Goal: Task Accomplishment & Management: Manage account settings

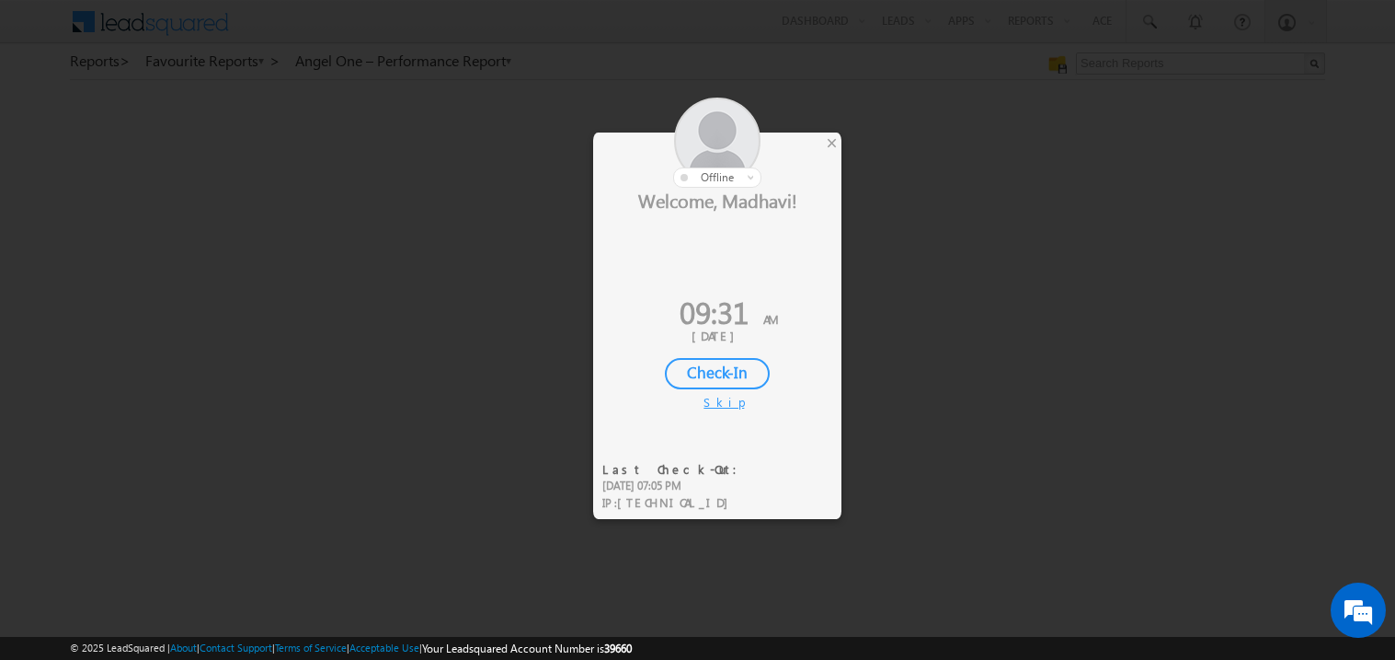
click at [721, 373] on div "Check-In" at bounding box center [717, 373] width 105 height 31
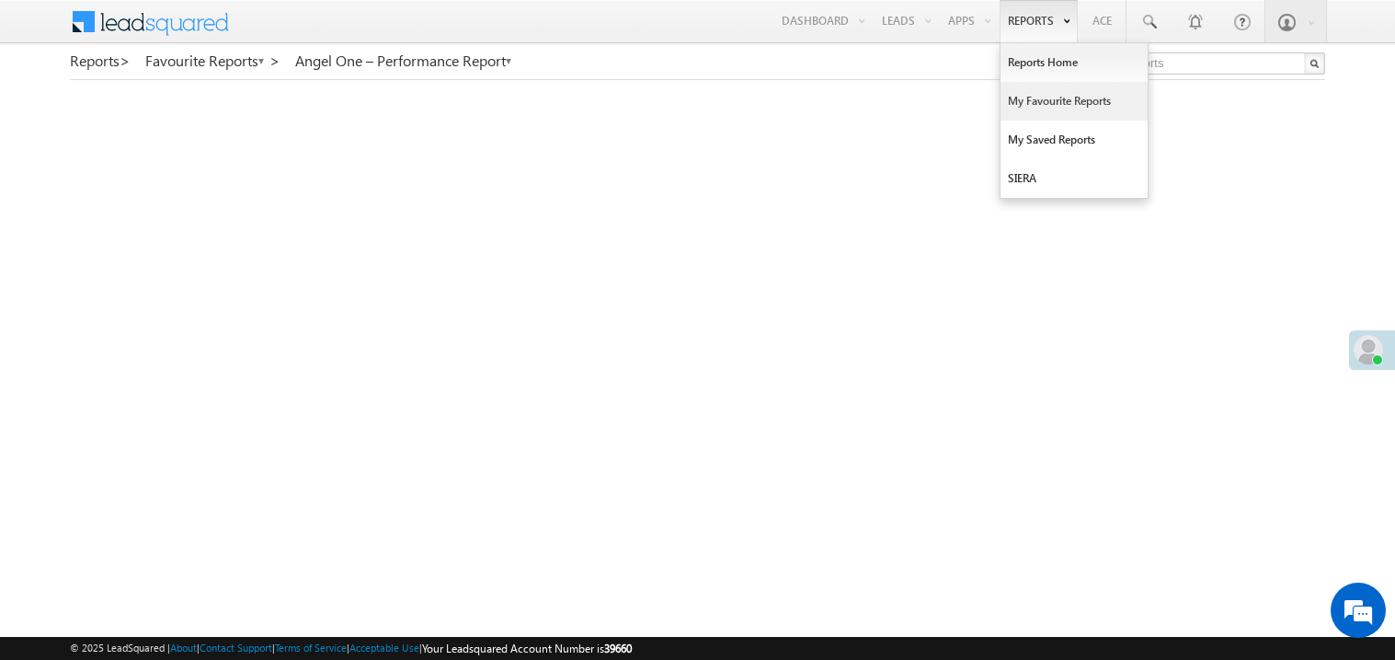
click at [1040, 103] on link "My Favourite Reports" at bounding box center [1074, 101] width 147 height 39
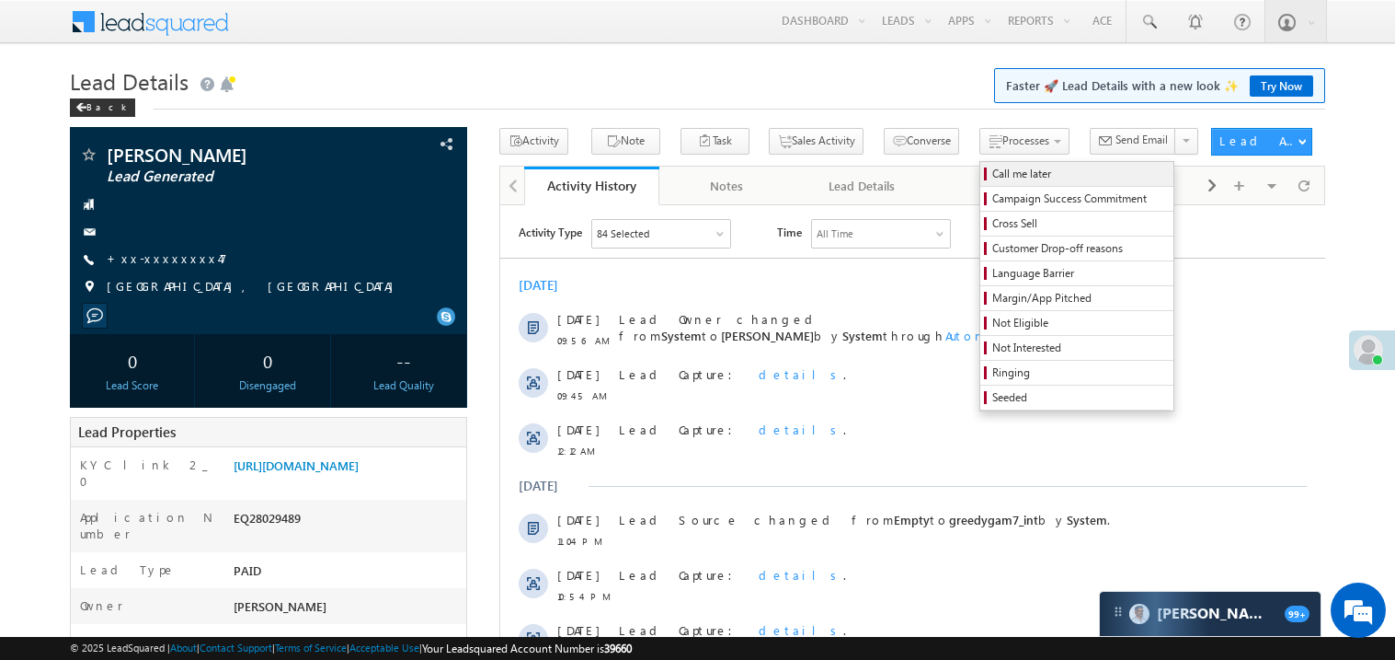
click at [993, 171] on span "Call me later" at bounding box center [1080, 174] width 175 height 17
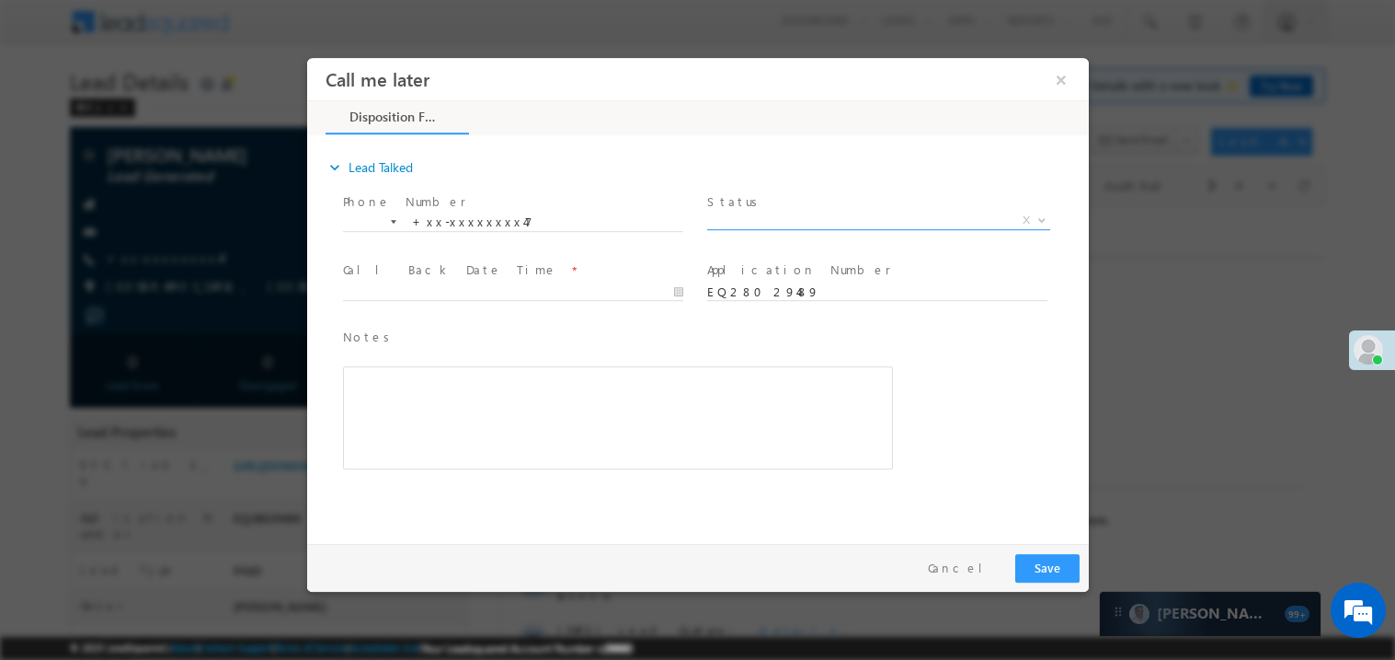
click at [768, 213] on span "X" at bounding box center [877, 220] width 343 height 18
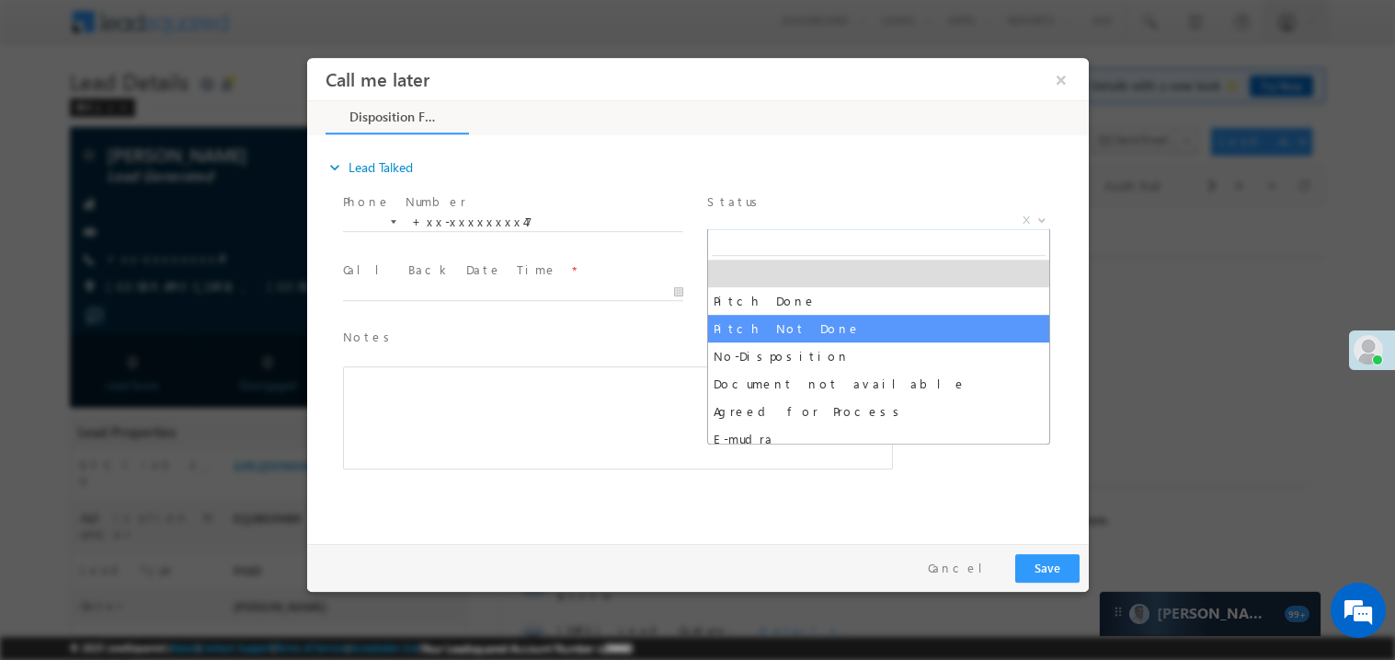
select select "Pitch Not Done"
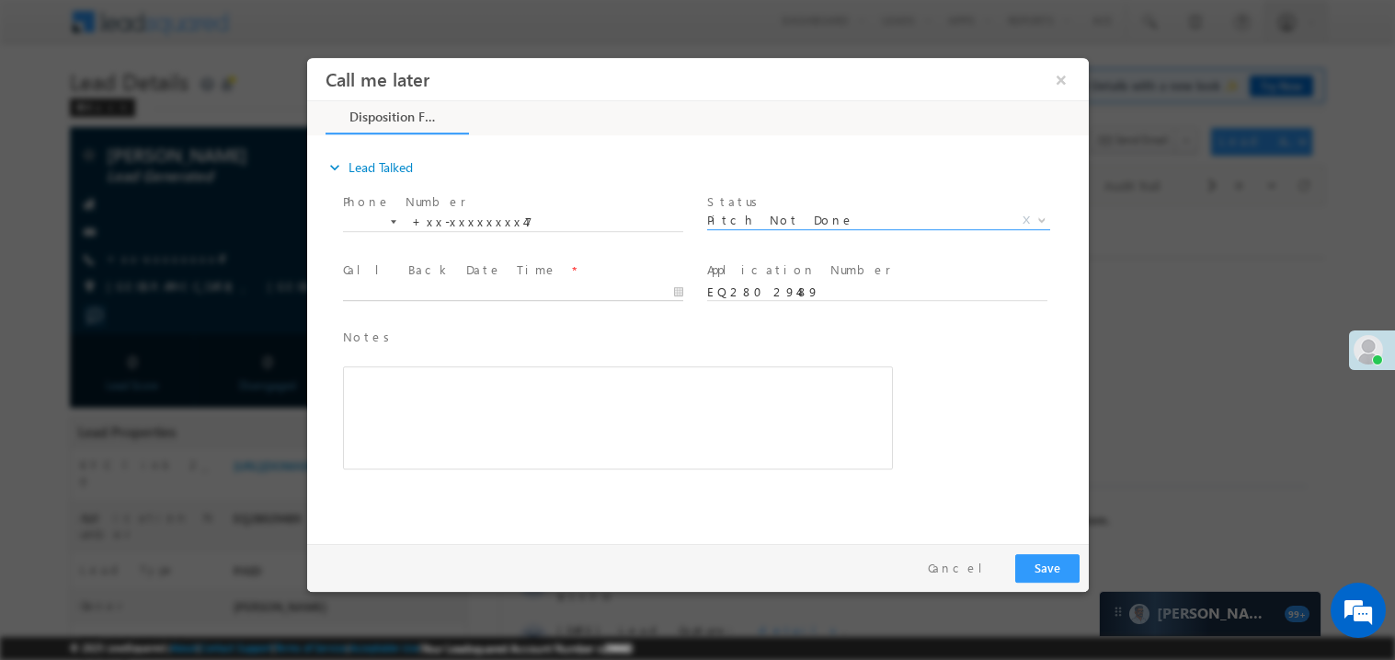
click at [454, 290] on body "Call me later ×" at bounding box center [697, 295] width 782 height 477
type input "08/30/25 10:01 AM"
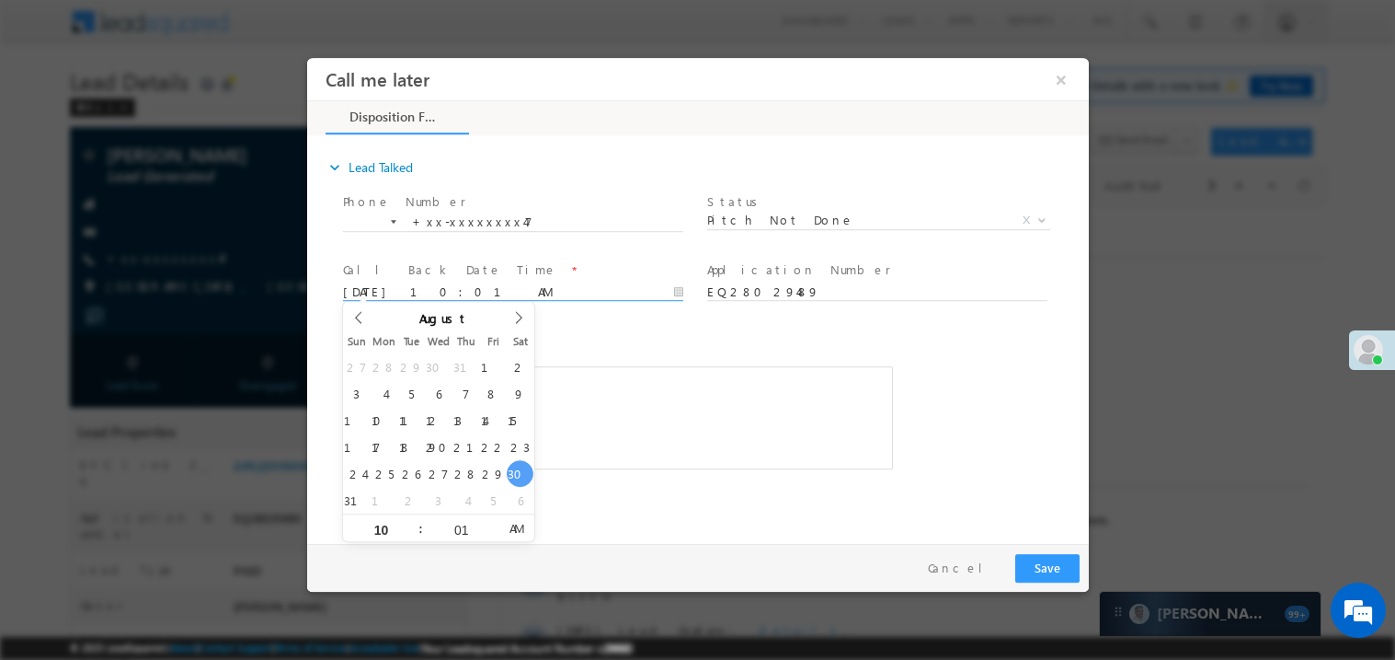
click at [668, 358] on div "Notes * Editor toolbars Basic Styles Bold Italic Underline Paragraph Insert/Rem…" at bounding box center [617, 398] width 550 height 143
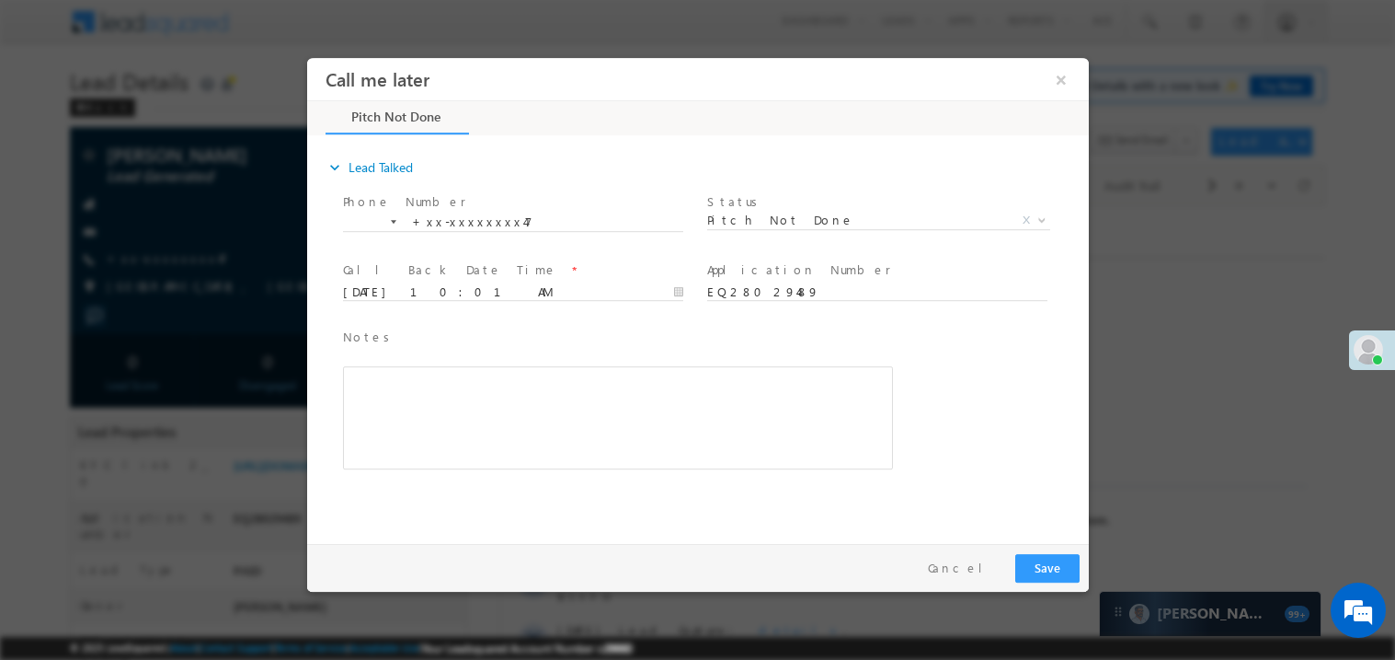
click at [633, 392] on div "Rich Text Editor, 40788eee-0fb2-11ec-a811-0adc8a9d82c2__tab1__section1__Notes__…" at bounding box center [617, 416] width 550 height 103
click at [1048, 572] on button "Save" at bounding box center [1047, 567] width 64 height 29
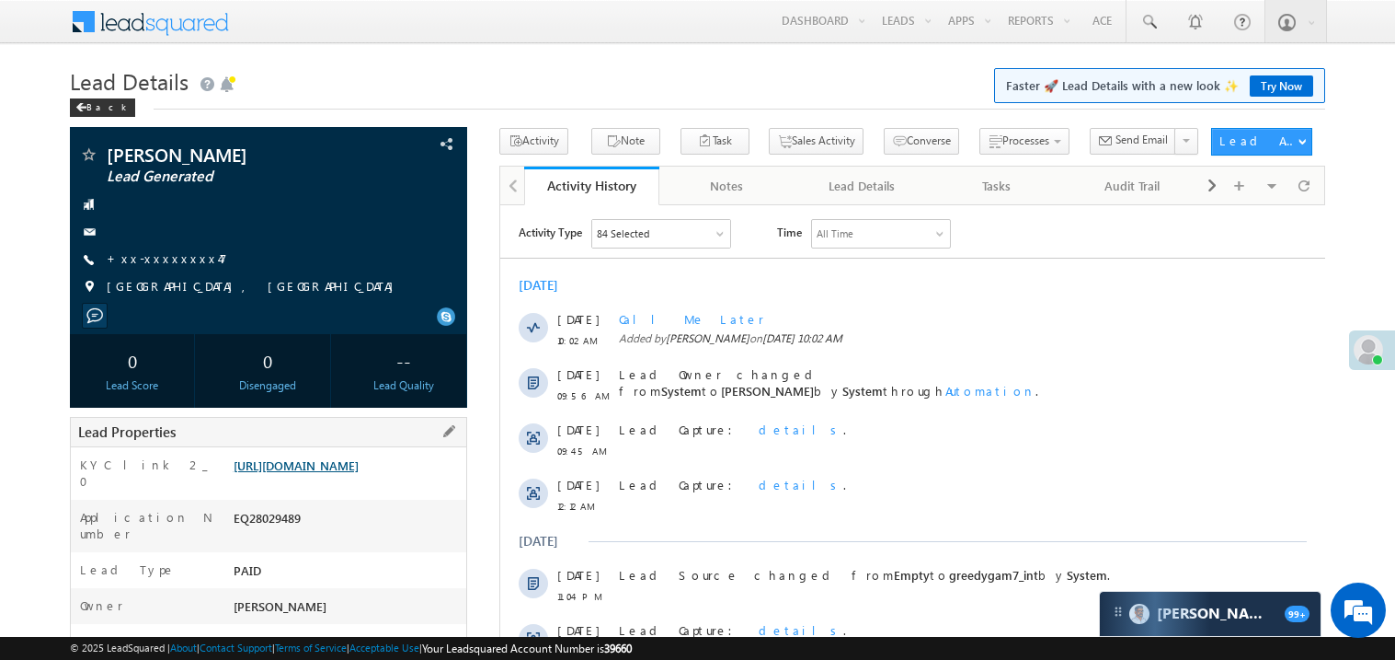
click at [359, 473] on link "https://angelbroking1-pk3em7sa.customui-test.leadsquared.com?leadId=0b8d4db8-d5…" at bounding box center [296, 465] width 125 height 16
click at [163, 256] on link "+xx-xxxxxxxx47" at bounding box center [167, 258] width 121 height 16
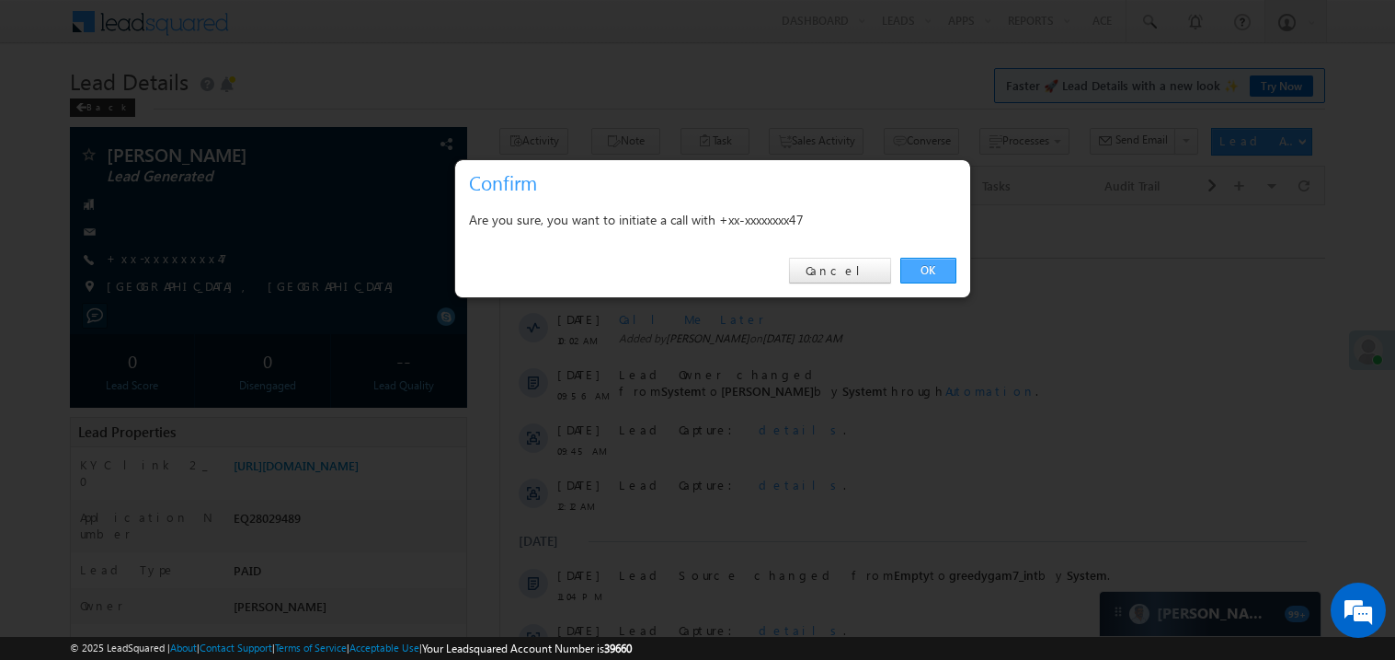
click at [931, 268] on link "OK" at bounding box center [929, 271] width 56 height 26
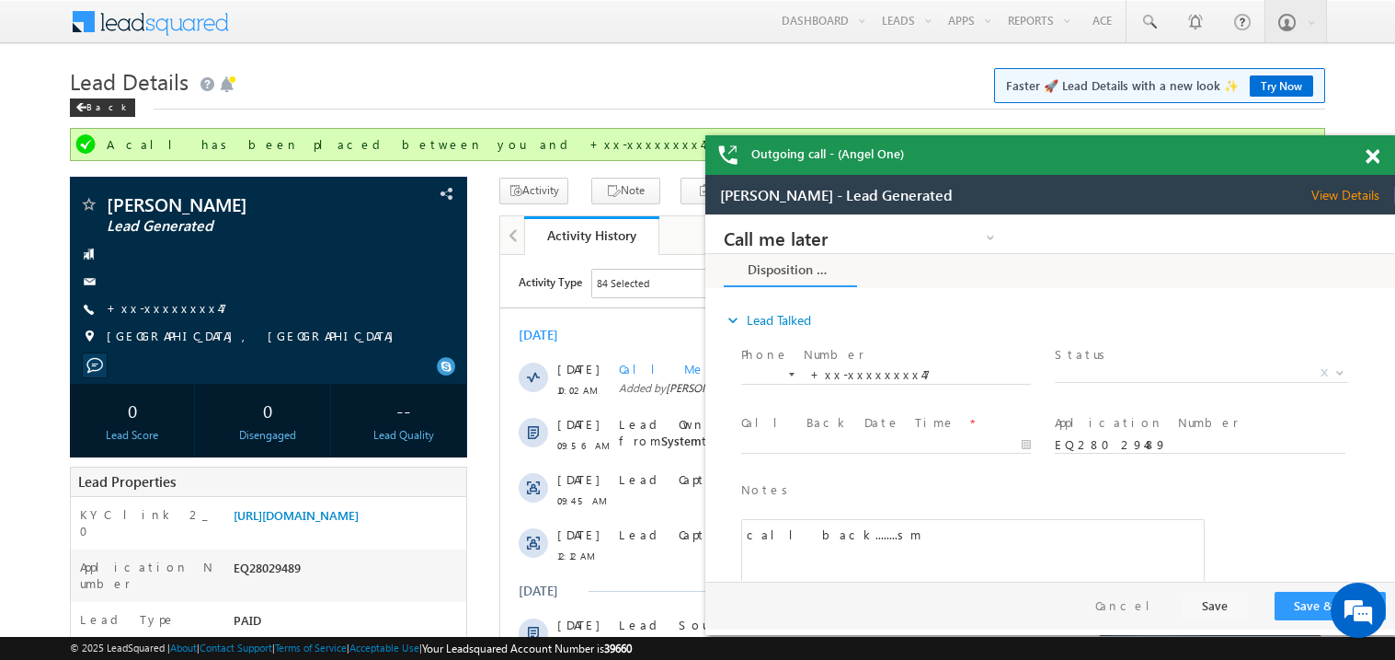
click at [1376, 157] on span at bounding box center [1373, 157] width 14 height 16
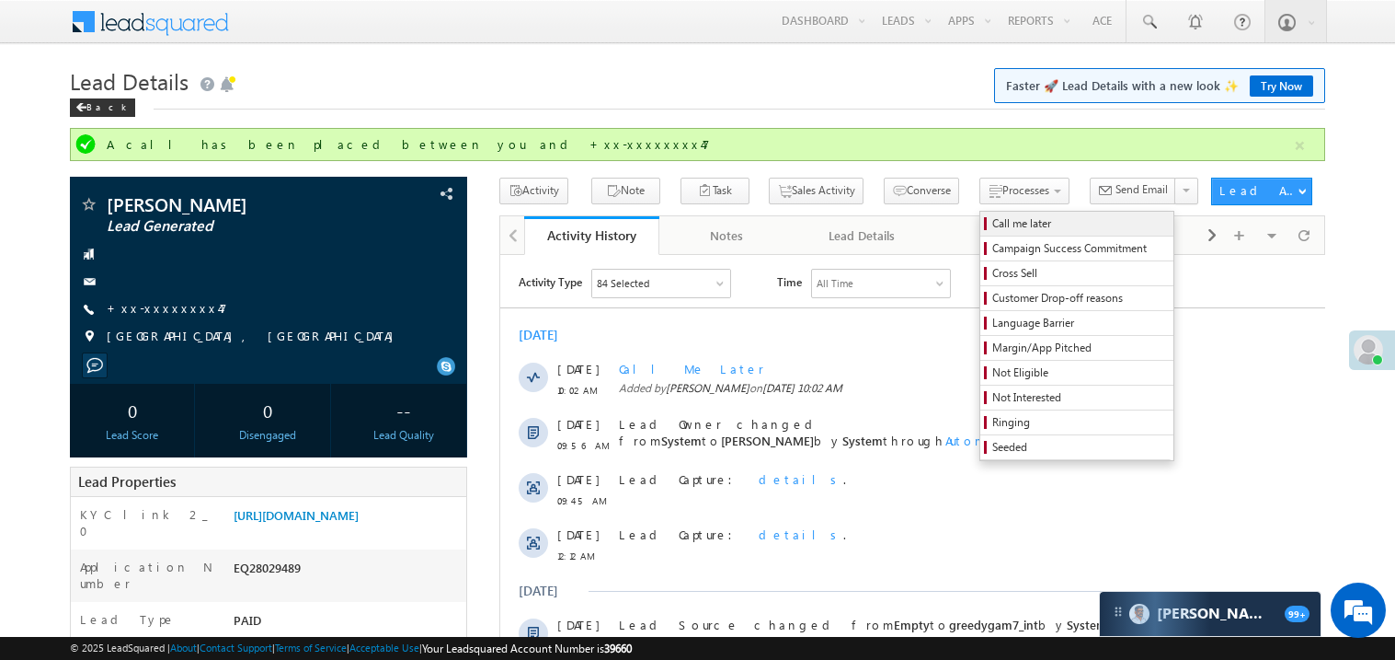
click at [993, 222] on span "Call me later" at bounding box center [1080, 223] width 175 height 17
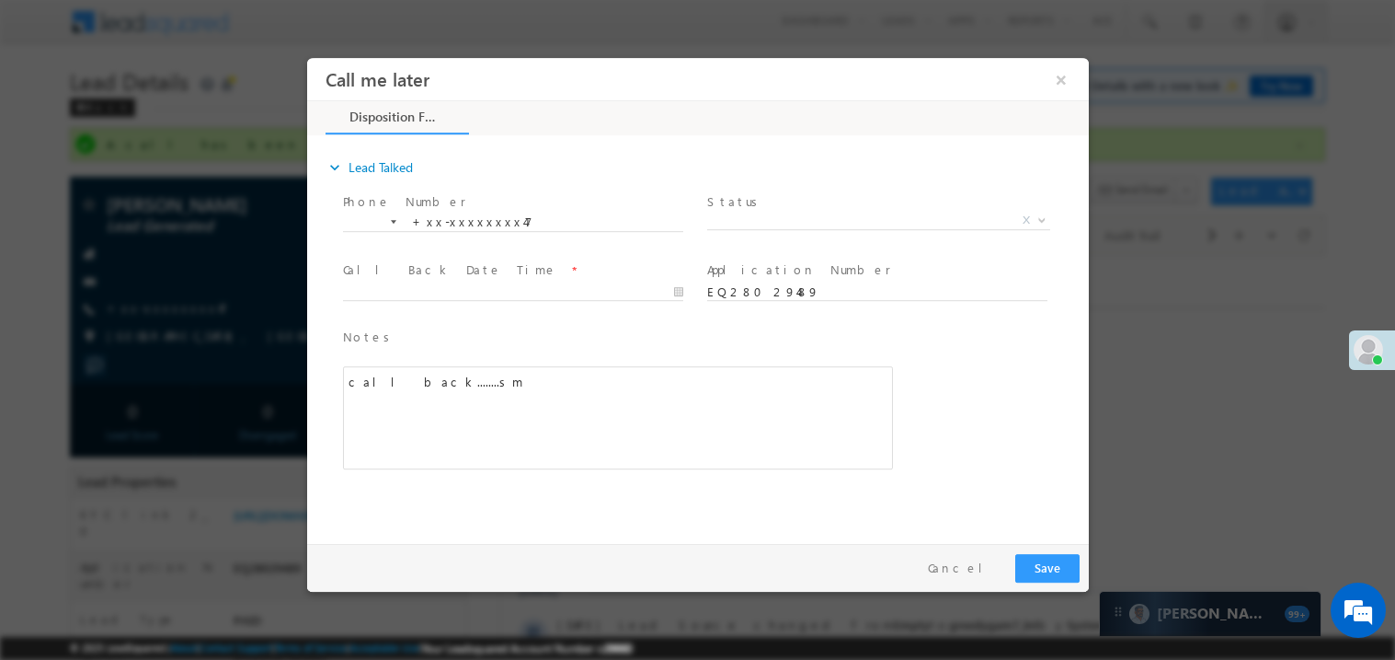
click at [805, 205] on span "Status *" at bounding box center [875, 201] width 339 height 20
click at [776, 217] on span "X" at bounding box center [877, 220] width 343 height 18
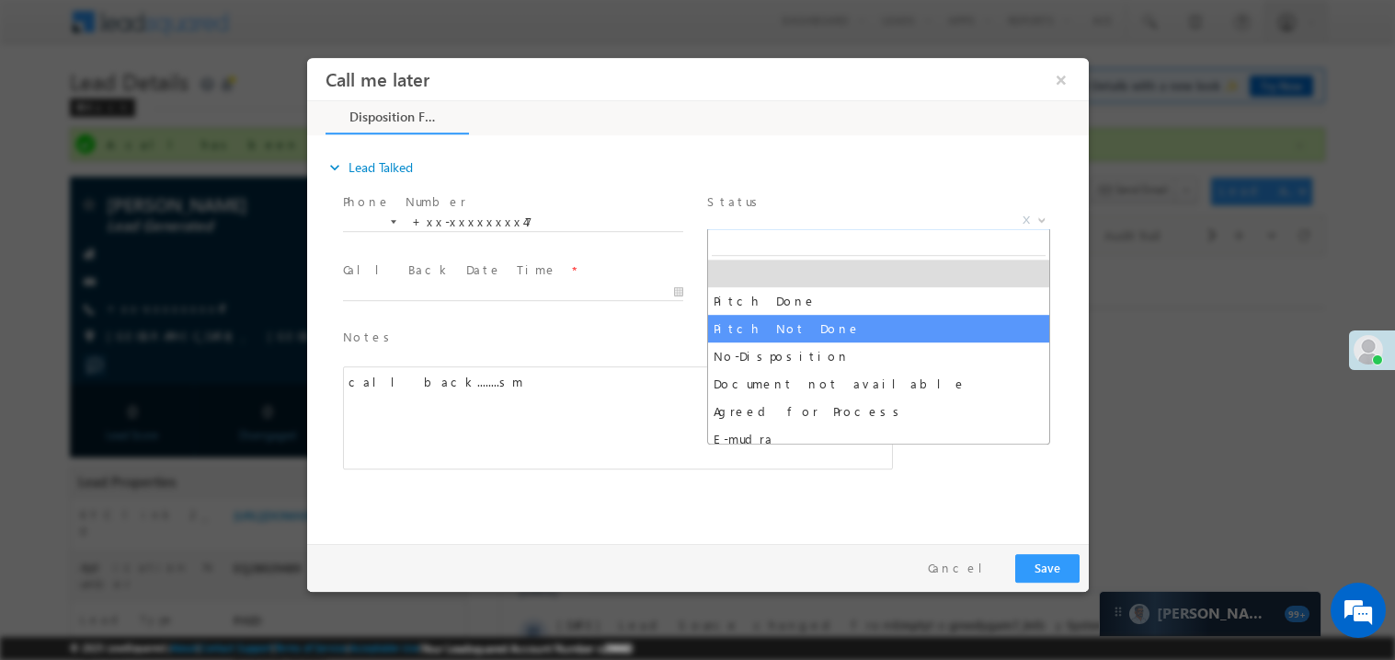
select select "Pitch Not Done"
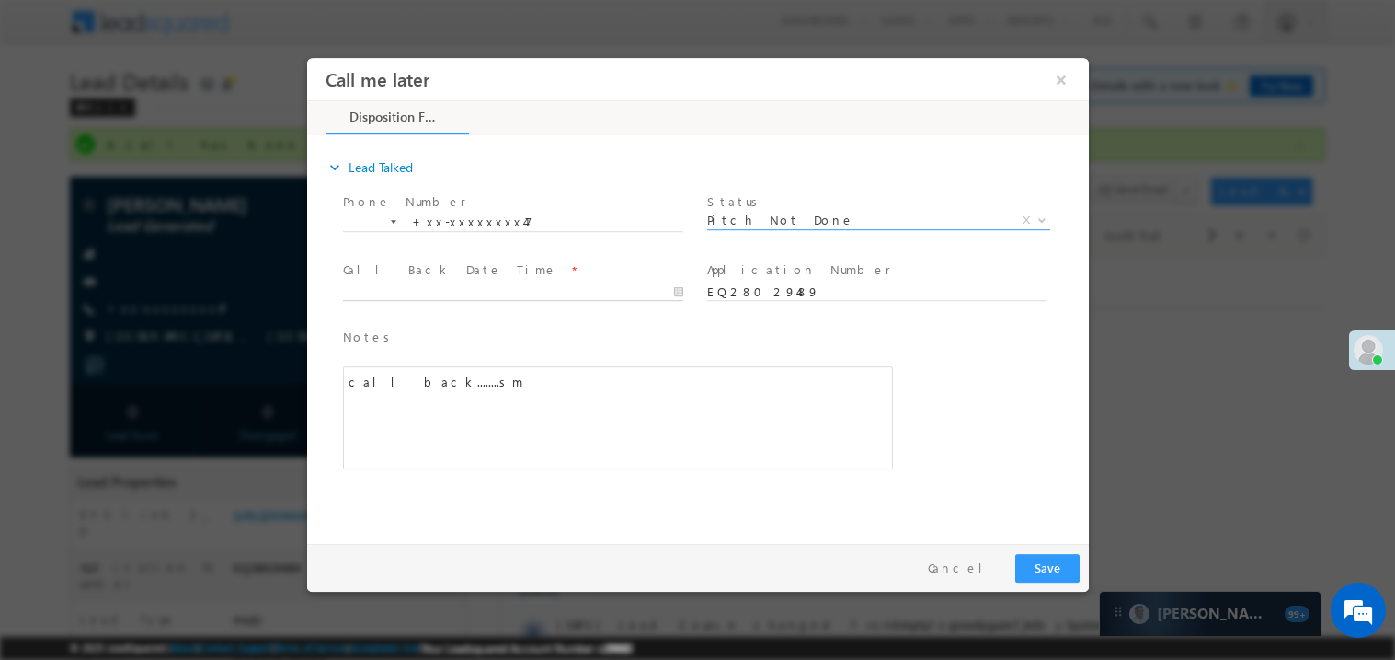
click at [434, 292] on body "Call me later ×" at bounding box center [697, 295] width 782 height 477
type input "08/30/25 10:03 AM"
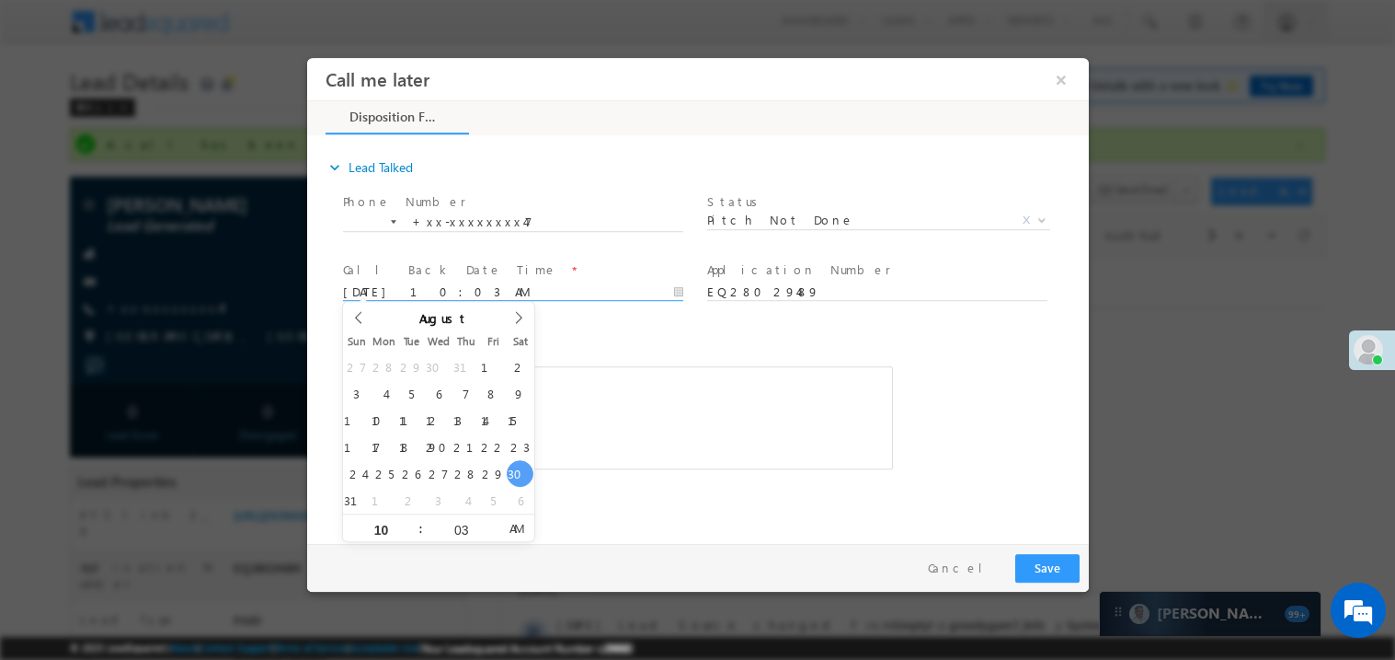
click at [617, 398] on div "call back........sm" at bounding box center [617, 416] width 550 height 103
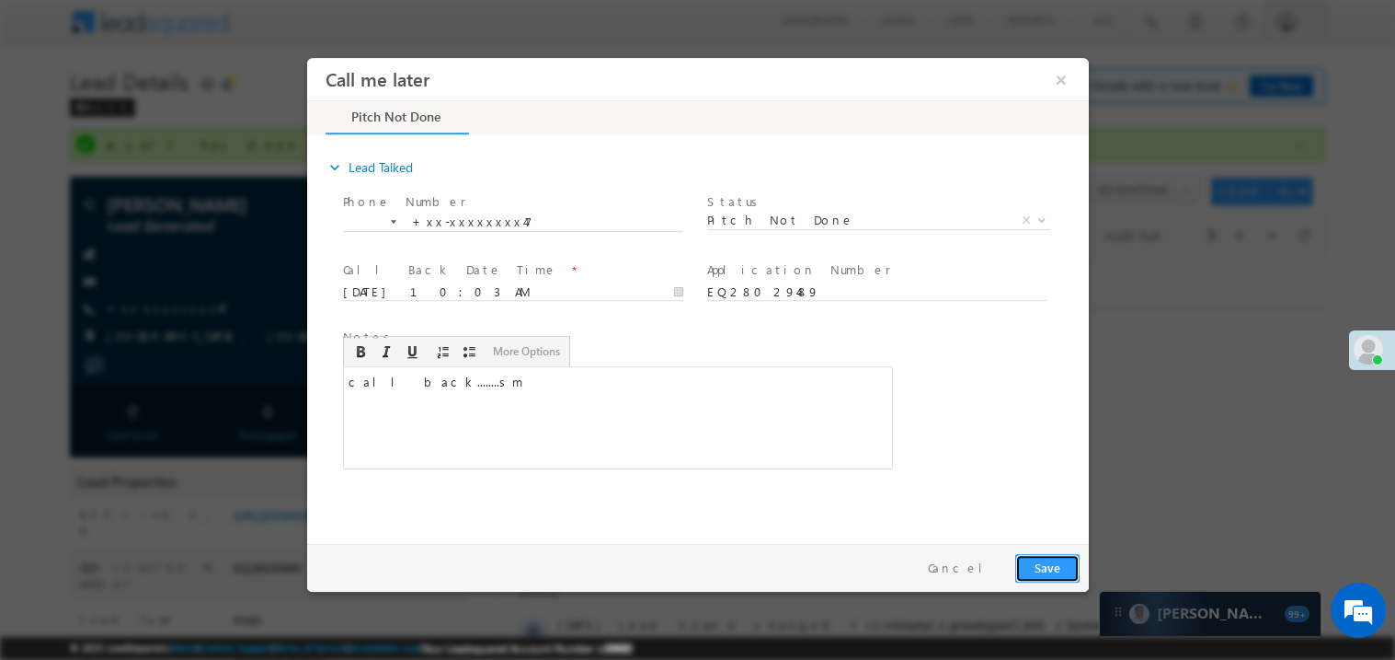
click at [1052, 565] on button "Save" at bounding box center [1047, 567] width 64 height 29
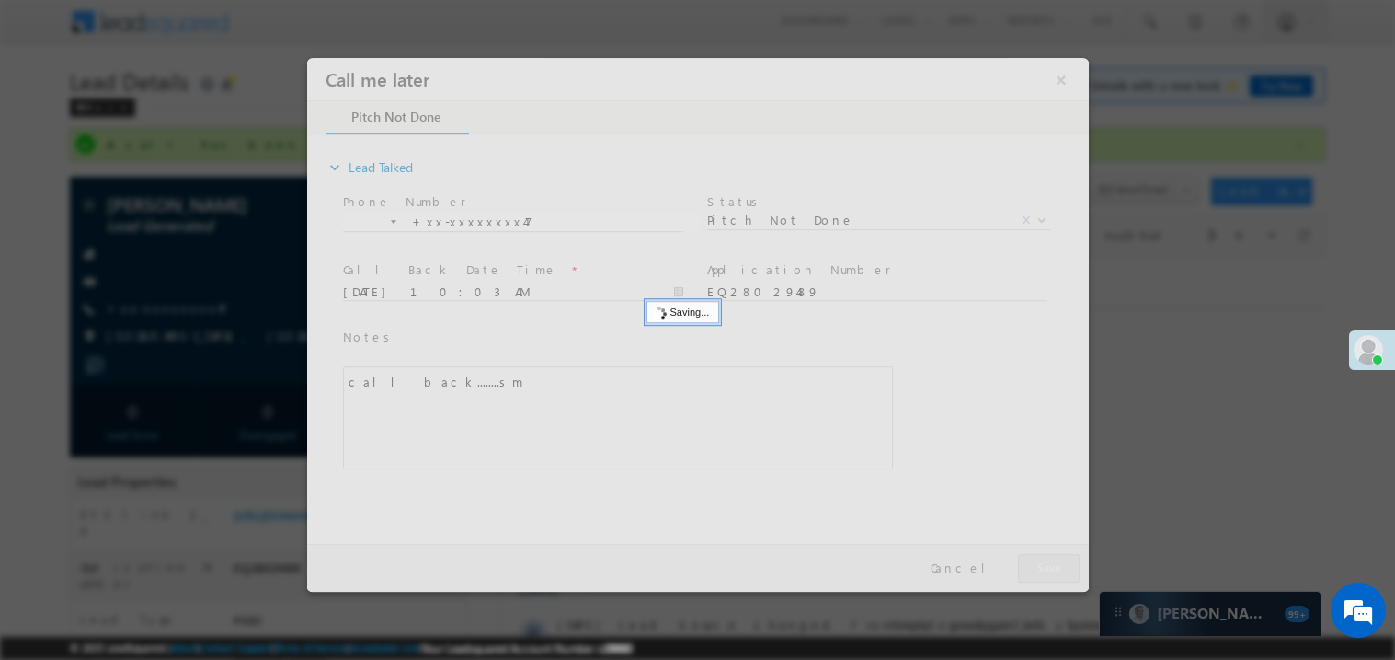
click at [1052, 565] on div at bounding box center [697, 324] width 782 height 534
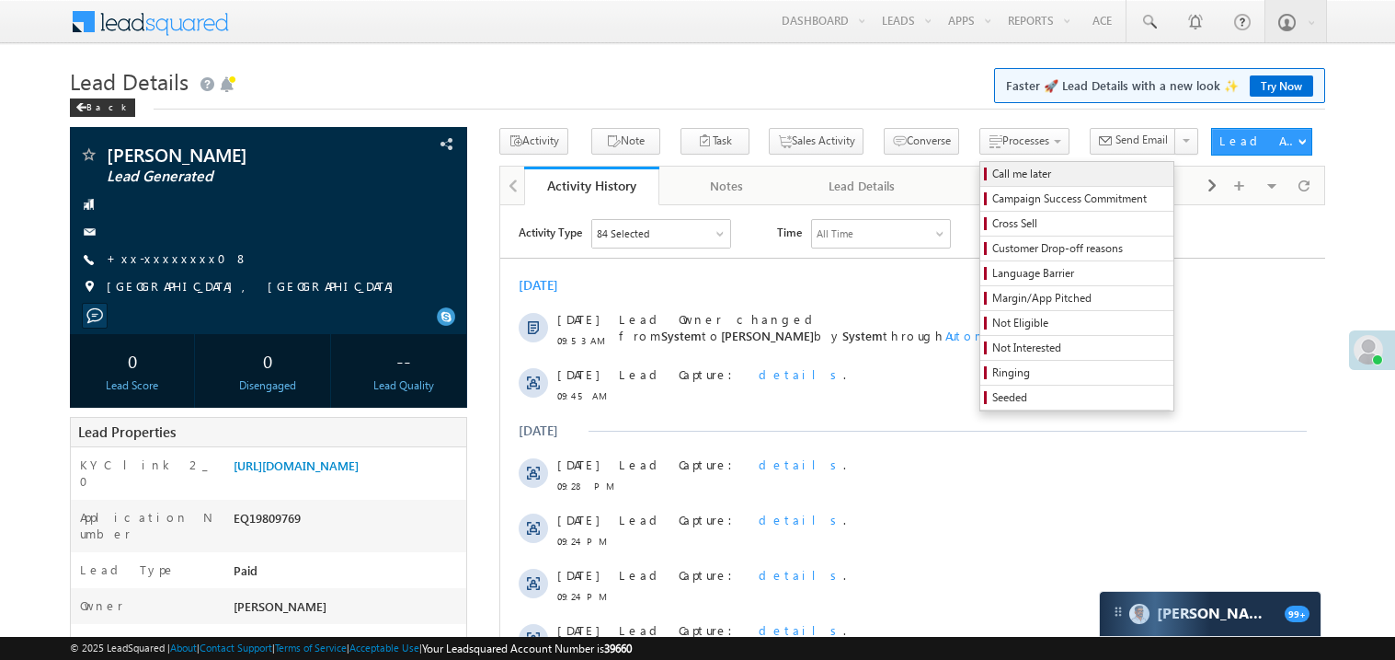
click at [993, 173] on span "Call me later" at bounding box center [1080, 174] width 175 height 17
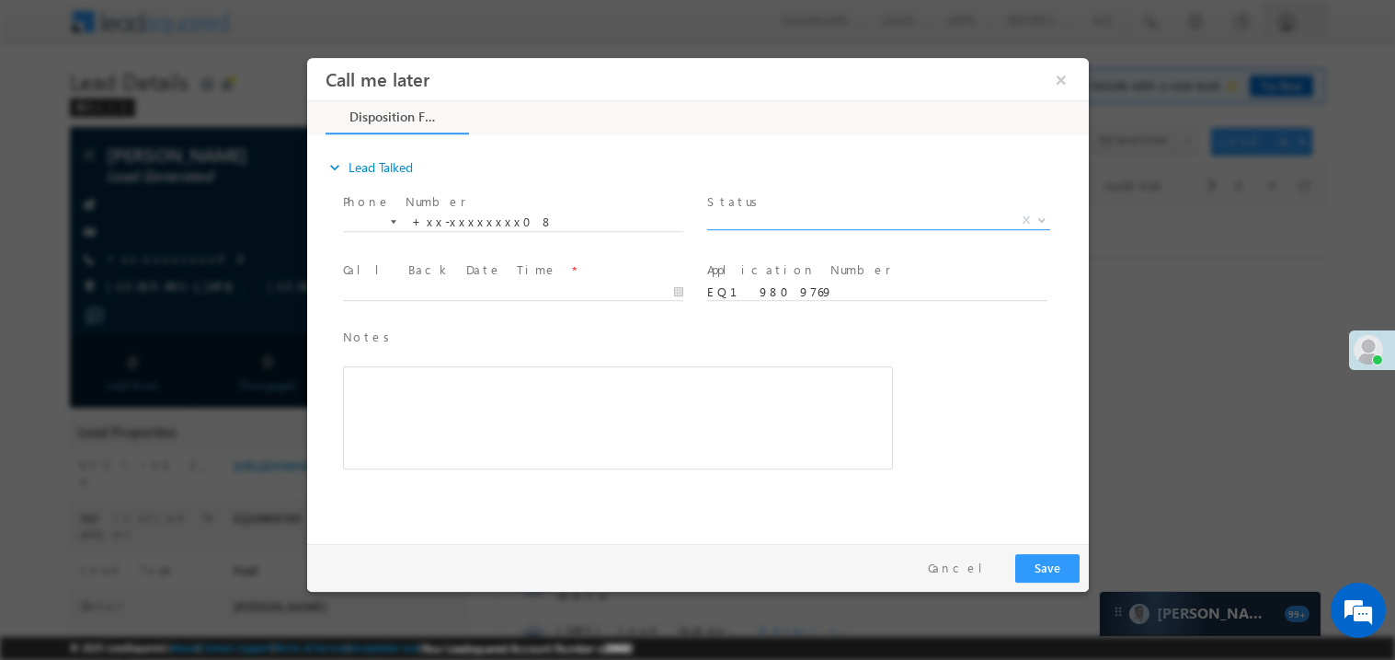
click at [764, 219] on span "X" at bounding box center [877, 220] width 343 height 18
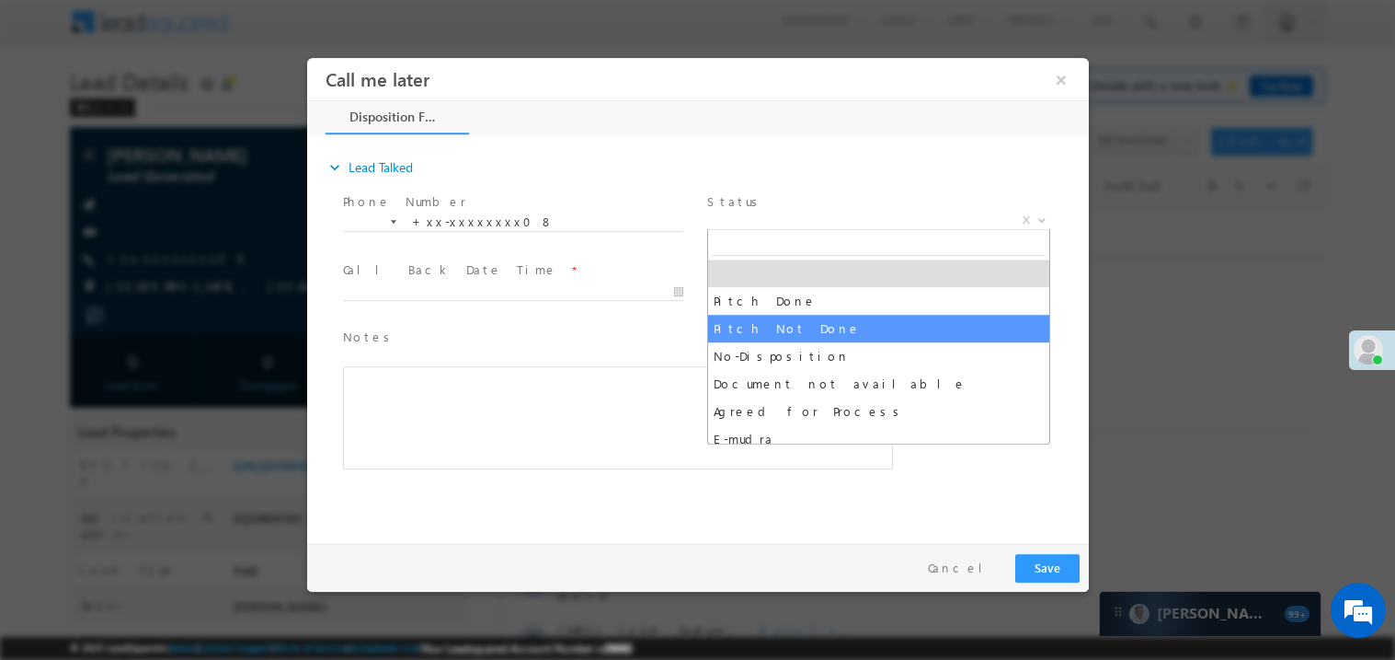
select select "Pitch Not Done"
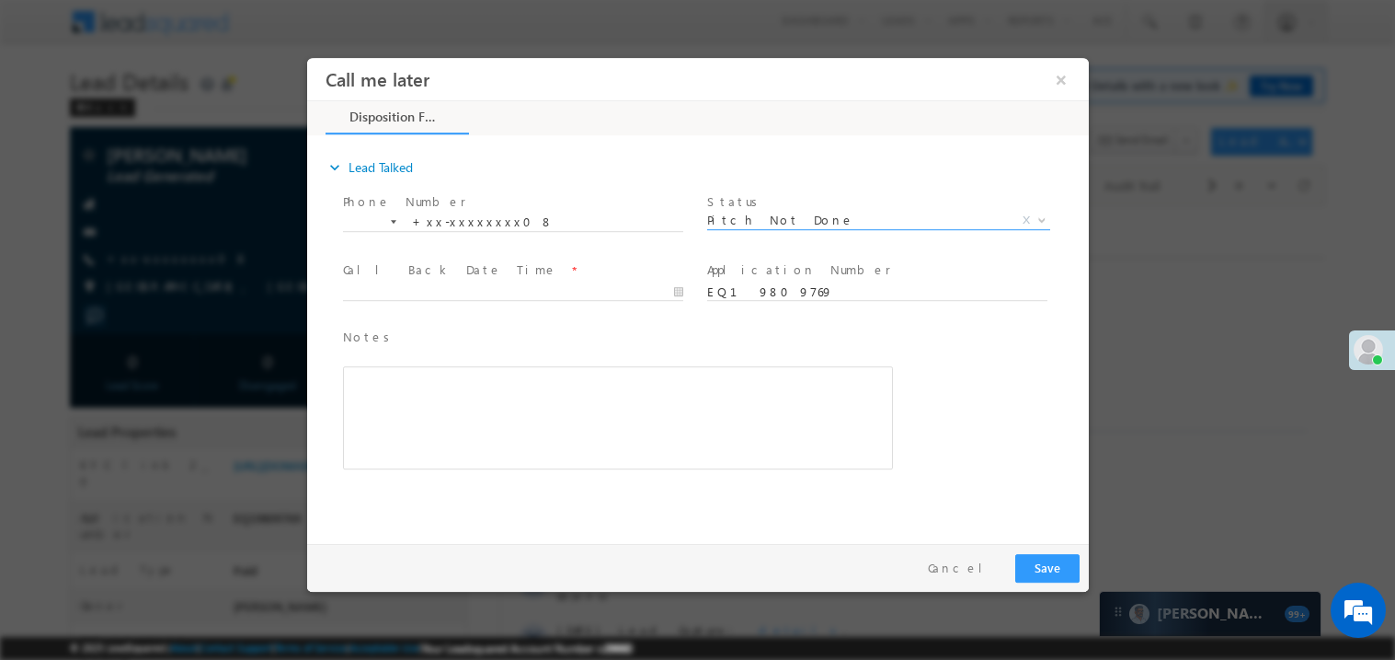
click at [430, 300] on span at bounding box center [511, 309] width 339 height 20
click at [450, 282] on body "Call me later ×" at bounding box center [697, 295] width 782 height 477
type input "08/30/25 10:05 AM"
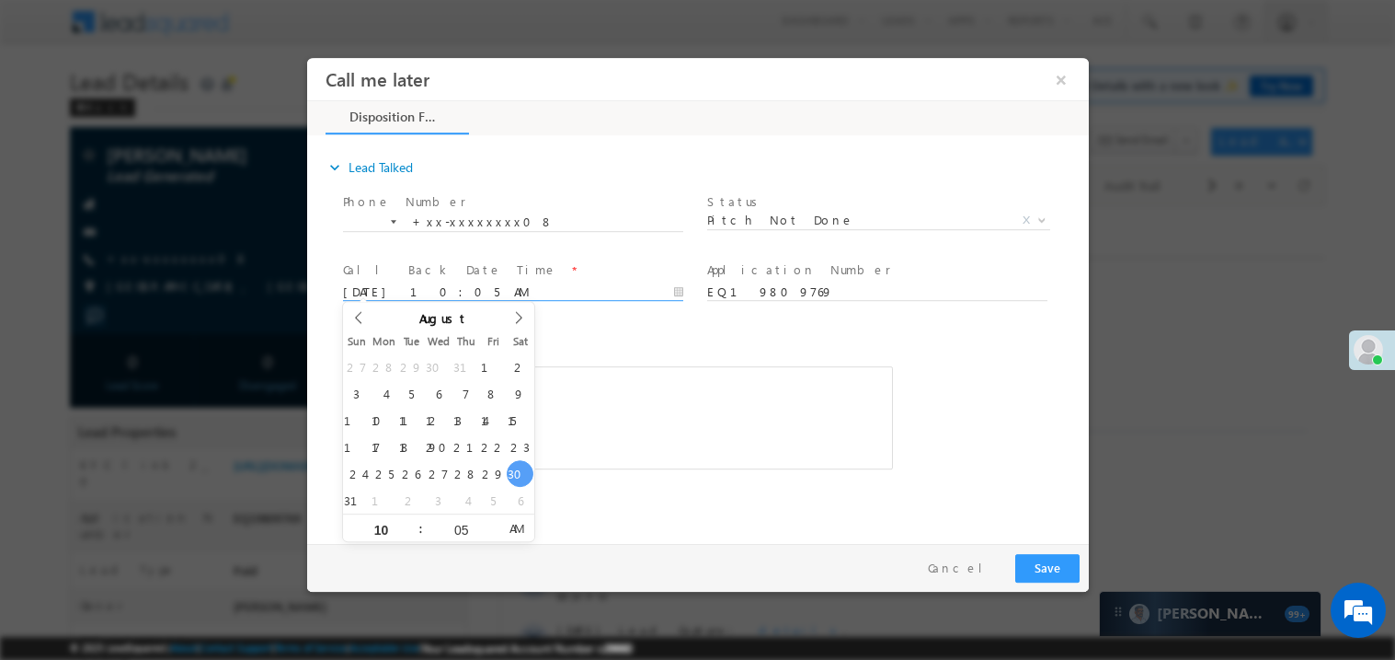
click at [642, 422] on div "Rich Text Editor, 40788eee-0fb2-11ec-a811-0adc8a9d82c2__tab1__section1__Notes__…" at bounding box center [617, 416] width 550 height 103
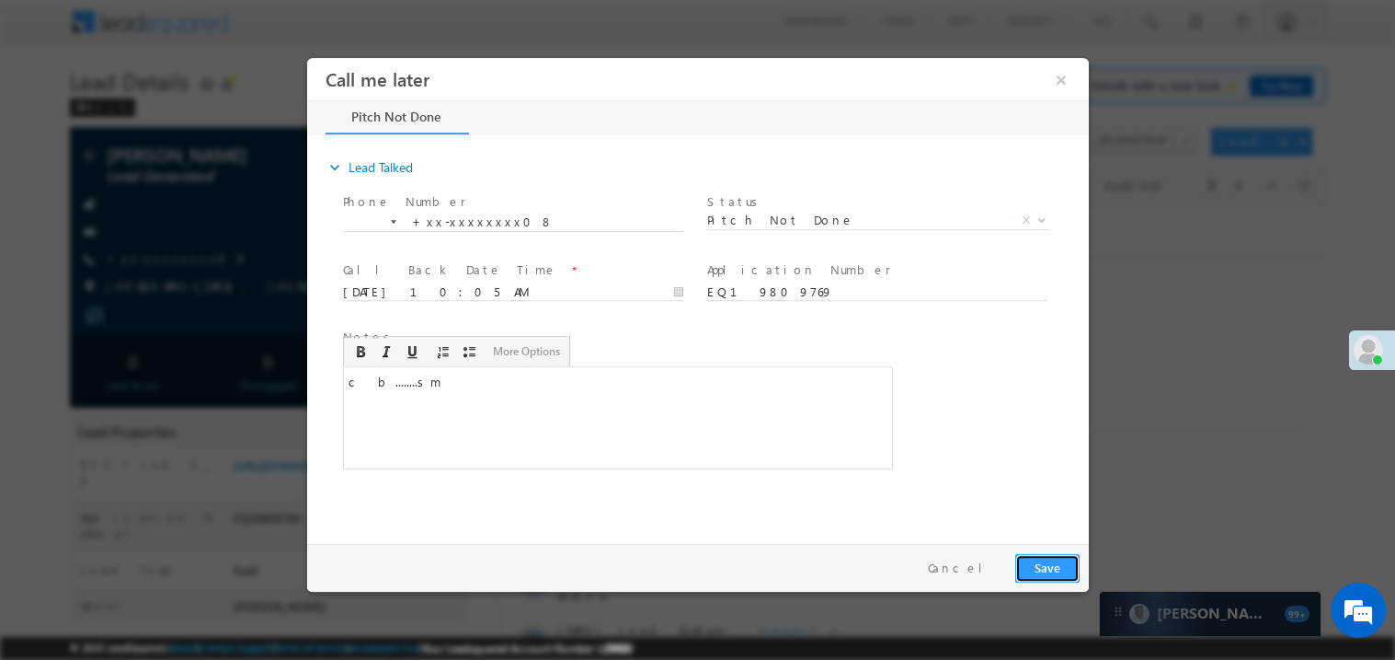
click at [1062, 562] on button "Save" at bounding box center [1047, 567] width 64 height 29
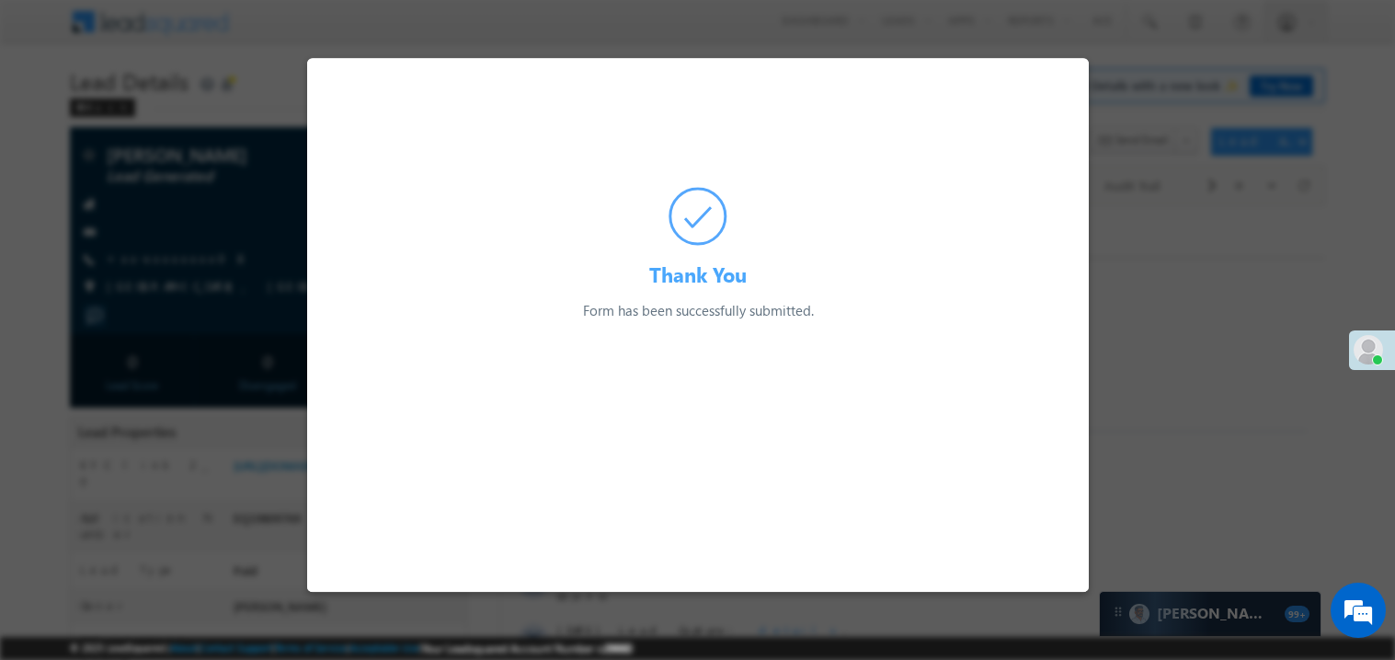
click at [1096, 303] on div at bounding box center [697, 330] width 1395 height 660
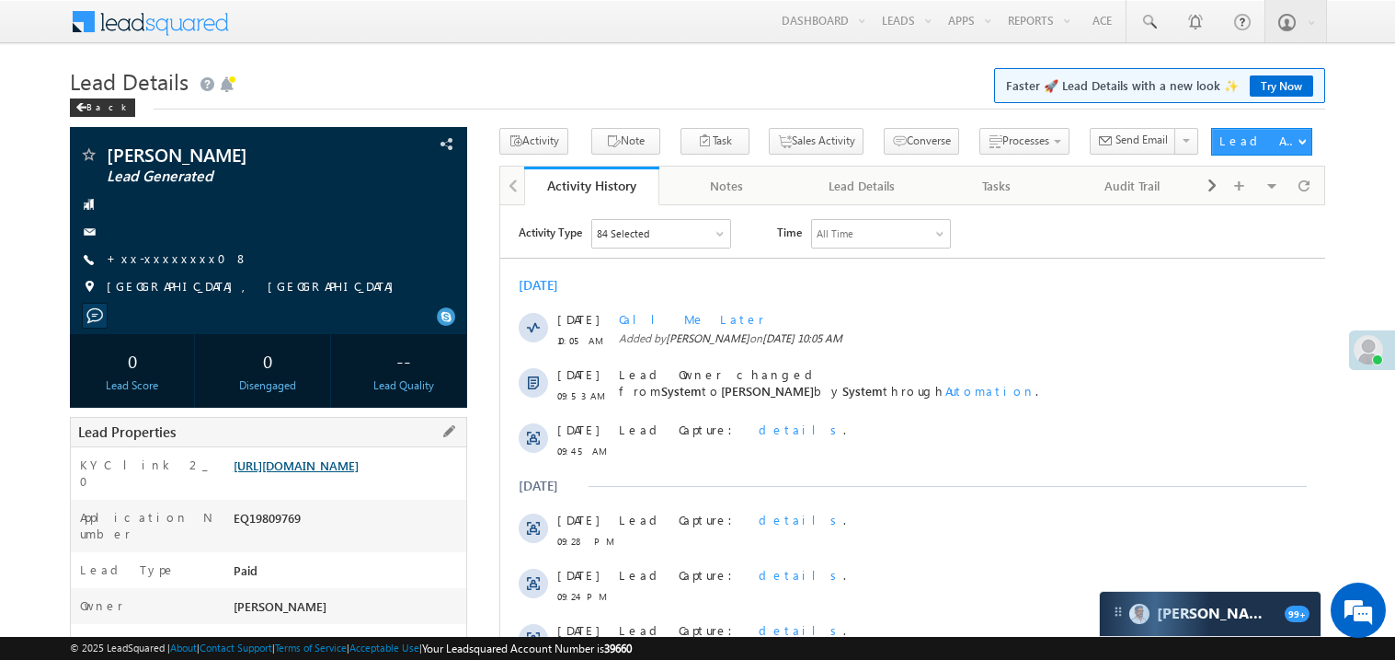
click at [350, 473] on link "https://angelbroking1-pk3em7sa.customui-test.leadsquared.com?leadId=92c371a1-65…" at bounding box center [296, 465] width 125 height 16
click at [175, 255] on link "+xx-xxxxxxxx08" at bounding box center [178, 258] width 142 height 16
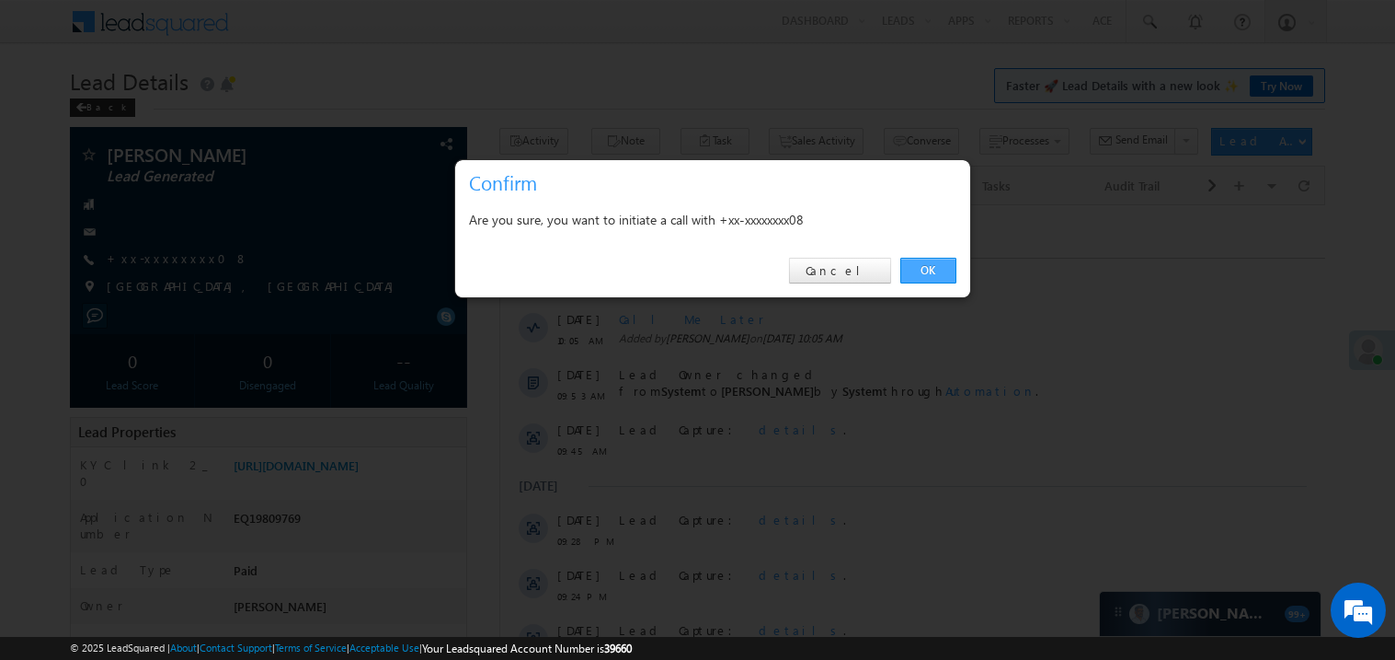
click at [921, 270] on link "OK" at bounding box center [929, 271] width 56 height 26
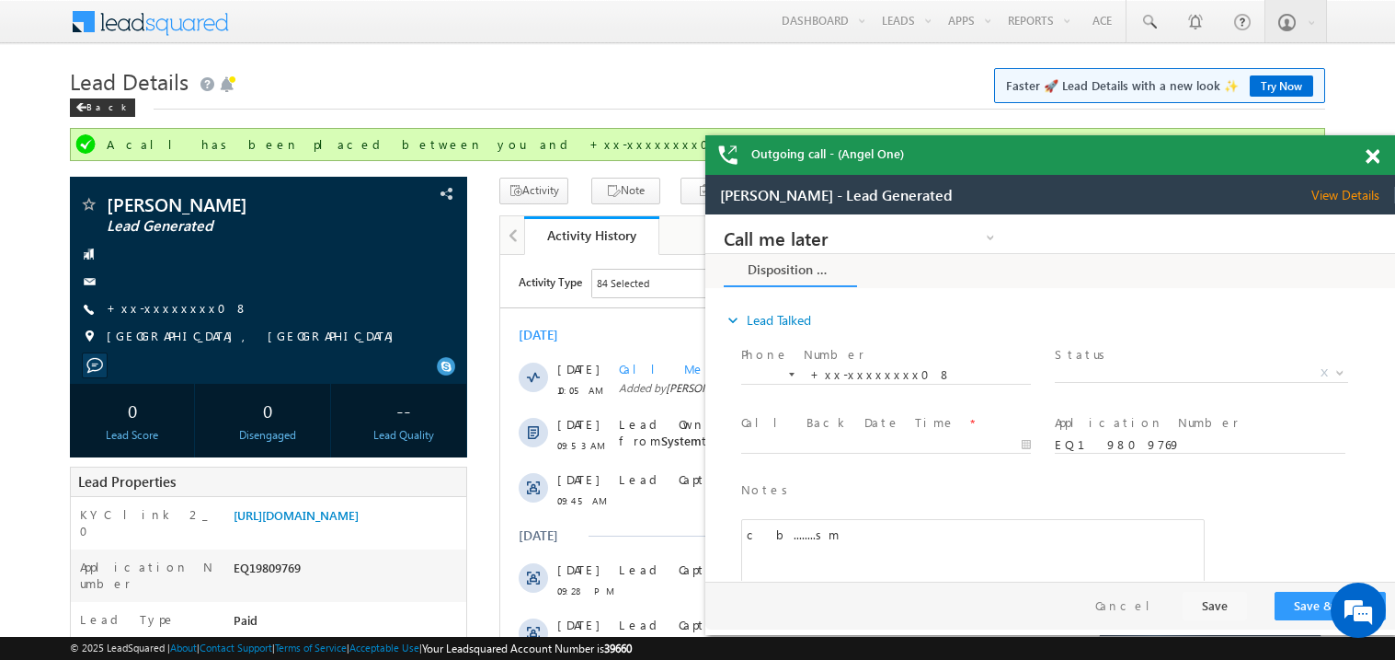
click at [1376, 153] on span at bounding box center [1373, 157] width 14 height 16
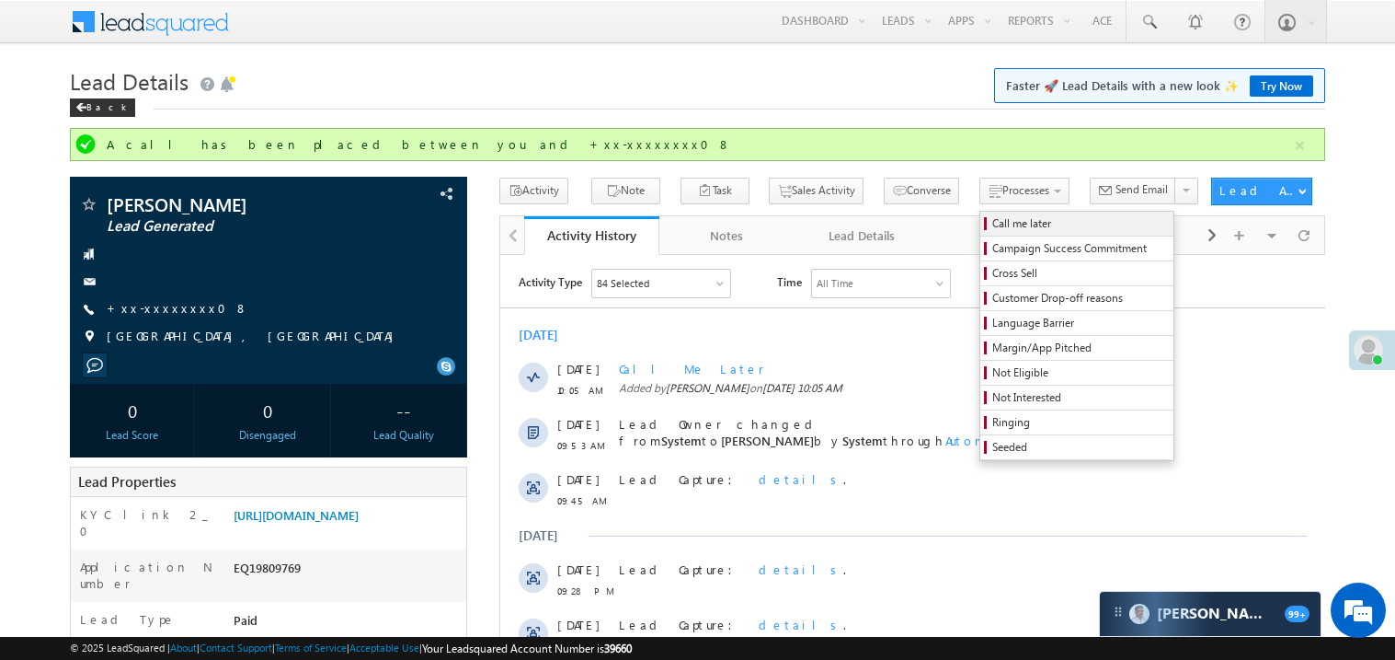
click at [993, 225] on span "Call me later" at bounding box center [1080, 223] width 175 height 17
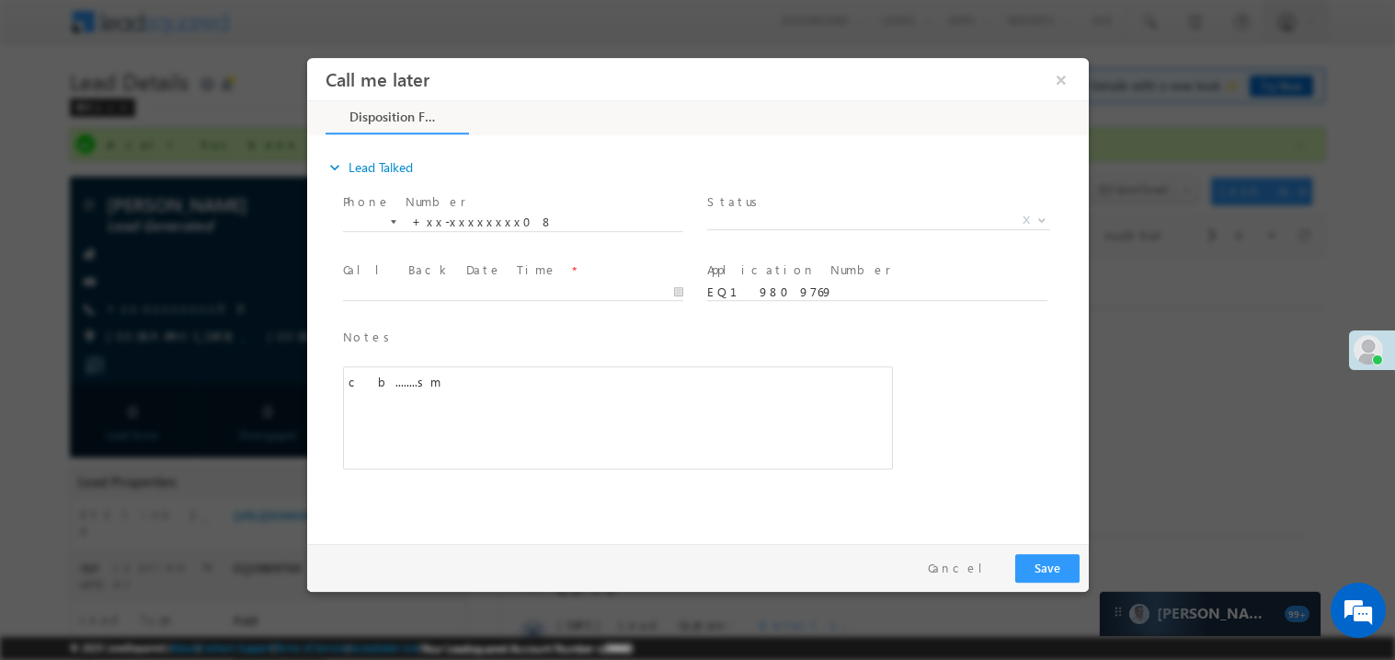
click at [1124, 282] on div at bounding box center [697, 330] width 1395 height 660
click at [1059, 82] on button "×" at bounding box center [1060, 79] width 31 height 34
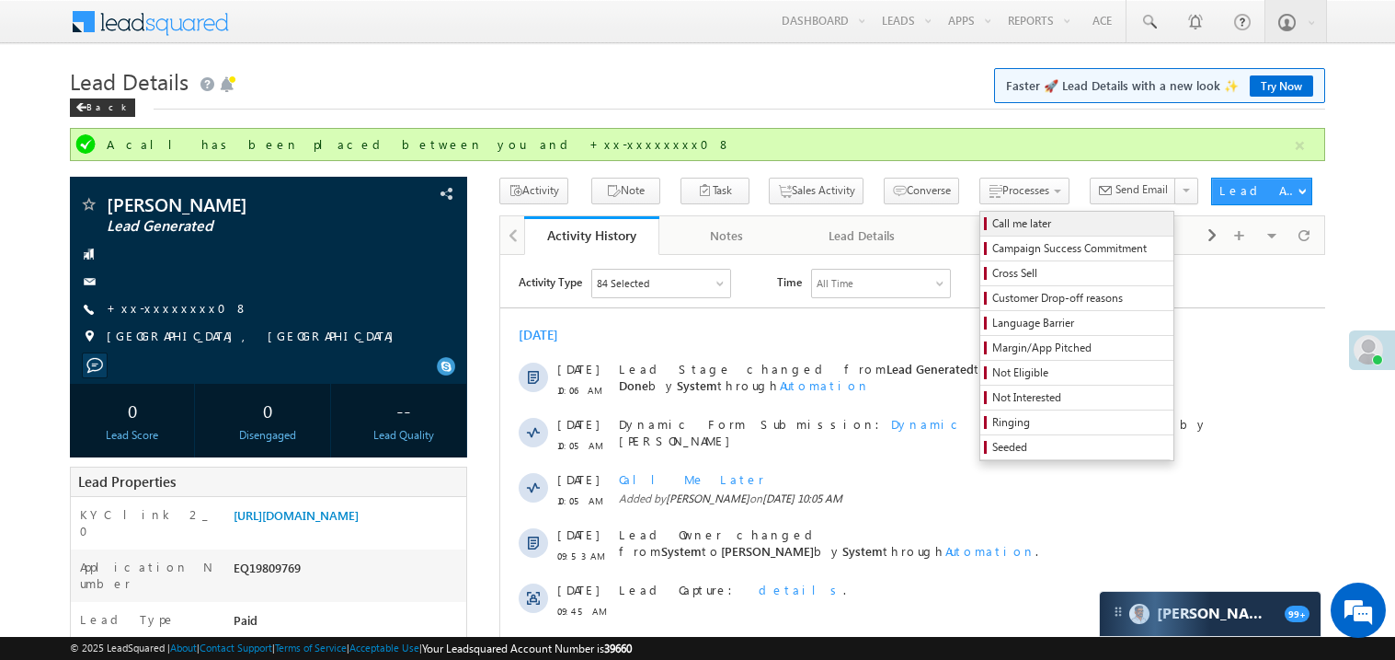
click at [993, 224] on span "Call me later" at bounding box center [1080, 223] width 175 height 17
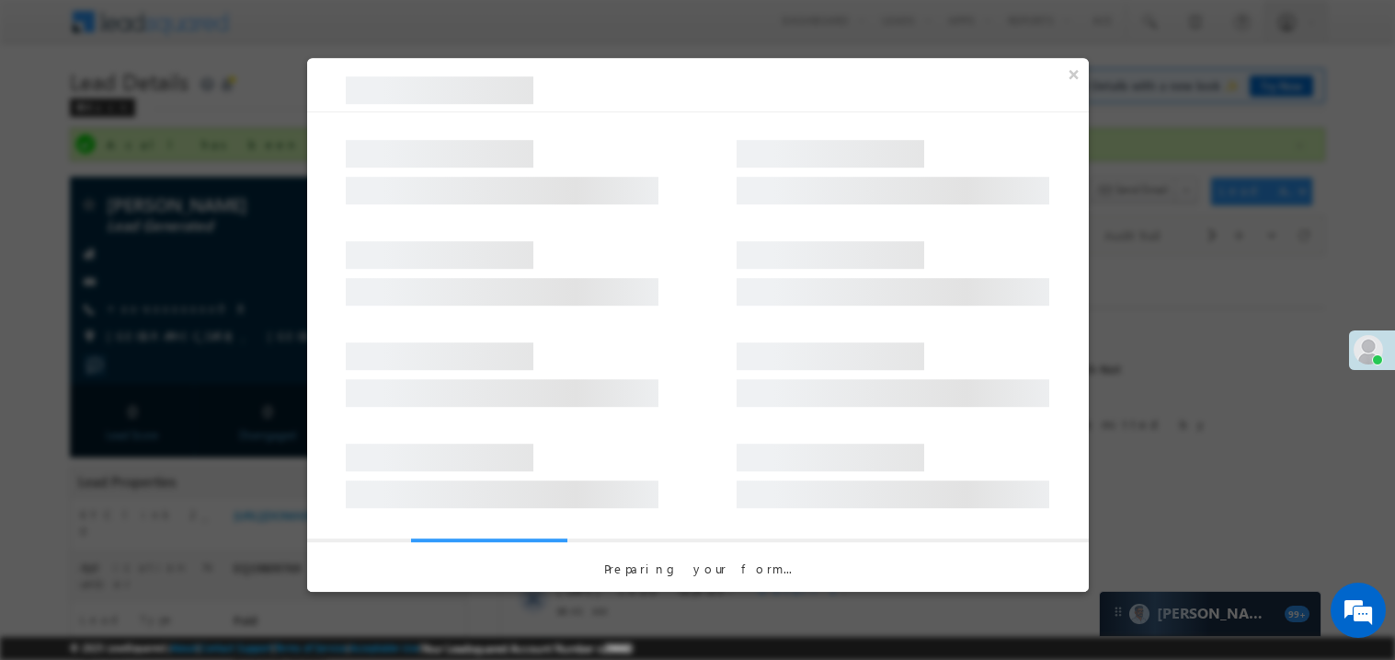
click at [1156, 298] on div at bounding box center [697, 330] width 1395 height 660
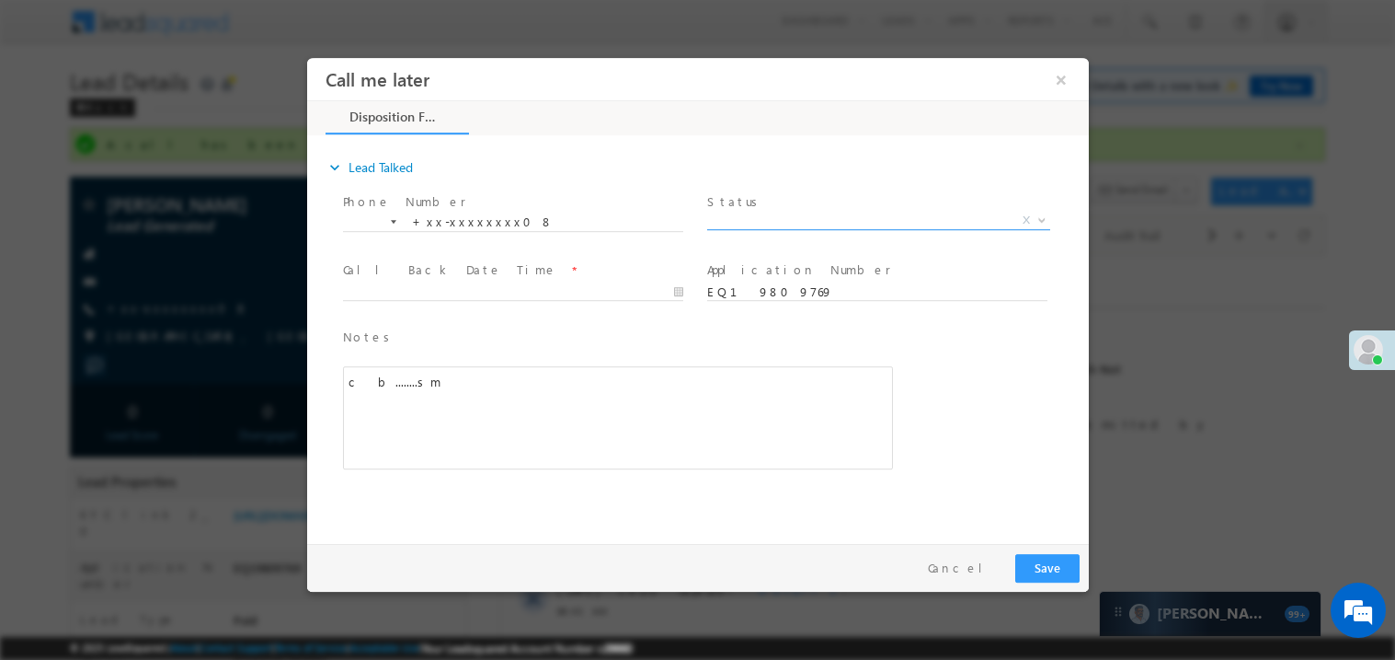
click at [751, 226] on span "Pitch Done Pitch Not Done No-Disposition Document not available Agreed for Proc…" at bounding box center [884, 223] width 357 height 22
click at [749, 222] on span "X" at bounding box center [877, 220] width 343 height 18
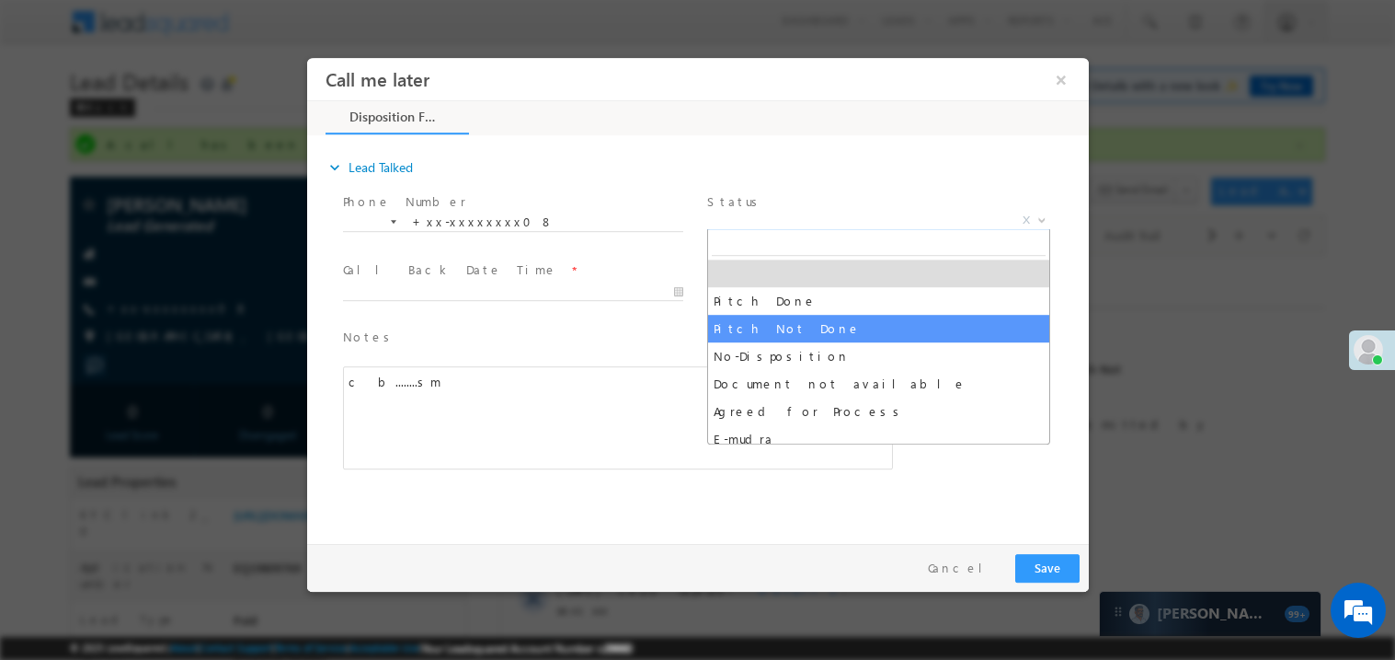
select select "Pitch Not Done"
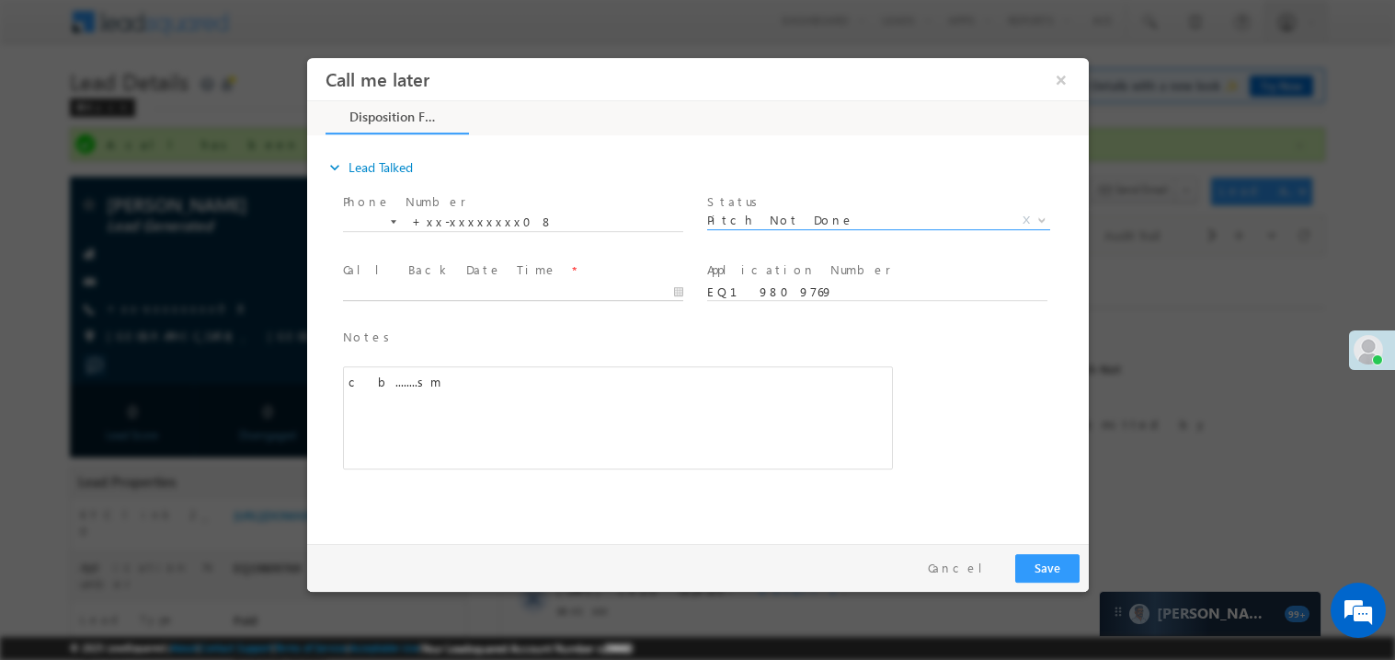
click at [480, 292] on body "Call me later ×" at bounding box center [697, 295] width 782 height 477
type input "08/30/25 10:06 AM"
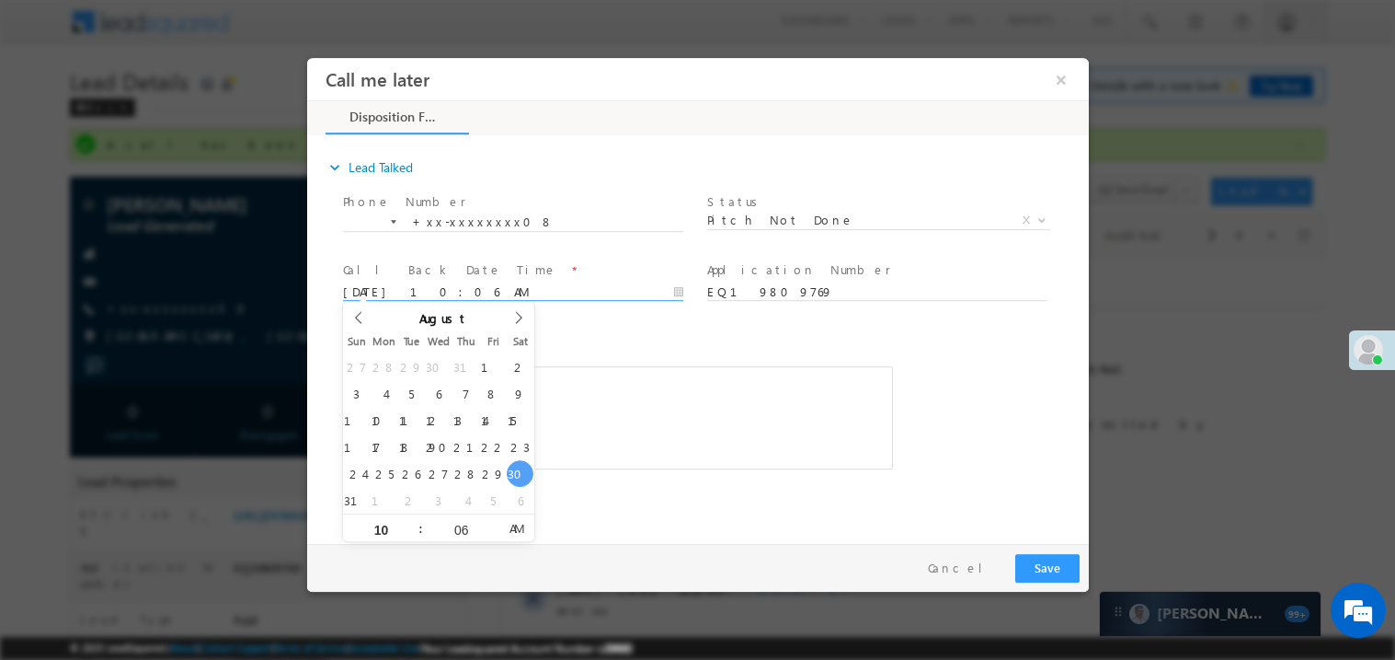
click at [638, 377] on div "c b........sm" at bounding box center [617, 416] width 550 height 103
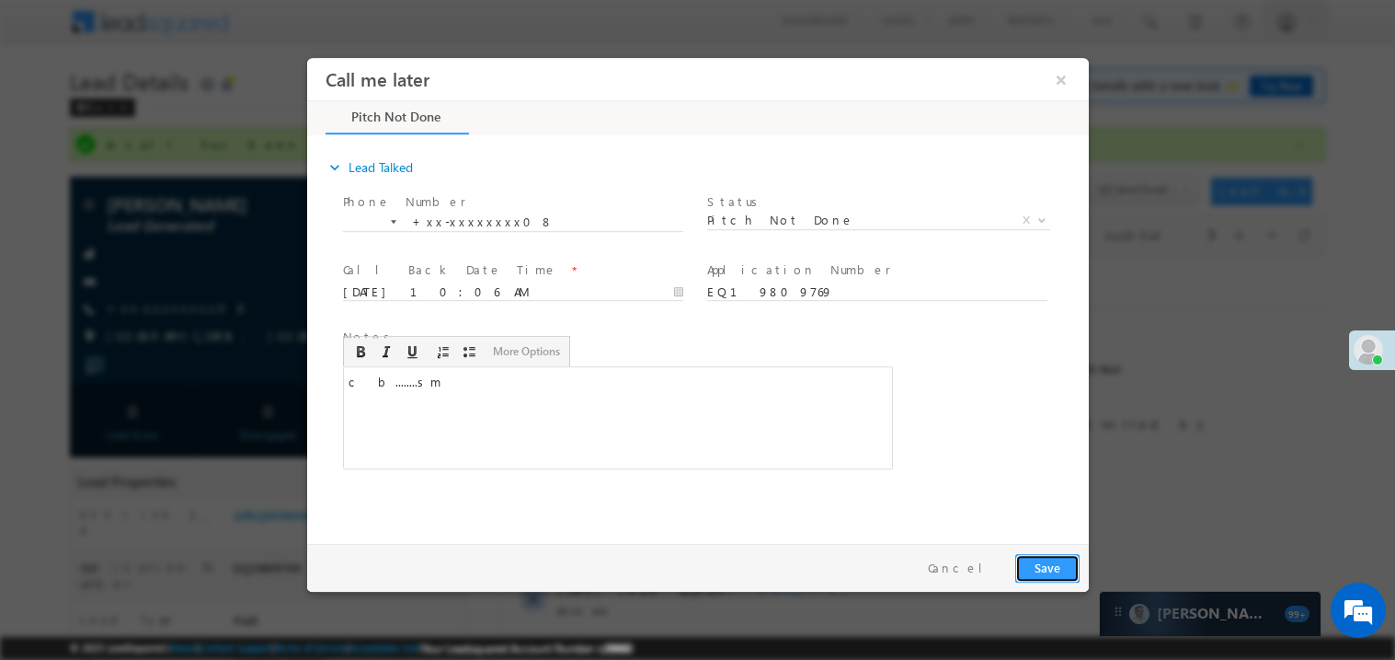
click at [1060, 557] on button "Save" at bounding box center [1047, 567] width 64 height 29
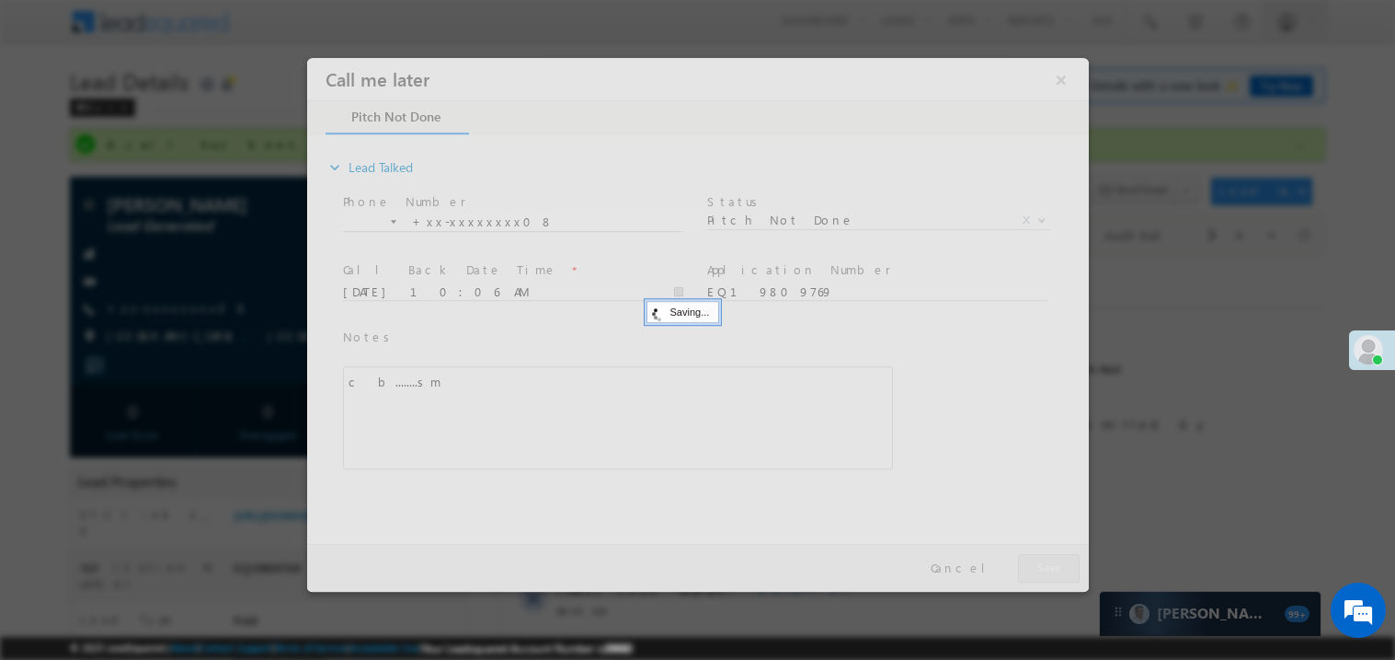
click at [1060, 557] on div at bounding box center [697, 324] width 782 height 534
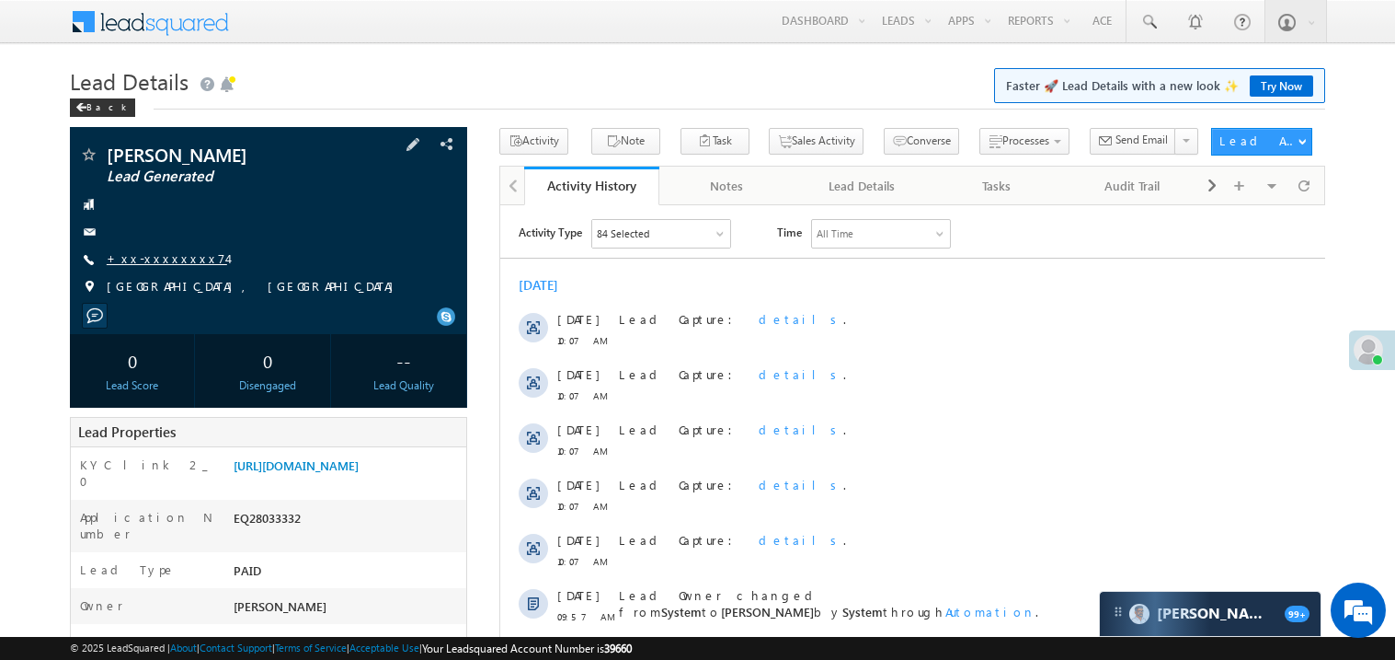
click at [167, 257] on link "+xx-xxxxxxxx74" at bounding box center [167, 258] width 121 height 16
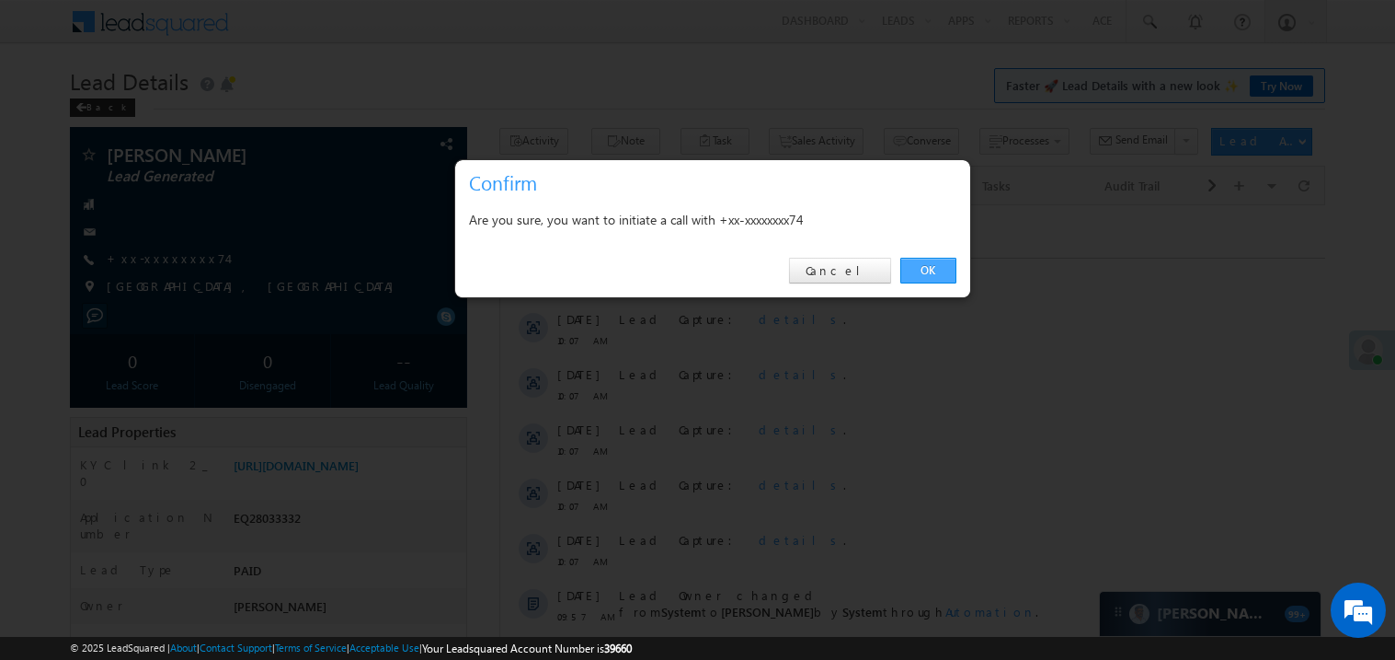
click at [933, 271] on link "OK" at bounding box center [929, 271] width 56 height 26
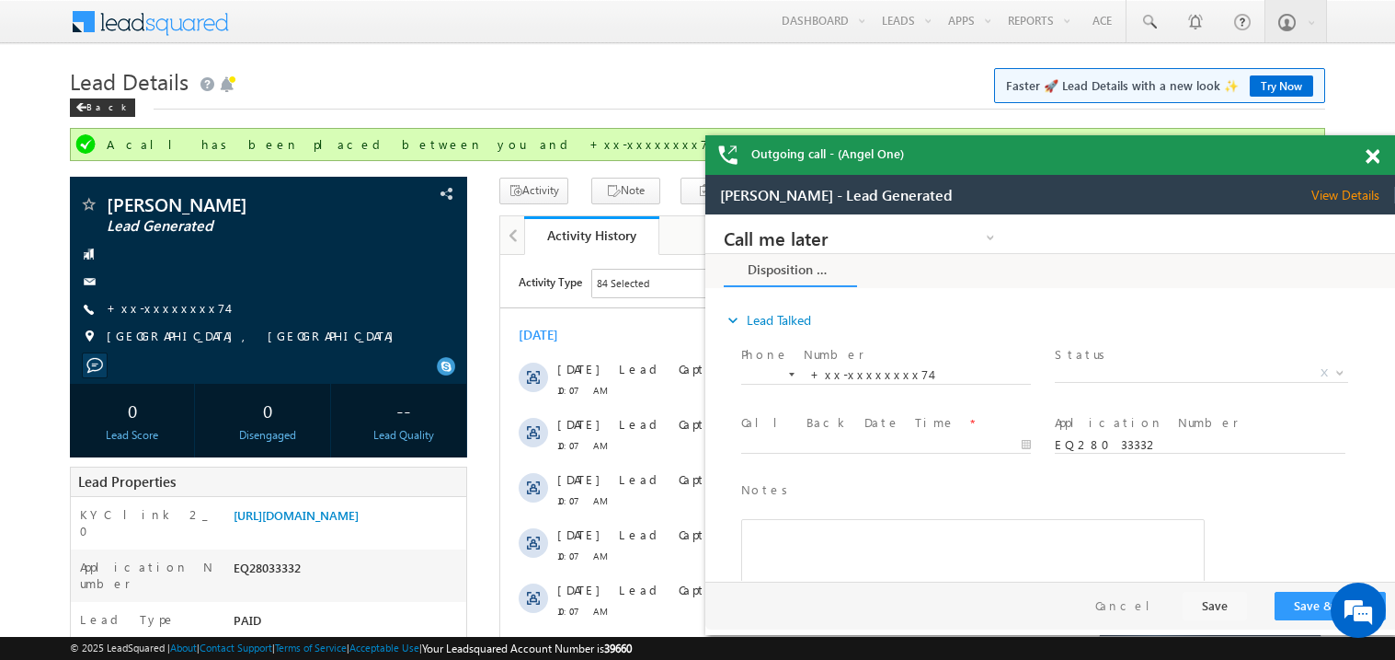
click at [1375, 155] on span at bounding box center [1373, 157] width 14 height 16
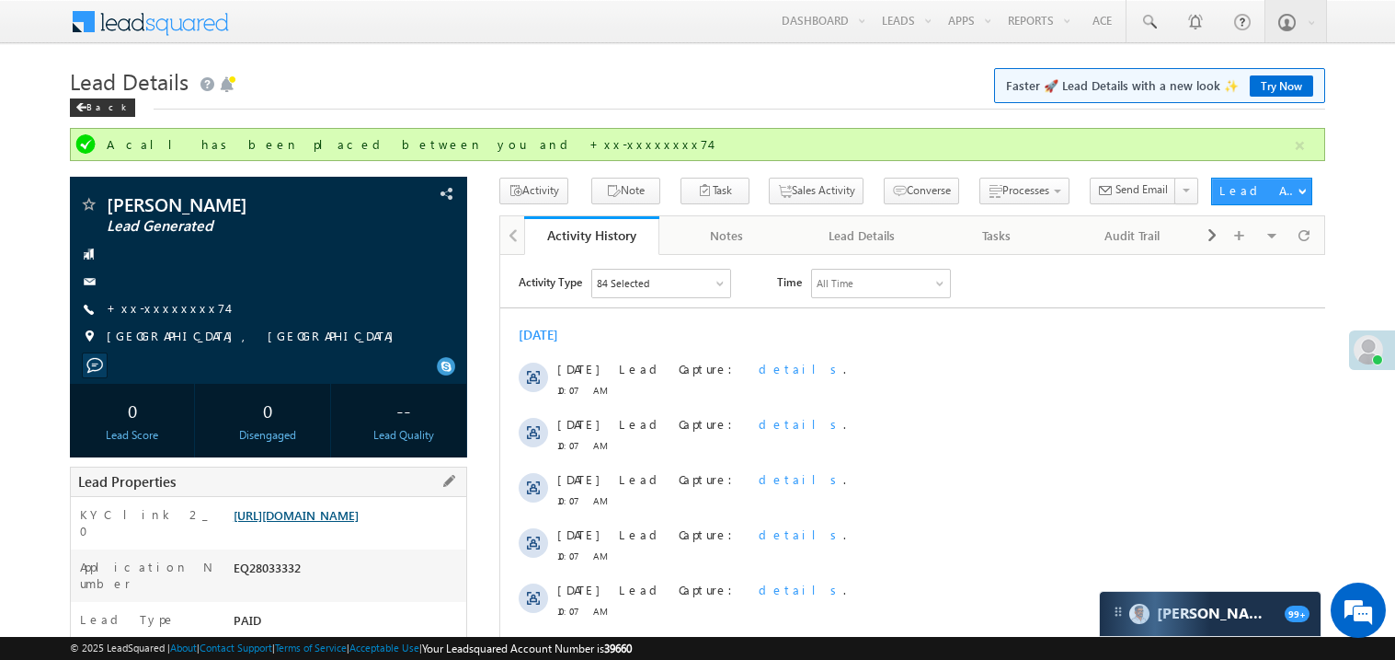
click at [357, 522] on link "[URL][DOMAIN_NAME]" at bounding box center [296, 515] width 125 height 16
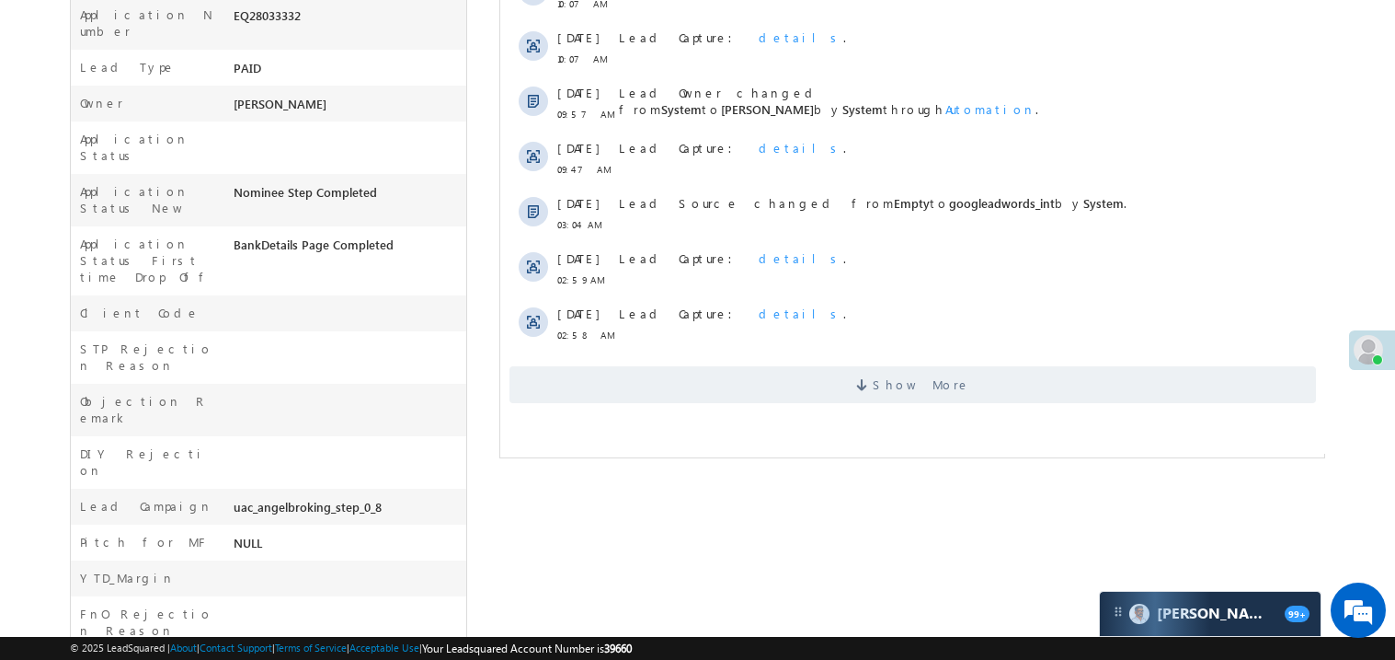
scroll to position [588, 0]
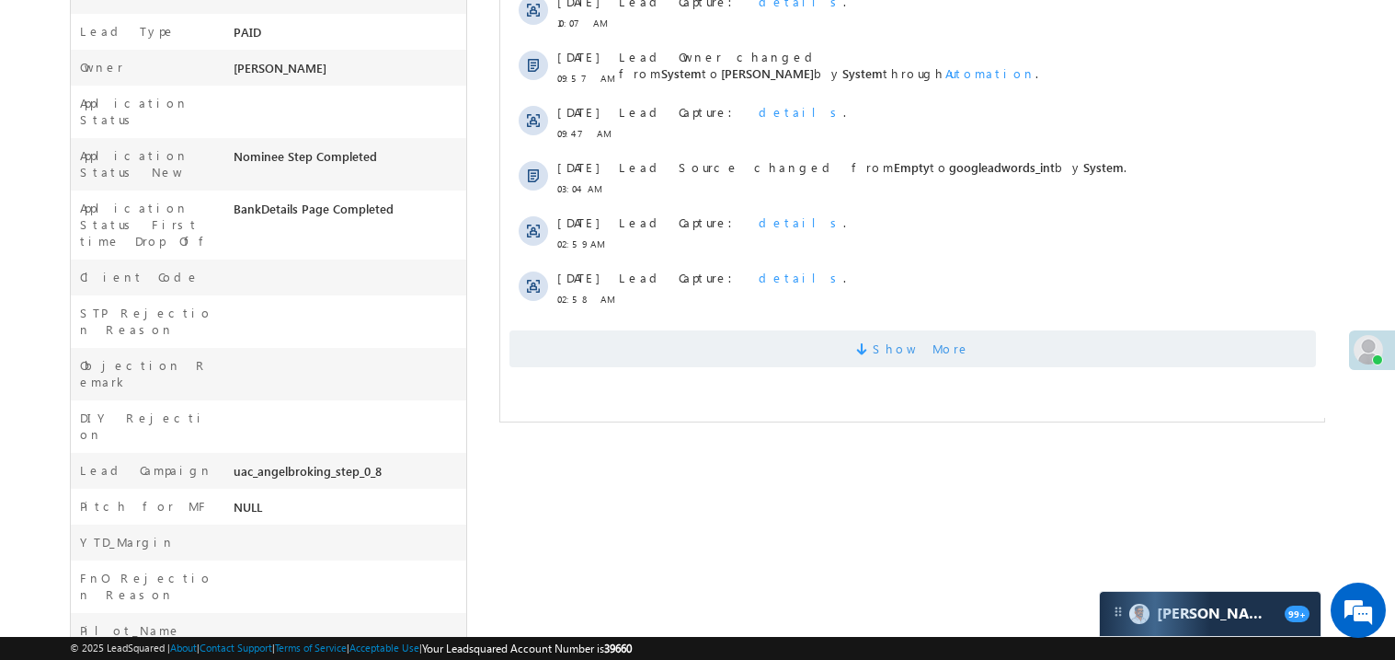
click at [823, 342] on span "Show More" at bounding box center [912, 348] width 807 height 37
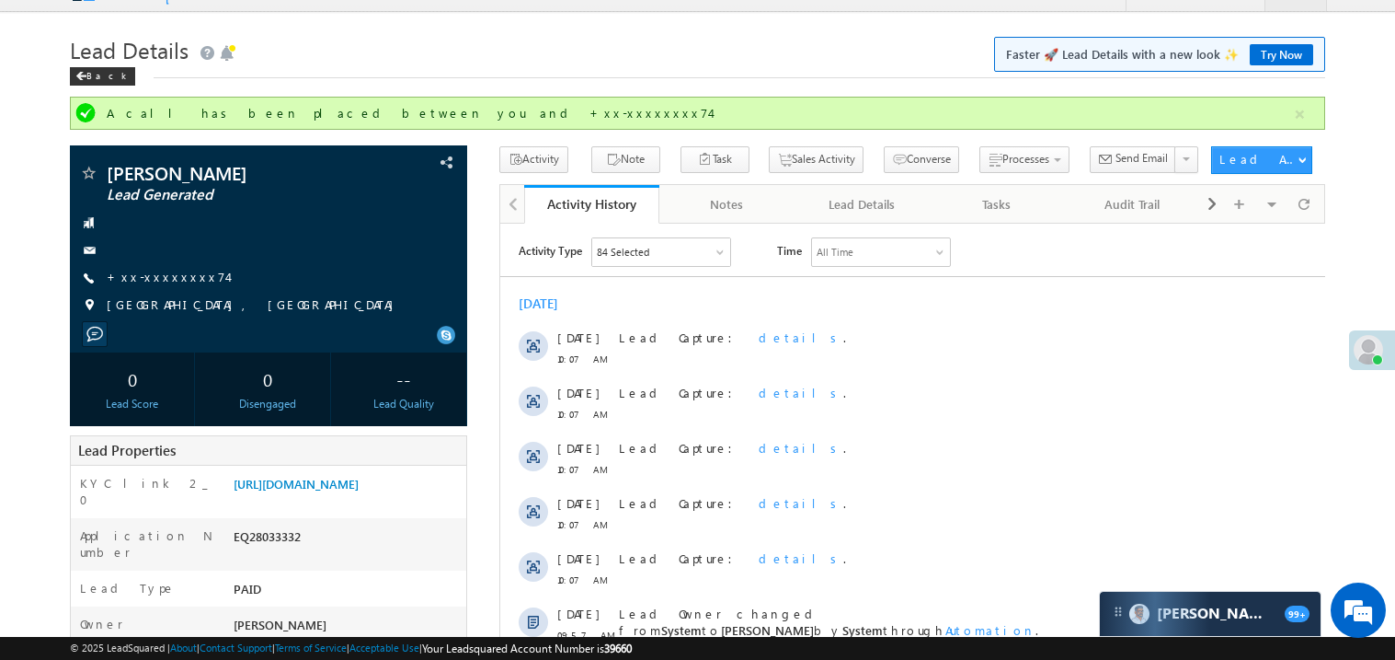
scroll to position [0, 0]
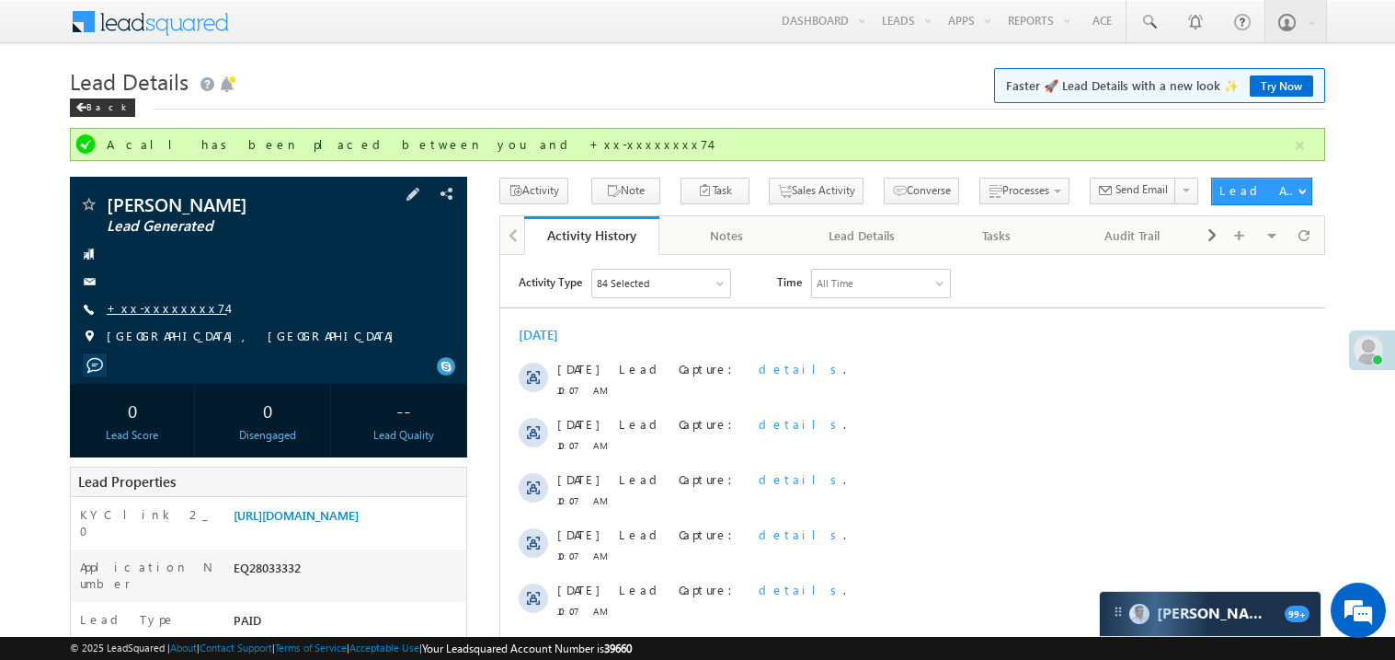
click at [158, 307] on link "+xx-xxxxxxxx74" at bounding box center [167, 308] width 121 height 16
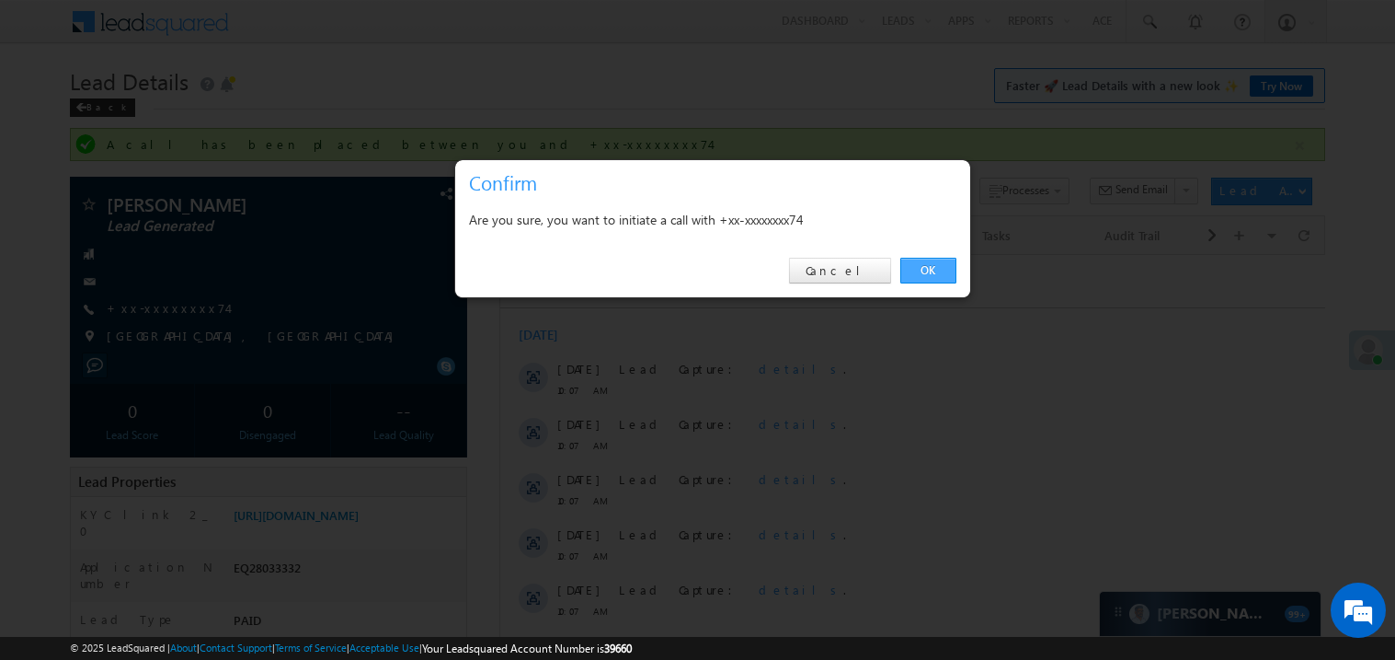
click at [925, 275] on link "OK" at bounding box center [929, 271] width 56 height 26
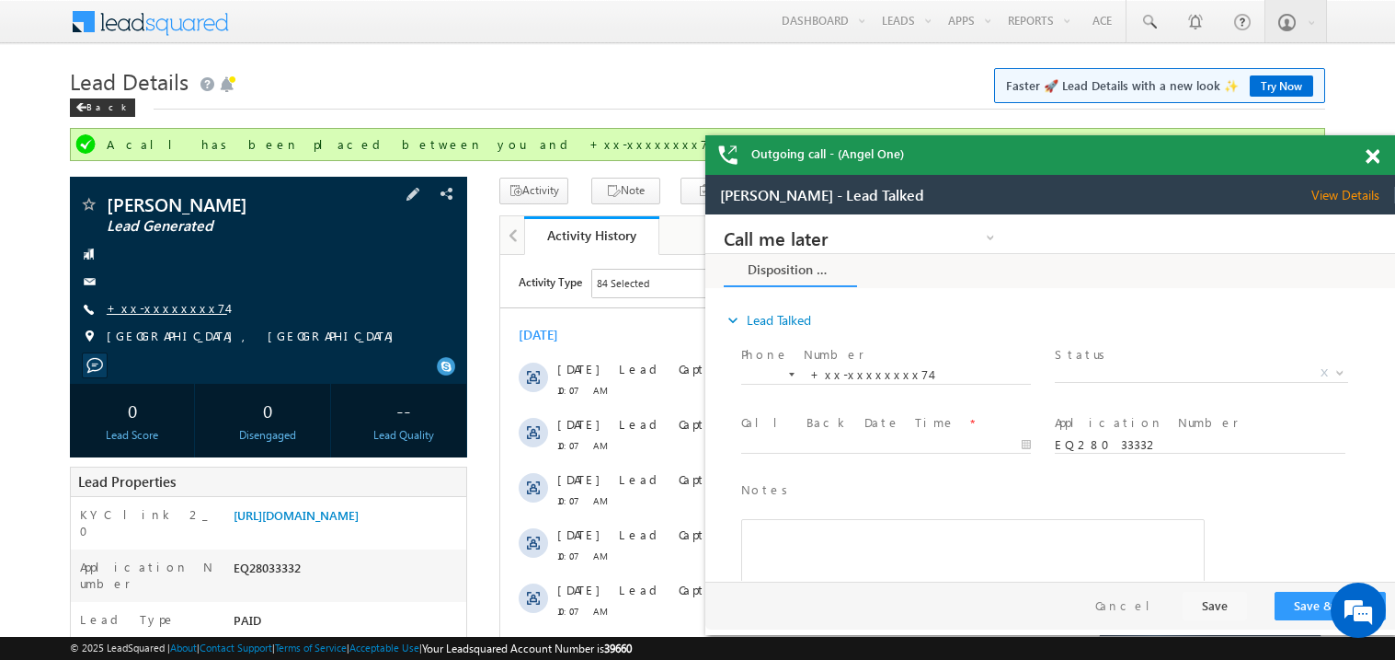
click at [167, 308] on link "+xx-xxxxxxxx74" at bounding box center [167, 308] width 121 height 16
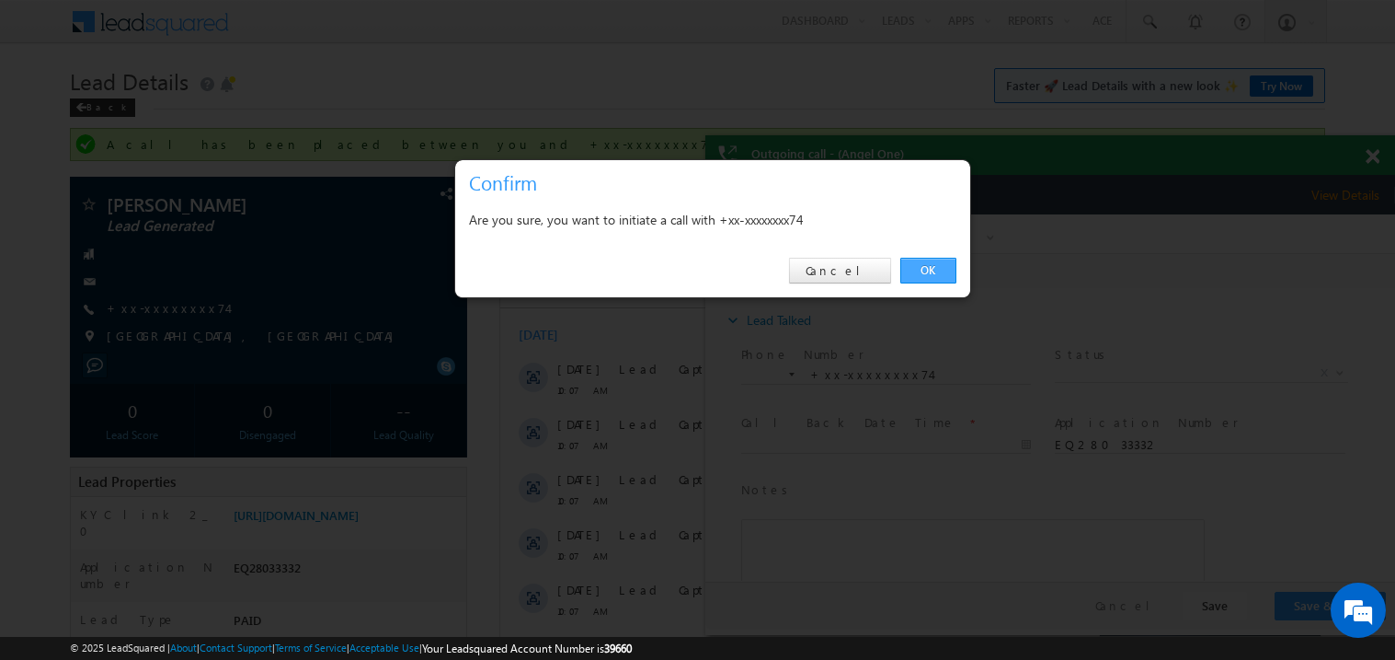
click at [936, 270] on link "OK" at bounding box center [929, 271] width 56 height 26
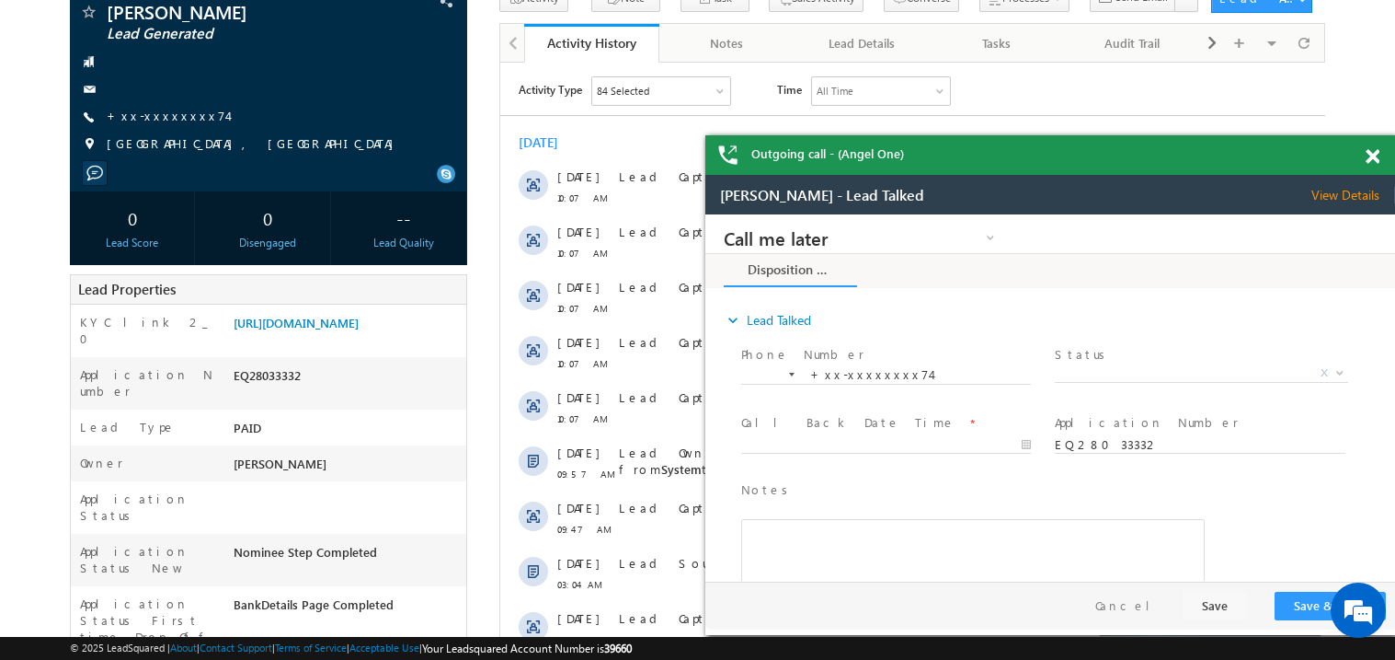
scroll to position [293, 0]
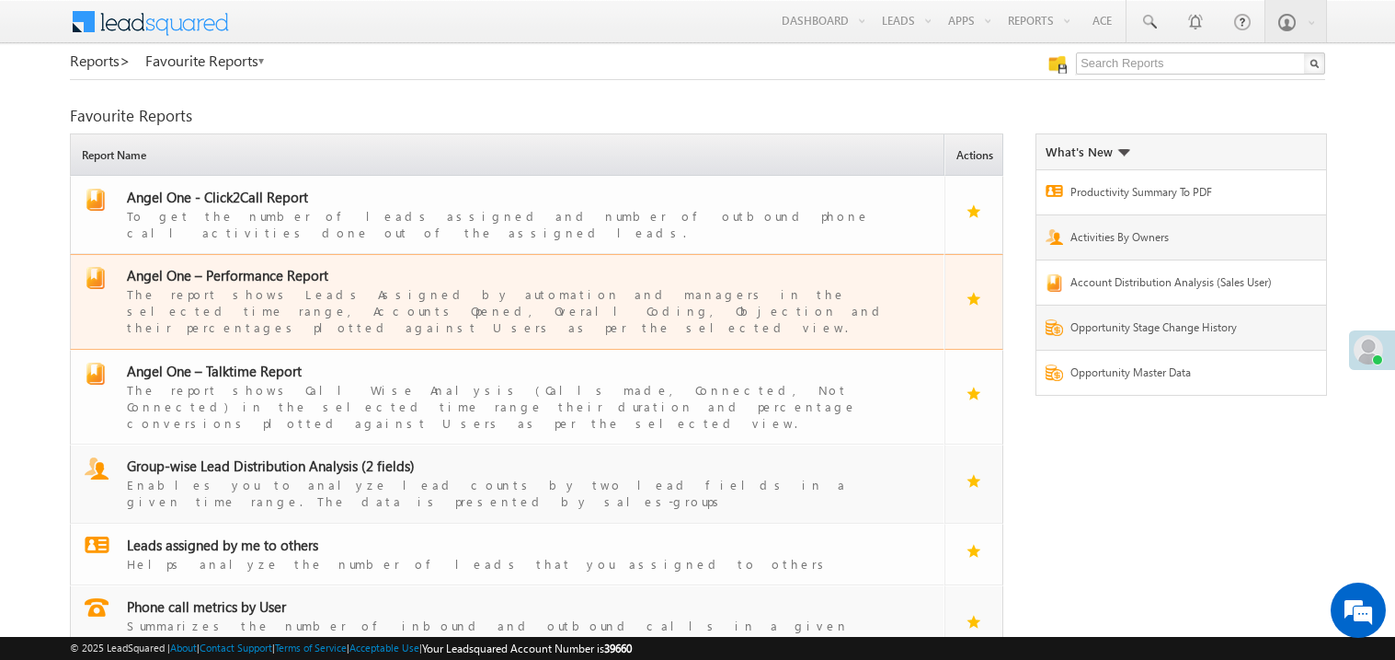
click at [269, 266] on span "Angel One – Performance Report" at bounding box center [227, 275] width 201 height 18
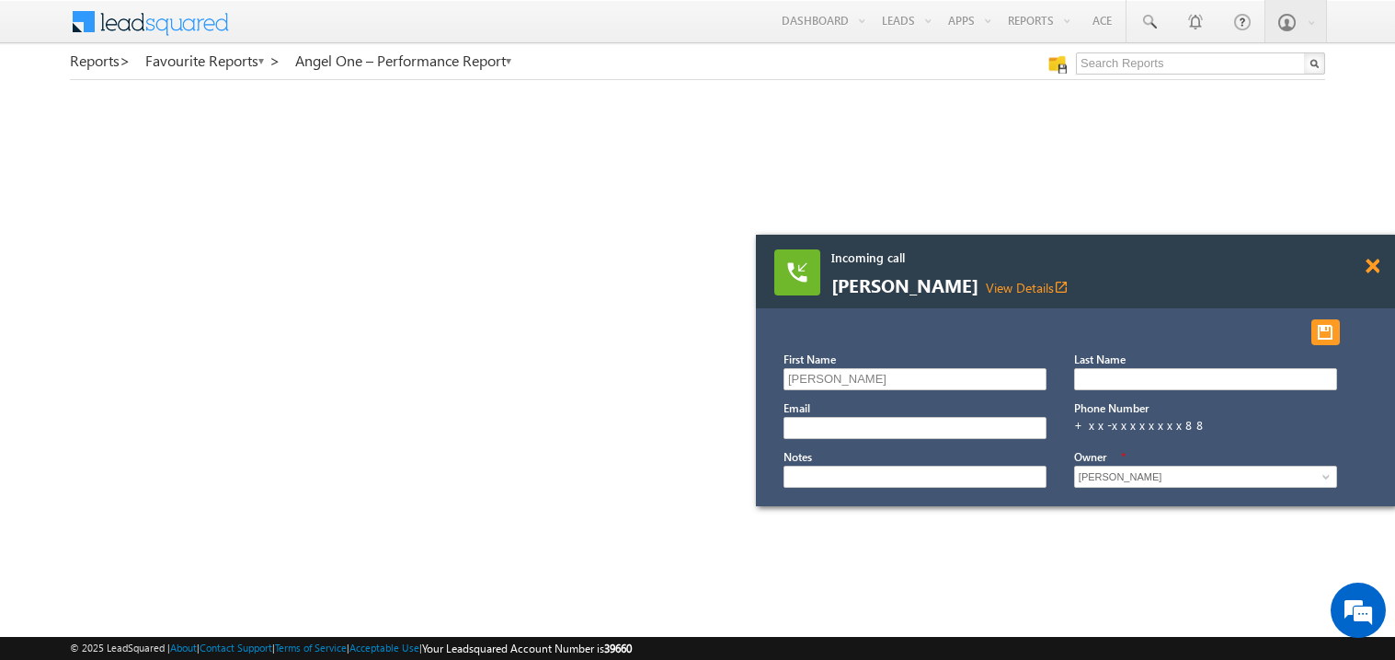
click at [1369, 266] on span at bounding box center [1373, 266] width 14 height 16
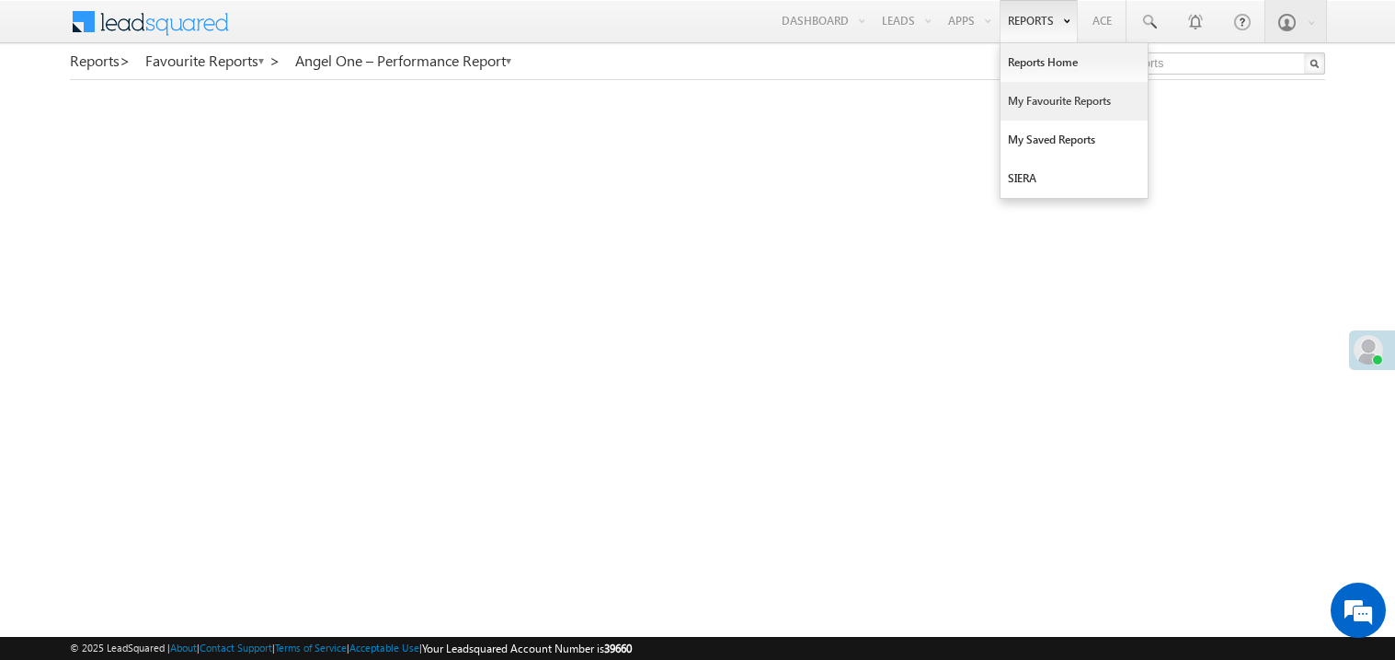
click at [1026, 103] on link "My Favourite Reports" at bounding box center [1074, 101] width 147 height 39
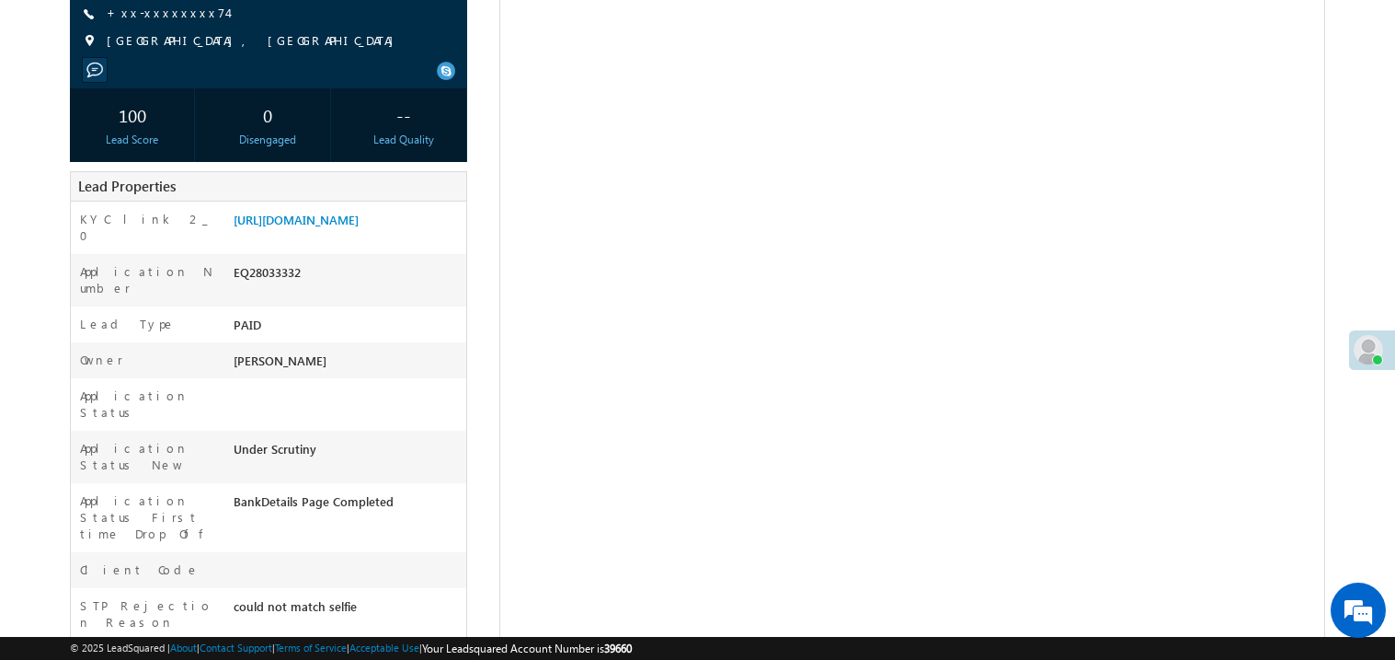
scroll to position [293, 0]
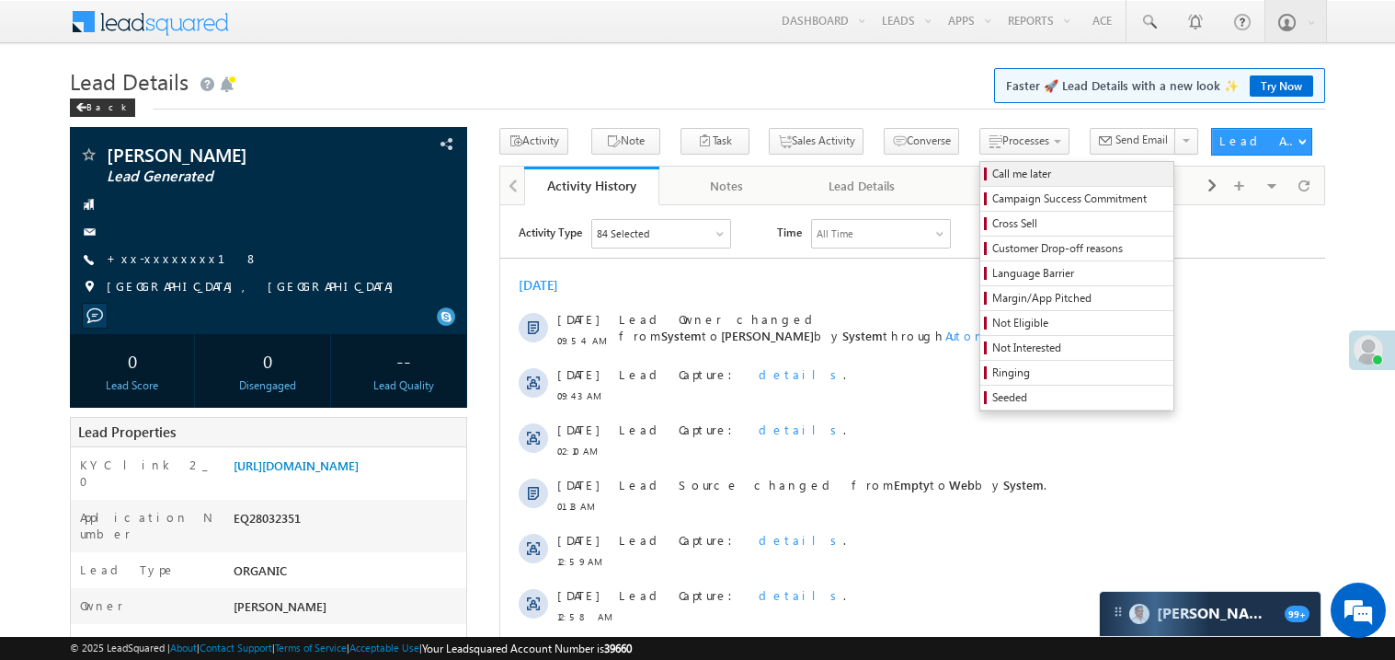
click at [993, 172] on span "Call me later" at bounding box center [1080, 174] width 175 height 17
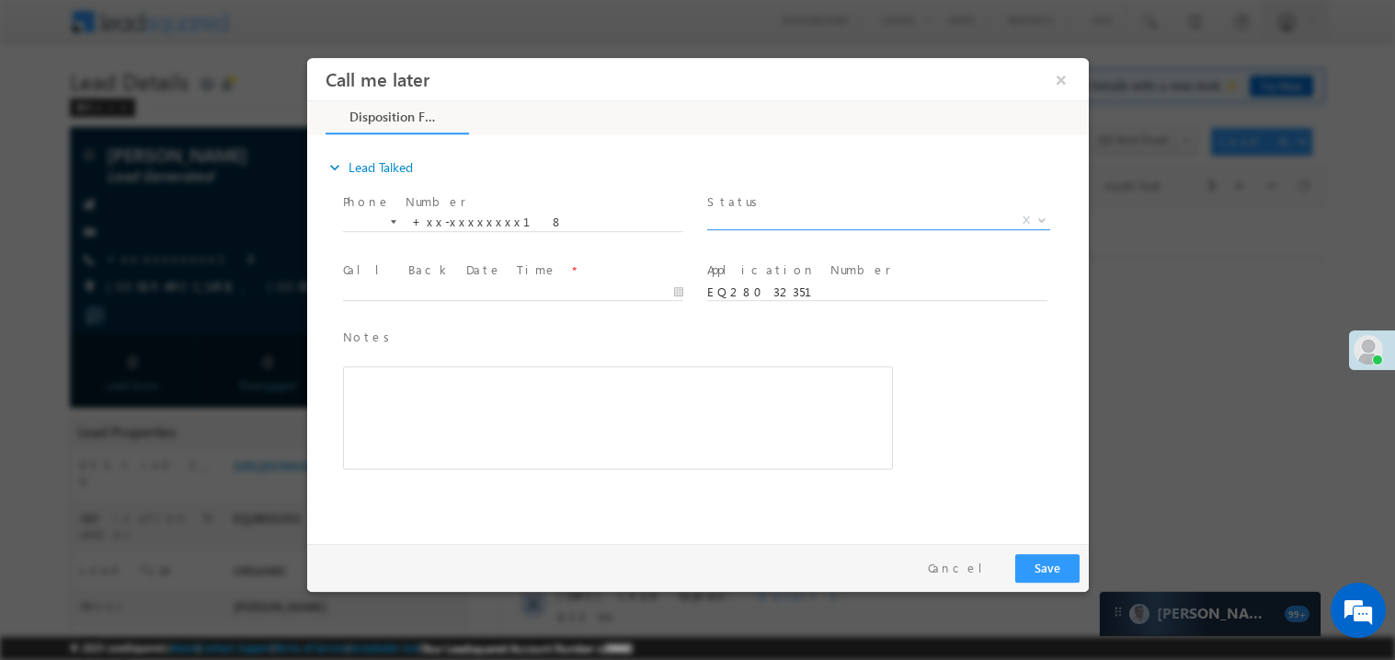
click at [787, 224] on span "X" at bounding box center [877, 220] width 343 height 18
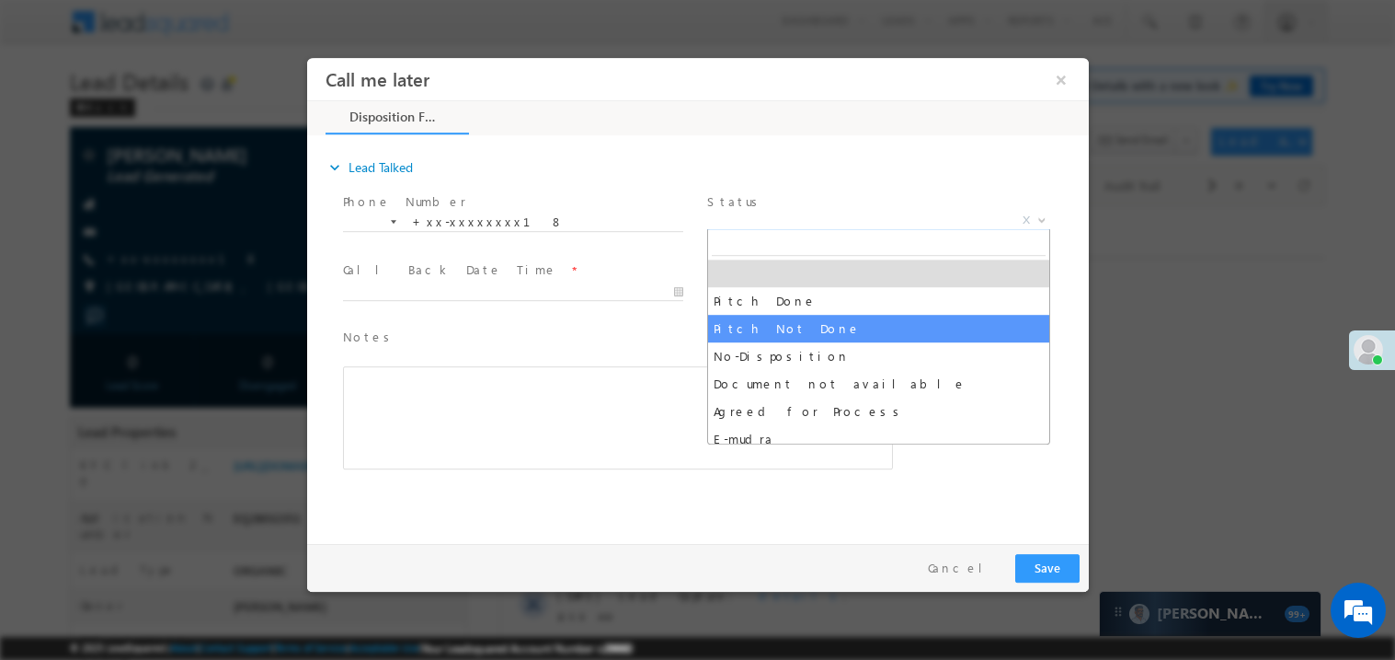
select select "Pitch Not Done"
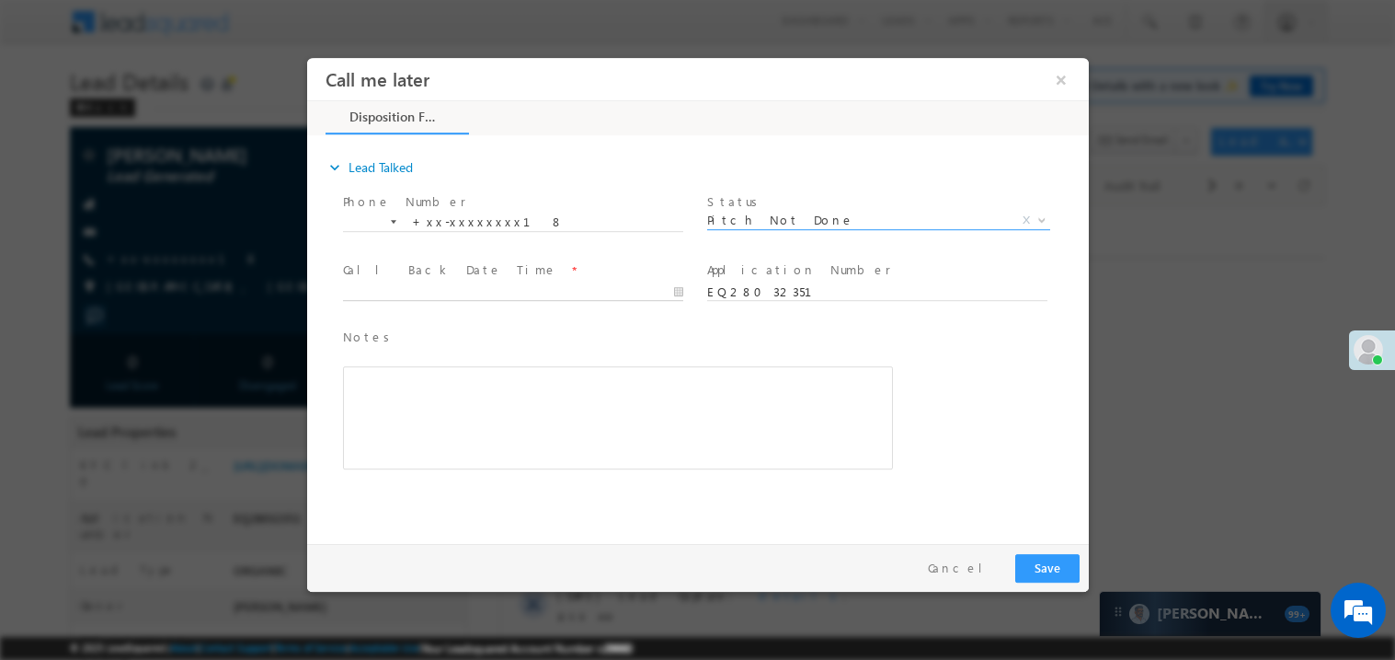
click at [437, 291] on body "Call me later ×" at bounding box center [697, 295] width 782 height 477
type input "08/30/25 10:45 AM"
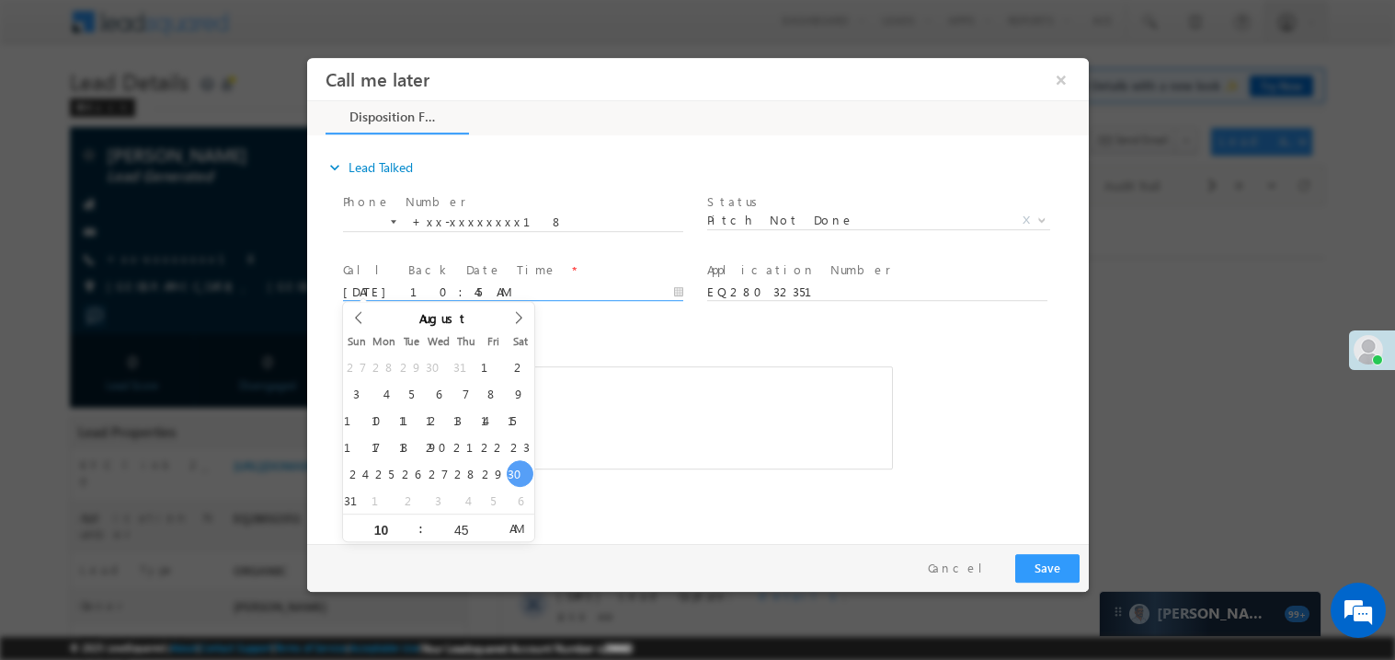
click at [708, 416] on div "Rich Text Editor, 40788eee-0fb2-11ec-a811-0adc8a9d82c2__tab1__section1__Notes__…" at bounding box center [617, 416] width 550 height 103
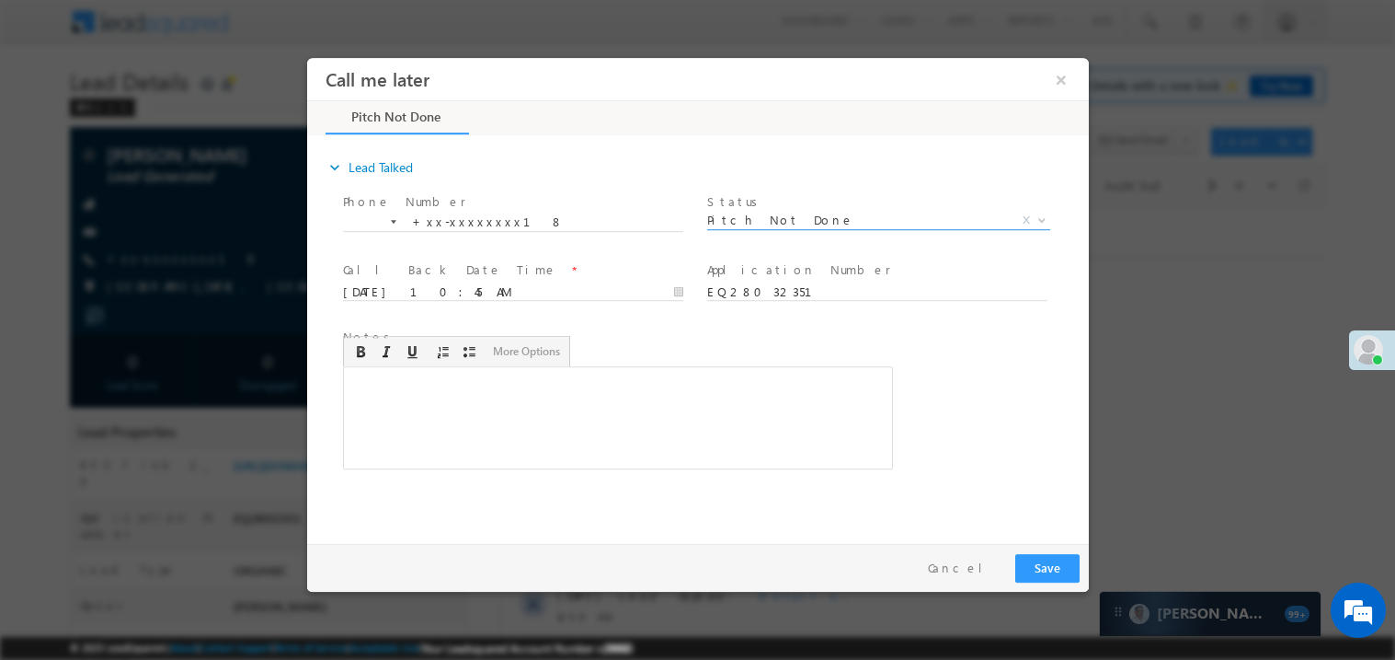
click at [755, 223] on span "Pitch Not Done" at bounding box center [855, 219] width 299 height 17
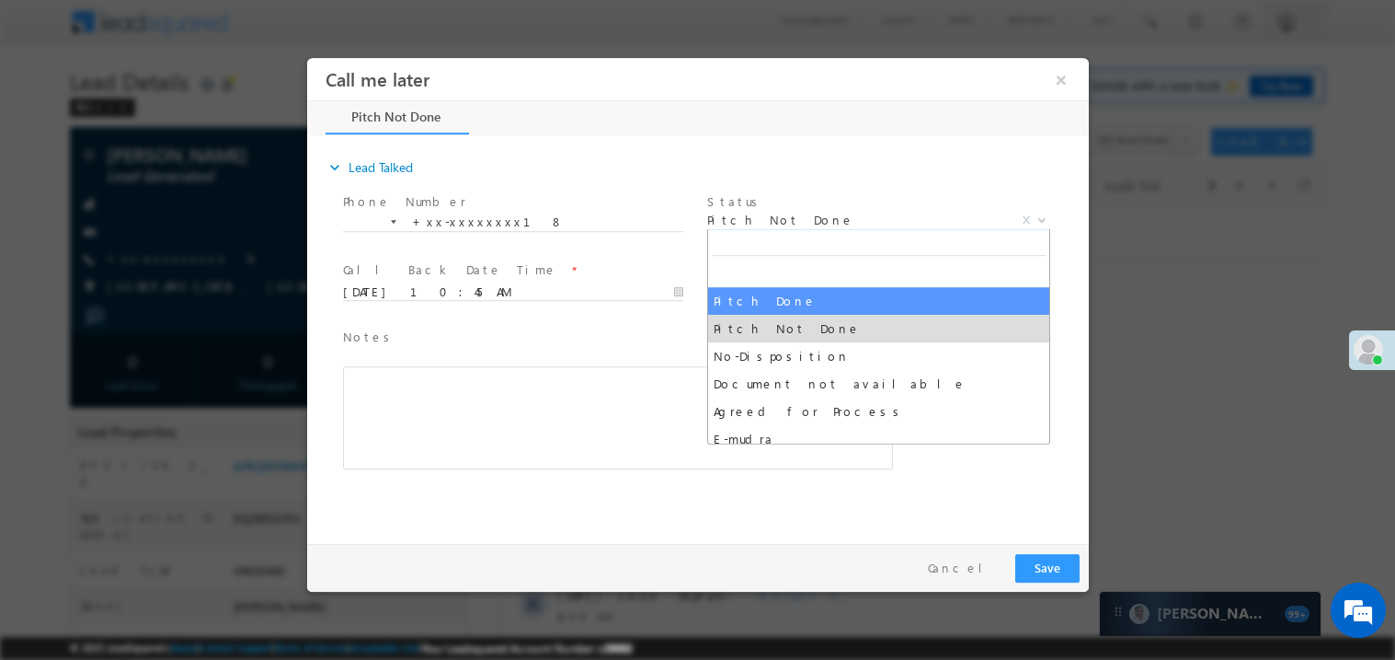
select select "Pitch Done"
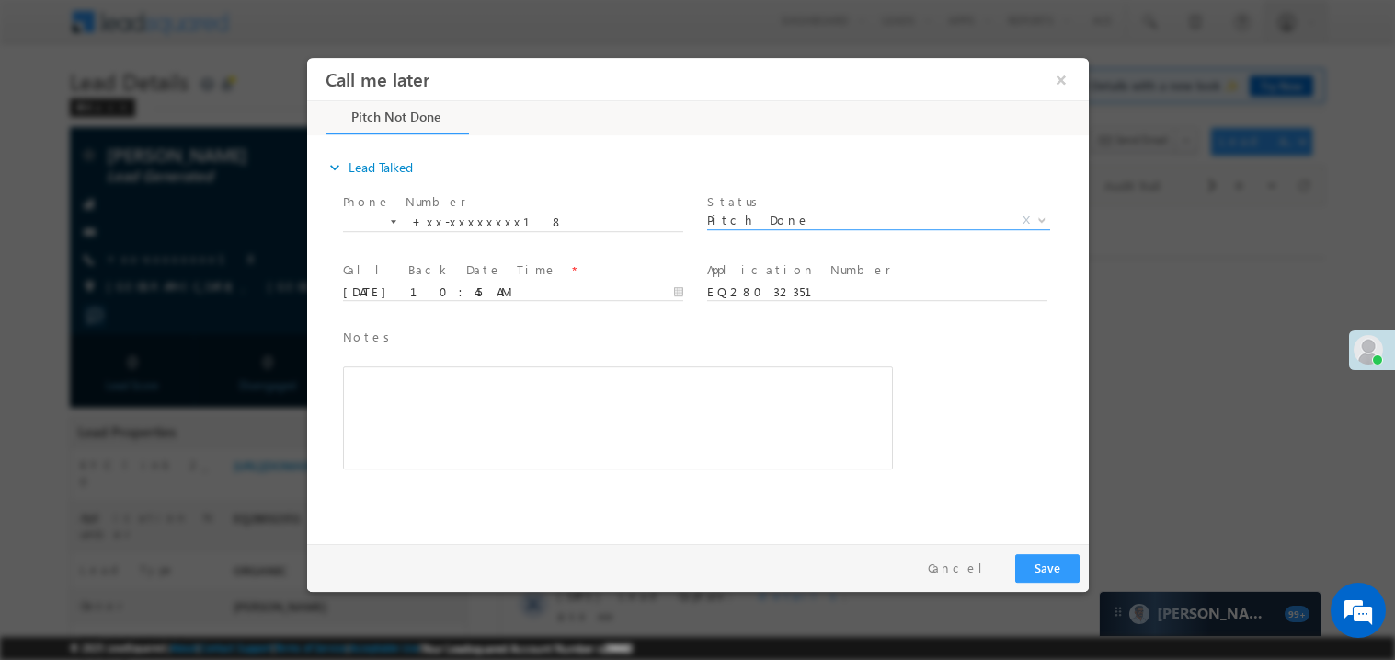
click at [427, 378] on div "Rich Text Editor, 40788eee-0fb2-11ec-a811-0adc8a9d82c2__tab1__section1__Notes__…" at bounding box center [617, 416] width 550 height 103
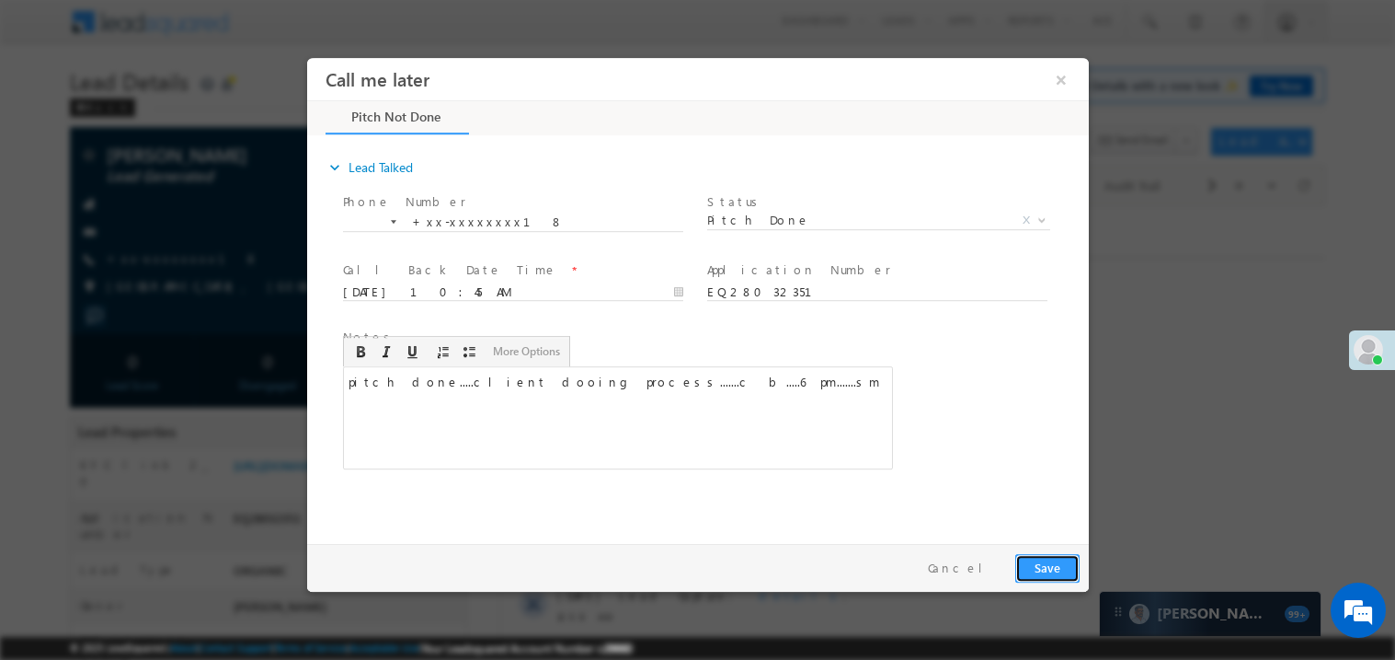
click at [1059, 565] on button "Save" at bounding box center [1047, 567] width 64 height 29
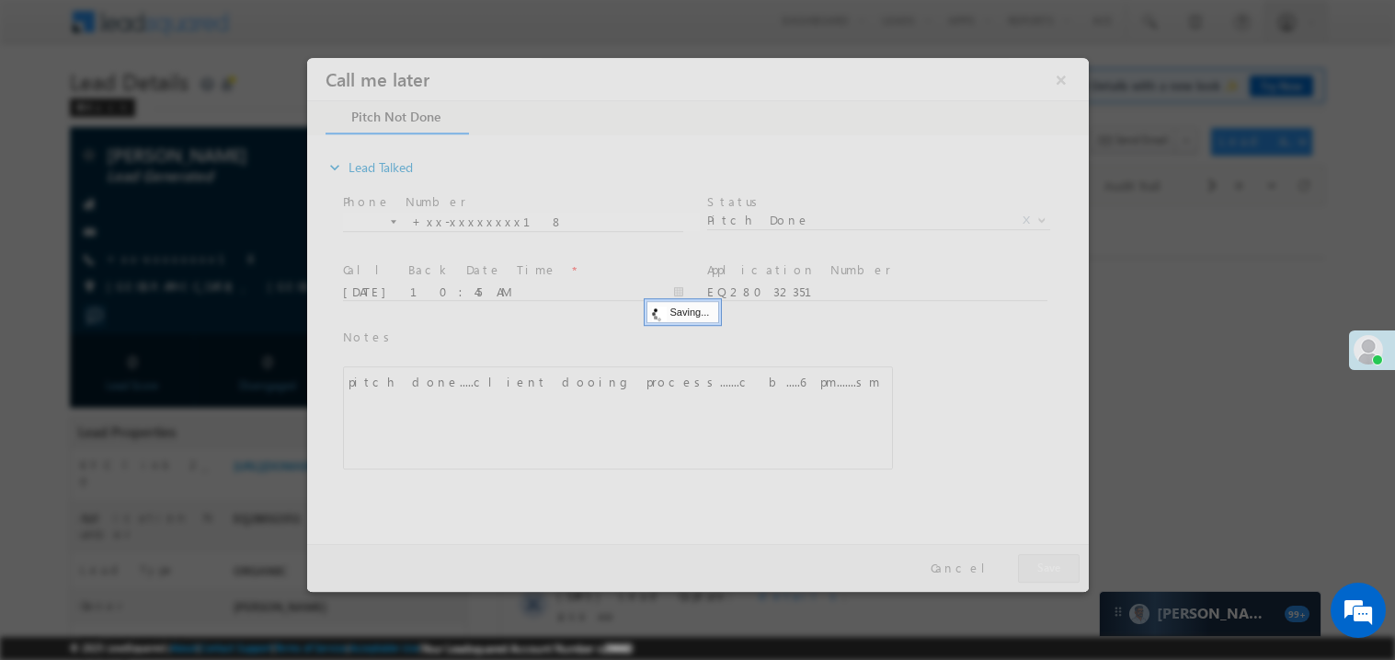
click at [1059, 565] on div at bounding box center [697, 324] width 782 height 534
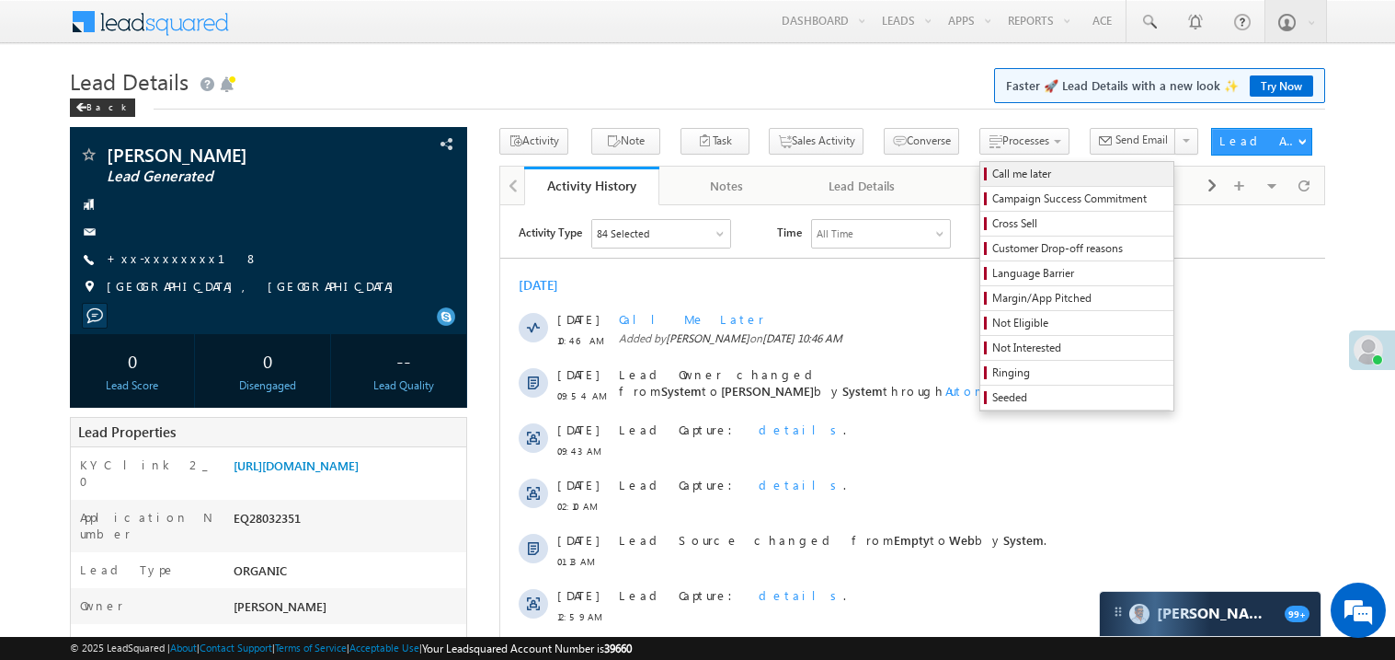
click at [993, 178] on span "Call me later" at bounding box center [1080, 174] width 175 height 17
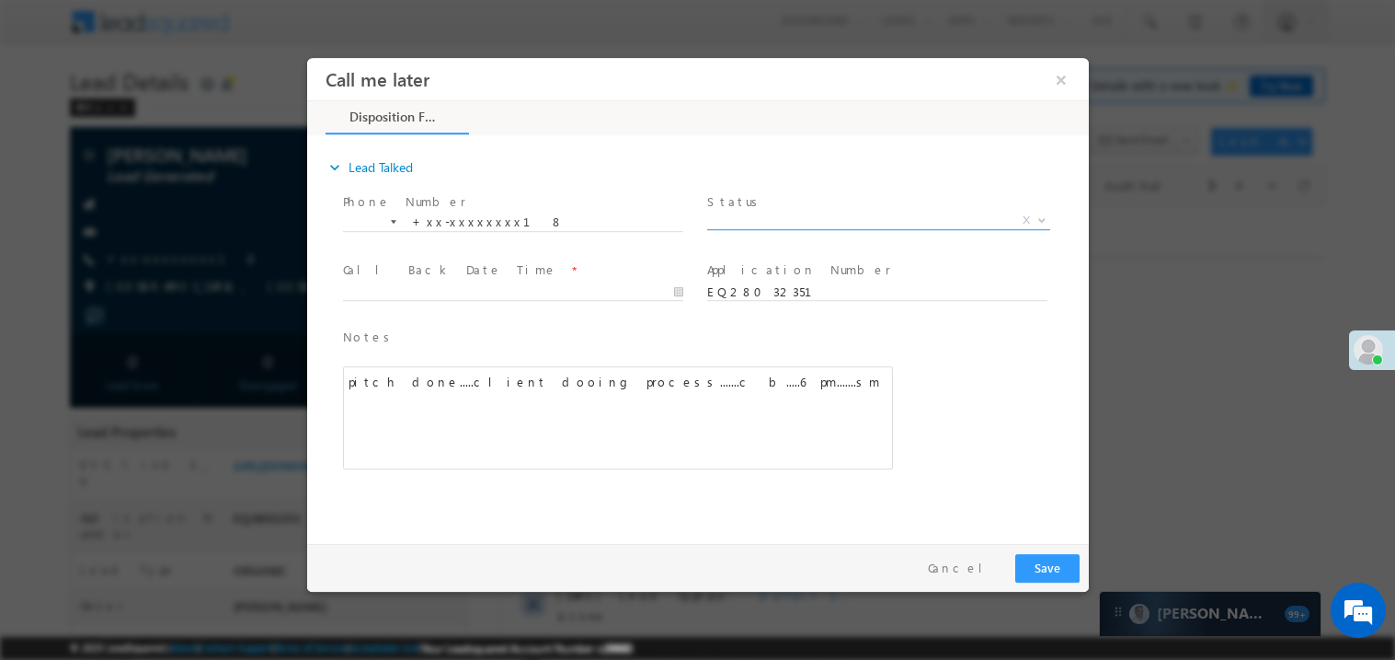
click at [798, 223] on span "X" at bounding box center [877, 220] width 343 height 18
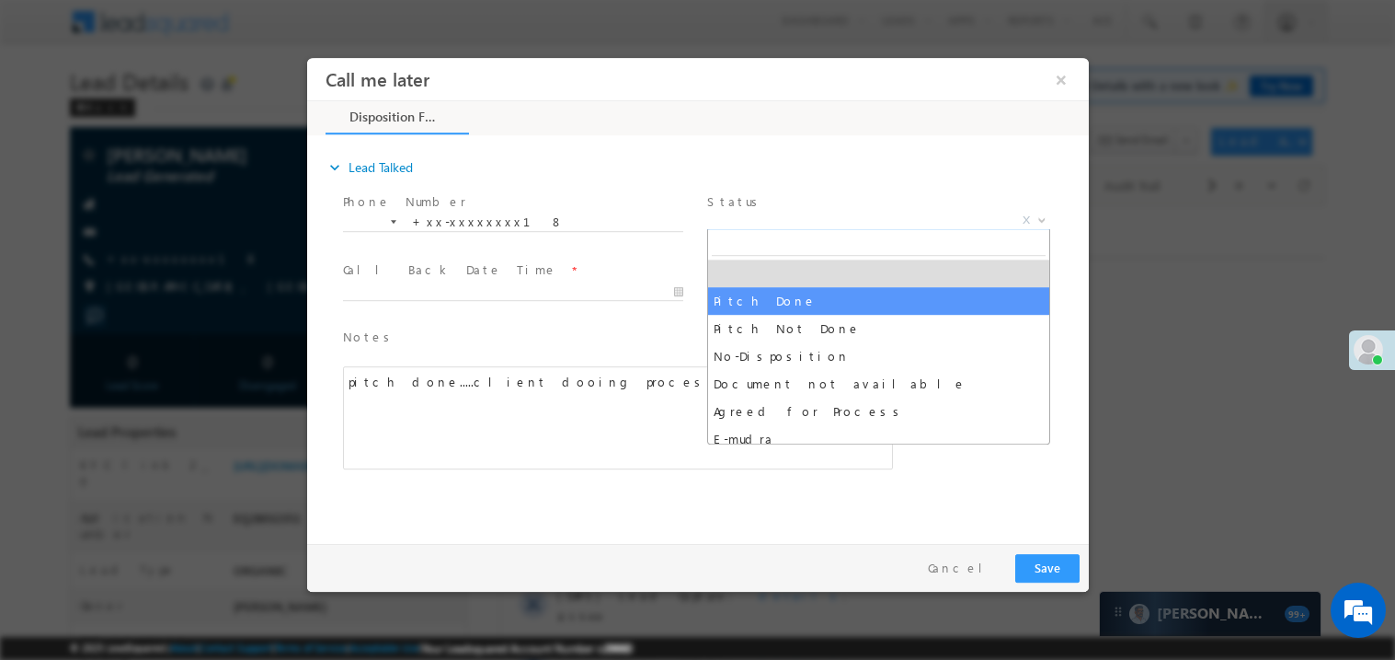
select select "Pitch Done"
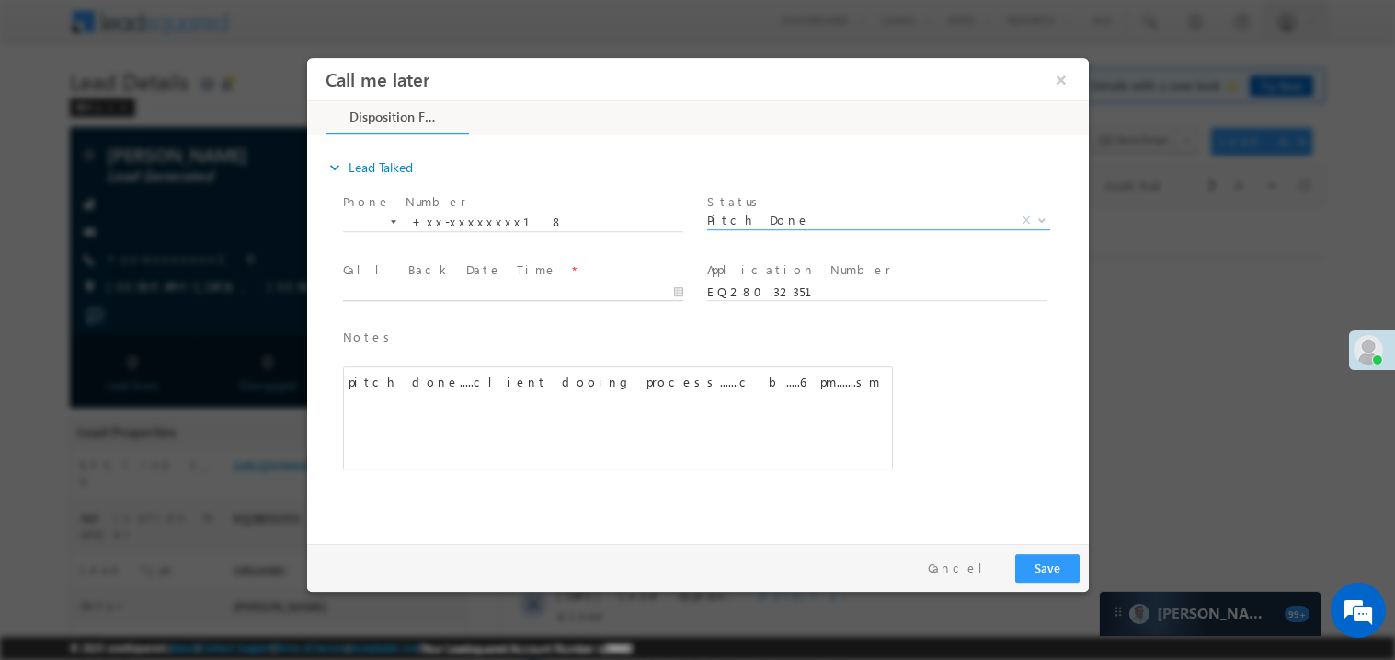
click at [461, 292] on body "Call me later ×" at bounding box center [697, 295] width 782 height 477
type input "08/30/25 10:46 AM"
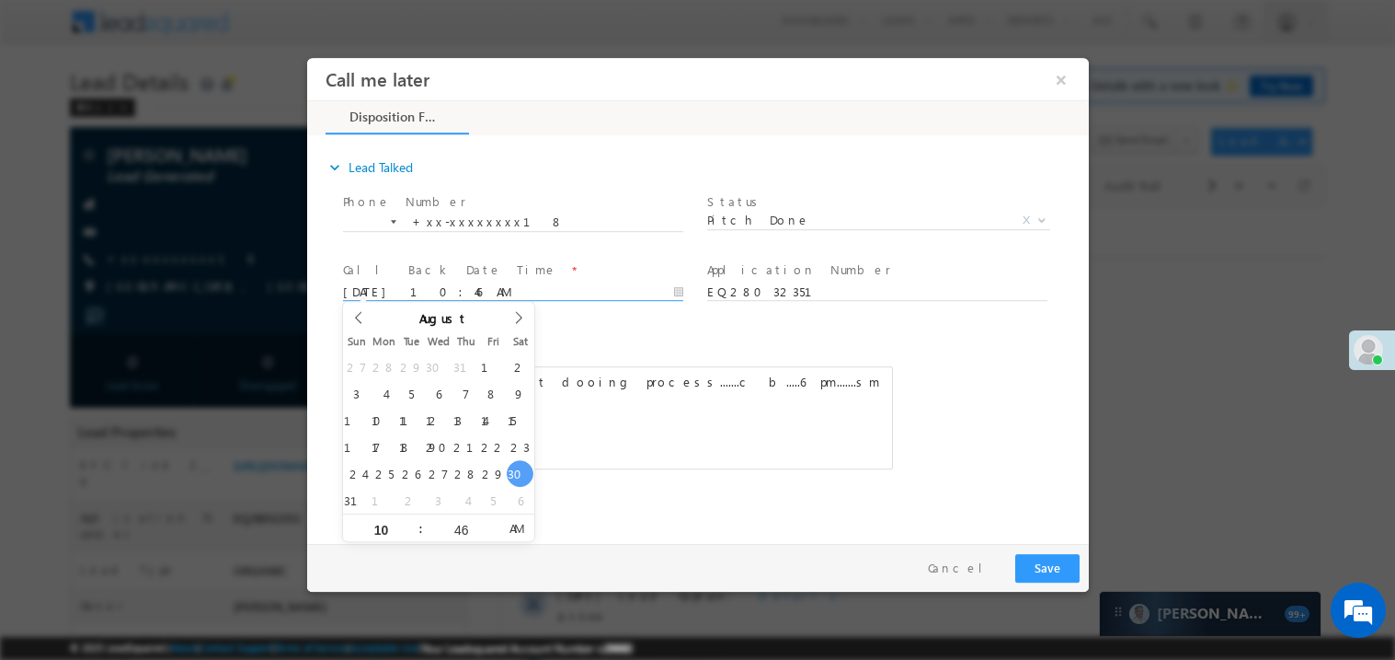
click at [749, 328] on span "Notes *" at bounding box center [603, 337] width 522 height 20
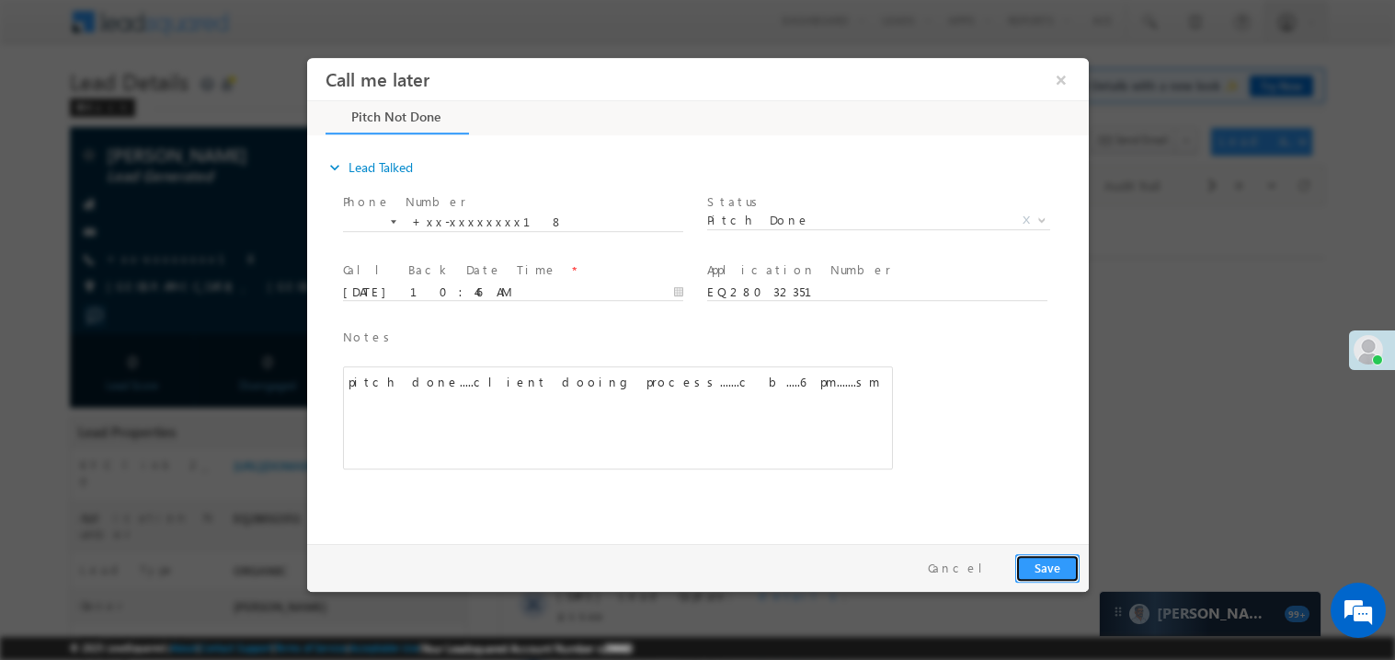
click at [1038, 558] on button "Save" at bounding box center [1047, 567] width 64 height 29
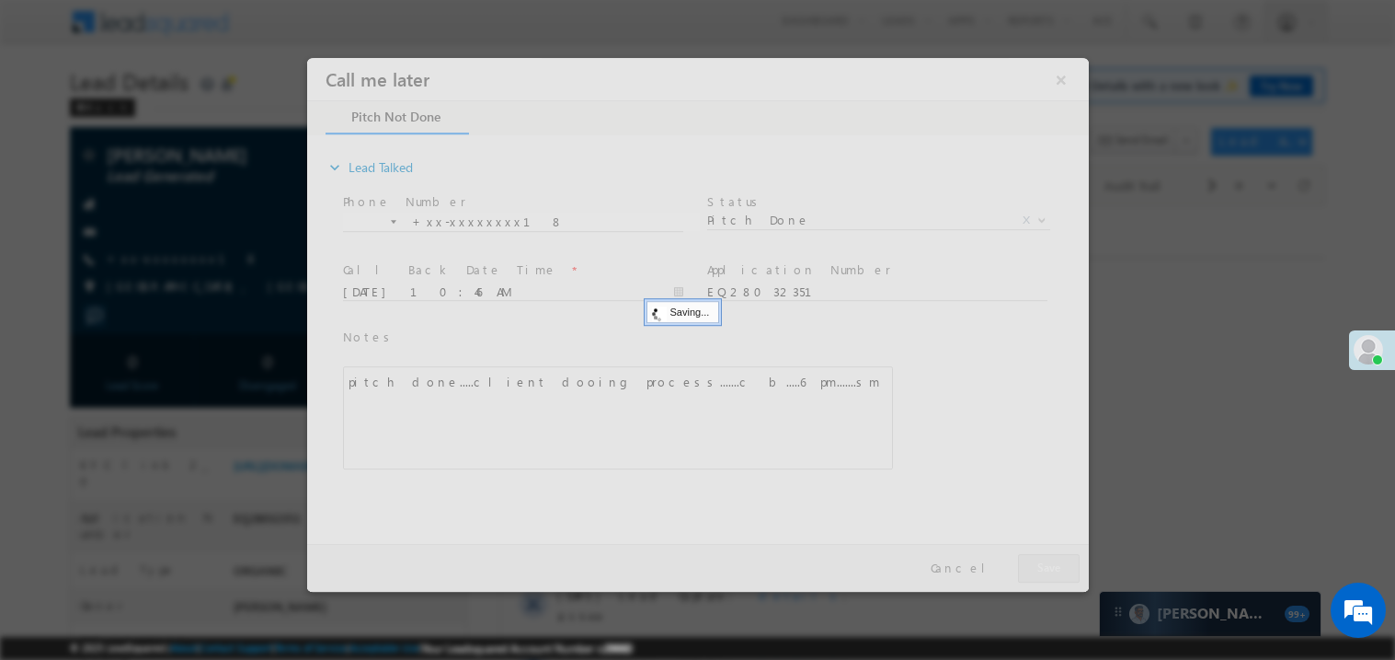
click at [1038, 558] on div at bounding box center [697, 324] width 782 height 534
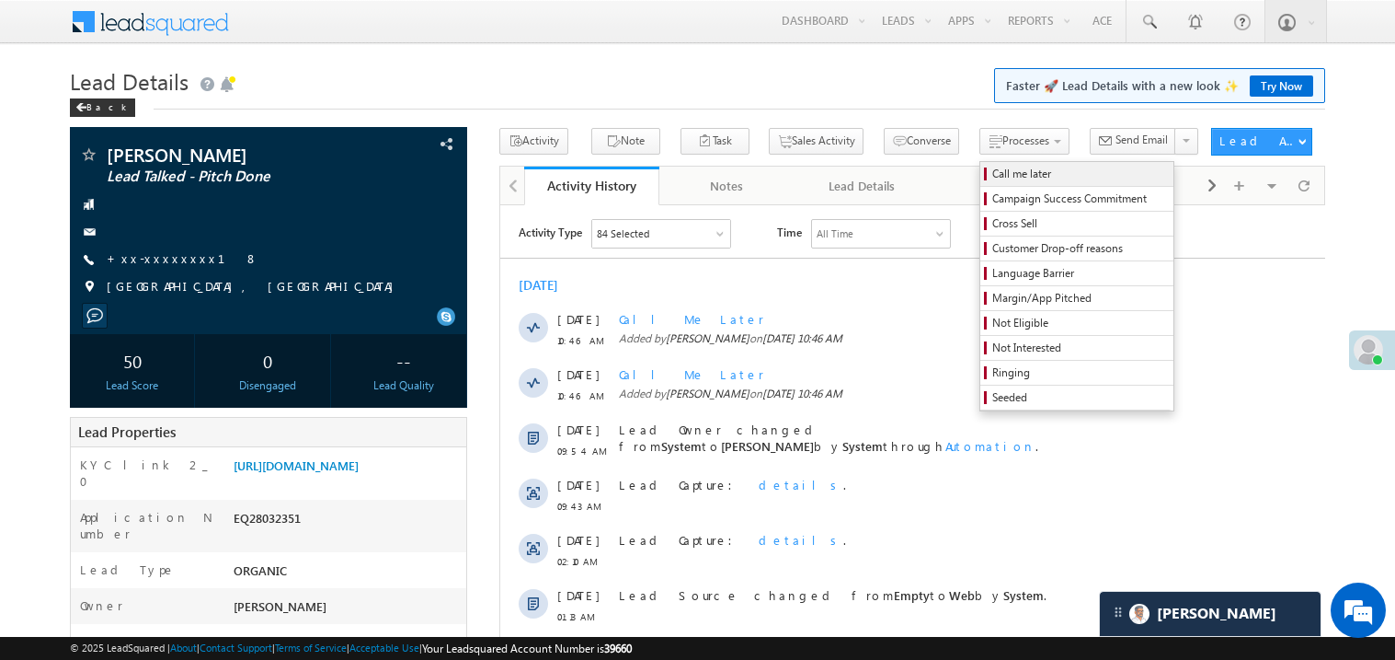
click at [993, 175] on span "Call me later" at bounding box center [1080, 174] width 175 height 17
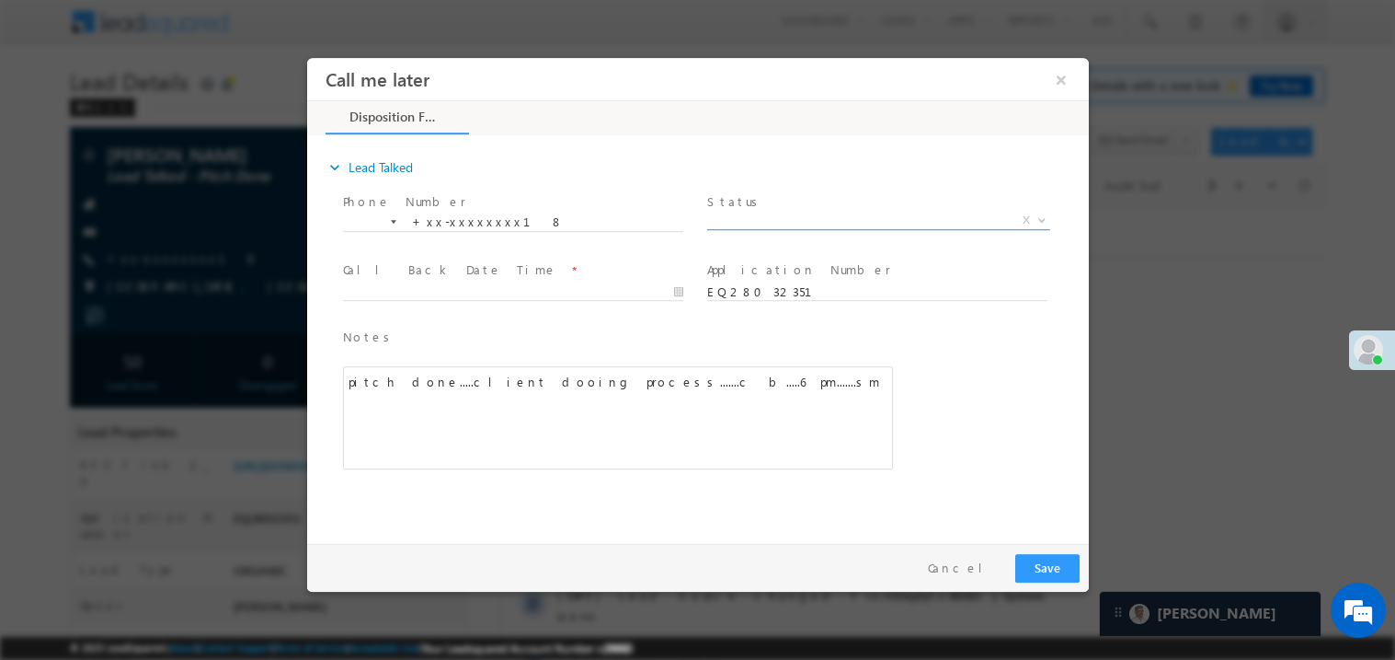
click at [770, 221] on span "X" at bounding box center [877, 220] width 343 height 18
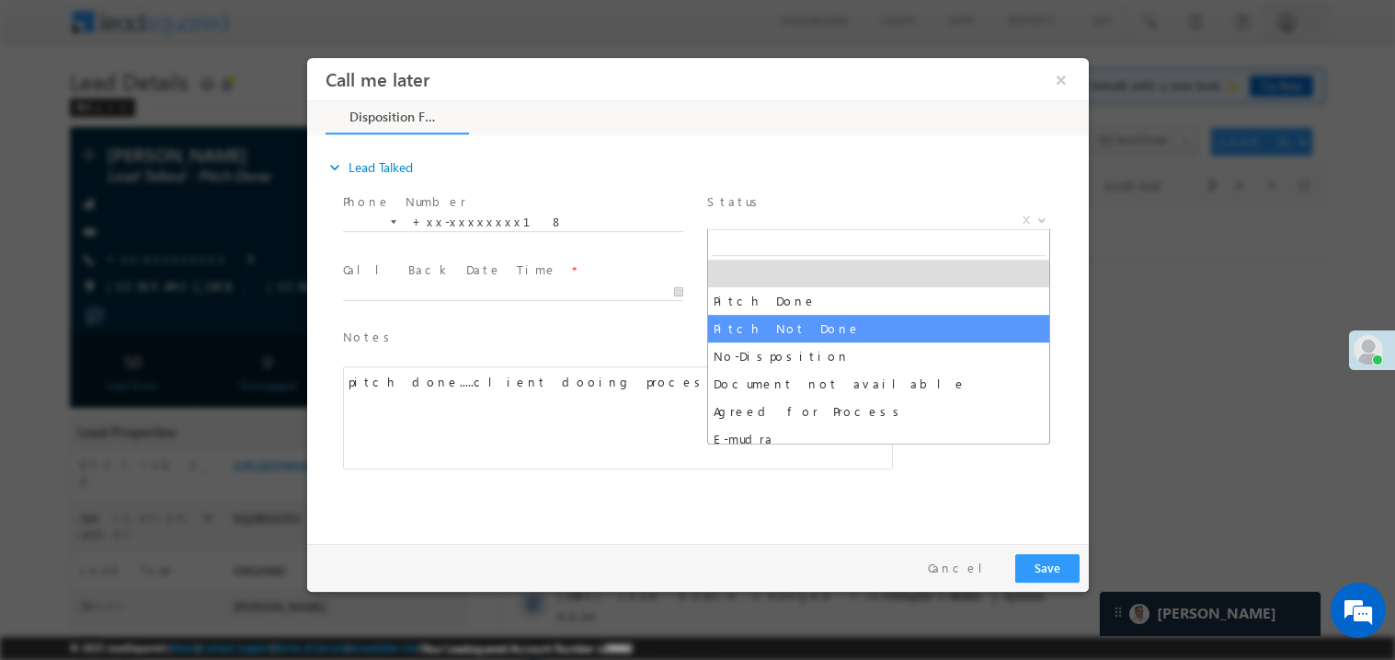
select select "Pitch Not Done"
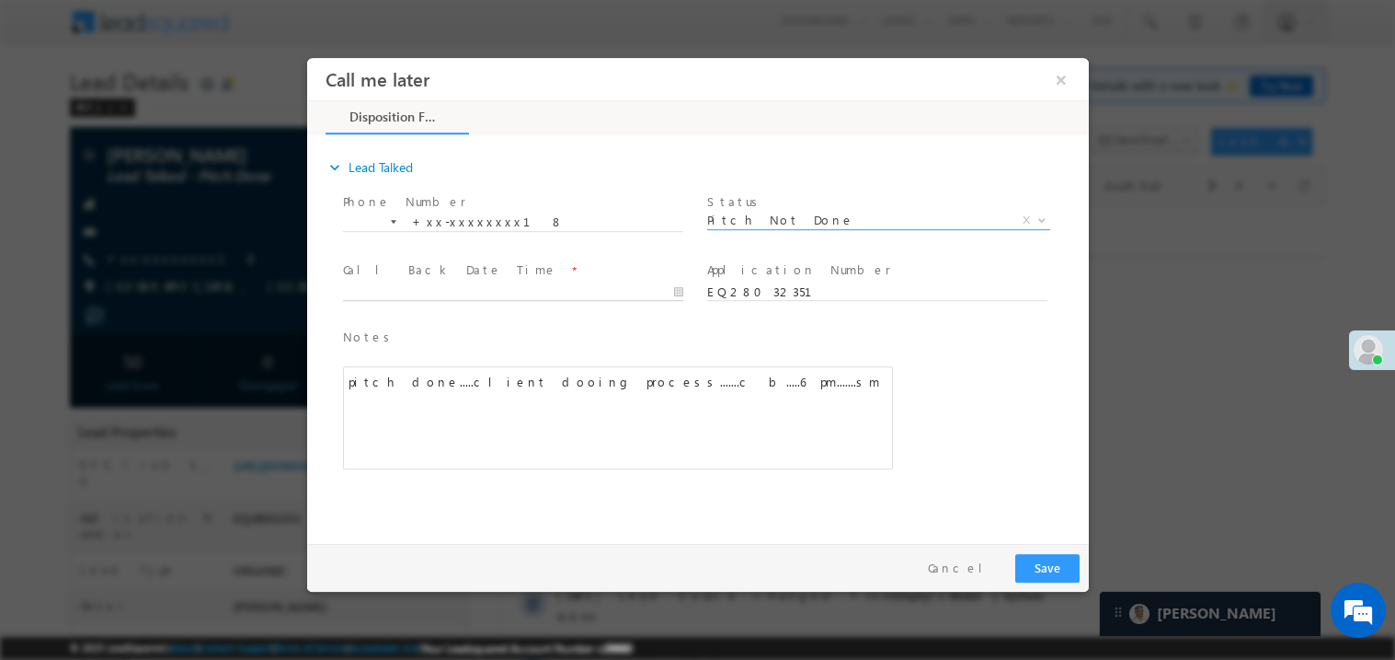
click at [395, 291] on body "Call me later ×" at bounding box center [697, 295] width 782 height 477
type input "08/30/25 11:08 AM"
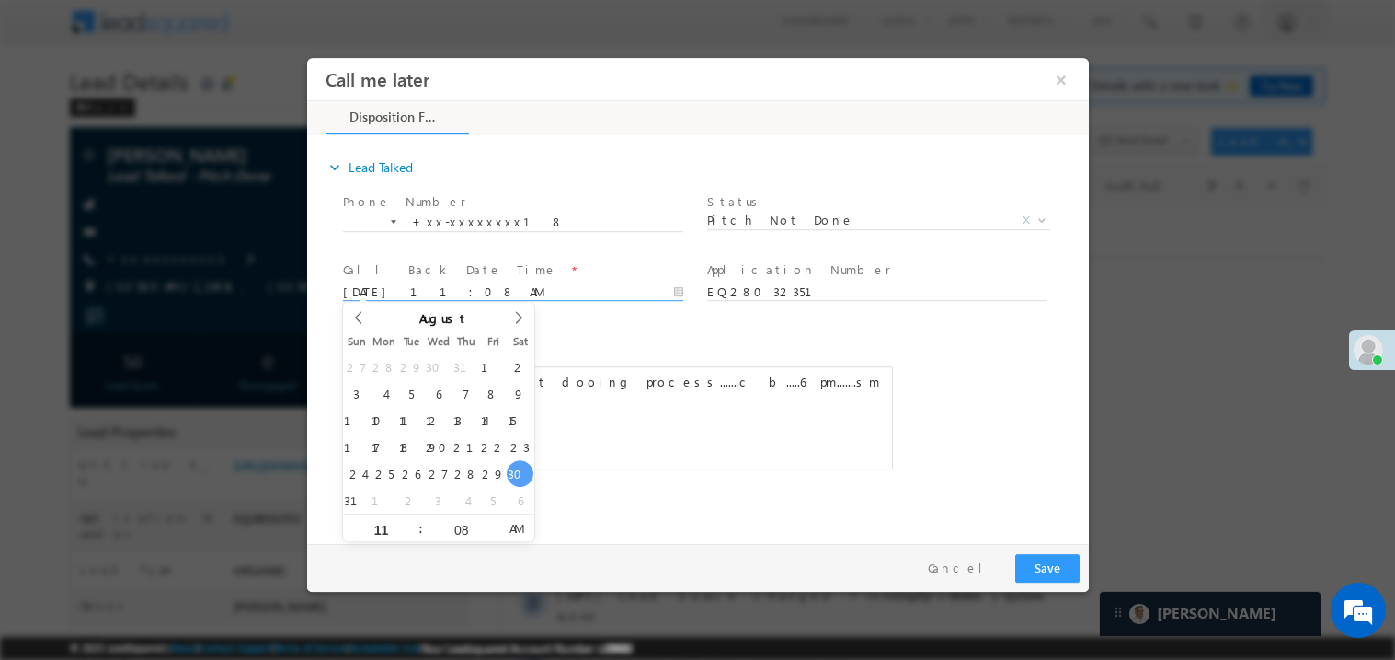
click at [853, 380] on div "pitch done.....client dooing process.......c b.....6 pm.......sm" at bounding box center [617, 416] width 550 height 103
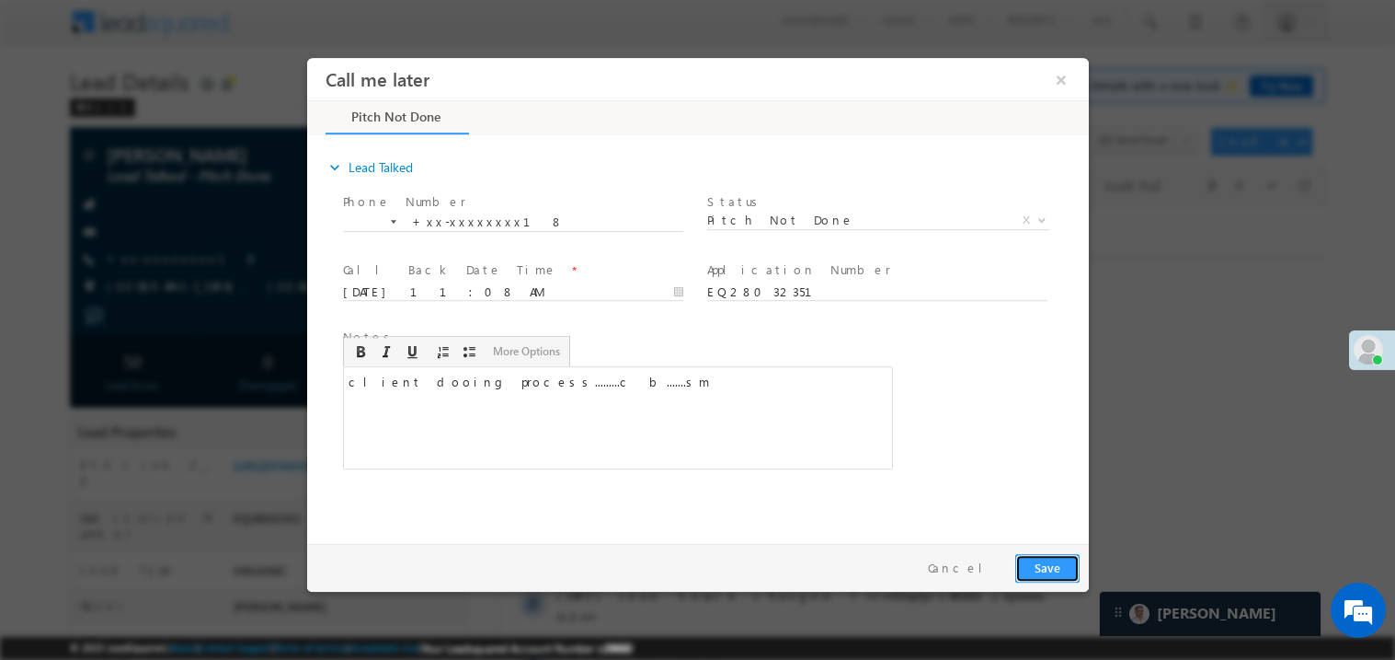
click at [1051, 570] on button "Save" at bounding box center [1047, 567] width 64 height 29
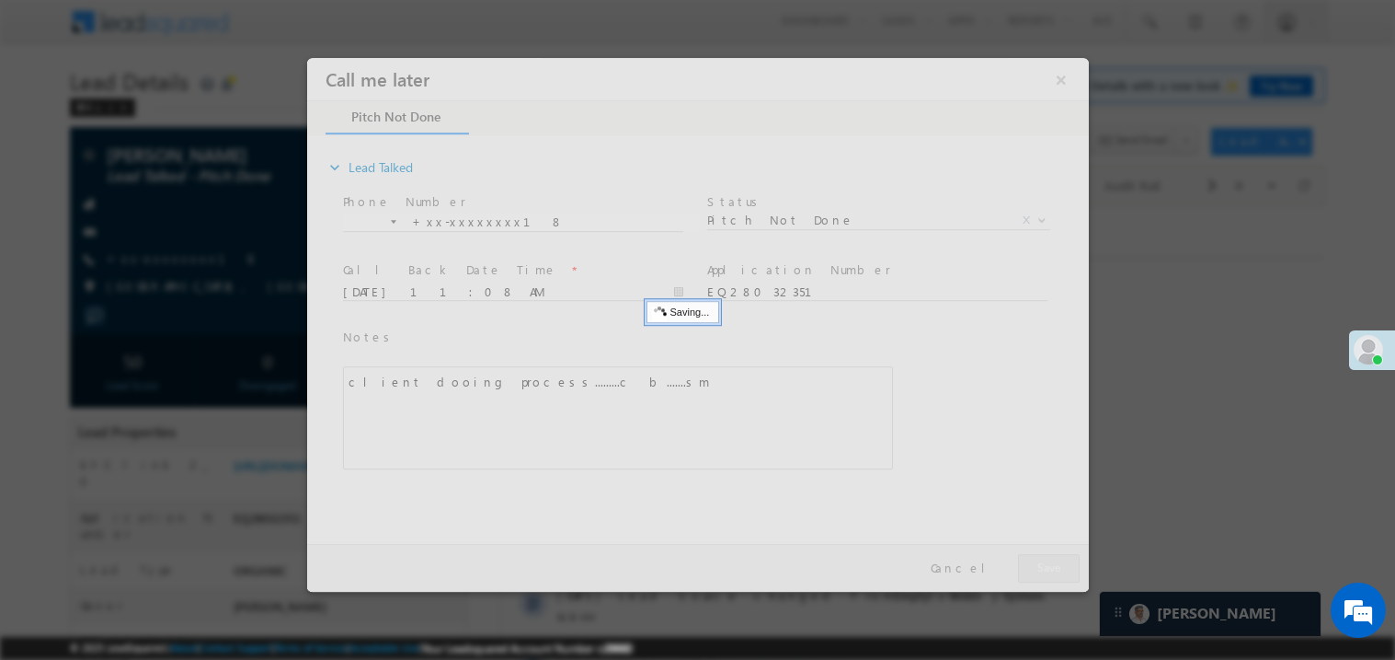
click at [1051, 570] on div at bounding box center [697, 324] width 782 height 534
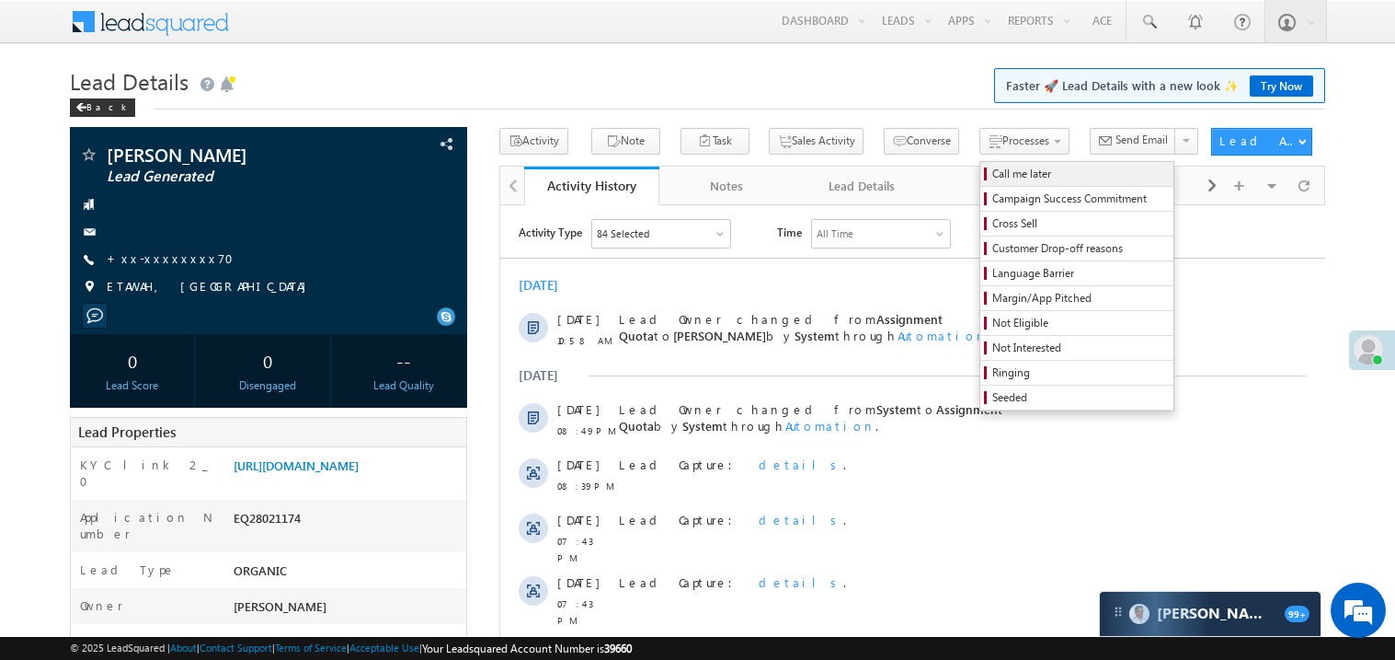
click at [993, 168] on span "Call me later" at bounding box center [1080, 174] width 175 height 17
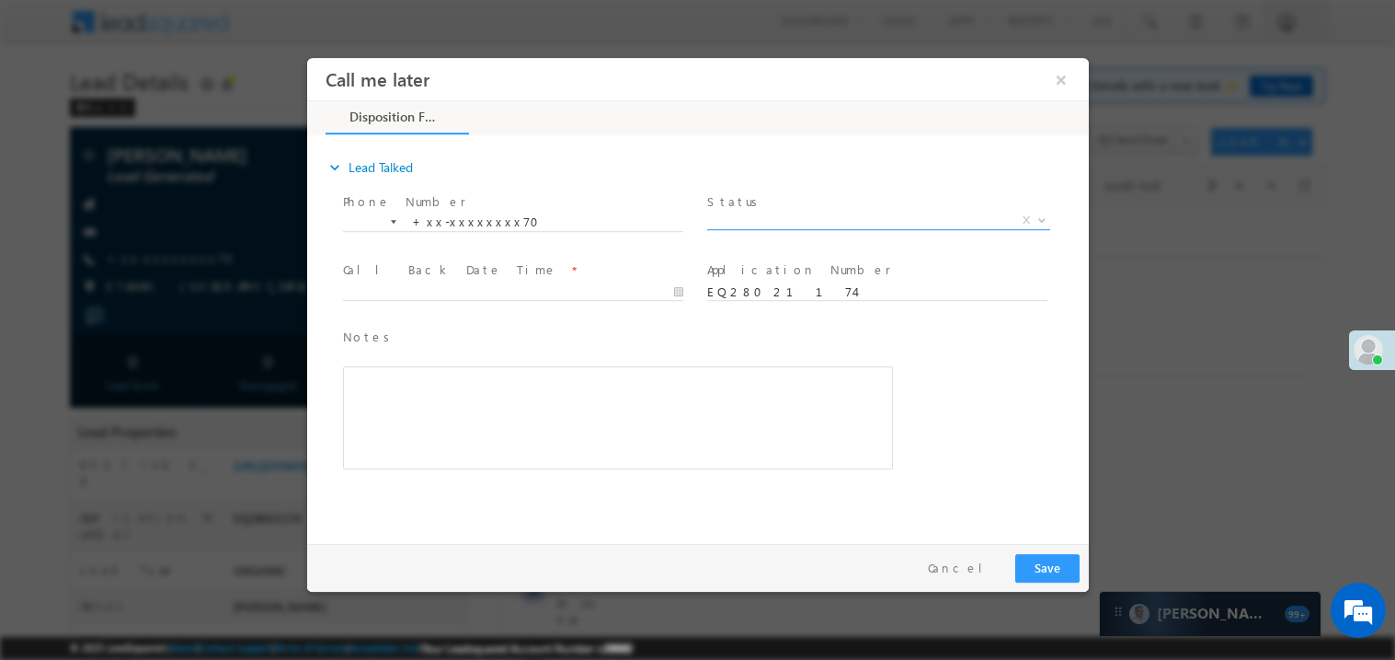
click at [782, 216] on span "X" at bounding box center [877, 220] width 343 height 18
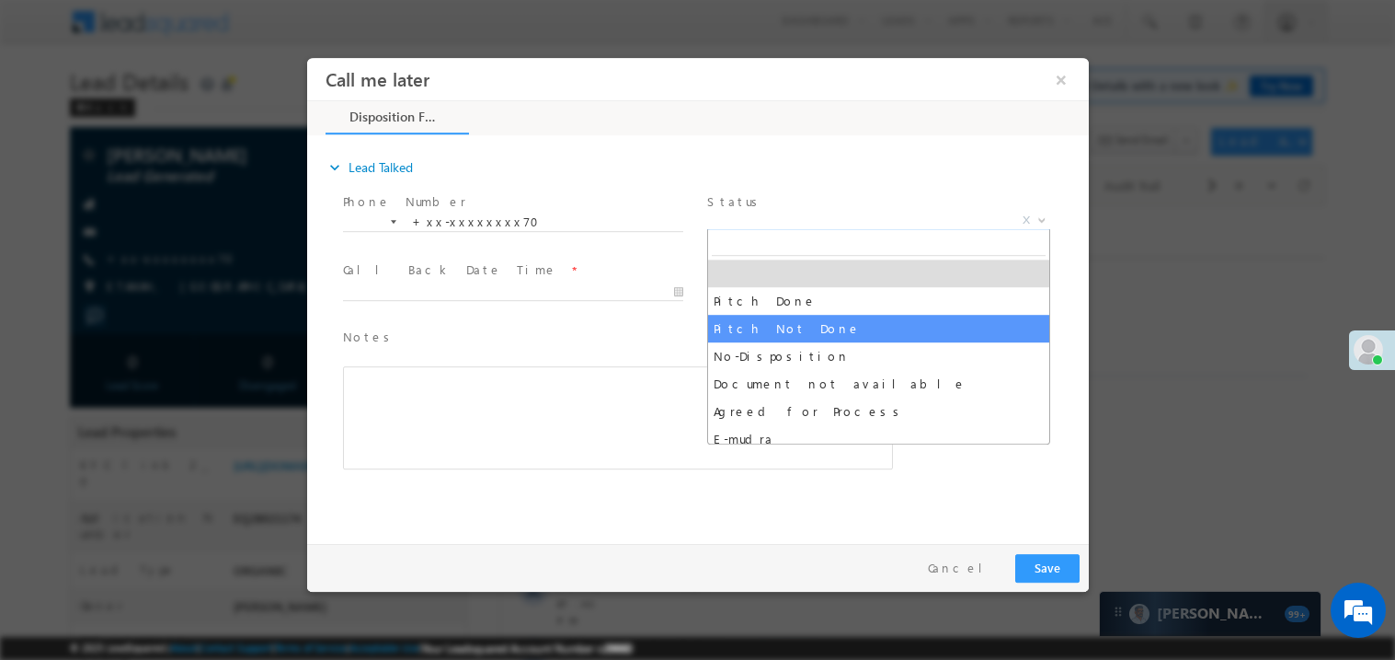
select select "Pitch Not Done"
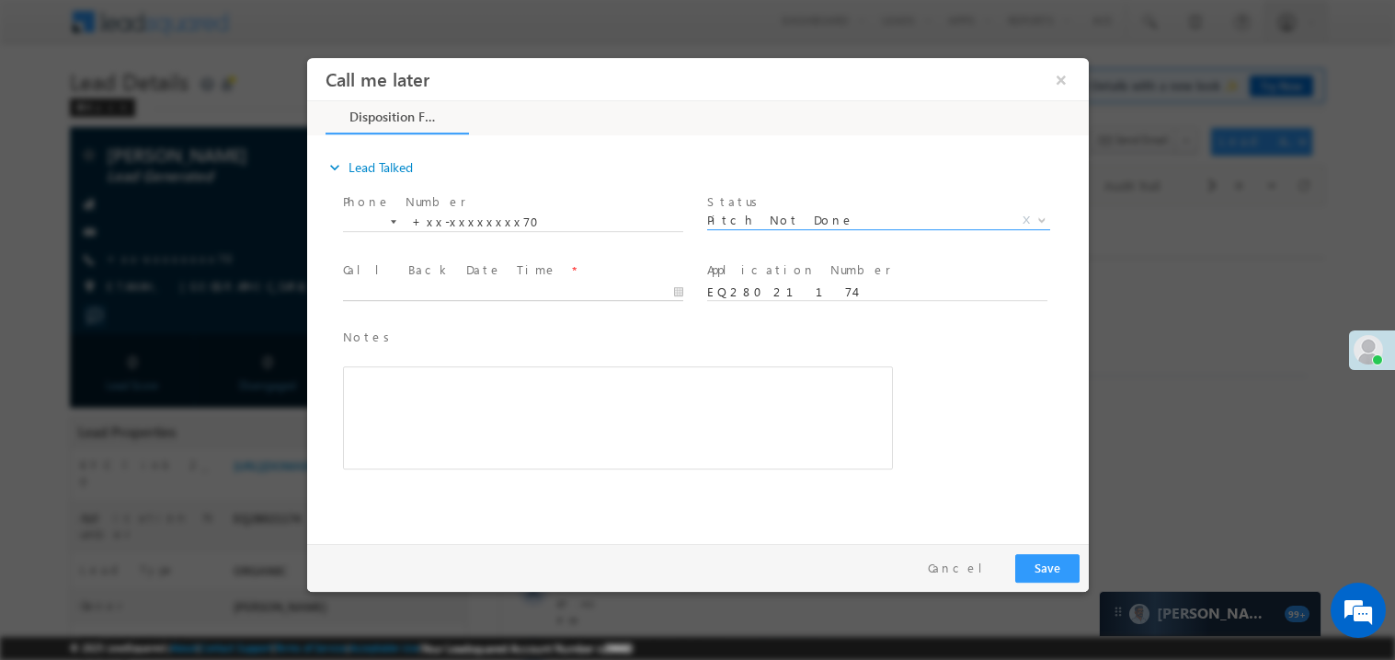
click at [396, 292] on body "Call me later ×" at bounding box center [697, 295] width 782 height 477
type input "[DATE] 11:04 AM"
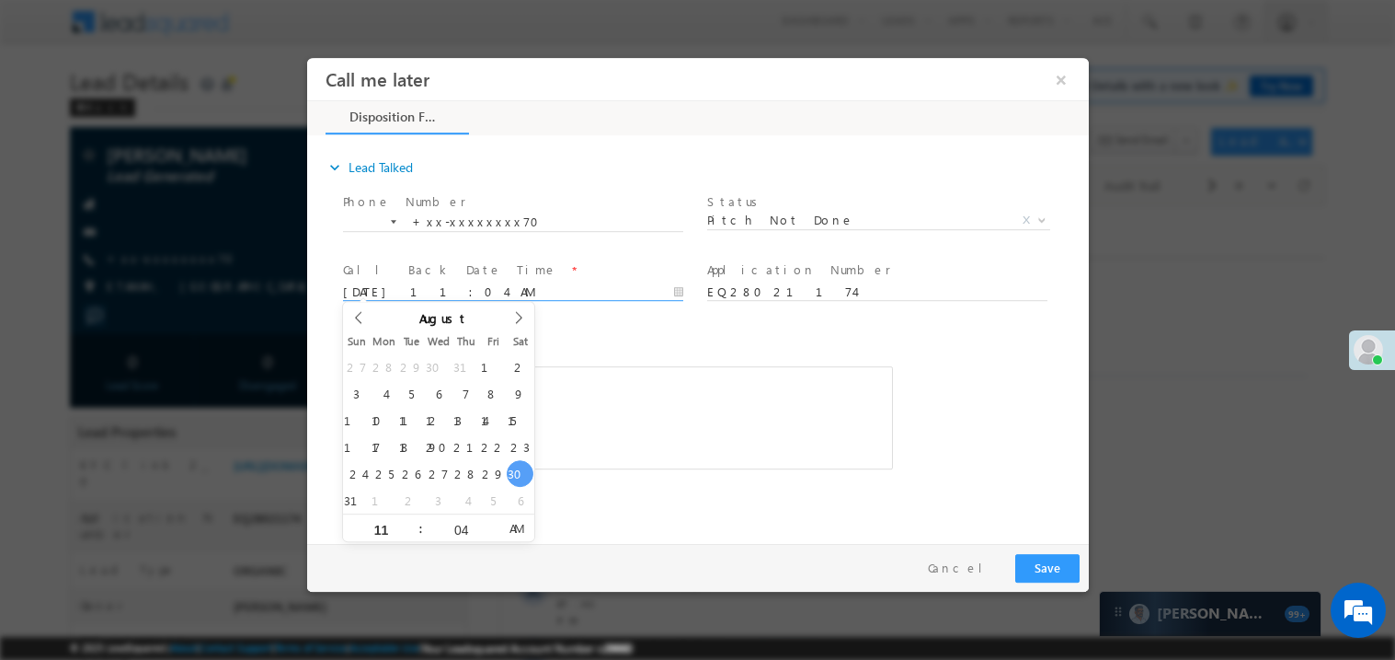
click at [631, 352] on div "Notes * Editor toolbars Basic Styles Bold Italic Underline Paragraph Insert/Rem…" at bounding box center [617, 398] width 550 height 143
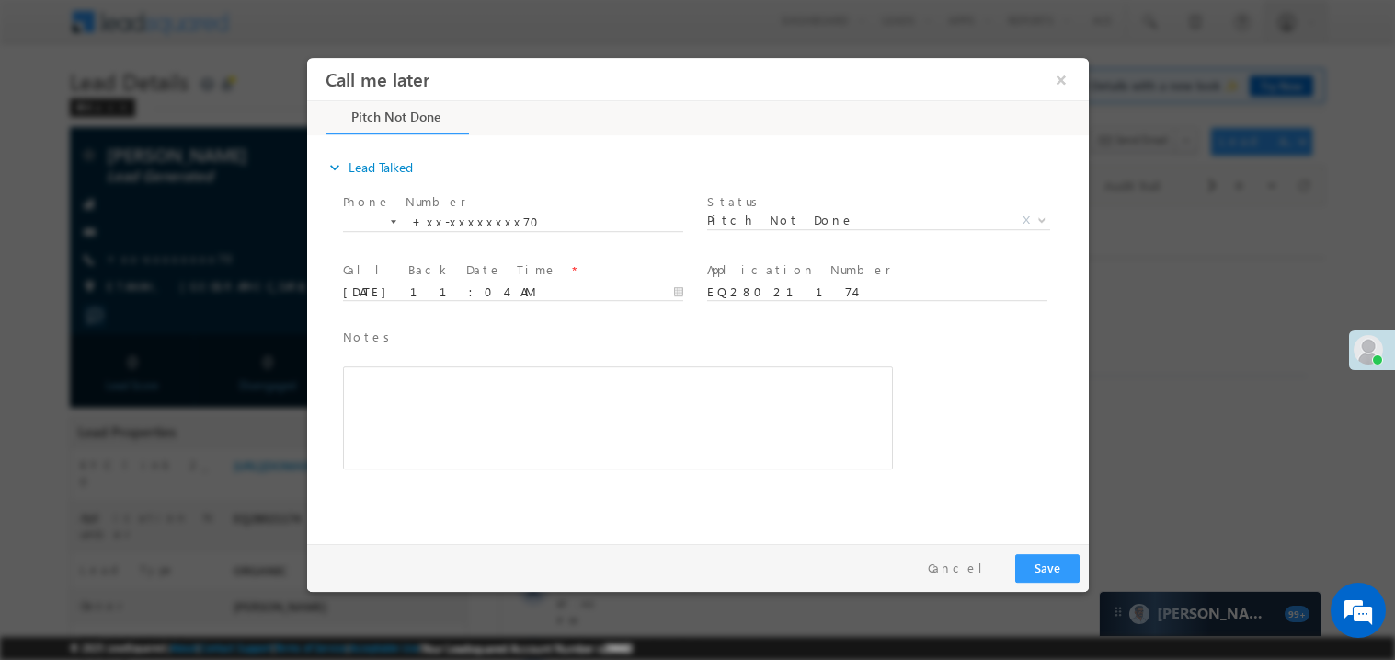
click at [616, 385] on div "Rich Text Editor, 40788eee-0fb2-11ec-a811-0adc8a9d82c2__tab1__section1__Notes__…" at bounding box center [617, 416] width 550 height 103
click at [1051, 560] on button "Save" at bounding box center [1047, 567] width 64 height 29
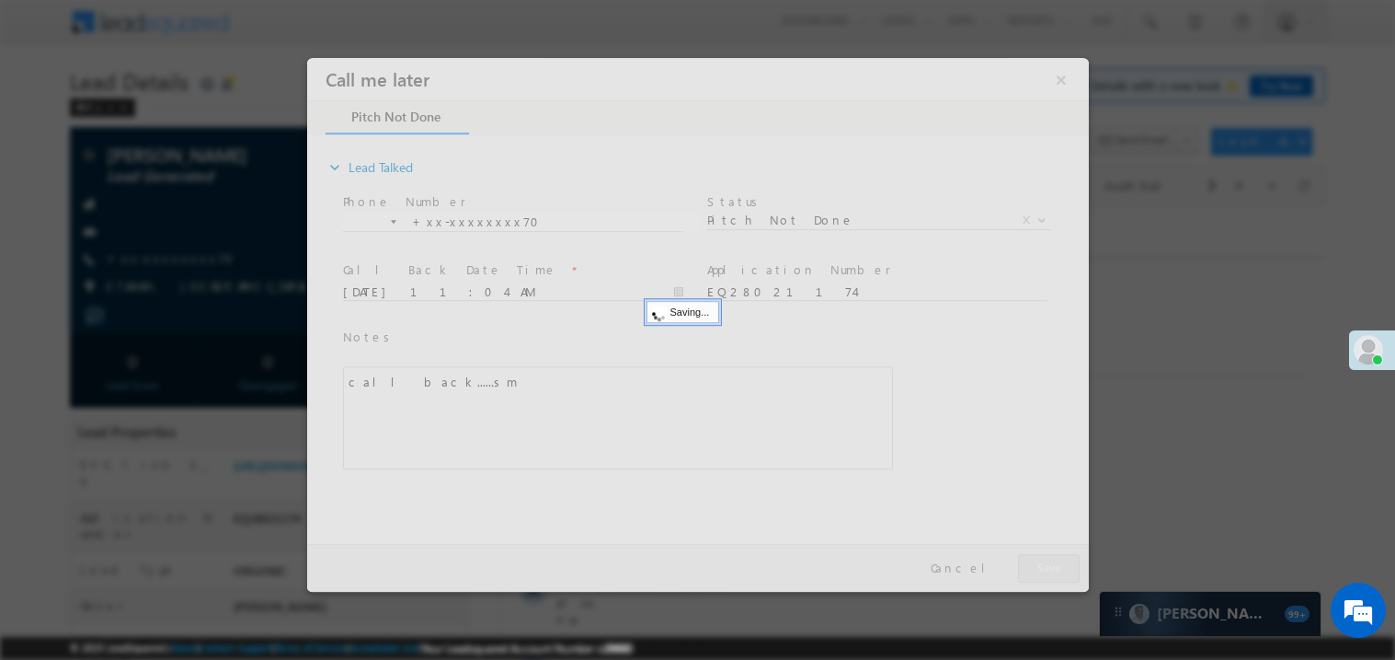
click at [1051, 560] on div at bounding box center [697, 324] width 782 height 534
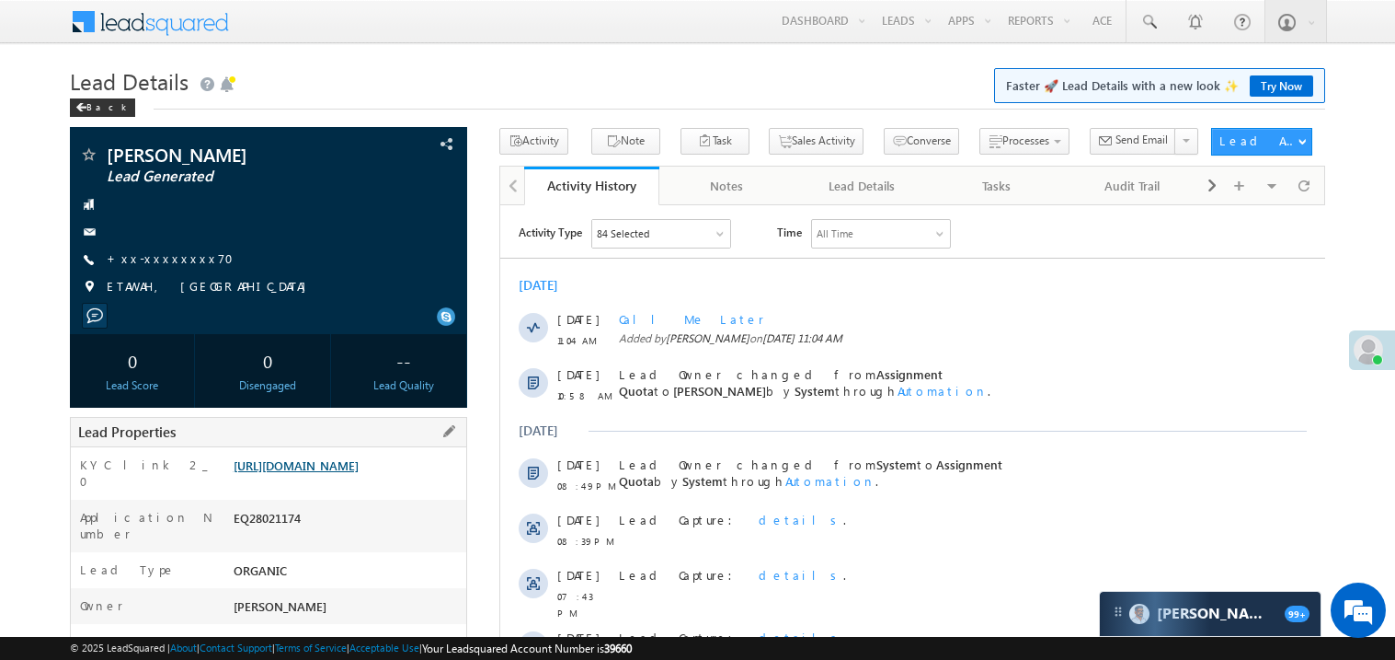
click at [359, 473] on link "[URL][DOMAIN_NAME]" at bounding box center [296, 465] width 125 height 16
click at [171, 259] on link "+xx-xxxxxxxx70" at bounding box center [176, 258] width 138 height 16
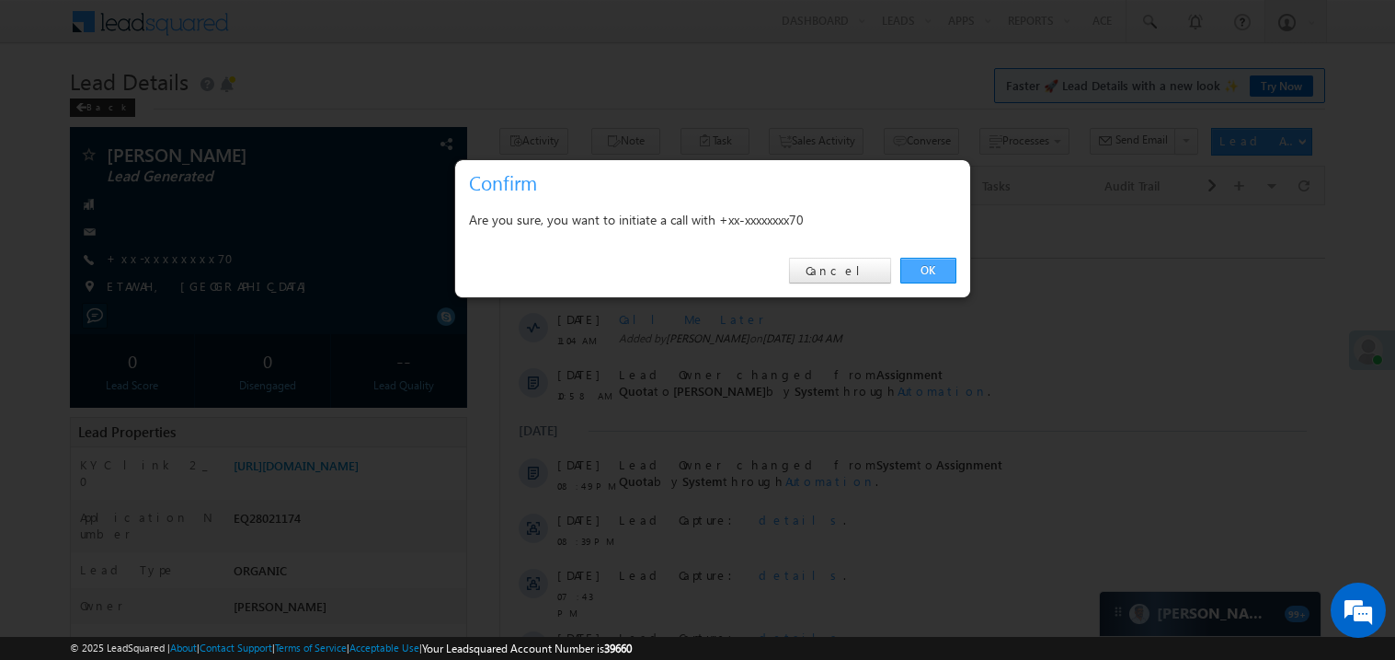
click at [926, 271] on link "OK" at bounding box center [929, 271] width 56 height 26
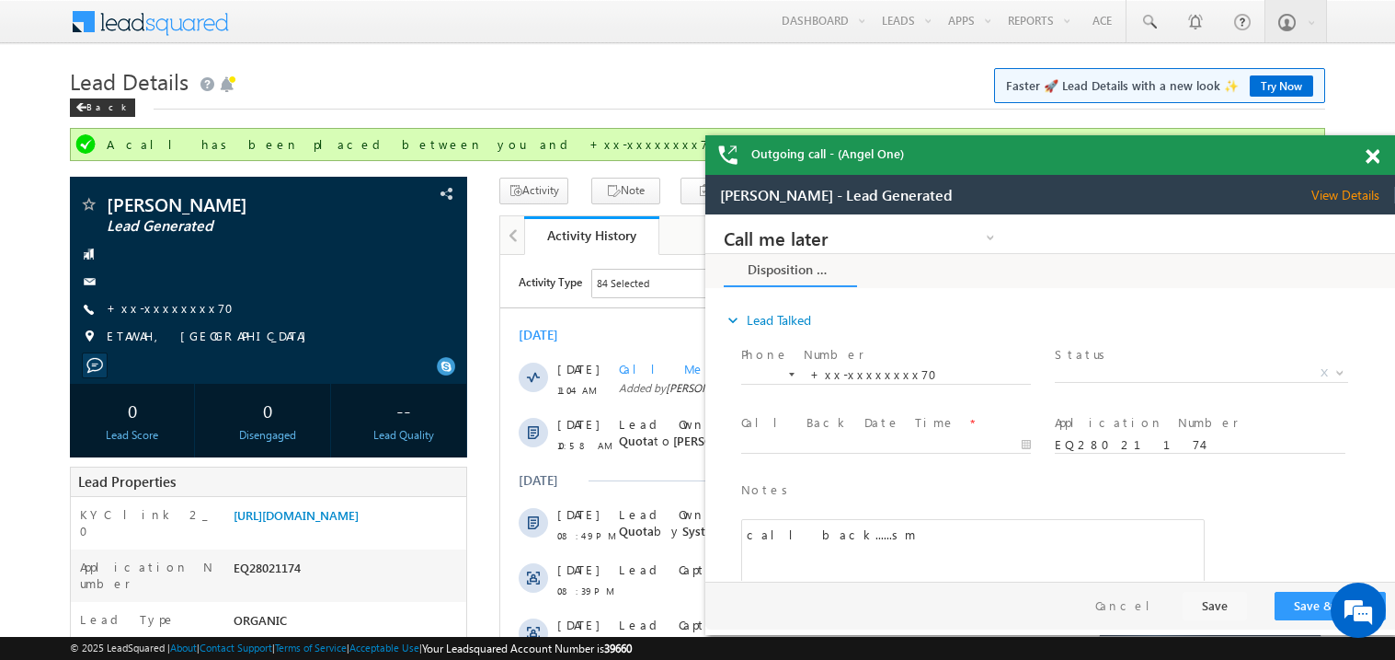
click at [1375, 154] on span at bounding box center [1373, 157] width 14 height 16
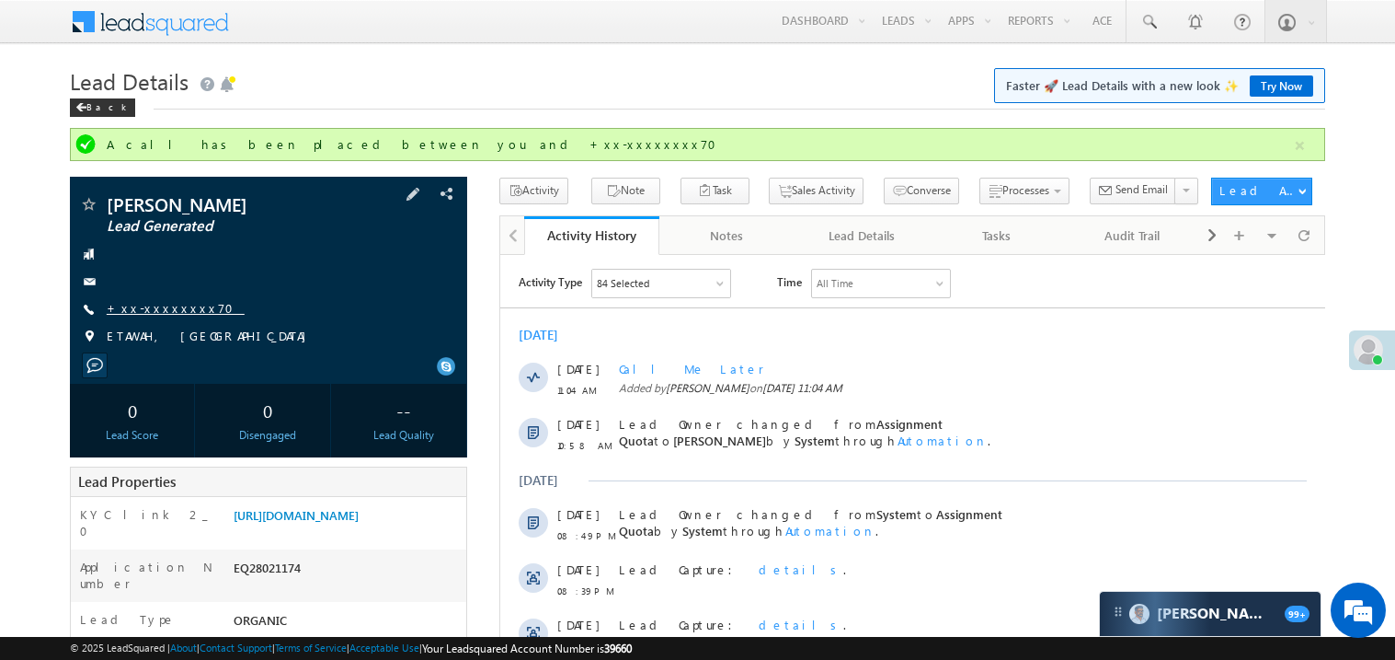
click at [162, 307] on link "+xx-xxxxxxxx70" at bounding box center [176, 308] width 138 height 16
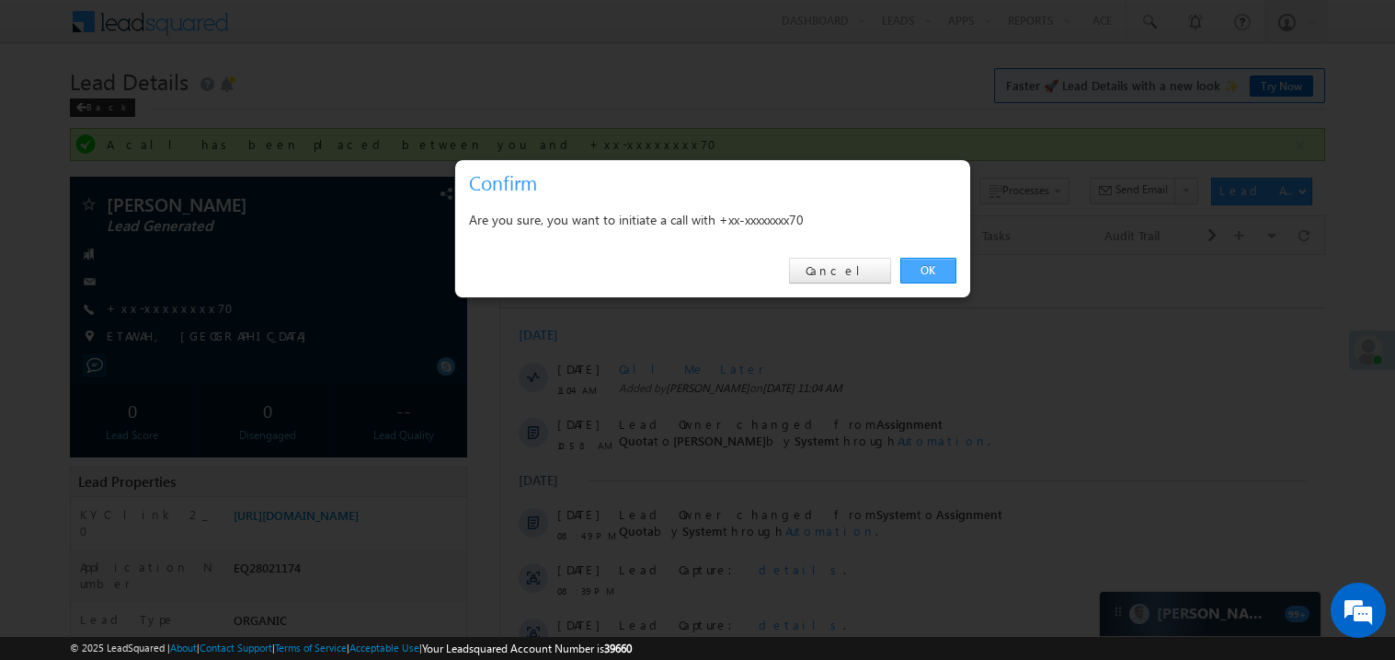
click at [927, 266] on link "OK" at bounding box center [929, 271] width 56 height 26
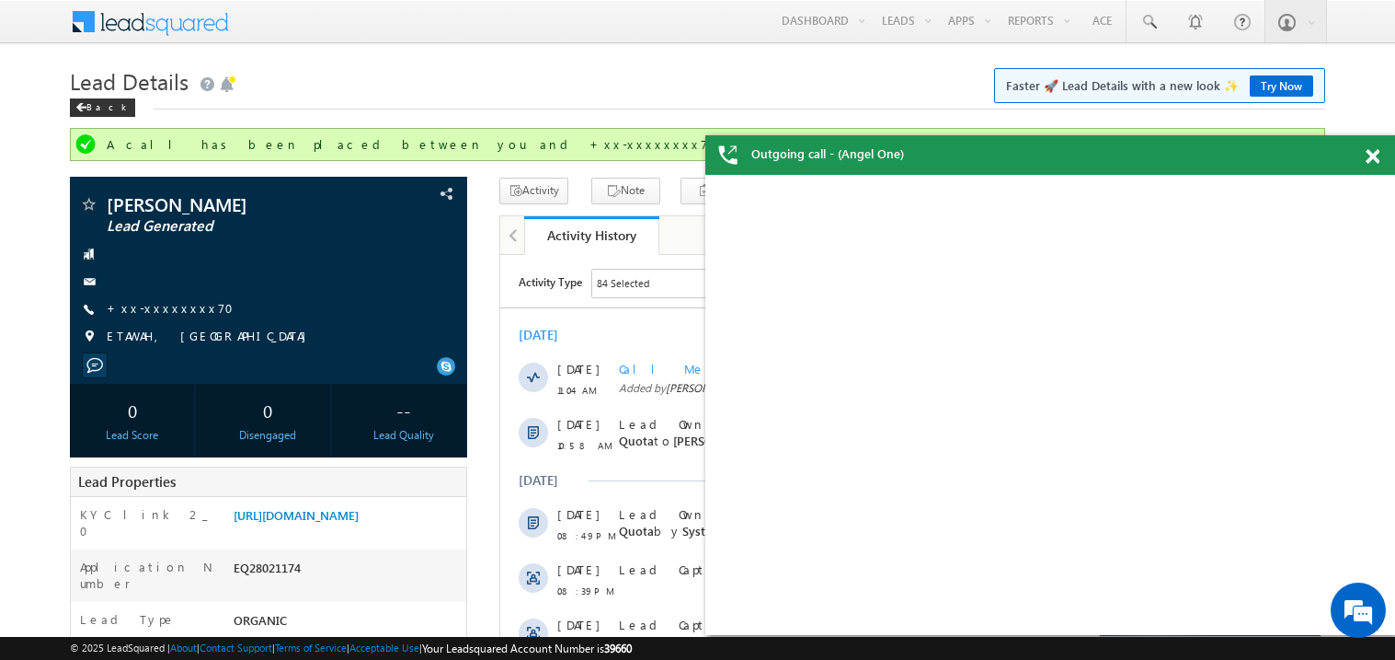
click at [1378, 154] on span at bounding box center [1373, 157] width 14 height 16
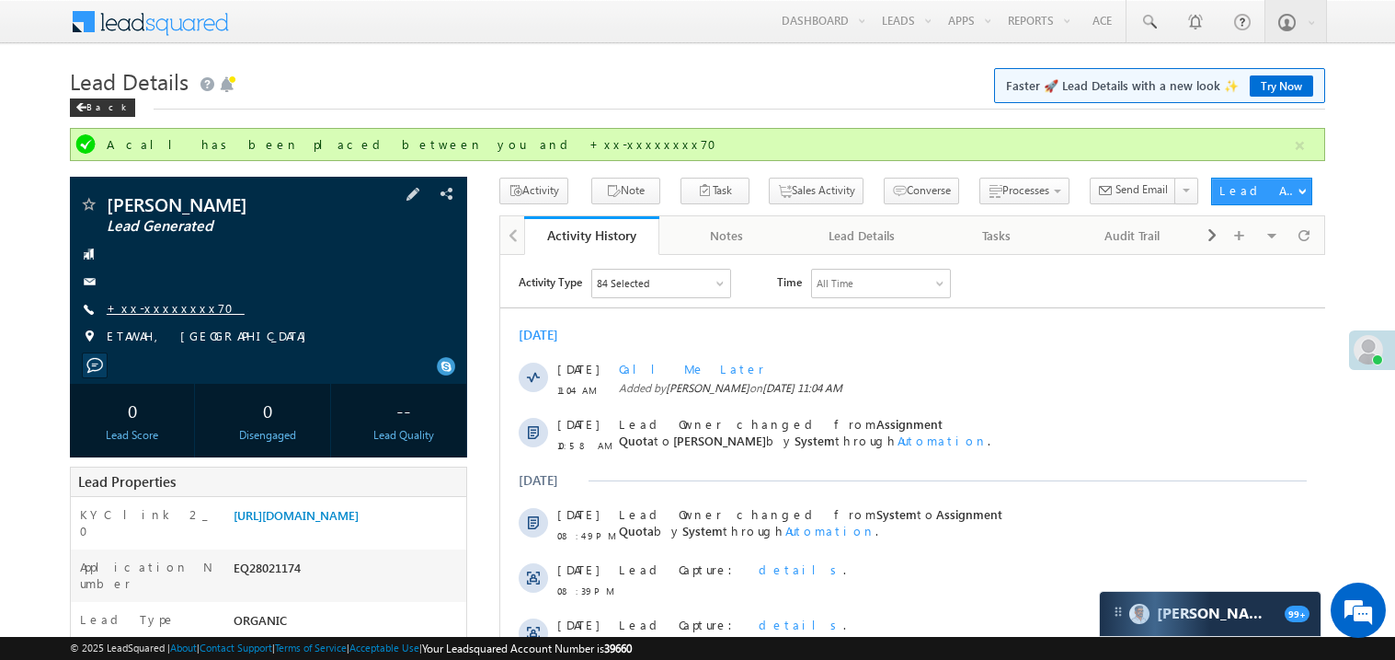
click at [163, 303] on link "+xx-xxxxxxxx70" at bounding box center [176, 308] width 138 height 16
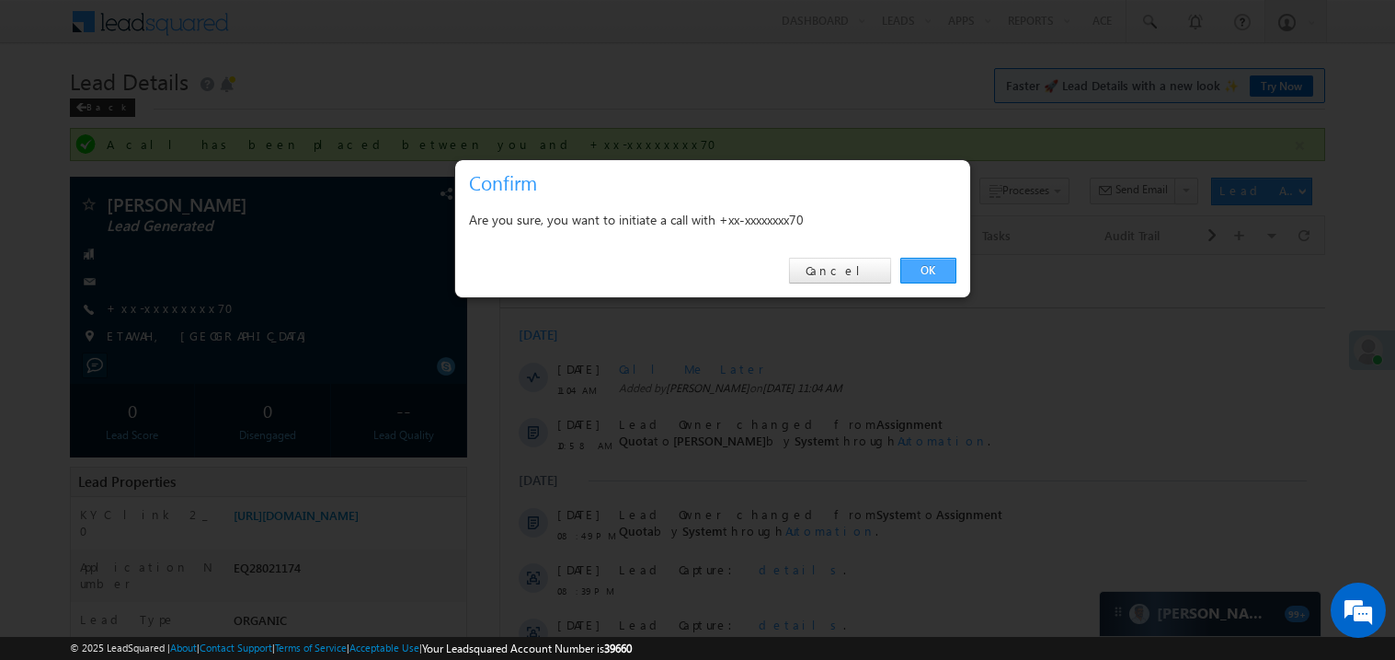
click at [917, 269] on link "OK" at bounding box center [929, 271] width 56 height 26
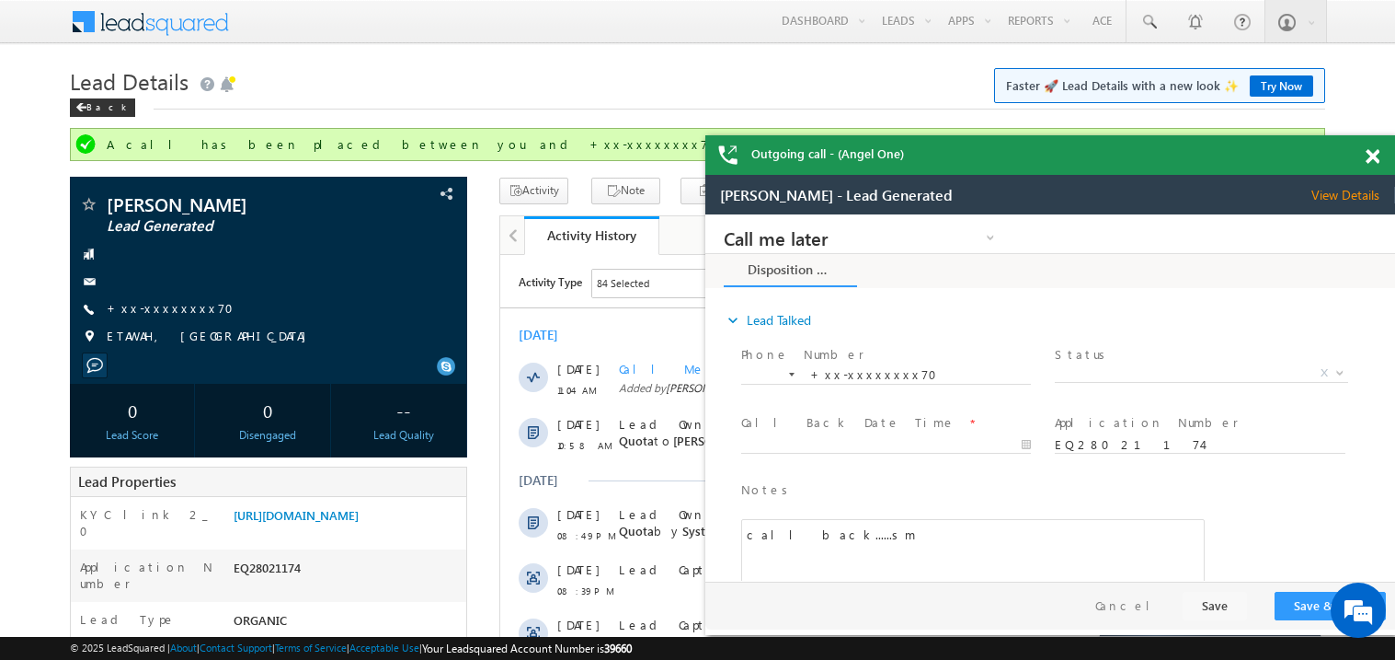
click at [1372, 157] on span at bounding box center [1373, 157] width 14 height 16
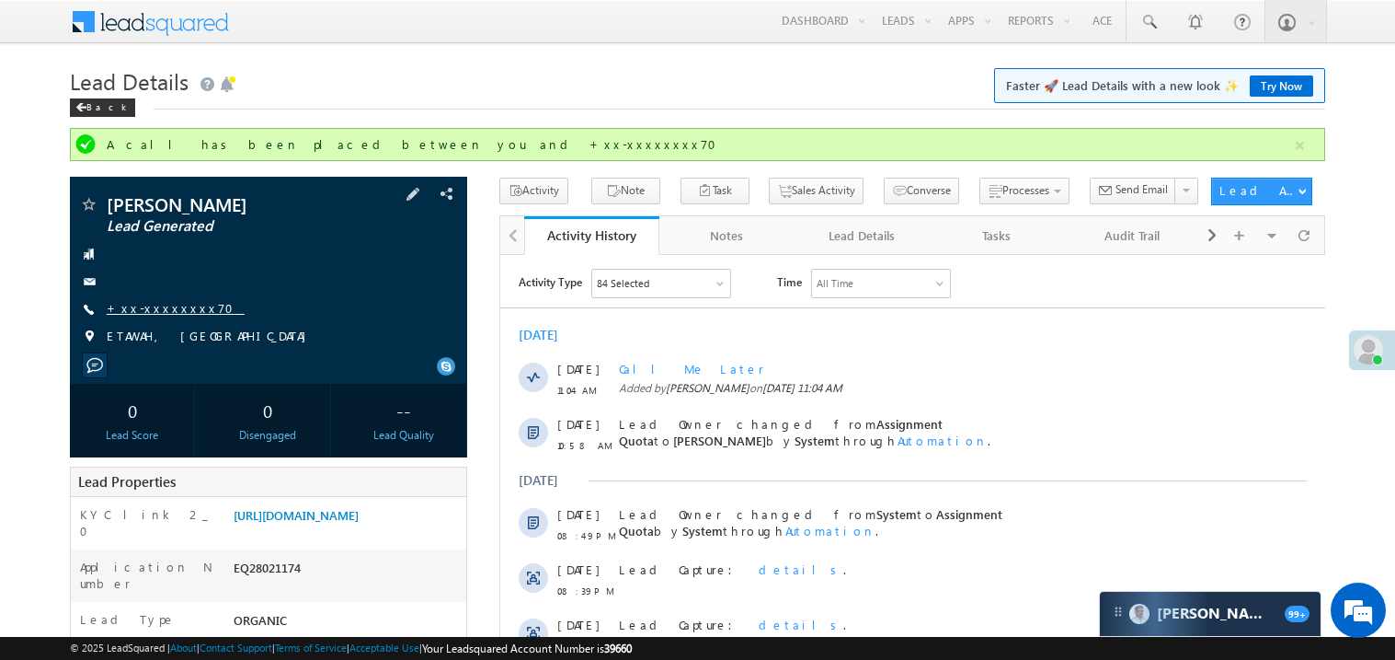
click at [149, 302] on link "+xx-xxxxxxxx70" at bounding box center [176, 308] width 138 height 16
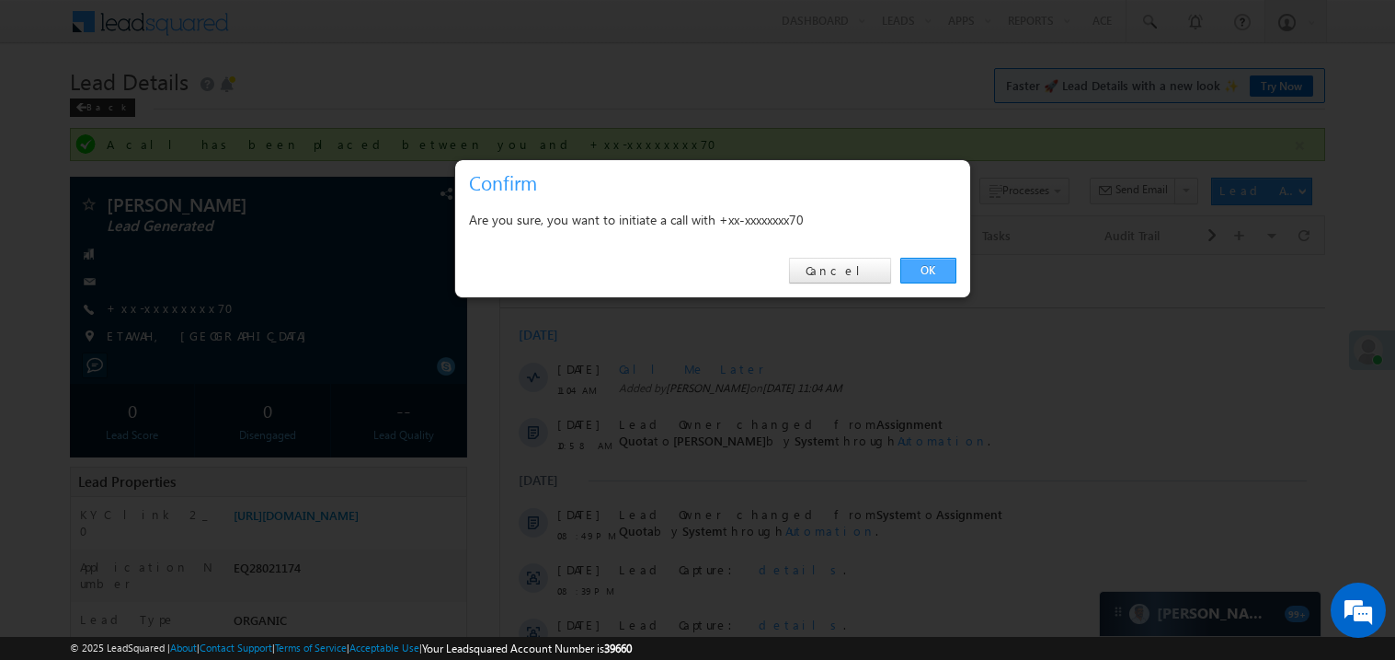
click at [925, 266] on link "OK" at bounding box center [929, 271] width 56 height 26
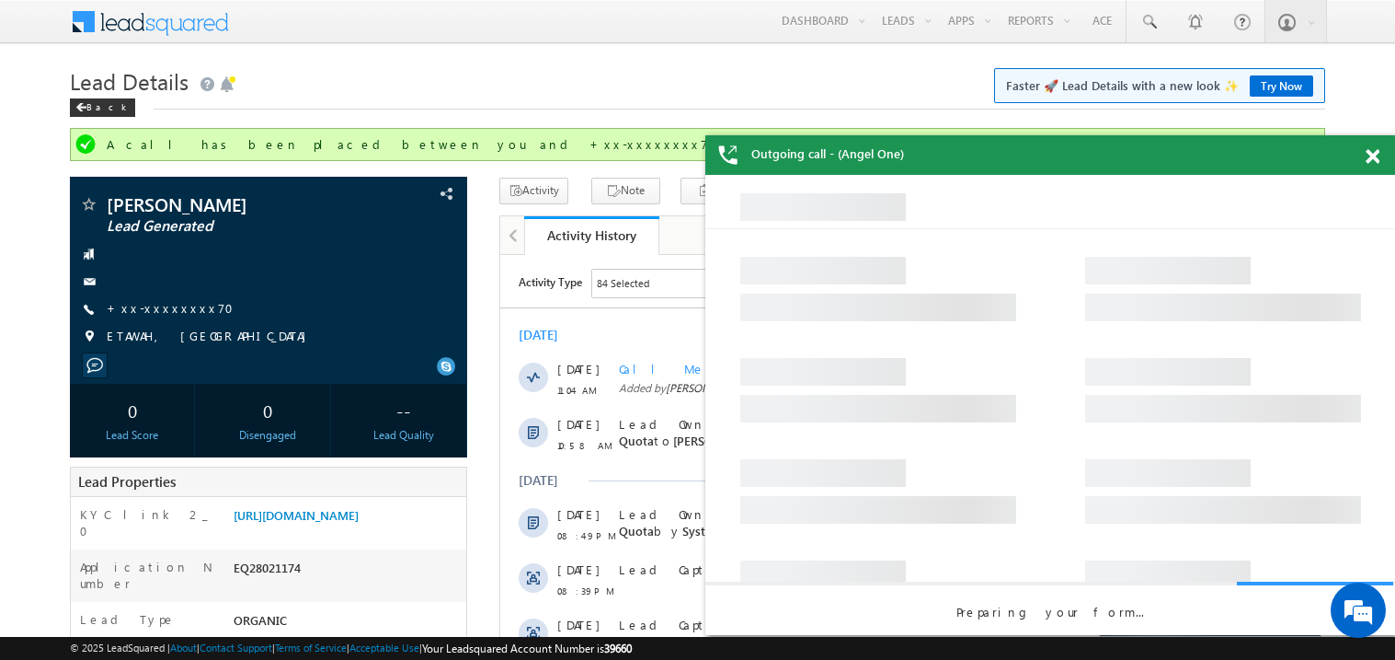
click at [1377, 156] on span at bounding box center [1373, 157] width 14 height 16
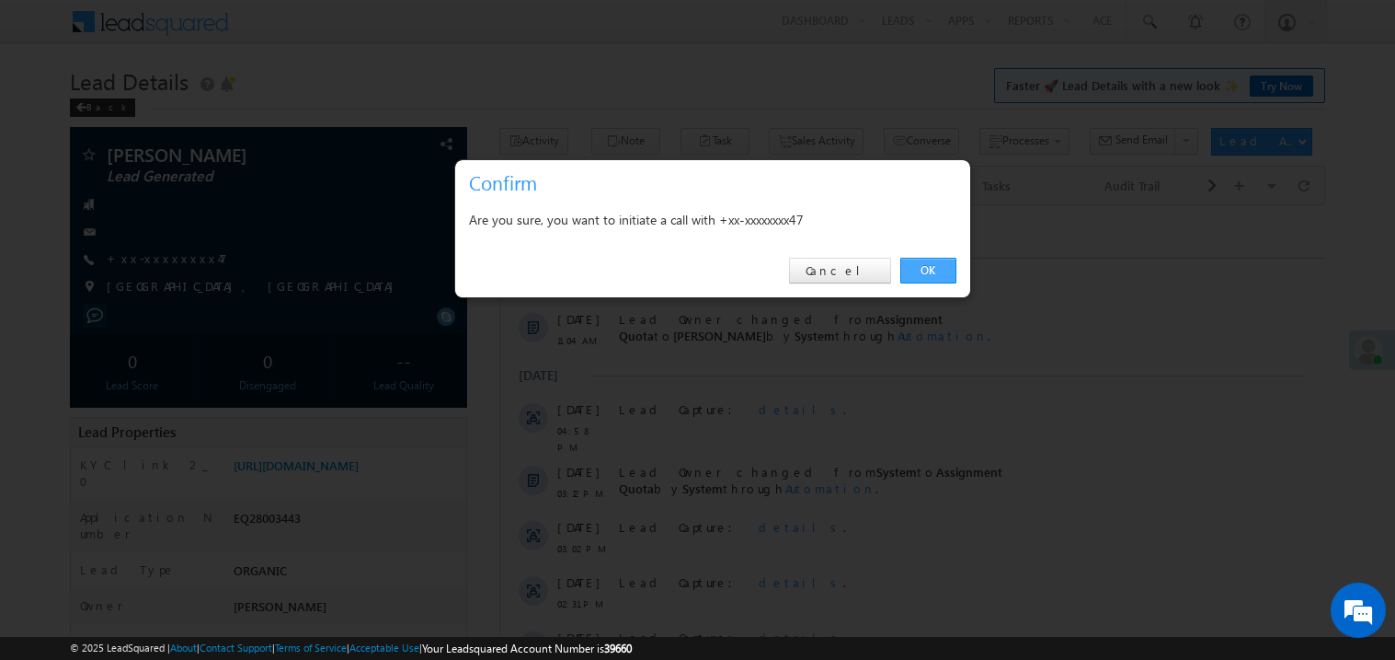
click at [921, 272] on link "OK" at bounding box center [929, 271] width 56 height 26
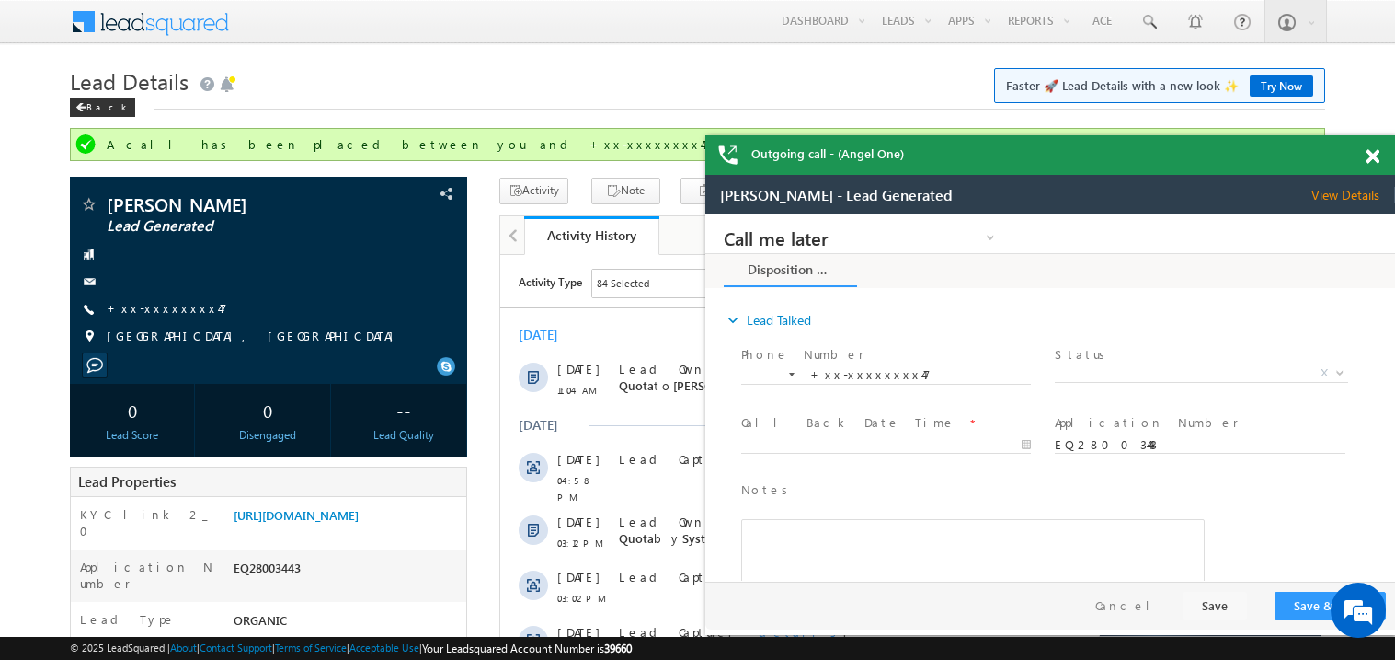
click at [1374, 162] on span at bounding box center [1373, 157] width 14 height 16
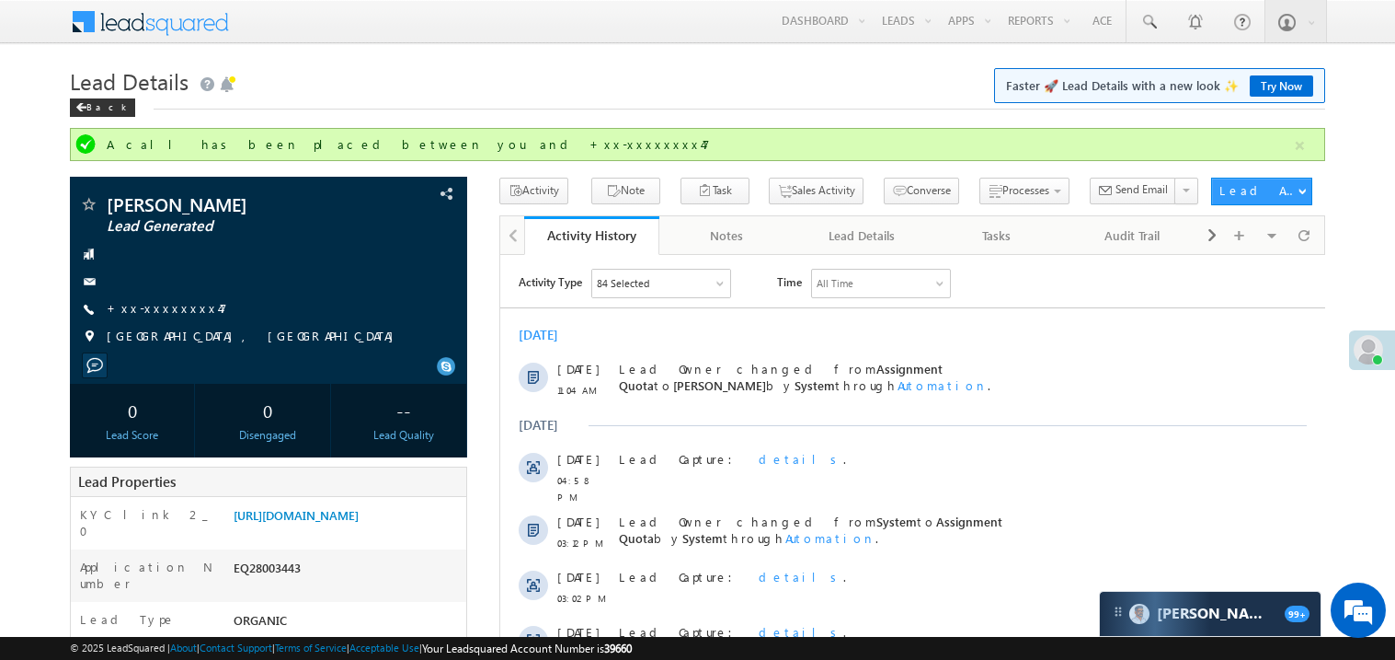
click at [854, 96] on h1 "Lead Details Faster 🚀 Lead Details with a new look ✨ Try Now" at bounding box center [698, 80] width 1256 height 36
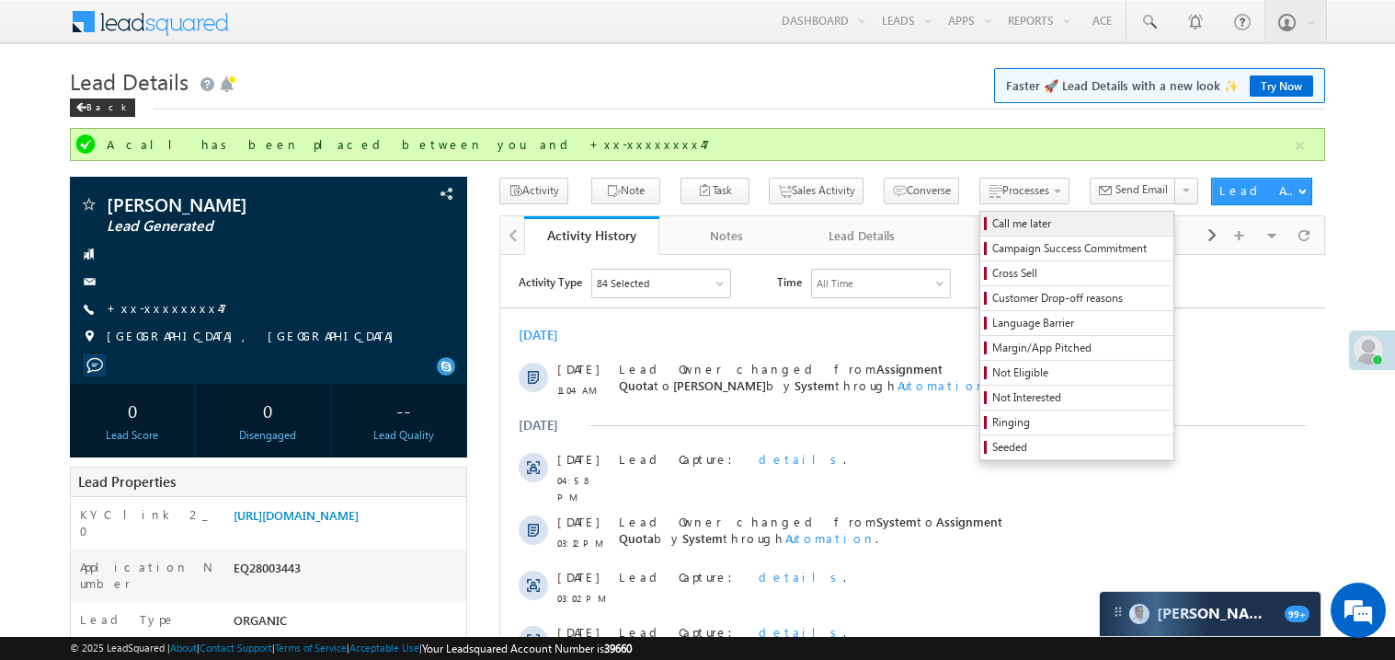
click at [993, 224] on span "Call me later" at bounding box center [1080, 223] width 175 height 17
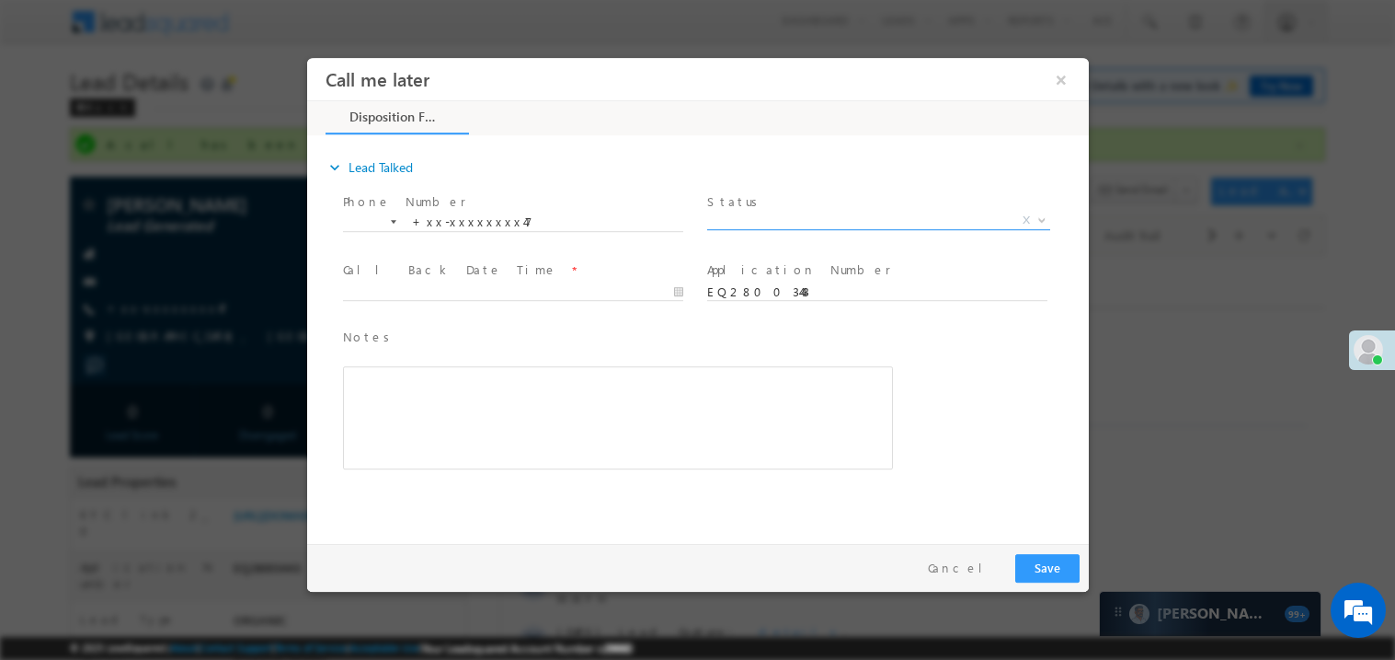
click at [749, 217] on span "X" at bounding box center [877, 220] width 343 height 18
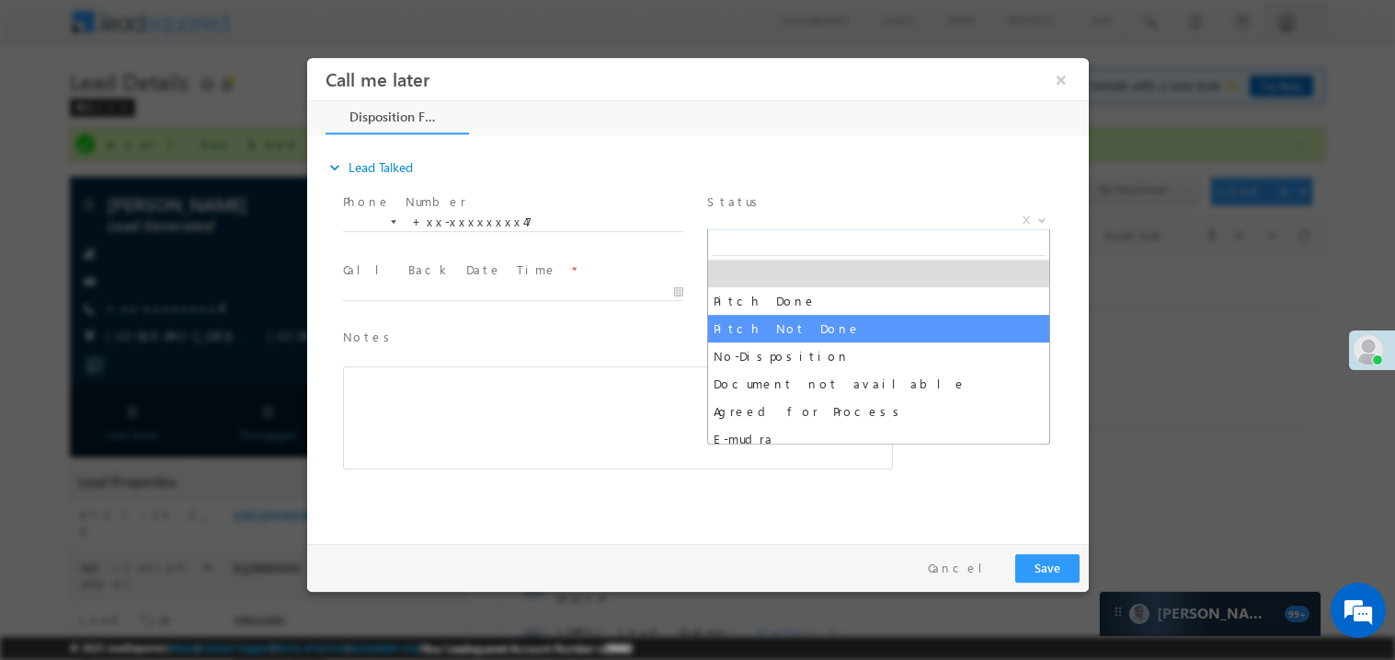
select select "Pitch Not Done"
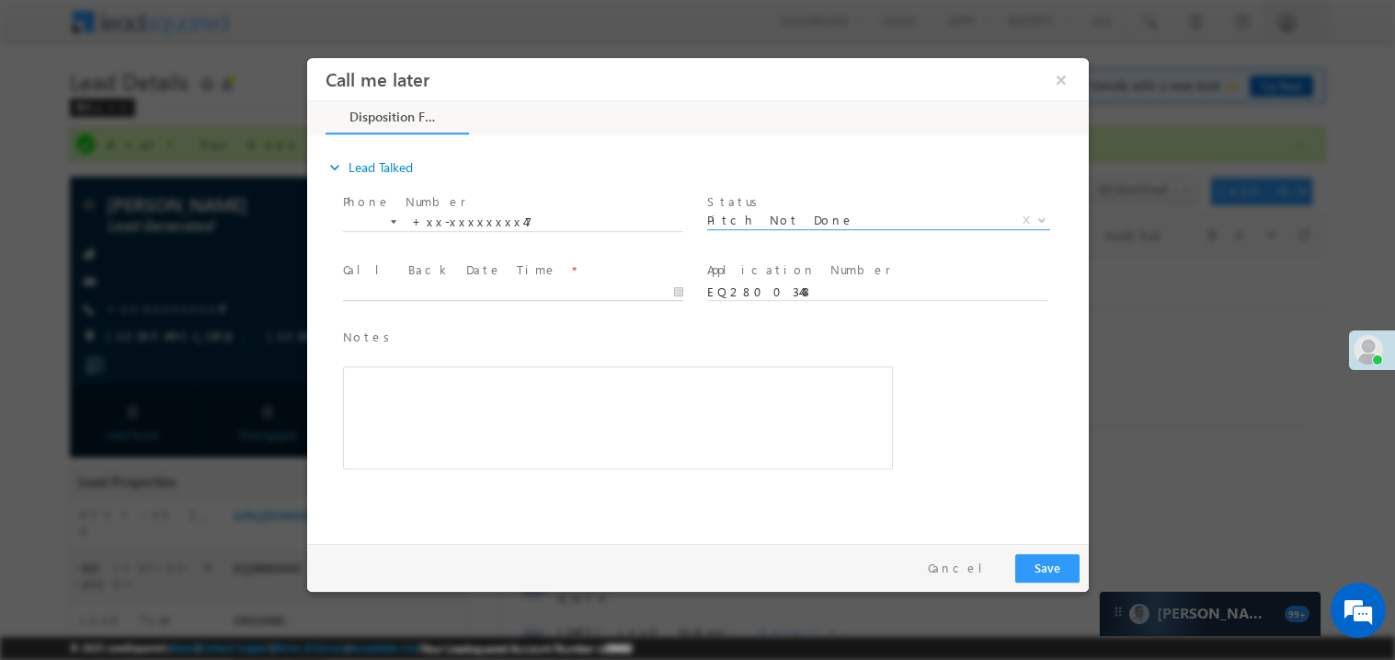
click at [472, 286] on body "Call me later ×" at bounding box center [697, 295] width 782 height 477
type input "[DATE] 11:11 AM"
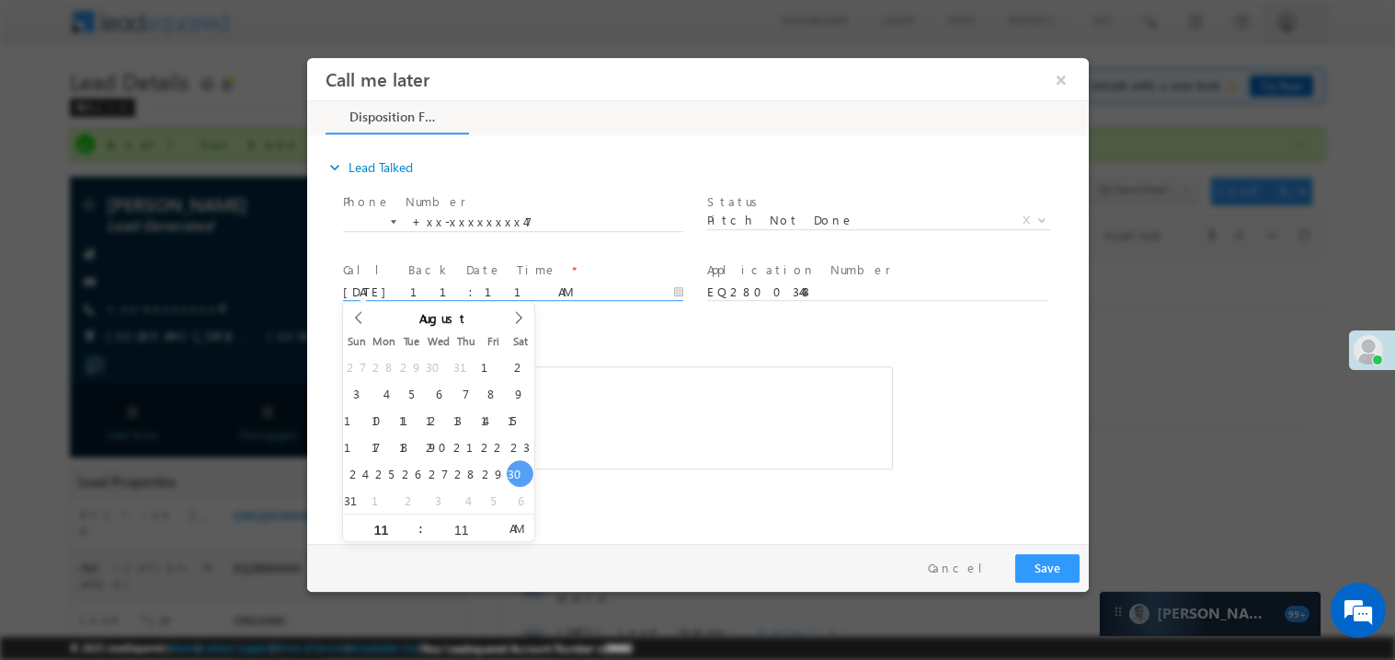
click at [580, 365] on div "Rich Text Editor, 40788eee-0fb2-11ec-a811-0adc8a9d82c2__tab1__section1__Notes__…" at bounding box center [617, 416] width 550 height 103
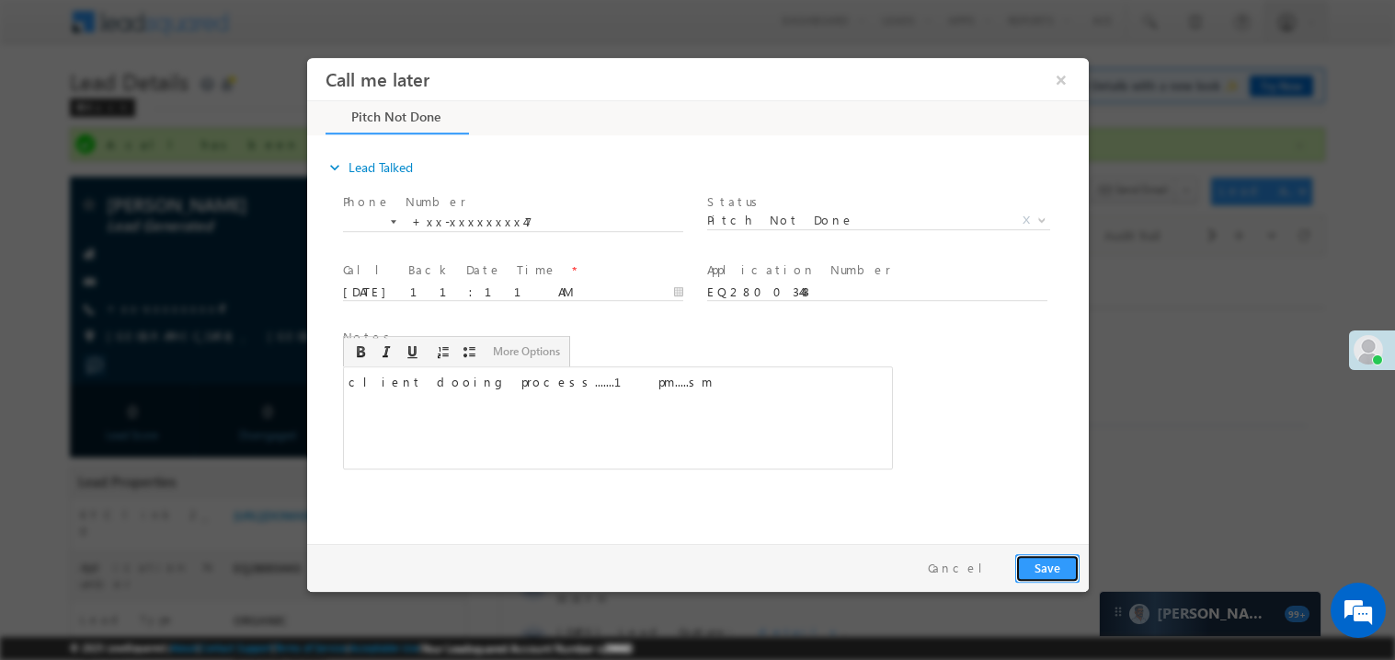
click at [1063, 566] on button "Save" at bounding box center [1047, 567] width 64 height 29
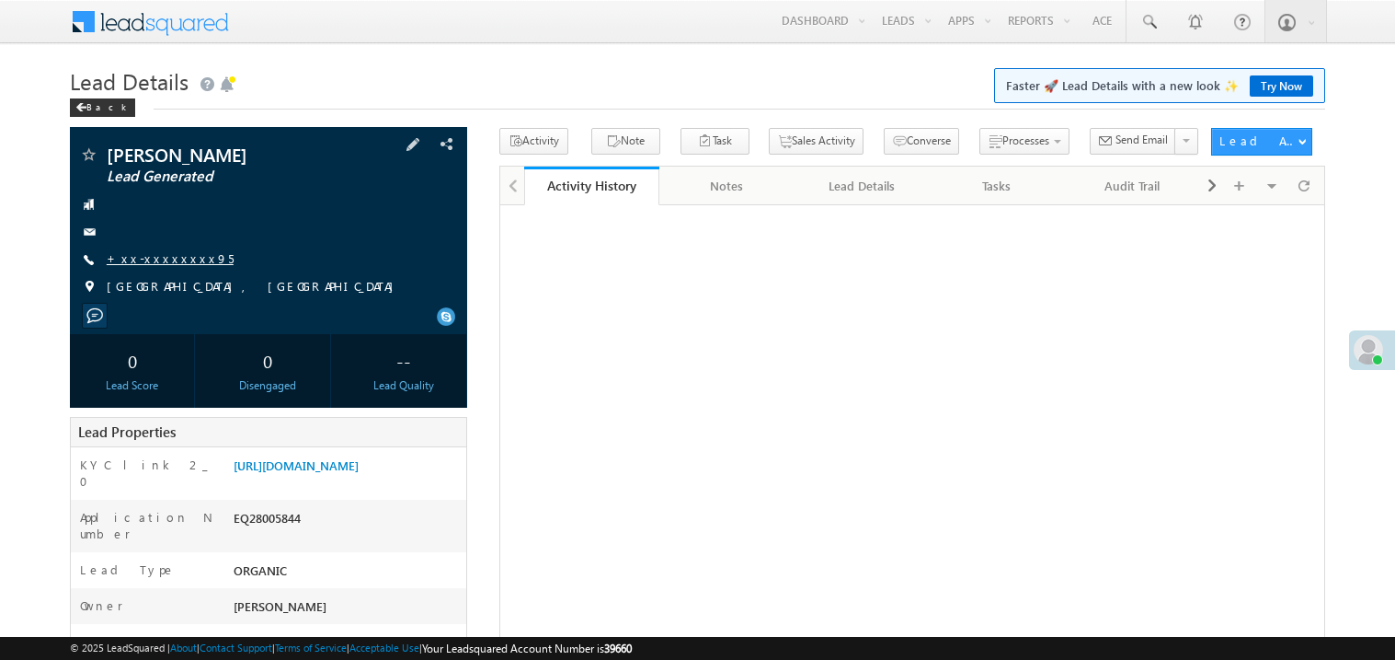
click at [156, 261] on link "+xx-xxxxxxxx95" at bounding box center [170, 258] width 127 height 16
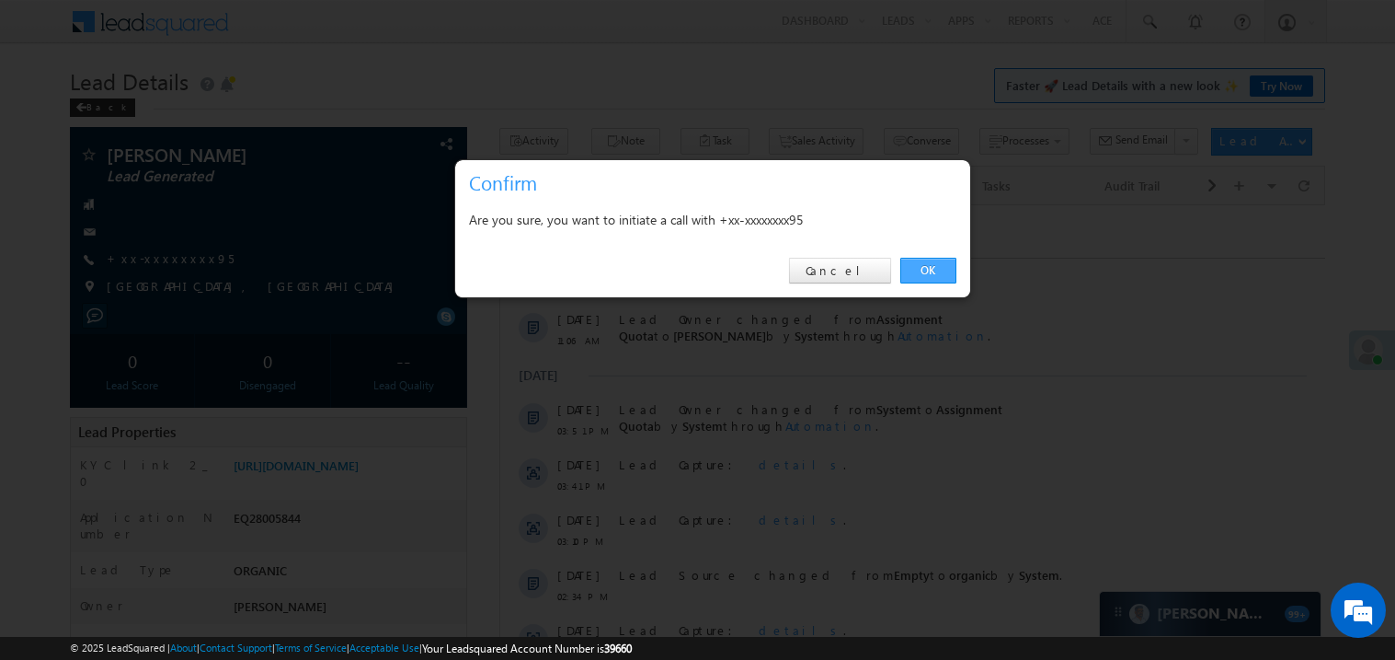
click at [945, 266] on link "OK" at bounding box center [929, 271] width 56 height 26
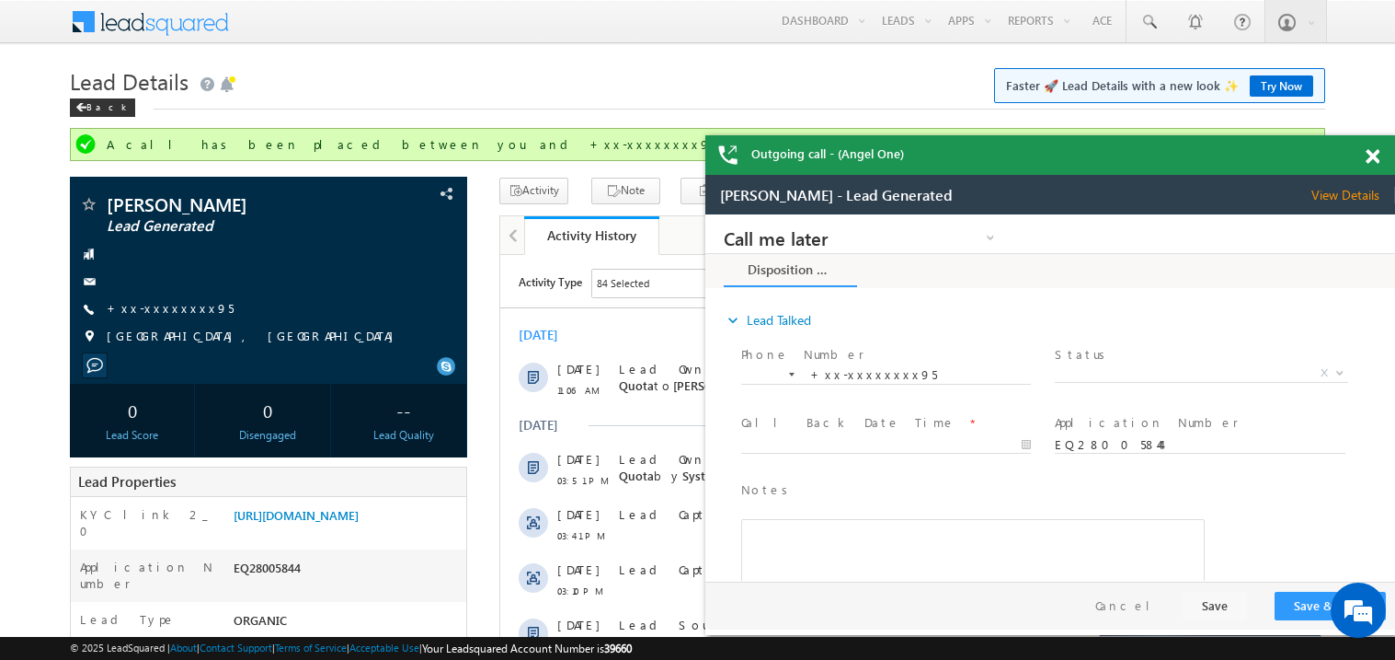
click at [1367, 159] on span at bounding box center [1373, 157] width 14 height 16
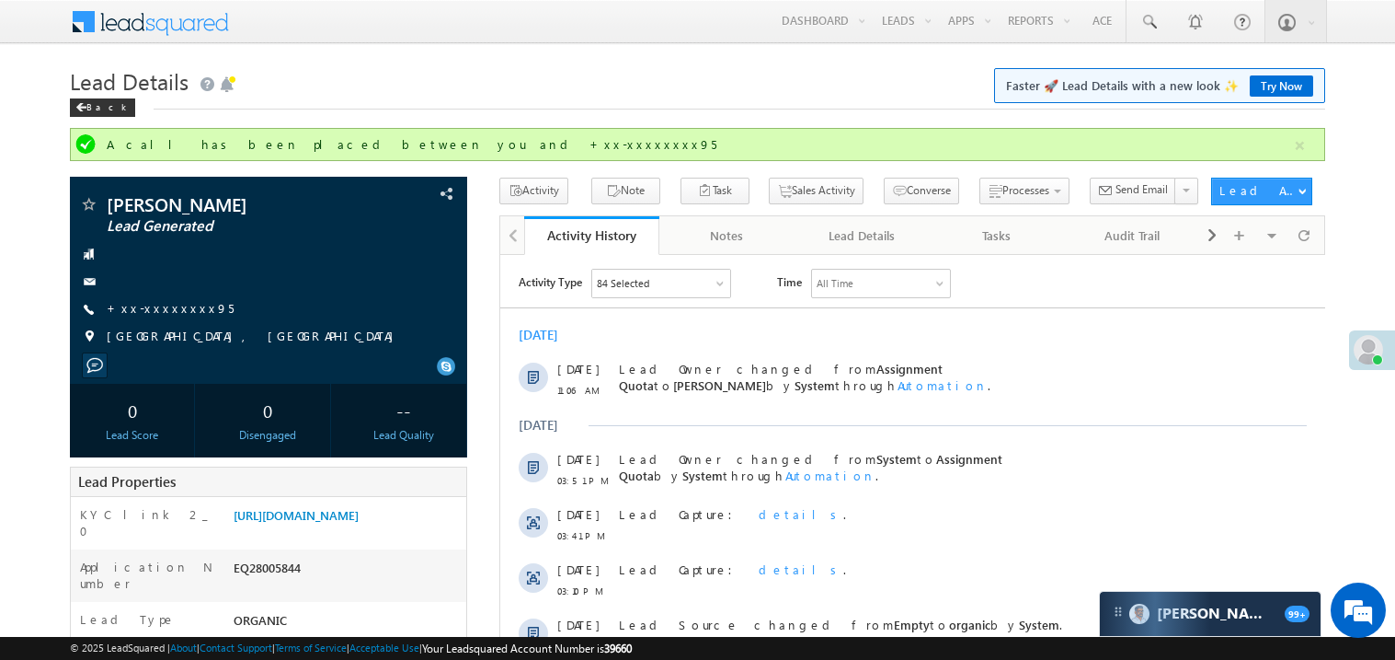
click at [814, 316] on div "[DATE] [DATE] 11:06 AM Lead Owner changed from Assignment Quota to Madhavi Sumi…" at bounding box center [912, 544] width 825 height 456
click at [796, 326] on div "[DATE]" at bounding box center [912, 334] width 825 height 17
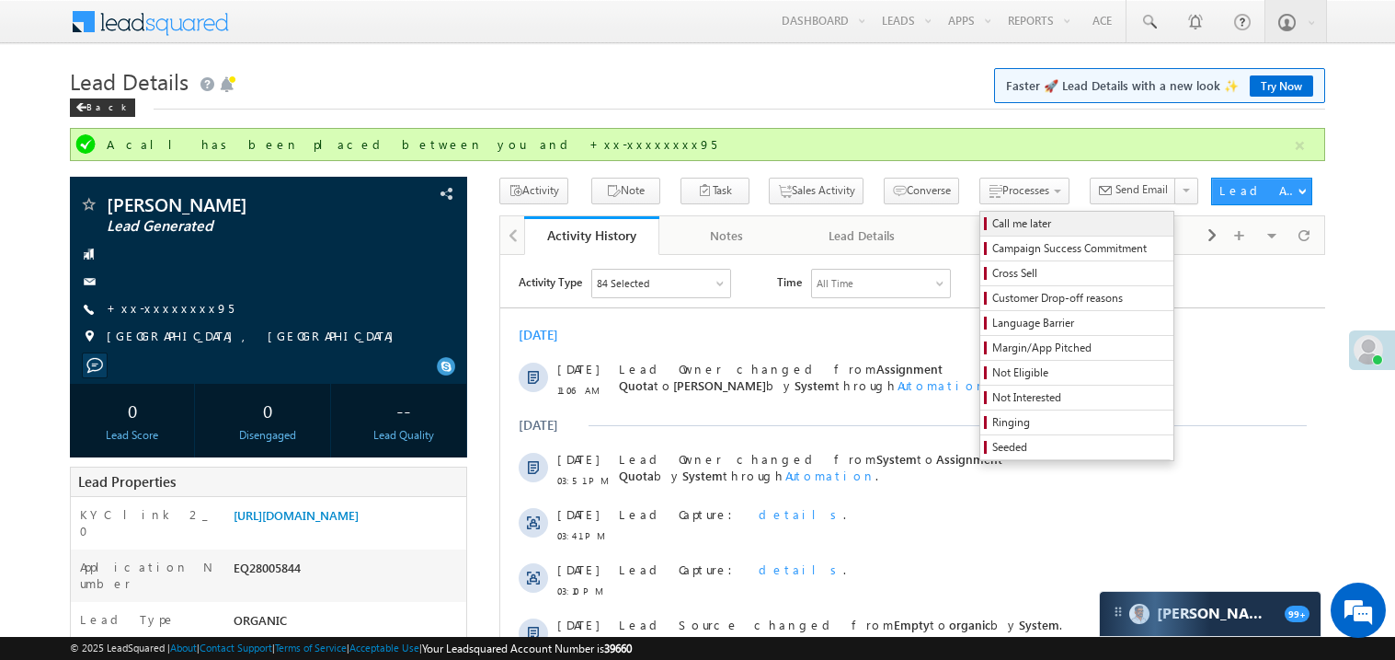
click at [993, 223] on span "Call me later" at bounding box center [1080, 223] width 175 height 17
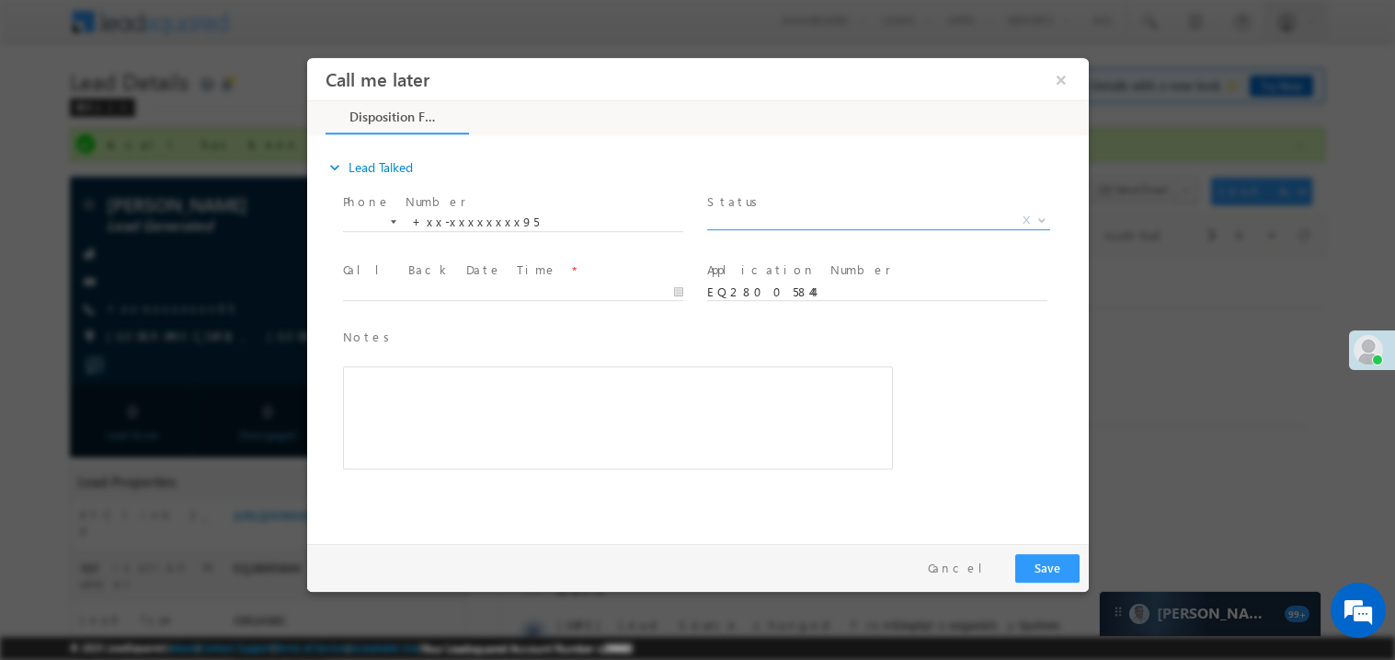
click at [752, 222] on span "X" at bounding box center [877, 220] width 343 height 18
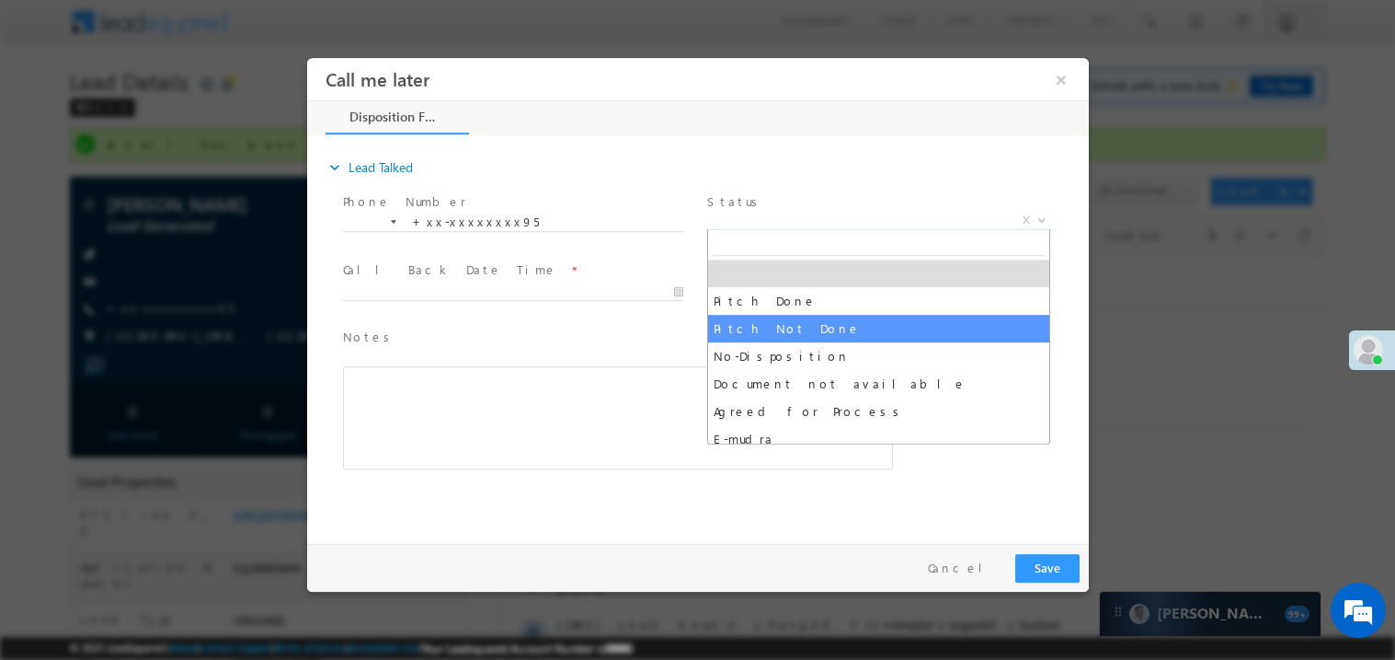
select select "Pitch Not Done"
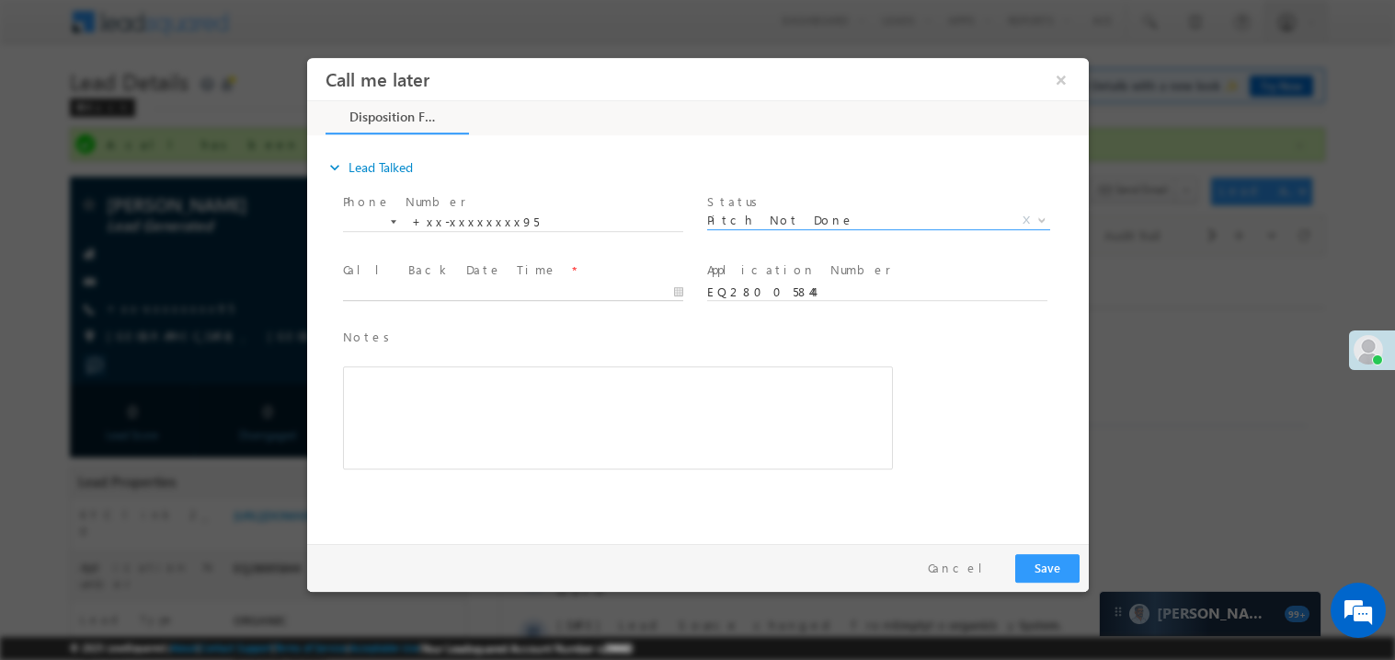
click at [379, 294] on body "Call me later ×" at bounding box center [697, 295] width 782 height 477
type input "08/30/25 11:14 AM"
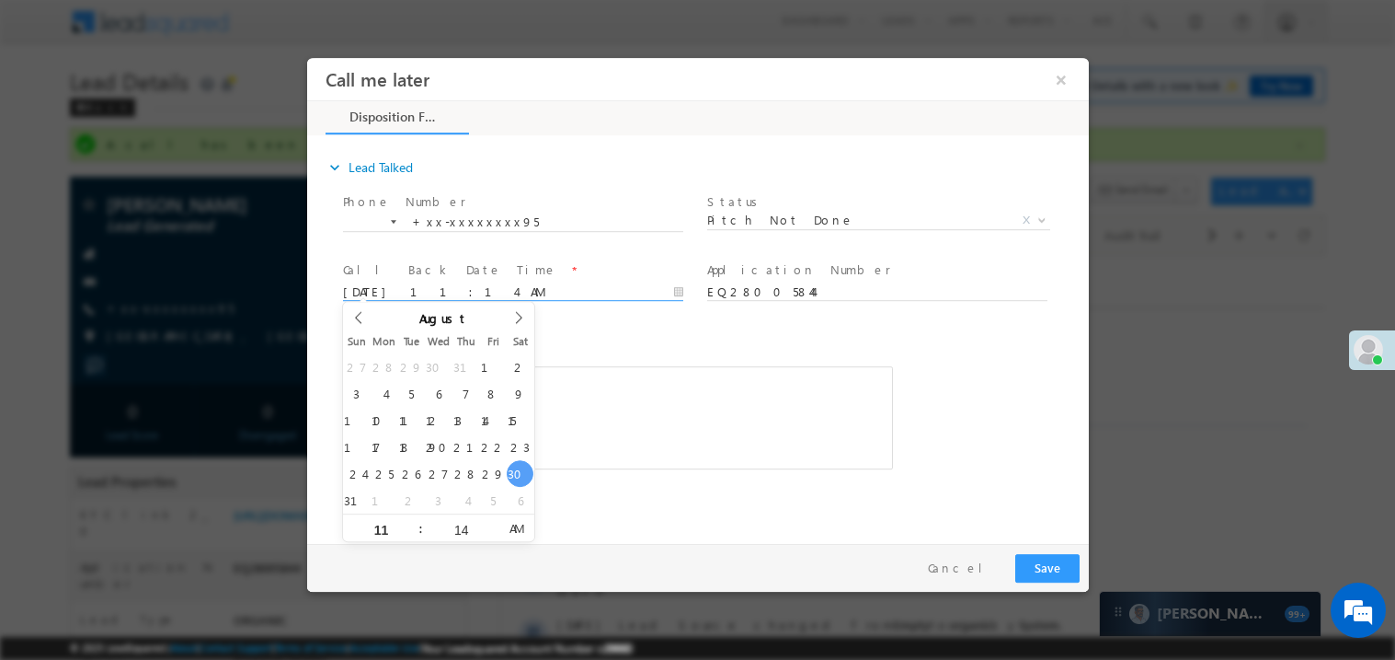
click at [583, 354] on div "Notes * Editor toolbars Basic Styles Bold Italic Underline Paragraph Insert/Rem…" at bounding box center [617, 398] width 550 height 143
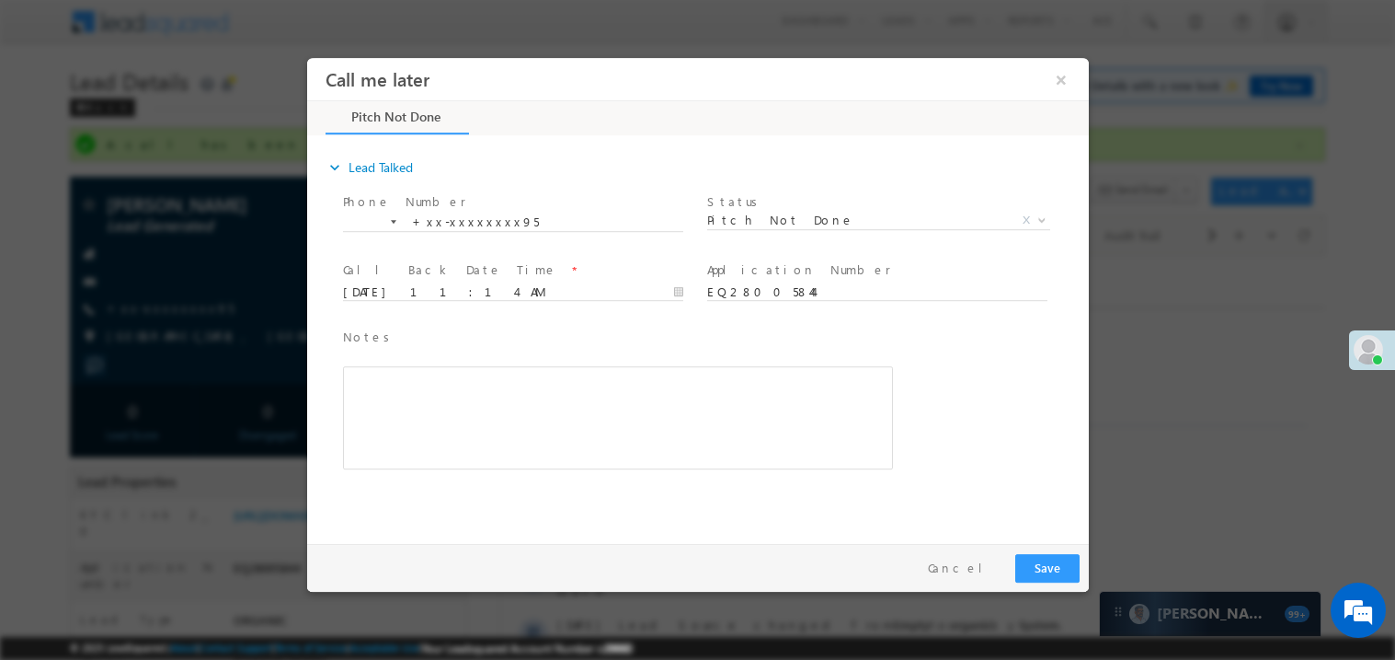
click at [486, 390] on div "Rich Text Editor, 40788eee-0fb2-11ec-a811-0adc8a9d82c2__tab1__section1__Notes__…" at bounding box center [617, 416] width 550 height 103
click at [1065, 570] on button "Save" at bounding box center [1047, 567] width 64 height 29
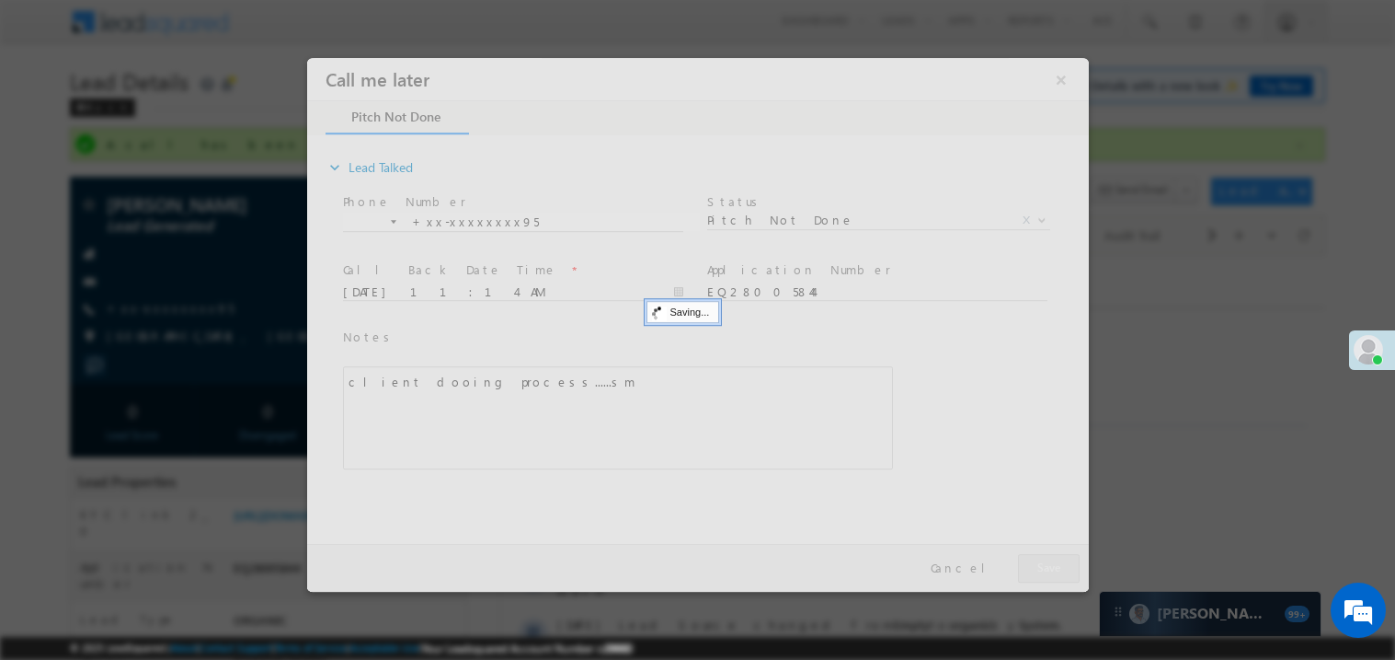
click at [1065, 570] on div at bounding box center [697, 324] width 782 height 534
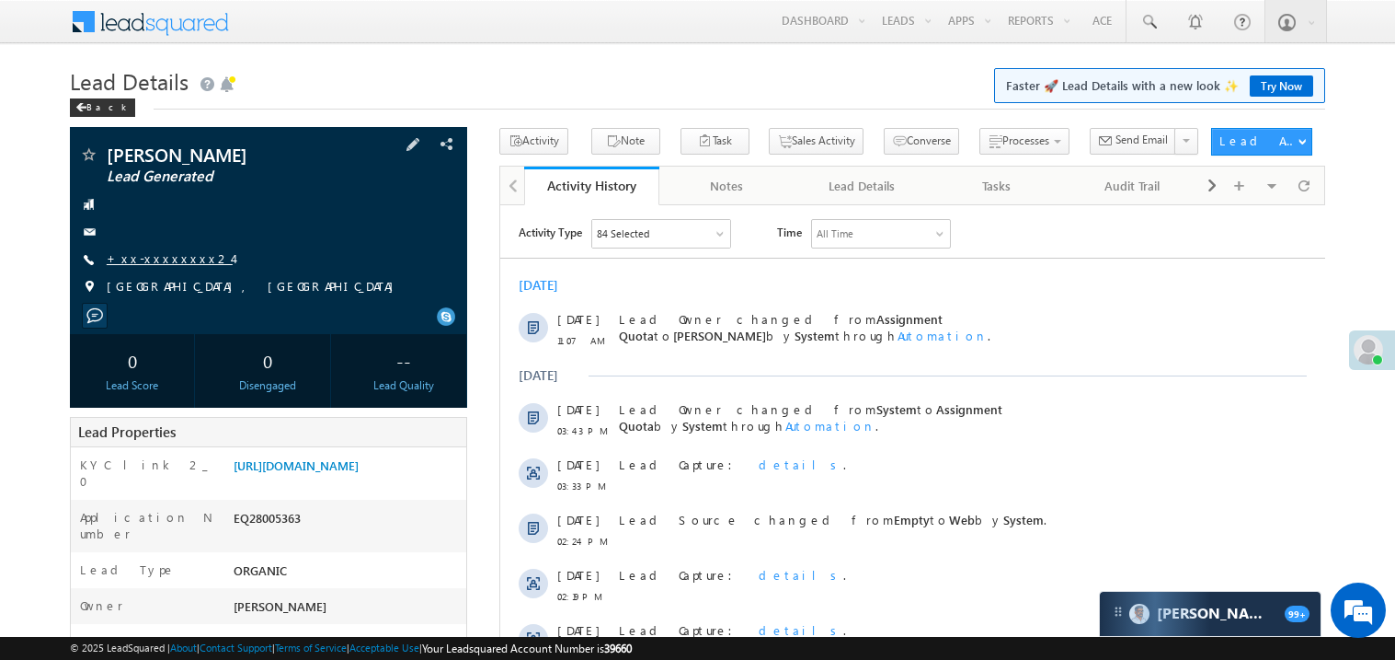
click at [163, 254] on link "+xx-xxxxxxxx24" at bounding box center [170, 258] width 126 height 16
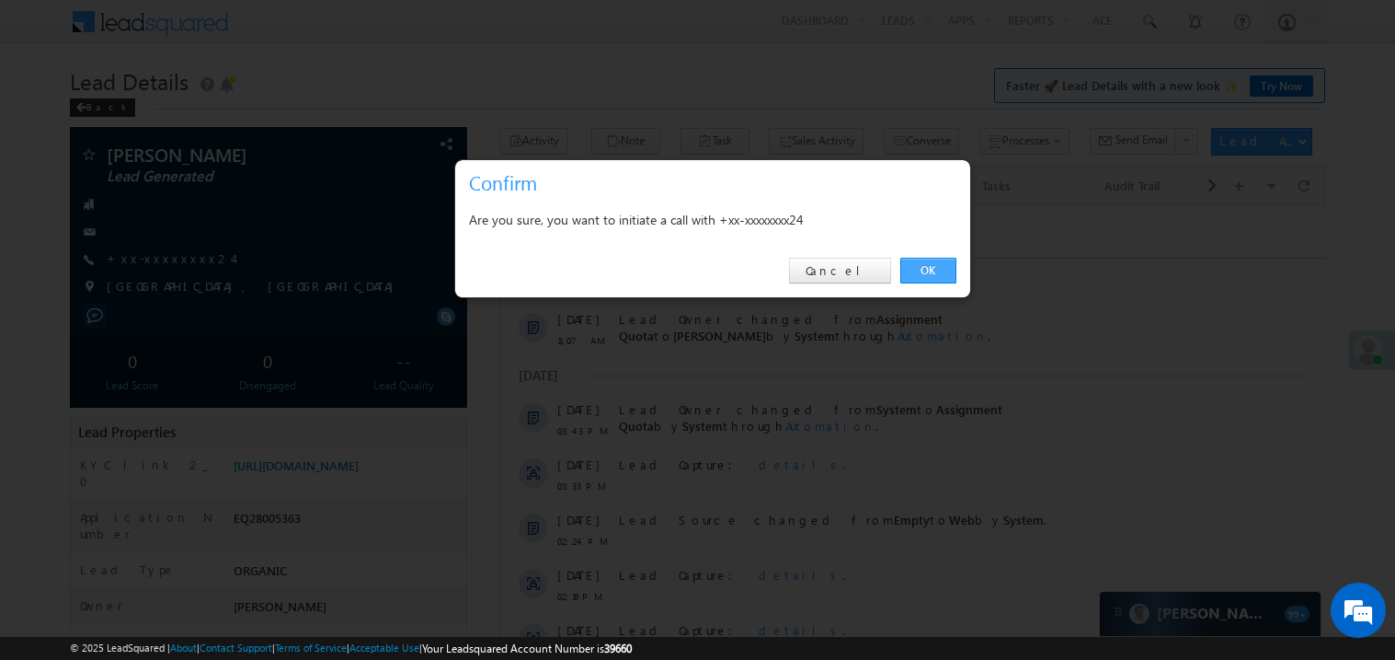
click at [936, 267] on link "OK" at bounding box center [929, 271] width 56 height 26
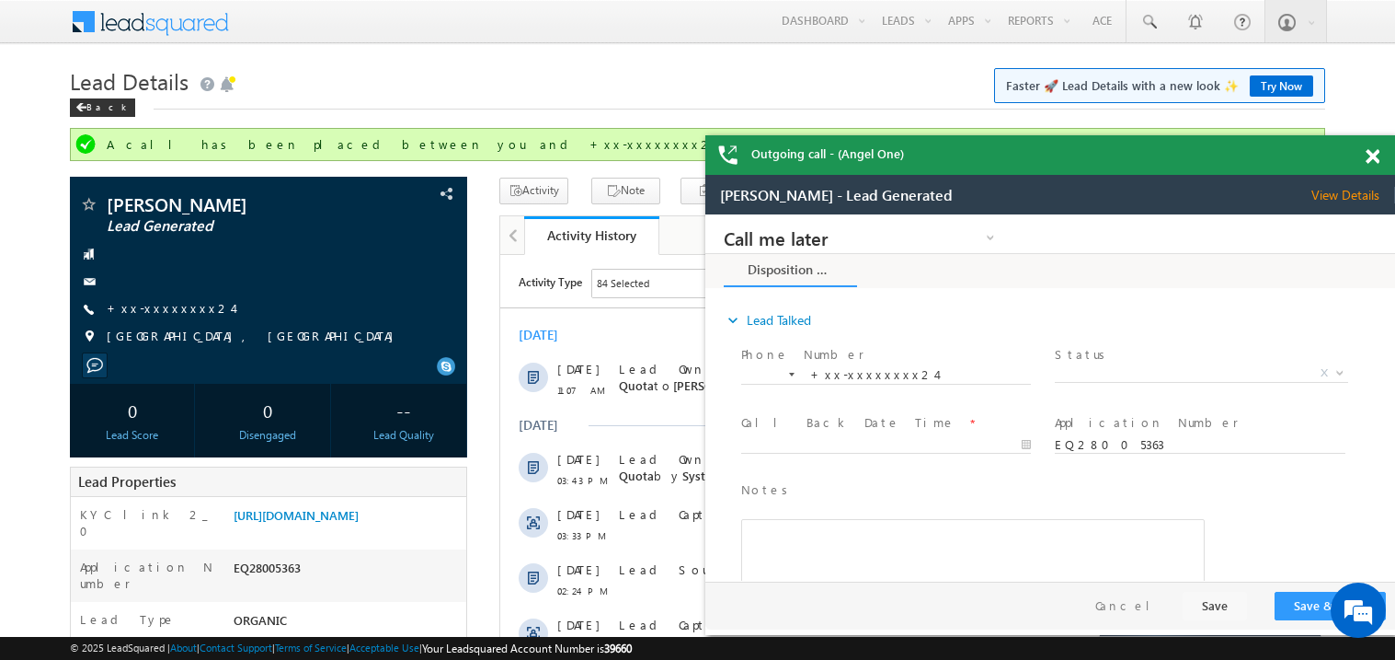
click at [1372, 163] on span at bounding box center [1373, 157] width 14 height 16
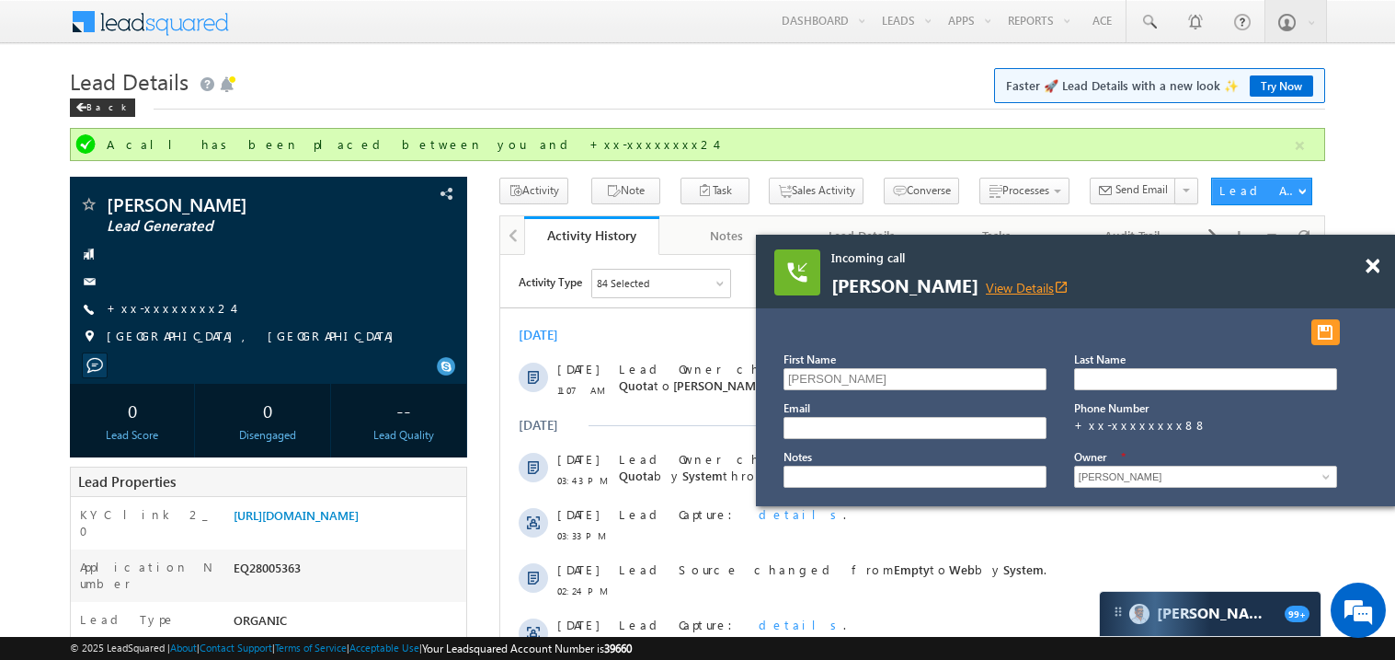
click at [990, 288] on link "View Details open_in_new" at bounding box center [1027, 287] width 83 height 17
click at [1373, 267] on span at bounding box center [1373, 266] width 14 height 16
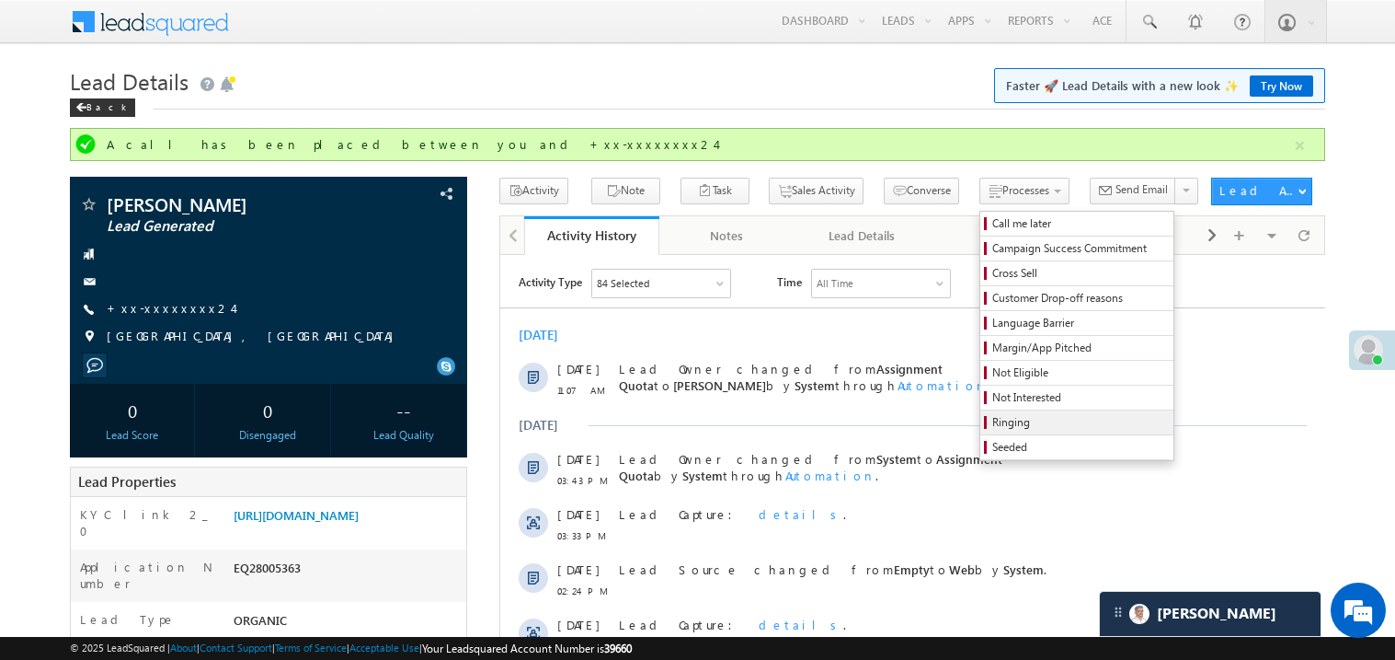
click at [993, 425] on span "Ringing" at bounding box center [1080, 422] width 175 height 17
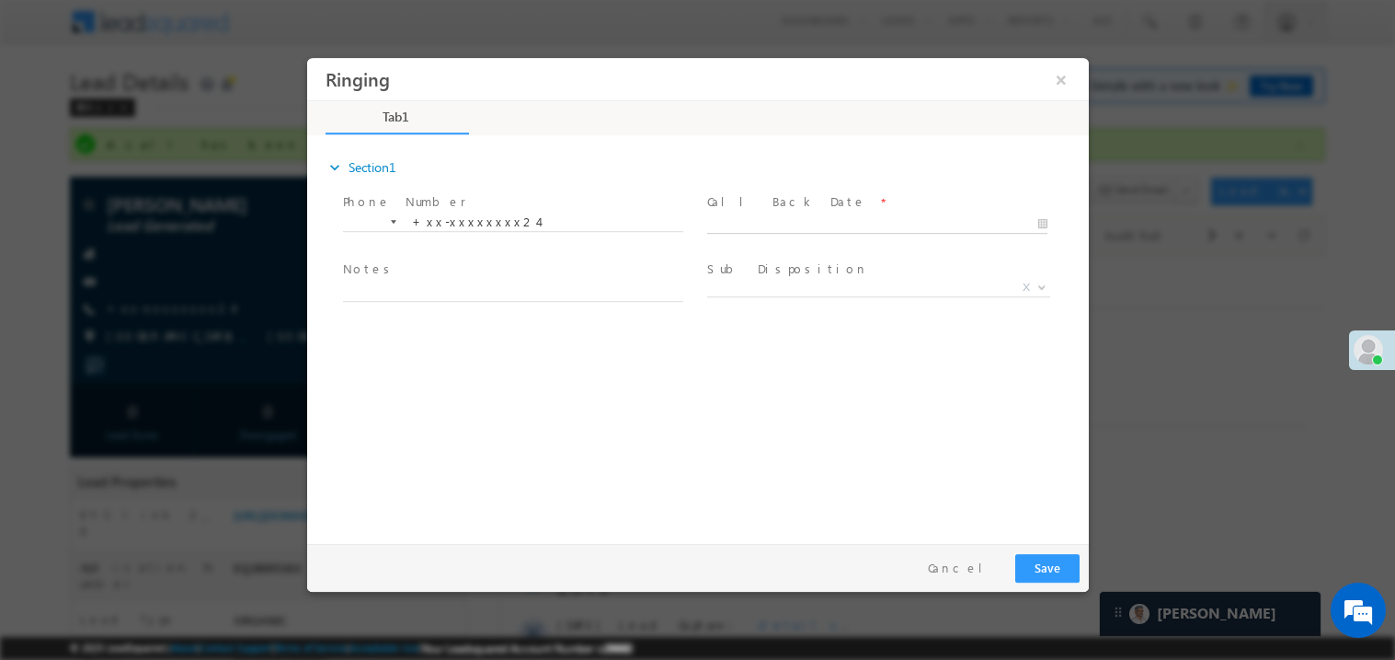
click at [775, 224] on body "Ringing ×" at bounding box center [697, 295] width 782 height 477
type input "08/30/25 11:16 AM"
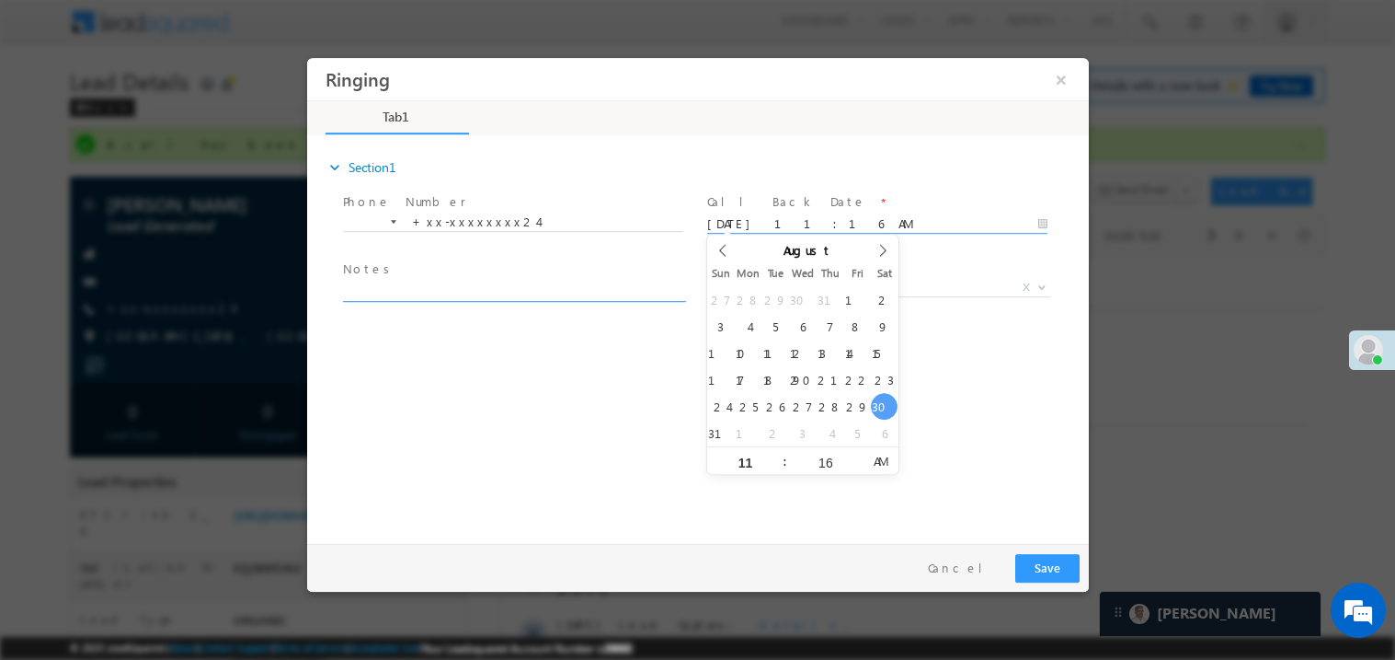
click at [445, 290] on textarea at bounding box center [512, 290] width 340 height 21
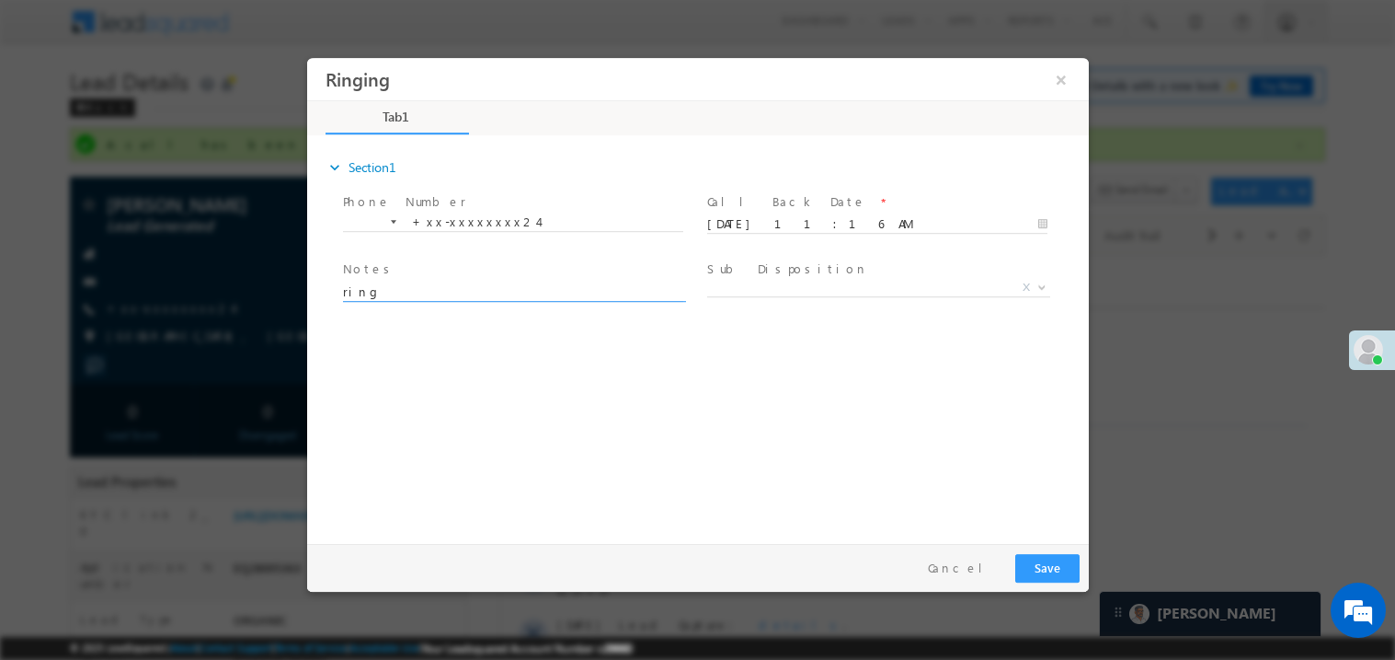
type textarea "ring"
click at [1040, 561] on button "Save" at bounding box center [1047, 567] width 64 height 29
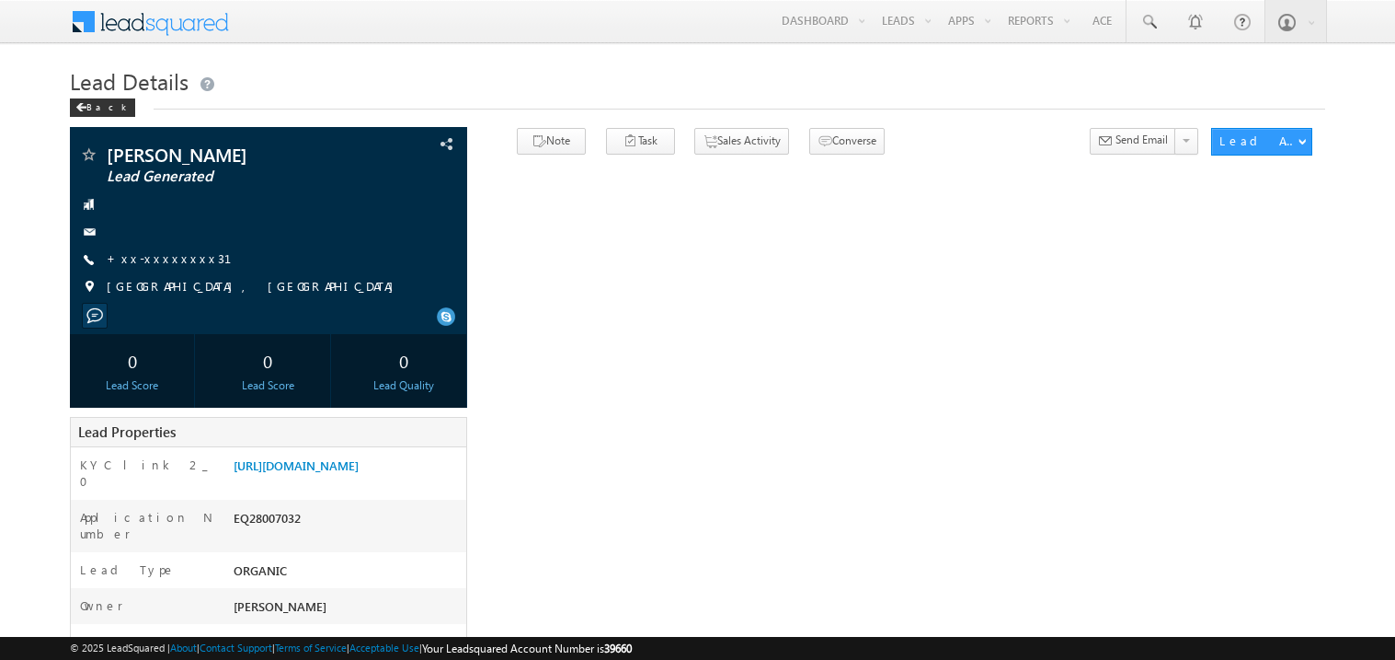
click at [168, 257] on link "+xx-xxxxxxxx31" at bounding box center [180, 258] width 147 height 16
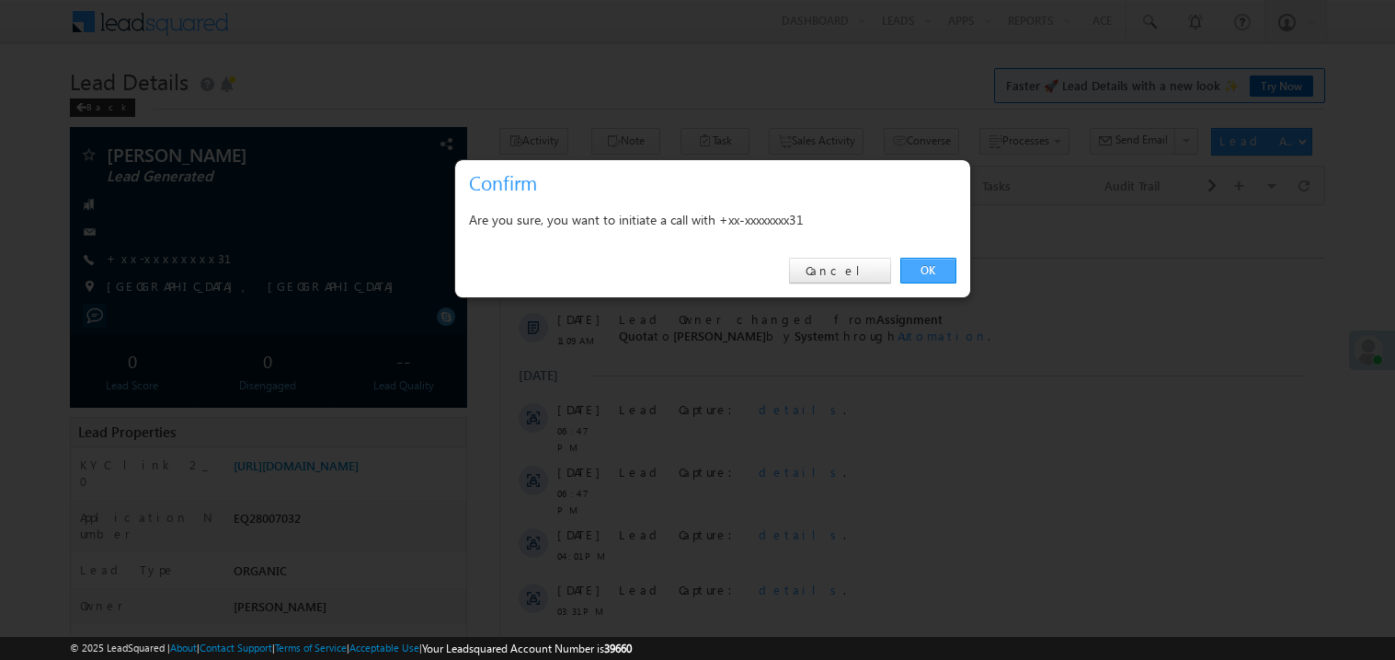
click at [933, 272] on link "OK" at bounding box center [929, 271] width 56 height 26
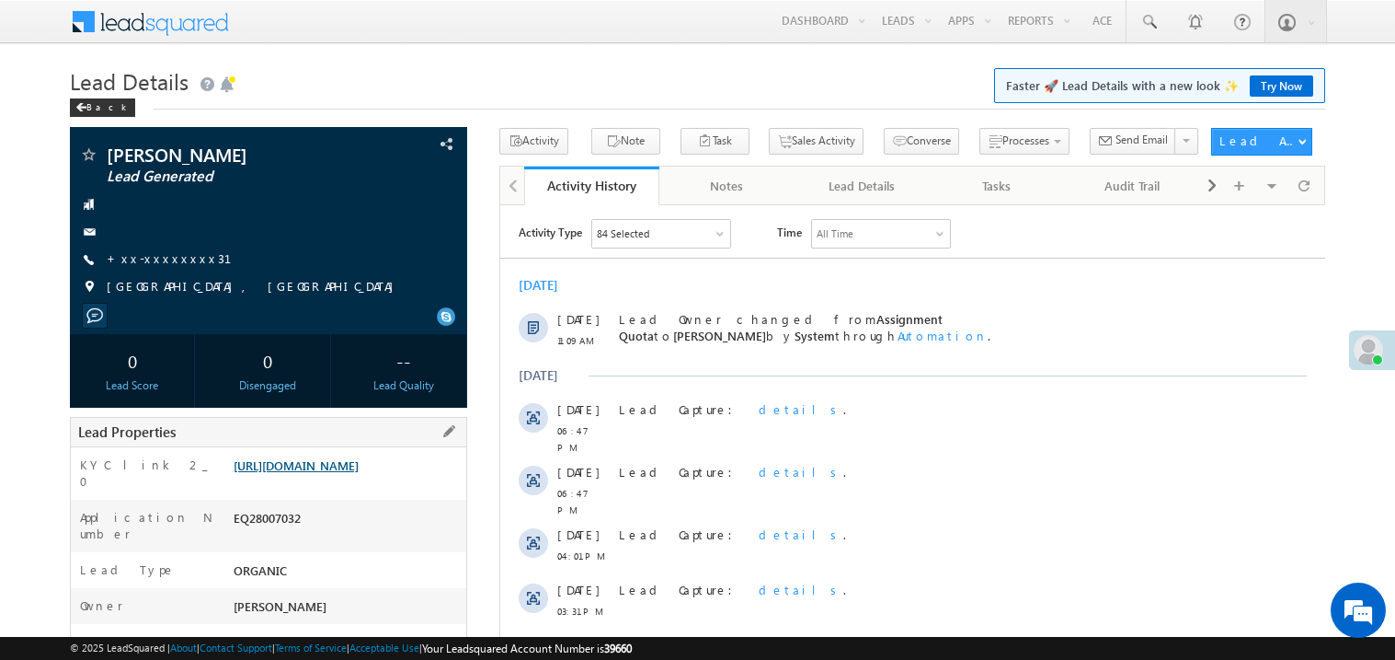
click at [347, 473] on link "[URL][DOMAIN_NAME]" at bounding box center [296, 465] width 125 height 16
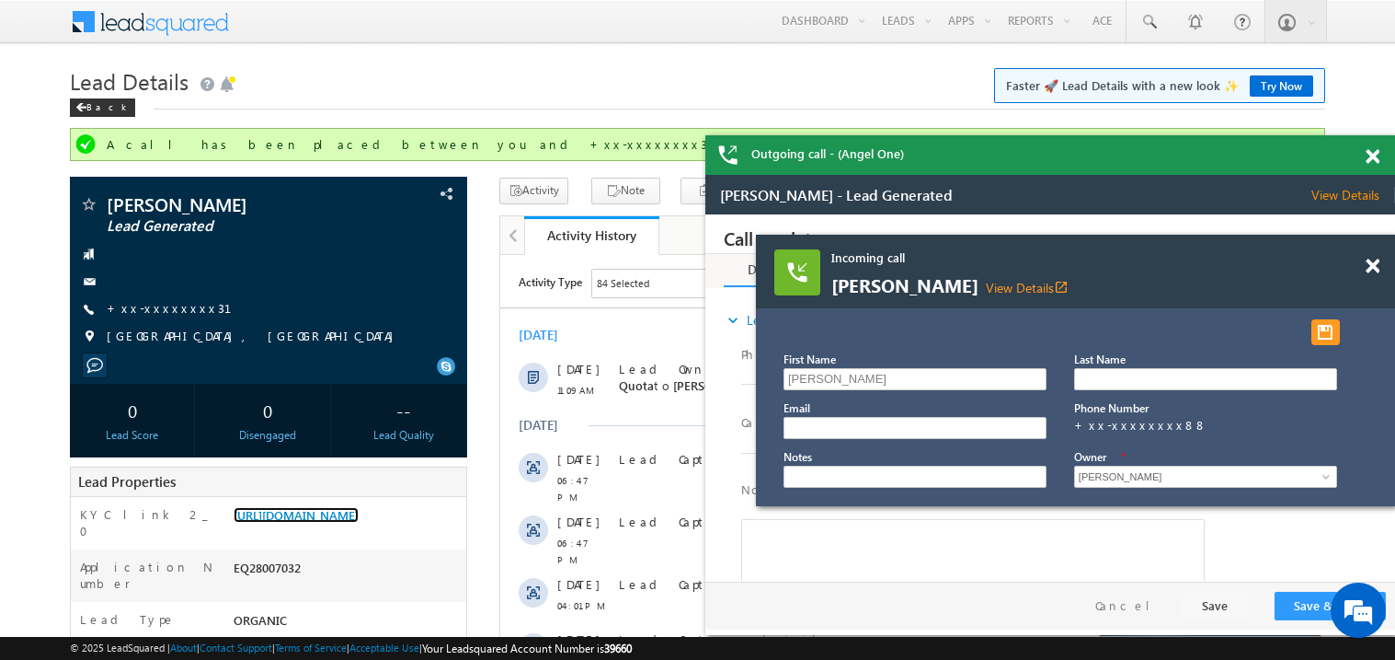
click at [1381, 272] on div at bounding box center [1383, 258] width 25 height 46
click at [1374, 262] on span at bounding box center [1373, 266] width 14 height 16
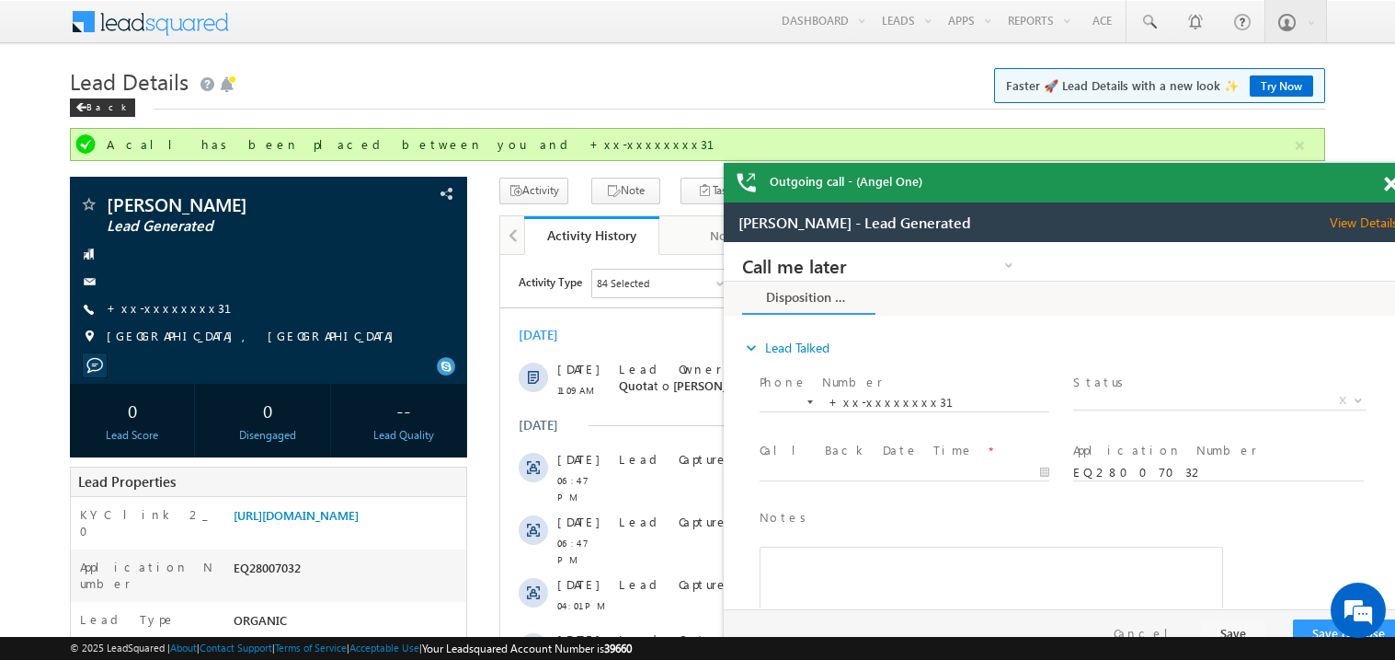
click at [1245, 184] on div "Outgoing call - (Angel One)" at bounding box center [1069, 183] width 690 height 40
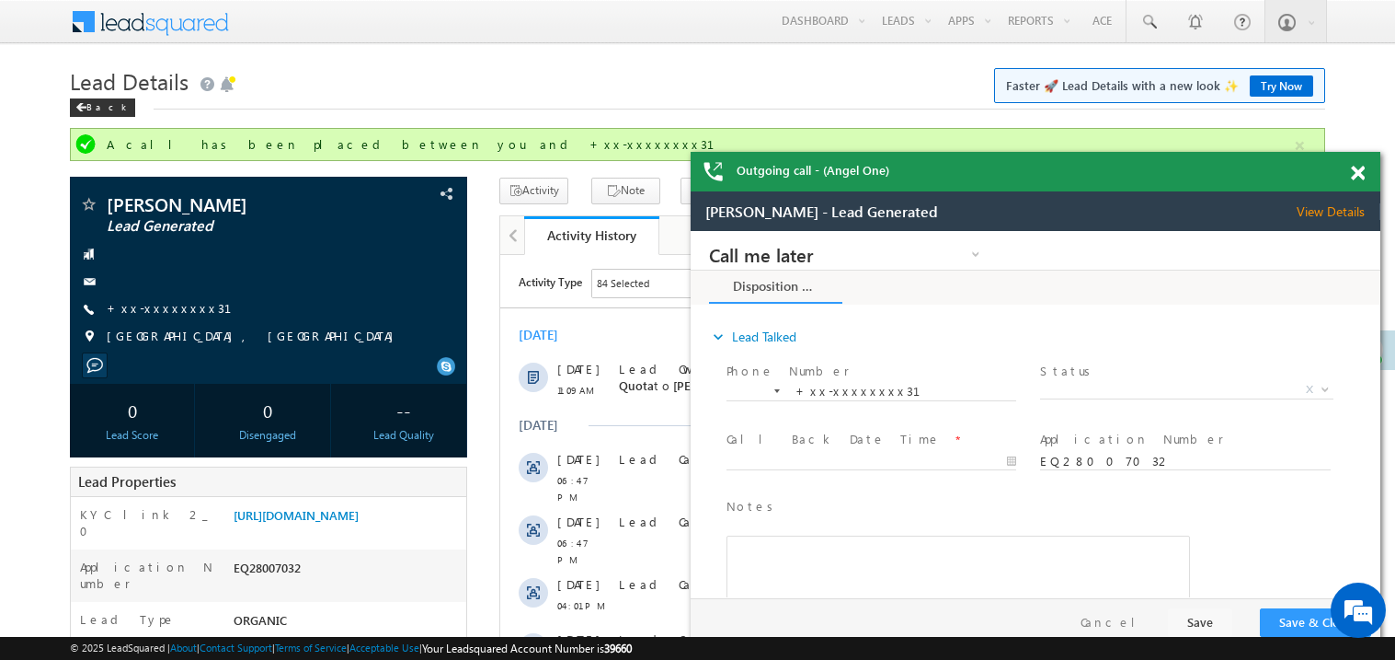
drag, startPoint x: 1245, startPoint y: 184, endPoint x: 1195, endPoint y: 172, distance: 51.1
click at [1195, 172] on div "Outgoing call - (Angel One)" at bounding box center [1036, 172] width 690 height 40
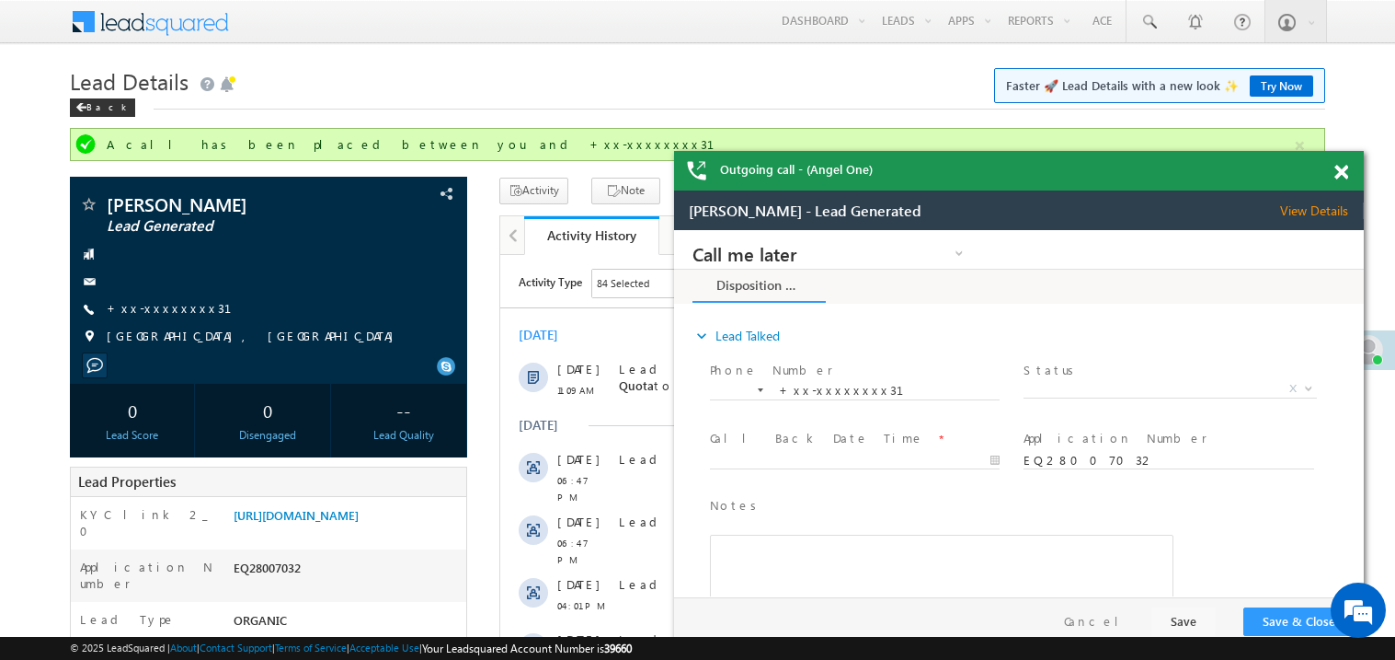
click at [1339, 172] on span at bounding box center [1342, 173] width 14 height 16
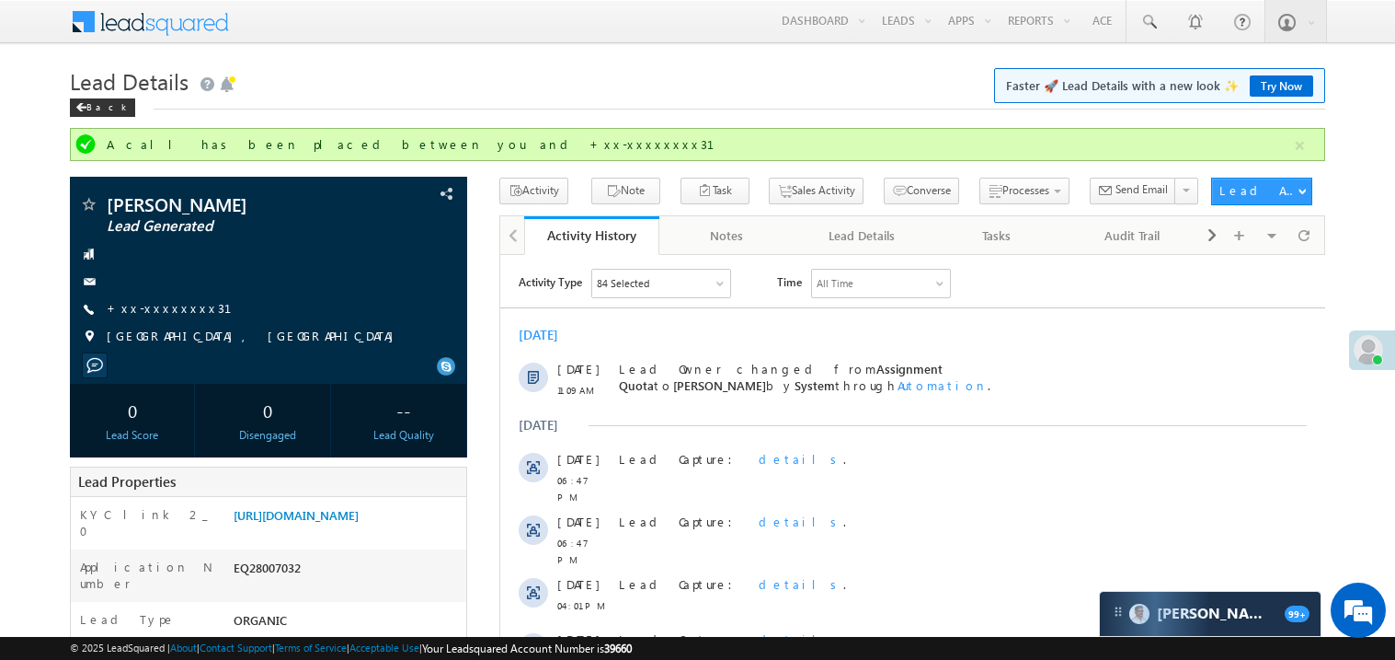
click at [914, 329] on div "[DATE]" at bounding box center [912, 334] width 825 height 17
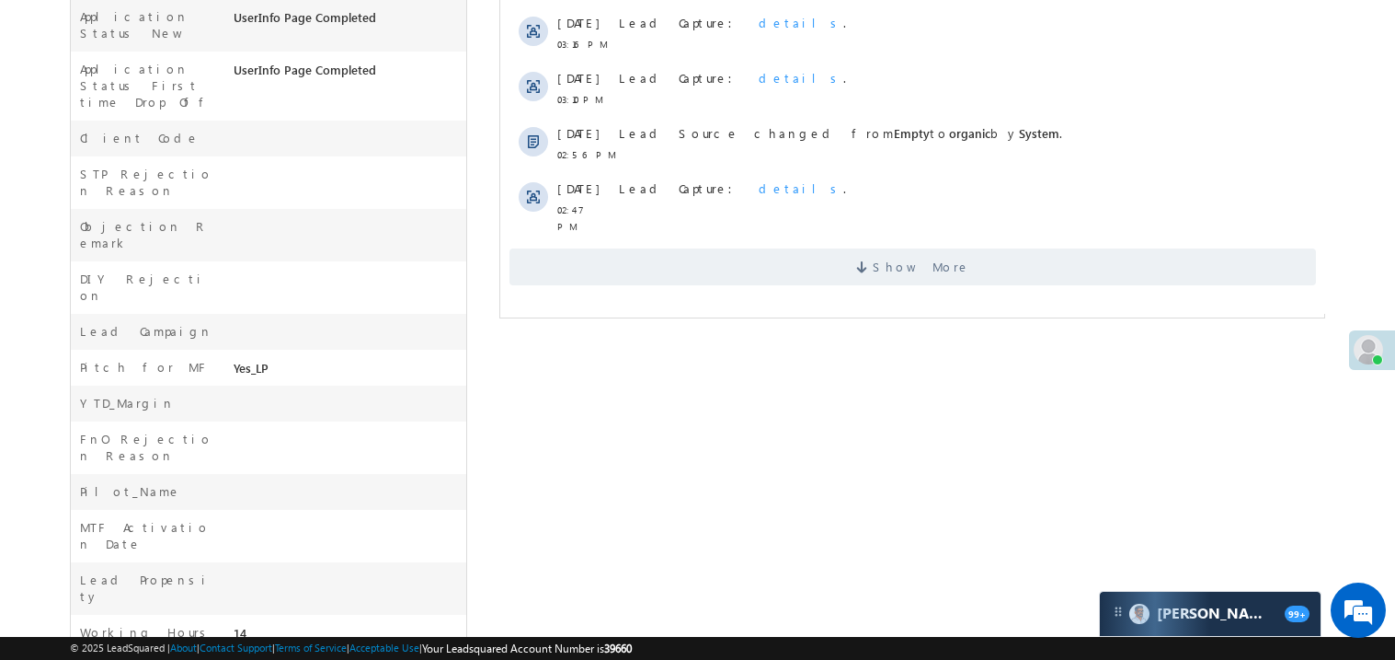
scroll to position [731, 0]
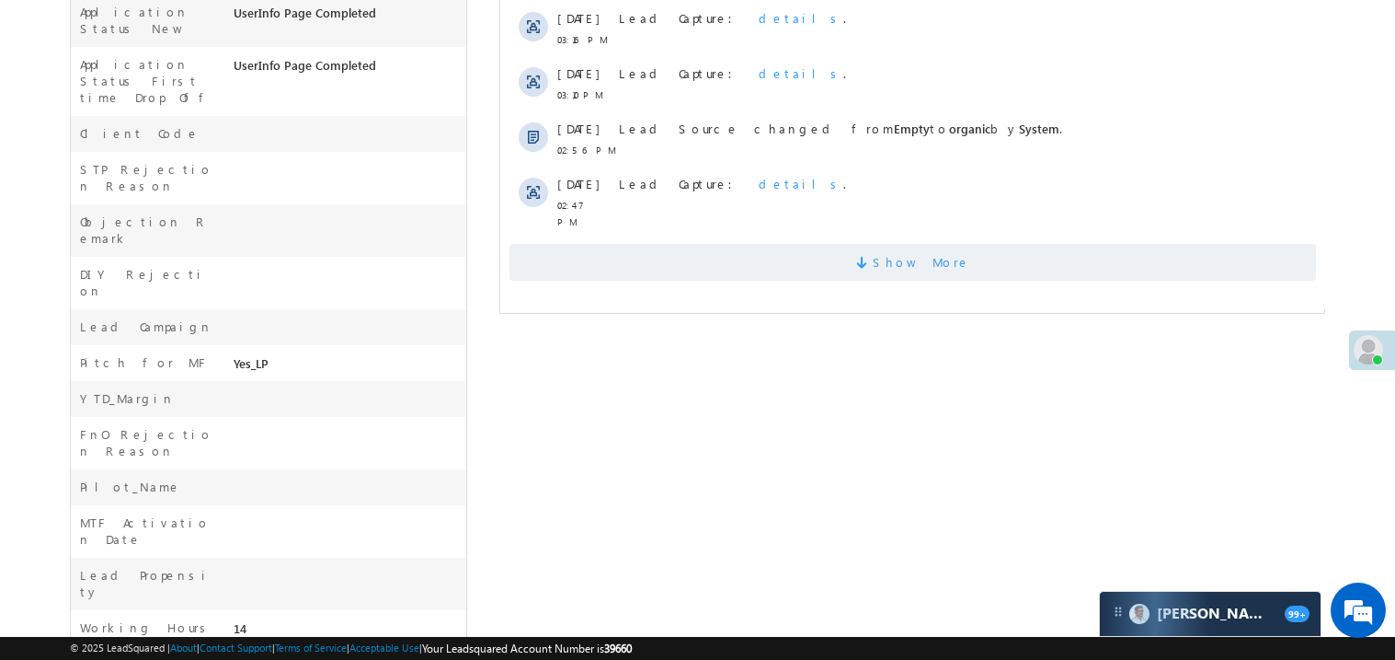
click at [762, 244] on span "Show More" at bounding box center [912, 262] width 807 height 37
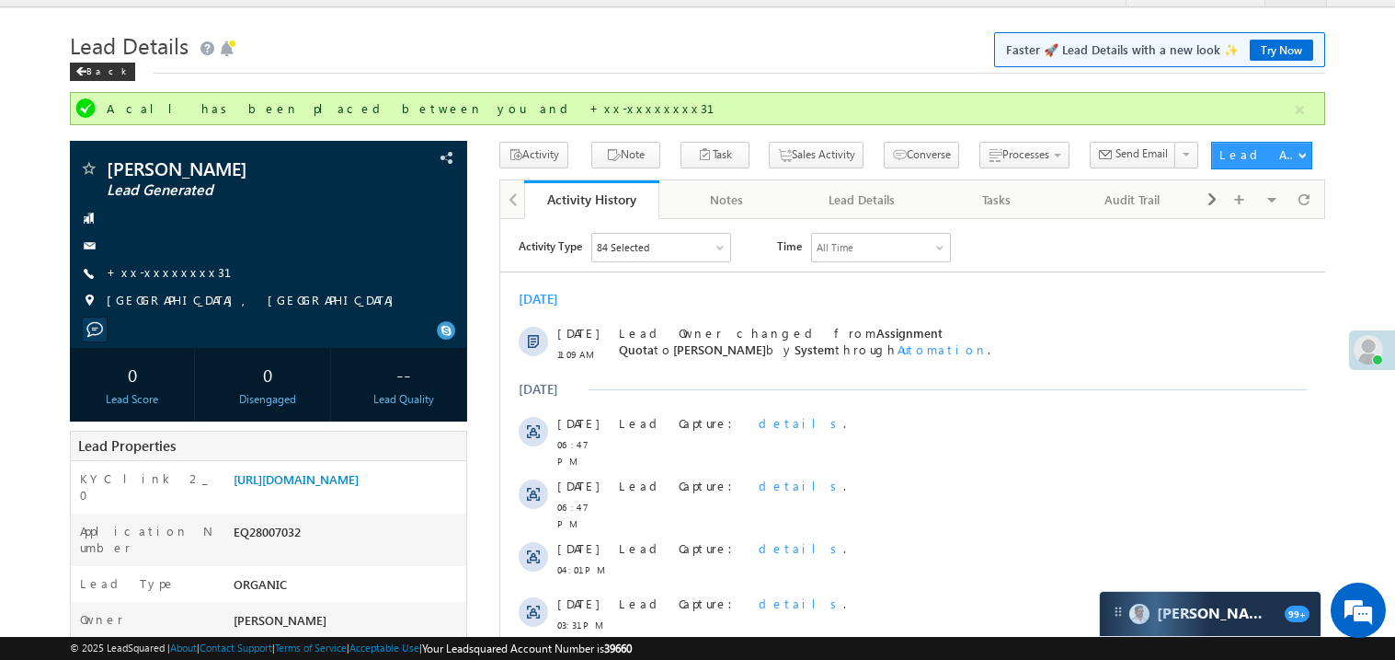
scroll to position [0, 0]
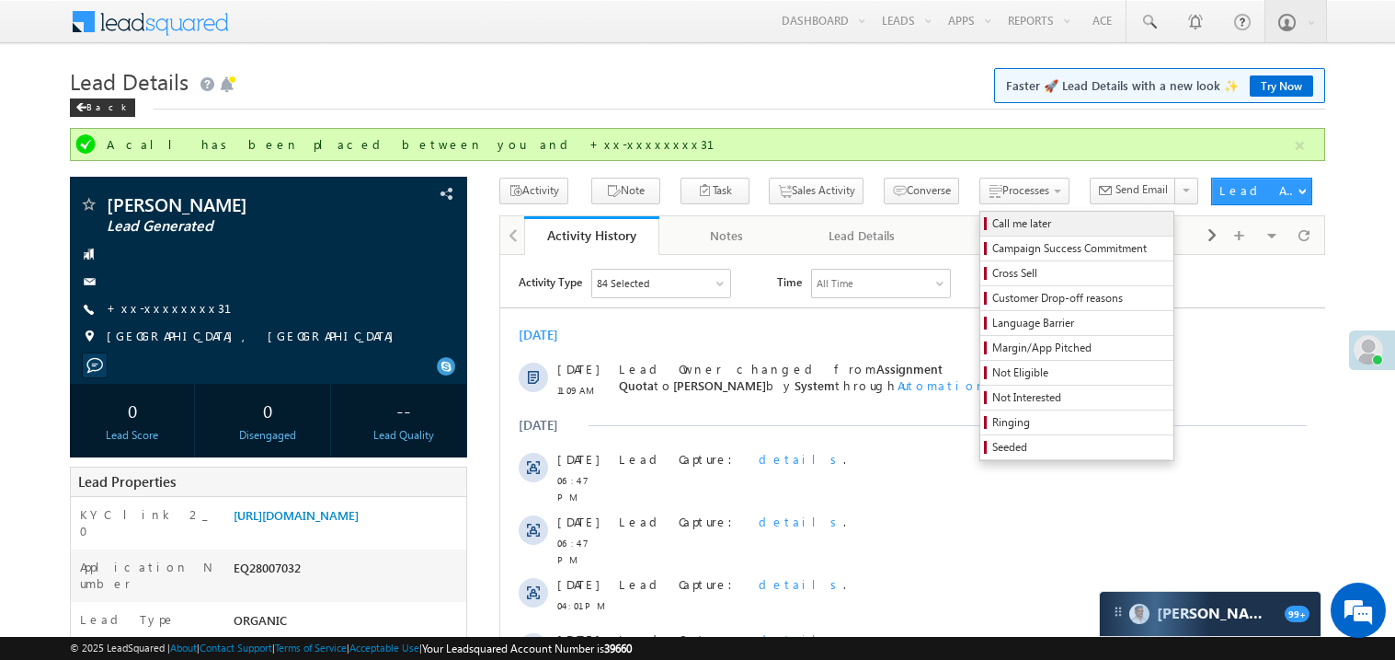
click at [993, 223] on span "Call me later" at bounding box center [1080, 223] width 175 height 17
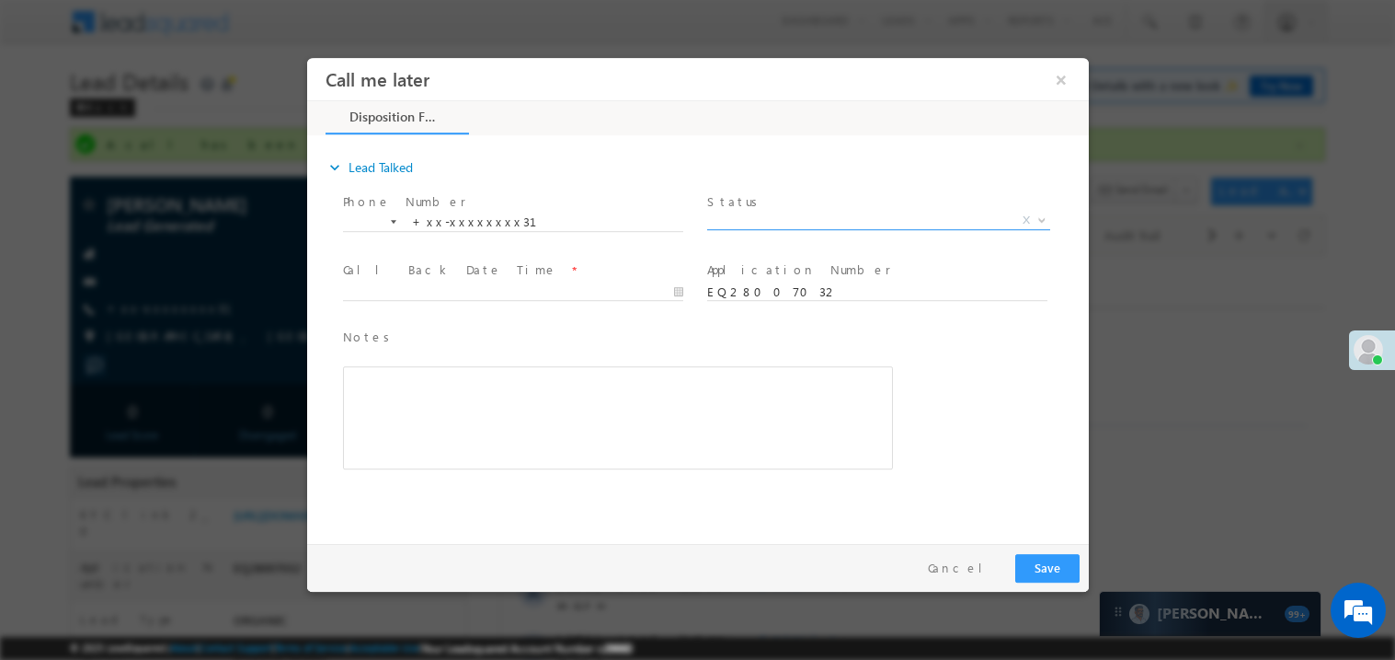
click at [786, 223] on span "X" at bounding box center [877, 220] width 343 height 18
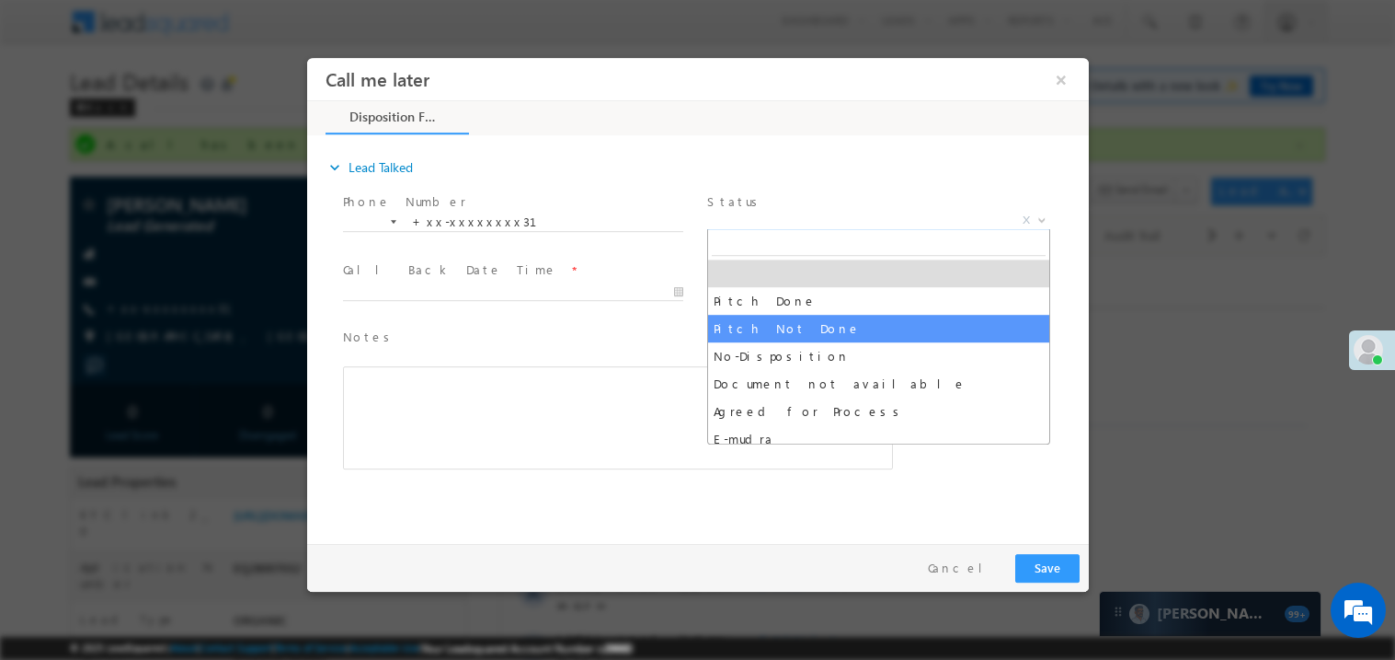
select select "Pitch Not Done"
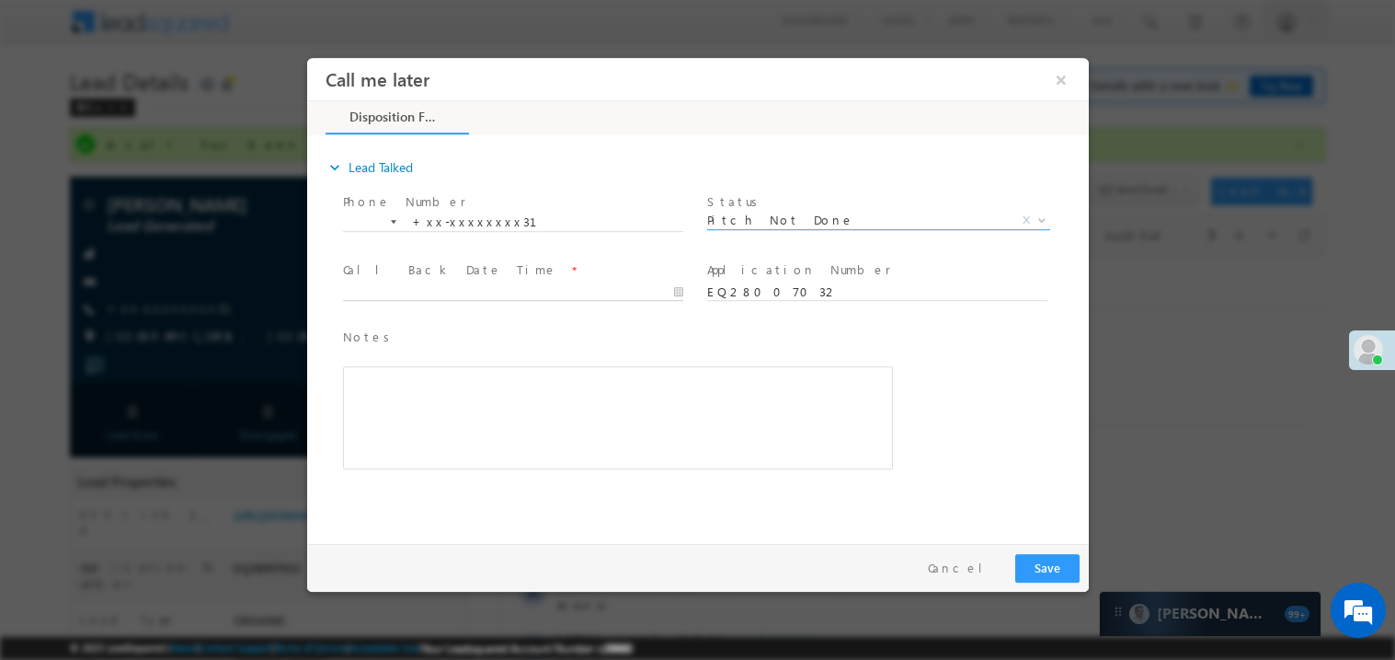
click at [415, 286] on body "Call me later ×" at bounding box center [697, 295] width 782 height 477
type input "08/30/25 11:23 AM"
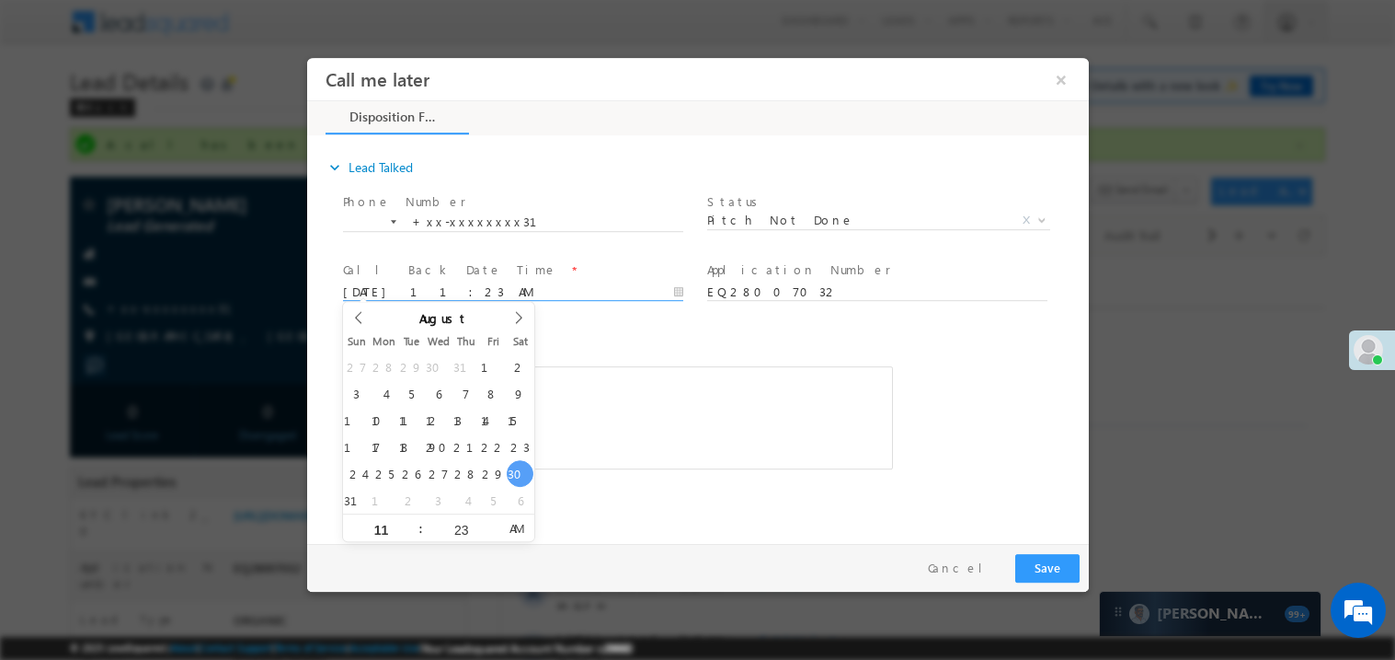
click at [704, 439] on div "Rich Text Editor, 40788eee-0fb2-11ec-a811-0adc8a9d82c2__tab1__section1__Notes__…" at bounding box center [617, 416] width 550 height 103
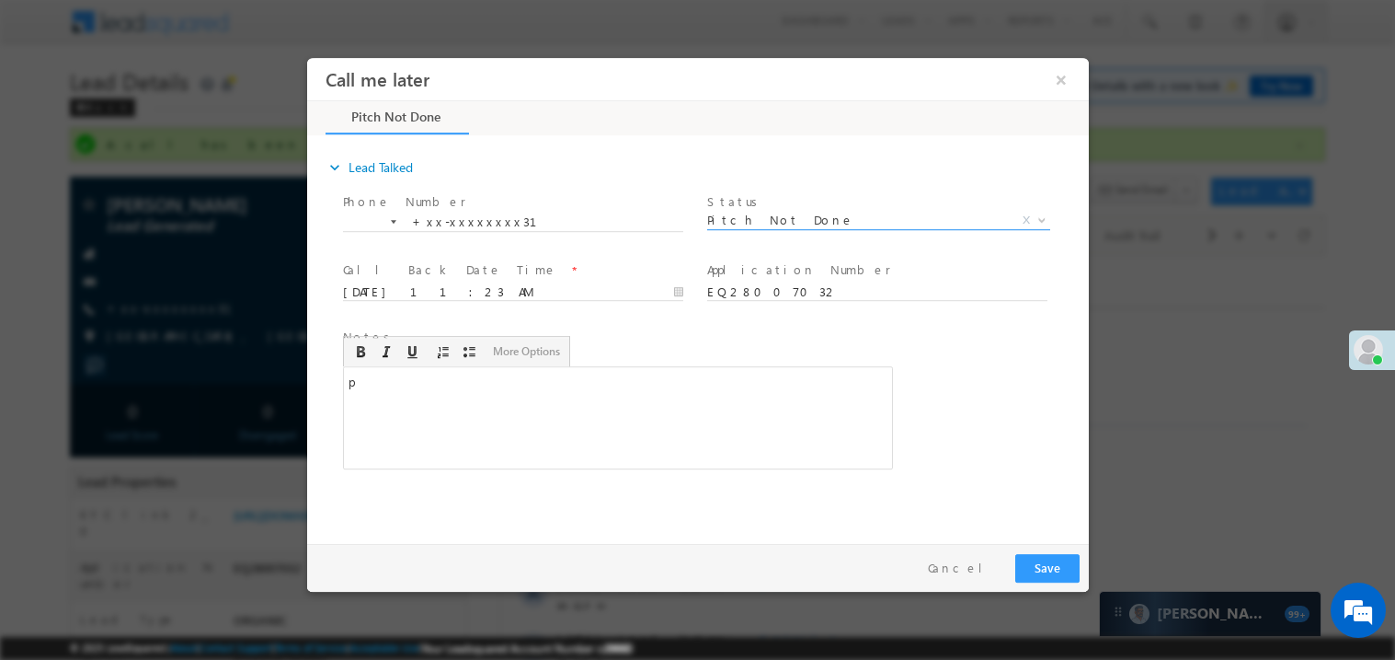
click at [773, 216] on span "Pitch Not Done" at bounding box center [855, 219] width 299 height 17
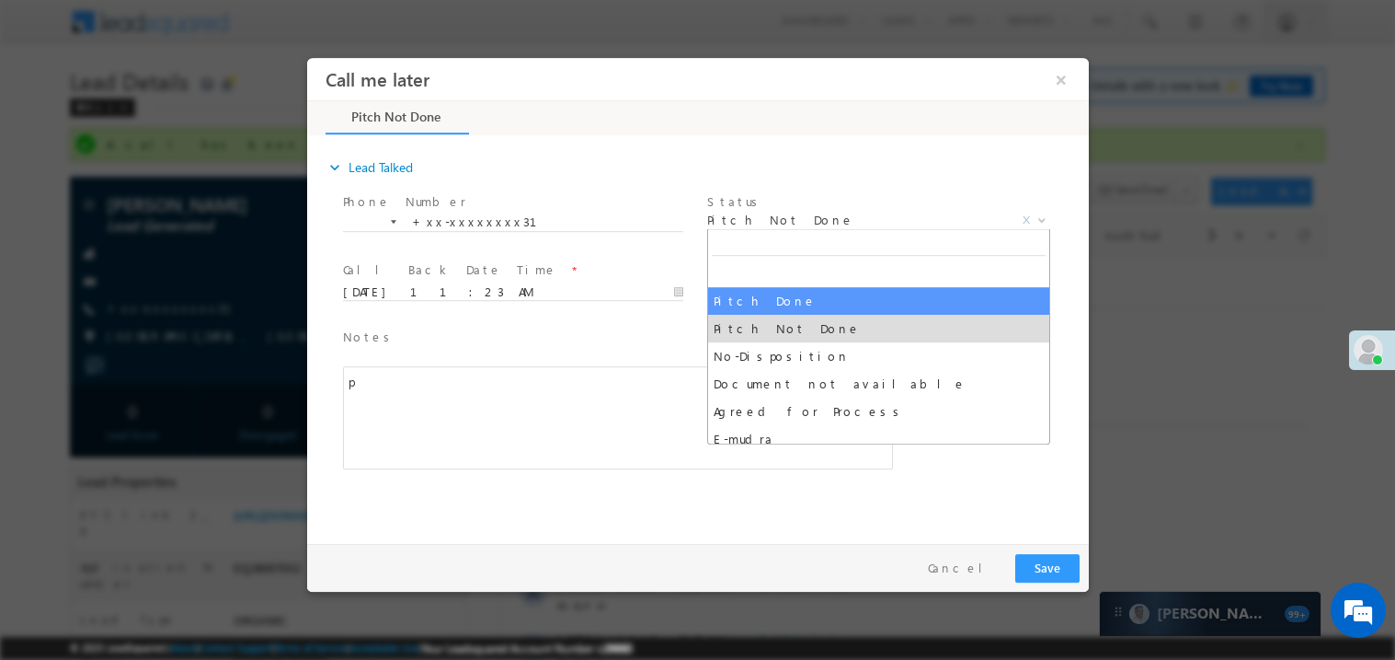
select select "Pitch Done"
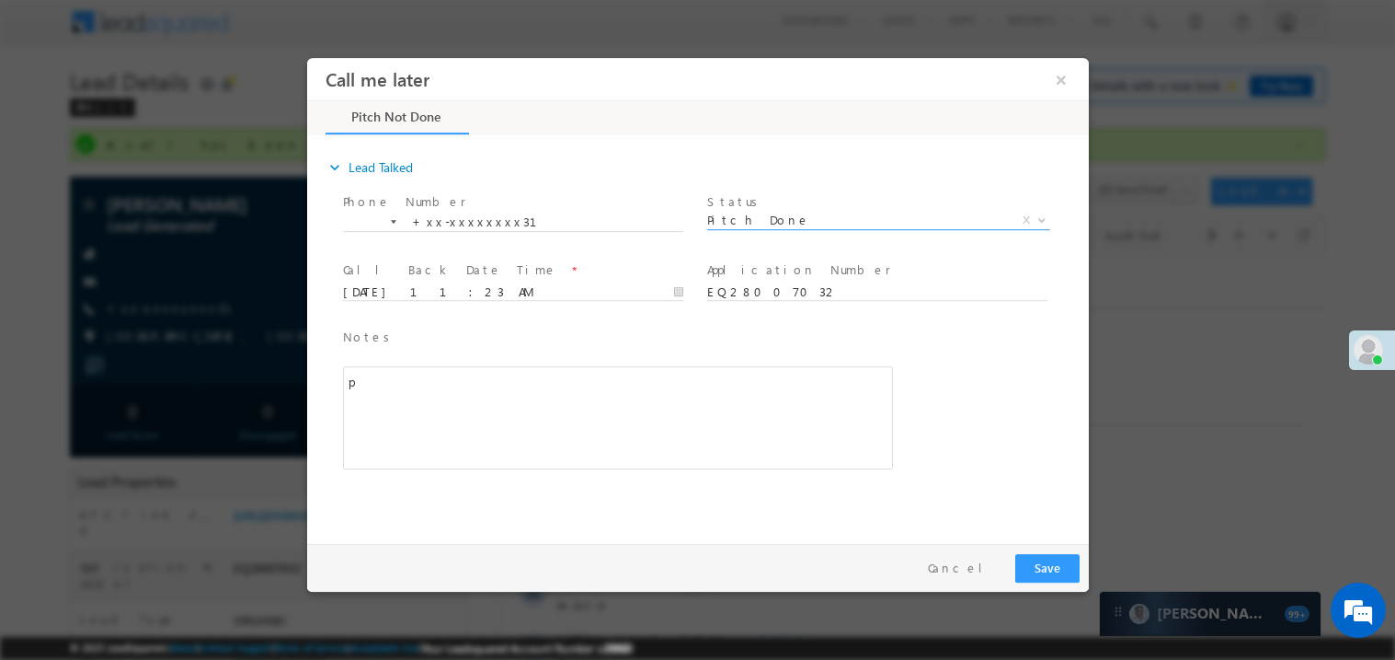
click at [412, 379] on div "p" at bounding box center [617, 416] width 550 height 103
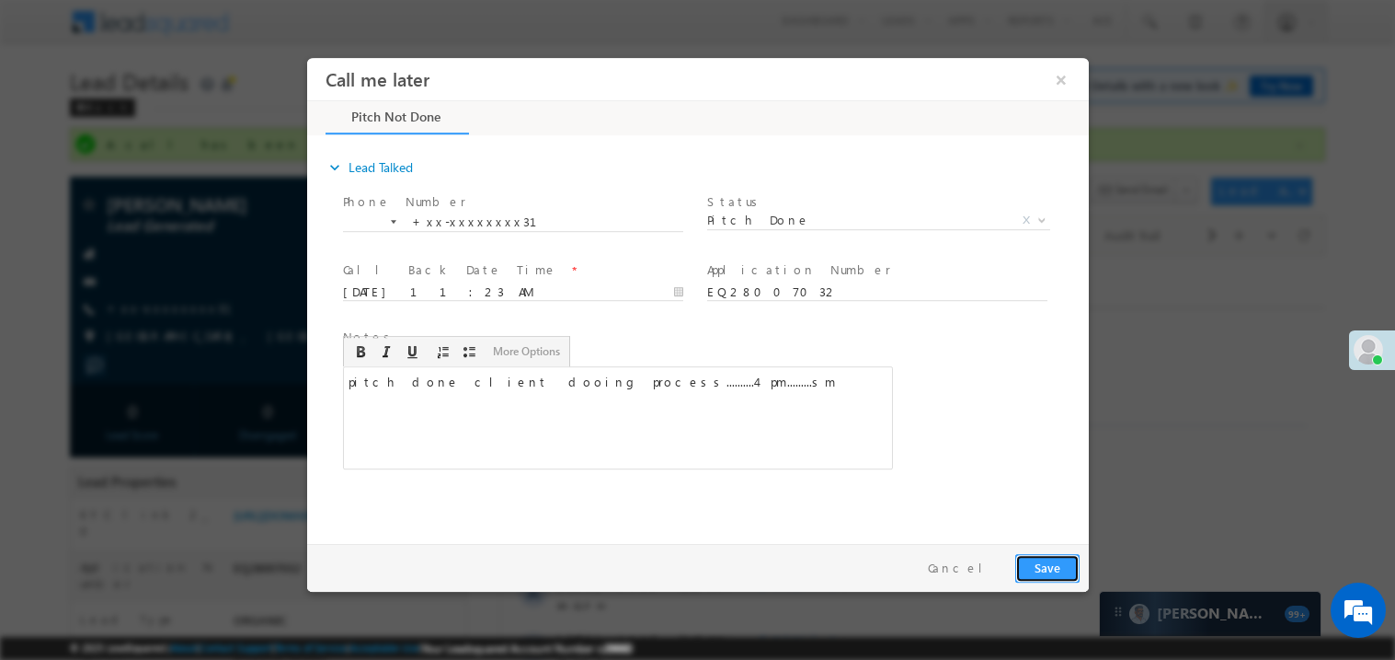
click at [1055, 573] on button "Save" at bounding box center [1047, 567] width 64 height 29
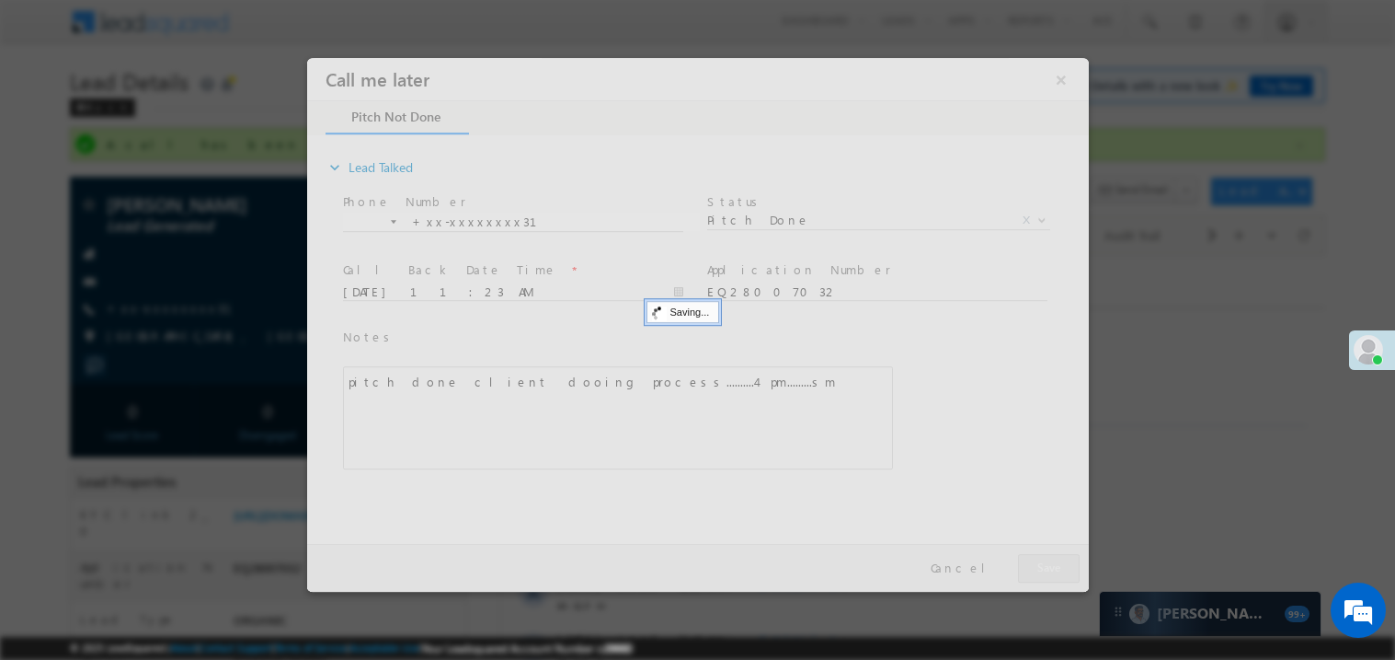
click at [1055, 573] on div at bounding box center [697, 324] width 782 height 534
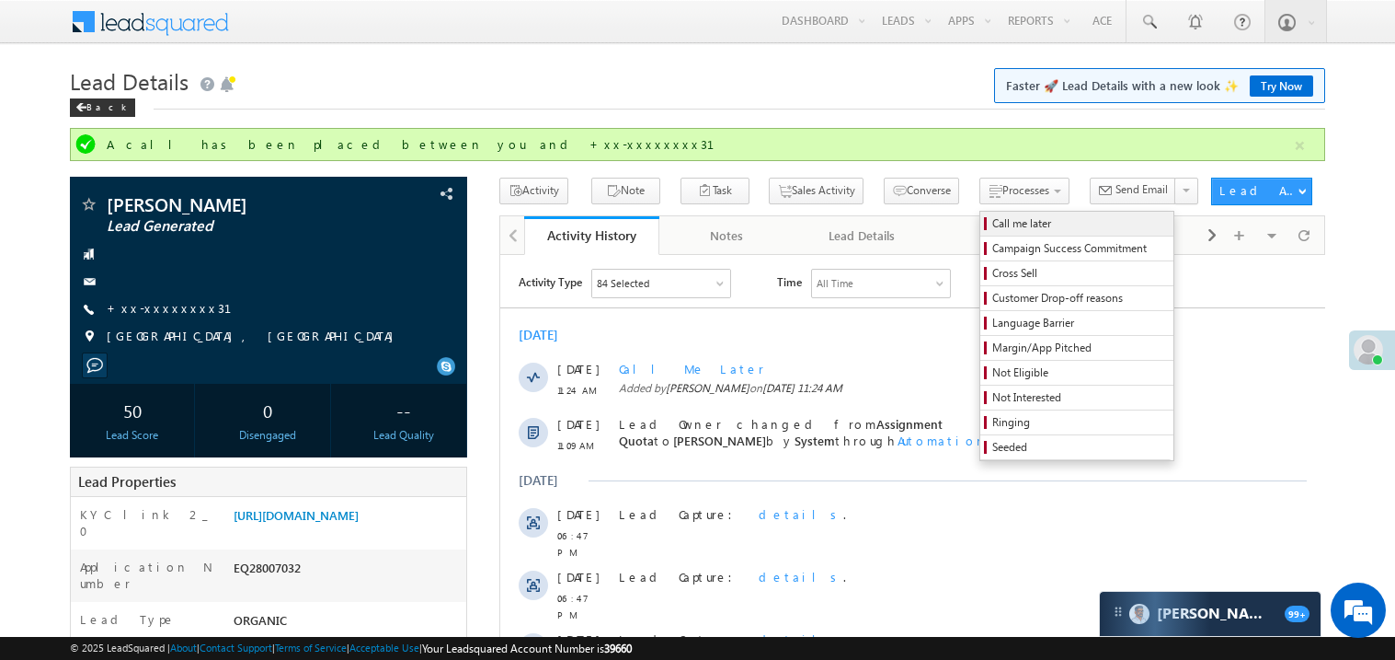
click at [993, 228] on span "Call me later" at bounding box center [1080, 223] width 175 height 17
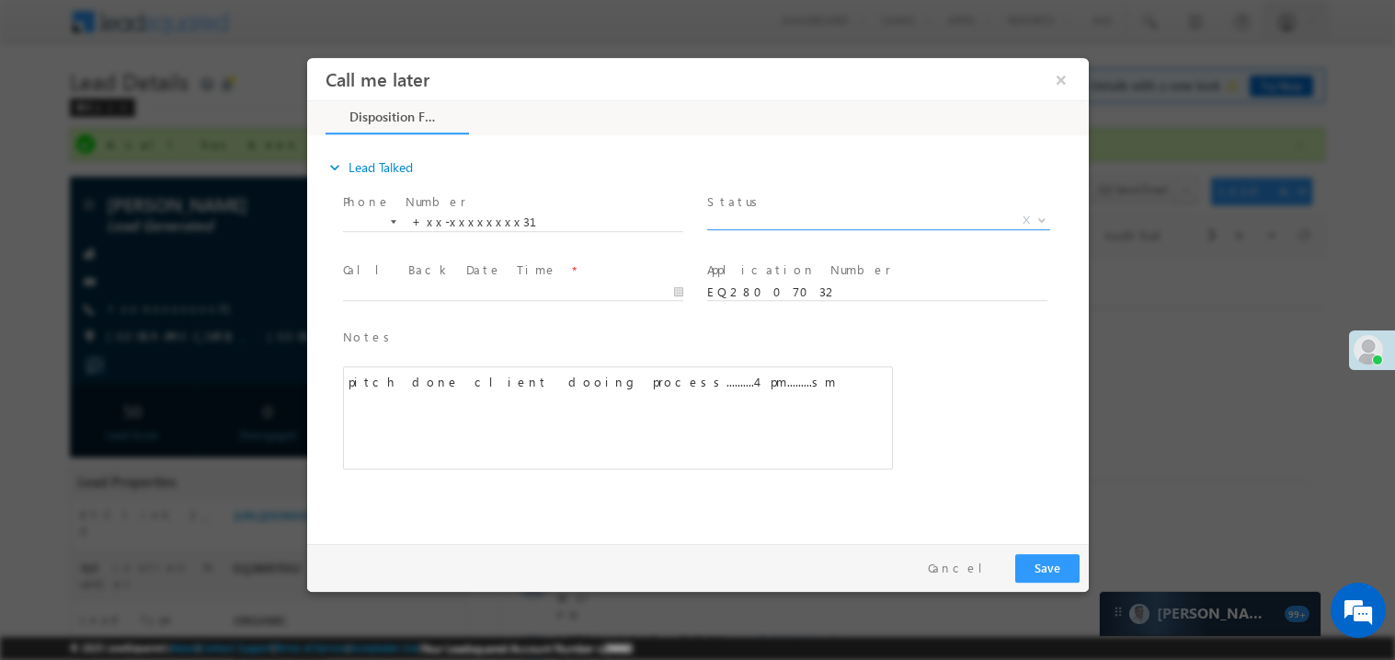
click at [762, 222] on span "X" at bounding box center [877, 220] width 343 height 18
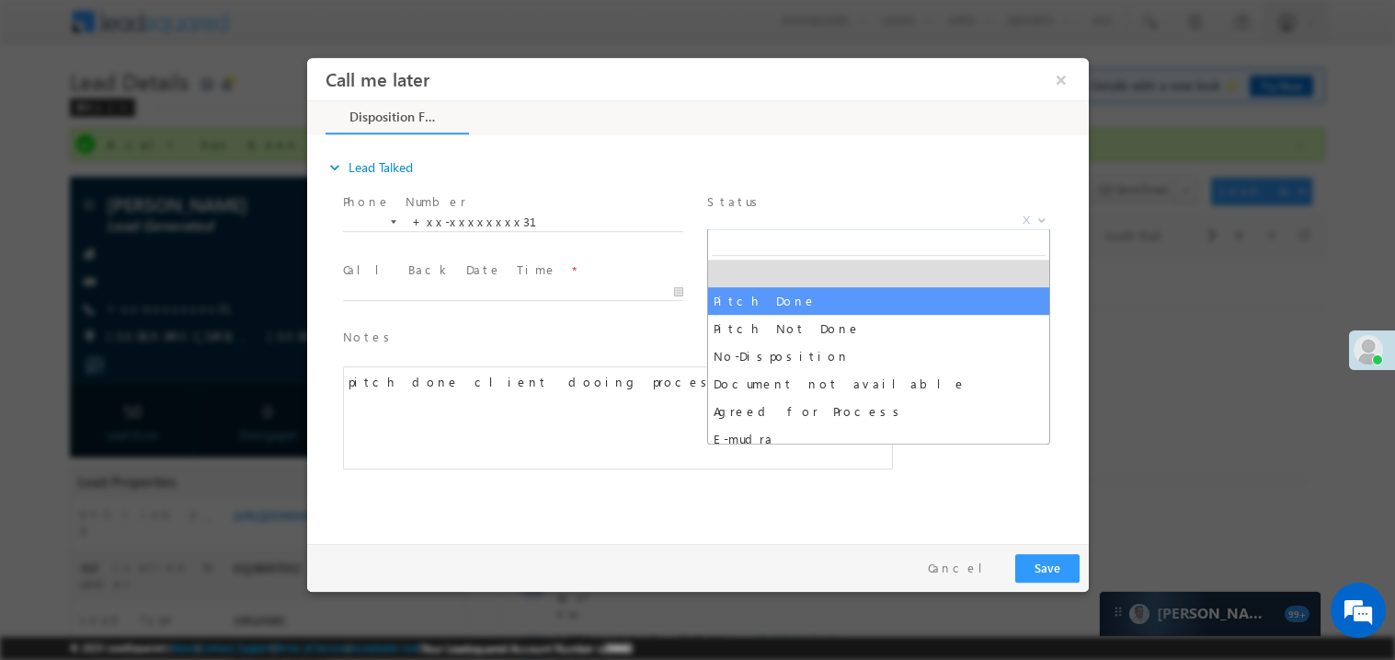
select select "Pitch Done"
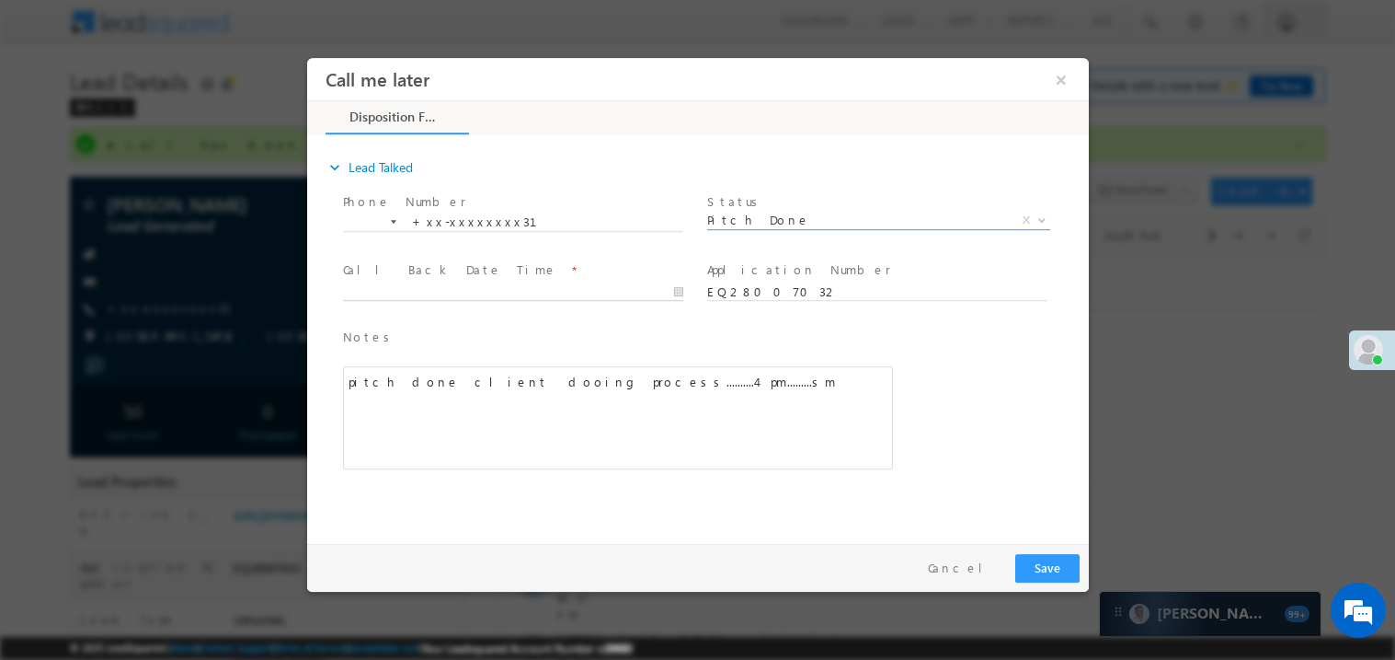
click at [445, 287] on body "Call me later ×" at bounding box center [697, 295] width 782 height 477
type input "08/30/25 11:24 AM"
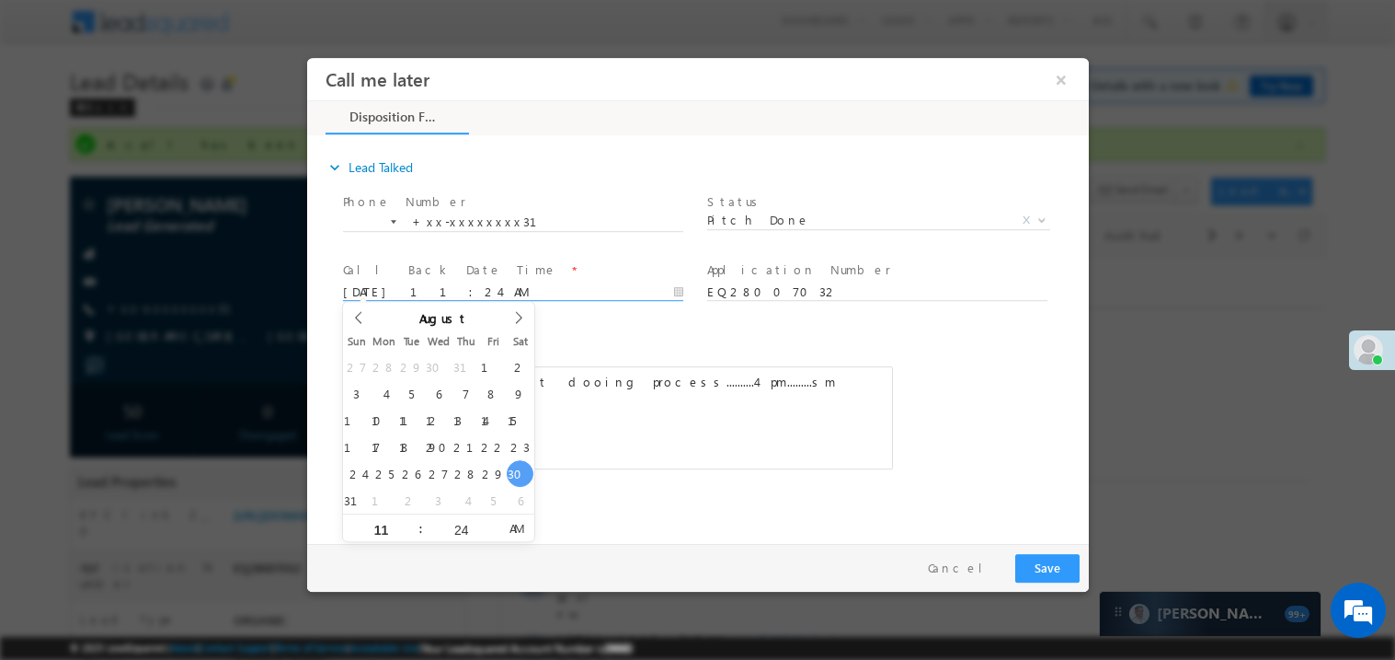
click at [683, 396] on div "pitch done client dooing process..........4 pm.........sm" at bounding box center [617, 416] width 550 height 103
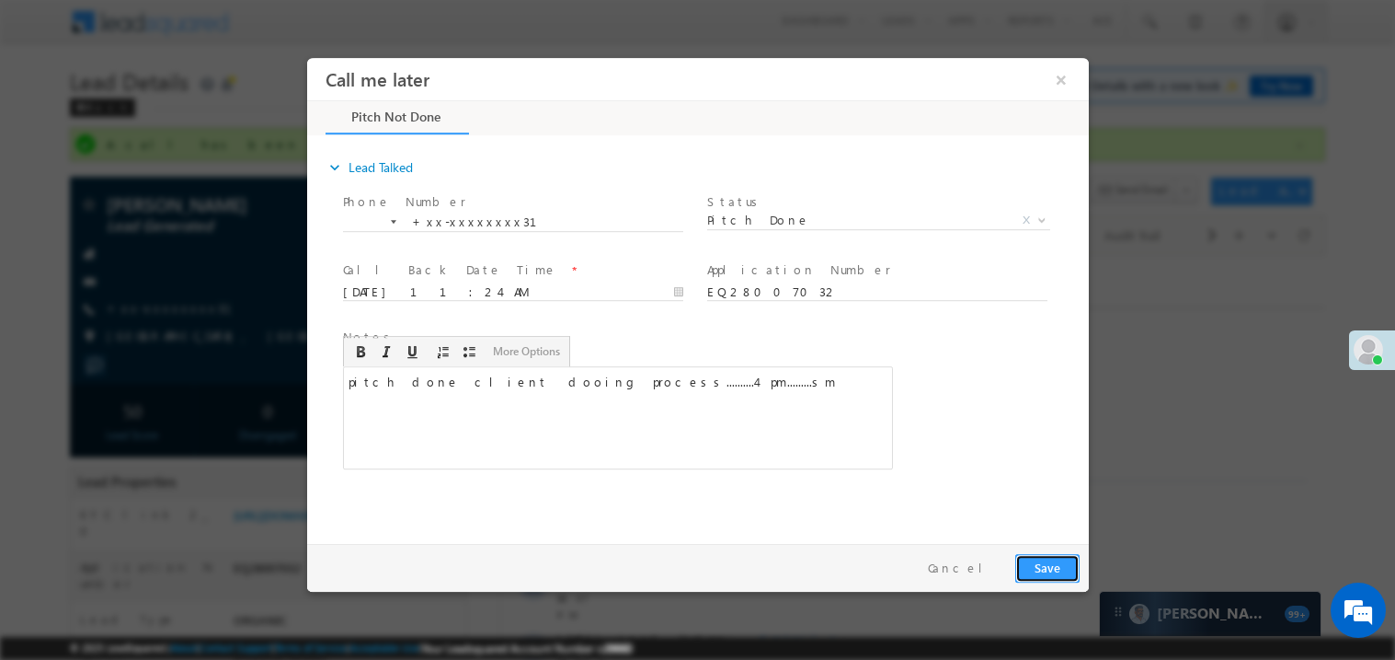
click at [1050, 560] on button "Save" at bounding box center [1047, 567] width 64 height 29
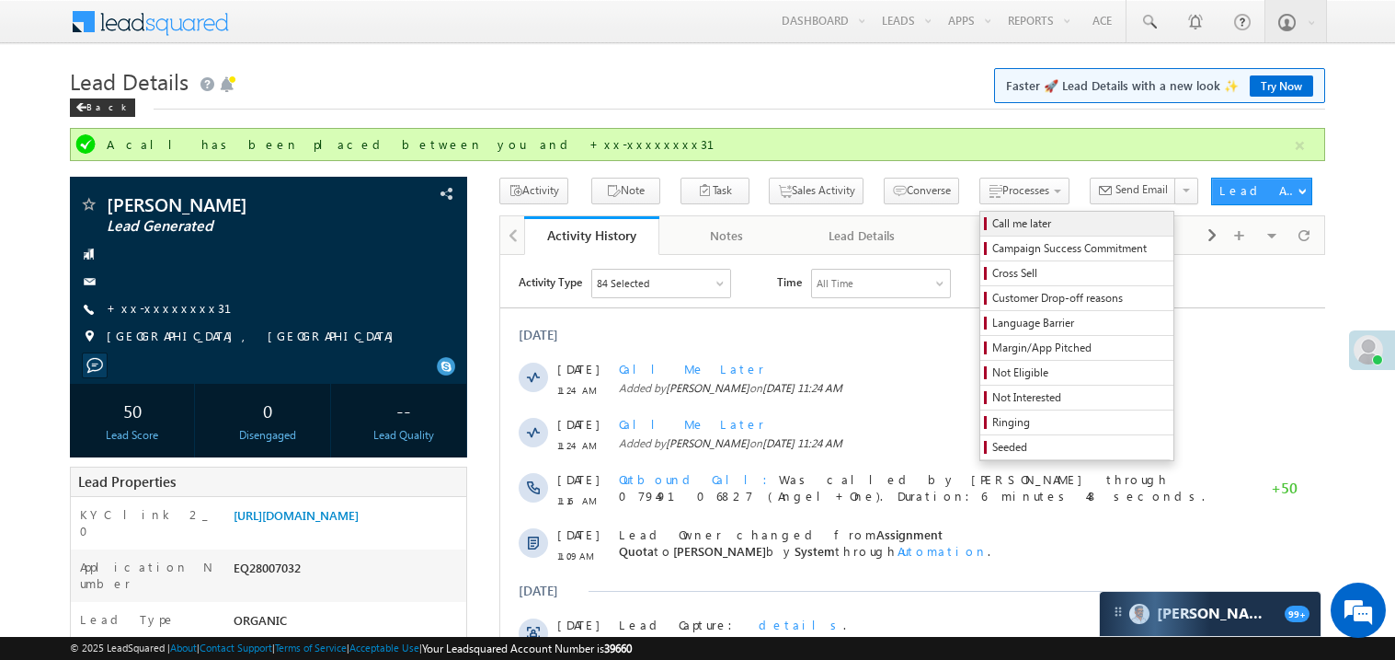
click at [993, 228] on span "Call me later" at bounding box center [1080, 223] width 175 height 17
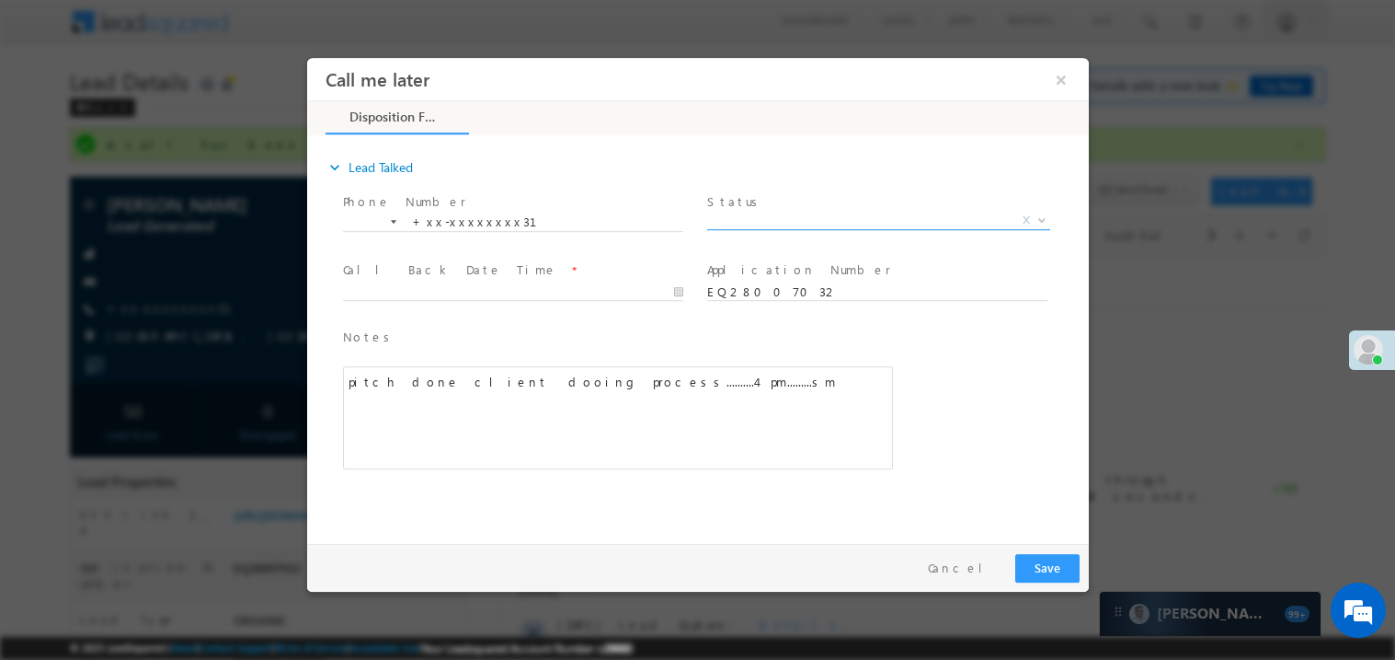
click at [763, 223] on span "X" at bounding box center [877, 220] width 343 height 18
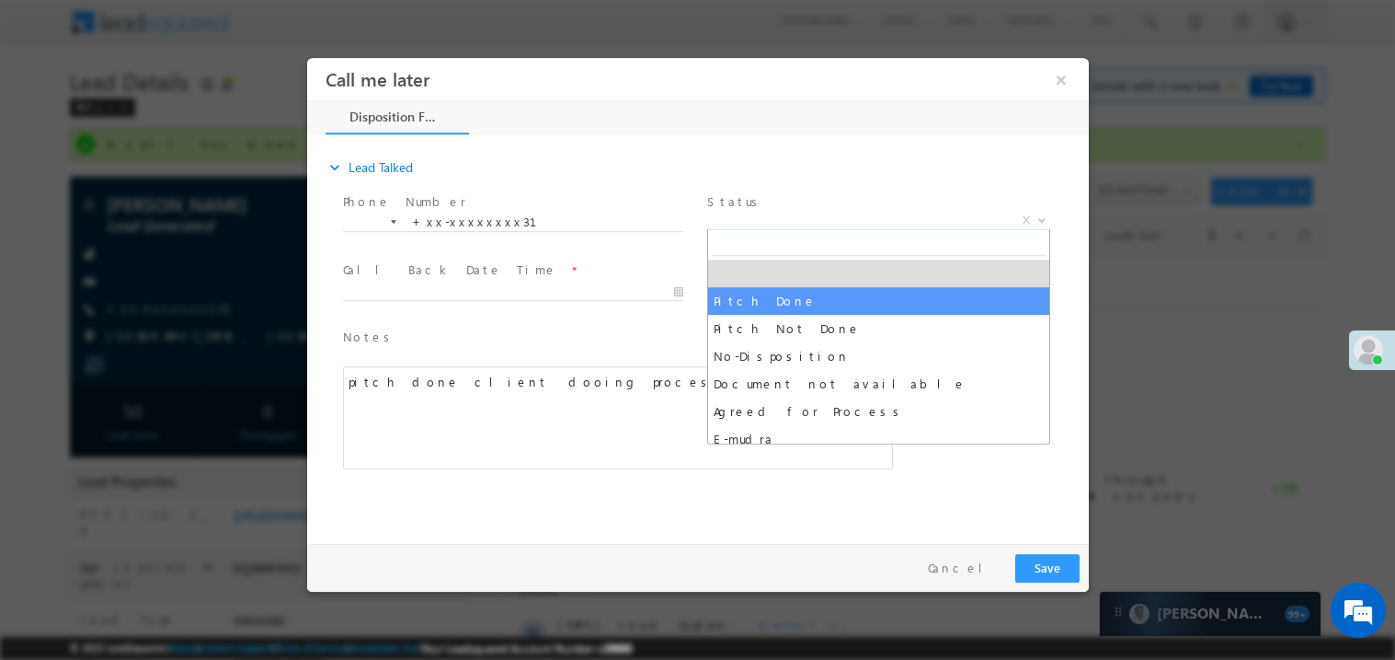
select select "Pitch Done"
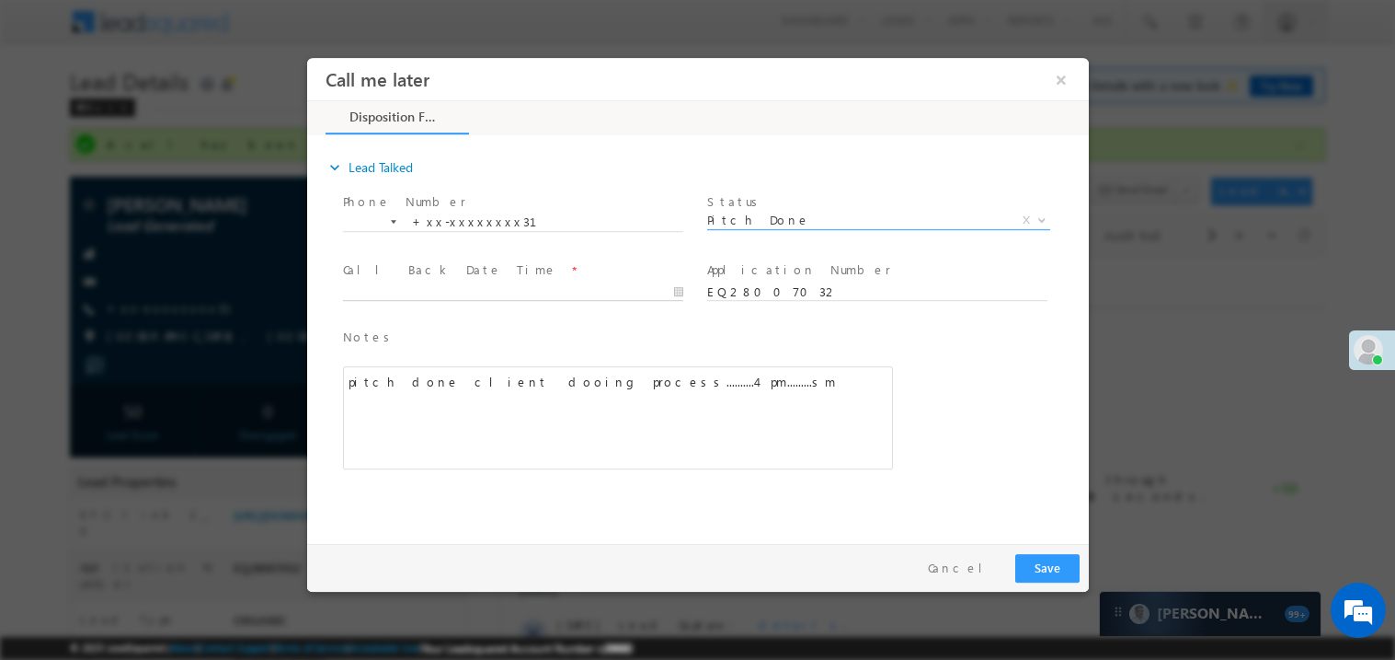
click at [441, 285] on body "Call me later ×" at bounding box center [697, 295] width 782 height 477
type input "08/30/25 11:24 AM"
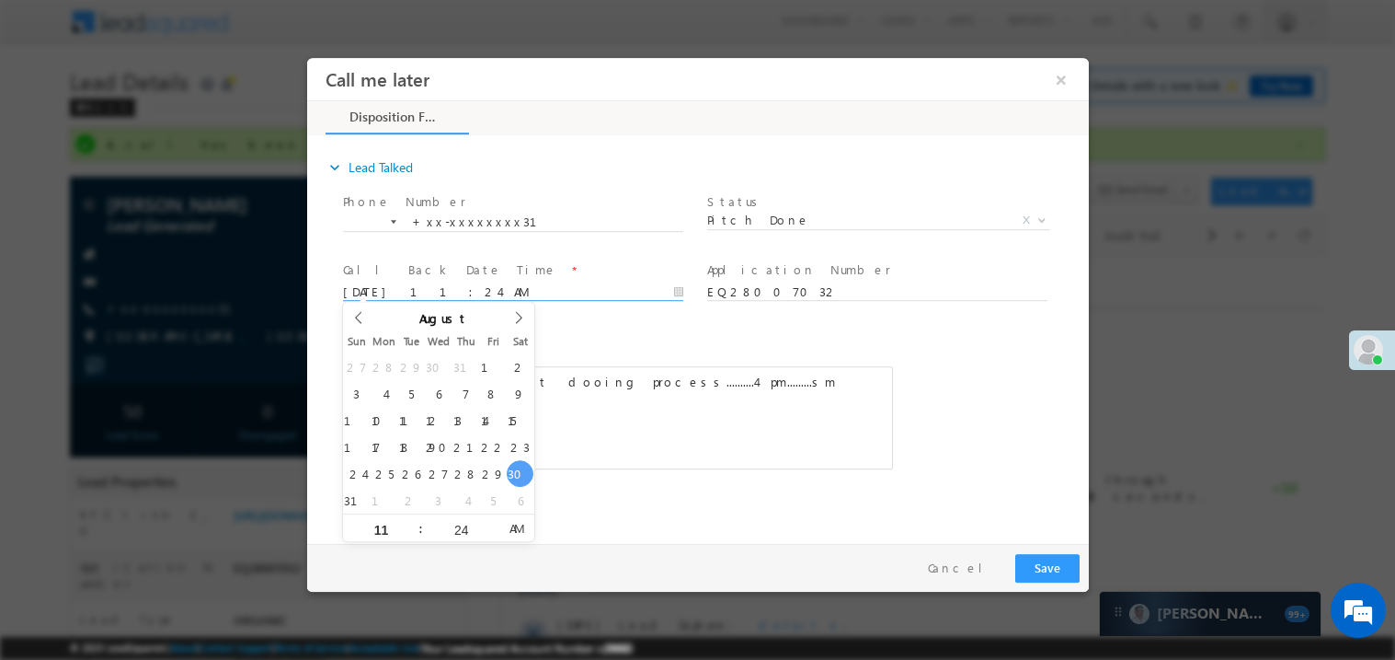
click at [734, 381] on div "pitch done client dooing process..........4 pm.........sm" at bounding box center [617, 416] width 550 height 103
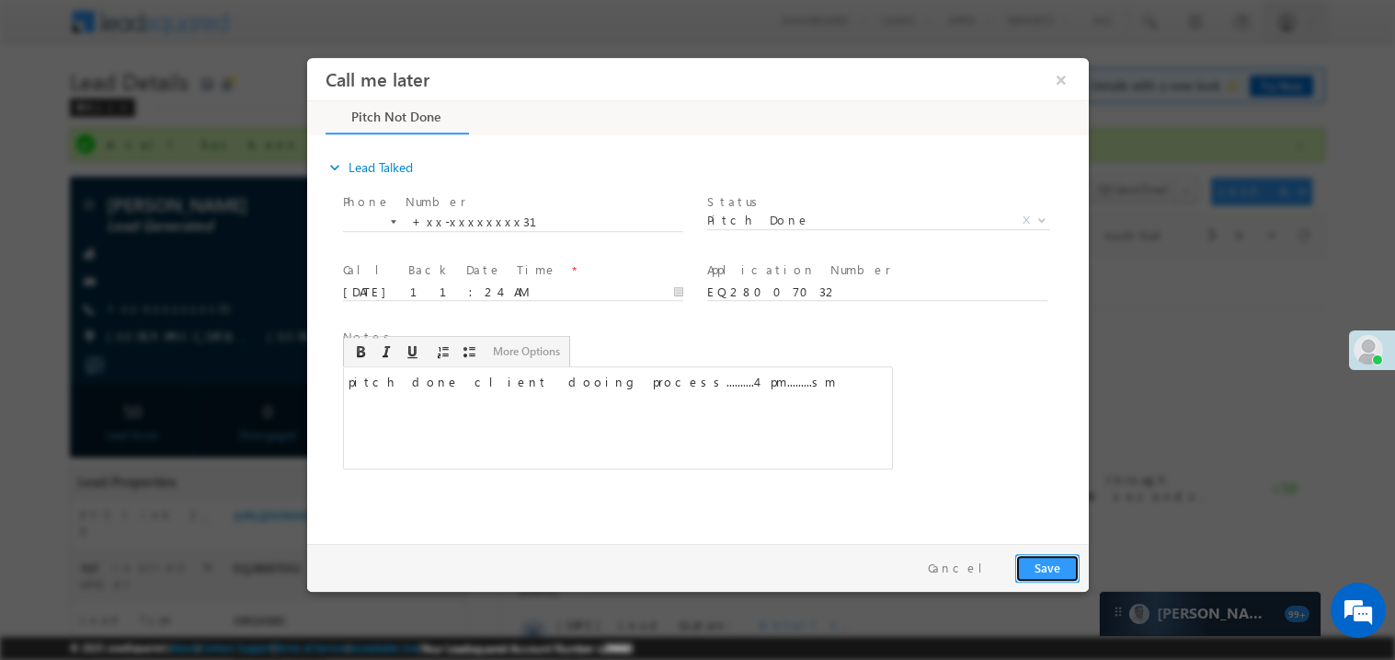
click at [1062, 571] on button "Save" at bounding box center [1047, 567] width 64 height 29
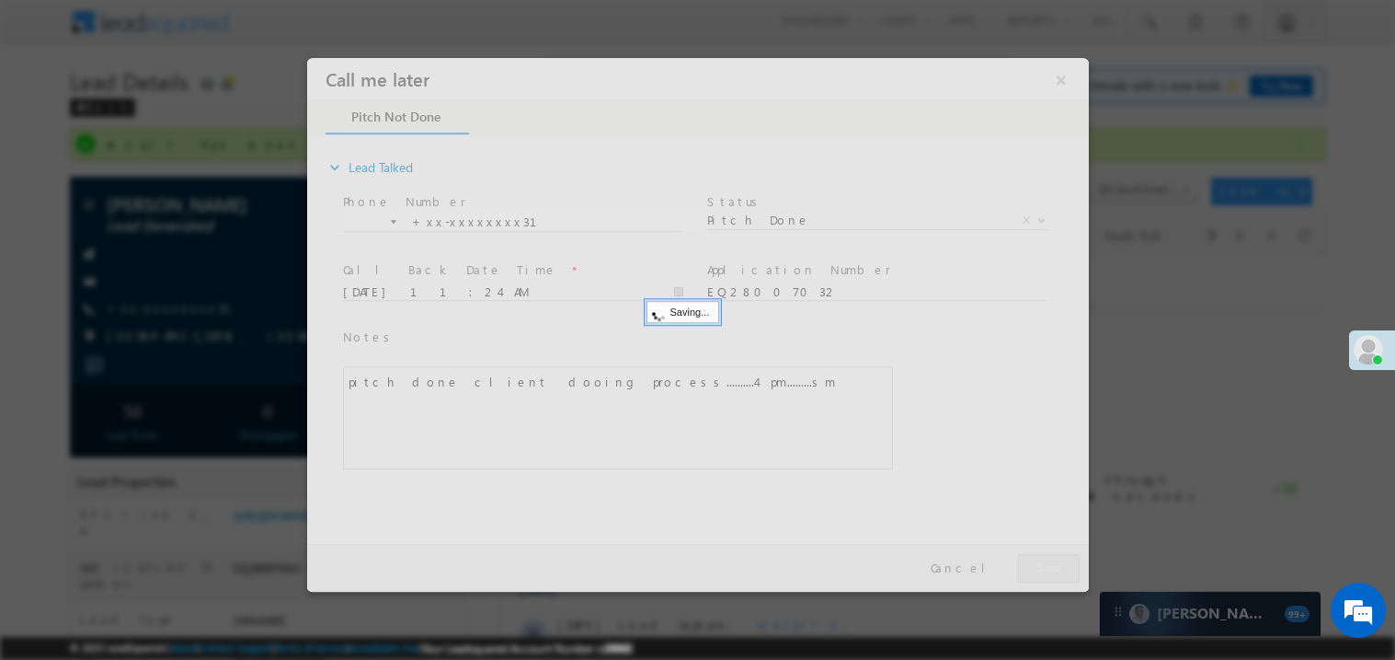
click at [1062, 571] on div at bounding box center [697, 324] width 782 height 534
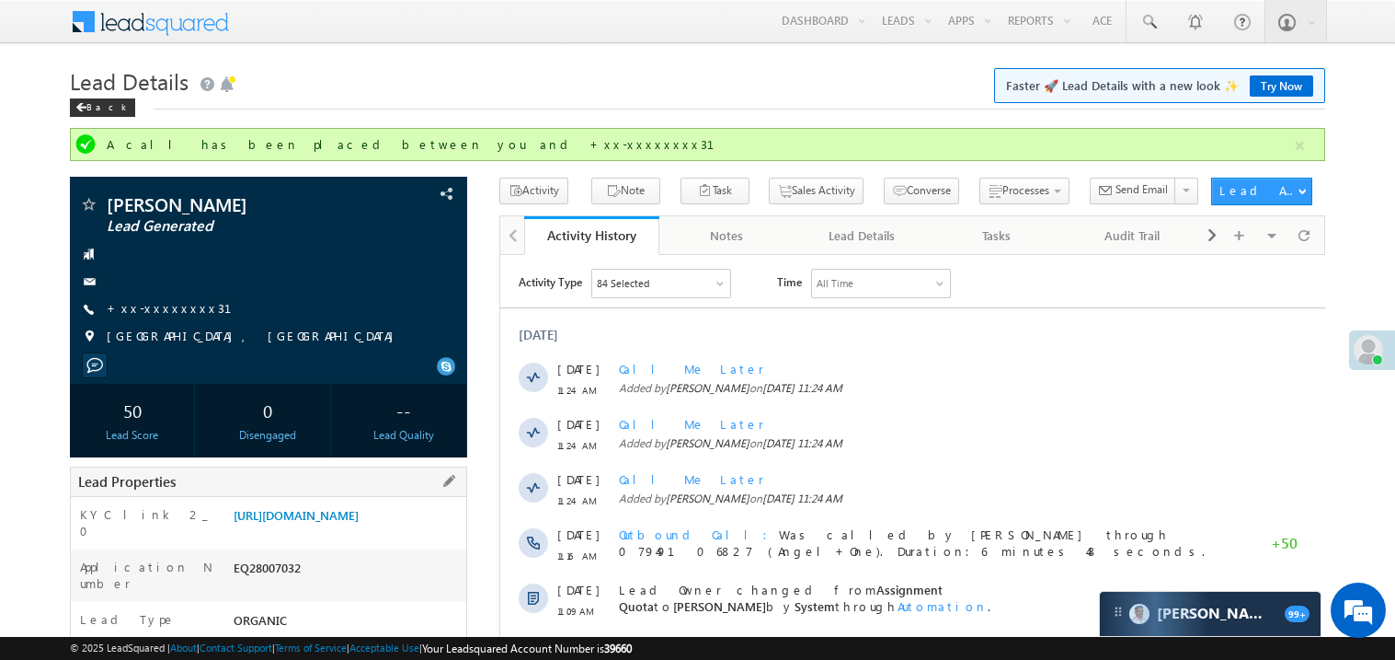
click at [270, 581] on div "EQ28007032" at bounding box center [347, 571] width 237 height 26
copy div "EQ28007032"
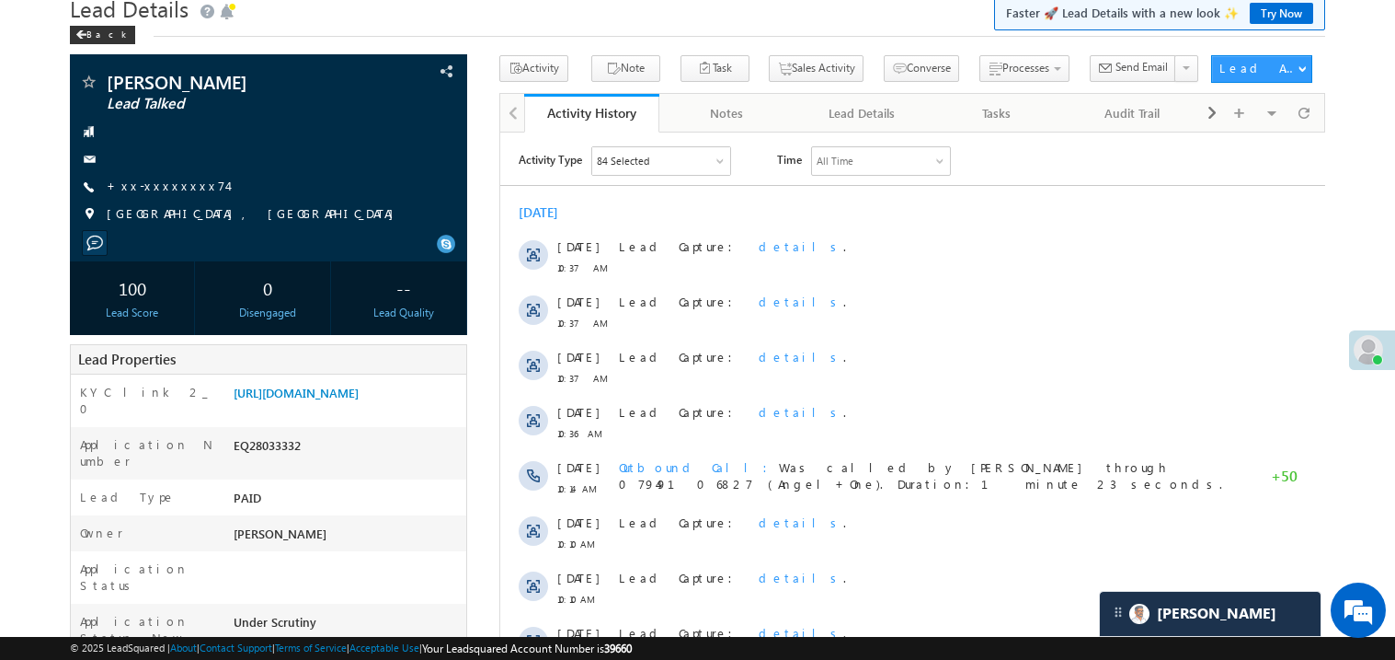
scroll to position [87, 0]
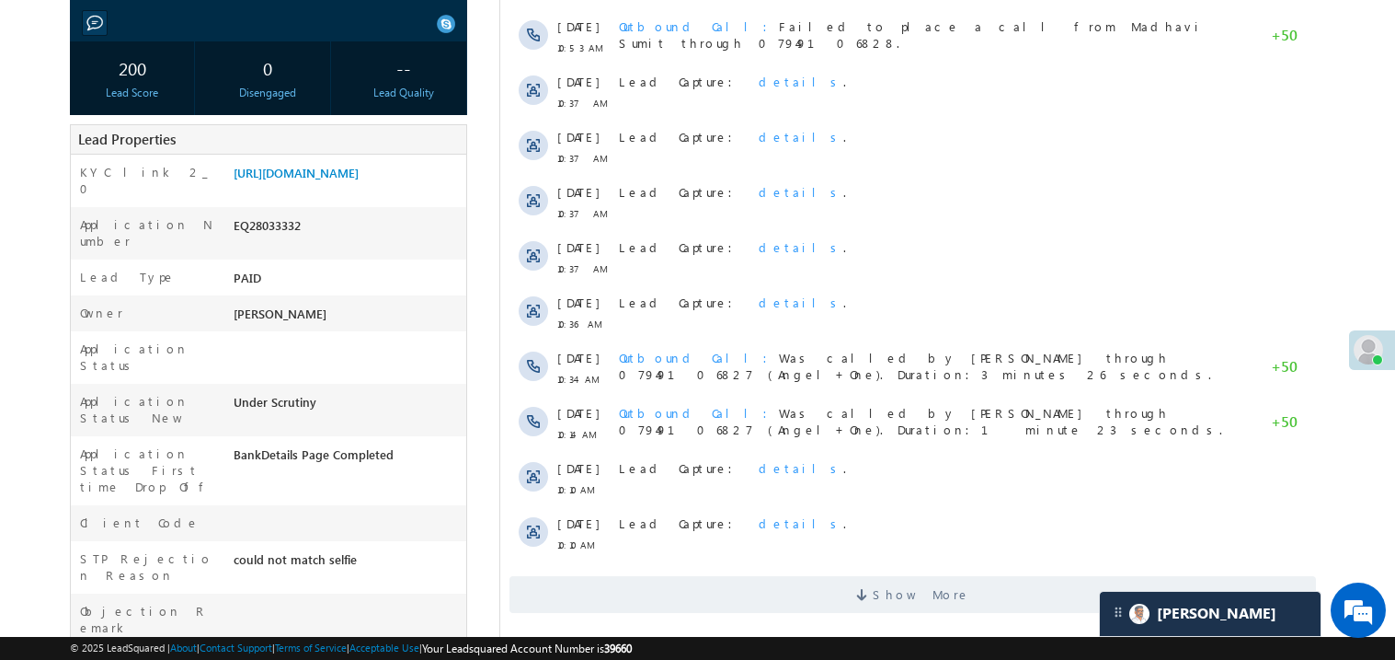
scroll to position [293, 0]
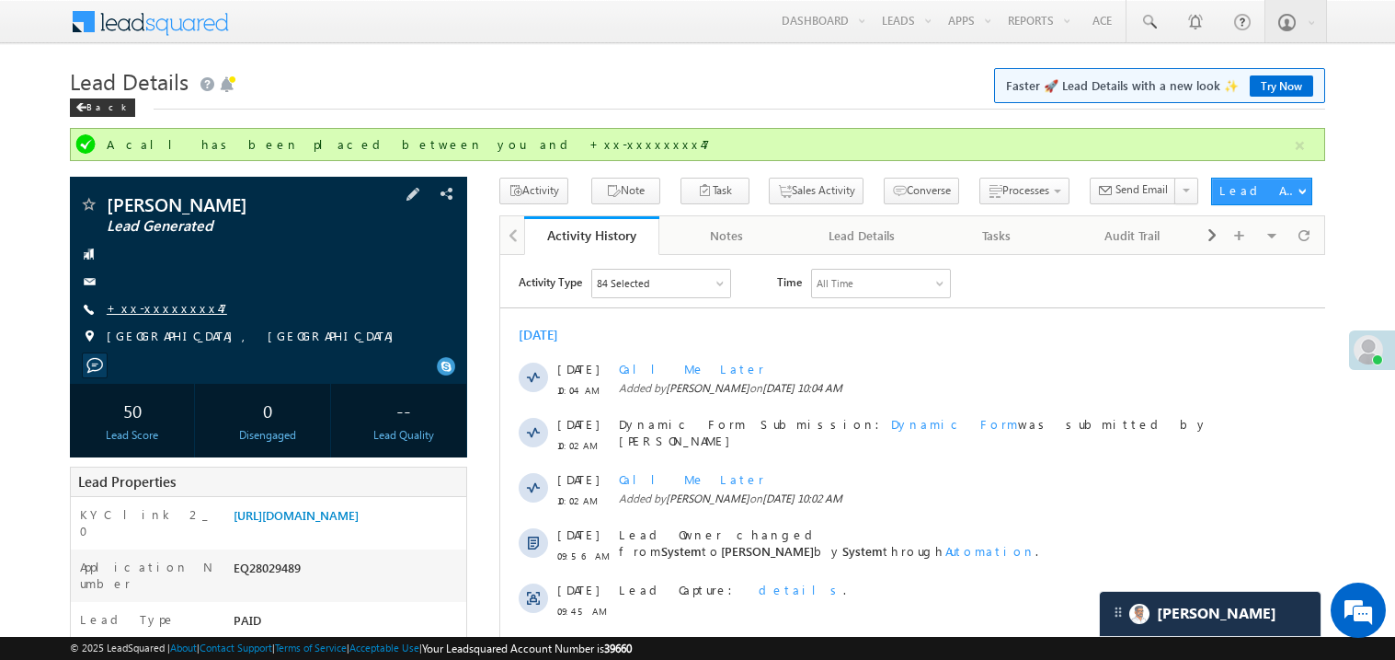
click at [176, 307] on link "+xx-xxxxxxxx47" at bounding box center [167, 308] width 121 height 16
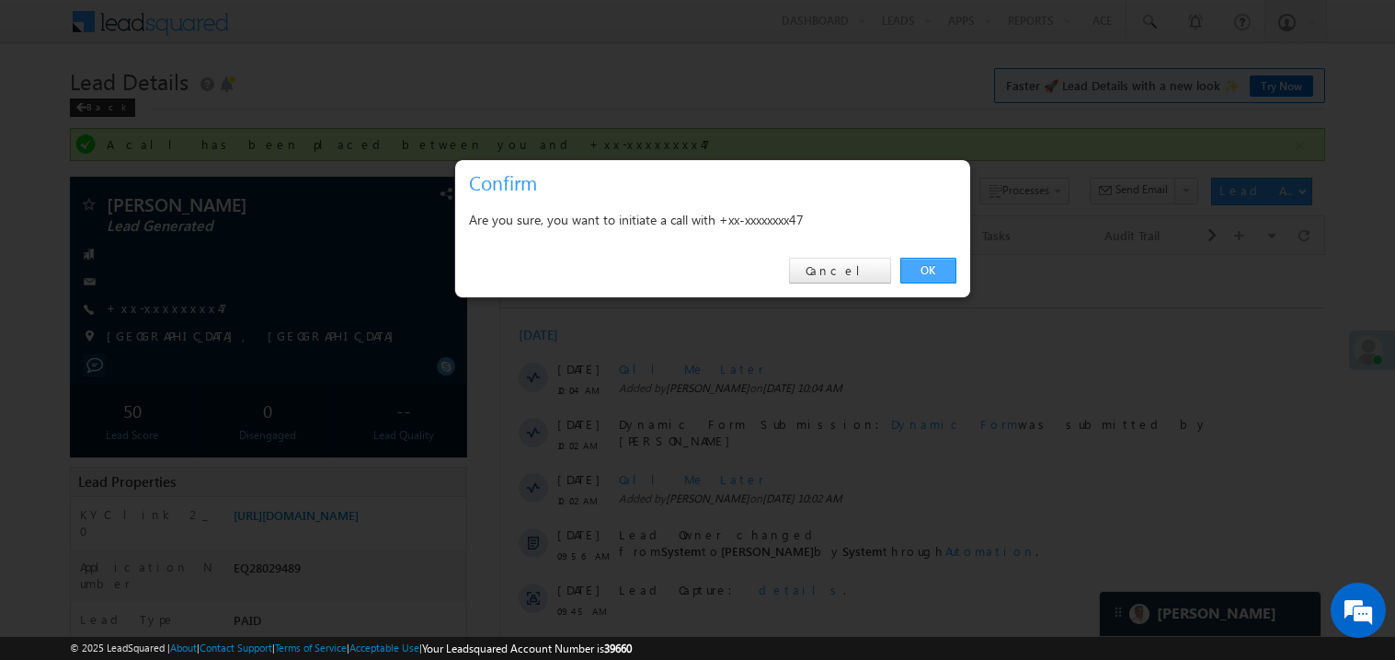
click at [924, 272] on link "OK" at bounding box center [929, 271] width 56 height 26
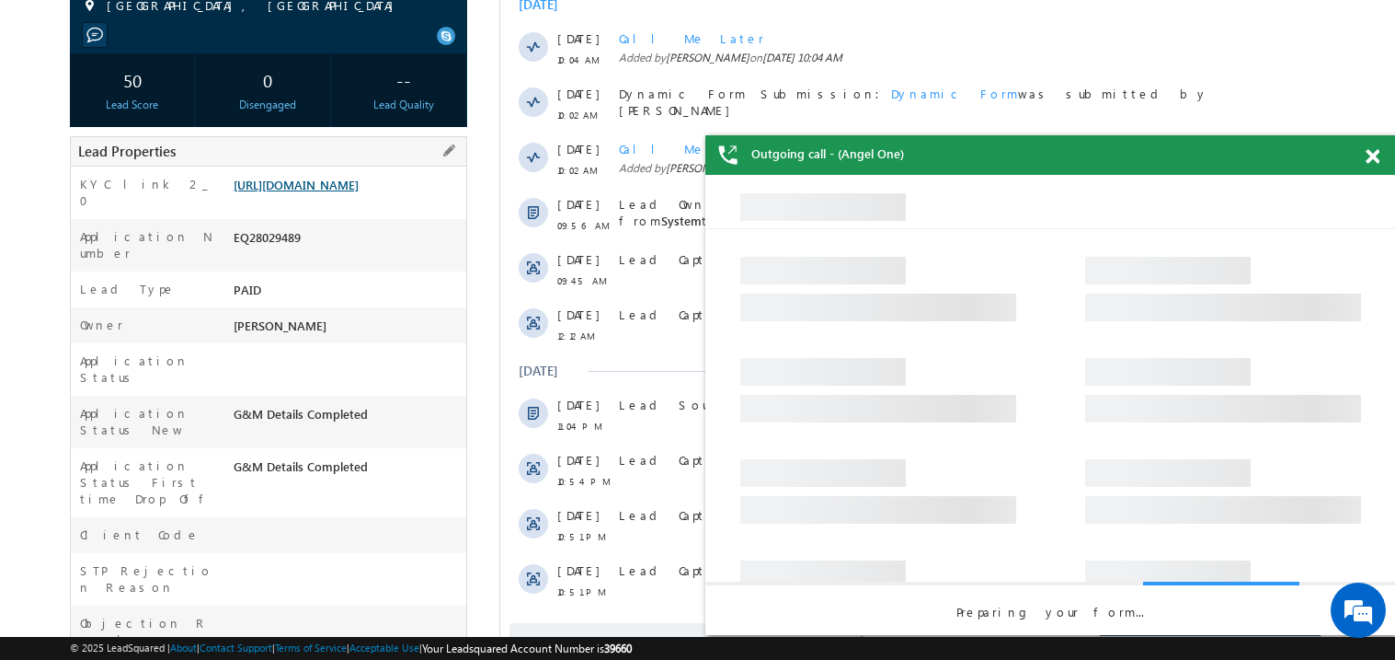
click at [317, 192] on link "https://angelbroking1-pk3em7sa.customui-test.leadsquared.com?leadId=0b8d4db8-d5…" at bounding box center [296, 185] width 125 height 16
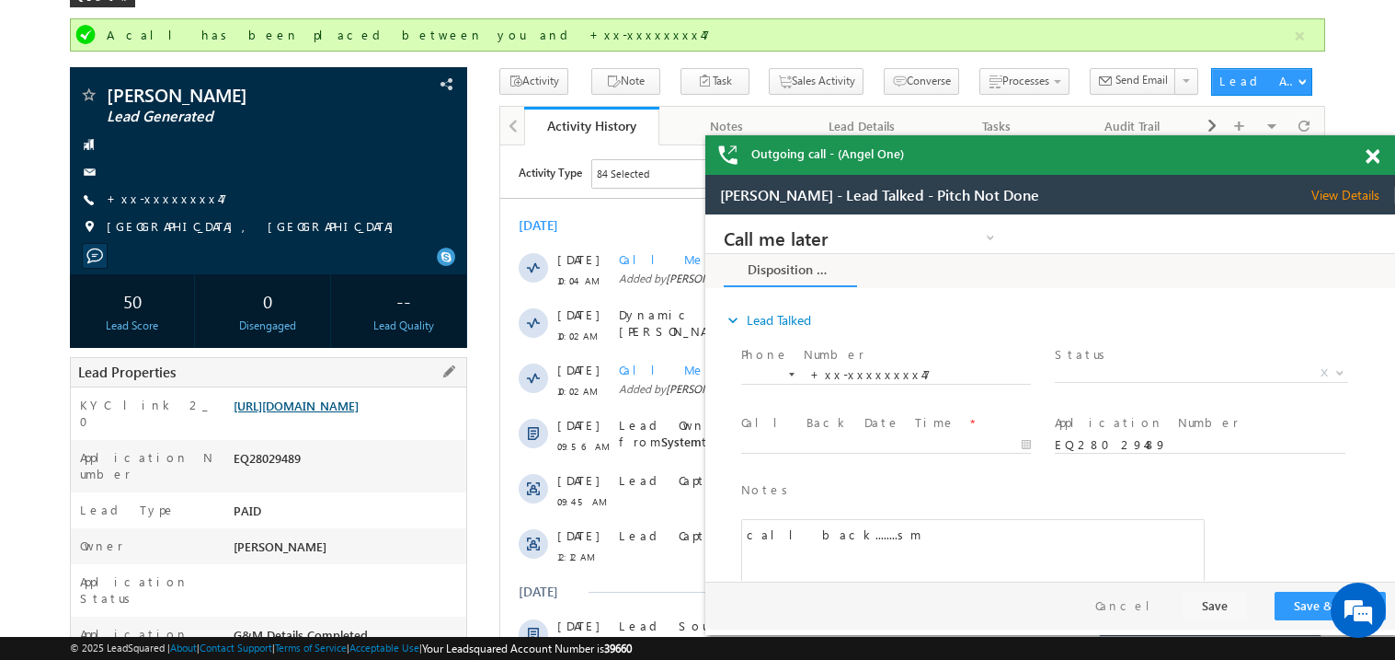
scroll to position [146, 0]
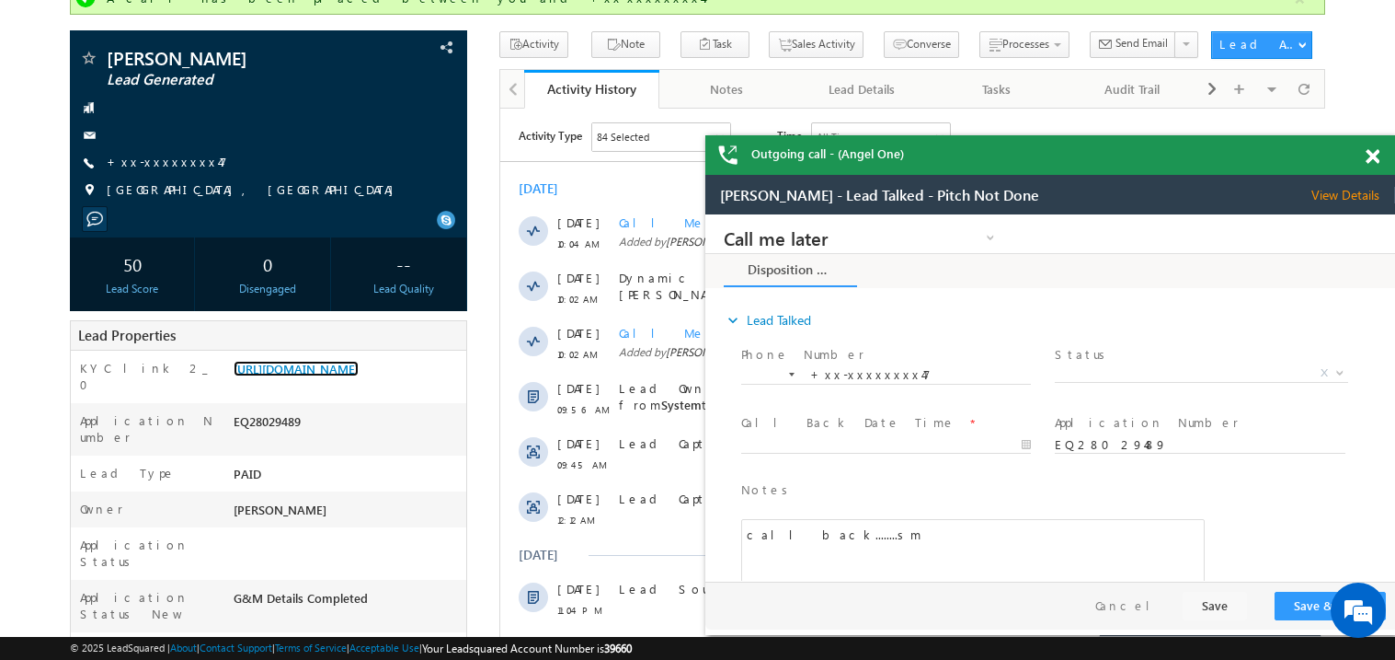
click at [1377, 153] on span at bounding box center [1373, 157] width 14 height 16
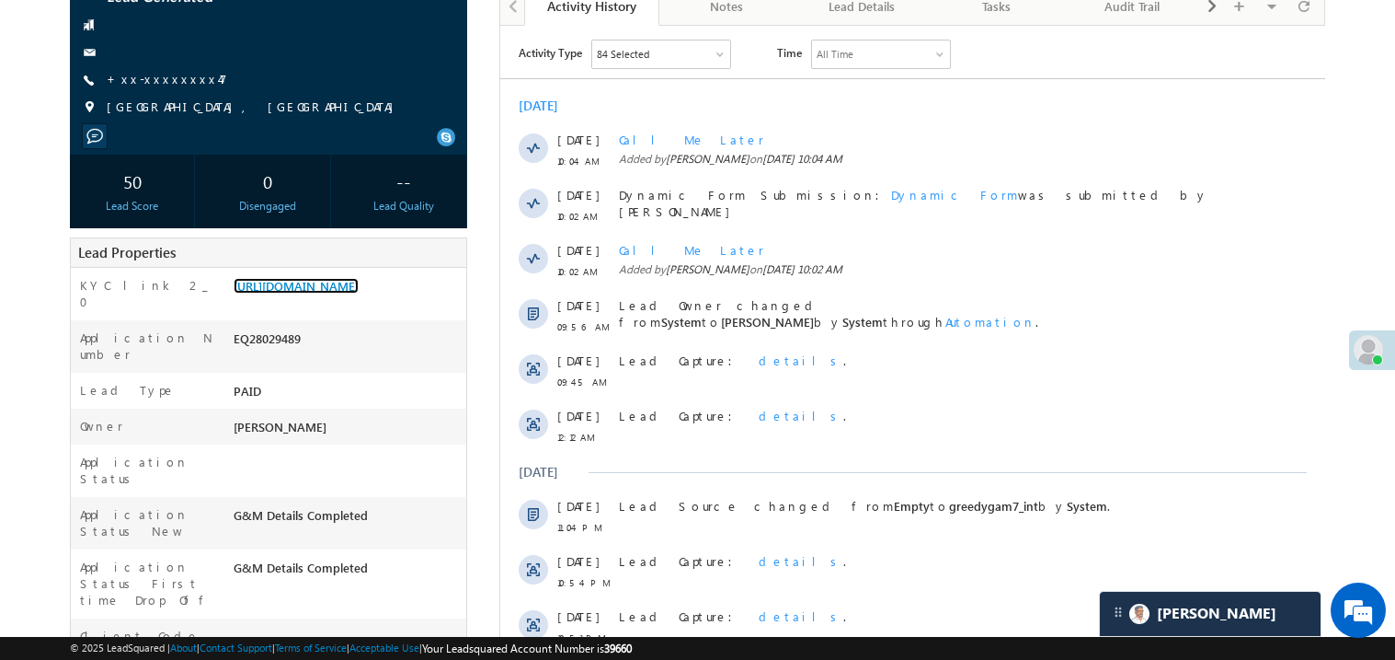
scroll to position [257, 0]
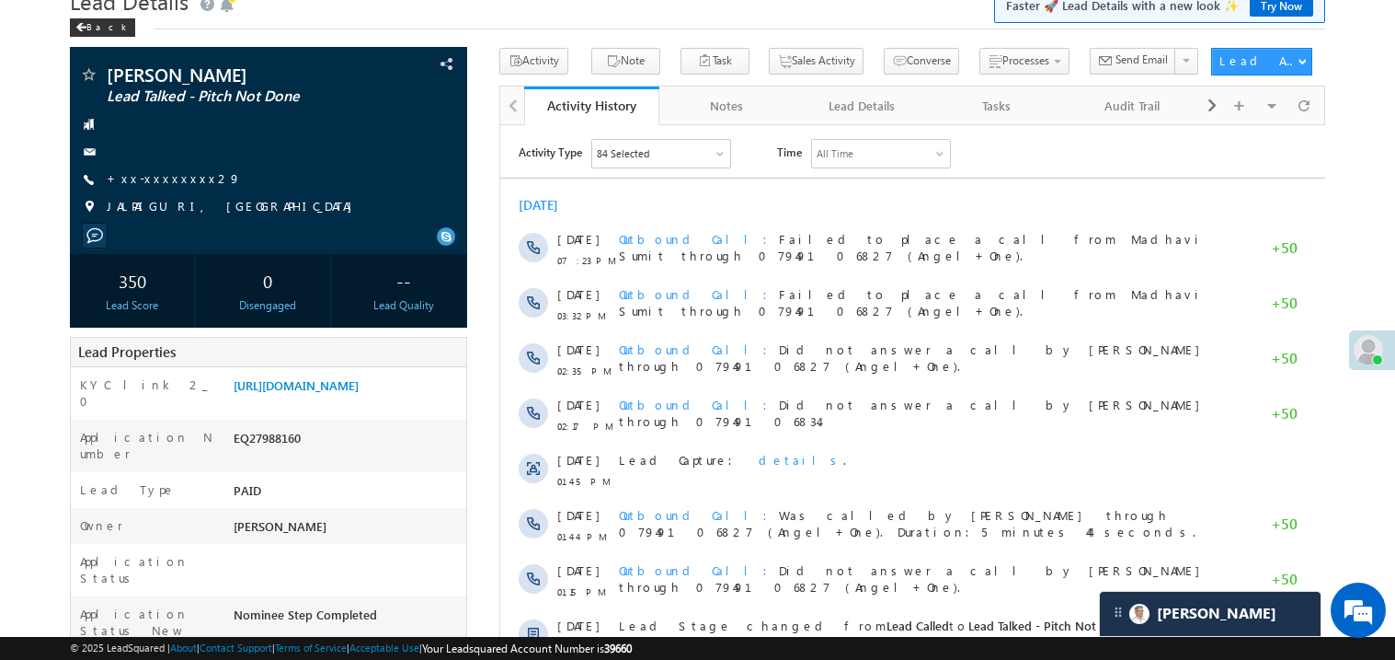
scroll to position [220, 0]
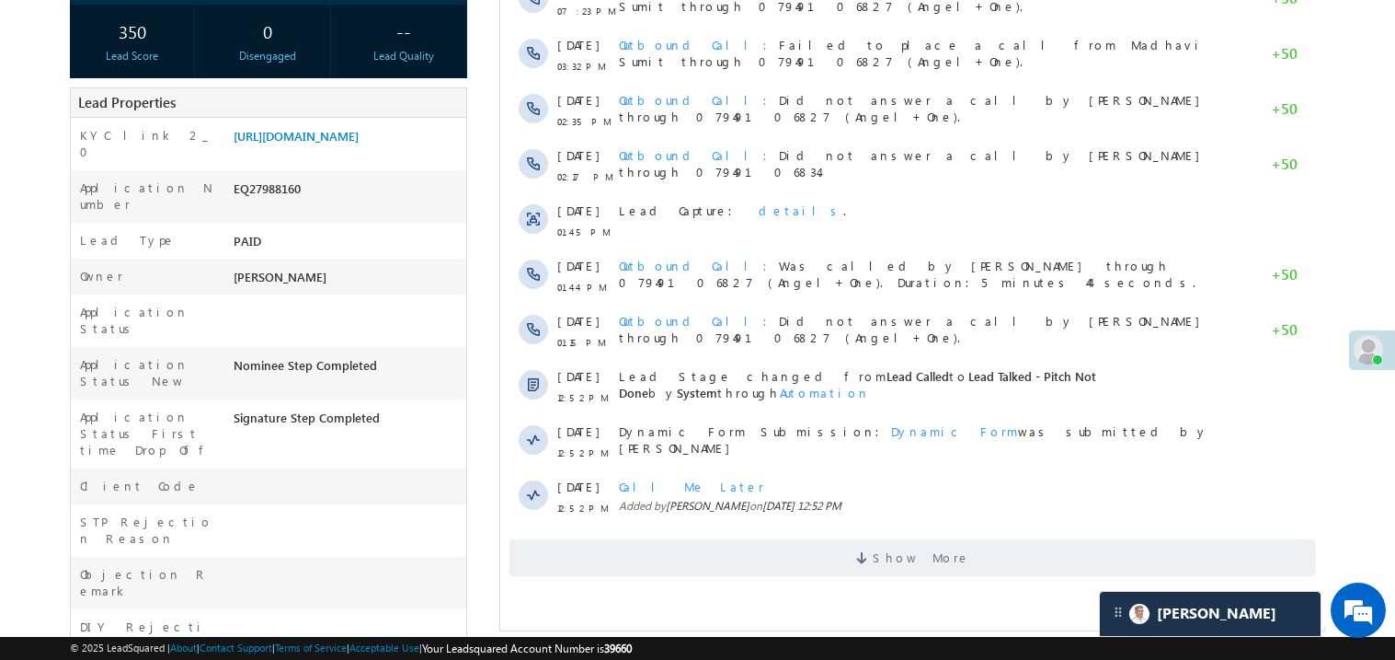
scroll to position [330, 0]
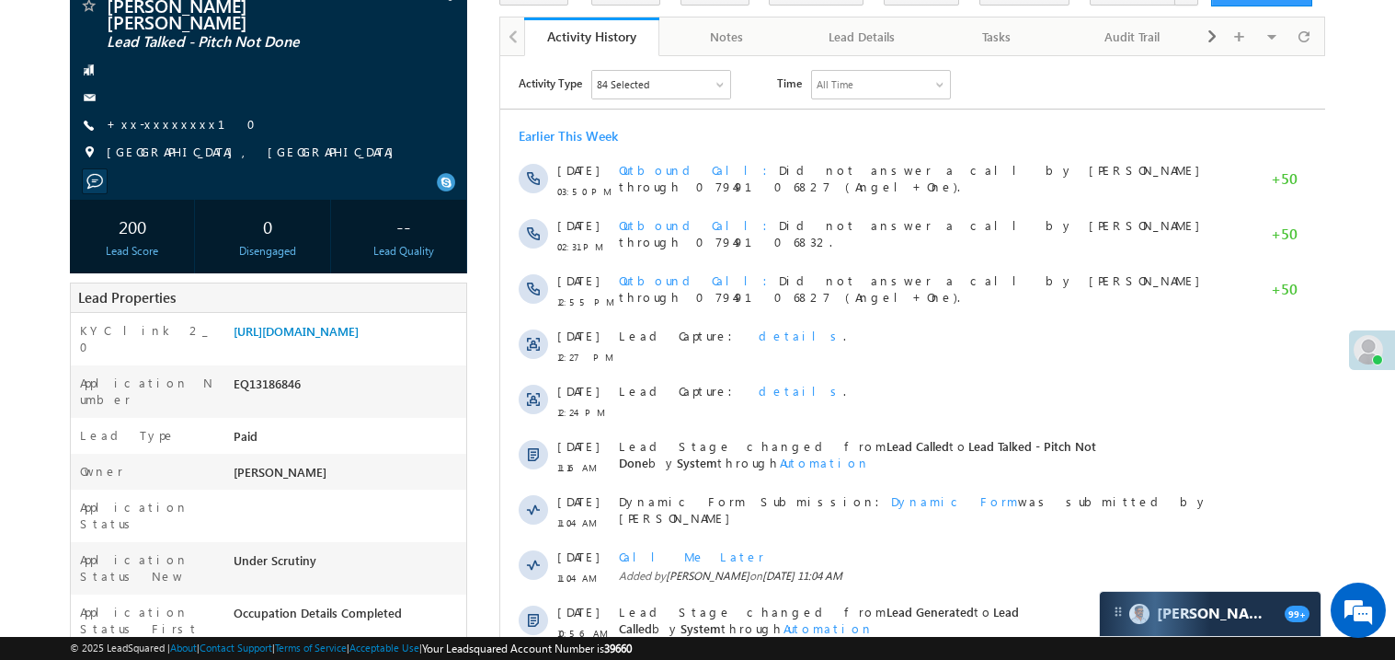
scroll to position [146, 0]
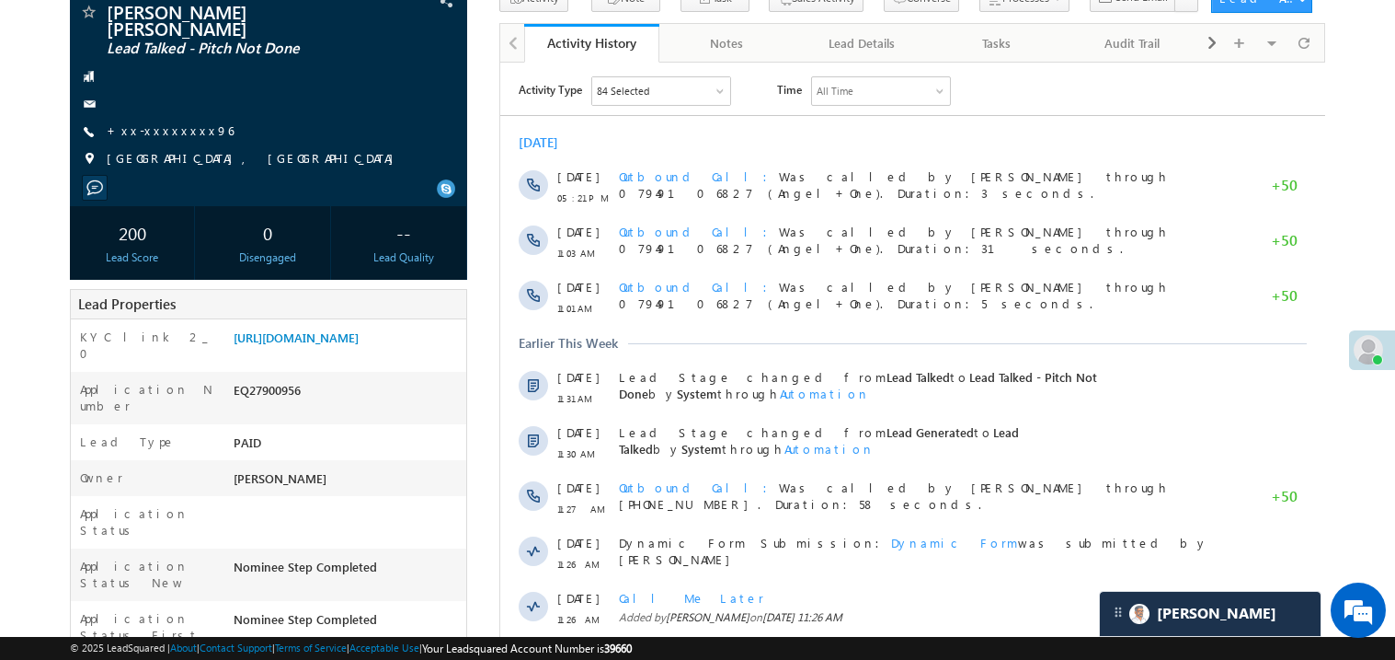
scroll to position [146, 0]
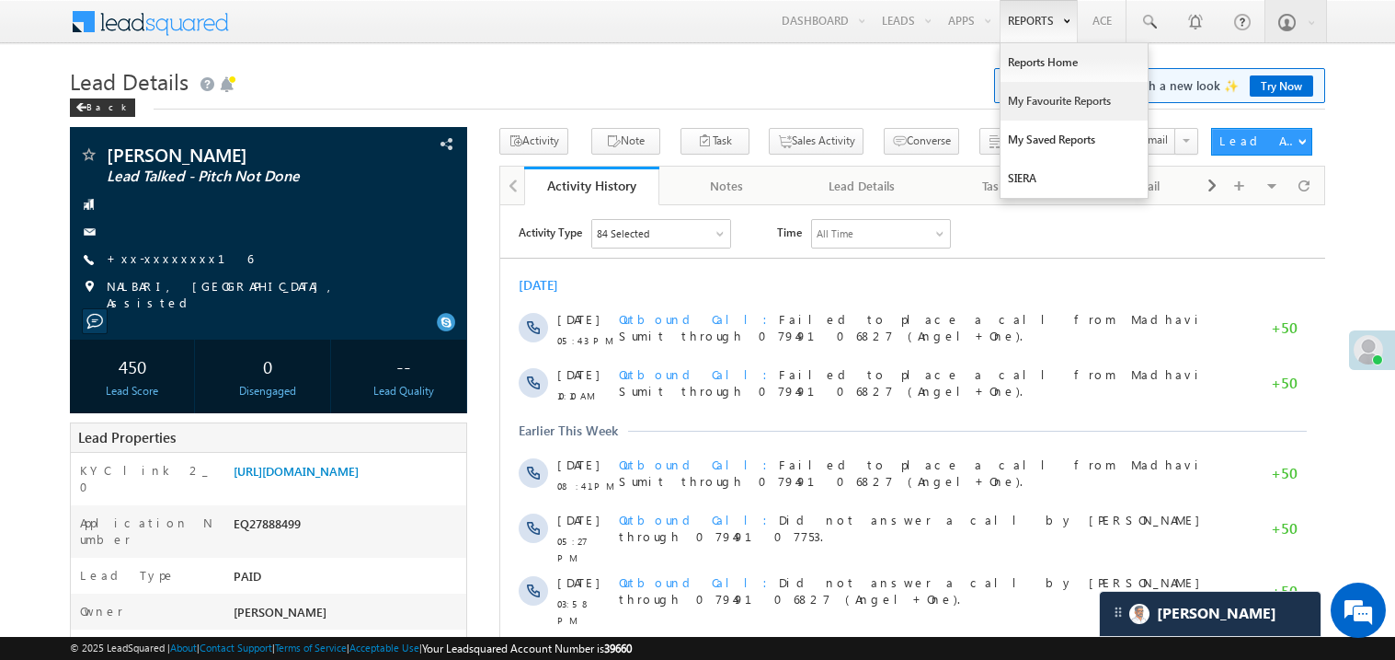
click at [1034, 104] on link "My Favourite Reports" at bounding box center [1074, 101] width 147 height 39
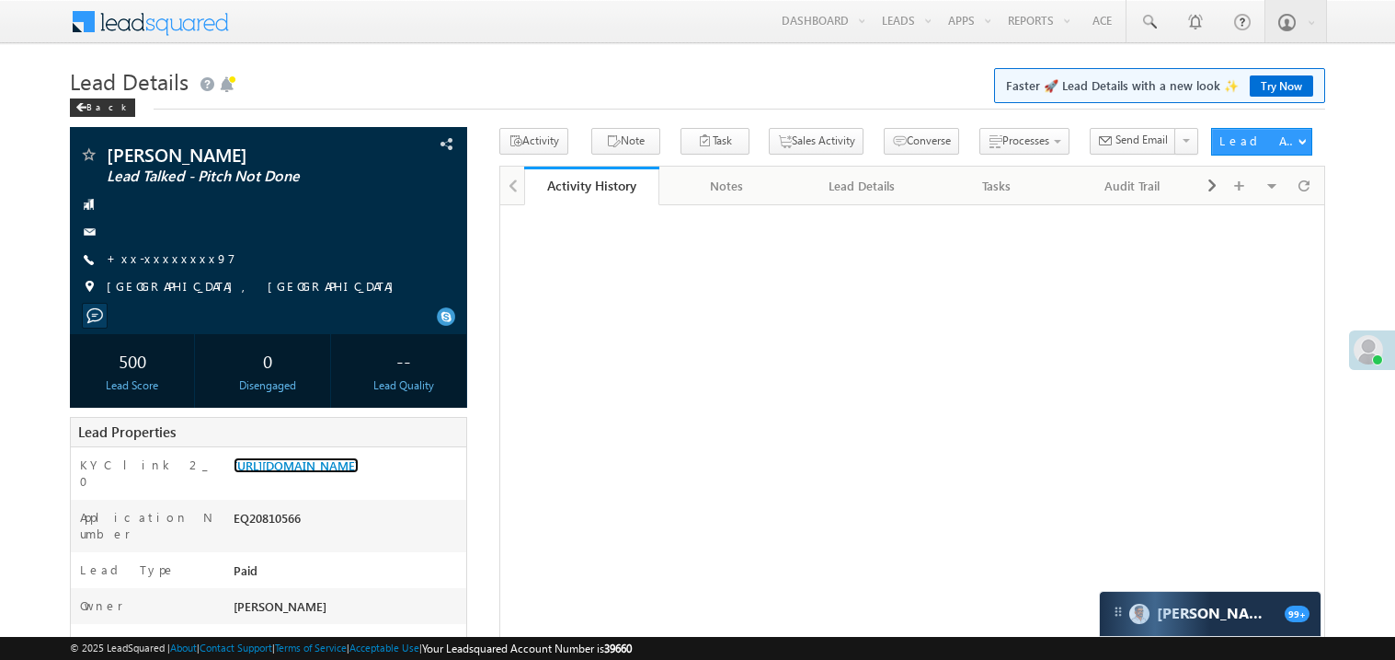
click at [330, 457] on link "https://angelbroking1-pk3em7sa.customui-test.leadsquared.com?leadId=d46b3d08-d2…" at bounding box center [296, 465] width 125 height 16
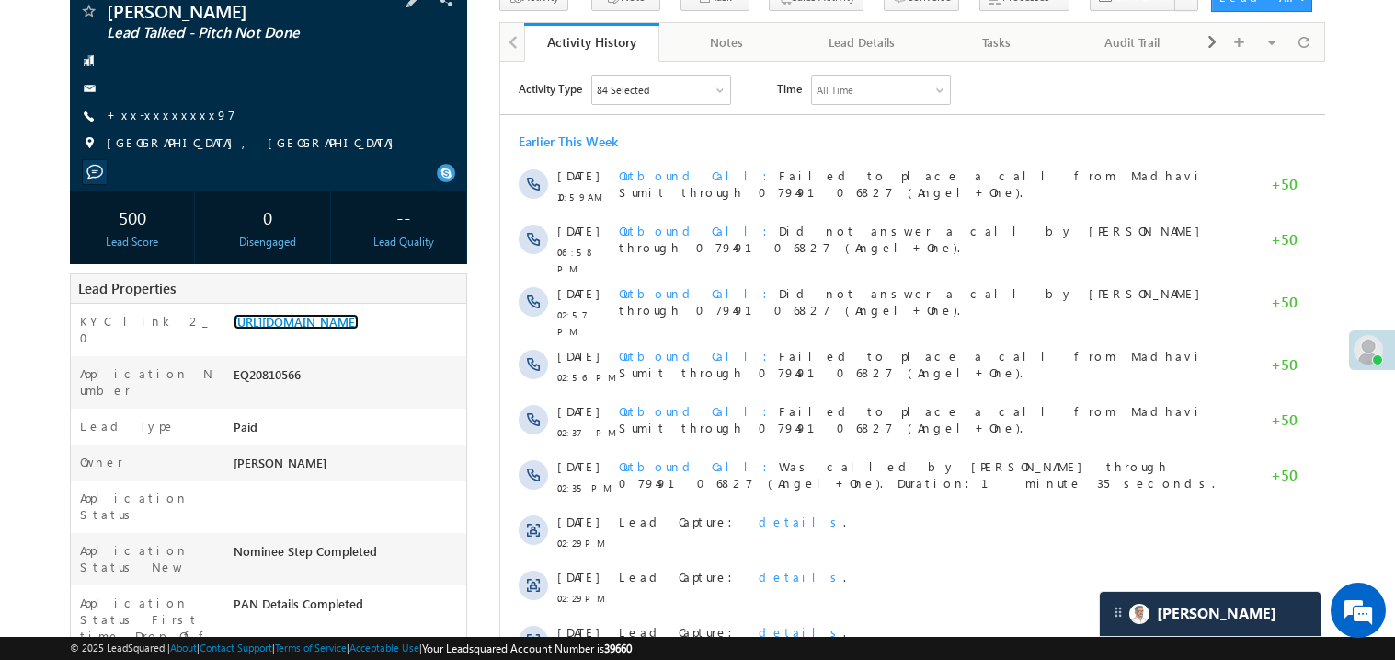
scroll to position [146, 0]
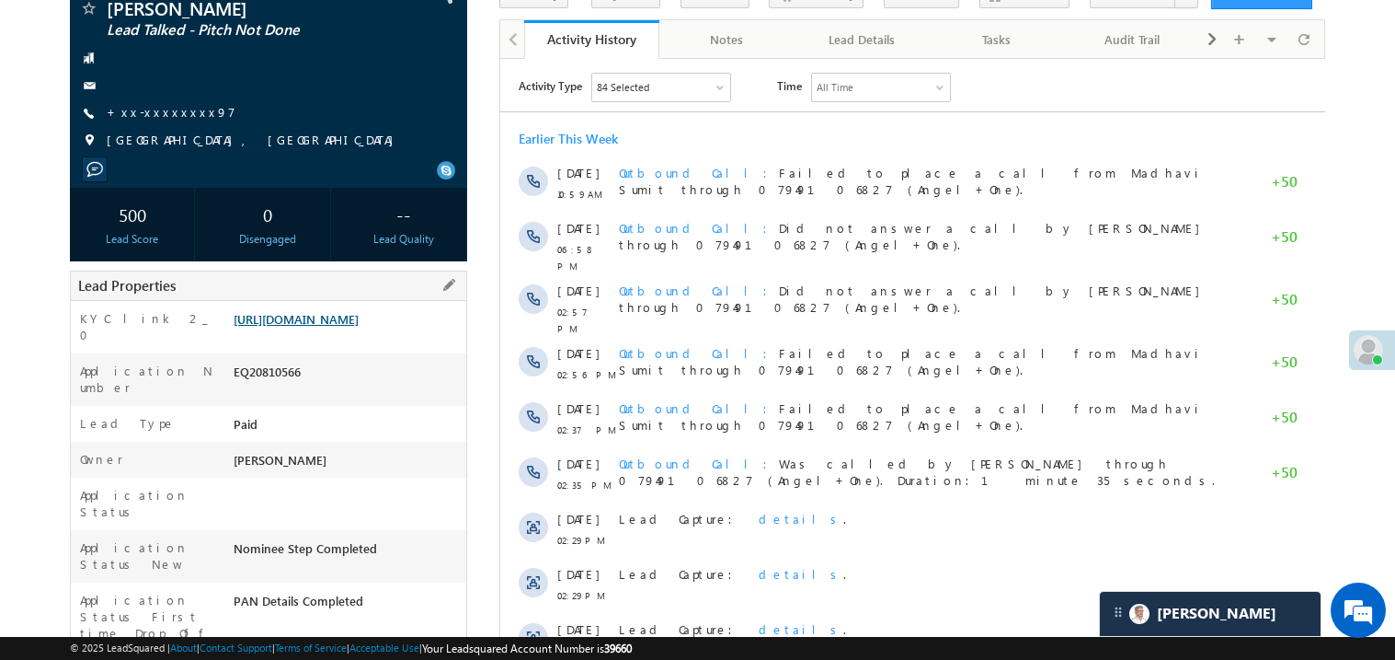
click at [342, 327] on link "https://angelbroking1-pk3em7sa.customui-test.leadsquared.com?leadId=d46b3d08-d2…" at bounding box center [296, 319] width 125 height 16
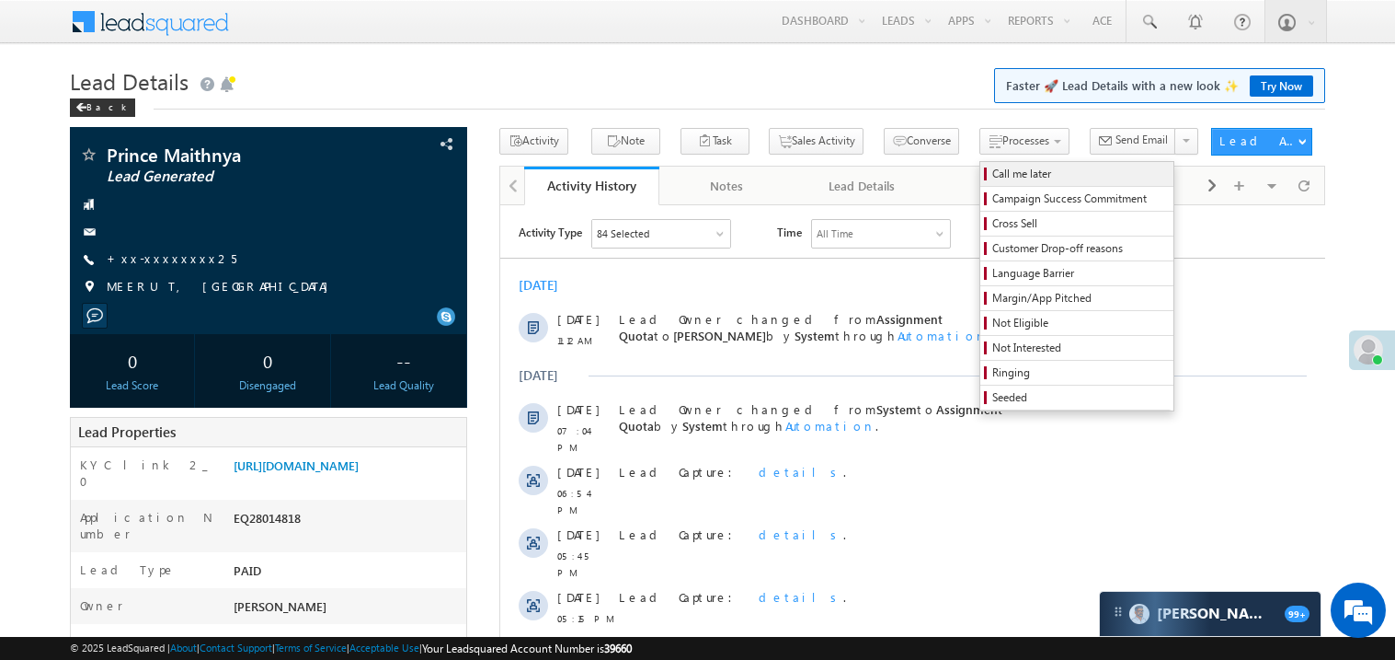
click at [993, 171] on span "Call me later" at bounding box center [1080, 174] width 175 height 17
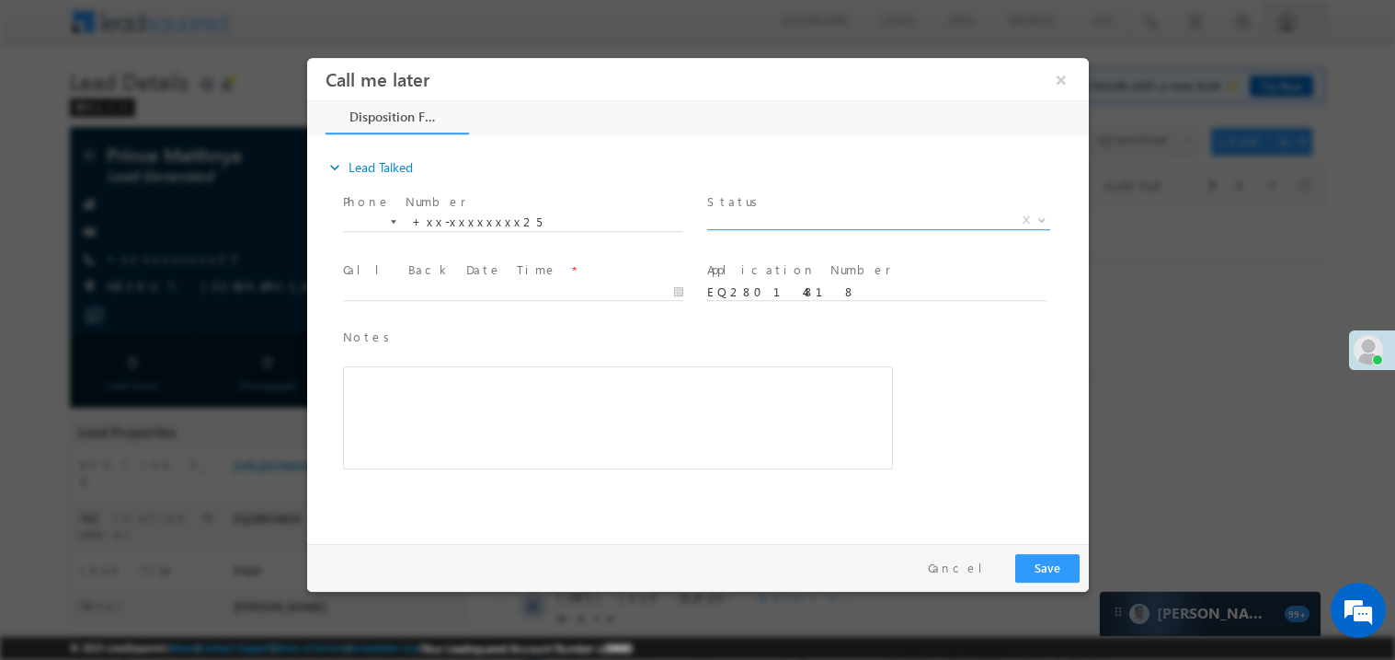
click at [778, 217] on span "X" at bounding box center [877, 220] width 343 height 18
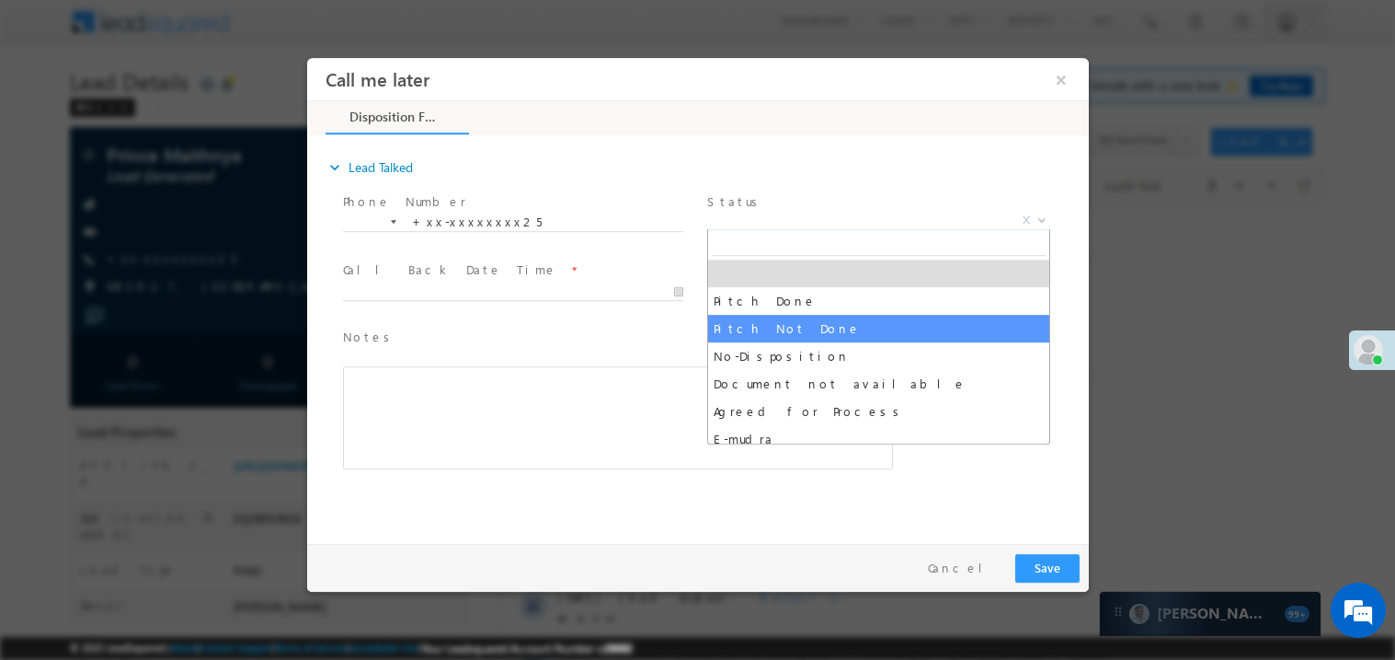
select select "Pitch Not Done"
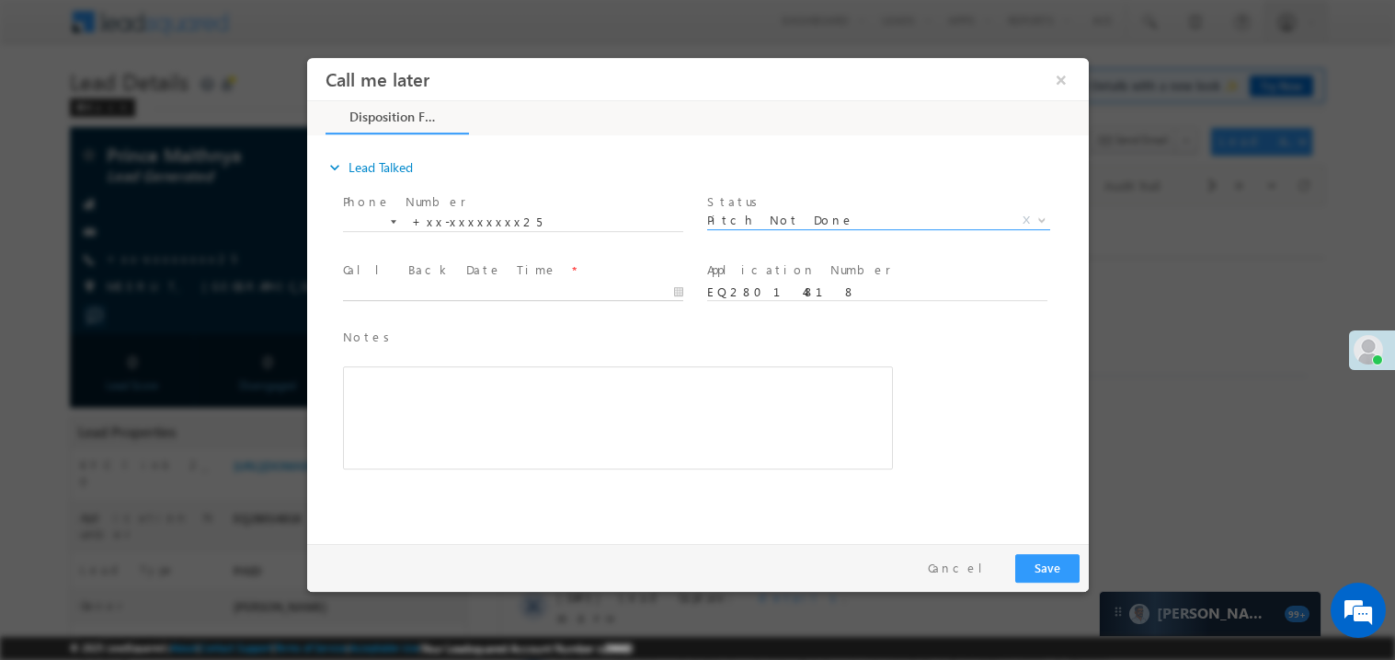
click at [442, 295] on body "Call me later ×" at bounding box center [697, 295] width 782 height 477
type input "08/30/25 11:28 AM"
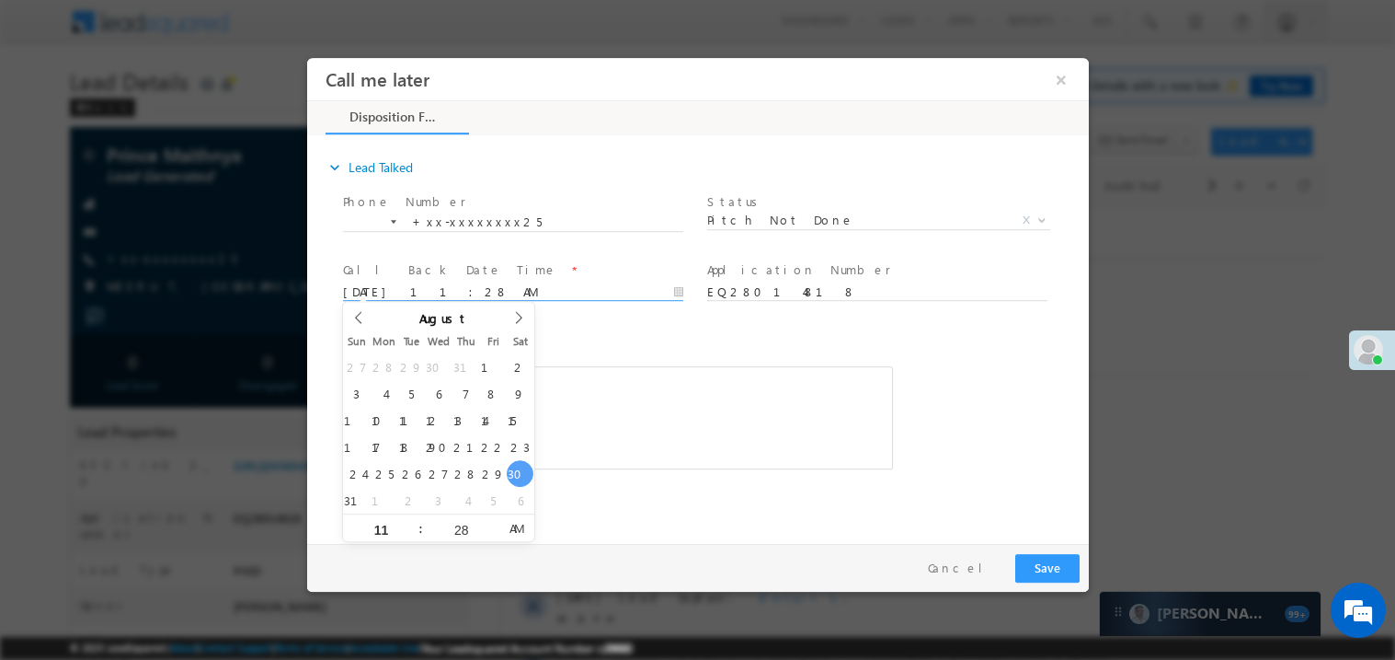
click at [606, 350] on div "Notes * Editor toolbars Basic Styles Bold Italic Underline Paragraph Insert/Rem…" at bounding box center [617, 398] width 550 height 143
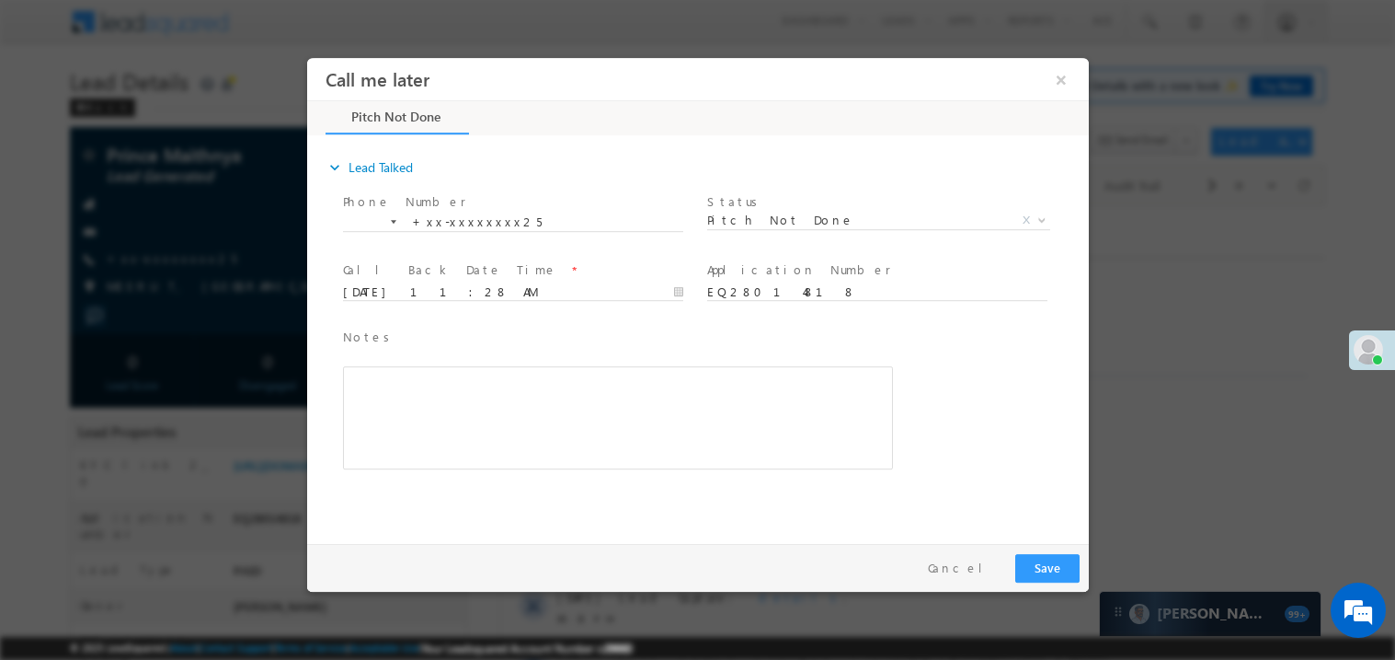
click at [557, 417] on div "Rich Text Editor, 40788eee-0fb2-11ec-a811-0adc8a9d82c2__tab1__section1__Notes__…" at bounding box center [617, 416] width 550 height 103
click at [1069, 568] on button "Save" at bounding box center [1047, 567] width 64 height 29
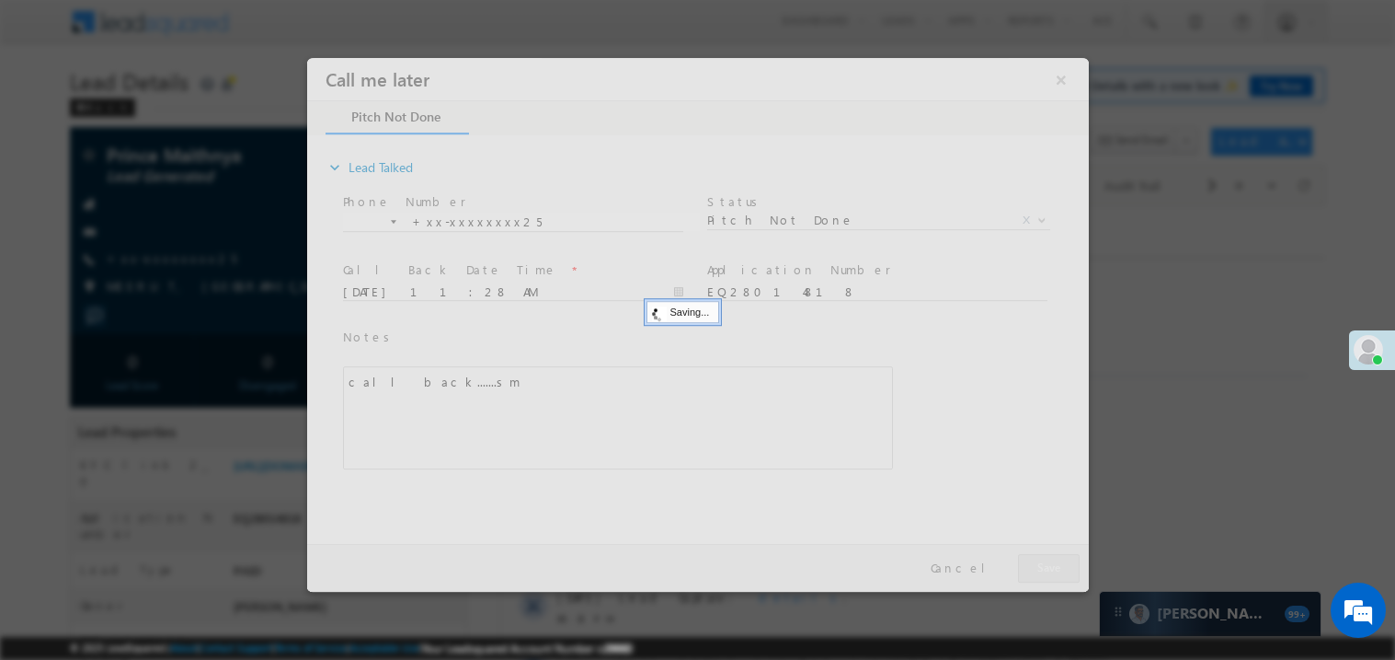
click at [1069, 568] on div at bounding box center [697, 324] width 782 height 534
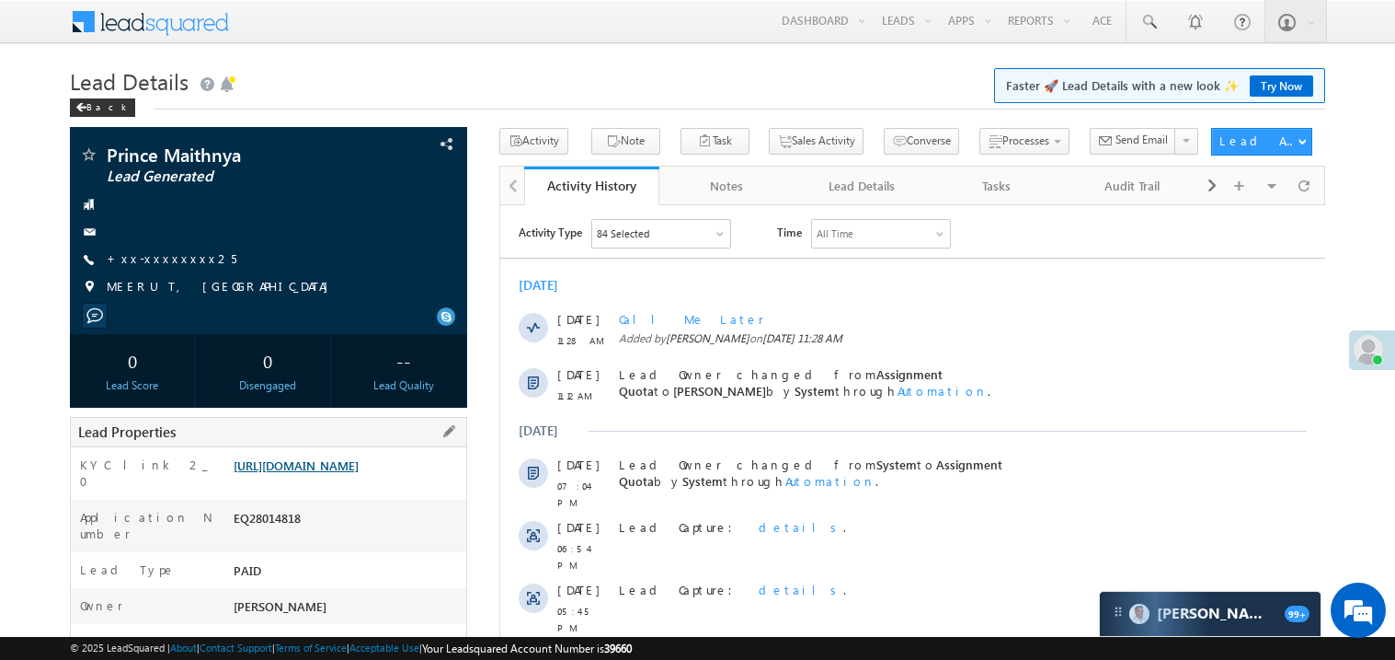
click at [323, 473] on link "https://angelbroking1-pk3em7sa.customui-test.leadsquared.com?leadId=ea8d6a0d-7f…" at bounding box center [296, 465] width 125 height 16
click at [164, 258] on link "+xx-xxxxxxxx25" at bounding box center [172, 258] width 130 height 16
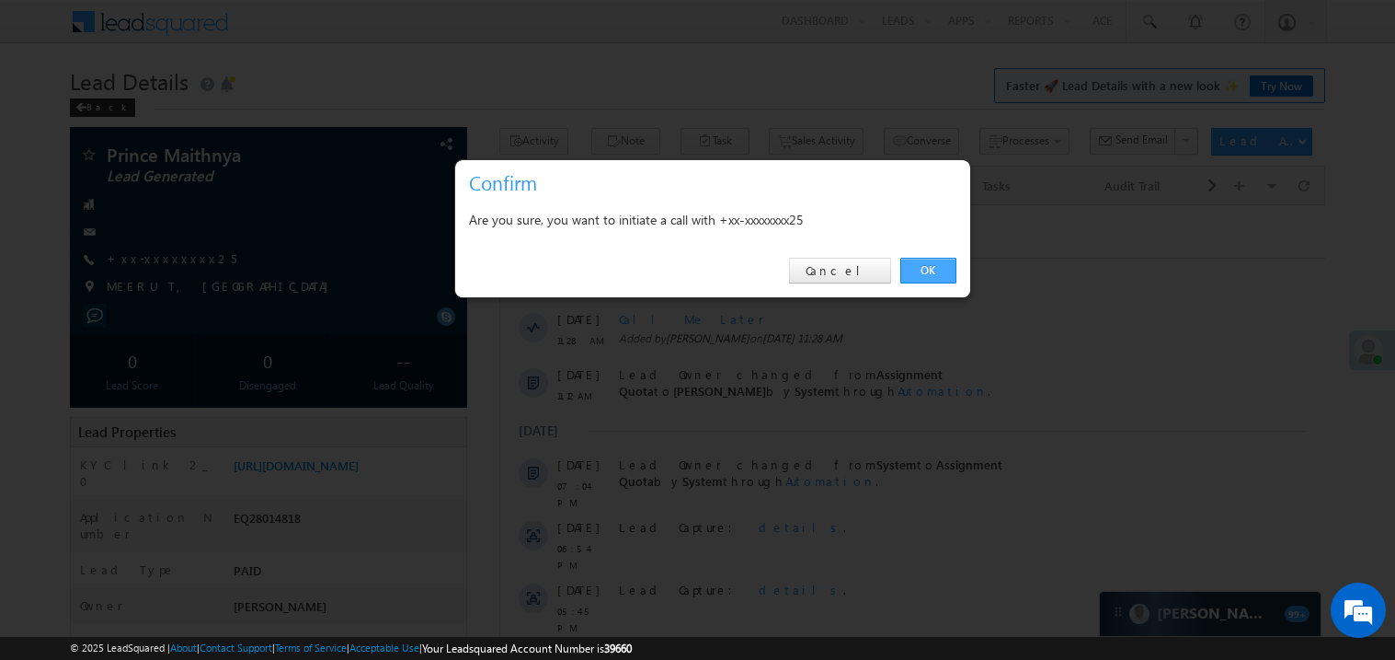
click at [929, 261] on link "OK" at bounding box center [929, 271] width 56 height 26
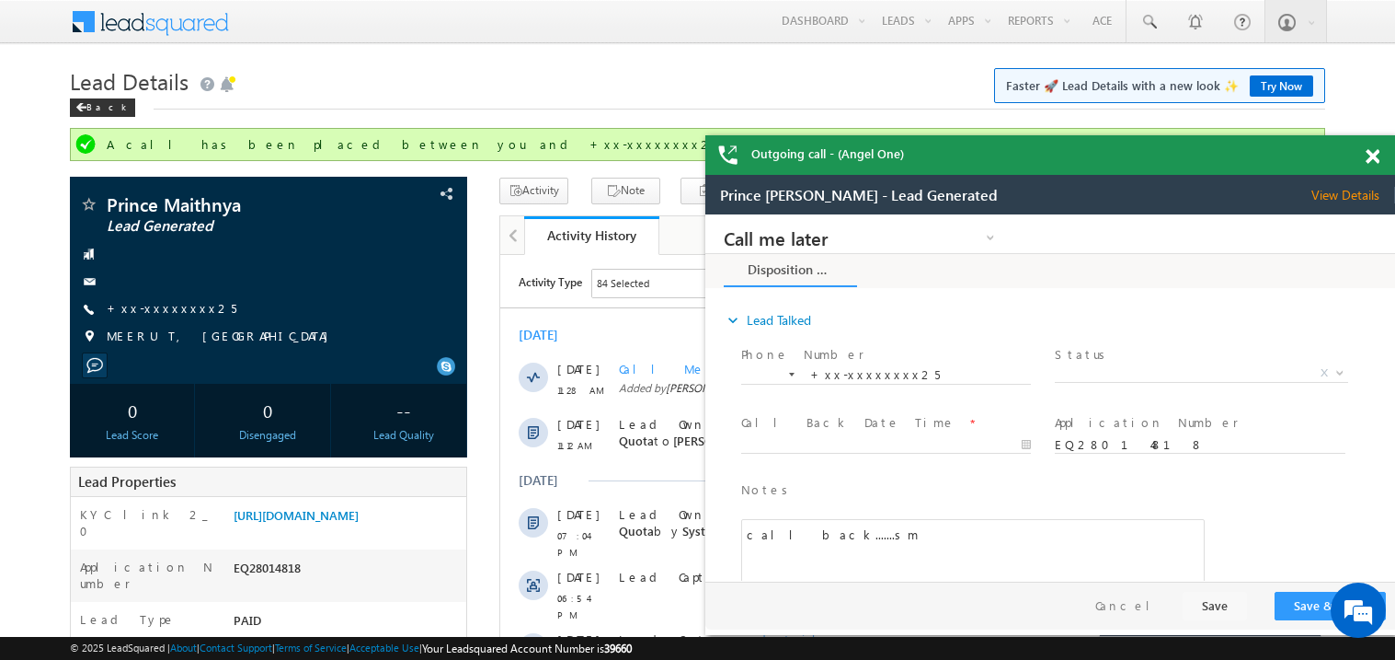
click at [1372, 158] on span at bounding box center [1373, 157] width 14 height 16
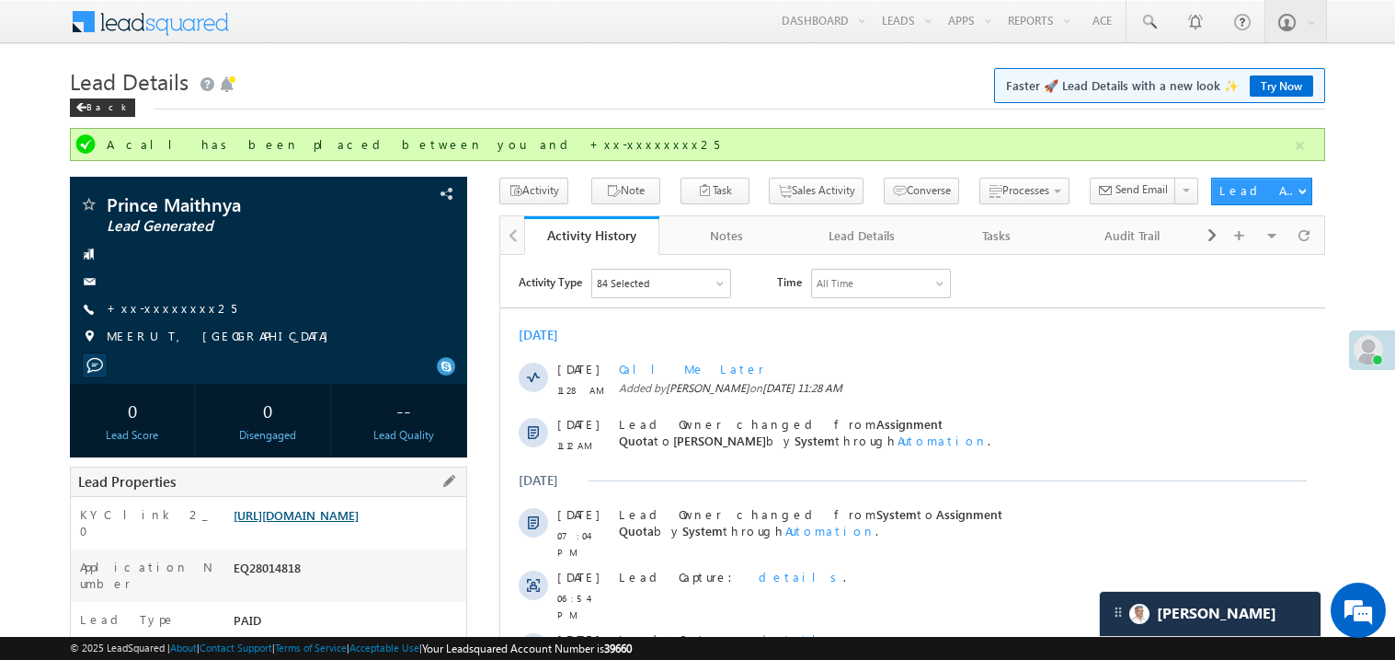
click at [350, 522] on link "https://angelbroking1-pk3em7sa.customui-test.leadsquared.com?leadId=ea8d6a0d-7f…" at bounding box center [296, 515] width 125 height 16
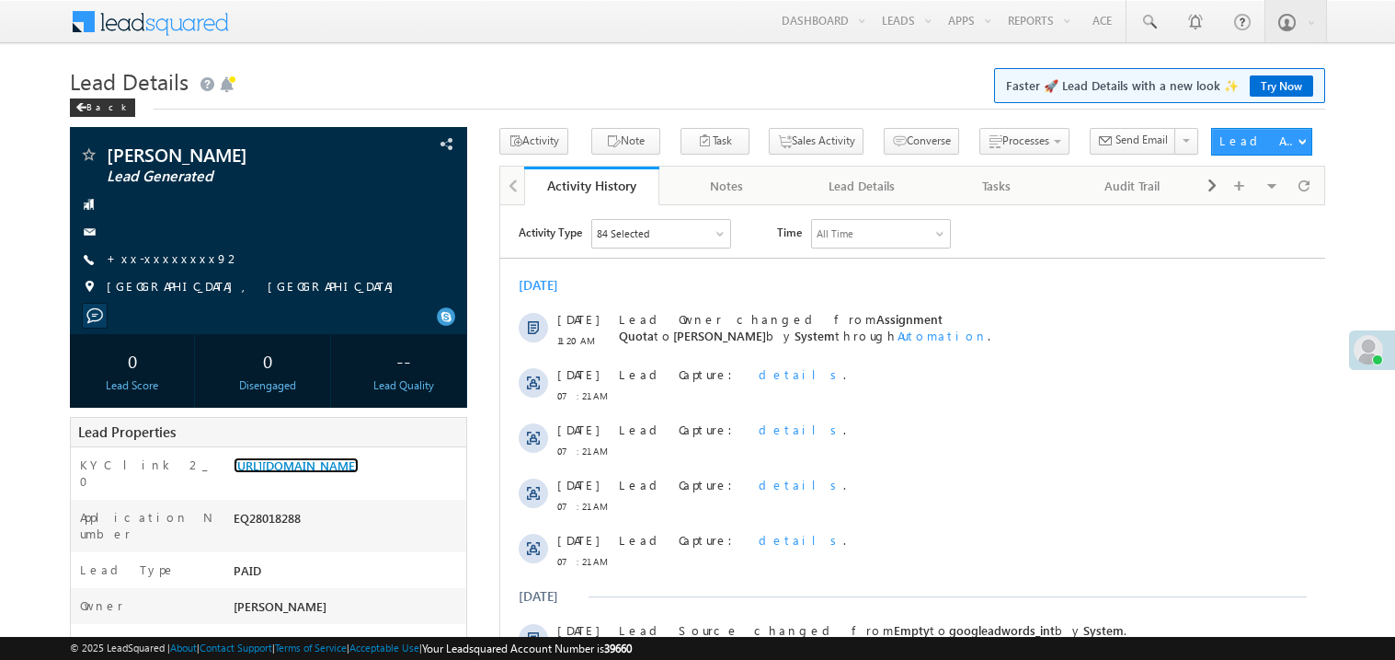
click at [359, 473] on link "[URL][DOMAIN_NAME]" at bounding box center [296, 465] width 125 height 16
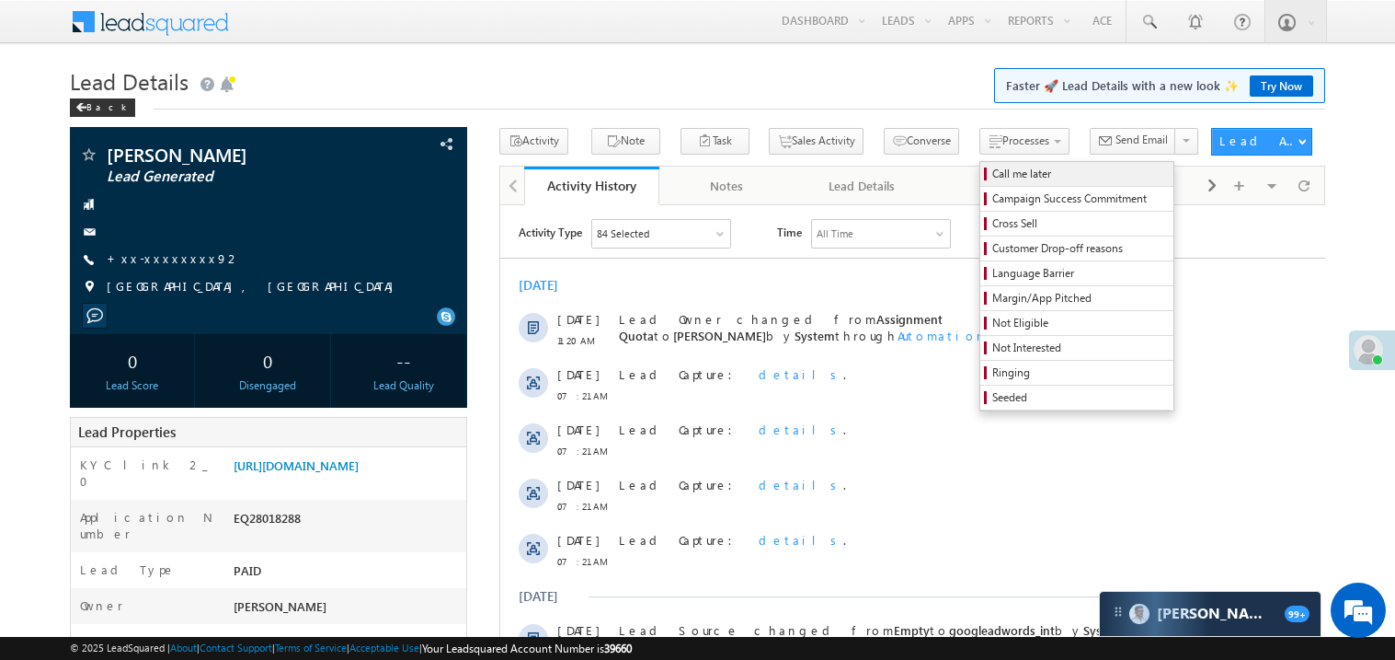
click at [993, 166] on span "Call me later" at bounding box center [1080, 174] width 175 height 17
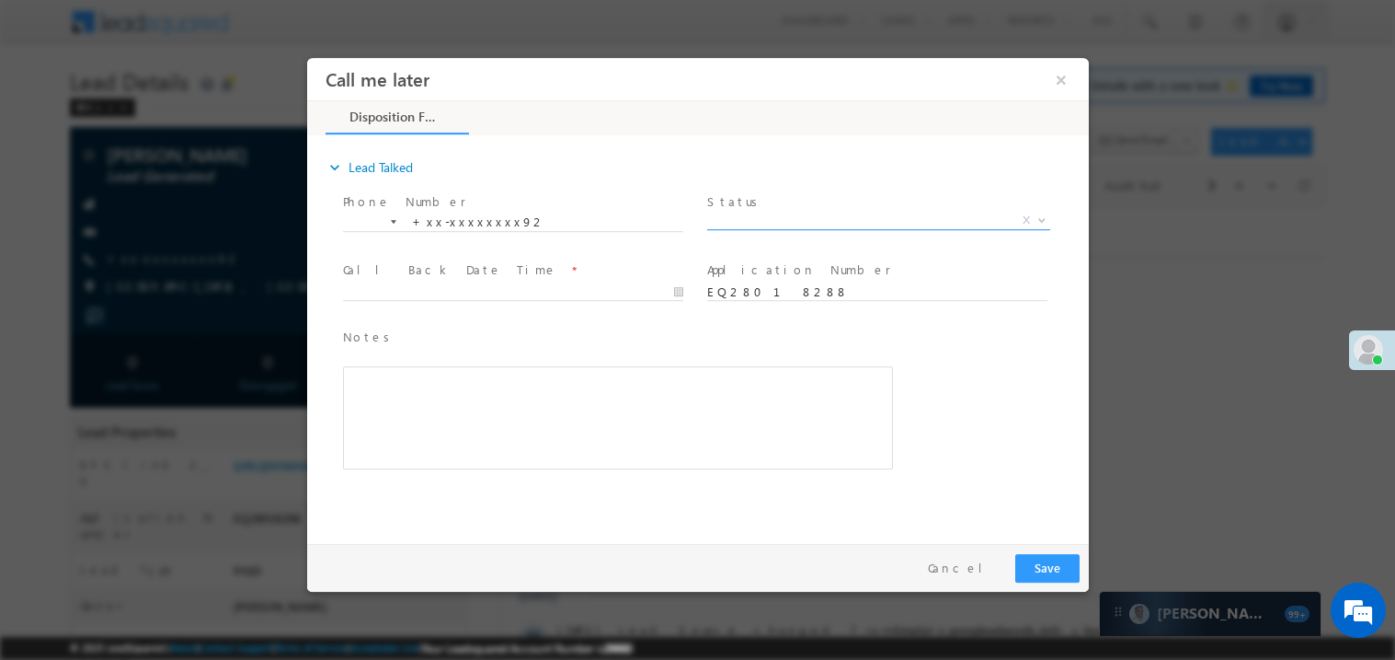
click at [781, 213] on span "X" at bounding box center [877, 220] width 343 height 18
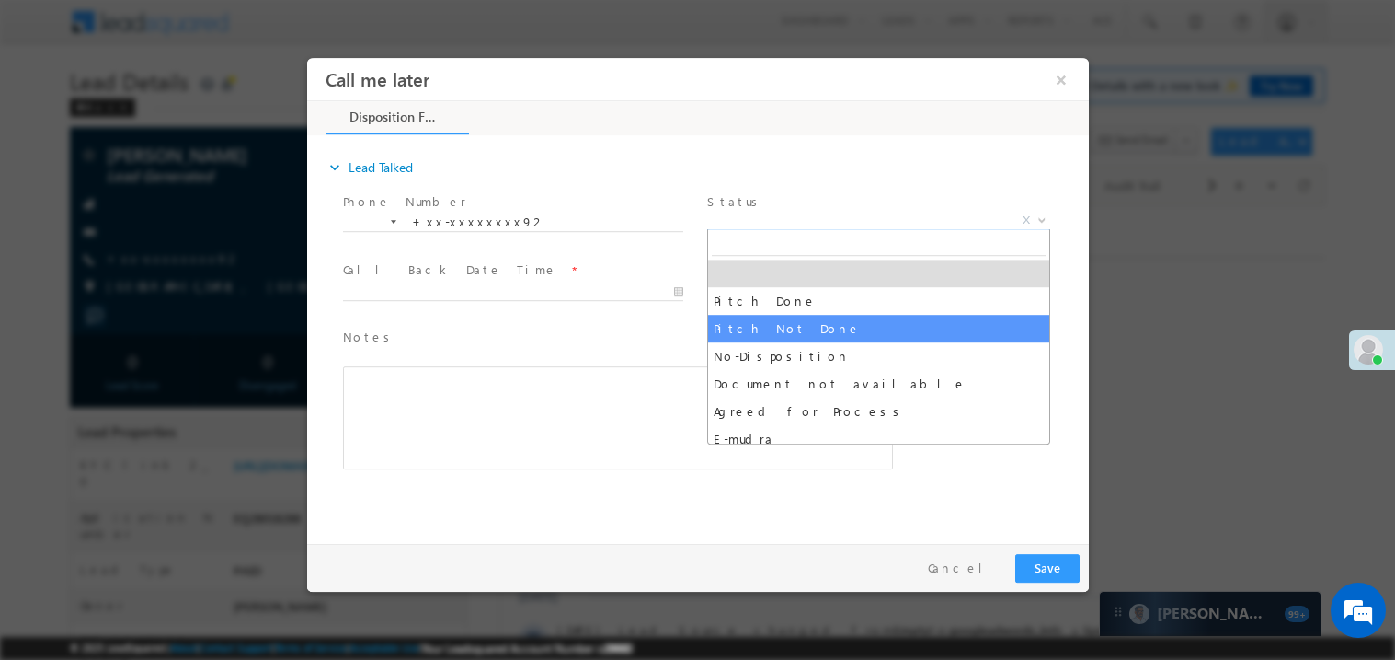
select select "Pitch Not Done"
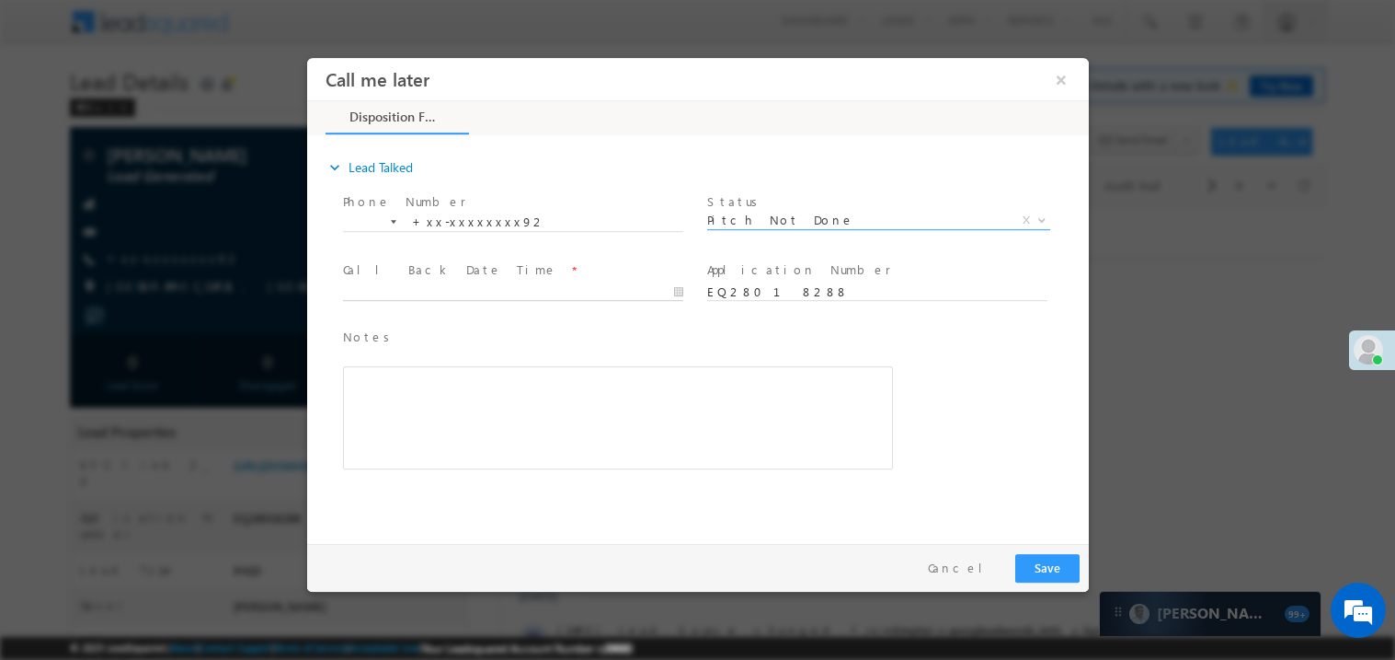
click at [416, 285] on body "Call me later ×" at bounding box center [697, 295] width 782 height 477
type input "08/30/25 11:30 AM"
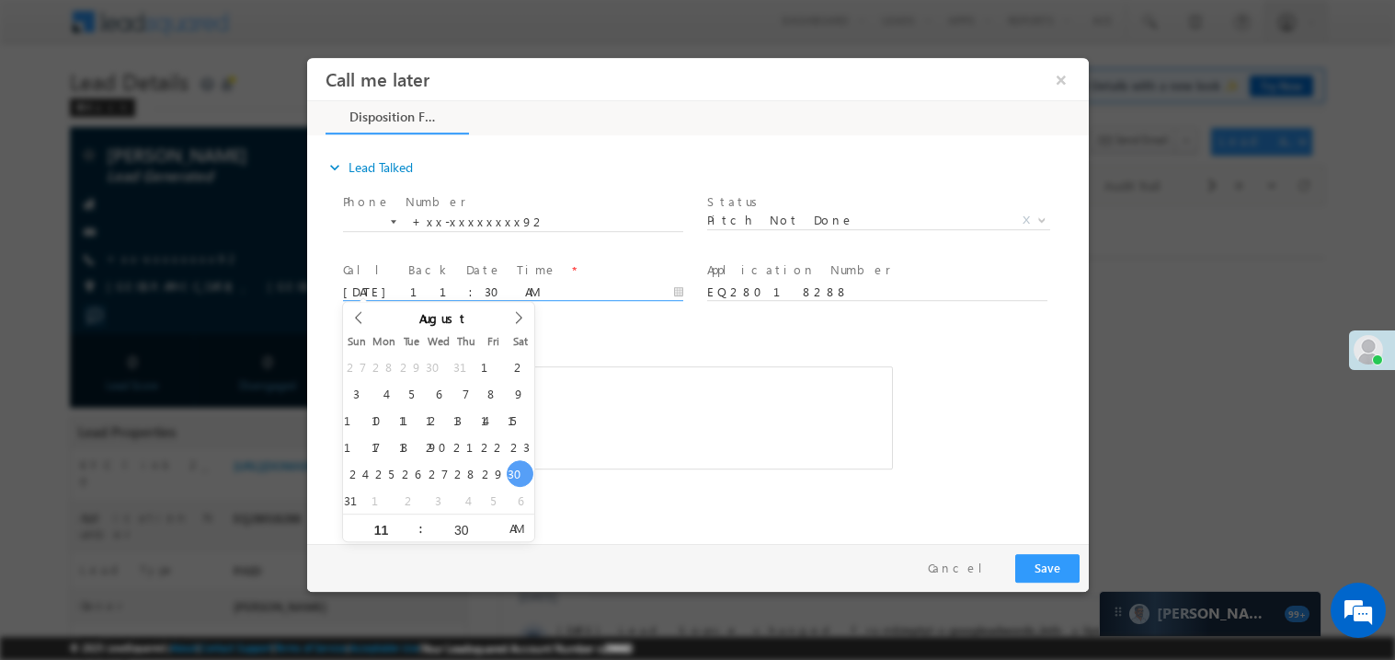
click at [593, 339] on span "Notes *" at bounding box center [603, 337] width 522 height 20
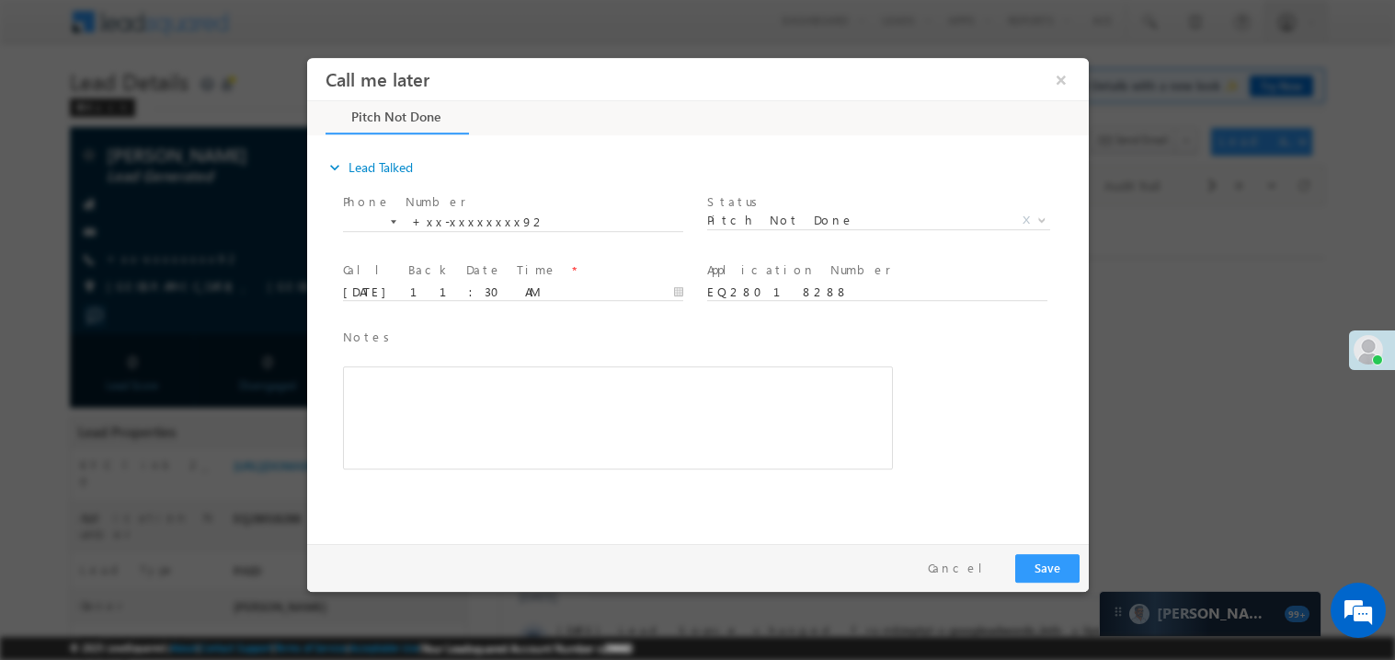
click at [574, 369] on div "Rich Text Editor, 40788eee-0fb2-11ec-a811-0adc8a9d82c2__tab1__section1__Notes__…" at bounding box center [617, 416] width 550 height 103
click at [574, 370] on div "Rich Text Editor, 40788eee-0fb2-11ec-a811-0adc8a9d82c2__tab1__section1__Notes__…" at bounding box center [617, 416] width 550 height 103
click at [1038, 560] on button "Save" at bounding box center [1047, 567] width 64 height 29
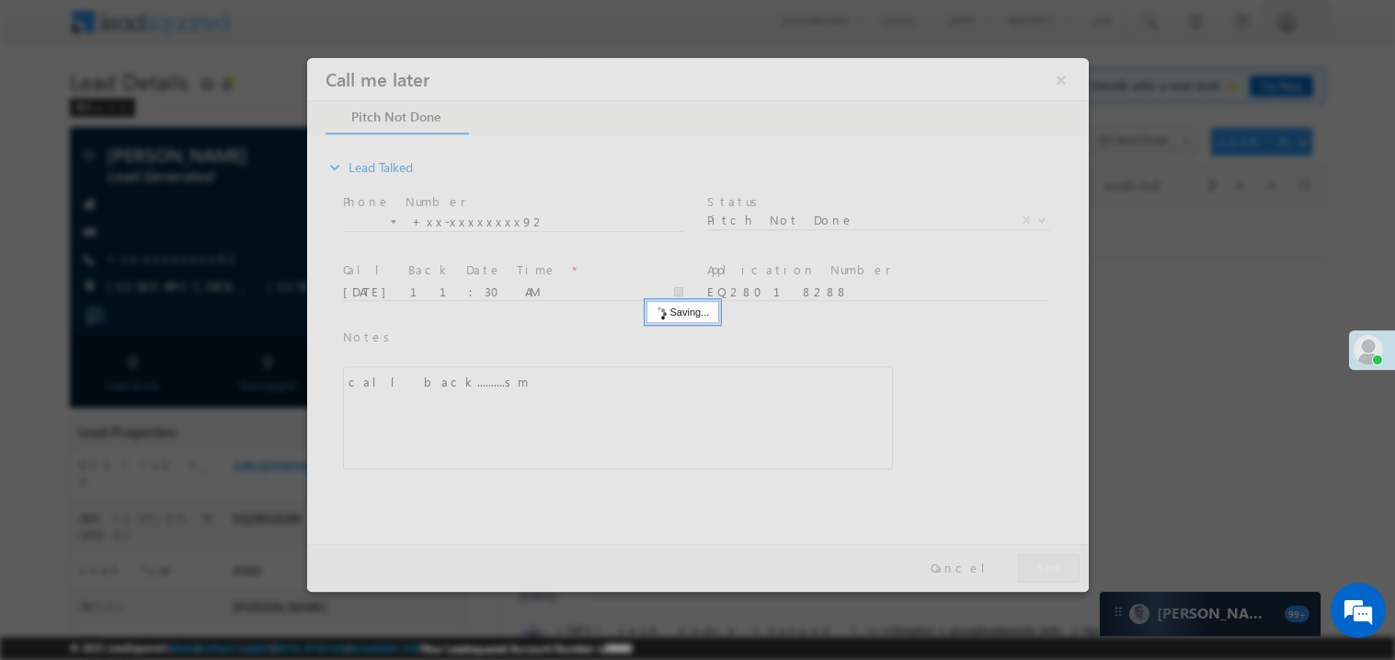
click at [1038, 560] on div at bounding box center [697, 324] width 782 height 534
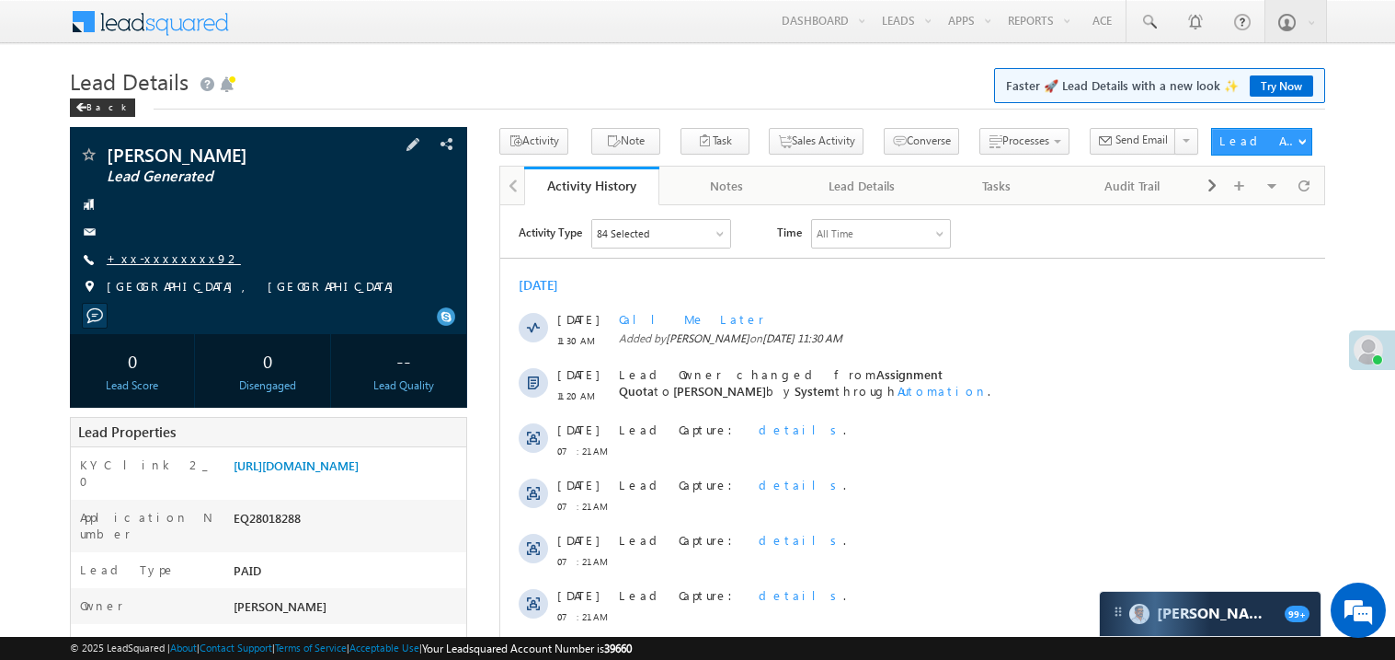
click at [175, 258] on link "+xx-xxxxxxxx92" at bounding box center [174, 258] width 134 height 16
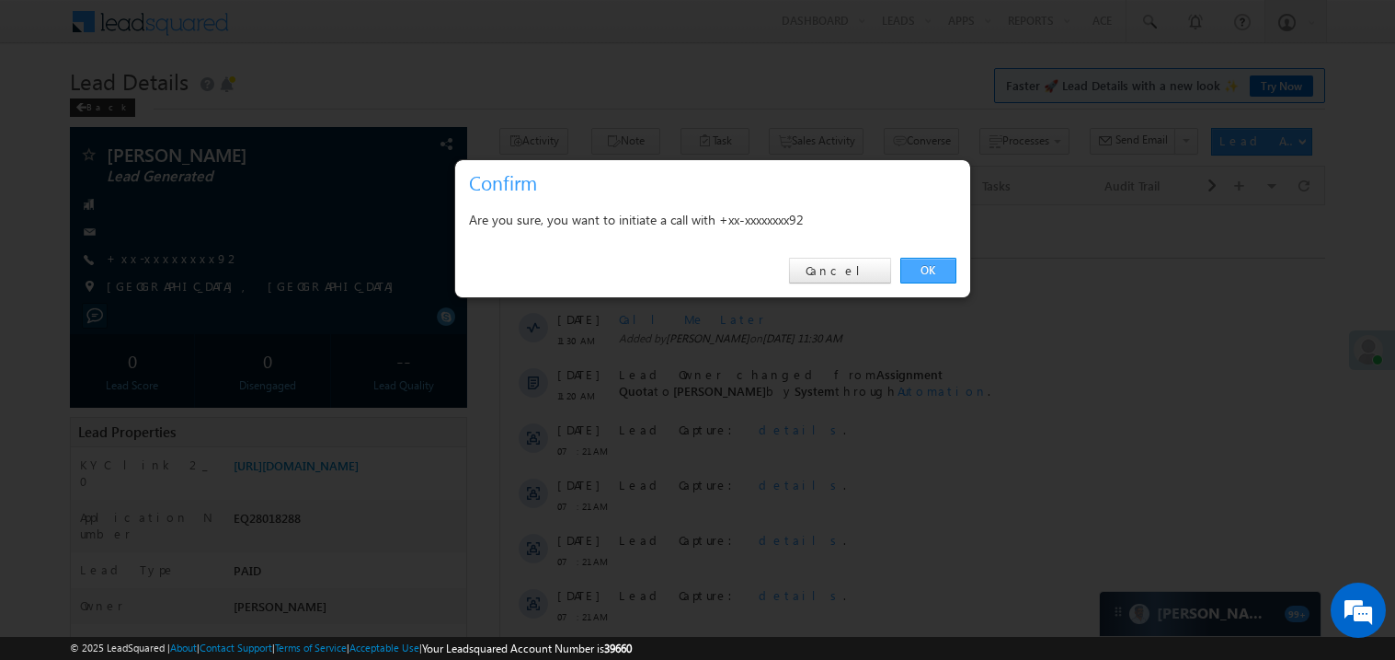
click at [930, 262] on link "OK" at bounding box center [929, 271] width 56 height 26
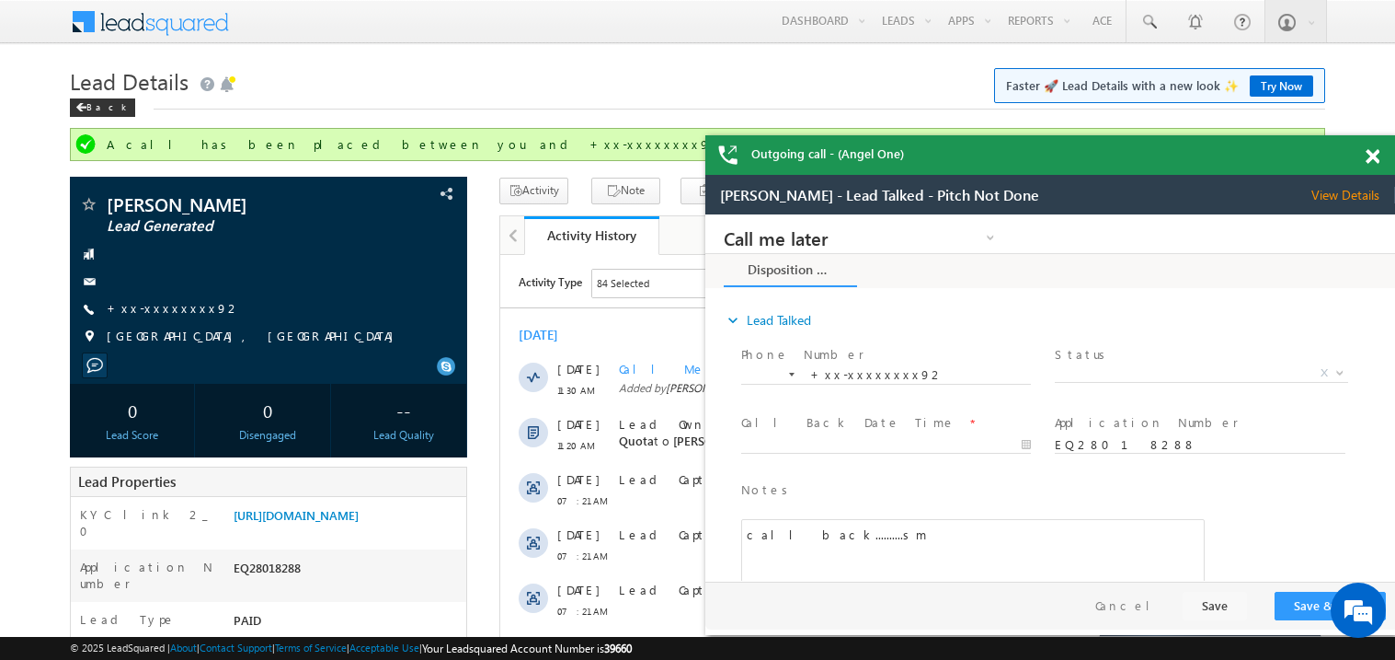
click at [1377, 159] on span at bounding box center [1373, 157] width 14 height 16
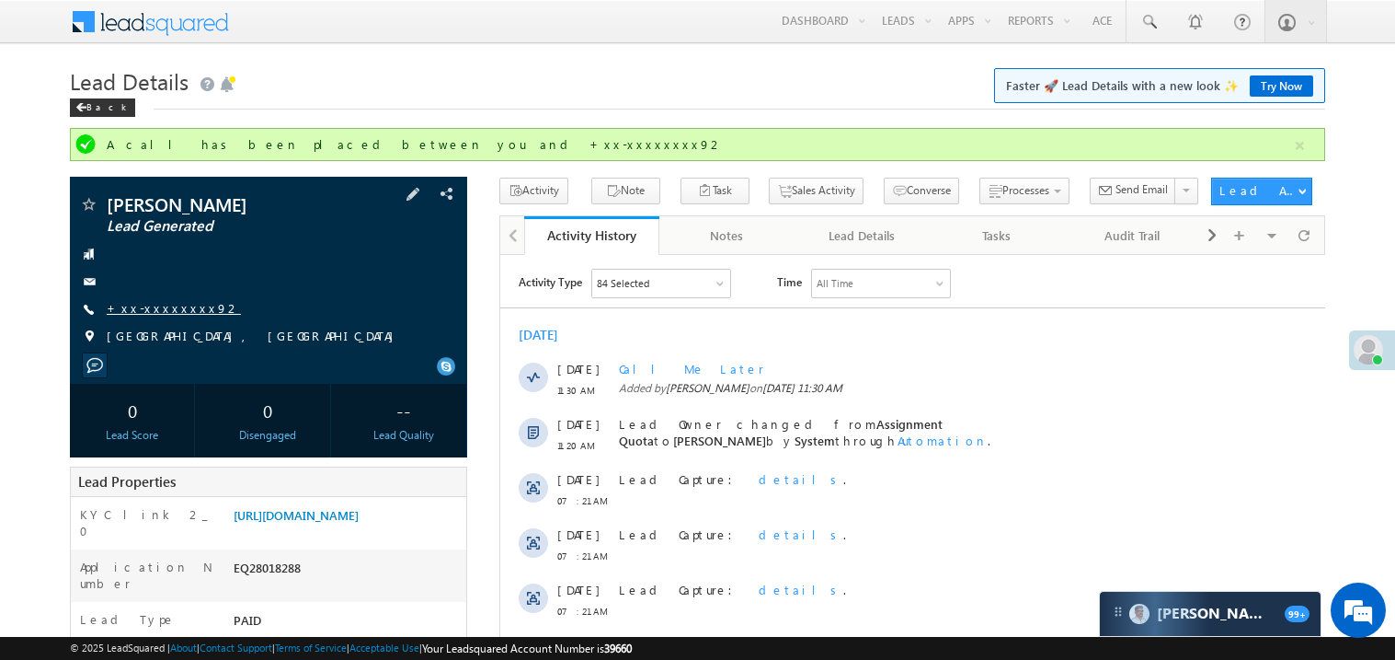
click at [155, 309] on link "+xx-xxxxxxxx92" at bounding box center [174, 308] width 134 height 16
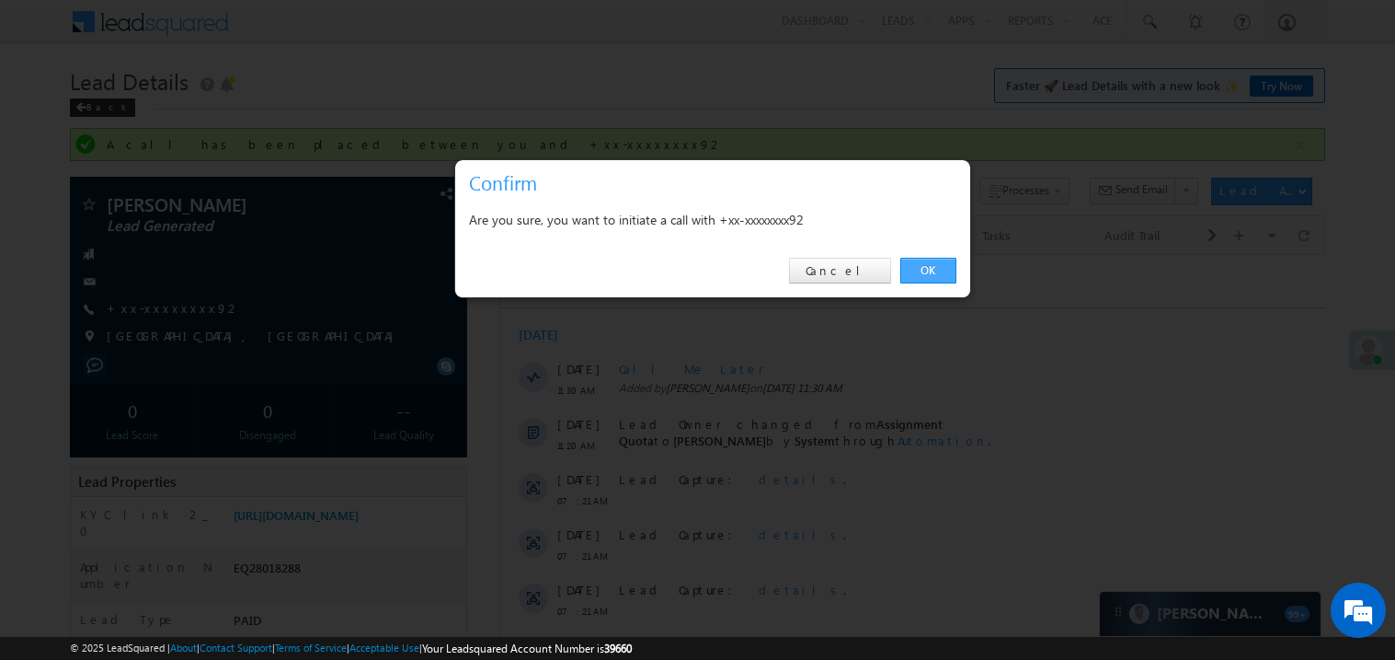
click at [930, 271] on link "OK" at bounding box center [929, 271] width 56 height 26
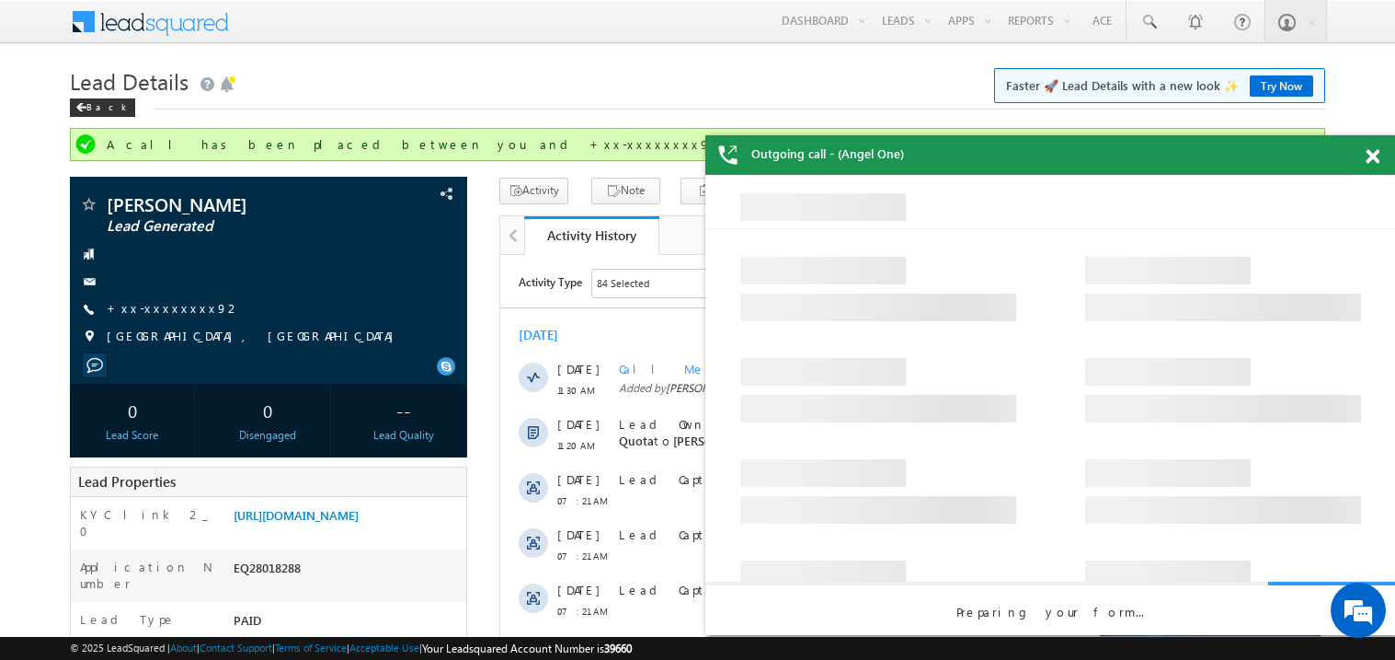
click at [1376, 157] on span at bounding box center [1373, 157] width 14 height 16
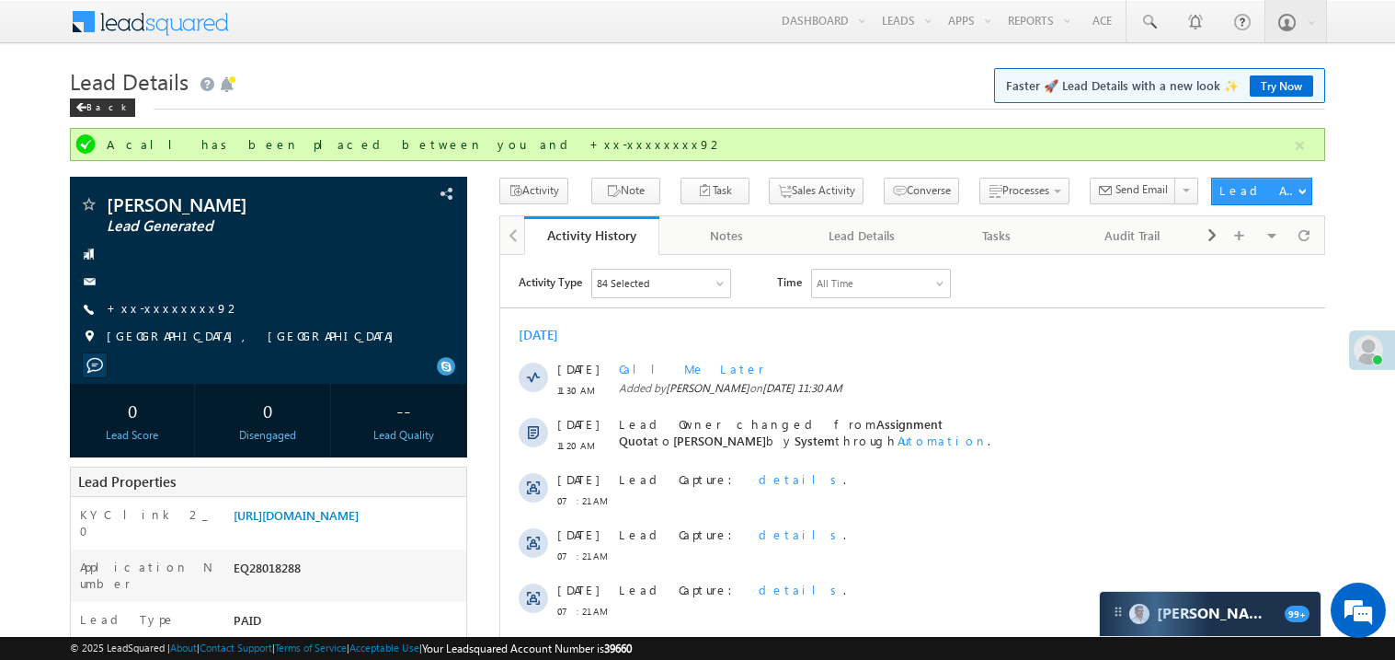
click at [637, 64] on h1 "Lead Details Faster 🚀 Lead Details with a new look ✨ Try Now" at bounding box center [698, 80] width 1256 height 36
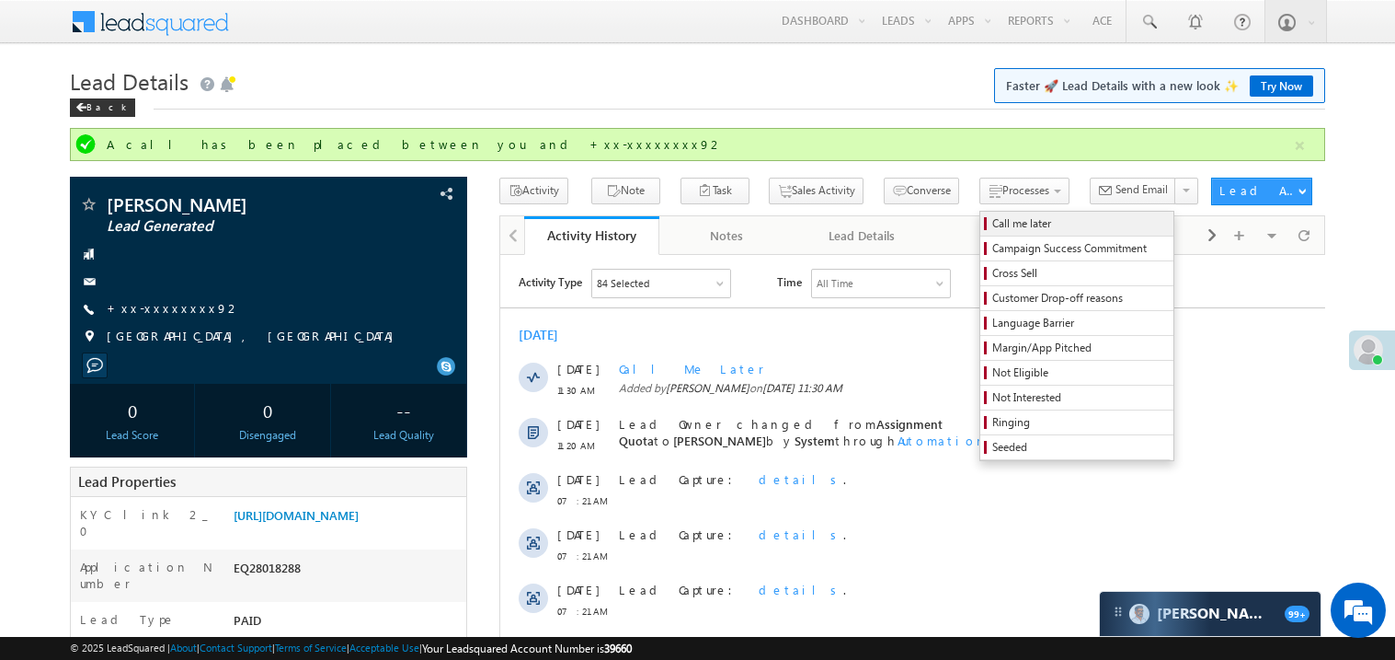
click at [993, 221] on span "Call me later" at bounding box center [1080, 223] width 175 height 17
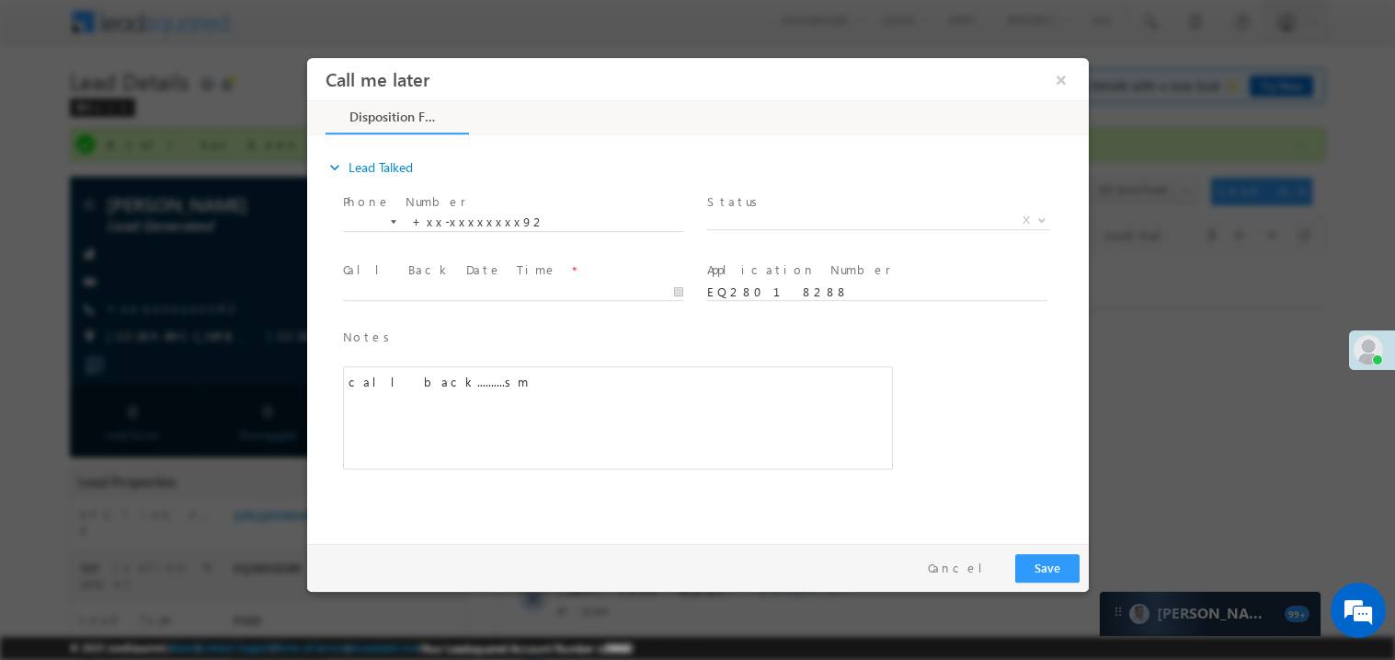
click at [878, 228] on span at bounding box center [878, 228] width 0 height 1
click at [757, 219] on span "X" at bounding box center [877, 220] width 343 height 18
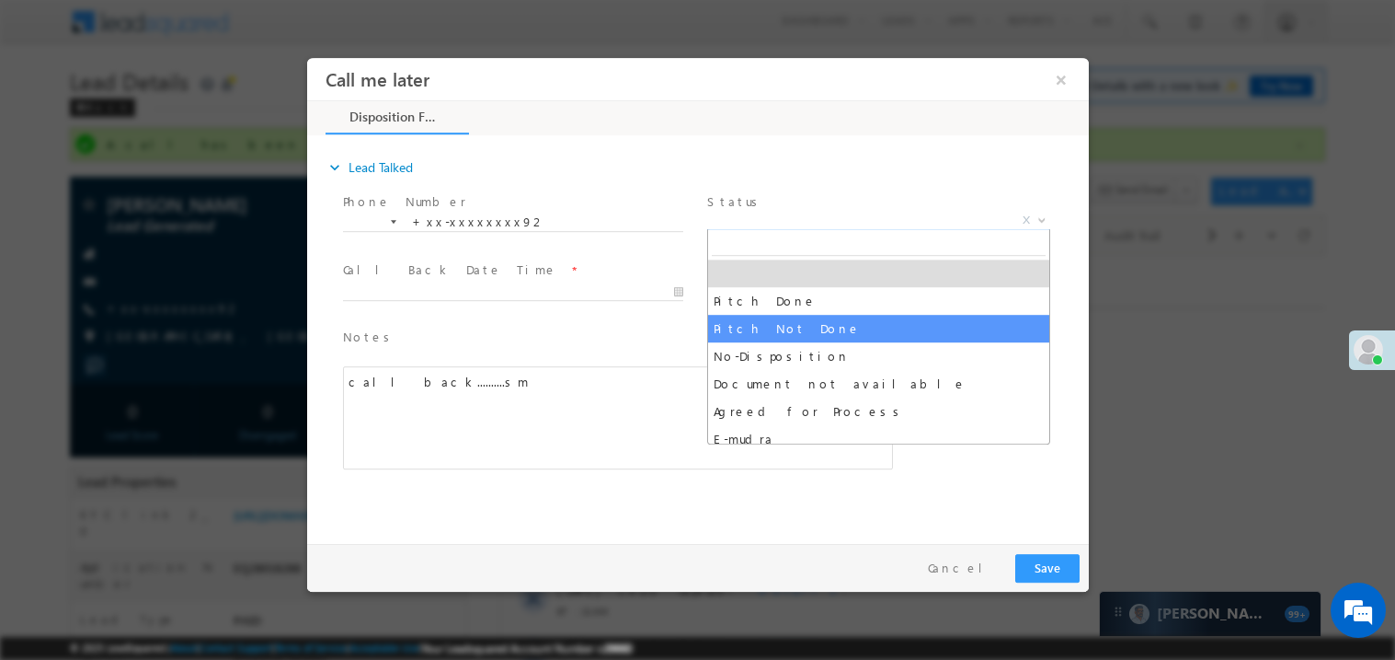
select select "Pitch Not Done"
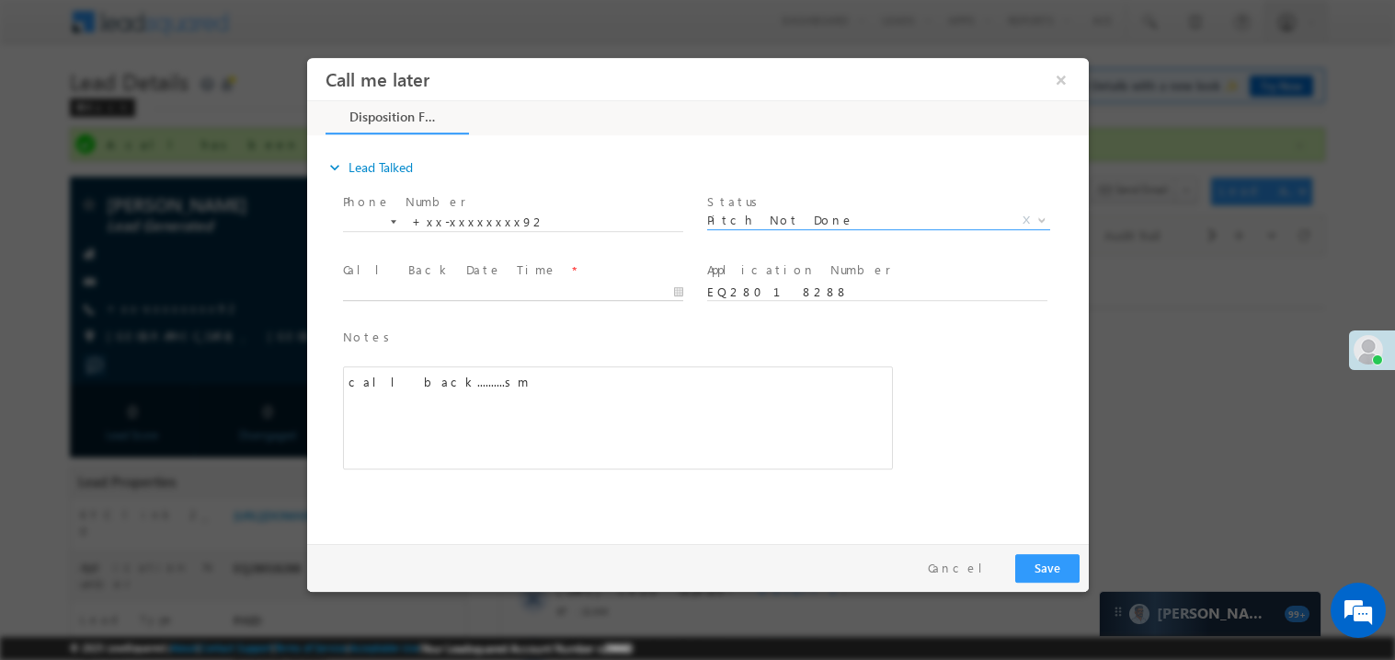
click at [419, 288] on body "Call me later ×" at bounding box center [697, 295] width 782 height 477
type input "08/30/25 11:32 AM"
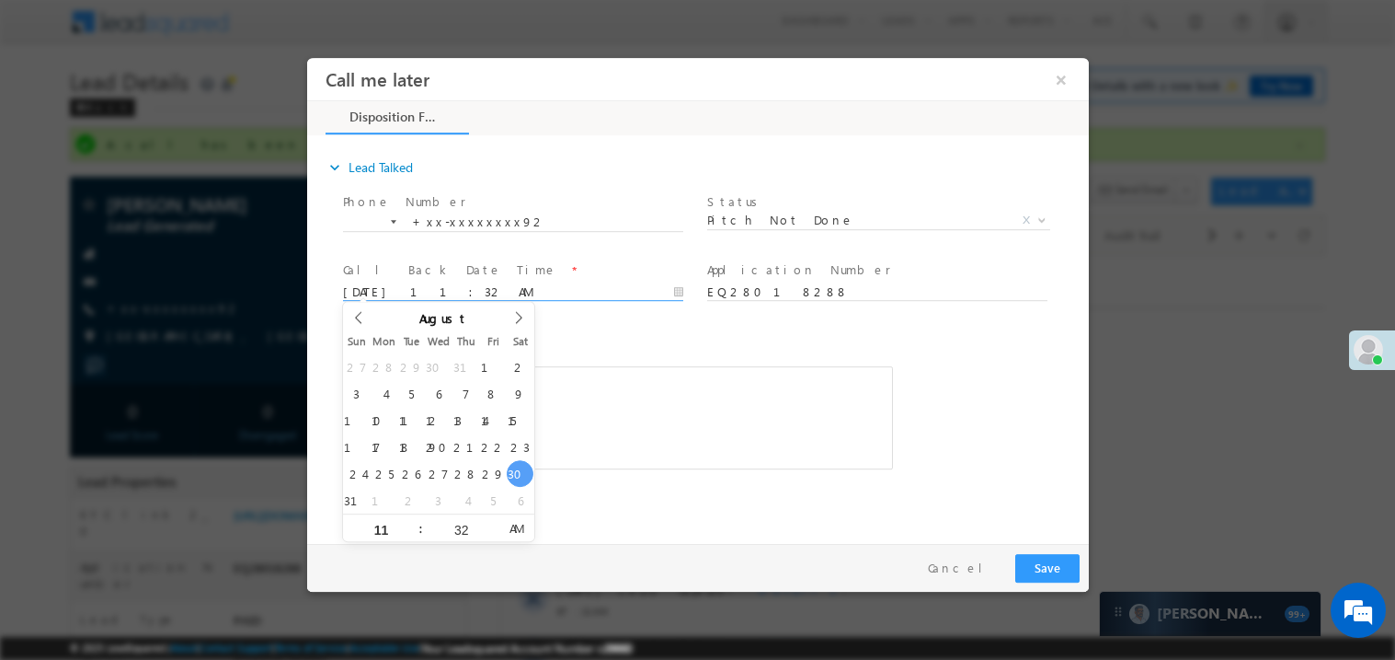
click at [765, 375] on div "call back..........sm" at bounding box center [617, 416] width 550 height 103
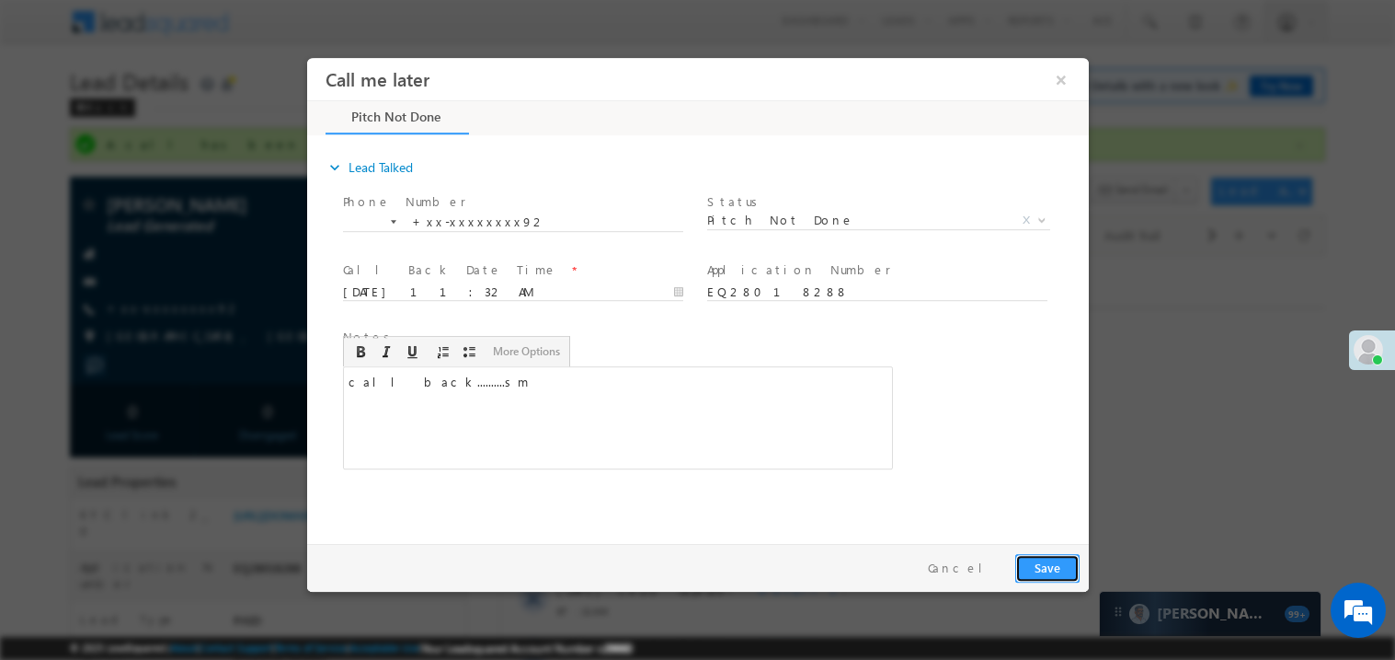
click at [1062, 555] on button "Save" at bounding box center [1047, 567] width 64 height 29
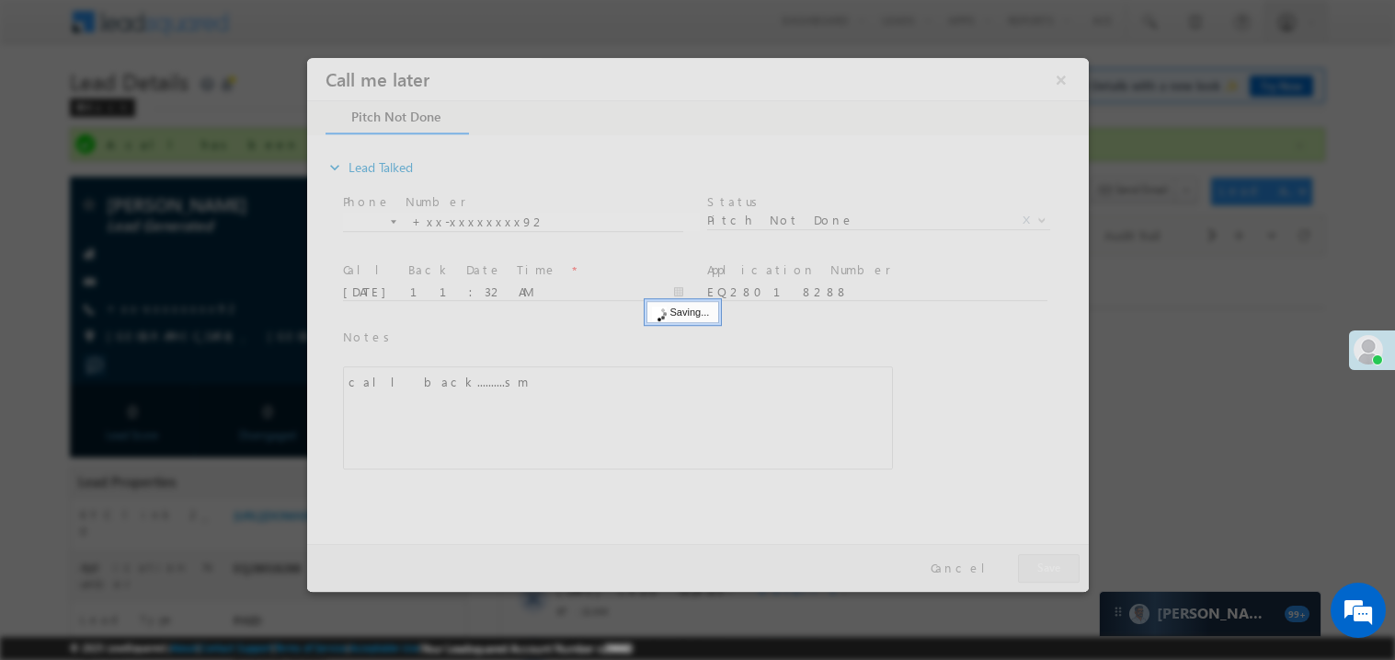
click at [1062, 555] on div at bounding box center [697, 324] width 782 height 534
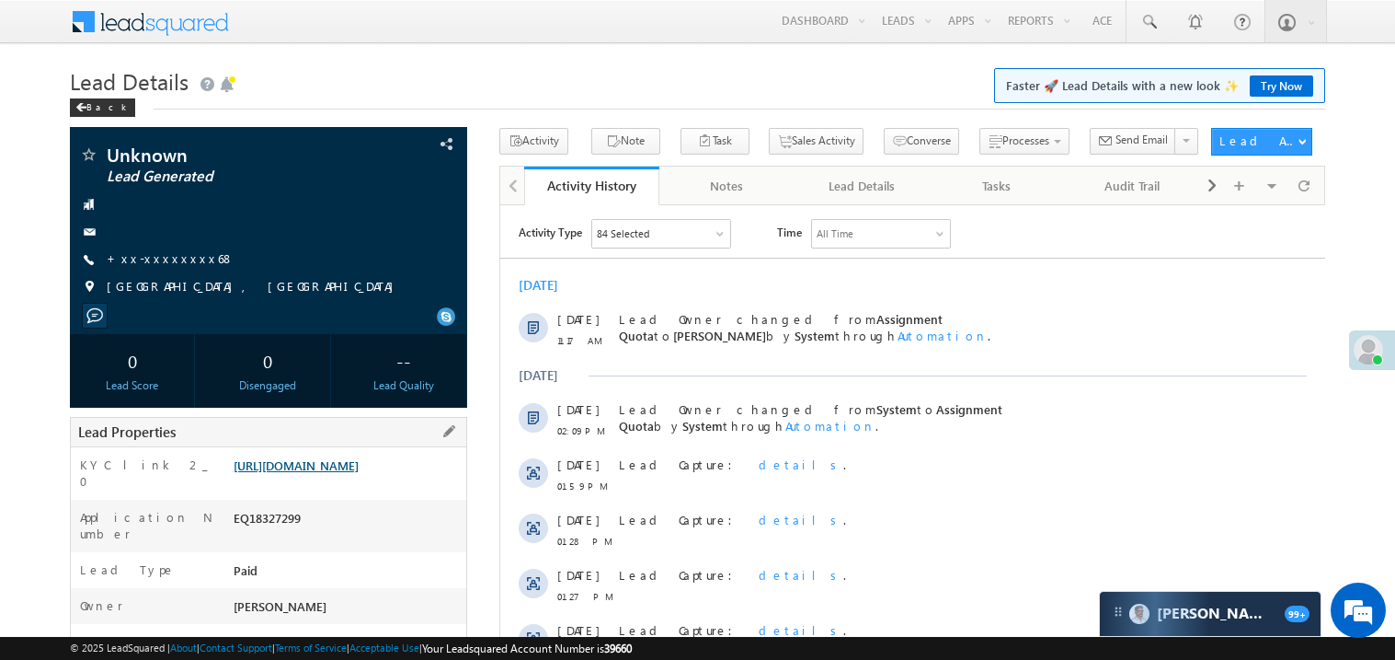
click at [359, 473] on link "[URL][DOMAIN_NAME]" at bounding box center [296, 465] width 125 height 16
click at [160, 266] on link "+xx-xxxxxxxx68" at bounding box center [171, 258] width 128 height 16
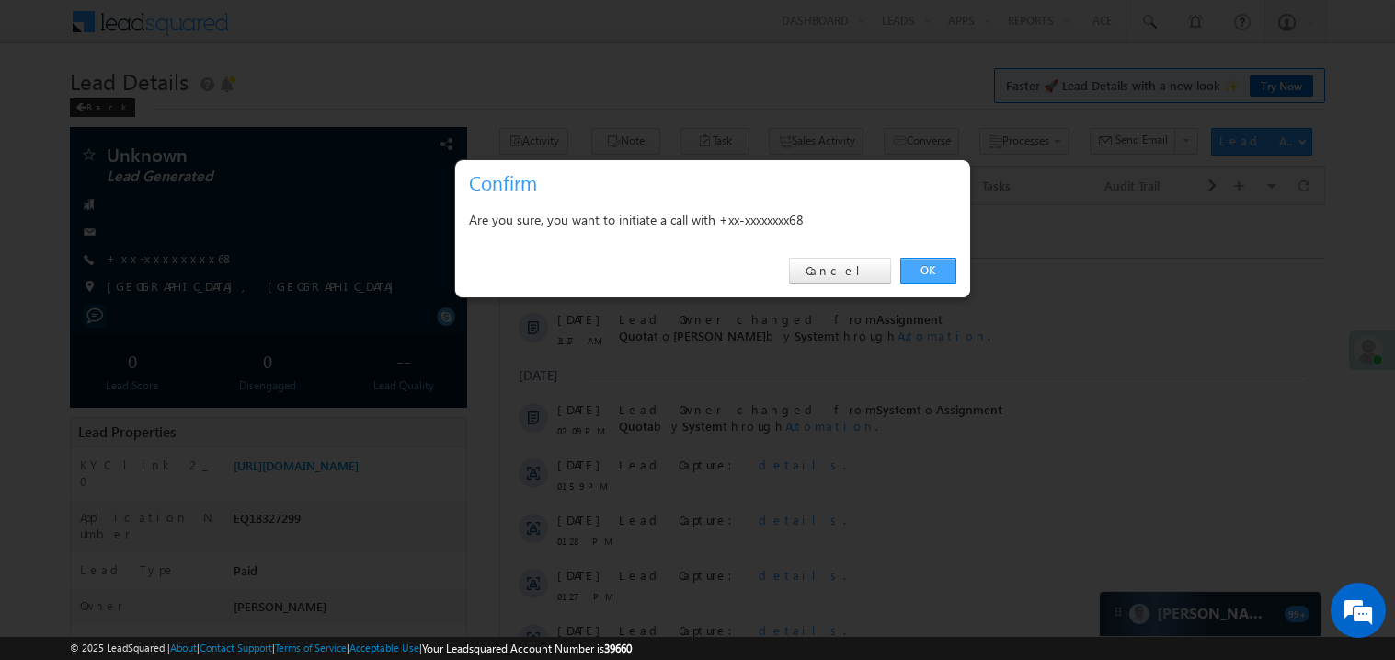
click at [923, 266] on link "OK" at bounding box center [929, 271] width 56 height 26
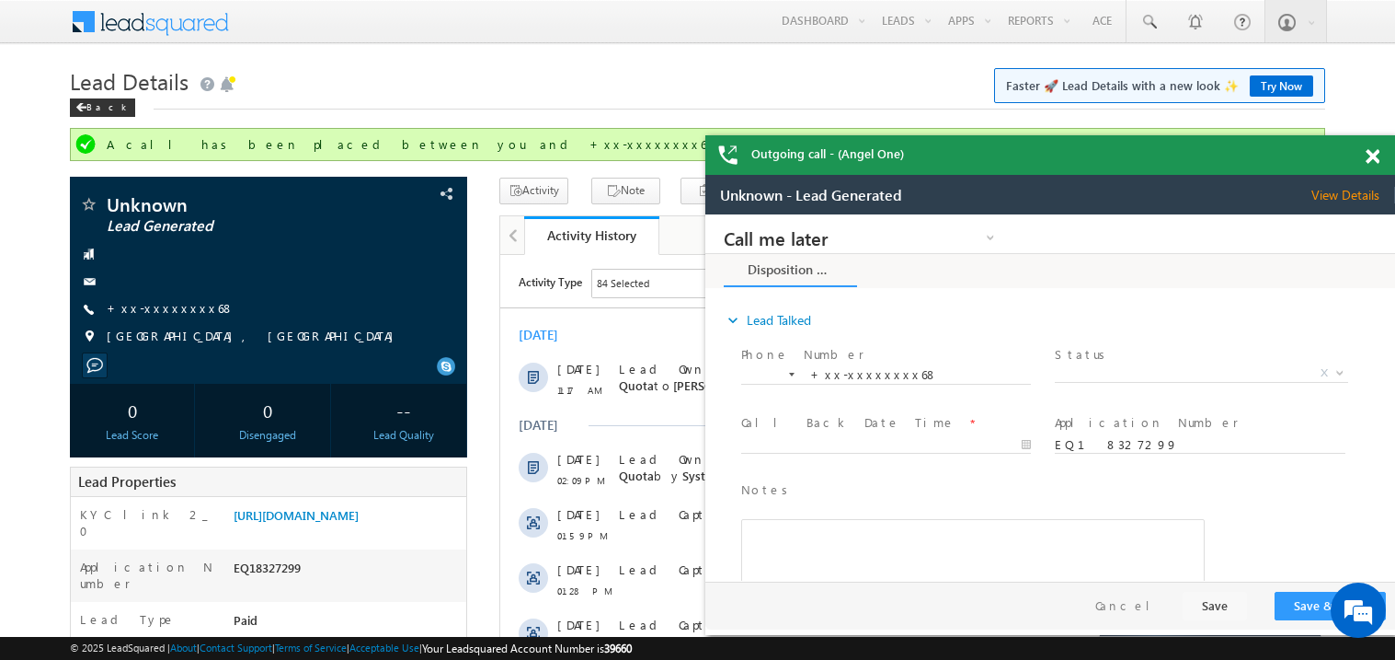
click at [1379, 157] on span at bounding box center [1373, 157] width 14 height 16
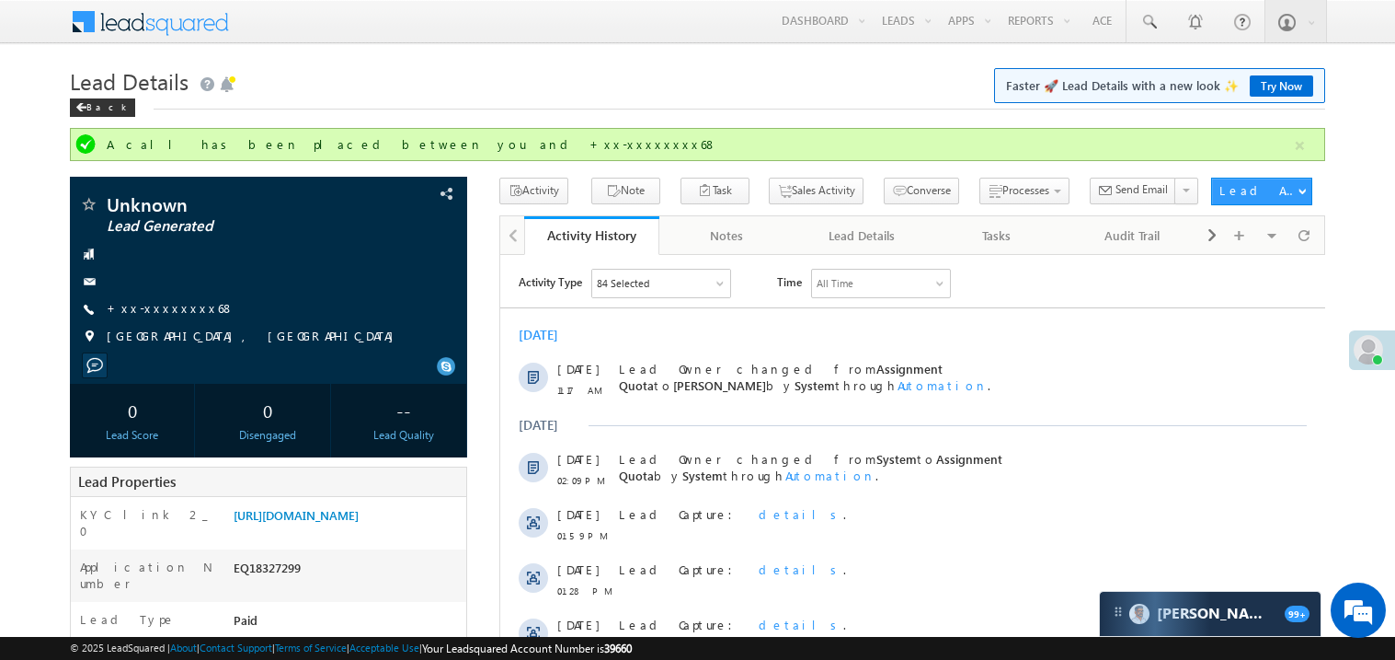
click at [1086, 315] on div "Activity Type 84 Selected Select All Sales Activities 1 Sales Activity Email Ac…" at bounding box center [912, 628] width 825 height 721
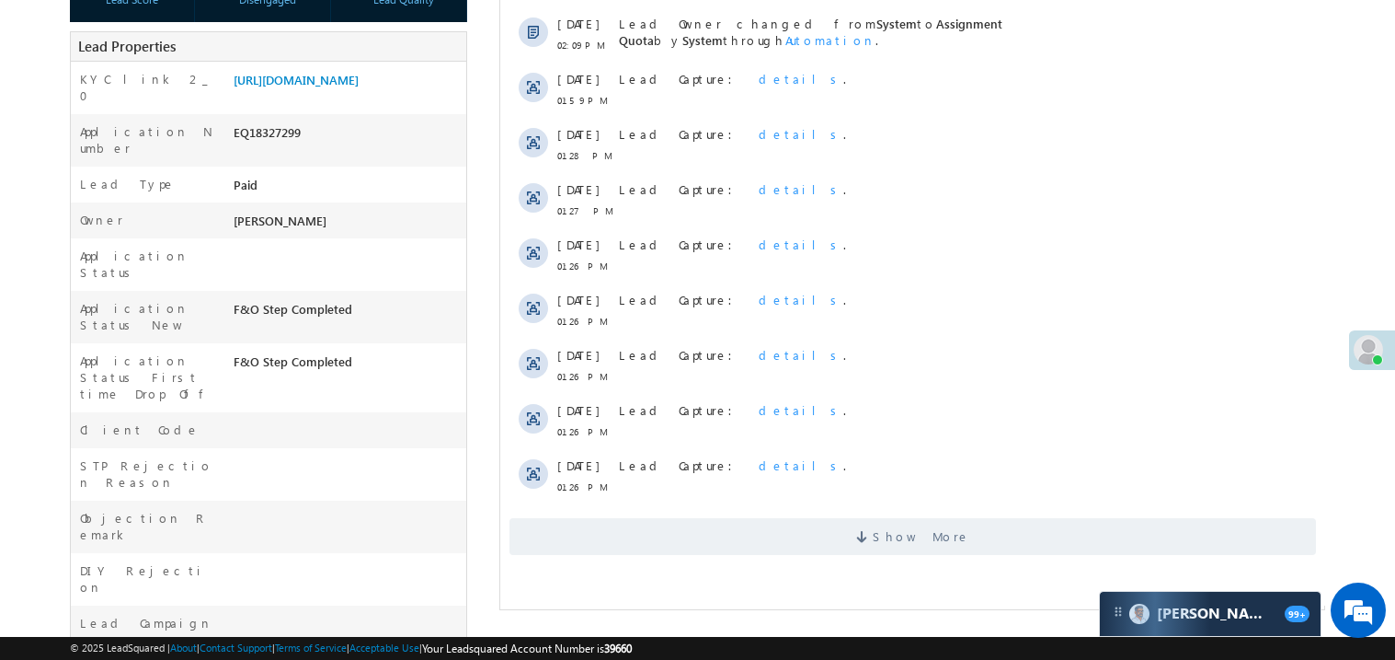
scroll to position [551, 0]
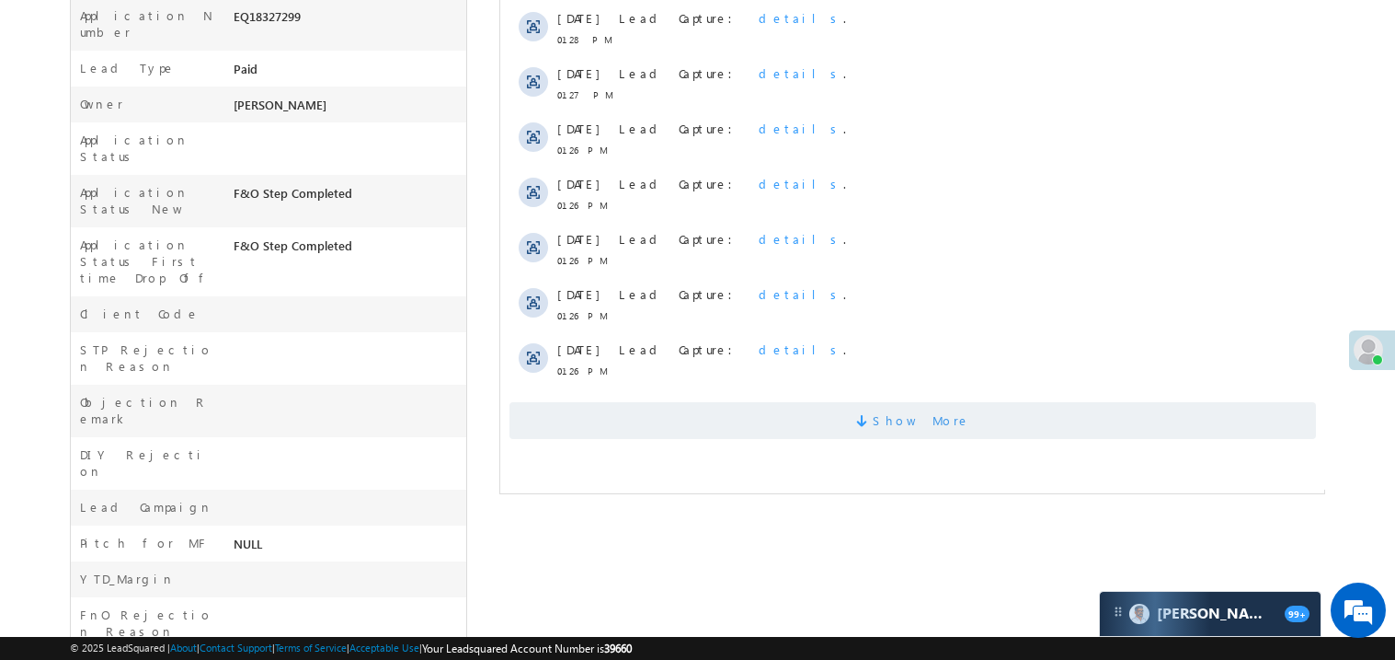
click at [872, 415] on span at bounding box center [864, 423] width 17 height 17
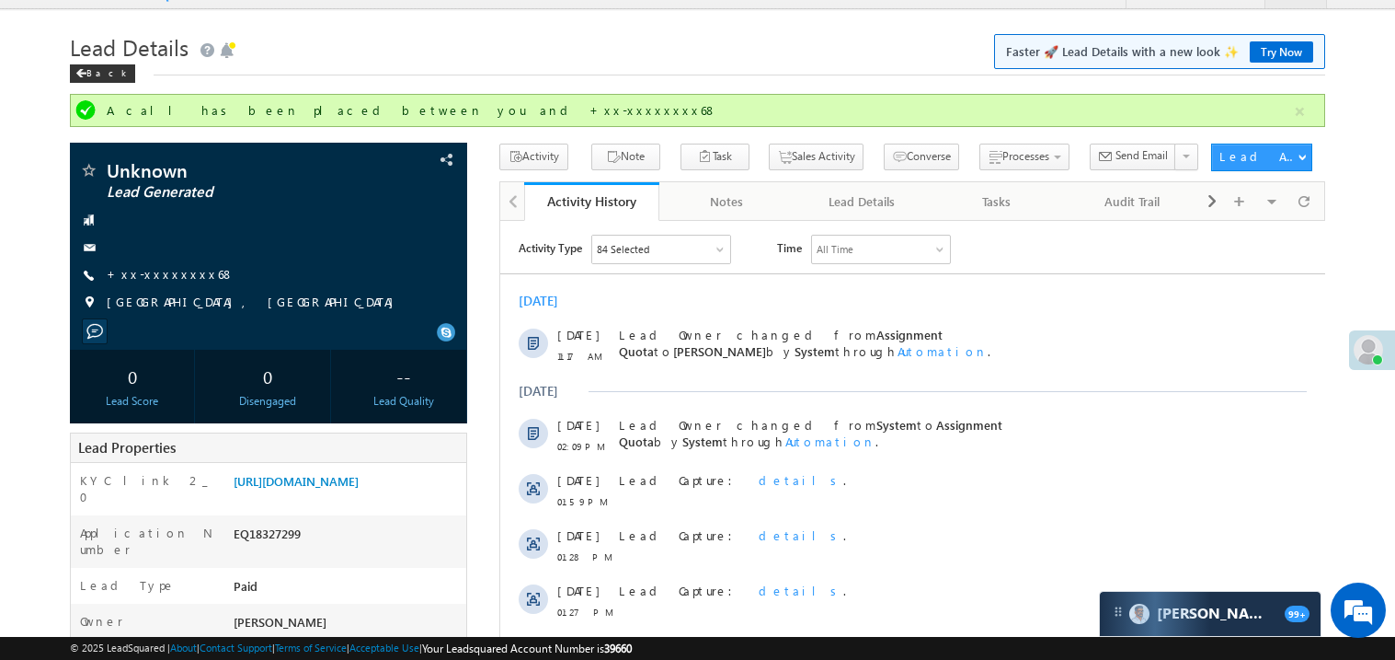
scroll to position [0, 0]
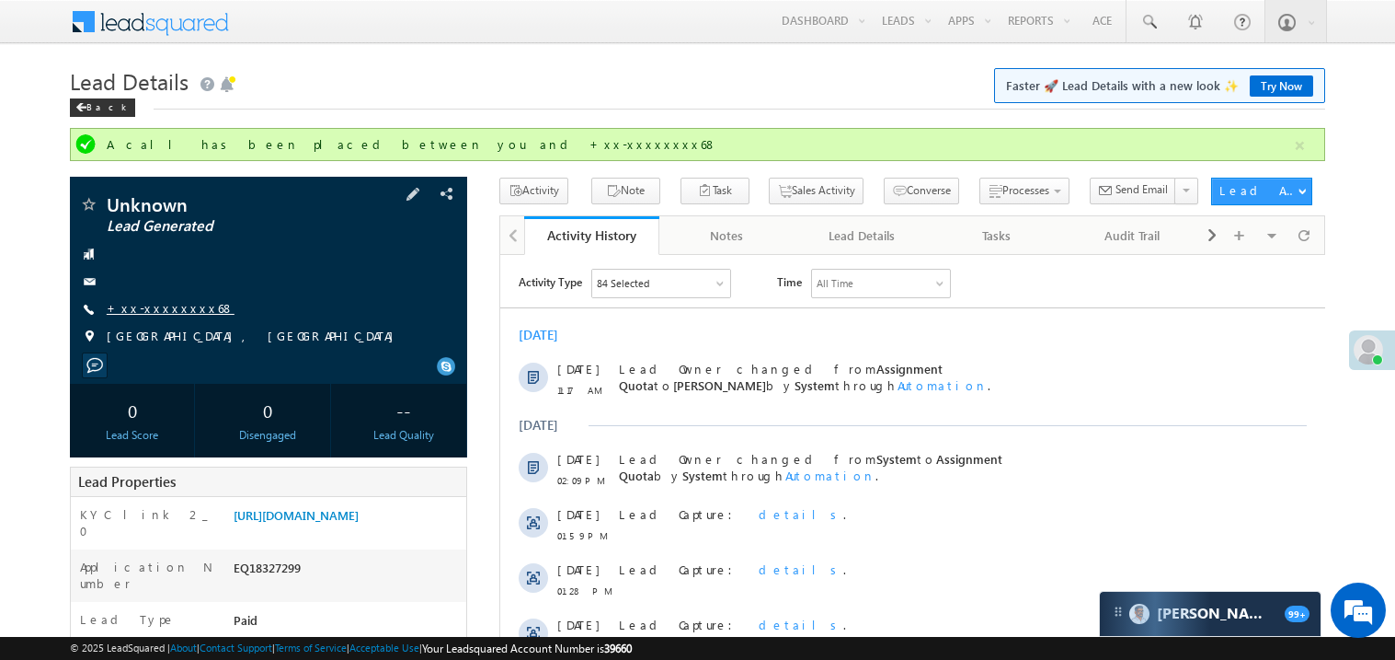
click at [168, 306] on link "+xx-xxxxxxxx68" at bounding box center [171, 308] width 128 height 16
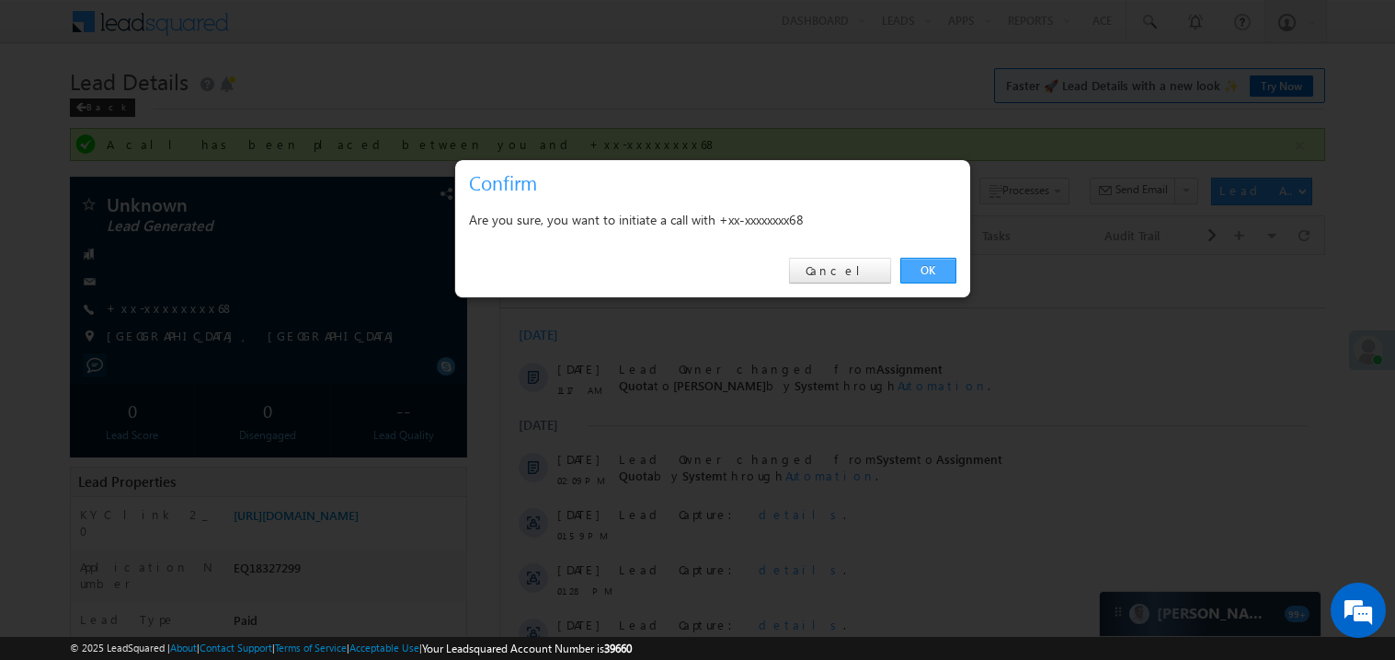
click at [930, 271] on link "OK" at bounding box center [929, 271] width 56 height 26
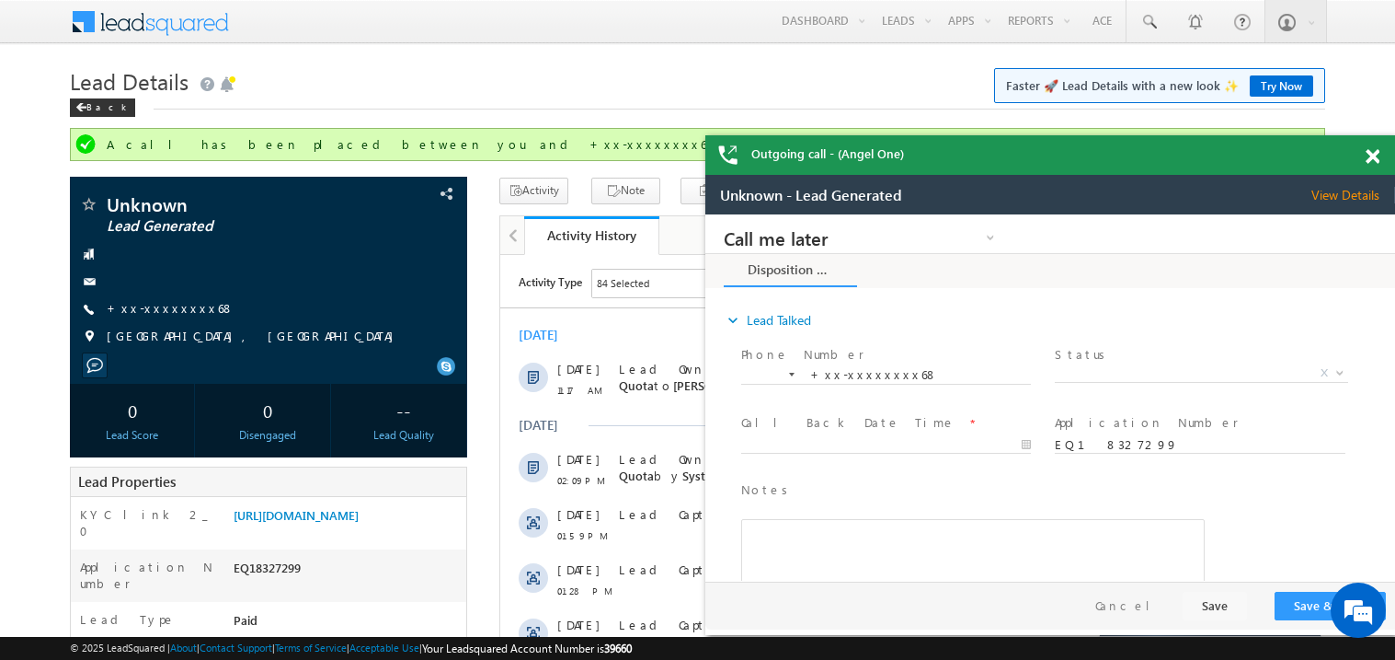
click at [1376, 158] on span at bounding box center [1373, 157] width 14 height 16
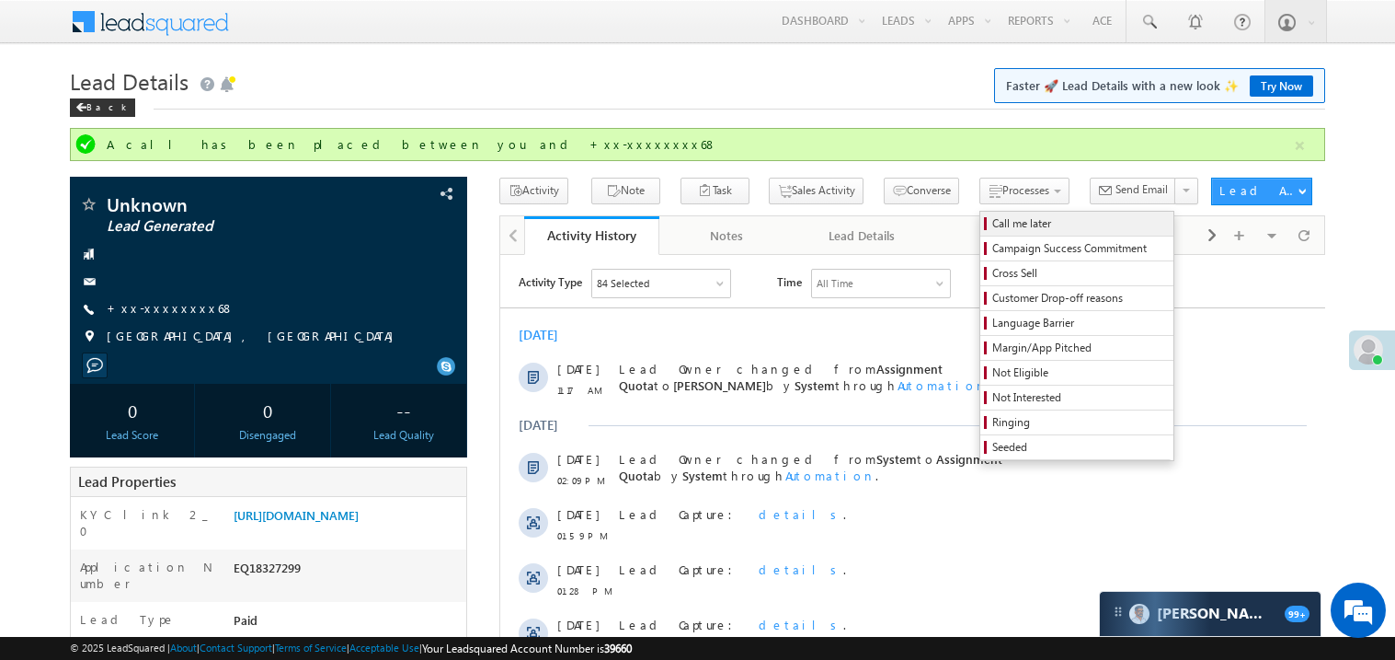
click at [993, 223] on span "Call me later" at bounding box center [1080, 223] width 175 height 17
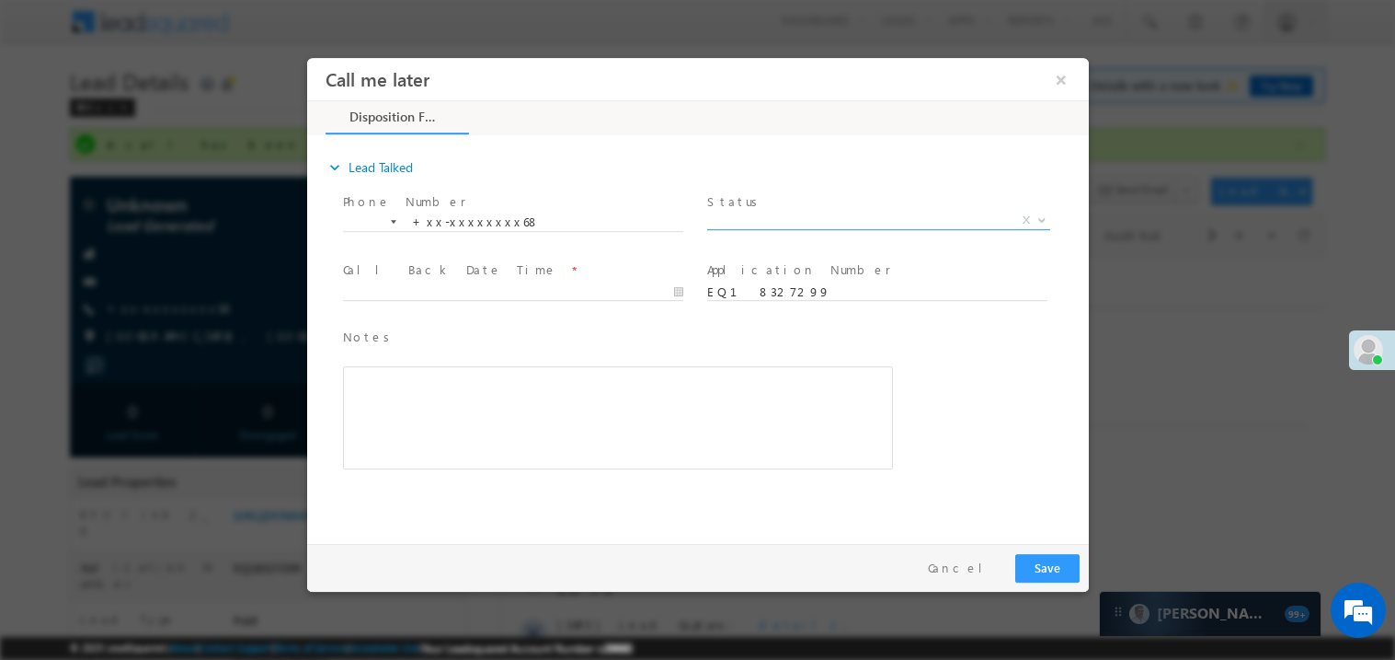
click at [758, 222] on span "X" at bounding box center [877, 220] width 343 height 18
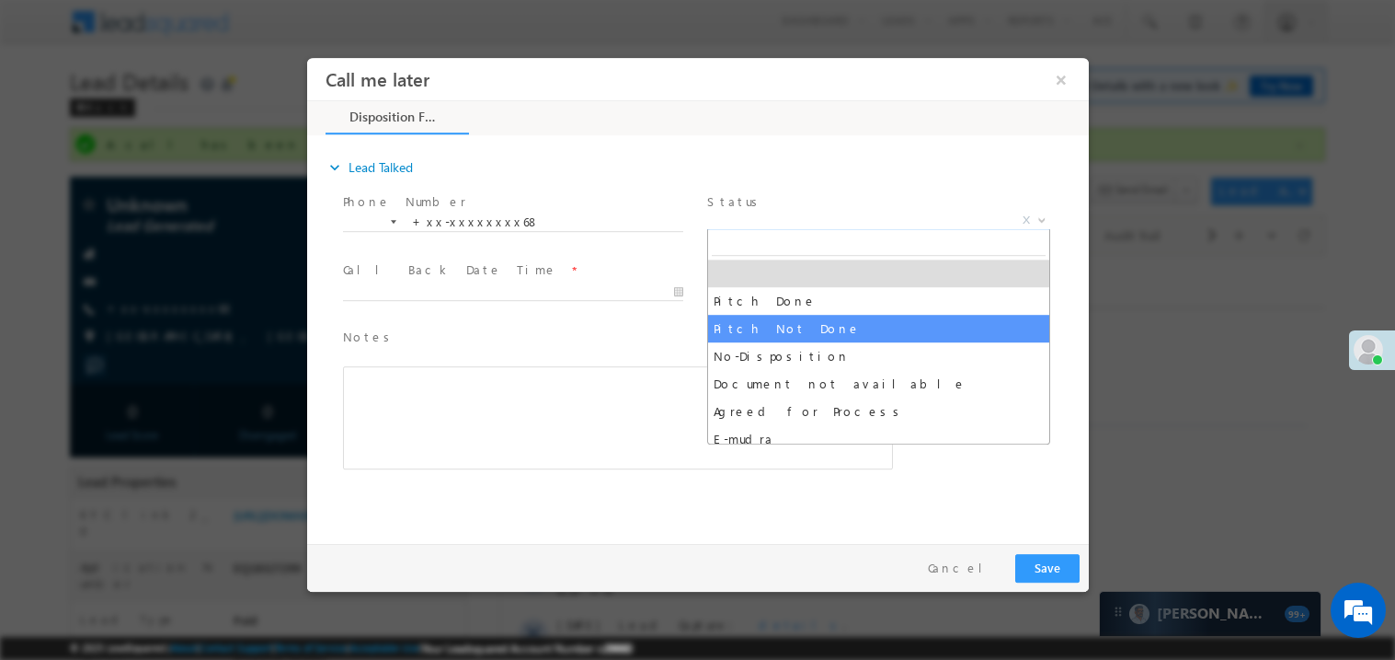
select select "Pitch Not Done"
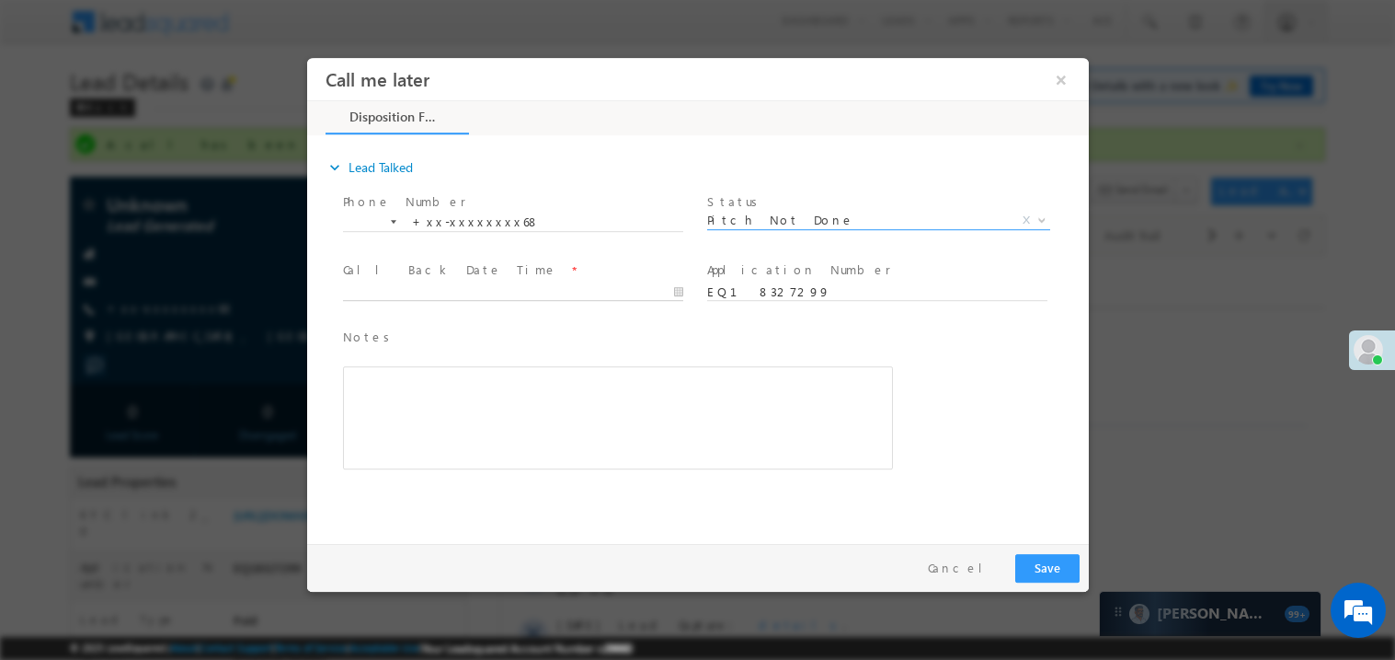
click at [442, 294] on body "Call me later ×" at bounding box center [697, 295] width 782 height 477
type input "08/30/25 11:34 AM"
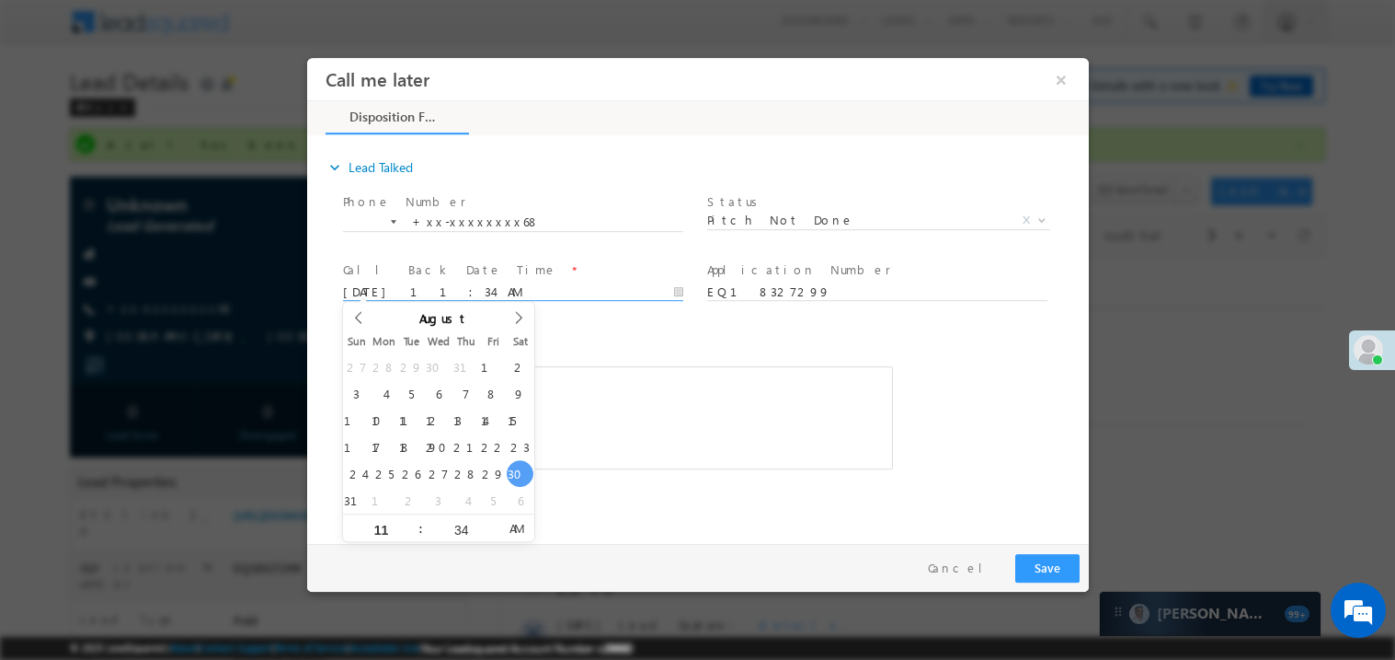
click at [603, 369] on div "Rich Text Editor, 40788eee-0fb2-11ec-a811-0adc8a9d82c2__tab1__section1__Notes__…" at bounding box center [617, 416] width 550 height 103
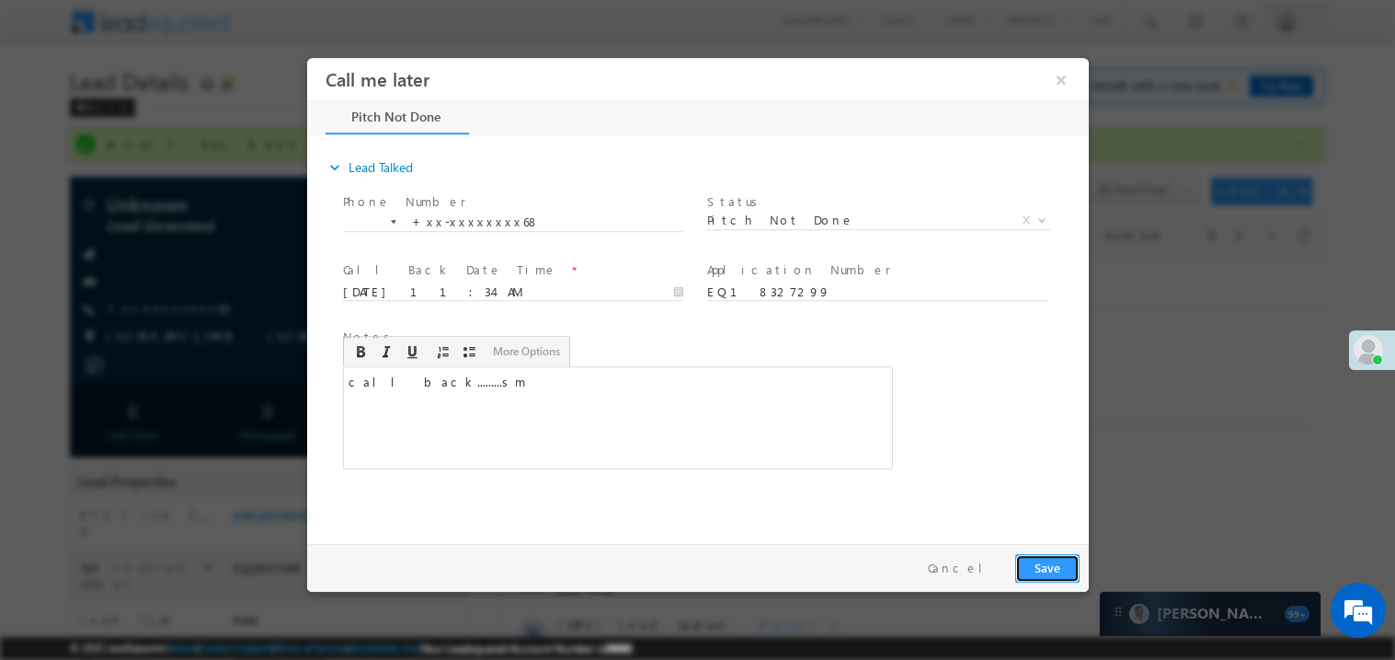
click at [1039, 568] on button "Save" at bounding box center [1047, 567] width 64 height 29
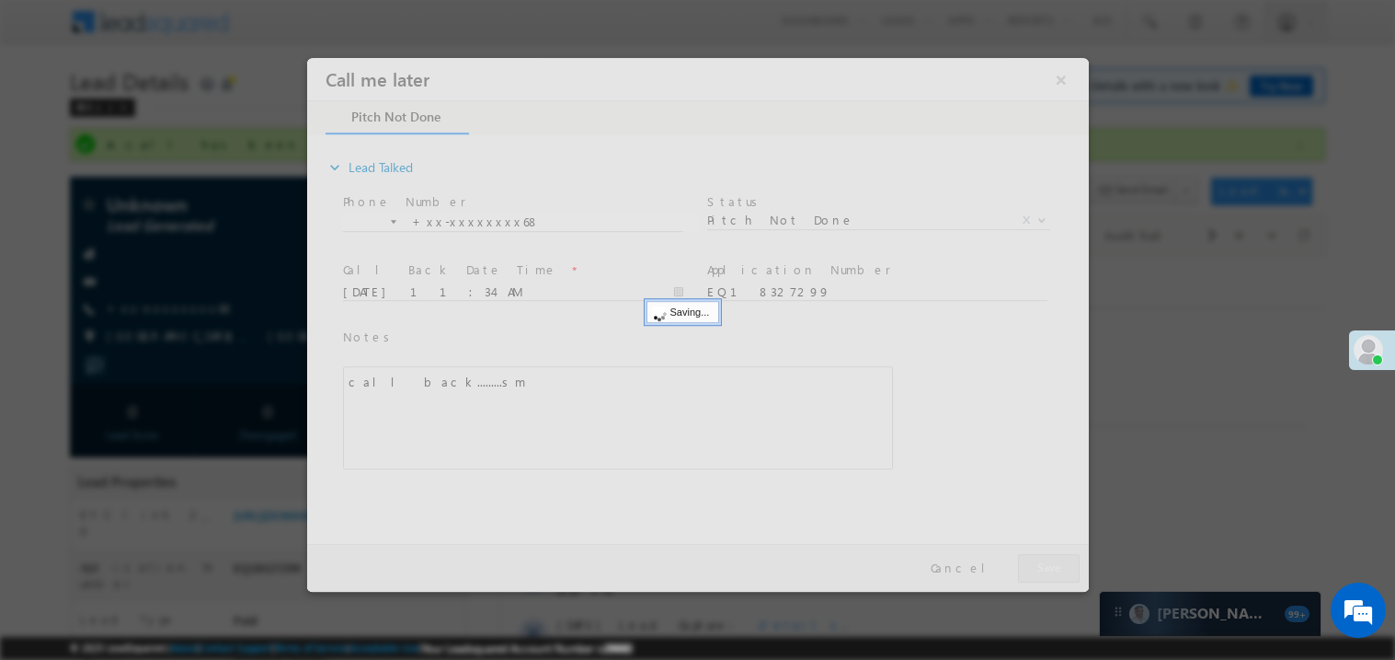
click at [1039, 568] on div at bounding box center [697, 324] width 782 height 534
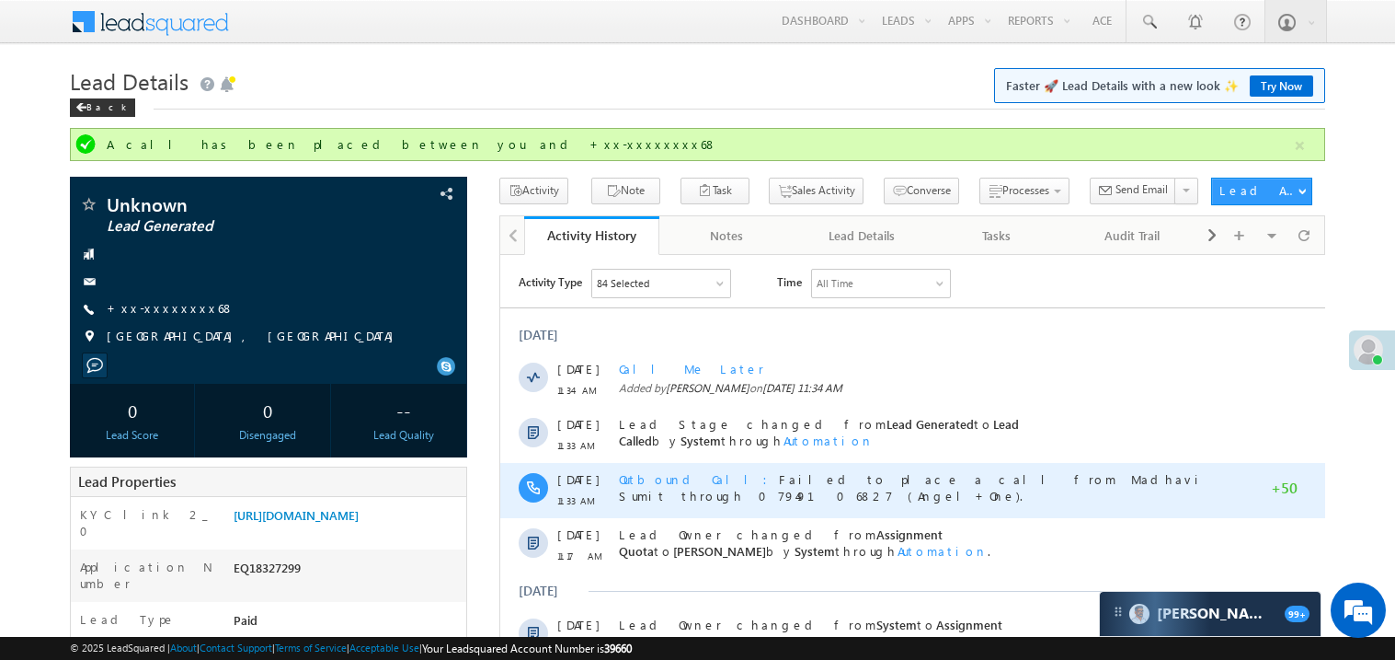
click at [811, 488] on div "Outbound Call Failed to place a call from Madhavi Sumit through 07949106827 (An…" at bounding box center [920, 489] width 605 height 55
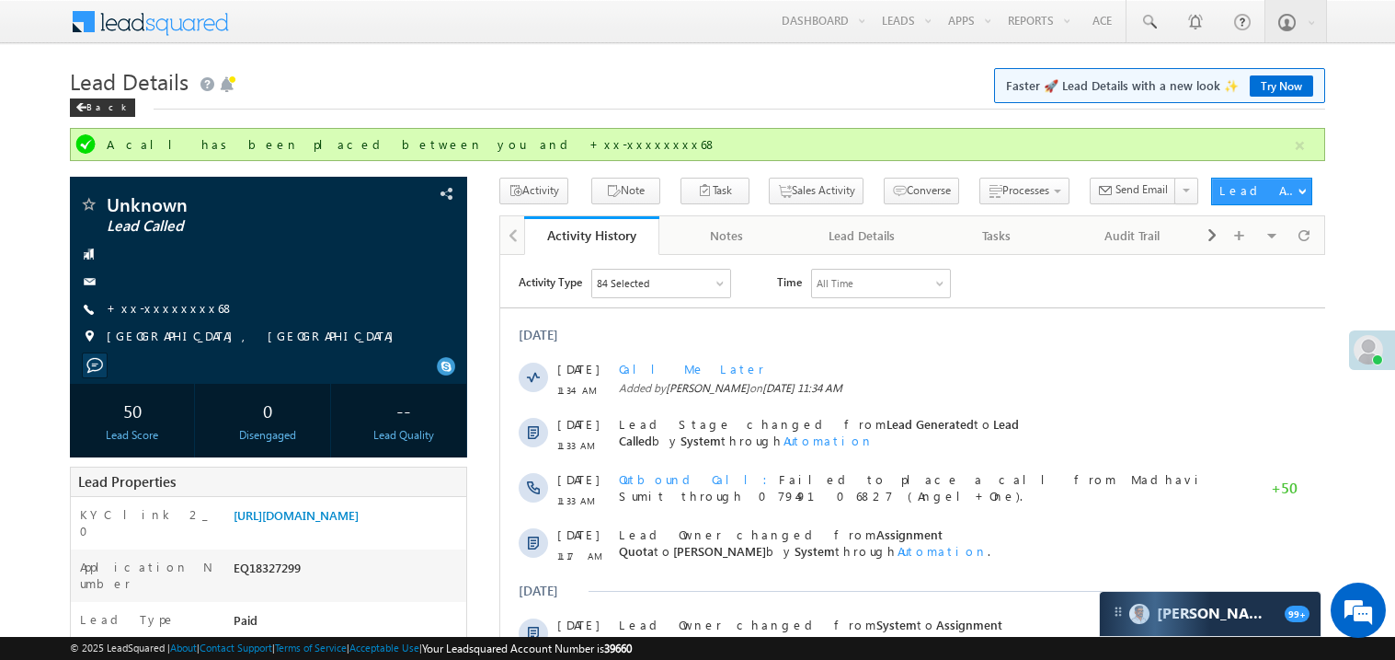
click at [423, 94] on h1 "Lead Details Faster 🚀 Lead Details with a new look ✨ Try Now" at bounding box center [698, 80] width 1256 height 36
click at [311, 522] on link "https://angelbroking1-pk3em7sa.customui-test.leadsquared.com?leadId=e704aaff-21…" at bounding box center [296, 515] width 125 height 16
click at [350, 522] on link "https://angelbroking1-pk3em7sa.customui-test.leadsquared.com?leadId=e704aaff-21…" at bounding box center [296, 515] width 125 height 16
click at [354, 522] on link "https://angelbroking1-pk3em7sa.customui-test.leadsquared.com?leadId=e704aaff-21…" at bounding box center [296, 515] width 125 height 16
click at [163, 310] on link "+xx-xxxxxxxx68" at bounding box center [171, 308] width 128 height 16
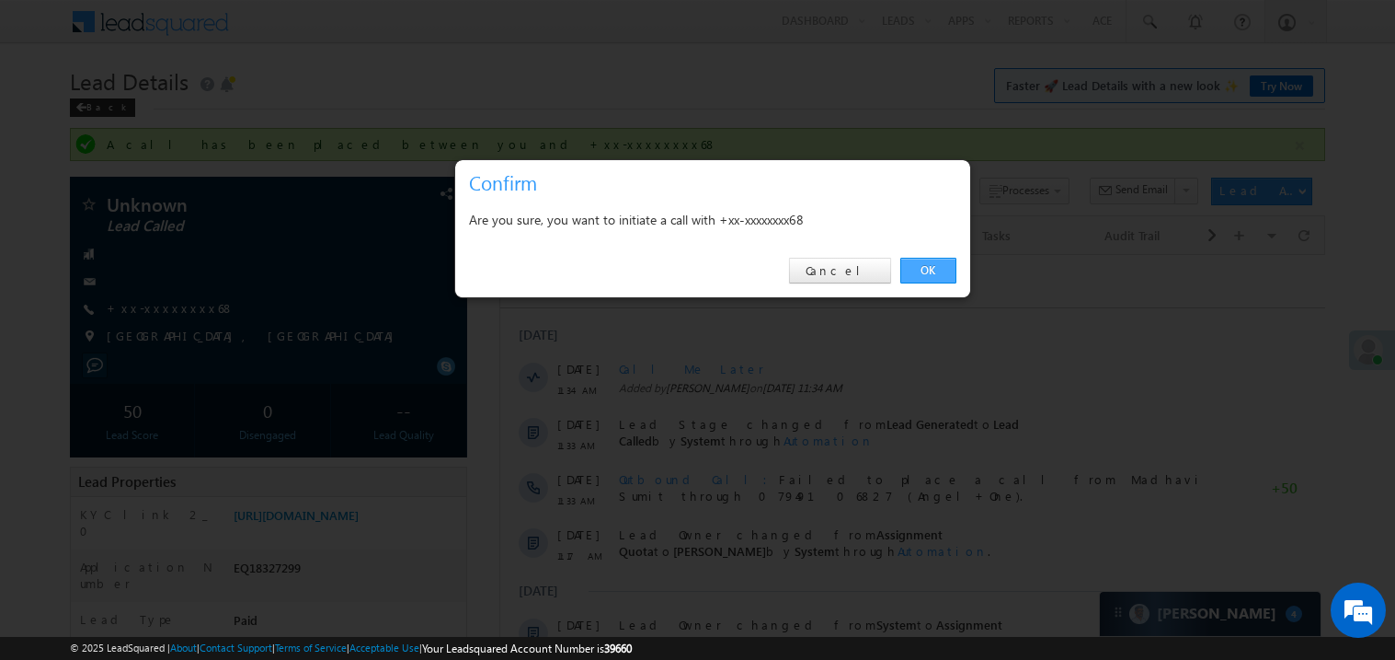
click at [939, 272] on link "OK" at bounding box center [929, 271] width 56 height 26
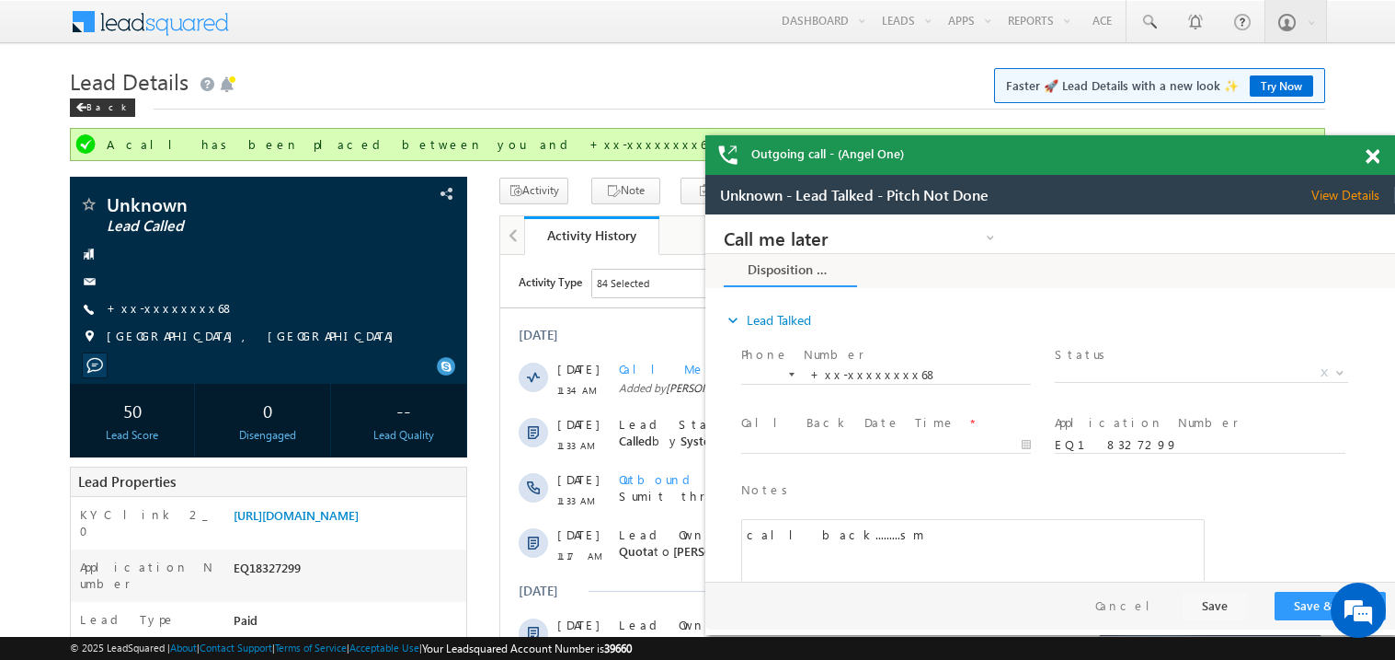
click at [1377, 154] on span at bounding box center [1373, 157] width 14 height 16
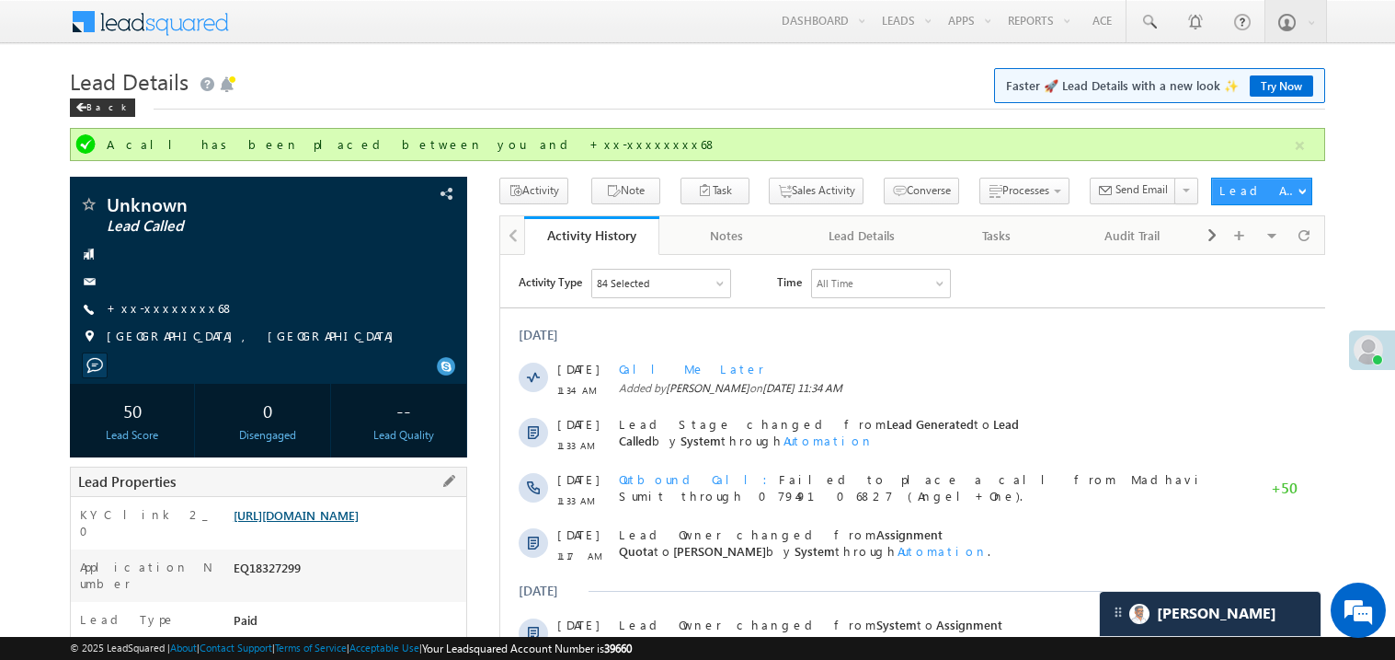
click at [338, 522] on link "https://angelbroking1-pk3em7sa.customui-test.leadsquared.com?leadId=e704aaff-21…" at bounding box center [296, 515] width 125 height 16
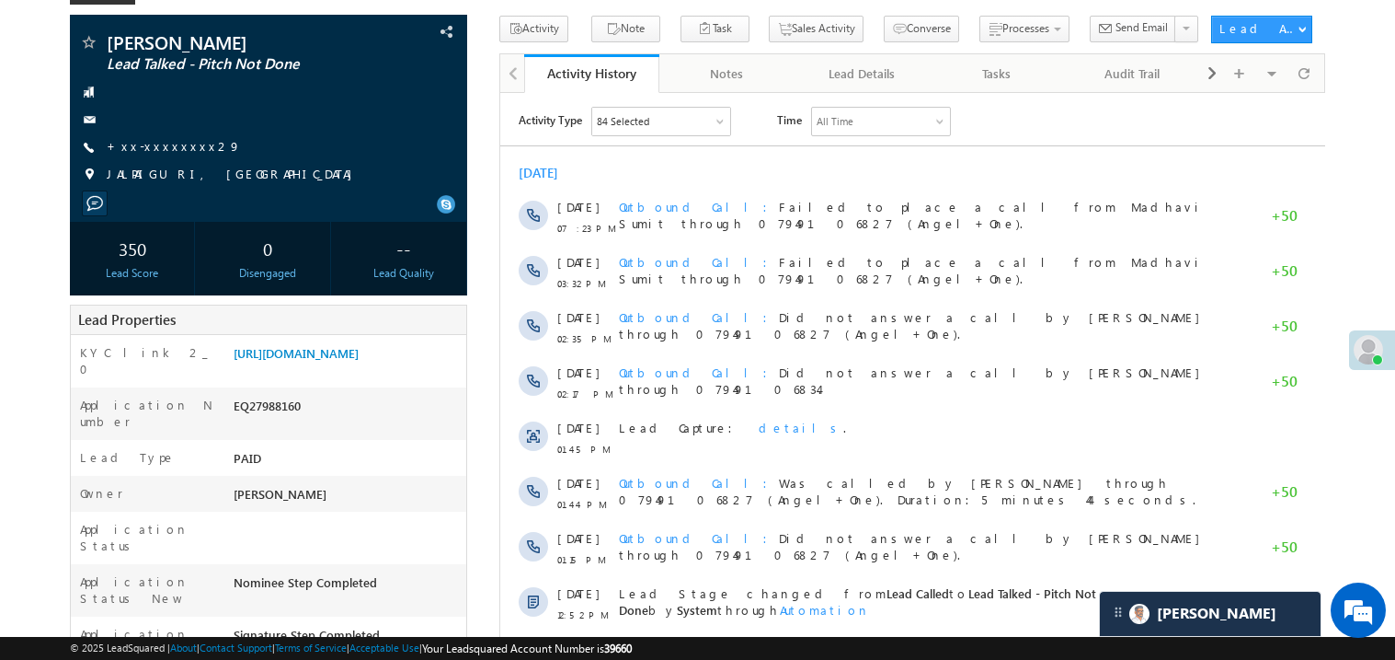
scroll to position [109, 0]
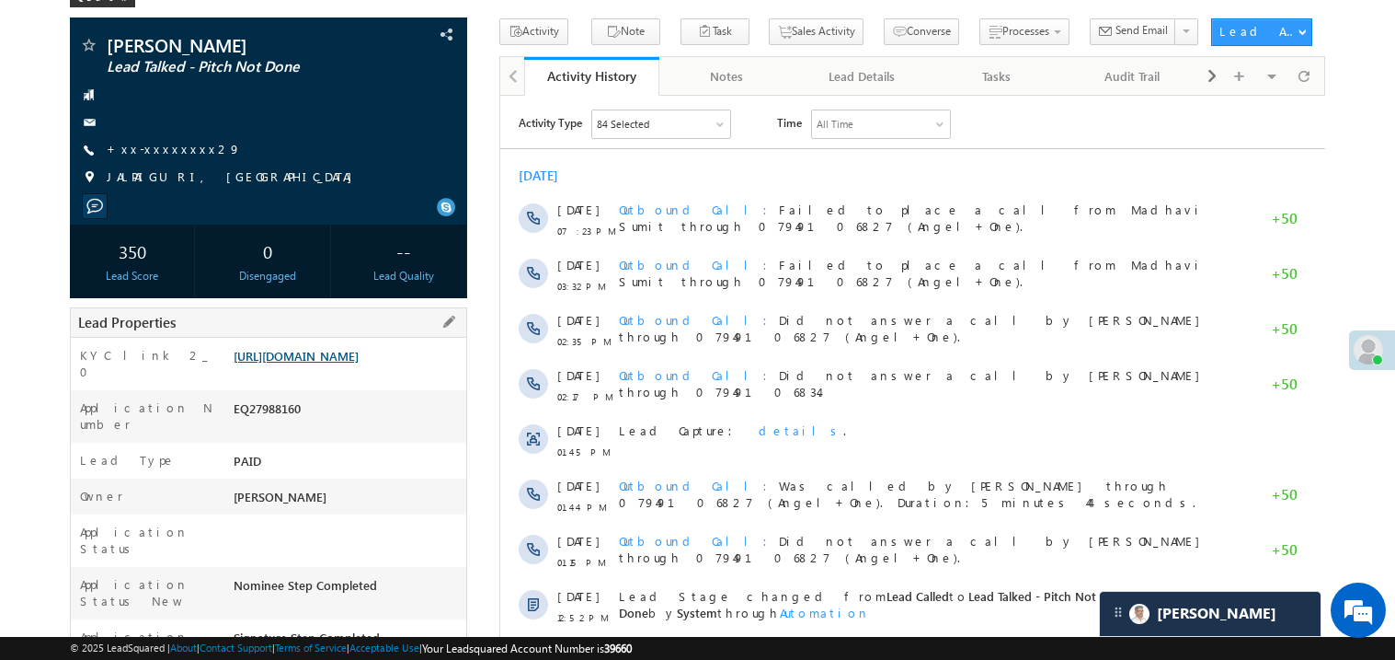
click at [324, 363] on link "[URL][DOMAIN_NAME]" at bounding box center [296, 356] width 125 height 16
click at [160, 145] on link "+xx-xxxxxxxx29" at bounding box center [174, 149] width 134 height 16
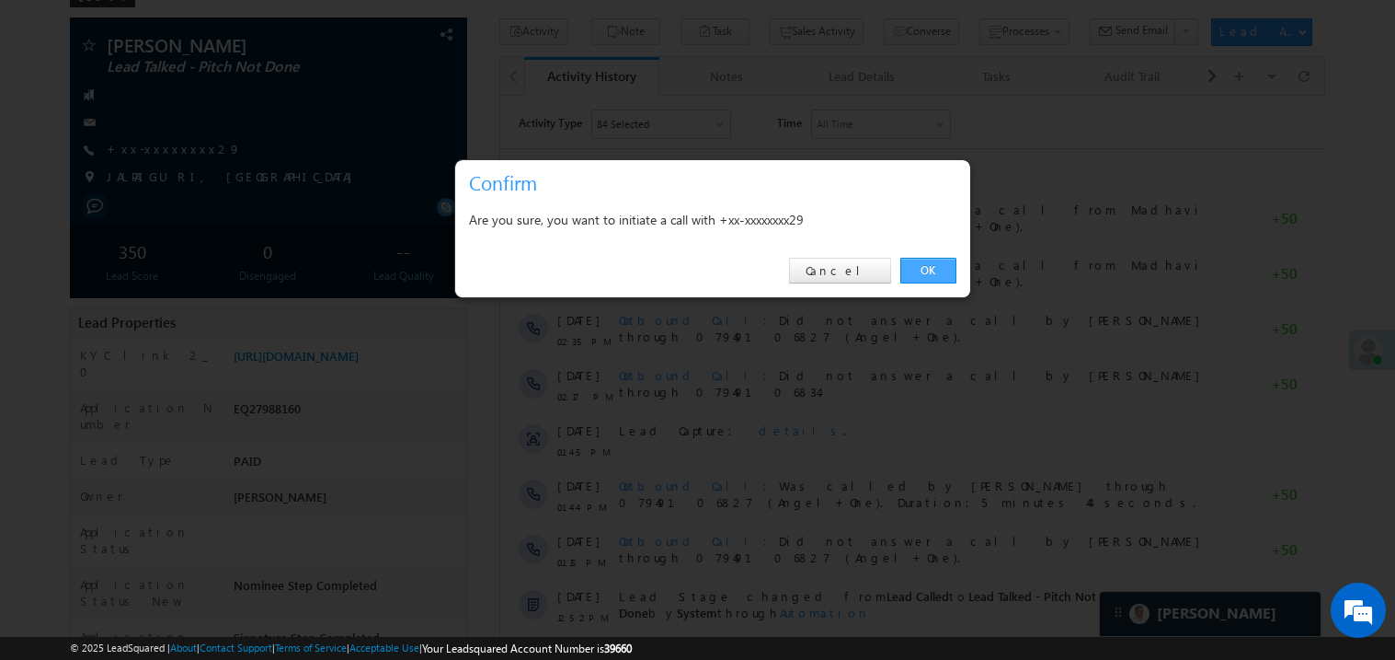
click at [919, 275] on link "OK" at bounding box center [929, 271] width 56 height 26
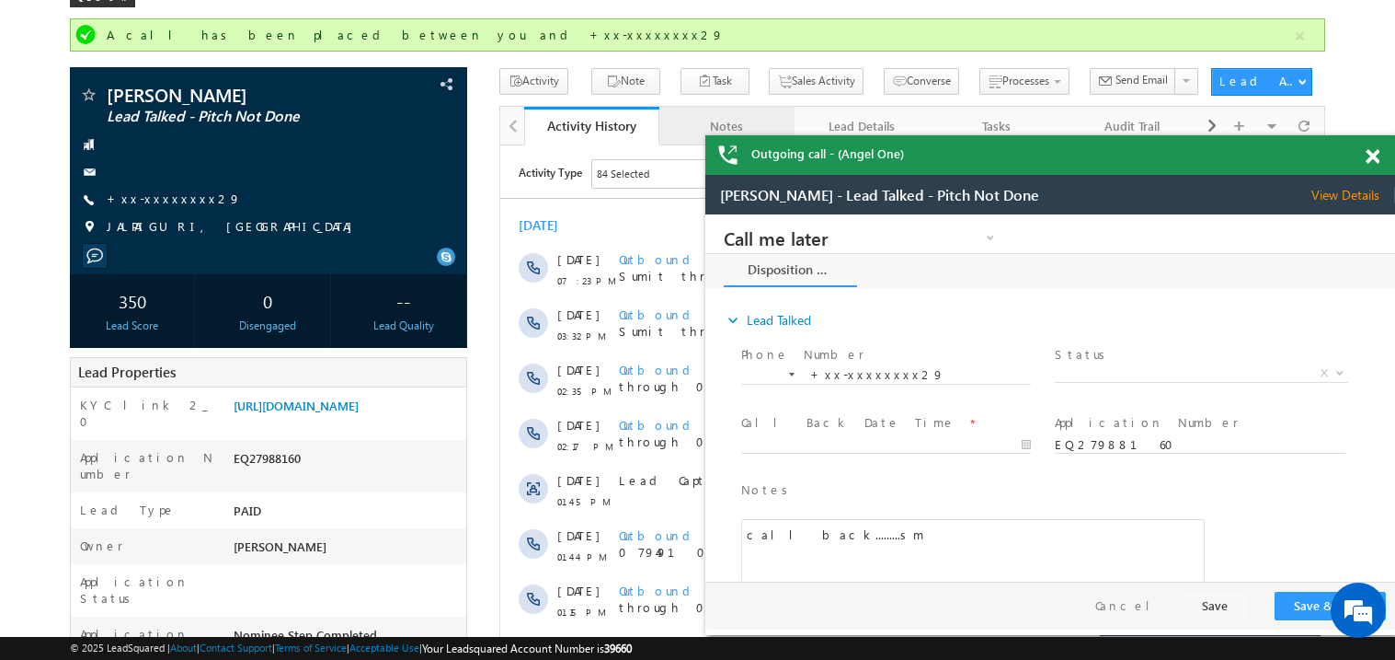
scroll to position [0, 0]
click at [1370, 156] on span at bounding box center [1373, 157] width 14 height 16
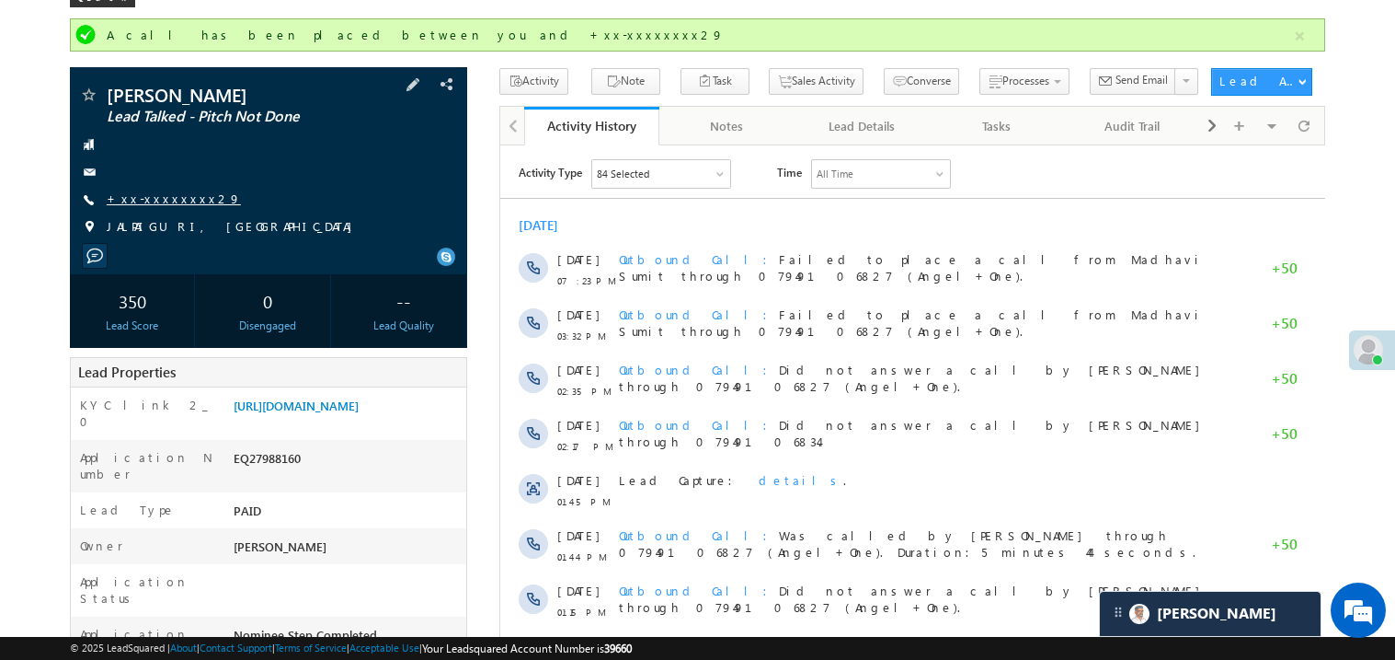
click at [179, 203] on link "+xx-xxxxxxxx29" at bounding box center [174, 198] width 134 height 16
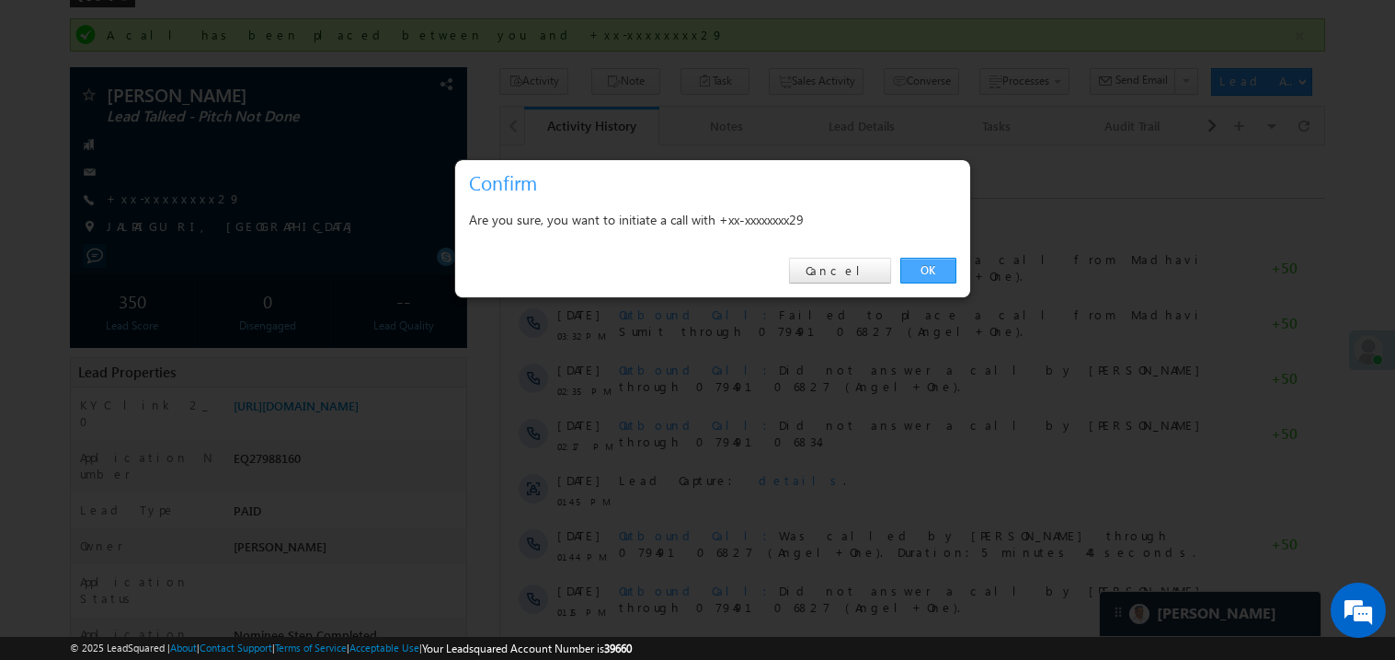
click at [927, 277] on link "OK" at bounding box center [929, 271] width 56 height 26
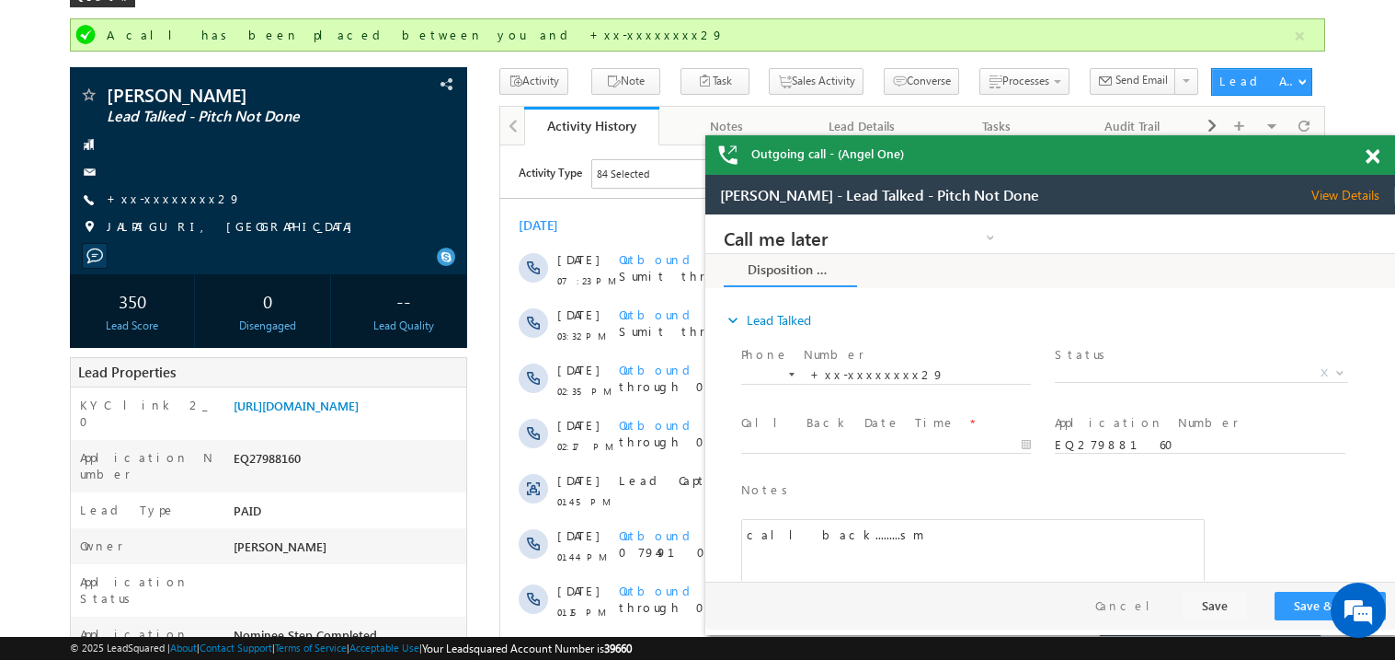
click at [1373, 154] on span at bounding box center [1373, 157] width 14 height 16
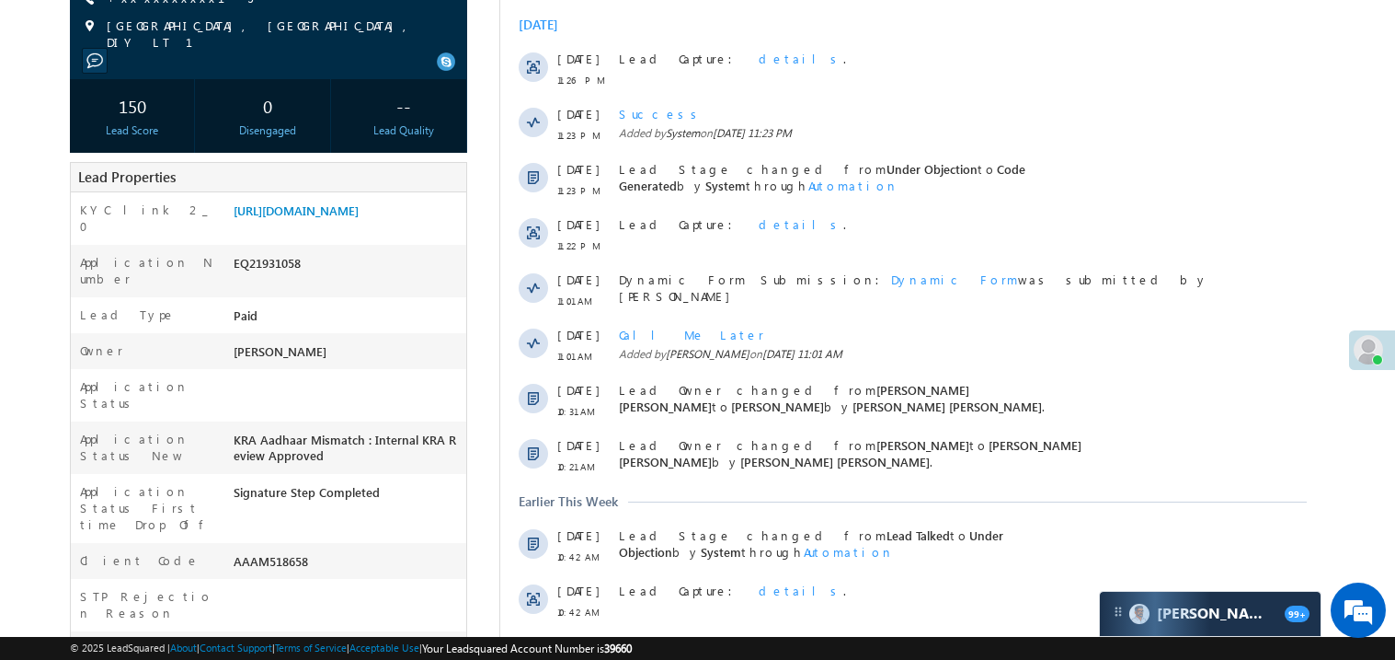
scroll to position [293, 0]
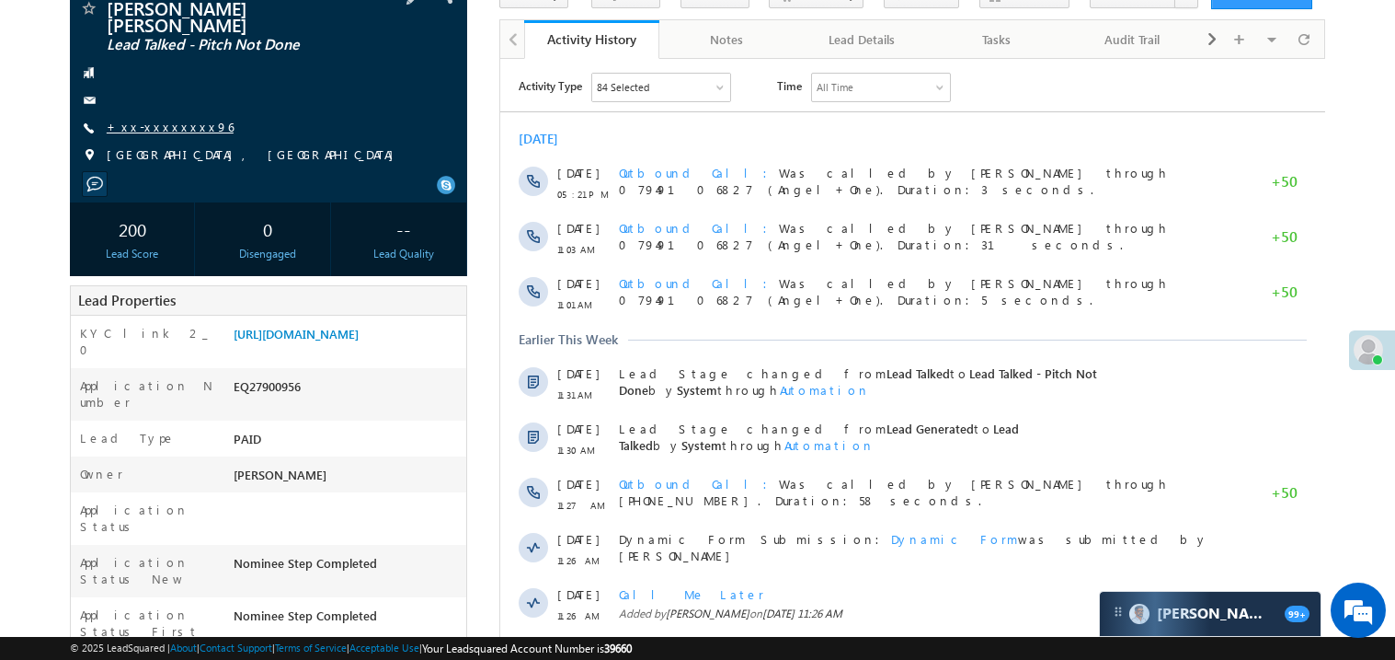
click at [148, 119] on link "+xx-xxxxxxxx96" at bounding box center [170, 127] width 127 height 16
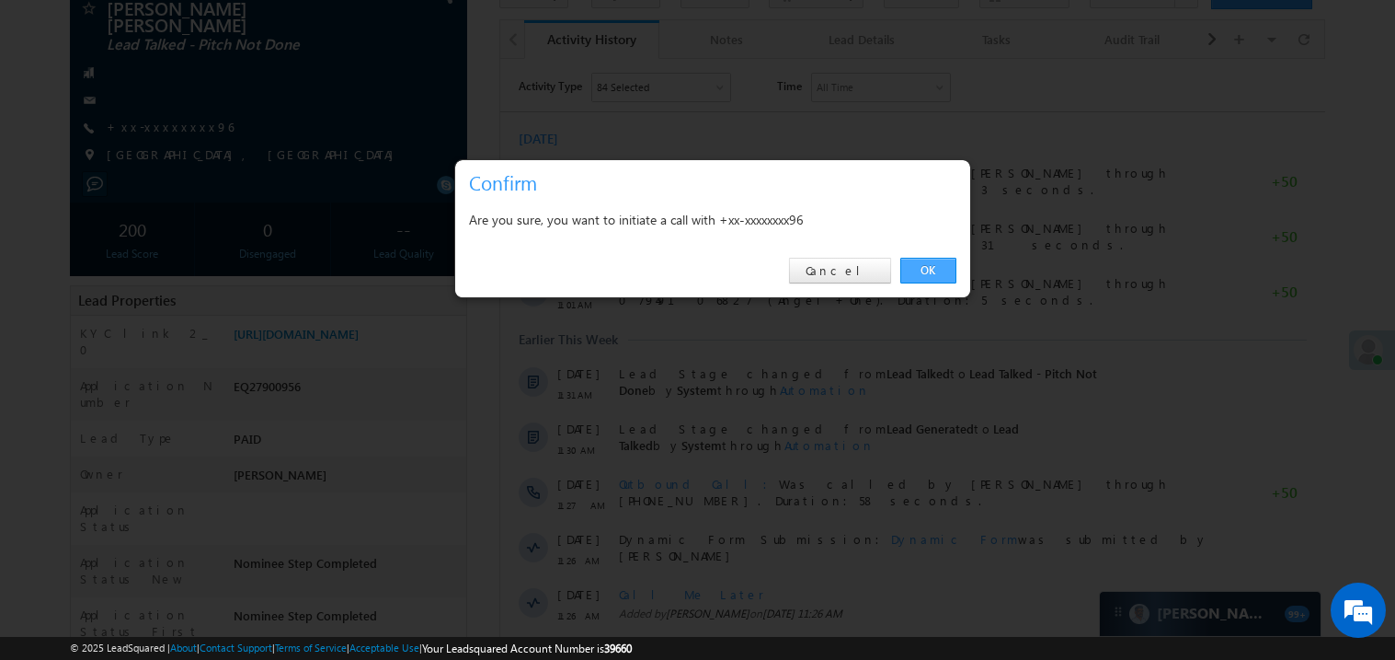
click at [924, 266] on link "OK" at bounding box center [929, 271] width 56 height 26
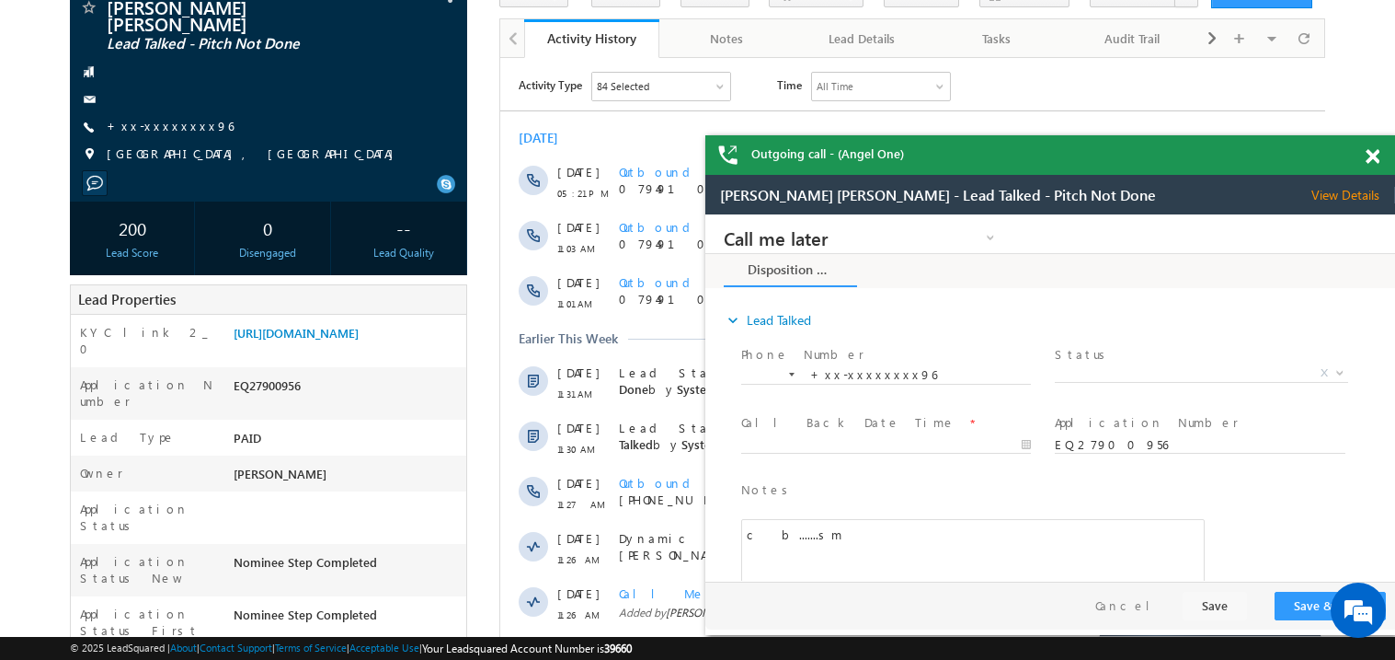
click at [1369, 153] on span at bounding box center [1373, 157] width 14 height 16
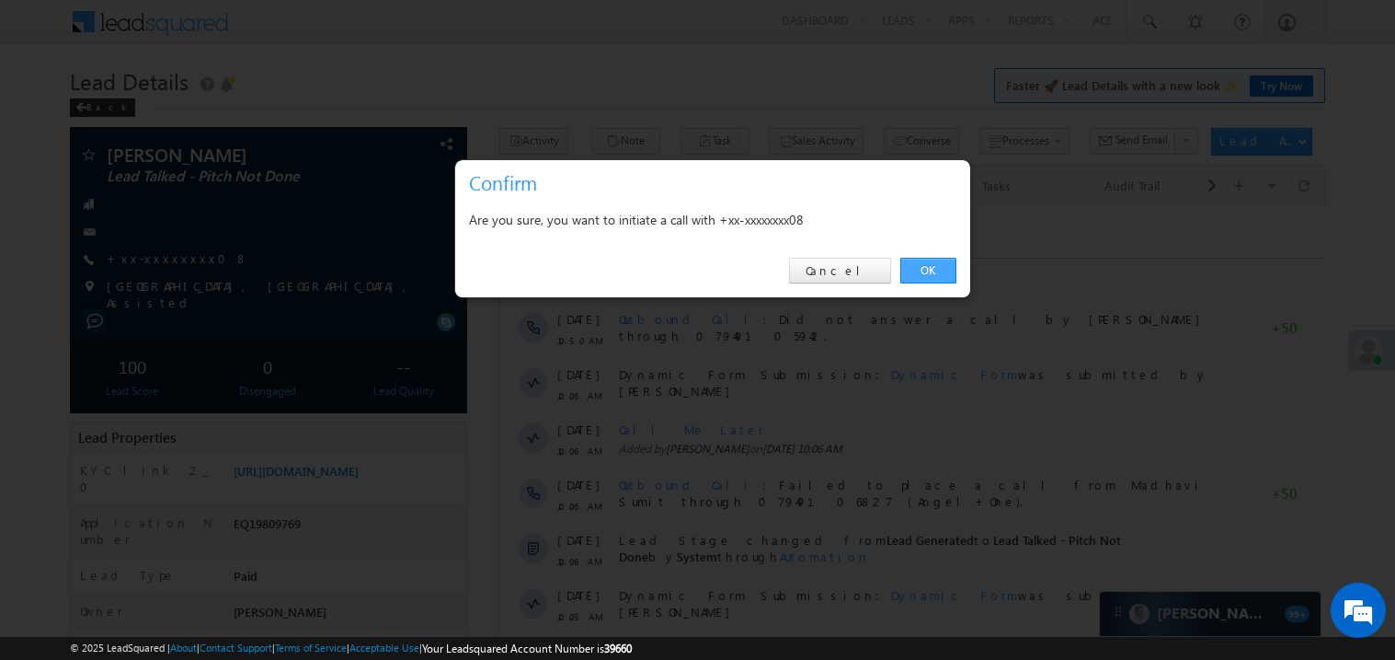
click at [931, 278] on link "OK" at bounding box center [929, 271] width 56 height 26
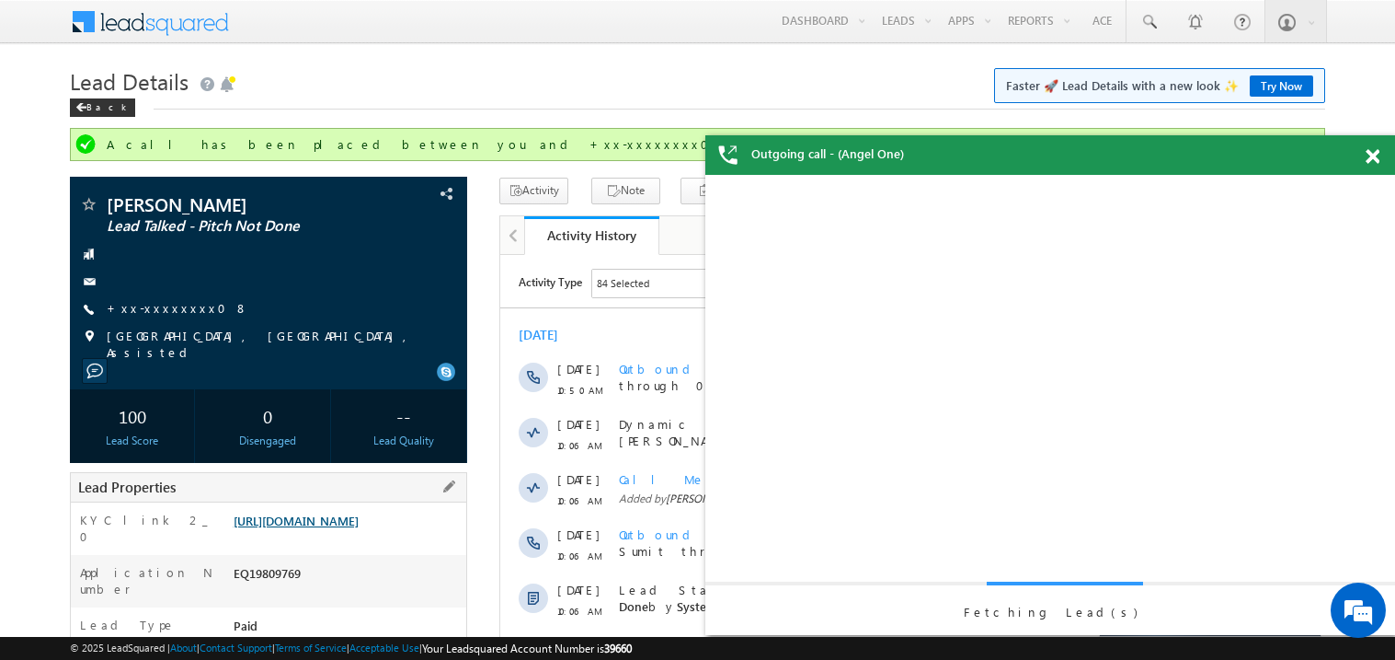
click at [359, 524] on link "[URL][DOMAIN_NAME]" at bounding box center [296, 520] width 125 height 16
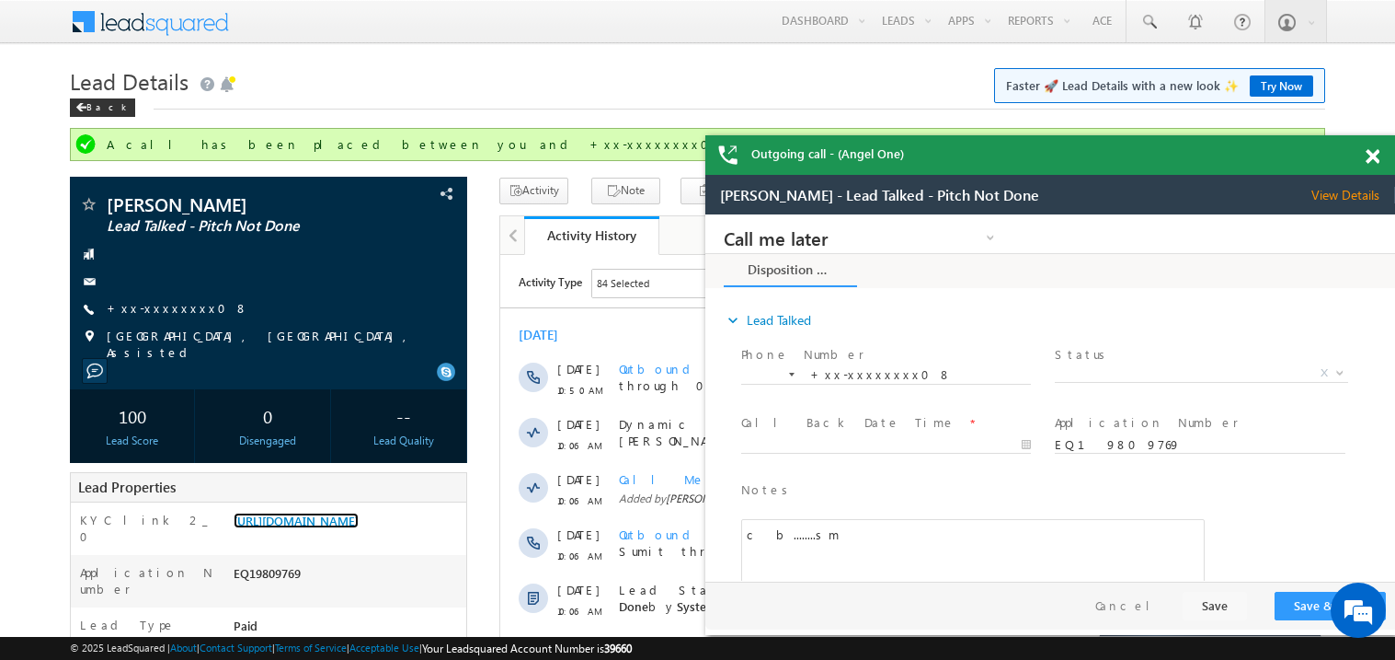
click at [1372, 150] on span at bounding box center [1373, 157] width 14 height 16
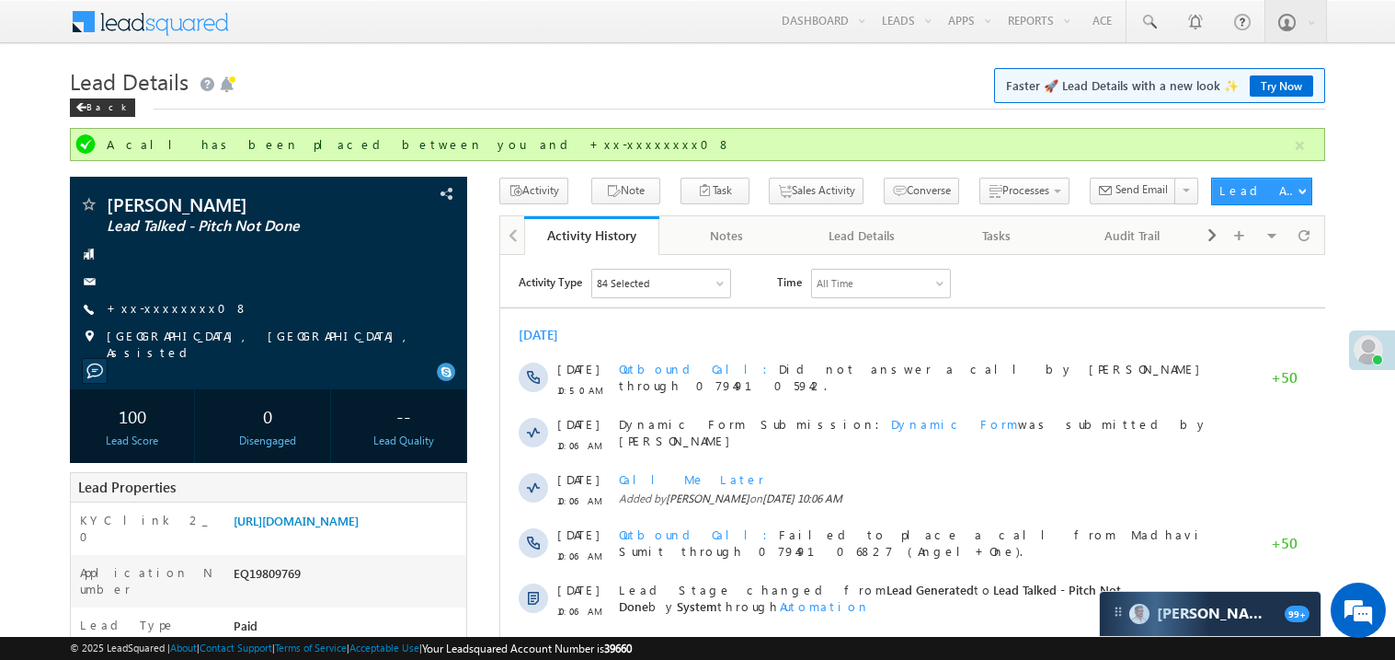
click at [999, 99] on div "Back" at bounding box center [698, 104] width 1256 height 12
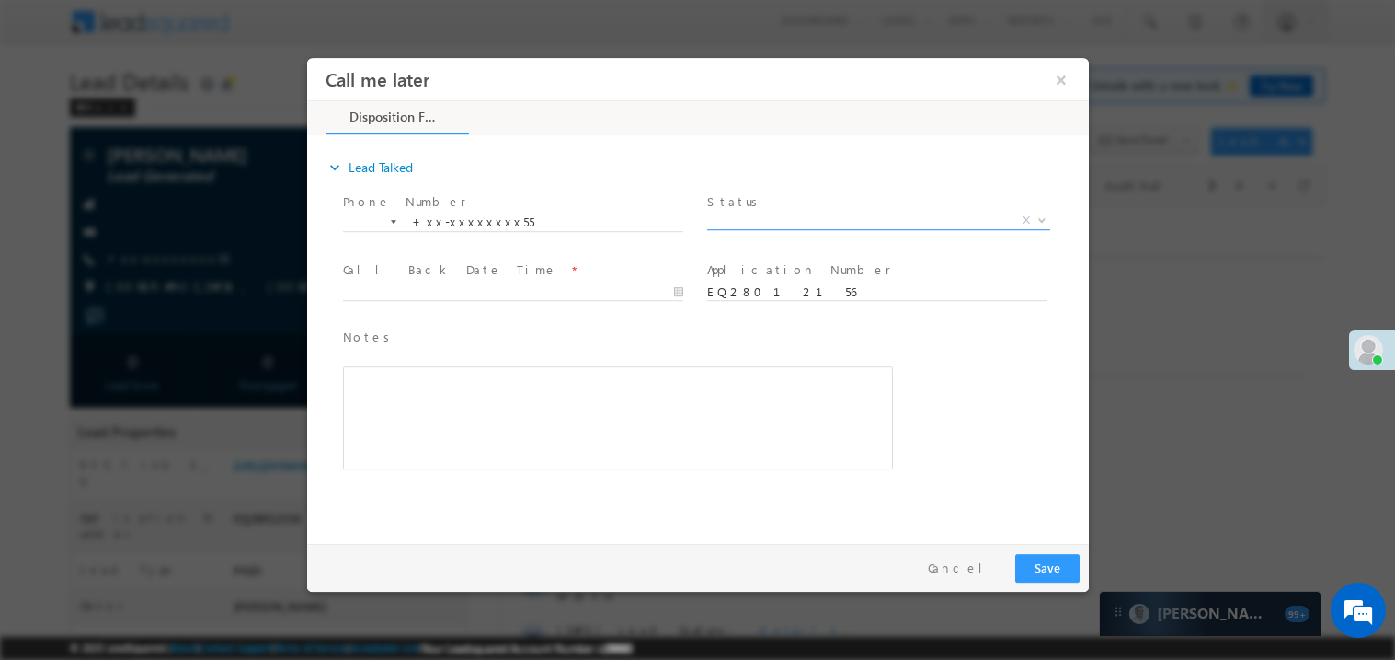
click at [787, 217] on span "X" at bounding box center [877, 220] width 343 height 18
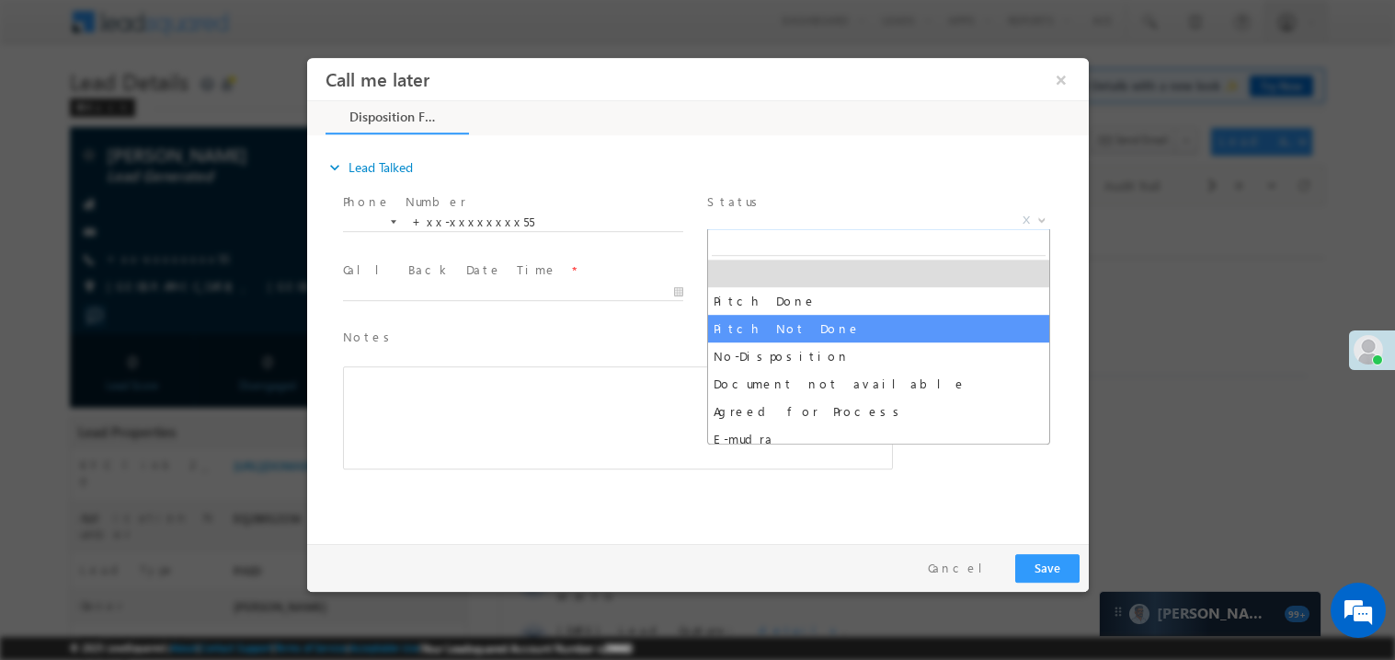
select select "Pitch Not Done"
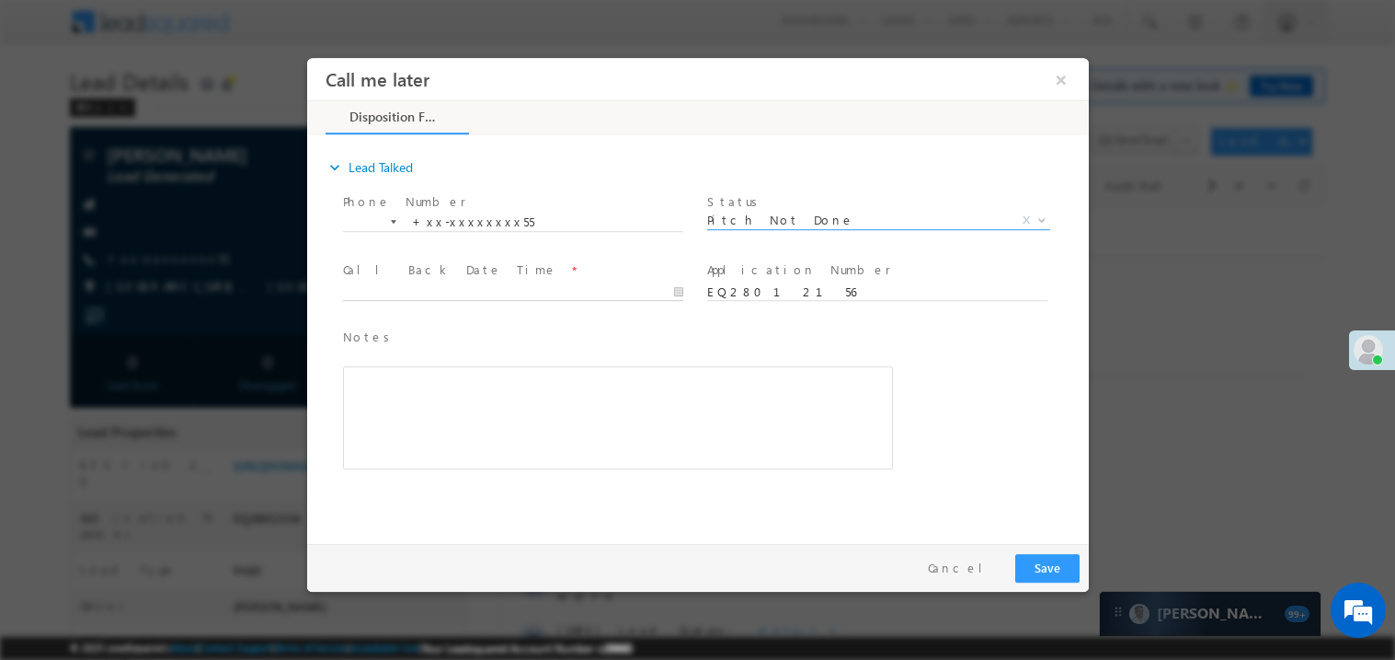
click at [475, 290] on body "Call me later ×" at bounding box center [697, 295] width 782 height 477
type input "08/30/25 11:50 AM"
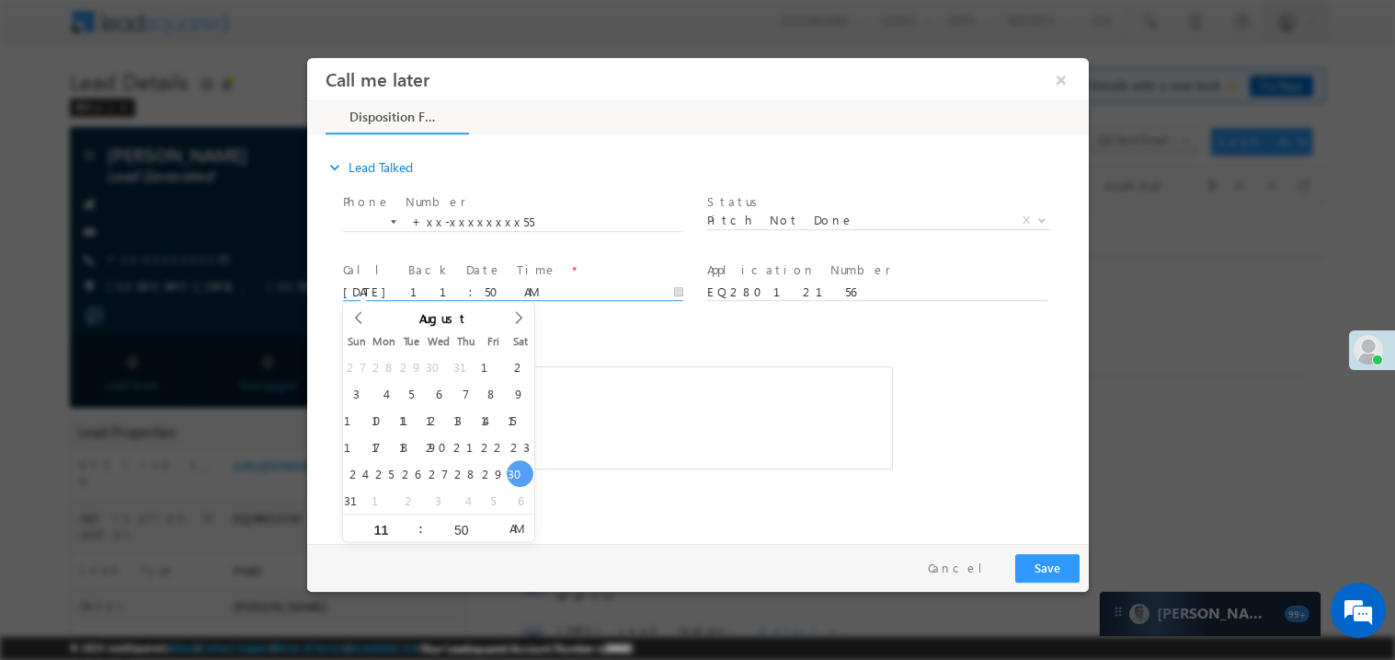
click at [644, 356] on div "Notes * Editor toolbars Basic Styles Bold Italic Underline Paragraph Insert/Rem…" at bounding box center [617, 398] width 550 height 143
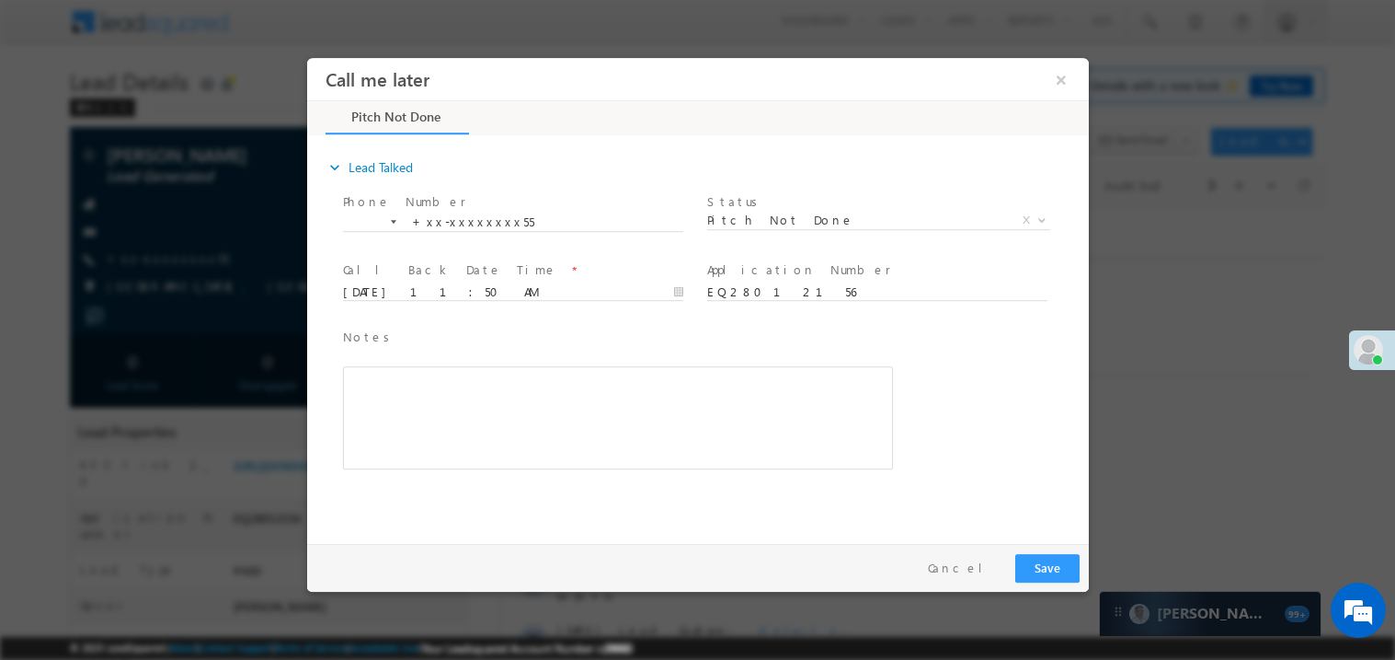
click at [590, 382] on div "Rich Text Editor, 40788eee-0fb2-11ec-a811-0adc8a9d82c2__tab1__section1__Notes__…" at bounding box center [617, 416] width 550 height 103
click at [1043, 561] on button "Save" at bounding box center [1047, 567] width 64 height 29
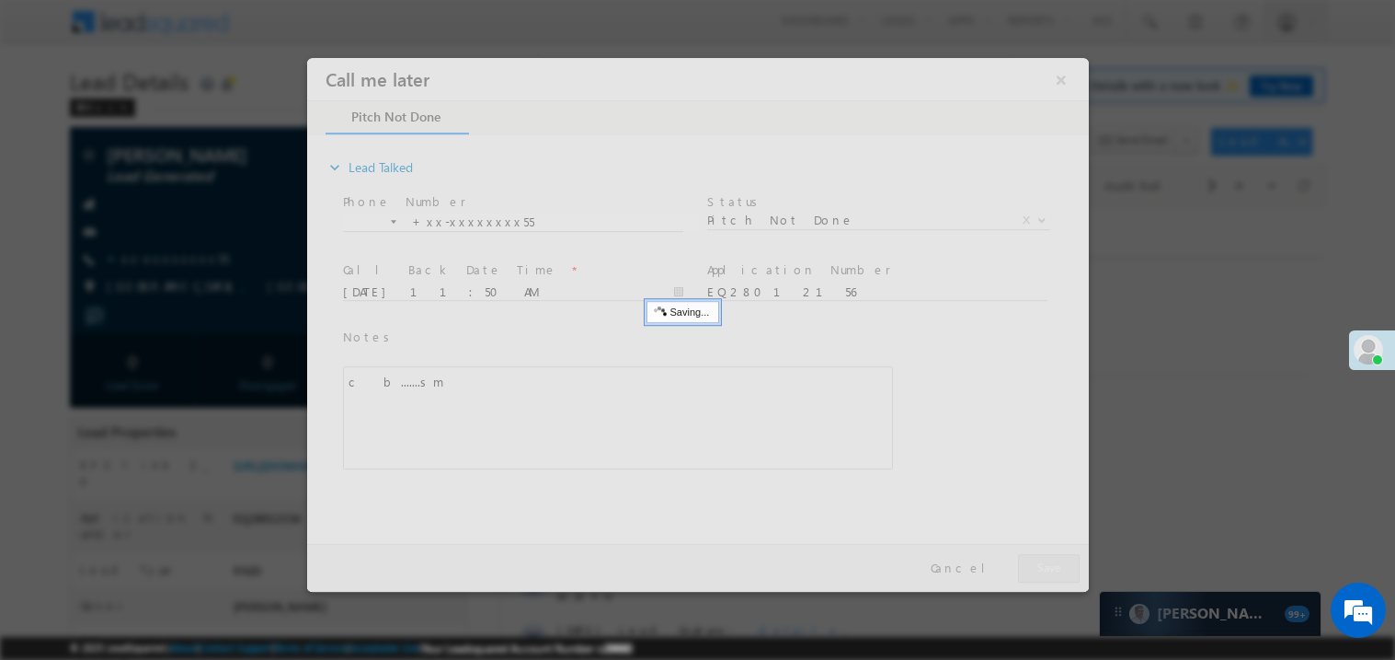
click at [1043, 561] on div at bounding box center [697, 324] width 782 height 534
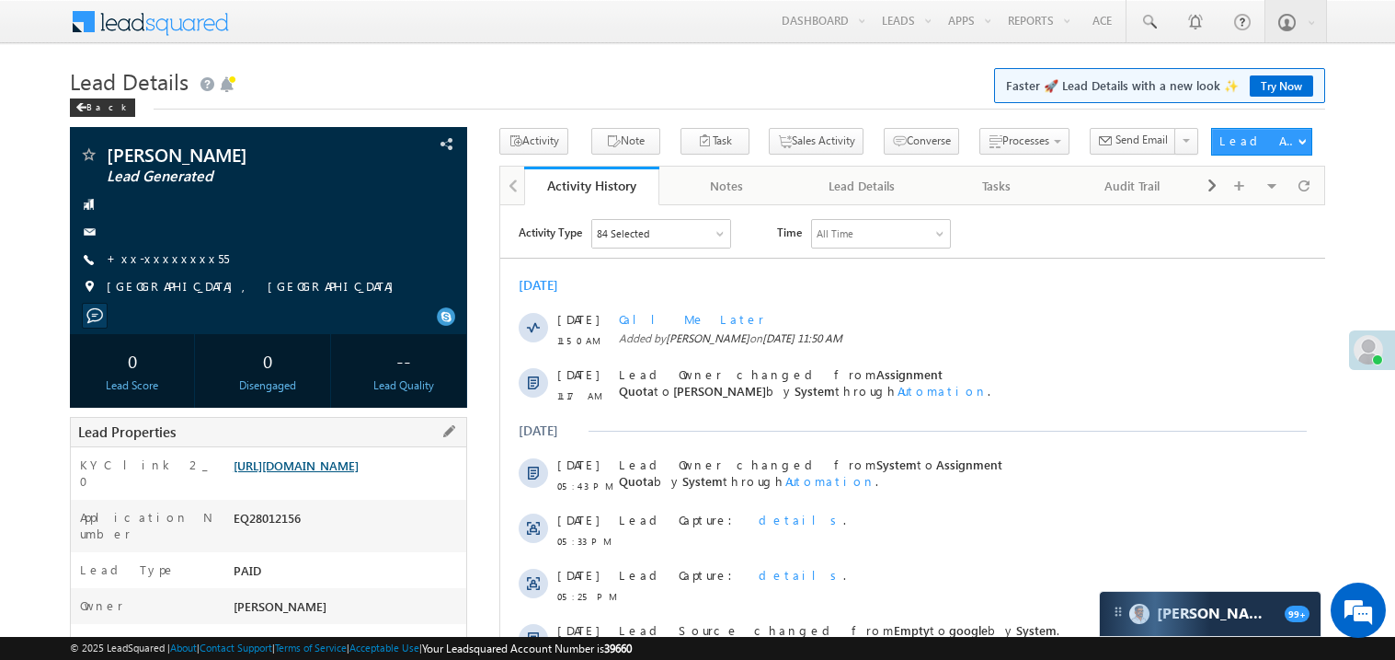
click at [359, 473] on link "https://angelbroking1-pk3em7sa.customui-test.leadsquared.com?leadId=2b916c78-94…" at bounding box center [296, 465] width 125 height 16
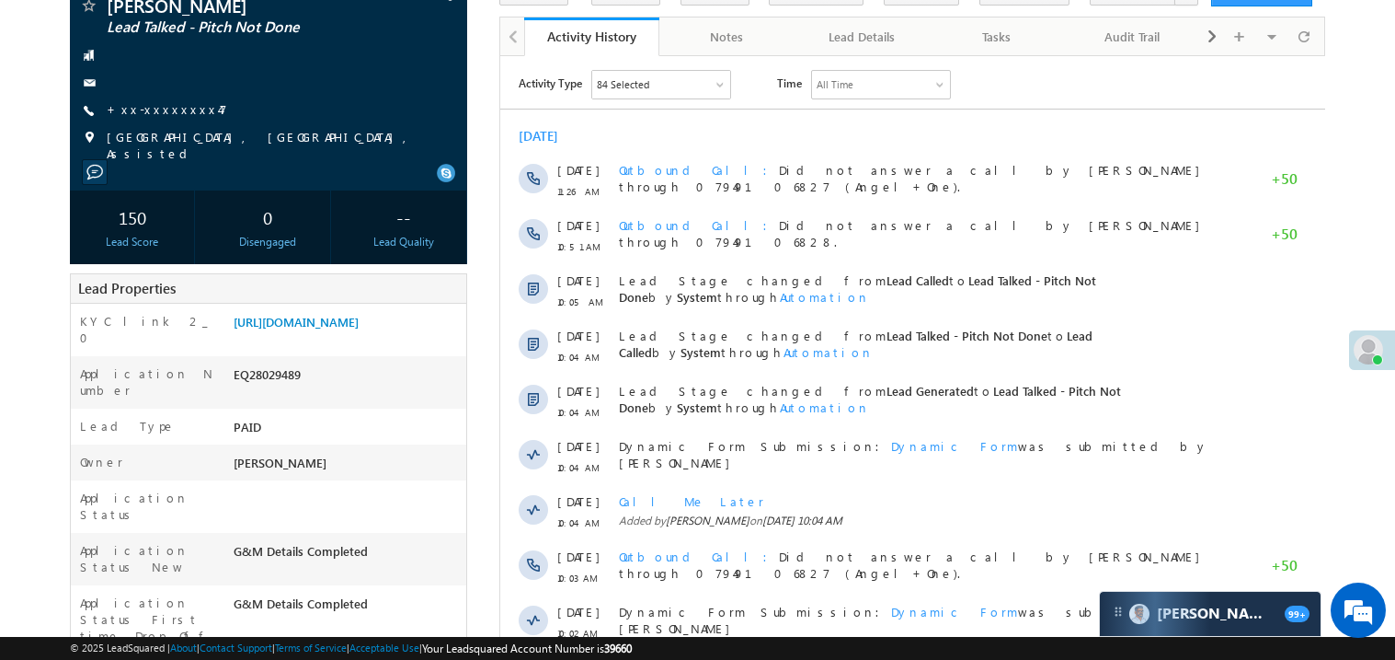
scroll to position [146, 0]
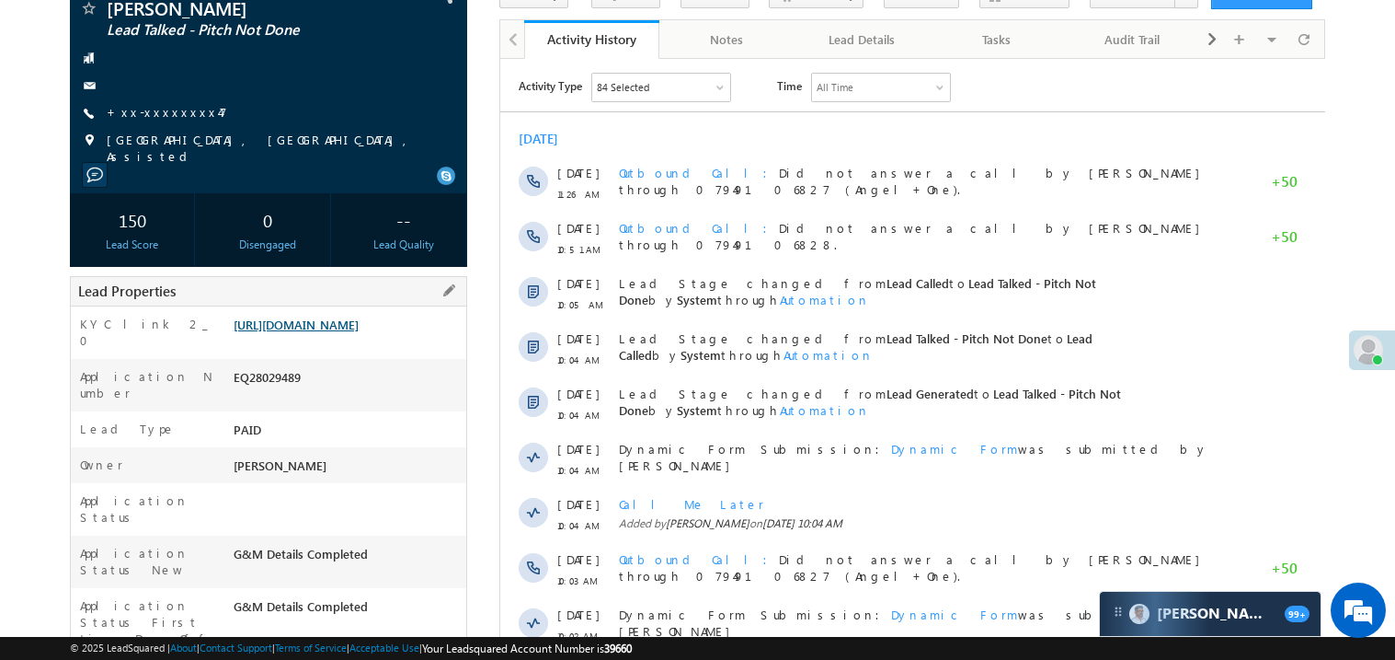
click at [352, 332] on link "https://angelbroking1-pk3em7sa.customui-test.leadsquared.com?leadId=0b8d4db8-d5…" at bounding box center [296, 324] width 125 height 16
click at [359, 332] on link "https://angelbroking1-pk3em7sa.customui-test.leadsquared.com?leadId=0b8d4db8-d5…" at bounding box center [296, 324] width 125 height 16
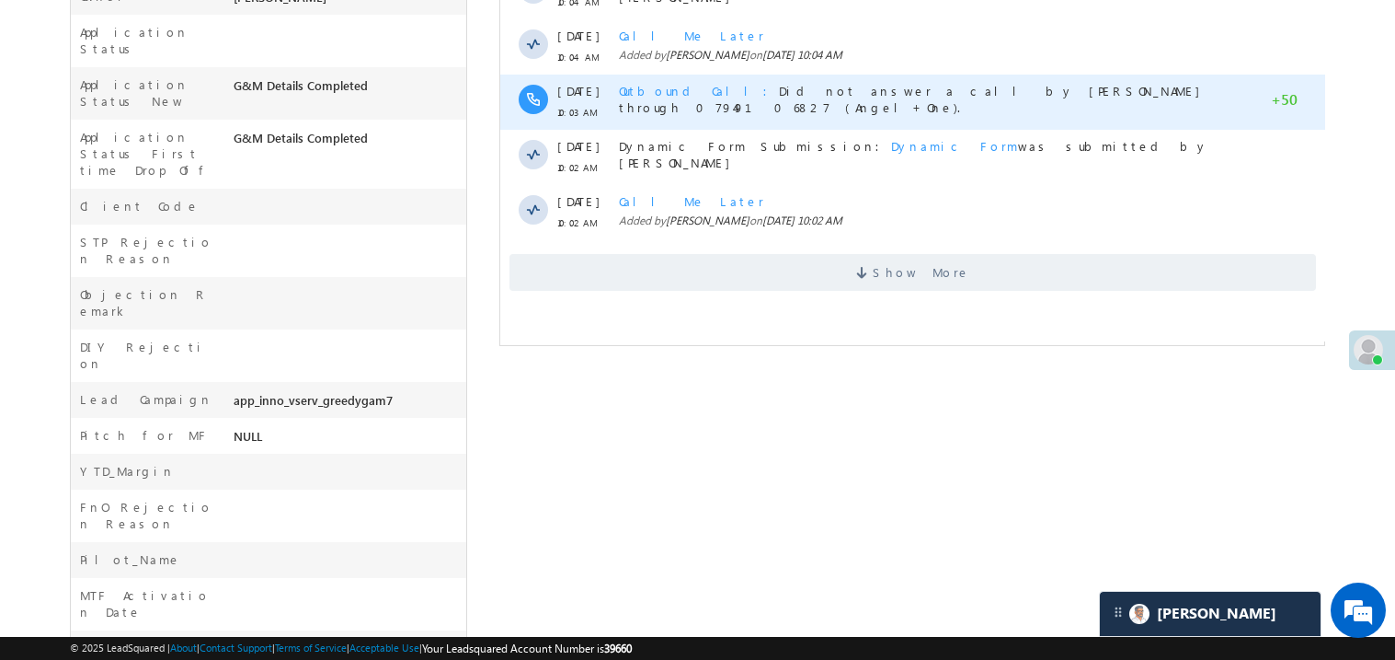
scroll to position [661, 0]
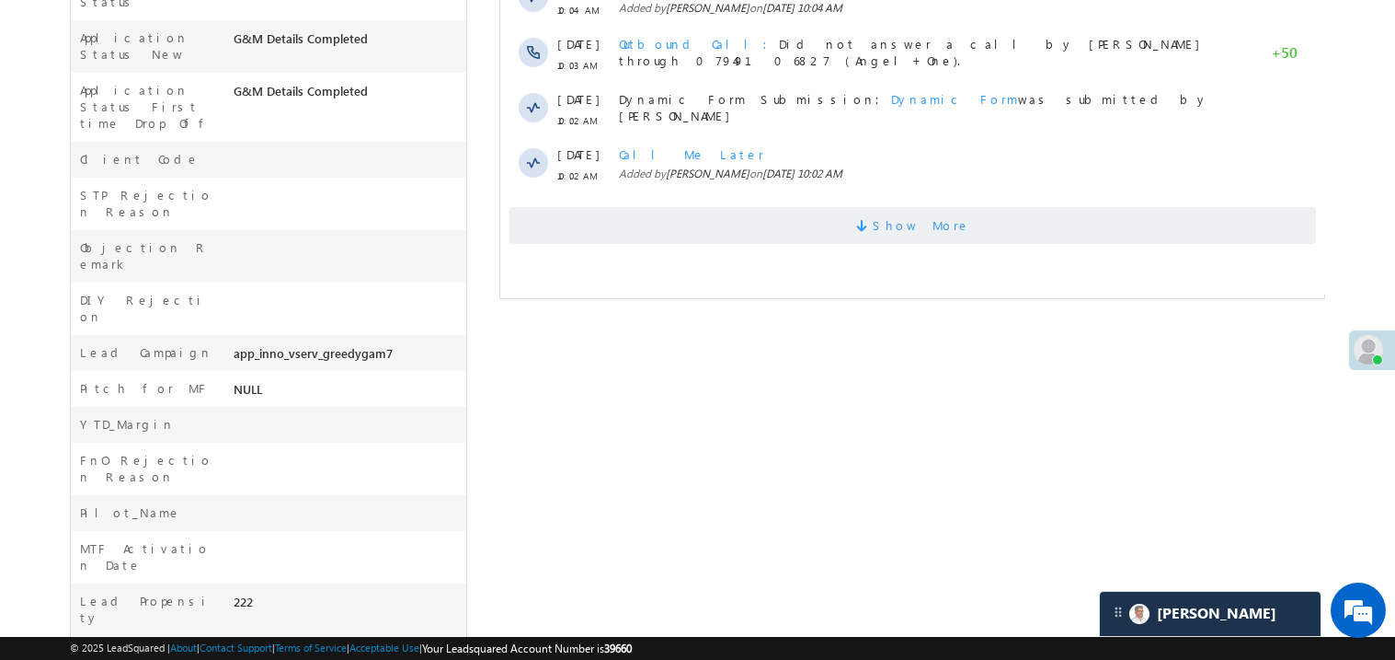
click at [836, 236] on span "Show More" at bounding box center [912, 225] width 807 height 37
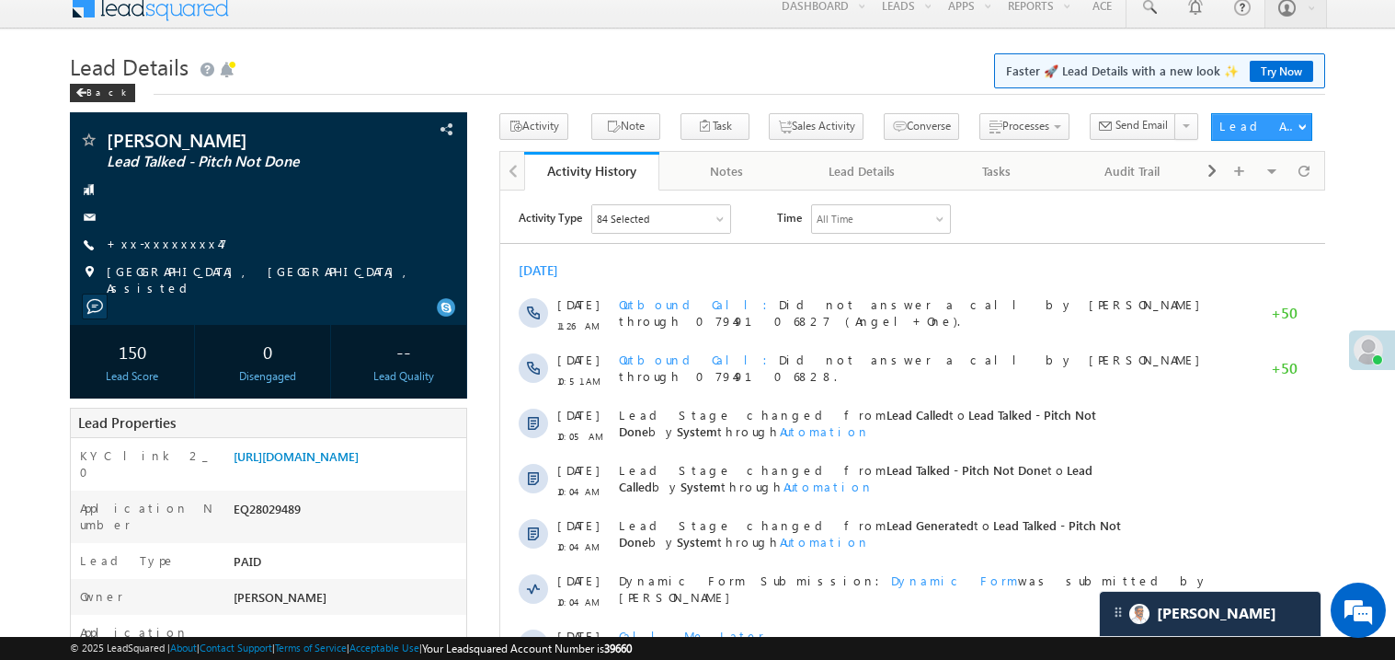
scroll to position [0, 0]
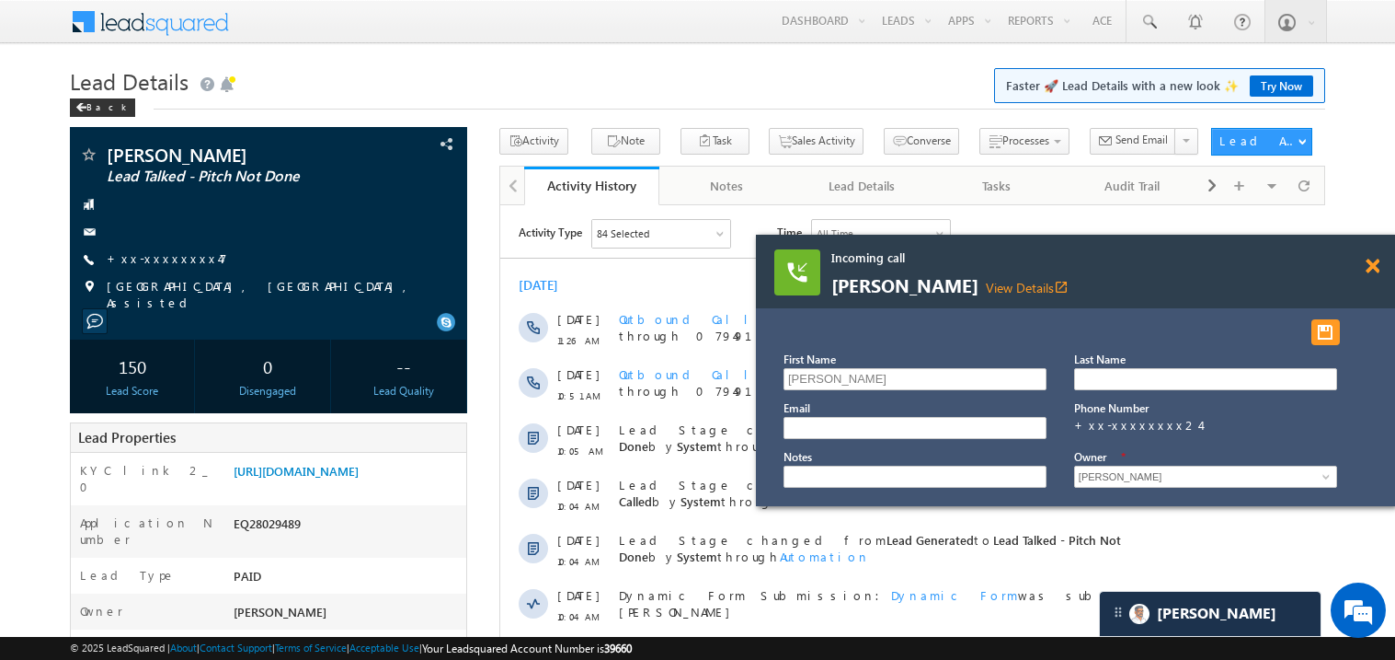
click at [1370, 263] on span at bounding box center [1373, 266] width 14 height 16
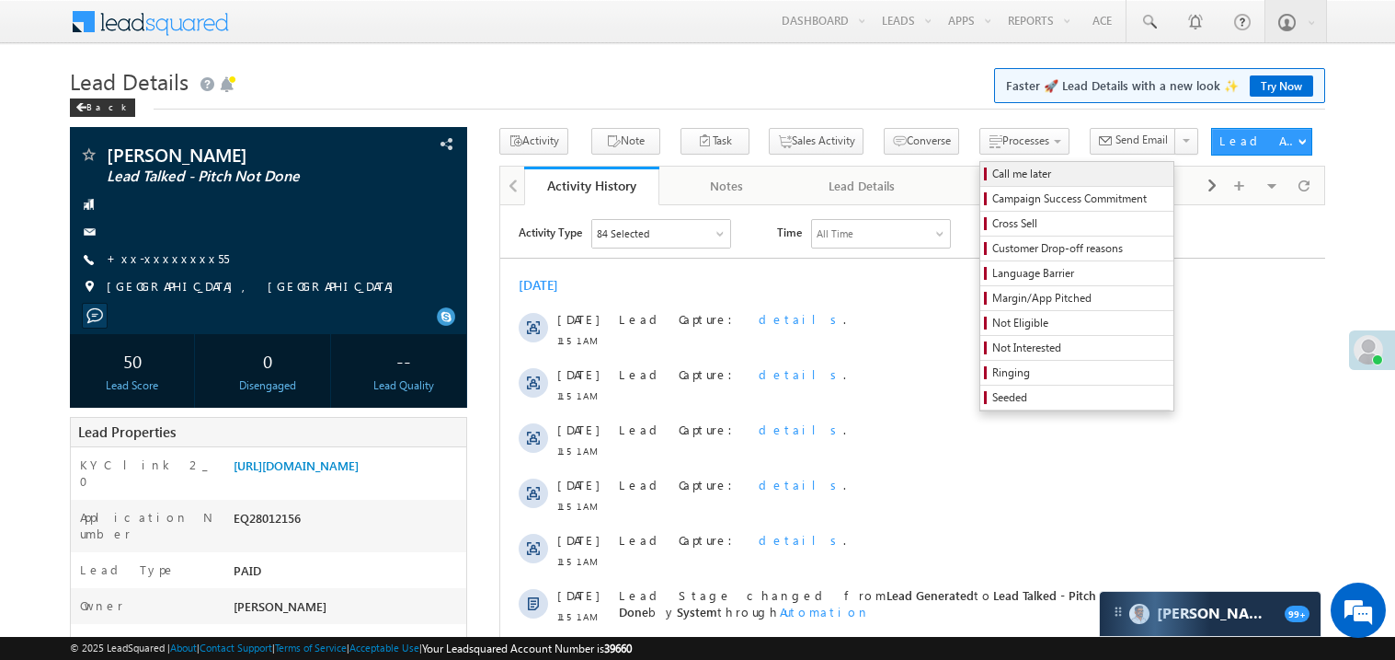
click at [993, 176] on span "Call me later" at bounding box center [1080, 174] width 175 height 17
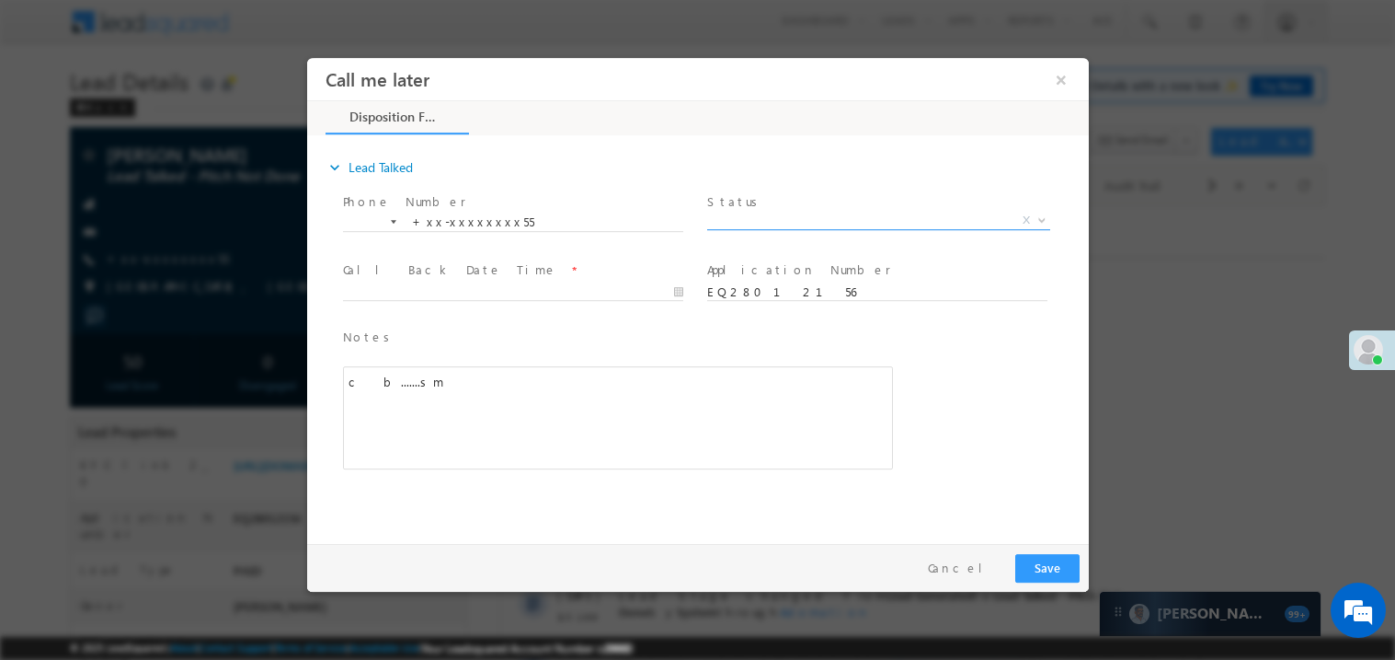
click at [760, 222] on span "X" at bounding box center [877, 220] width 343 height 18
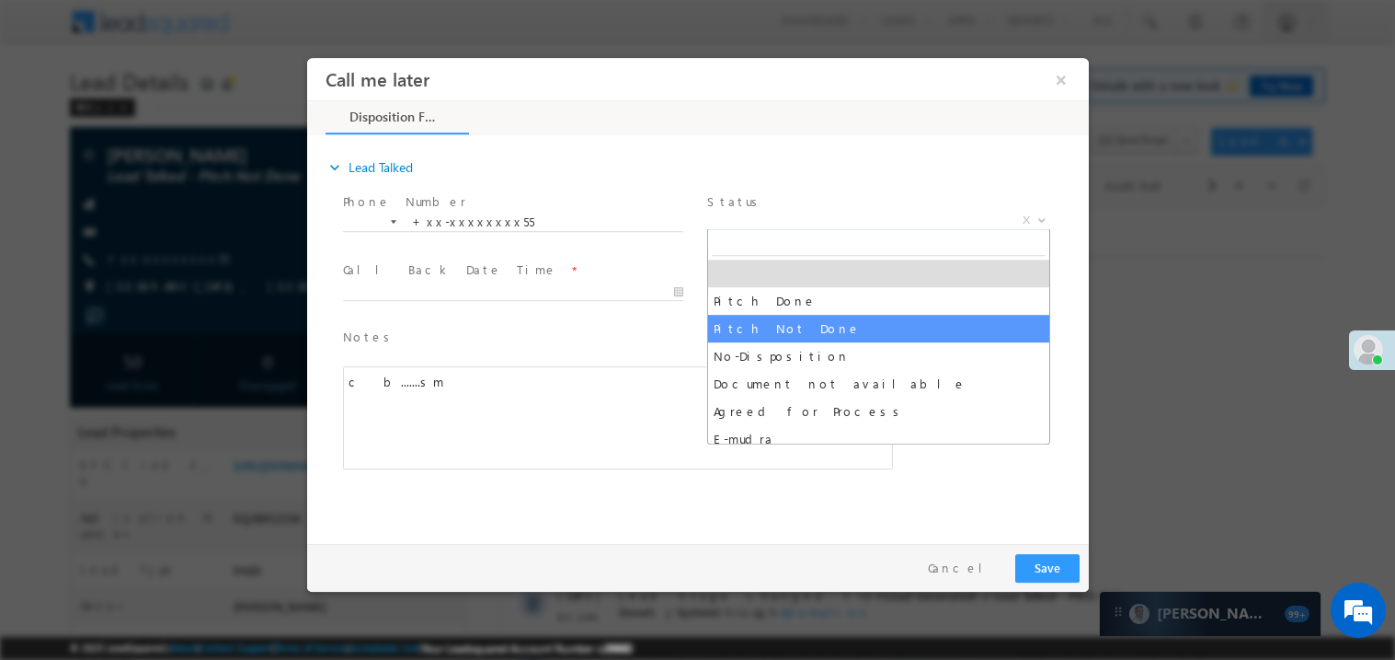
select select "Pitch Not Done"
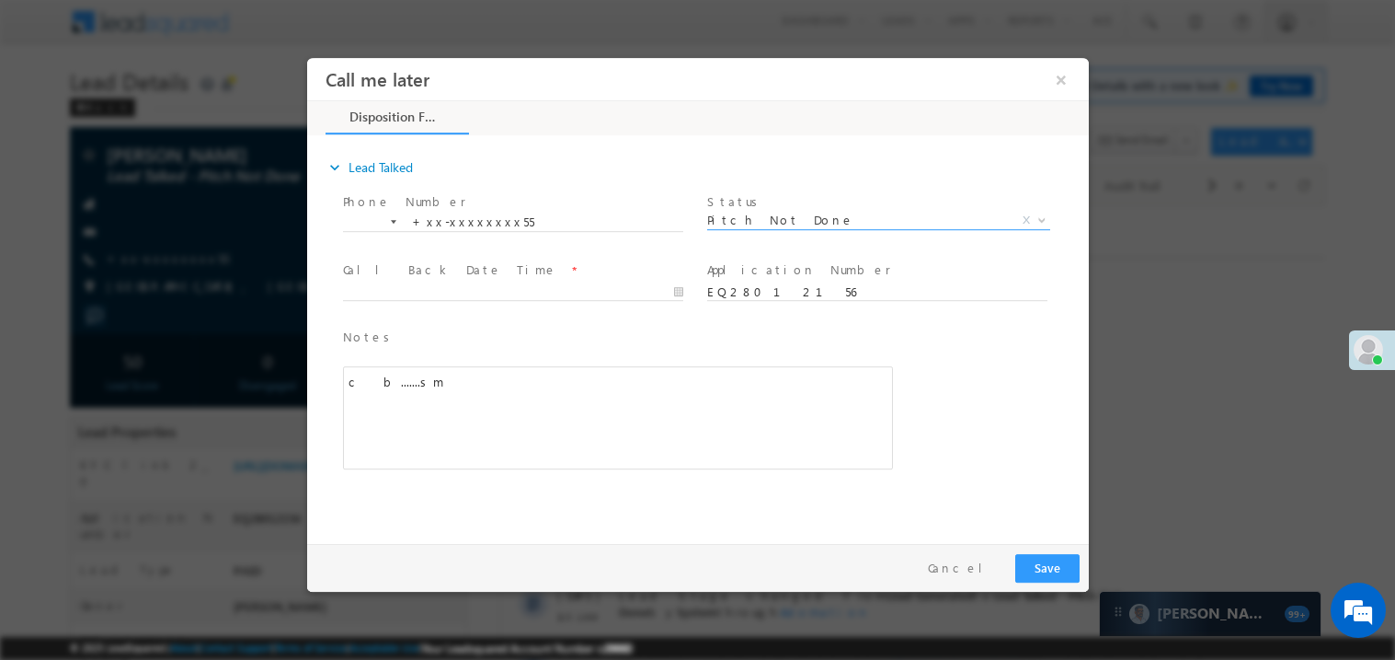
click at [433, 260] on label "Call Back Date Time" at bounding box center [449, 268] width 214 height 17
click at [413, 280] on div at bounding box center [520, 291] width 357 height 22
click at [402, 291] on body "Call me later ×" at bounding box center [697, 295] width 782 height 477
type input "08/30/25 11:55 AM"
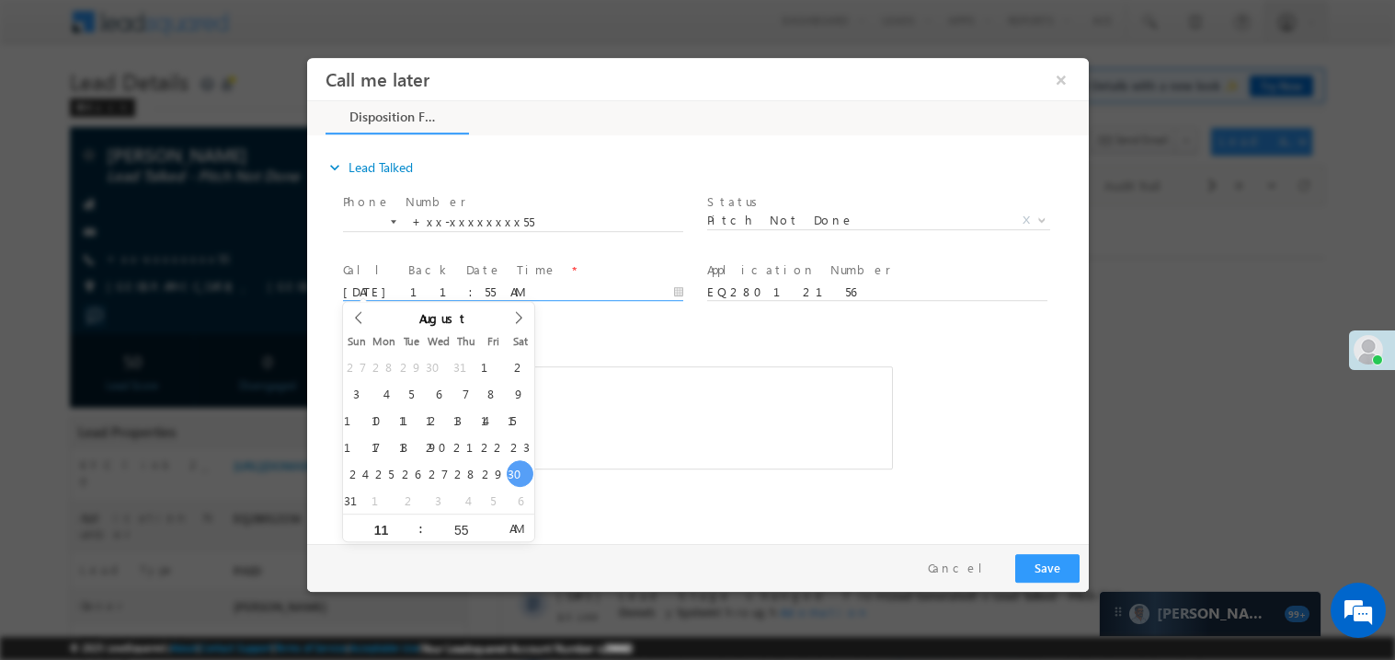
click at [635, 444] on div "c b.......sm" at bounding box center [617, 416] width 550 height 103
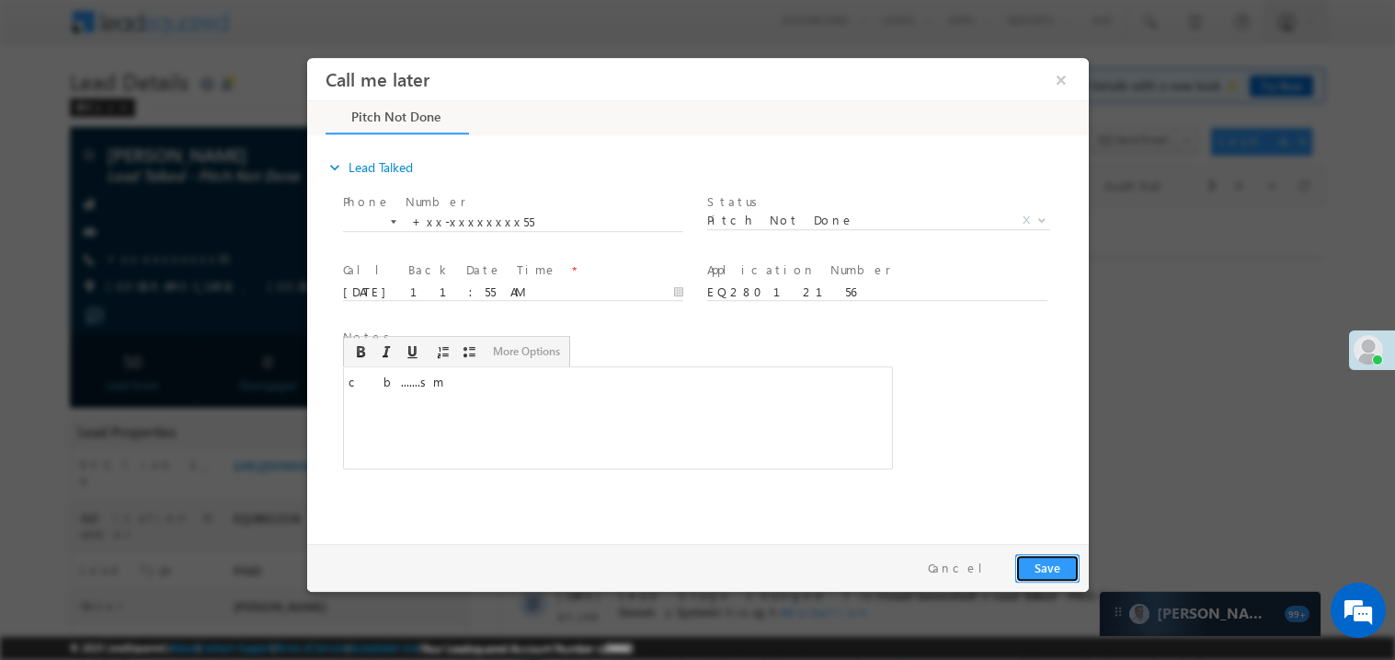
click at [1062, 566] on button "Save" at bounding box center [1047, 567] width 64 height 29
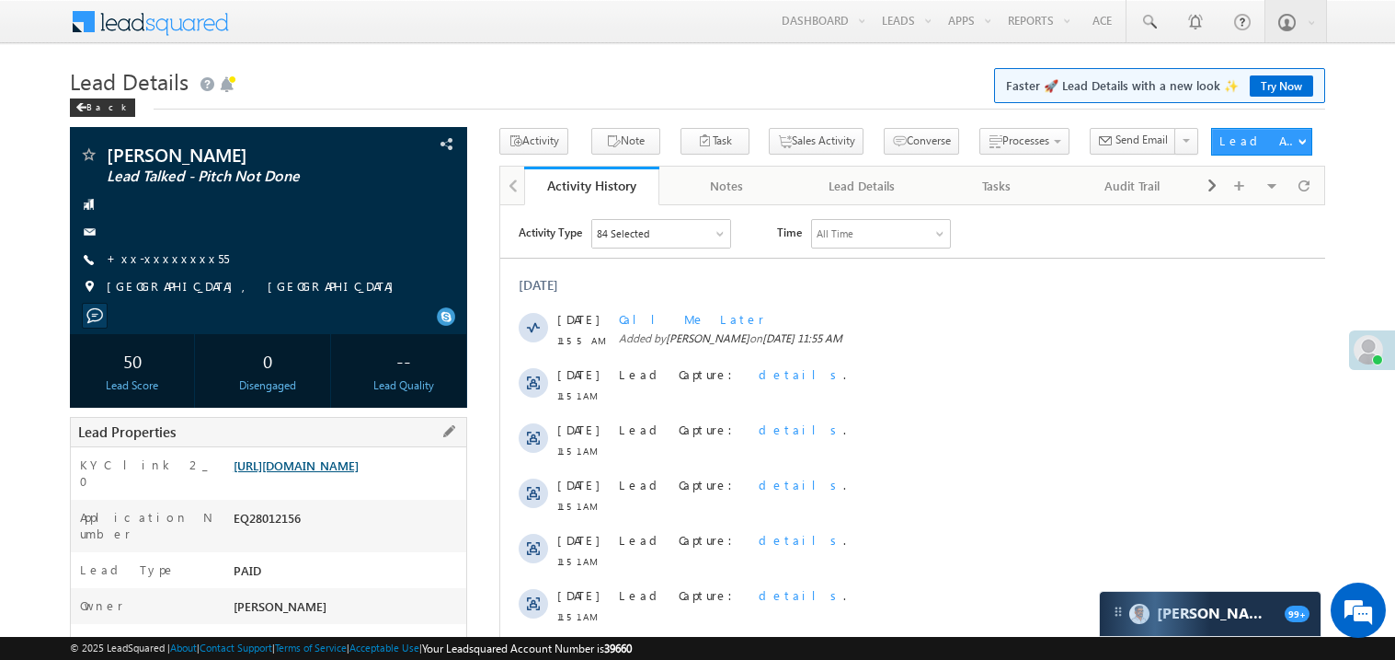
click at [339, 473] on link "[URL][DOMAIN_NAME]" at bounding box center [296, 465] width 125 height 16
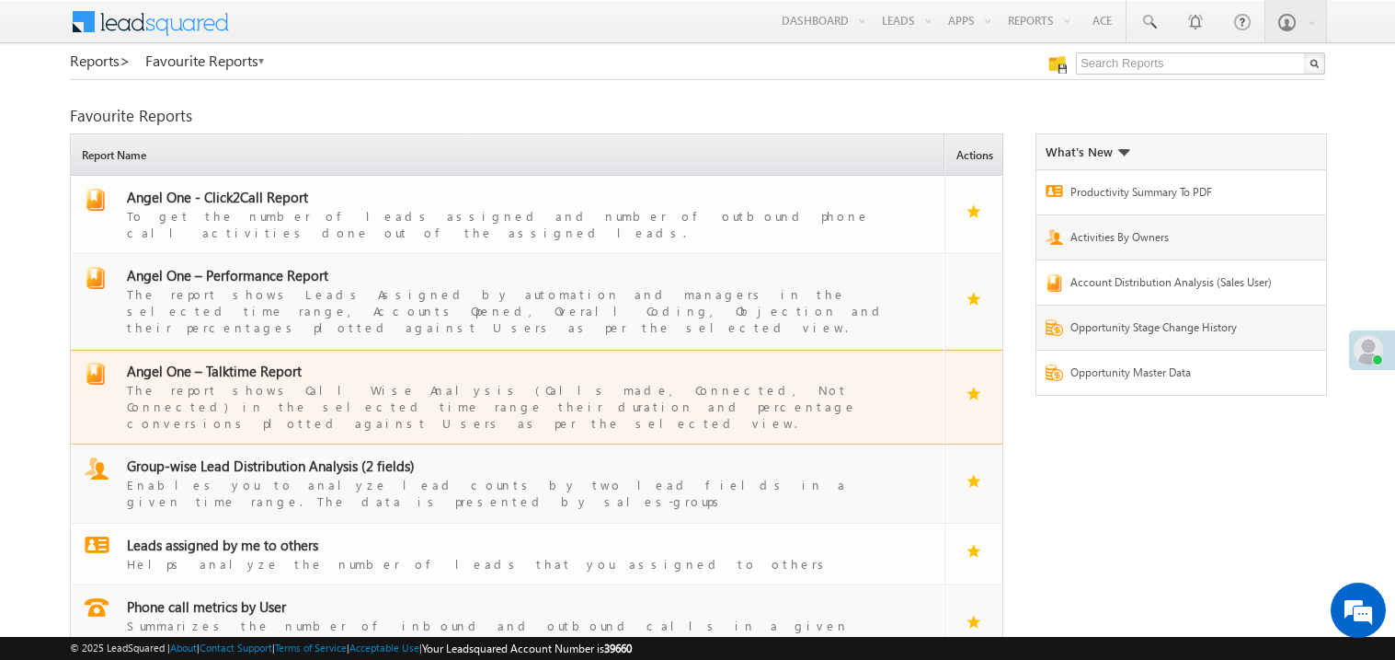
click at [233, 362] on span "Angel One – Talktime Report" at bounding box center [214, 371] width 175 height 18
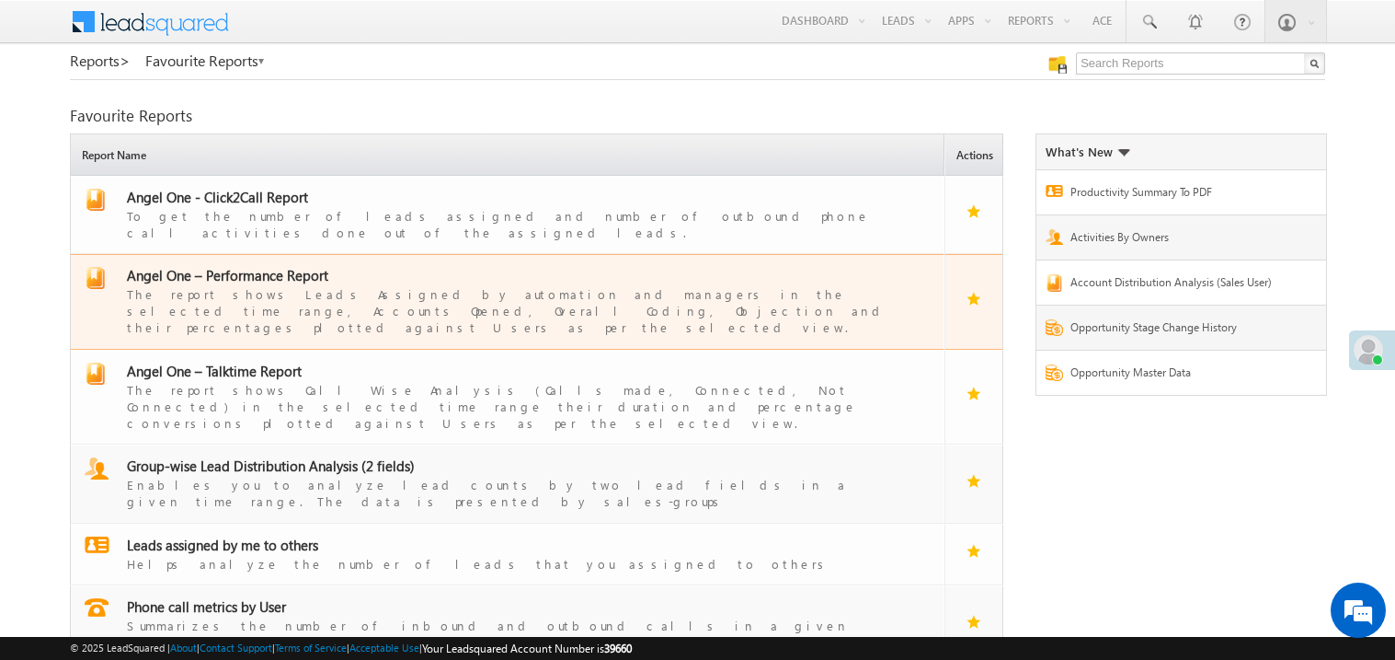
click at [250, 266] on span "Angel One – Performance Report" at bounding box center [227, 275] width 201 height 18
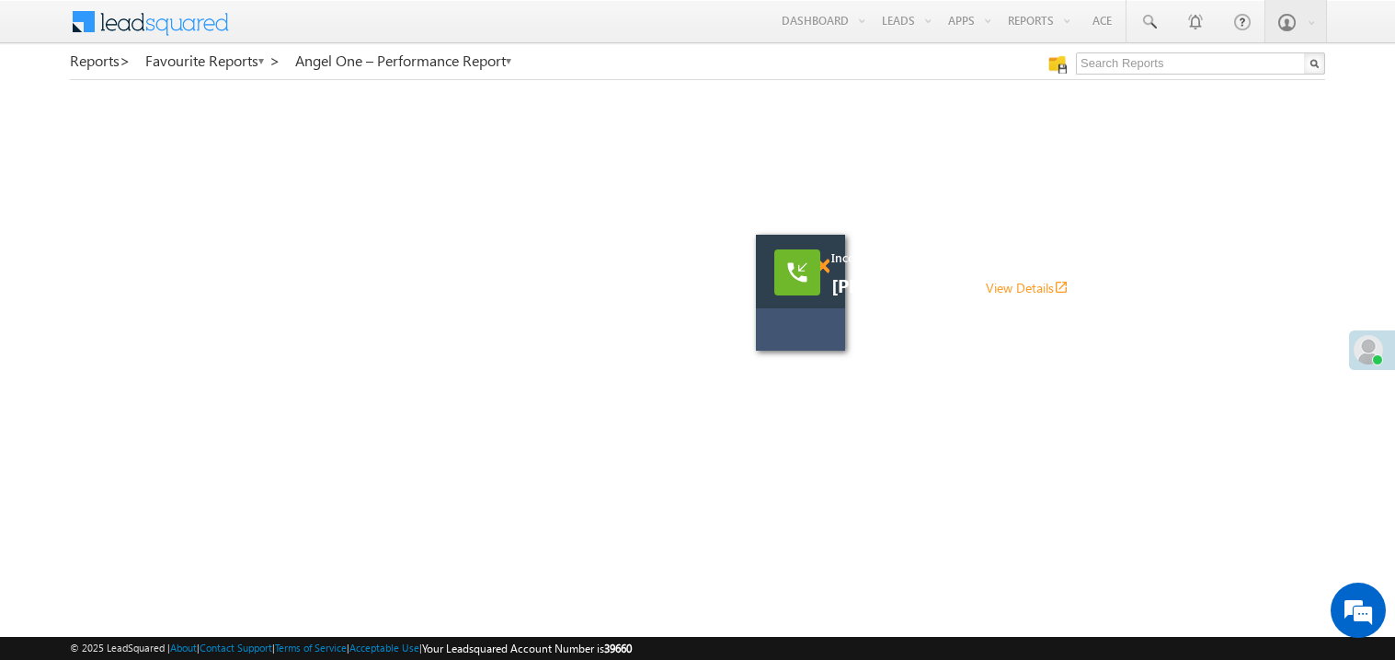
click at [826, 269] on span at bounding box center [823, 266] width 14 height 16
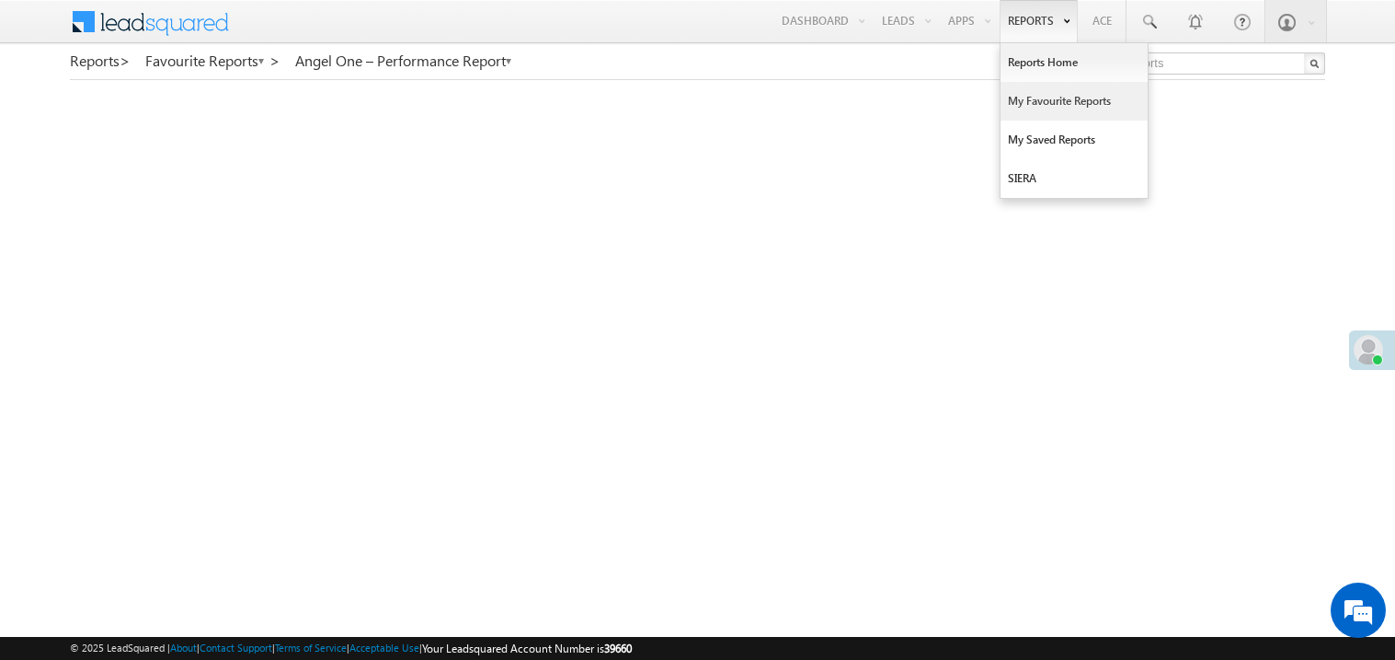
click at [1028, 98] on link "My Favourite Reports" at bounding box center [1074, 101] width 147 height 39
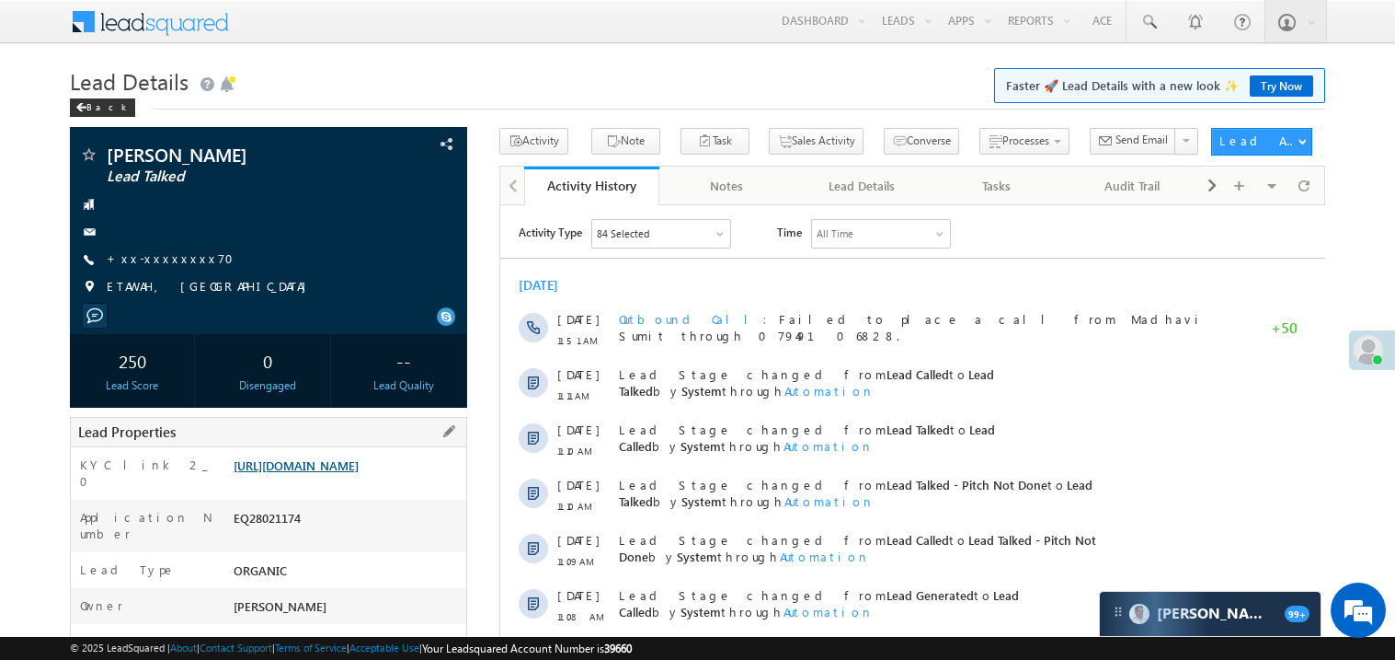
click at [359, 473] on link "https://angelbroking1-pk3em7sa.customui-test.leadsquared.com?leadId=16b22483-e0…" at bounding box center [296, 465] width 125 height 16
click at [339, 473] on link "https://angelbroking1-pk3em7sa.customui-test.leadsquared.com?leadId=16b22483-e0…" at bounding box center [296, 465] width 125 height 16
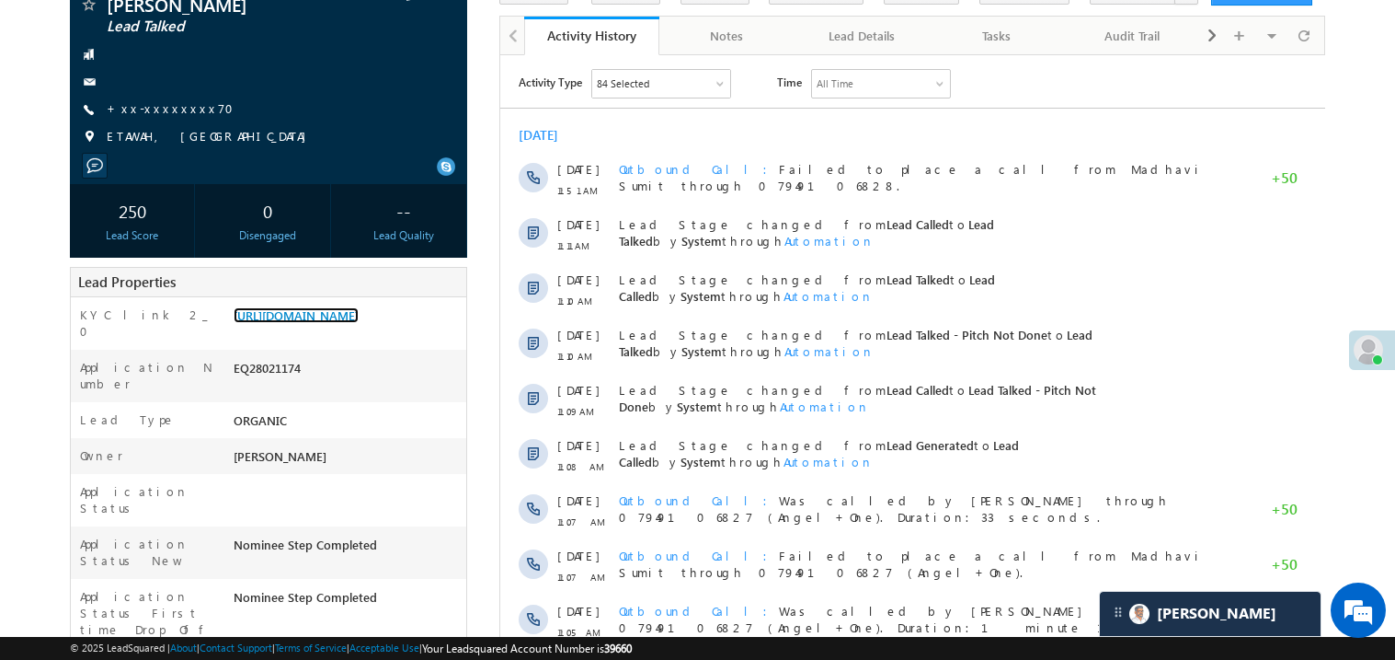
scroll to position [220, 0]
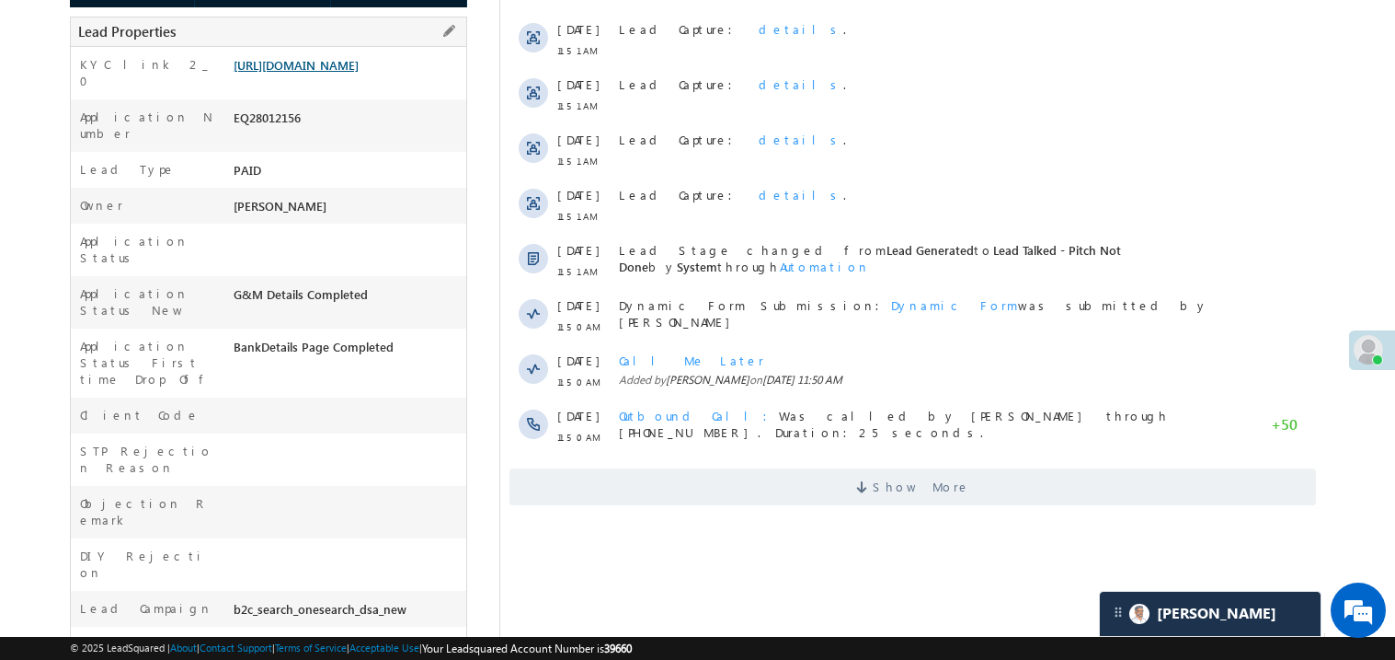
scroll to position [441, 0]
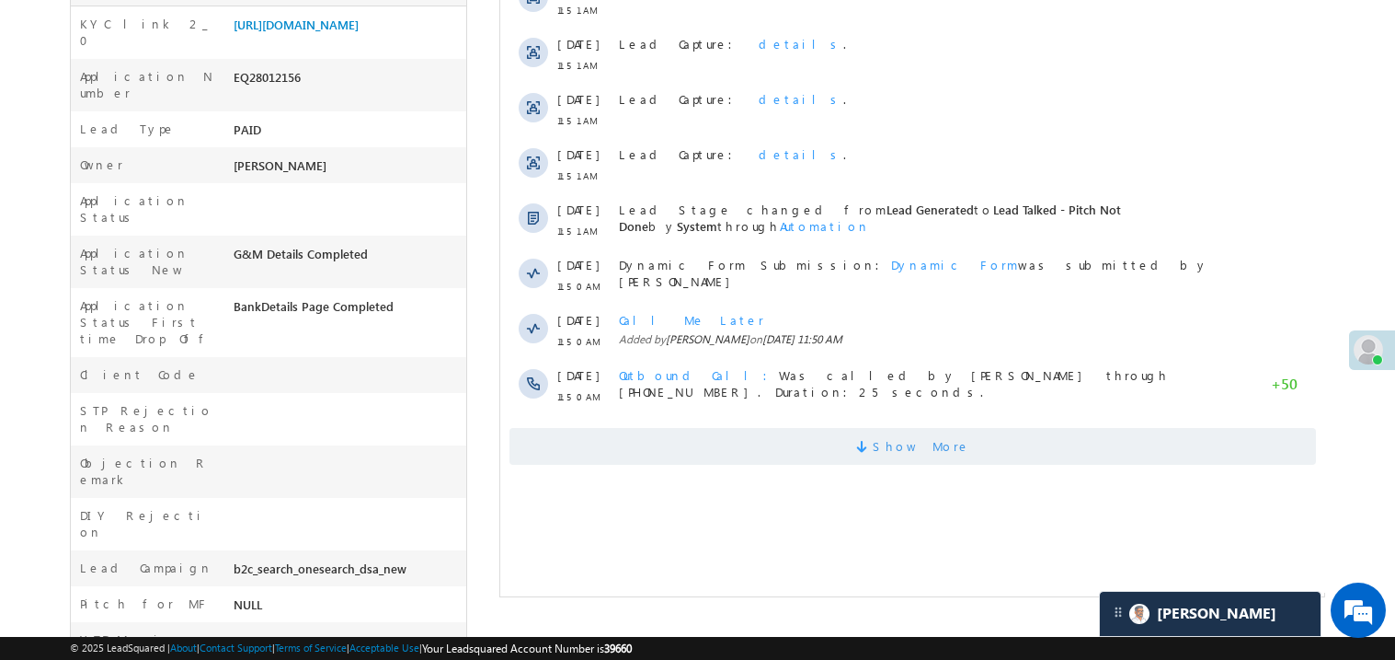
click at [776, 445] on span "Show More" at bounding box center [912, 446] width 807 height 37
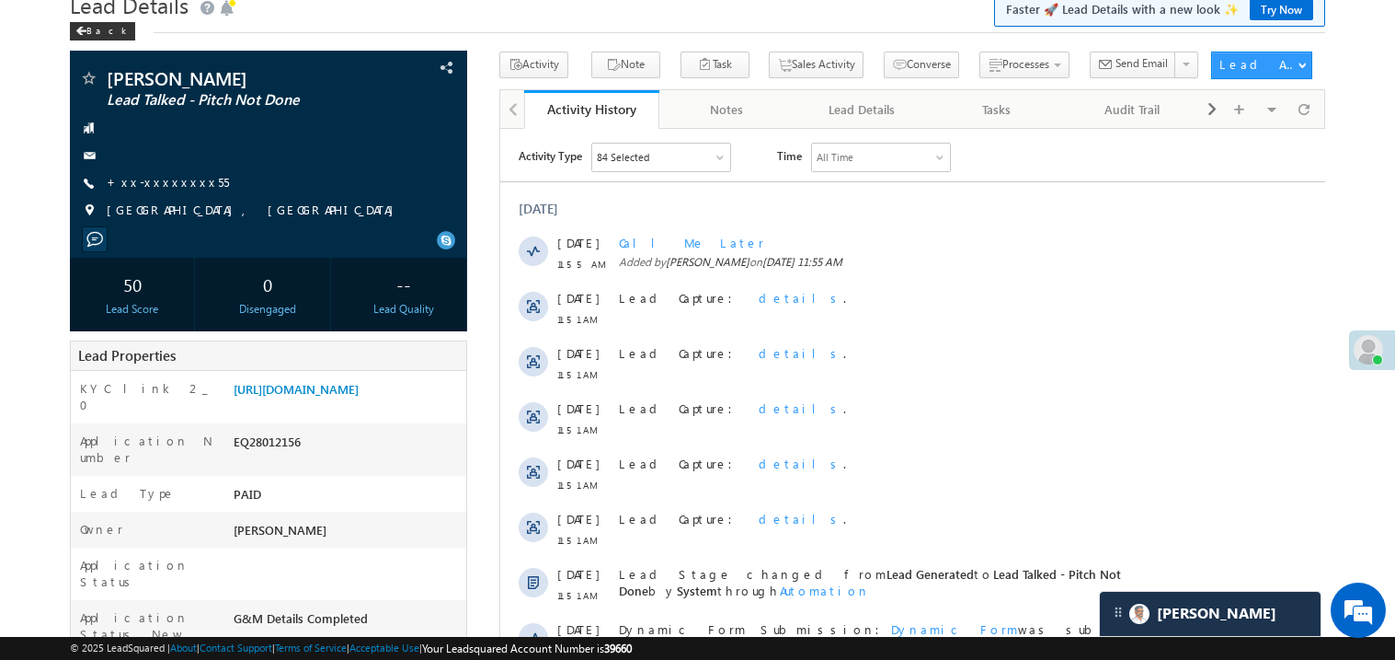
scroll to position [0, 0]
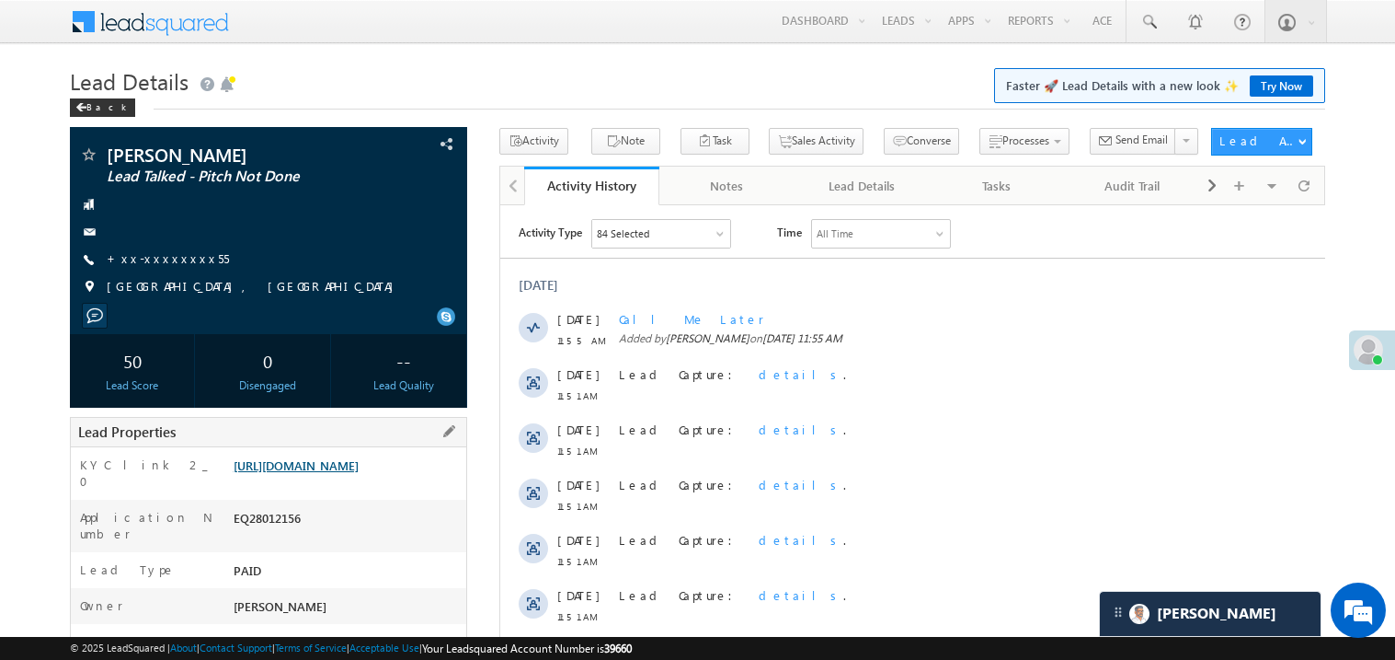
click at [352, 472] on link "https://angelbroking1-pk3em7sa.customui-test.leadsquared.com?leadId=2b916c78-94…" at bounding box center [296, 465] width 125 height 16
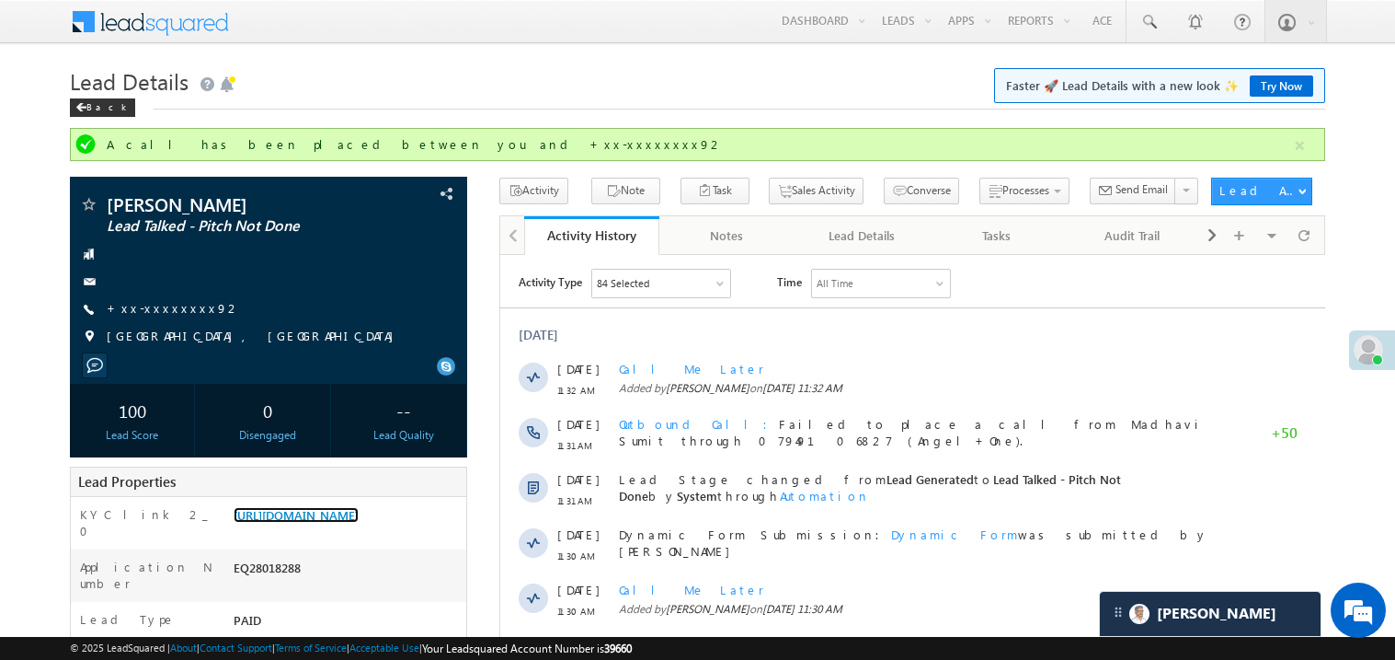
click at [325, 522] on link "https://angelbroking1-pk3em7sa.customui-test.leadsquared.com?leadId=8f47b16e-86…" at bounding box center [296, 515] width 125 height 16
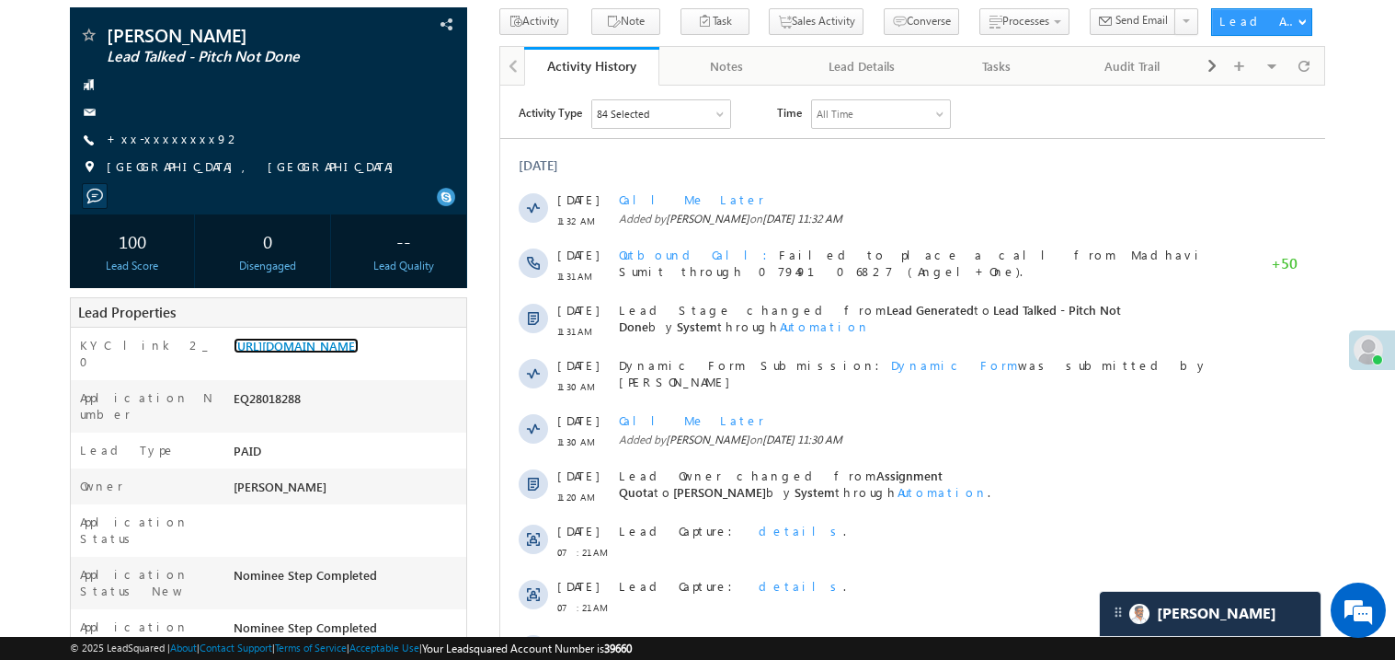
scroll to position [183, 0]
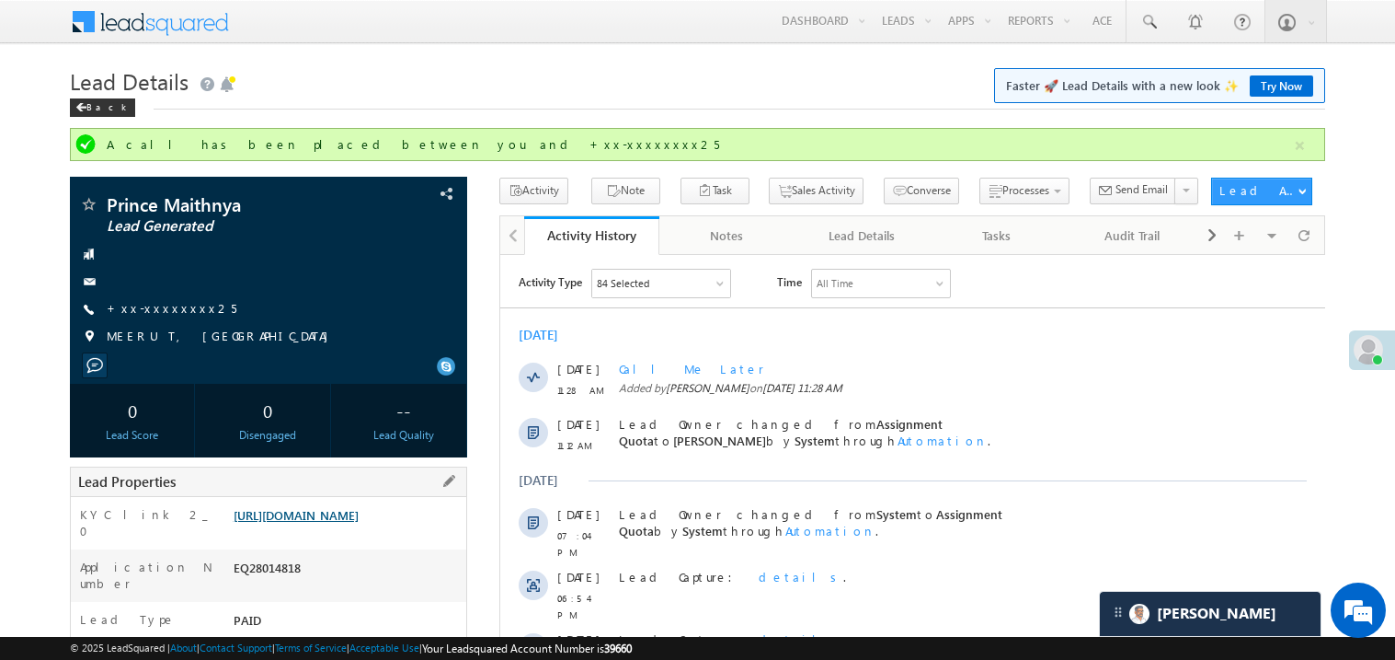
click at [353, 522] on link "[URL][DOMAIN_NAME]" at bounding box center [296, 515] width 125 height 16
click at [349, 522] on link "https://angelbroking1-pk3em7sa.customui-test.leadsquared.com?leadId=ea8d6a0d-7f…" at bounding box center [296, 515] width 125 height 16
click at [359, 522] on link "https://angelbroking1-pk3em7sa.customui-test.leadsquared.com?leadId=ea8d6a0d-7f…" at bounding box center [296, 515] width 125 height 16
click at [341, 522] on link "https://angelbroking1-pk3em7sa.customui-test.leadsquared.com?leadId=ea8d6a0d-7f…" at bounding box center [296, 515] width 125 height 16
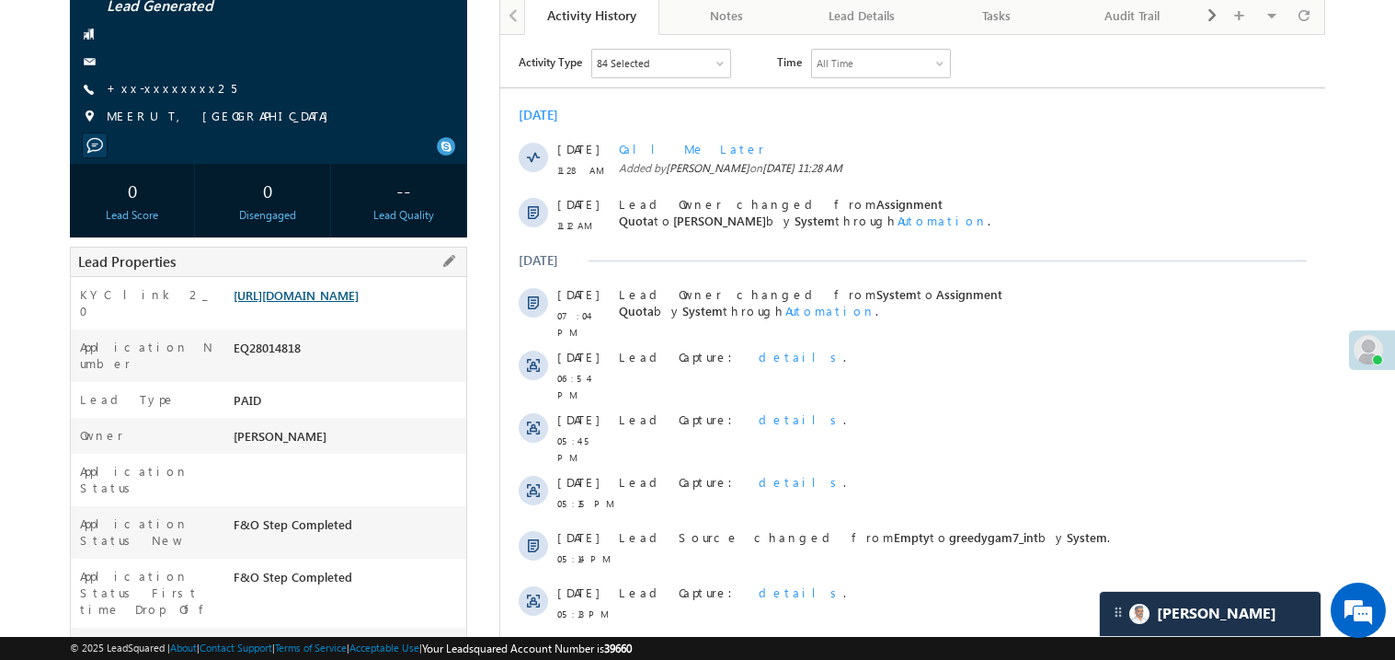
scroll to position [257, 0]
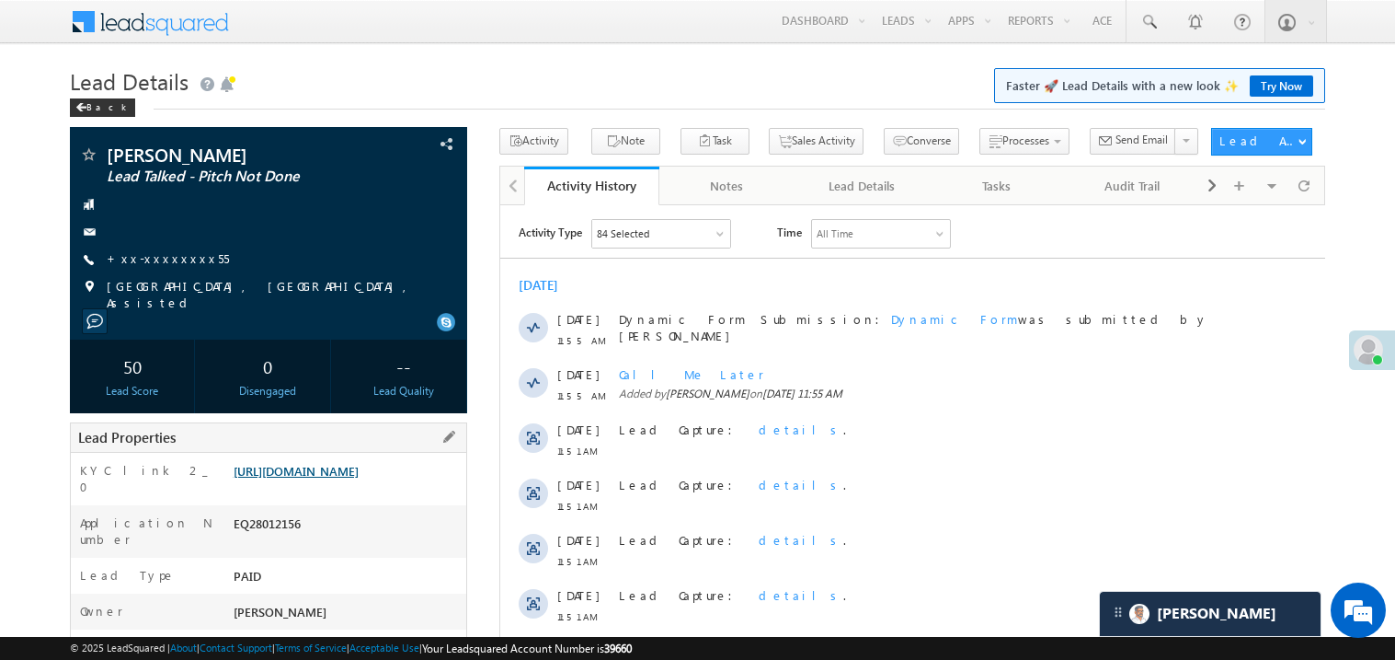
click at [358, 478] on link "https://angelbroking1-pk3em7sa.customui-test.leadsquared.com?leadId=2b916c78-94…" at bounding box center [296, 471] width 125 height 16
click at [318, 478] on link "https://angelbroking1-pk3em7sa.customui-test.leadsquared.com?leadId=2b916c78-94…" at bounding box center [296, 471] width 125 height 16
click at [359, 478] on link "https://angelbroking1-pk3em7sa.customui-test.leadsquared.com?leadId=2b916c78-94…" at bounding box center [296, 471] width 125 height 16
click at [350, 478] on link "https://angelbroking1-pk3em7sa.customui-test.leadsquared.com?leadId=2b916c78-94…" at bounding box center [296, 471] width 125 height 16
click at [355, 476] on link "https://angelbroking1-pk3em7sa.customui-test.leadsquared.com?leadId=2b916c78-94…" at bounding box center [296, 471] width 125 height 16
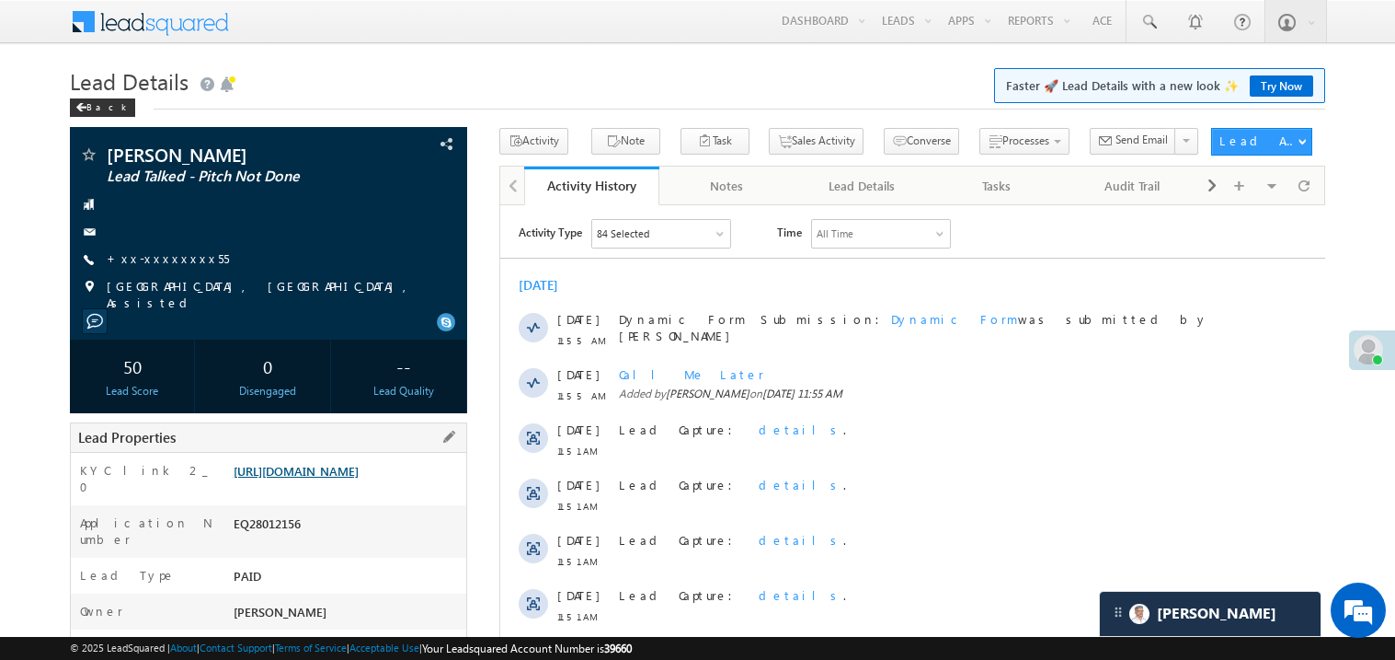
click at [359, 478] on link "https://angelbroking1-pk3em7sa.customui-test.leadsquared.com?leadId=2b916c78-94…" at bounding box center [296, 471] width 125 height 16
click at [344, 478] on link "https://angelbroking1-pk3em7sa.customui-test.leadsquared.com?leadId=2b916c78-94…" at bounding box center [296, 471] width 125 height 16
click at [338, 474] on link "https://angelbroking1-pk3em7sa.customui-test.leadsquared.com?leadId=2b916c78-94…" at bounding box center [296, 471] width 125 height 16
click at [327, 478] on link "https://angelbroking1-pk3em7sa.customui-test.leadsquared.com?leadId=2b916c78-94…" at bounding box center [296, 471] width 125 height 16
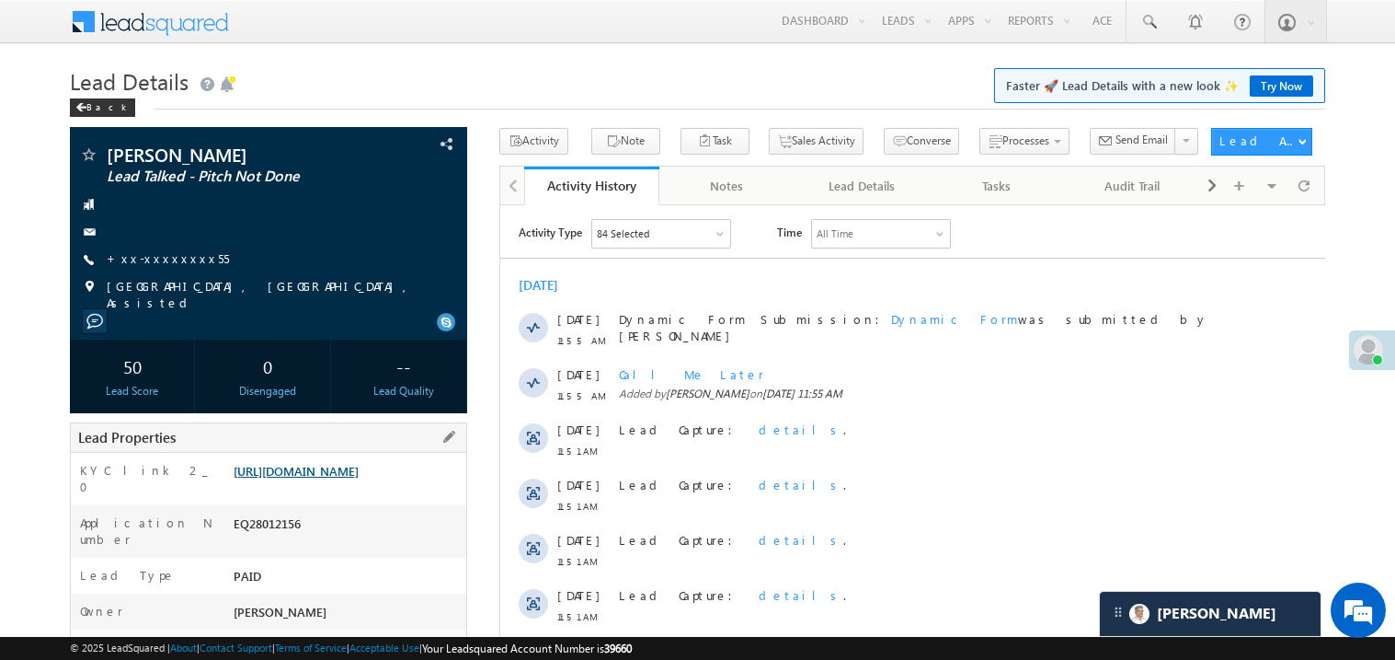
click at [336, 469] on link "https://angelbroking1-pk3em7sa.customui-test.leadsquared.com?leadId=2b916c78-94…" at bounding box center [296, 471] width 125 height 16
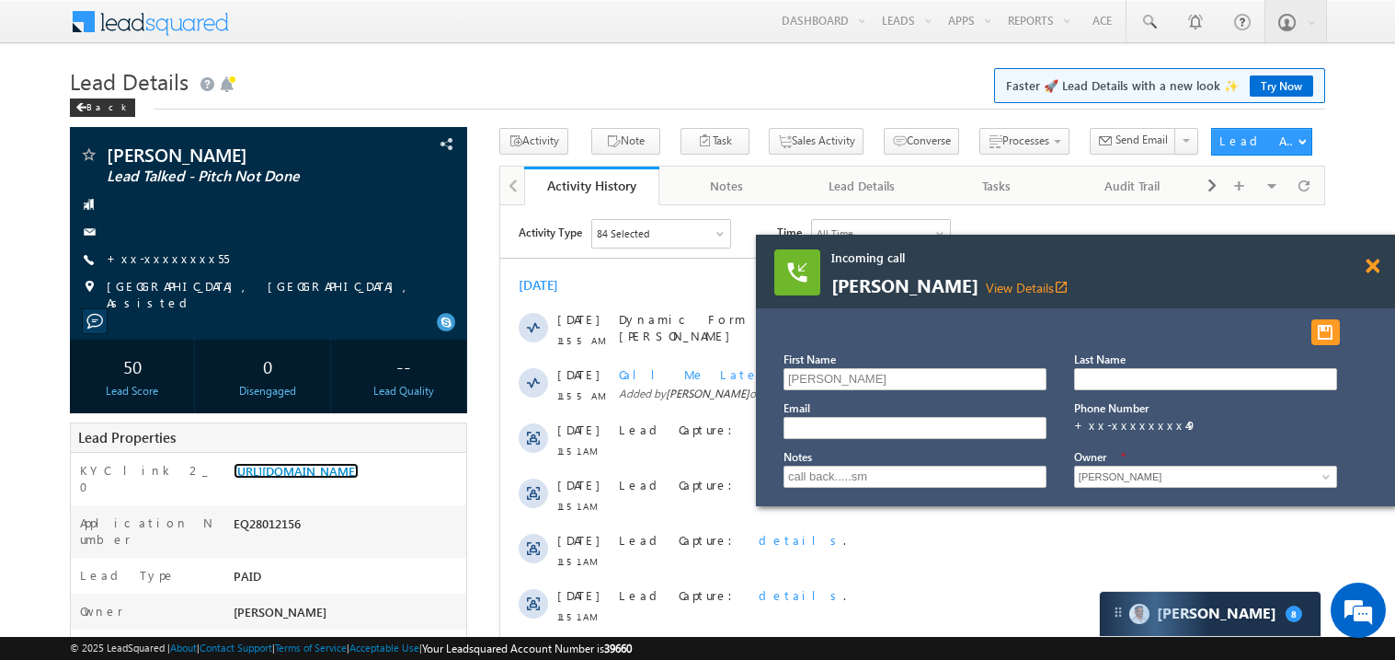
click at [1376, 263] on span at bounding box center [1373, 266] width 14 height 16
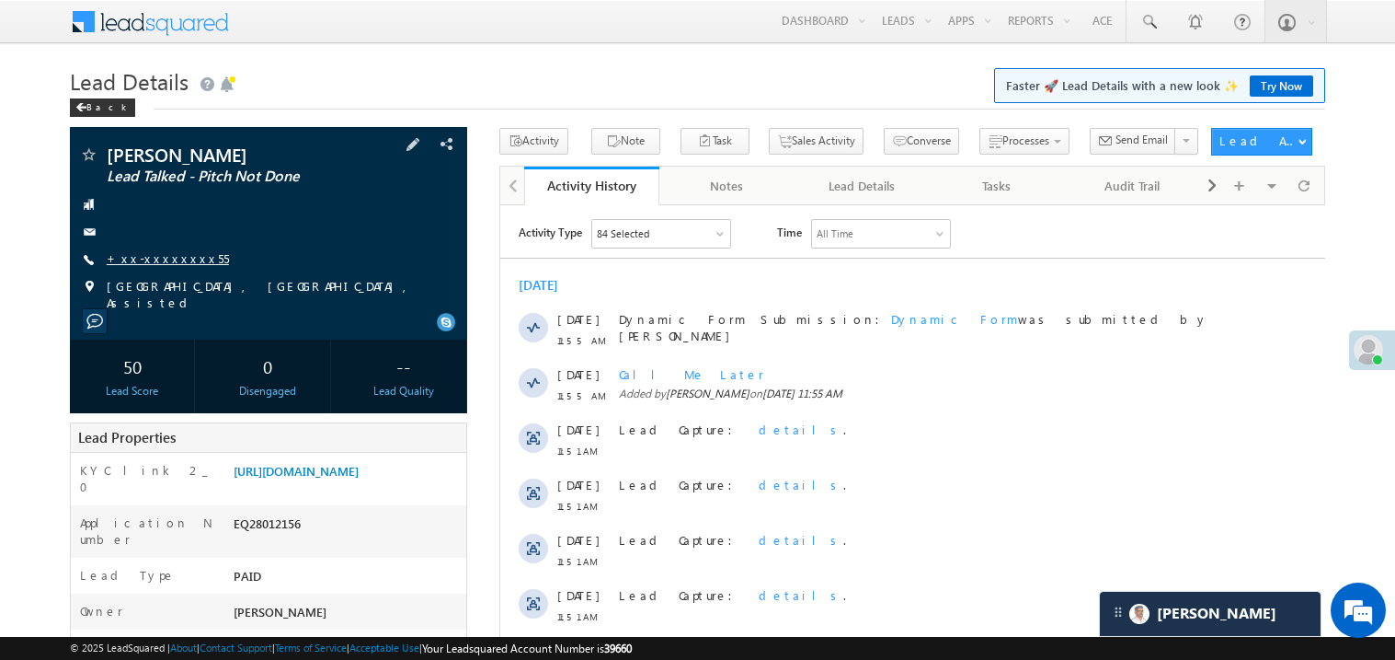
click at [176, 260] on link "+xx-xxxxxxxx55" at bounding box center [168, 258] width 122 height 16
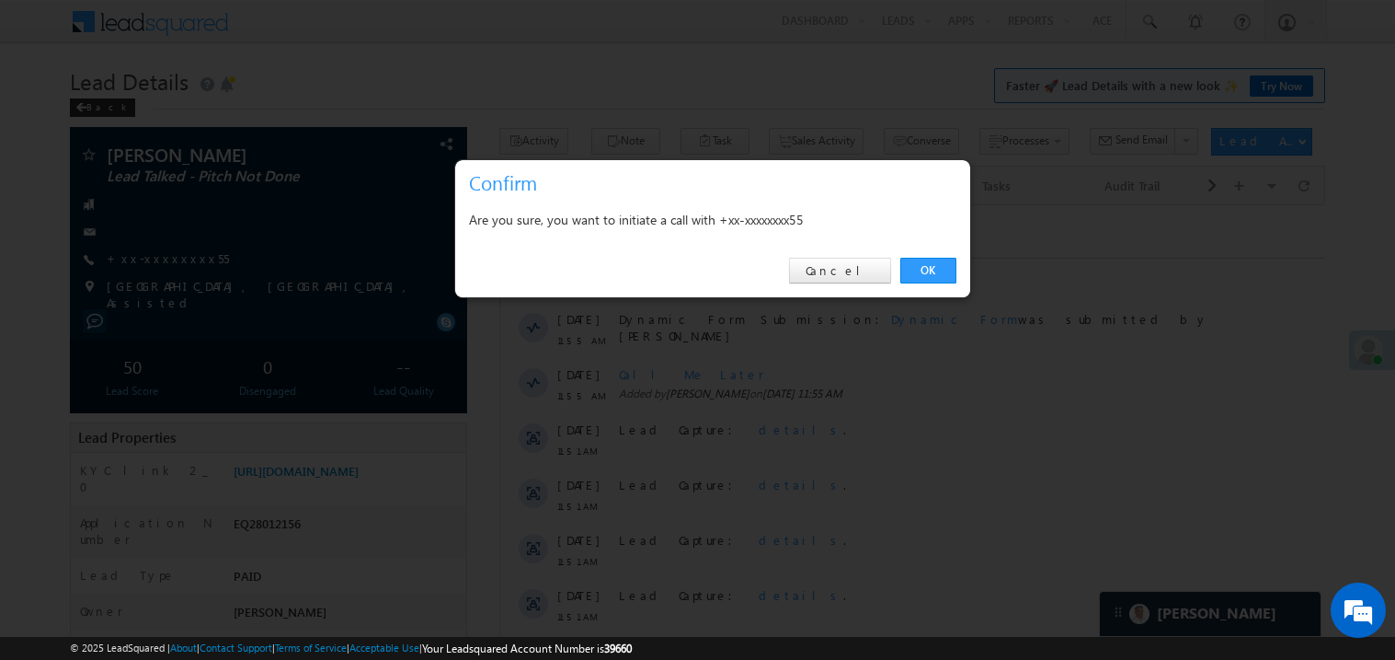
click at [208, 240] on div at bounding box center [697, 330] width 1395 height 660
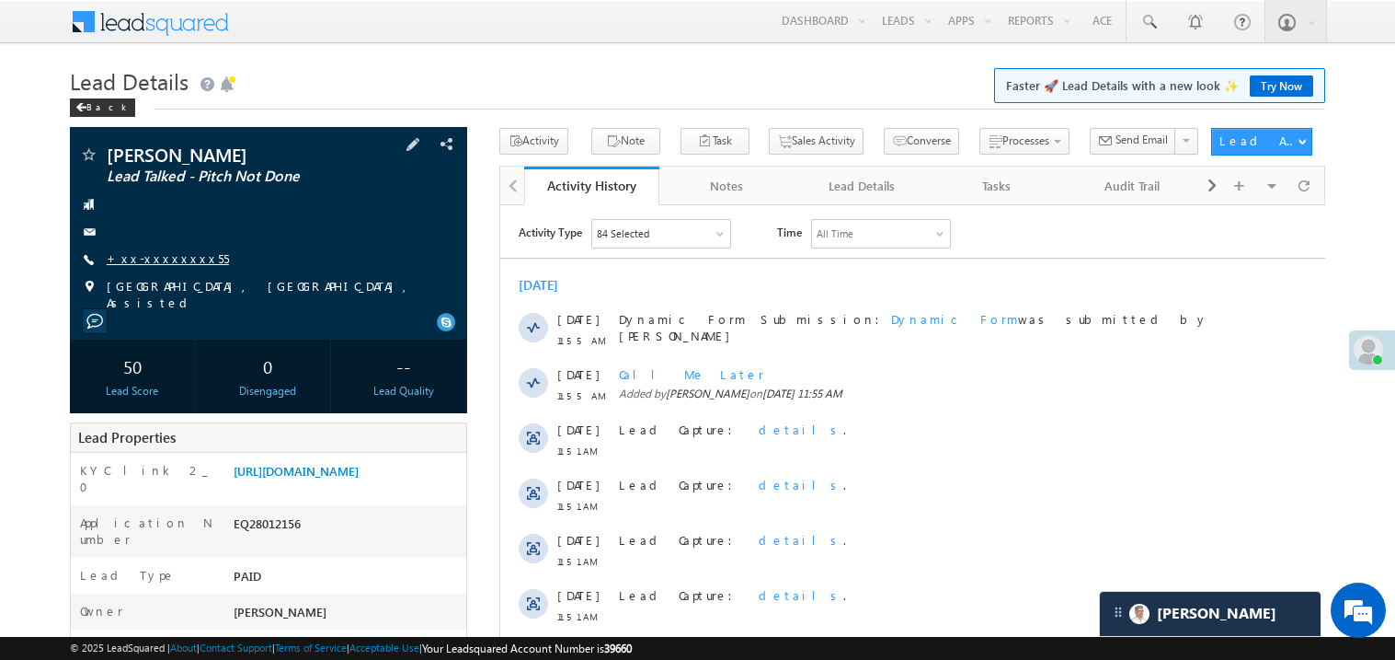
click at [161, 263] on link "+xx-xxxxxxxx55" at bounding box center [168, 258] width 122 height 16
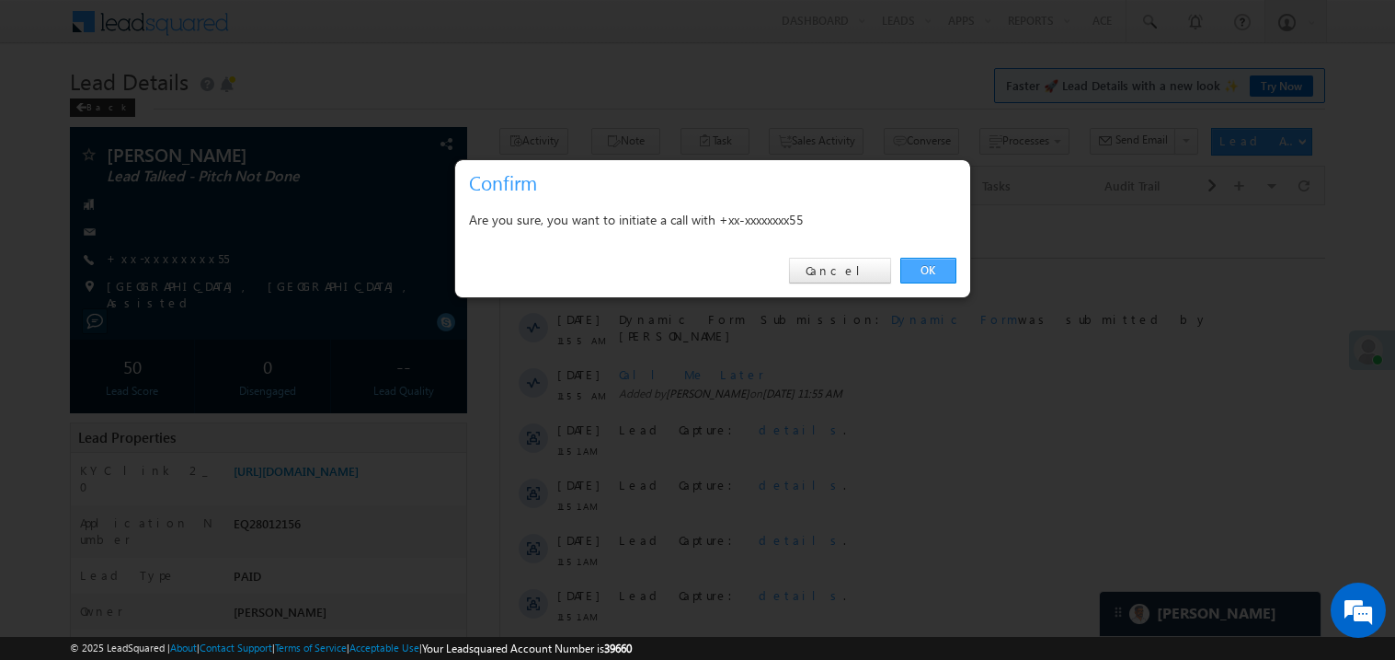
click at [927, 272] on link "OK" at bounding box center [929, 271] width 56 height 26
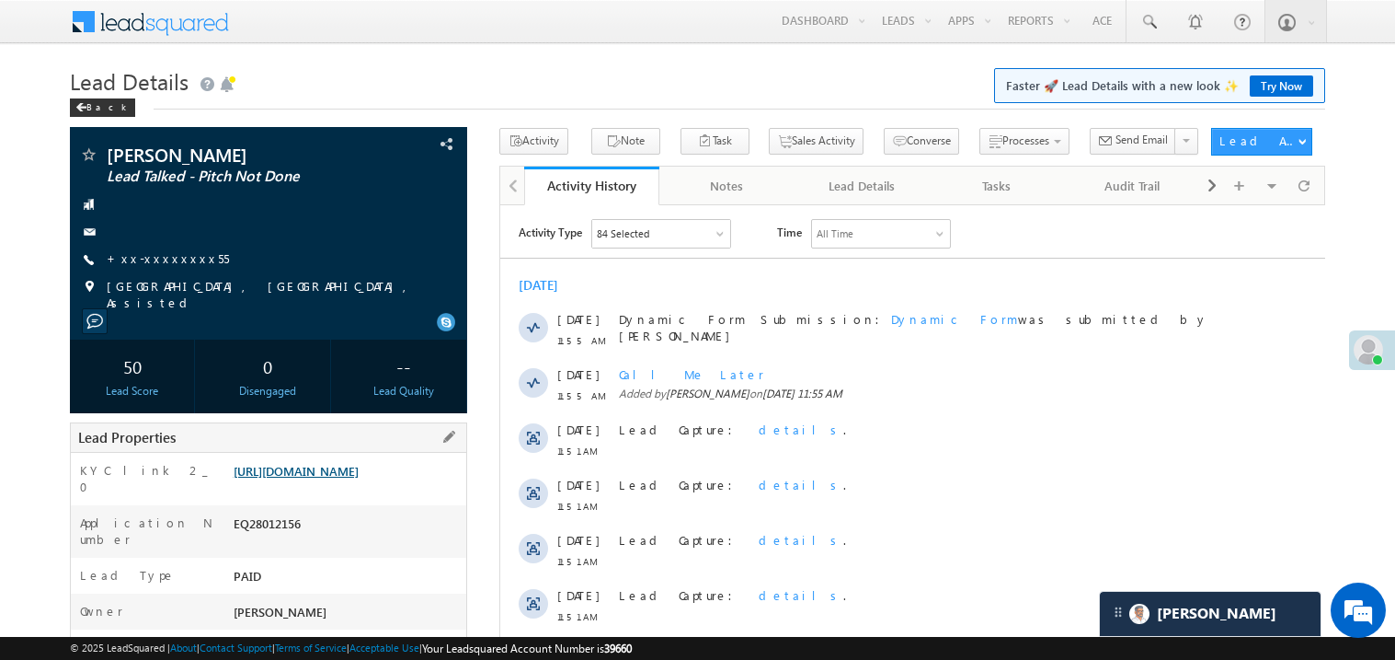
click at [359, 478] on link "https://angelbroking1-pk3em7sa.customui-test.leadsquared.com?leadId=2b916c78-94…" at bounding box center [296, 471] width 125 height 16
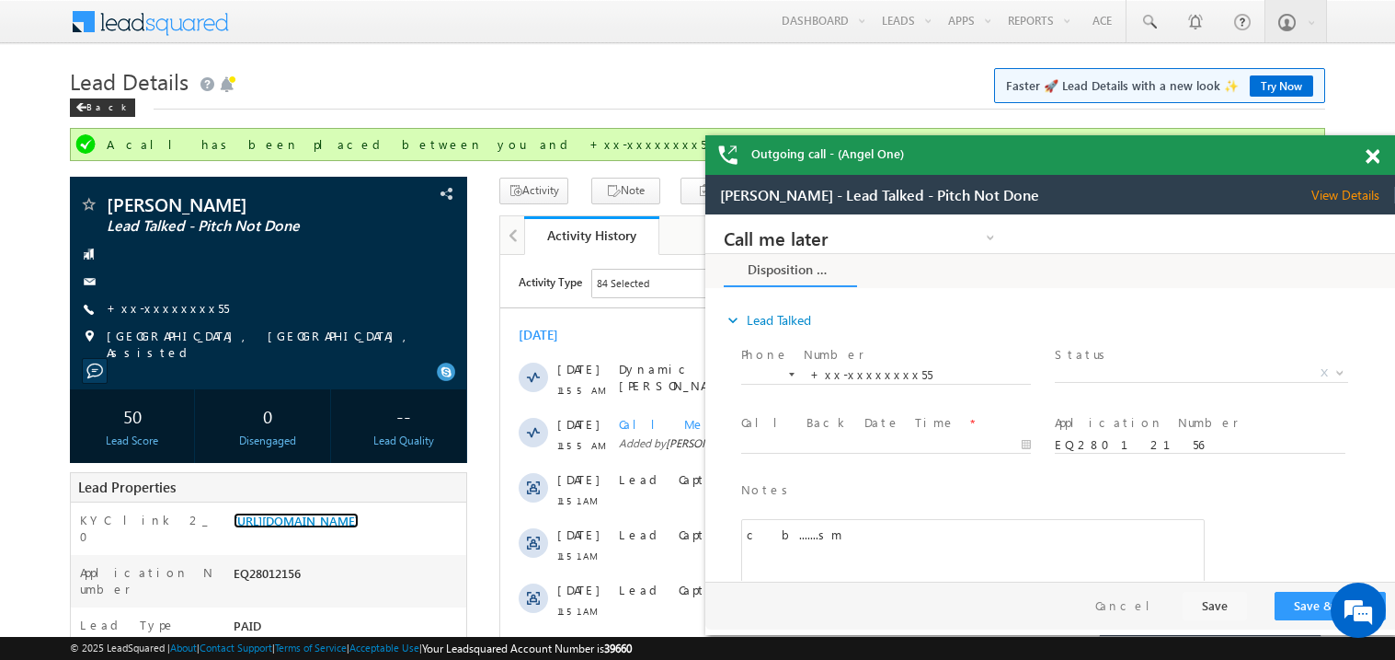
click at [1380, 157] on div at bounding box center [1383, 153] width 25 height 36
click at [1374, 155] on span at bounding box center [1373, 157] width 14 height 16
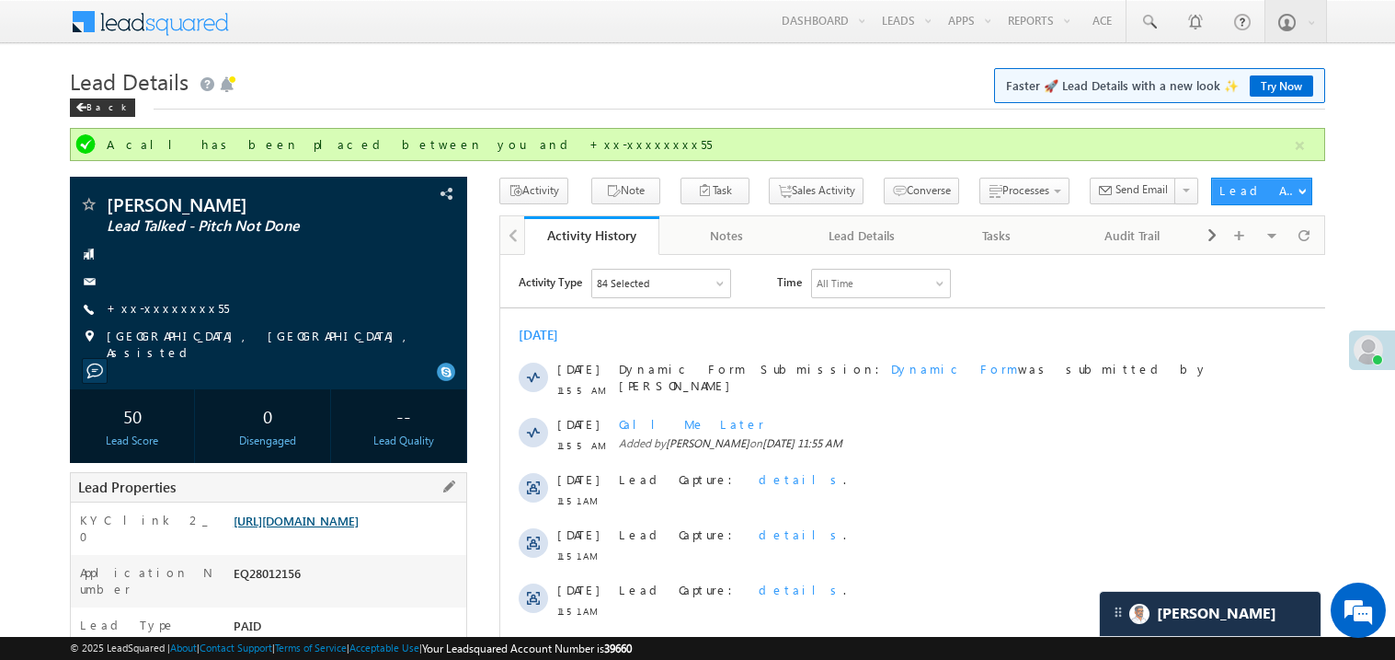
click at [310, 528] on link "https://angelbroking1-pk3em7sa.customui-test.leadsquared.com?leadId=2b916c78-94…" at bounding box center [296, 520] width 125 height 16
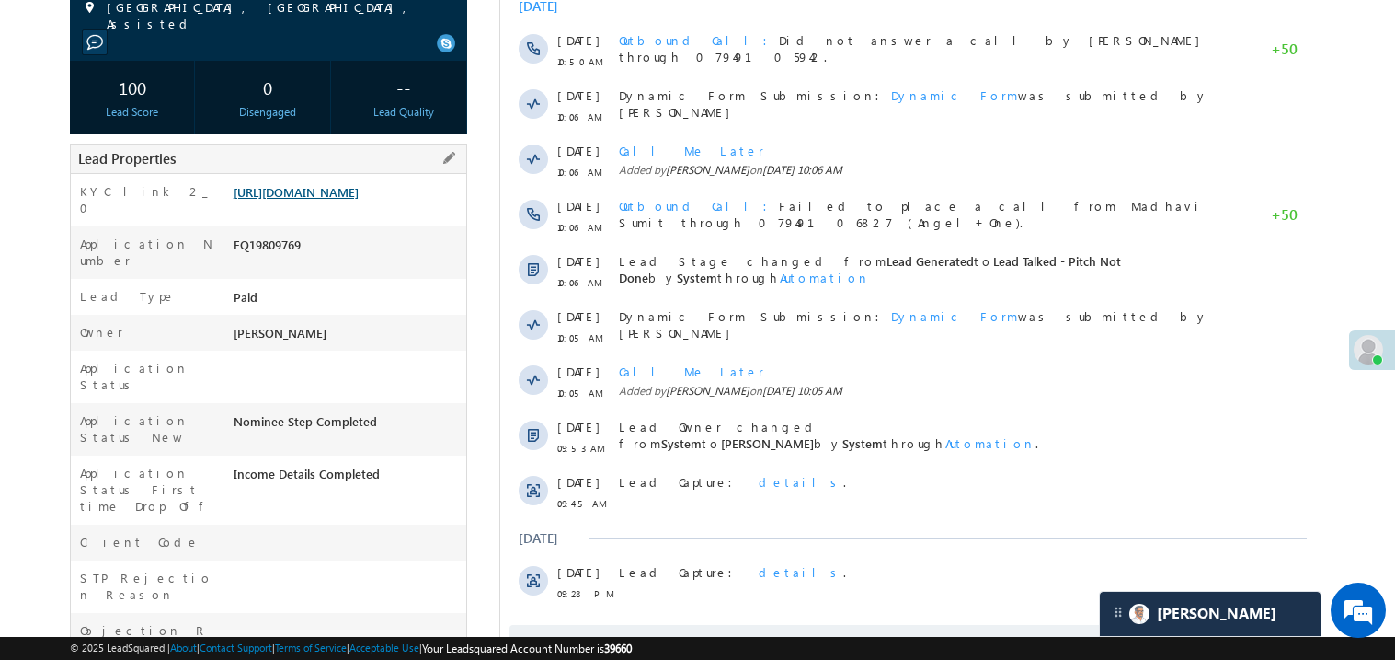
scroll to position [441, 0]
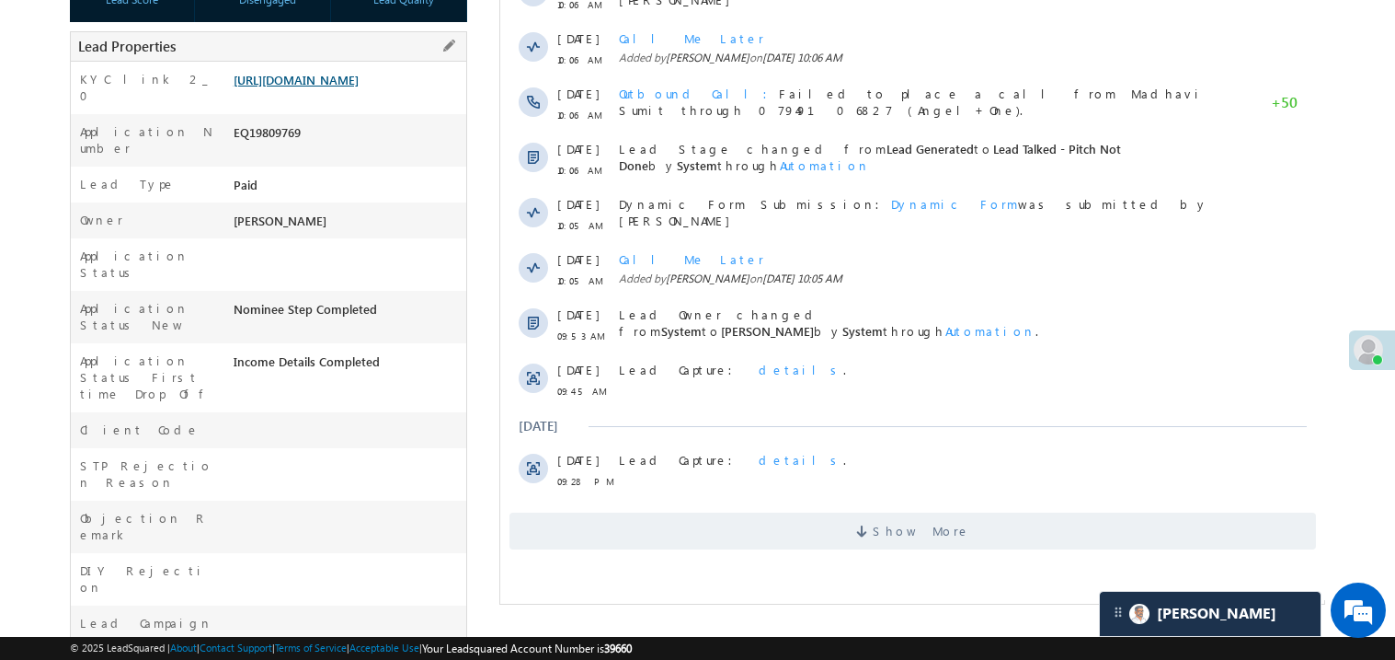
click at [322, 87] on link "https://angelbroking1-pk3em7sa.customui-test.leadsquared.com?leadId=92c371a1-65…" at bounding box center [296, 80] width 125 height 16
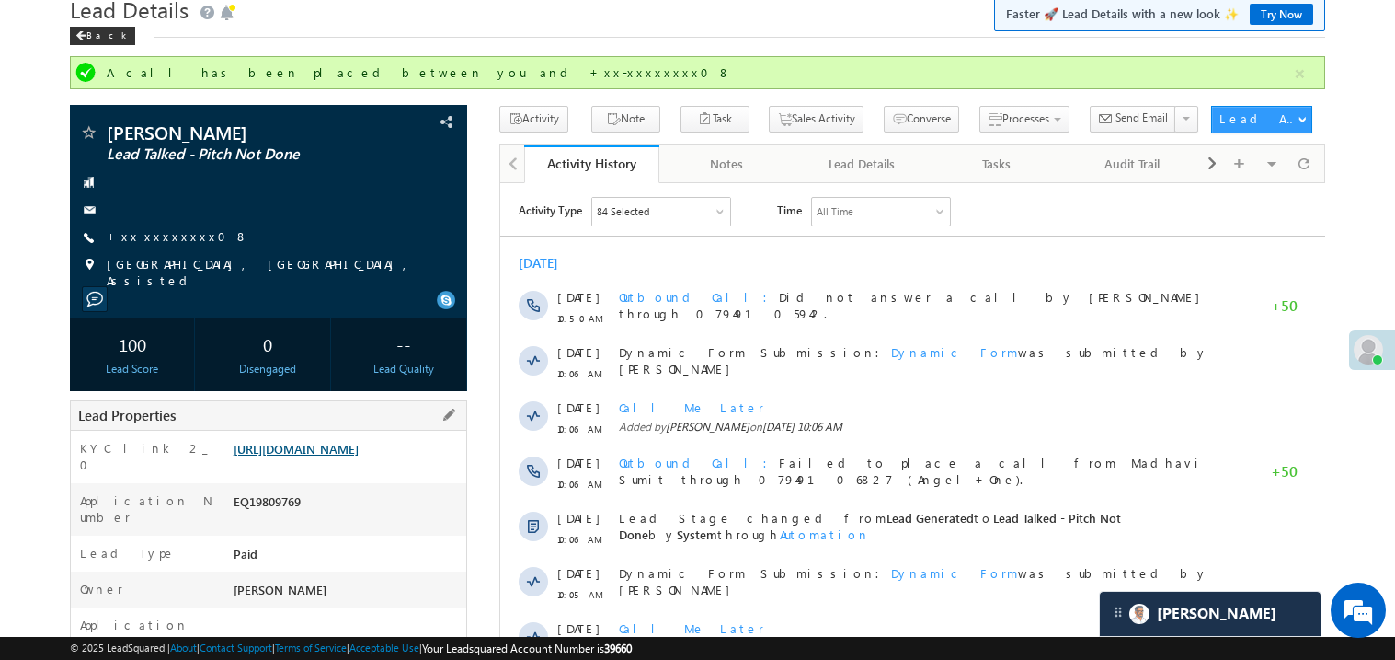
scroll to position [0, 0]
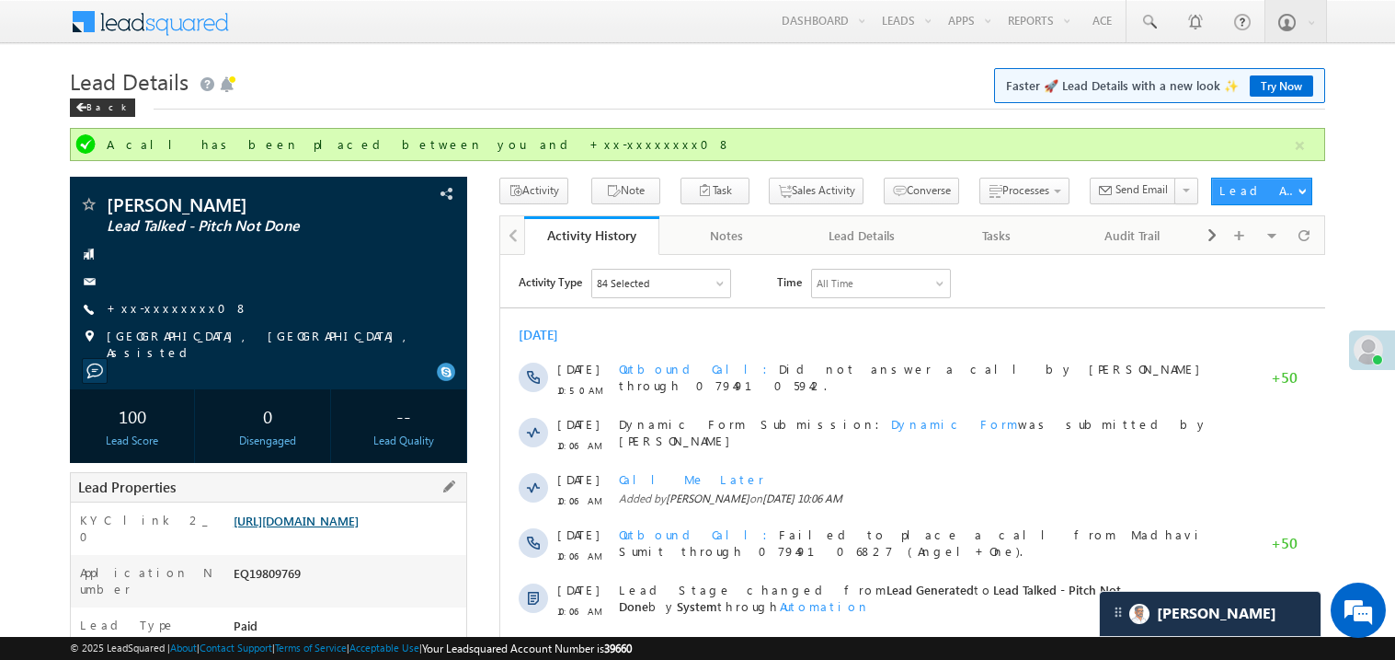
click at [359, 528] on link "https://angelbroking1-pk3em7sa.customui-test.leadsquared.com?leadId=92c371a1-65…" at bounding box center [296, 520] width 125 height 16
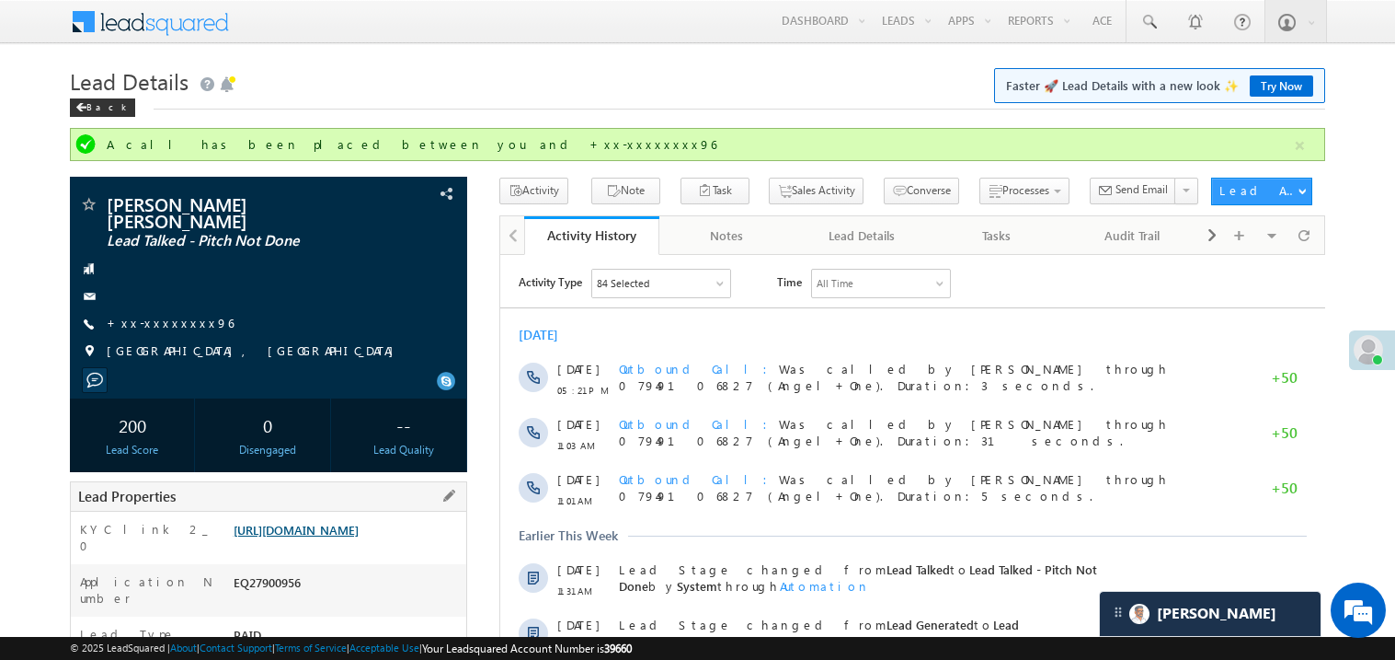
click at [350, 535] on link "[URL][DOMAIN_NAME]" at bounding box center [296, 530] width 125 height 16
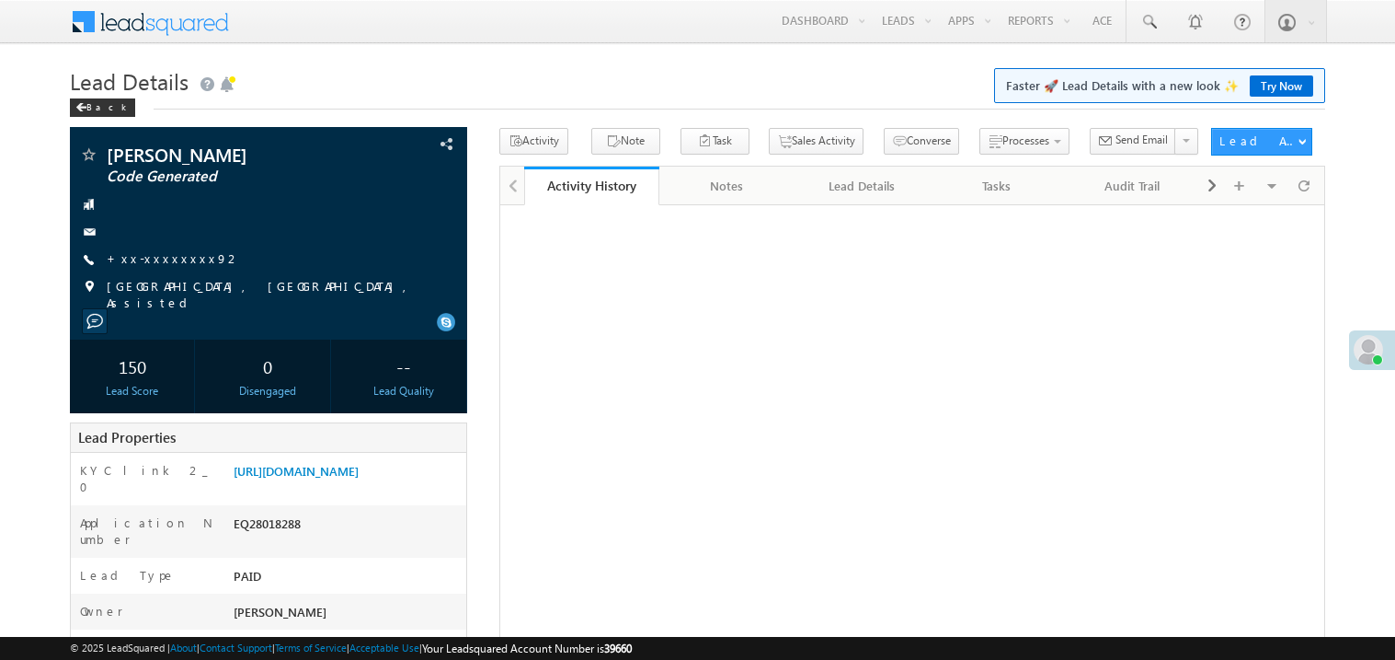
scroll to position [136, 0]
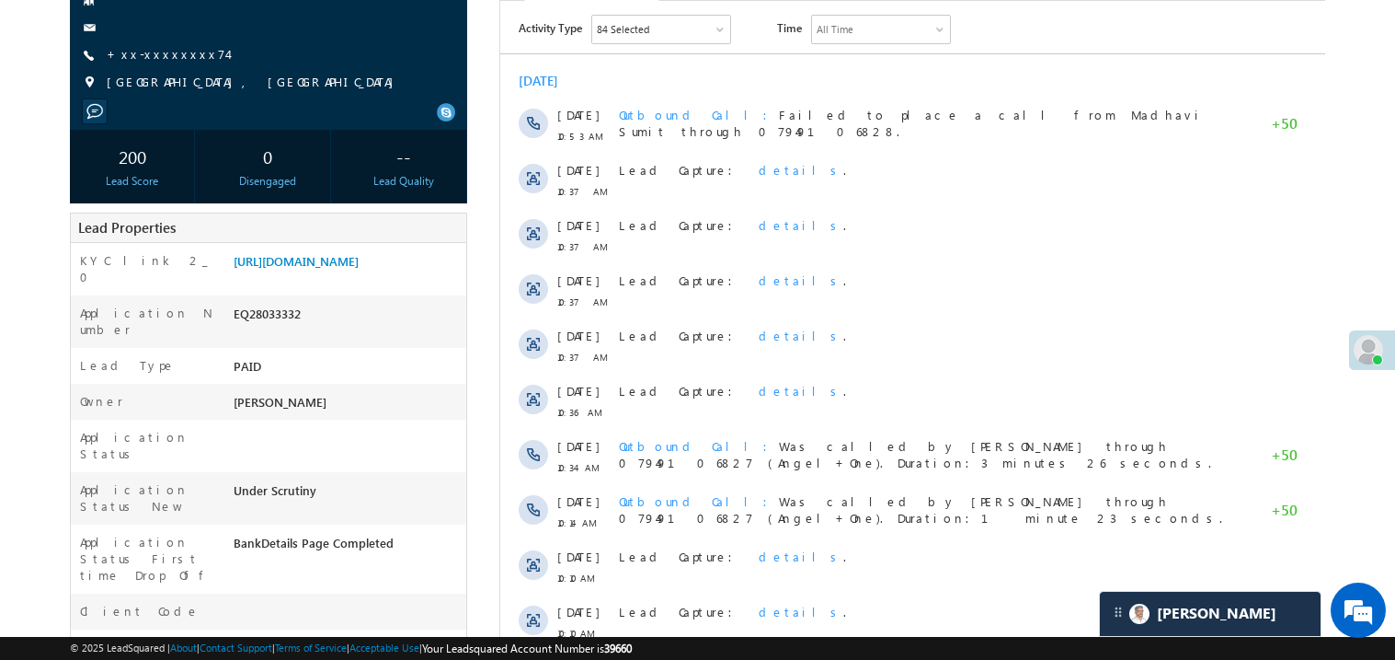
scroll to position [257, 0]
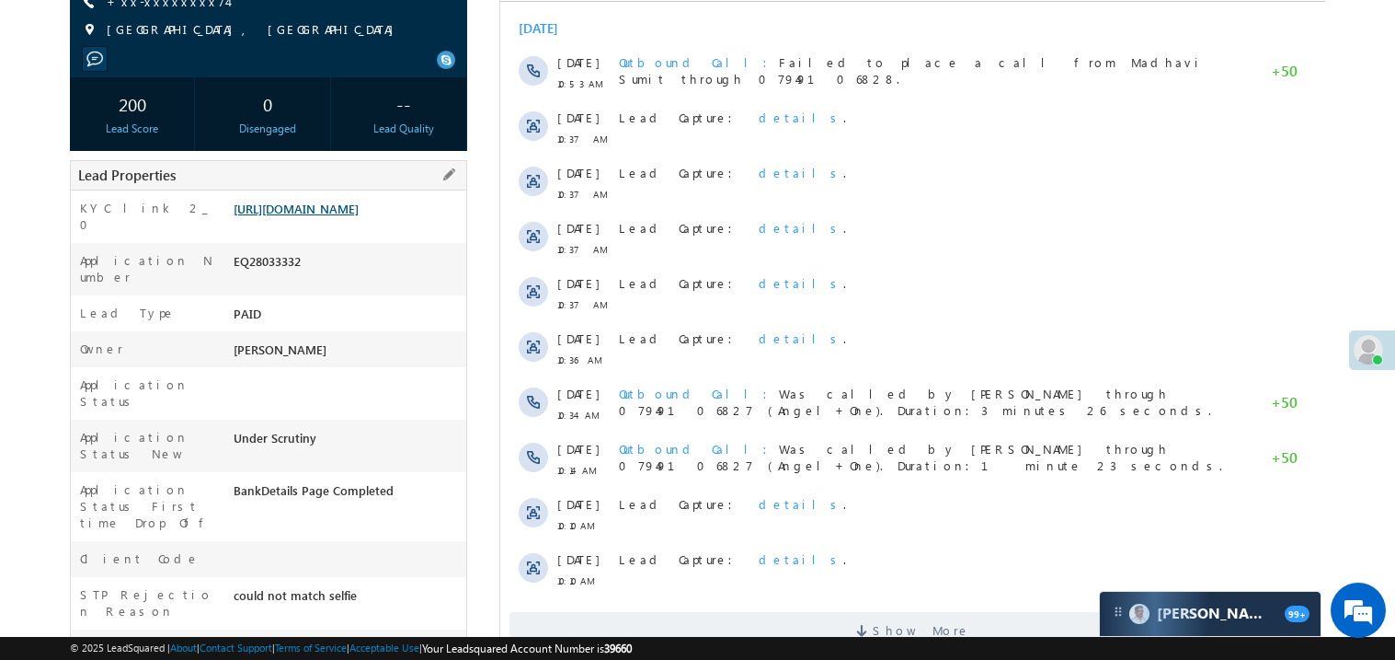
click at [324, 216] on link "https://angelbroking1-pk3em7sa.customui-test.leadsquared.com?leadId=55e553e4-78…" at bounding box center [296, 209] width 125 height 16
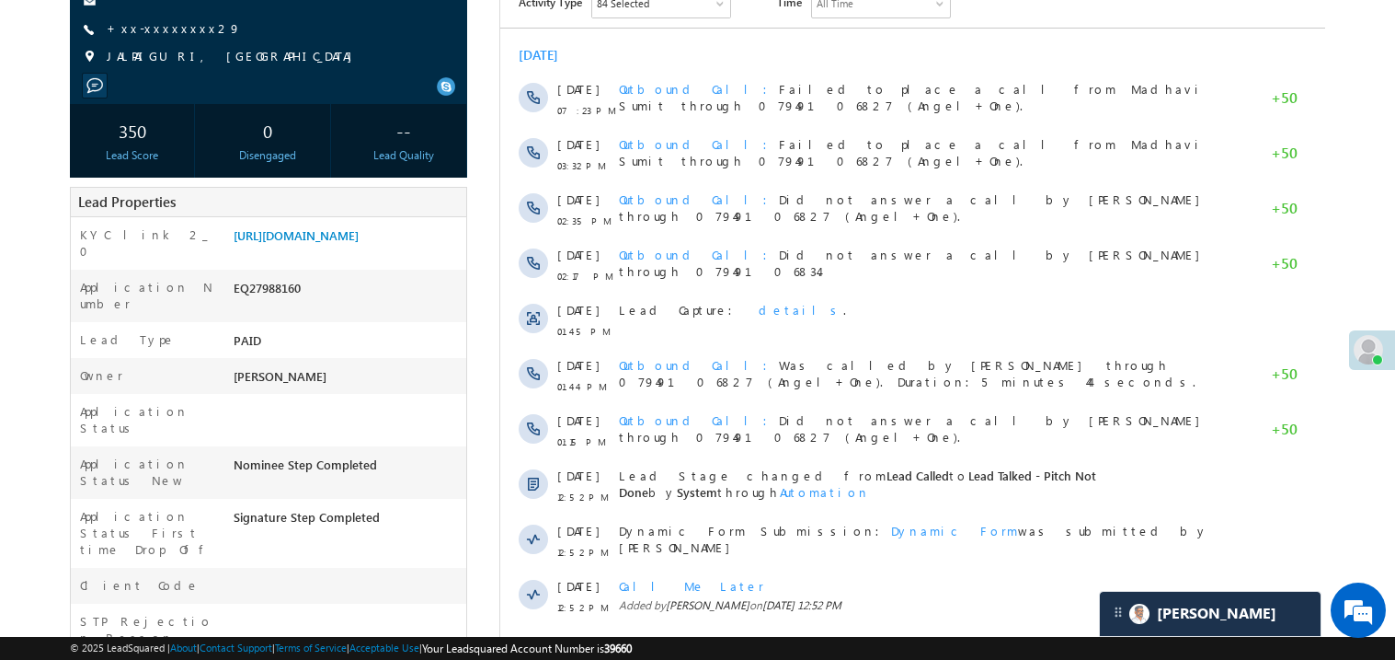
scroll to position [293, 0]
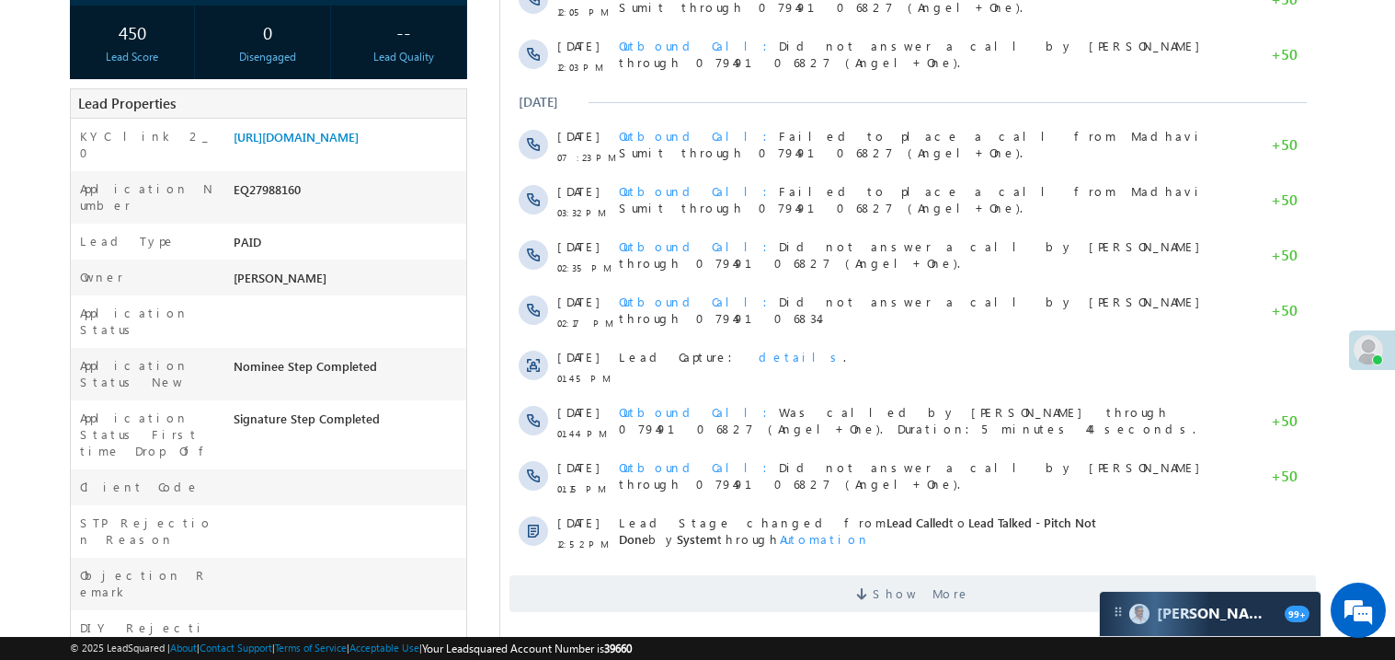
scroll to position [330, 0]
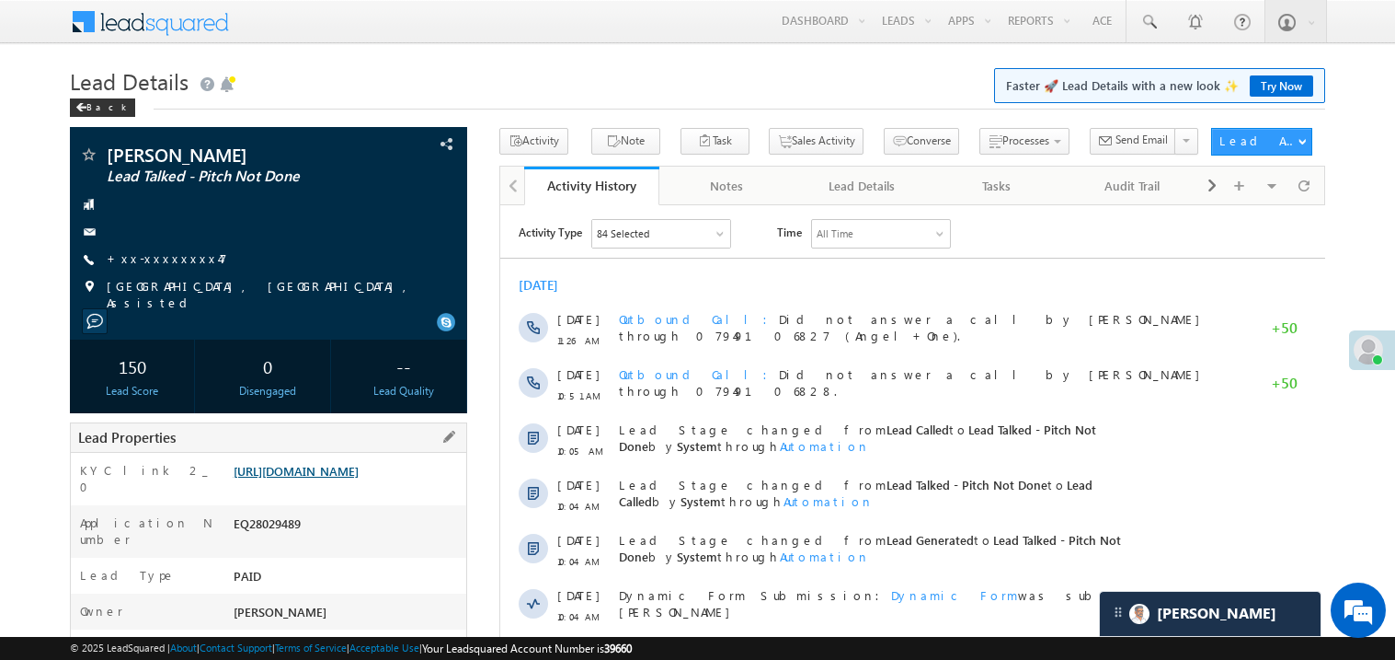
click at [356, 478] on link "https://angelbroking1-pk3em7sa.customui-test.leadsquared.com?leadId=0b8d4db8-d5…" at bounding box center [296, 471] width 125 height 16
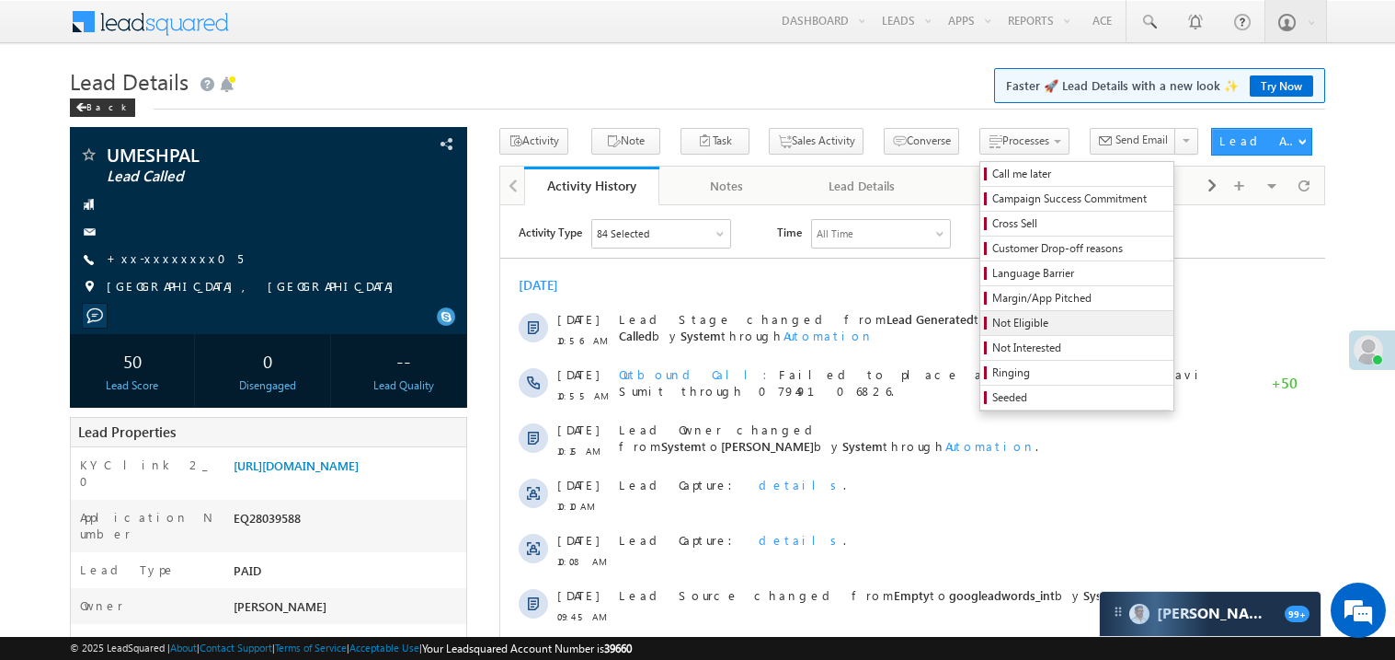
click at [993, 324] on span "Not Eligible" at bounding box center [1080, 323] width 175 height 17
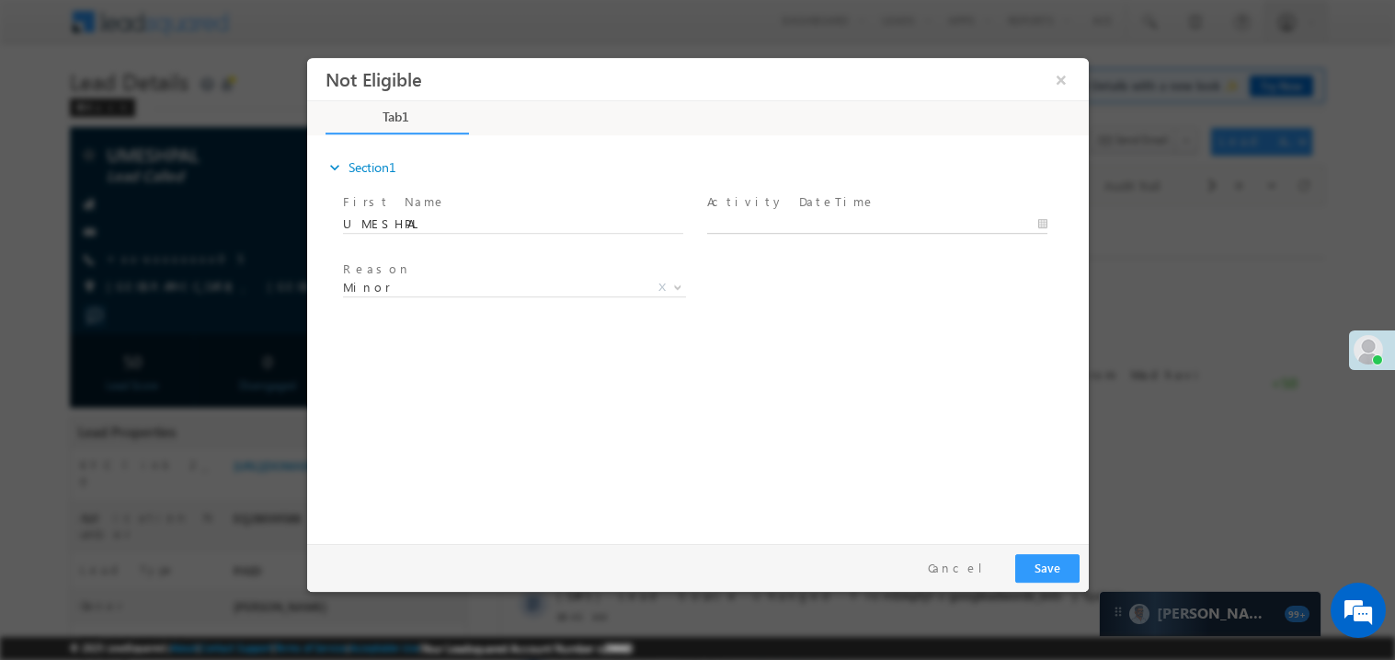
click at [762, 223] on body "Not Eligible ×" at bounding box center [697, 295] width 782 height 477
type input "08/30/25 1:12 PM"
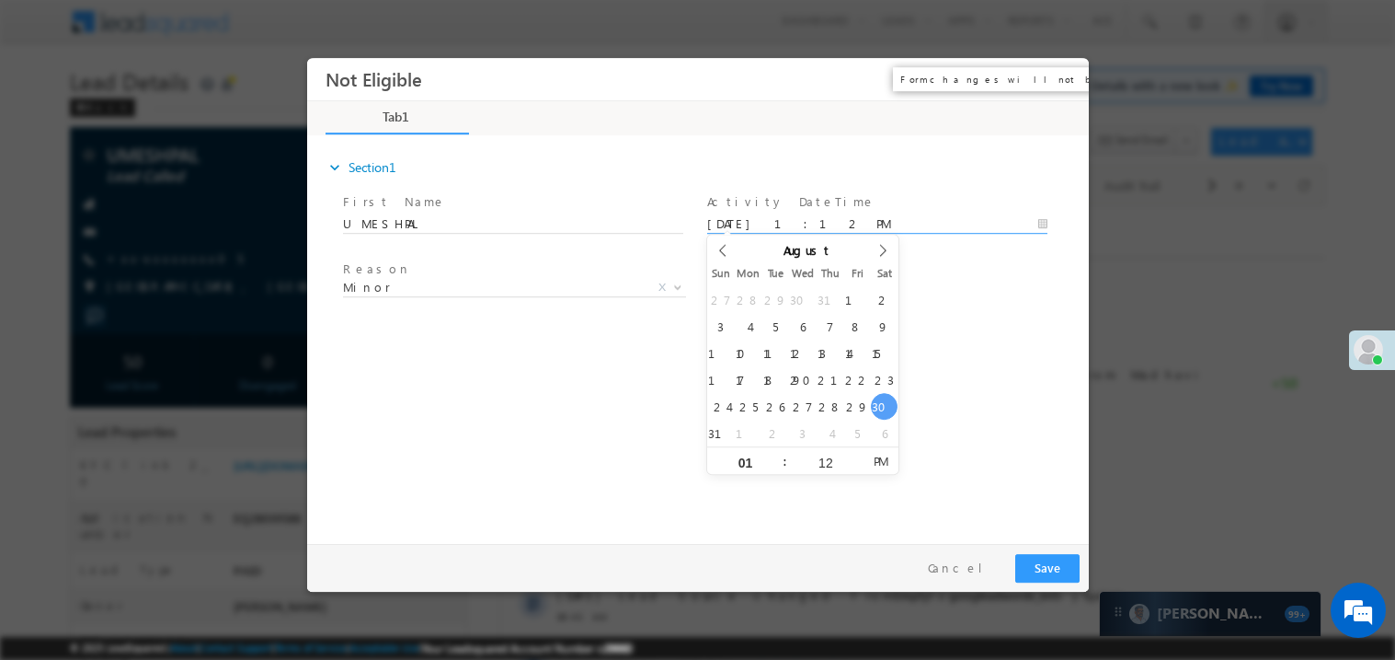
click at [1064, 68] on button "×" at bounding box center [1060, 79] width 31 height 34
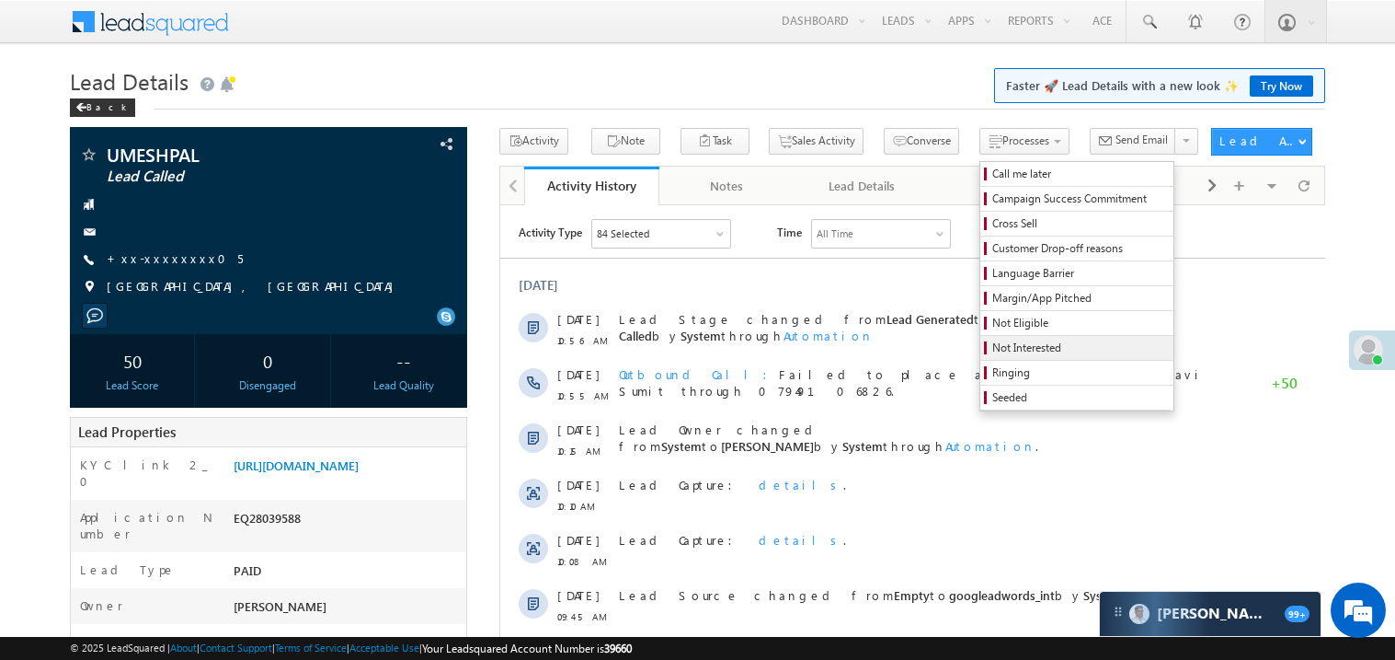
click at [993, 351] on span "Not Interested" at bounding box center [1080, 347] width 175 height 17
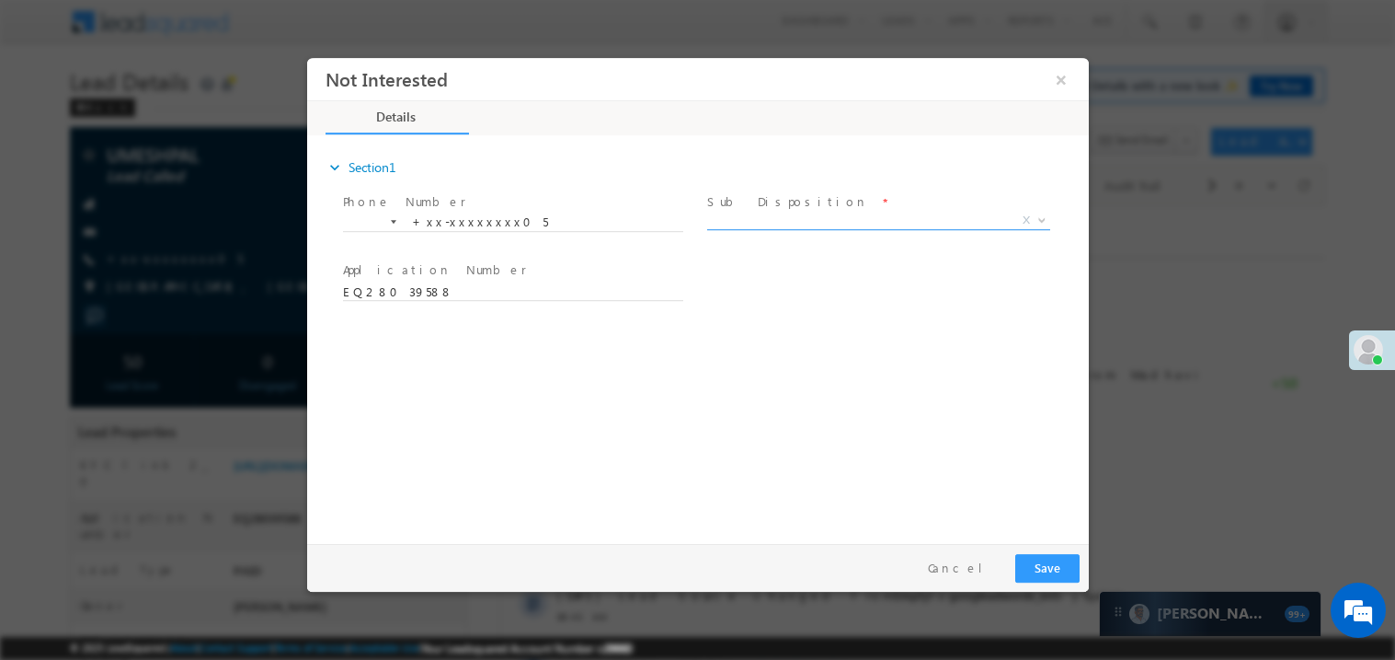
click at [737, 212] on span "X" at bounding box center [877, 220] width 343 height 18
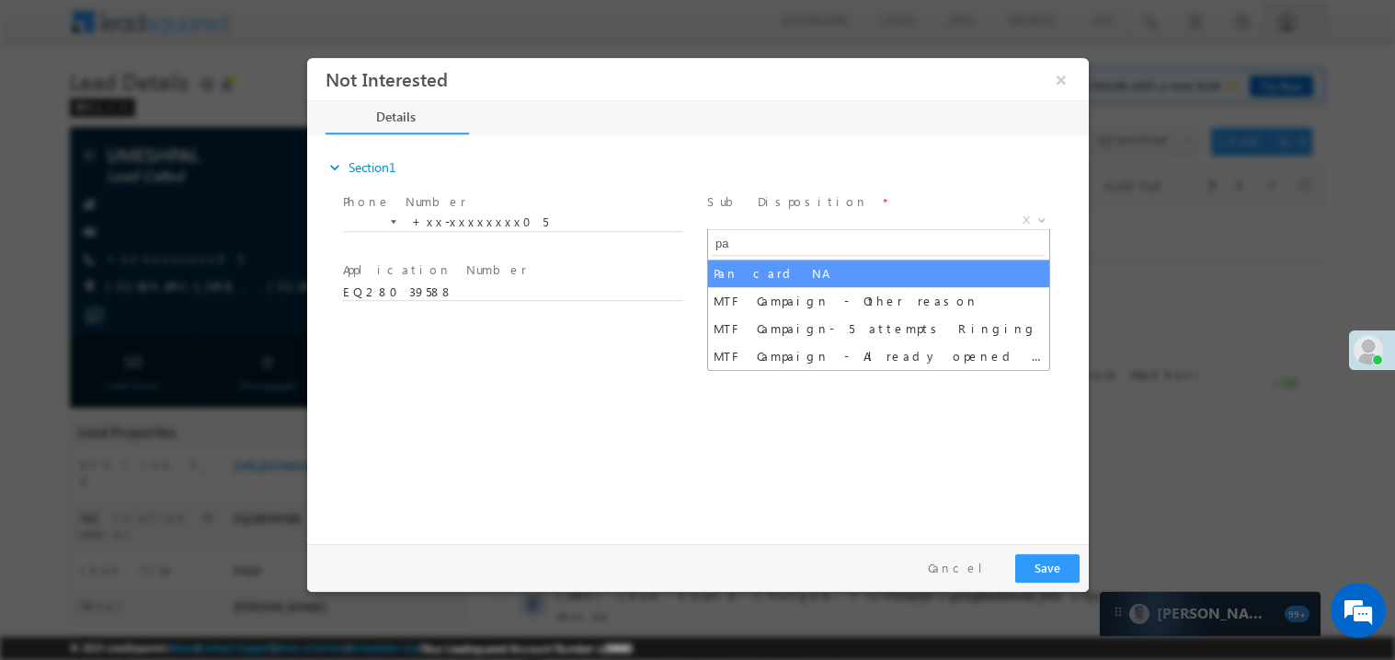
type input "pan"
select select "Pan card NA"
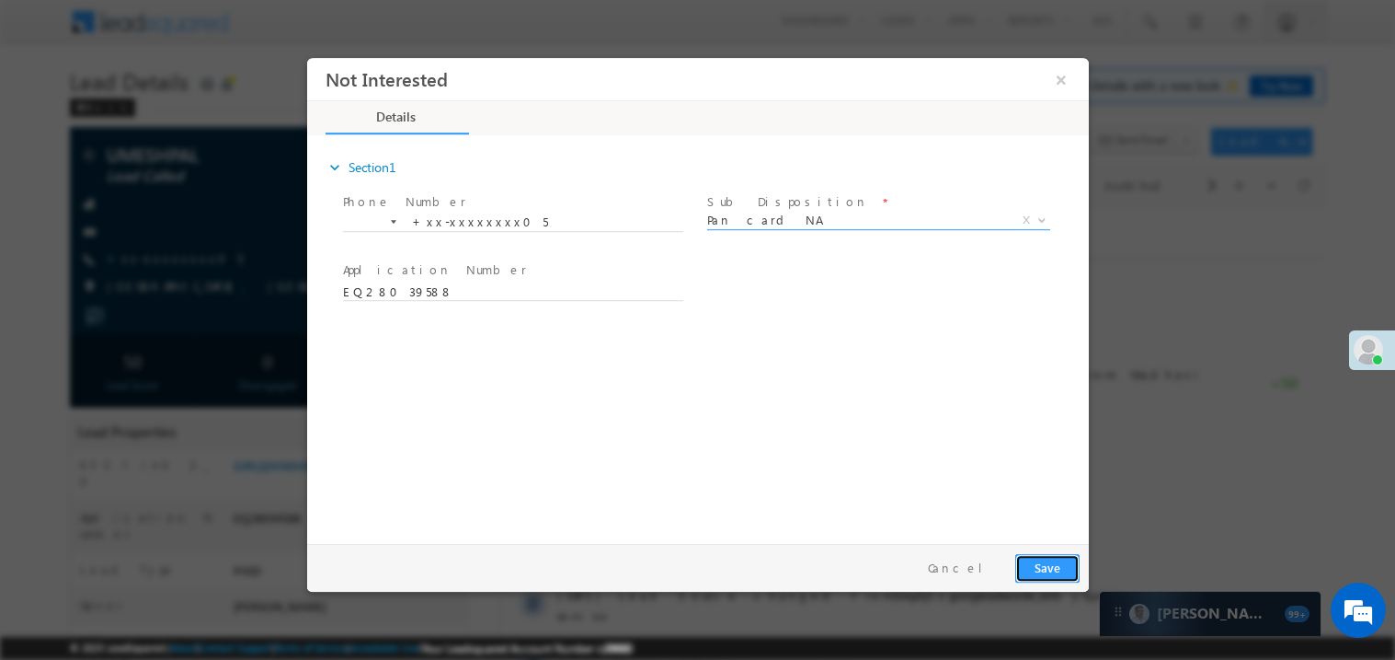
click at [1041, 559] on button "Save" at bounding box center [1047, 567] width 64 height 29
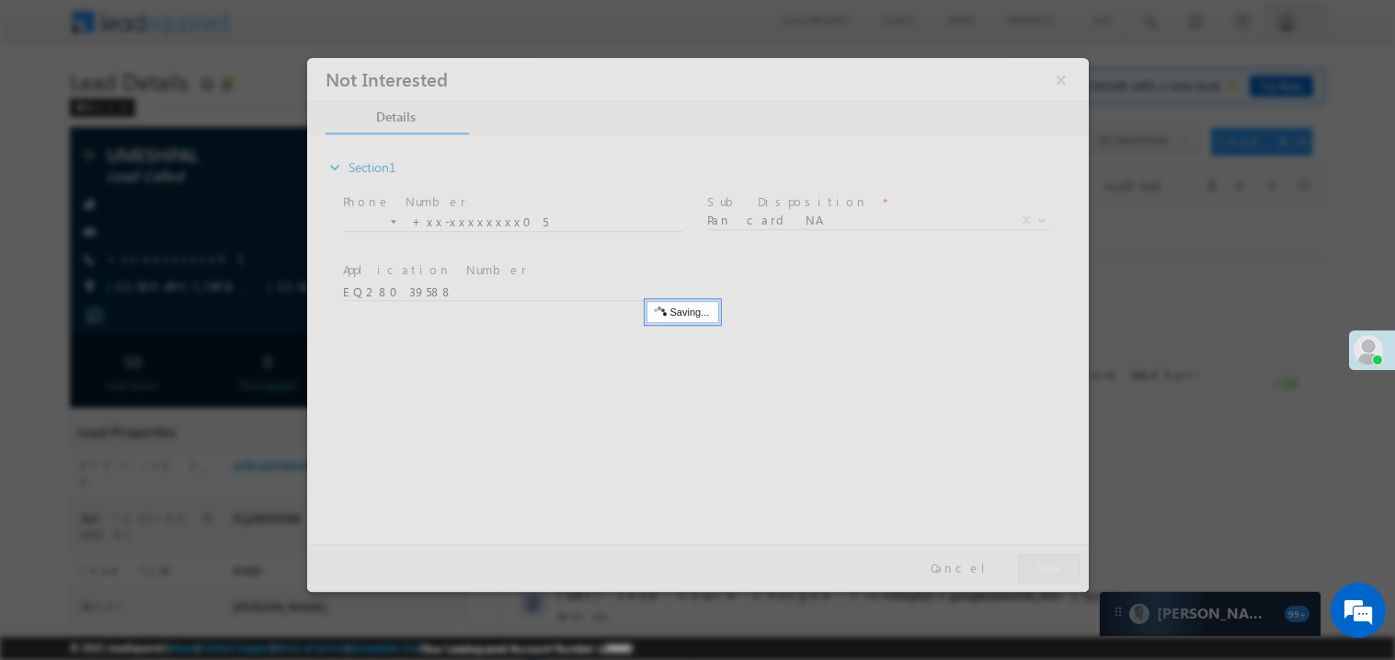
click at [1041, 559] on div at bounding box center [697, 324] width 782 height 534
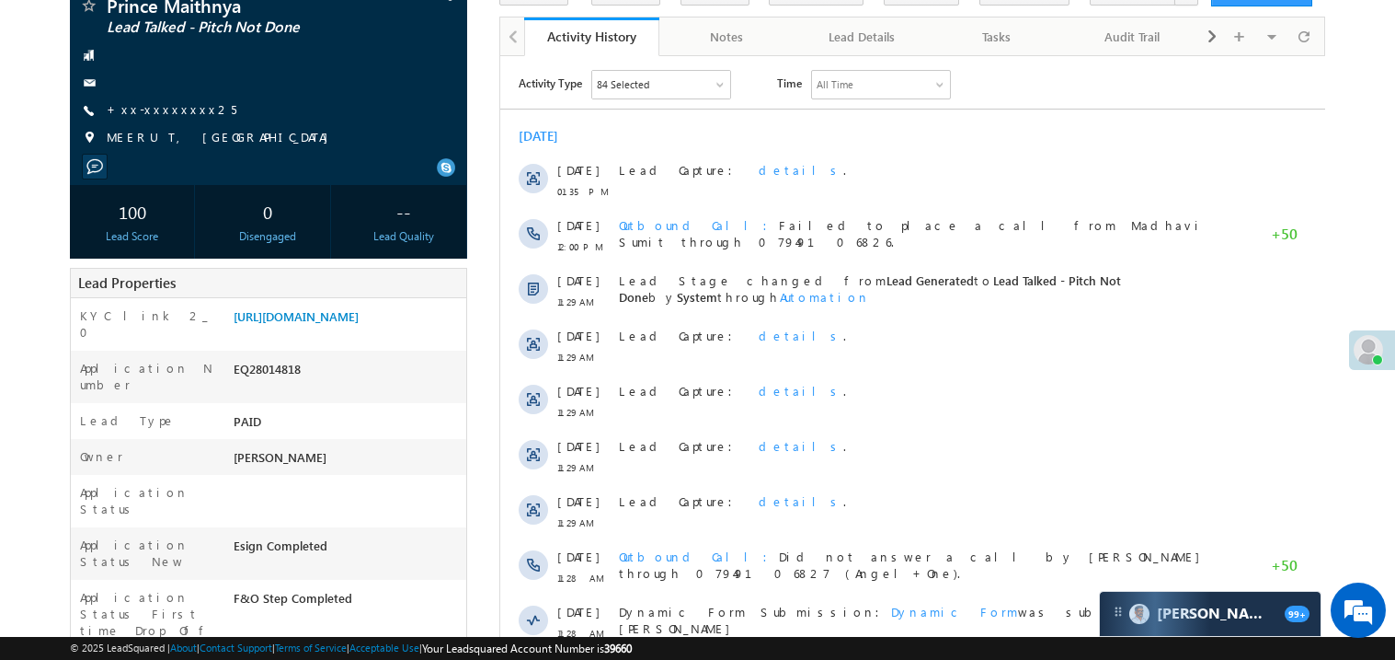
scroll to position [146, 0]
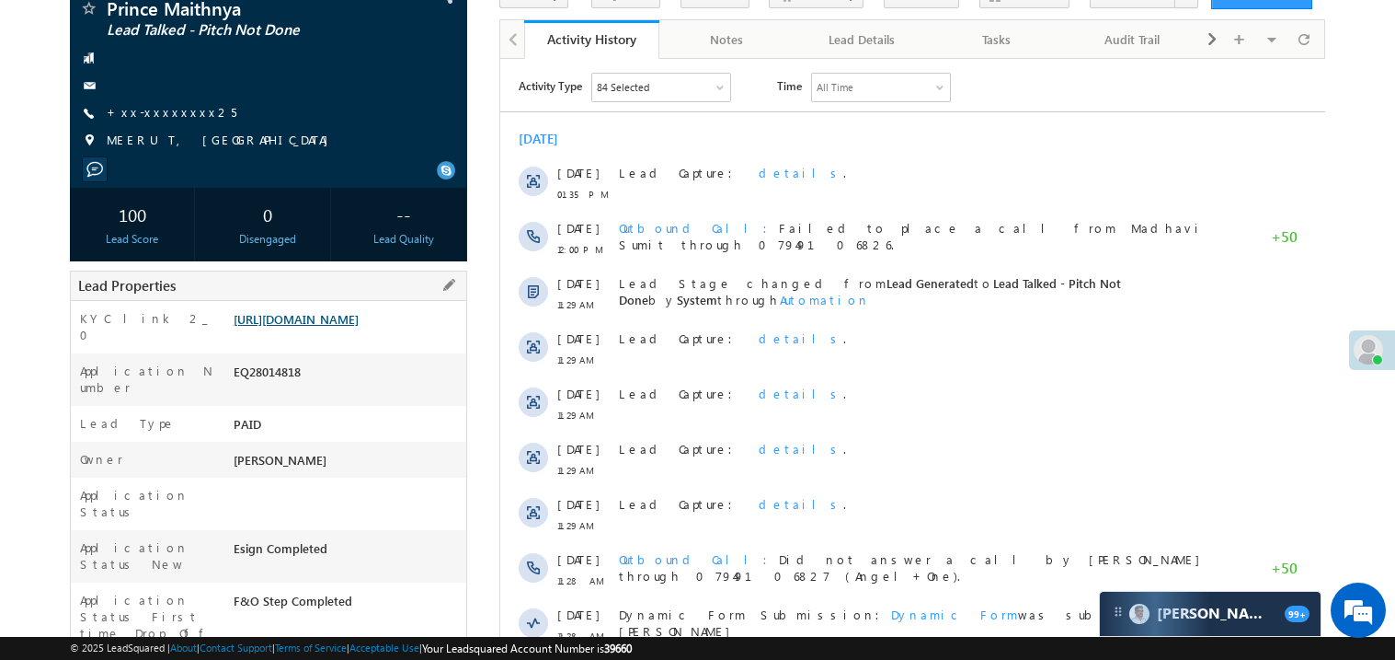
click at [359, 327] on link "https://angelbroking1-pk3em7sa.customui-test.leadsquared.com?leadId=ea8d6a0d-7f…" at bounding box center [296, 319] width 125 height 16
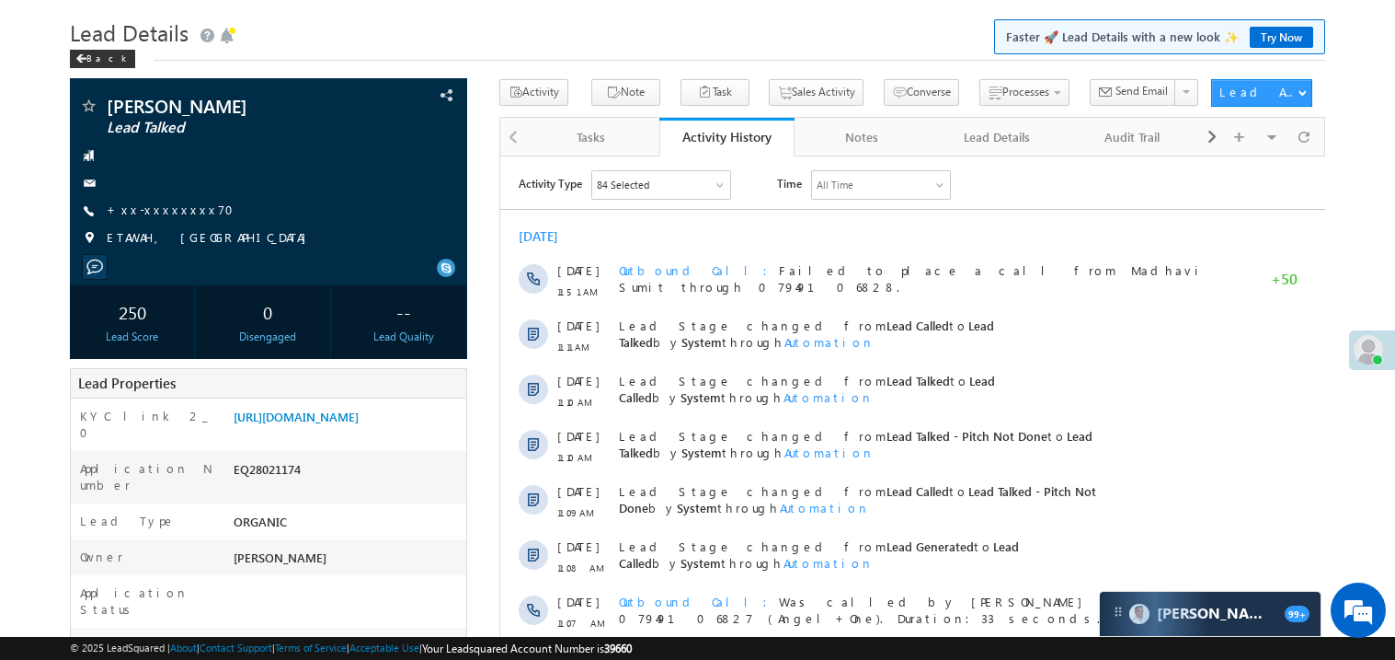
scroll to position [36, 0]
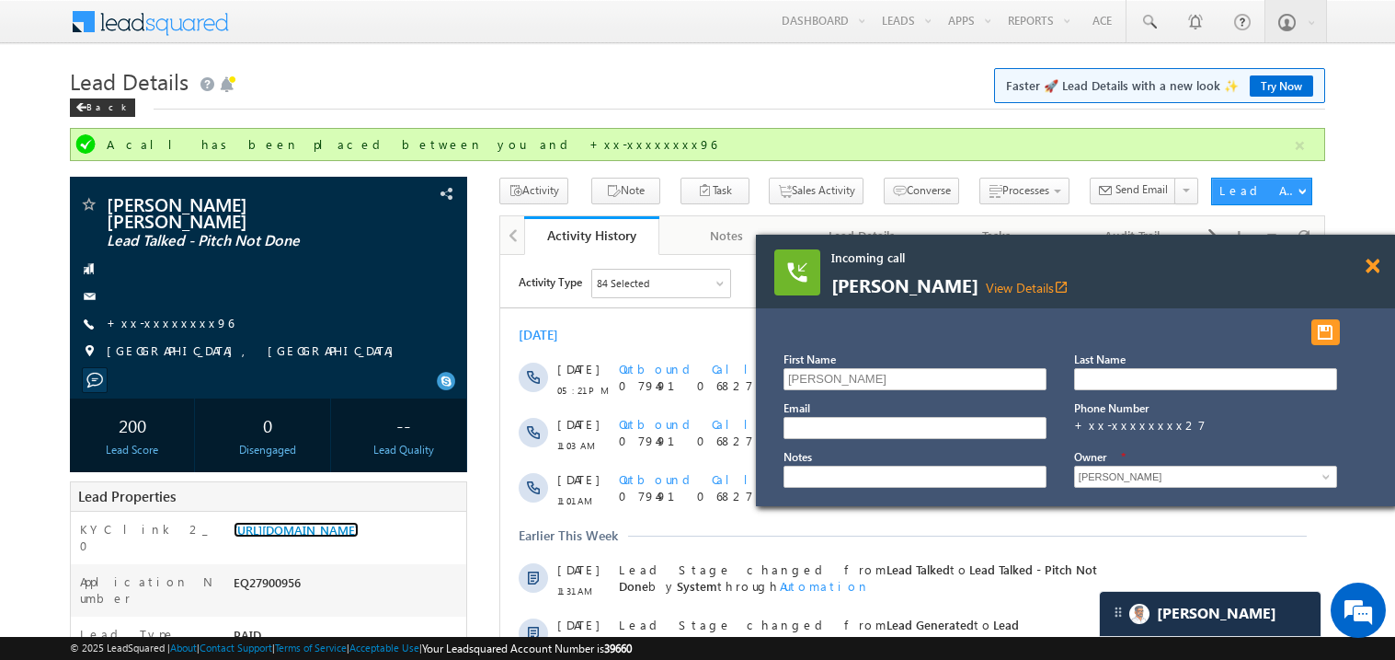
click at [1376, 262] on span at bounding box center [1373, 266] width 14 height 16
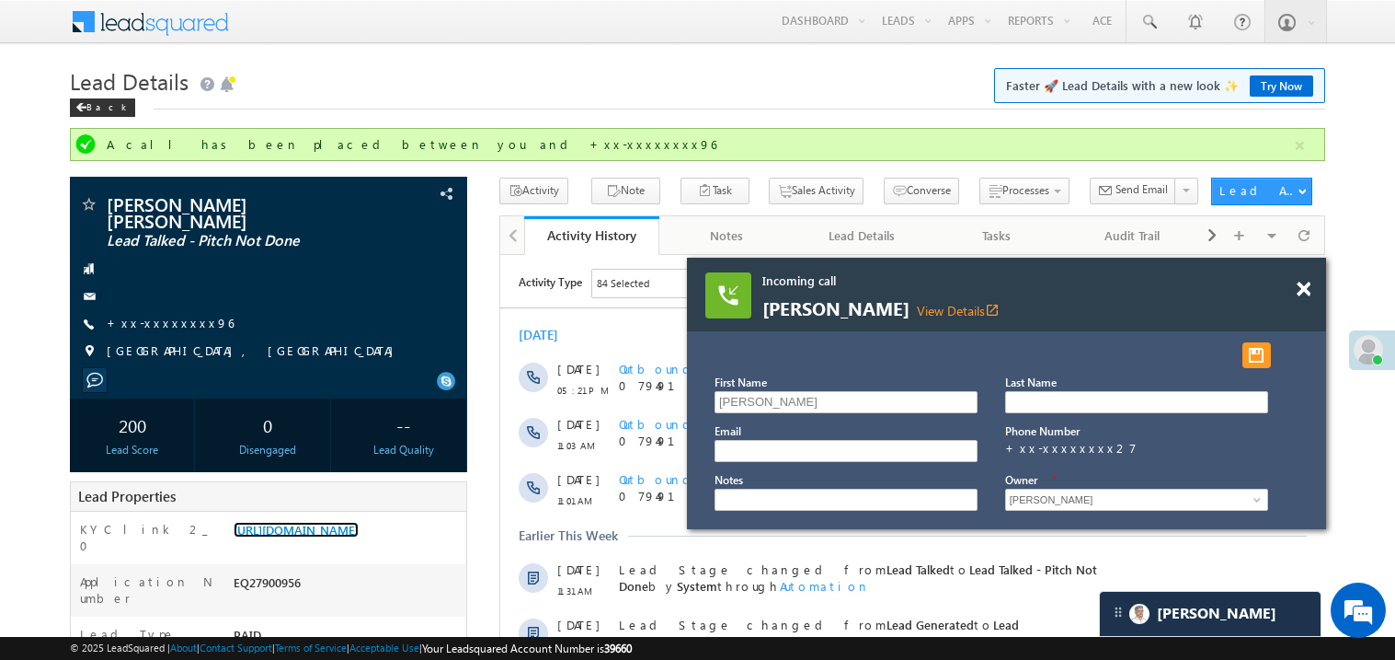
drag, startPoint x: 1037, startPoint y: 272, endPoint x: 918, endPoint y: 261, distance: 119.2
click at [918, 261] on div "Incoming call Akash yadav View Details open_in_new" at bounding box center [1006, 295] width 639 height 74
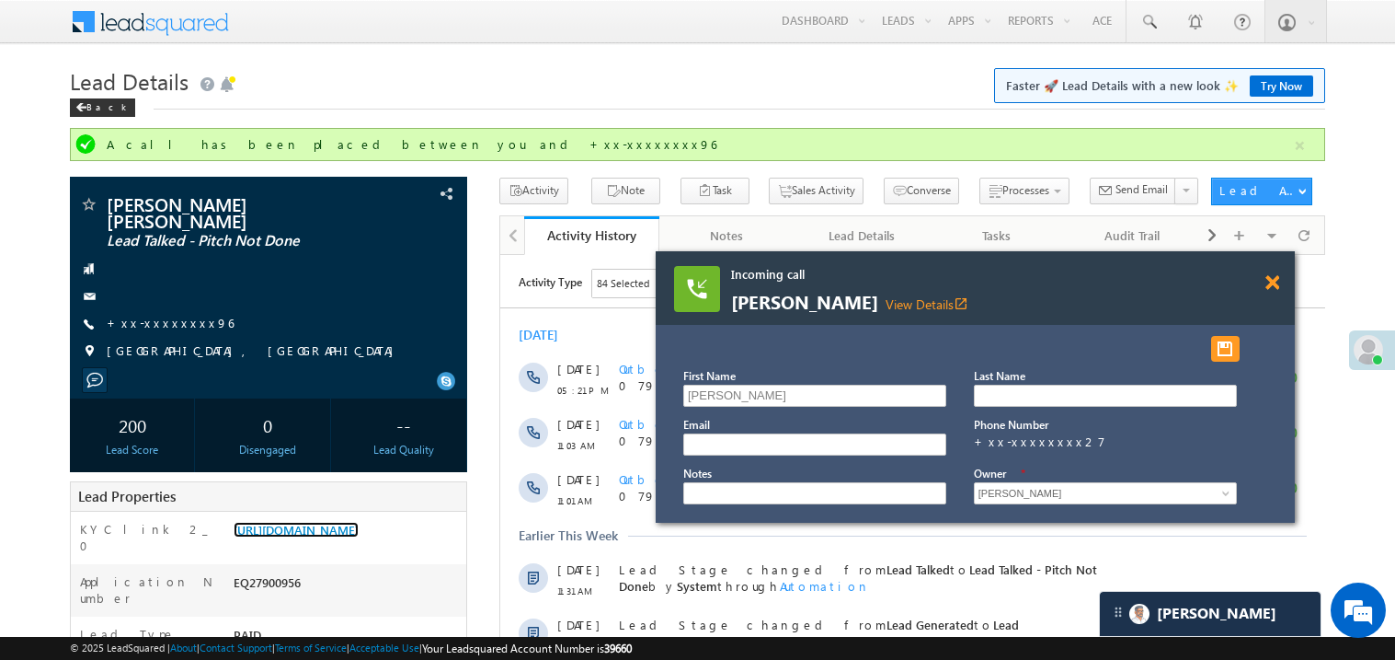
click at [1271, 288] on span at bounding box center [1273, 283] width 14 height 16
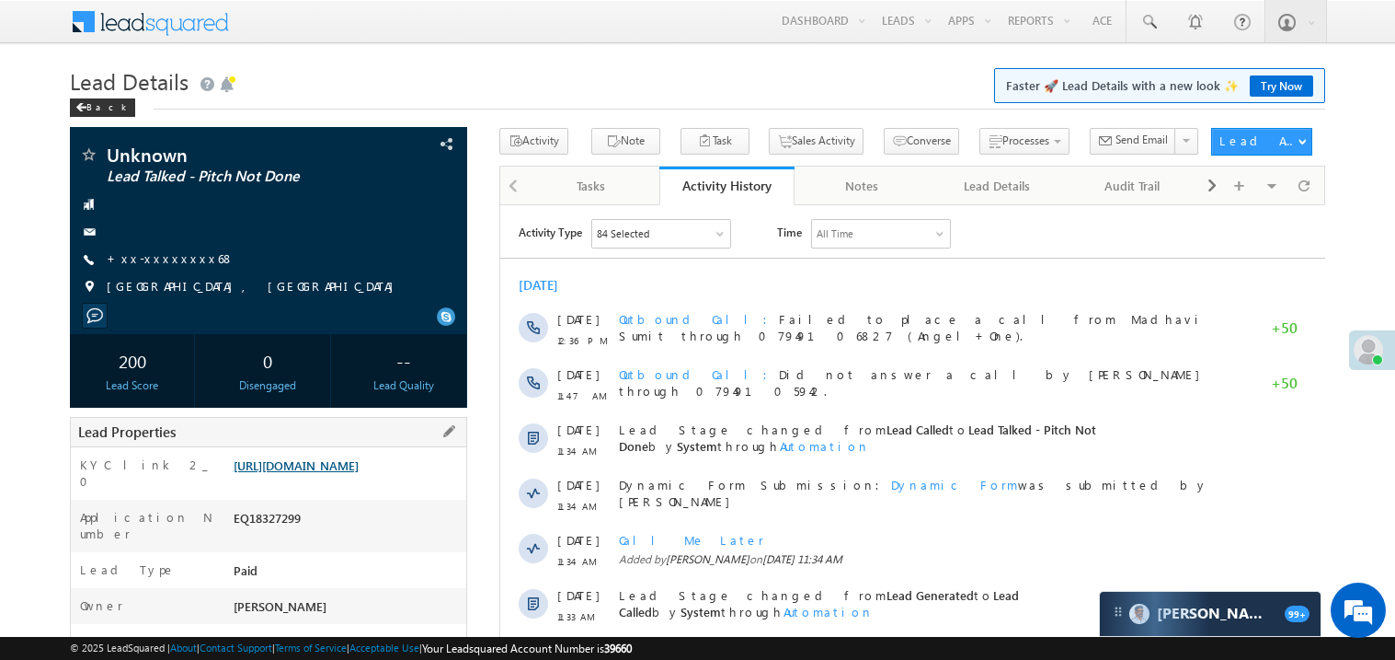
click at [355, 473] on link "[URL][DOMAIN_NAME]" at bounding box center [296, 465] width 125 height 16
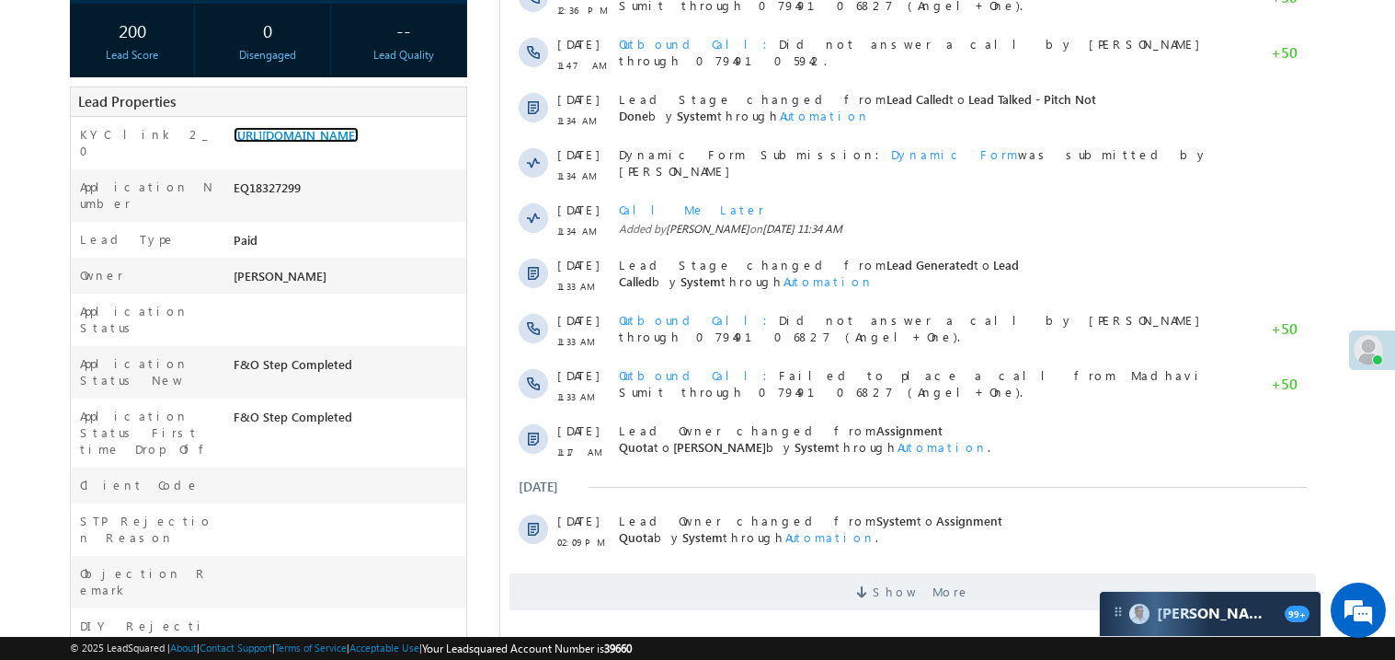
scroll to position [367, 0]
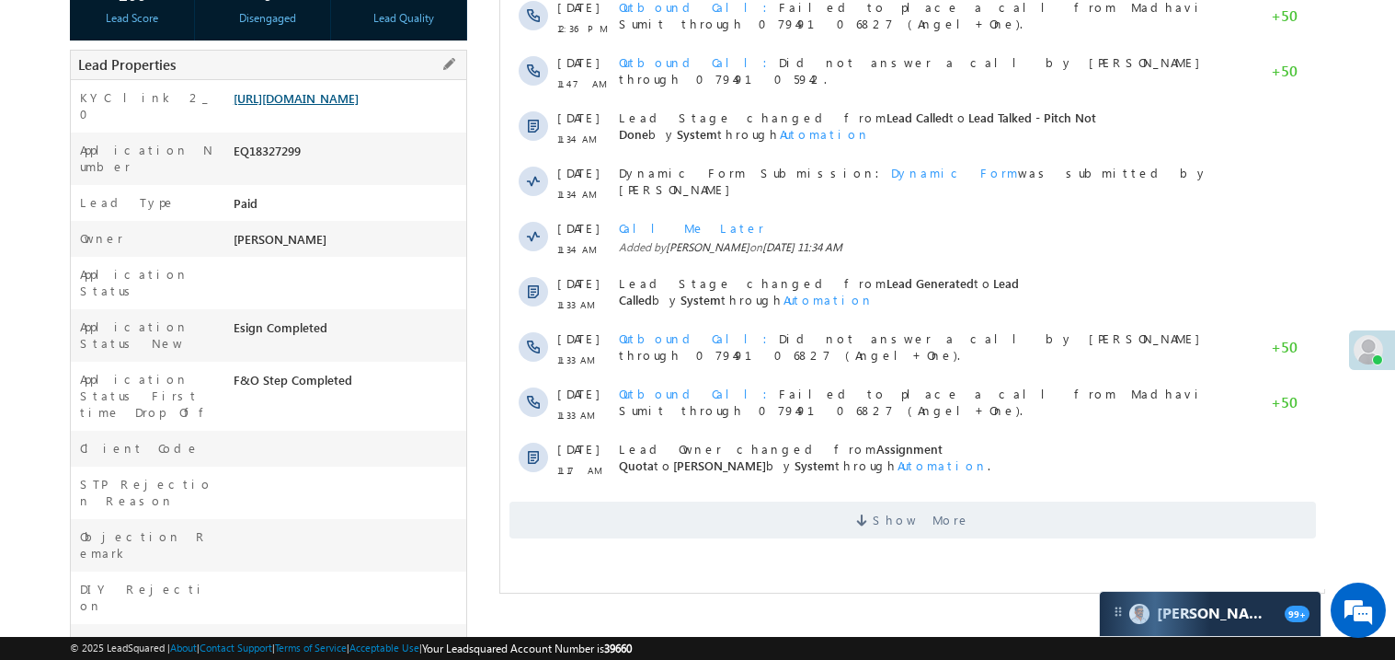
click at [346, 106] on link "https://angelbroking1-pk3em7sa.customui-test.leadsquared.com?leadId=e704aaff-21…" at bounding box center [296, 98] width 125 height 16
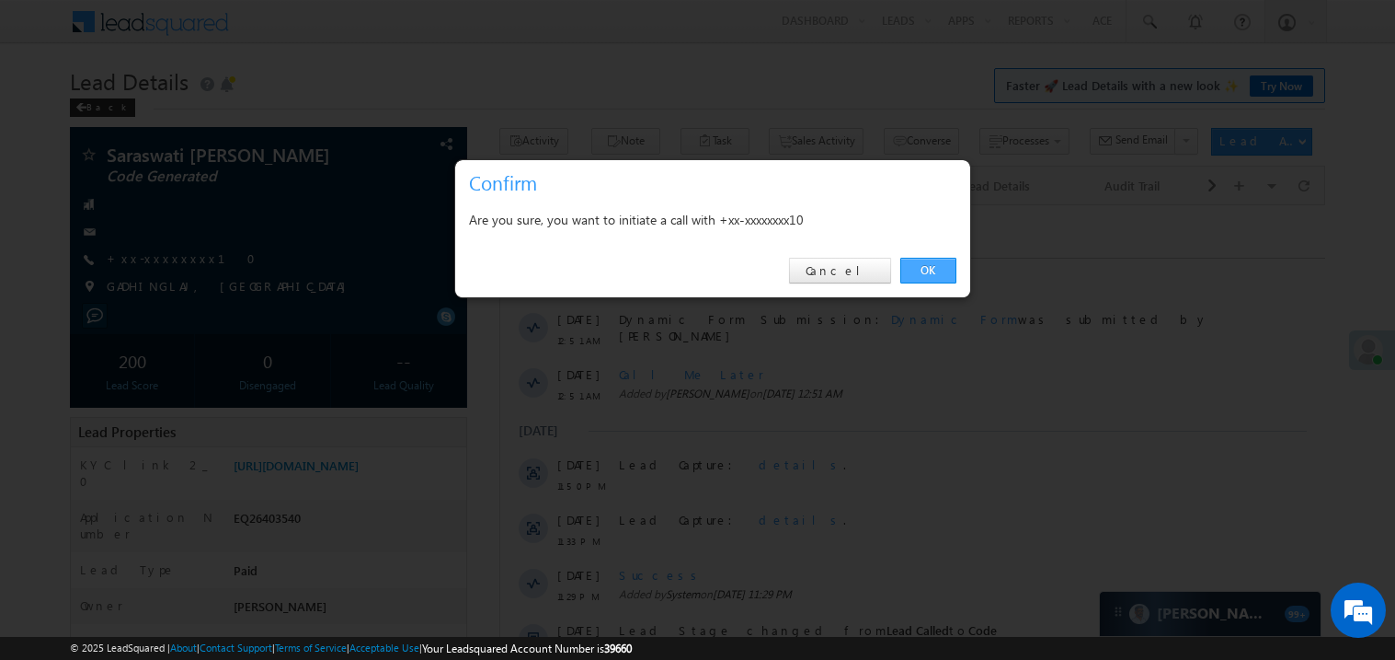
click at [926, 269] on link "OK" at bounding box center [929, 271] width 56 height 26
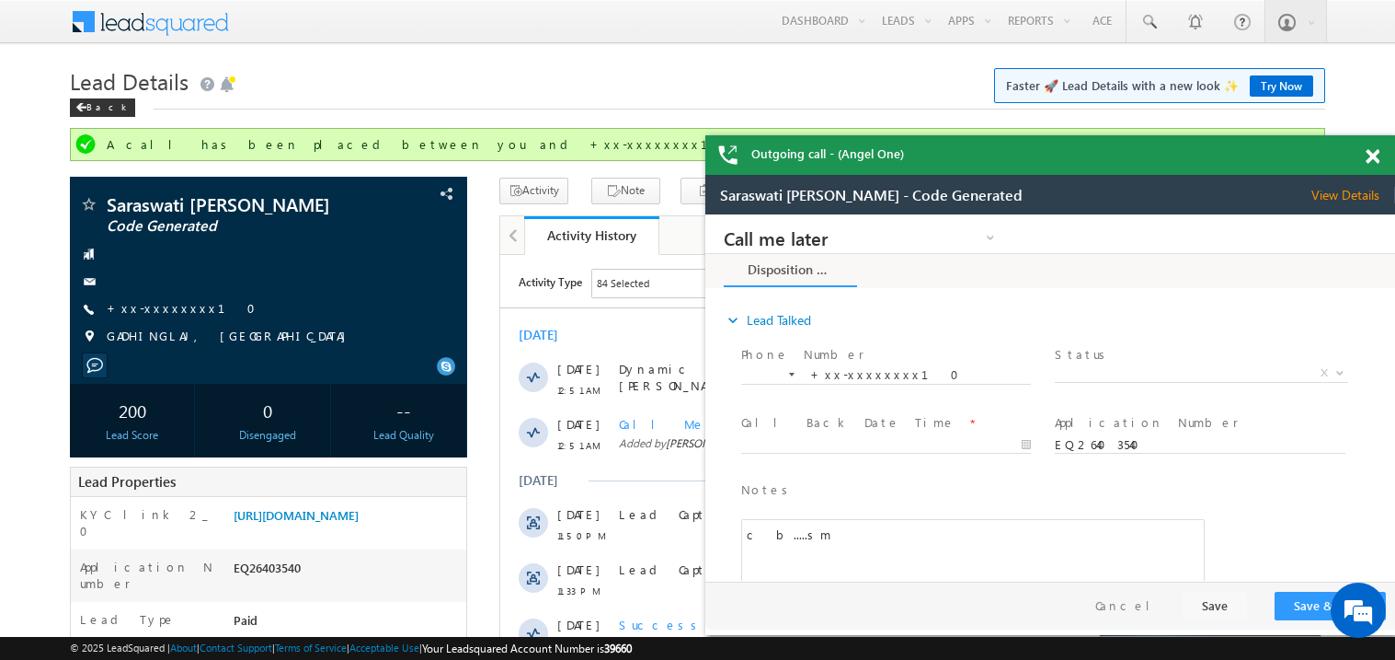
click at [1372, 161] on span at bounding box center [1373, 157] width 14 height 16
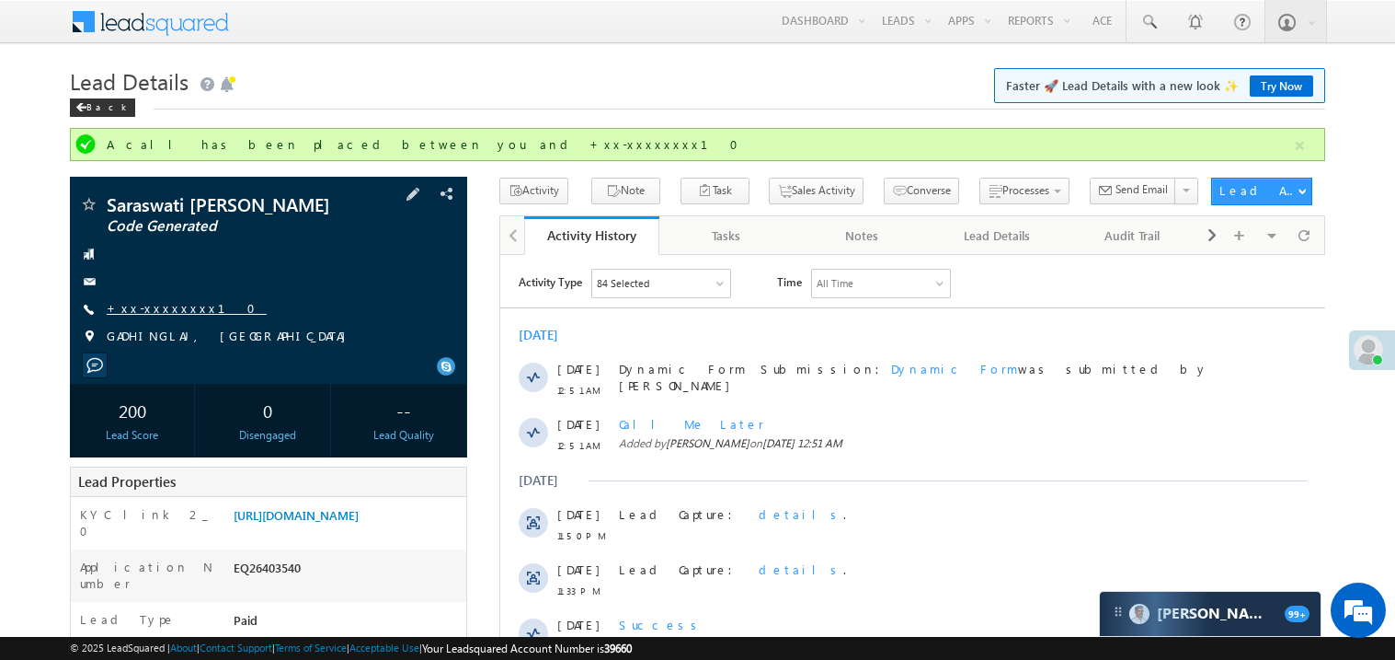
click at [169, 310] on link "+xx-xxxxxxxx10" at bounding box center [187, 308] width 160 height 16
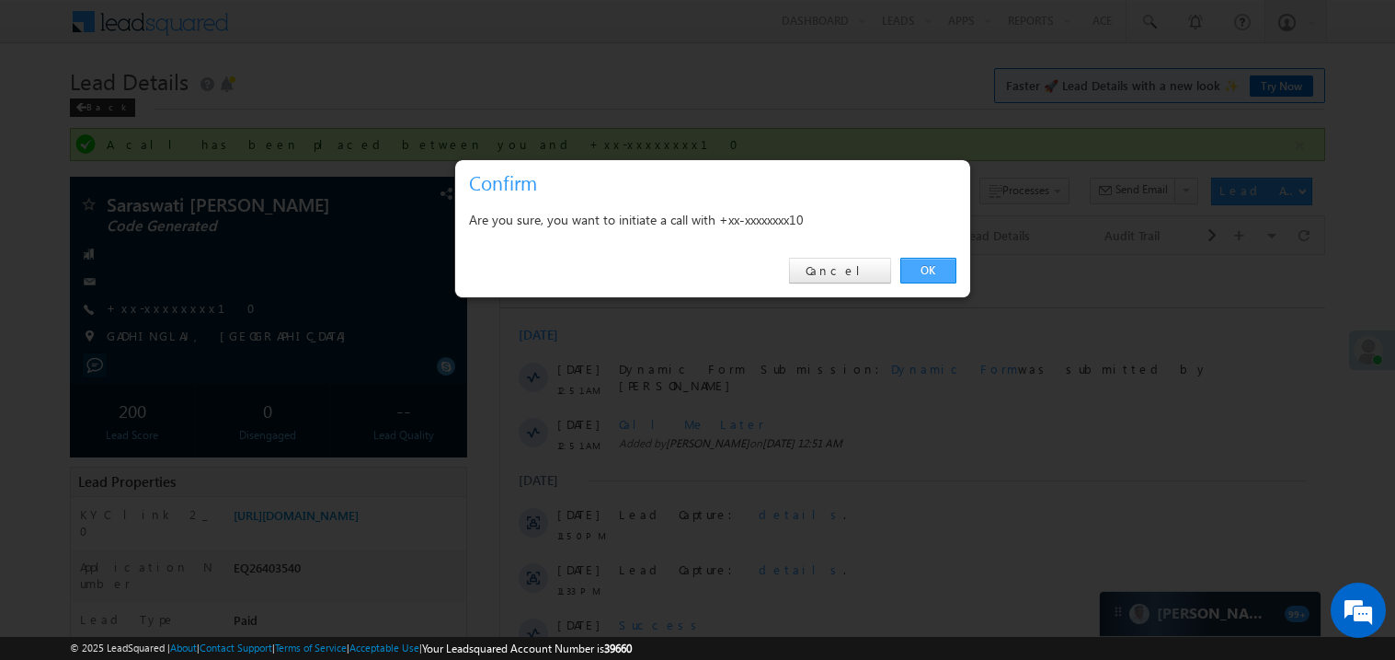
click at [917, 273] on link "OK" at bounding box center [929, 271] width 56 height 26
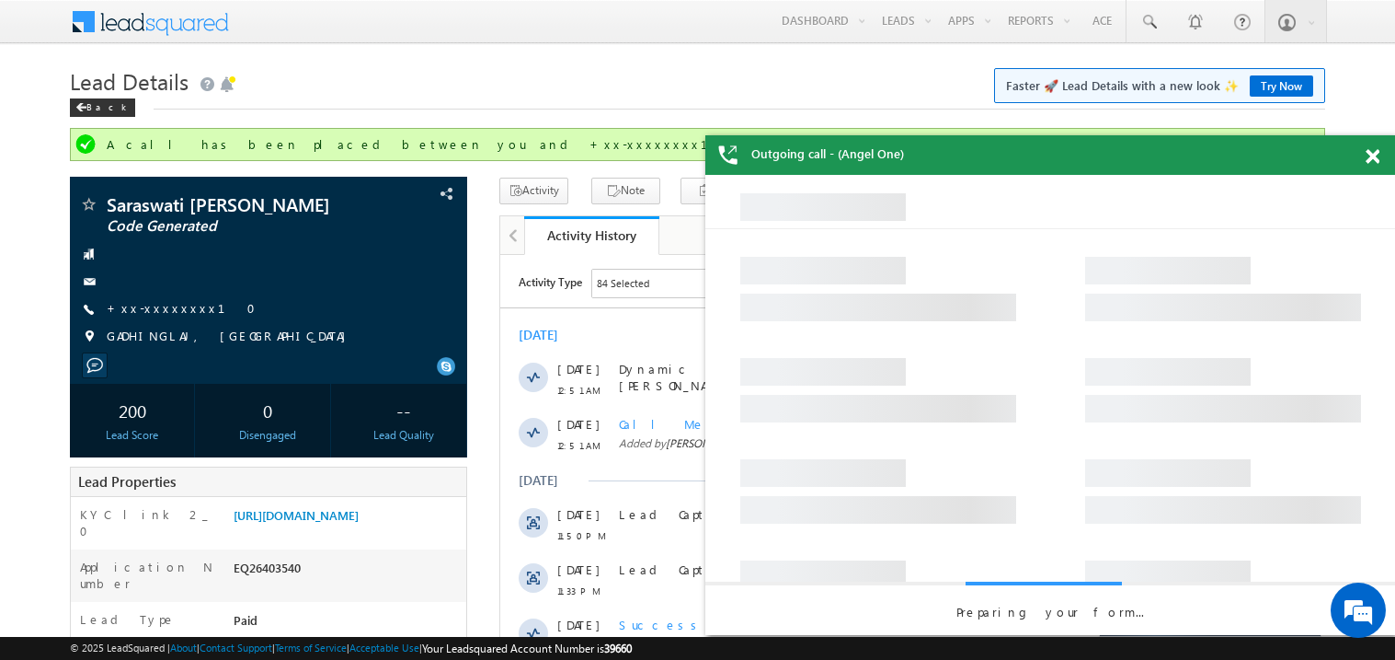
click at [1374, 155] on span at bounding box center [1373, 157] width 14 height 16
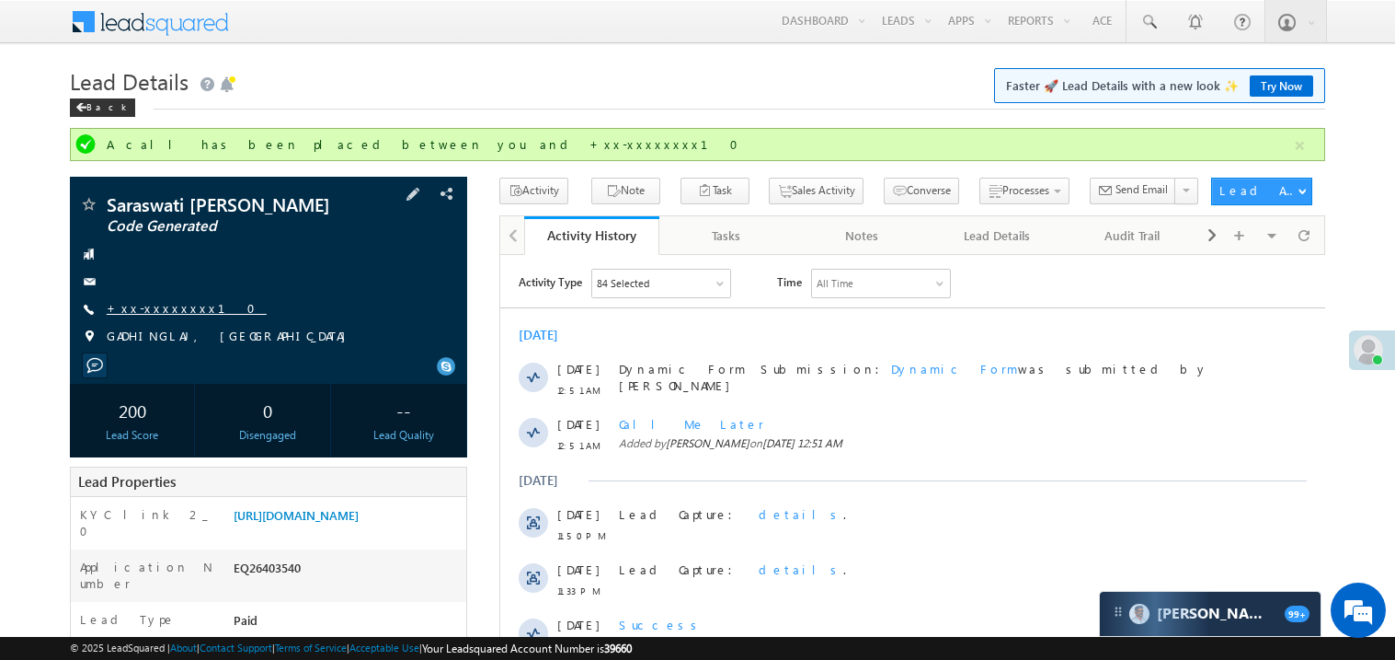
click at [153, 308] on link "+xx-xxxxxxxx10" at bounding box center [187, 308] width 160 height 16
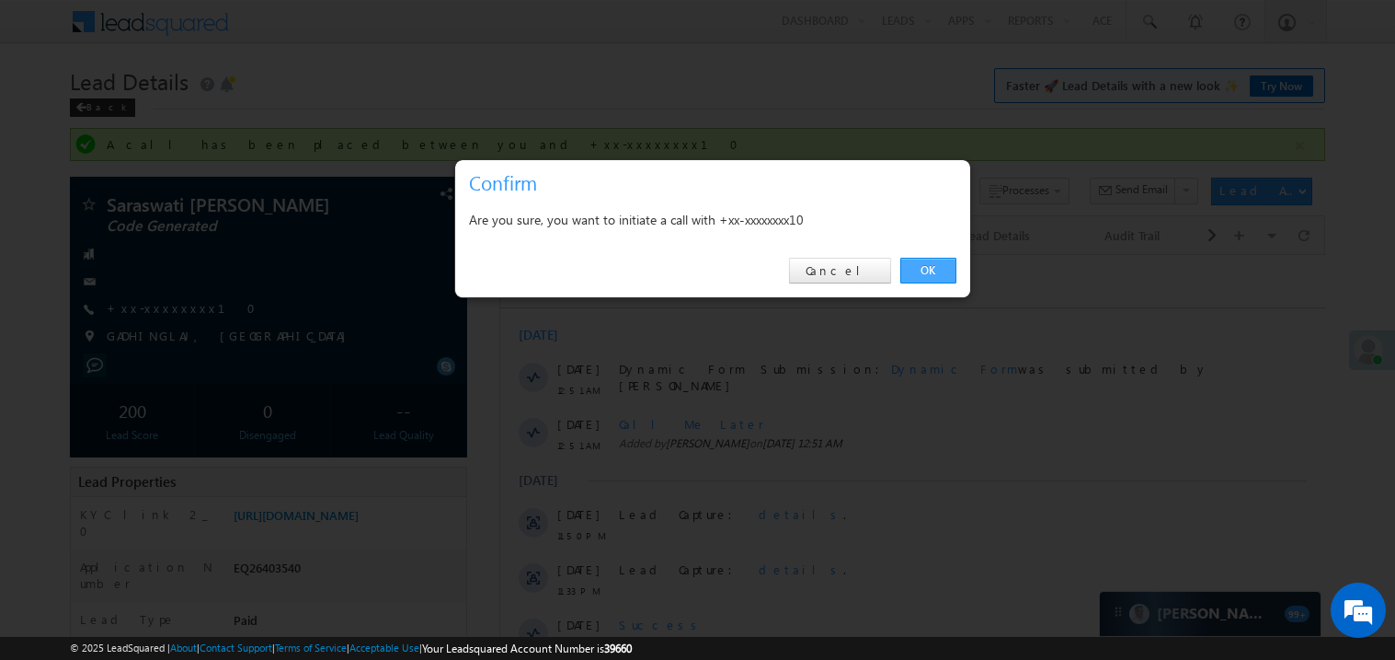
click at [933, 270] on link "OK" at bounding box center [929, 271] width 56 height 26
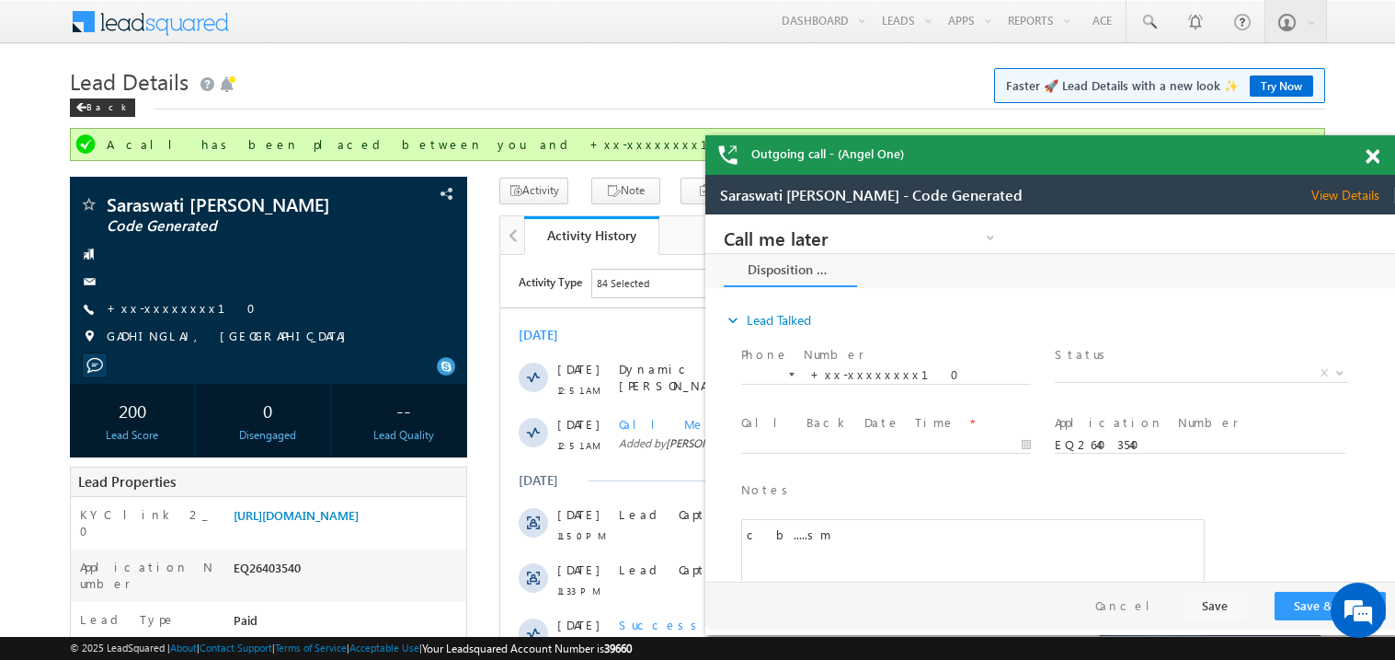
click at [1369, 155] on span at bounding box center [1373, 157] width 14 height 16
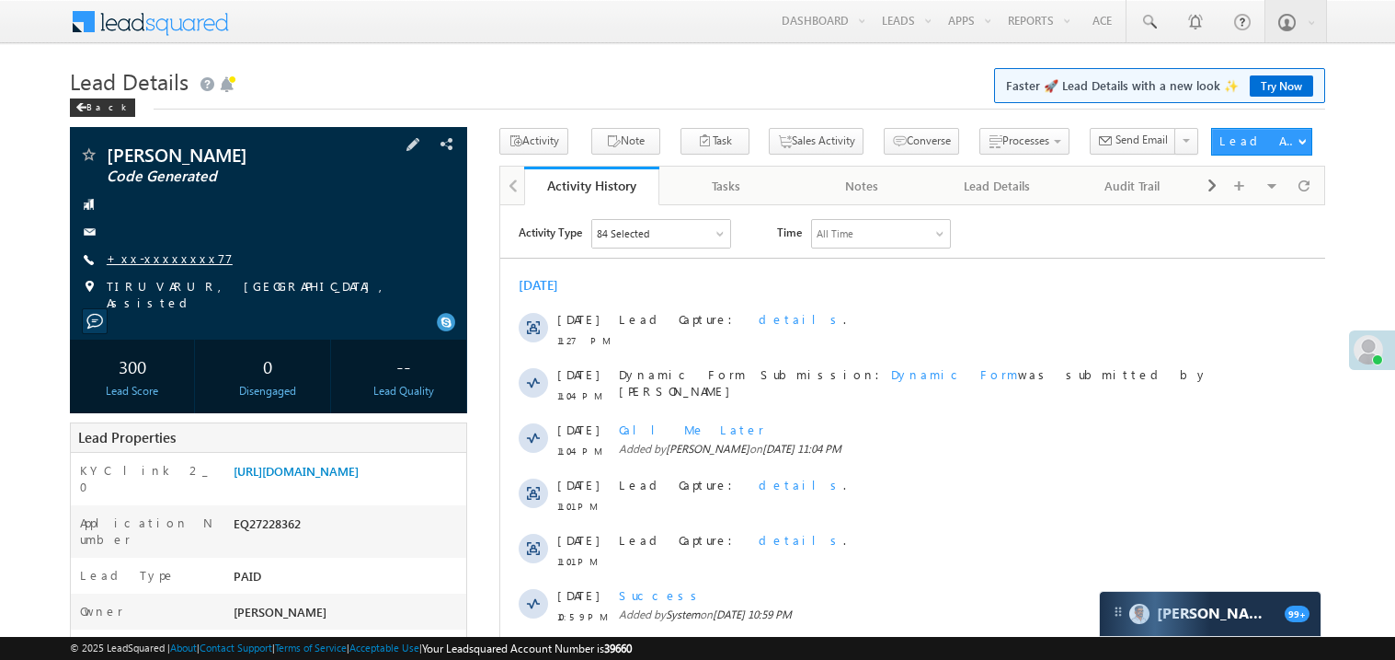
click at [167, 253] on link "+xx-xxxxxxxx77" at bounding box center [170, 258] width 126 height 16
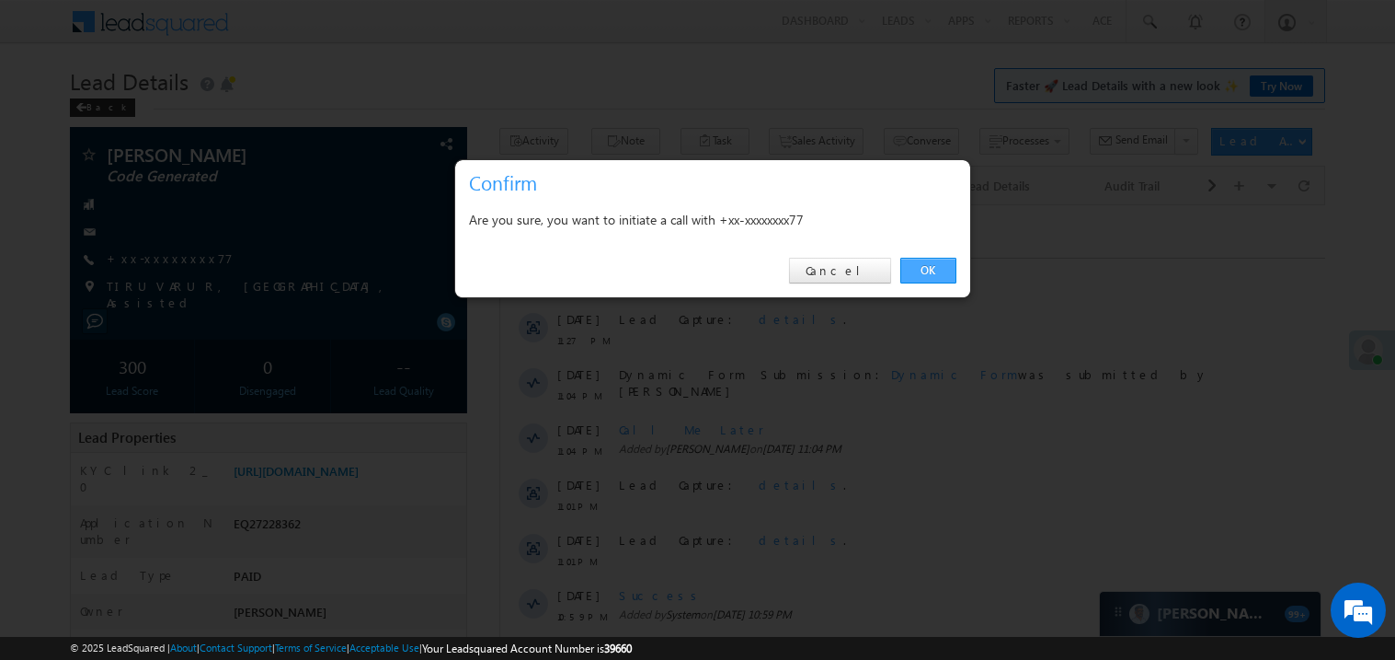
click at [925, 270] on link "OK" at bounding box center [929, 271] width 56 height 26
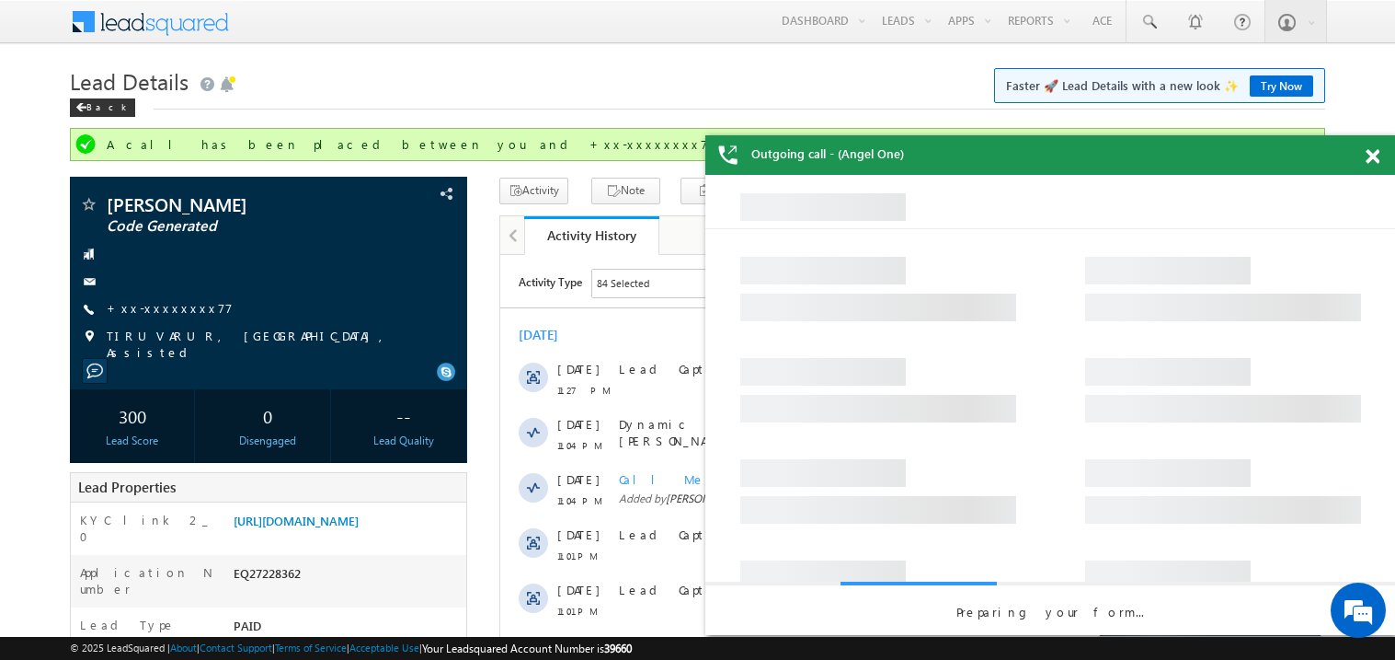
click at [1374, 155] on span at bounding box center [1373, 157] width 14 height 16
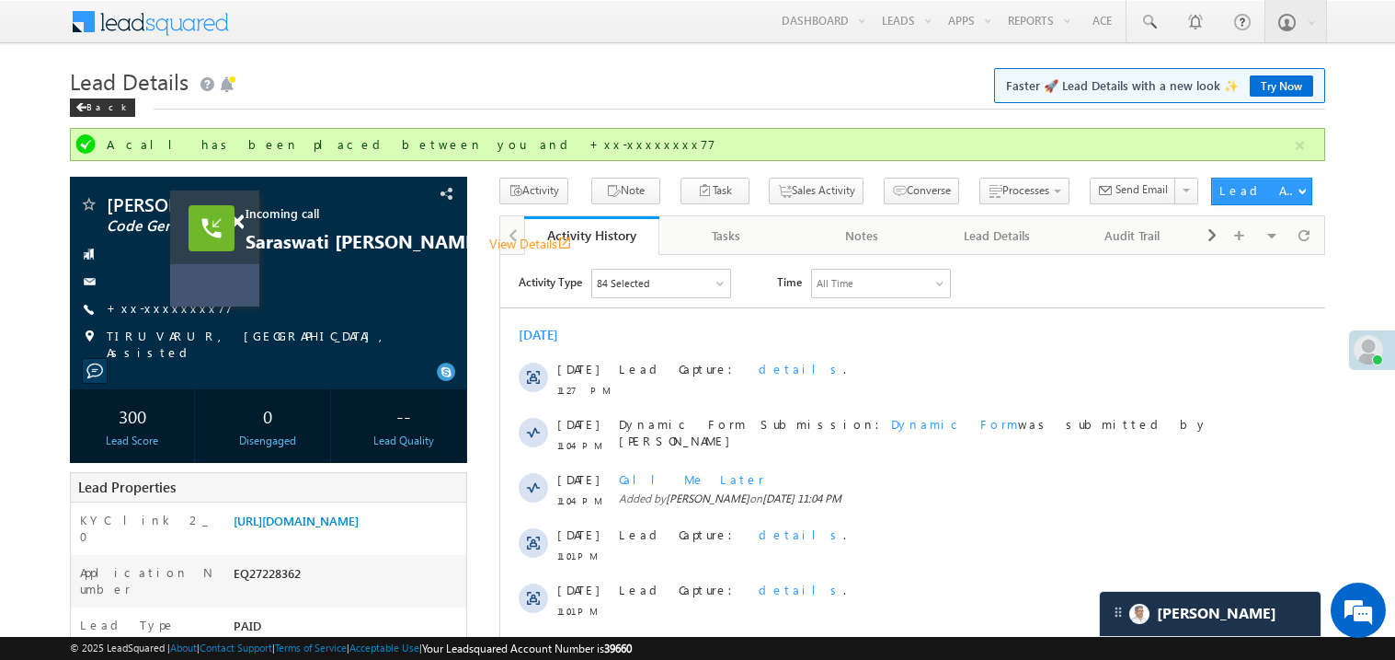
drag, startPoint x: 800, startPoint y: 333, endPoint x: 211, endPoint y: 285, distance: 591.6
click at [211, 288] on div at bounding box center [240, 297] width 102 height 18
click at [242, 228] on span "Saraswati manohar gurav View Details open_in_new" at bounding box center [463, 238] width 442 height 20
click at [235, 218] on span at bounding box center [233, 219] width 14 height 16
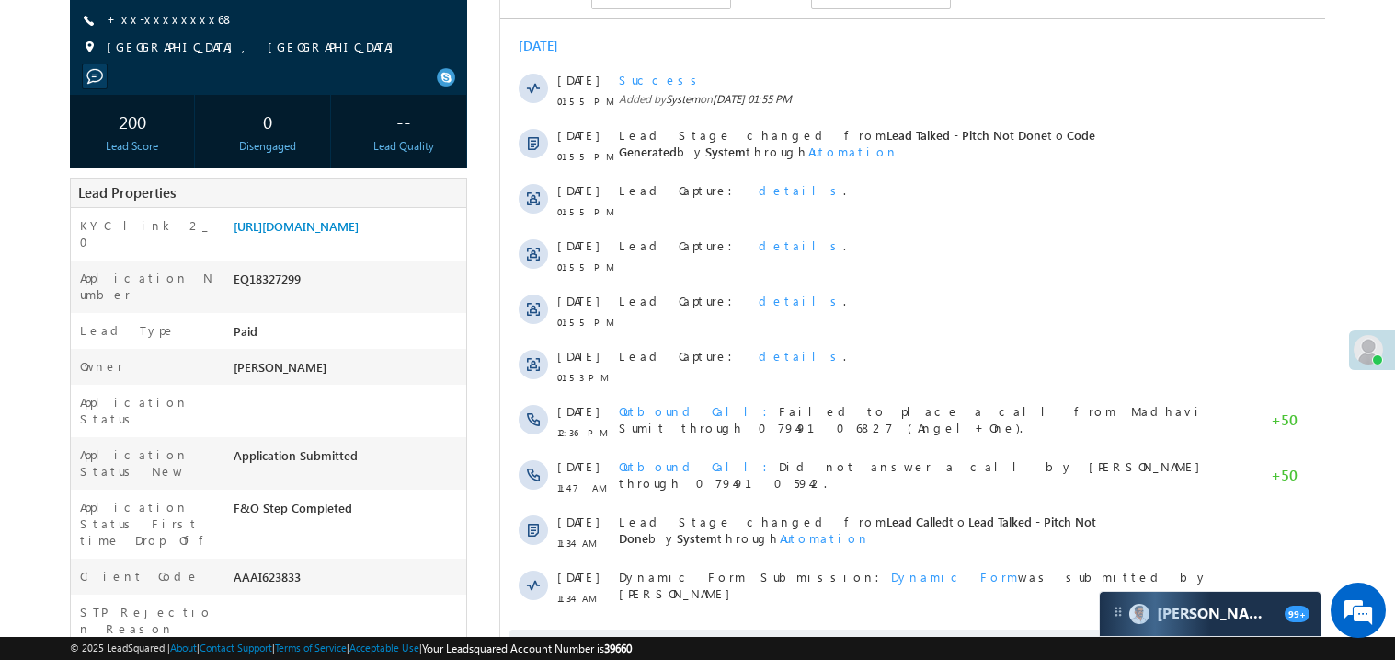
scroll to position [183, 0]
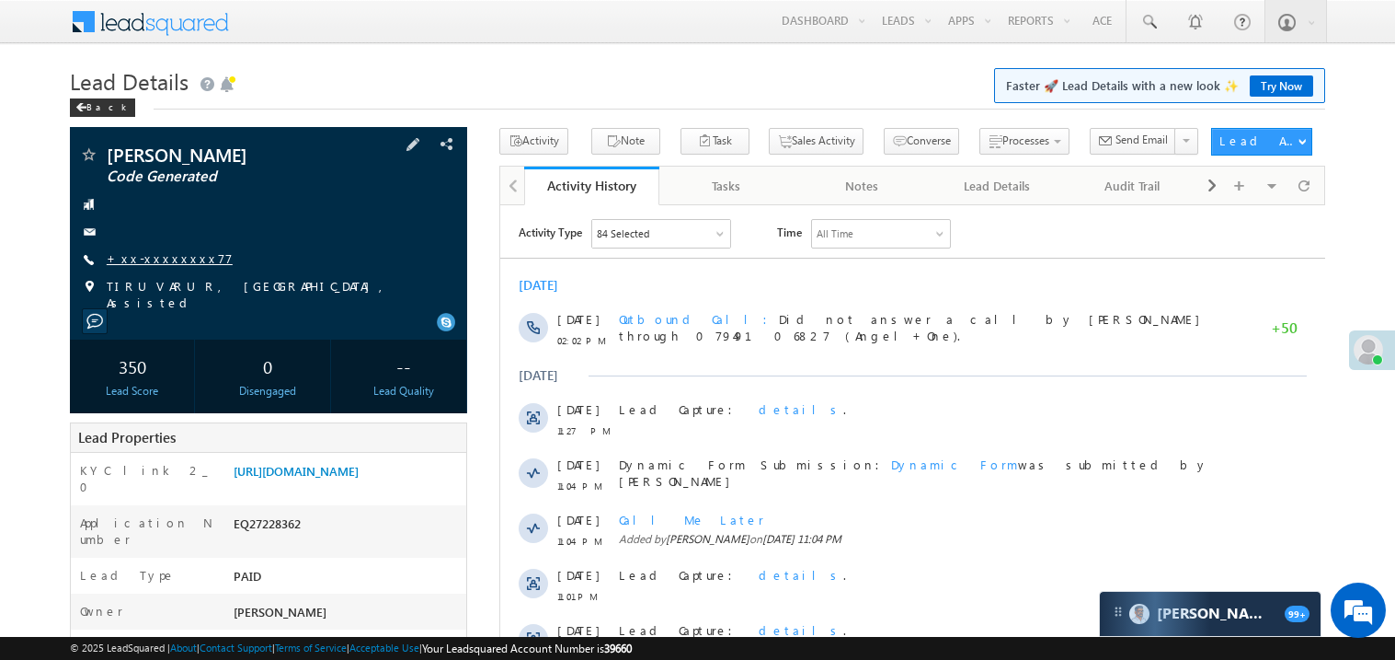
click at [158, 260] on link "+xx-xxxxxxxx77" at bounding box center [170, 258] width 126 height 16
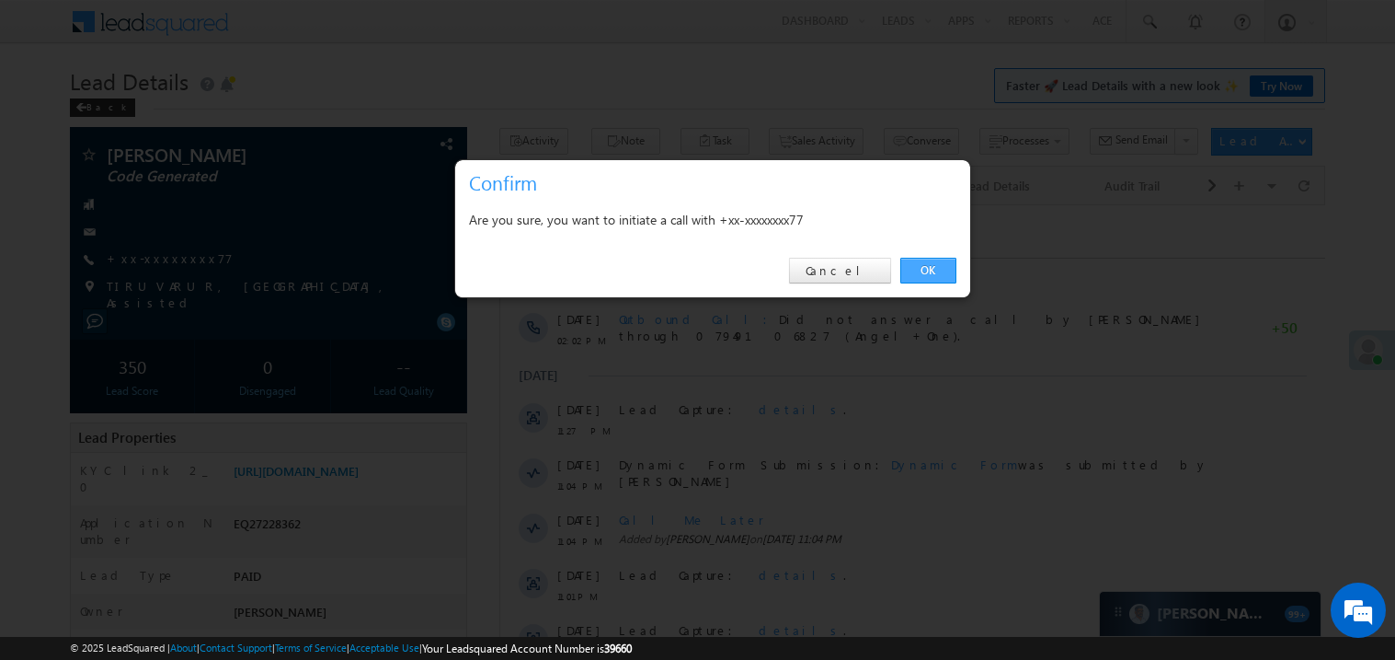
click at [922, 266] on link "OK" at bounding box center [929, 271] width 56 height 26
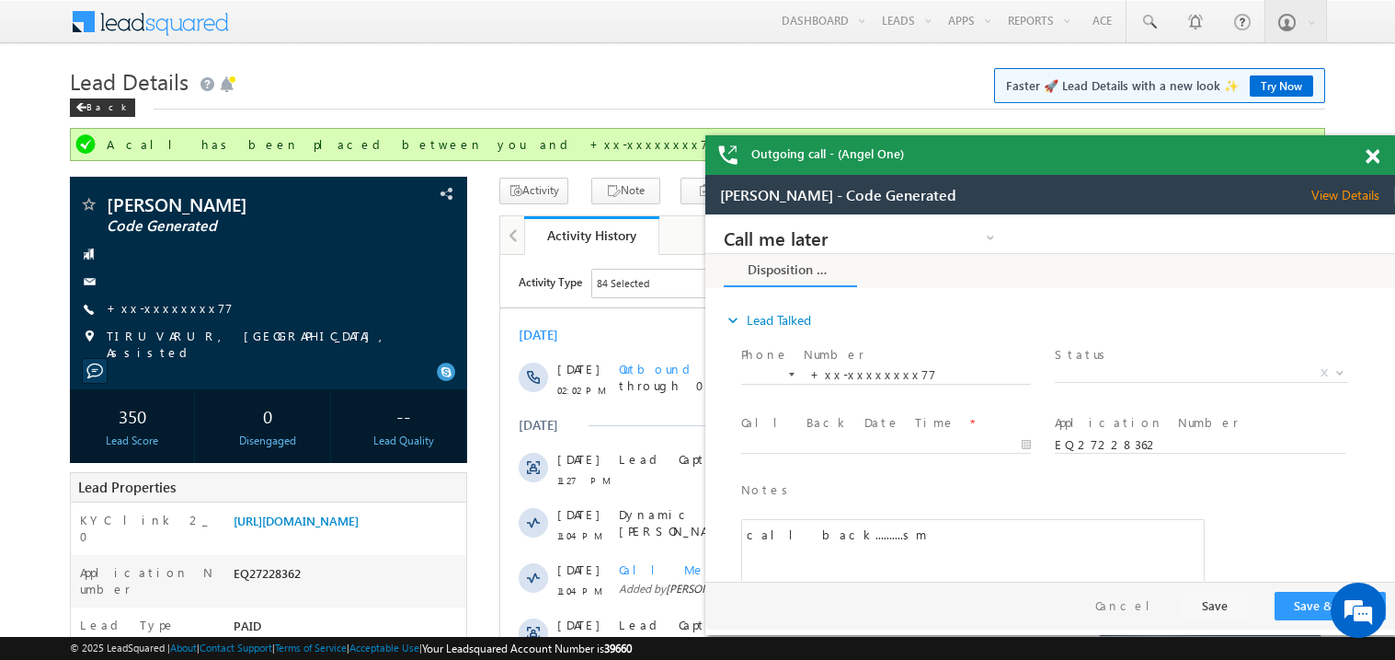
scroll to position [36, 0]
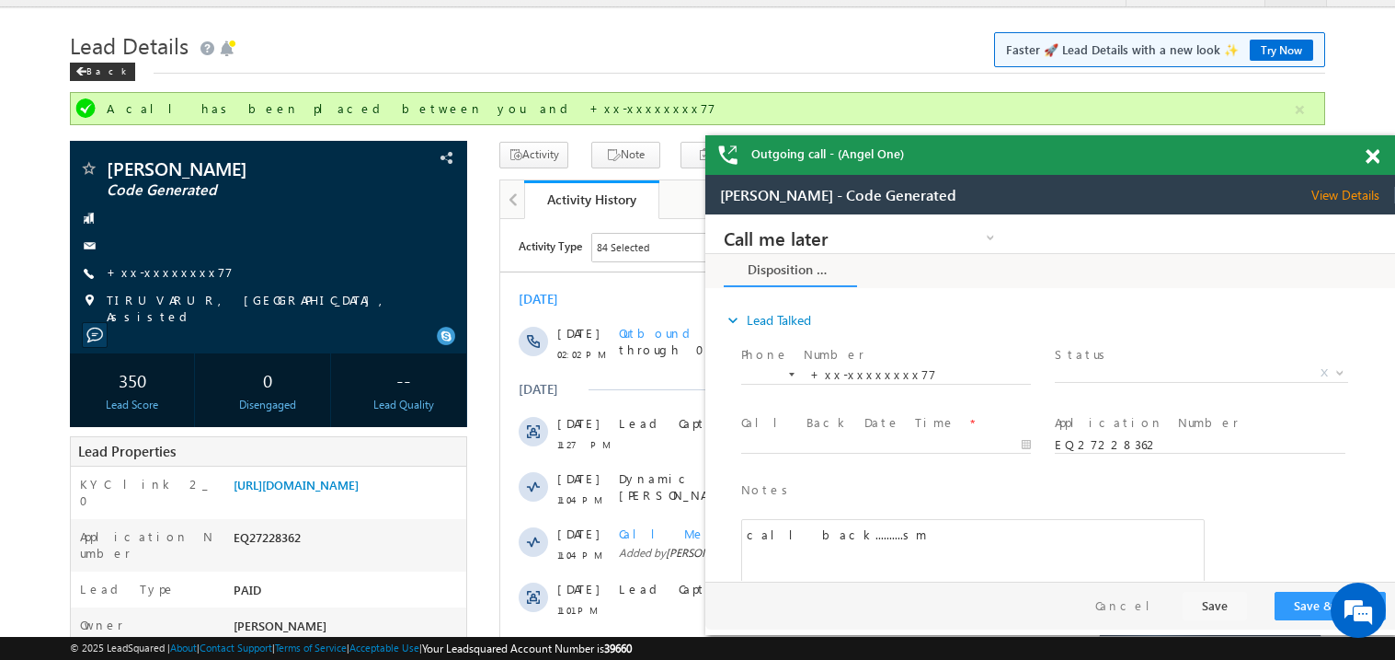
click at [1376, 152] on span at bounding box center [1373, 157] width 14 height 16
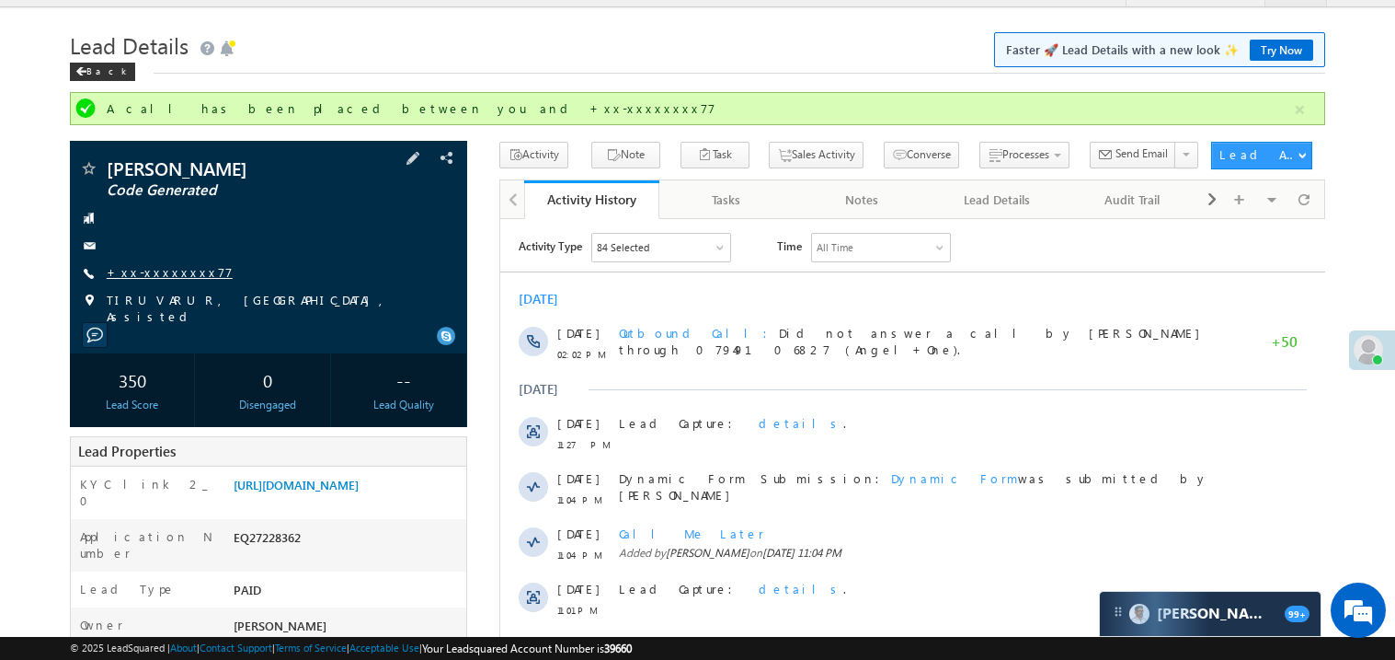
click at [167, 272] on link "+xx-xxxxxxxx77" at bounding box center [170, 272] width 126 height 16
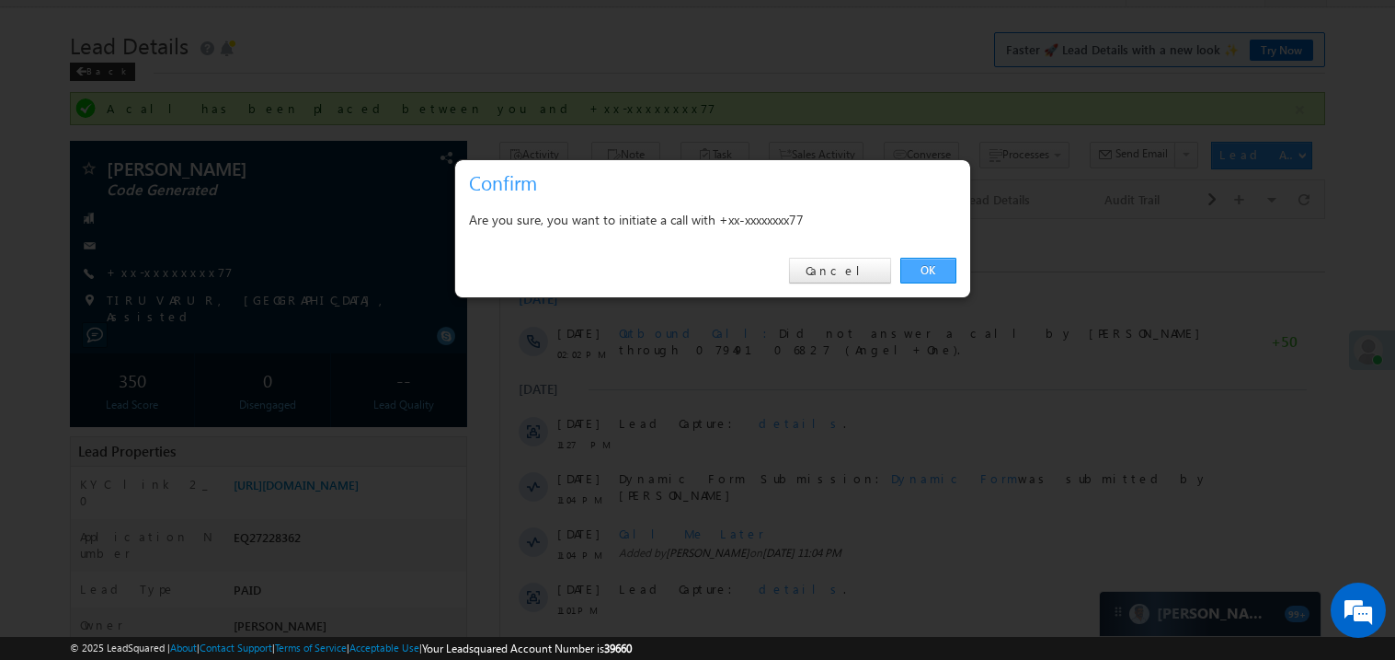
click at [924, 270] on link "OK" at bounding box center [929, 271] width 56 height 26
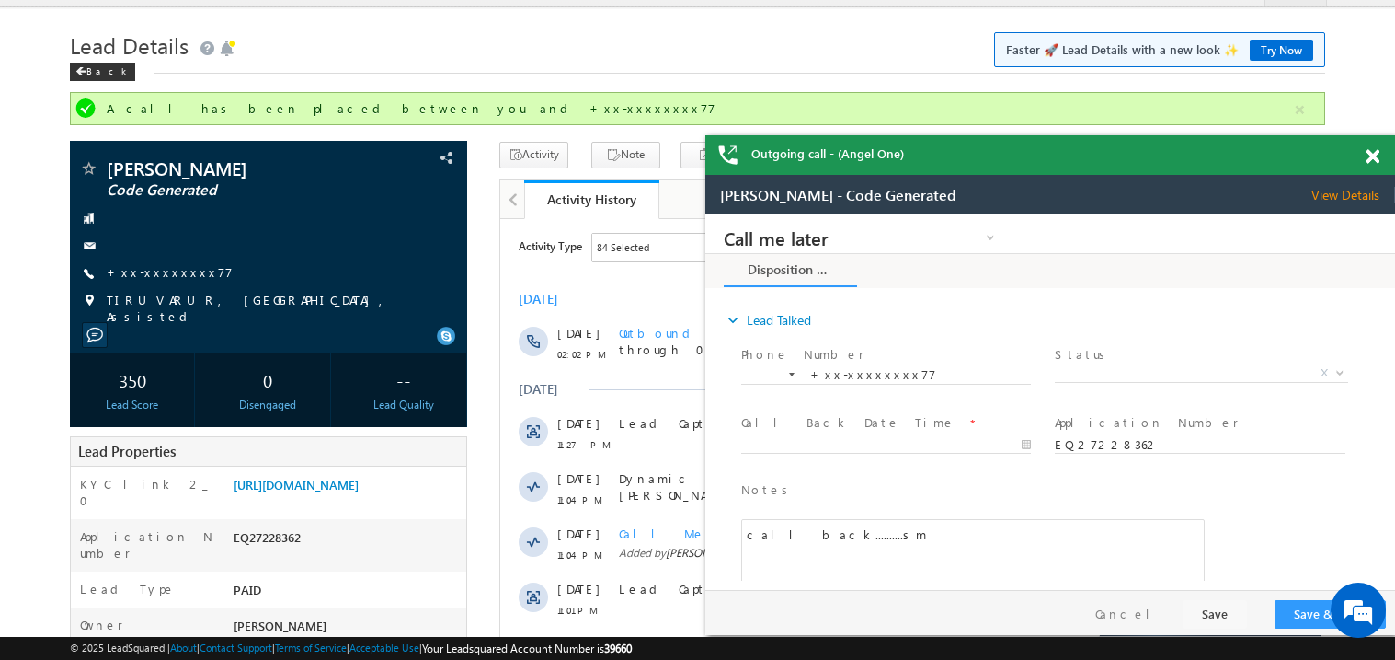
scroll to position [0, 0]
click at [1372, 156] on span at bounding box center [1373, 157] width 14 height 16
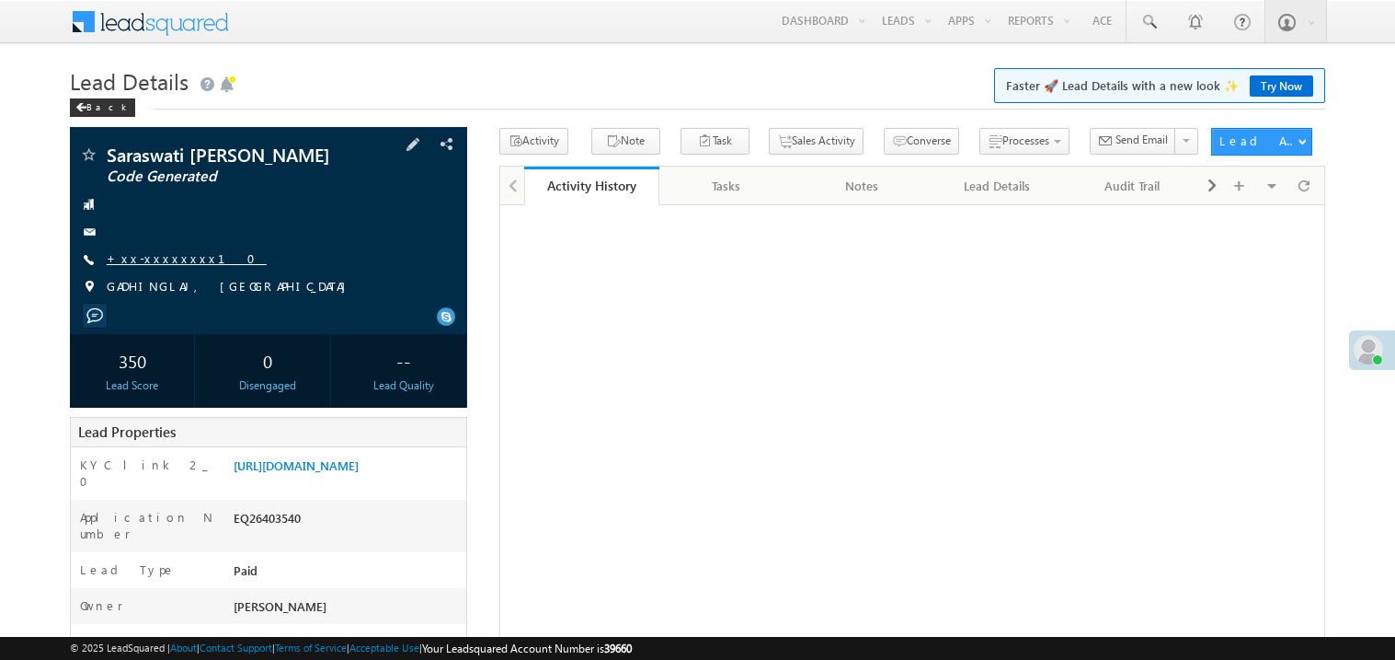
click at [173, 262] on link "+xx-xxxxxxxx10" at bounding box center [187, 258] width 160 height 16
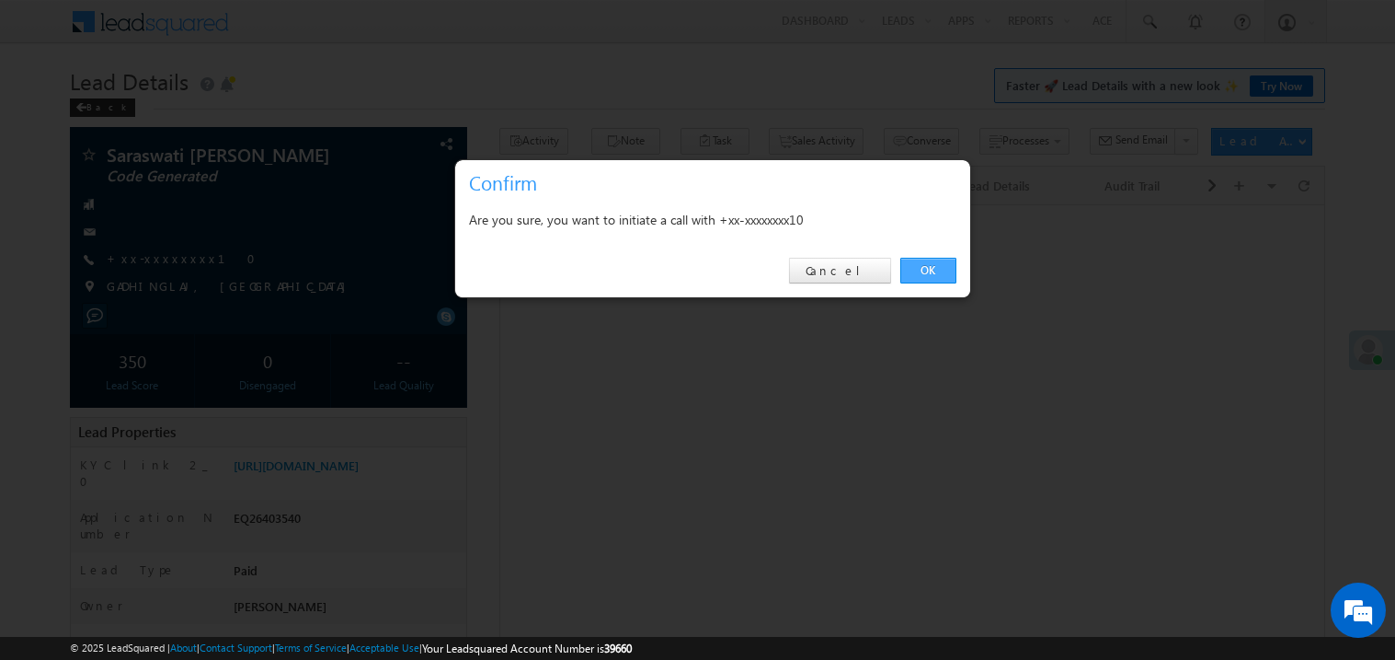
click at [924, 268] on link "OK" at bounding box center [929, 271] width 56 height 26
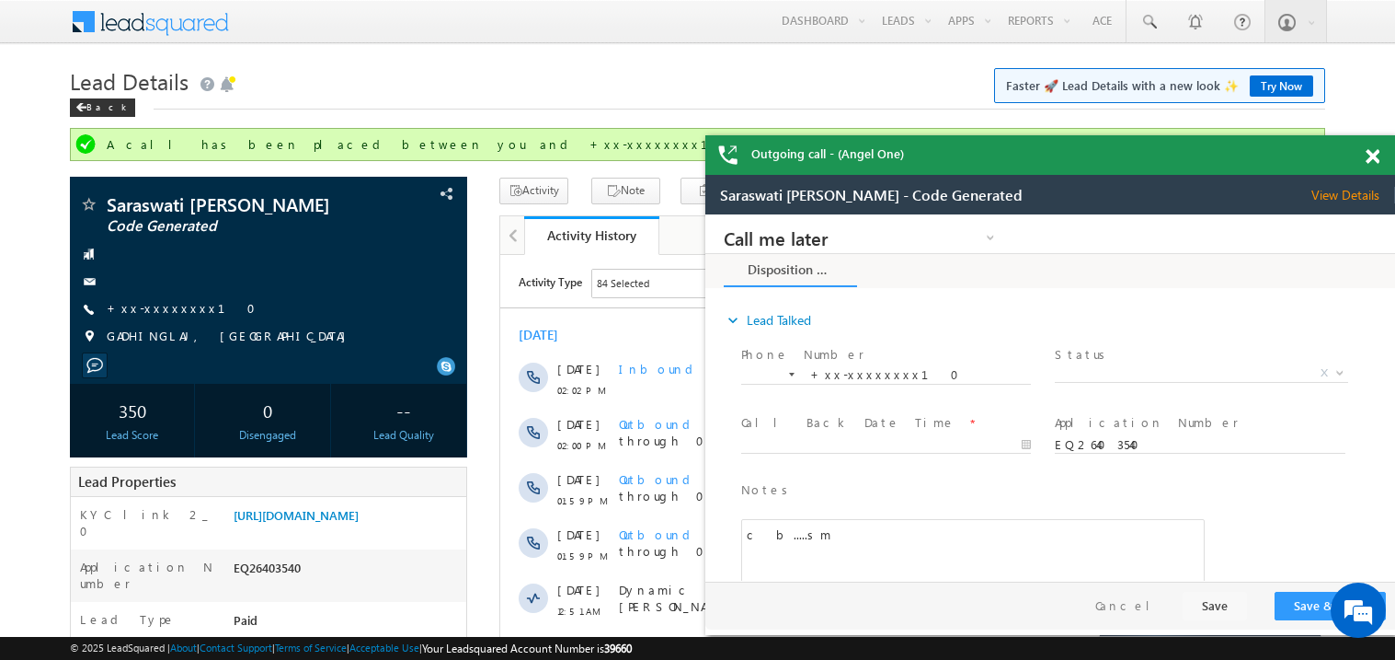
click at [1381, 160] on div at bounding box center [1383, 153] width 25 height 36
click at [1376, 157] on span at bounding box center [1373, 157] width 14 height 16
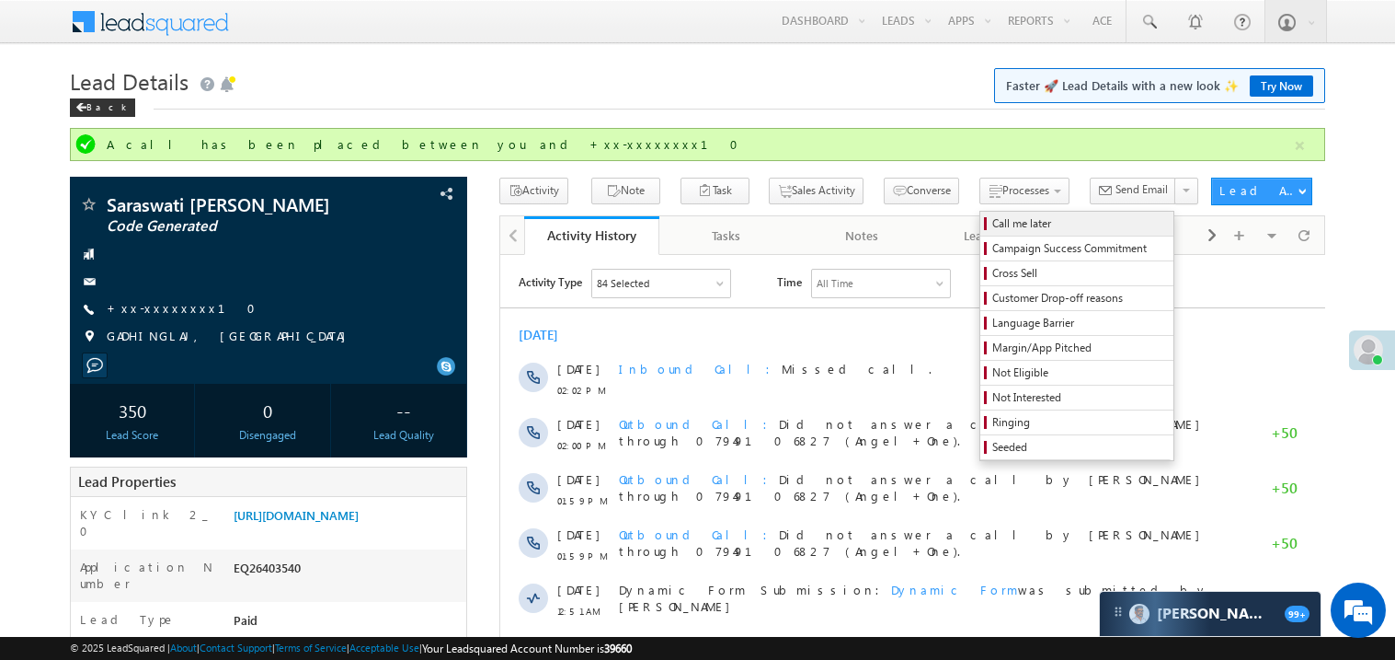
click at [993, 228] on span "Call me later" at bounding box center [1080, 223] width 175 height 17
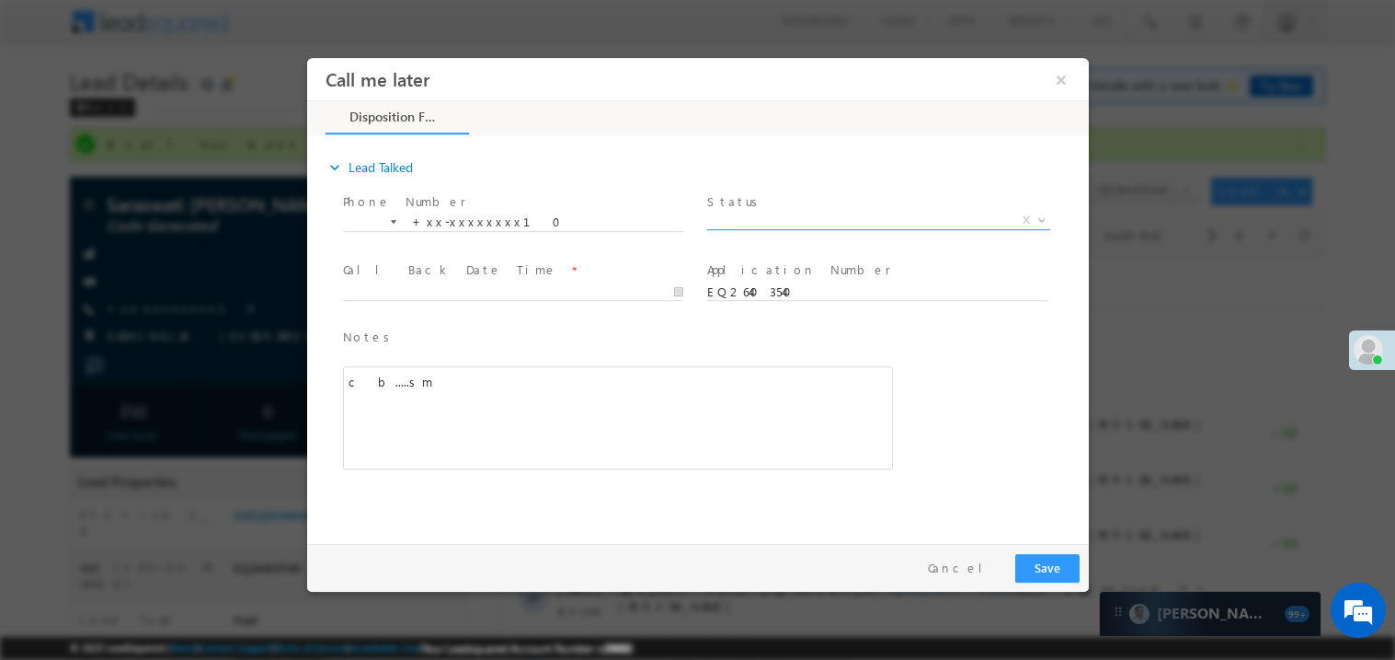
click at [742, 219] on span "X" at bounding box center [877, 220] width 343 height 18
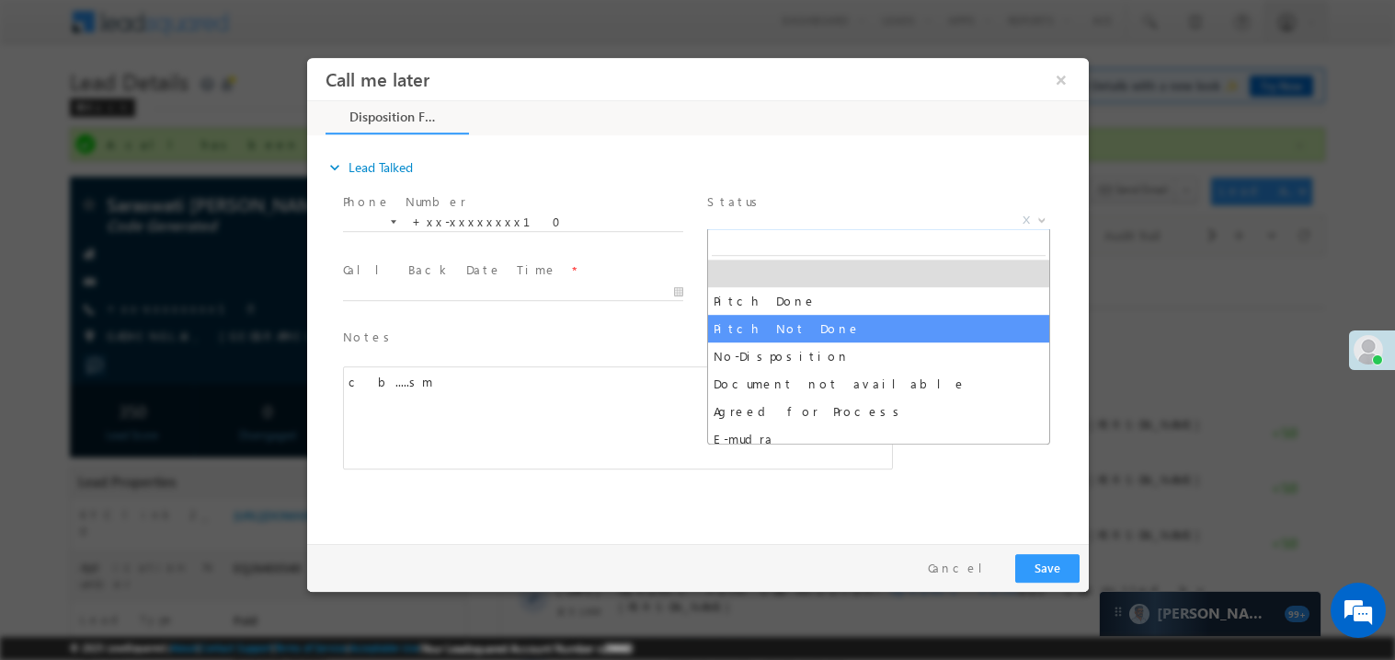
select select "Pitch Not Done"
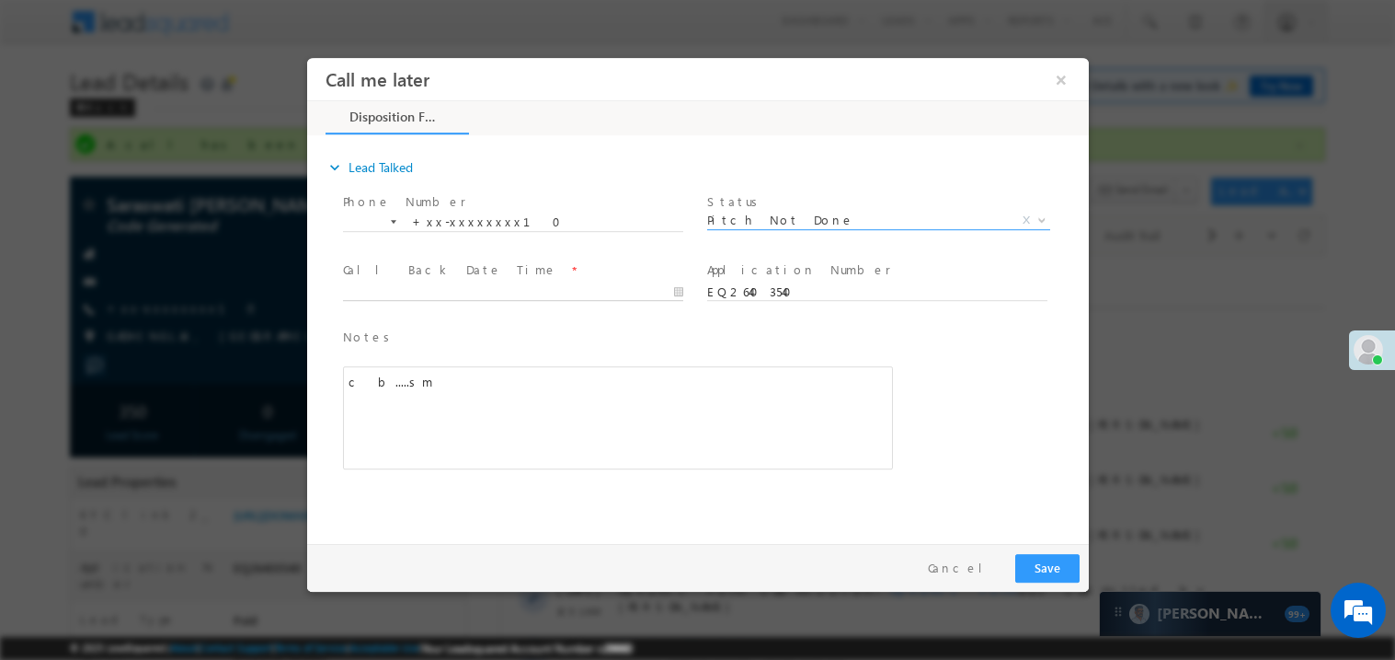
click at [372, 294] on body "Call me later ×" at bounding box center [697, 295] width 782 height 477
type input "08/30/25 2:10 PM"
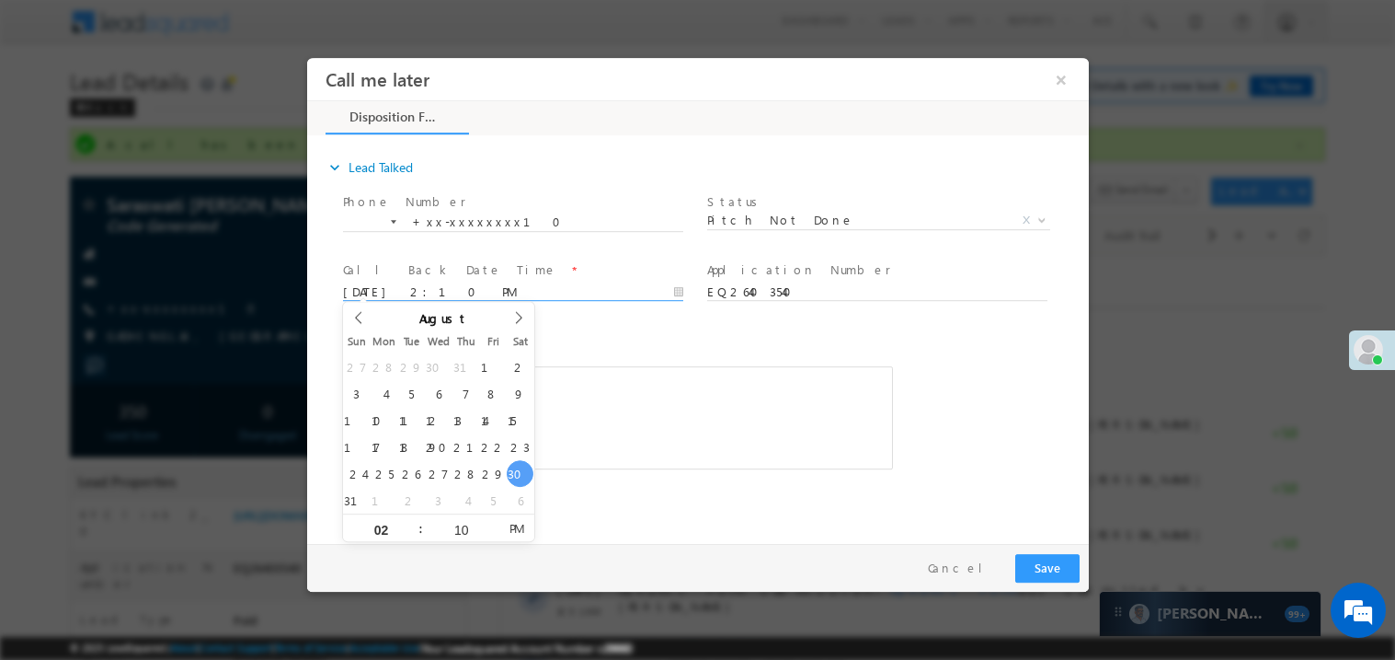
click at [598, 329] on span "Notes *" at bounding box center [603, 337] width 522 height 20
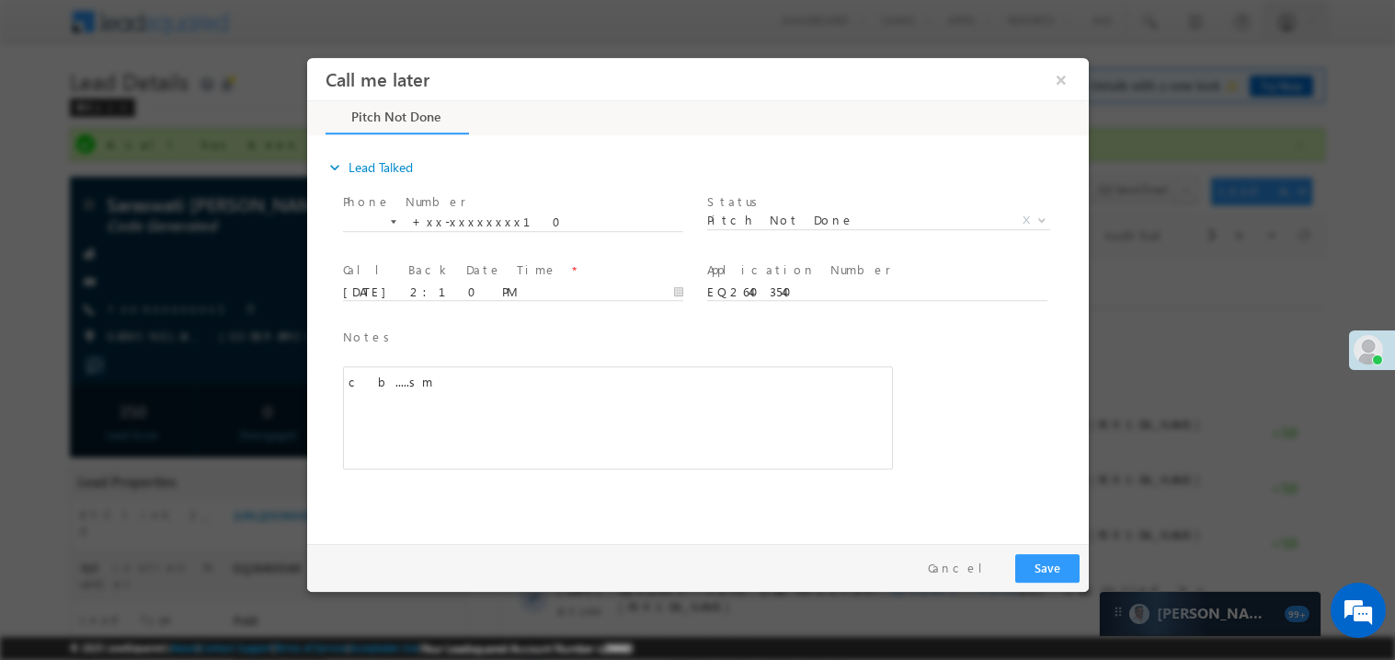
click at [591, 419] on div "c b.....sm" at bounding box center [617, 416] width 550 height 103
click at [1031, 576] on button "Save" at bounding box center [1047, 567] width 64 height 29
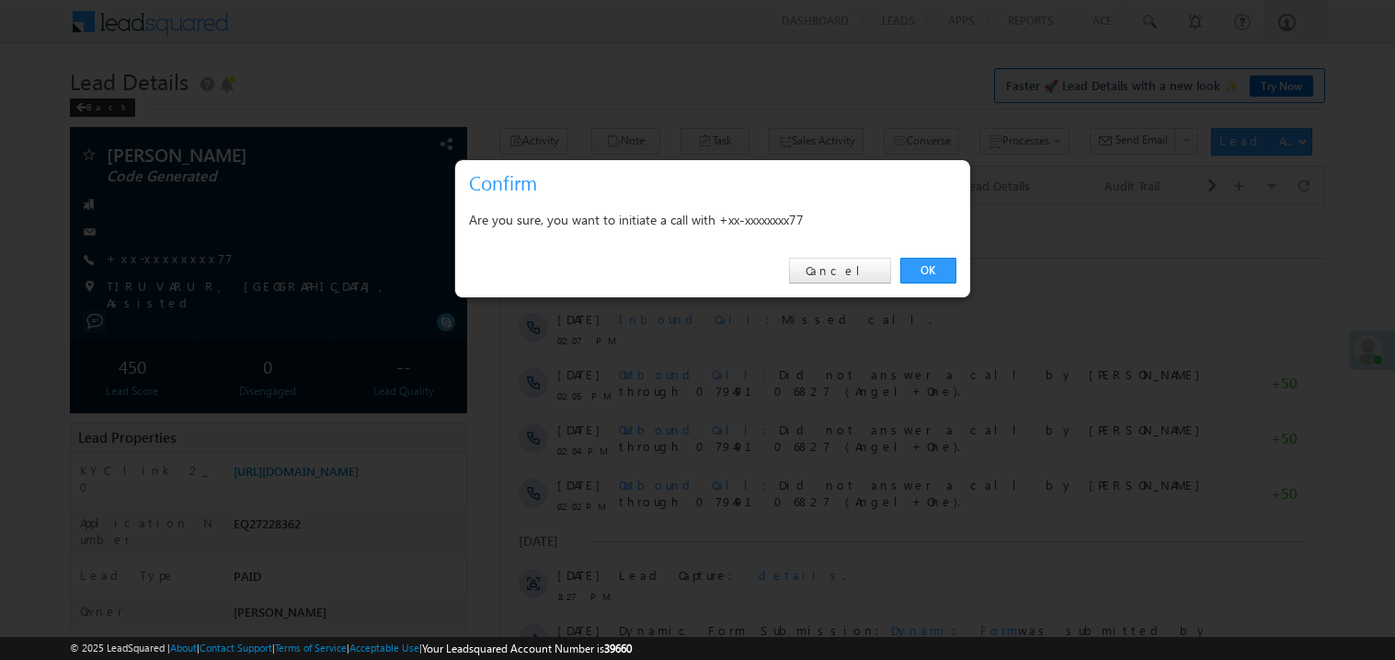
click at [946, 271] on link "OK" at bounding box center [929, 271] width 56 height 26
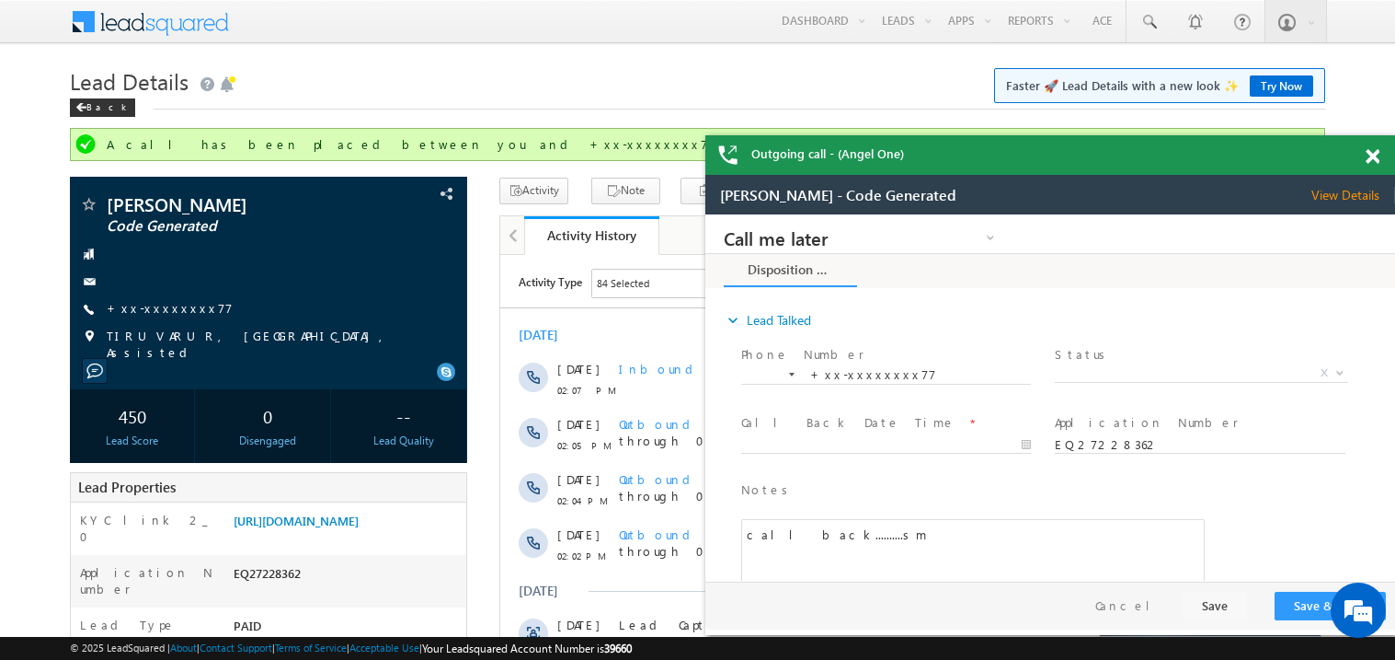
click at [1380, 155] on div at bounding box center [1383, 153] width 25 height 36
click at [1376, 157] on span at bounding box center [1373, 157] width 14 height 16
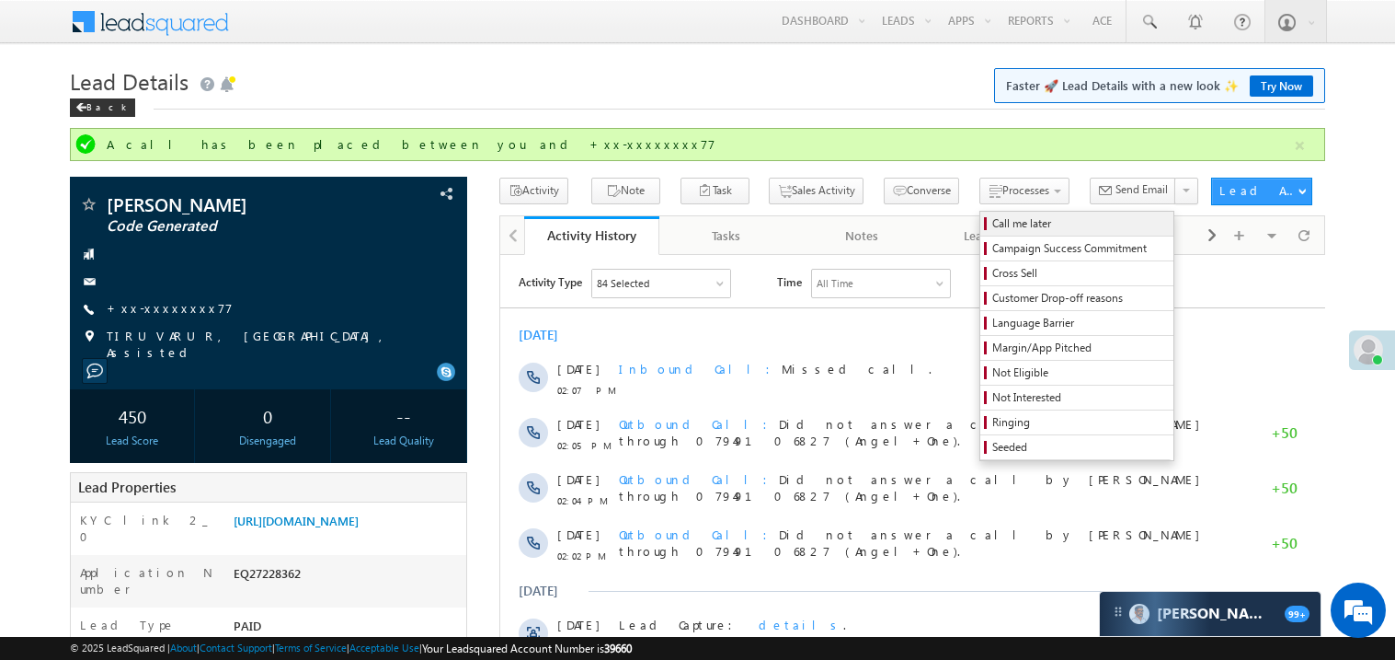
click at [993, 224] on span "Call me later" at bounding box center [1080, 223] width 175 height 17
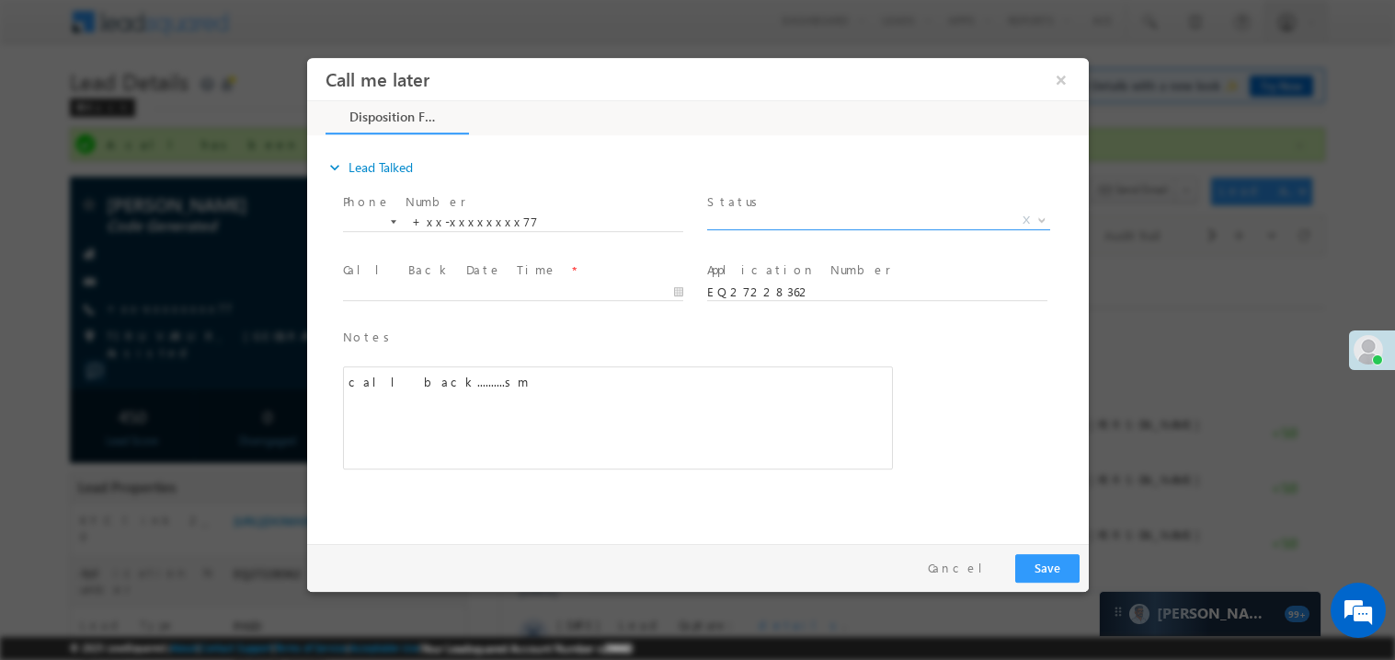
click at [763, 215] on span "X" at bounding box center [877, 220] width 343 height 18
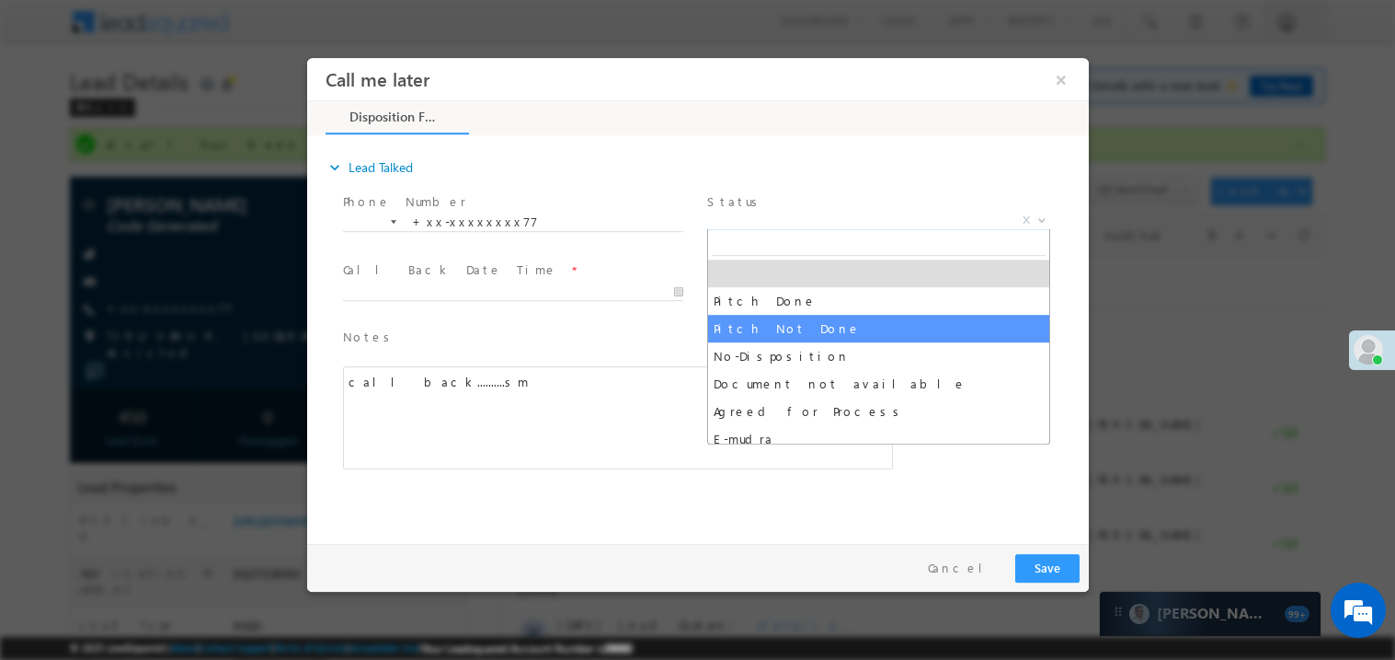
select select "Pitch Not Done"
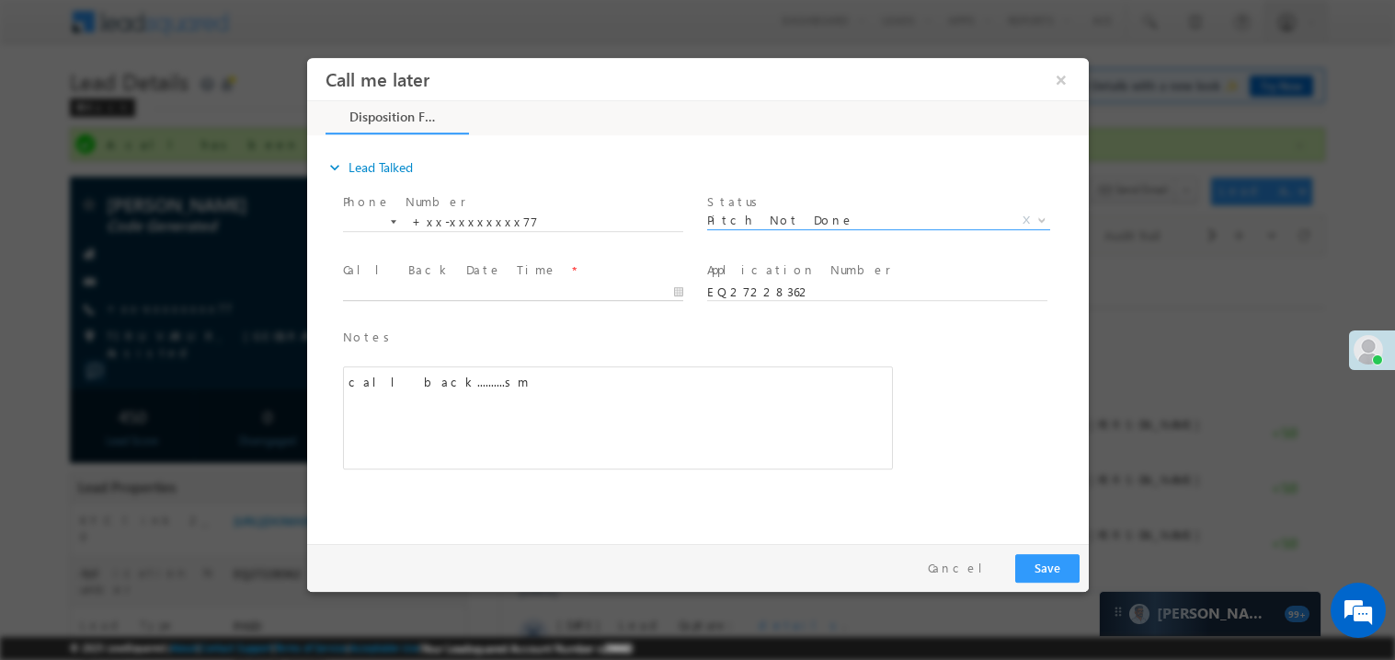
click at [410, 288] on body "Call me later ×" at bounding box center [697, 295] width 782 height 477
type input "08/30/25 2:12 PM"
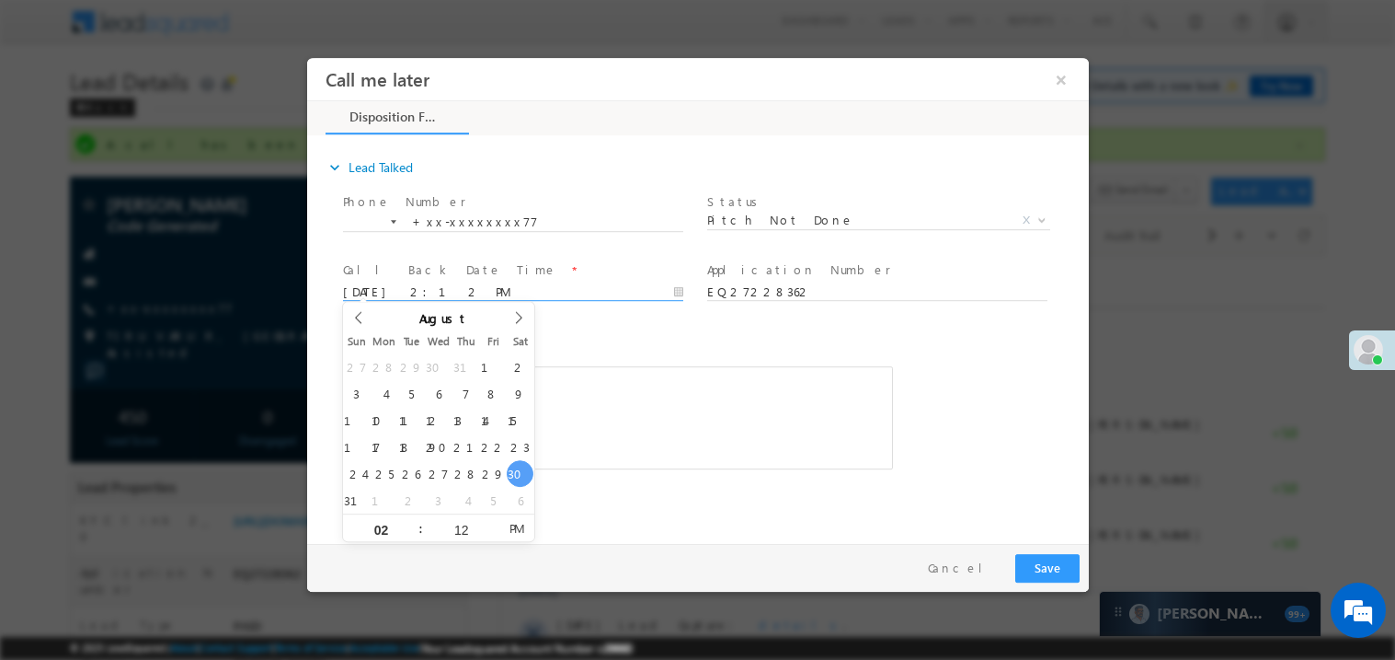
click at [540, 374] on div "call back..........sm" at bounding box center [617, 416] width 550 height 103
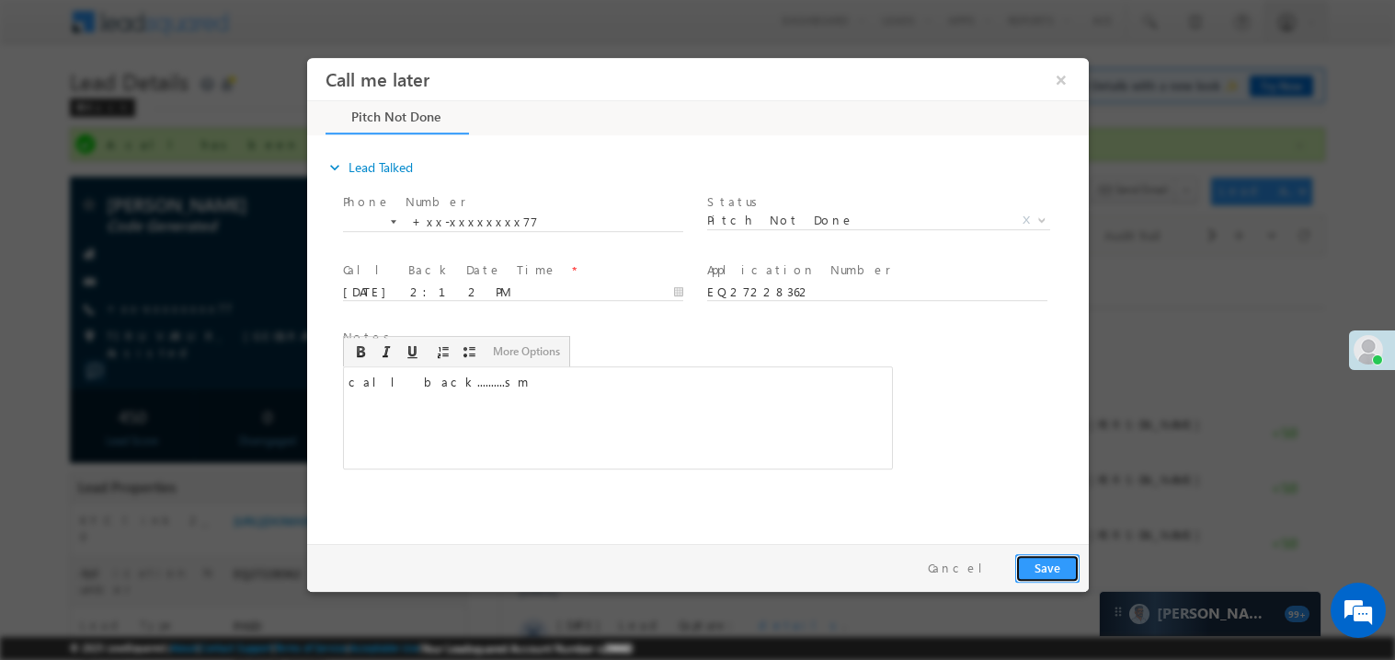
click at [1049, 577] on button "Save" at bounding box center [1047, 567] width 64 height 29
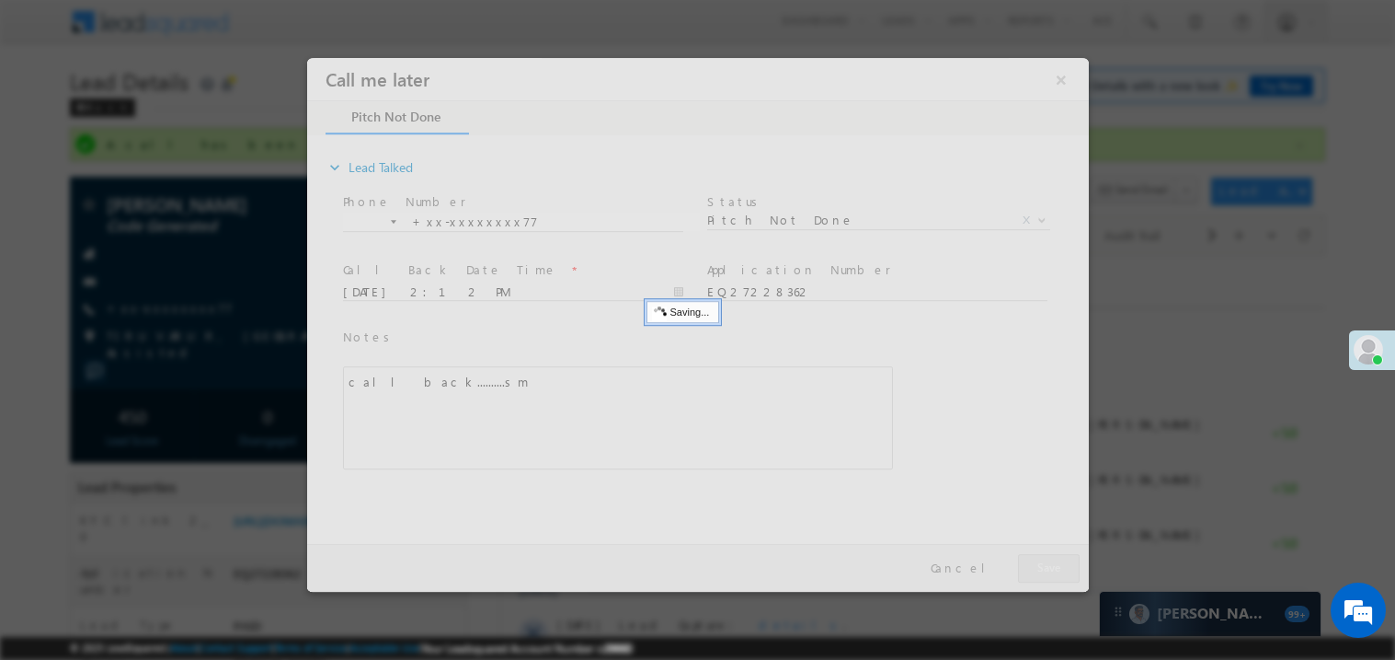
click at [1049, 577] on div at bounding box center [697, 324] width 782 height 534
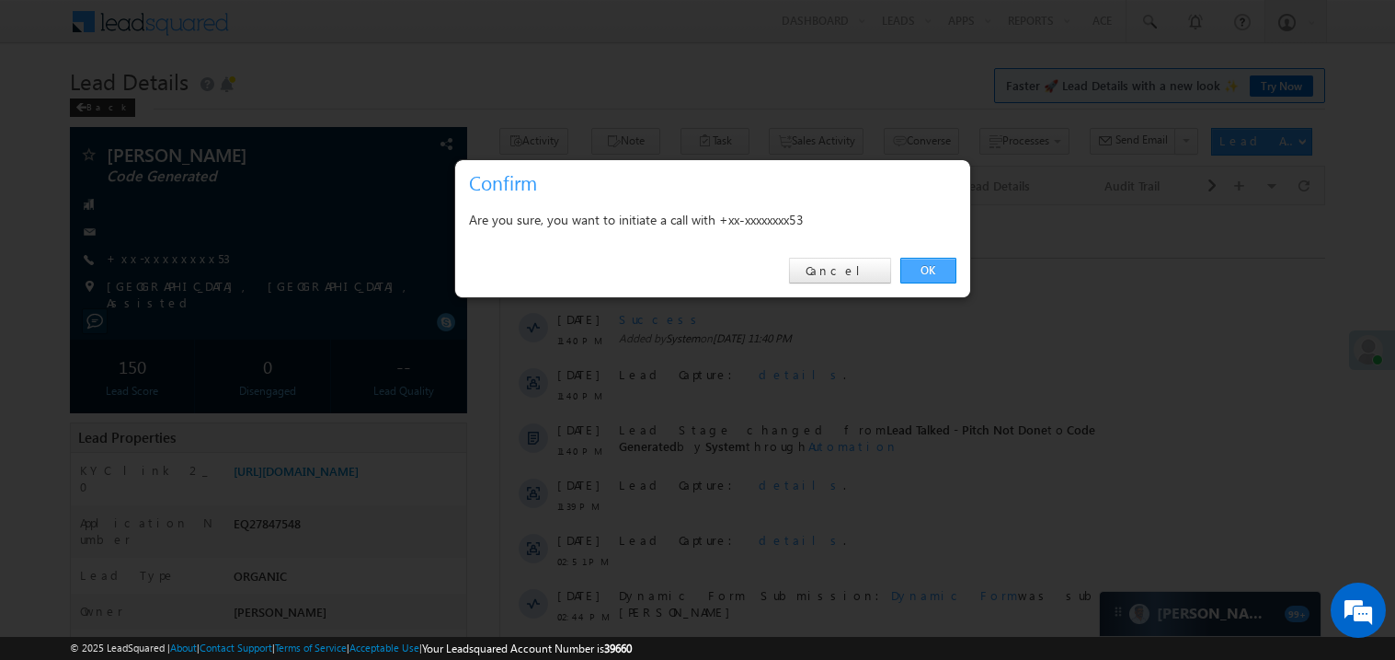
click at [933, 267] on link "OK" at bounding box center [929, 271] width 56 height 26
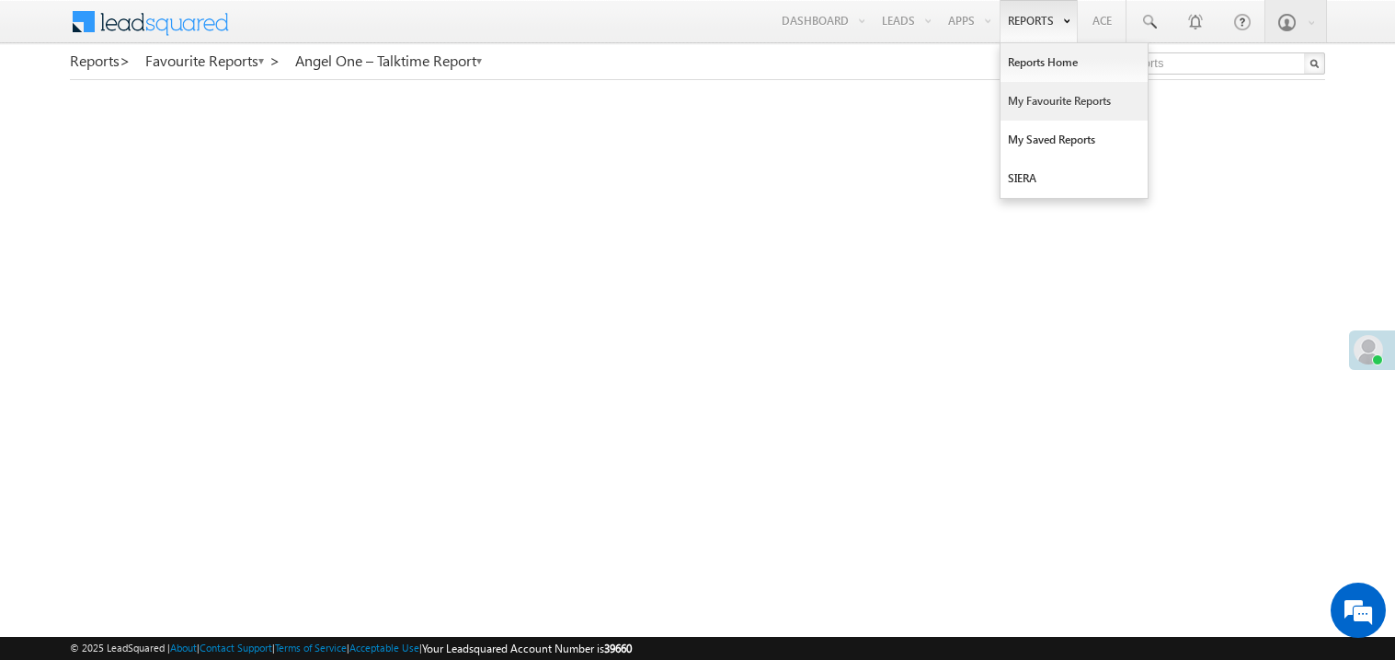
click at [1030, 99] on link "My Favourite Reports" at bounding box center [1074, 101] width 147 height 39
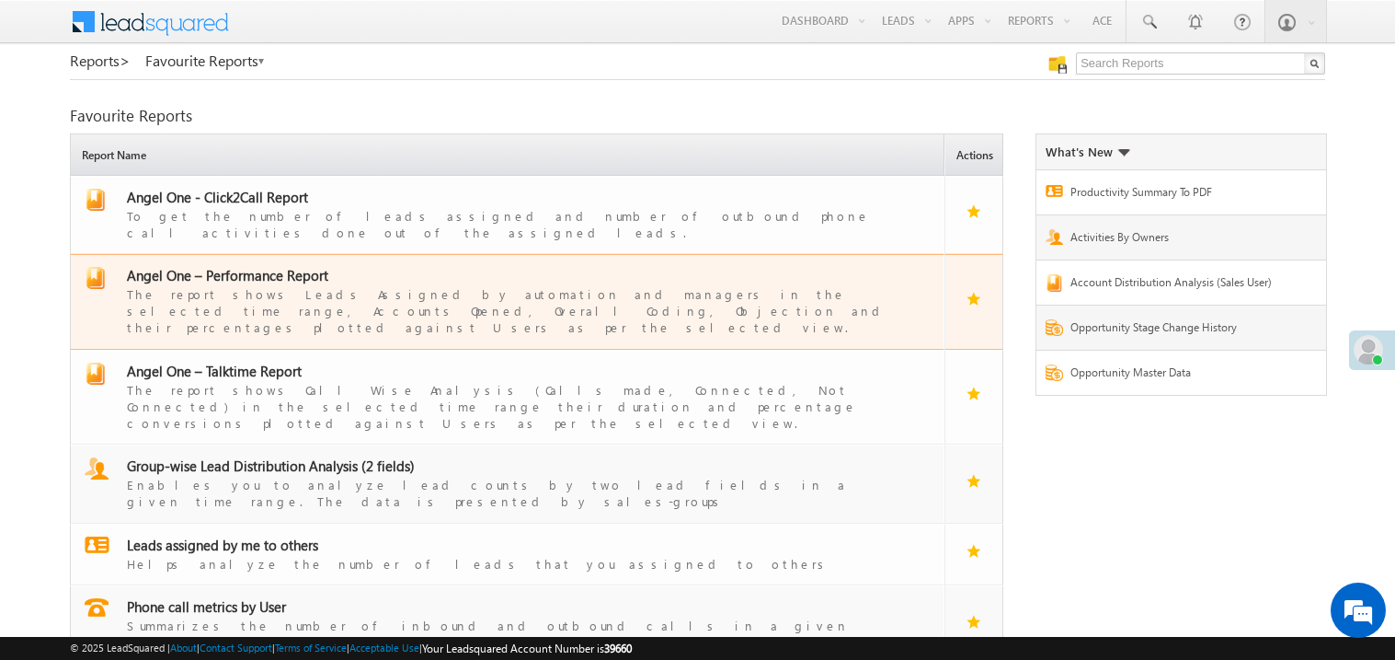
click at [267, 268] on span "Angel One – Performance Report" at bounding box center [227, 275] width 201 height 18
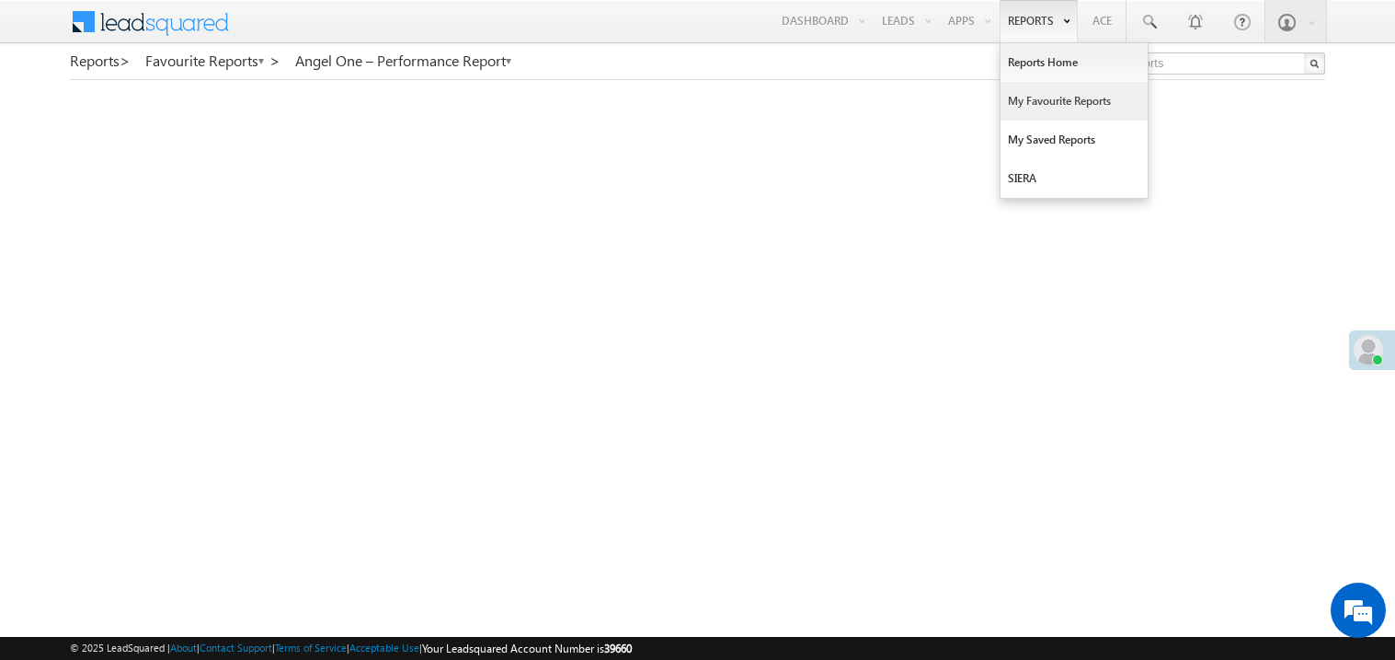
click at [1022, 105] on link "My Favourite Reports" at bounding box center [1074, 101] width 147 height 39
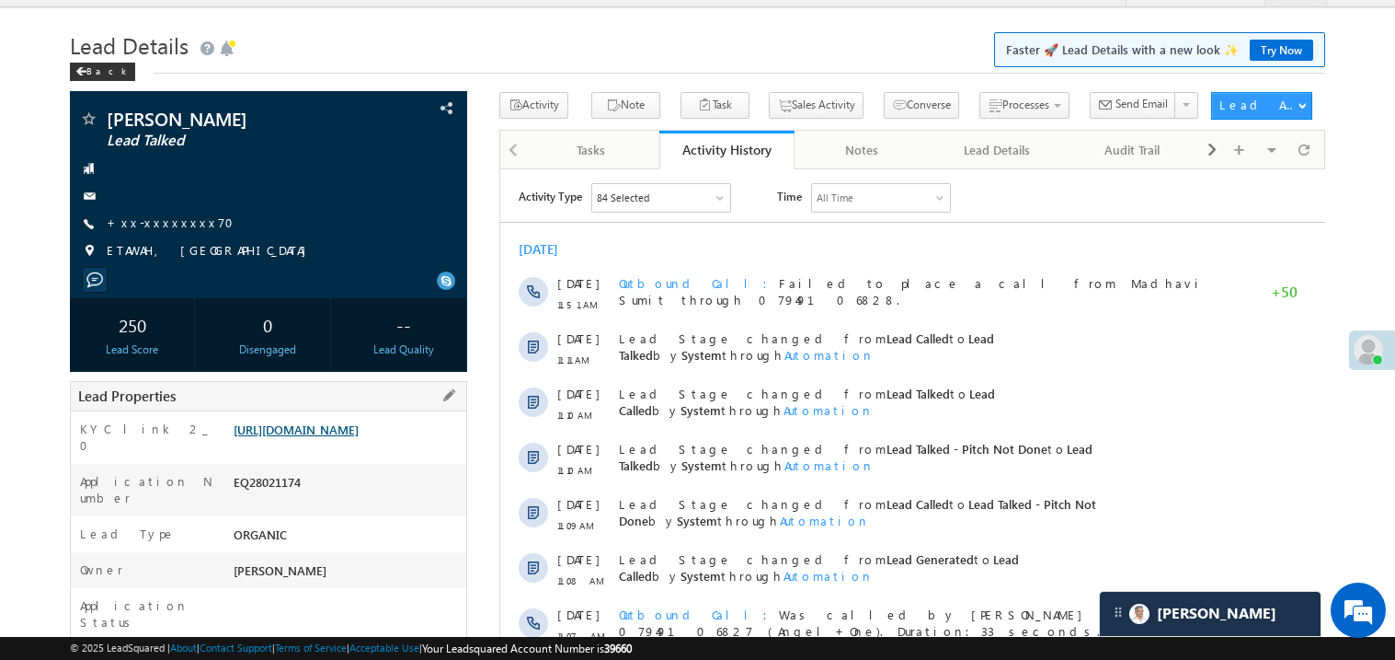
click at [350, 437] on link "[URL][DOMAIN_NAME]" at bounding box center [296, 429] width 125 height 16
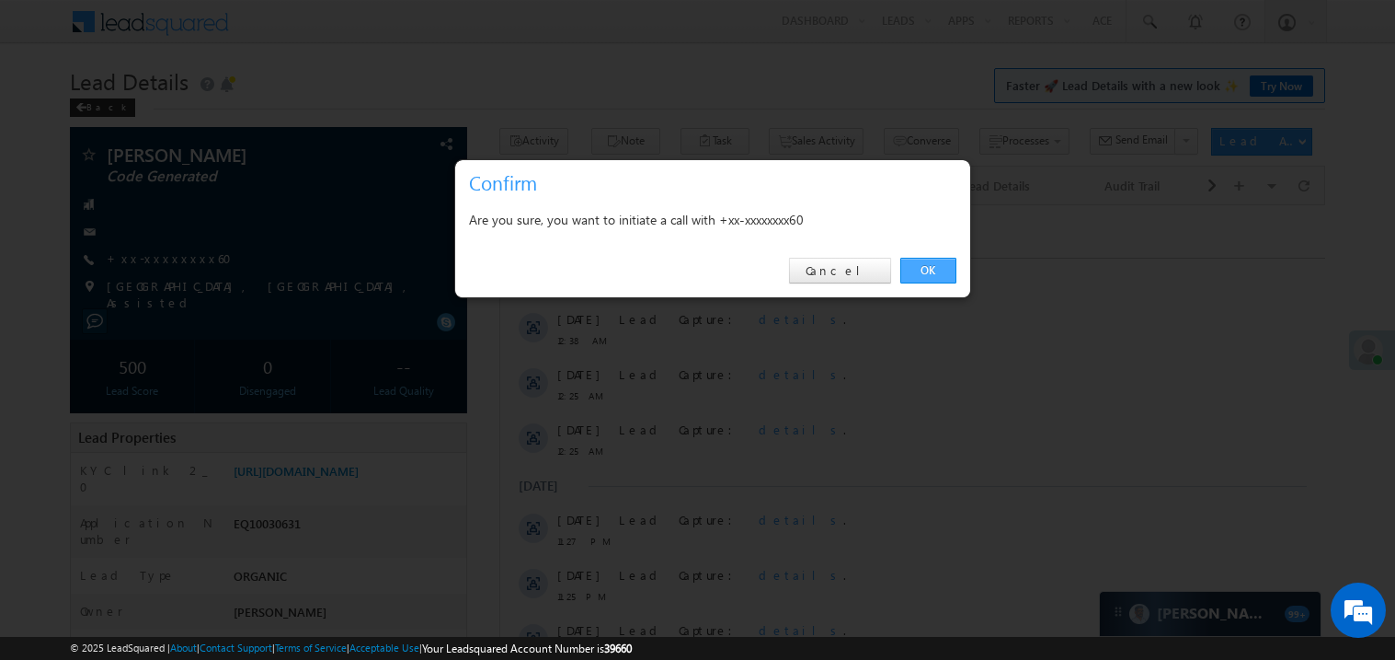
click at [933, 270] on link "OK" at bounding box center [929, 271] width 56 height 26
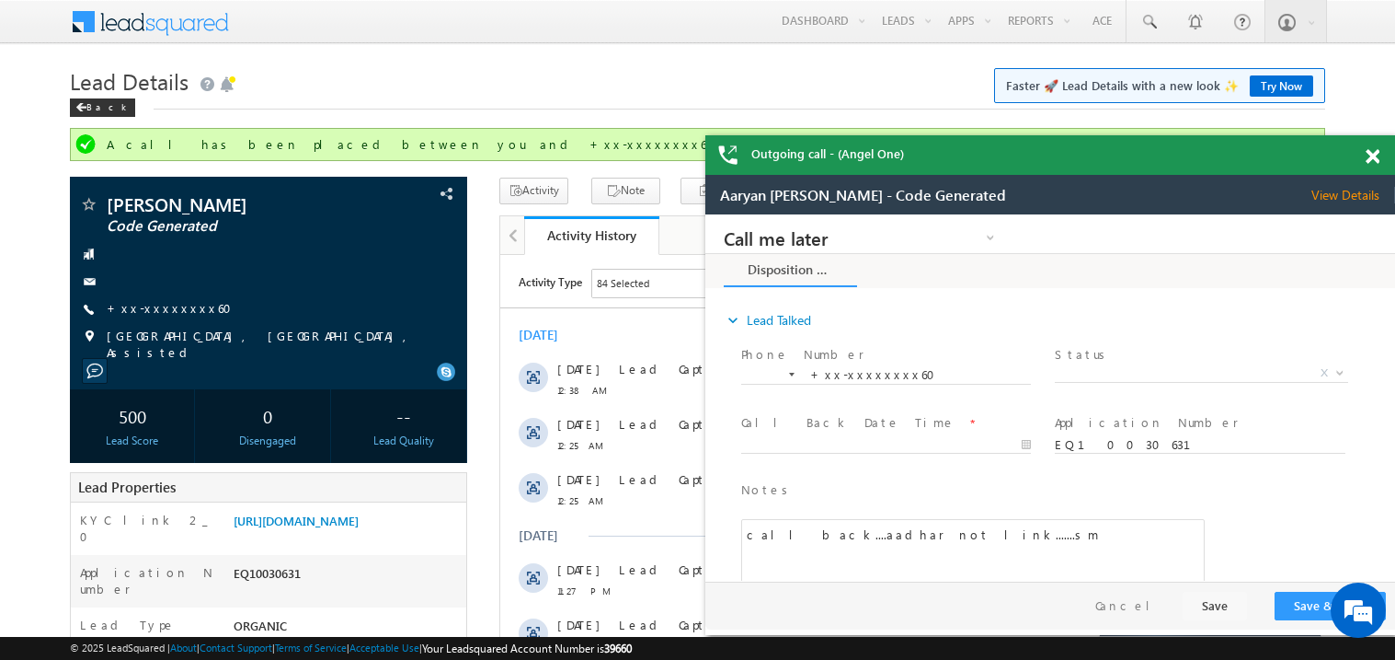
click at [1367, 151] on span at bounding box center [1373, 157] width 14 height 16
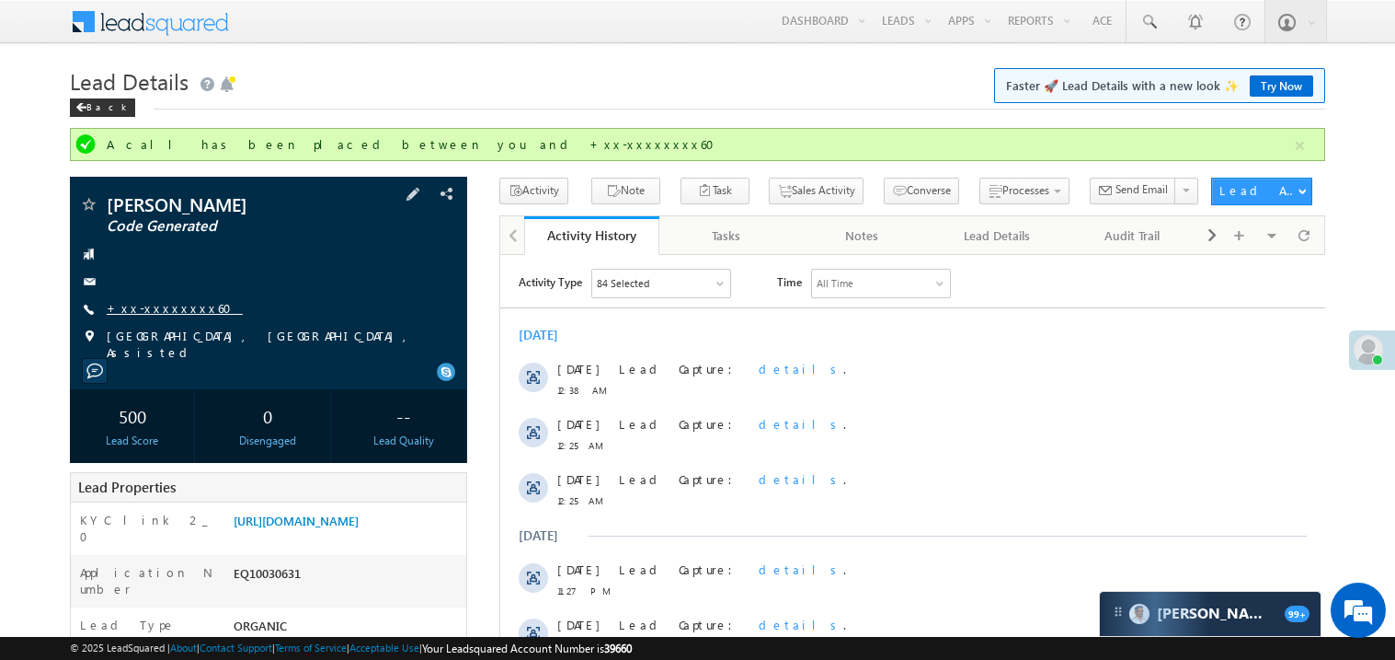
click at [155, 312] on link "+xx-xxxxxxxx60" at bounding box center [175, 308] width 136 height 16
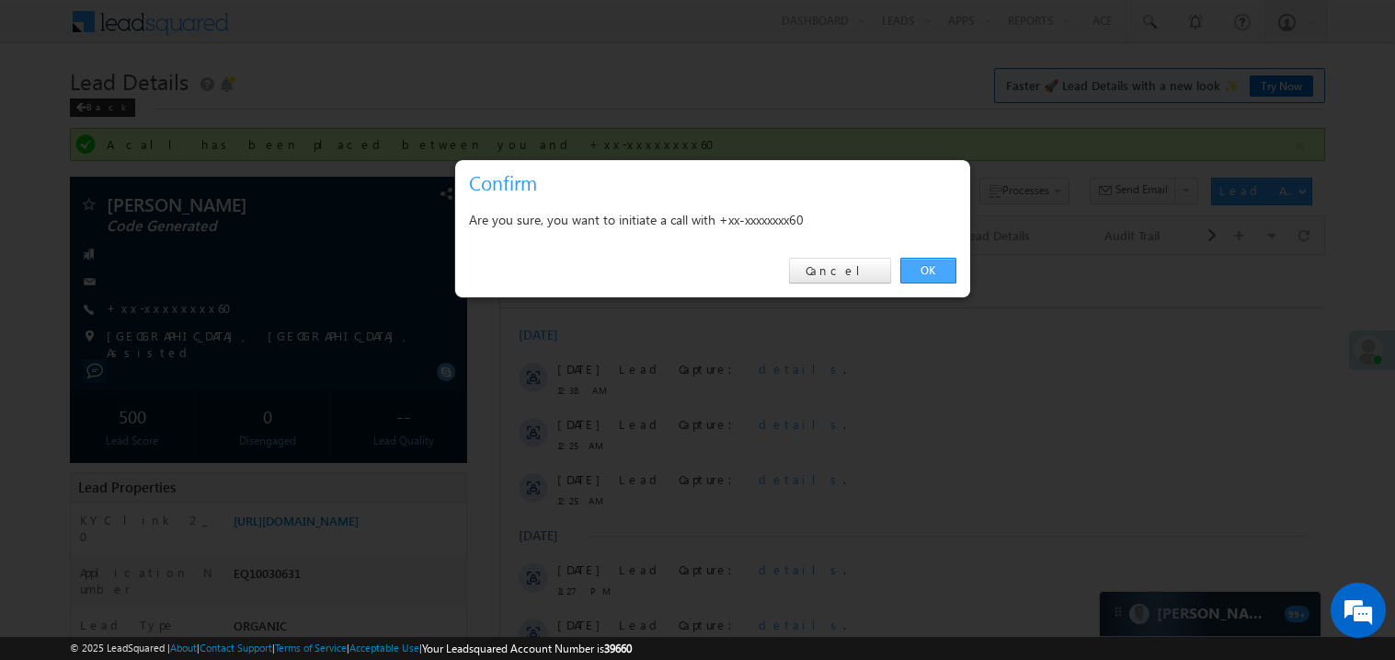
click at [929, 268] on link "OK" at bounding box center [929, 271] width 56 height 26
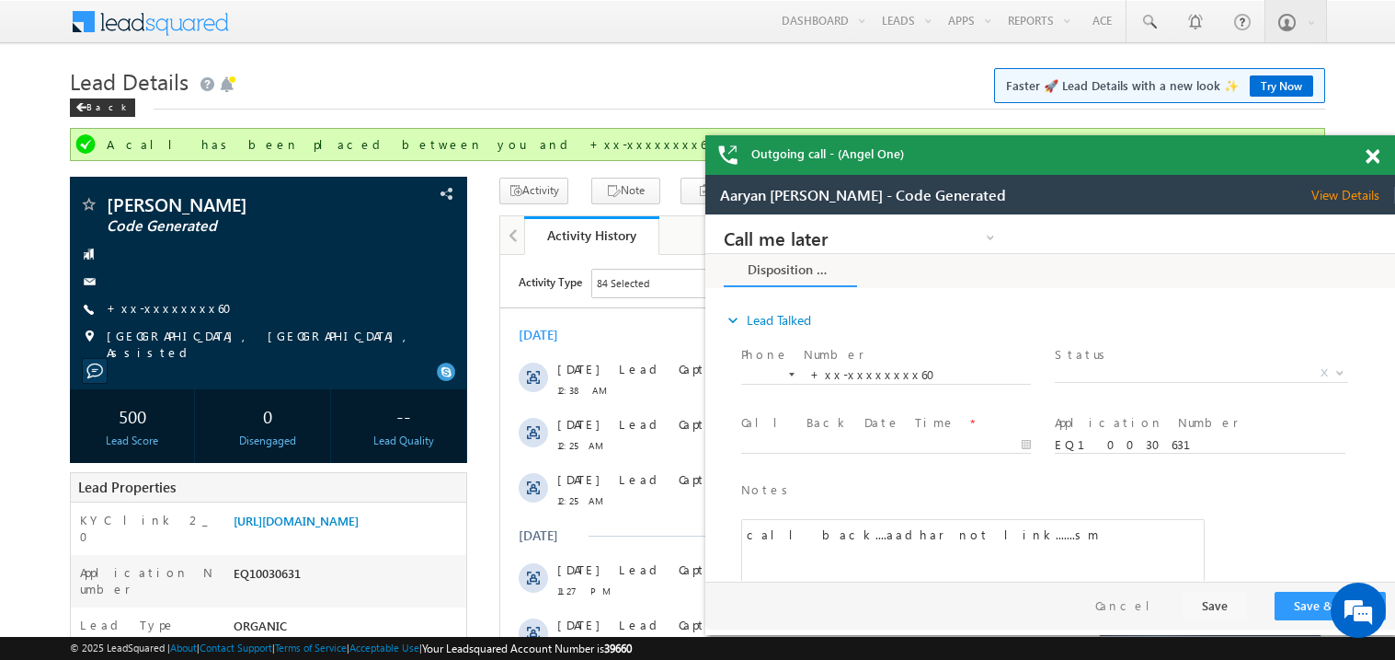
click at [1372, 155] on span at bounding box center [1373, 157] width 14 height 16
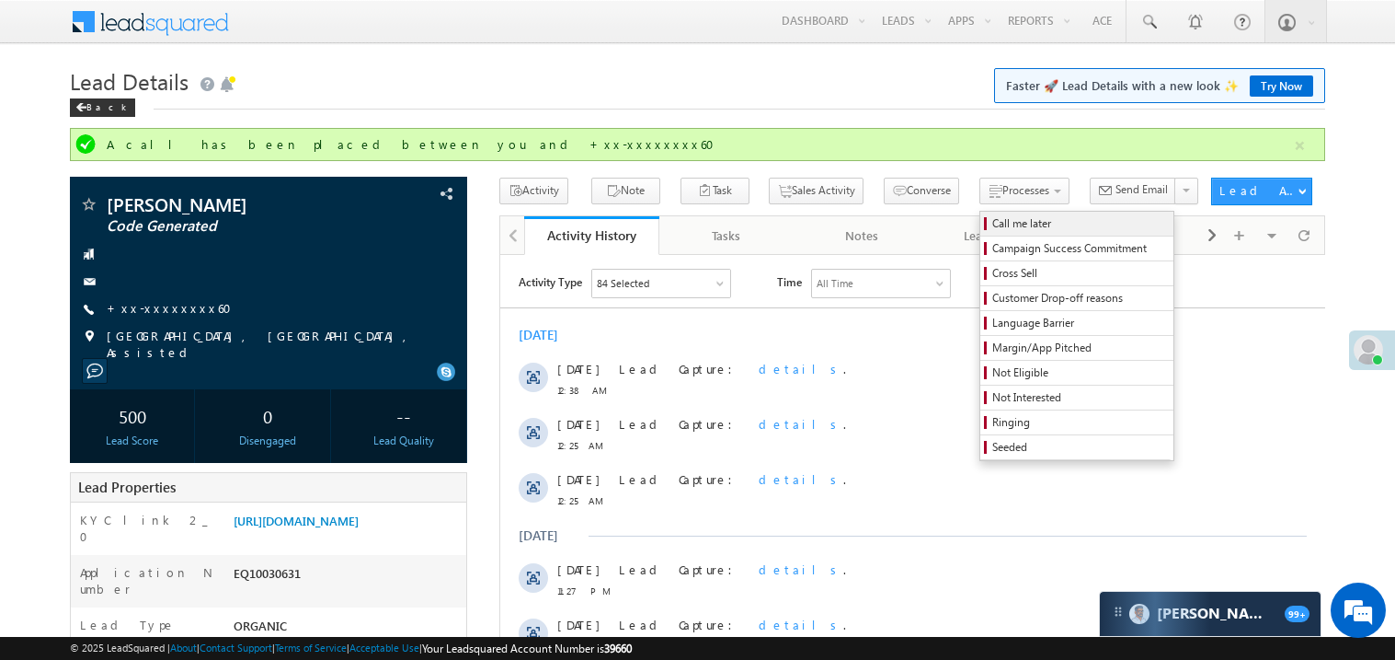
click at [993, 225] on span "Call me later" at bounding box center [1080, 223] width 175 height 17
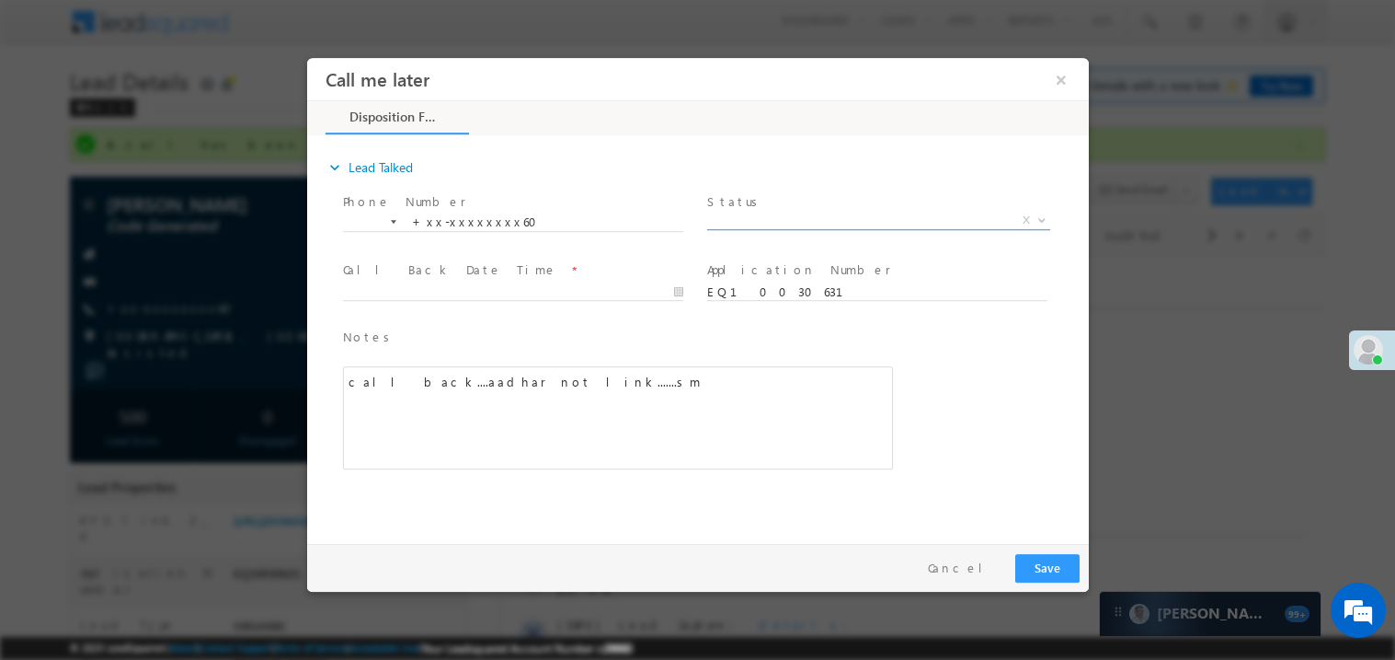
click at [773, 223] on span "X" at bounding box center [877, 220] width 343 height 18
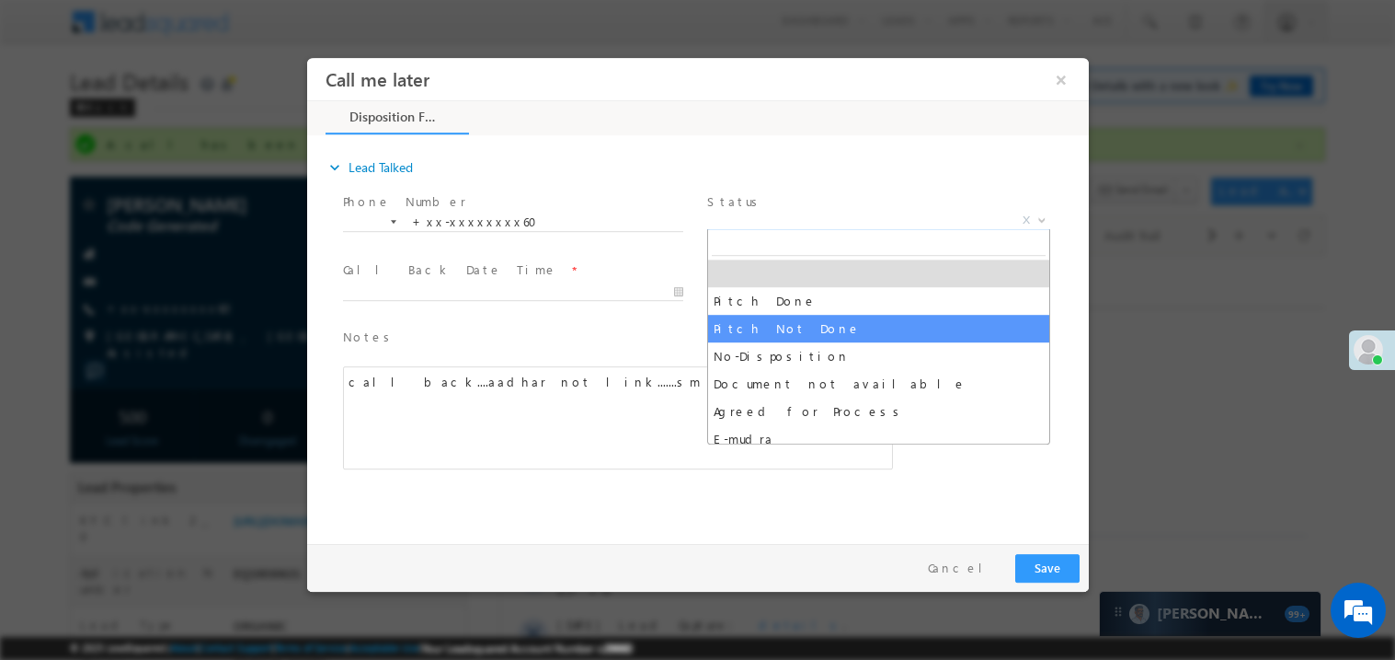
select select "Pitch Not Done"
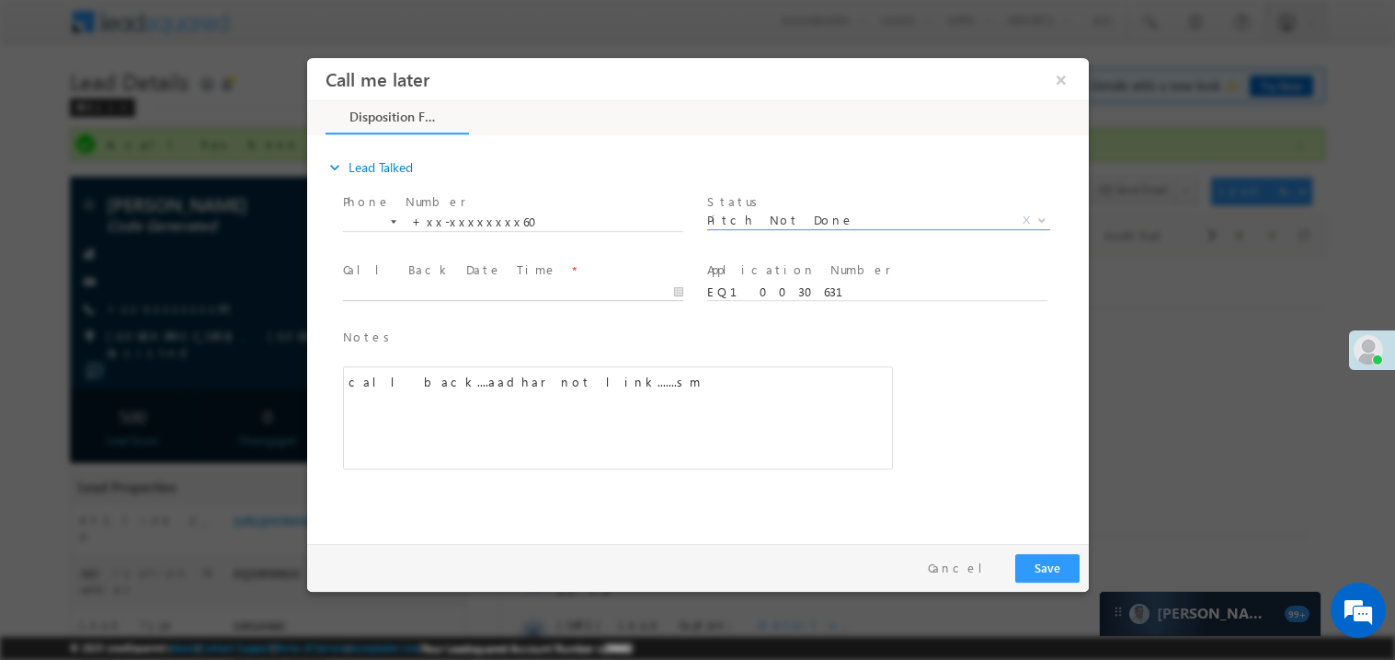
click at [422, 284] on body "Call me later ×" at bounding box center [697, 295] width 782 height 477
type input "08/30/25 2:26 PM"
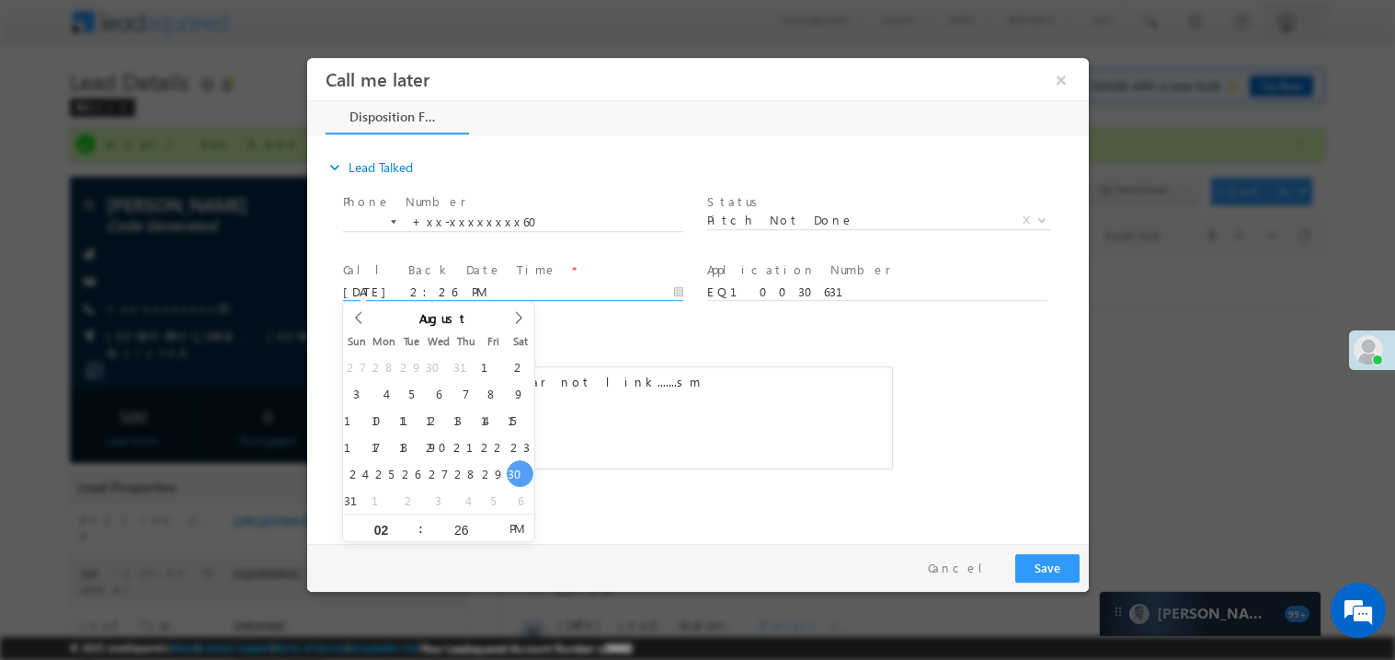
click at [680, 430] on div "call back....aadhar not link.......sm" at bounding box center [617, 416] width 550 height 103
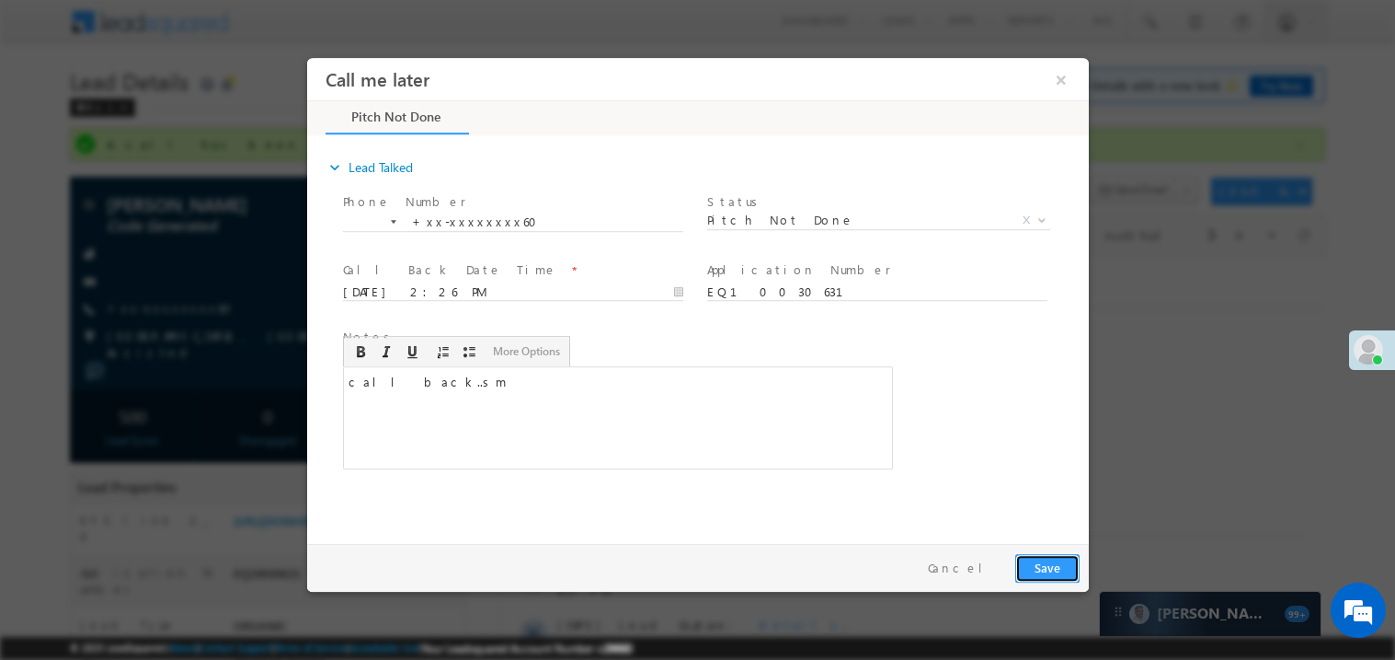
click at [1041, 565] on button "Save" at bounding box center [1047, 567] width 64 height 29
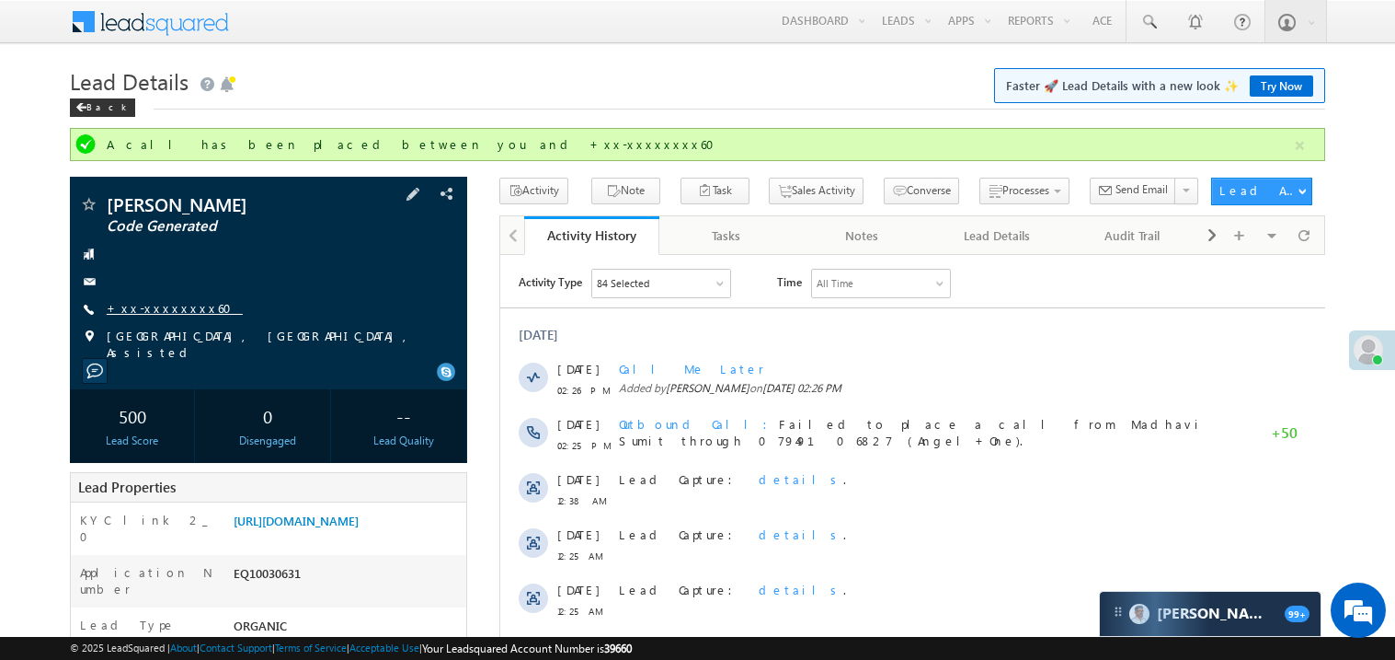
click at [155, 309] on link "+xx-xxxxxxxx60" at bounding box center [175, 308] width 136 height 16
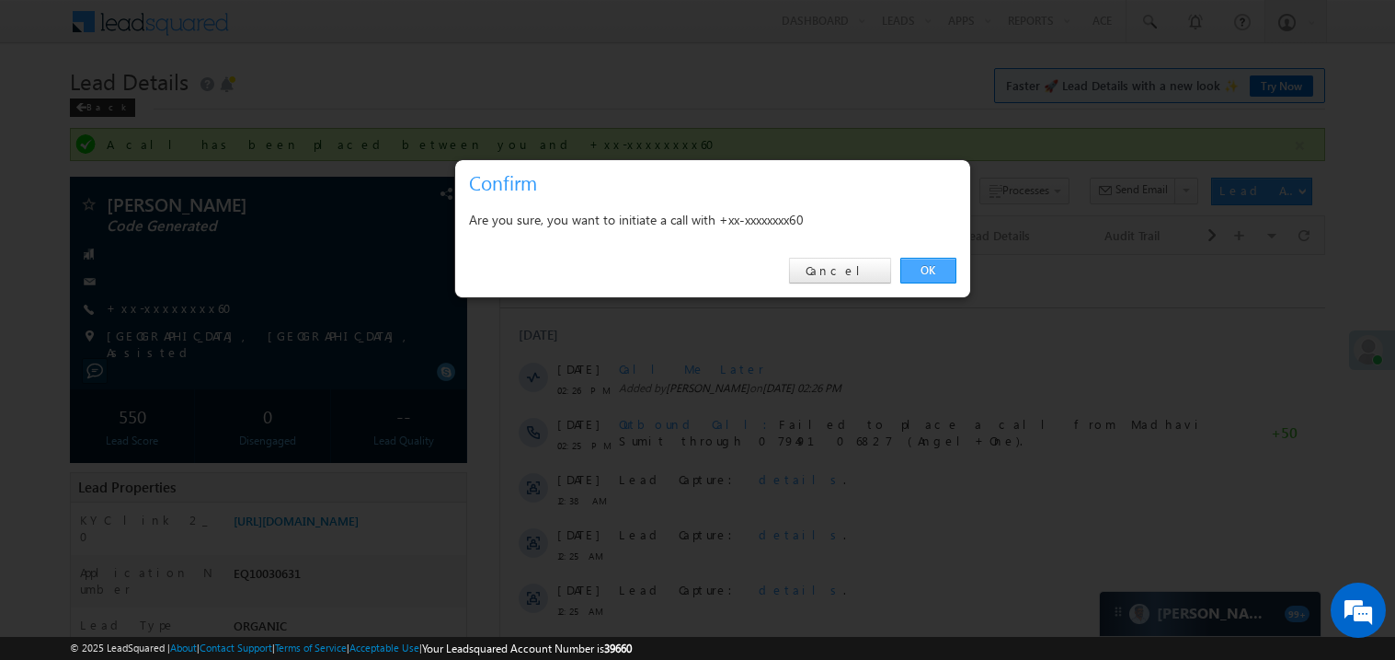
click at [938, 270] on link "OK" at bounding box center [929, 271] width 56 height 26
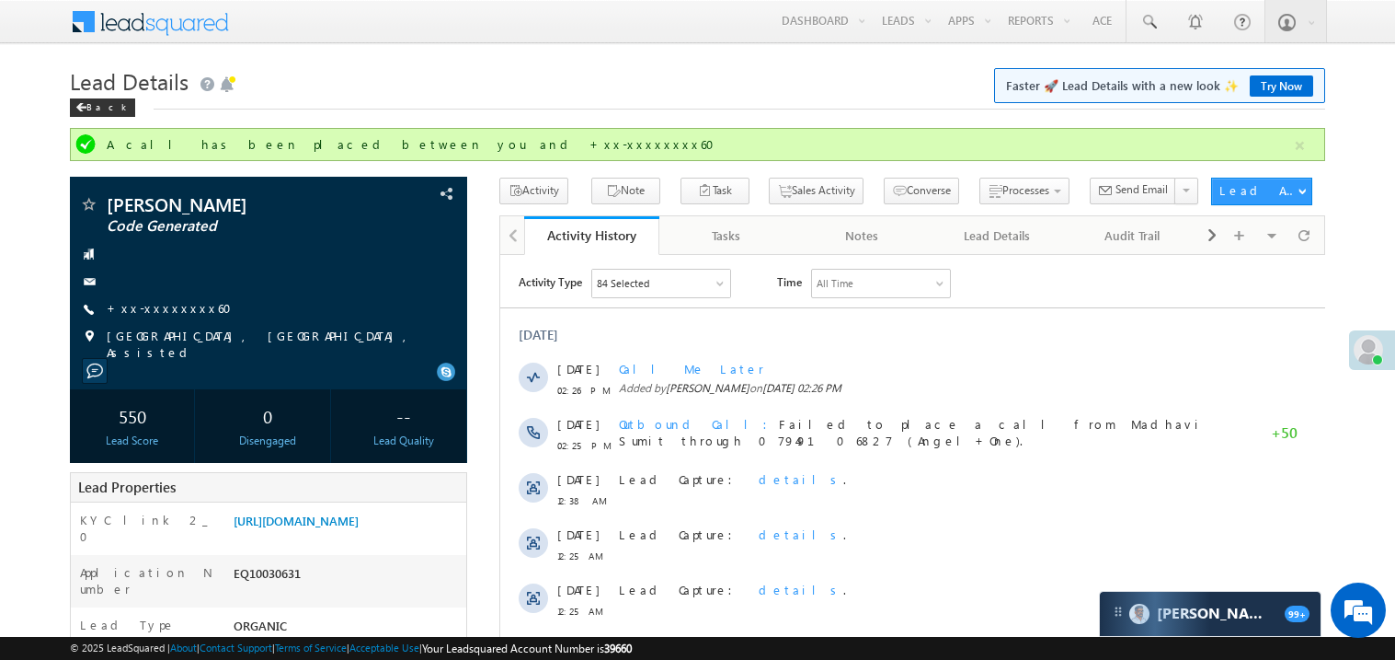
click at [937, 269] on div "All Time" at bounding box center [880, 283] width 138 height 28
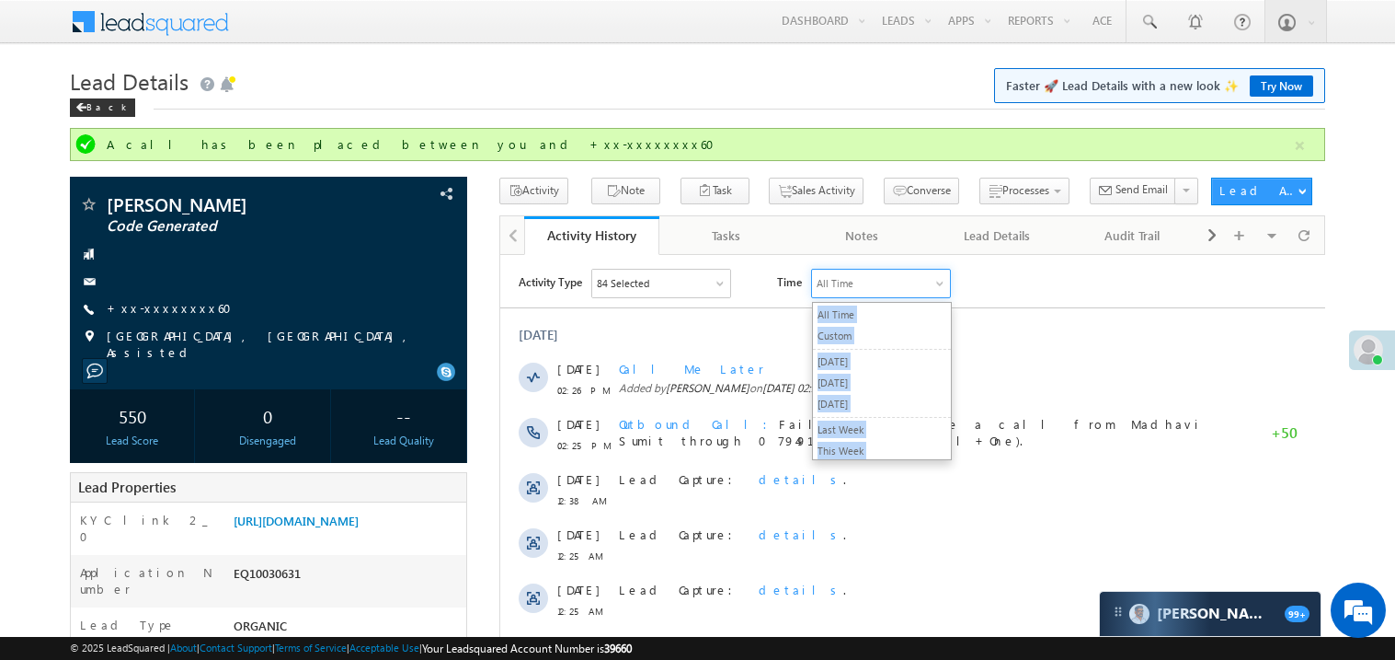
click at [1073, 312] on div "Activity Type 84 Selected Select All Sales Activities 1 Sales Activity Email Ac…" at bounding box center [912, 628] width 825 height 721
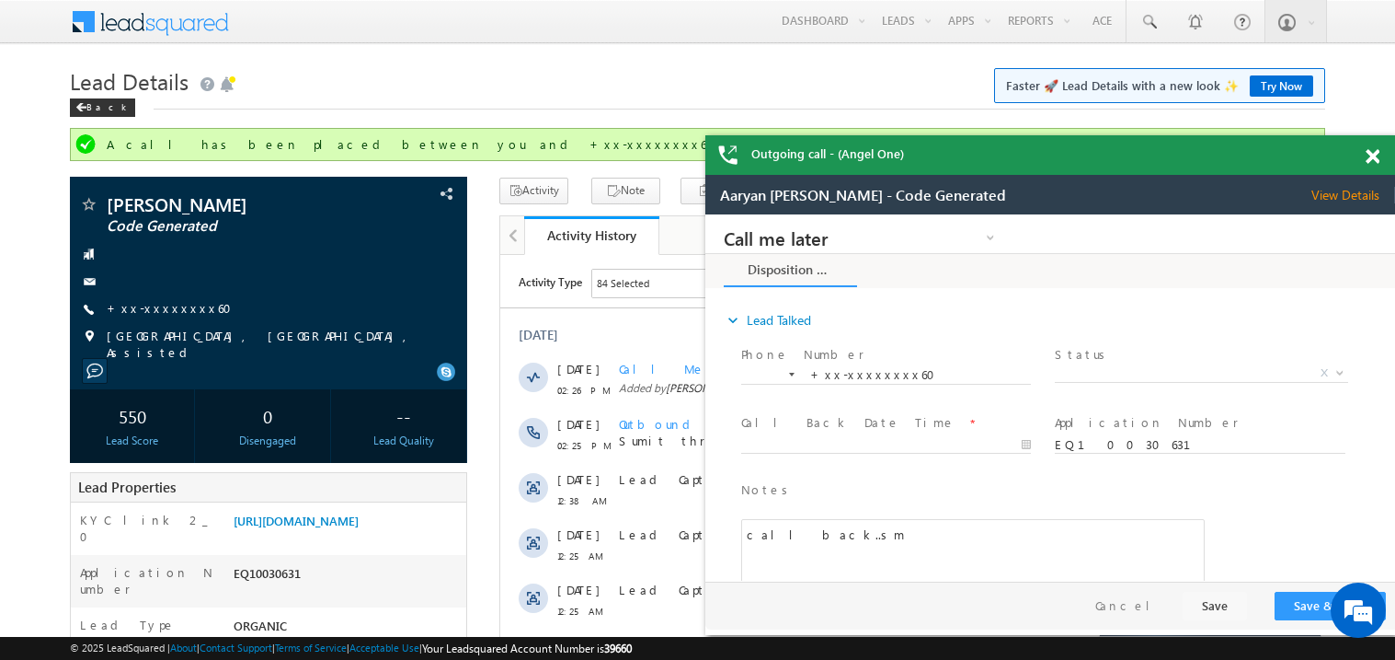
click at [1373, 158] on span at bounding box center [1373, 157] width 14 height 16
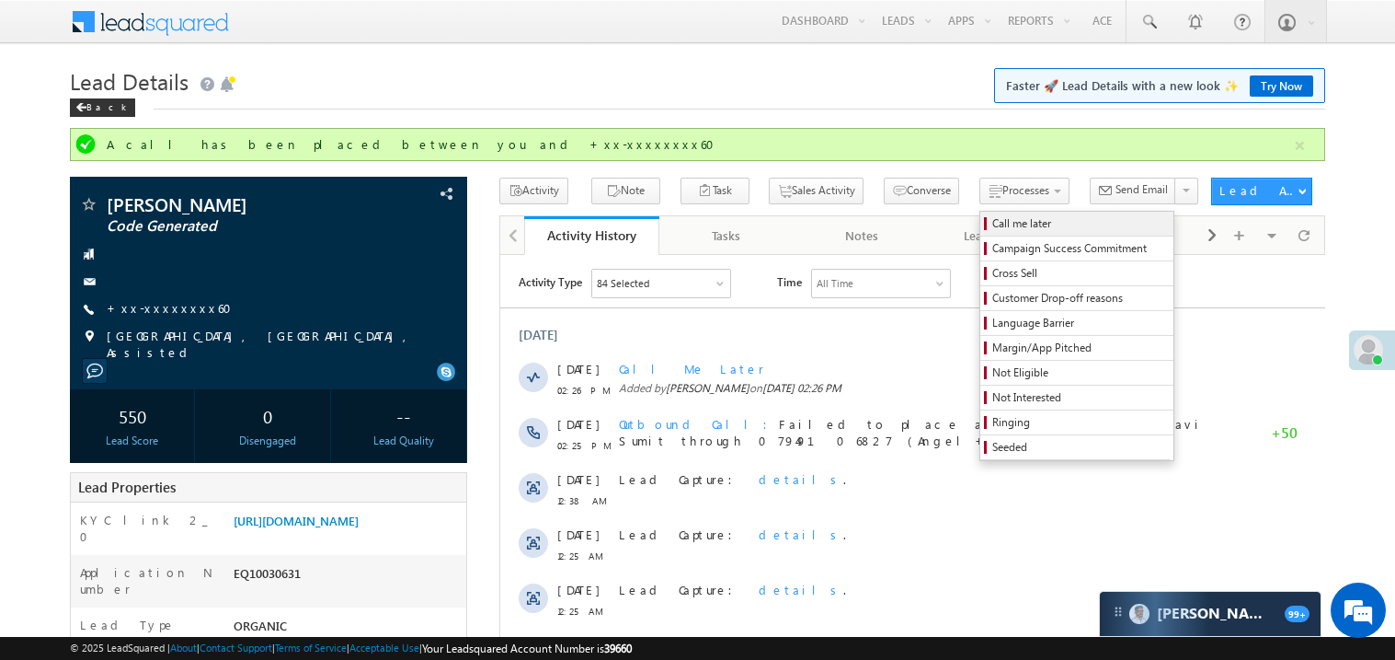
click at [993, 227] on span "Call me later" at bounding box center [1080, 223] width 175 height 17
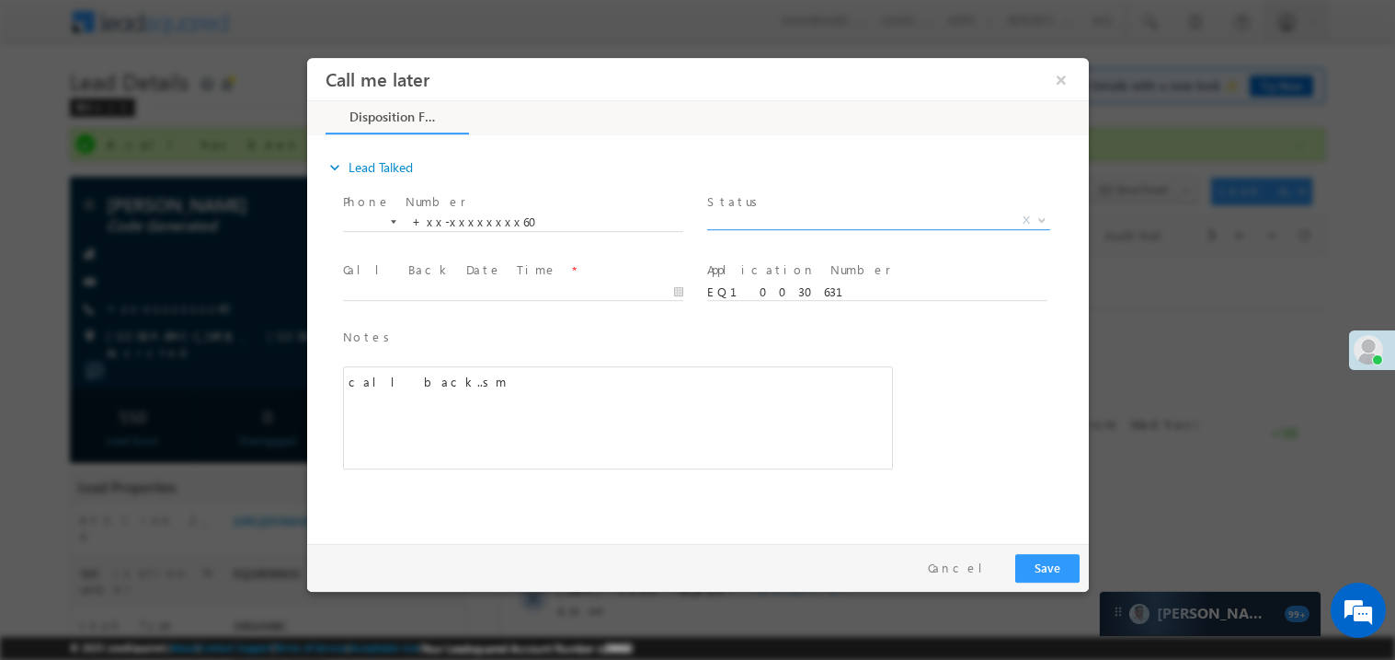
click at [805, 216] on span "X" at bounding box center [877, 220] width 343 height 18
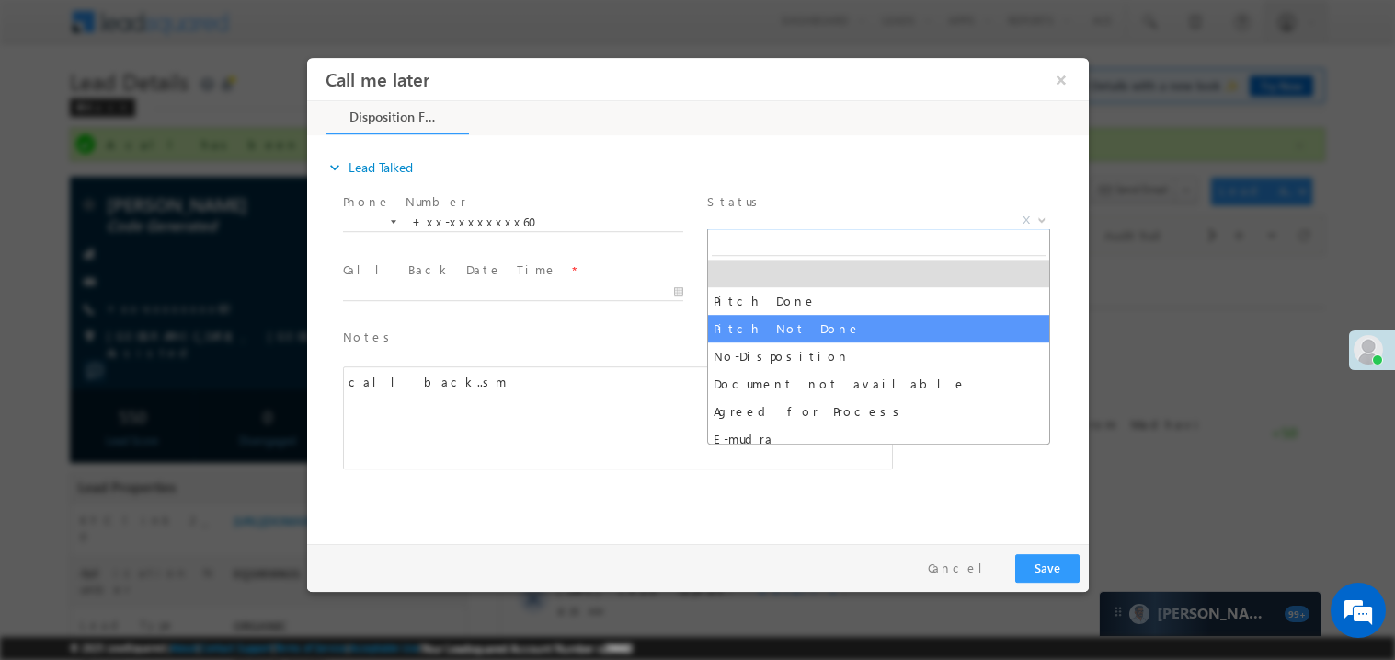
select select "Pitch Not Done"
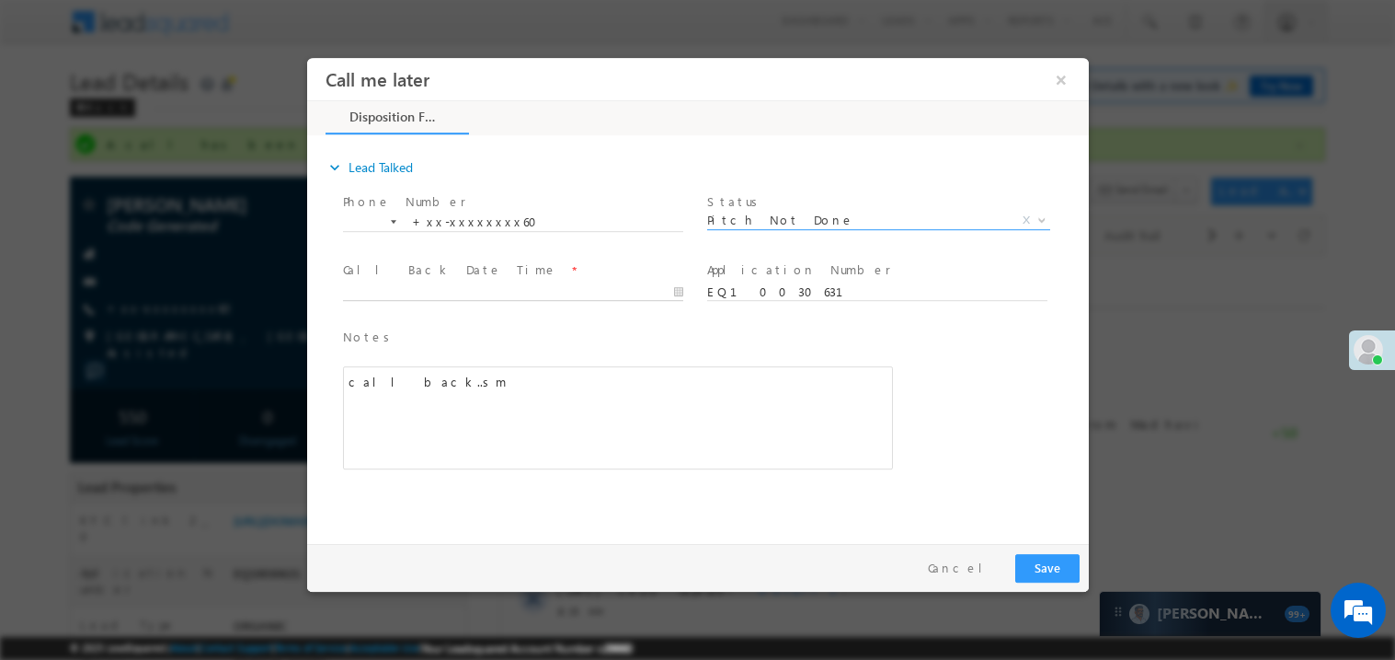
click at [425, 294] on body "Call me later ×" at bounding box center [697, 295] width 782 height 477
type input "08/30/25 2:27 PM"
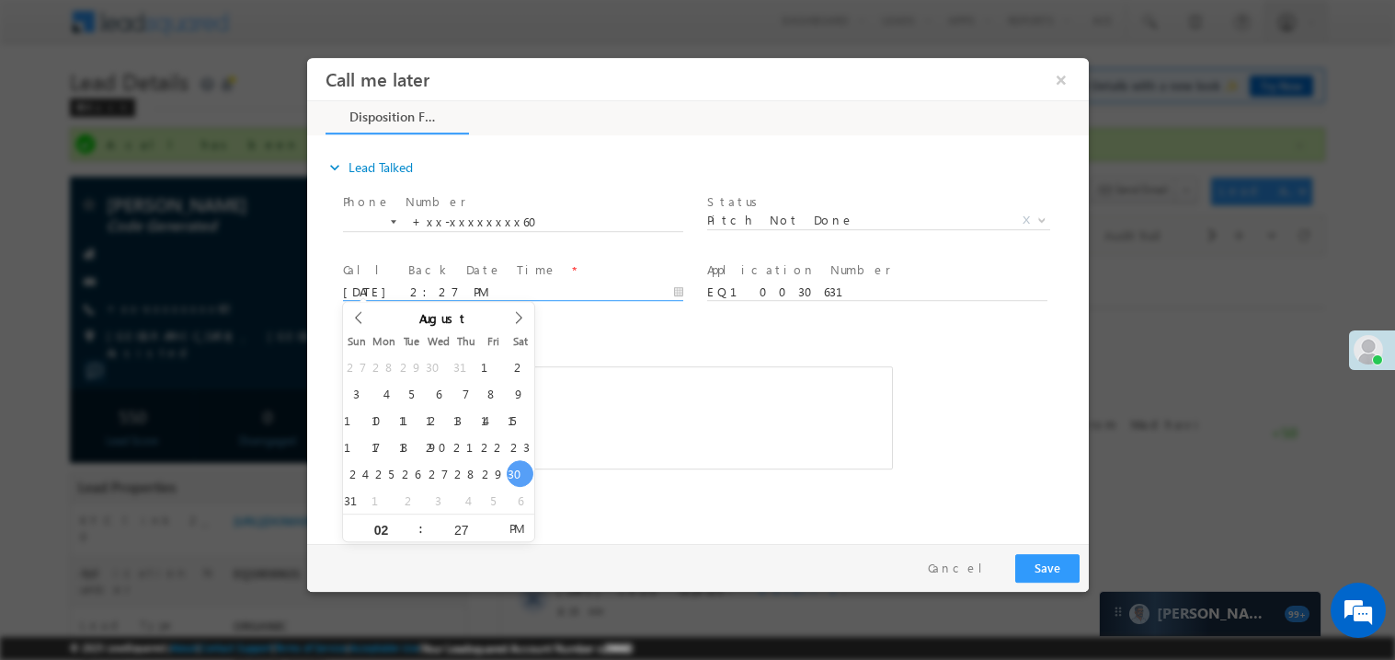
click at [609, 345] on span "Notes *" at bounding box center [603, 337] width 522 height 20
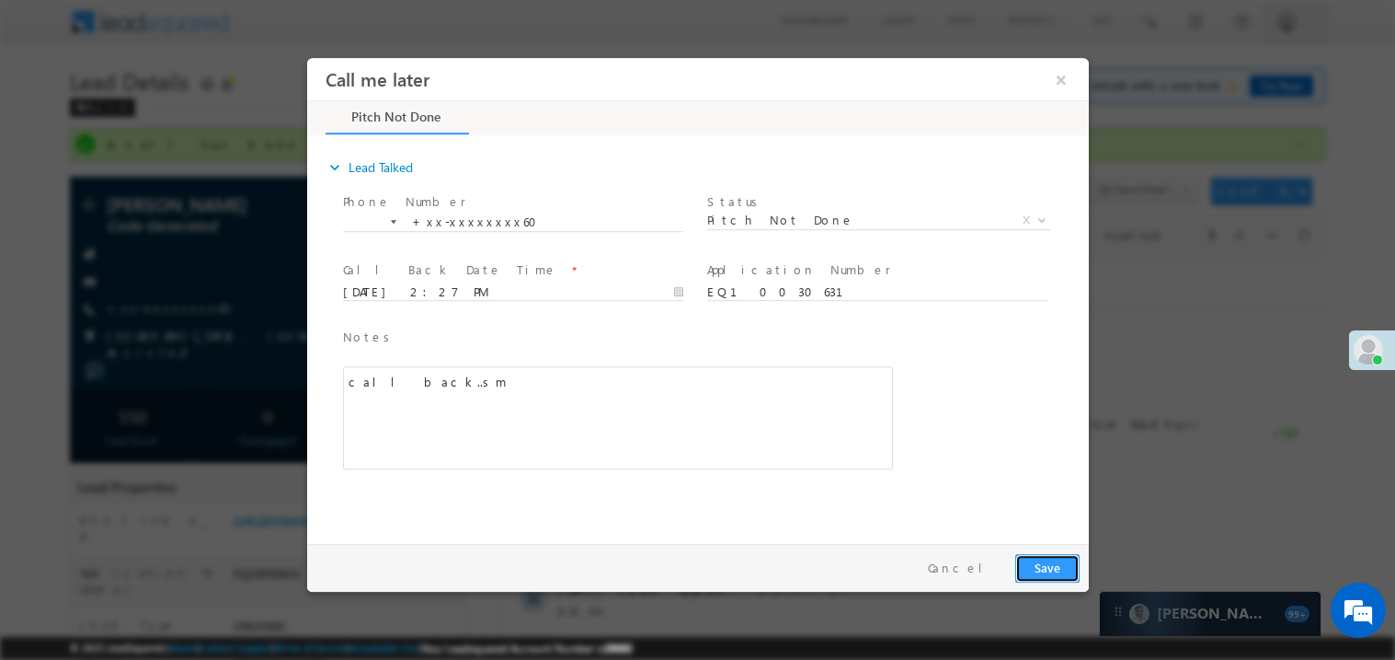
click at [1062, 577] on button "Save" at bounding box center [1047, 567] width 64 height 29
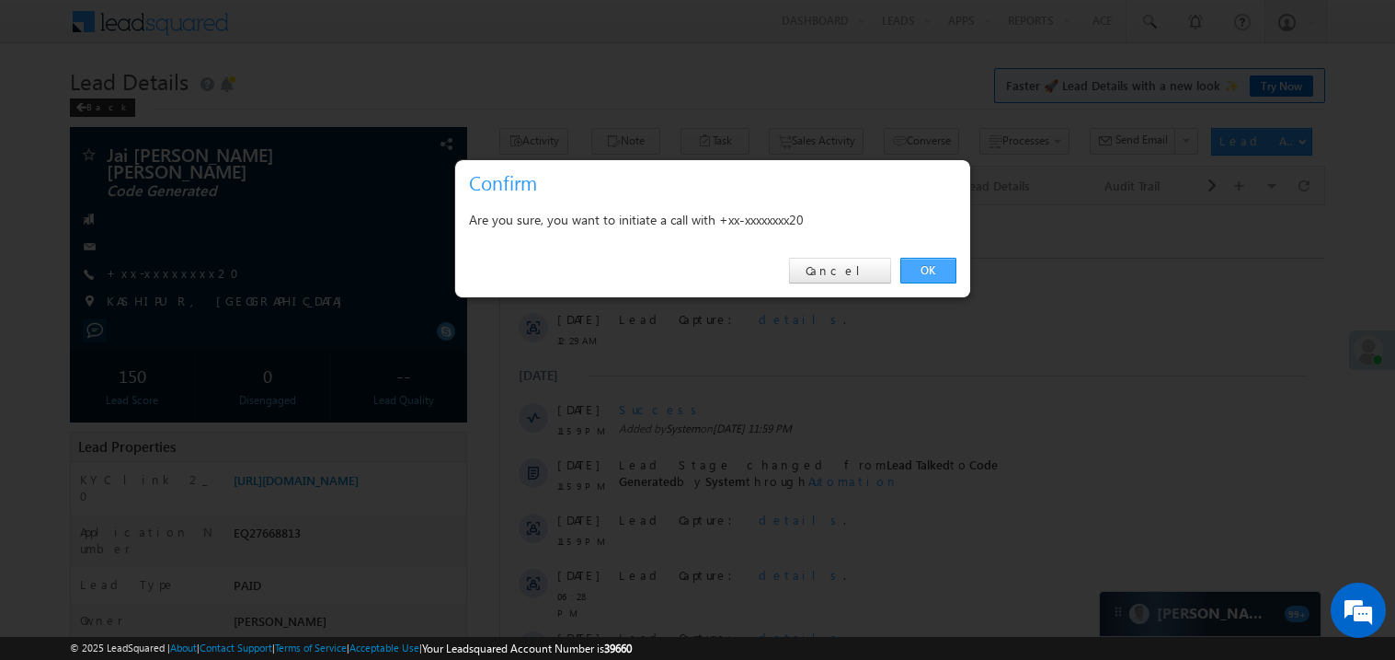
click at [926, 274] on link "OK" at bounding box center [929, 271] width 56 height 26
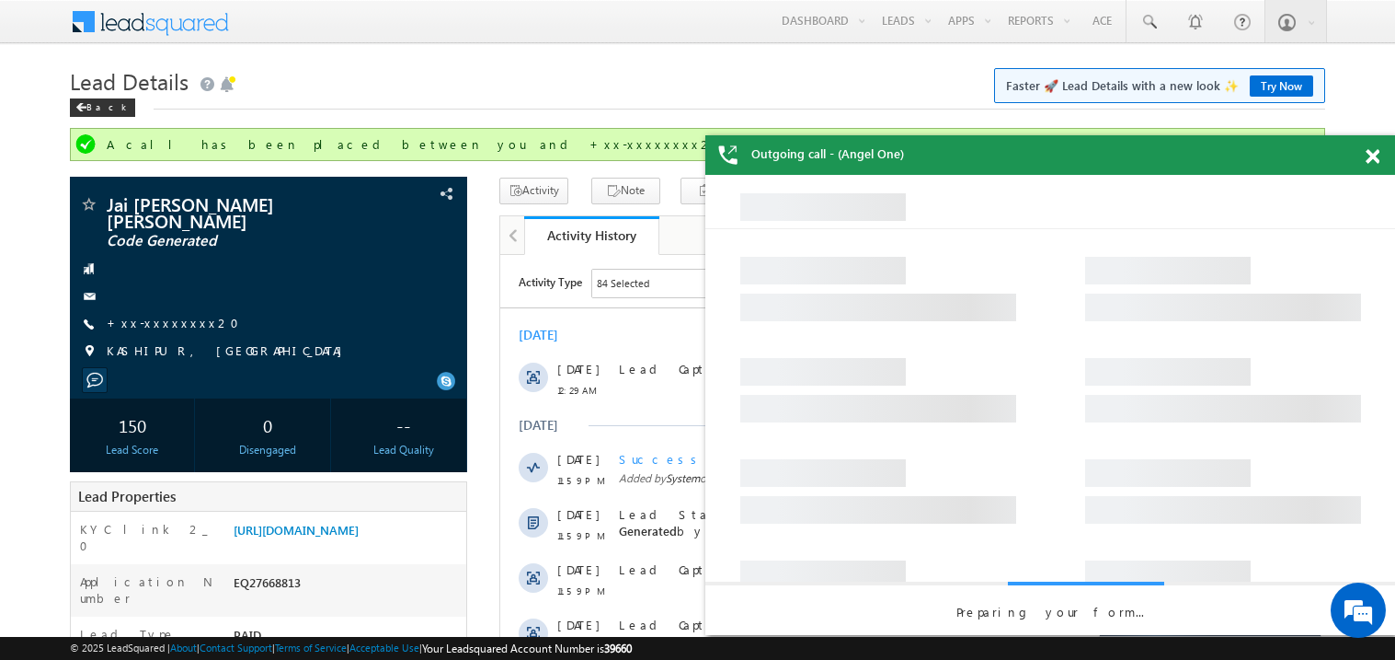
click at [1376, 162] on span at bounding box center [1373, 157] width 14 height 16
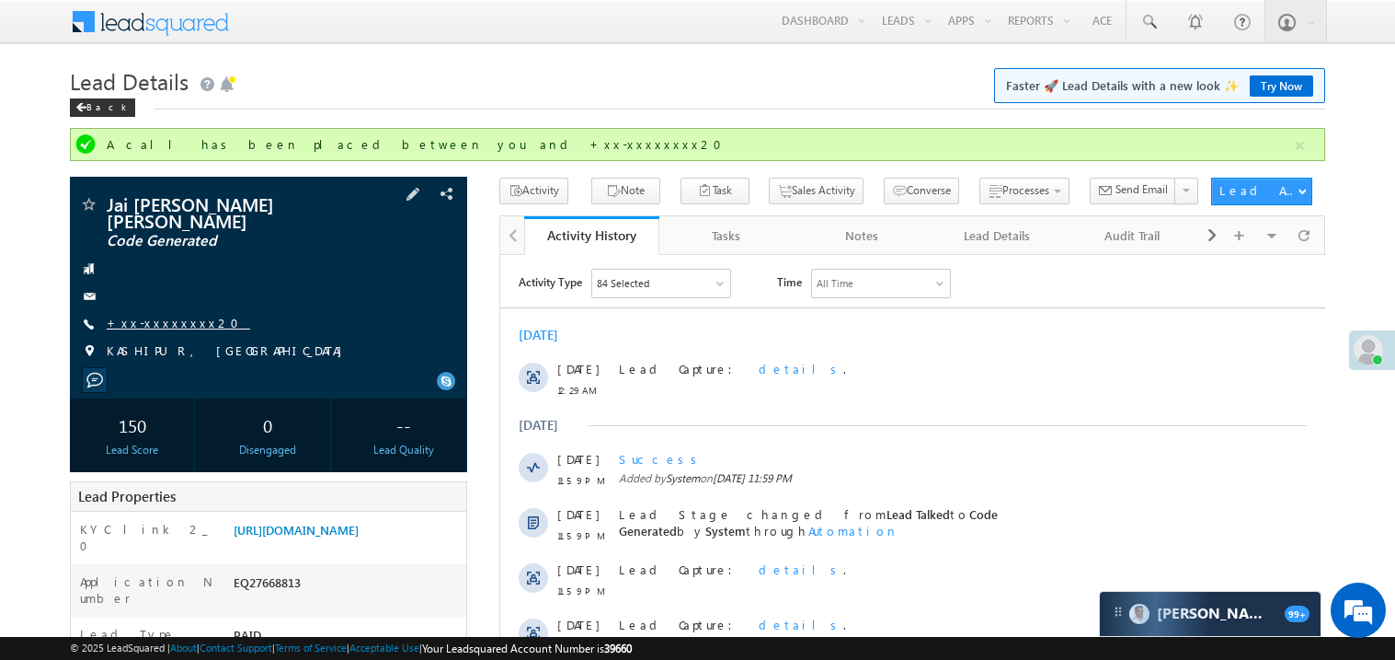
click at [158, 315] on link "+xx-xxxxxxxx20" at bounding box center [179, 323] width 144 height 16
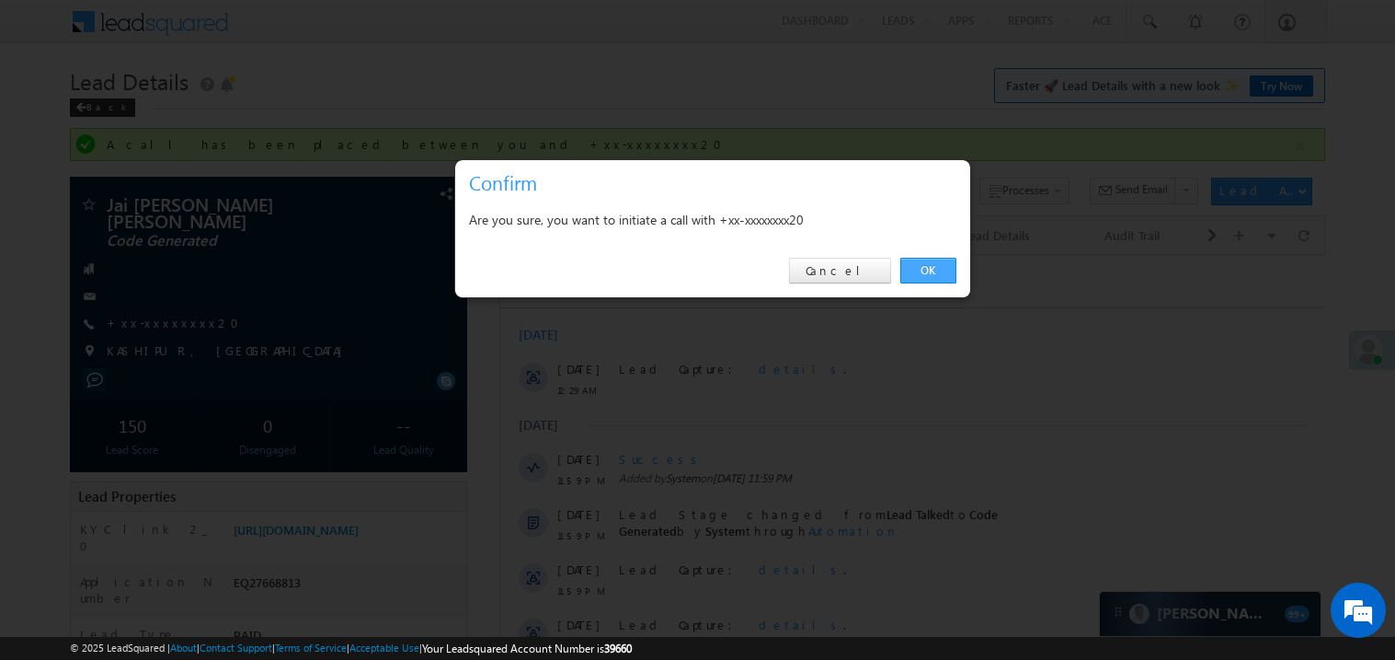
click at [937, 273] on link "OK" at bounding box center [929, 271] width 56 height 26
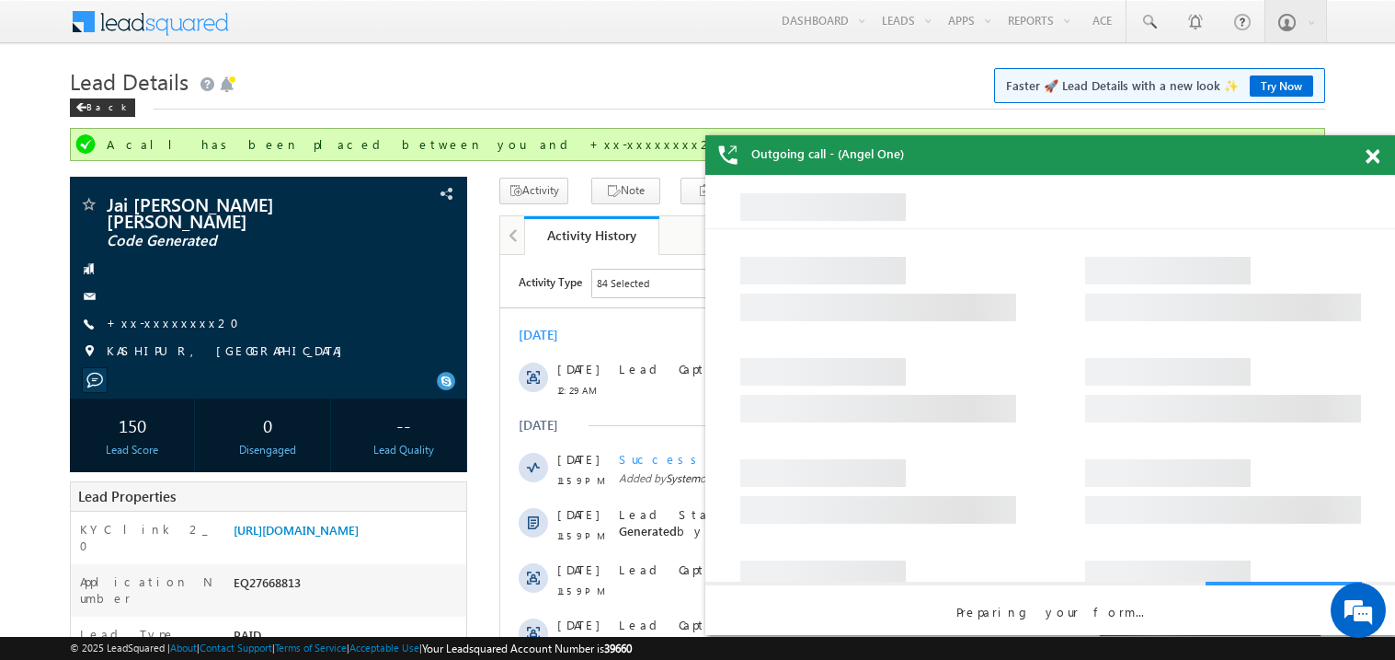
click at [1373, 154] on span at bounding box center [1373, 157] width 14 height 16
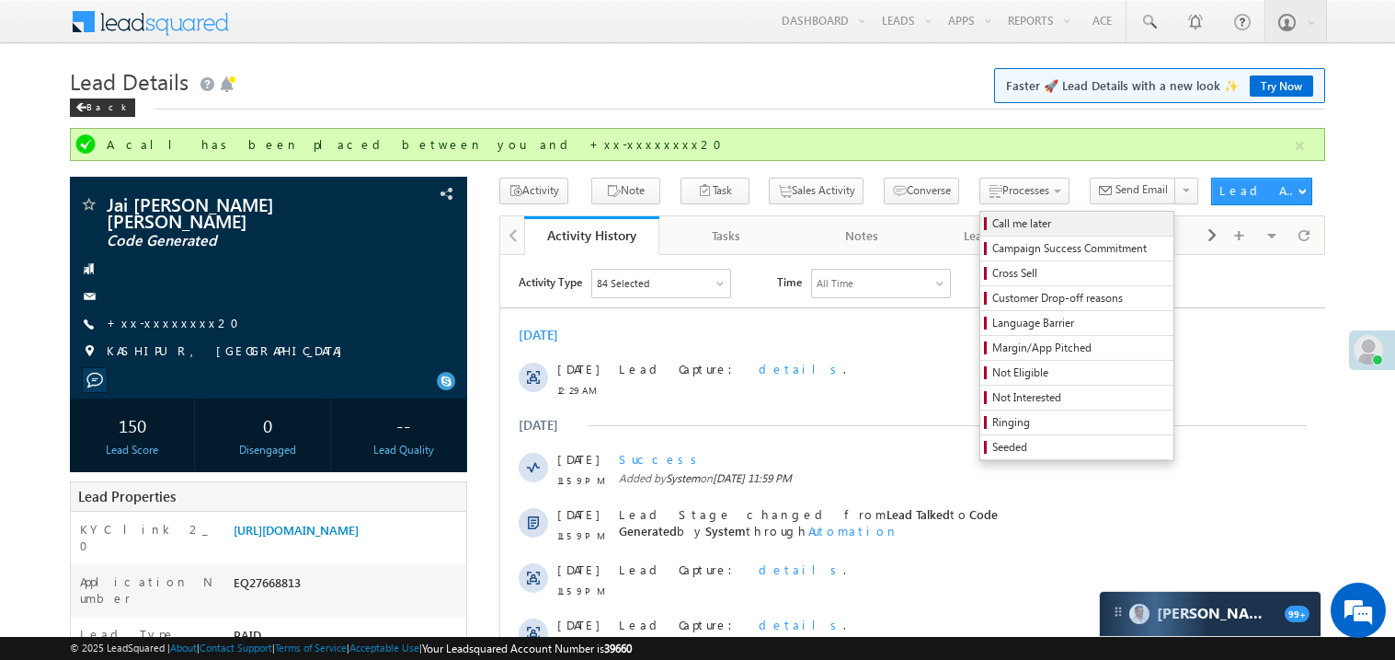
click at [993, 215] on span "Call me later" at bounding box center [1080, 223] width 175 height 17
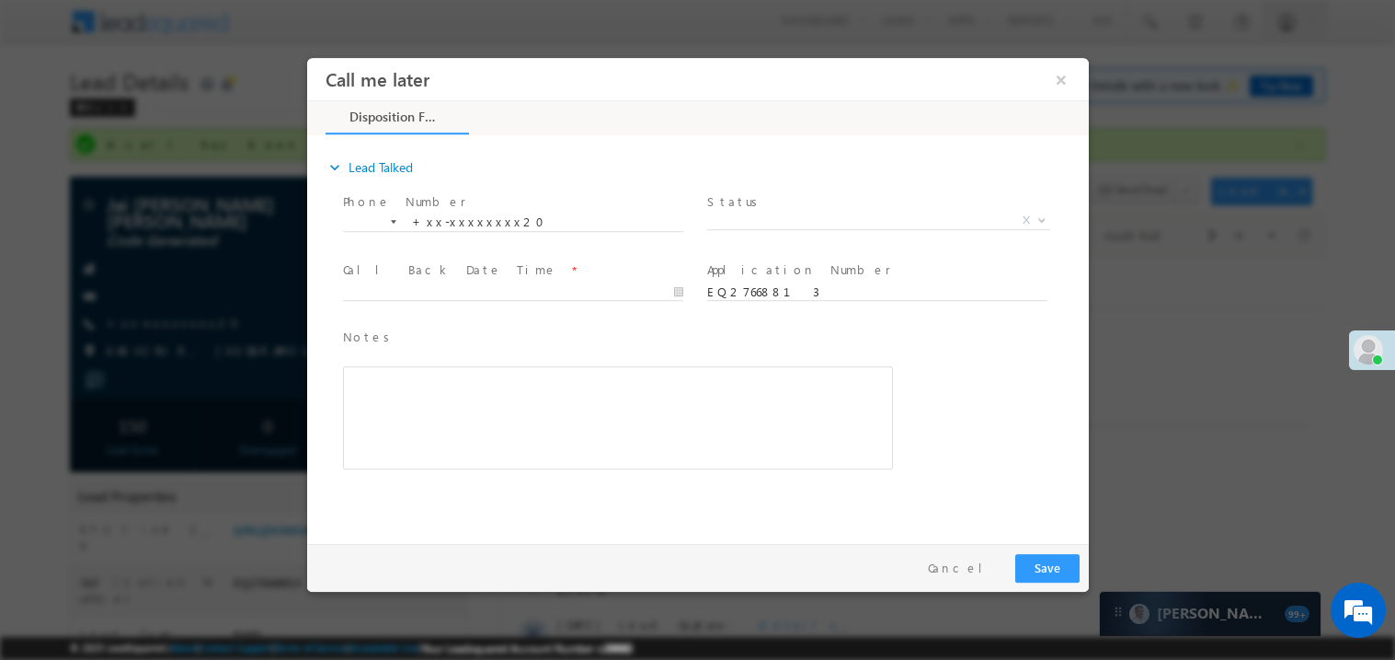
click at [768, 226] on body "Call me later ×" at bounding box center [697, 295] width 782 height 477
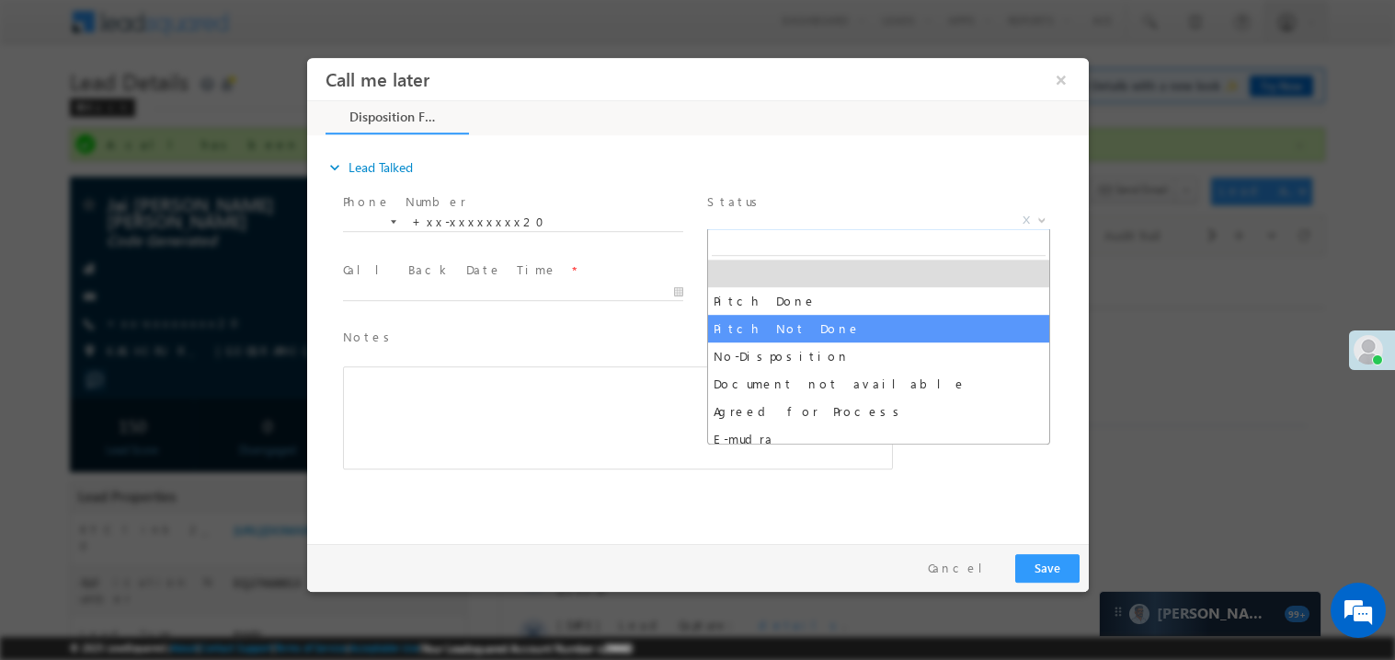
select select "Pitch Not Done"
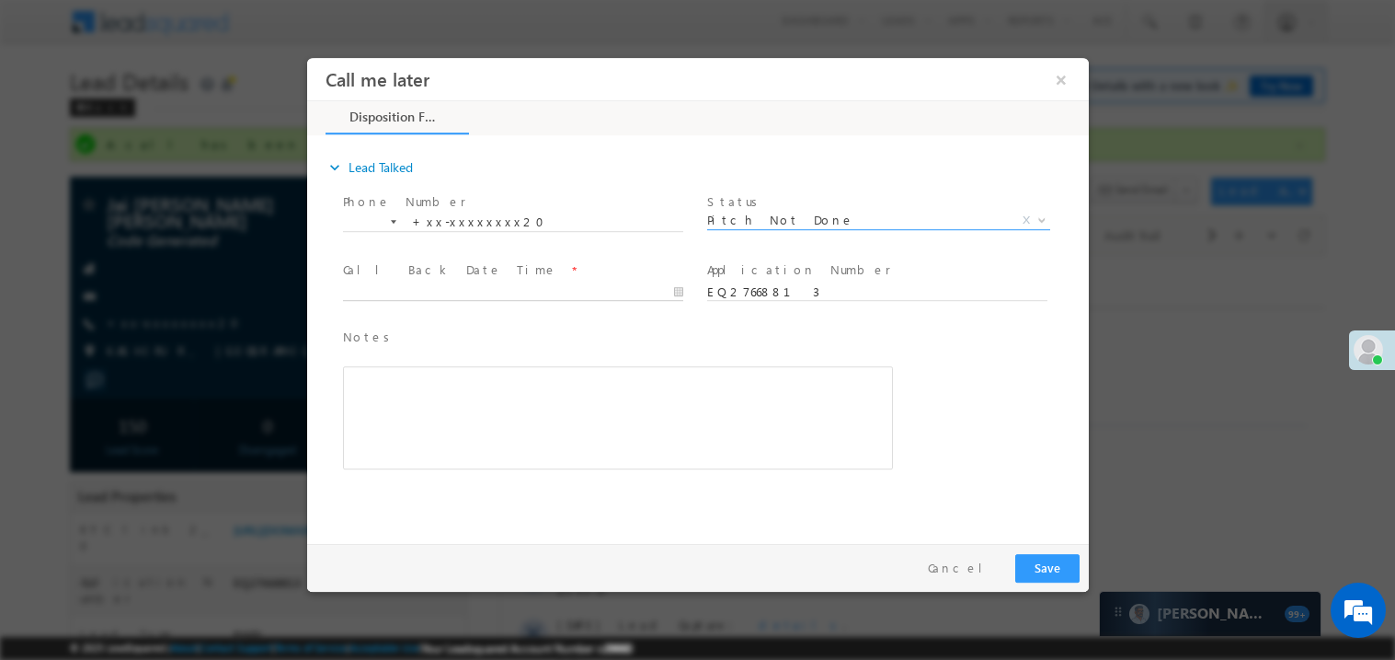
click at [433, 291] on body "Call me later ×" at bounding box center [697, 295] width 782 height 477
type input "08/30/25 2:29 PM"
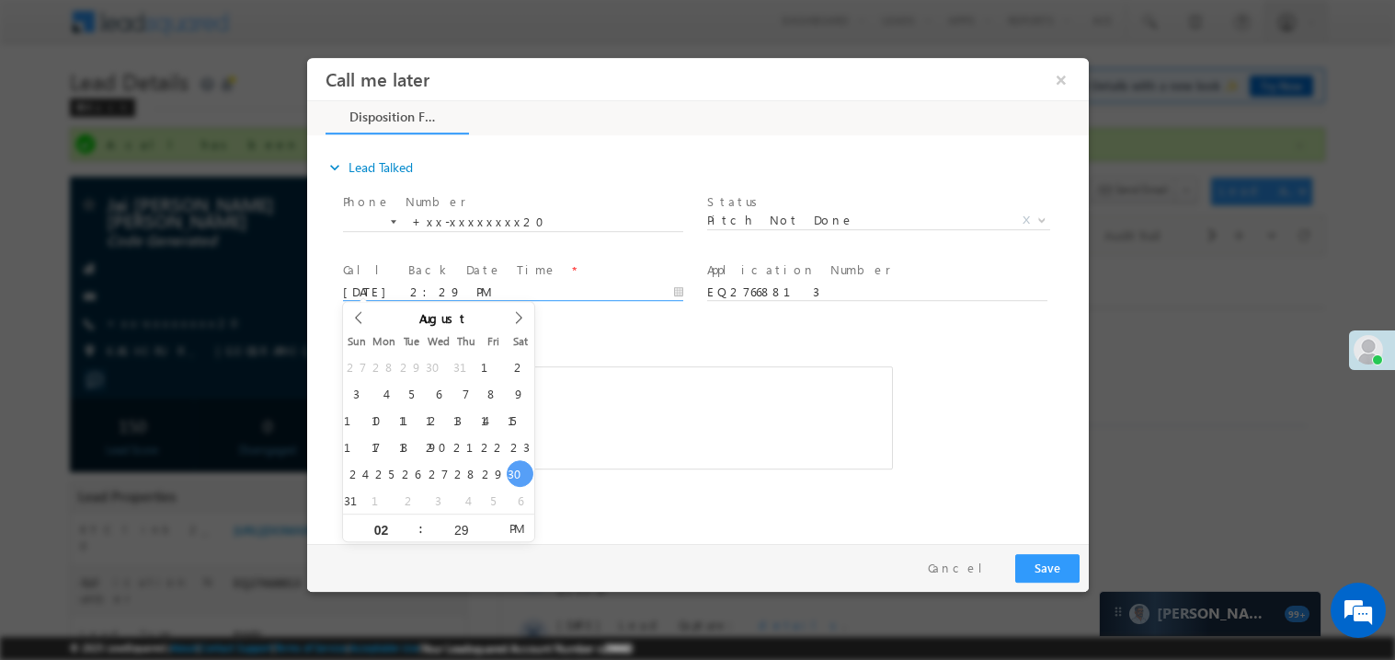
click at [624, 370] on div "Rich Text Editor, 40788eee-0fb2-11ec-a811-0adc8a9d82c2__tab1__section1__Notes__…" at bounding box center [617, 416] width 550 height 103
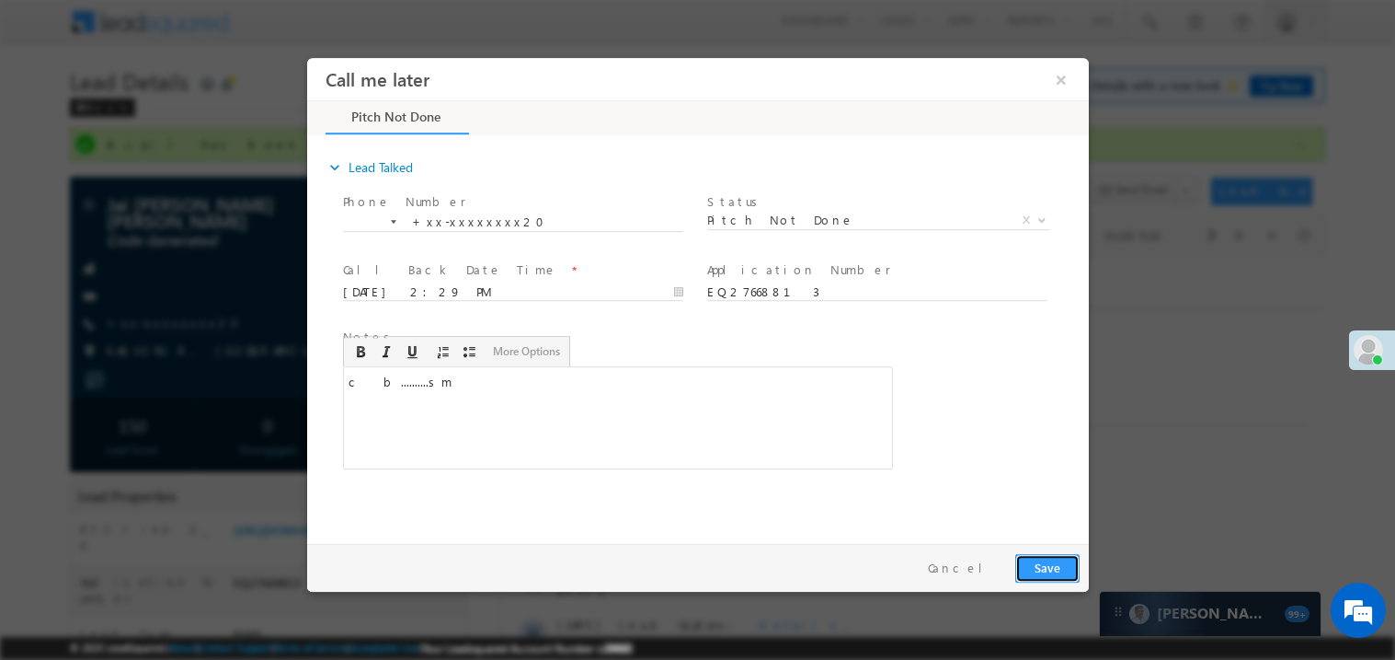
click at [1051, 562] on button "Save" at bounding box center [1047, 567] width 64 height 29
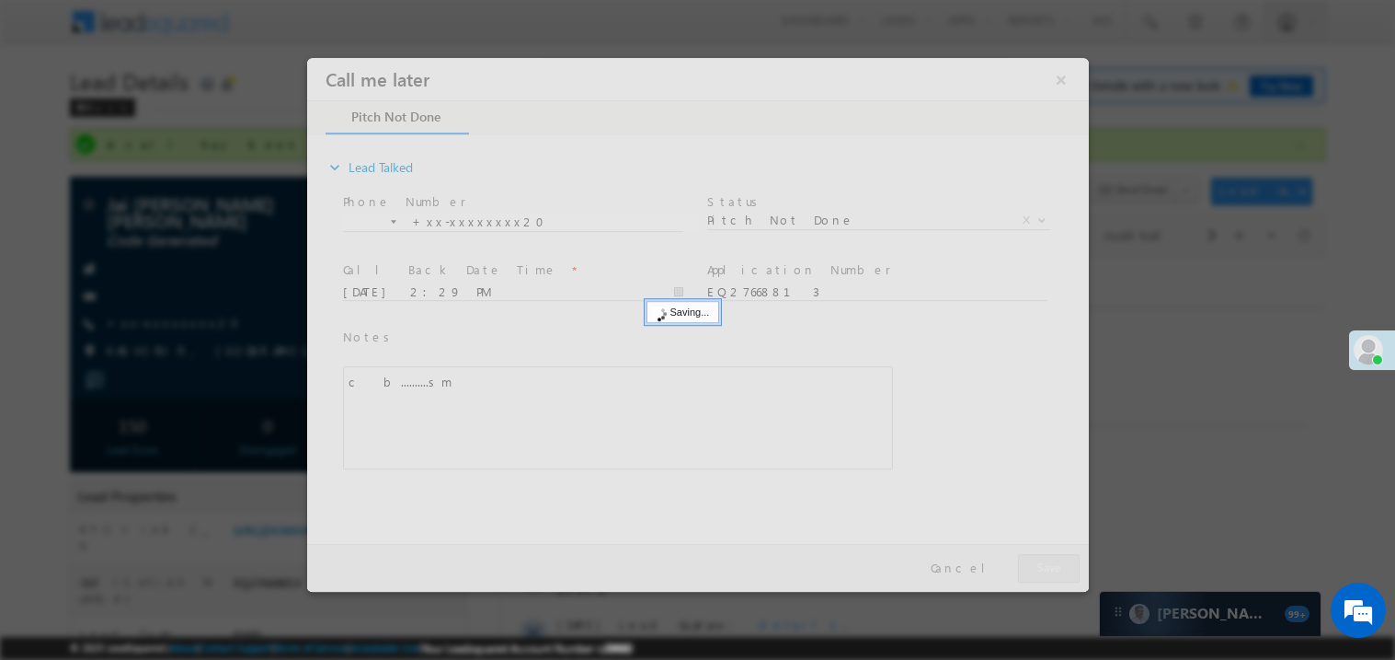
click at [1051, 562] on div at bounding box center [697, 324] width 782 height 534
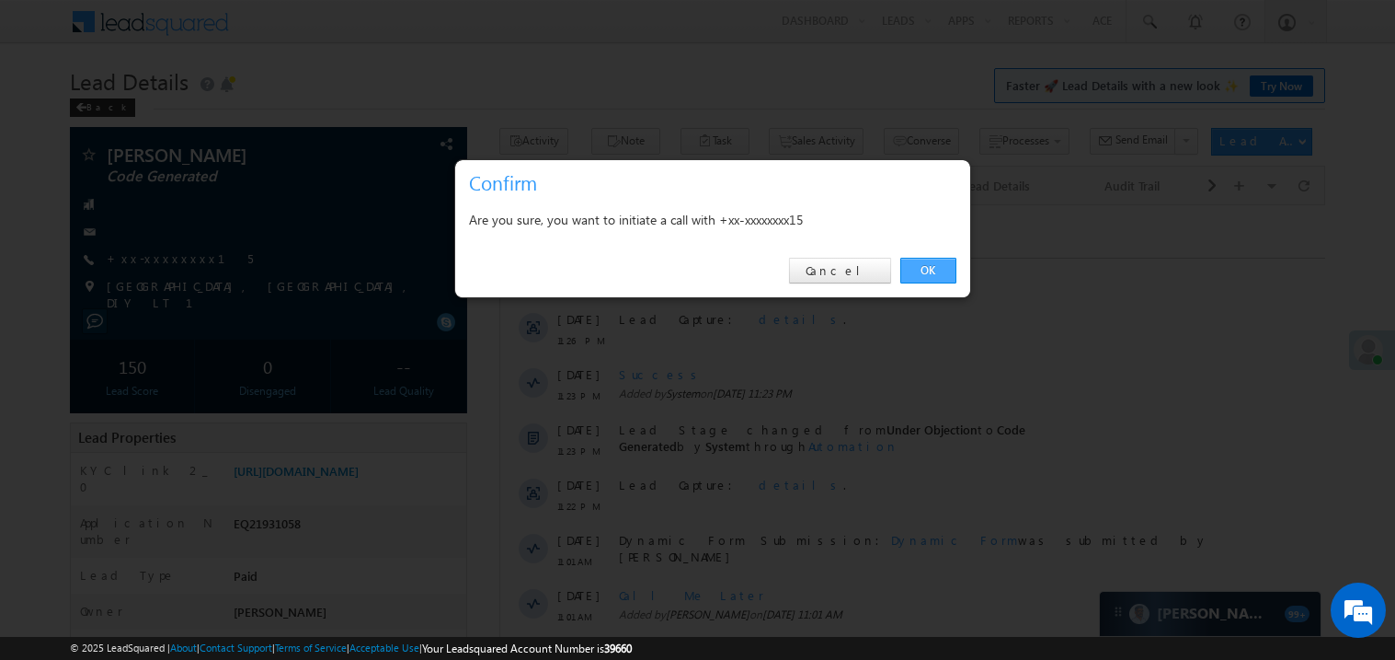
click at [933, 268] on link "OK" at bounding box center [929, 271] width 56 height 26
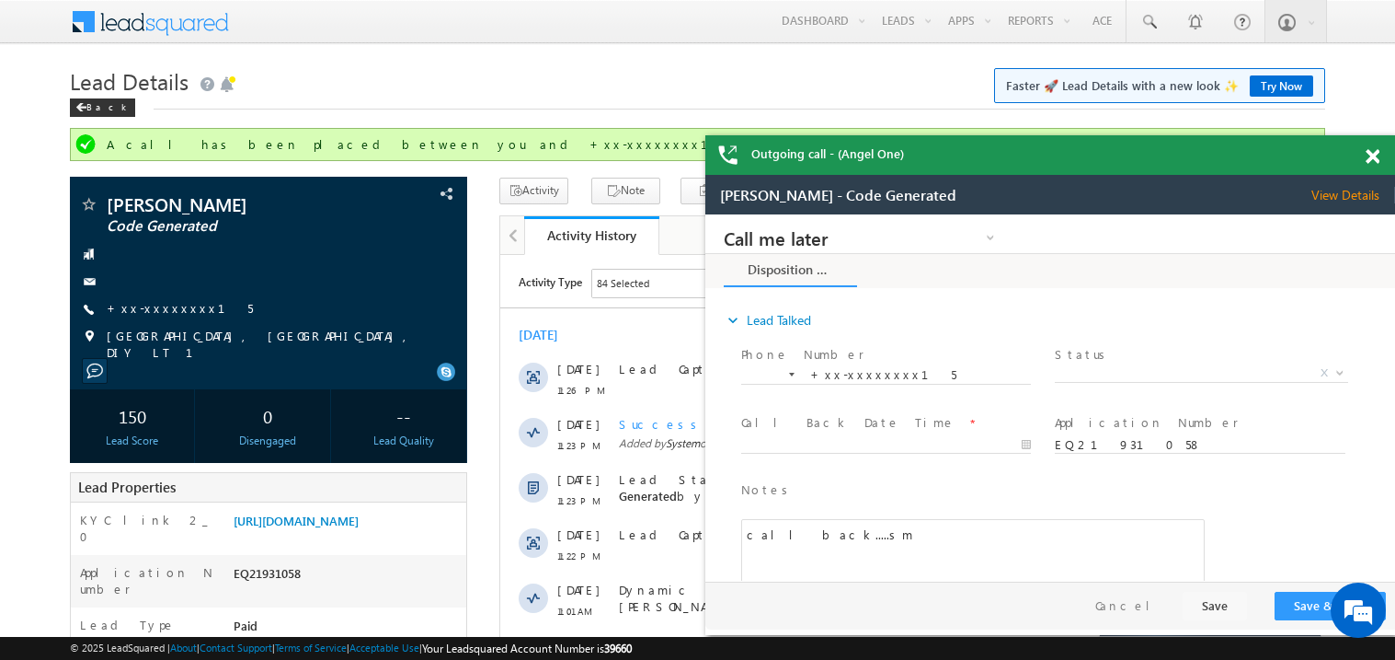
click at [1378, 155] on span at bounding box center [1373, 157] width 14 height 16
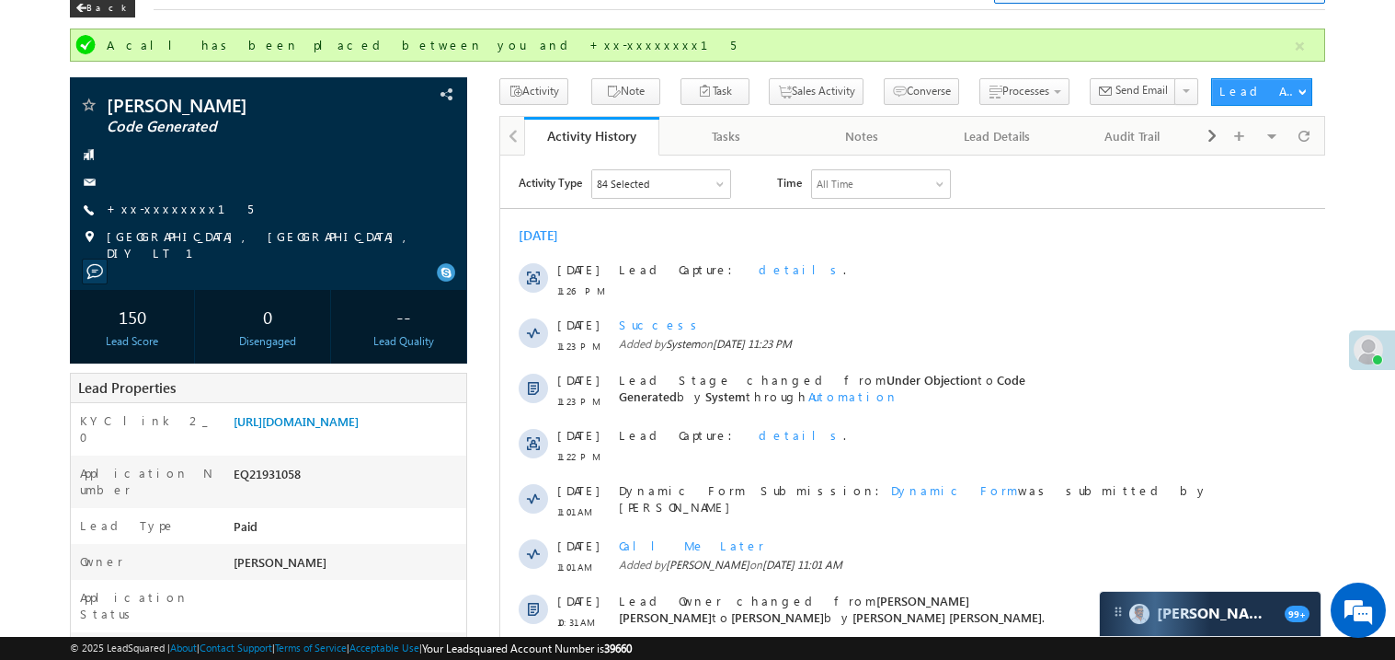
scroll to position [73, 0]
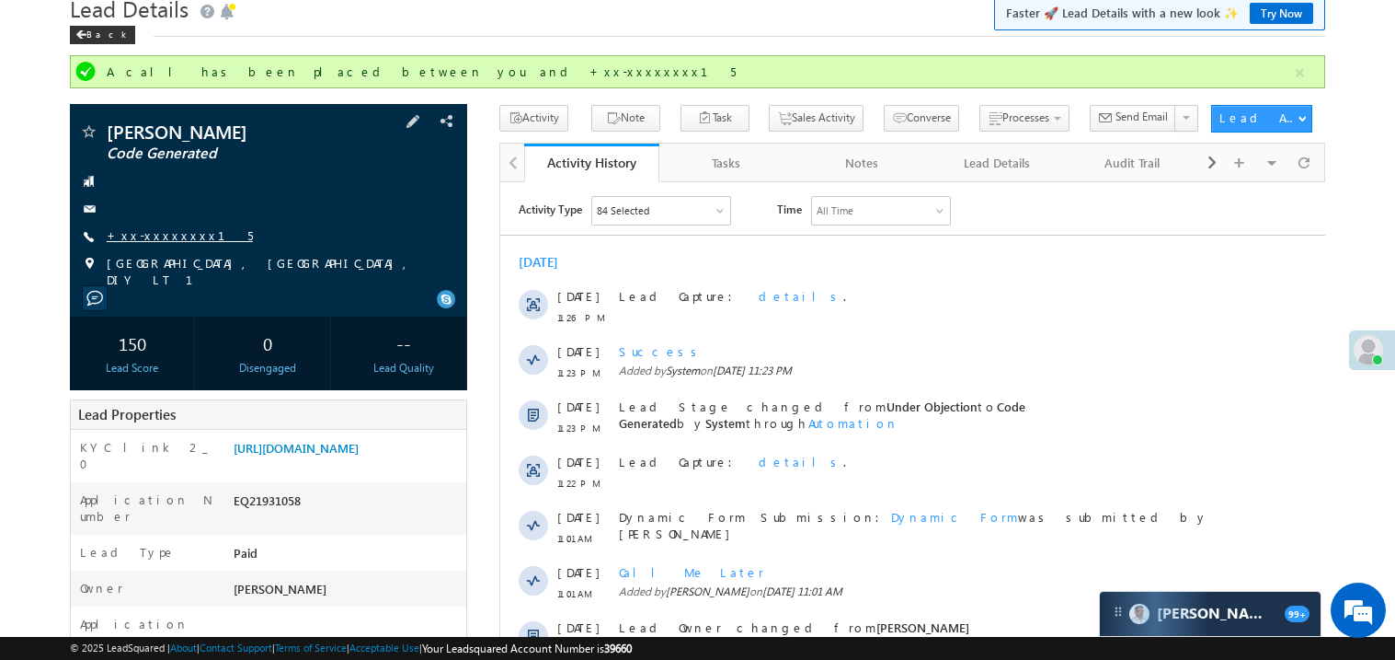
click at [174, 236] on link "+xx-xxxxxxxx15" at bounding box center [180, 235] width 146 height 16
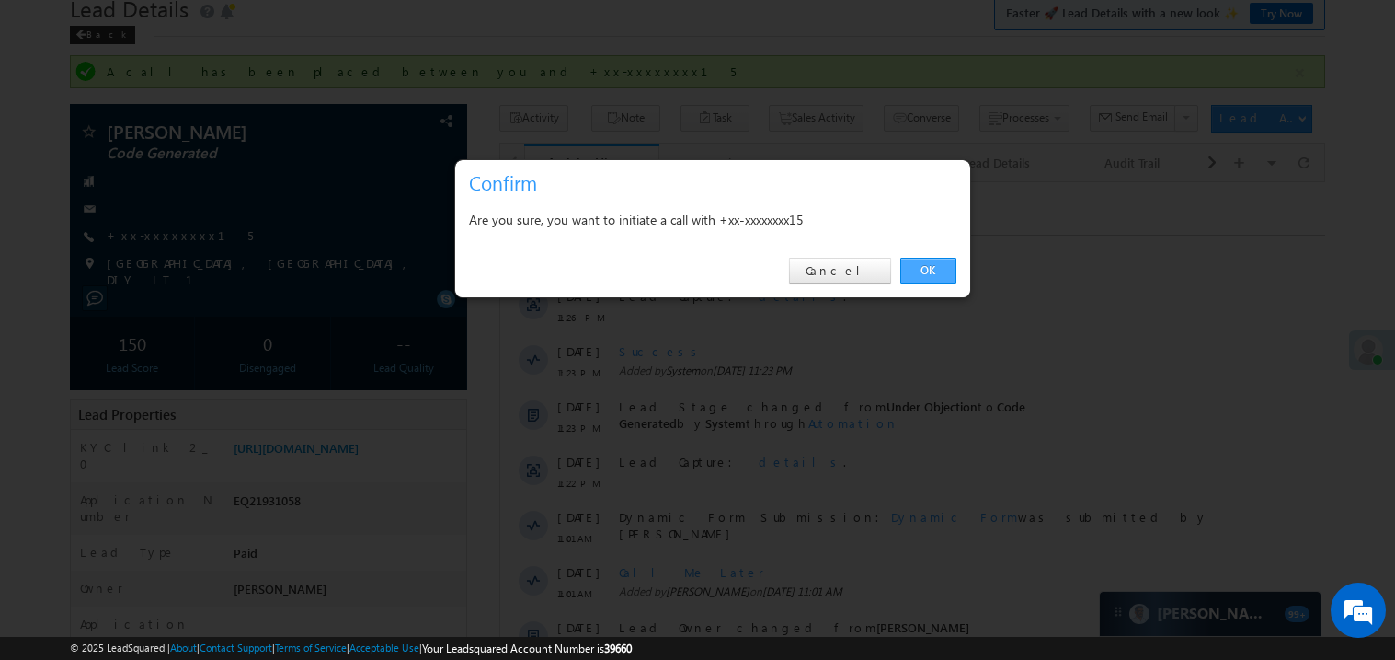
click at [936, 270] on link "OK" at bounding box center [929, 271] width 56 height 26
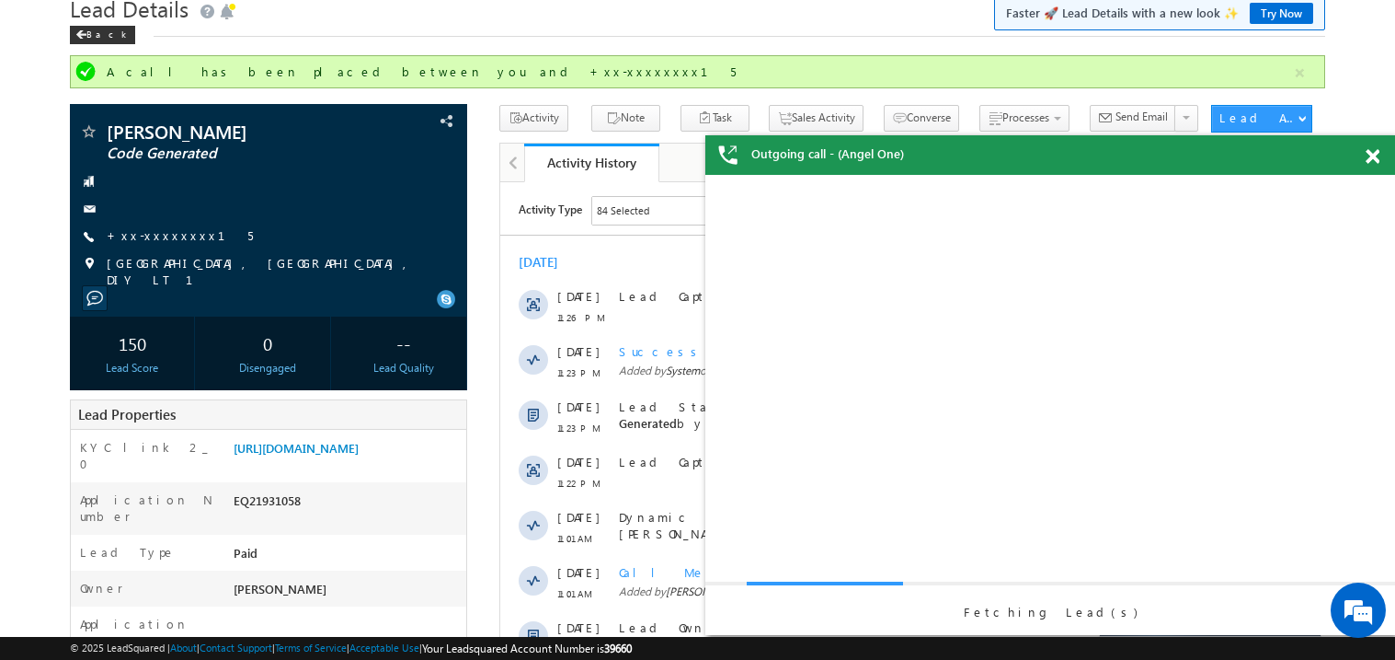
scroll to position [0, 0]
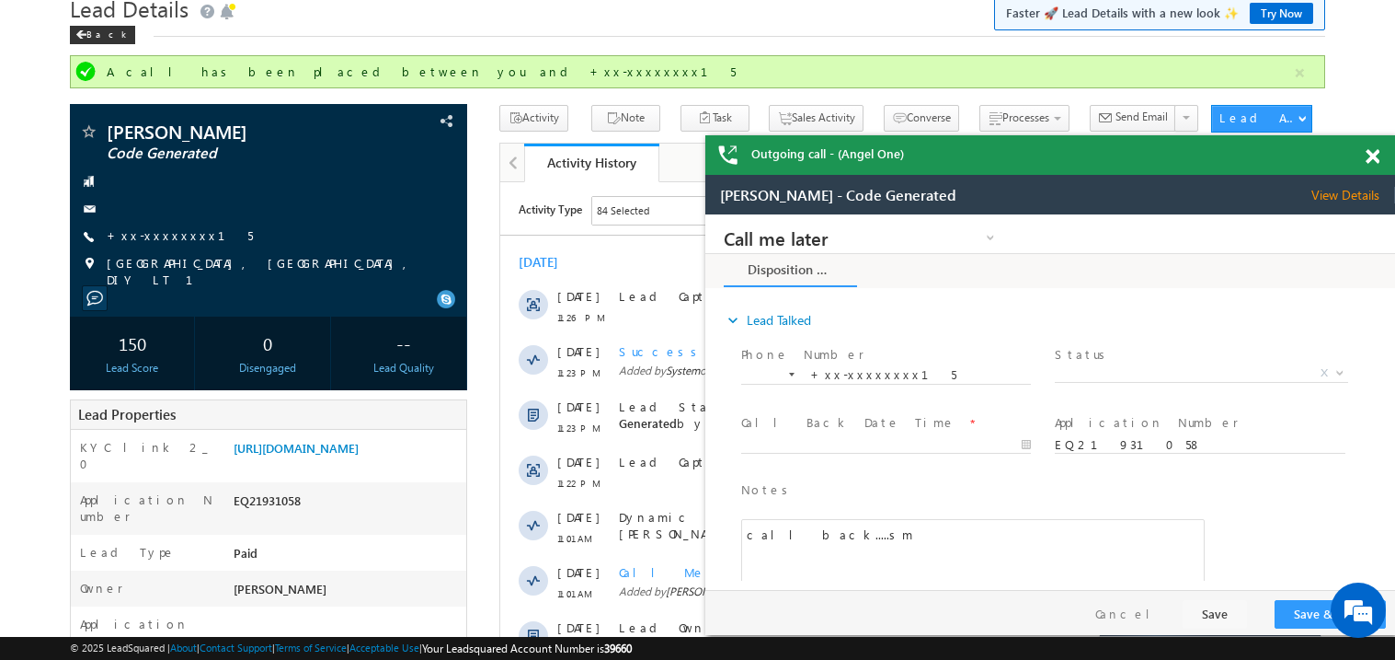
click at [1378, 156] on span at bounding box center [1373, 157] width 14 height 16
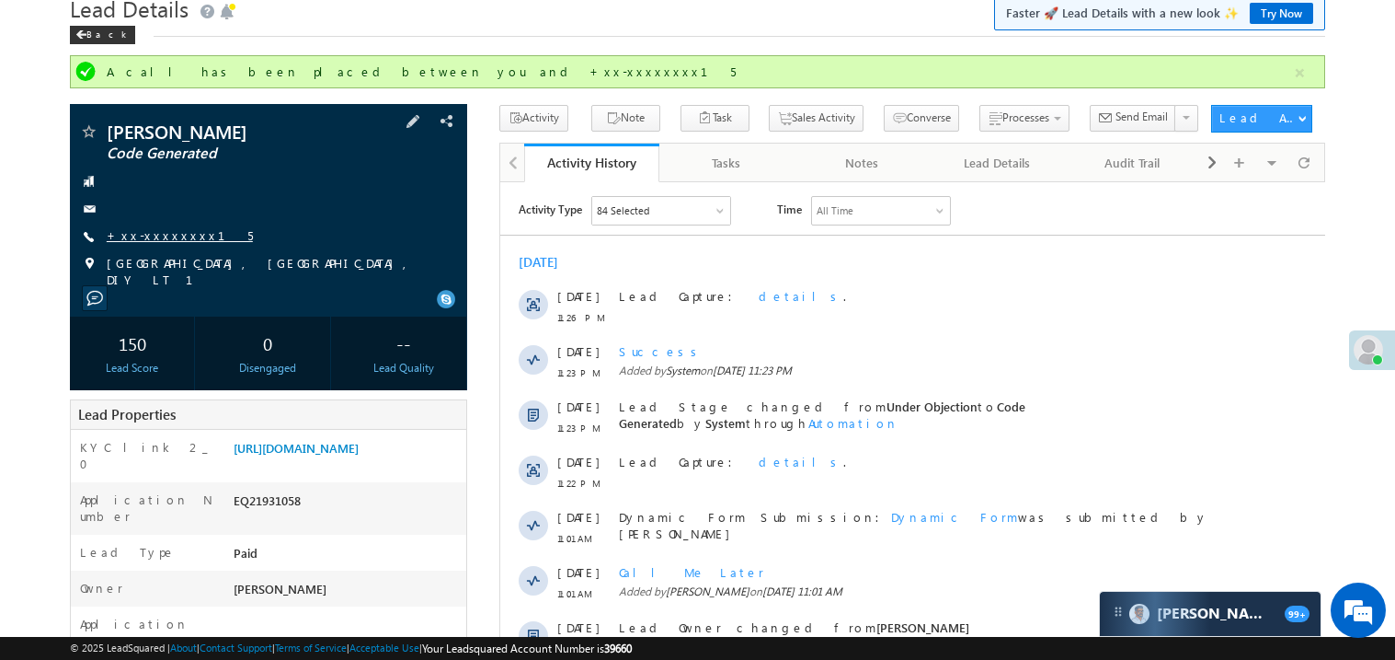
click at [160, 237] on link "+xx-xxxxxxxx15" at bounding box center [180, 235] width 146 height 16
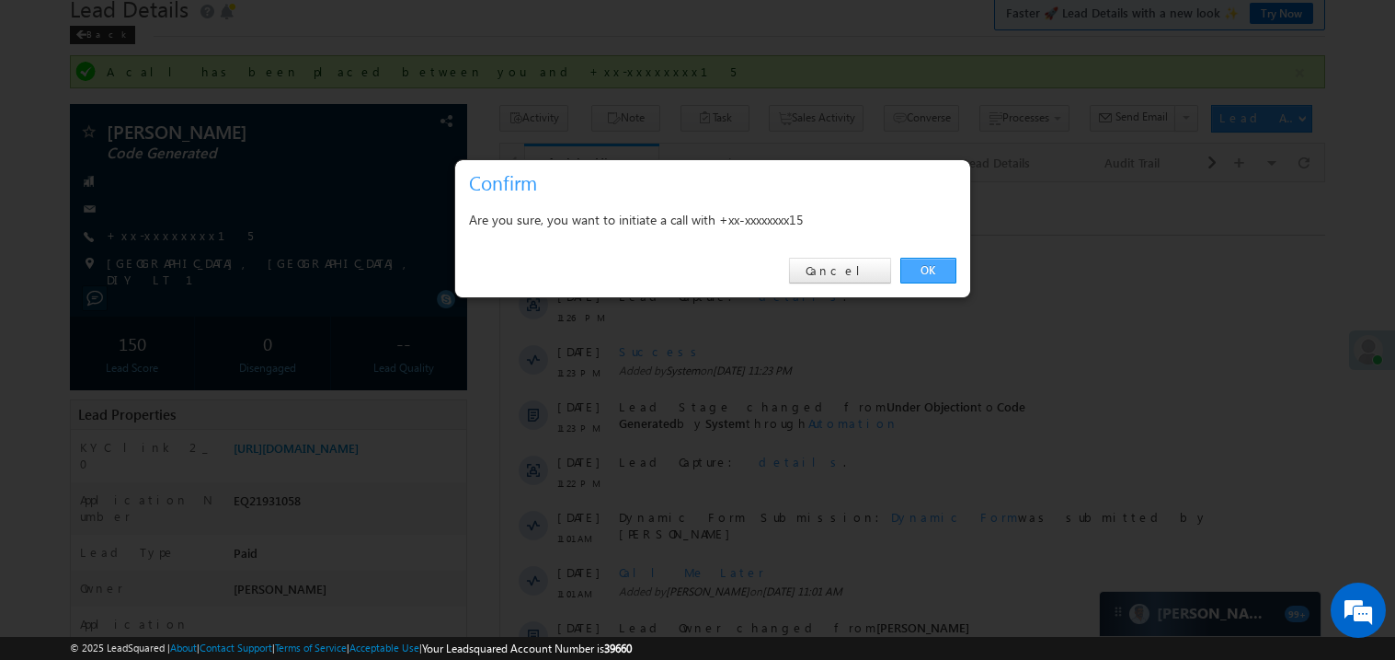
click at [929, 273] on link "OK" at bounding box center [929, 271] width 56 height 26
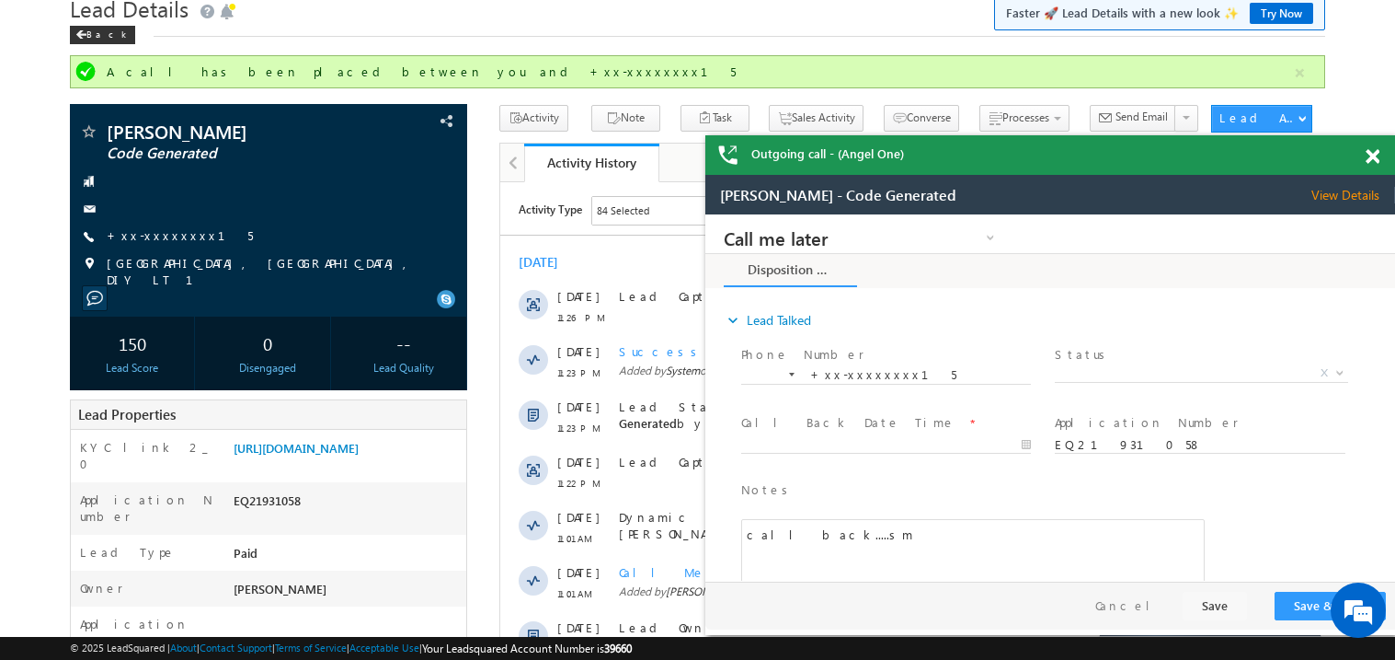
click at [1379, 153] on span at bounding box center [1373, 157] width 14 height 16
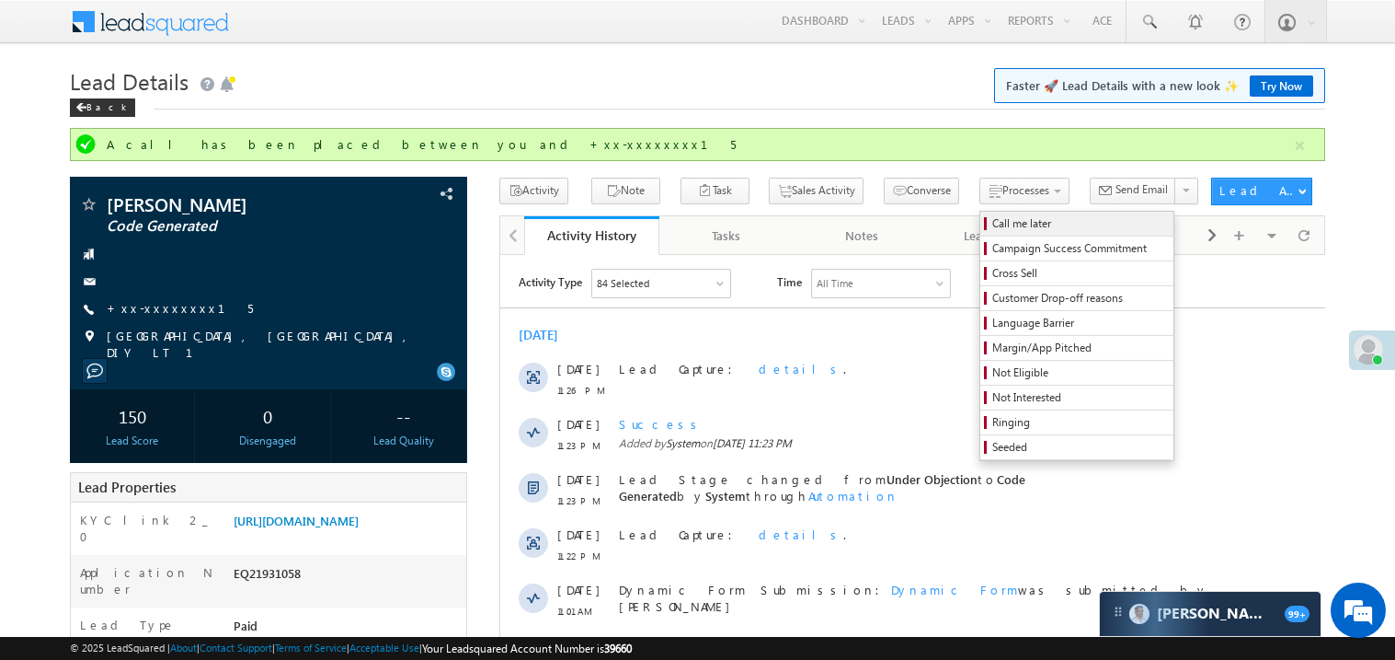
click at [993, 220] on span "Call me later" at bounding box center [1080, 223] width 175 height 17
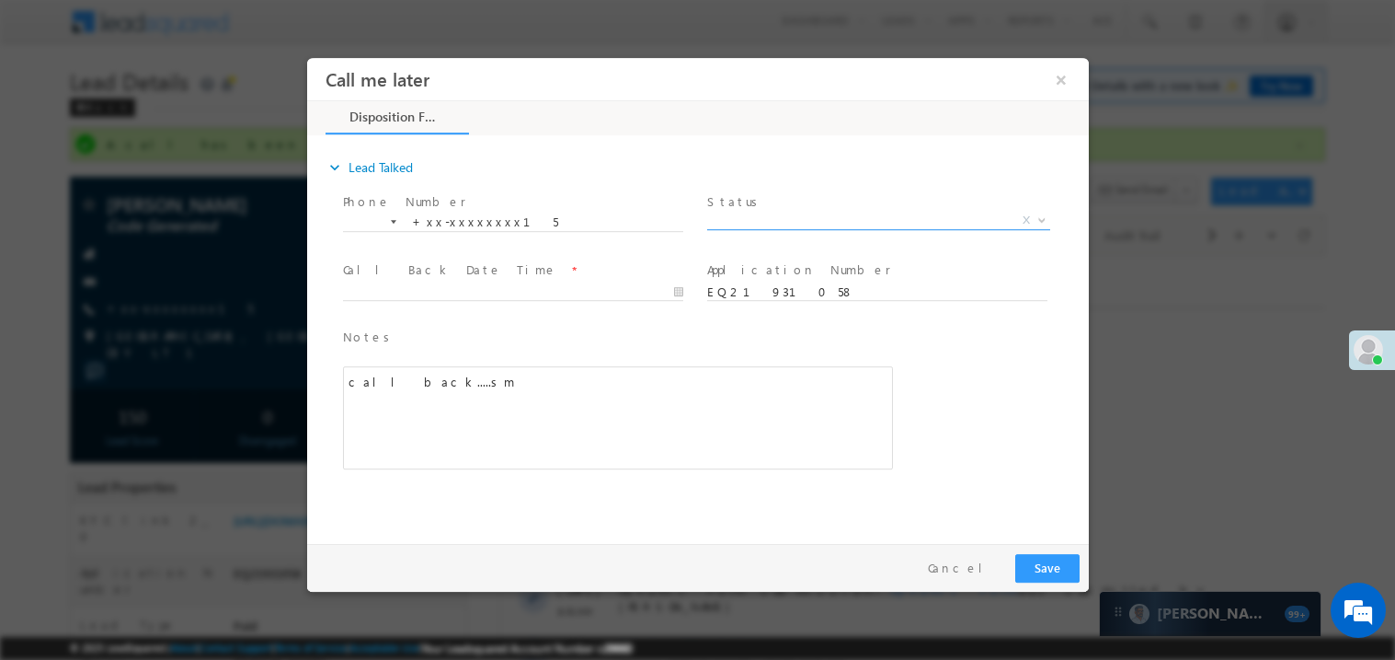
click at [801, 212] on span "X" at bounding box center [877, 220] width 343 height 18
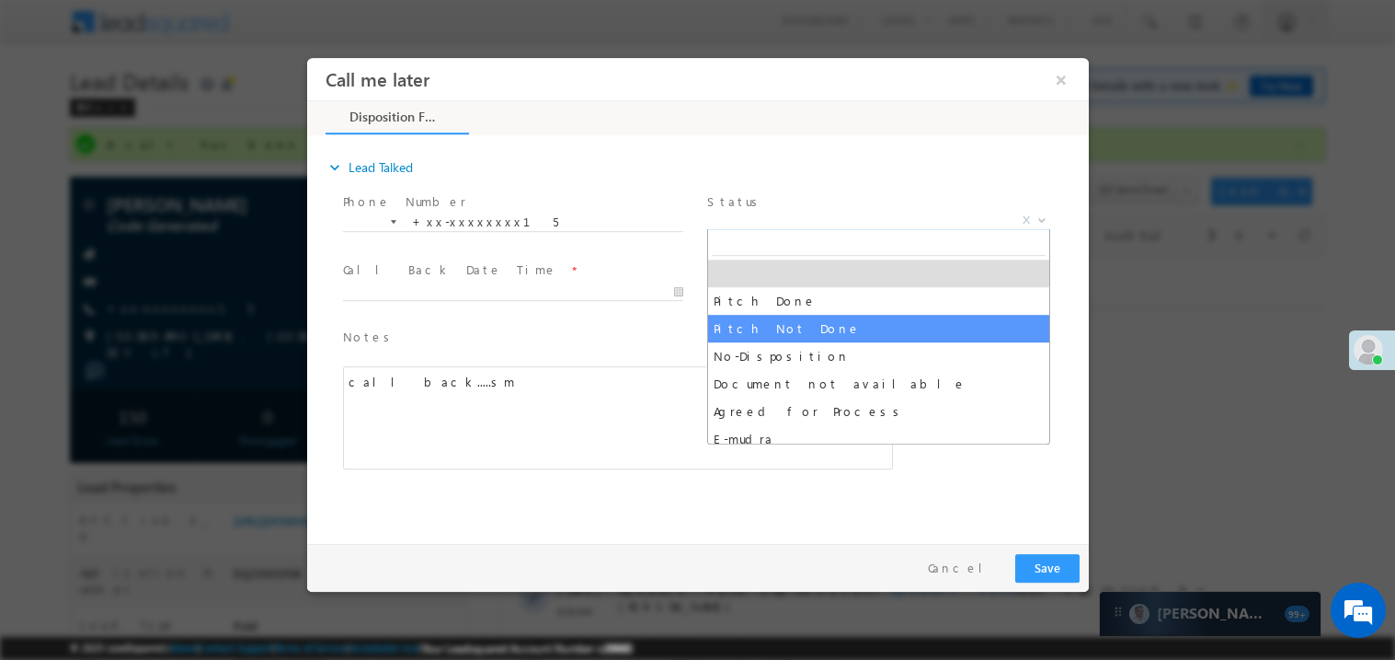
select select "Pitch Not Done"
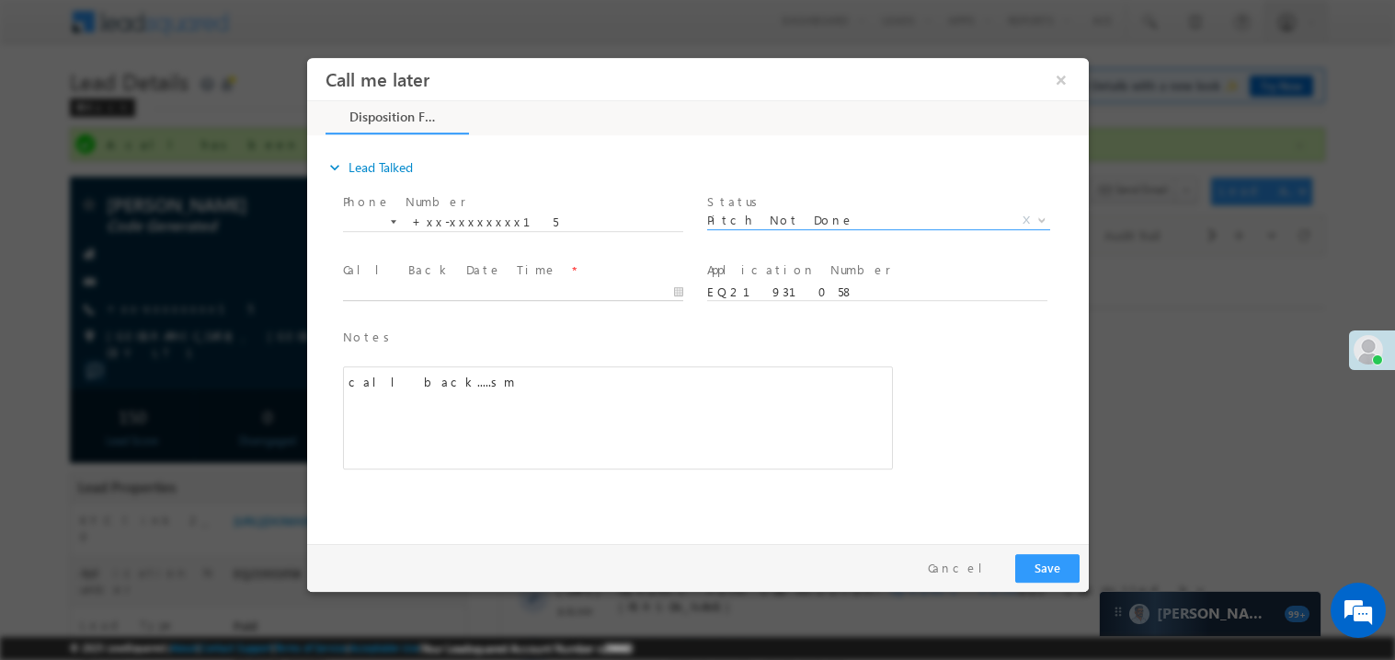
click at [422, 293] on body "Call me later ×" at bounding box center [697, 295] width 782 height 477
type input "08/30/25 2:33 PM"
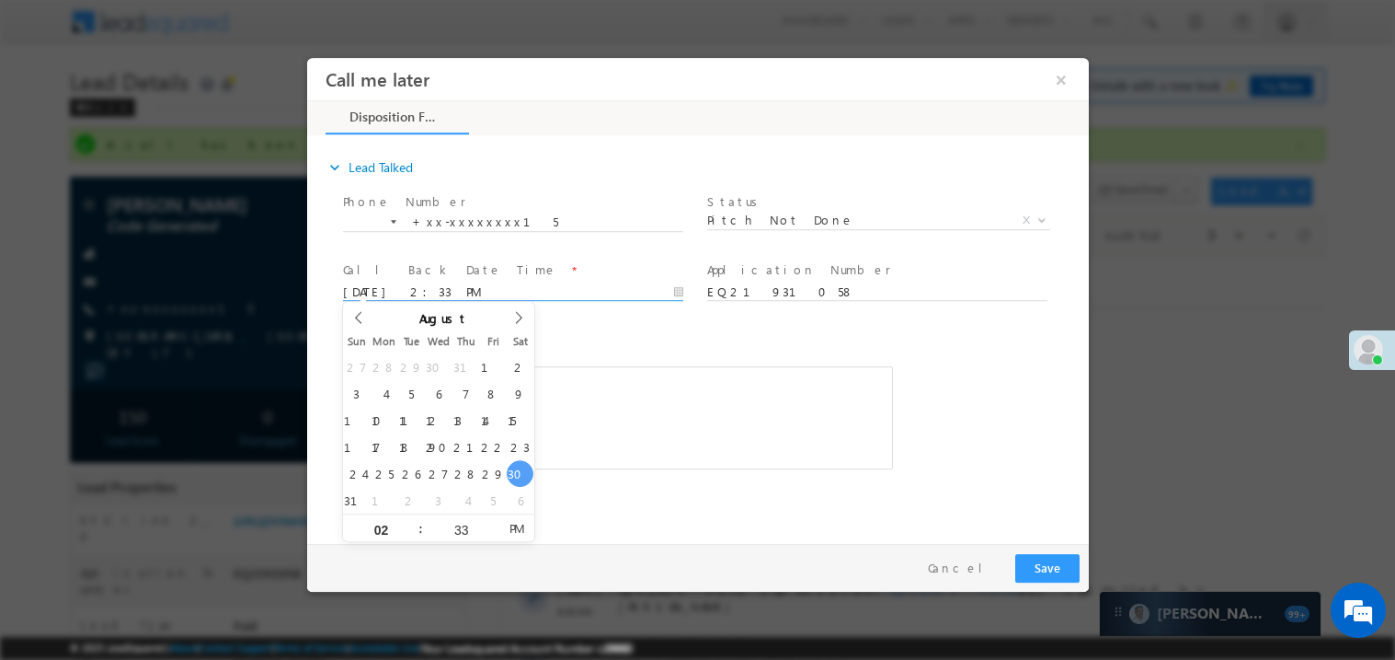
click at [706, 476] on span at bounding box center [603, 477] width 522 height 20
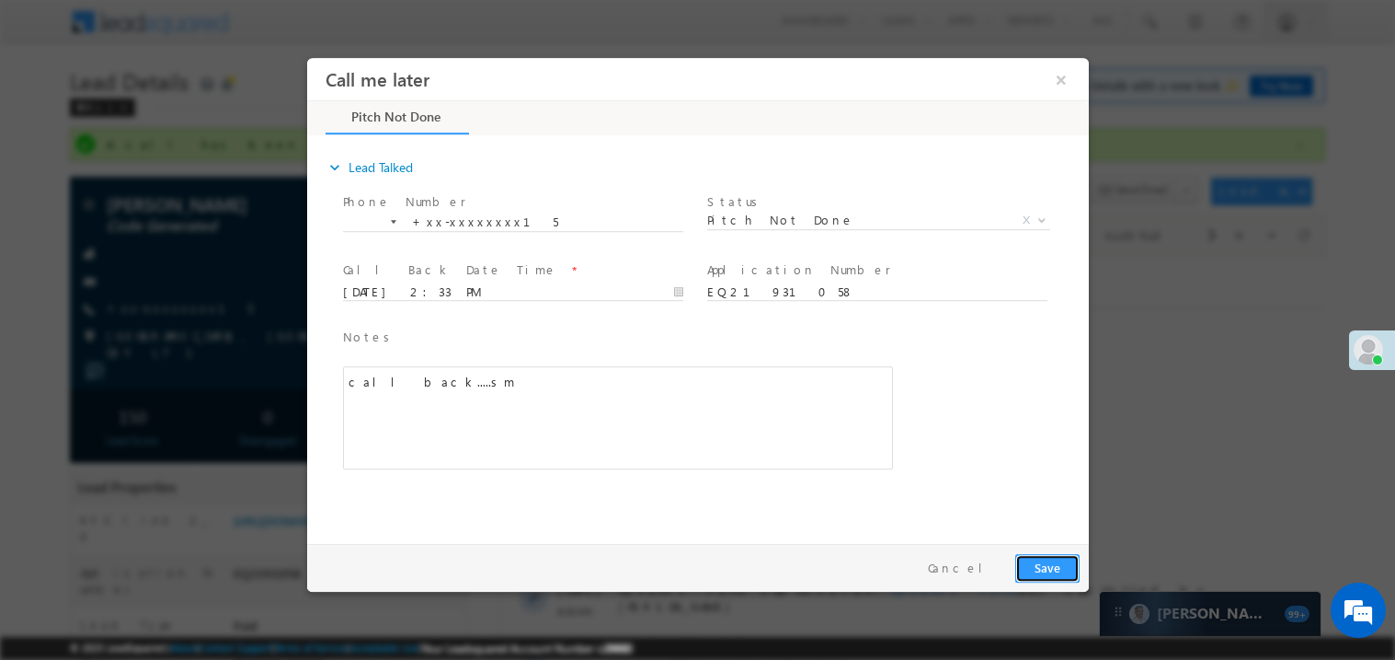
click at [1054, 570] on button "Save" at bounding box center [1047, 567] width 64 height 29
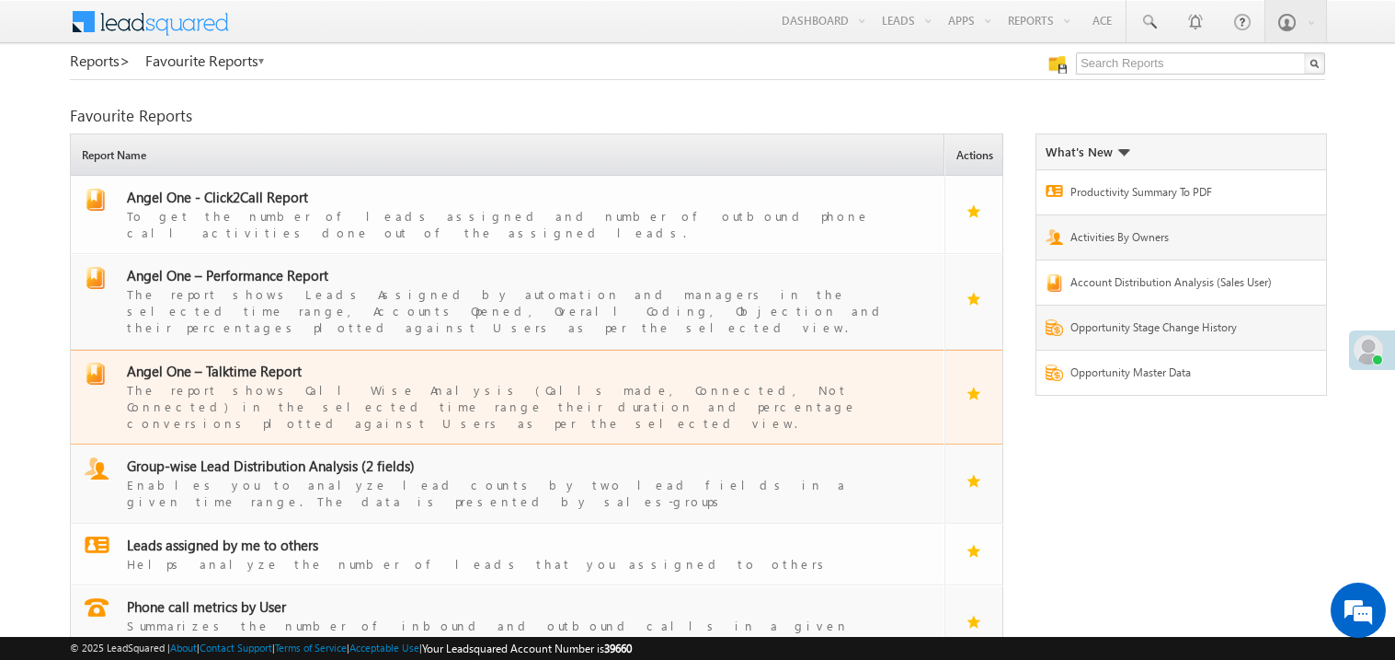
click at [271, 362] on span "Angel One – Talktime Report" at bounding box center [214, 371] width 175 height 18
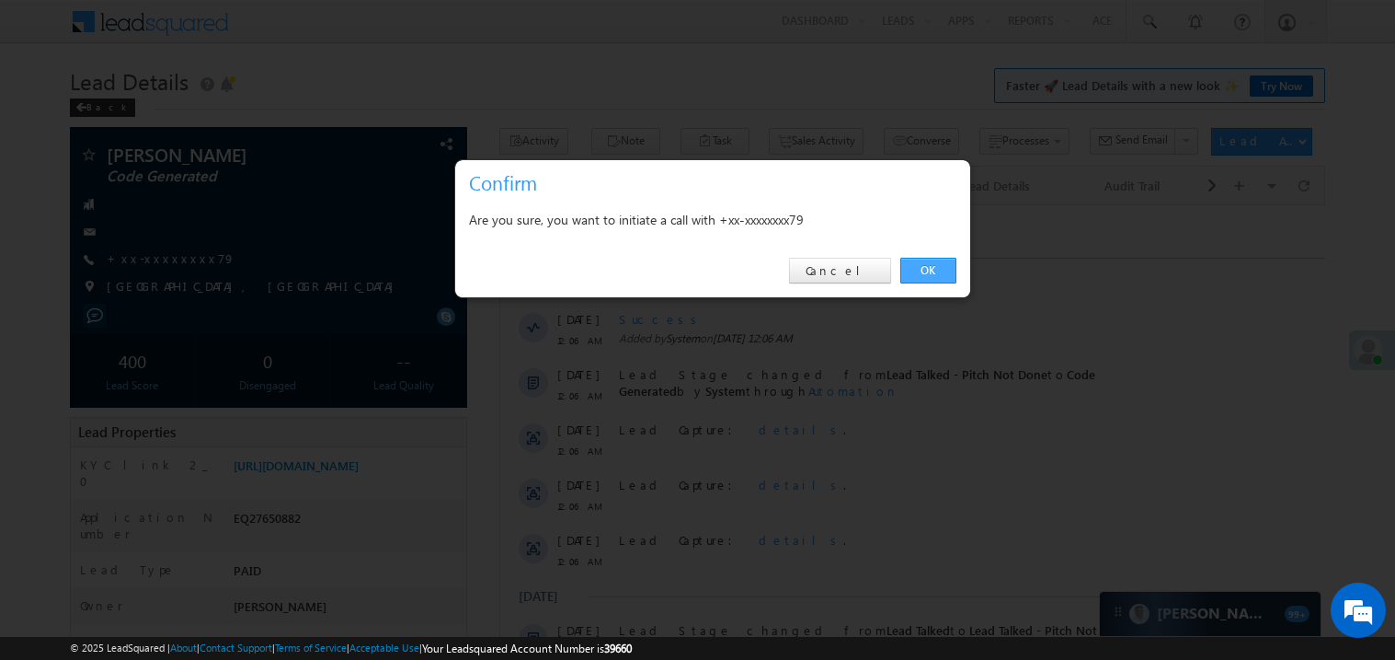
click at [918, 273] on link "OK" at bounding box center [929, 271] width 56 height 26
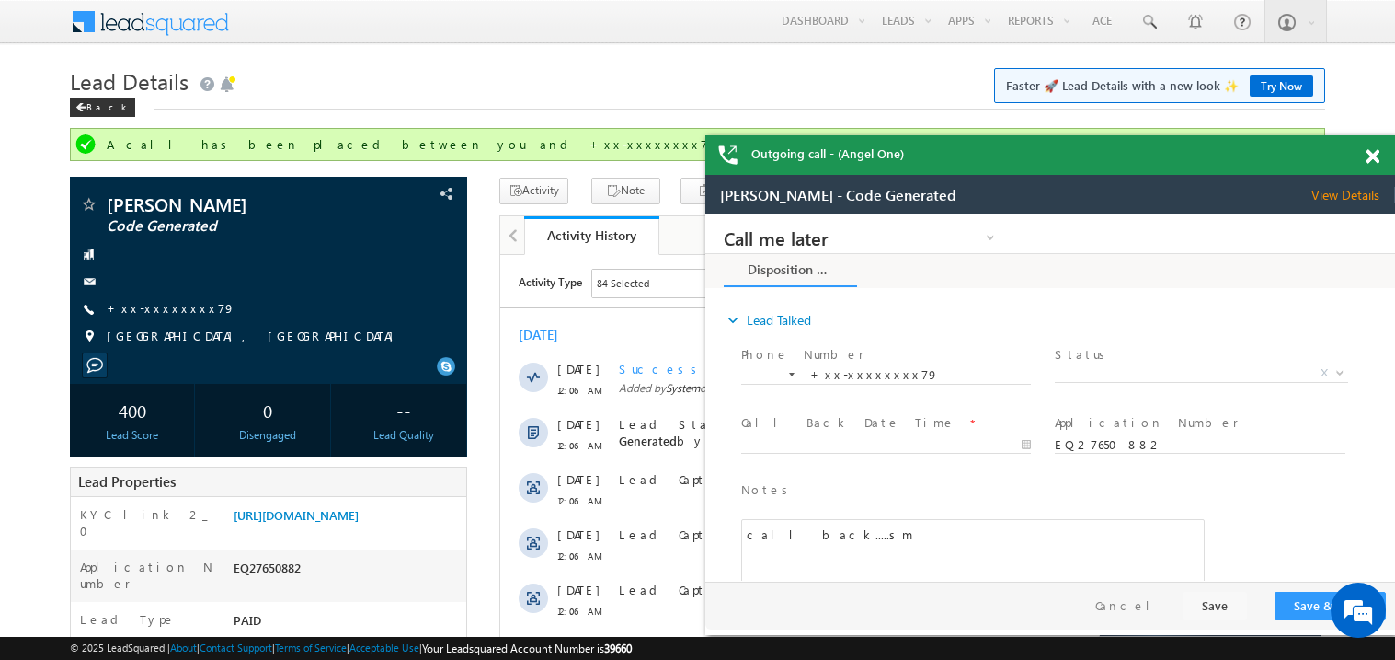
click at [1373, 151] on span at bounding box center [1373, 157] width 14 height 16
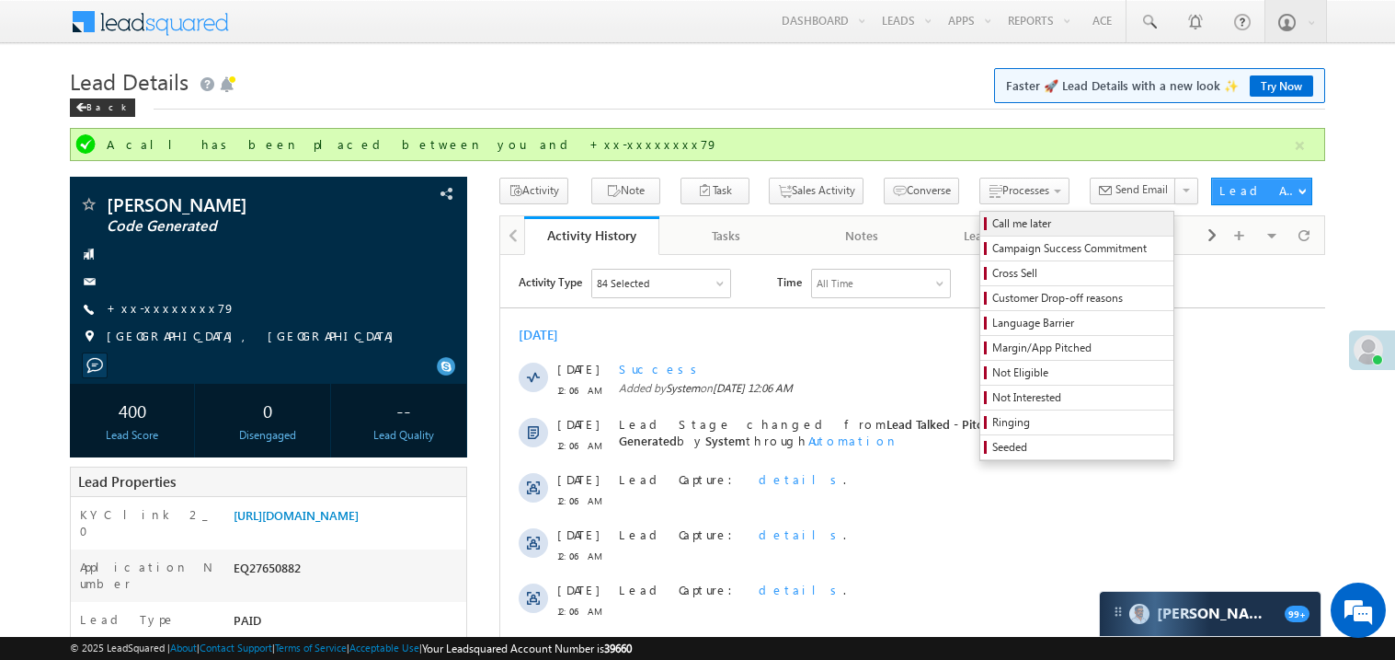
click at [993, 225] on span "Call me later" at bounding box center [1080, 223] width 175 height 17
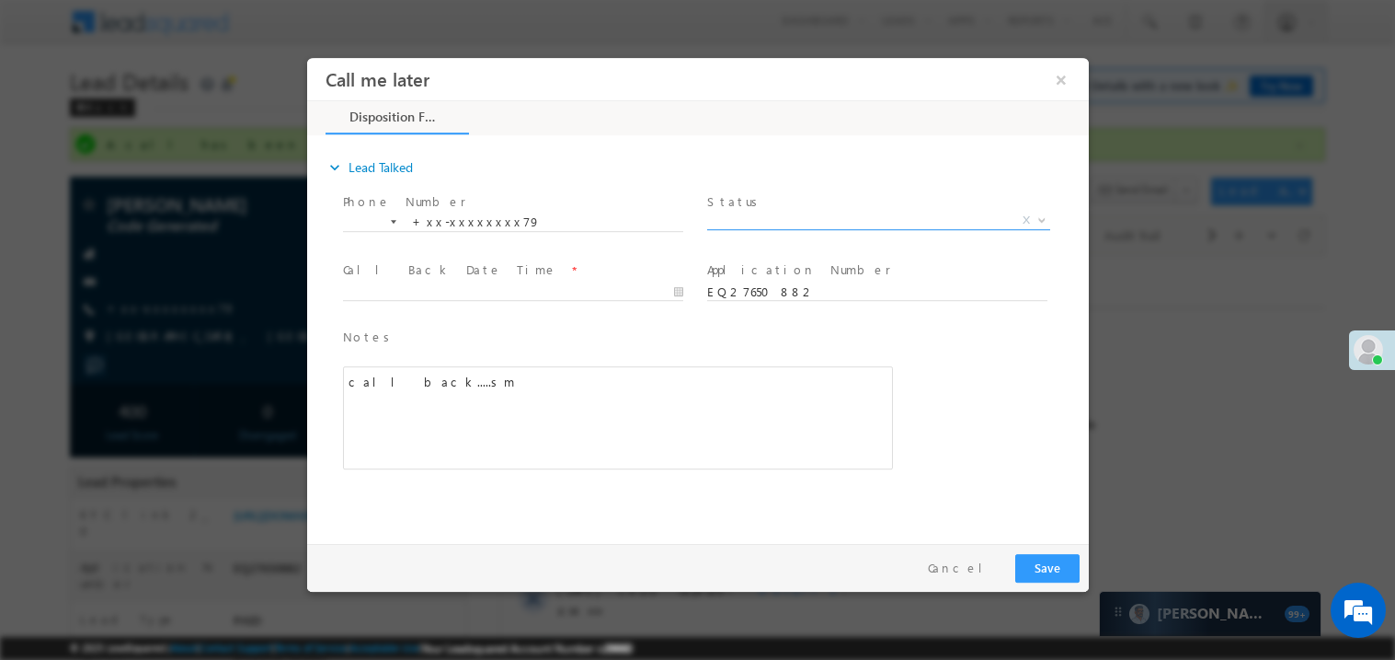
click at [807, 220] on span "X" at bounding box center [877, 220] width 343 height 18
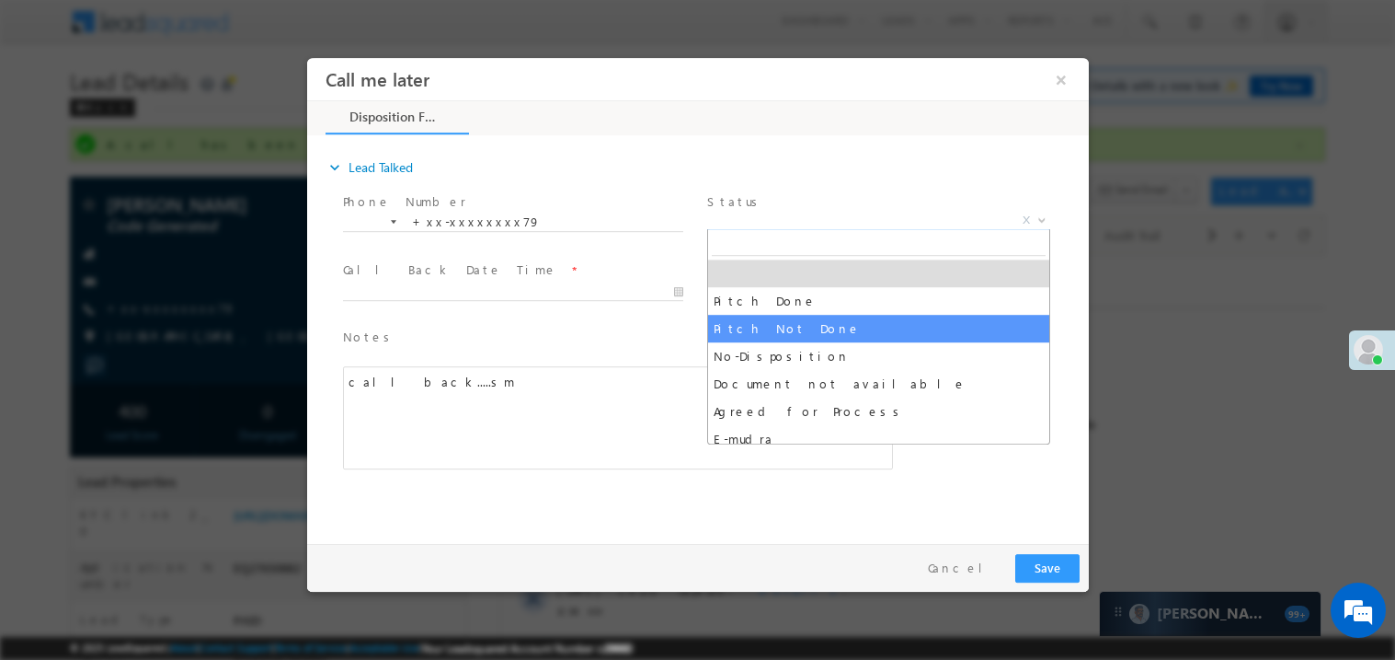
select select "Pitch Not Done"
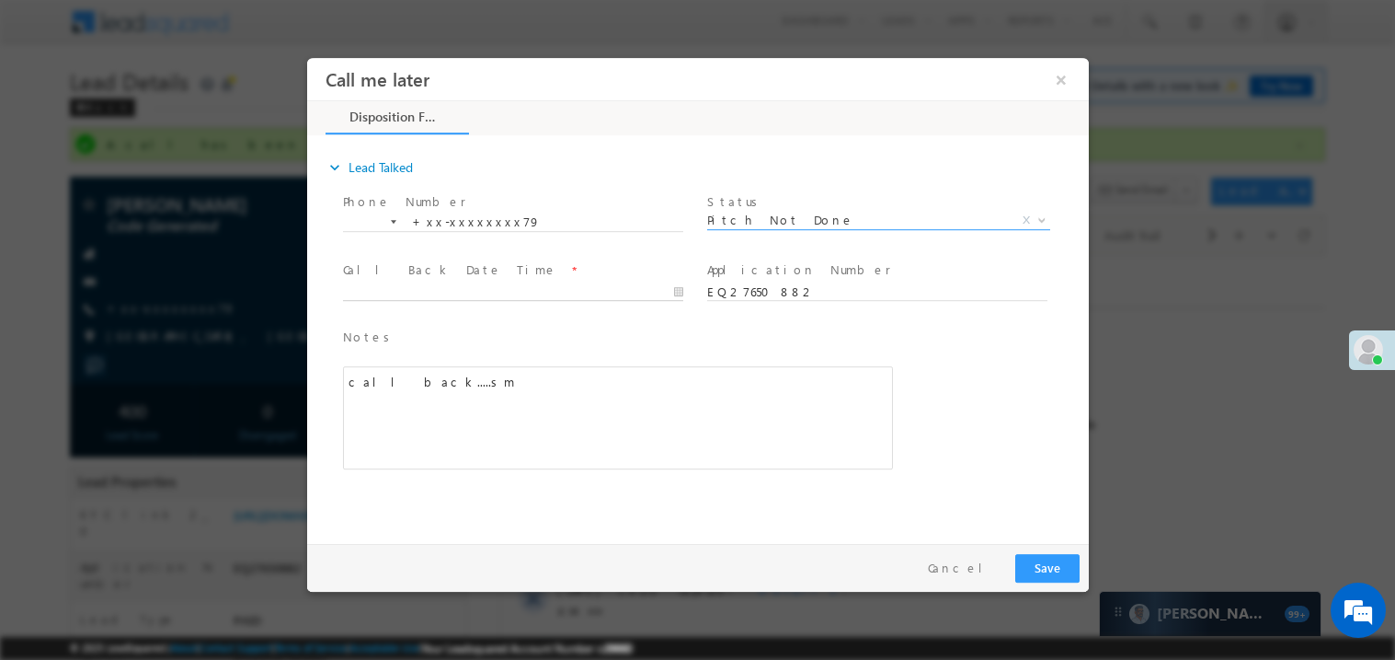
click at [509, 286] on body "Call me later ×" at bounding box center [697, 295] width 782 height 477
type input "[DATE] 2:35 PM"
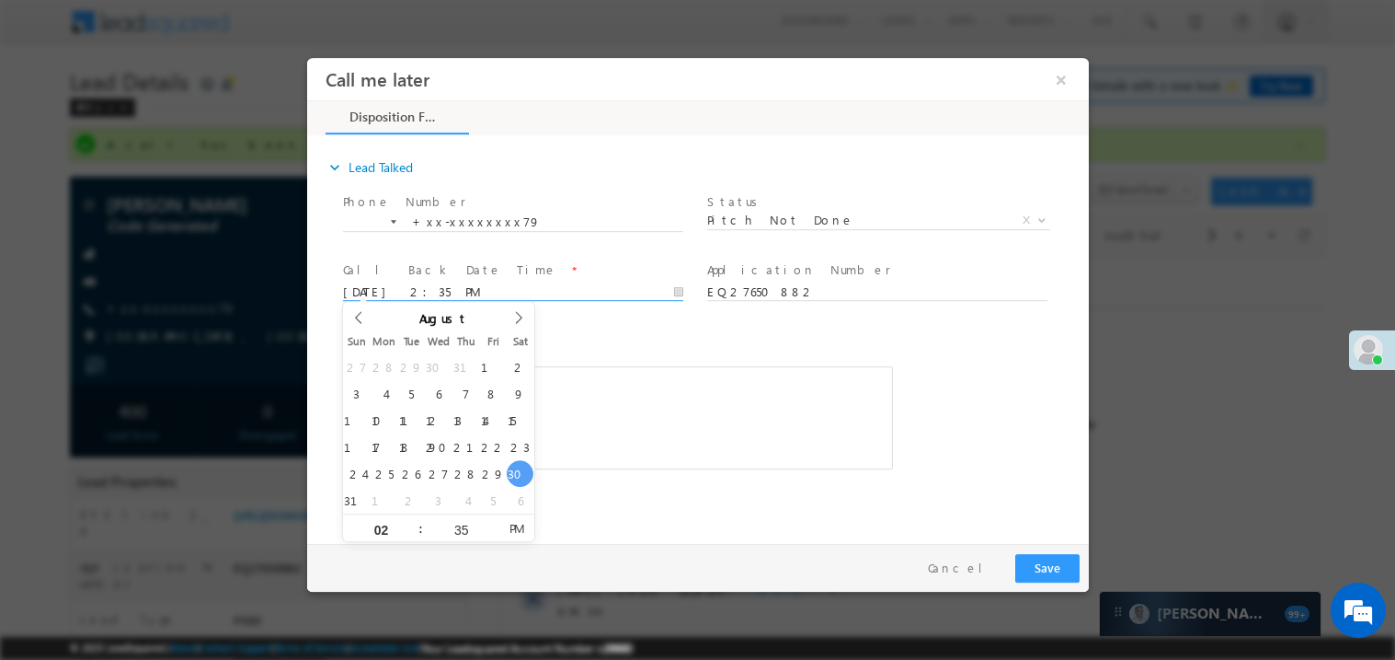
click at [687, 394] on div "call back.....sm" at bounding box center [617, 416] width 550 height 103
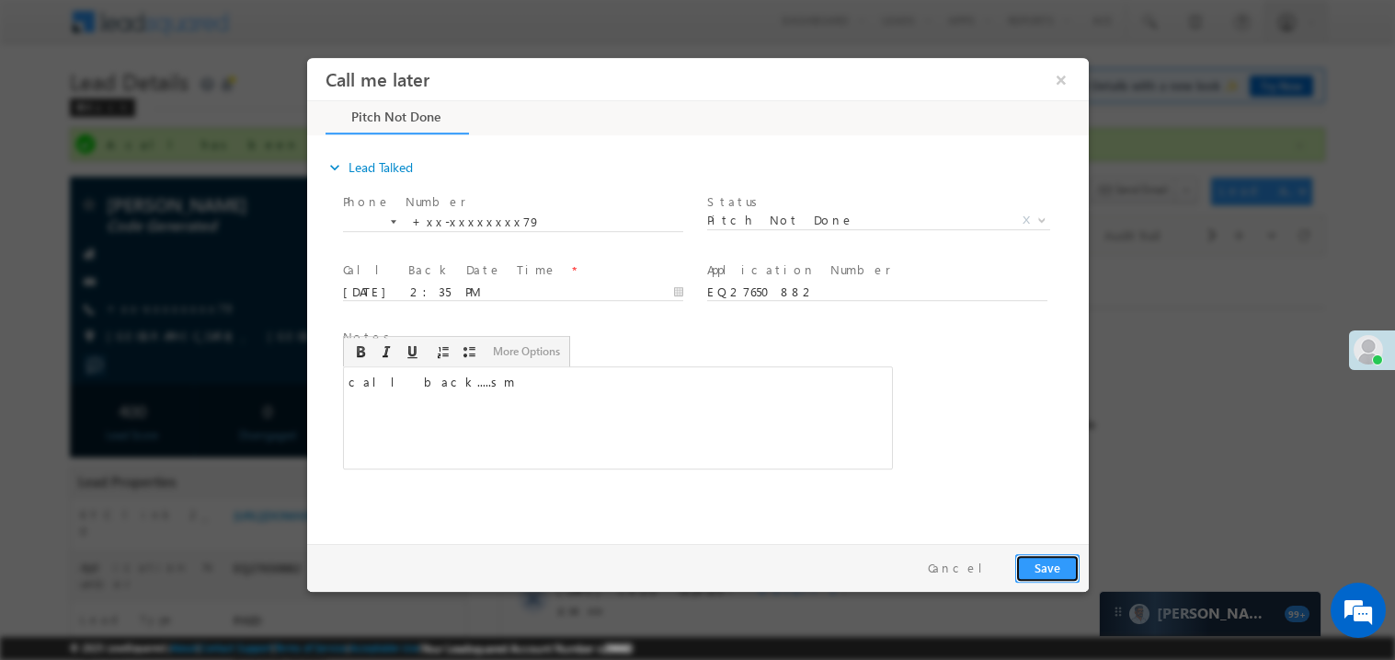
click at [1063, 576] on button "Save" at bounding box center [1047, 567] width 64 height 29
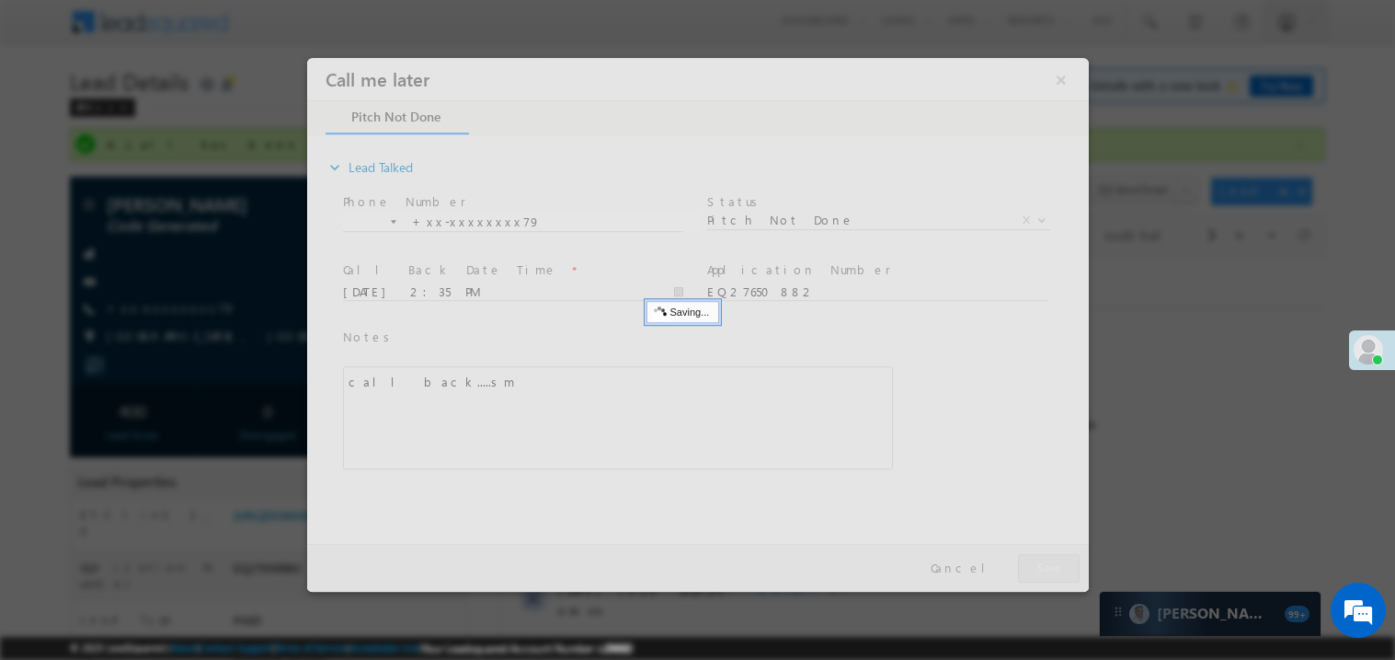
click at [1063, 576] on div at bounding box center [697, 324] width 782 height 534
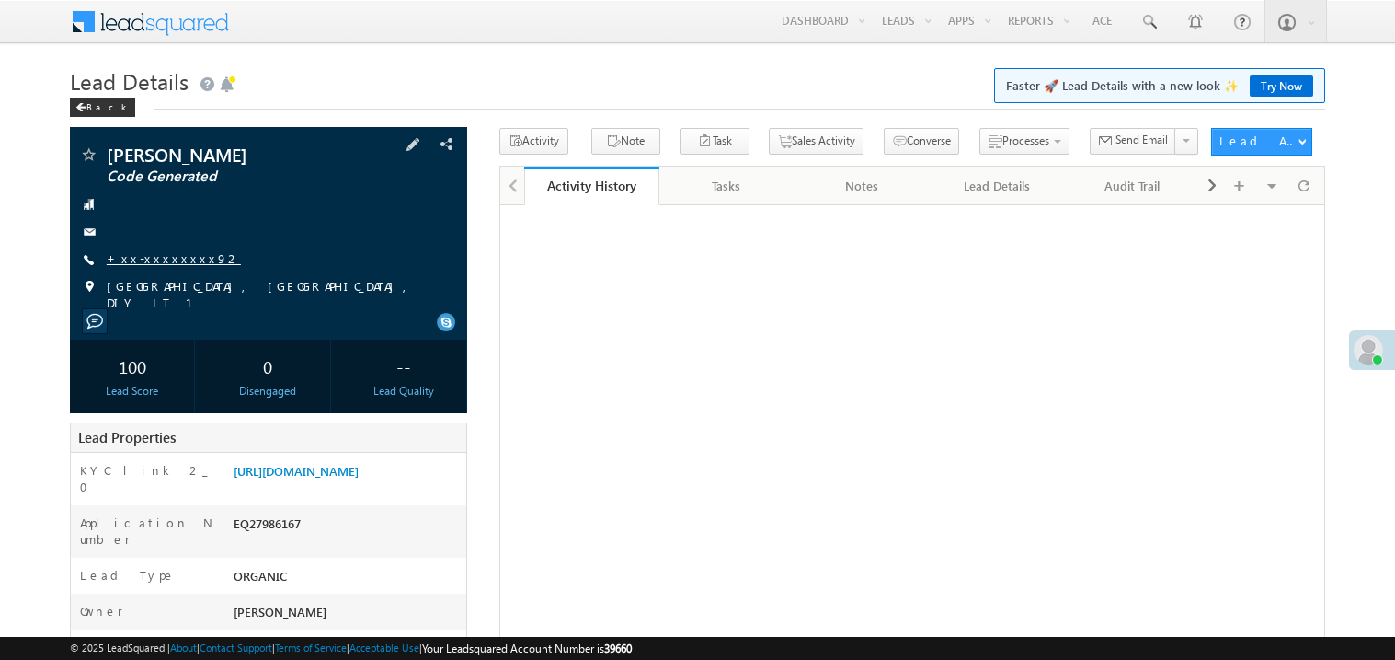
click at [160, 258] on link "+xx-xxxxxxxx92" at bounding box center [174, 258] width 134 height 16
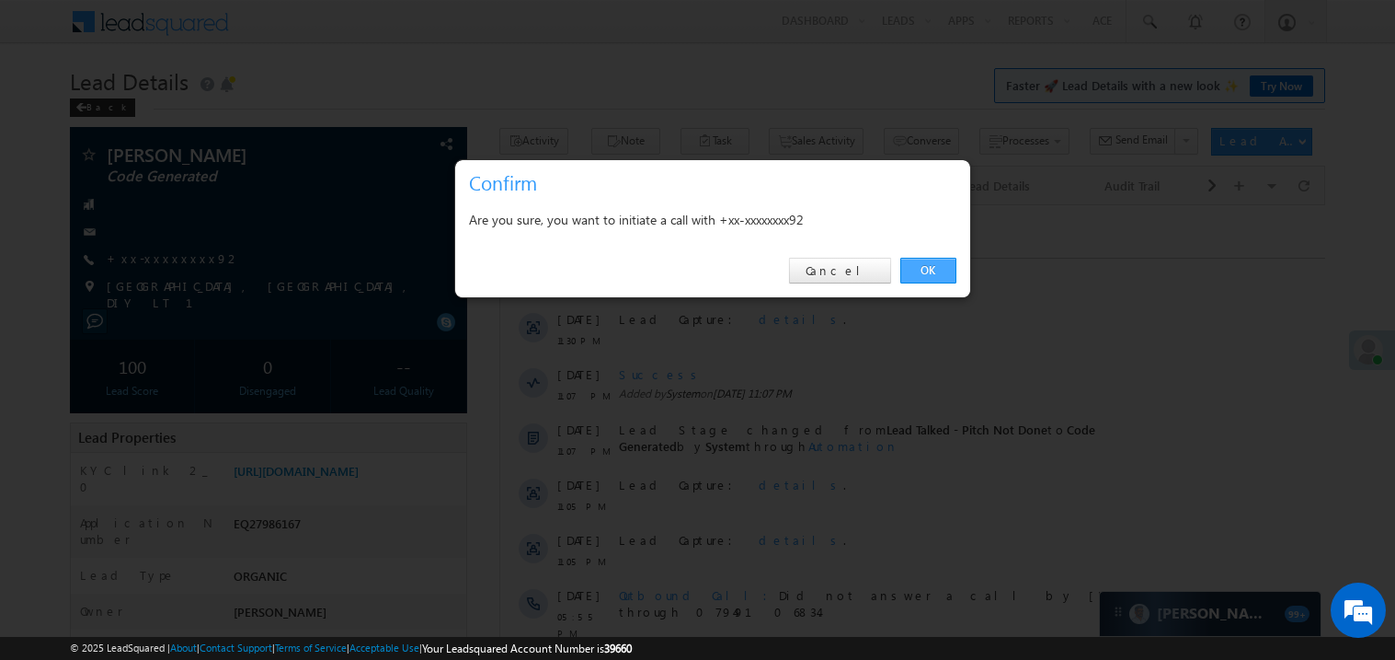
click at [926, 272] on link "OK" at bounding box center [929, 271] width 56 height 26
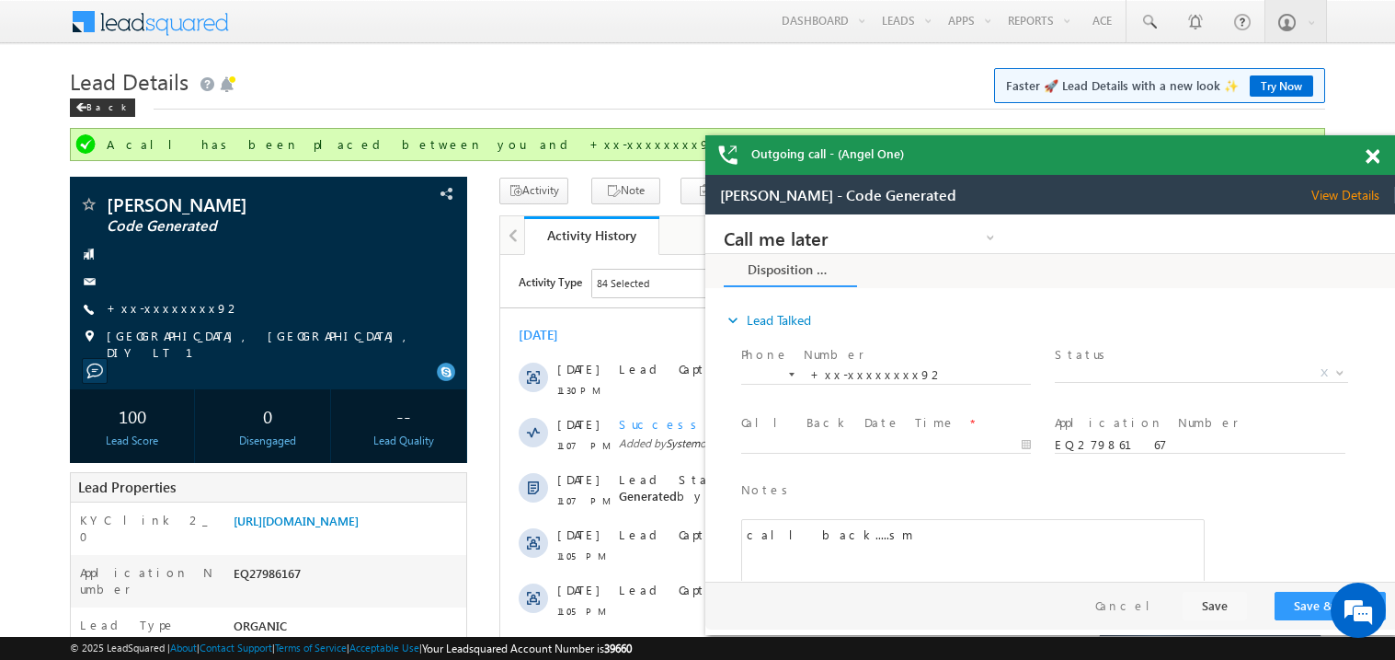
click at [1374, 158] on span at bounding box center [1373, 157] width 14 height 16
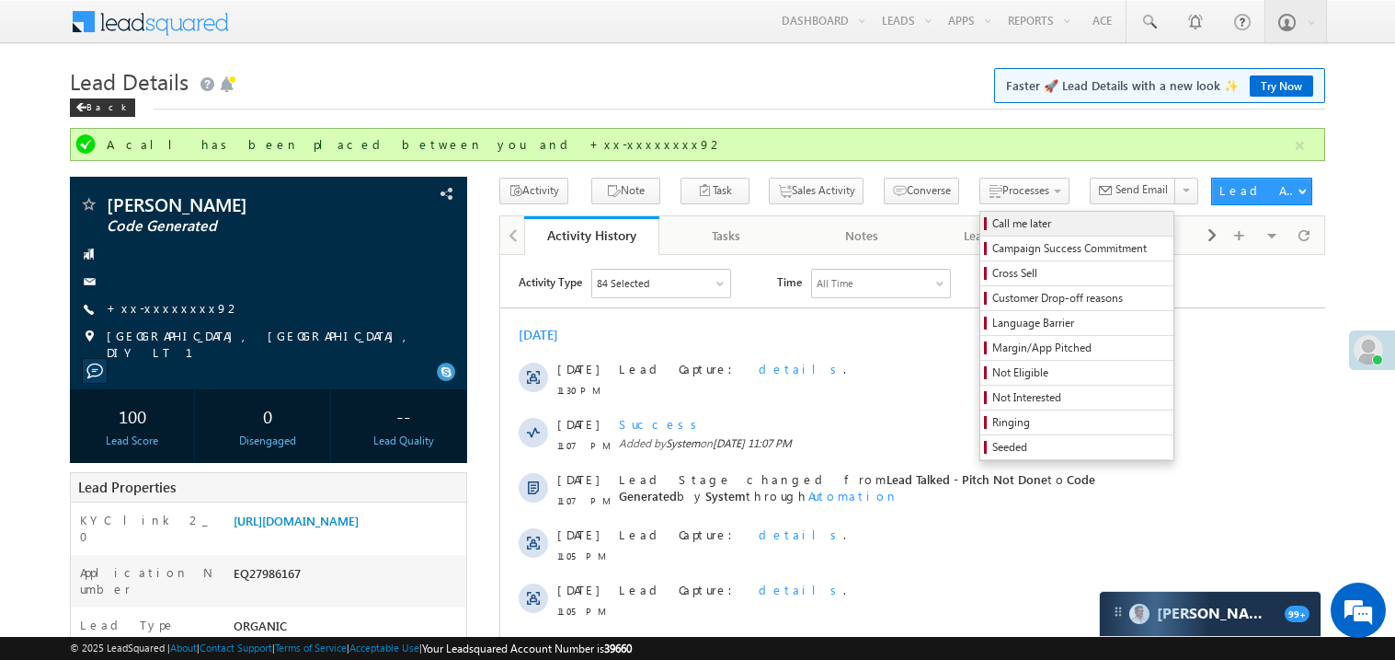
click at [993, 219] on span "Call me later" at bounding box center [1080, 223] width 175 height 17
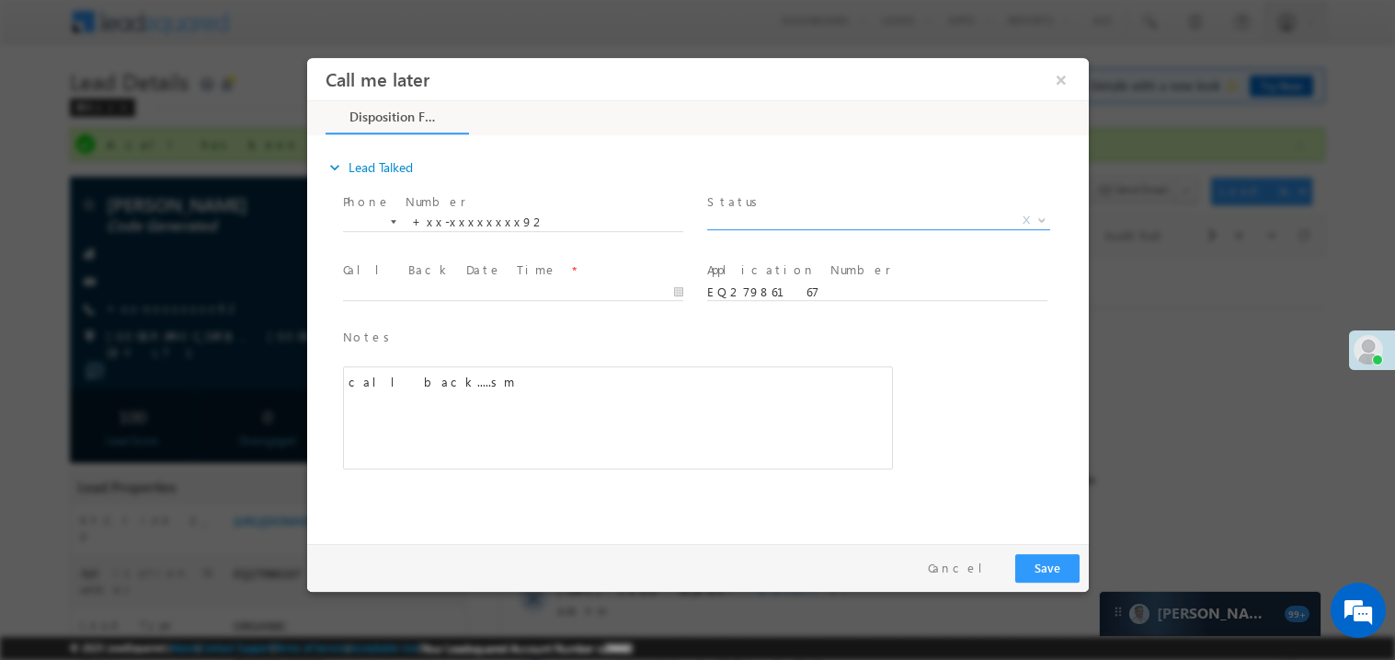
click at [788, 220] on span "X" at bounding box center [877, 220] width 343 height 18
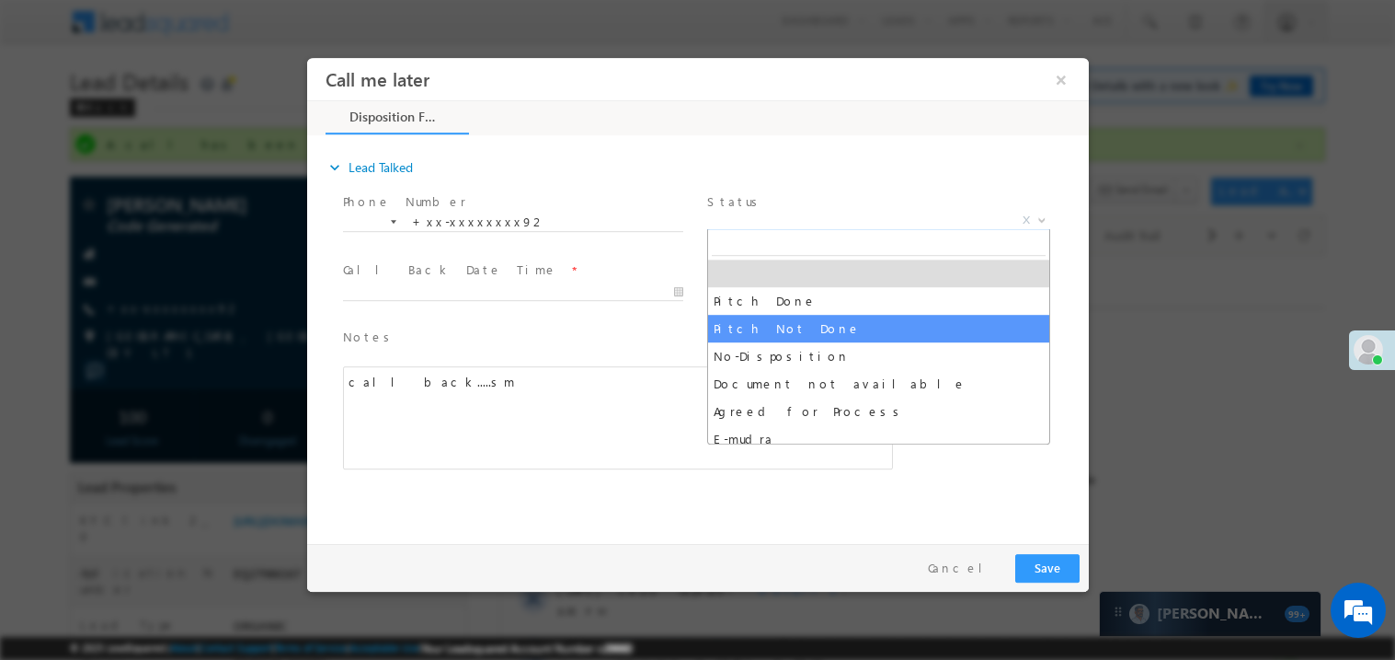
select select "Pitch Not Done"
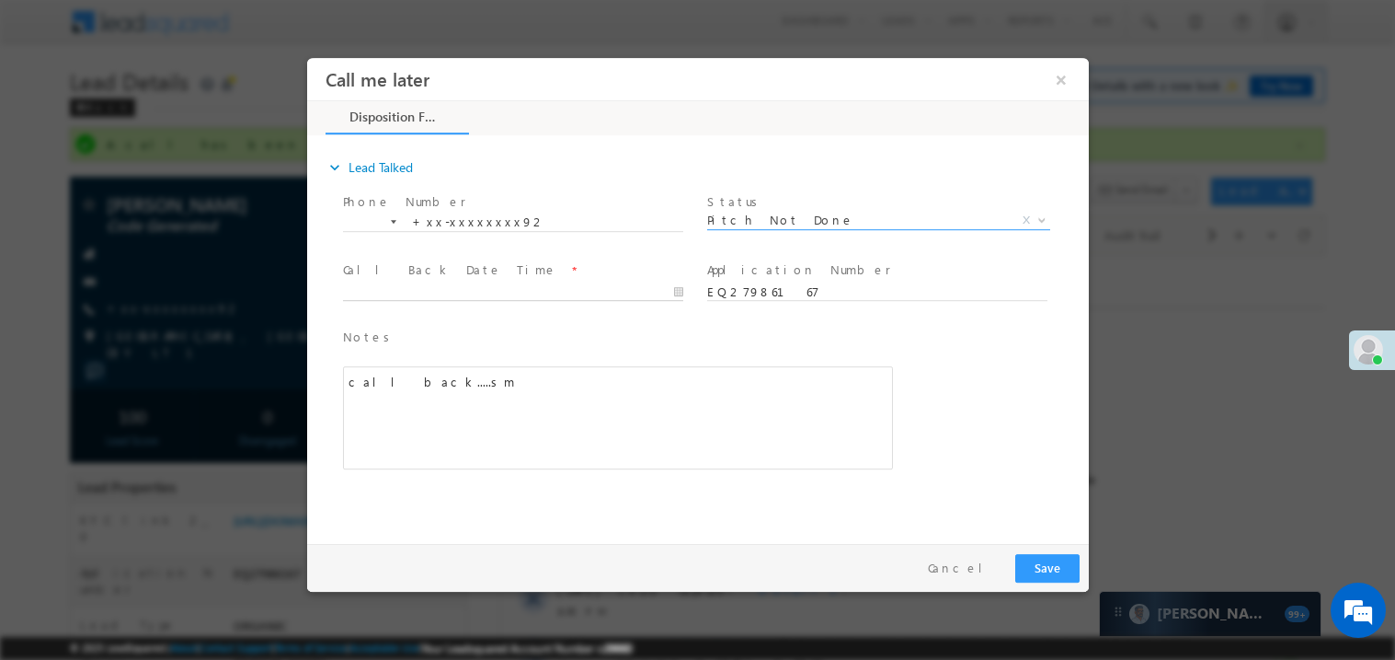
click at [424, 290] on body "Call me later ×" at bounding box center [697, 295] width 782 height 477
type input "08/30/25 2:39 PM"
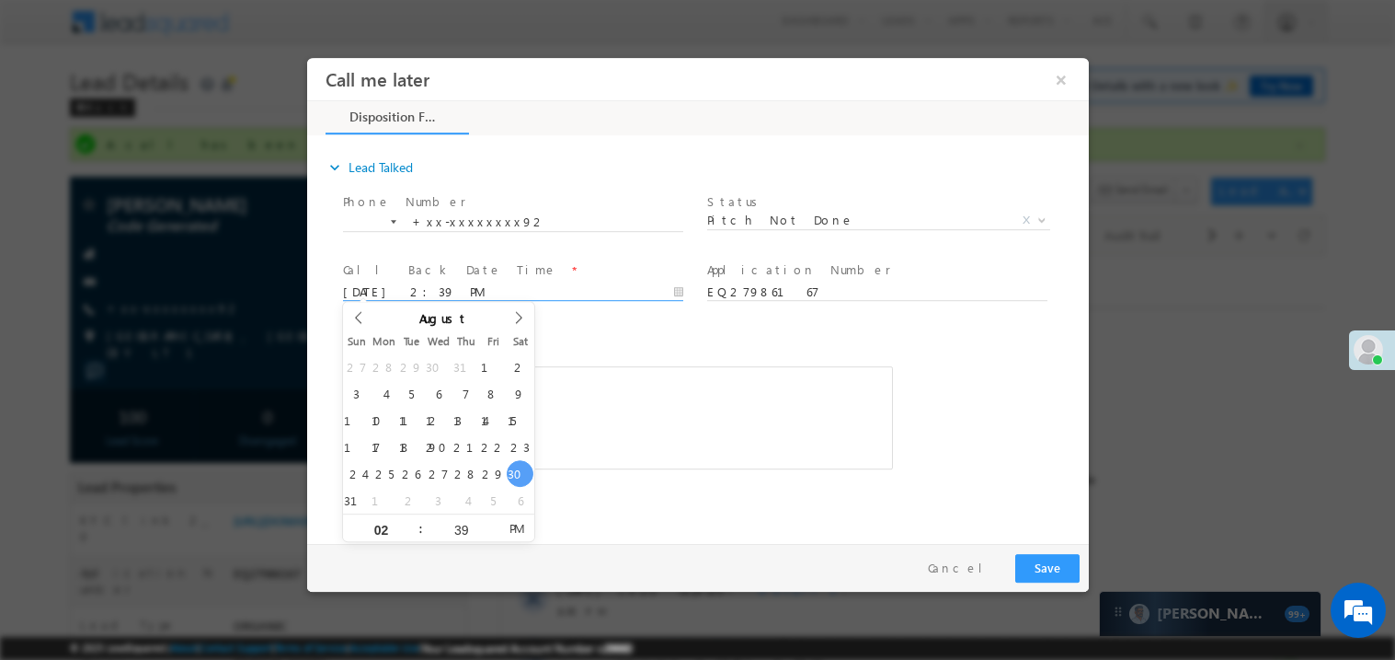
click at [627, 362] on div "Notes * call back.....sm Editor toolbars Basic Styles Bold Italic Underline Par…" at bounding box center [617, 398] width 550 height 143
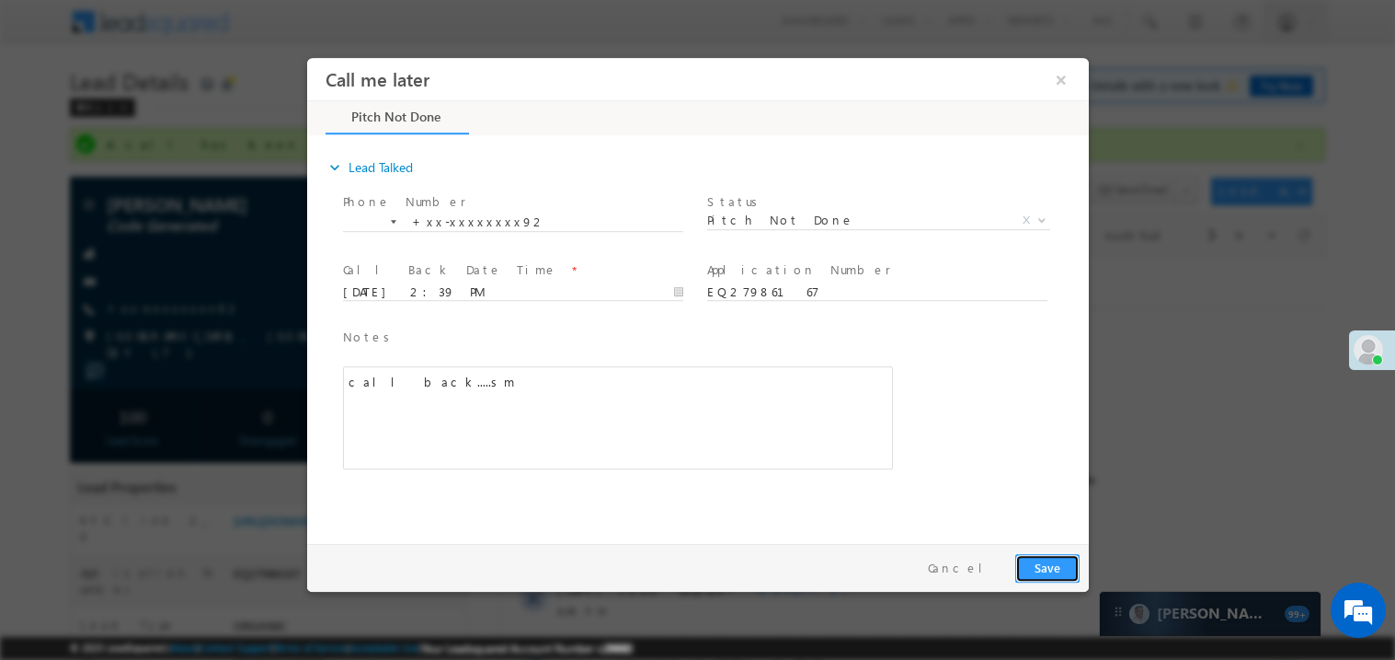
click at [1041, 565] on button "Save" at bounding box center [1047, 567] width 64 height 29
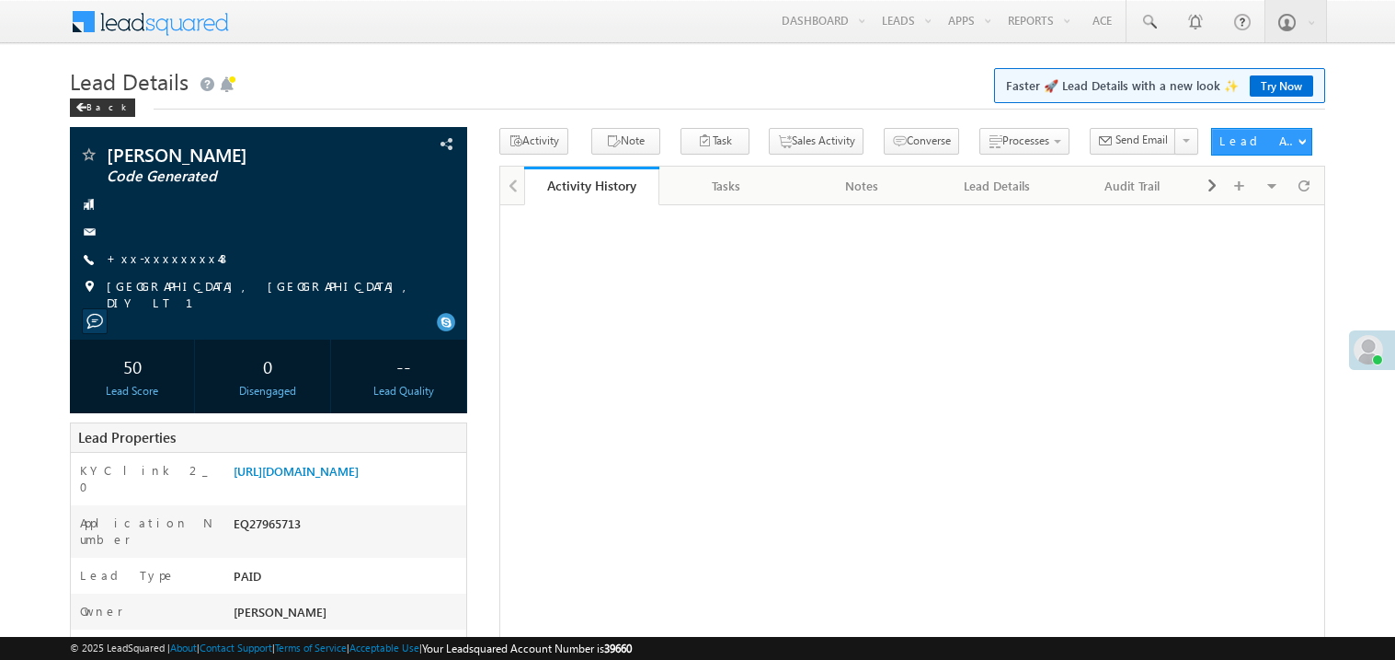
click at [155, 258] on link "+xx-xxxxxxxx48" at bounding box center [169, 258] width 124 height 16
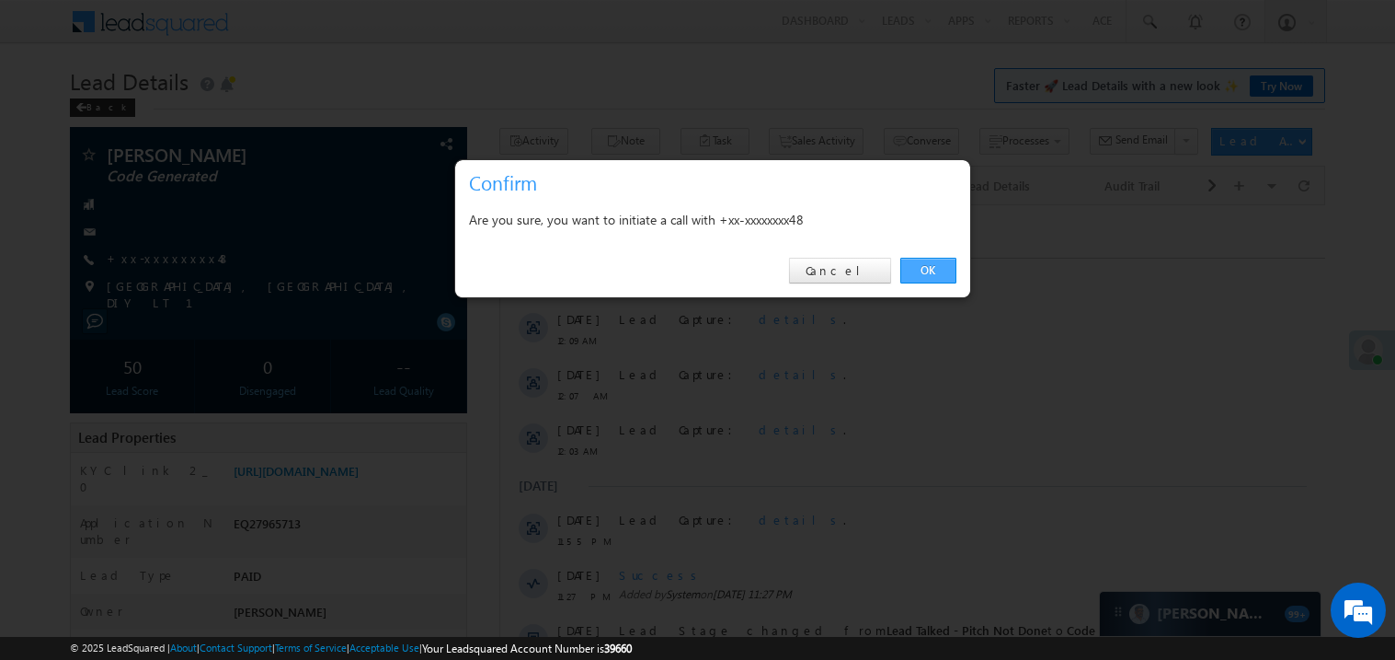
click at [937, 268] on link "OK" at bounding box center [929, 271] width 56 height 26
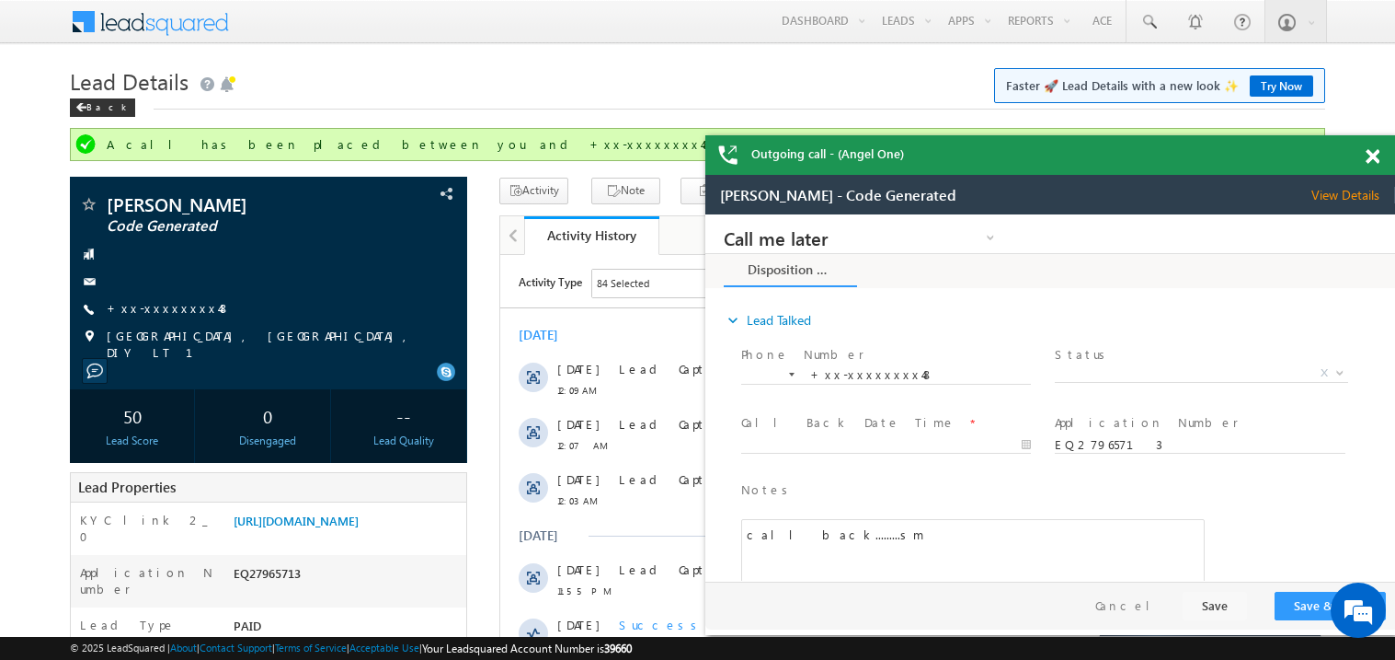
click at [1376, 145] on div at bounding box center [1383, 153] width 25 height 36
click at [1376, 155] on span at bounding box center [1373, 157] width 14 height 16
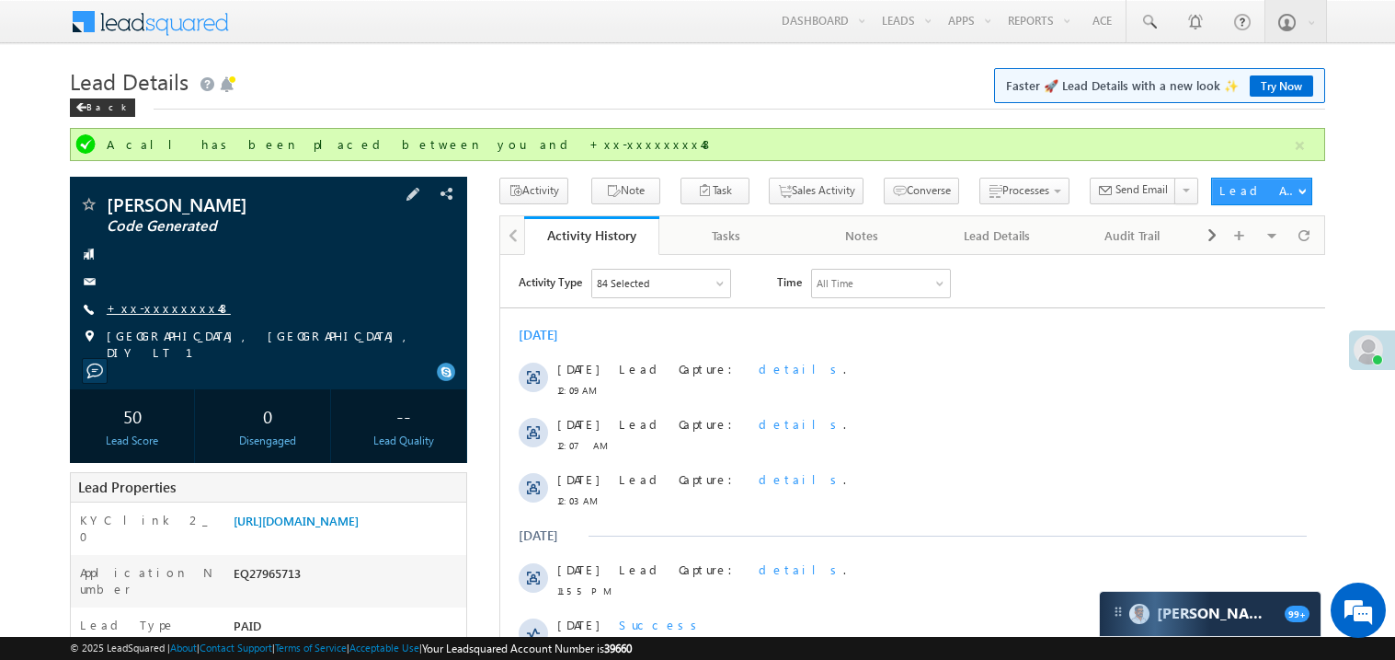
click at [167, 310] on link "+xx-xxxxxxxx48" at bounding box center [169, 308] width 124 height 16
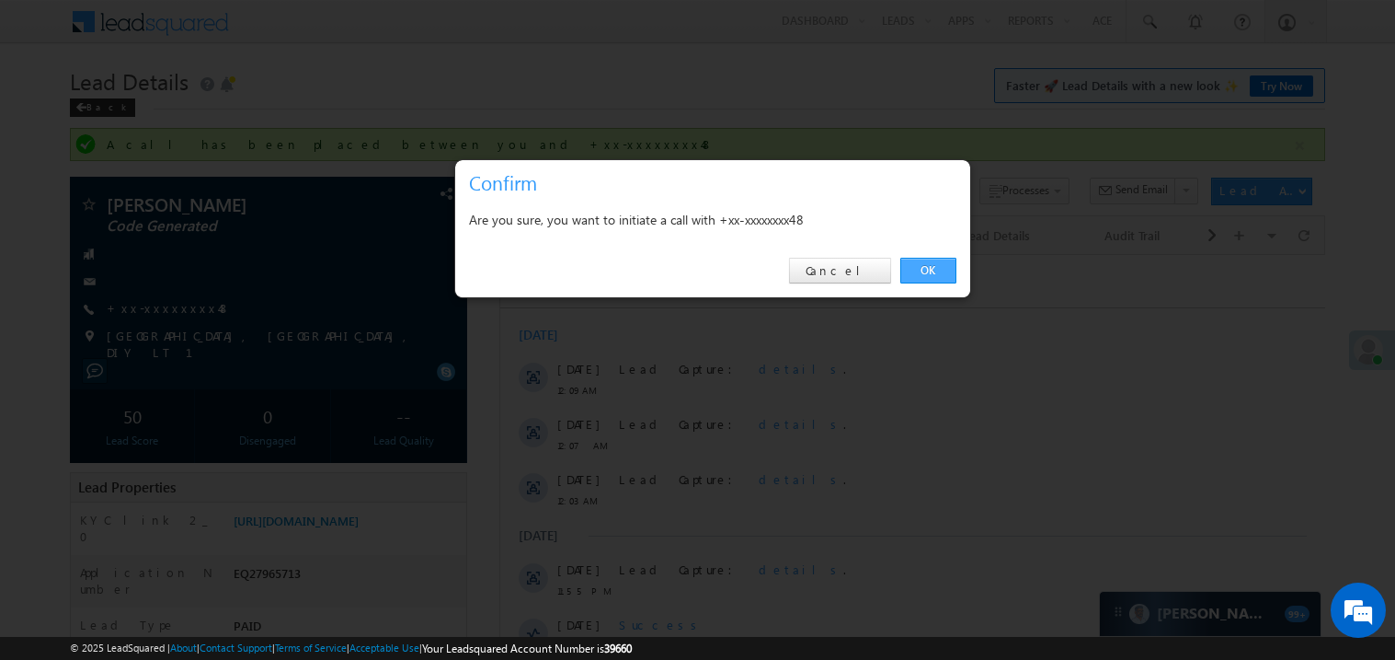
click at [923, 265] on link "OK" at bounding box center [929, 271] width 56 height 26
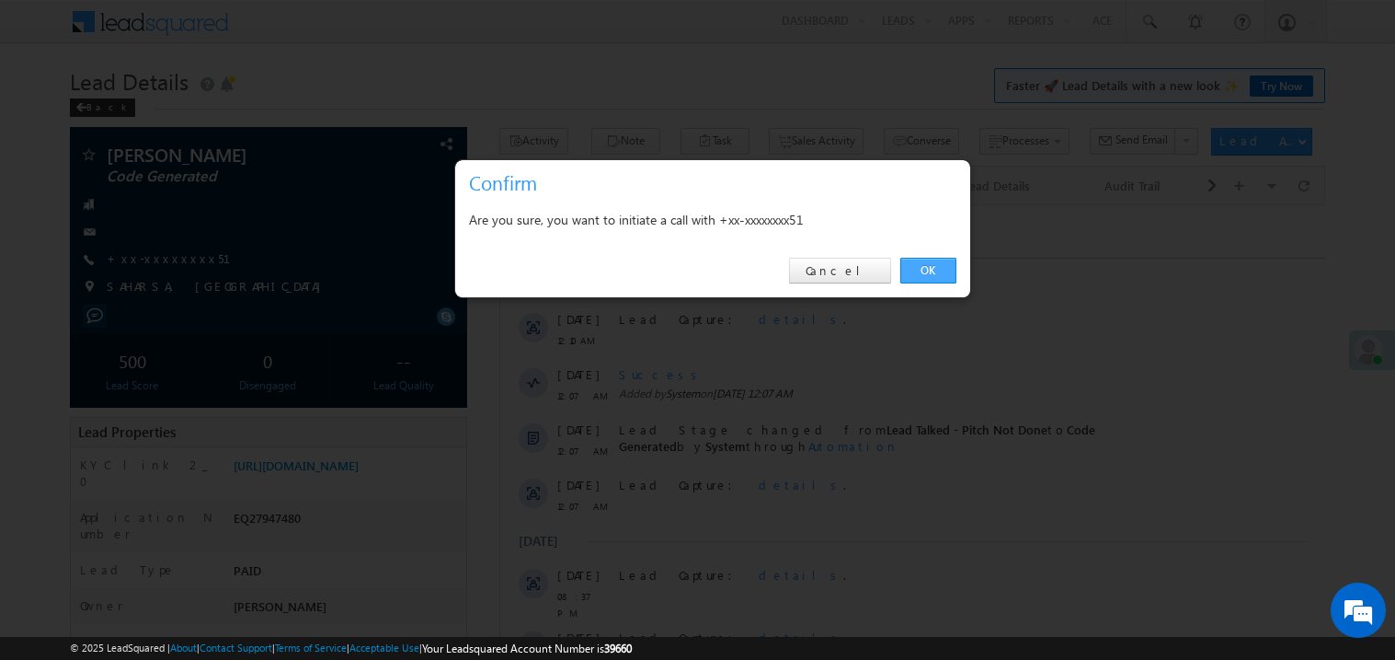
click at [926, 271] on link "OK" at bounding box center [929, 271] width 56 height 26
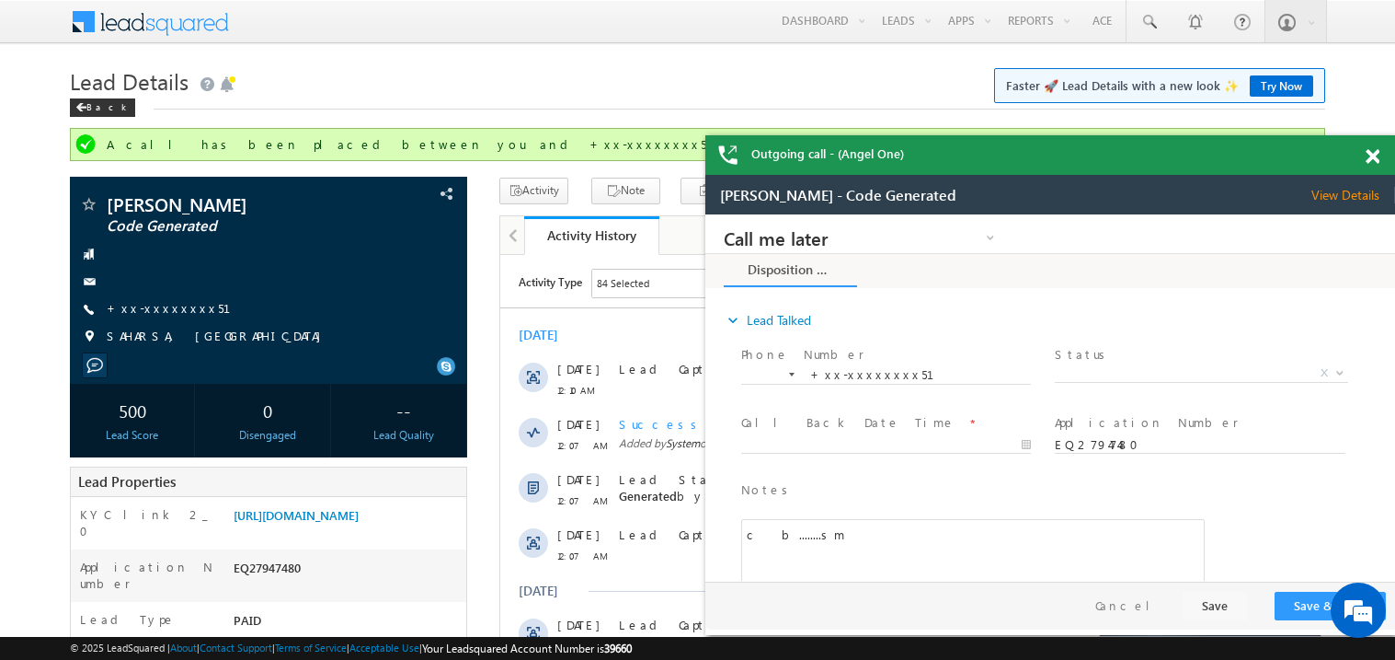
click at [1374, 163] on span at bounding box center [1373, 157] width 14 height 16
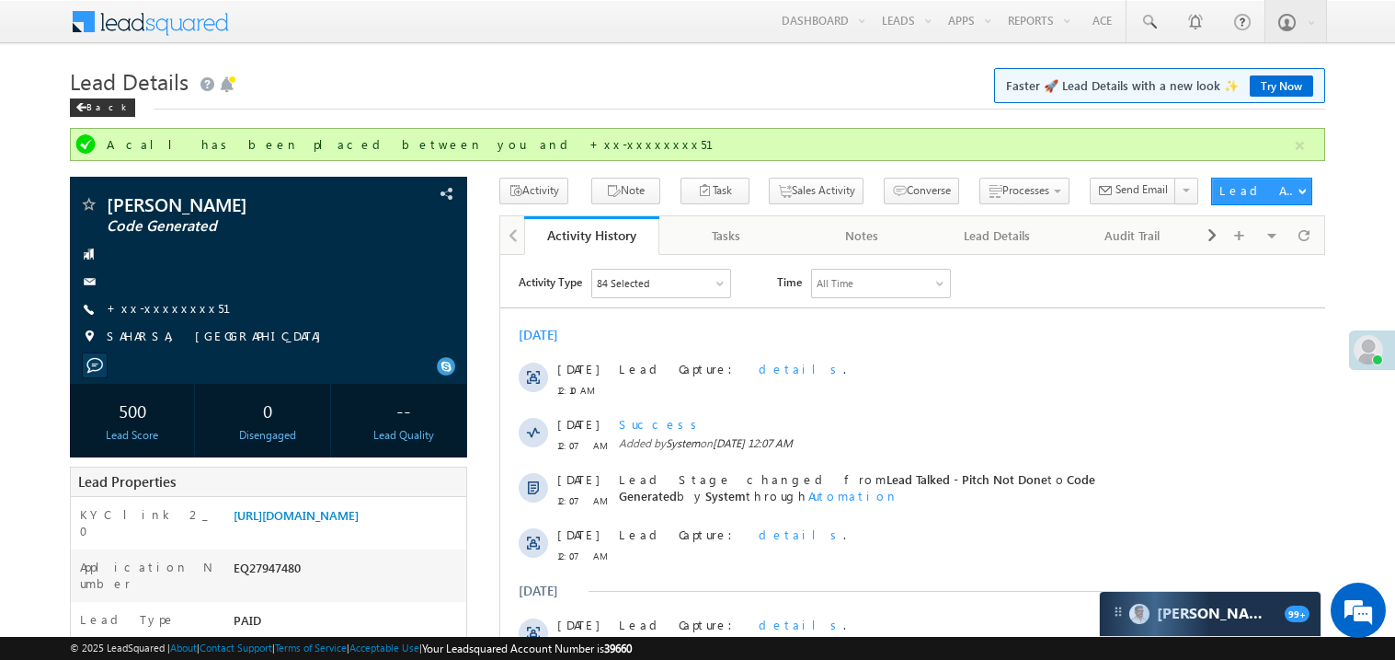
click at [168, 305] on link "+xx-xxxxxxxx51" at bounding box center [180, 308] width 146 height 16
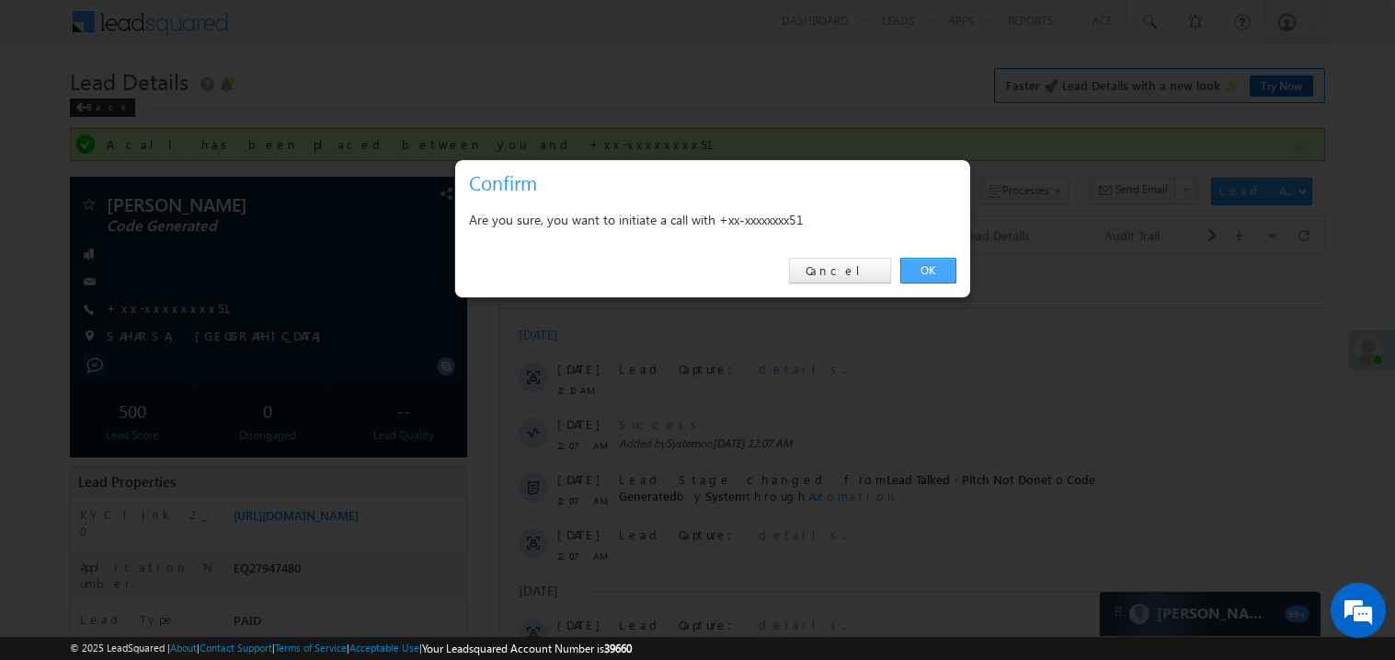
click at [927, 267] on link "OK" at bounding box center [929, 271] width 56 height 26
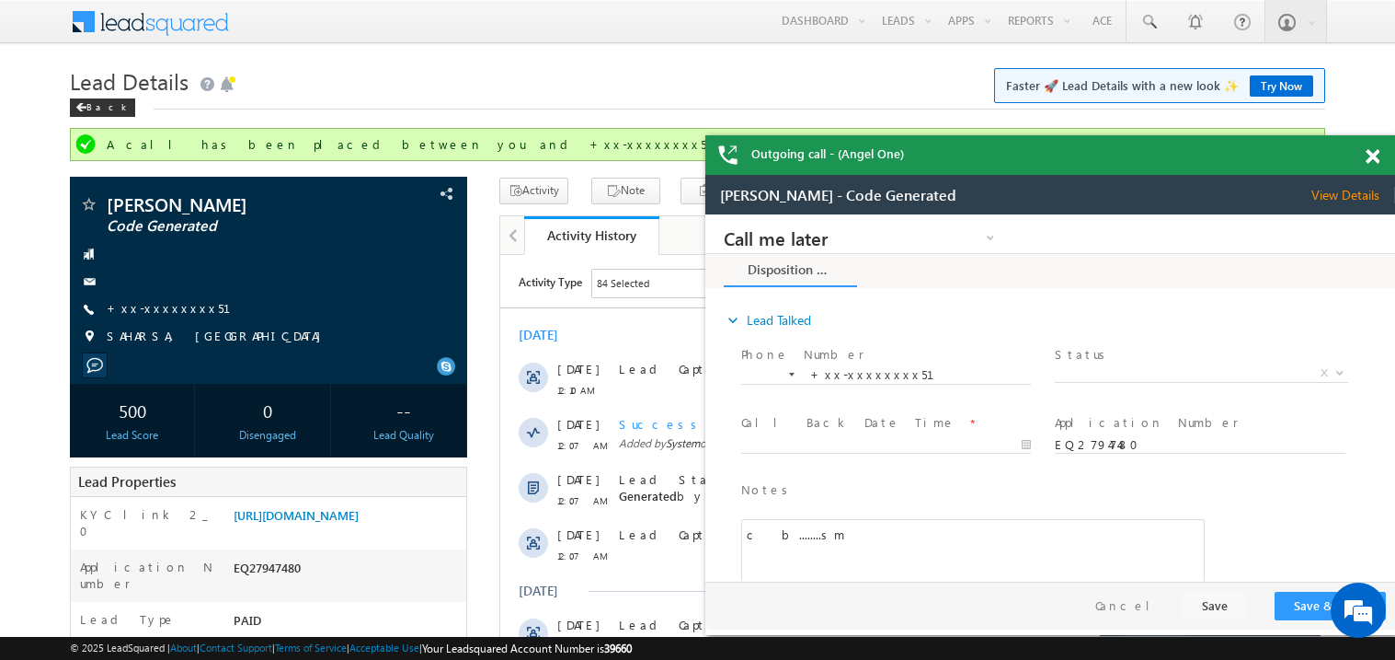
click at [1384, 155] on div at bounding box center [1383, 153] width 25 height 36
click at [1381, 158] on div at bounding box center [1383, 153] width 25 height 36
click at [1376, 155] on span at bounding box center [1373, 157] width 14 height 16
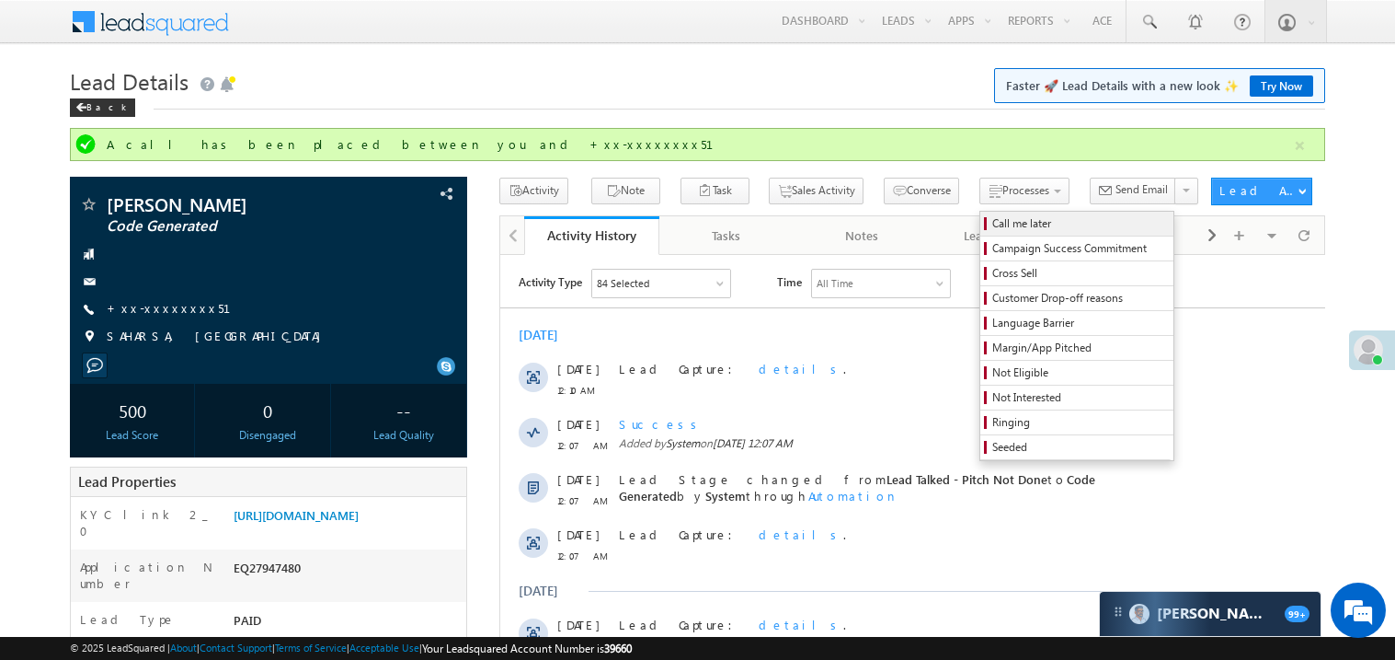
click at [993, 230] on span "Call me later" at bounding box center [1080, 223] width 175 height 17
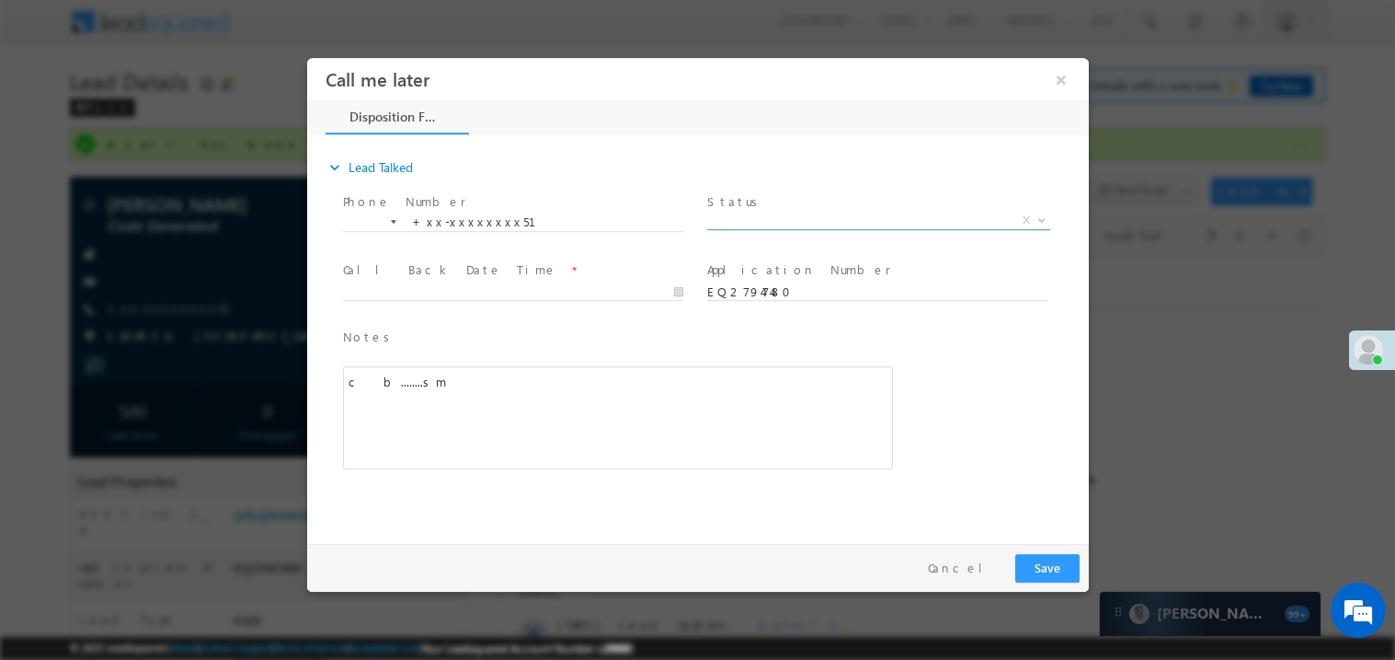
click at [767, 218] on span "X" at bounding box center [877, 220] width 343 height 18
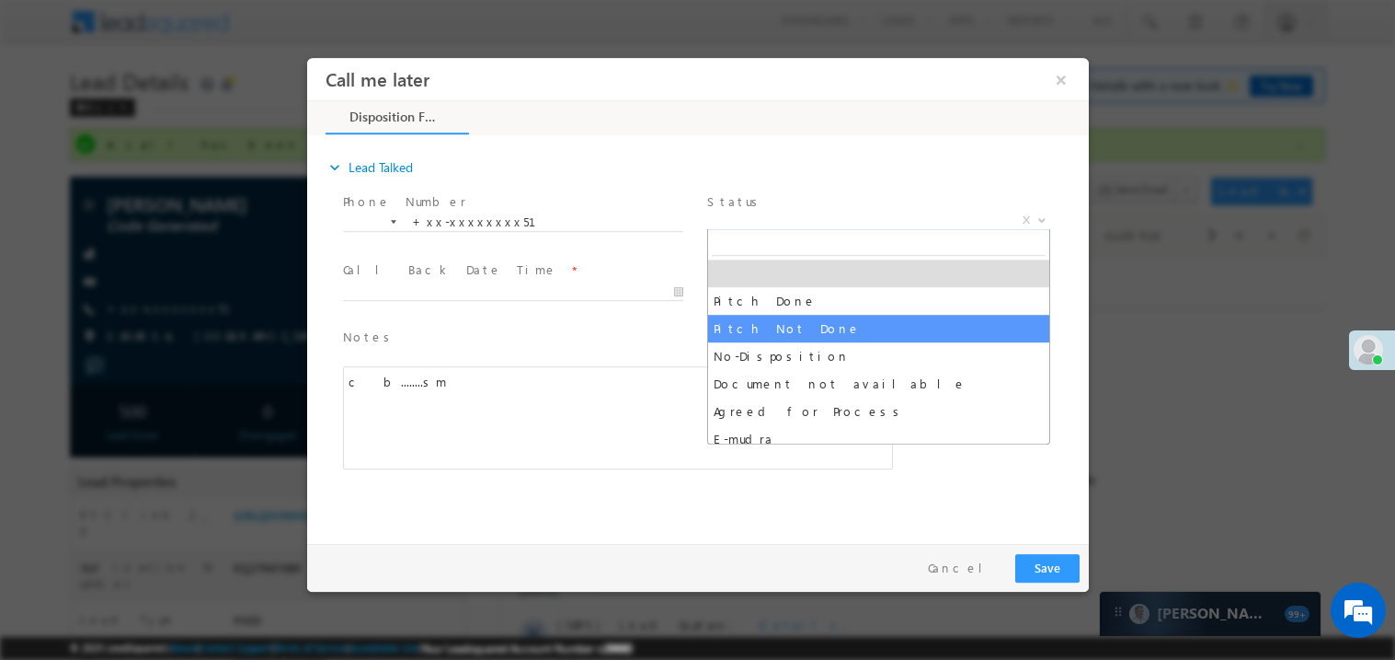
select select "Pitch Not Done"
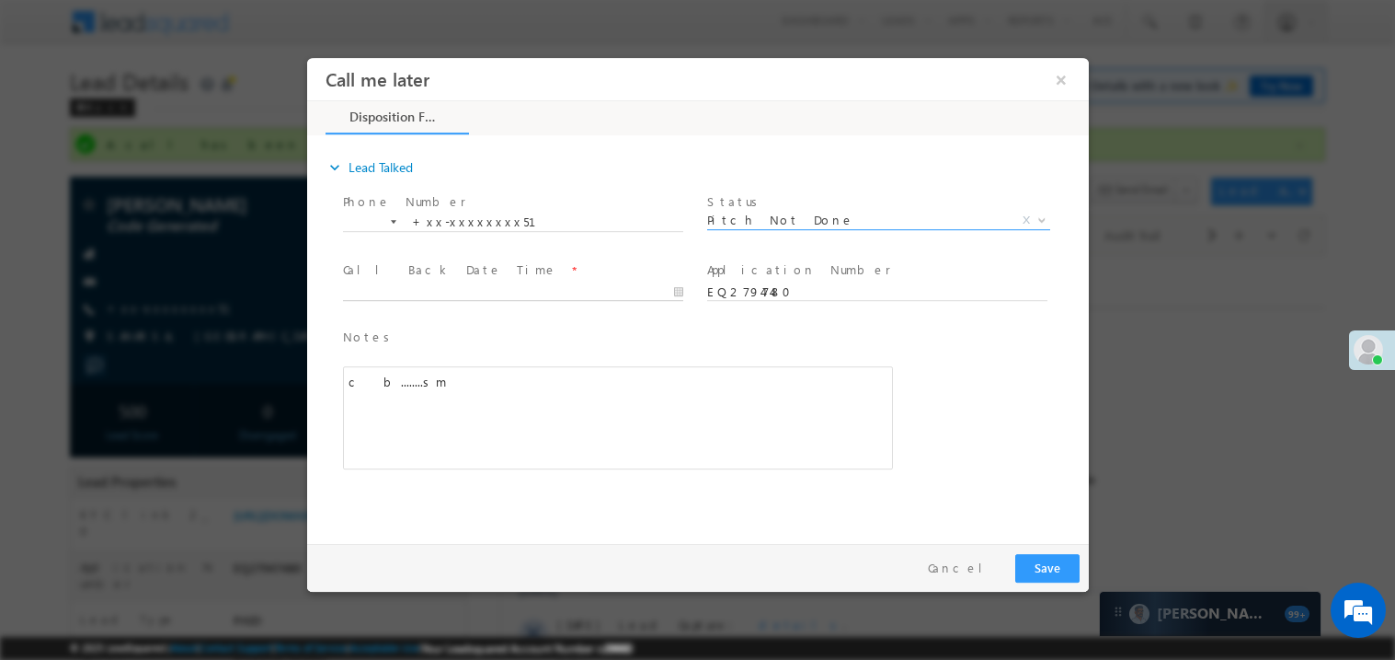
click at [430, 288] on body "Call me later ×" at bounding box center [697, 295] width 782 height 477
type input "08/30/25 2:43 PM"
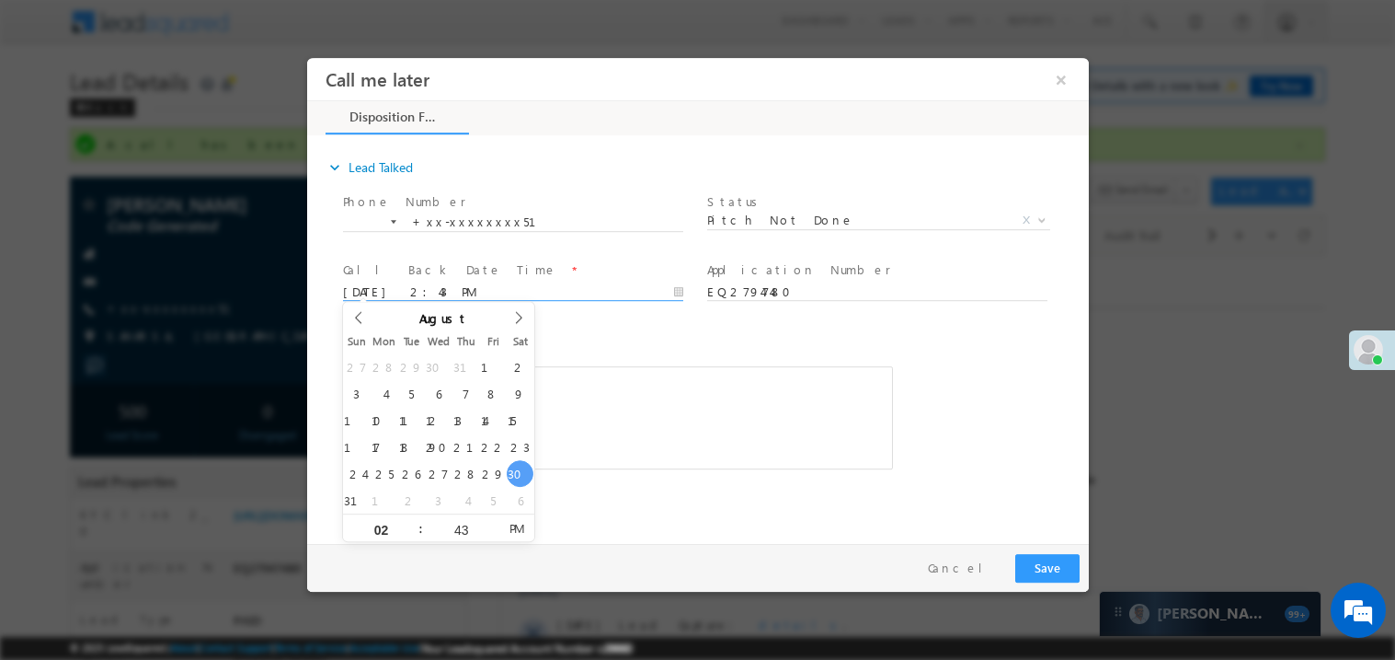
click at [655, 348] on div "Notes * c&nbsp; b........sm Editor toolbars Basic Styles Bold Italic Underline …" at bounding box center [617, 398] width 550 height 143
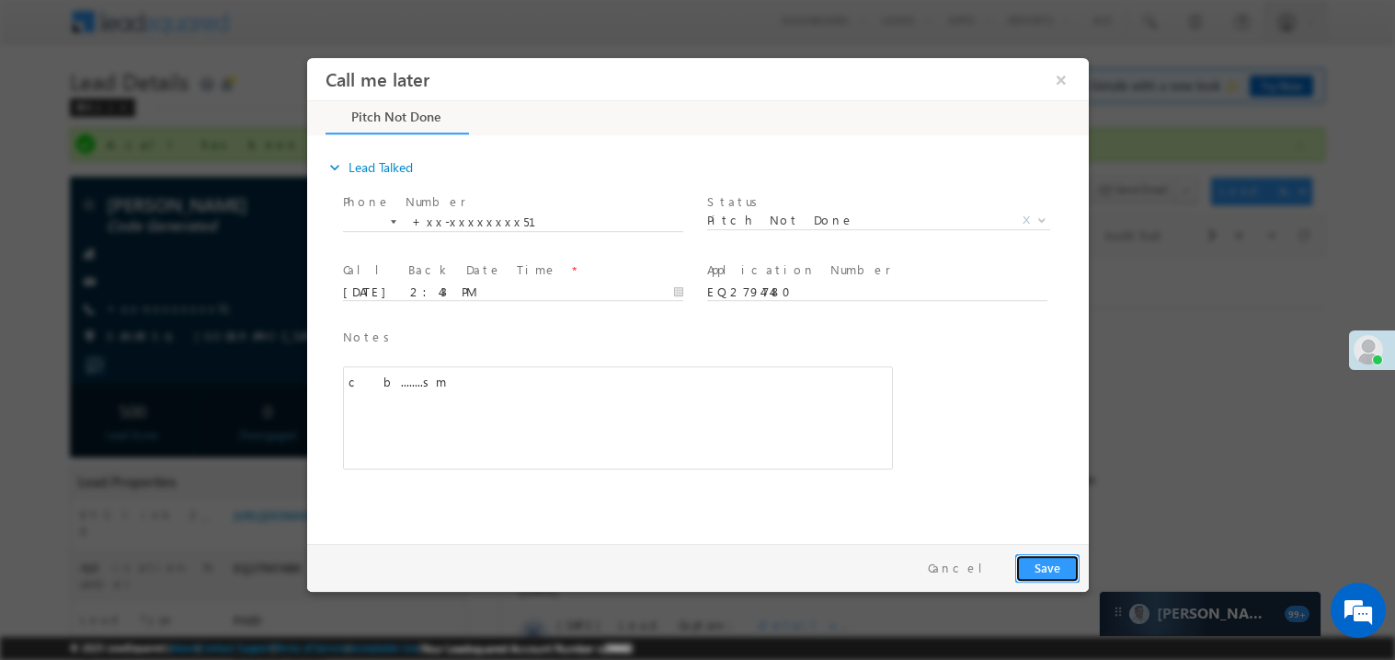
click at [1050, 567] on button "Save" at bounding box center [1047, 567] width 64 height 29
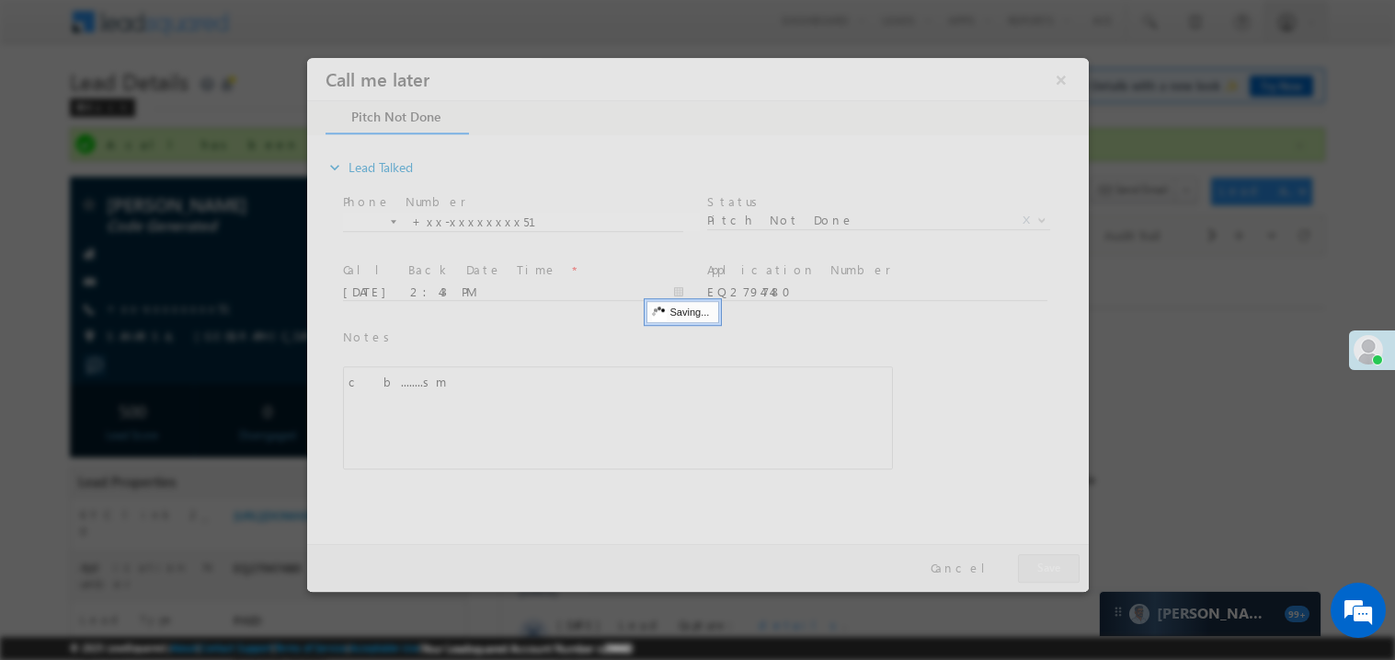
click at [1050, 567] on div at bounding box center [697, 324] width 782 height 534
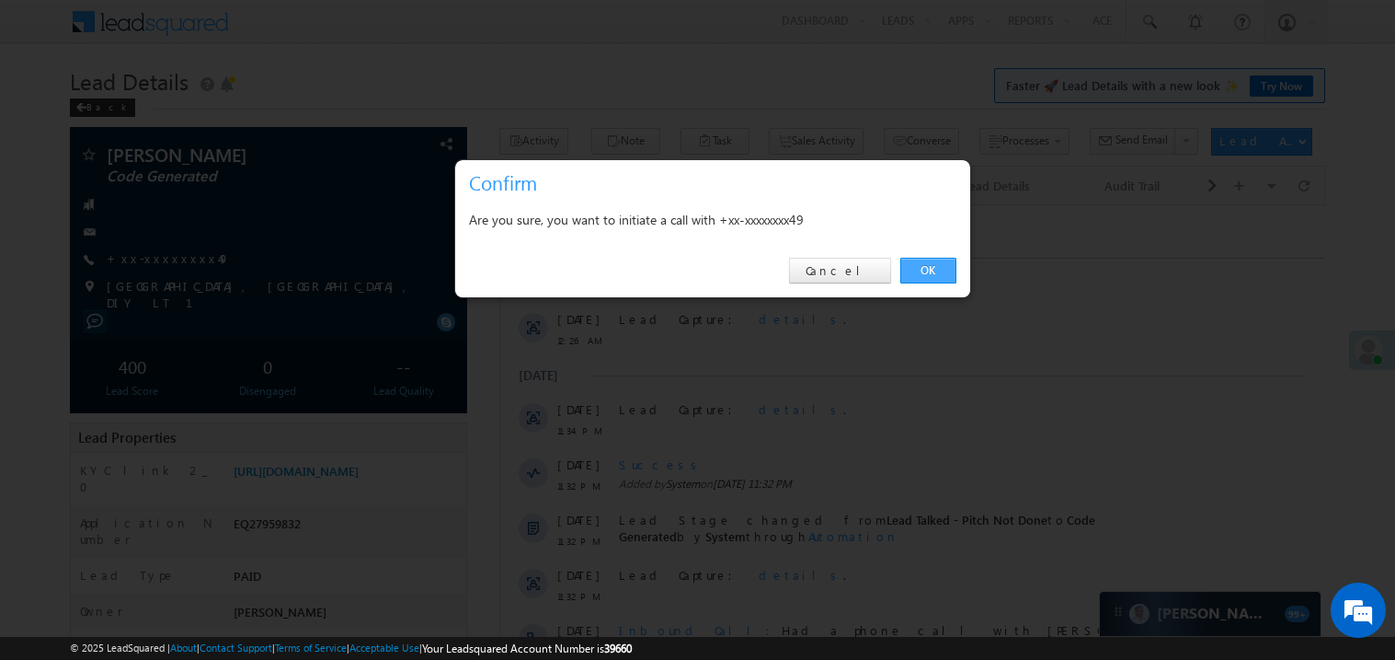
click at [937, 270] on link "OK" at bounding box center [929, 271] width 56 height 26
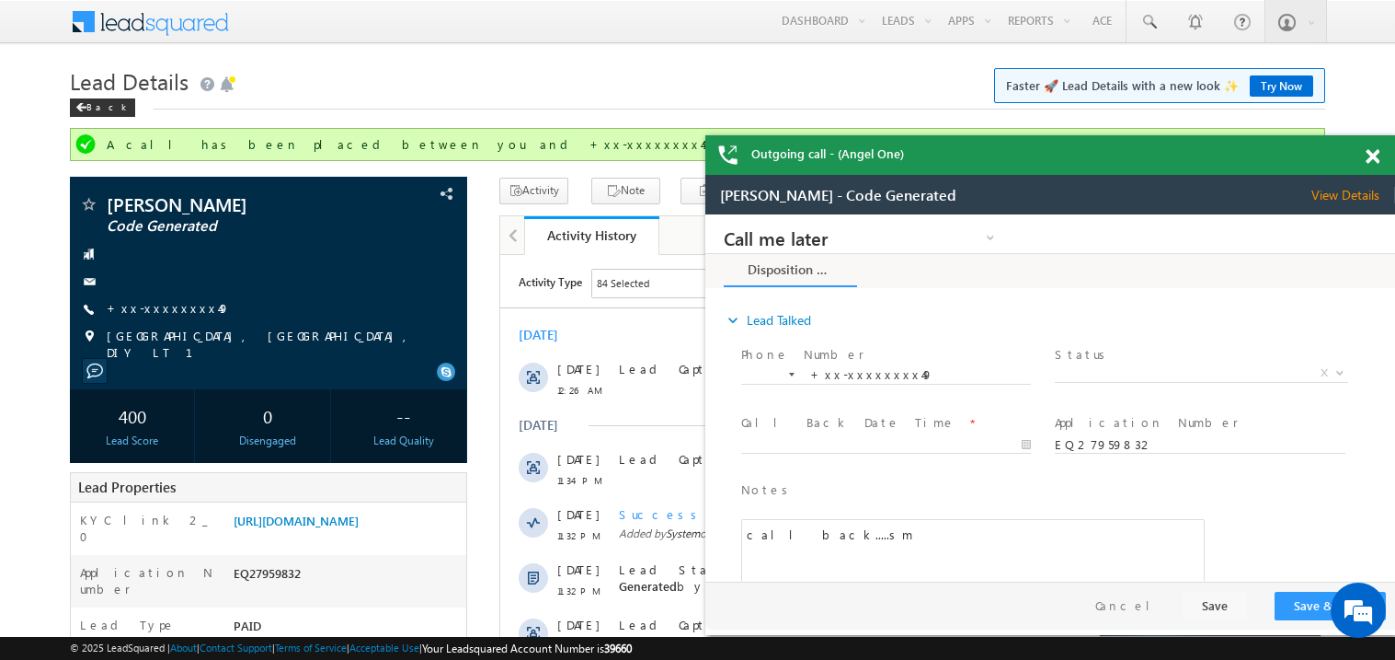
click at [1372, 161] on span at bounding box center [1373, 157] width 14 height 16
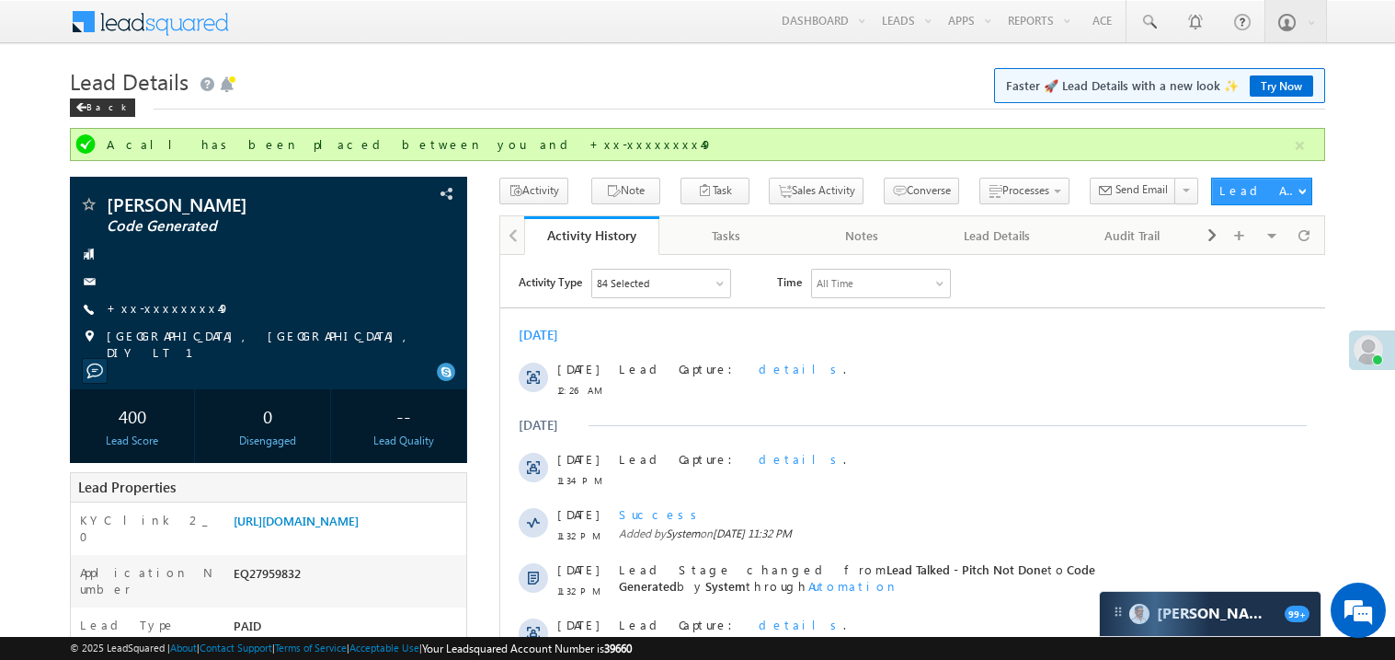
click at [762, 121] on div "Lead Details Faster 🚀 Lead Details with a new look ✨ Try Now Back" at bounding box center [698, 95] width 1256 height 66
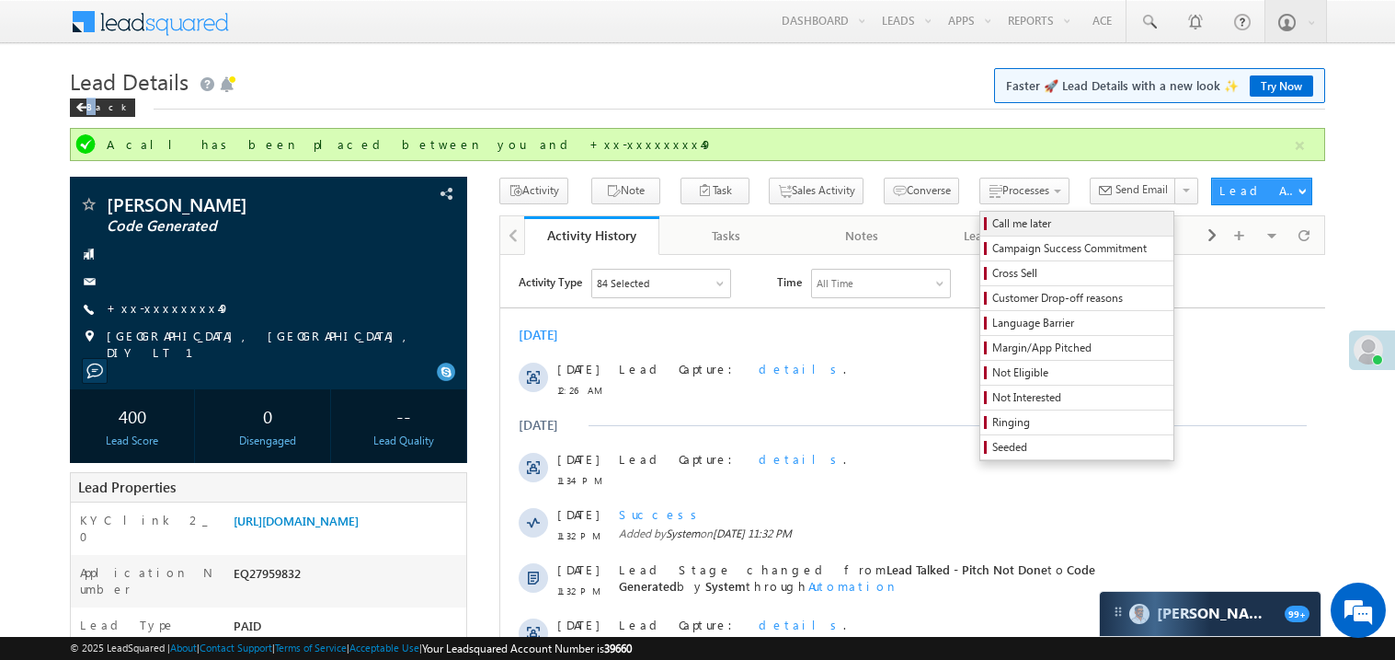
click at [993, 224] on span "Call me later" at bounding box center [1080, 223] width 175 height 17
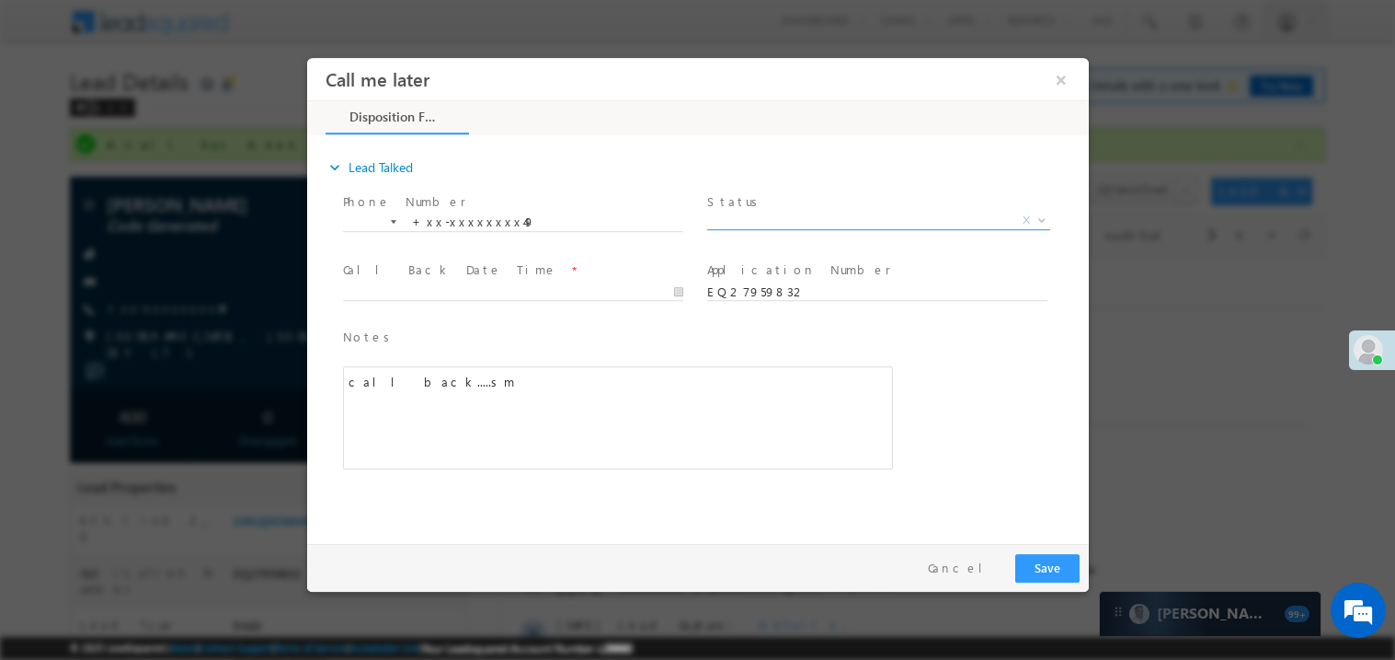
click at [757, 221] on span "X" at bounding box center [877, 220] width 343 height 18
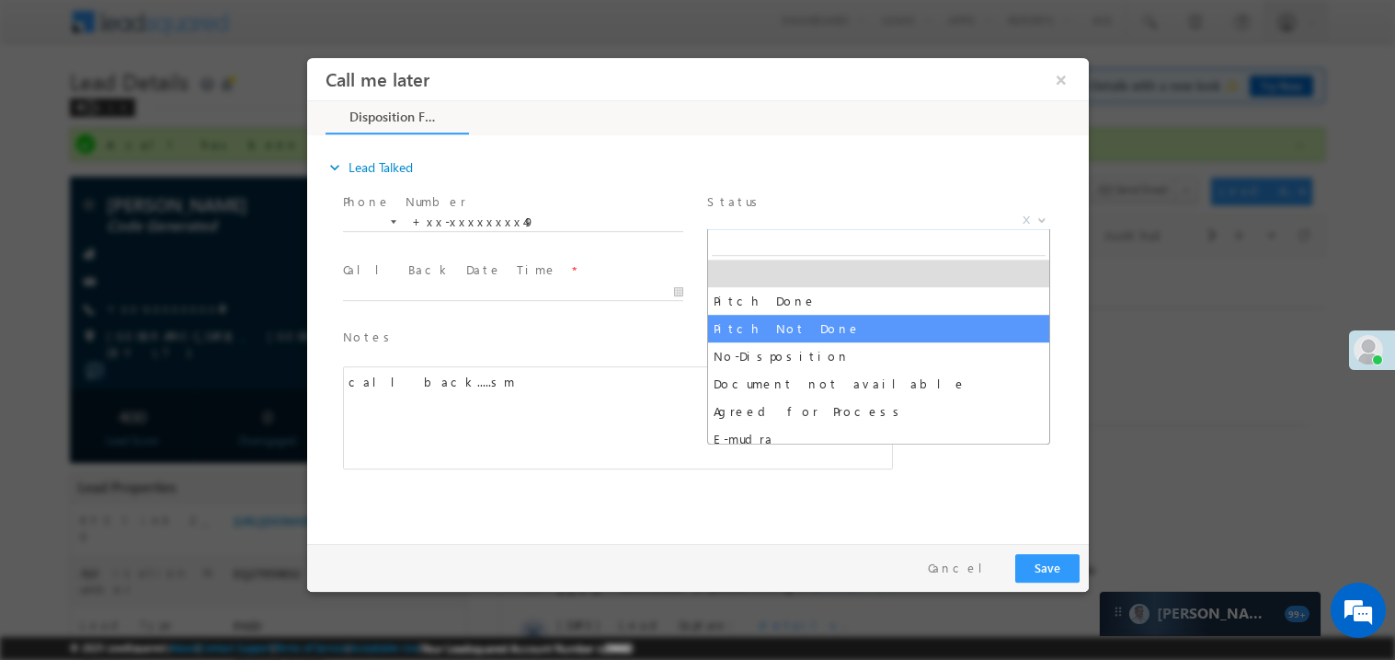
select select "Pitch Not Done"
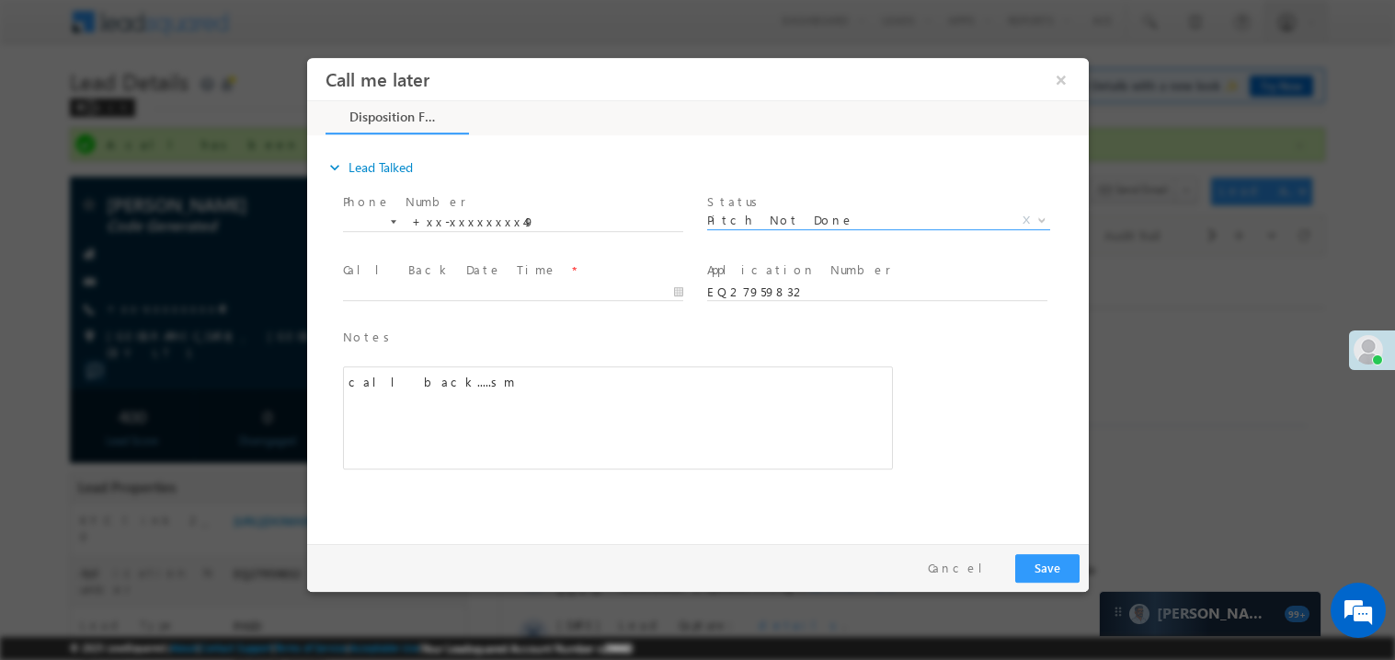
click at [431, 299] on span at bounding box center [511, 309] width 339 height 20
click at [431, 281] on span at bounding box center [520, 291] width 357 height 20
click at [398, 285] on body "Call me later ×" at bounding box center [697, 295] width 782 height 477
type input "08/30/25 2:46 PM"
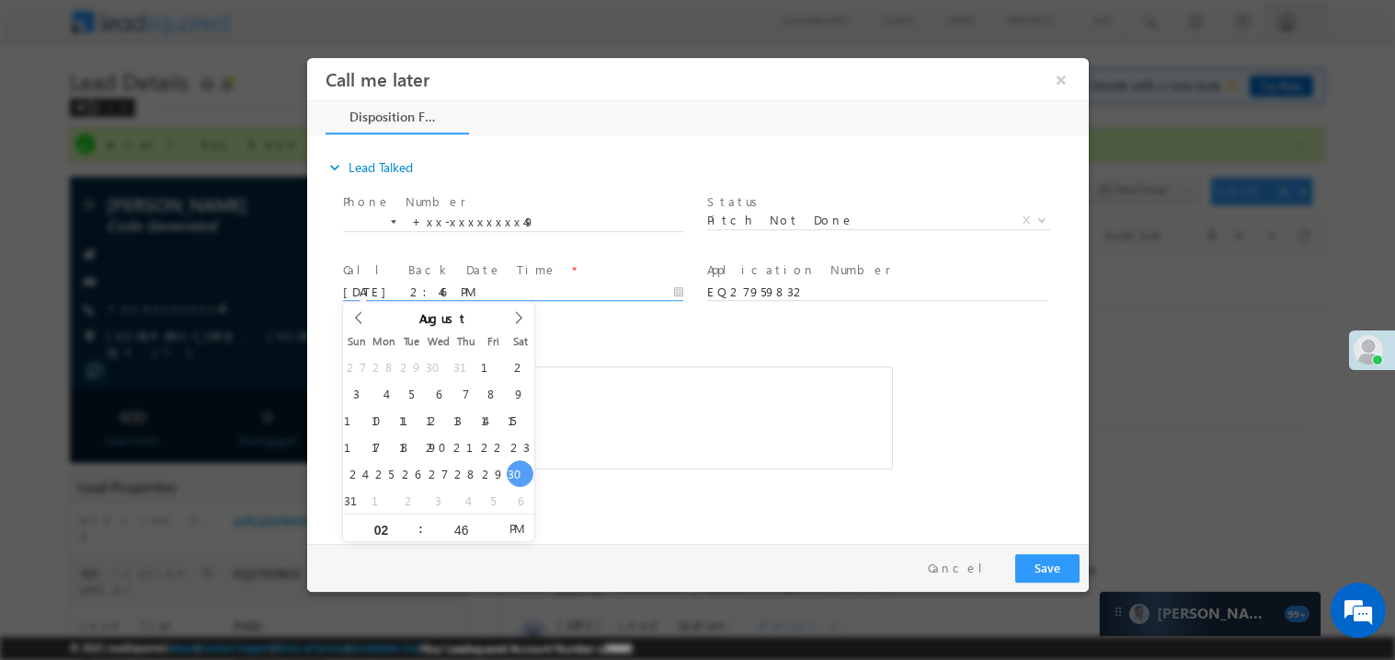
click at [577, 351] on div "Notes * call back.....sm Editor toolbars Basic Styles Bold Italic Underline Par…" at bounding box center [617, 398] width 550 height 143
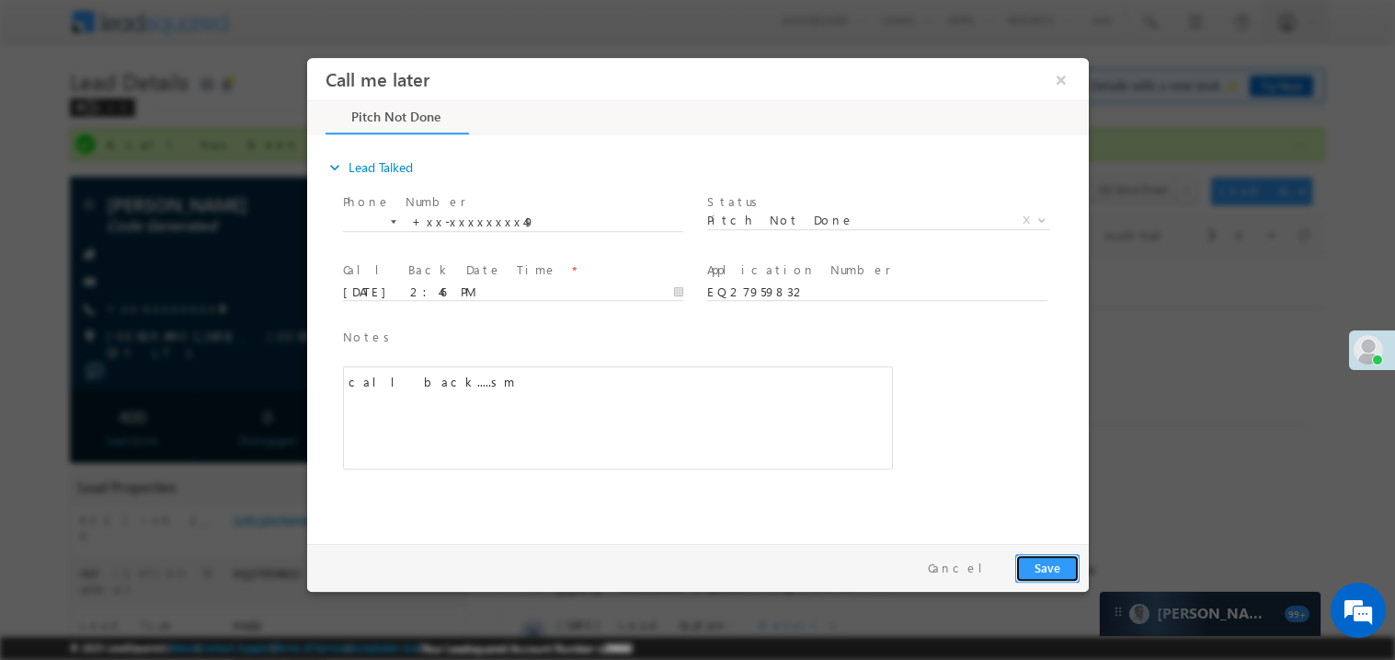
click at [1028, 569] on button "Save" at bounding box center [1047, 567] width 64 height 29
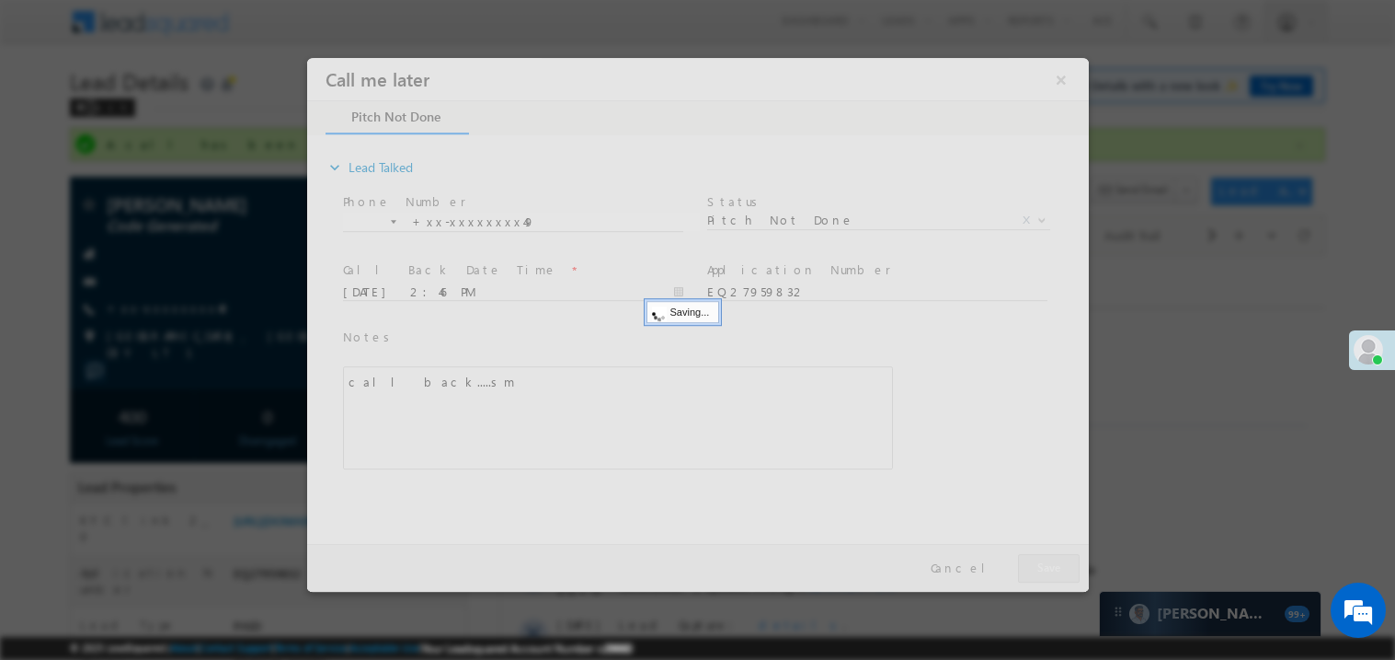
click at [1028, 569] on div at bounding box center [697, 324] width 782 height 534
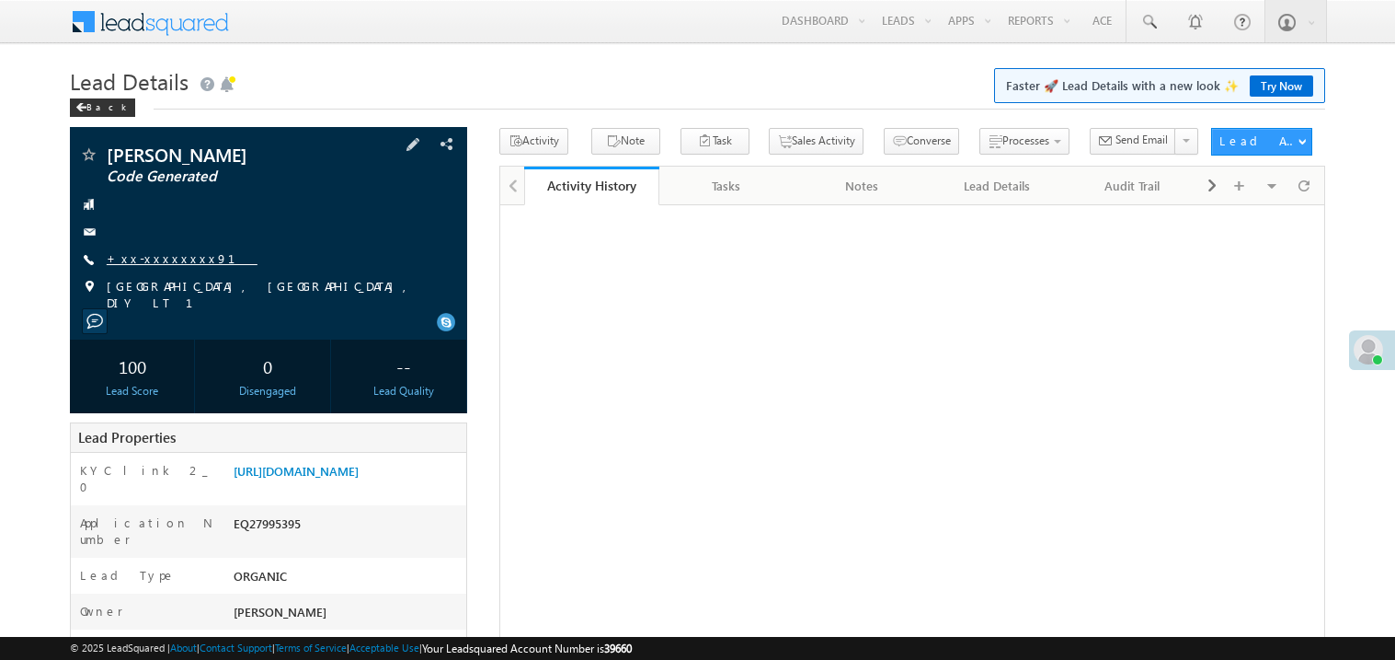
click at [159, 264] on link "+xx-xxxxxxxx91" at bounding box center [182, 258] width 151 height 16
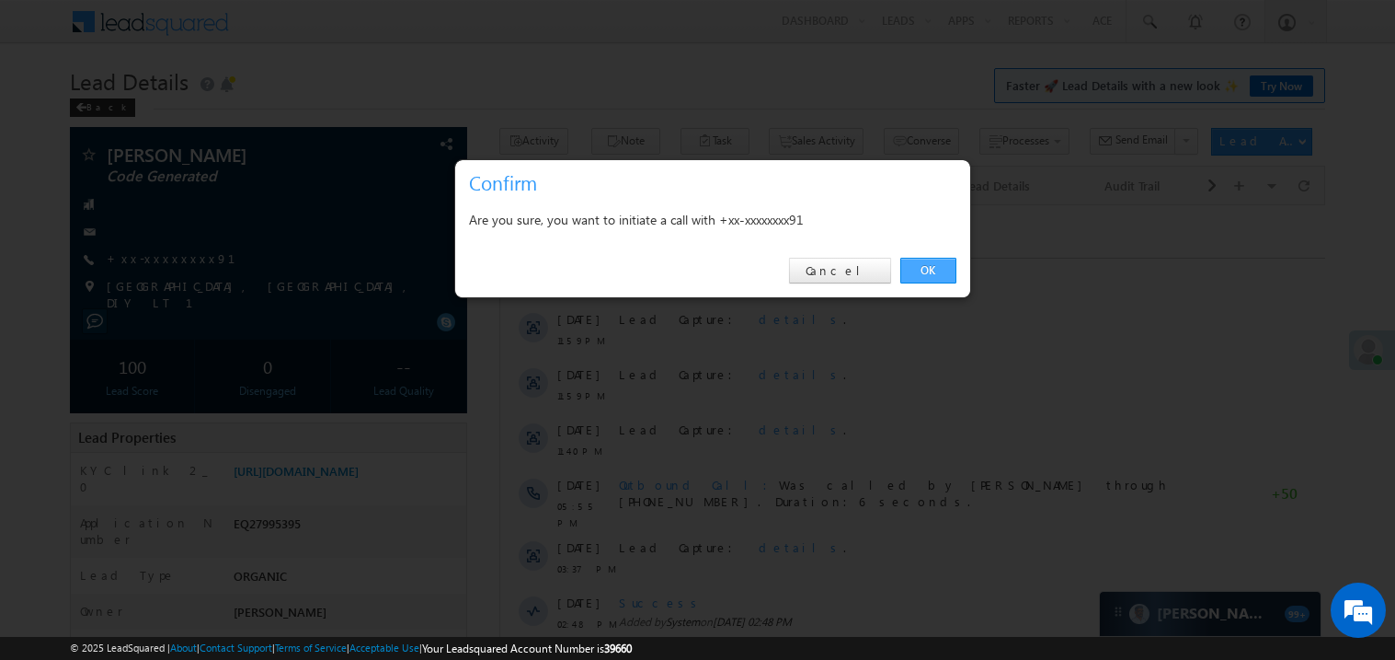
click at [936, 269] on link "OK" at bounding box center [929, 271] width 56 height 26
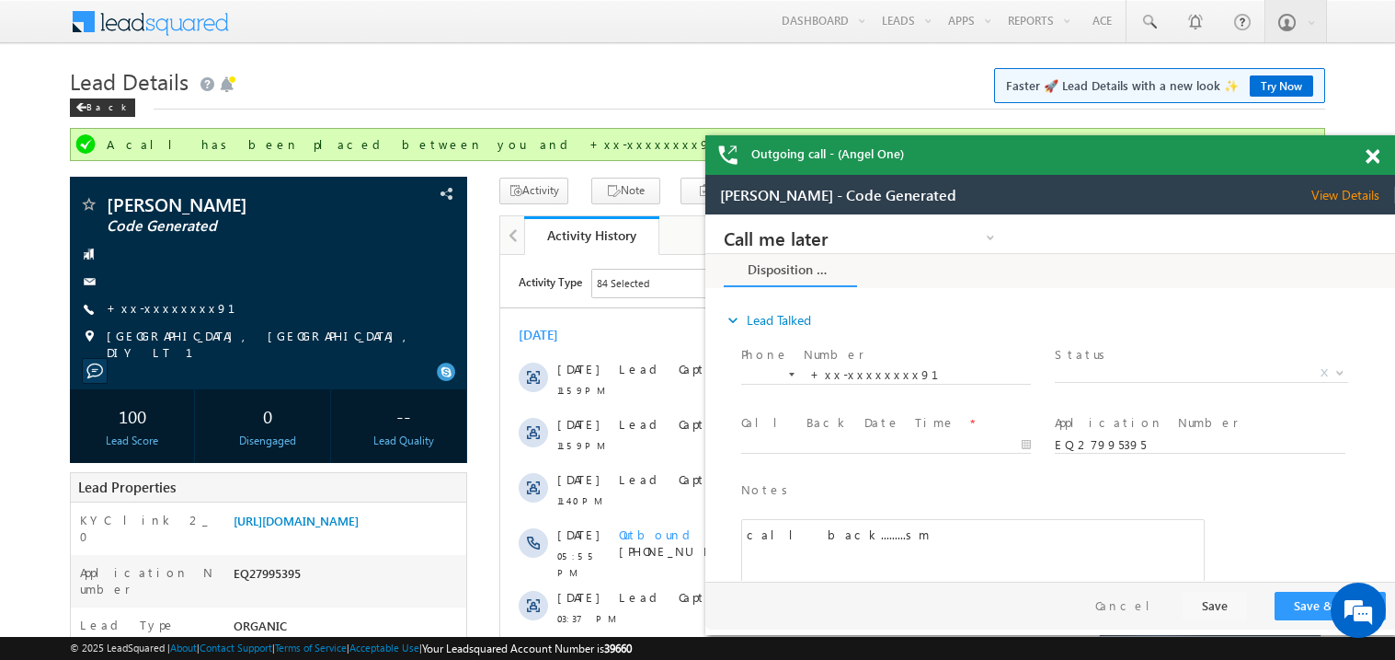
click at [1375, 157] on span at bounding box center [1373, 157] width 14 height 16
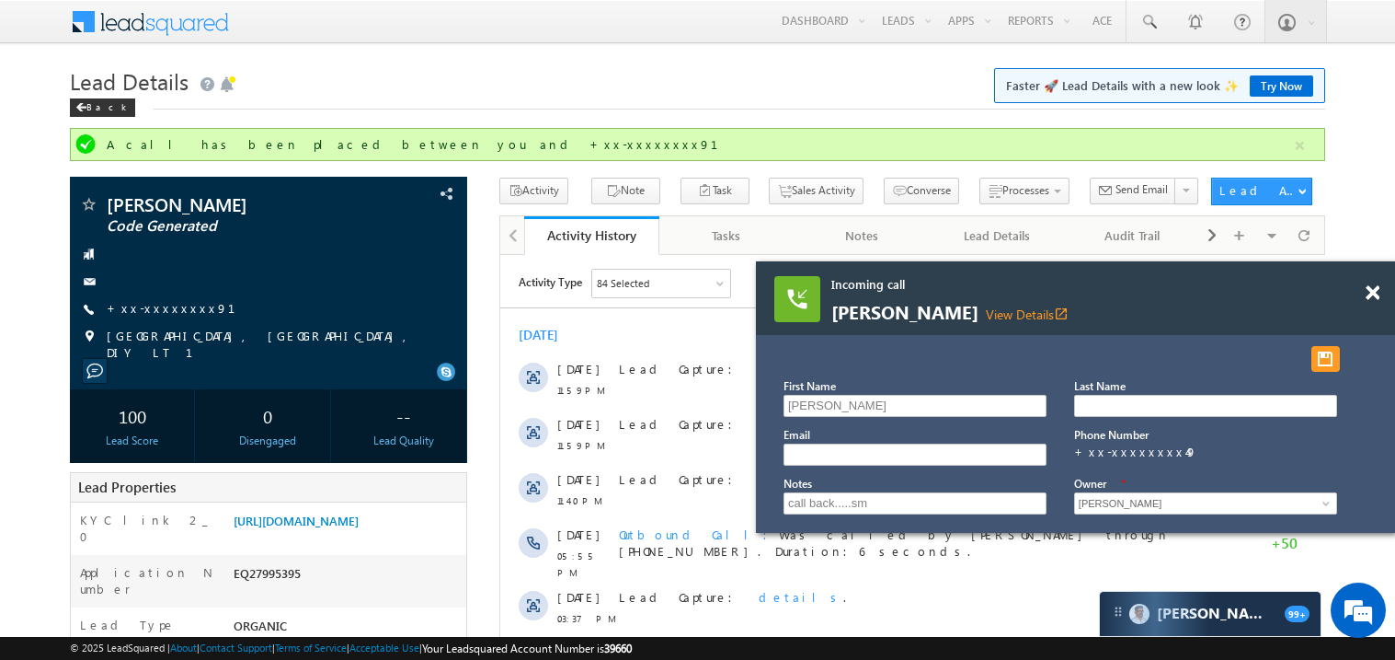
drag, startPoint x: 1186, startPoint y: 300, endPoint x: 880, endPoint y: 259, distance: 308.1
click at [880, 276] on div "Incoming call Neelkanth yadav View Details open_in_new" at bounding box center [1053, 299] width 442 height 47
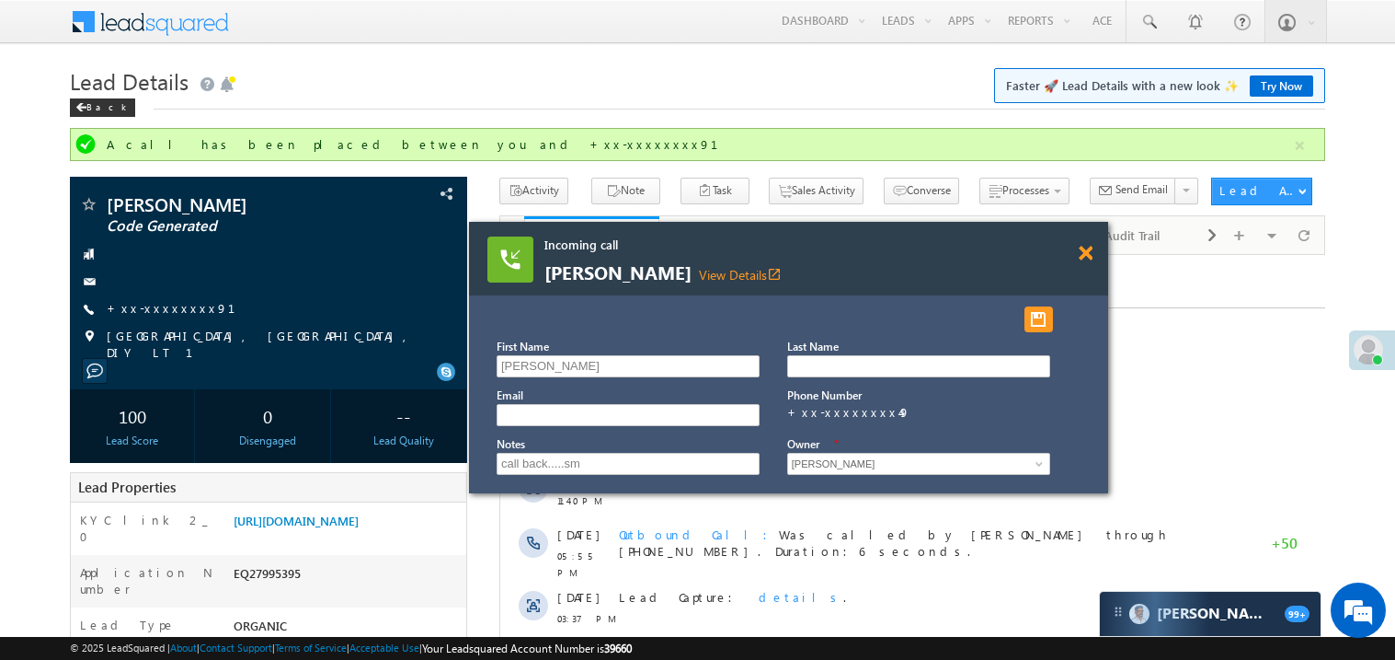
click at [1087, 251] on span at bounding box center [1086, 254] width 14 height 16
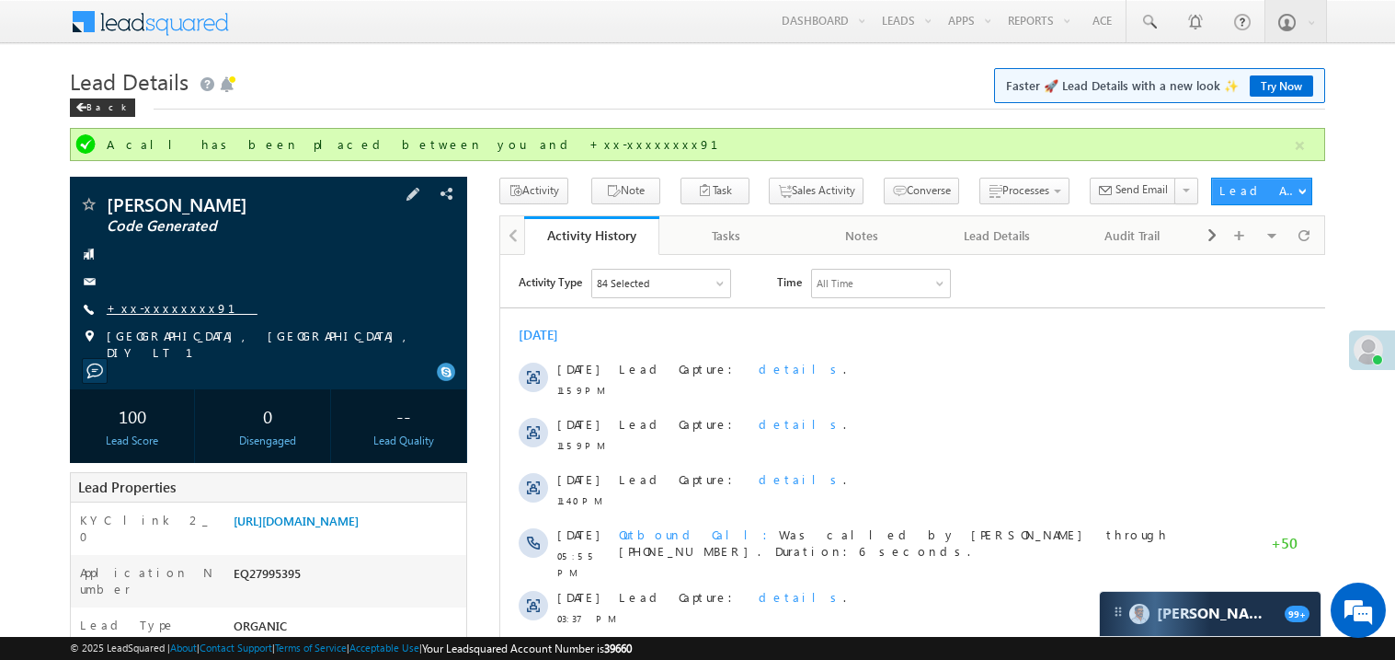
click at [170, 306] on link "+xx-xxxxxxxx91" at bounding box center [182, 308] width 151 height 16
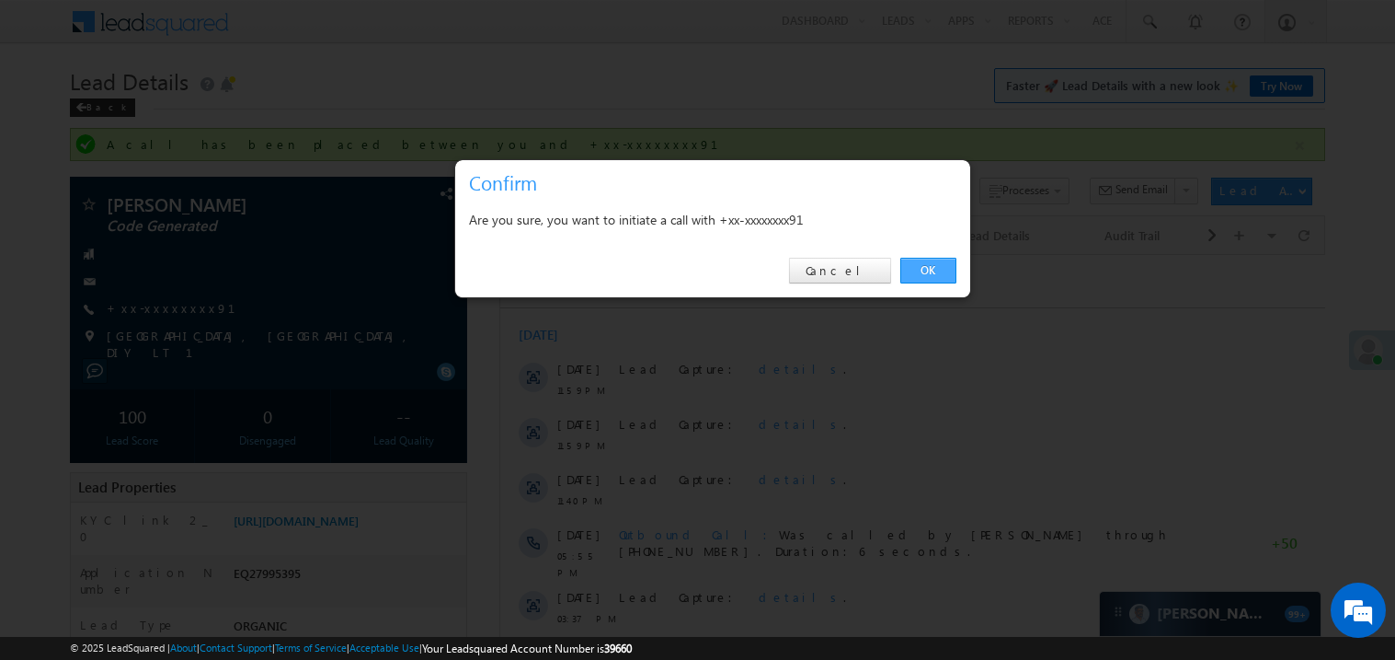
click at [924, 270] on link "OK" at bounding box center [929, 271] width 56 height 26
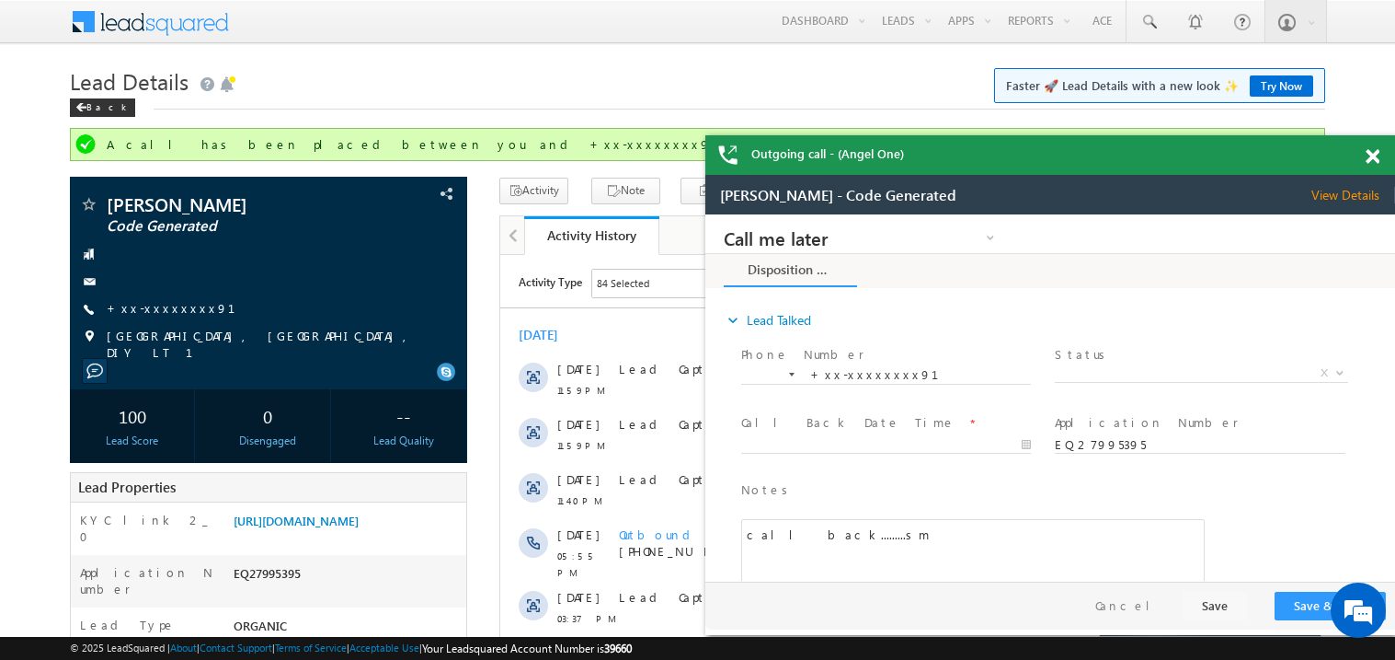
click at [1372, 159] on span at bounding box center [1373, 157] width 14 height 16
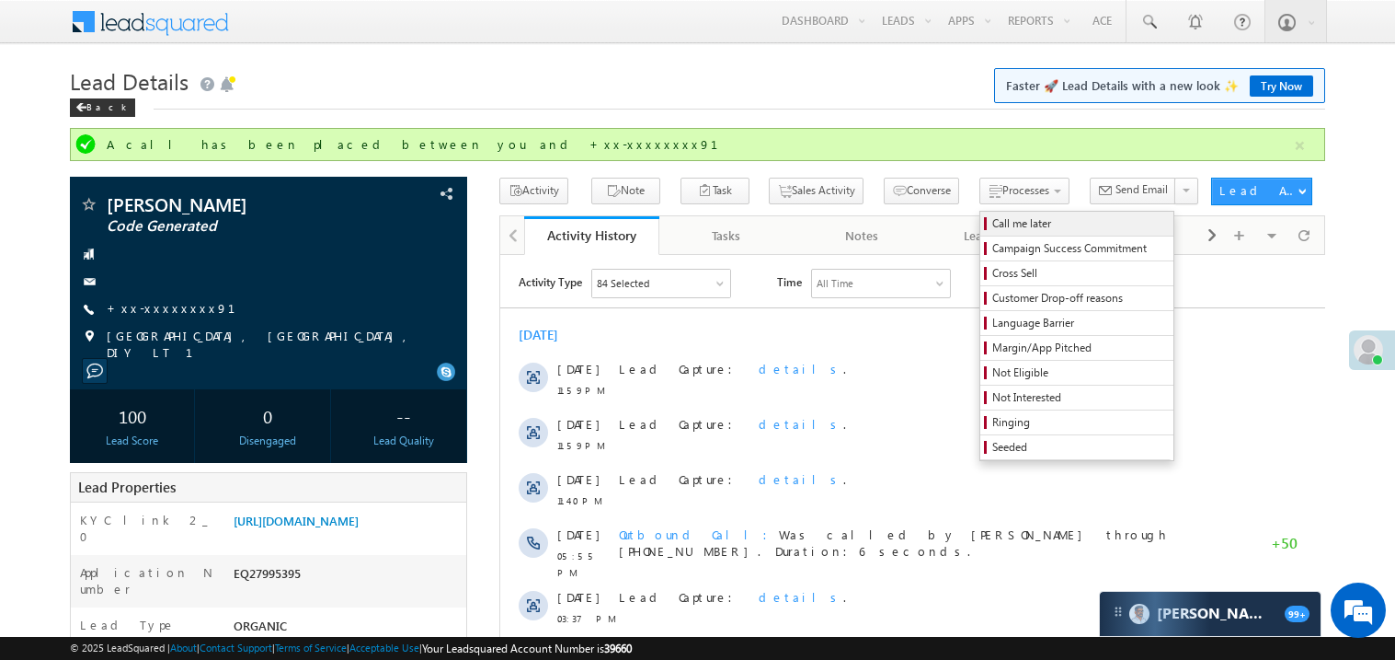
click at [993, 226] on span "Call me later" at bounding box center [1080, 223] width 175 height 17
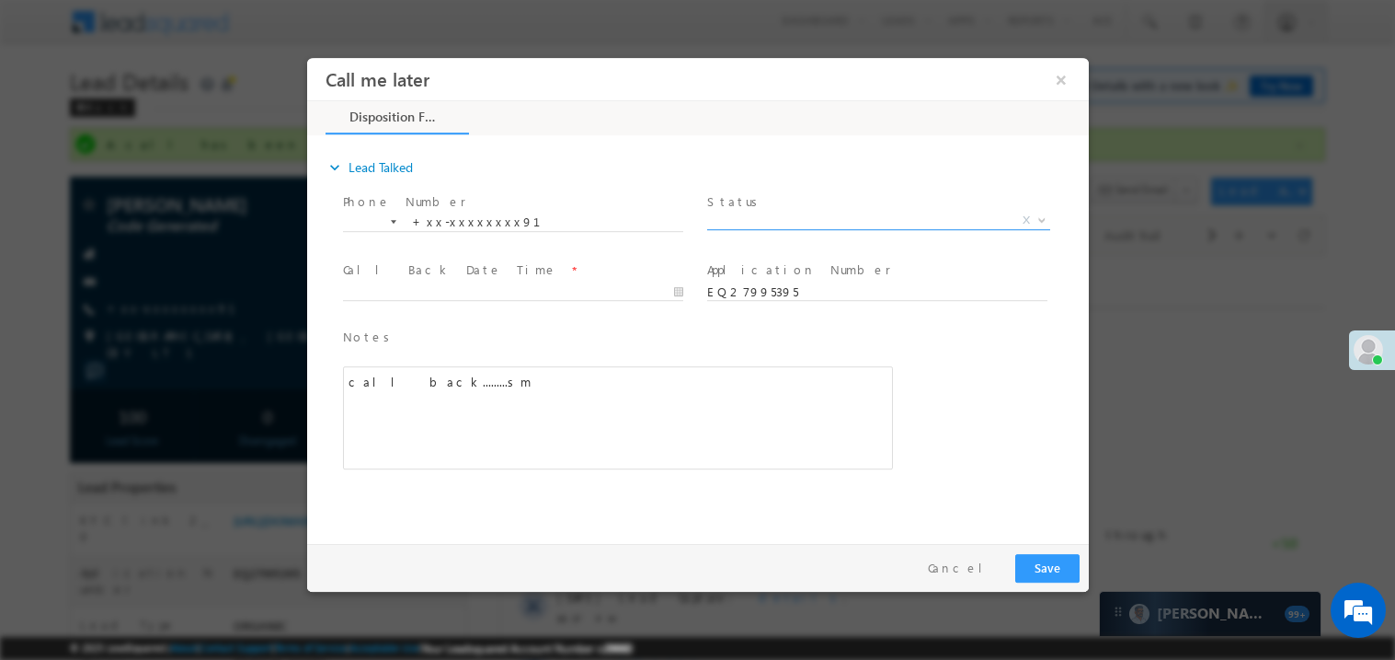
click at [729, 220] on span "X" at bounding box center [877, 220] width 343 height 18
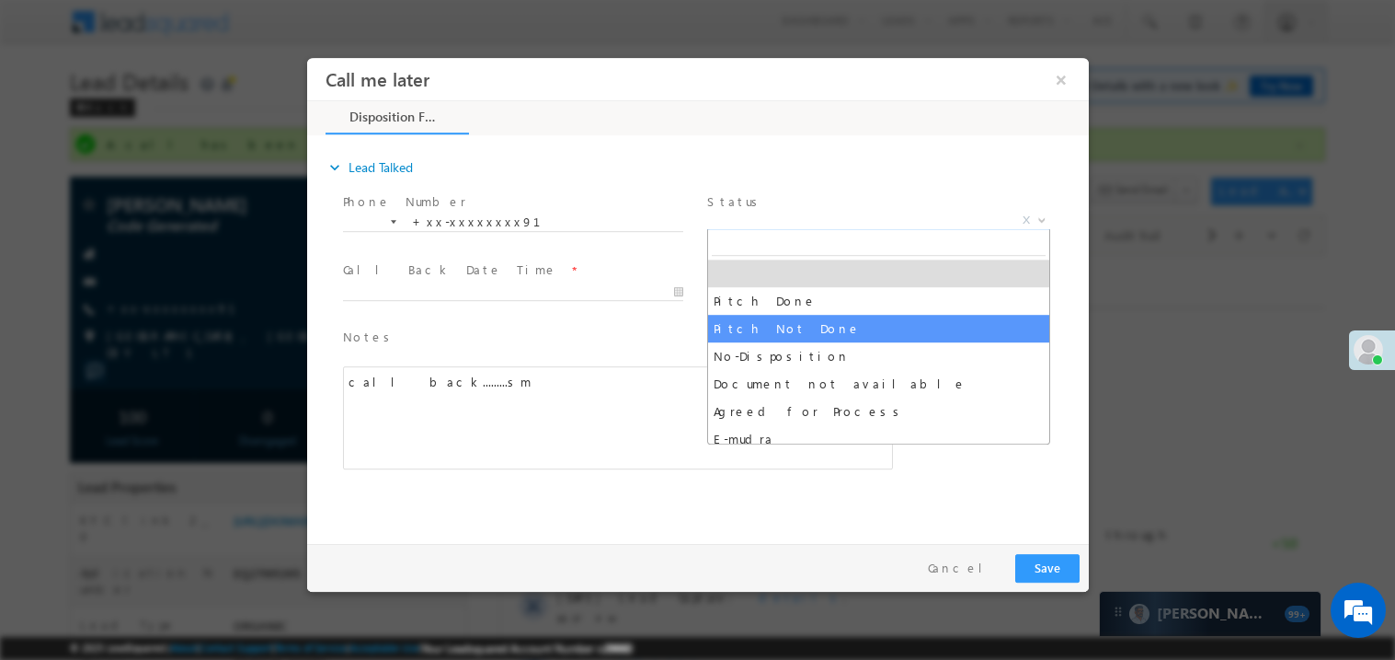
select select "Pitch Not Done"
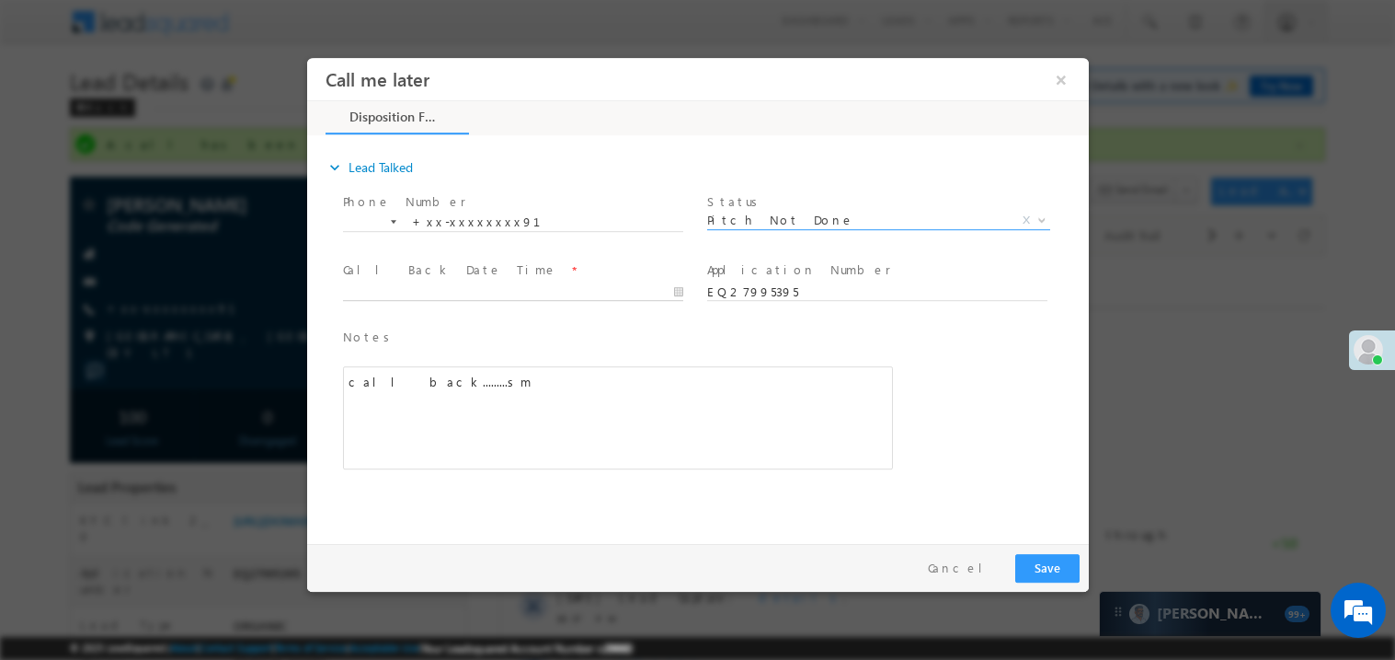
click at [437, 285] on body "Call me later ×" at bounding box center [697, 295] width 782 height 477
type input "08/30/25 2:49 PM"
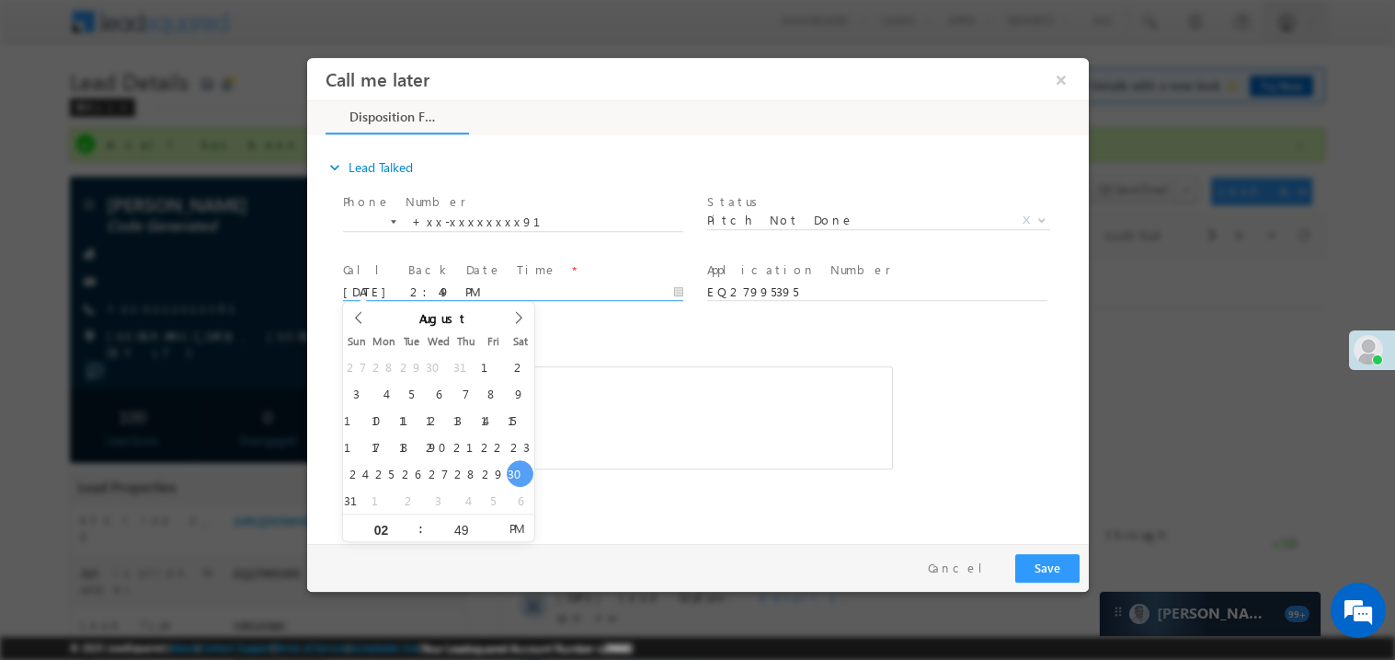
click at [637, 338] on span "Notes *" at bounding box center [603, 337] width 522 height 20
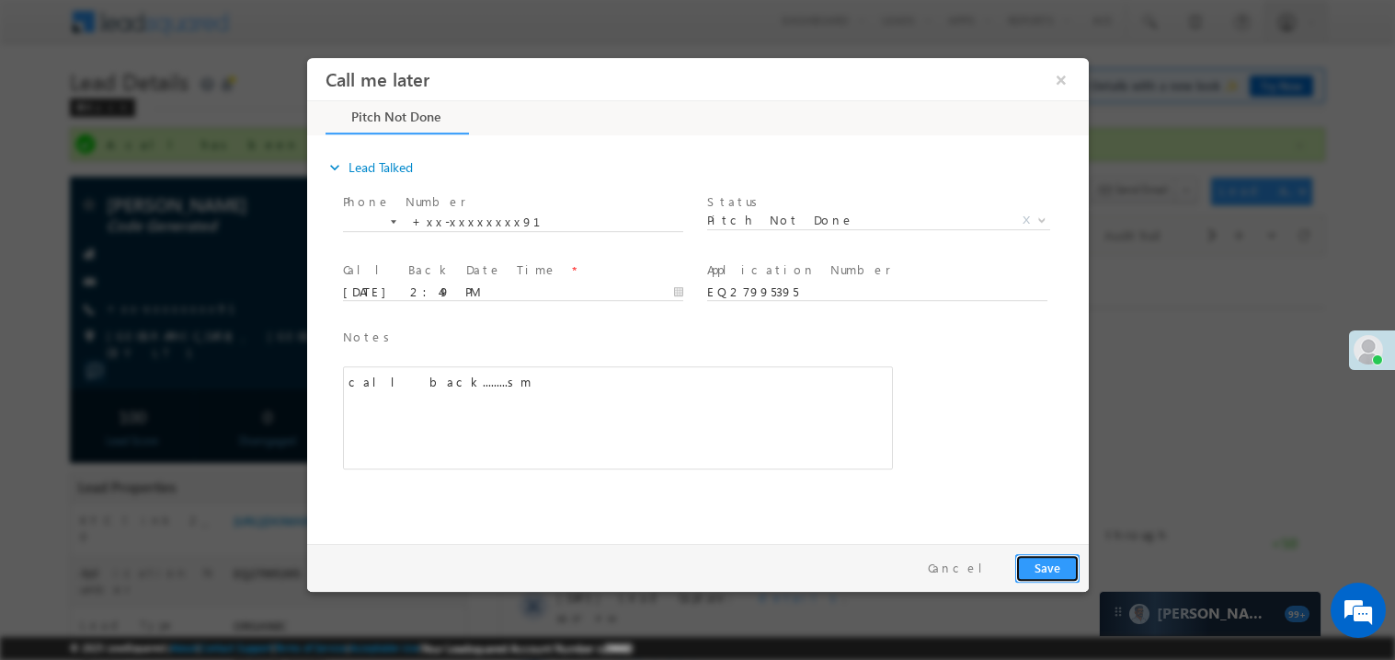
click at [1051, 567] on button "Save" at bounding box center [1047, 567] width 64 height 29
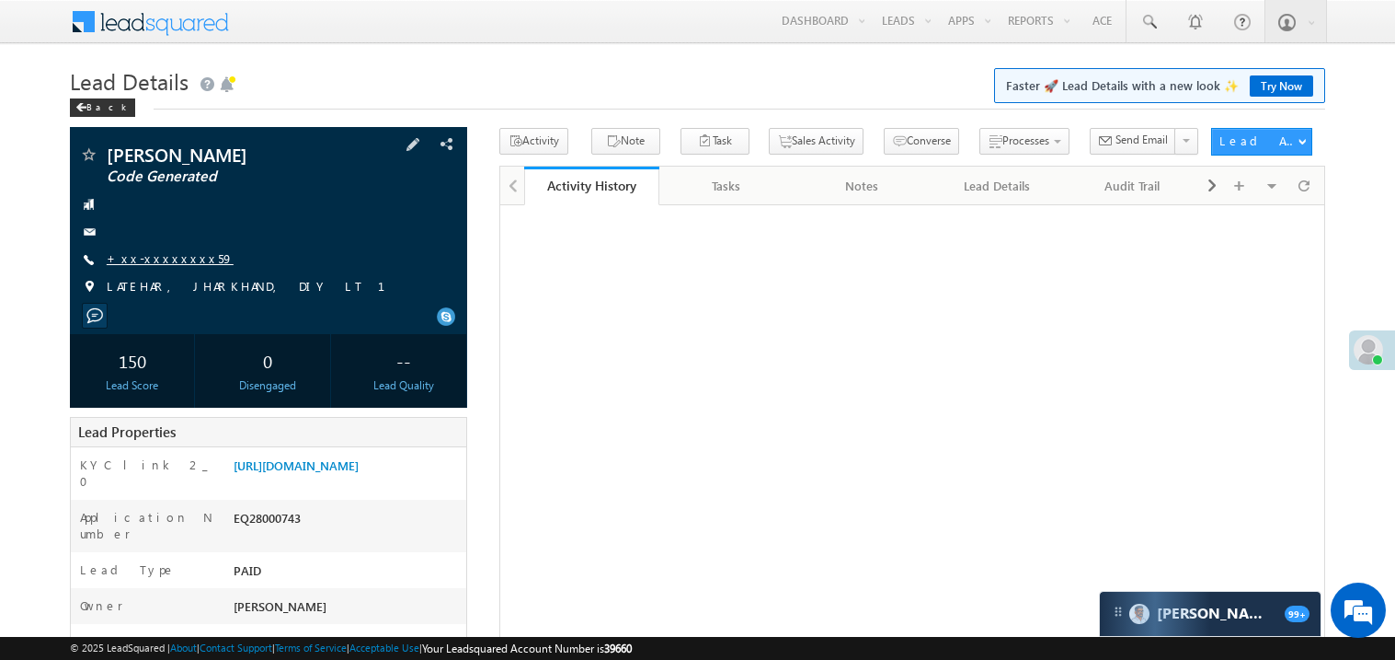
click at [164, 258] on link "+xx-xxxxxxxx59" at bounding box center [170, 258] width 127 height 16
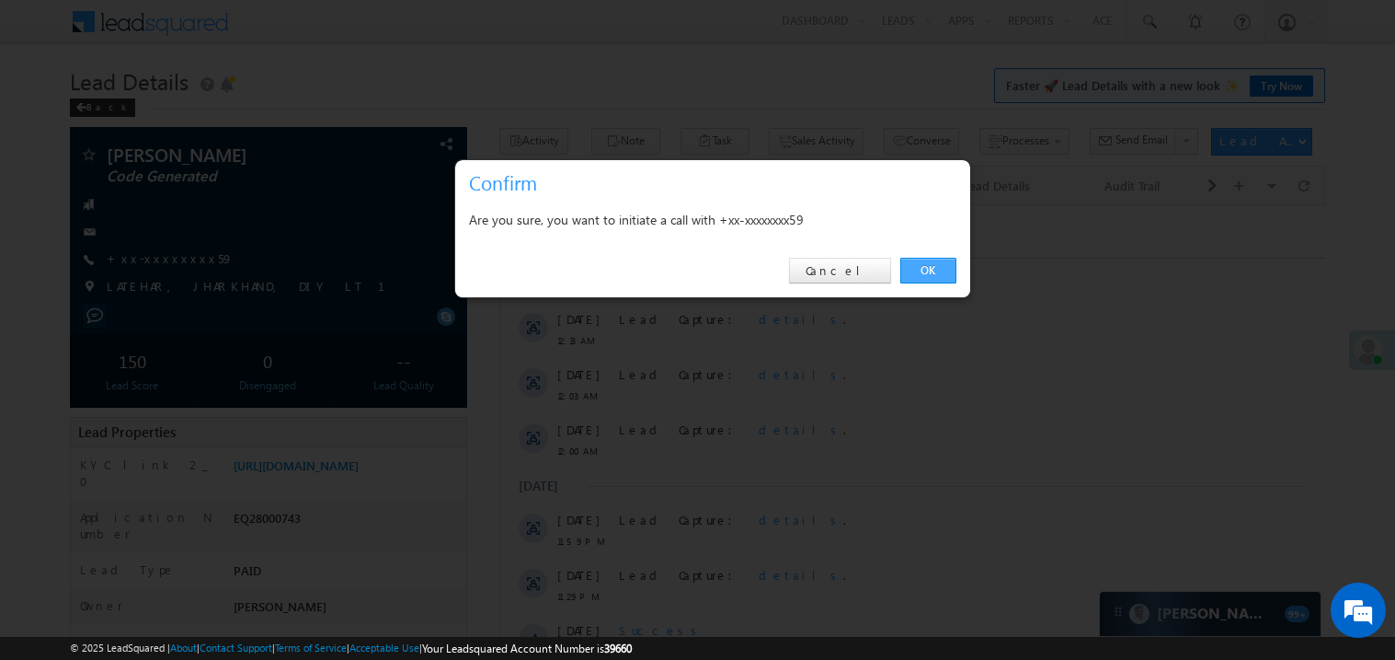
click at [929, 271] on link "OK" at bounding box center [929, 271] width 56 height 26
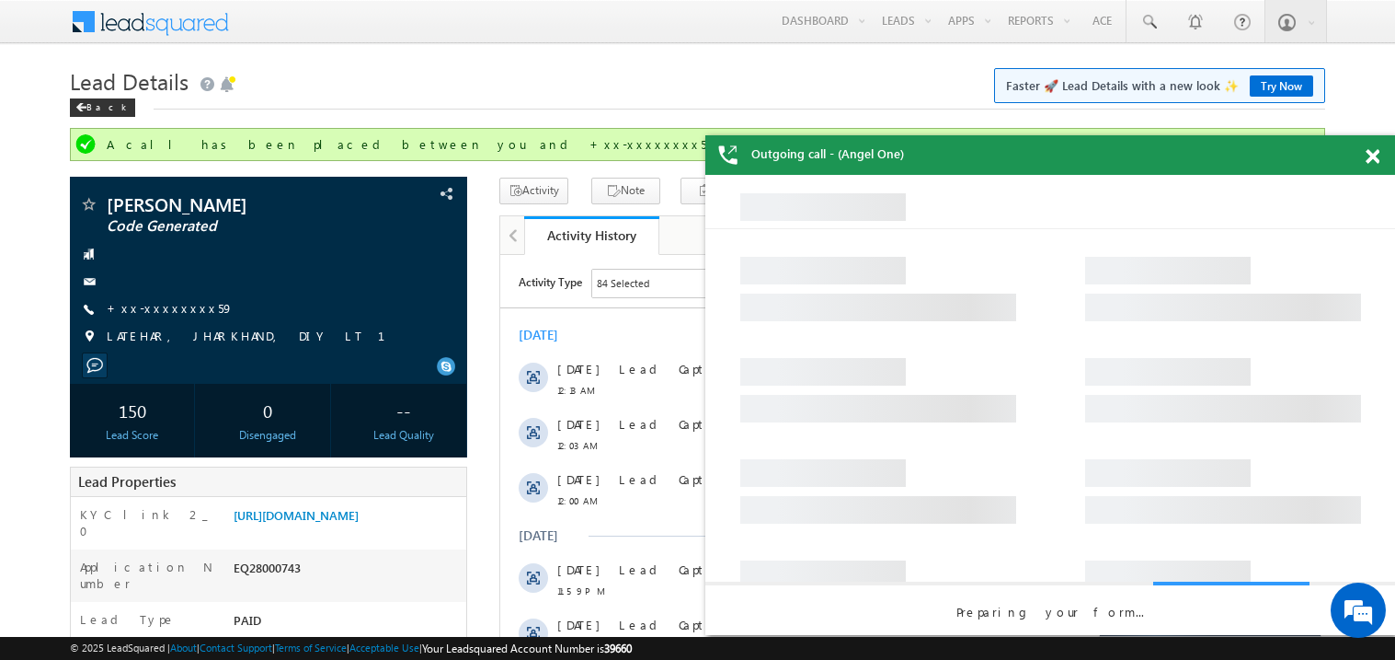
click at [1373, 160] on span at bounding box center [1373, 157] width 14 height 16
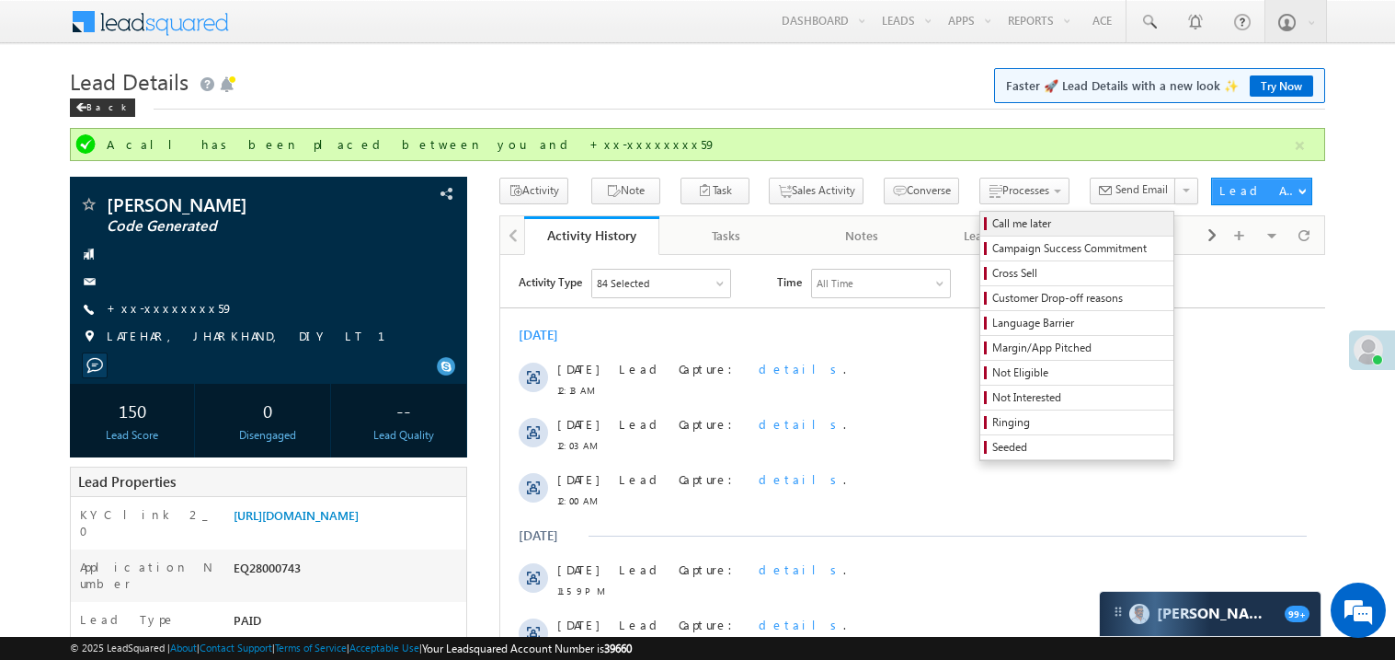
click at [993, 222] on span "Call me later" at bounding box center [1080, 223] width 175 height 17
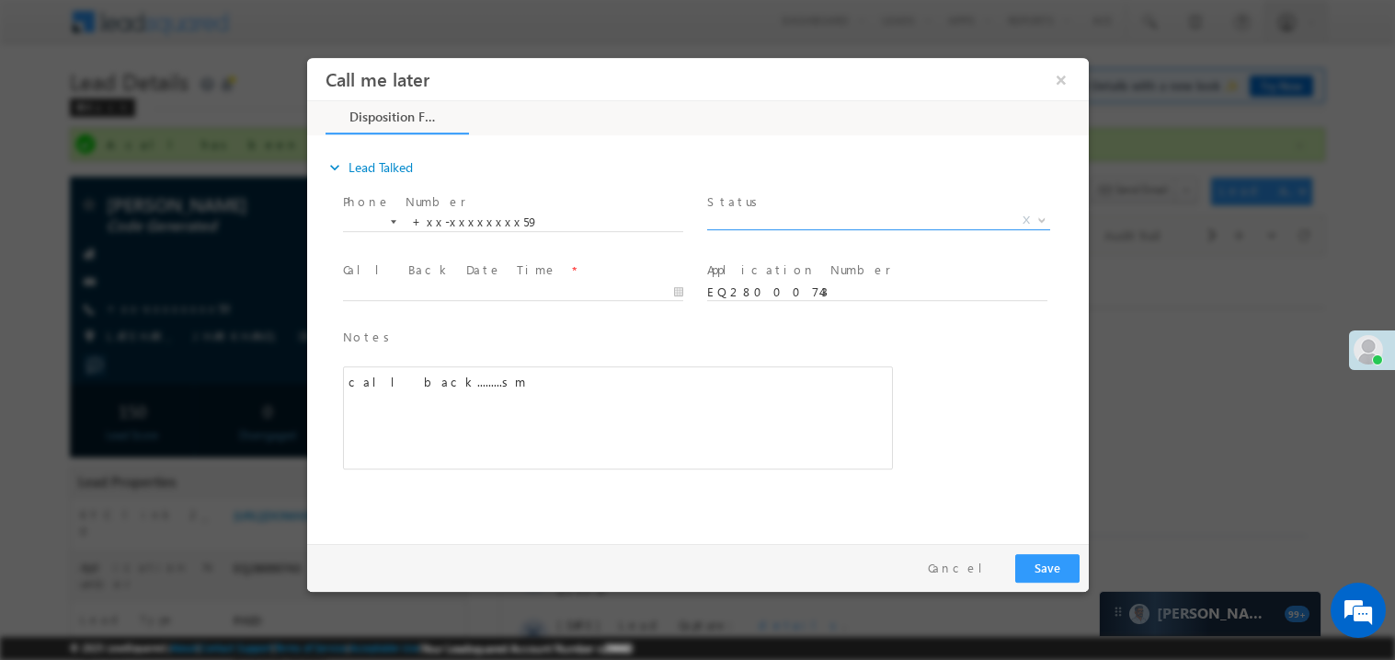
click at [767, 211] on span "X" at bounding box center [877, 220] width 343 height 18
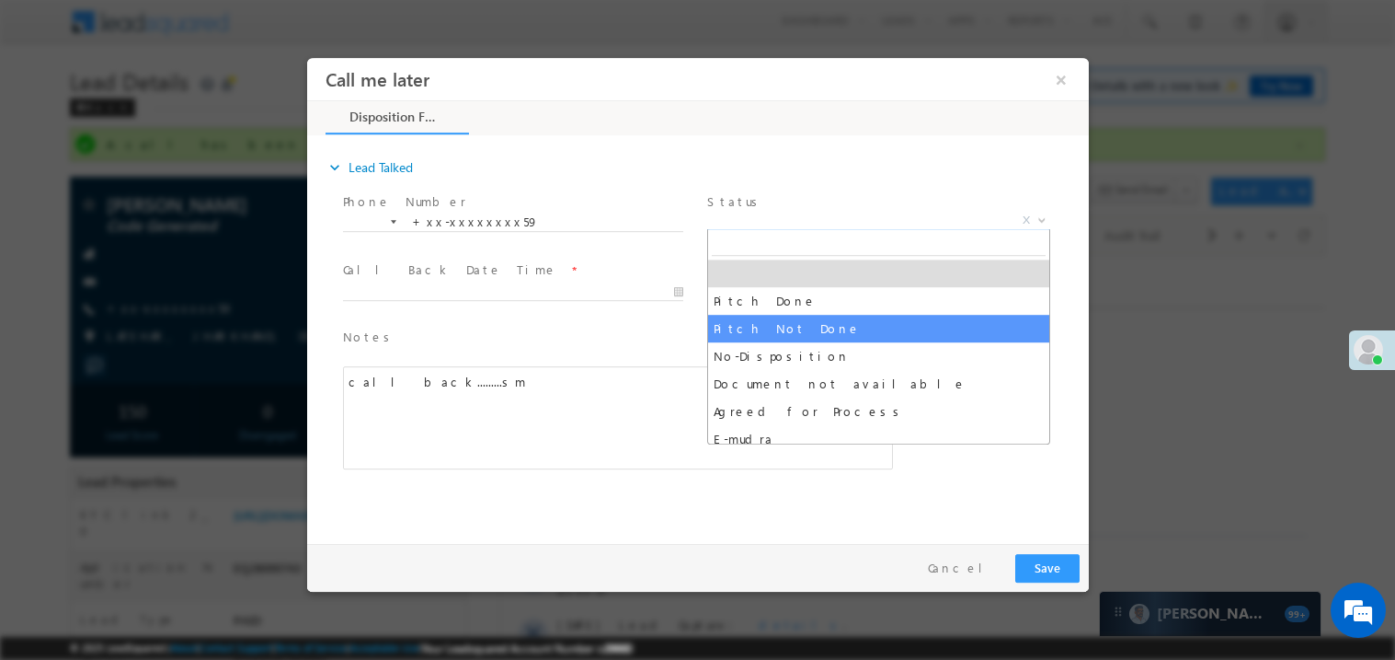
select select "Pitch Not Done"
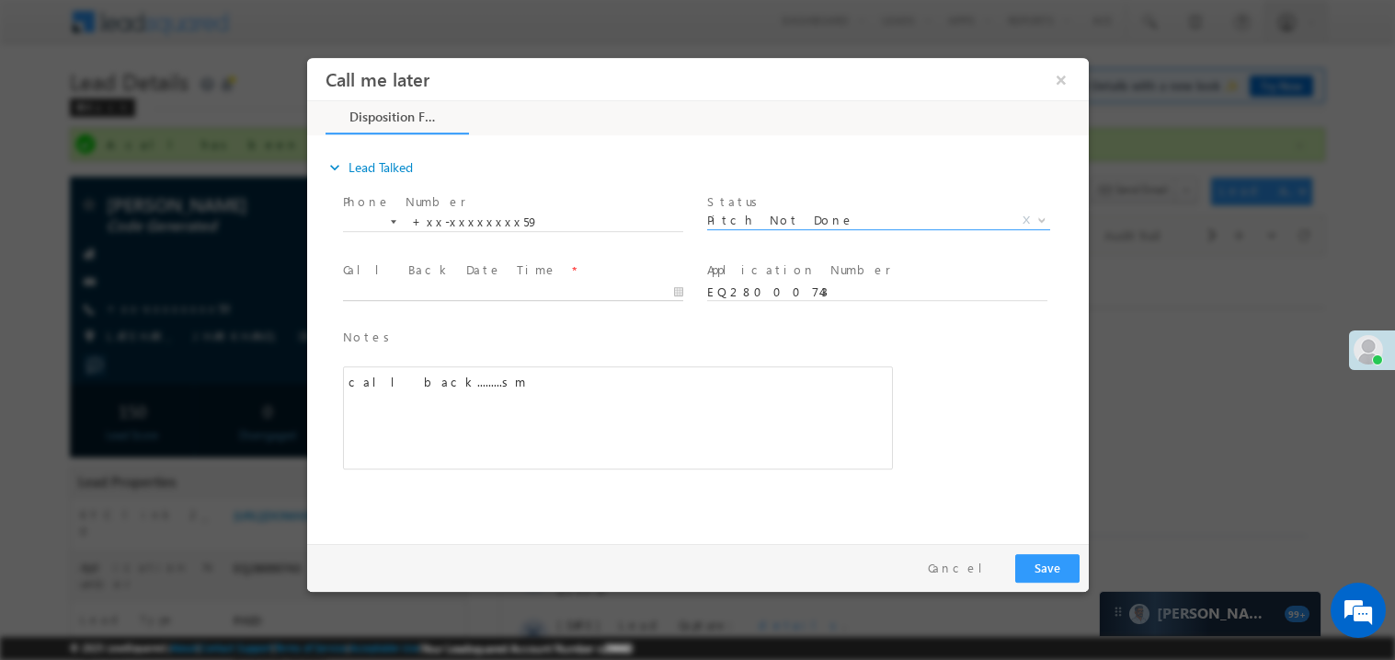
click at [401, 283] on body "Call me later ×" at bounding box center [697, 295] width 782 height 477
type input "[DATE] 2:50 PM"
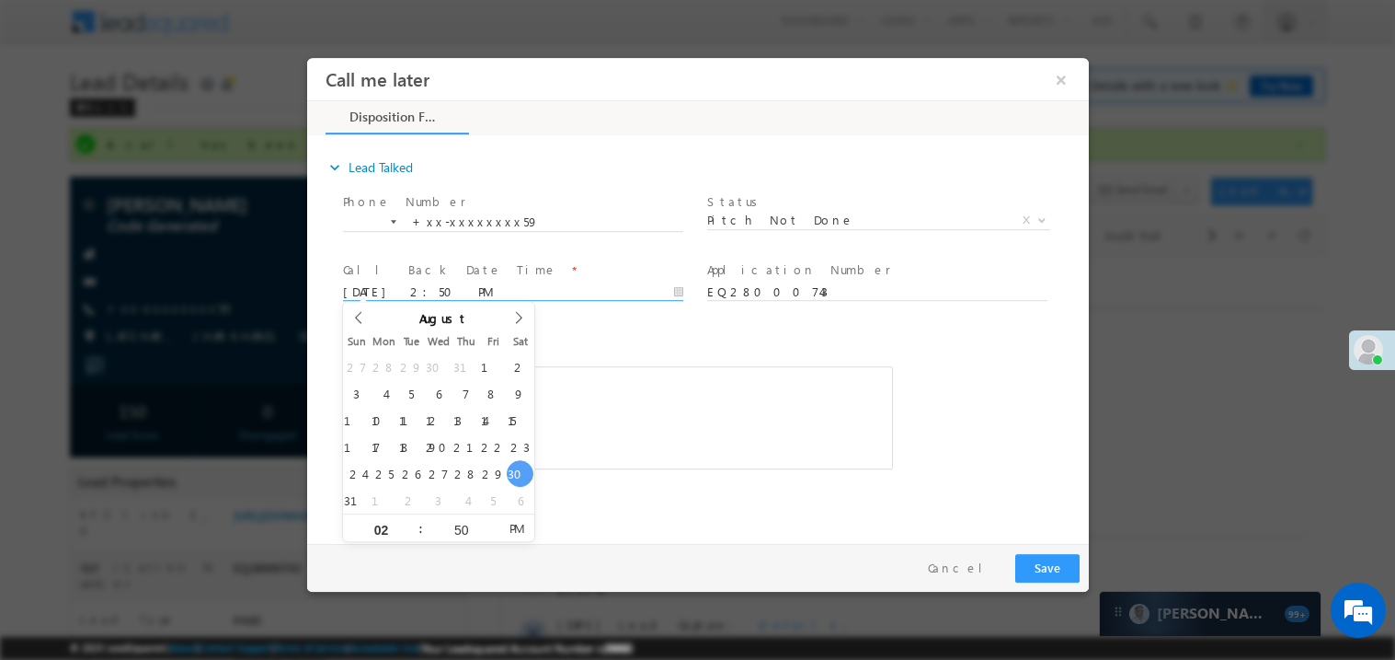
click at [637, 341] on span "Notes *" at bounding box center [603, 337] width 522 height 20
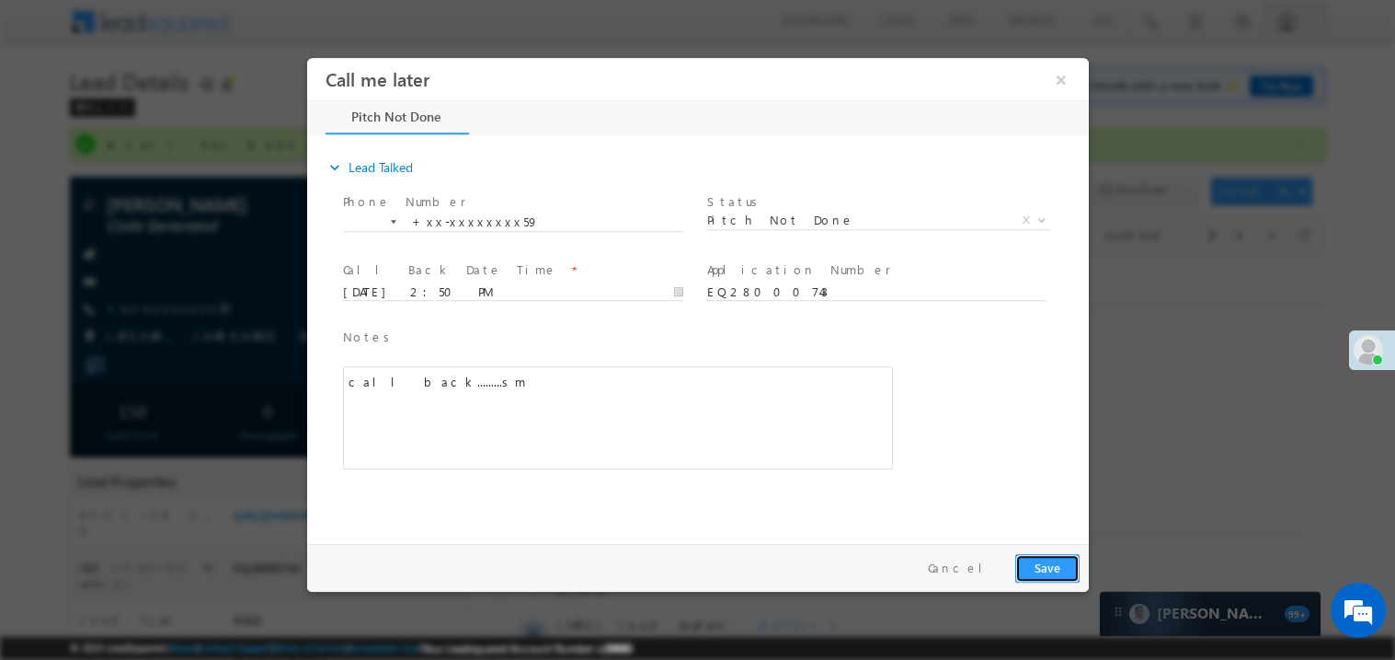
click at [1037, 561] on button "Save" at bounding box center [1047, 567] width 64 height 29
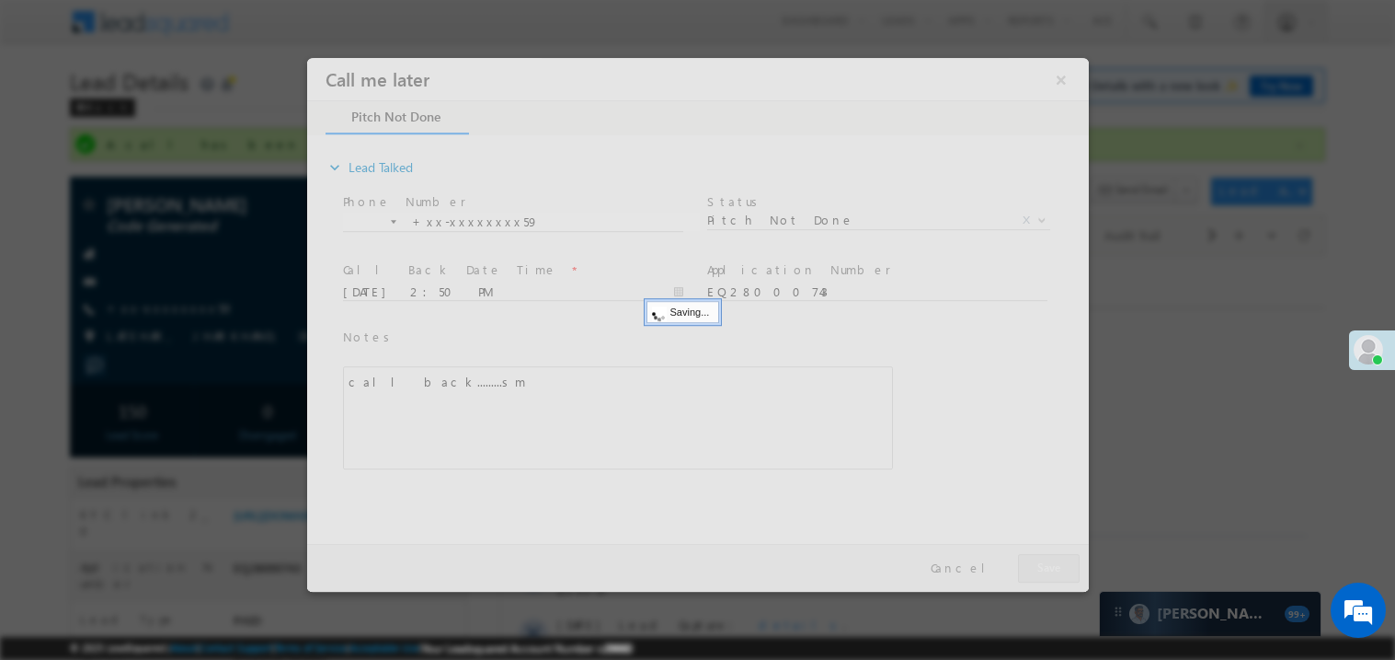
click at [1037, 561] on div at bounding box center [697, 324] width 782 height 534
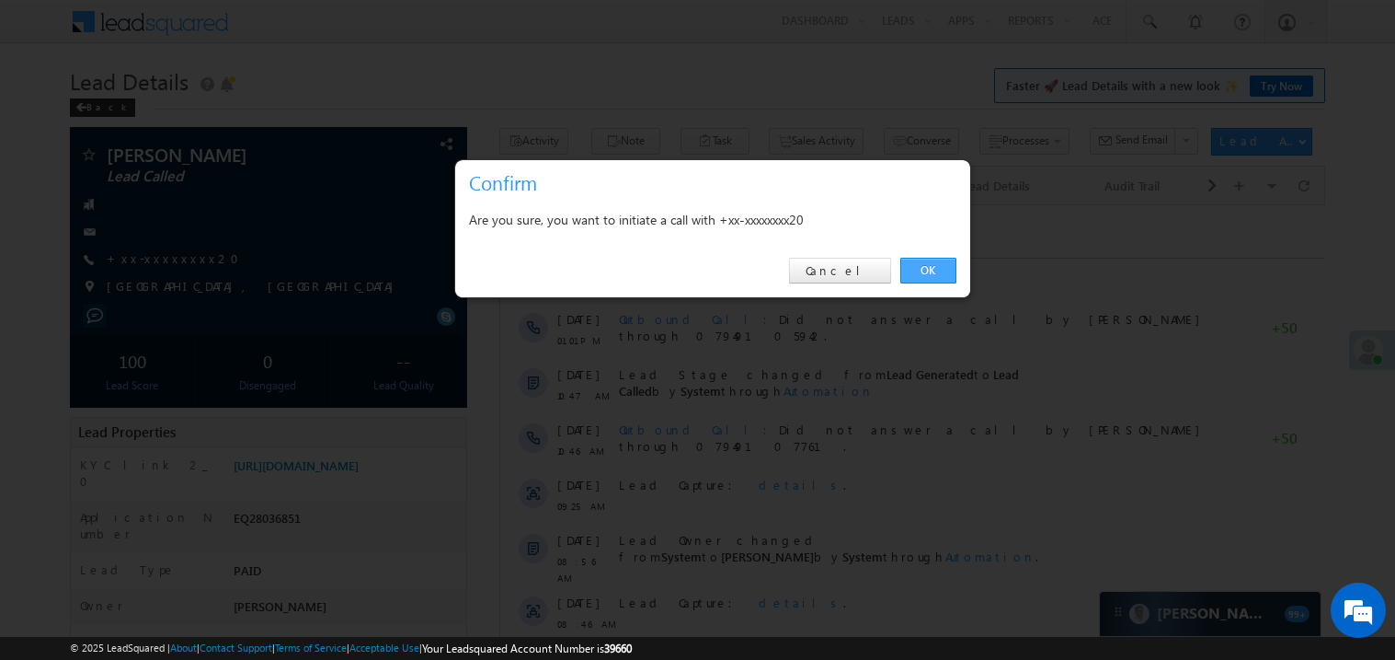
click at [935, 275] on link "OK" at bounding box center [929, 271] width 56 height 26
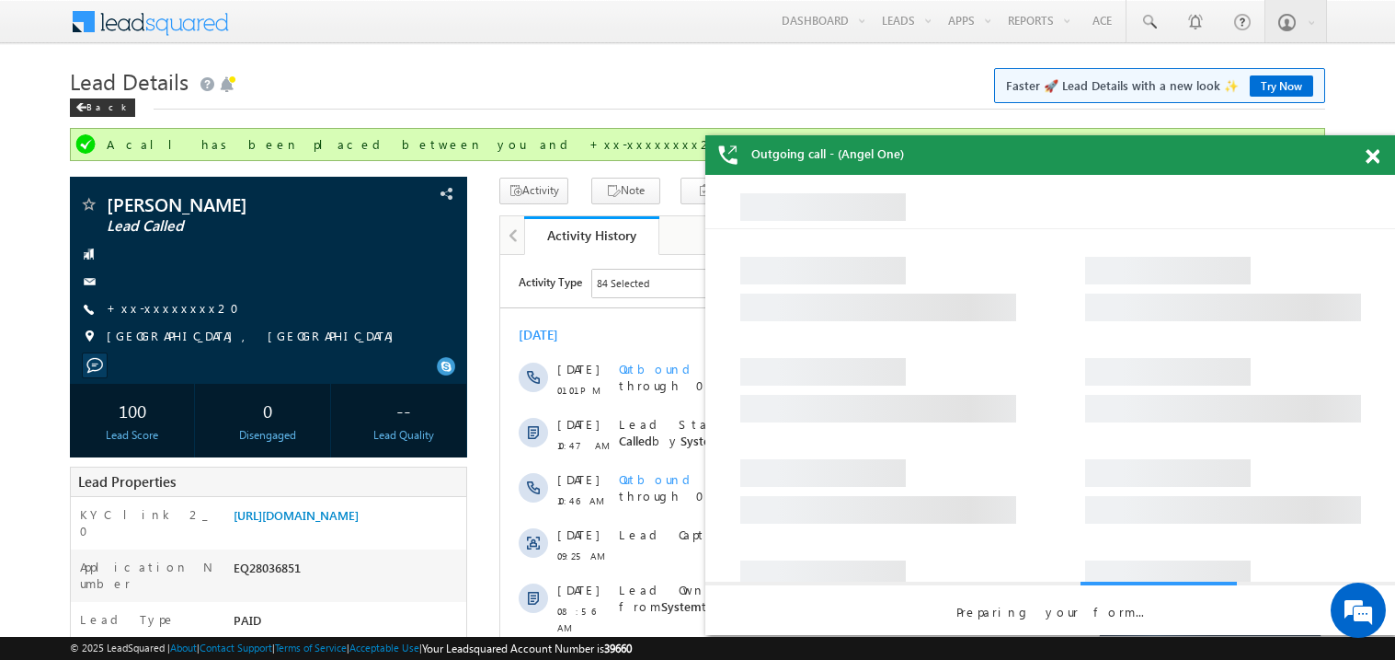
click at [1377, 168] on div at bounding box center [1383, 153] width 25 height 36
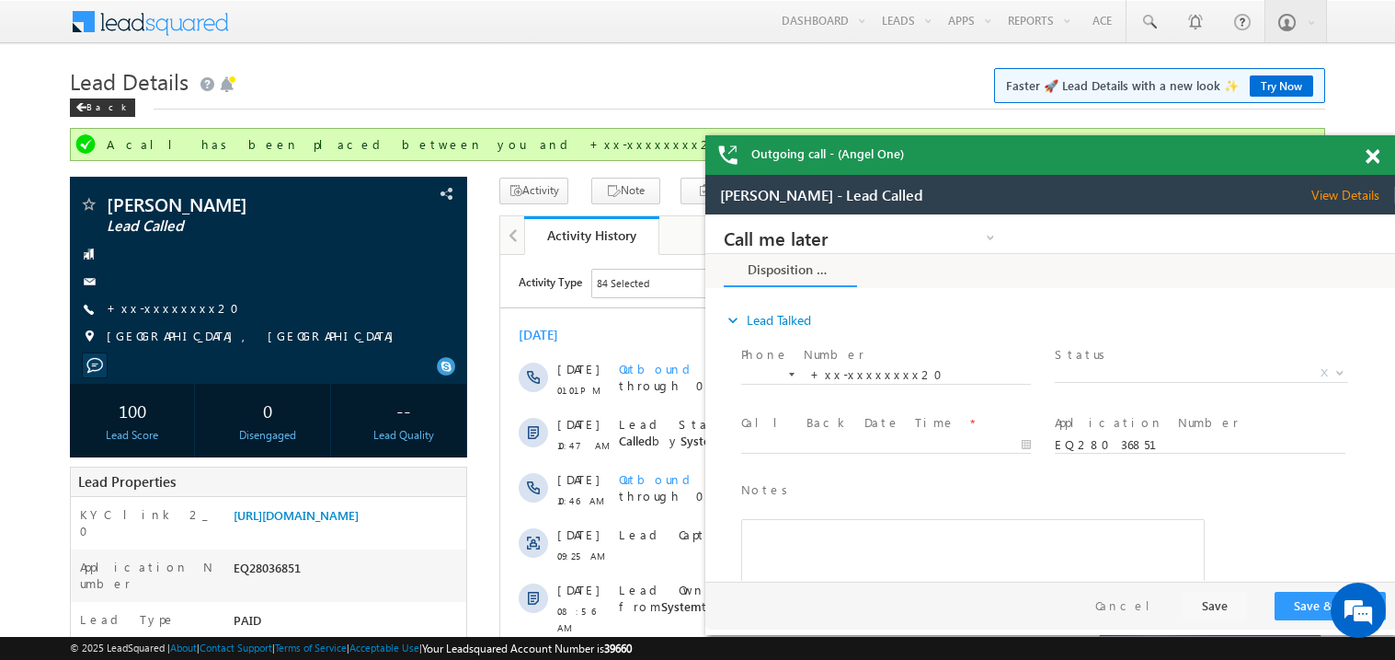
click at [1373, 155] on span at bounding box center [1373, 157] width 14 height 16
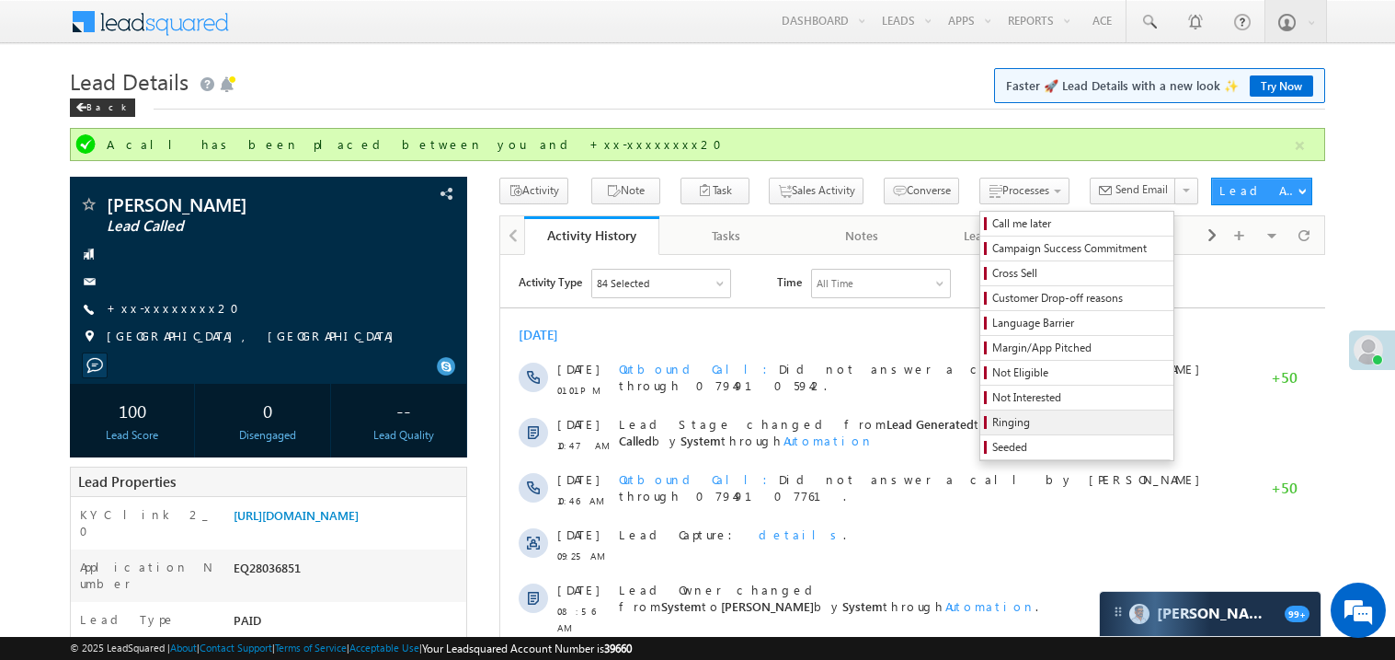
click at [1021, 420] on span "Ringing" at bounding box center [1080, 422] width 175 height 17
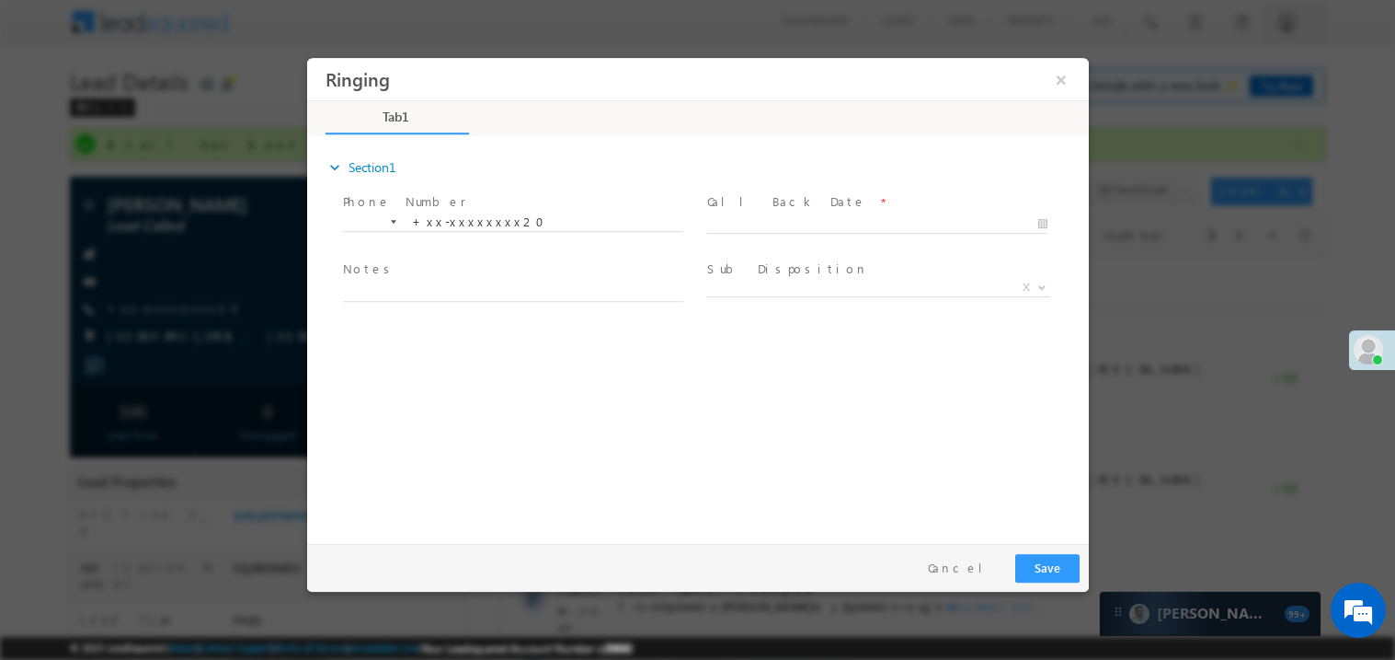
click at [749, 207] on label "Call Back Date" at bounding box center [785, 200] width 159 height 17
click at [741, 216] on body "Ringing ×" at bounding box center [697, 295] width 782 height 477
type input "08/30/25 3:00 PM"
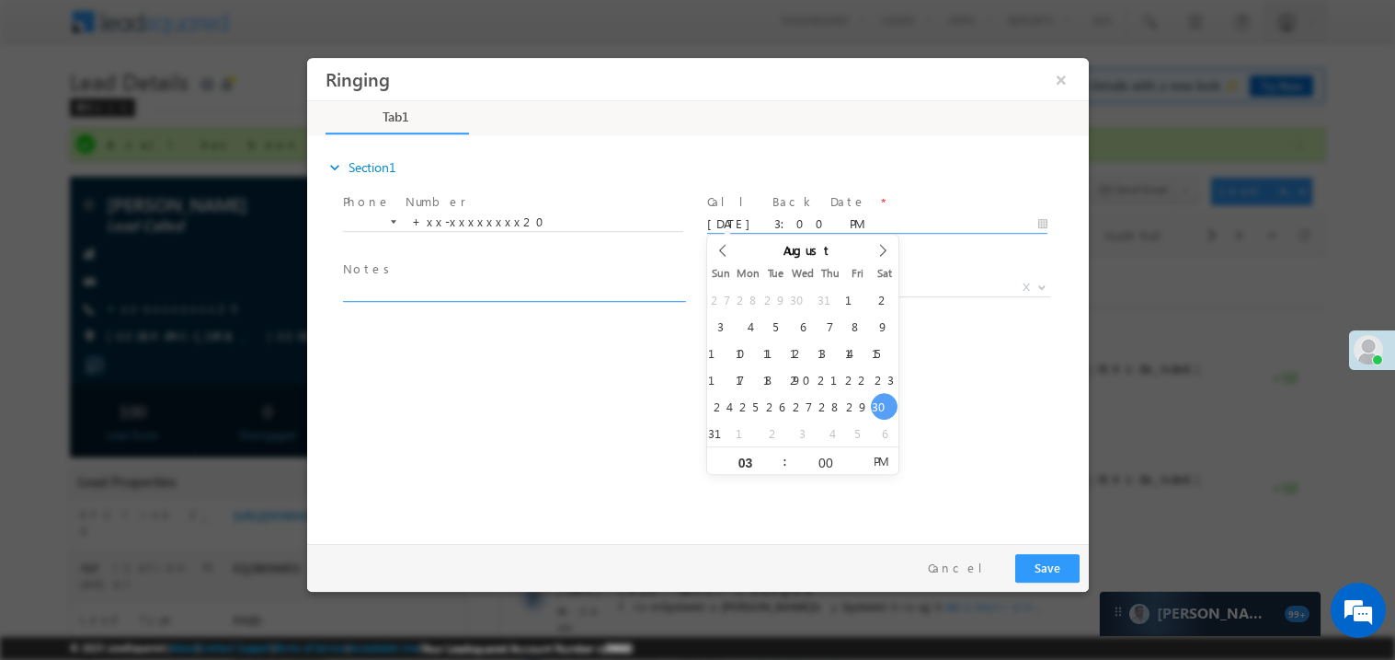
click at [492, 281] on textarea at bounding box center [512, 290] width 340 height 21
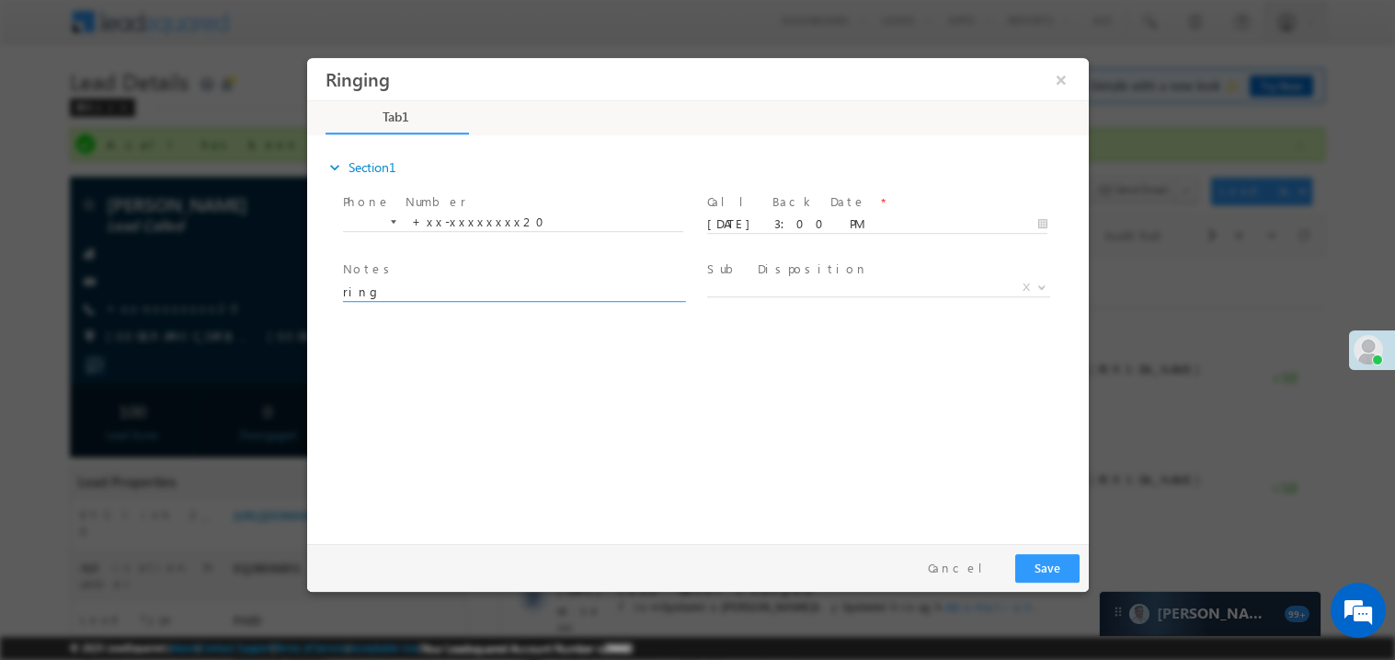
type textarea "ring"
click at [1047, 572] on button "Save" at bounding box center [1047, 567] width 64 height 29
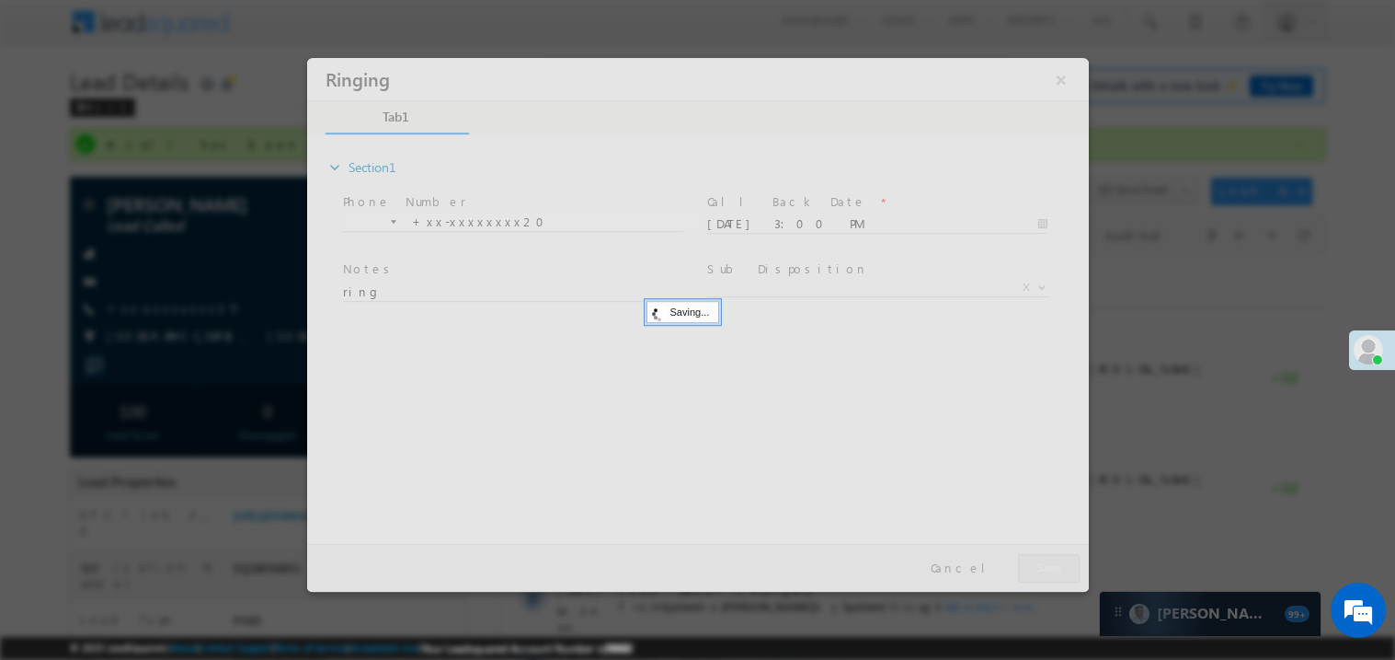
click at [1047, 572] on div at bounding box center [697, 324] width 782 height 534
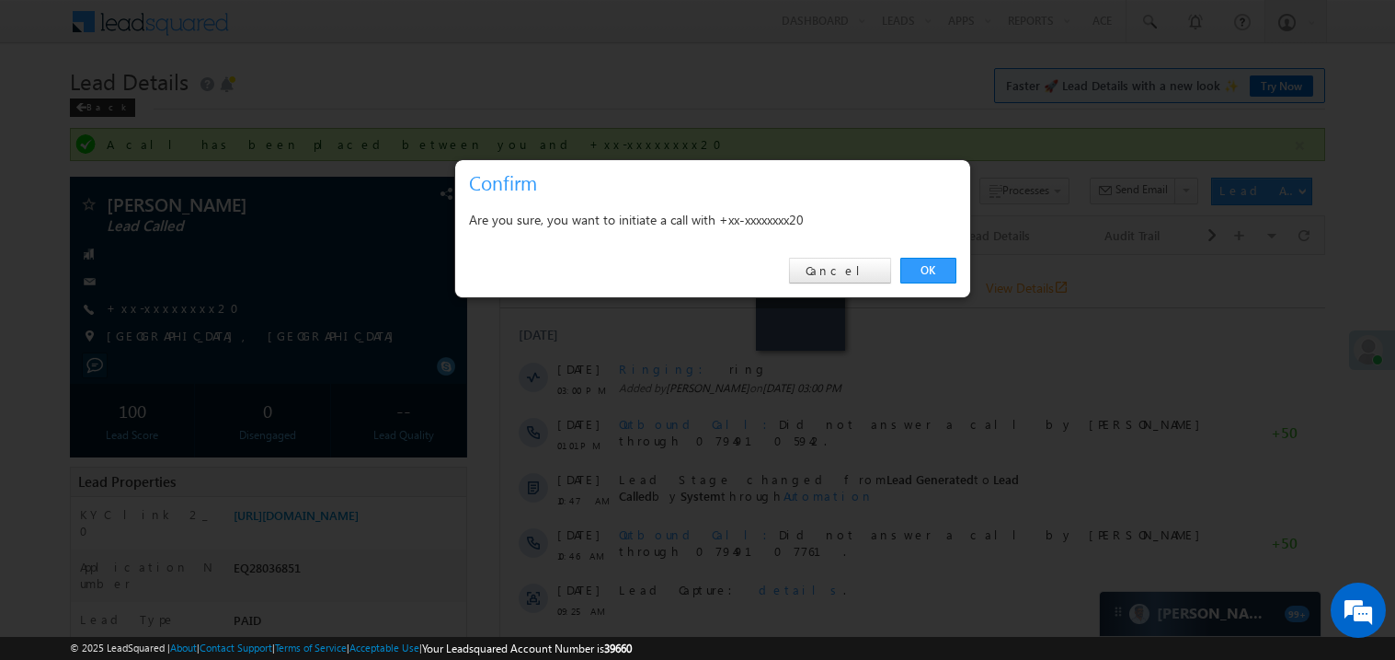
click link "OK" at bounding box center [929, 271] width 56 height 26
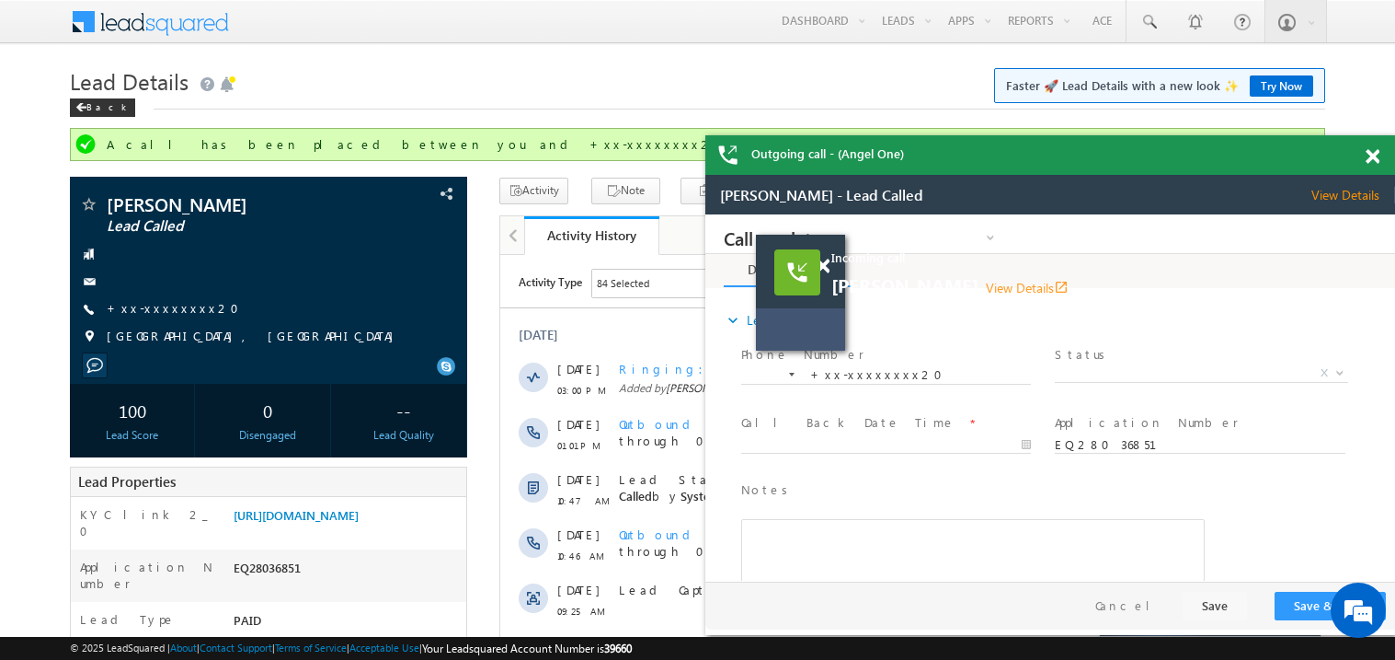
click at [1375, 155] on span at bounding box center [1373, 157] width 14 height 16
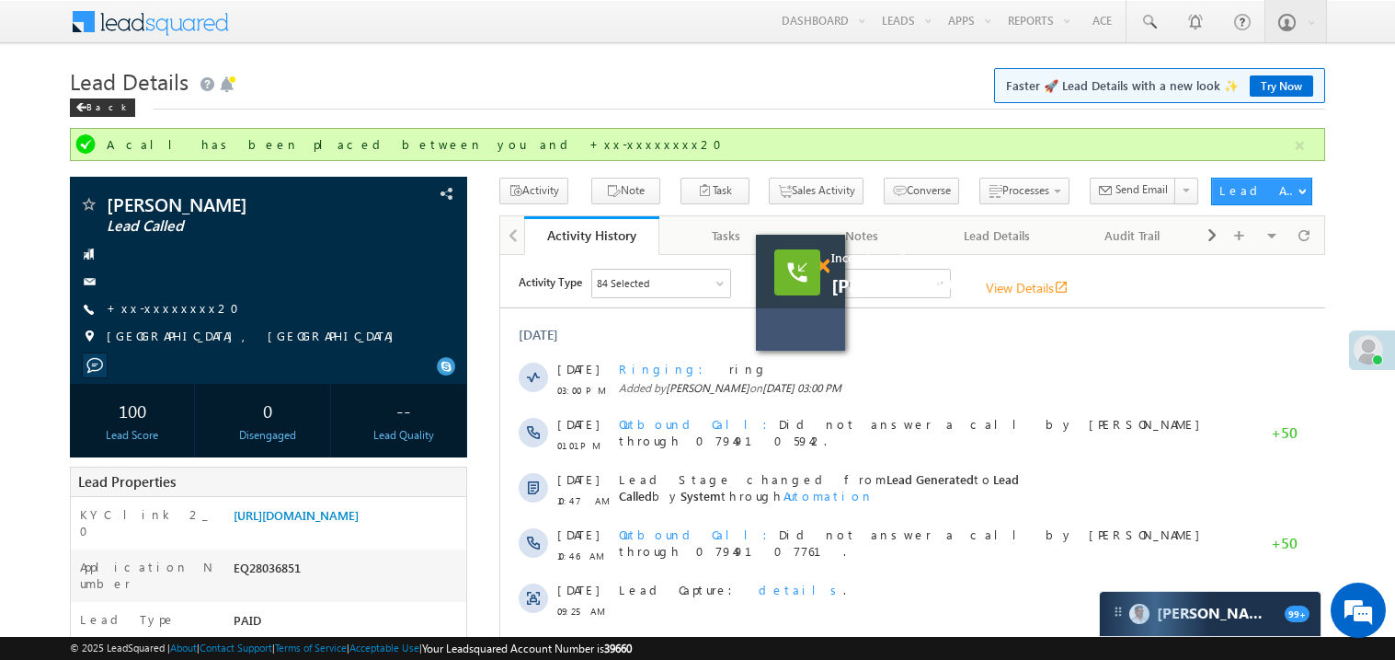
click at [828, 267] on span at bounding box center [823, 266] width 14 height 16
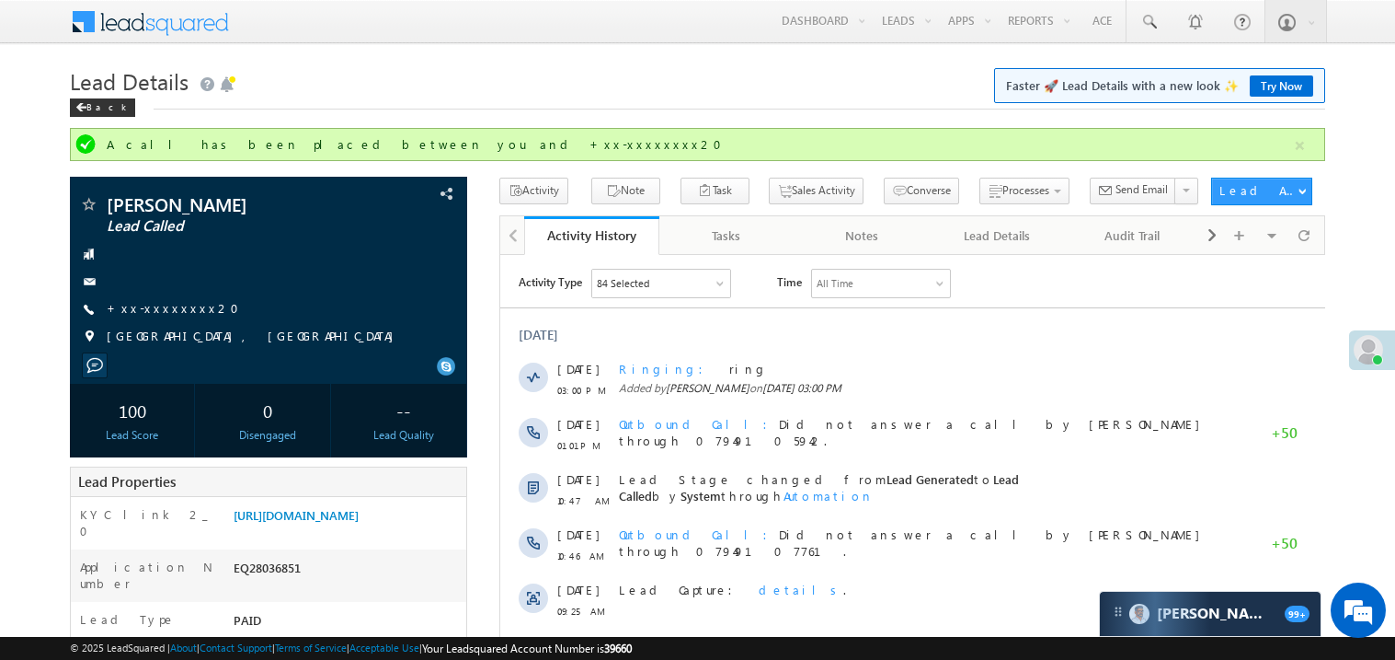
click at [668, 333] on div "[DATE]" at bounding box center [912, 334] width 825 height 17
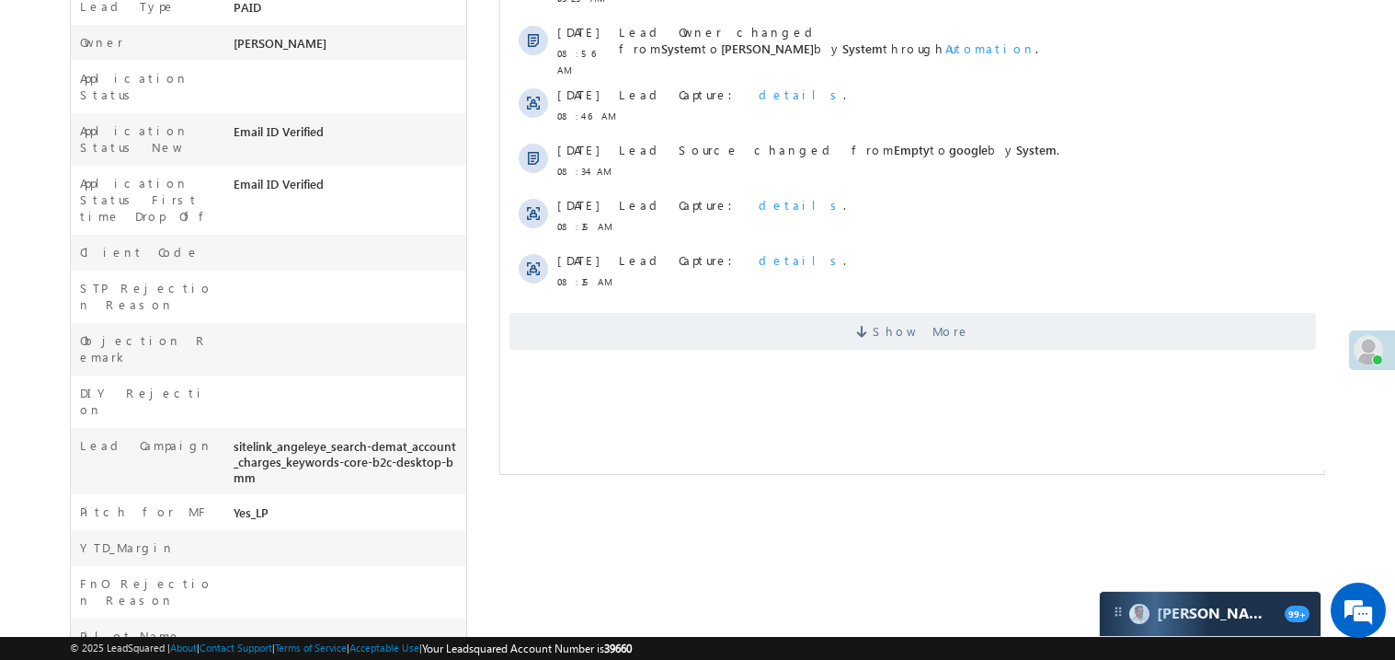
scroll to position [625, 0]
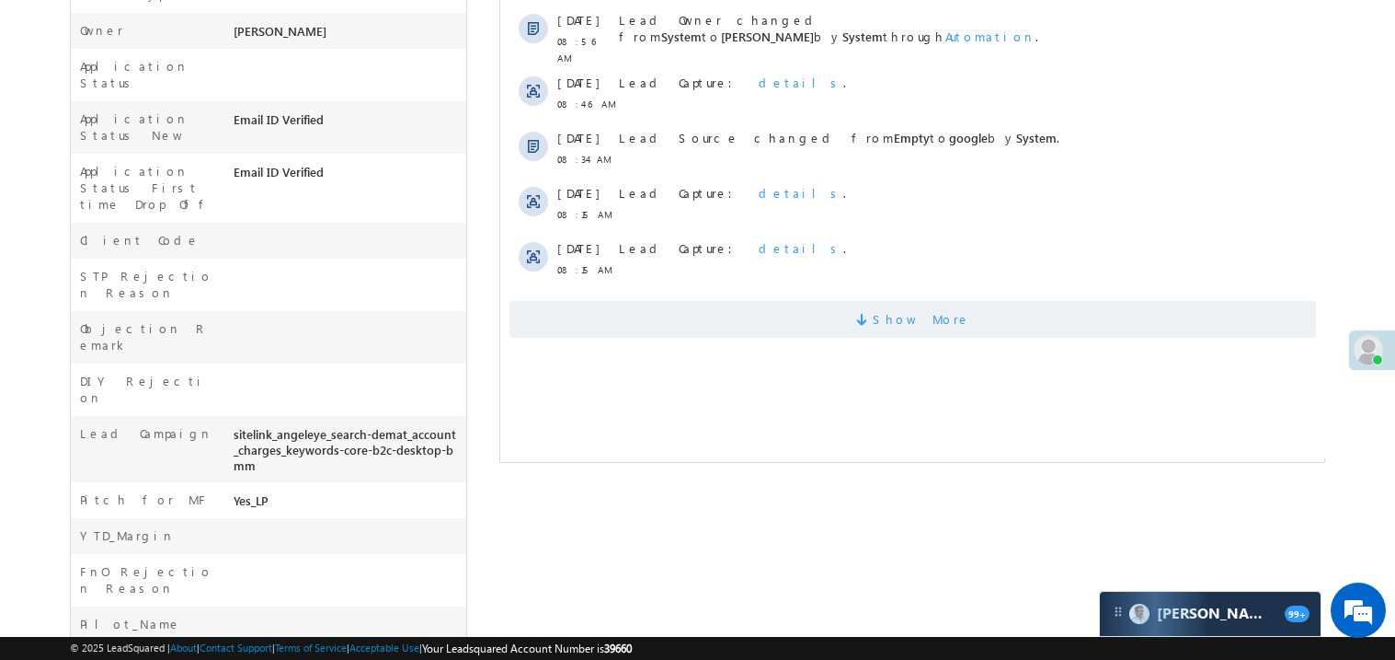
click at [816, 307] on span "Show More" at bounding box center [912, 319] width 807 height 37
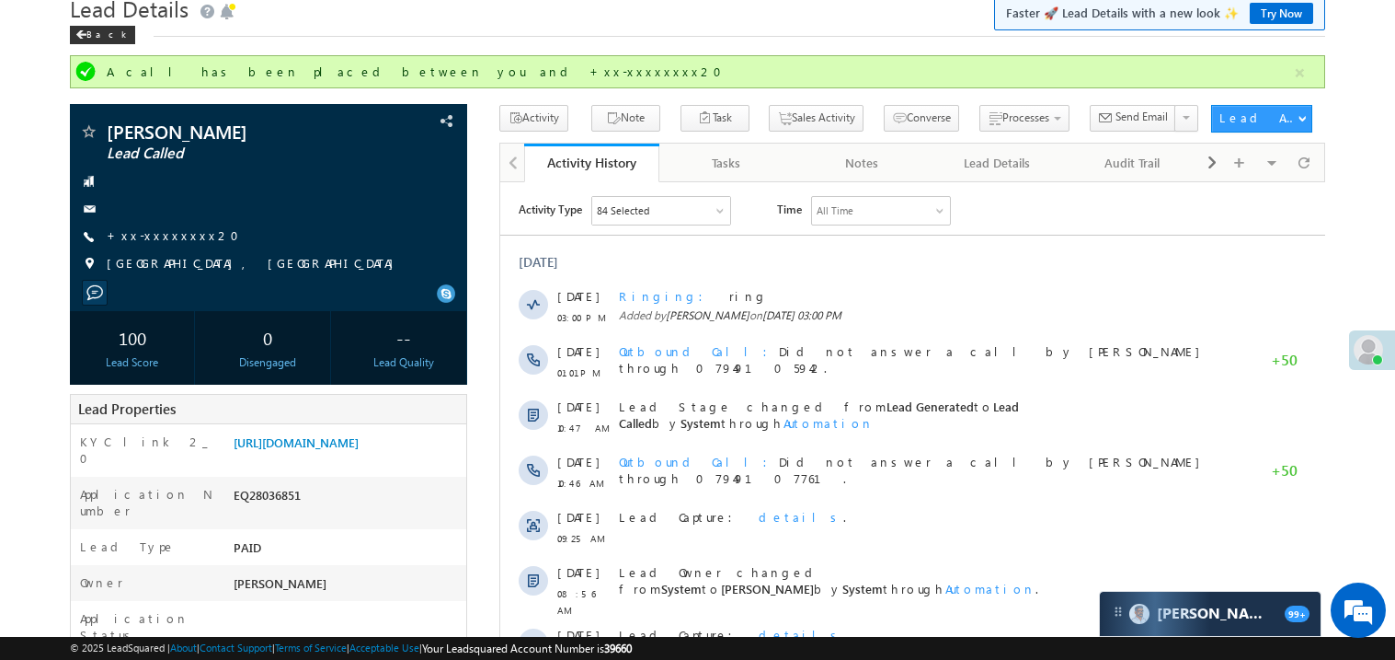
scroll to position [0, 0]
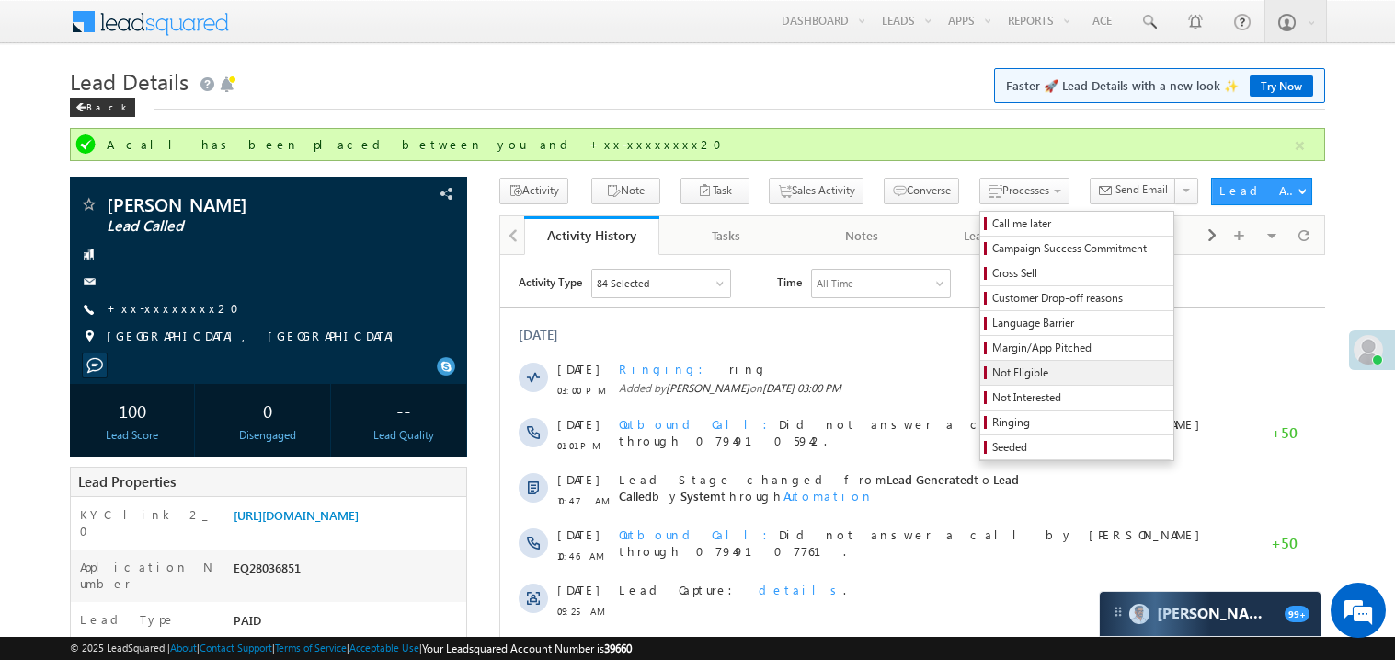
click at [993, 373] on span "Not Eligible" at bounding box center [1080, 372] width 175 height 17
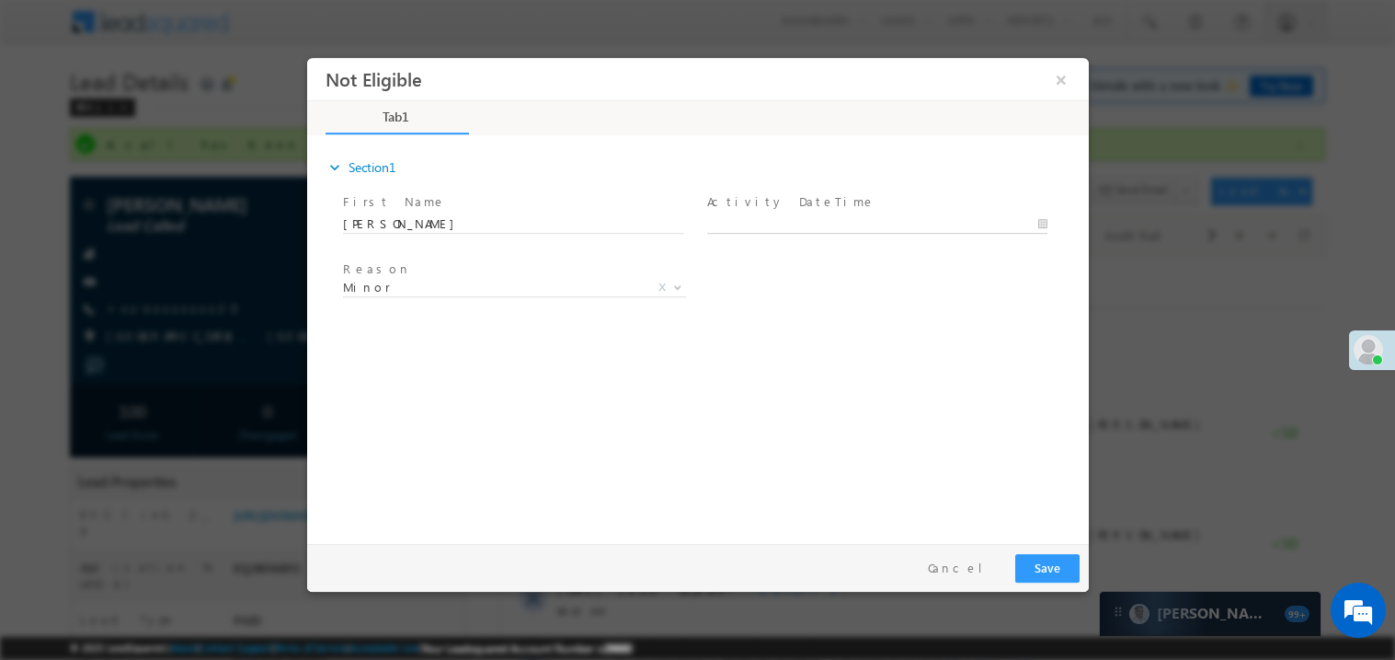
click at [793, 226] on body "Not Eligible ×" at bounding box center [697, 295] width 782 height 477
type input "08/30/25 3:02 PM"
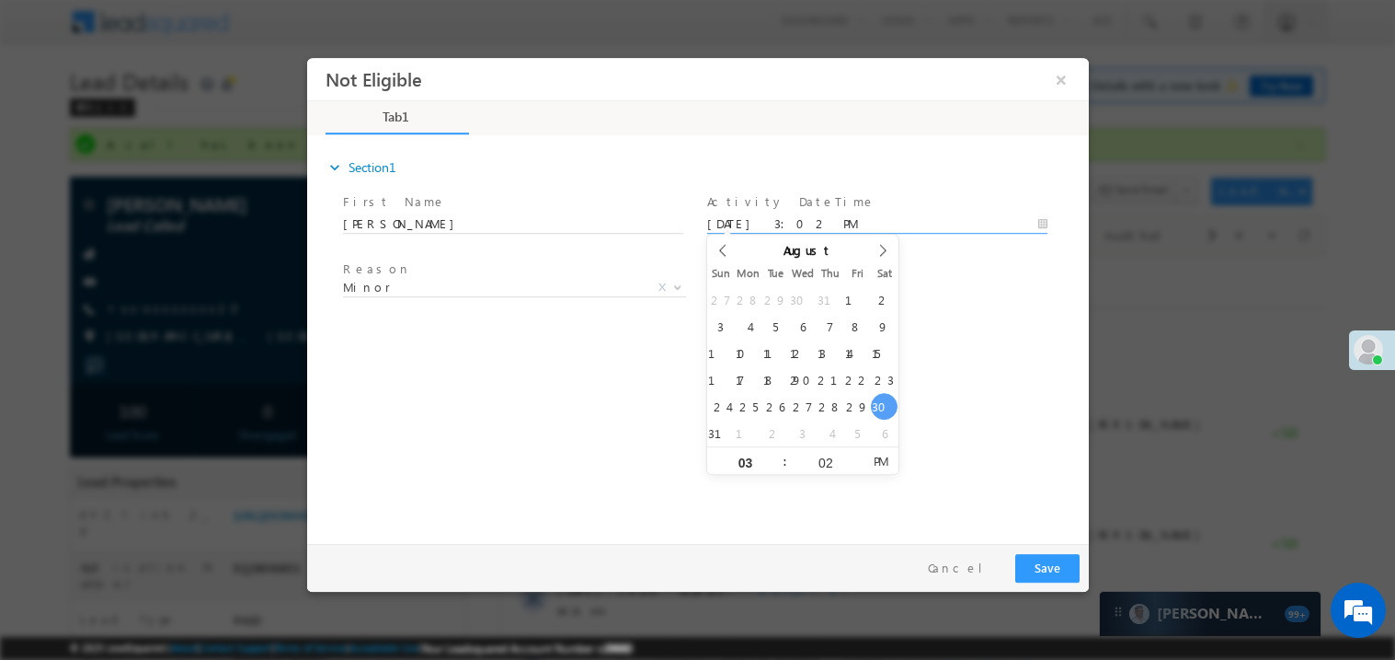
click at [595, 408] on div "expand_more Section1 First Name *" at bounding box center [702, 335] width 773 height 397
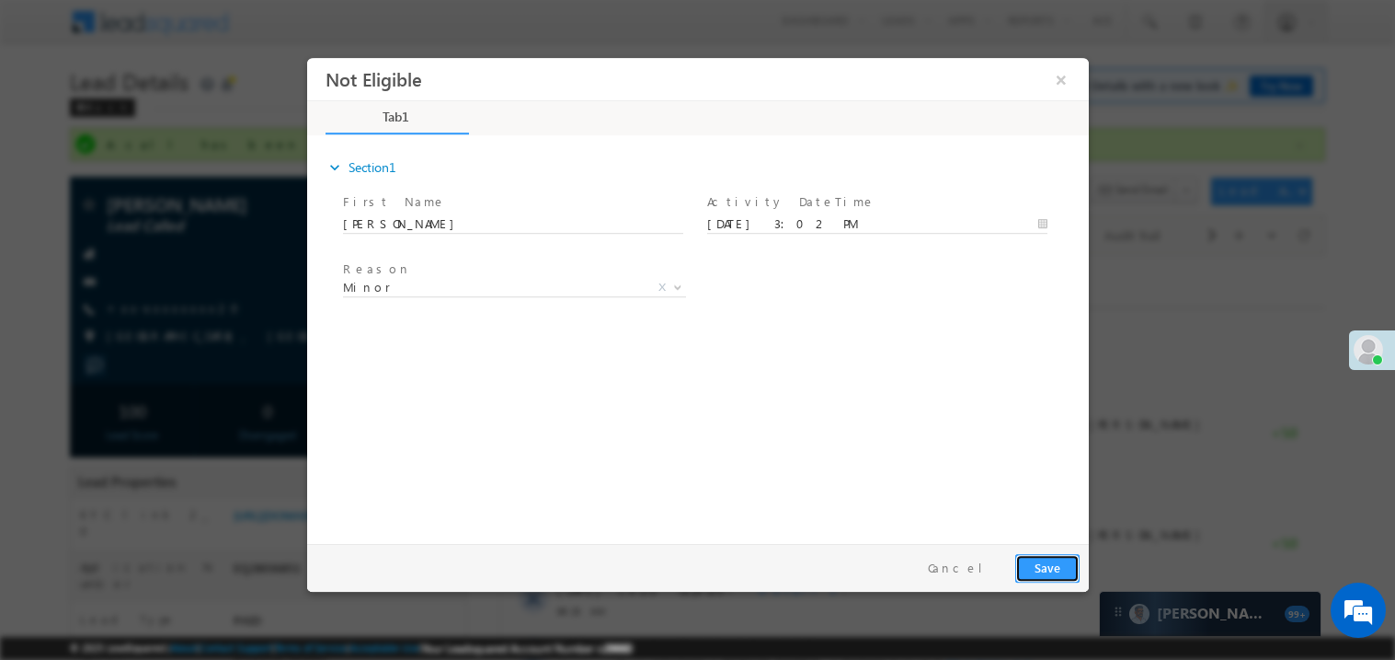
click at [1051, 564] on button "Save" at bounding box center [1047, 567] width 64 height 29
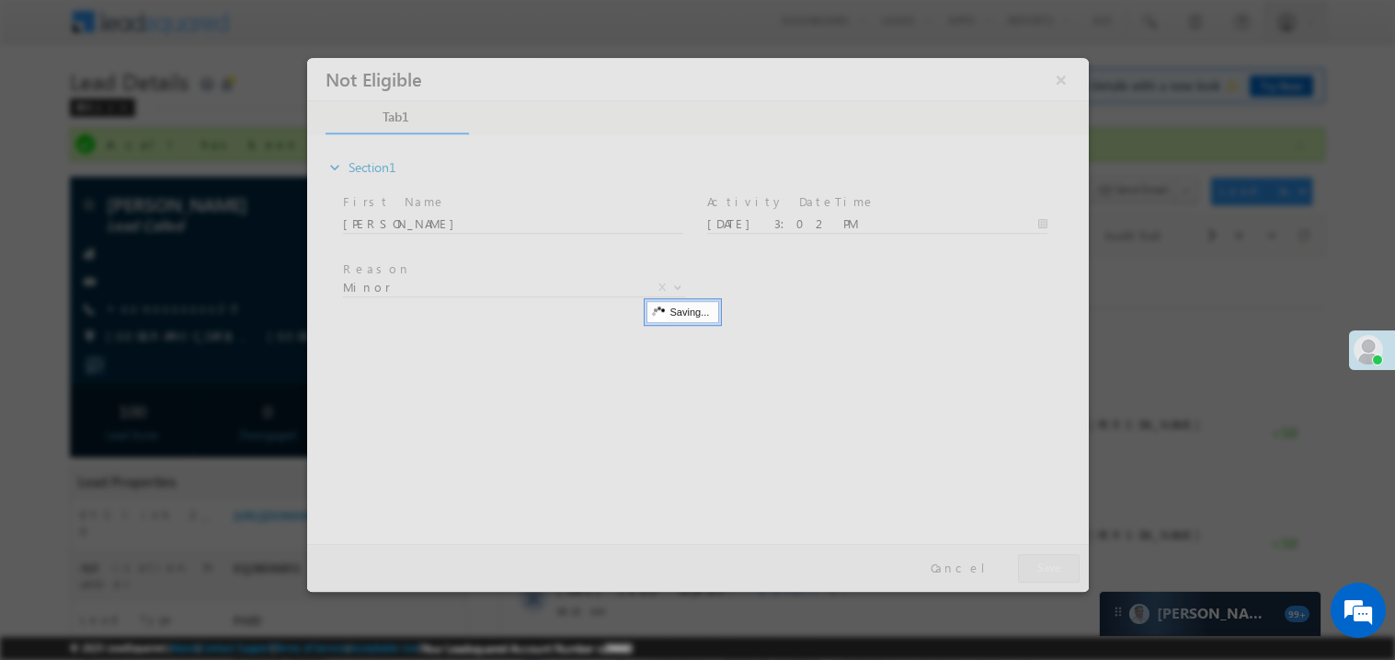
click at [1051, 564] on div at bounding box center [697, 324] width 782 height 534
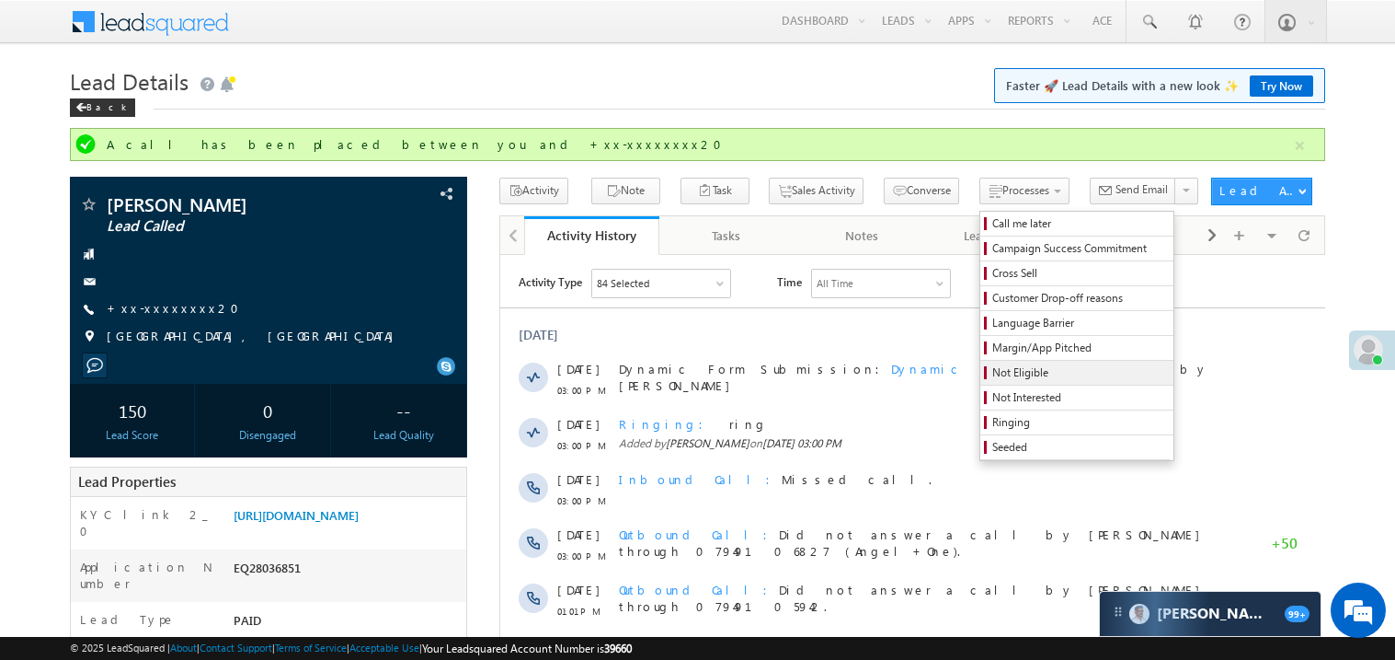
click at [1001, 375] on span "Not Eligible" at bounding box center [1080, 372] width 175 height 17
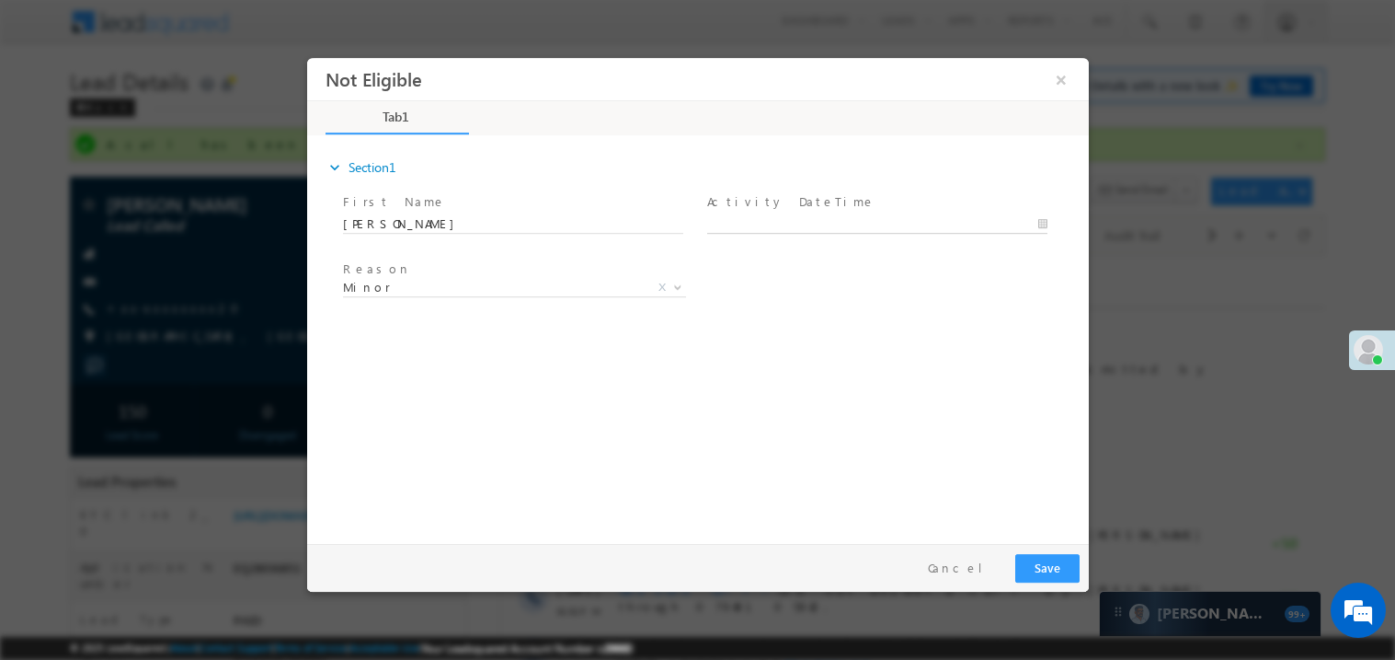
click at [813, 228] on body "Not Eligible ×" at bounding box center [697, 295] width 782 height 477
type input "08/30/25 3:03 PM"
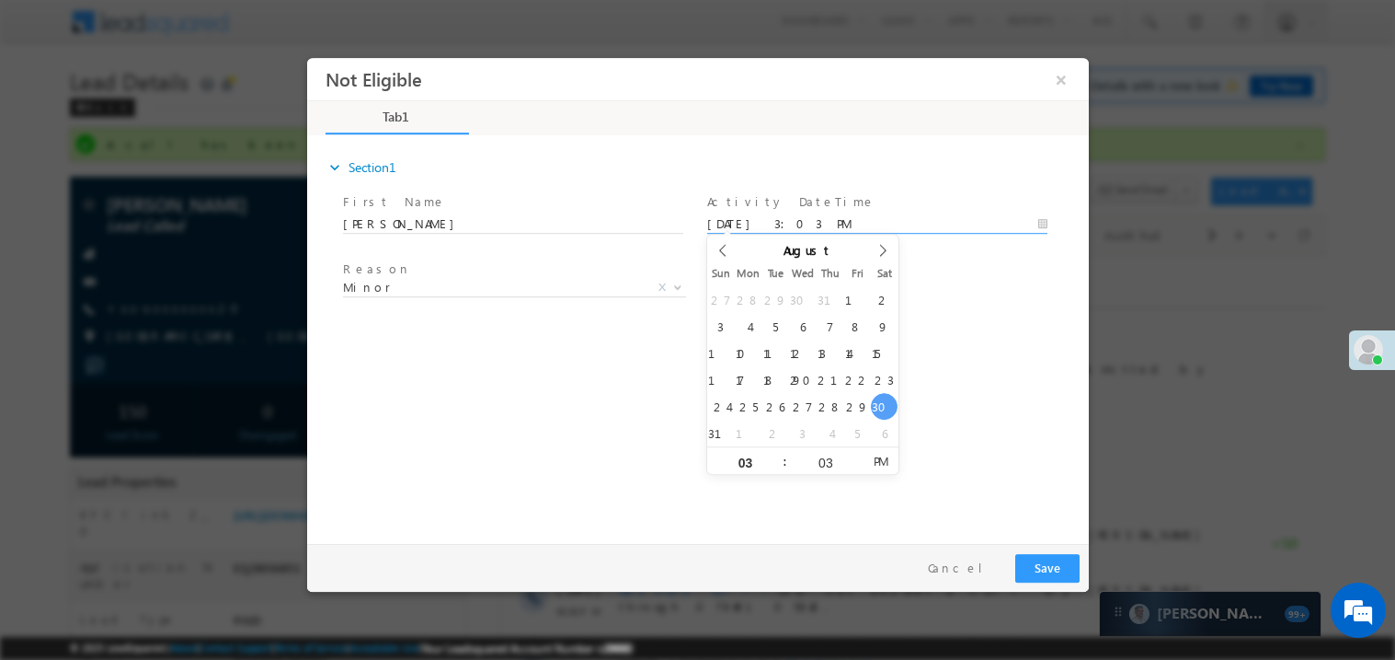
click at [971, 413] on div "expand_more Section1 First Name *" at bounding box center [702, 335] width 773 height 397
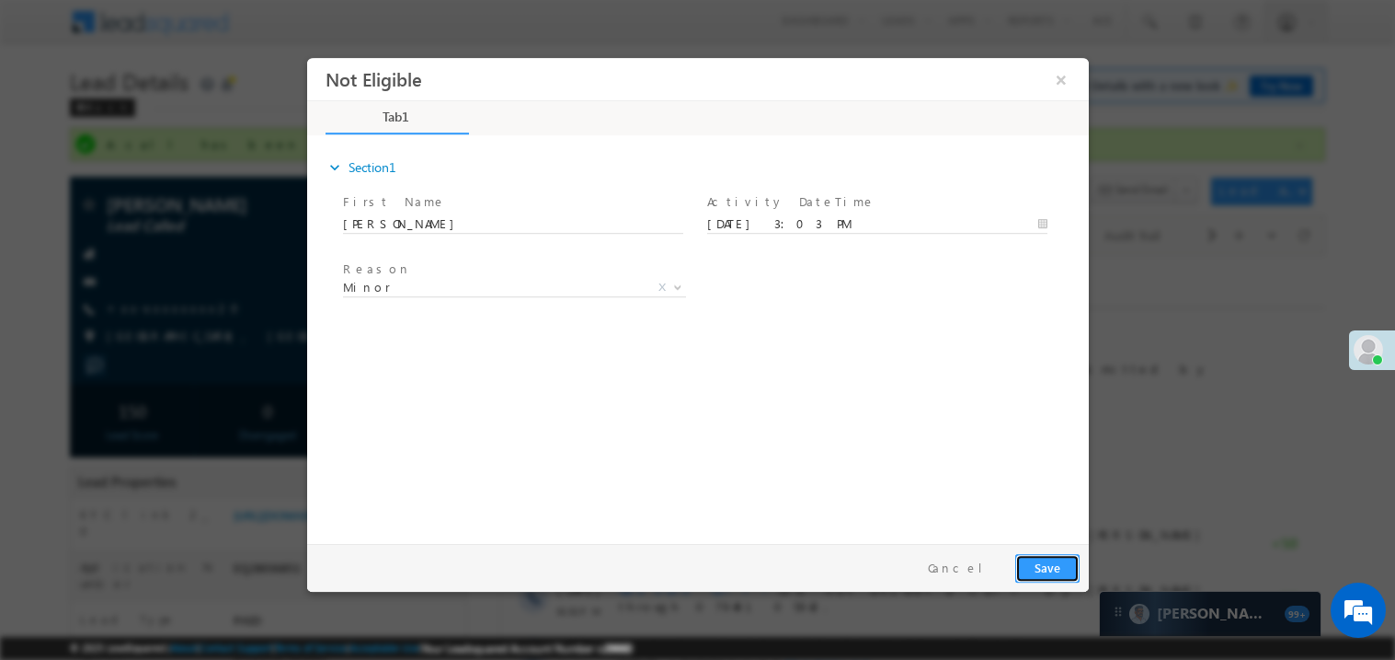
click at [1062, 564] on button "Save" at bounding box center [1047, 567] width 64 height 29
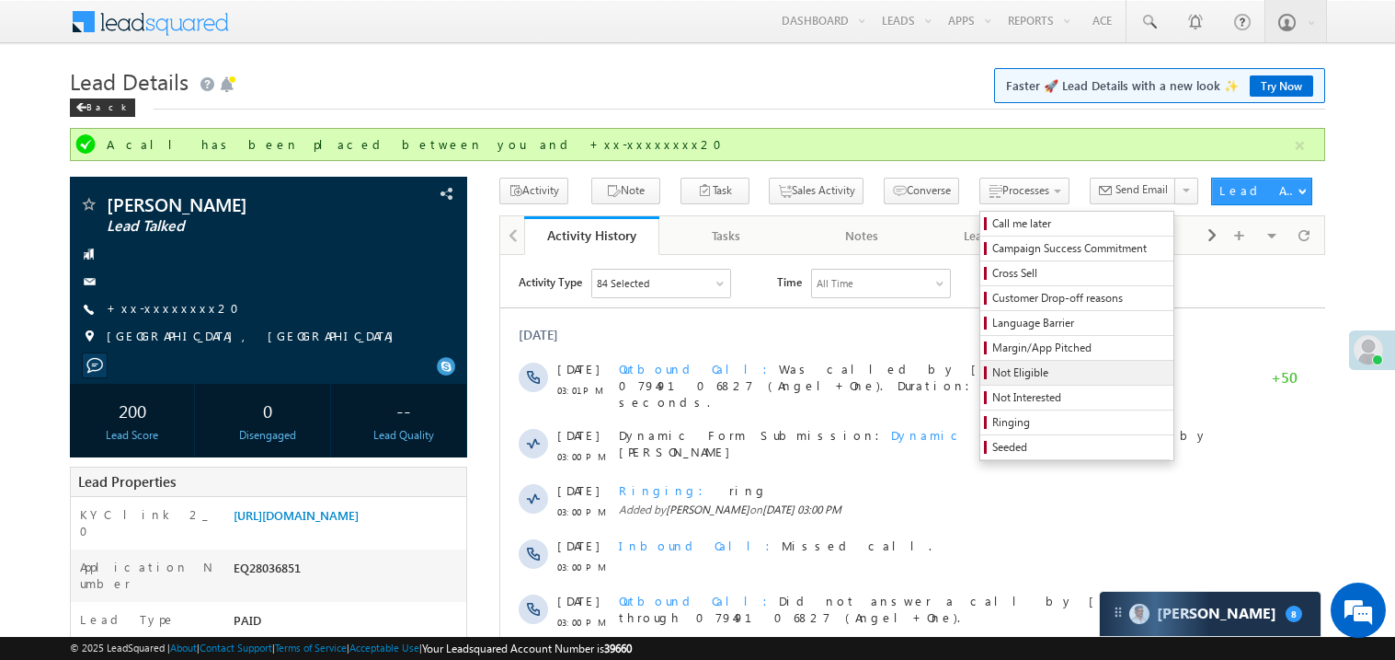
click at [993, 370] on span "Not Eligible" at bounding box center [1080, 372] width 175 height 17
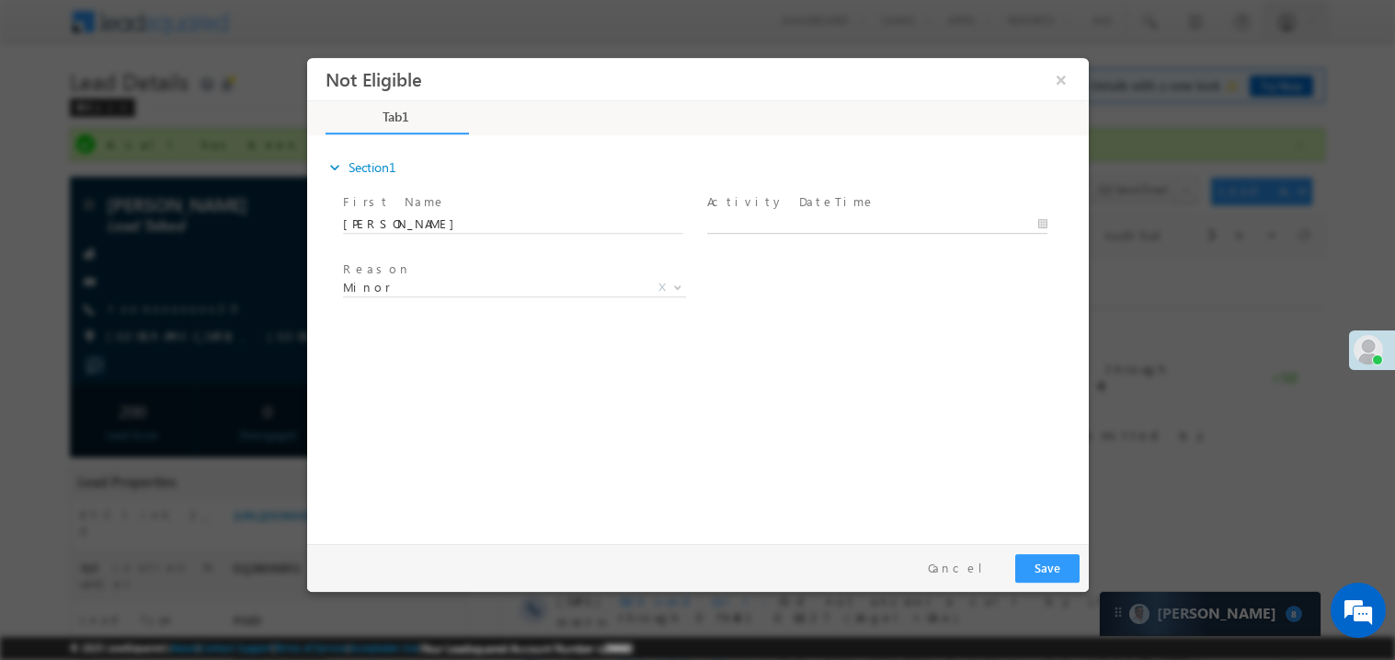
click at [817, 226] on body "Not Eligible ×" at bounding box center [697, 295] width 782 height 477
type input "08/30/25 3:05 PM"
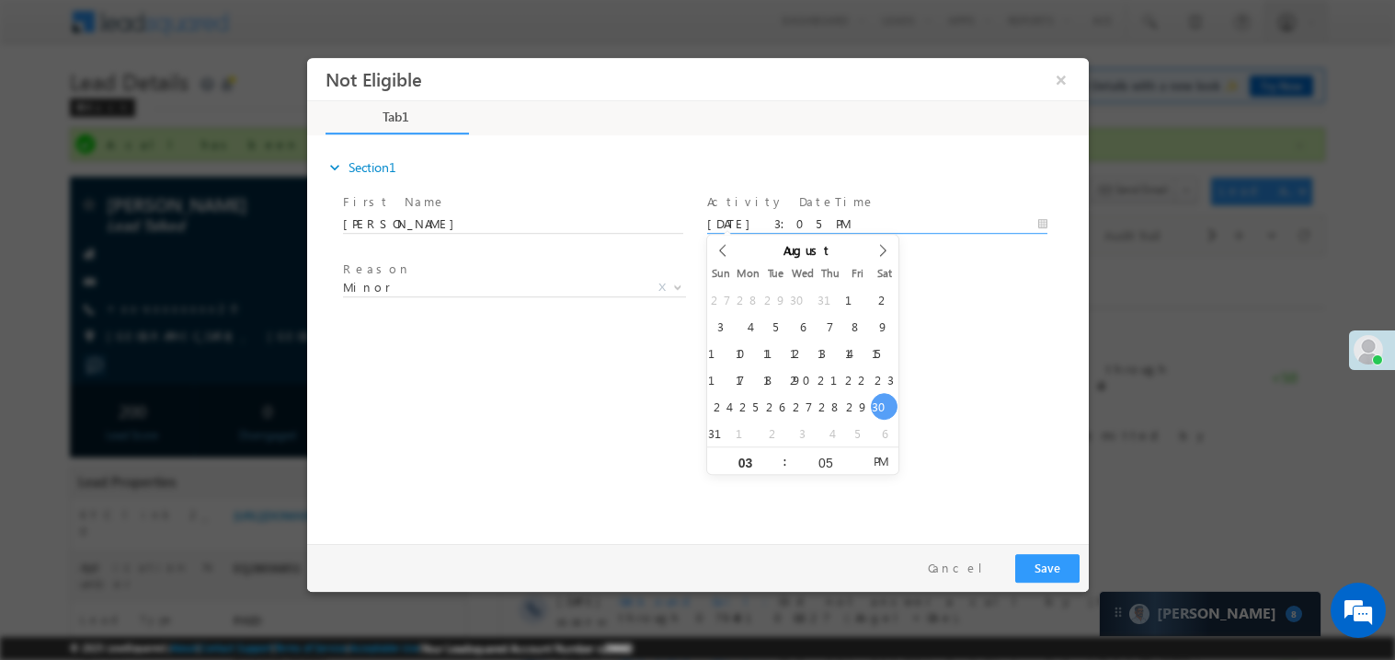
click at [522, 421] on div "expand_more Section1 First Name *" at bounding box center [702, 335] width 773 height 397
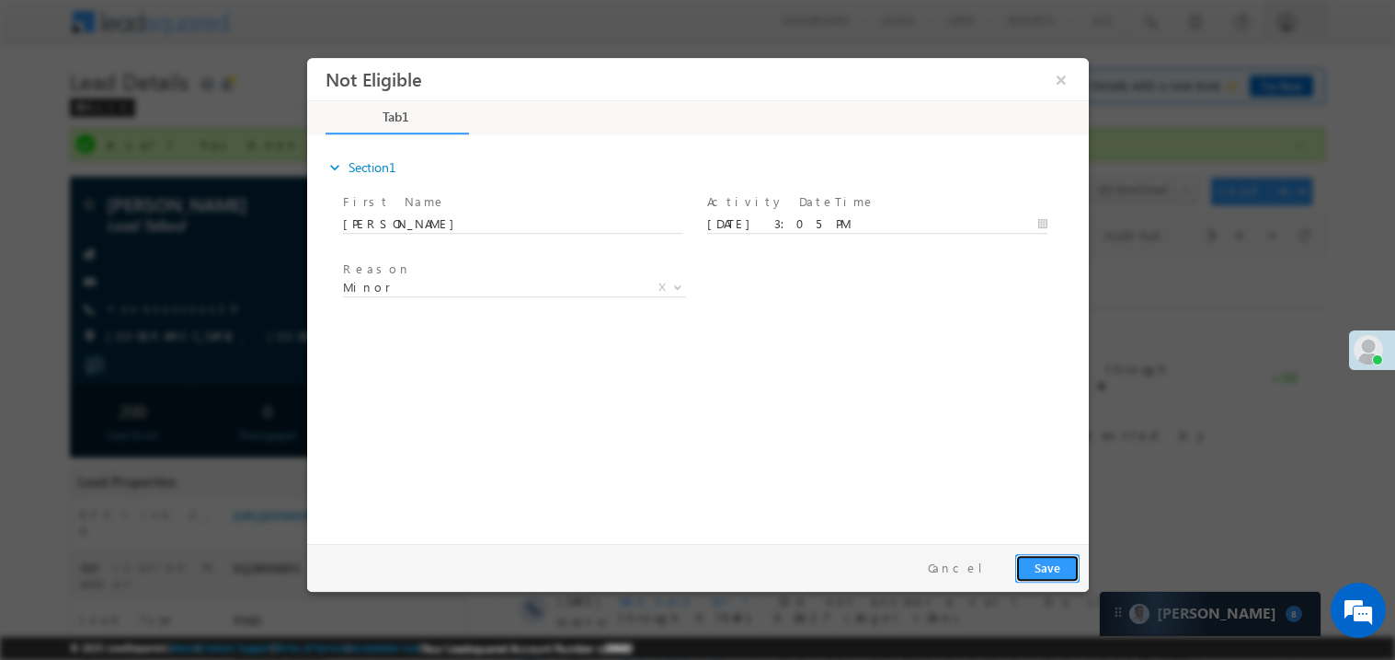
click at [1045, 558] on button "Save" at bounding box center [1047, 567] width 64 height 29
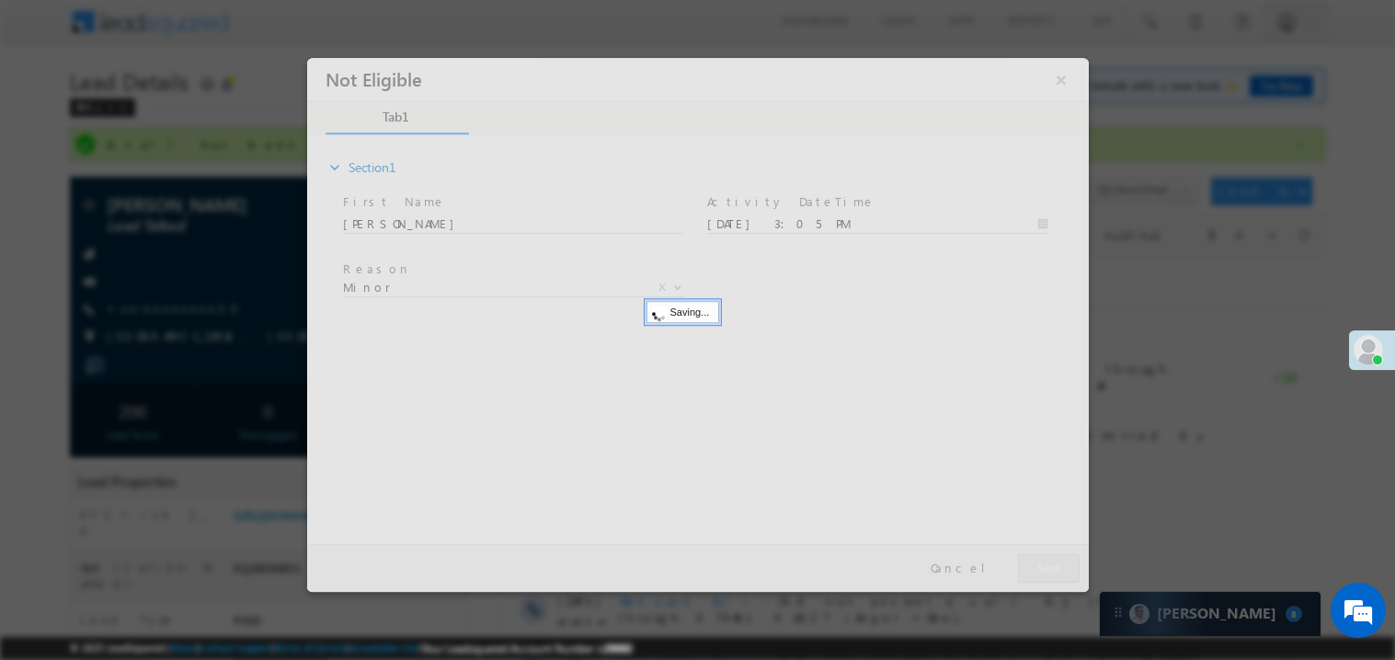
click at [1045, 558] on div at bounding box center [697, 324] width 782 height 534
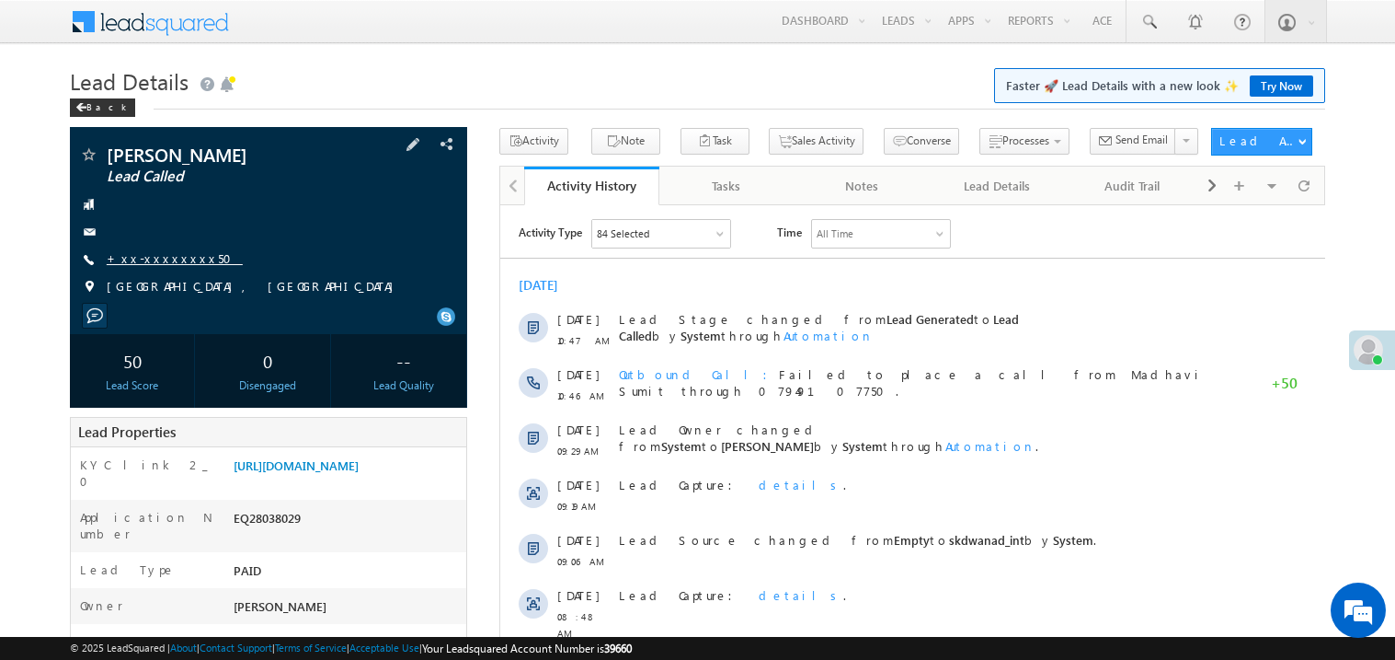
click at [154, 260] on link "+xx-xxxxxxxx50" at bounding box center [175, 258] width 136 height 16
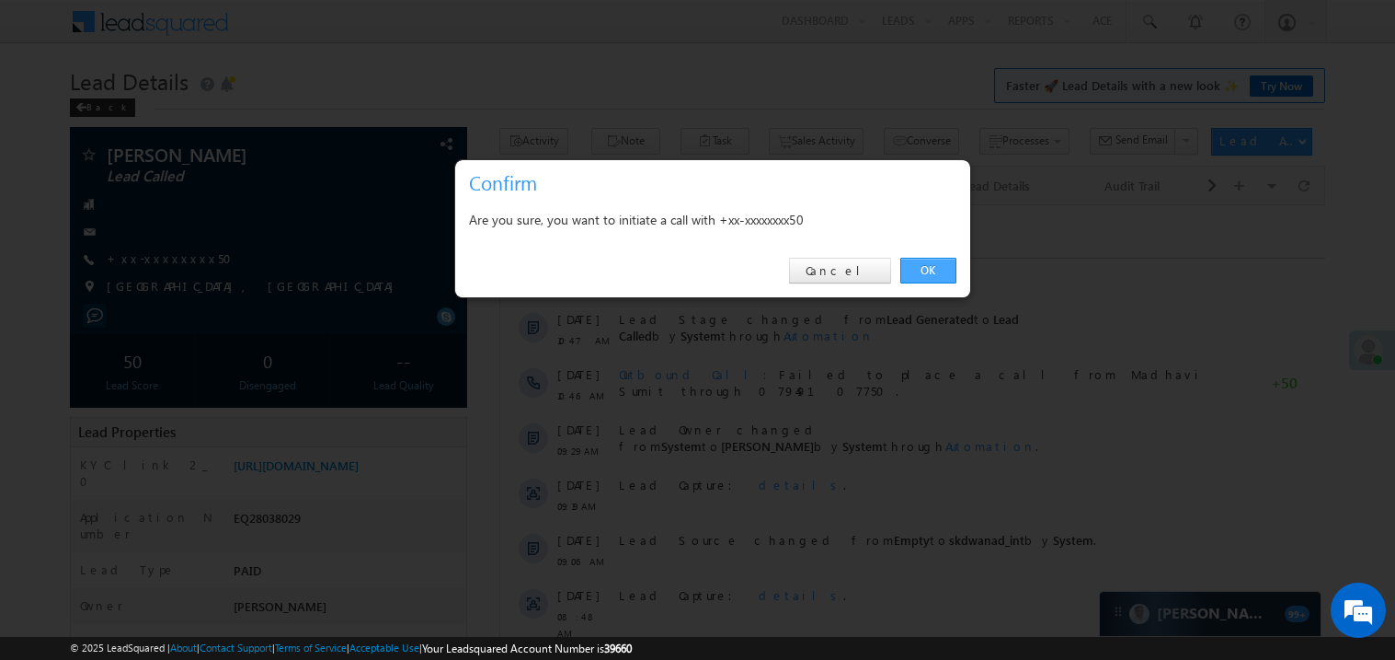
click at [945, 263] on link "OK" at bounding box center [929, 271] width 56 height 26
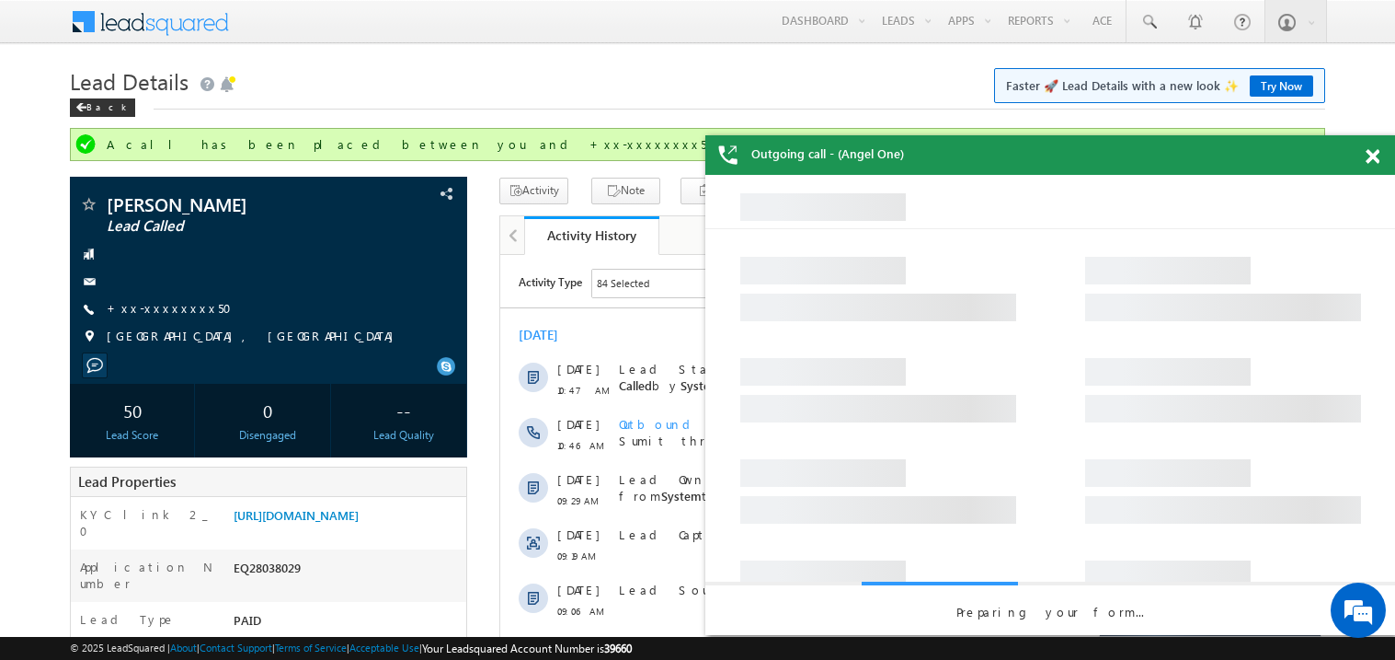
click at [1375, 158] on span at bounding box center [1373, 157] width 14 height 16
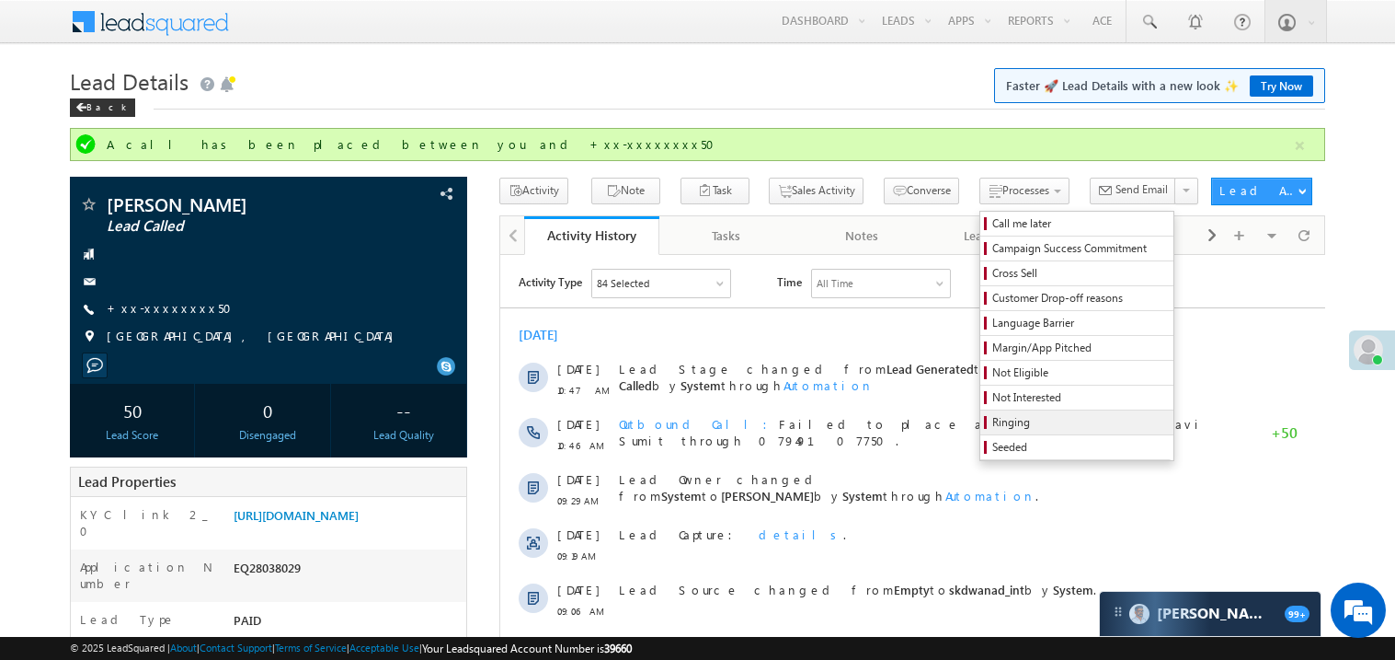
click at [993, 419] on span "Ringing" at bounding box center [1080, 422] width 175 height 17
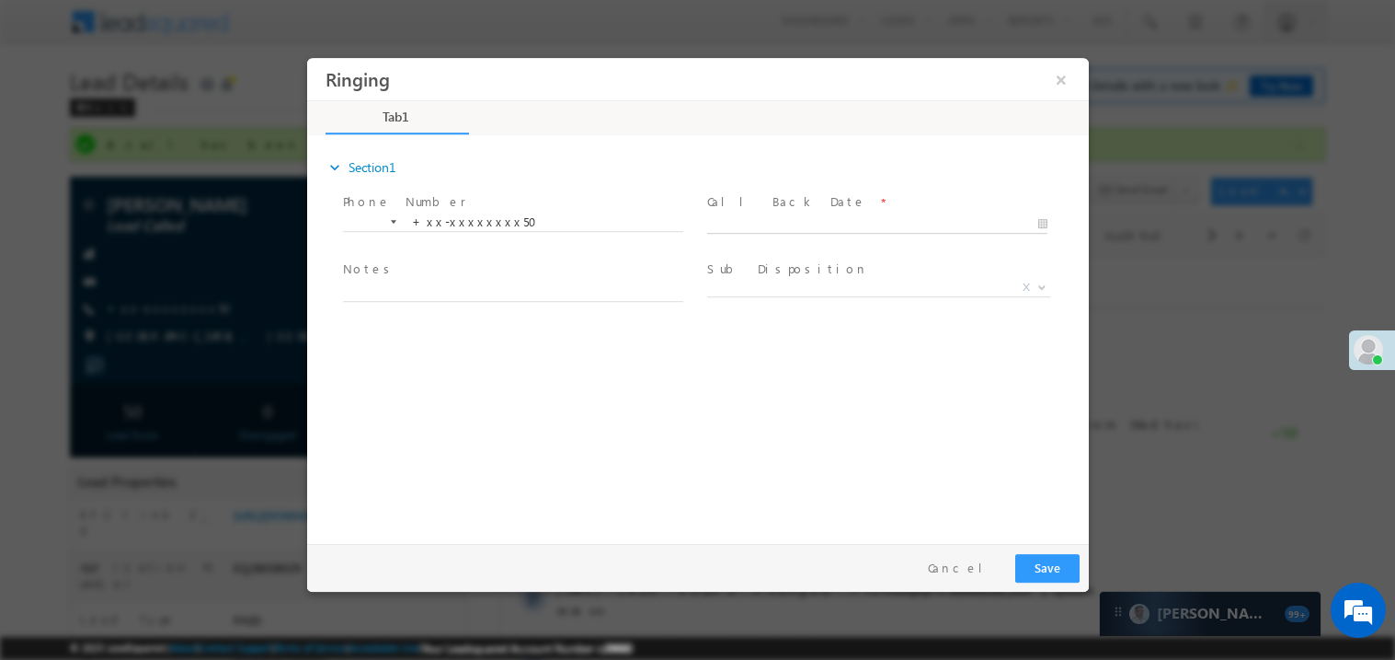
click at [750, 222] on body "Ringing ×" at bounding box center [697, 295] width 782 height 477
type input "08/30/25 3:04 PM"
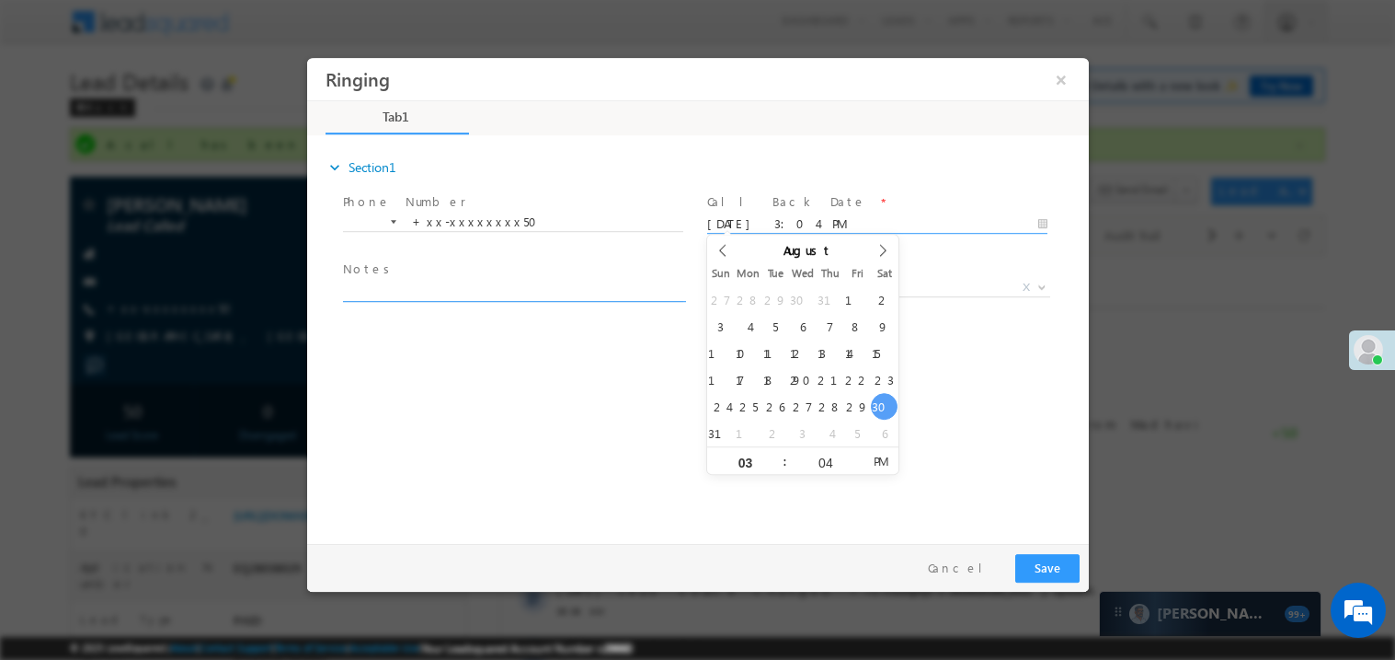
click at [439, 286] on textarea at bounding box center [512, 290] width 340 height 21
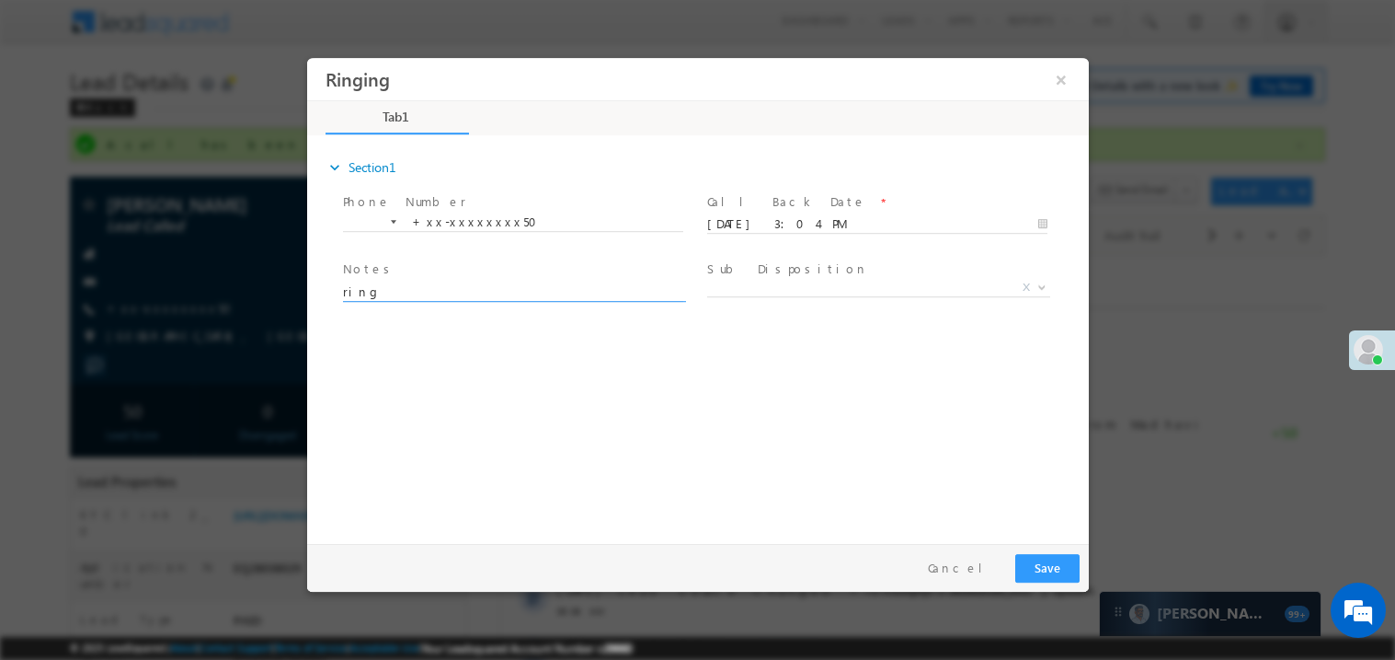
type textarea "ring"
click at [1045, 567] on button "Save" at bounding box center [1047, 567] width 64 height 29
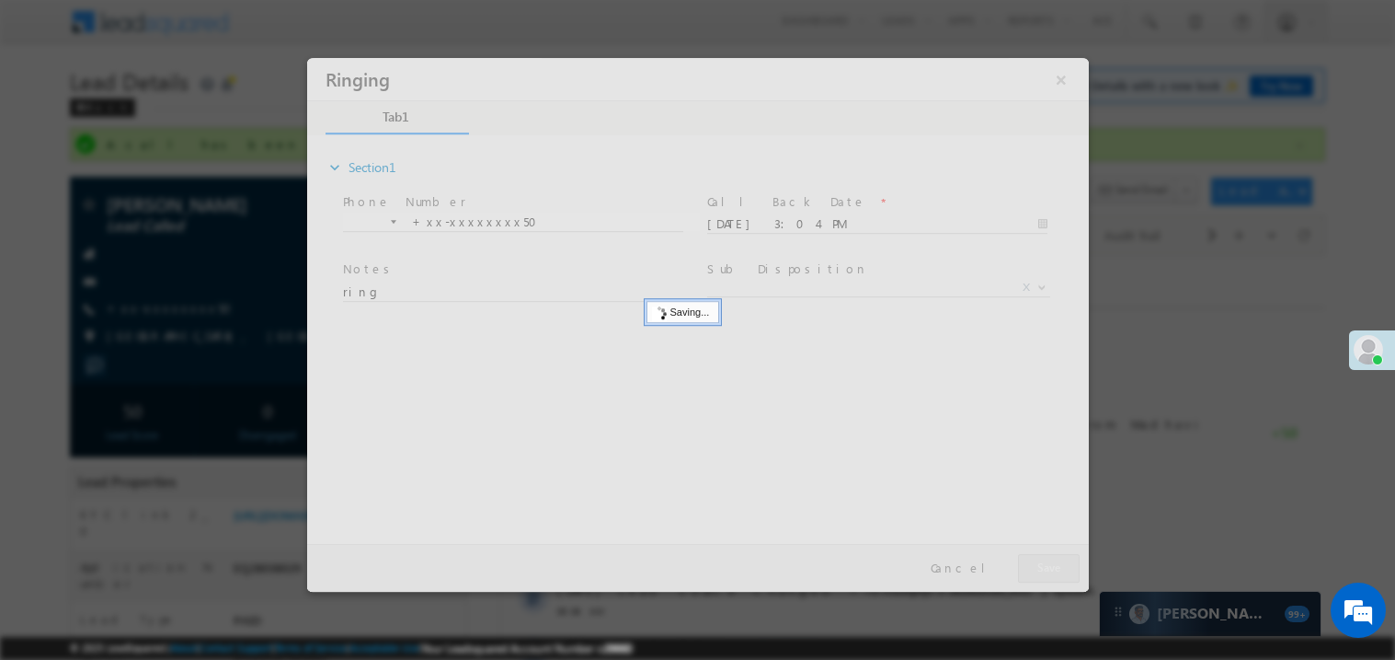
click at [1045, 567] on div at bounding box center [697, 324] width 782 height 534
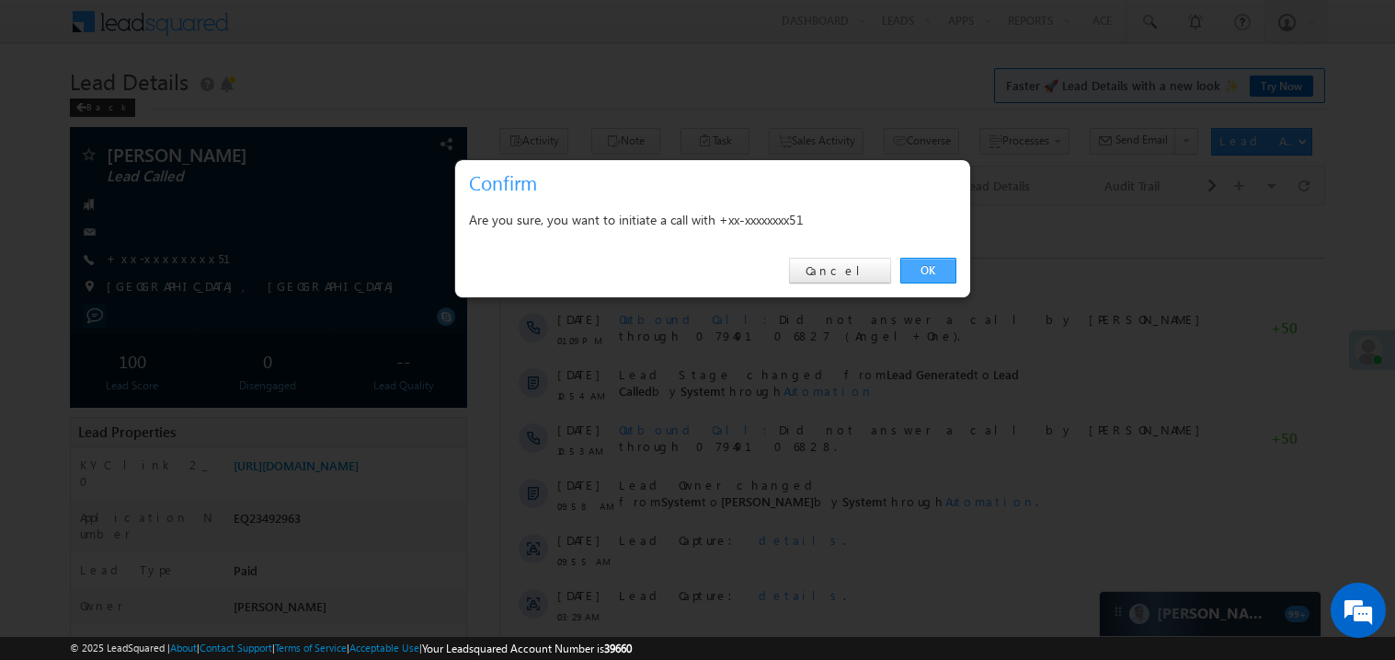
click at [941, 266] on link "OK" at bounding box center [929, 271] width 56 height 26
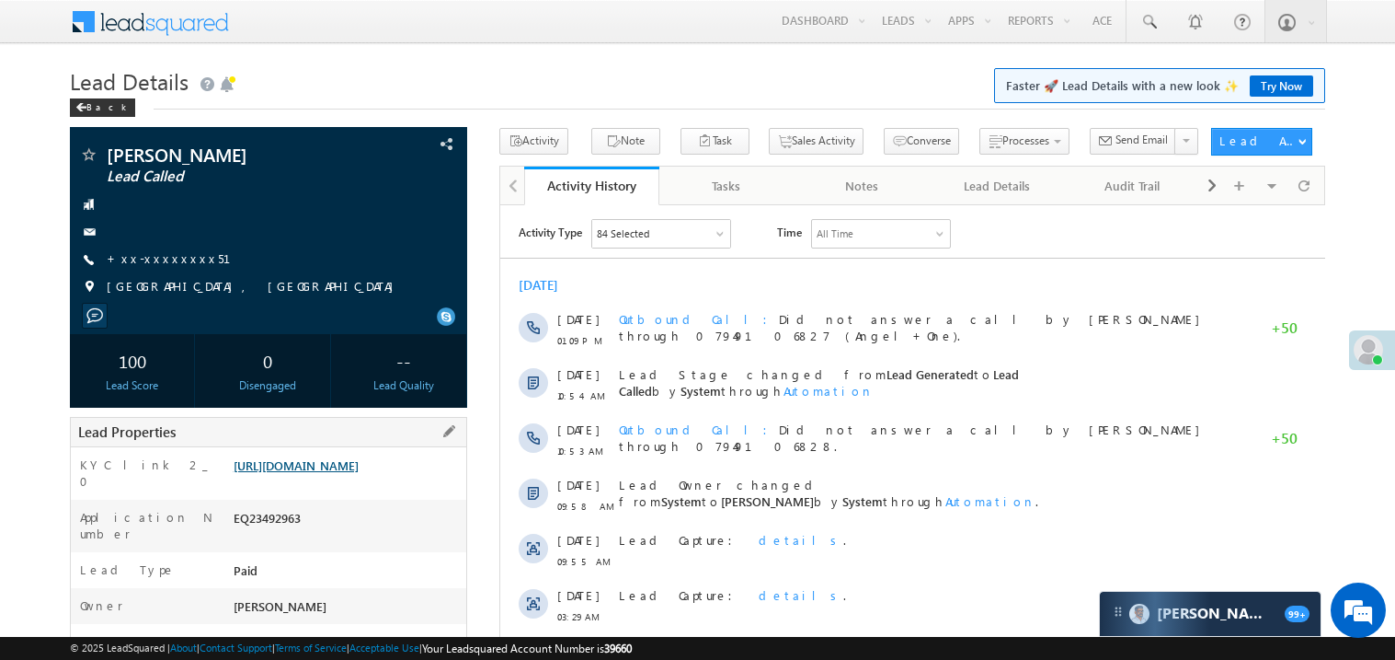
click at [337, 473] on link "https://angelbroking1-pk3em7sa.customui-test.leadsquared.com?leadId=02f20189-4b…" at bounding box center [296, 465] width 125 height 16
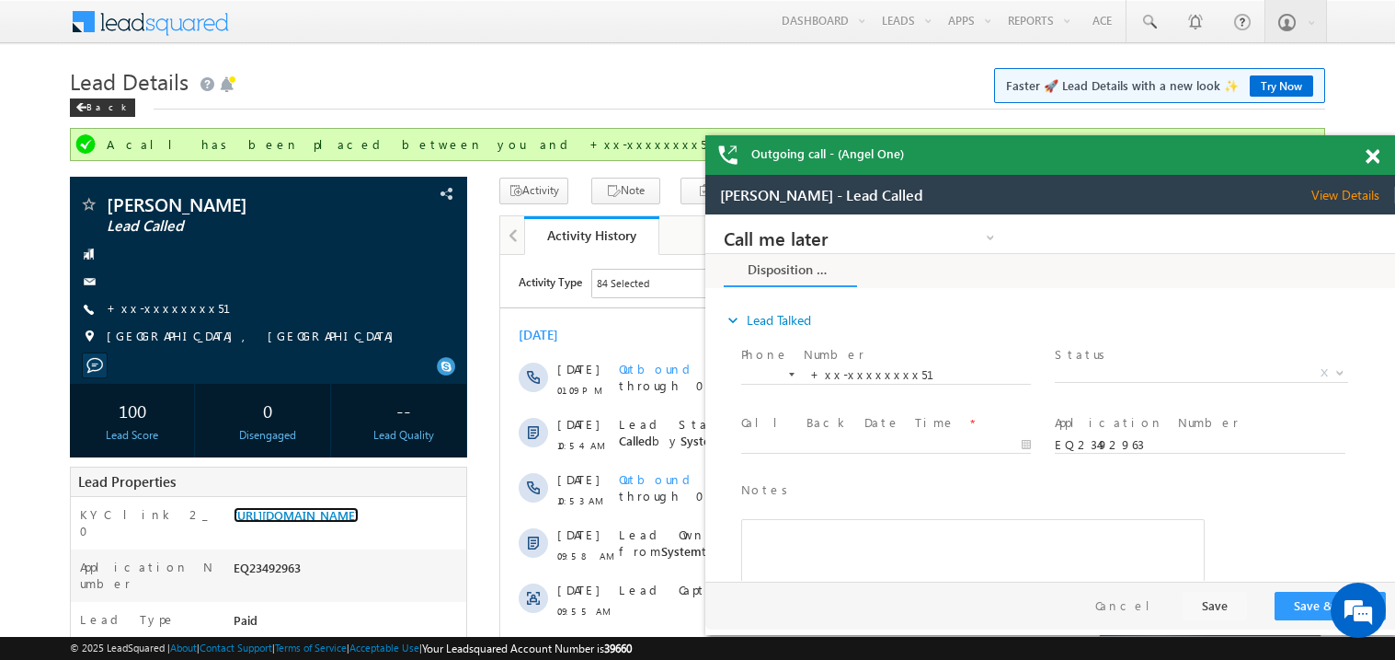
click at [1371, 156] on span at bounding box center [1373, 157] width 14 height 16
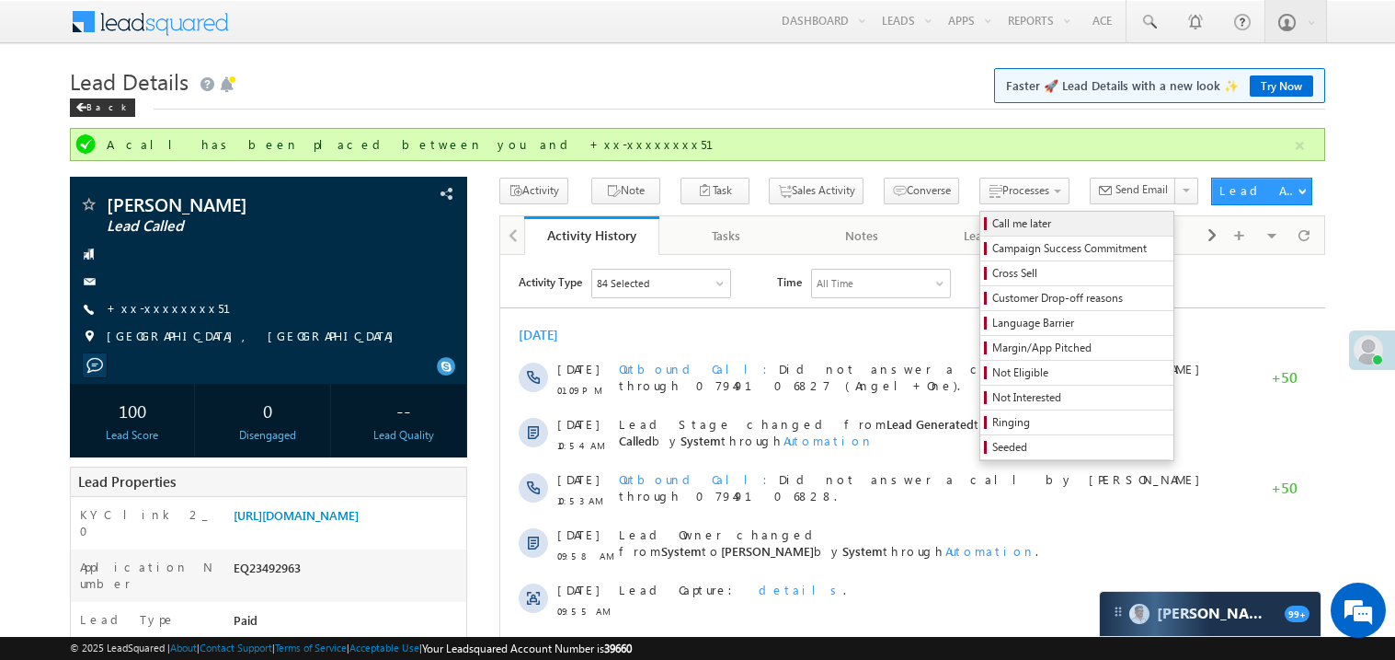
click at [993, 220] on span "Call me later" at bounding box center [1080, 223] width 175 height 17
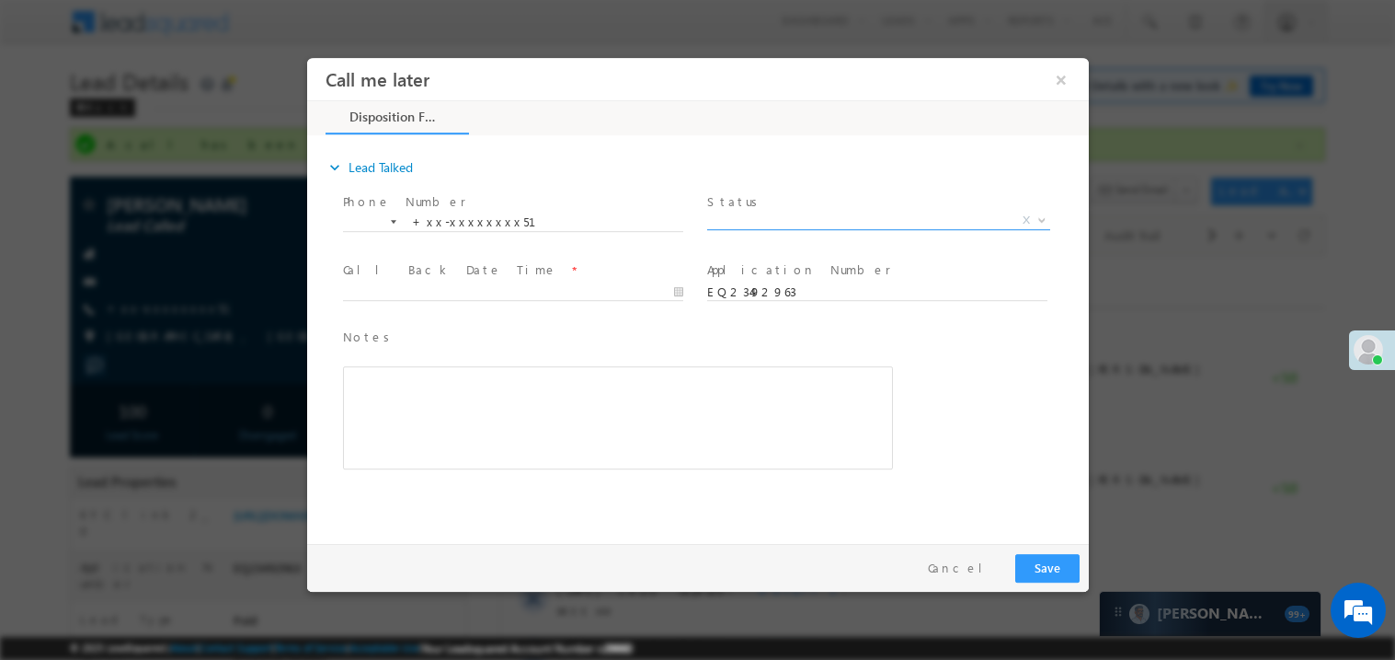
click at [793, 212] on span "X" at bounding box center [877, 220] width 343 height 18
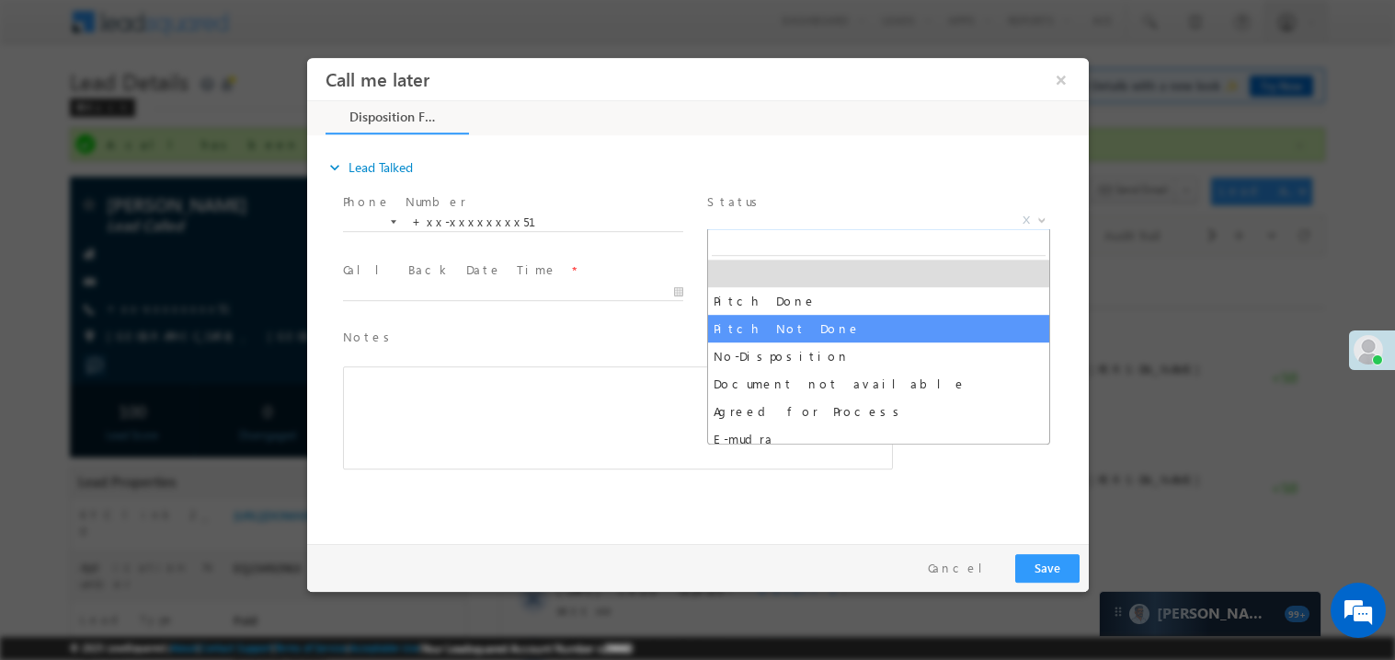
select select "Pitch Not Done"
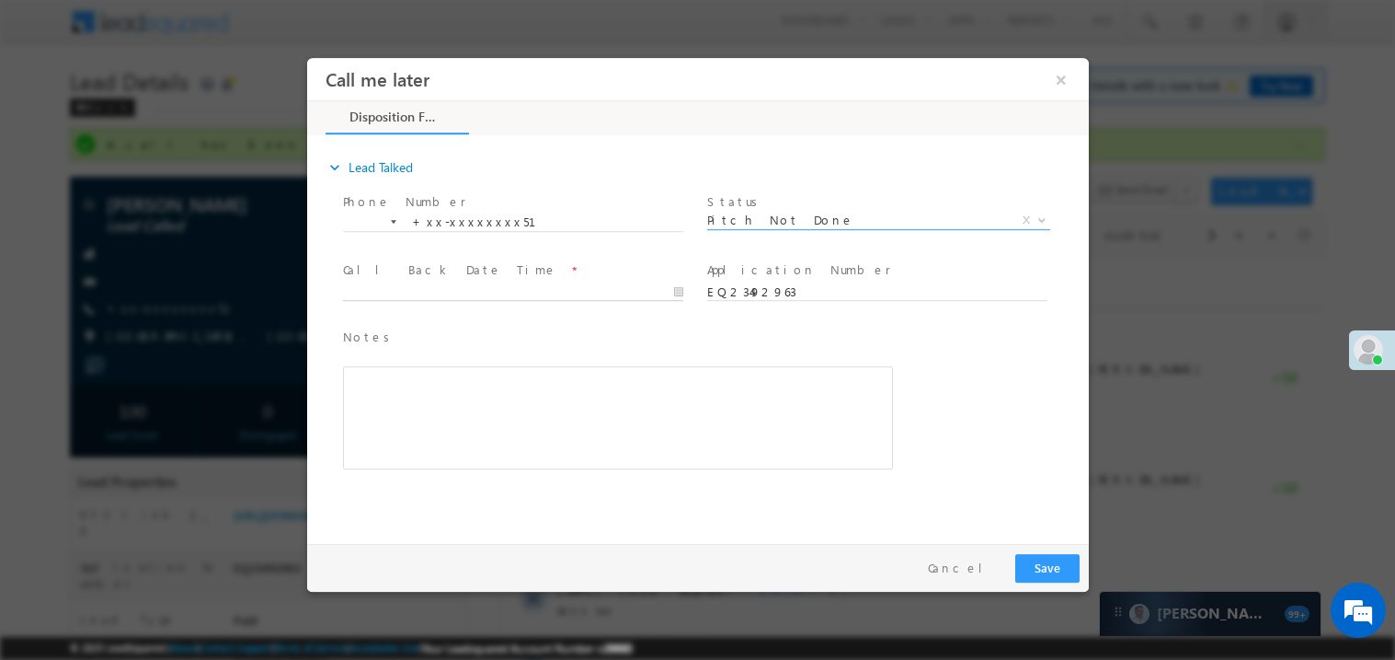
click at [397, 293] on body "Call me later ×" at bounding box center [697, 295] width 782 height 477
type input "08/30/25 3:08 PM"
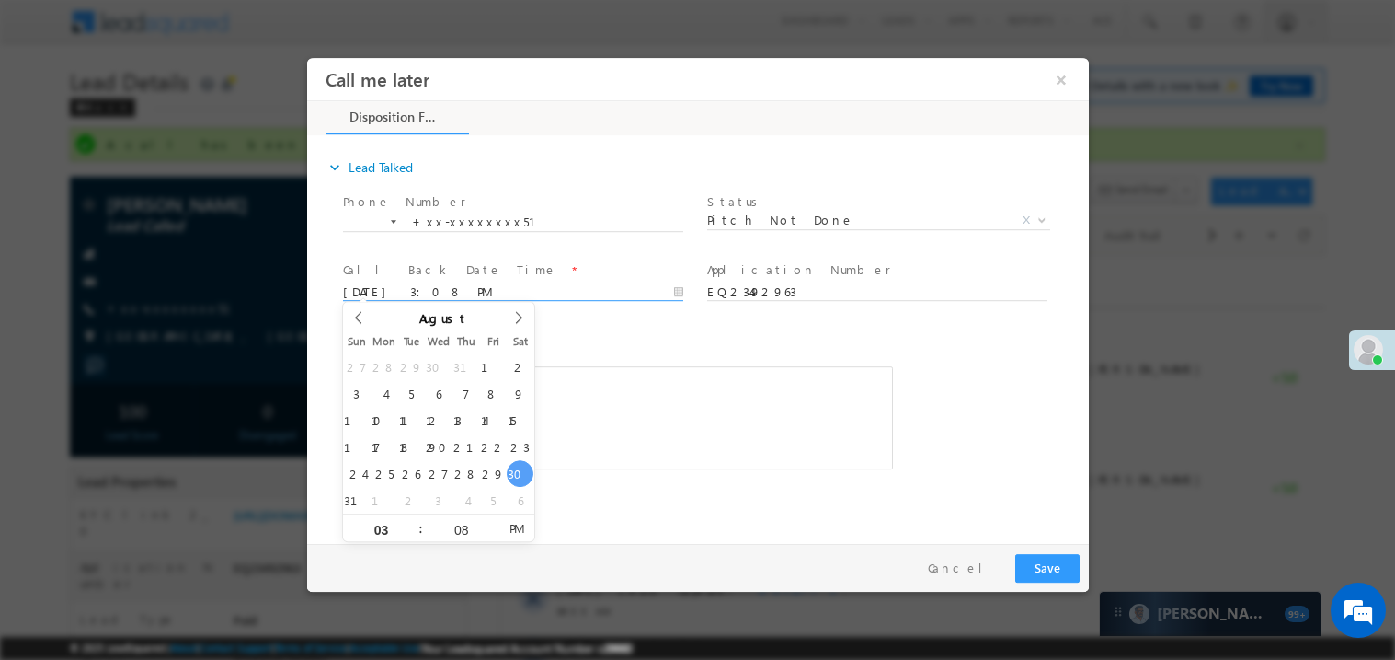
click at [618, 354] on div "Notes * Editor toolbars Basic Styles Bold Italic Underline Paragraph Insert/Rem…" at bounding box center [617, 398] width 550 height 143
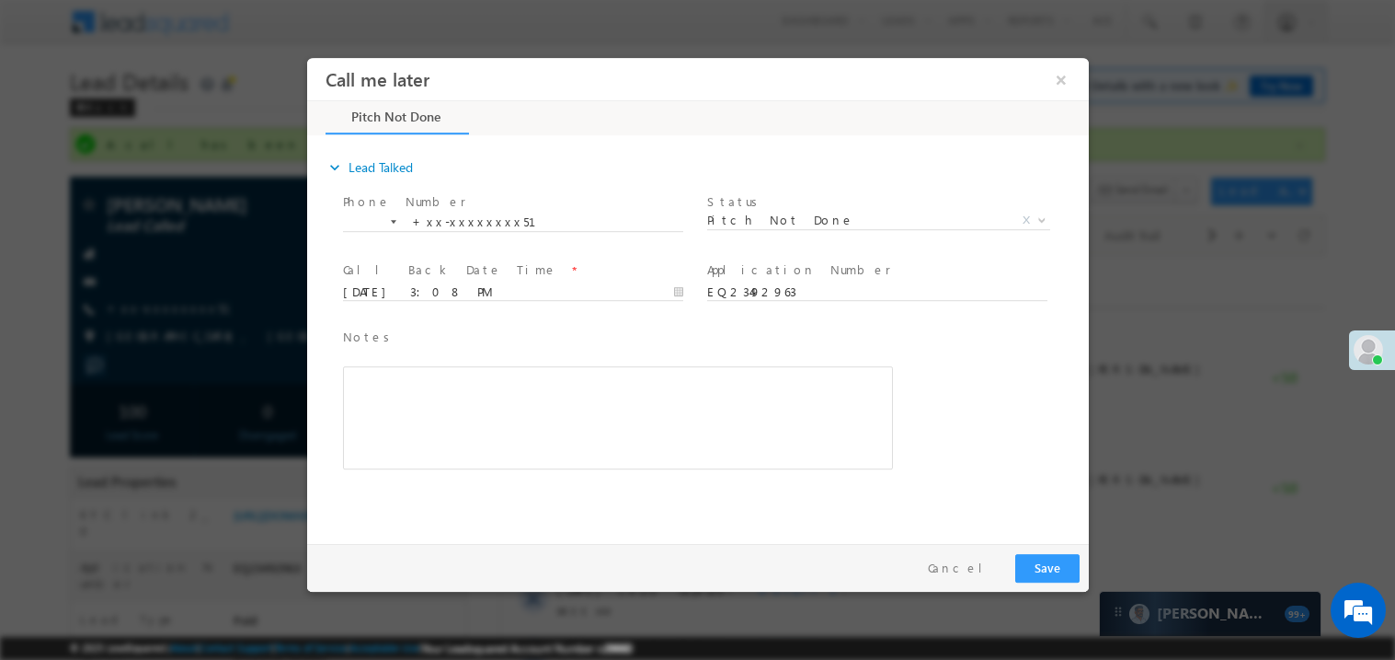
click at [579, 409] on div "Rich Text Editor, 40788eee-0fb2-11ec-a811-0adc8a9d82c2__tab1__section1__Notes__…" at bounding box center [617, 416] width 550 height 103
click at [1038, 565] on button "Save" at bounding box center [1047, 567] width 64 height 29
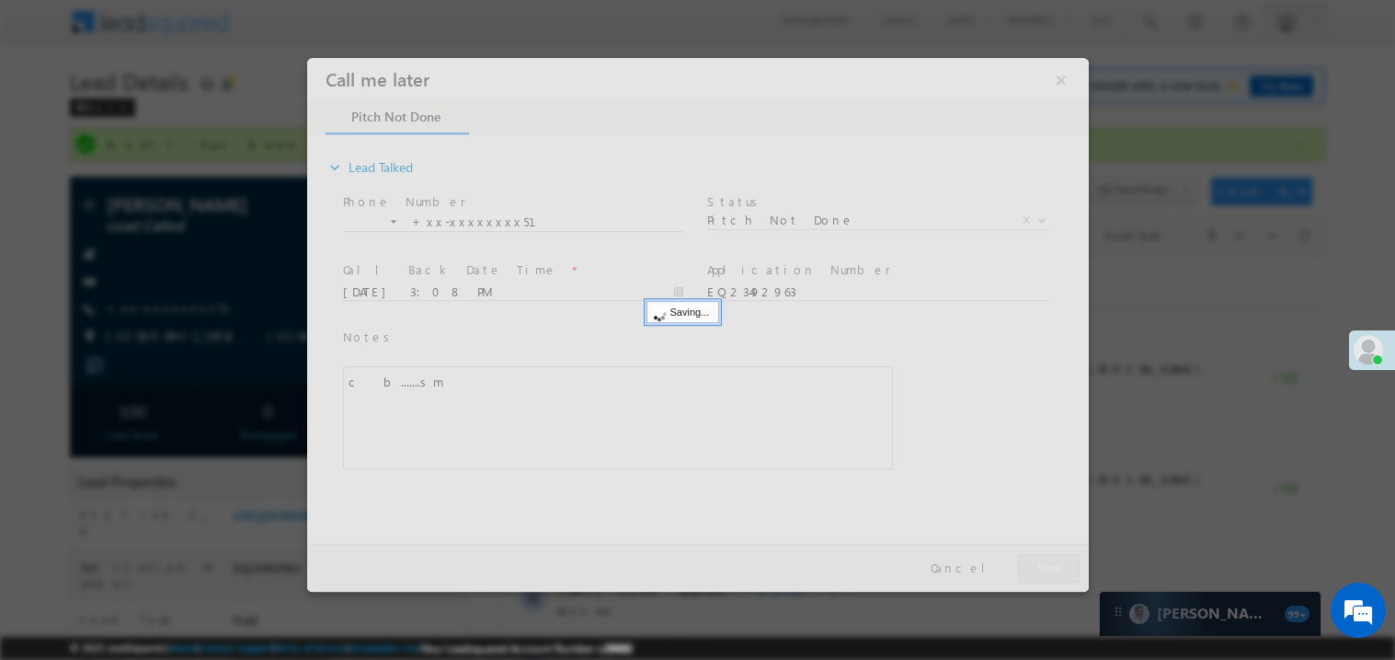
click at [1038, 565] on div at bounding box center [697, 324] width 782 height 534
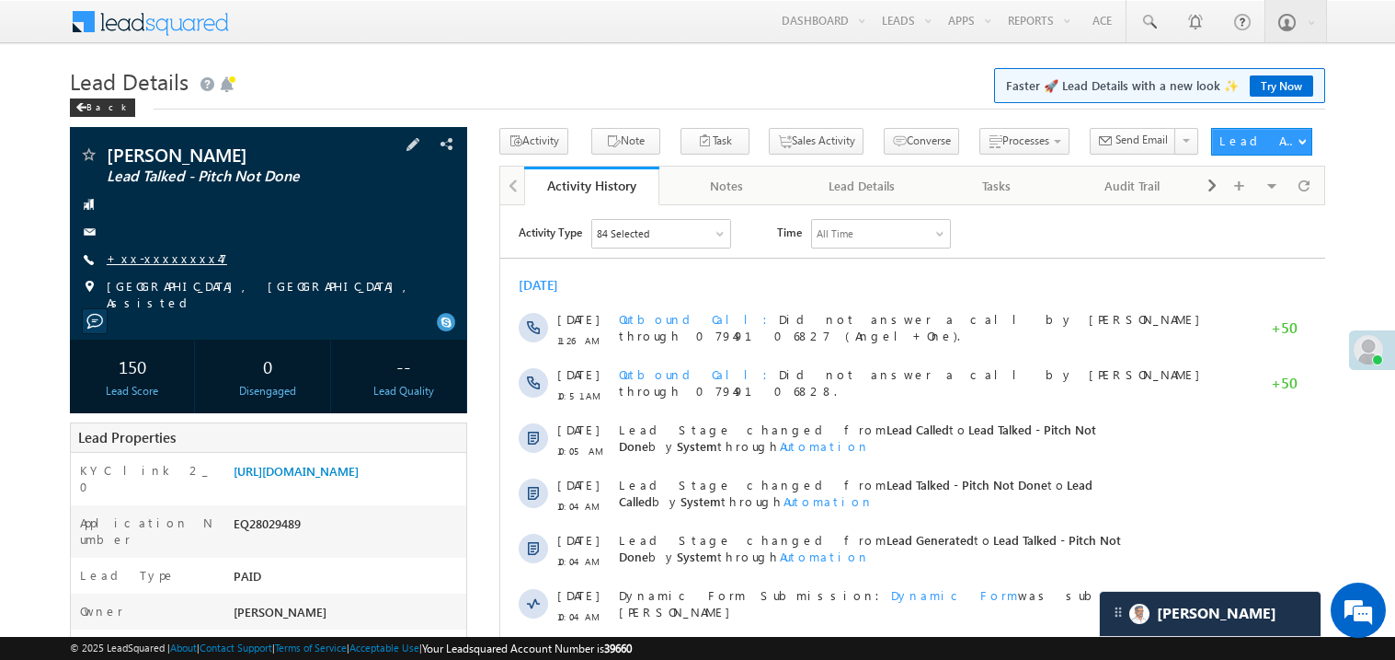
click at [175, 262] on link "+xx-xxxxxxxx47" at bounding box center [167, 258] width 121 height 16
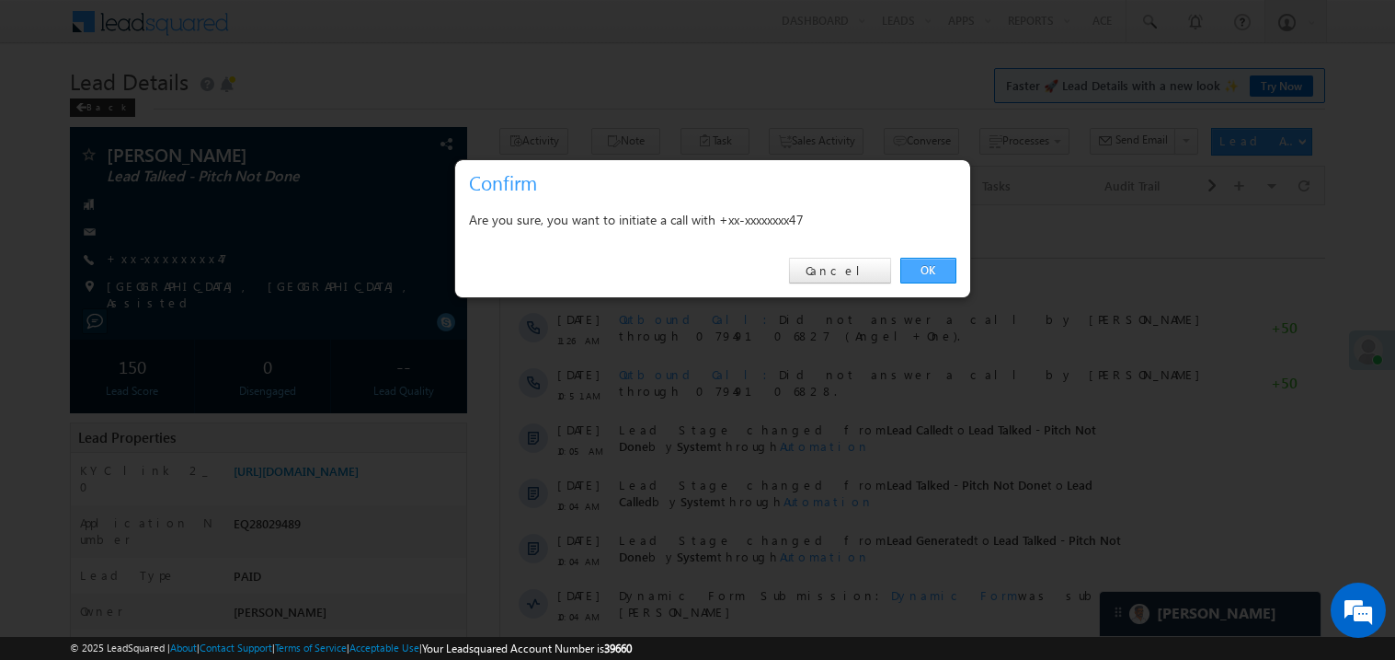
click at [915, 263] on link "OK" at bounding box center [929, 271] width 56 height 26
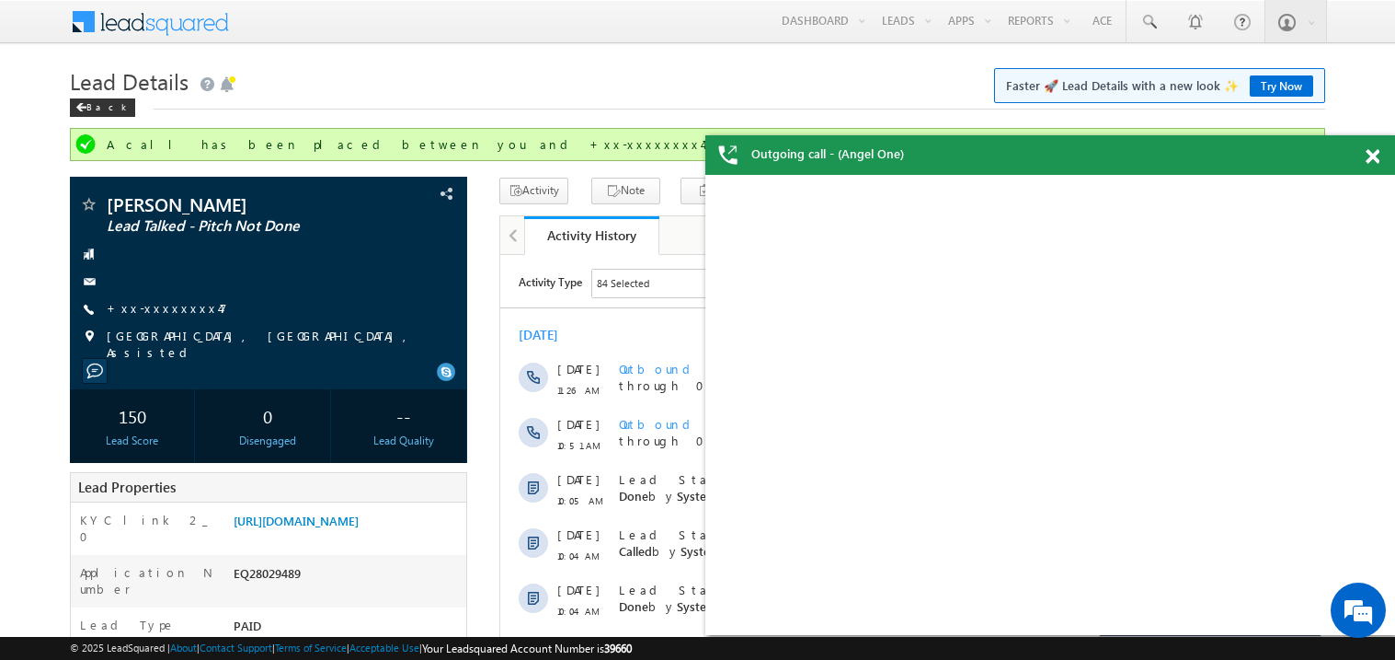
click at [1370, 161] on span at bounding box center [1373, 157] width 14 height 16
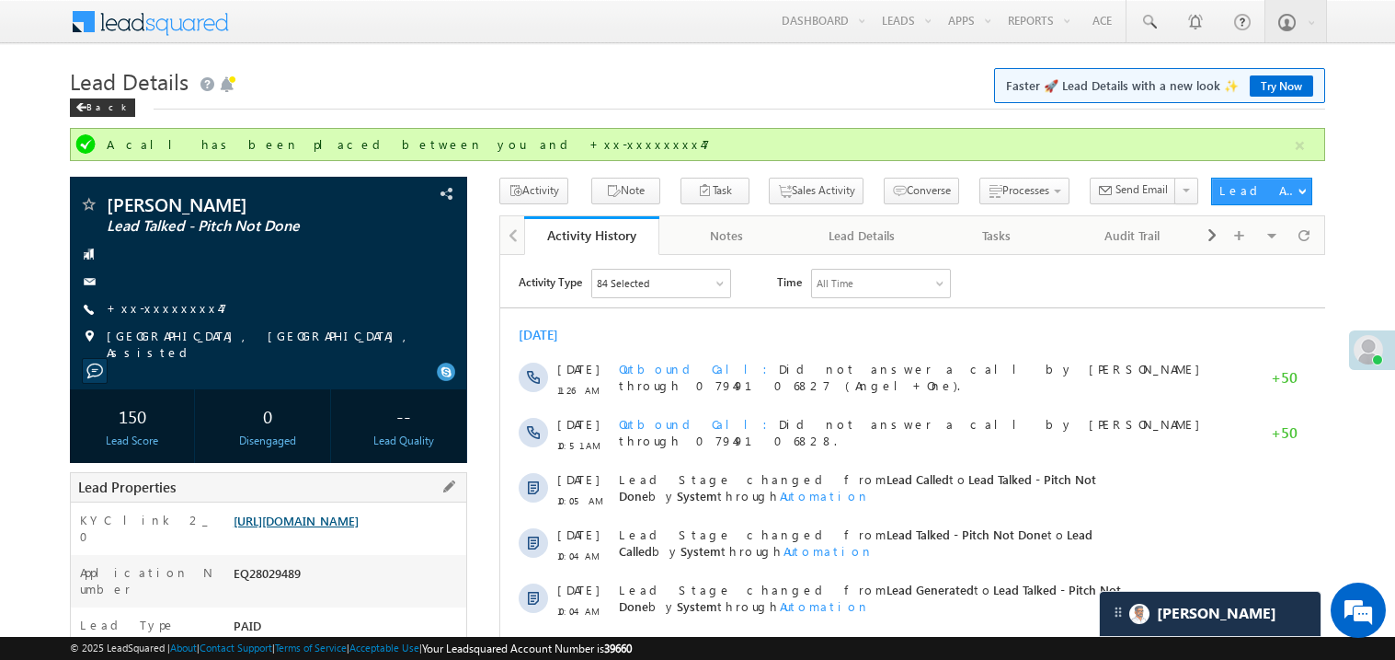
click at [324, 528] on link "[URL][DOMAIN_NAME]" at bounding box center [296, 520] width 125 height 16
click at [159, 301] on link "+xx-xxxxxxxx47" at bounding box center [167, 308] width 121 height 16
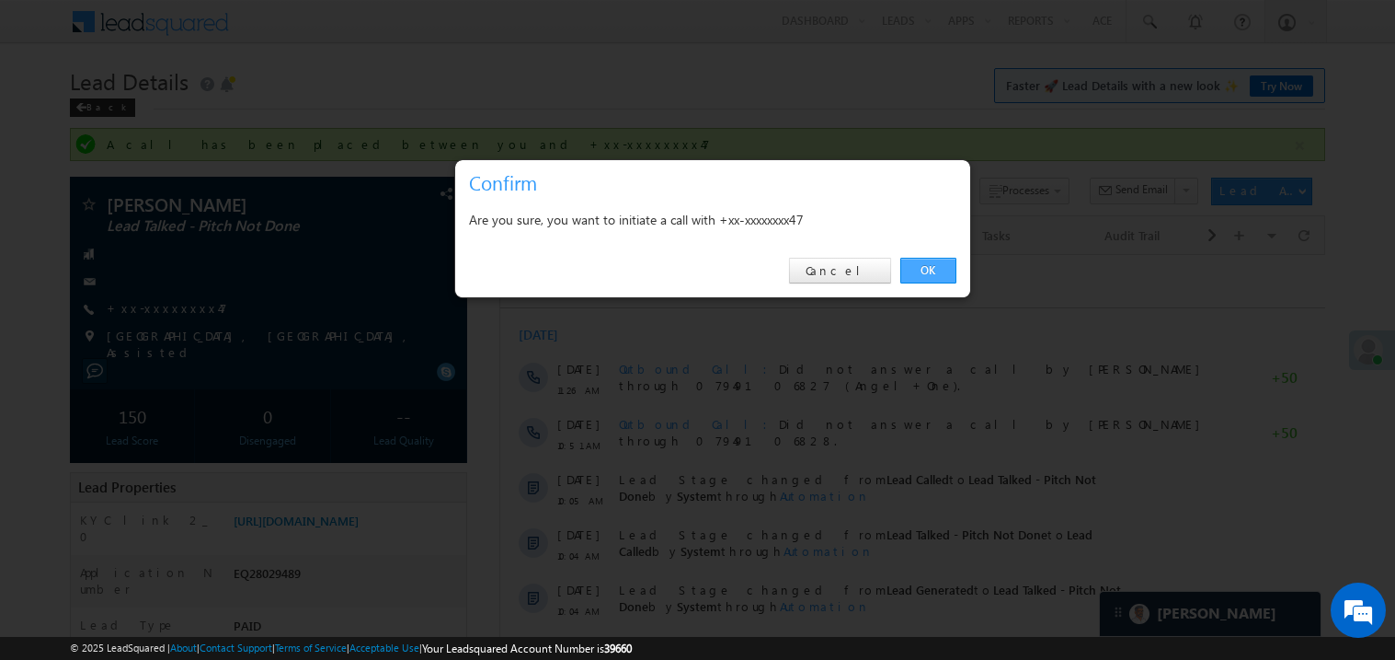
click at [939, 275] on link "OK" at bounding box center [929, 271] width 56 height 26
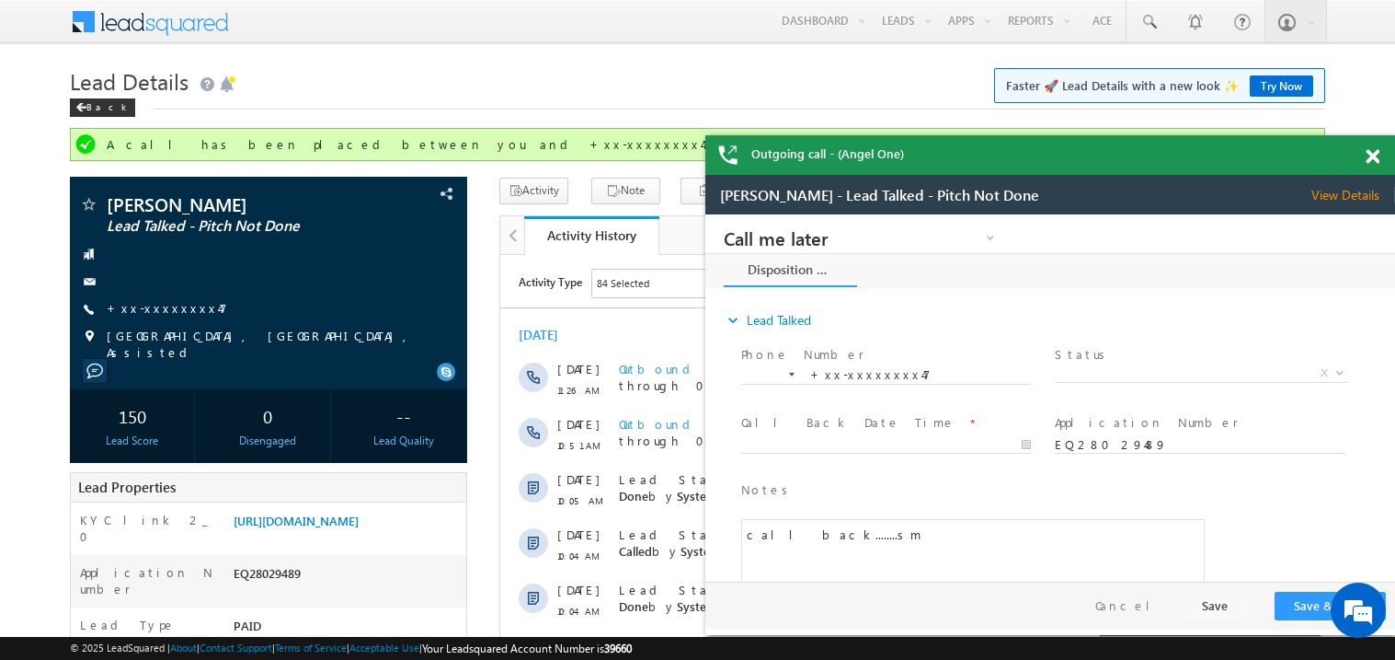
click at [1376, 152] on span at bounding box center [1373, 157] width 14 height 16
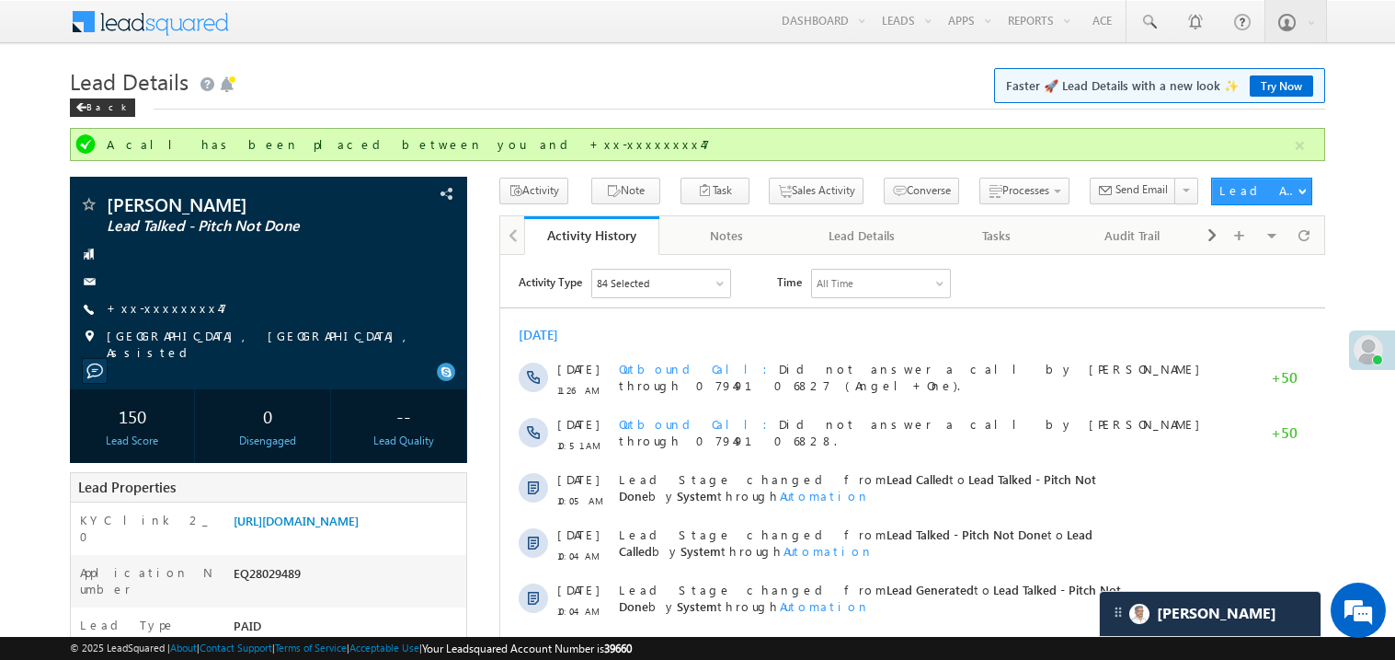
click at [359, 528] on link "https://angelbroking1-pk3em7sa.customui-test.leadsquared.com?leadId=0b8d4db8-d5…" at bounding box center [296, 520] width 125 height 16
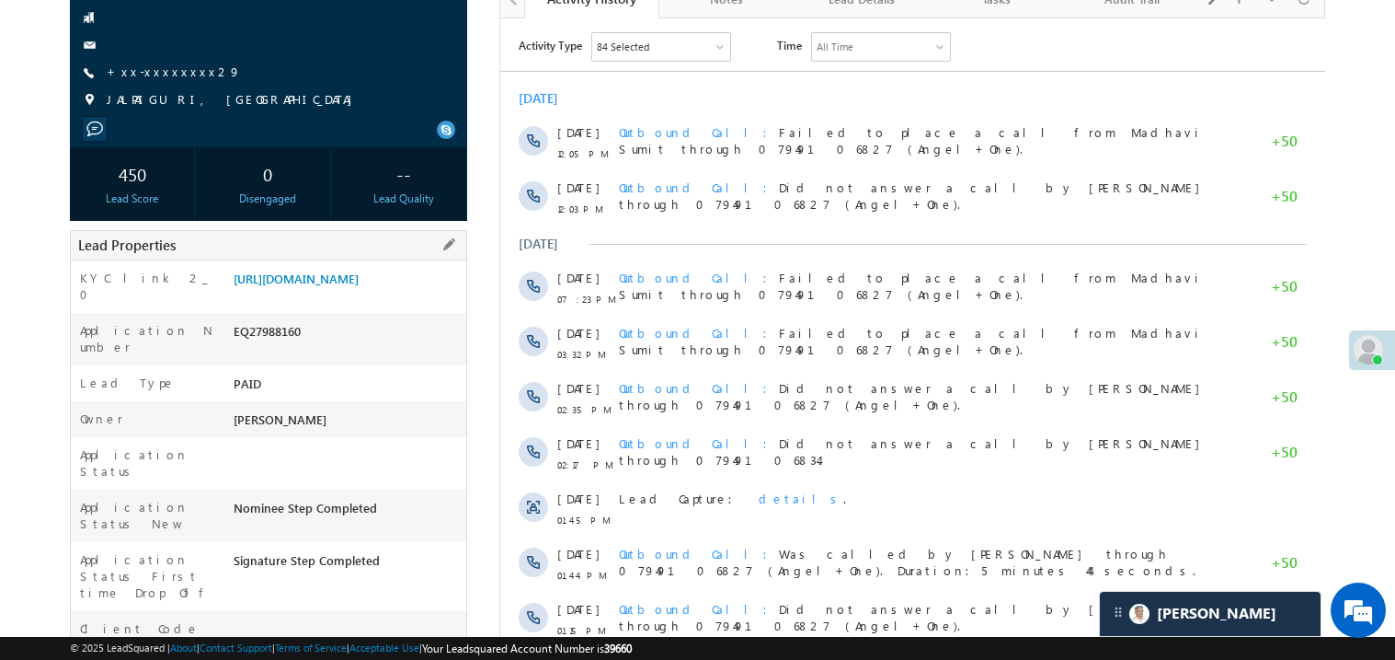
scroll to position [109, 0]
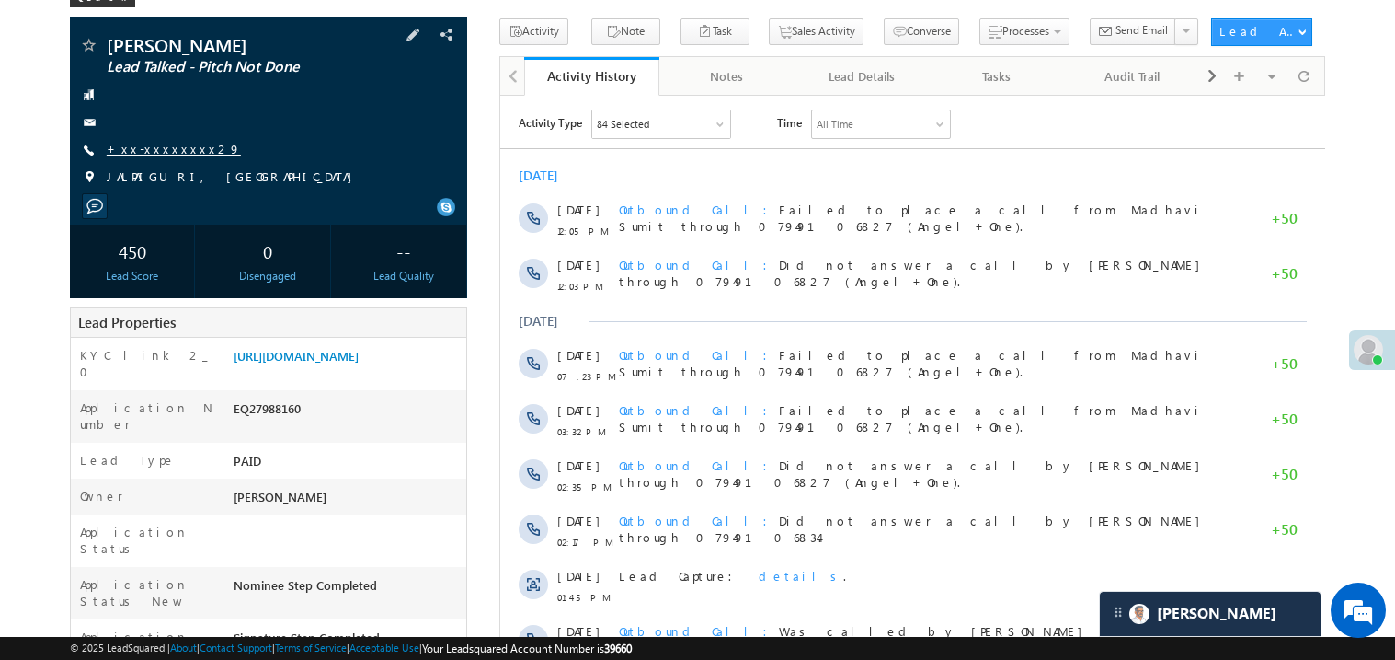
click at [161, 146] on link "+xx-xxxxxxxx29" at bounding box center [174, 149] width 134 height 16
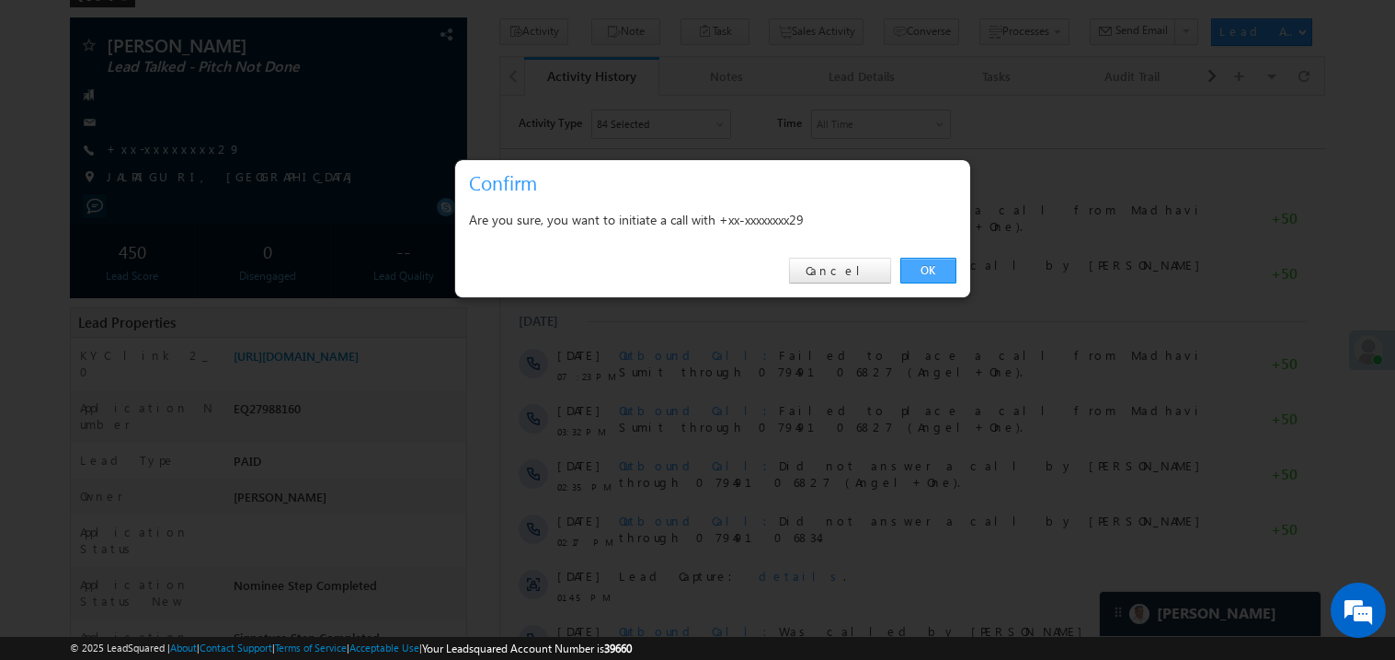
click at [930, 266] on link "OK" at bounding box center [929, 271] width 56 height 26
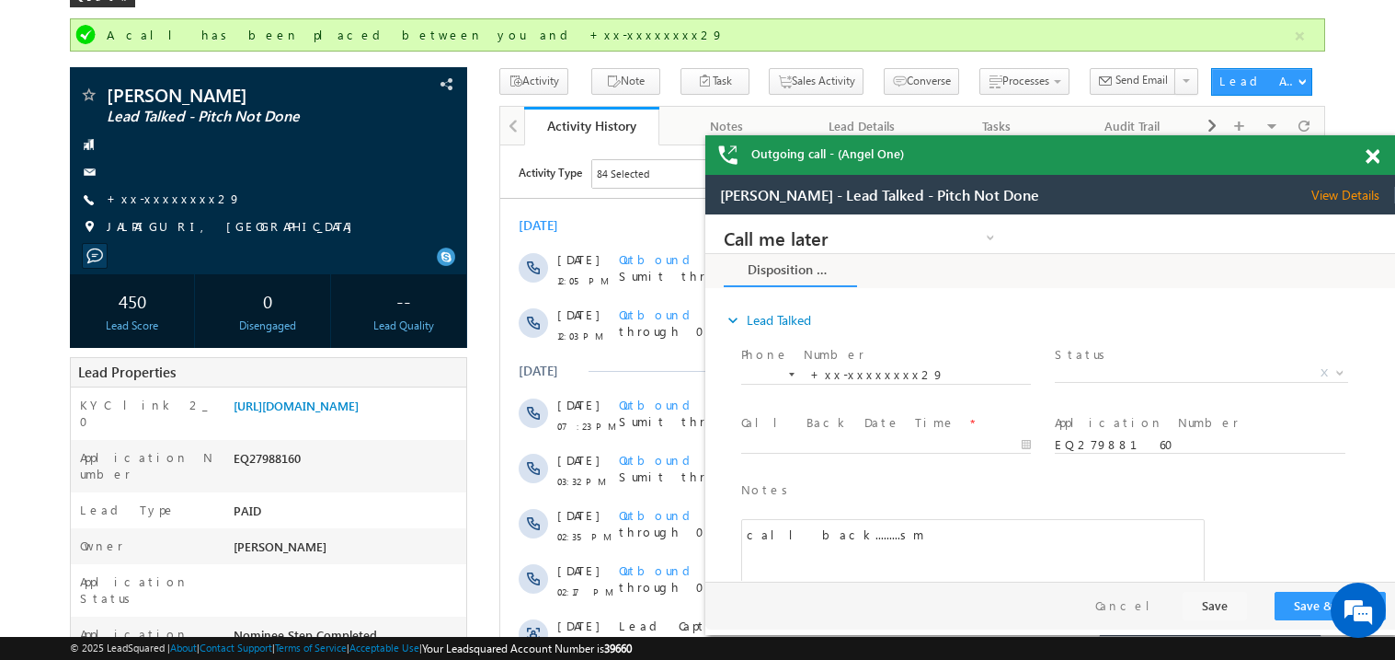
scroll to position [0, 0]
click at [171, 204] on link "+xx-xxxxxxxx29" at bounding box center [174, 198] width 134 height 16
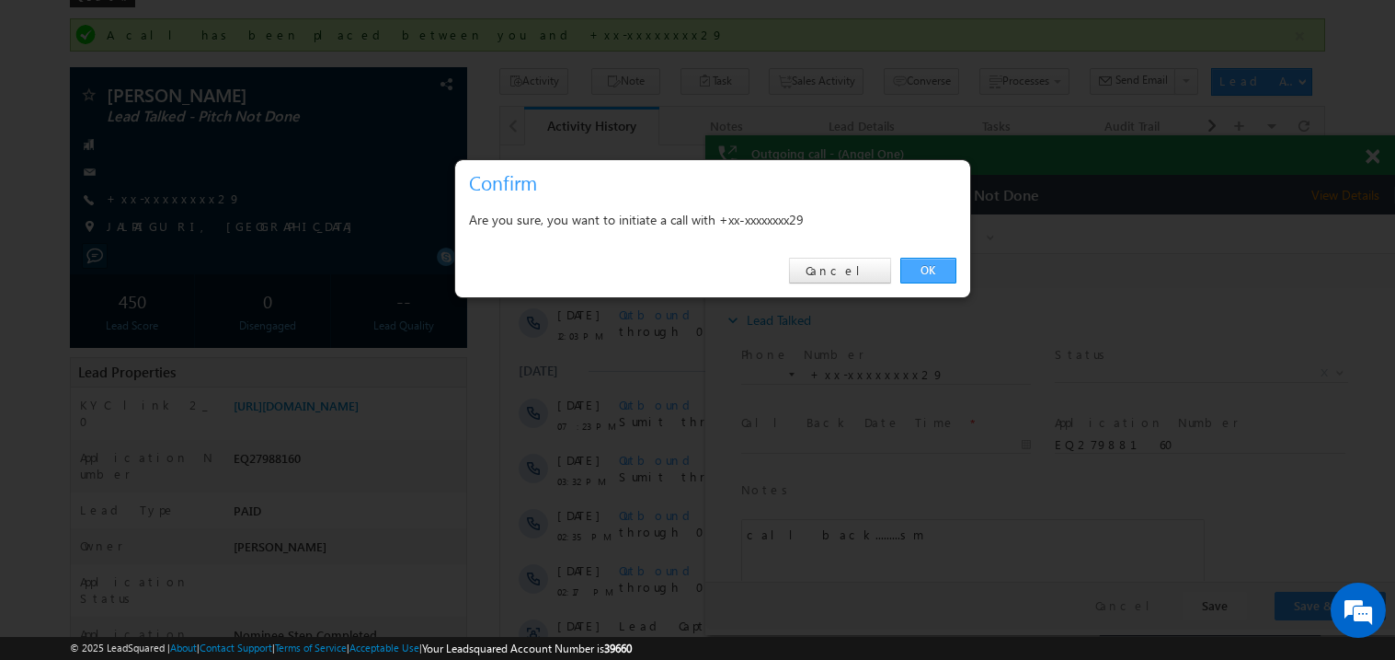
click at [928, 269] on link "OK" at bounding box center [929, 271] width 56 height 26
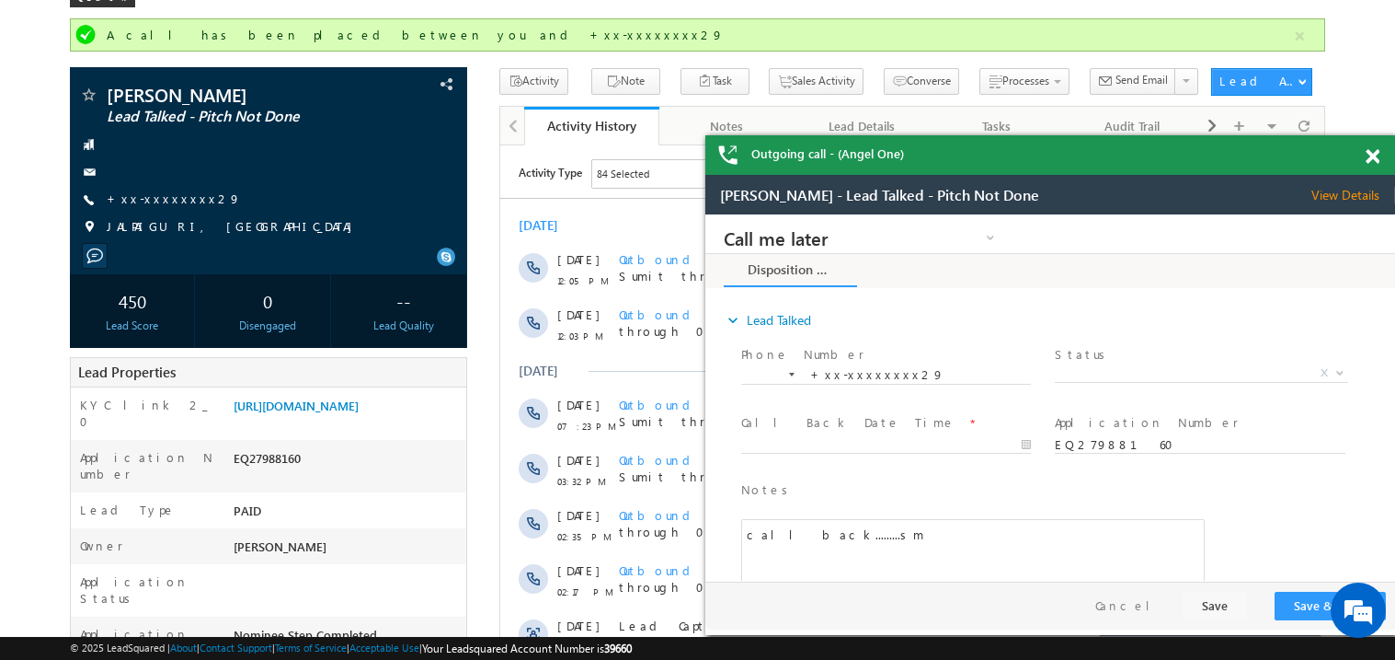
click at [1372, 160] on span at bounding box center [1373, 157] width 14 height 16
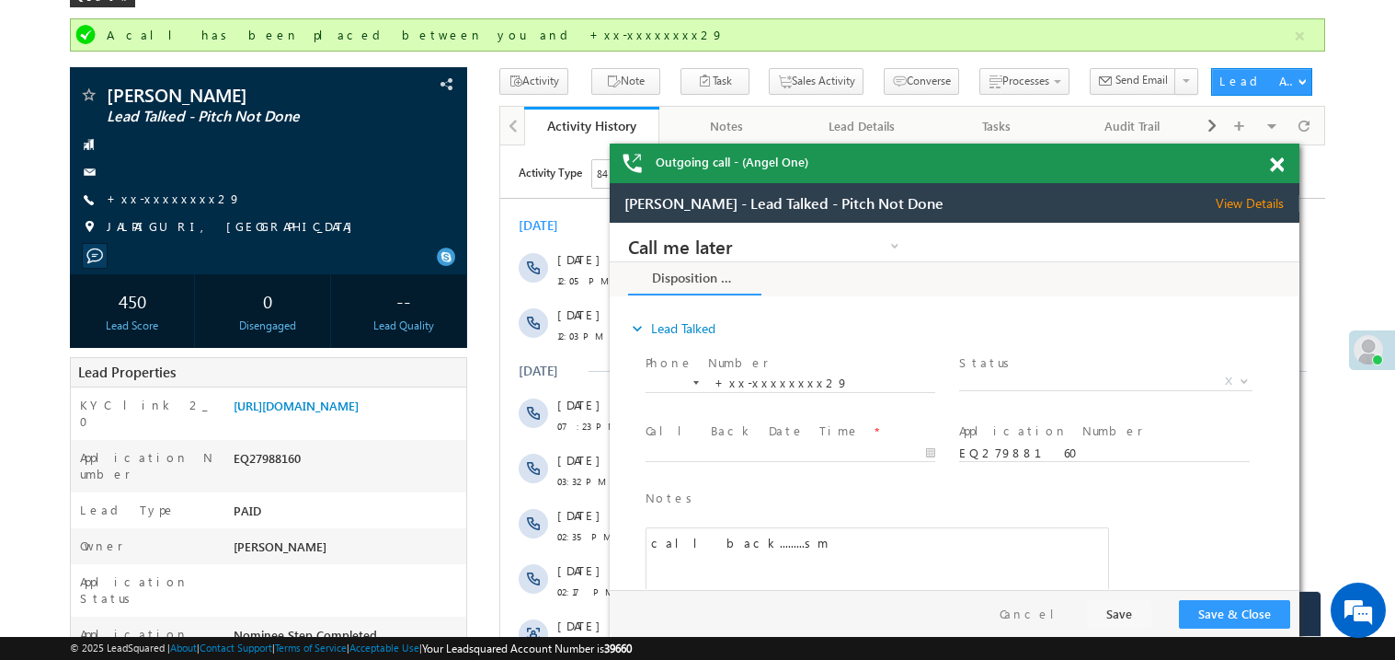
drag, startPoint x: 1020, startPoint y: 175, endPoint x: 905, endPoint y: 156, distance: 116.4
click at [905, 156] on div "Outgoing call - (Angel One)" at bounding box center [955, 164] width 690 height 40
click at [1279, 161] on span at bounding box center [1276, 166] width 14 height 16
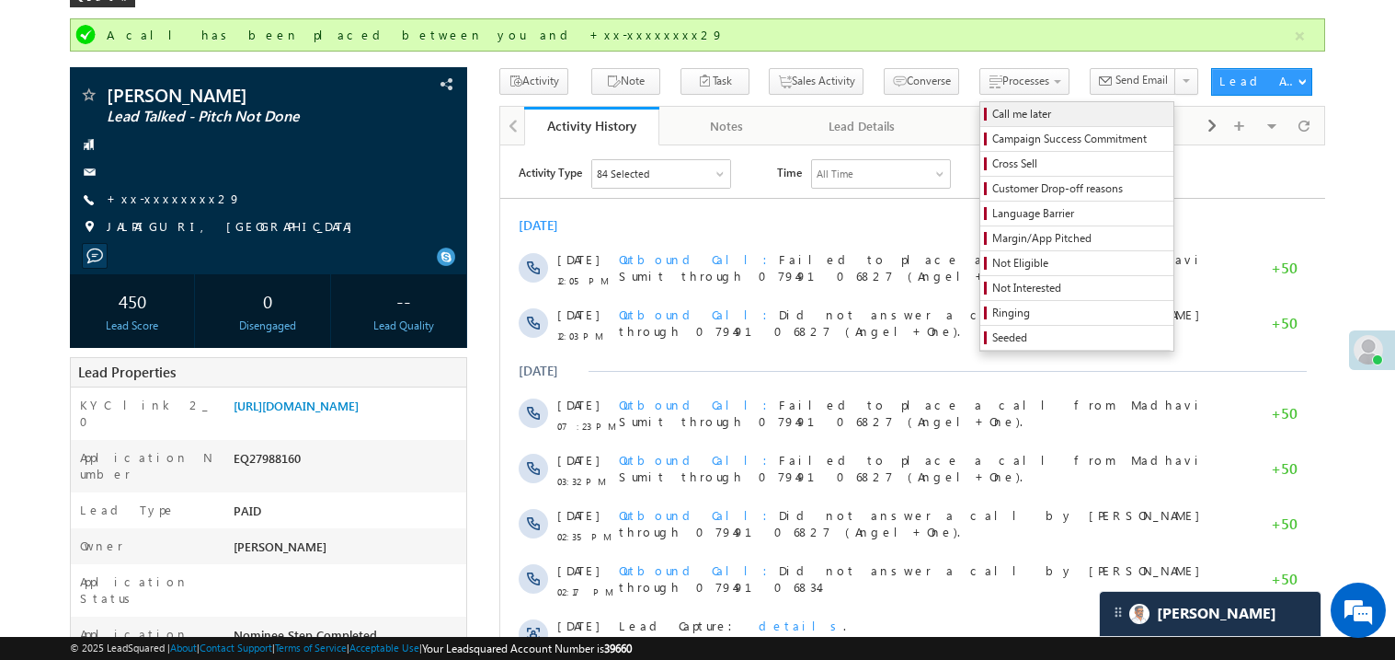
click at [993, 115] on span "Call me later" at bounding box center [1080, 114] width 175 height 17
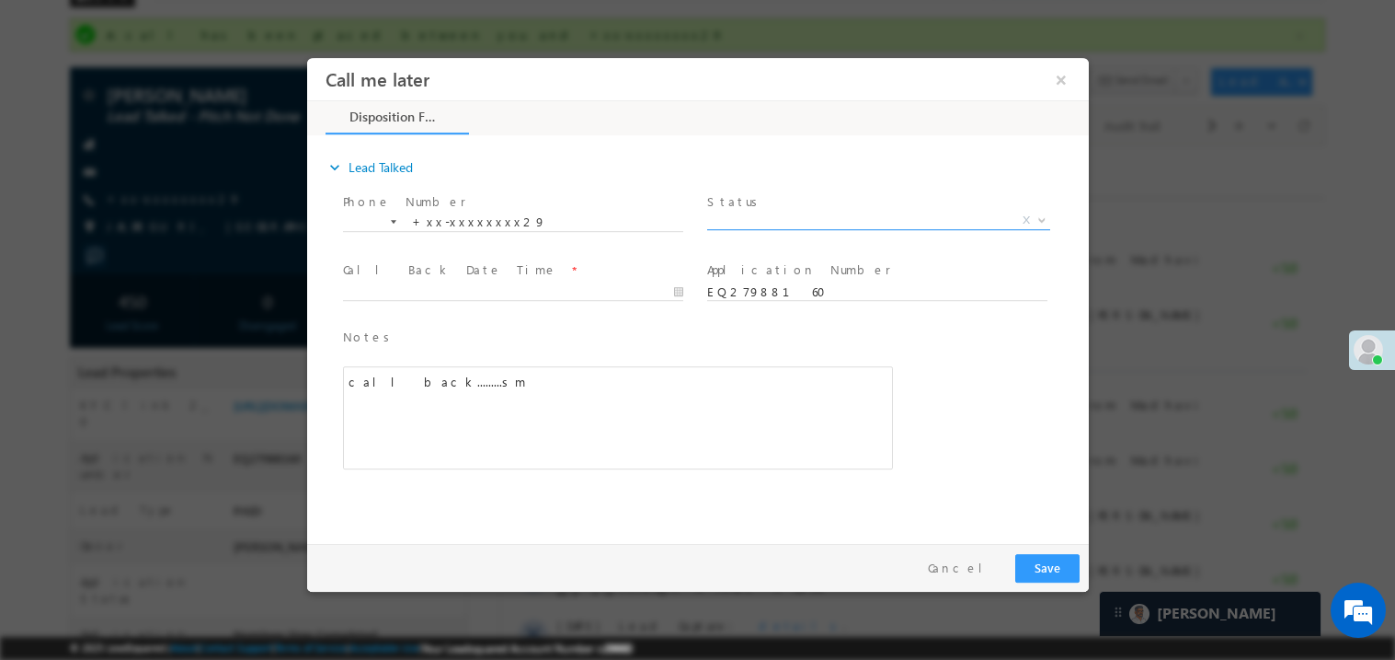
click at [788, 217] on span "X" at bounding box center [877, 220] width 343 height 18
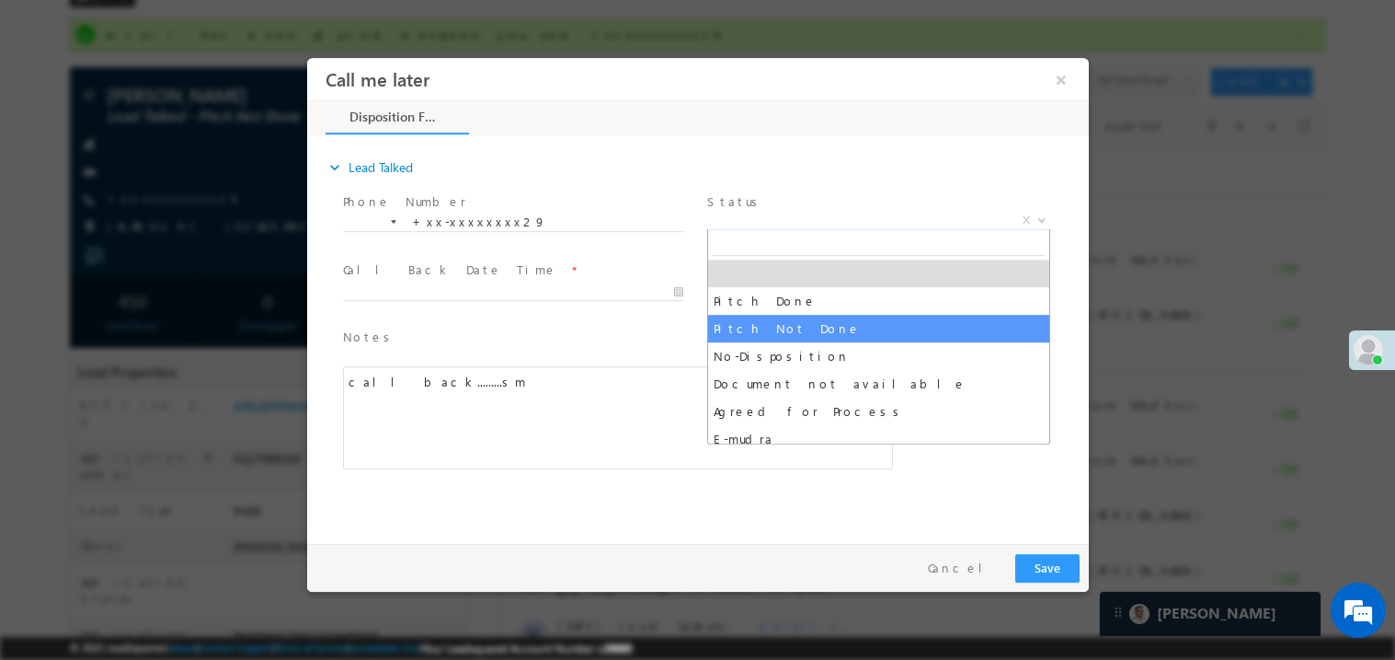
select select "Pitch Not Done"
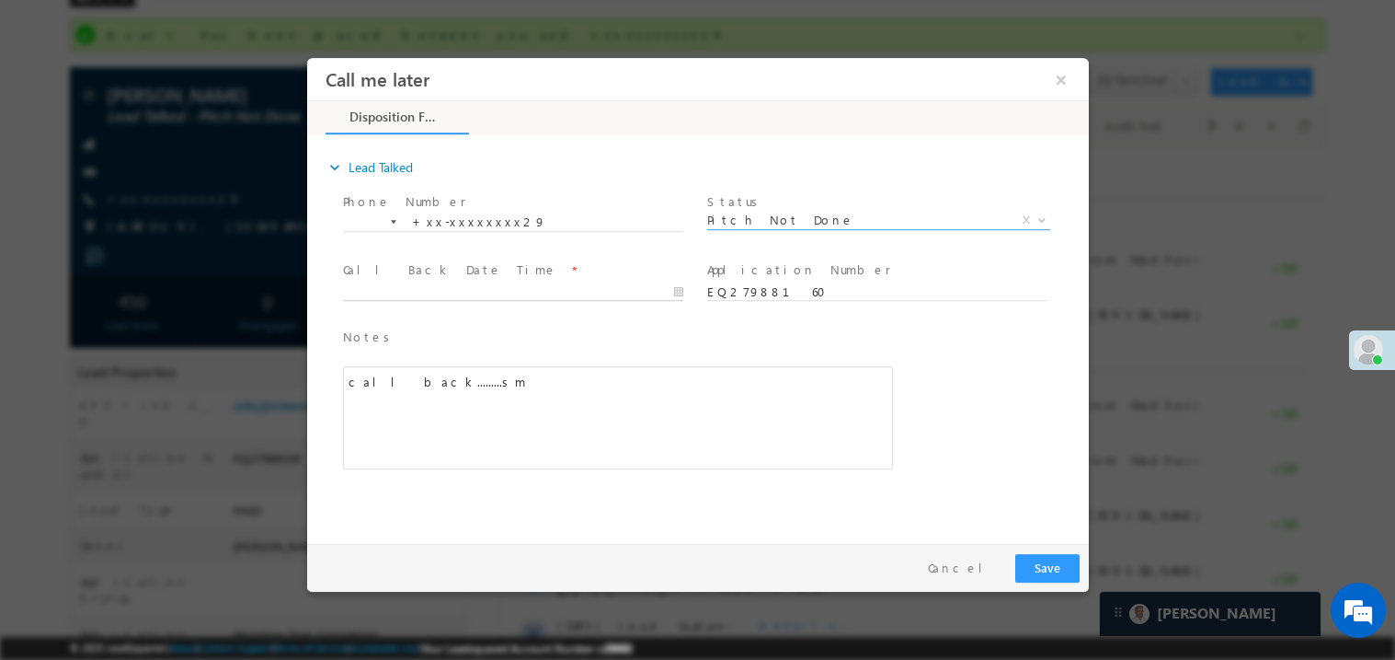
click at [402, 293] on body "Call me later ×" at bounding box center [697, 295] width 782 height 477
type input "08/30/25 3:11 PM"
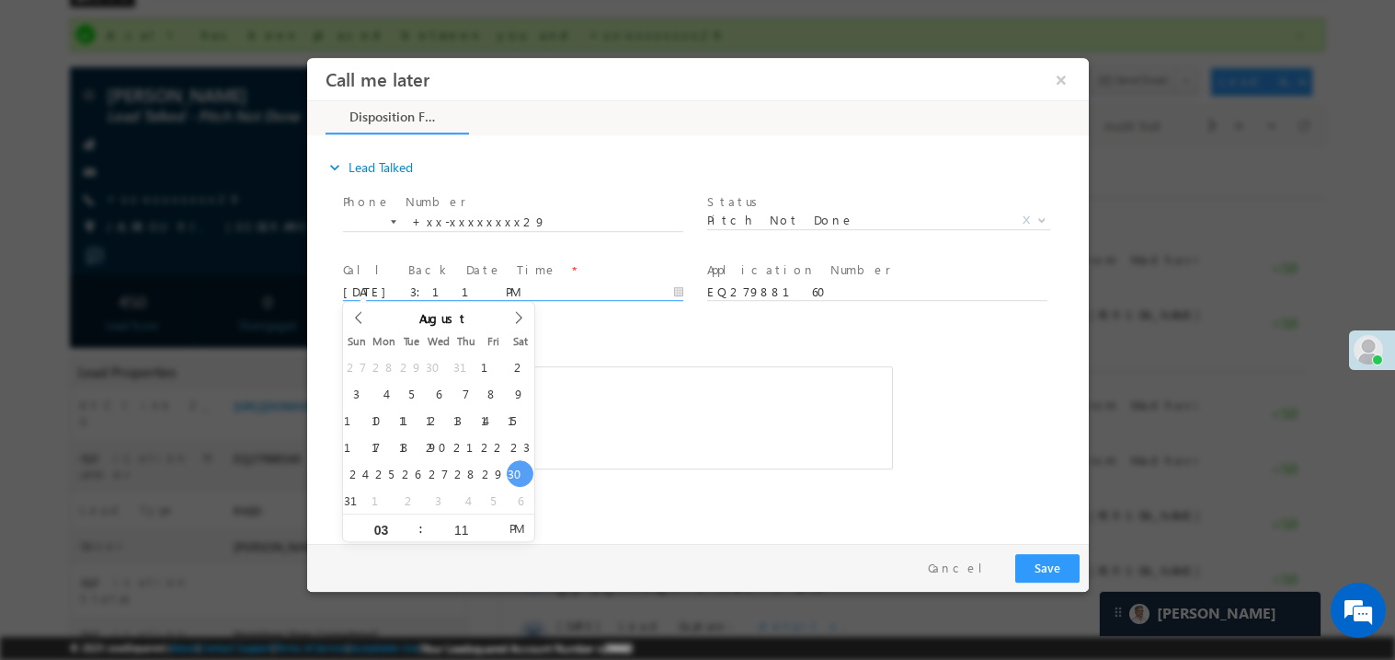
click at [746, 389] on div "call back.........sm" at bounding box center [617, 416] width 550 height 103
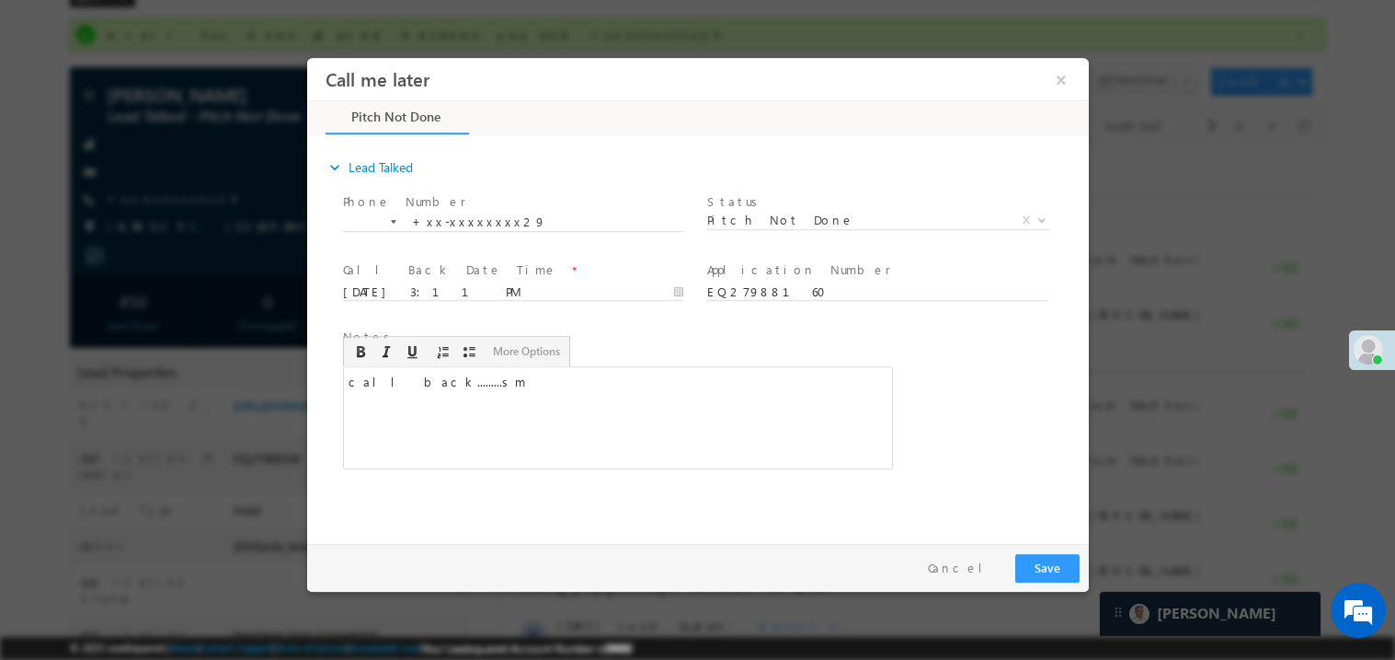
click at [721, 413] on div "call back.........sm" at bounding box center [617, 416] width 550 height 103
click at [1053, 578] on button "Save" at bounding box center [1047, 567] width 64 height 29
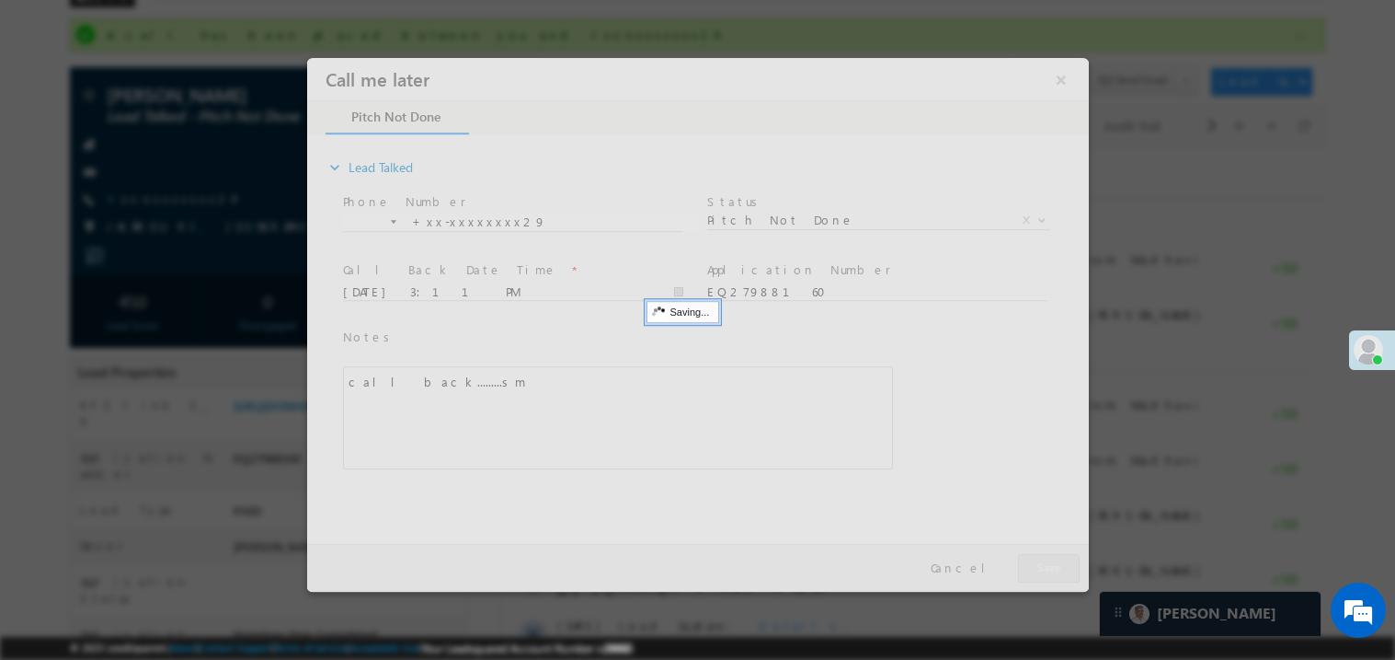
click at [1053, 578] on div at bounding box center [697, 324] width 782 height 534
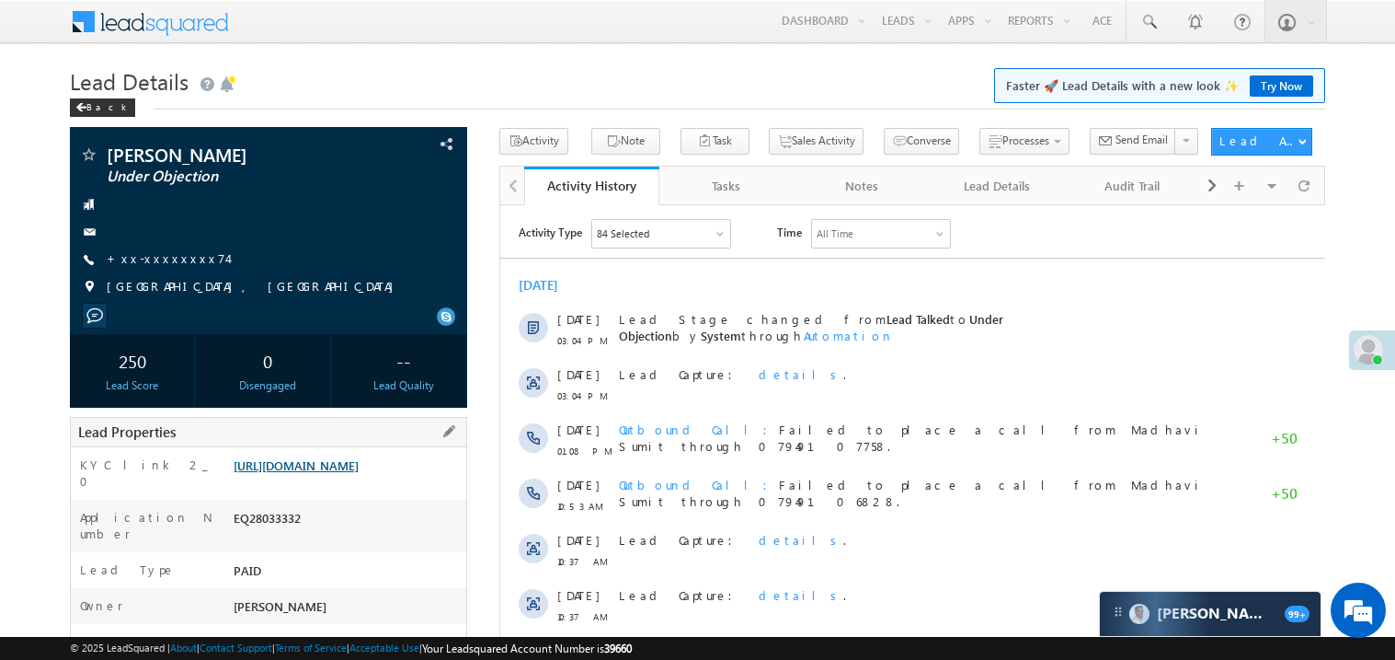
click at [359, 473] on link "[URL][DOMAIN_NAME]" at bounding box center [296, 465] width 125 height 16
click at [164, 255] on link "+xx-xxxxxxxx74" at bounding box center [167, 258] width 121 height 16
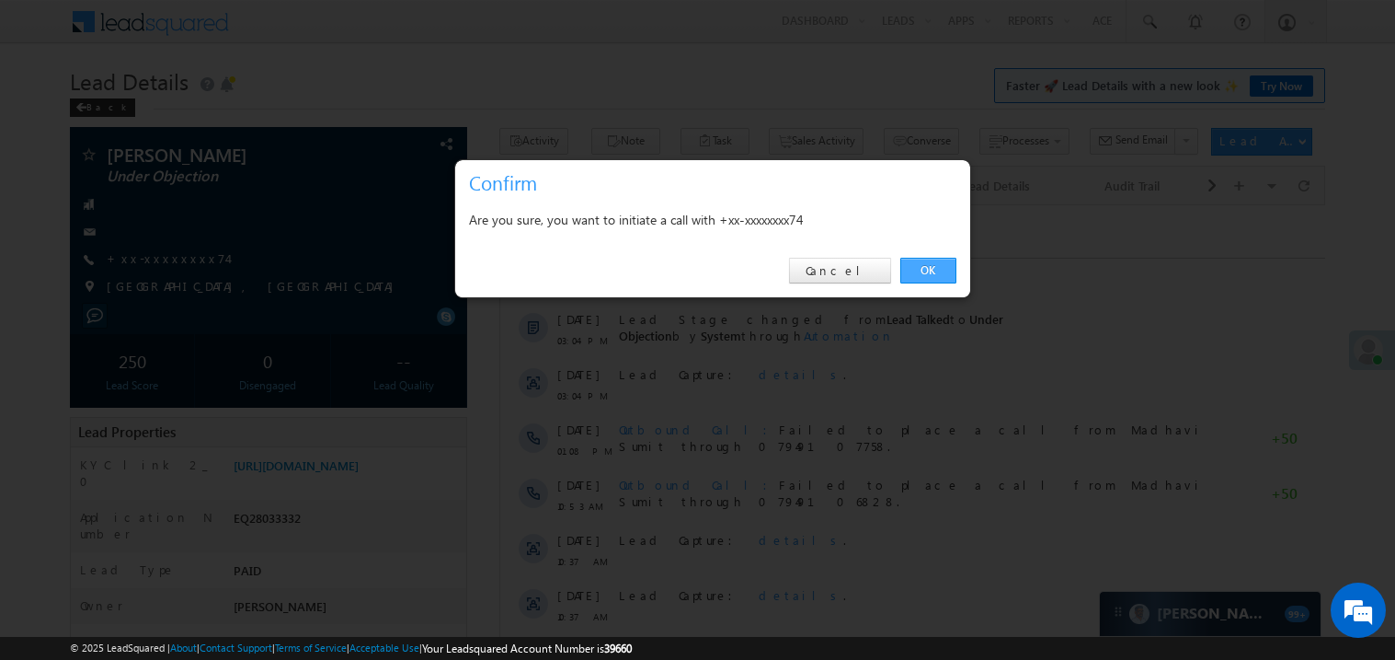
click at [913, 273] on link "OK" at bounding box center [929, 271] width 56 height 26
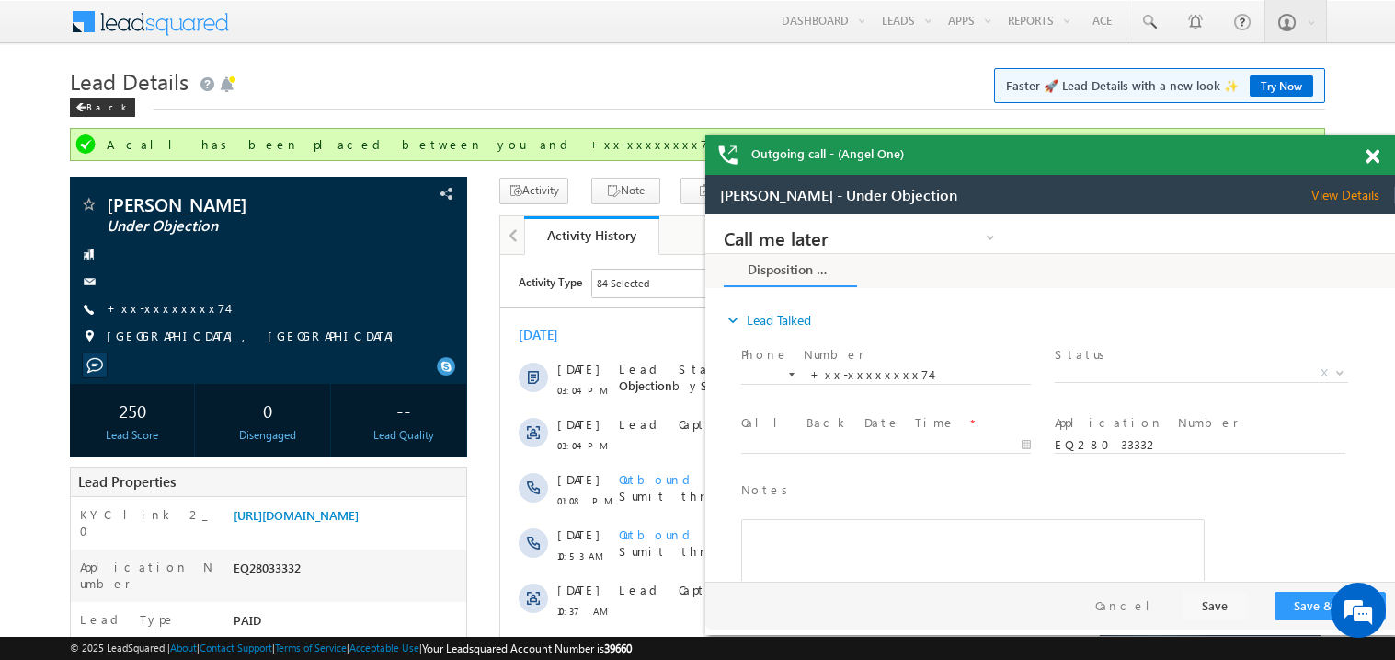
click at [1374, 152] on span at bounding box center [1373, 157] width 14 height 16
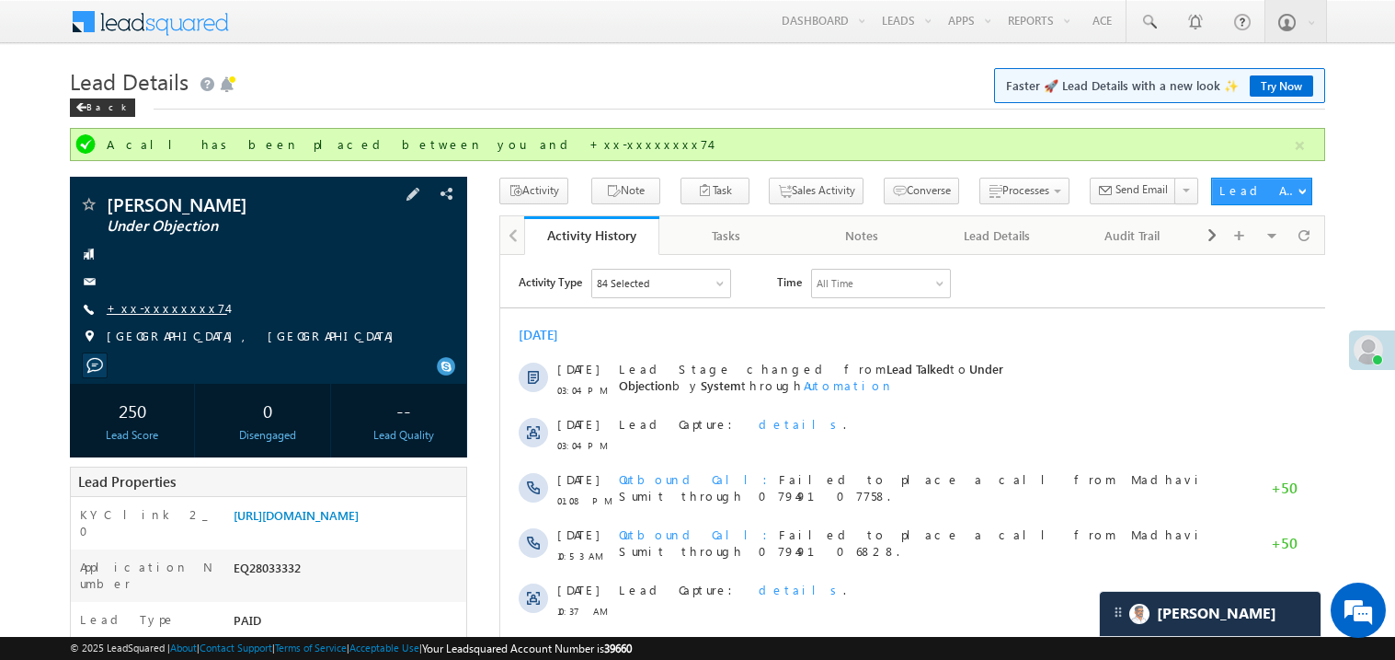
click at [176, 313] on link "+xx-xxxxxxxx74" at bounding box center [167, 308] width 121 height 16
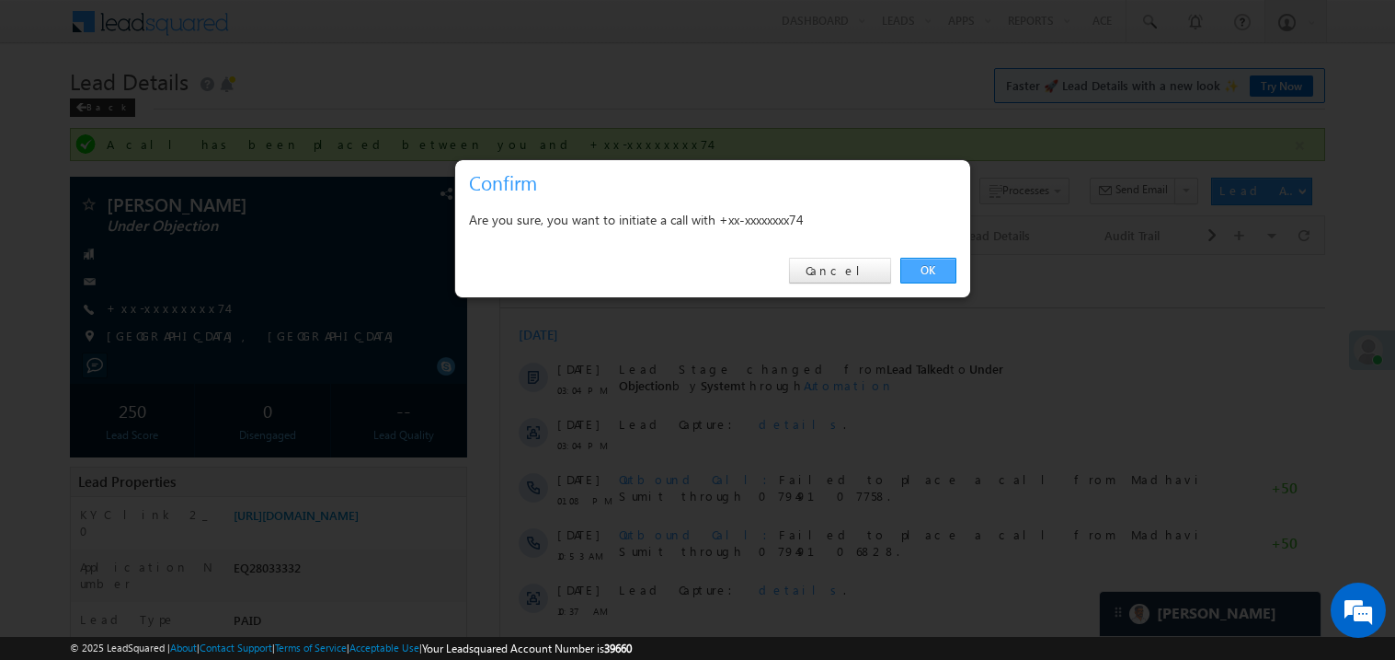
click at [934, 269] on link "OK" at bounding box center [929, 271] width 56 height 26
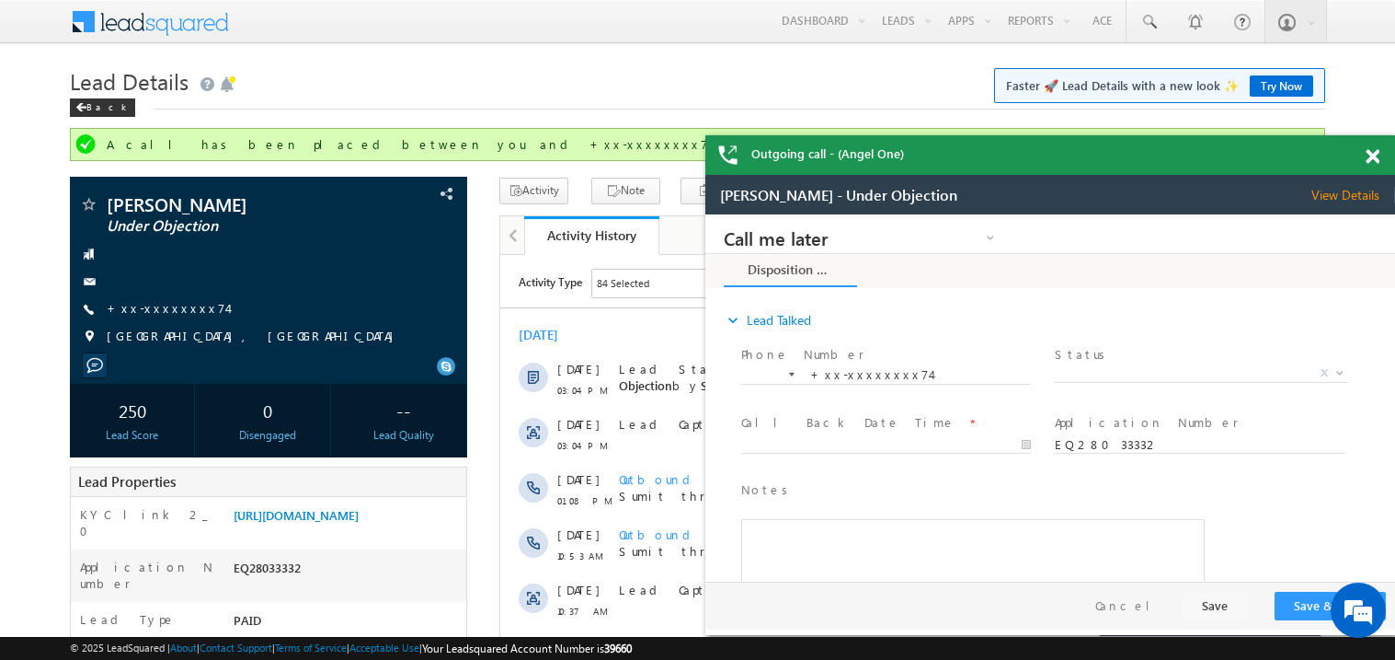
click at [1374, 158] on span at bounding box center [1373, 157] width 14 height 16
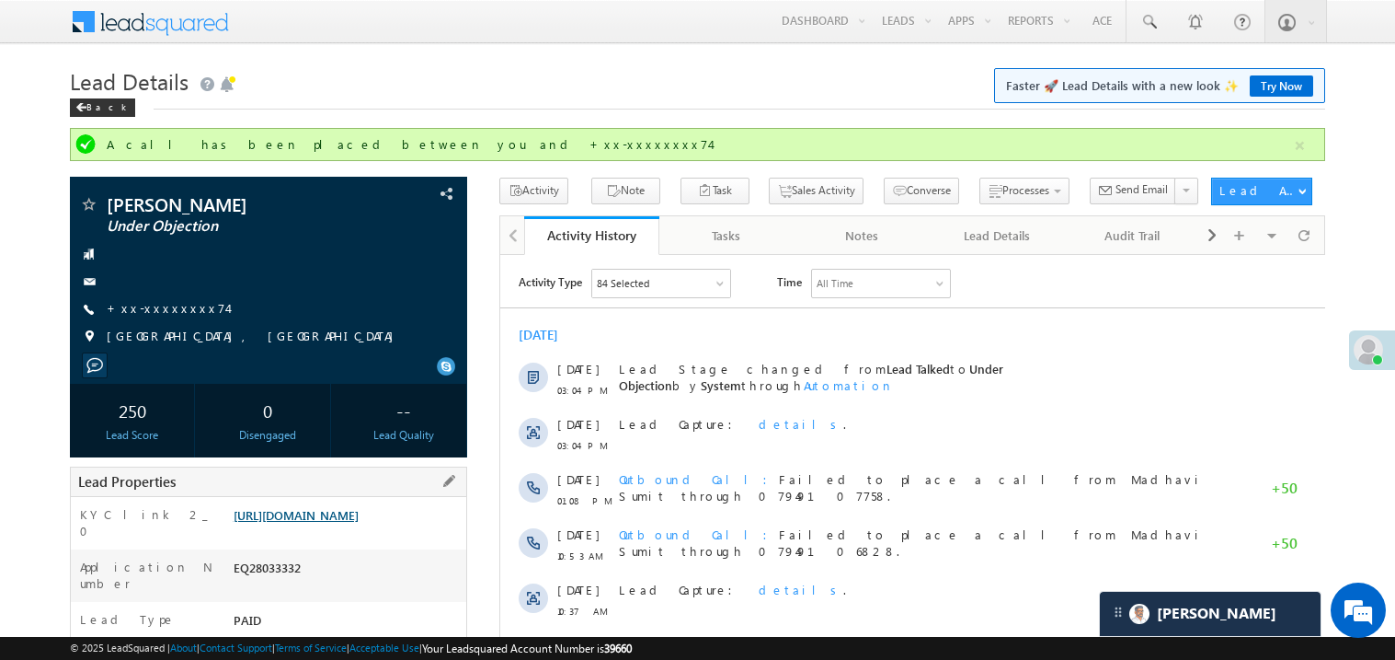
click at [355, 522] on link "[URL][DOMAIN_NAME]" at bounding box center [296, 515] width 125 height 16
click at [150, 304] on link "+xx-xxxxxxxx74" at bounding box center [167, 308] width 121 height 16
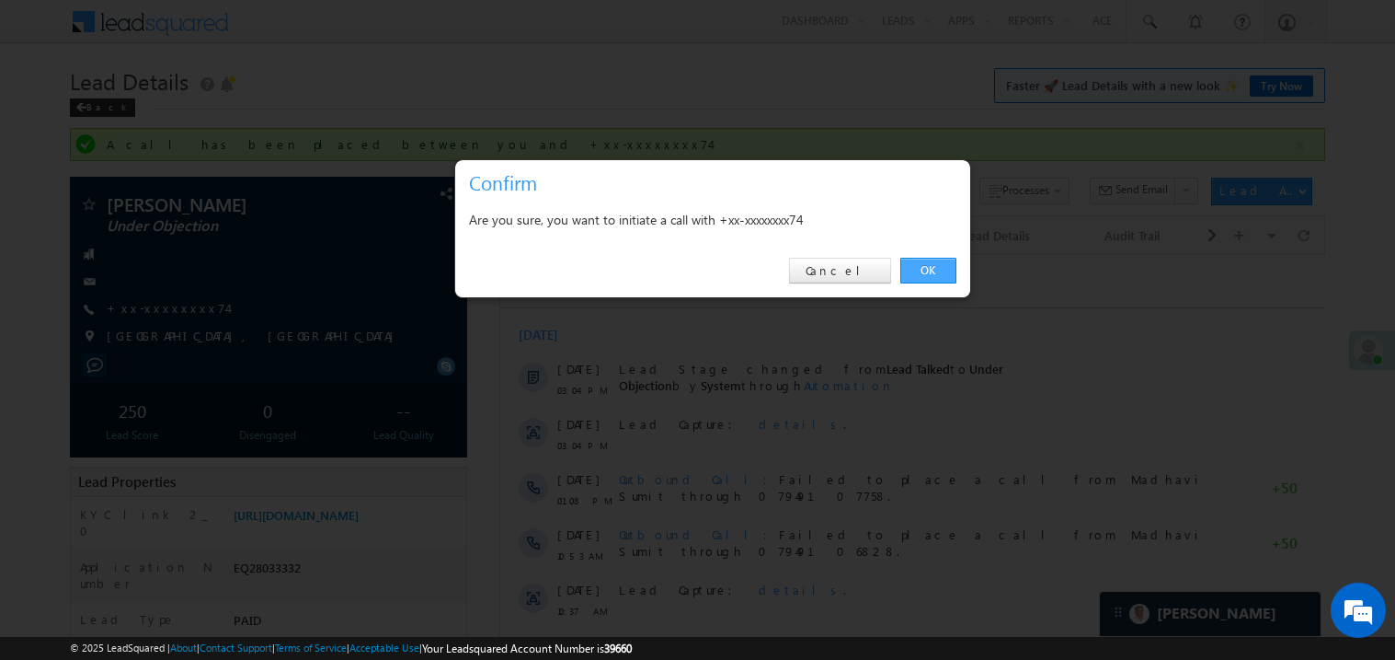
click at [931, 267] on link "OK" at bounding box center [929, 271] width 56 height 26
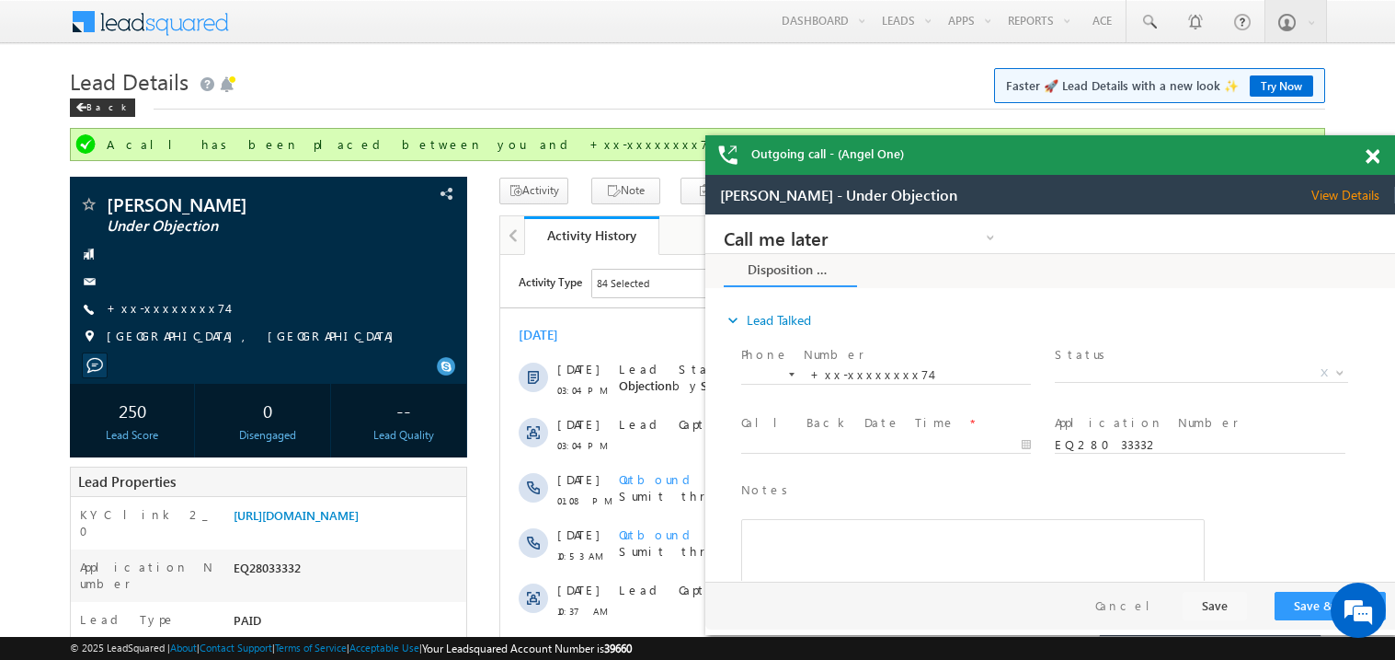
click at [1375, 151] on span at bounding box center [1373, 157] width 14 height 16
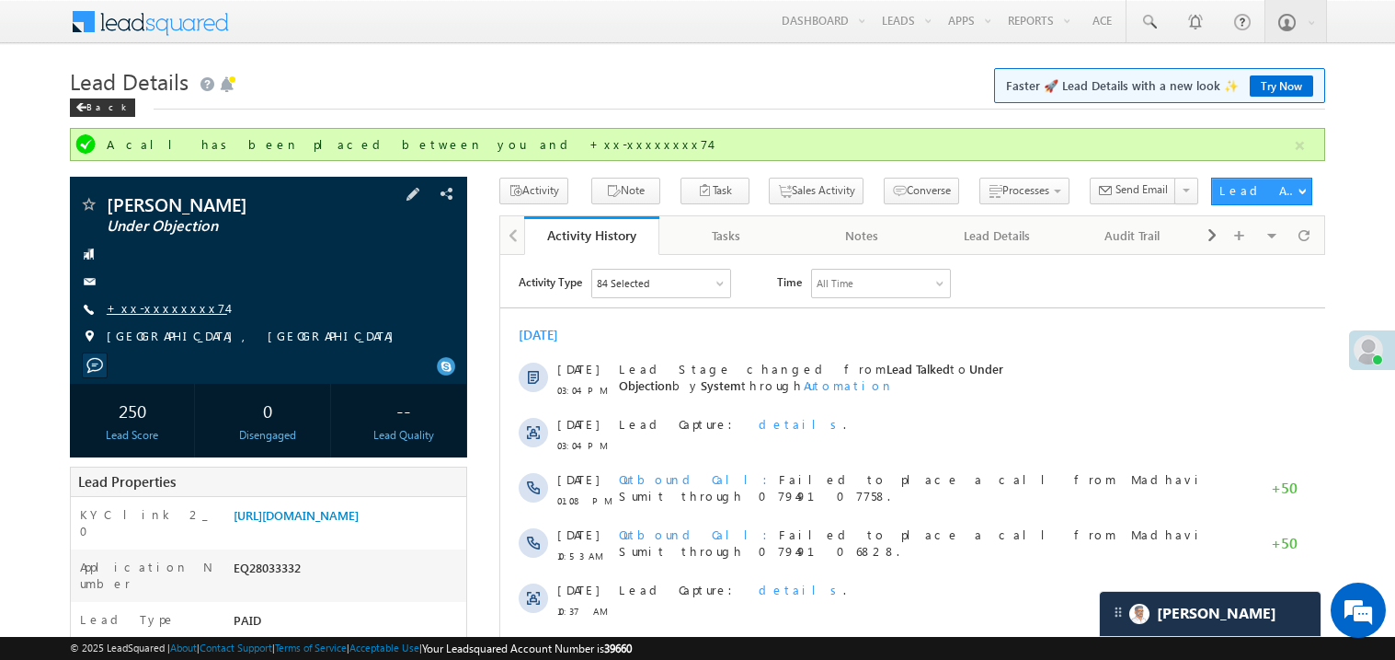
click at [156, 311] on link "+xx-xxxxxxxx74" at bounding box center [167, 308] width 121 height 16
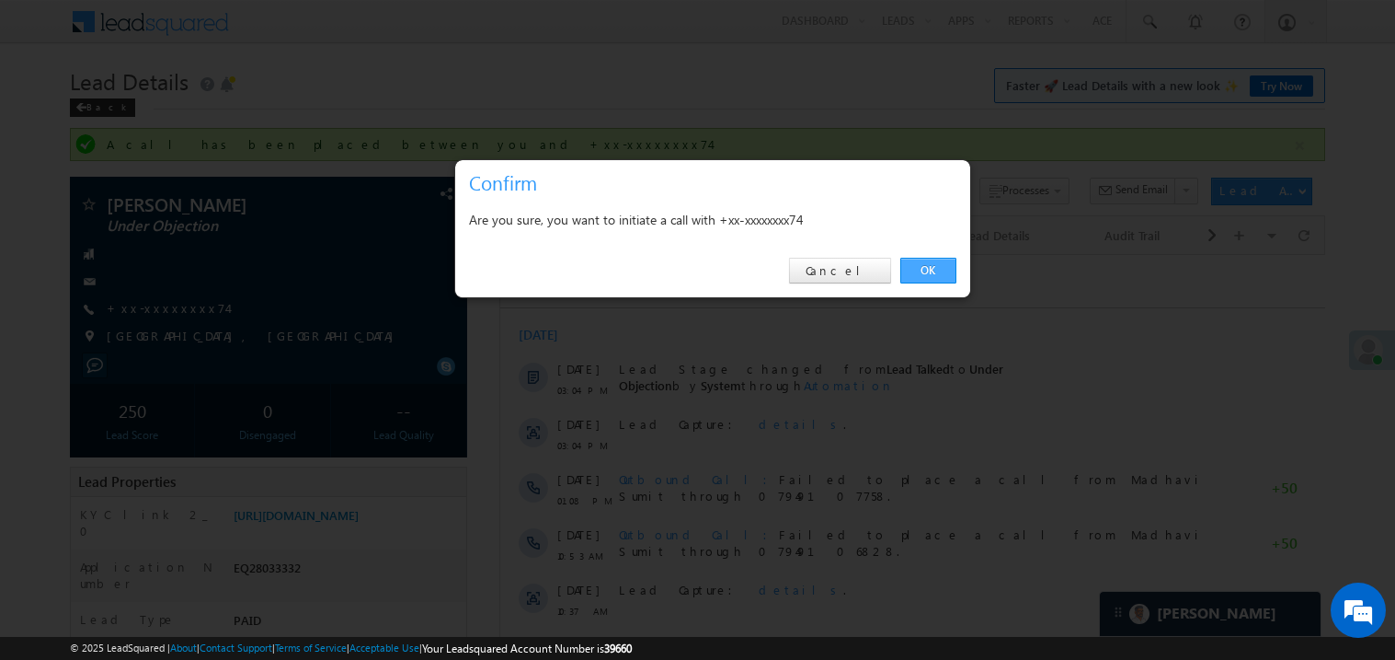
click at [922, 274] on link "OK" at bounding box center [929, 271] width 56 height 26
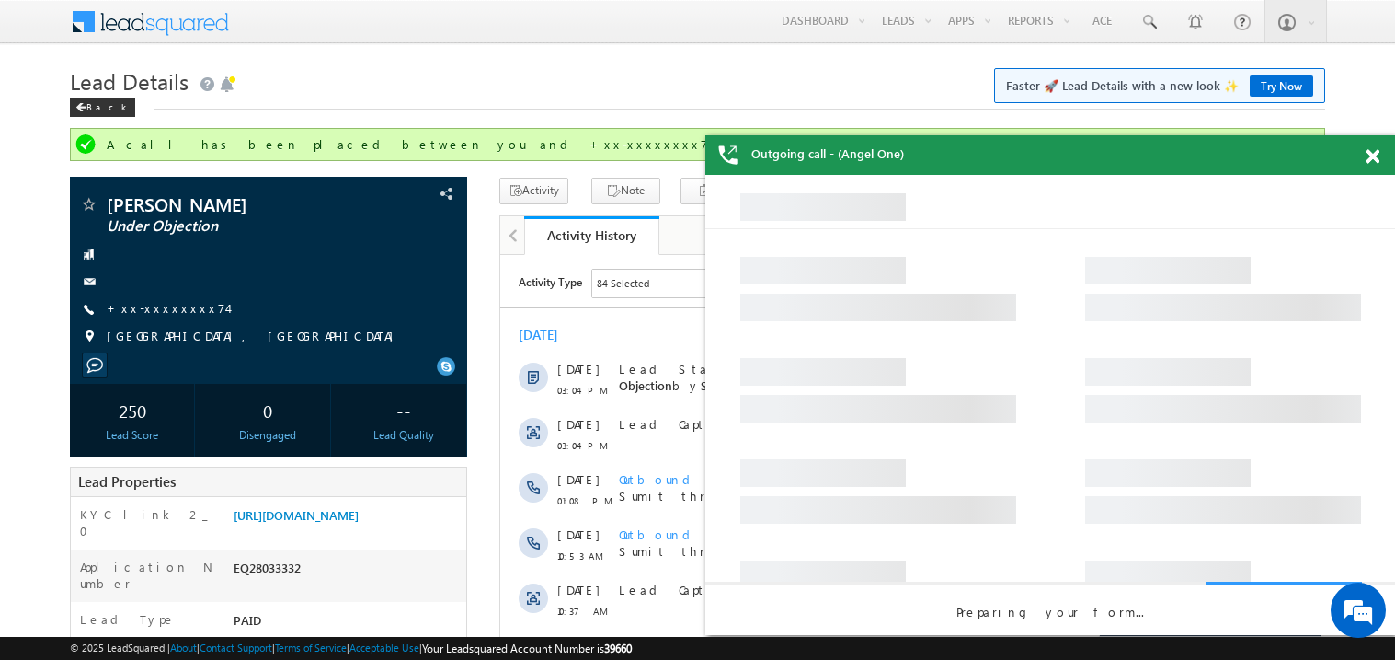
click at [1371, 157] on span at bounding box center [1373, 157] width 14 height 16
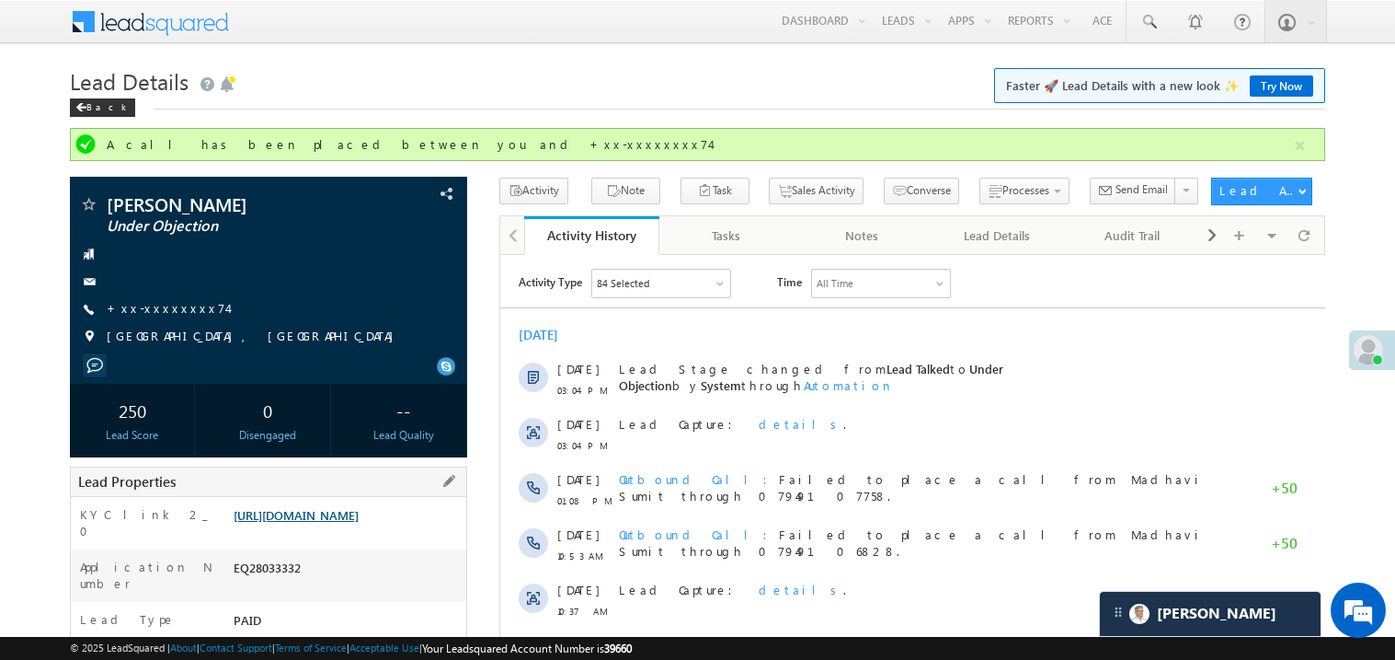
click at [359, 522] on link "https://angelbroking1-pk3em7sa.customui-test.leadsquared.com?leadId=55e553e4-78…" at bounding box center [296, 515] width 125 height 16
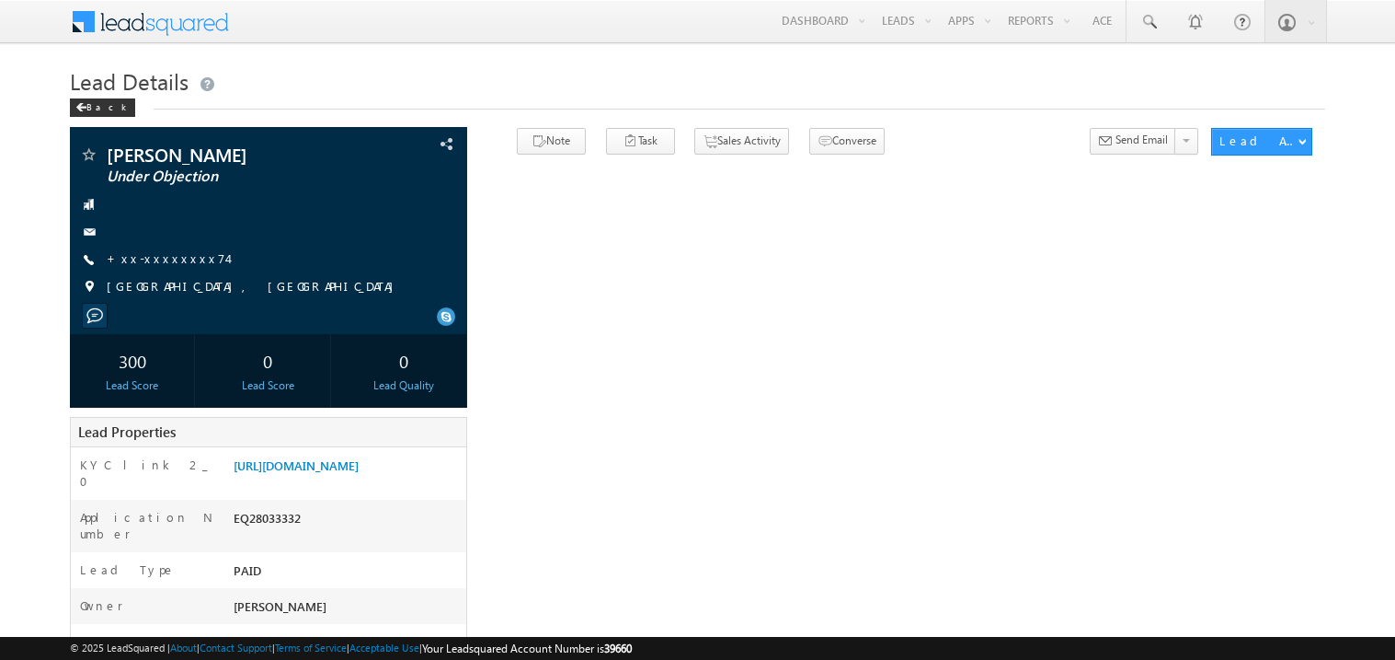
scroll to position [109, 0]
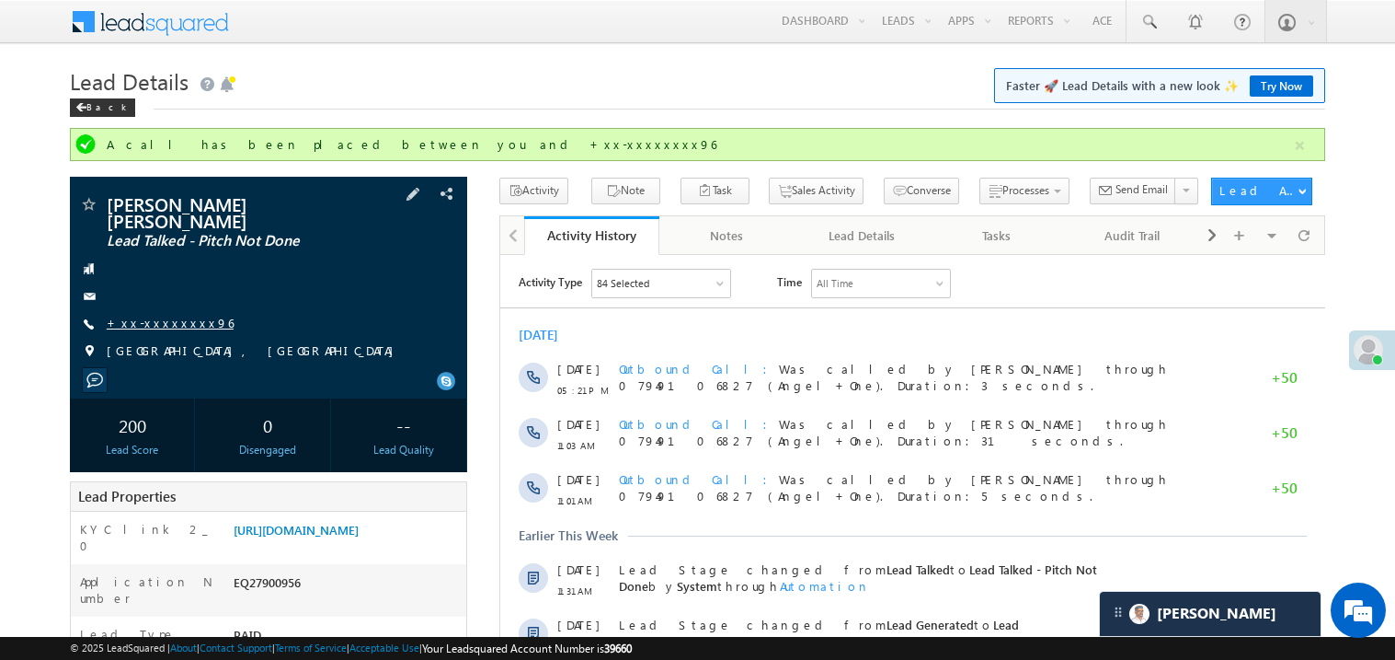
click at [171, 315] on link "+xx-xxxxxxxx96" at bounding box center [170, 323] width 127 height 16
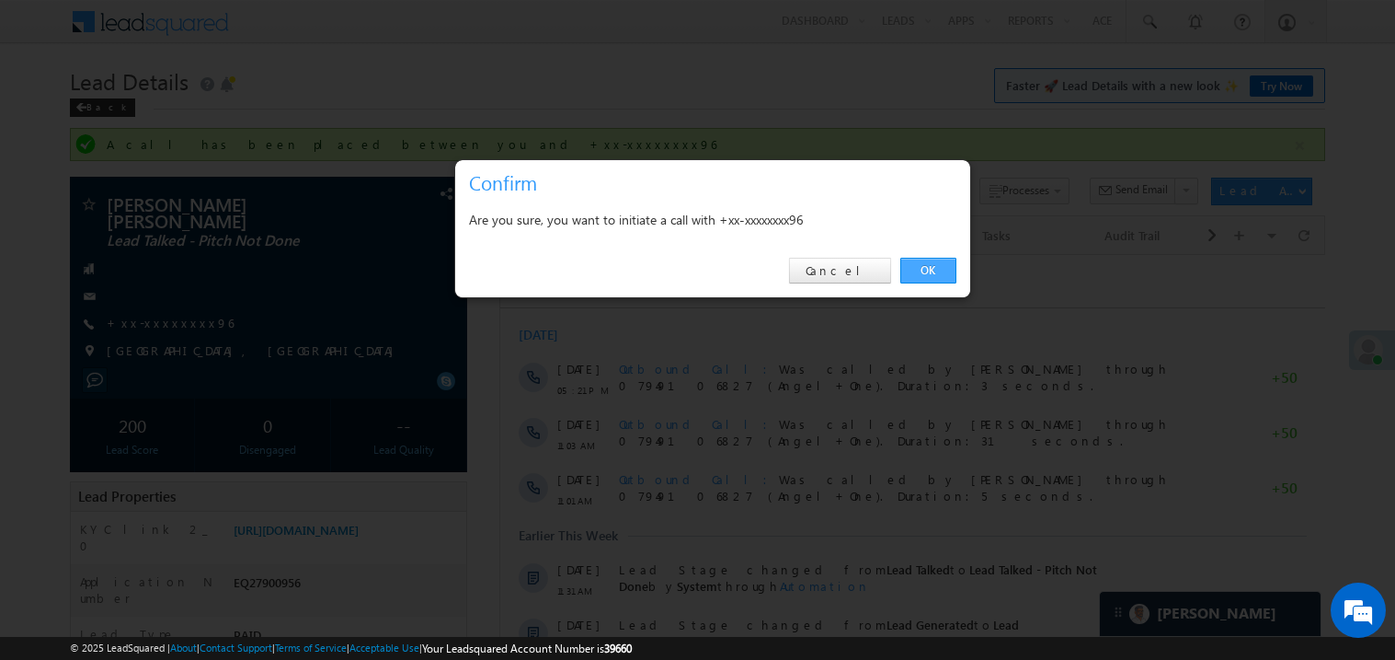
click at [925, 266] on link "OK" at bounding box center [929, 271] width 56 height 26
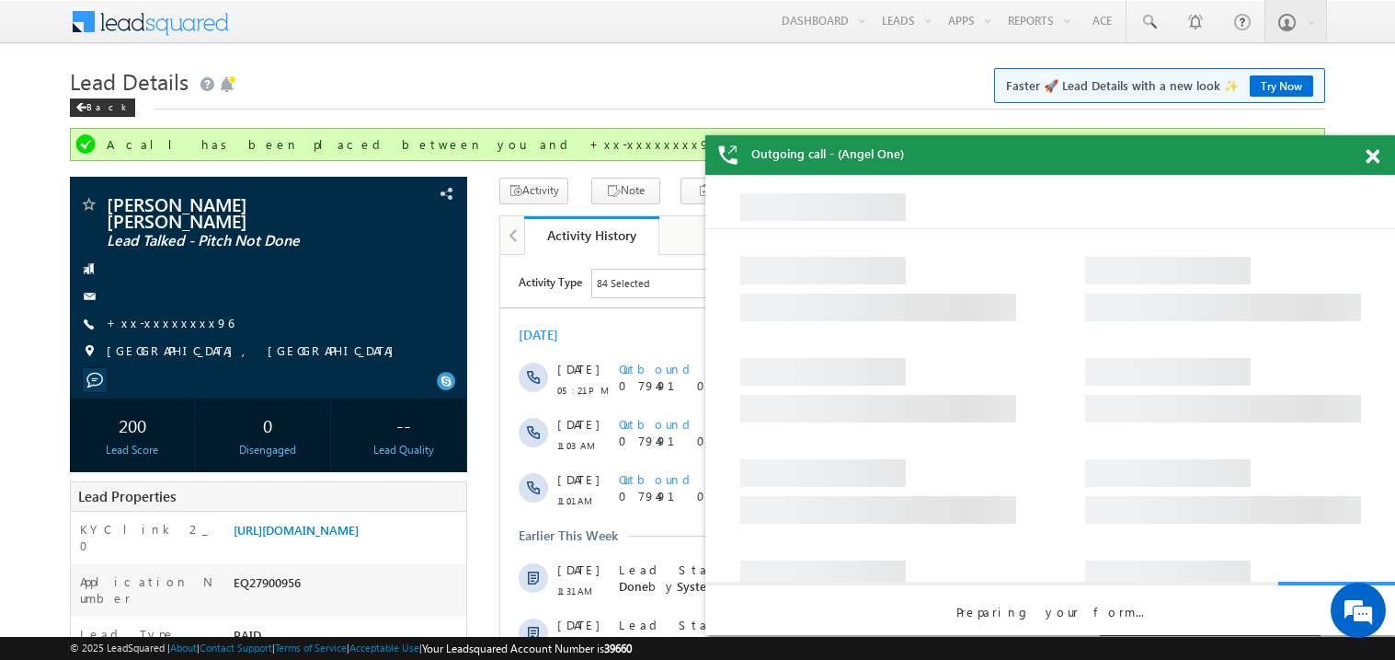
click at [1373, 154] on span at bounding box center [1373, 157] width 14 height 16
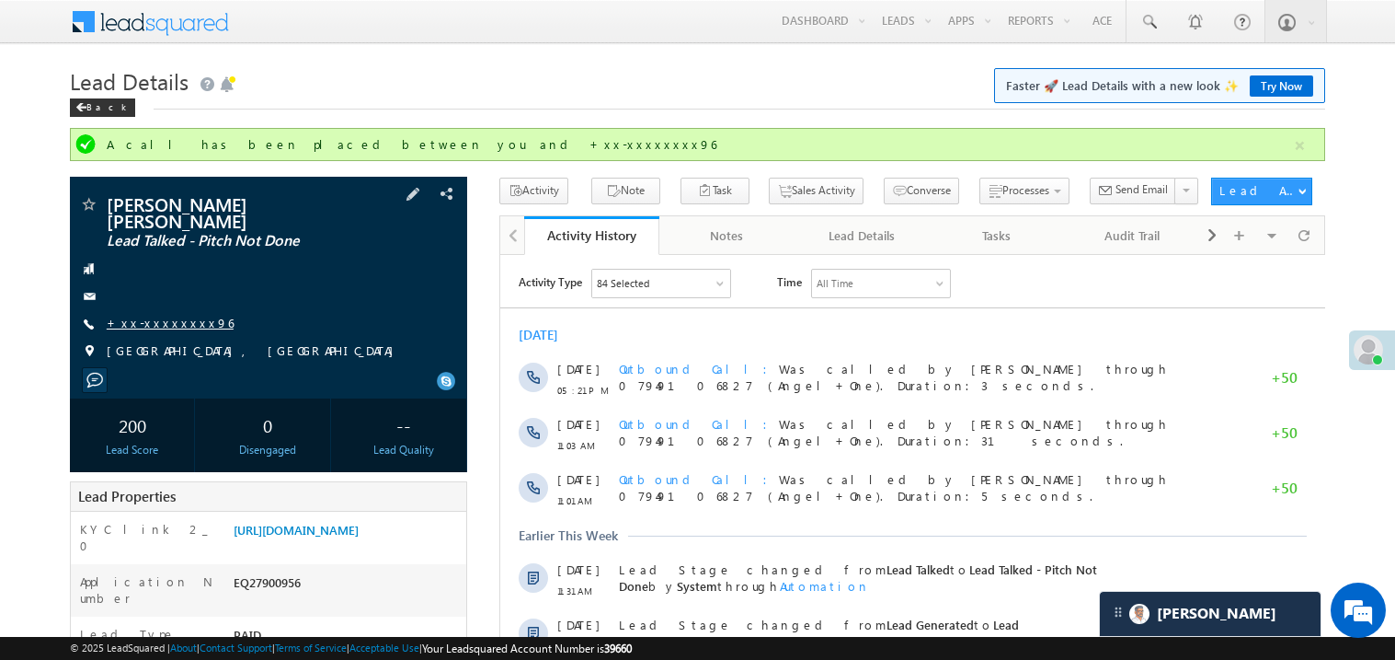
click at [149, 315] on link "+xx-xxxxxxxx96" at bounding box center [170, 323] width 127 height 16
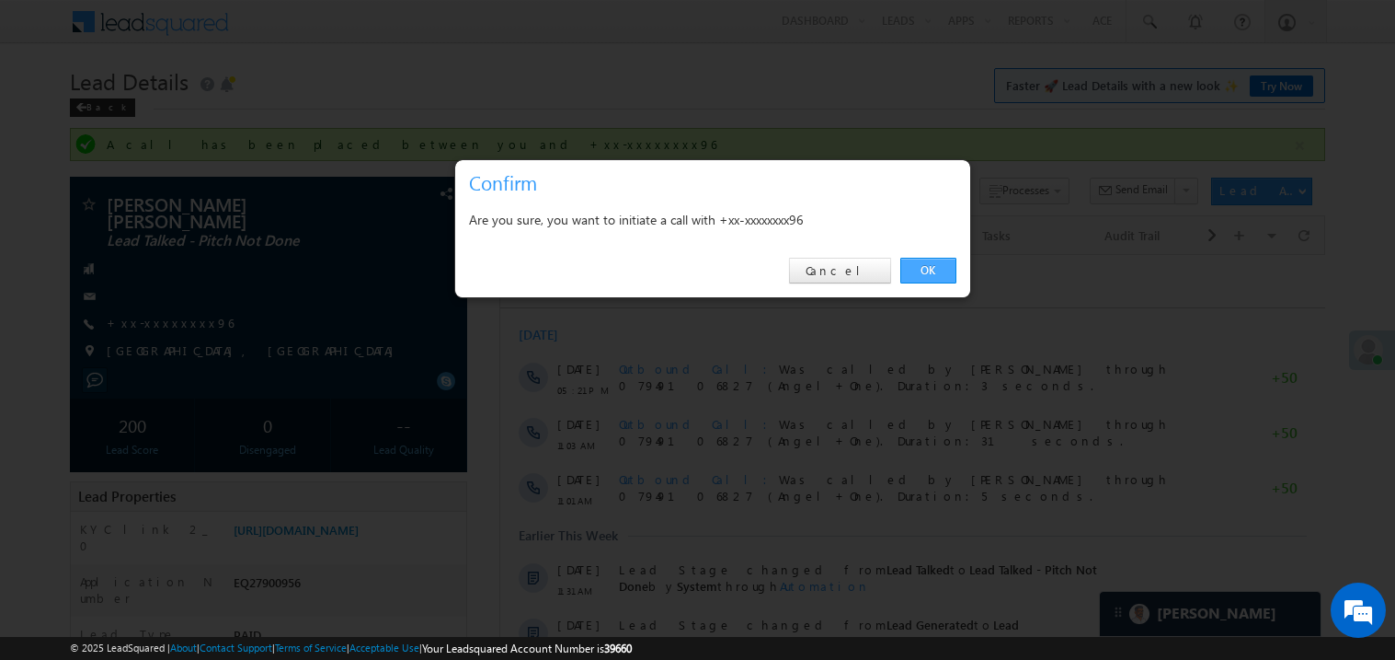
click at [929, 270] on link "OK" at bounding box center [929, 271] width 56 height 26
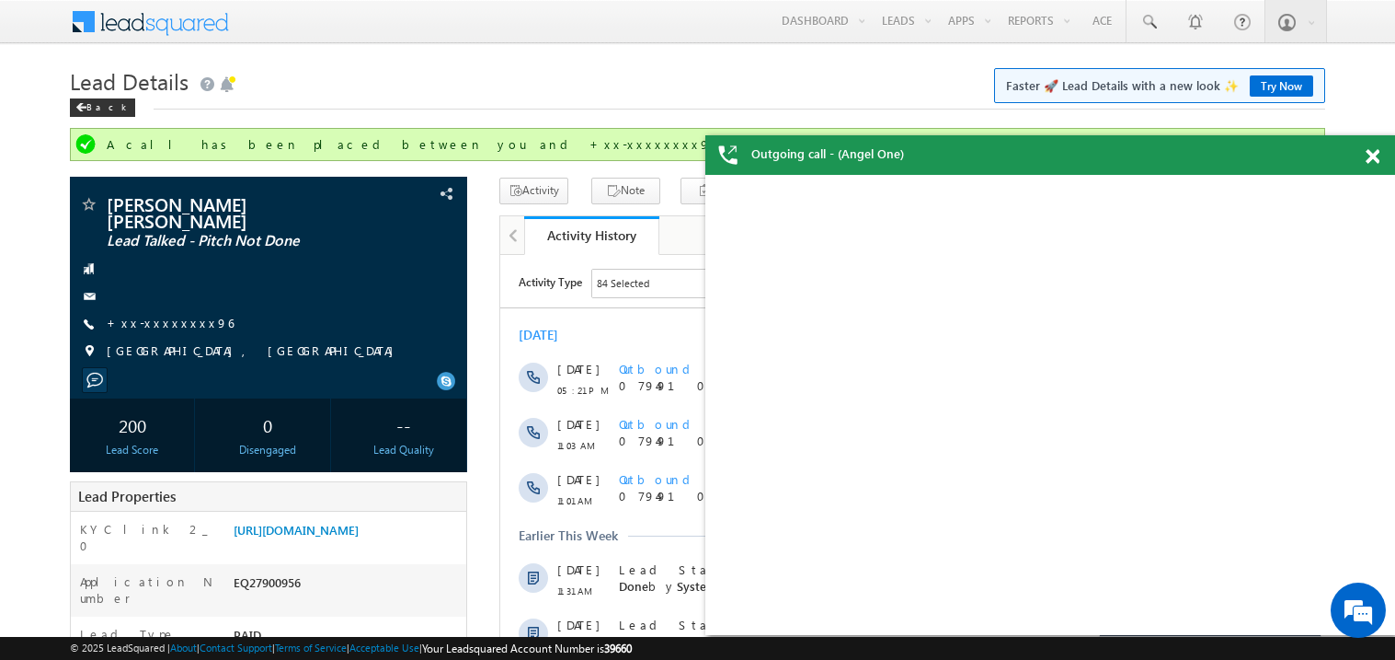
click at [1370, 153] on span at bounding box center [1373, 157] width 14 height 16
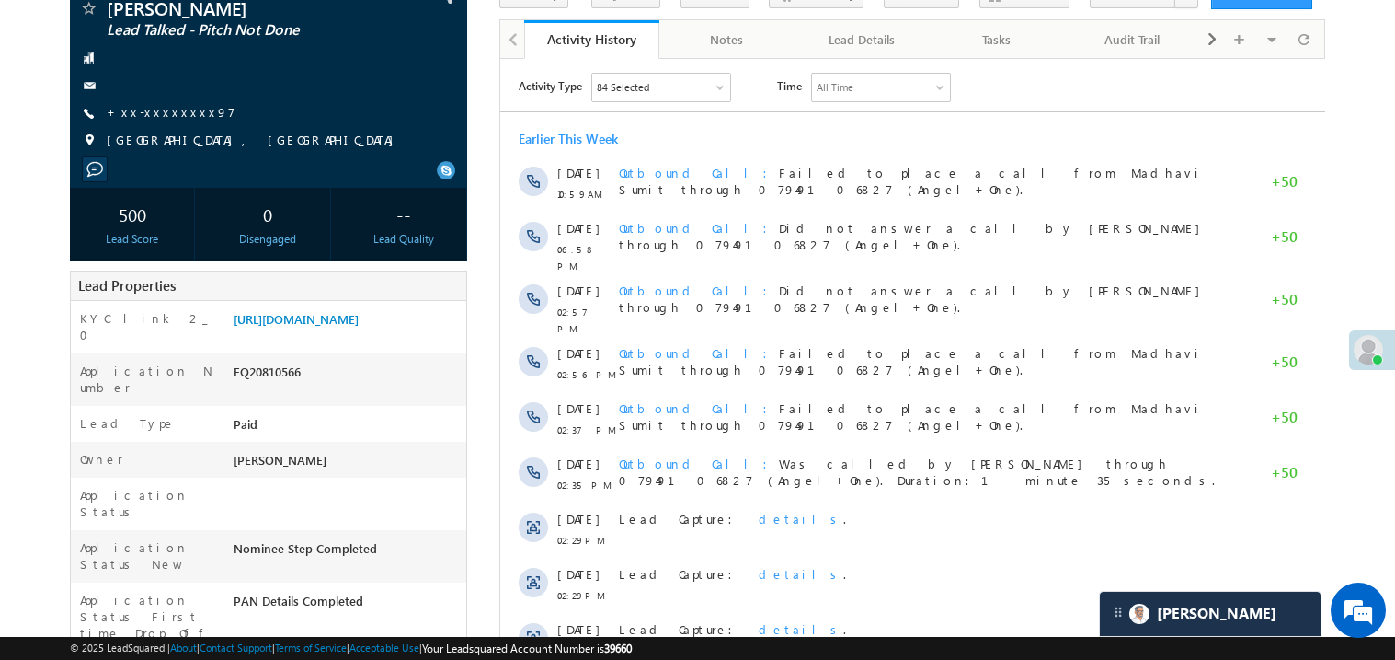
click at [169, 109] on link "+xx-xxxxxxxx97" at bounding box center [171, 112] width 129 height 16
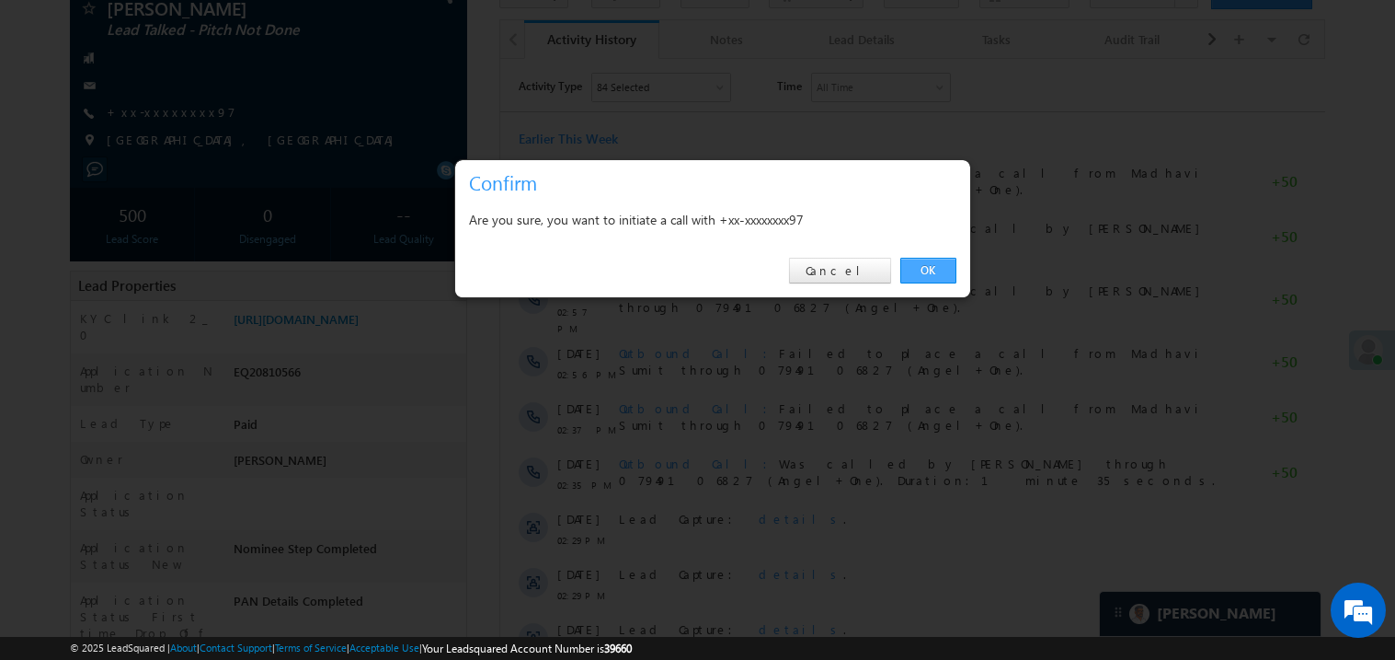
click at [928, 267] on link "OK" at bounding box center [929, 271] width 56 height 26
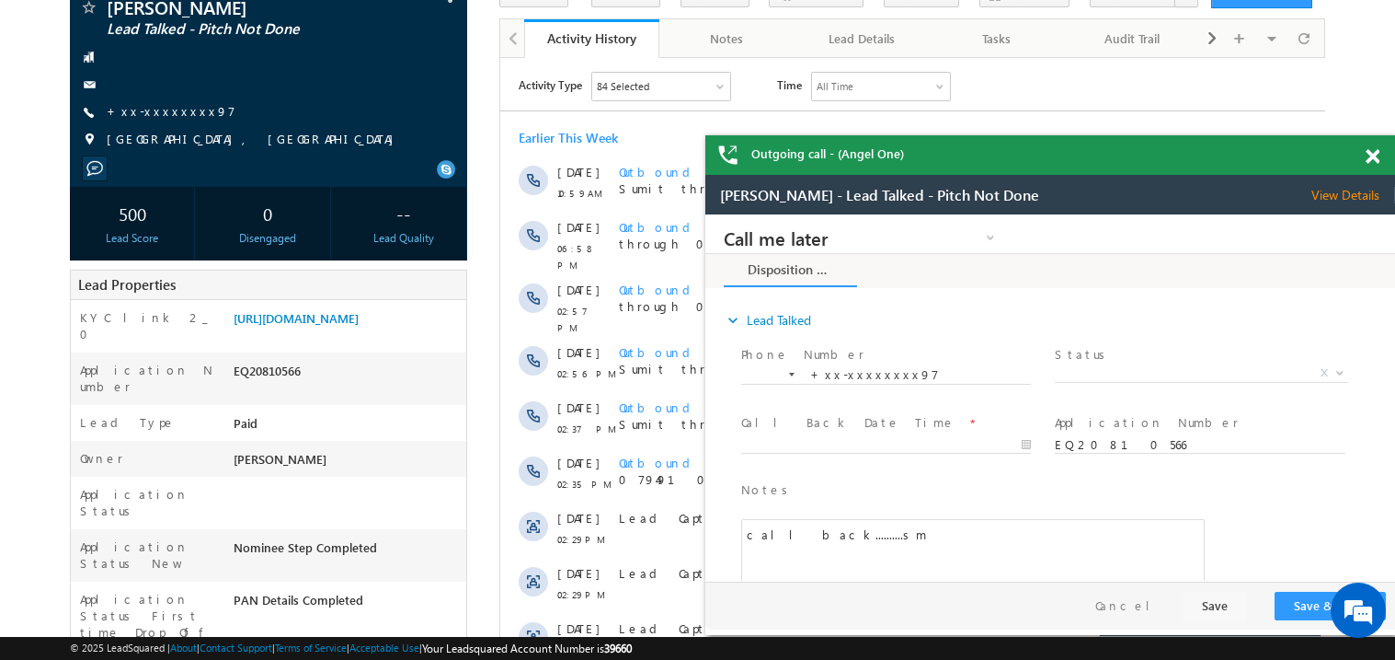
click at [1372, 158] on span at bounding box center [1373, 157] width 14 height 16
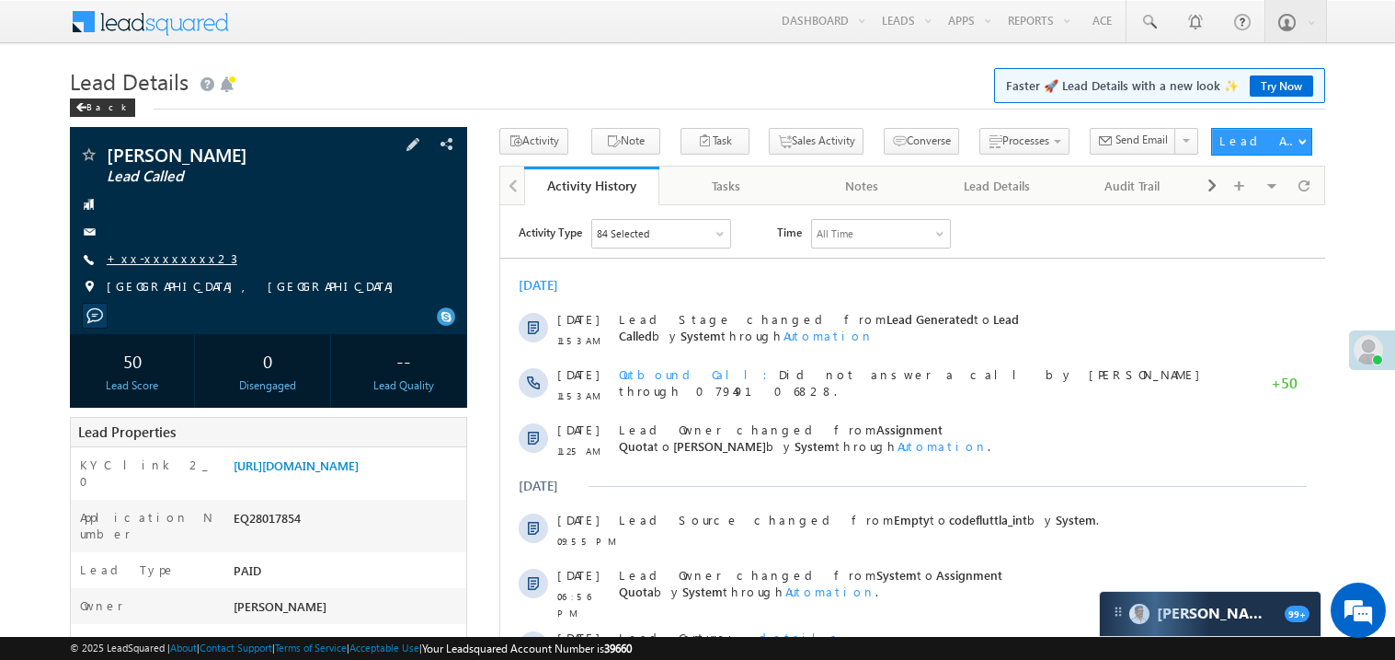
click at [162, 258] on link "+xx-xxxxxxxx23" at bounding box center [172, 258] width 131 height 16
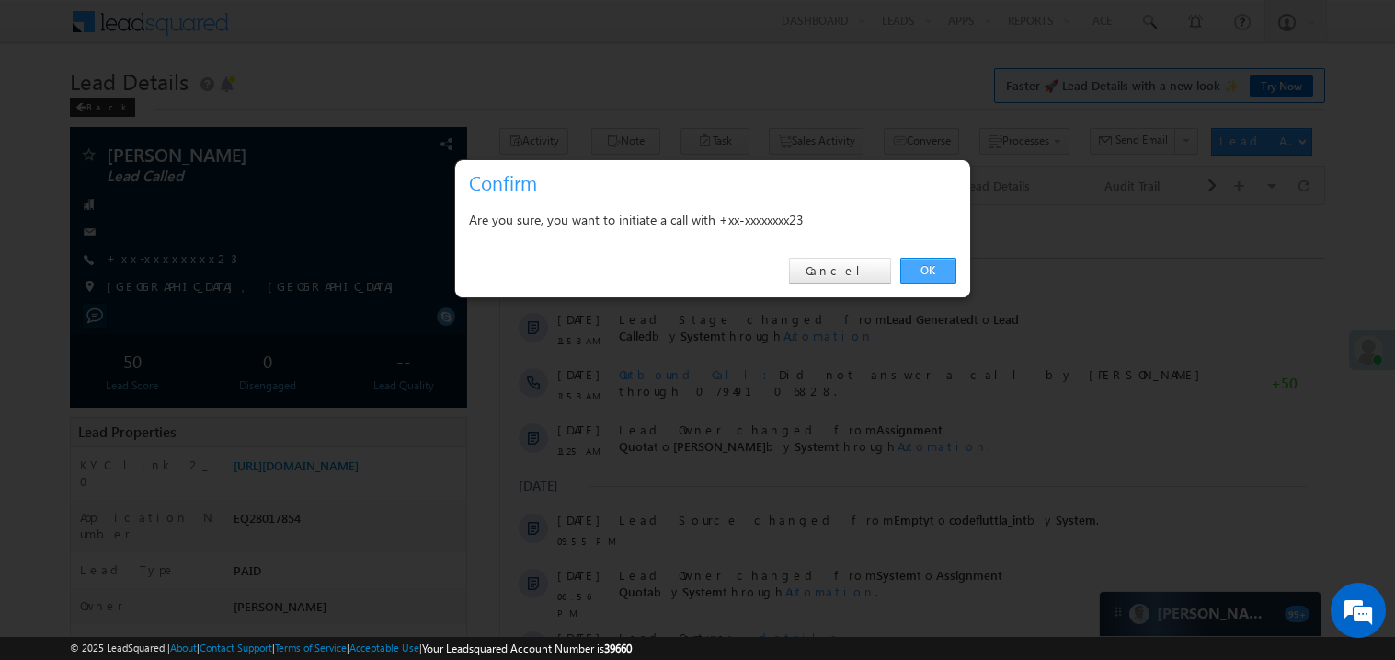
click at [932, 270] on link "OK" at bounding box center [929, 271] width 56 height 26
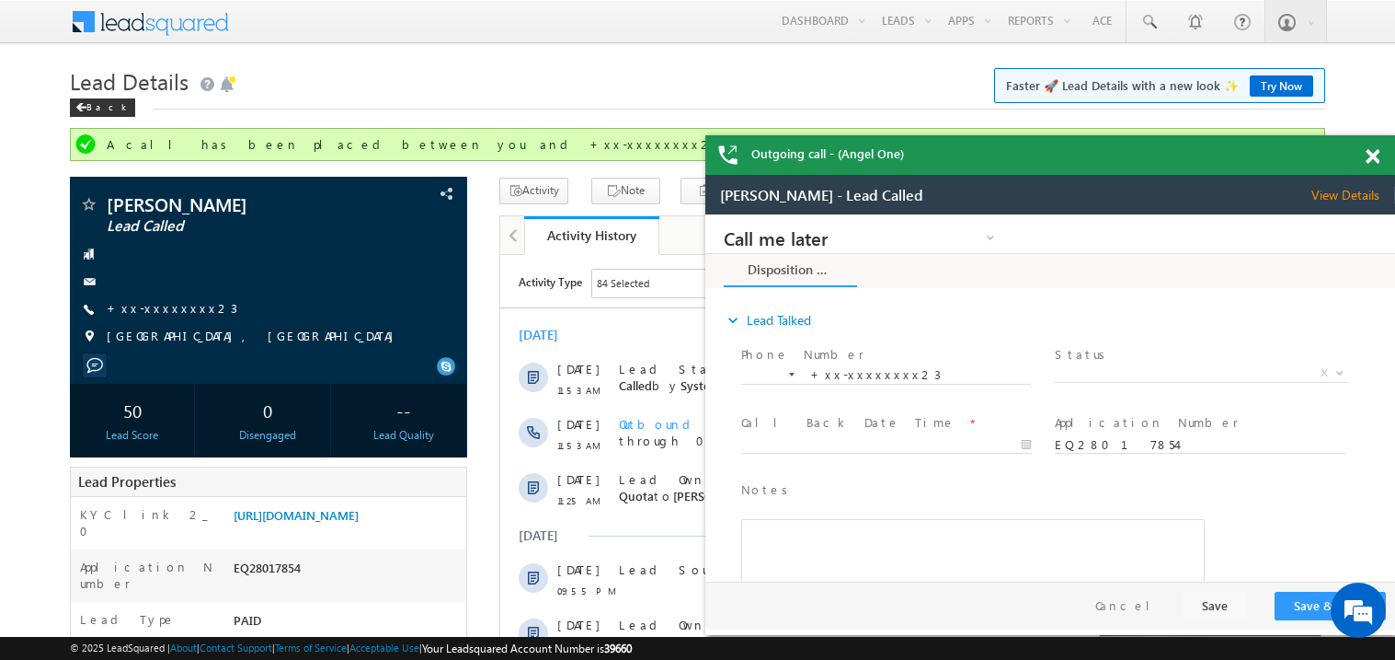
click at [1372, 155] on span at bounding box center [1373, 157] width 14 height 16
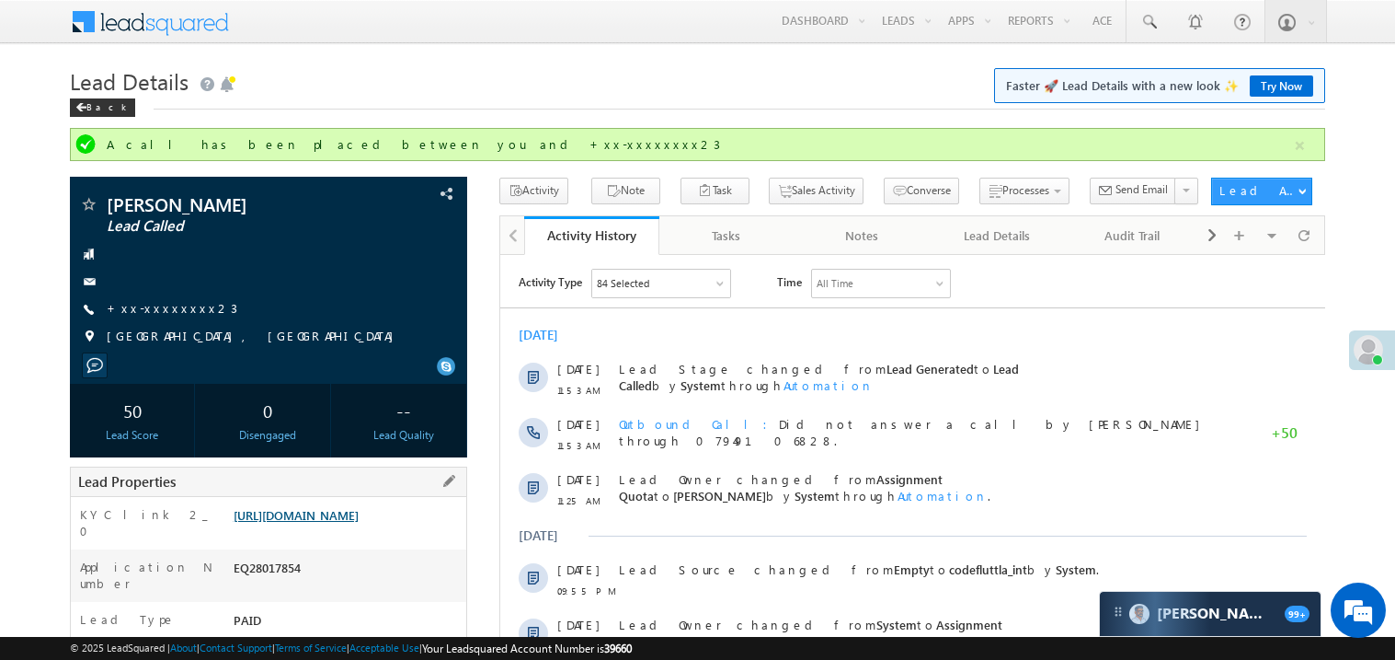
click at [359, 522] on link "https://angelbroking1-pk3em7sa.customui-test.leadsquared.com?leadId=8da5a595-fc…" at bounding box center [296, 515] width 125 height 16
click at [160, 302] on link "+xx-xxxxxxxx23" at bounding box center [172, 308] width 131 height 16
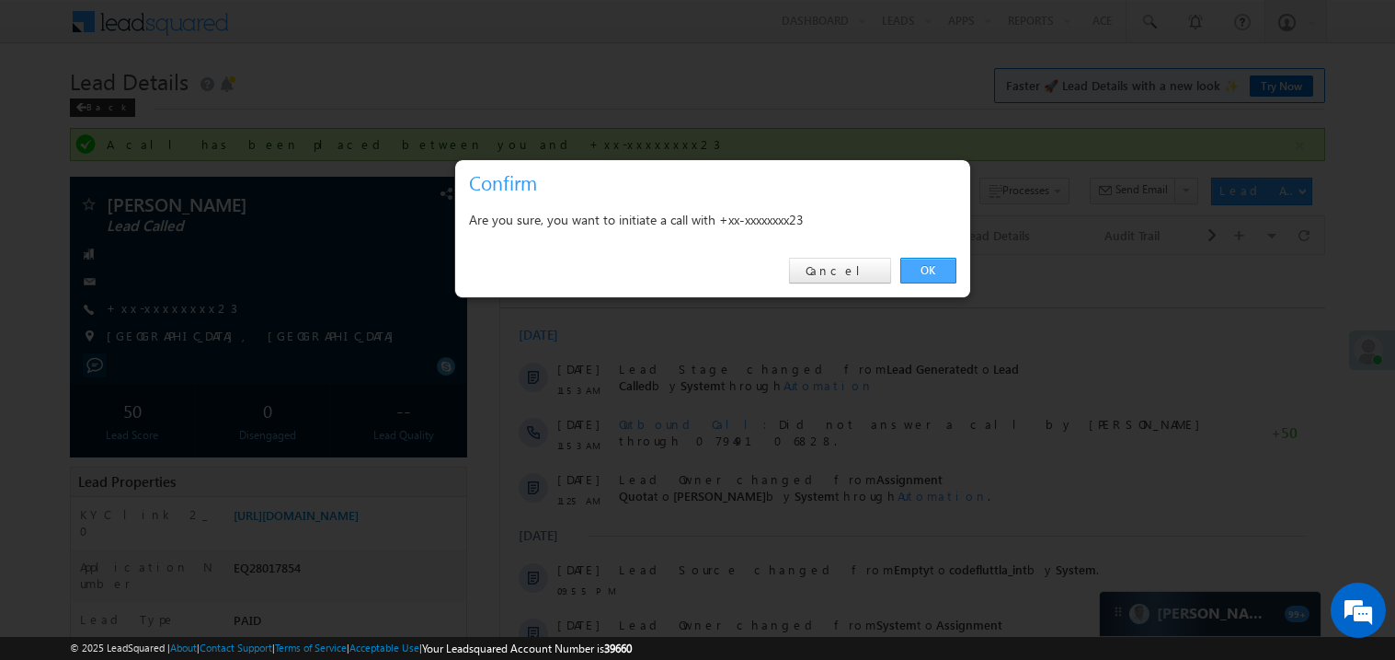
click at [930, 274] on link "OK" at bounding box center [929, 271] width 56 height 26
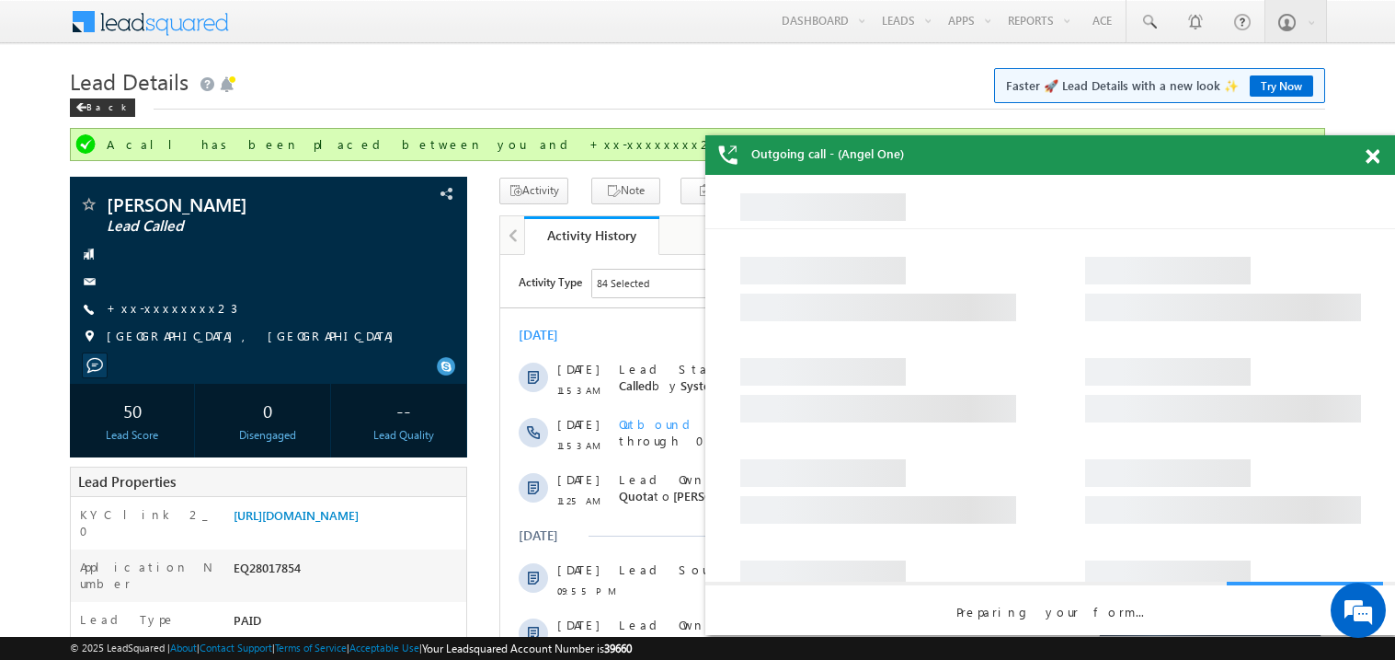
click at [1378, 156] on span at bounding box center [1373, 157] width 14 height 16
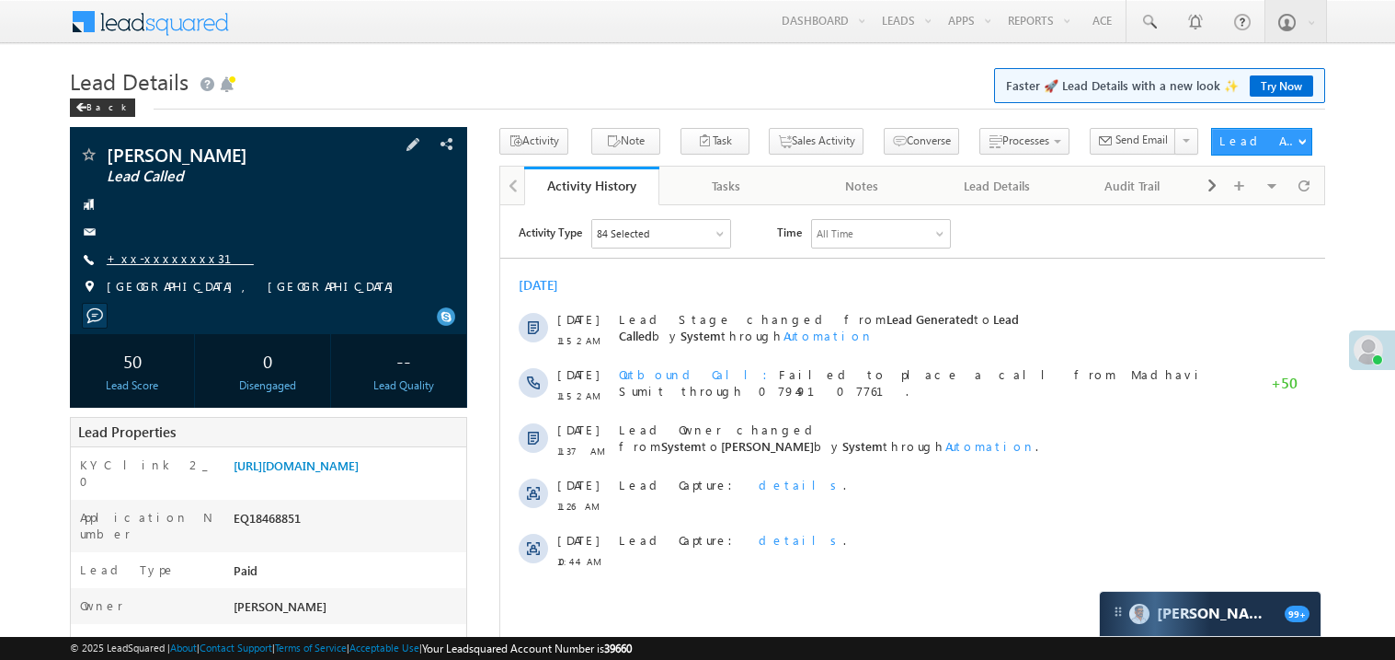
click at [172, 264] on link "+xx-xxxxxxxx31" at bounding box center [180, 258] width 147 height 16
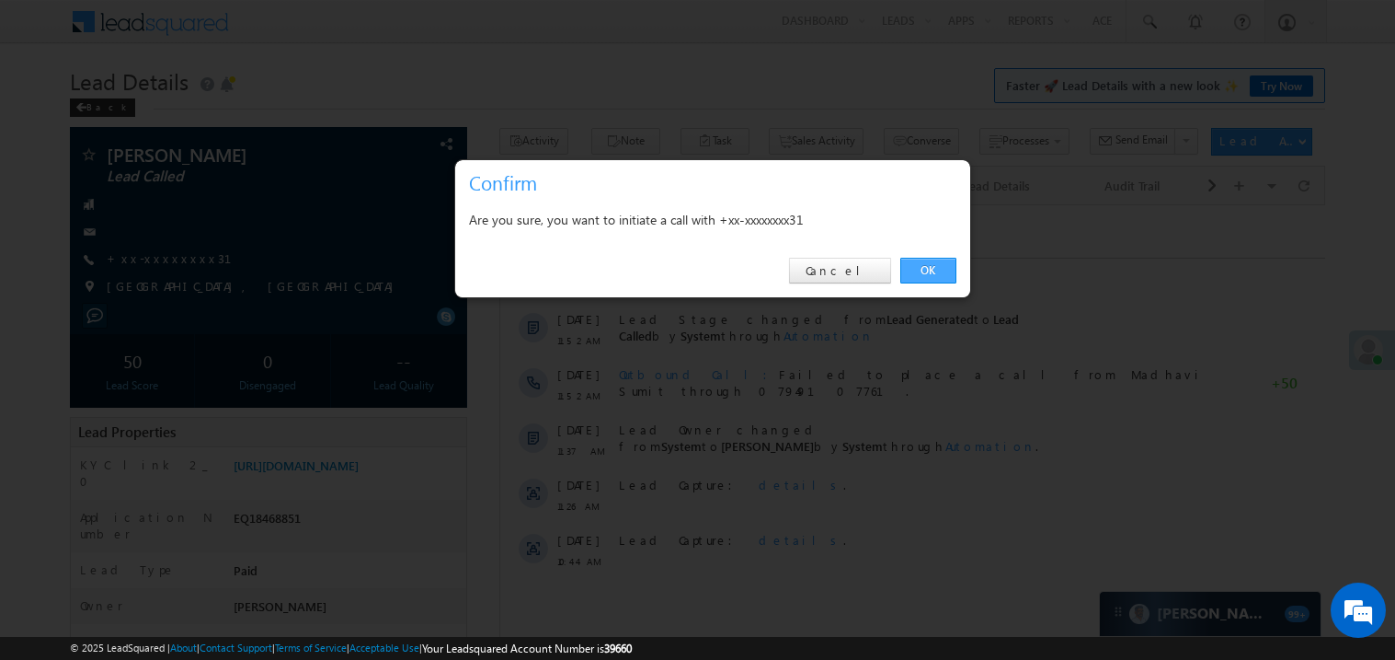
click at [938, 265] on link "OK" at bounding box center [929, 271] width 56 height 26
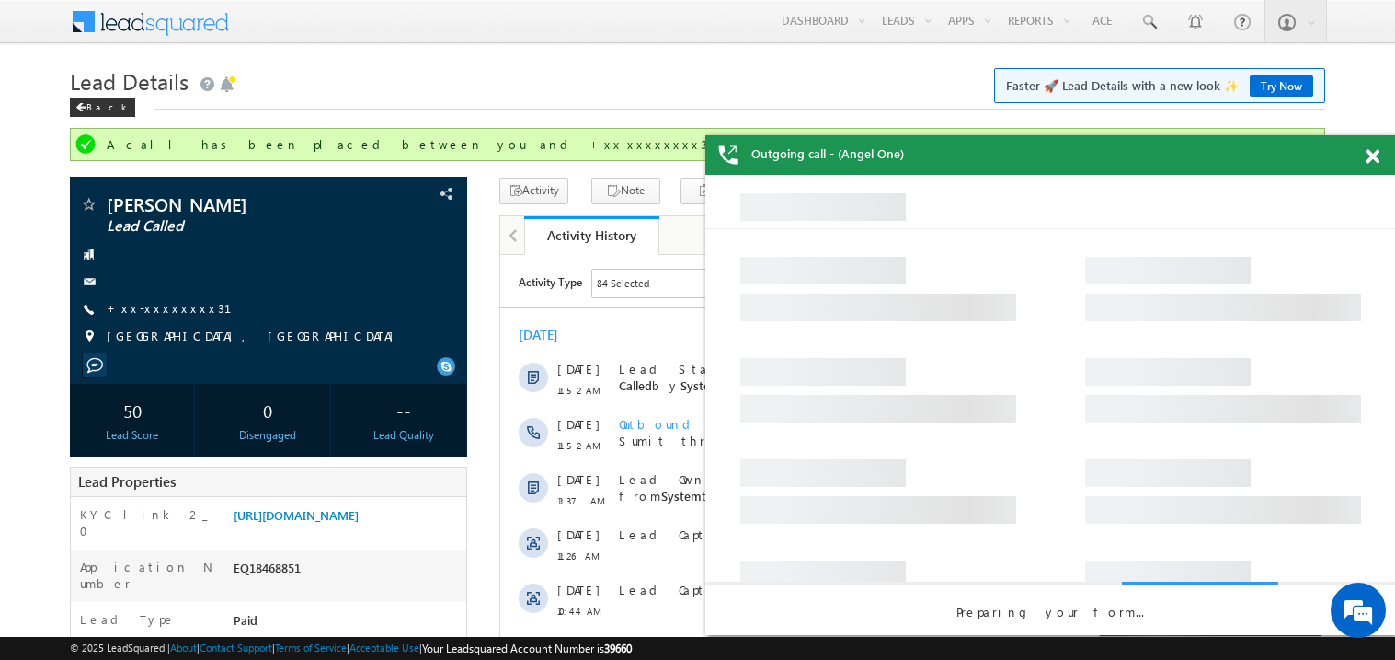
click at [1373, 158] on span at bounding box center [1373, 157] width 14 height 16
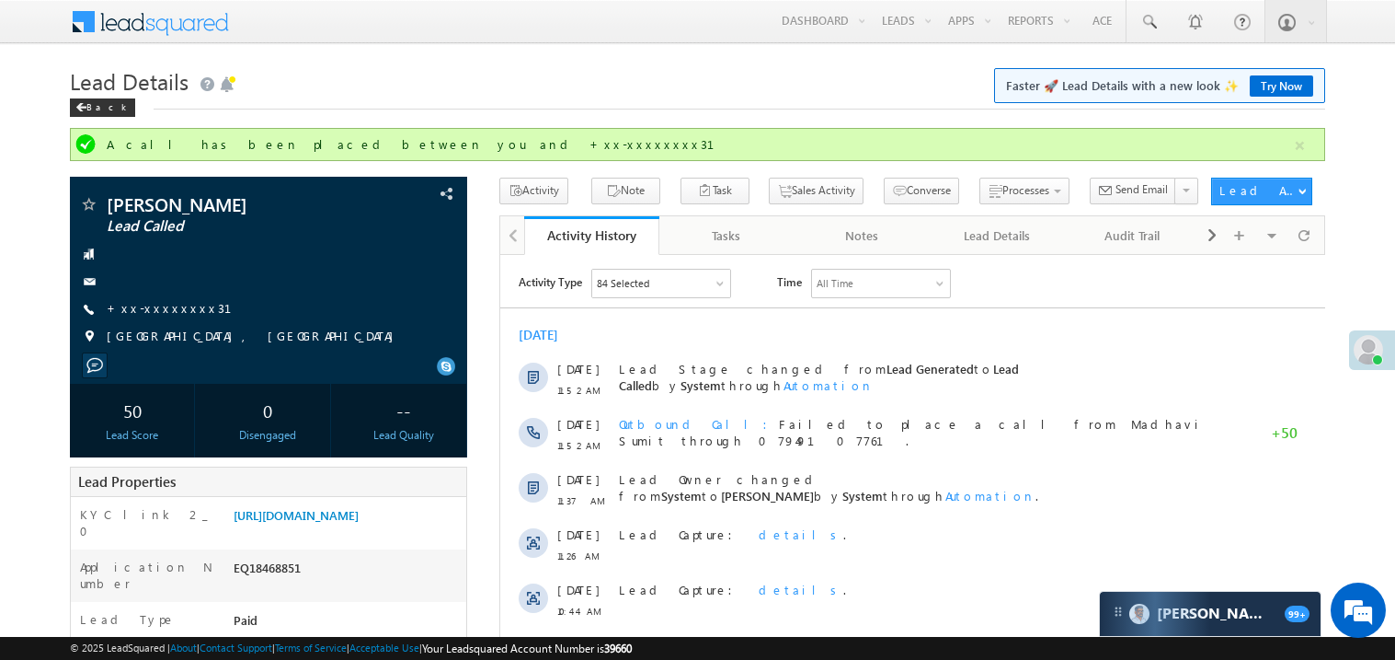
click at [817, 326] on div "[DATE]" at bounding box center [912, 334] width 825 height 17
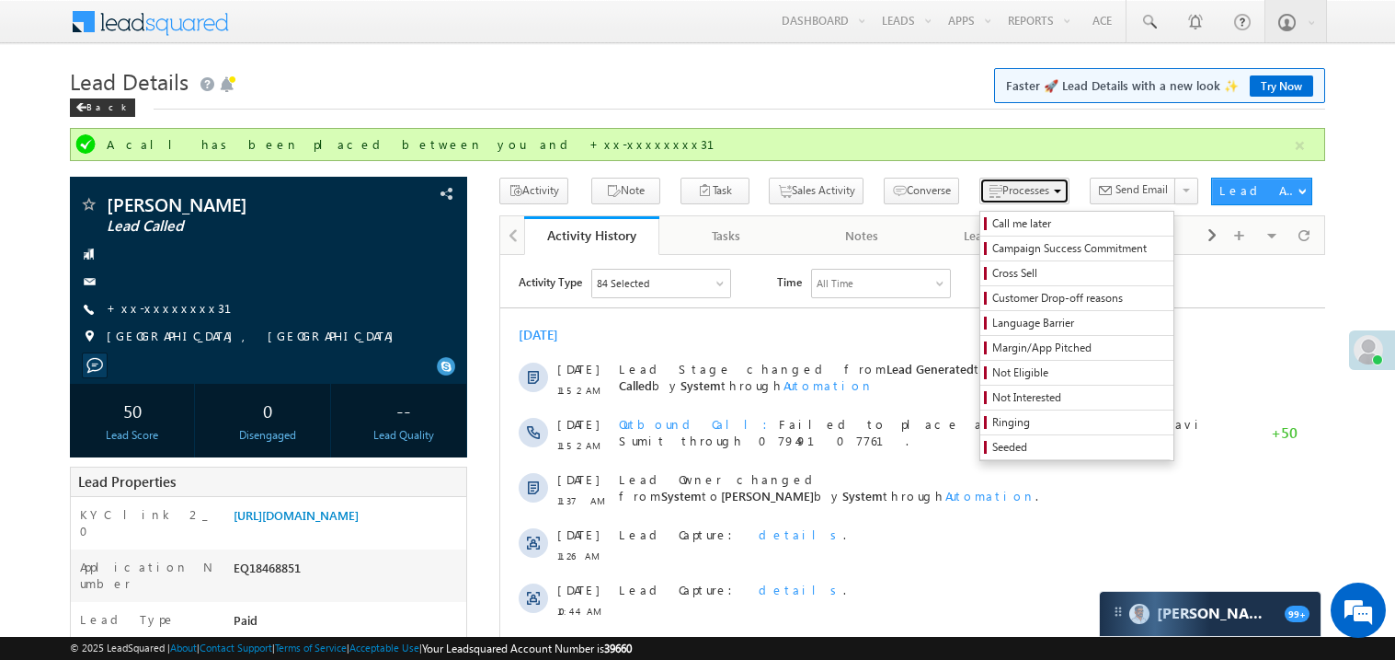
click at [1003, 197] on span "Processes" at bounding box center [1026, 190] width 47 height 14
click at [993, 373] on span "Not Eligible" at bounding box center [1080, 372] width 175 height 17
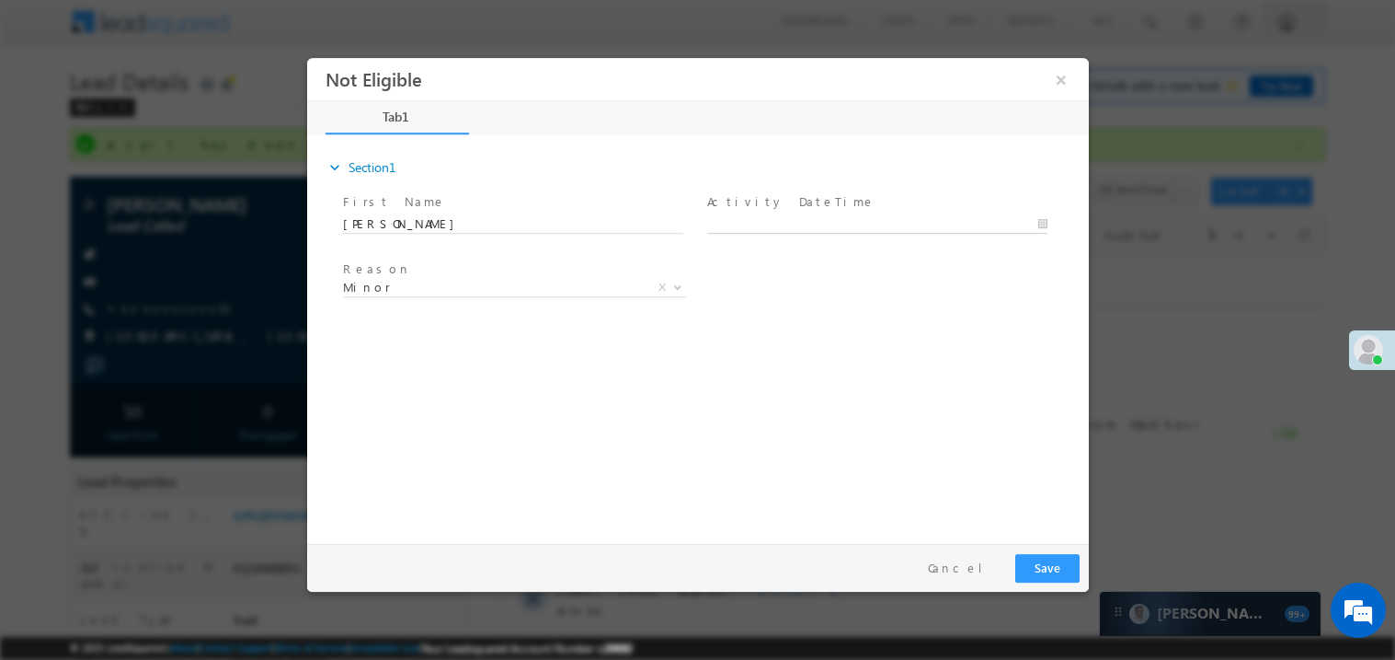
click at [756, 214] on body "Not Eligible ×" at bounding box center [697, 295] width 782 height 477
type input "08/30/25 3:53 PM"
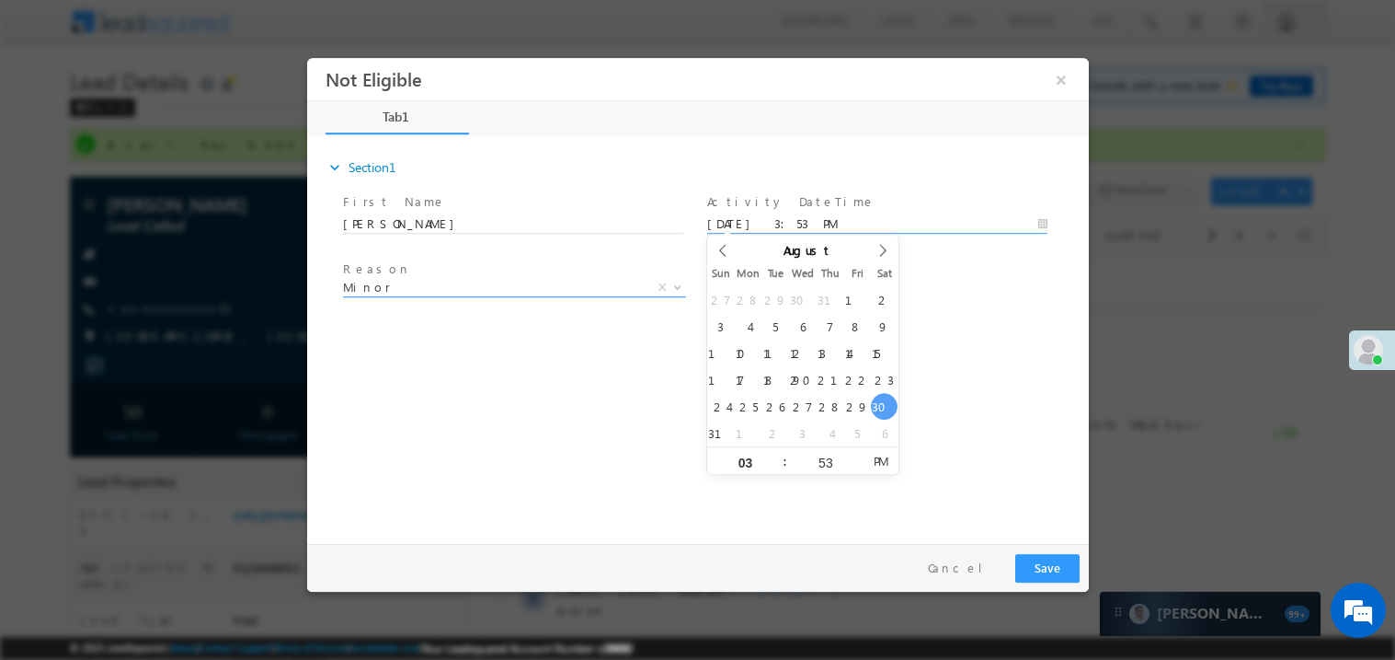
click at [407, 280] on span "Minor" at bounding box center [491, 286] width 299 height 17
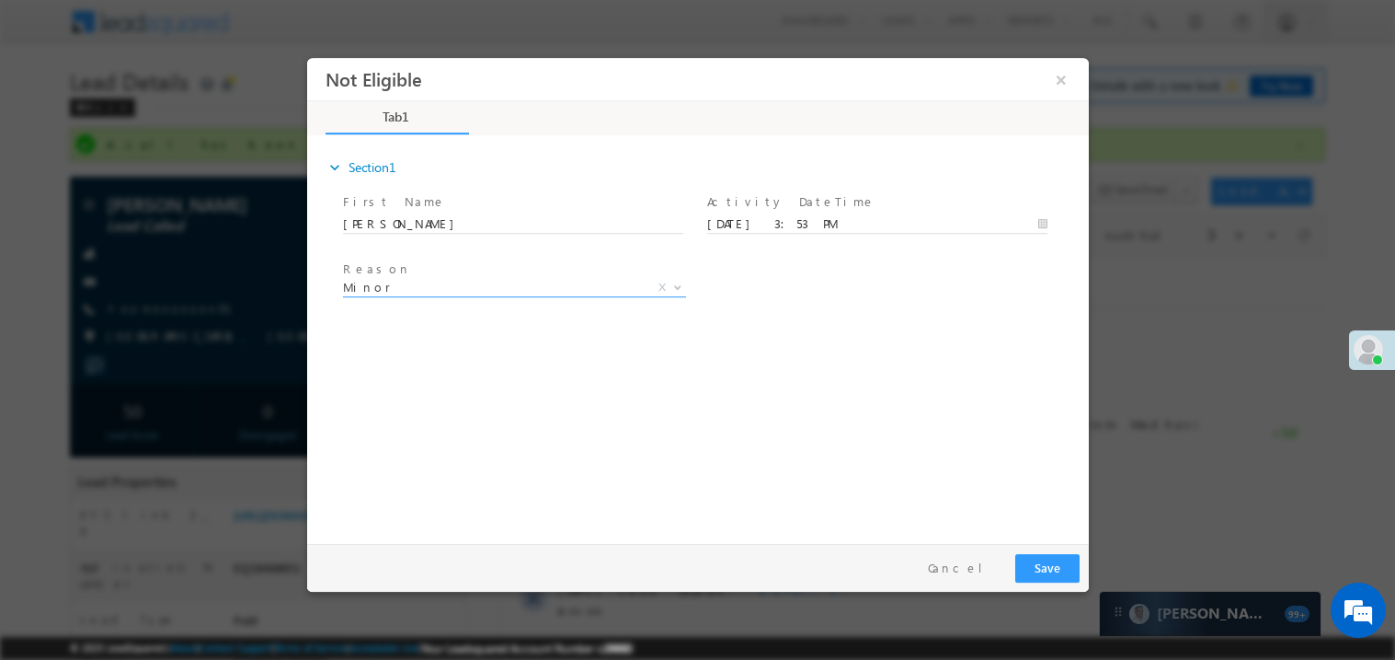
click at [710, 364] on div "expand_more Section1 First Name *" at bounding box center [702, 335] width 773 height 397
click at [1056, 568] on button "Save" at bounding box center [1047, 567] width 64 height 29
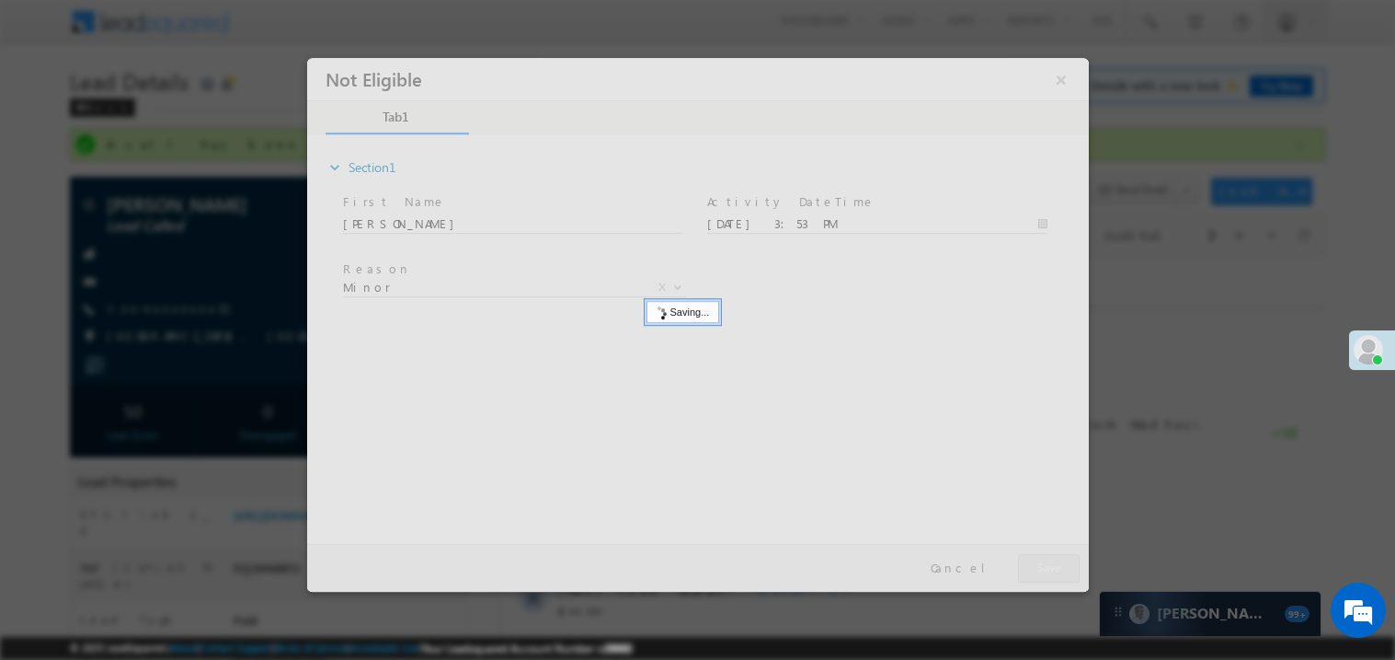
click at [1056, 568] on div at bounding box center [697, 324] width 782 height 534
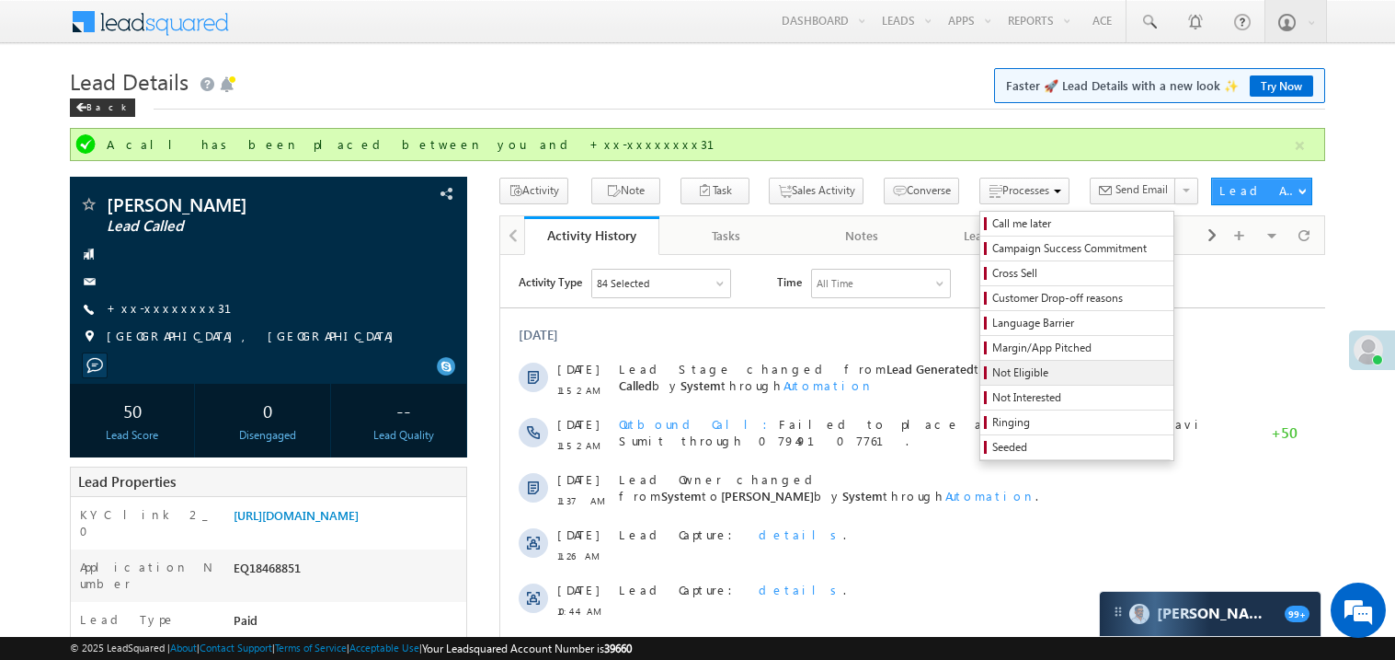
click at [993, 372] on span "Not Eligible" at bounding box center [1080, 372] width 175 height 17
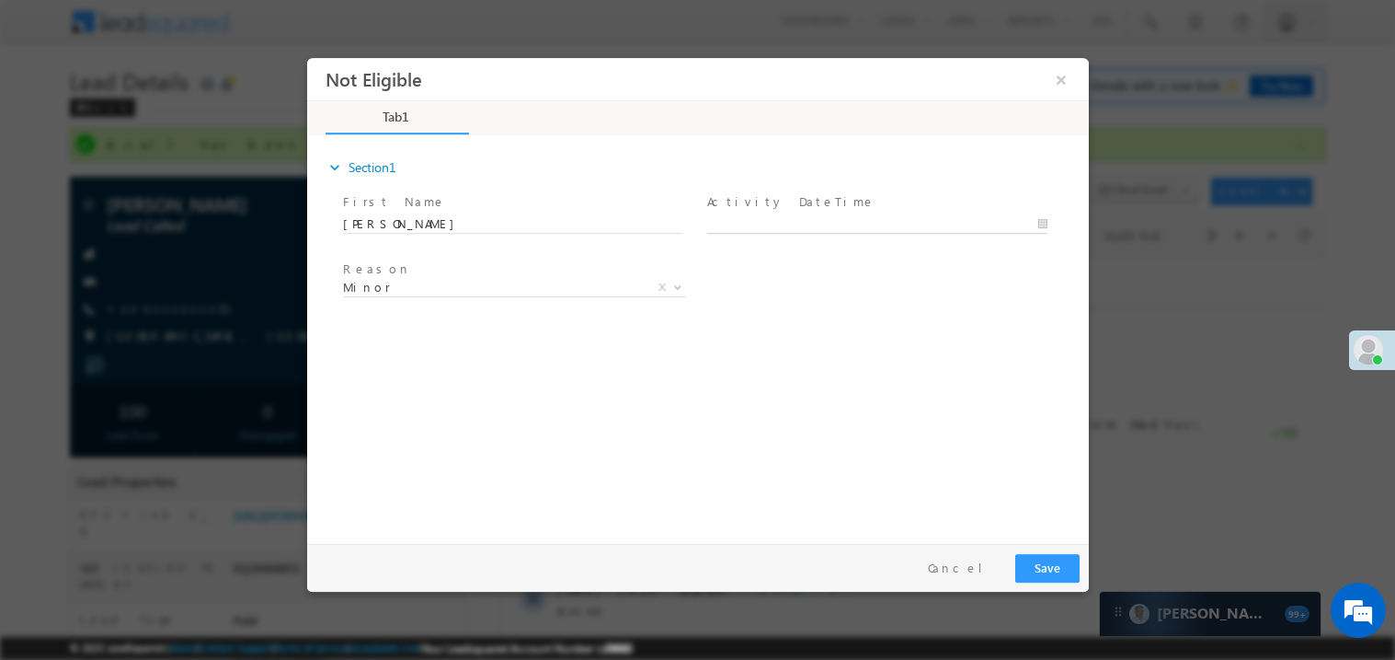
click at [803, 224] on body "Not Eligible ×" at bounding box center [697, 295] width 782 height 477
type input "08/30/25 3:54 PM"
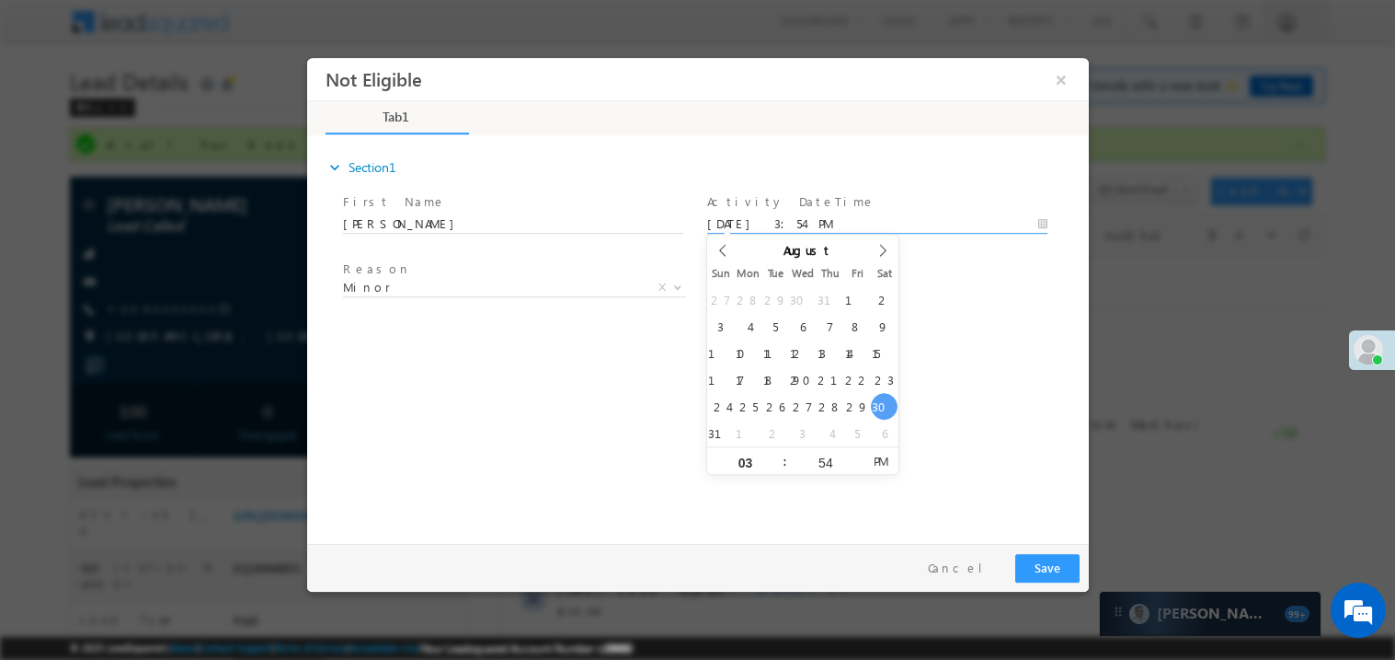
click at [615, 399] on div "expand_more Section1 First Name *" at bounding box center [702, 335] width 773 height 397
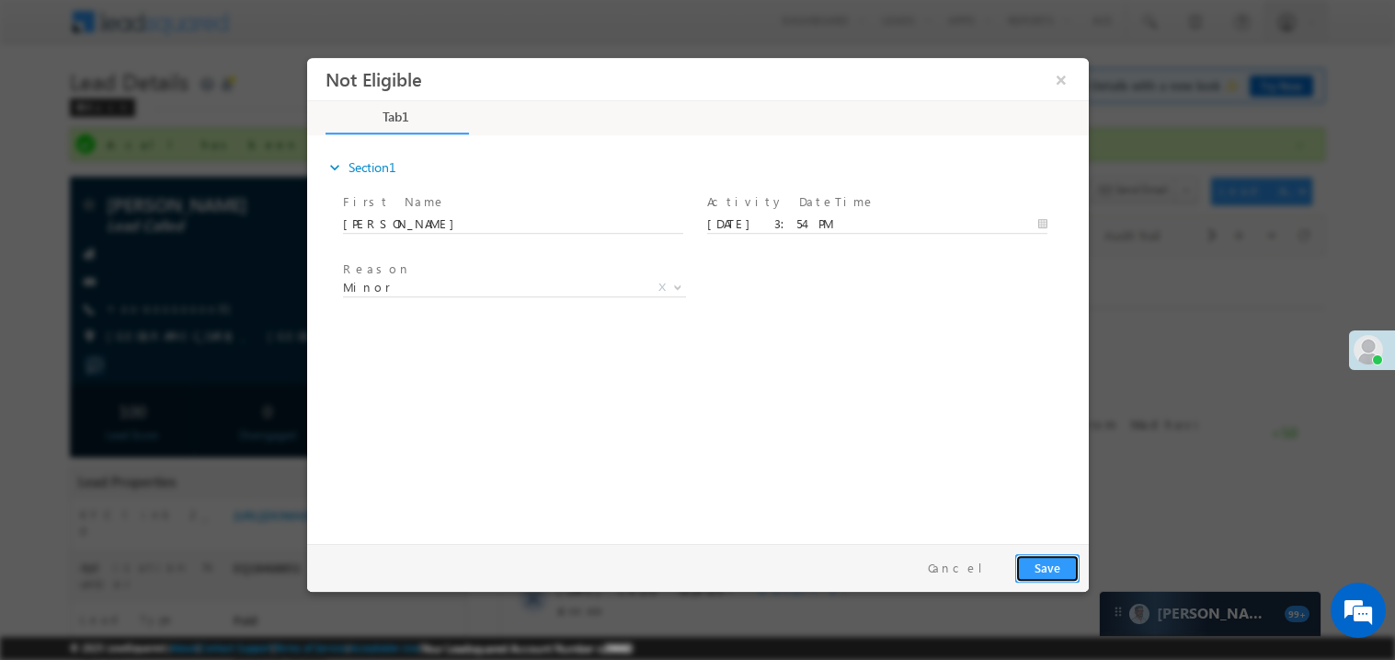
click at [1069, 568] on button "Save" at bounding box center [1047, 567] width 64 height 29
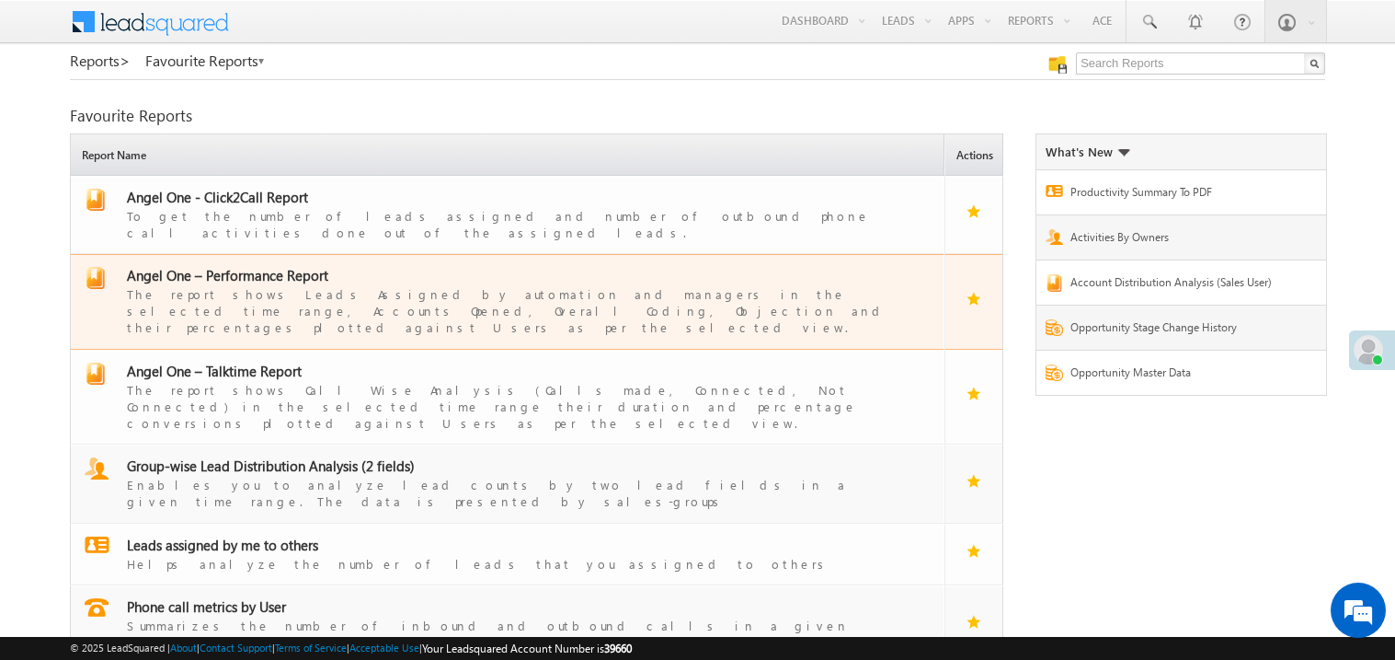
click at [242, 266] on span "Angel One – Performance Report" at bounding box center [227, 275] width 201 height 18
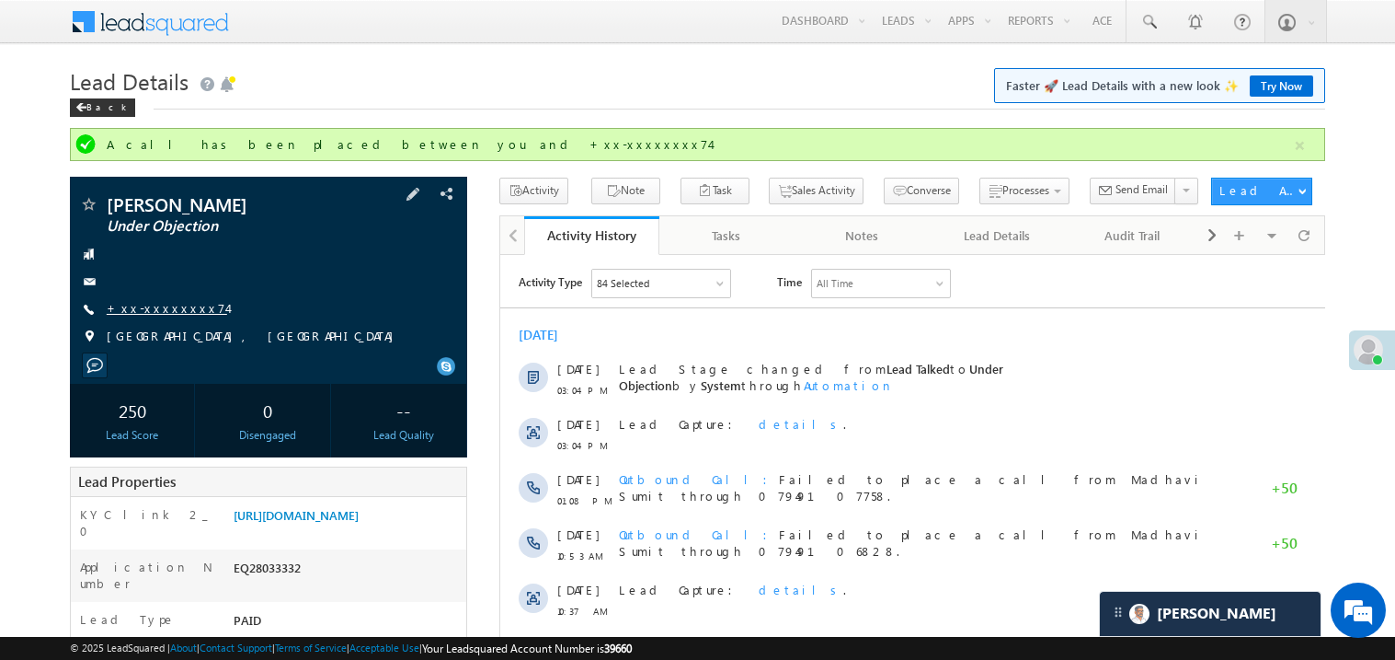
click at [172, 311] on link "+xx-xxxxxxxx74" at bounding box center [167, 308] width 121 height 16
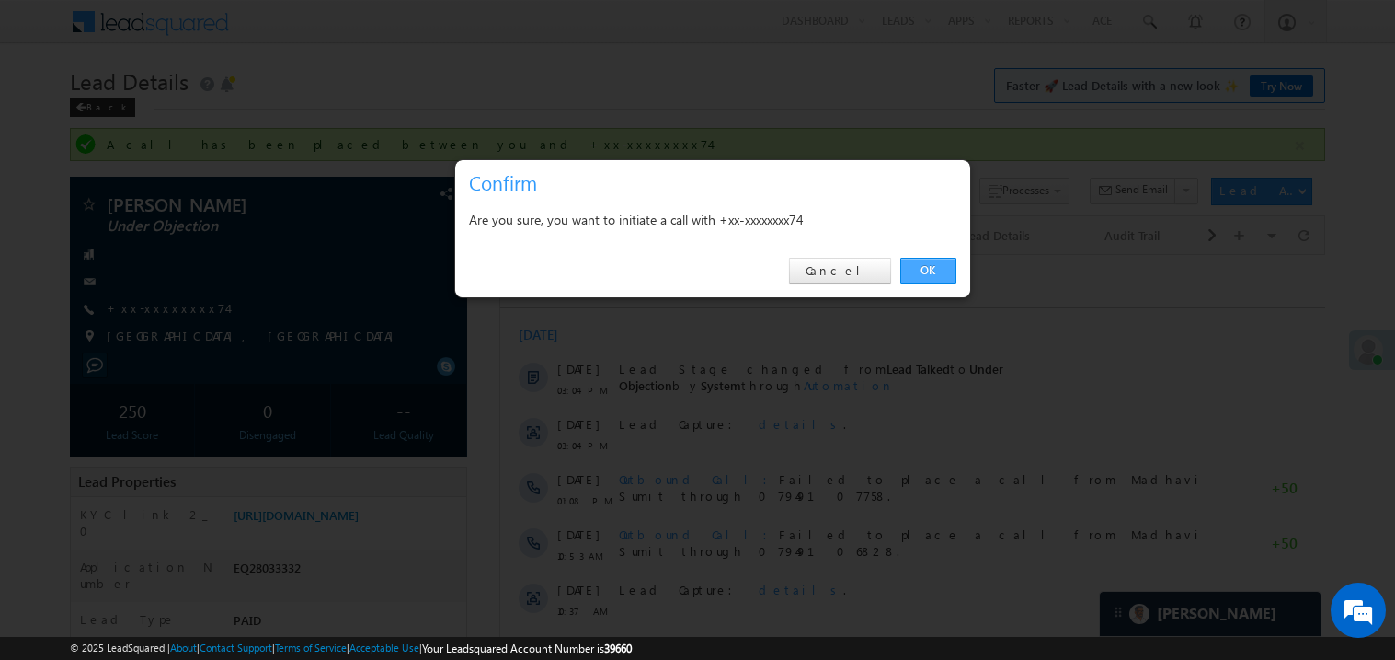
click at [925, 260] on link "OK" at bounding box center [929, 271] width 56 height 26
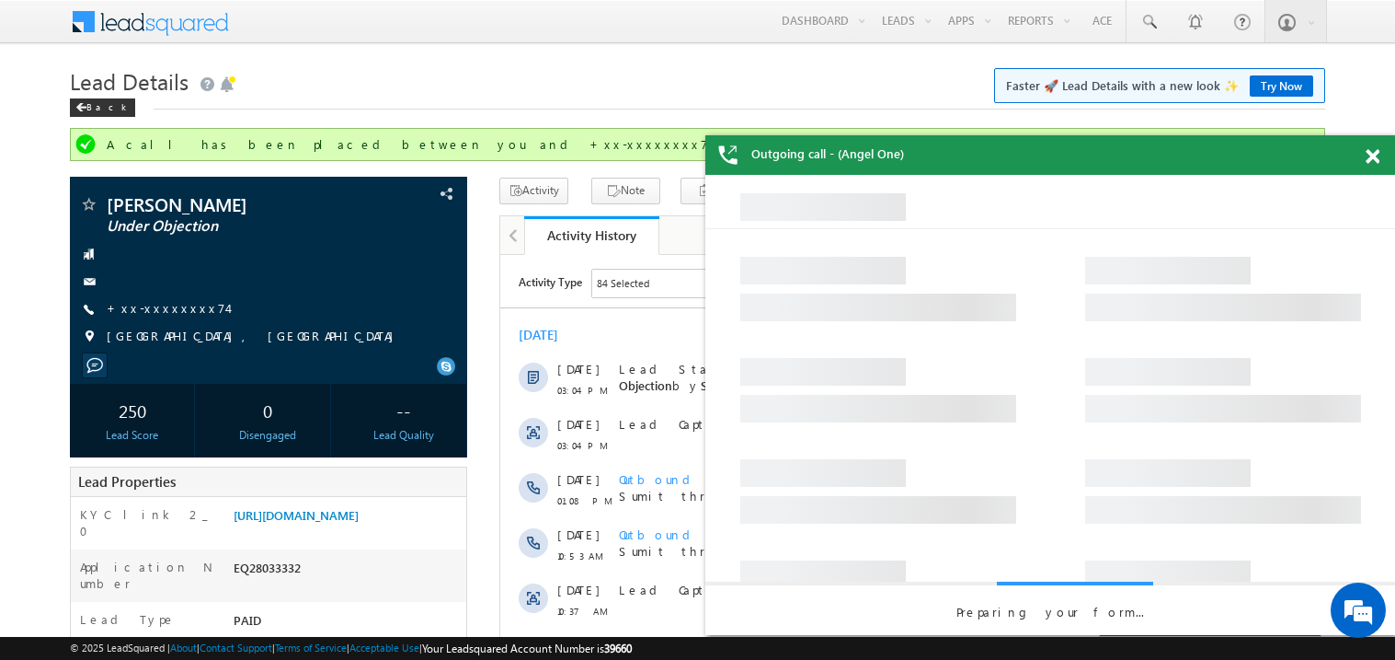
click at [1376, 159] on span at bounding box center [1373, 157] width 14 height 16
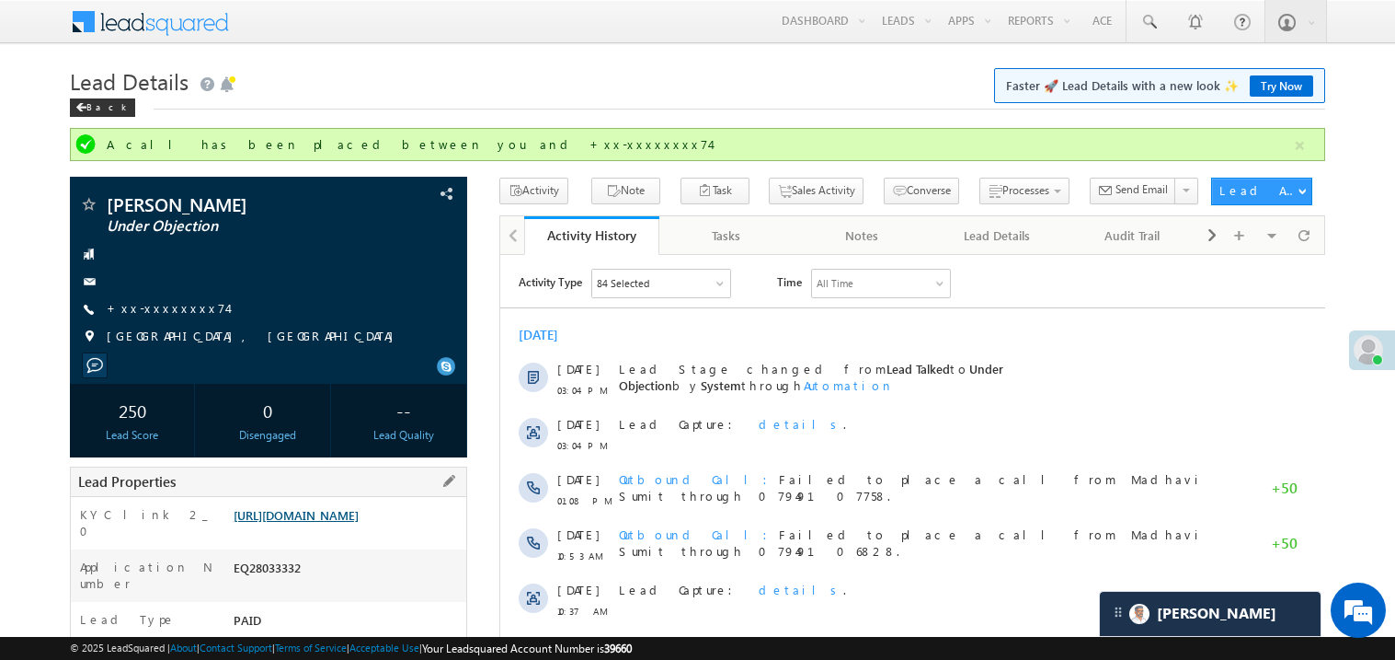
click at [354, 522] on link "https://angelbroking1-pk3em7sa.customui-test.leadsquared.com?leadId=55e553e4-78…" at bounding box center [296, 515] width 125 height 16
click at [172, 305] on link "+xx-xxxxxxxx74" at bounding box center [167, 308] width 121 height 16
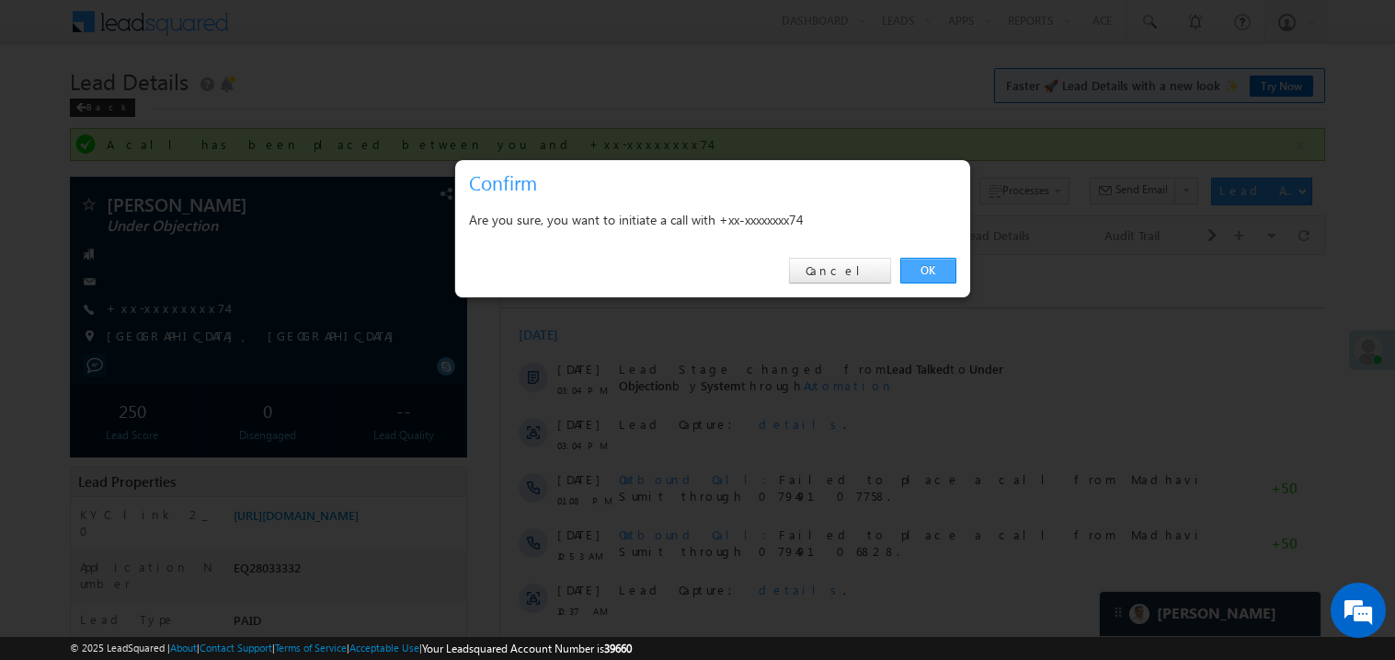
click at [925, 273] on link "OK" at bounding box center [929, 271] width 56 height 26
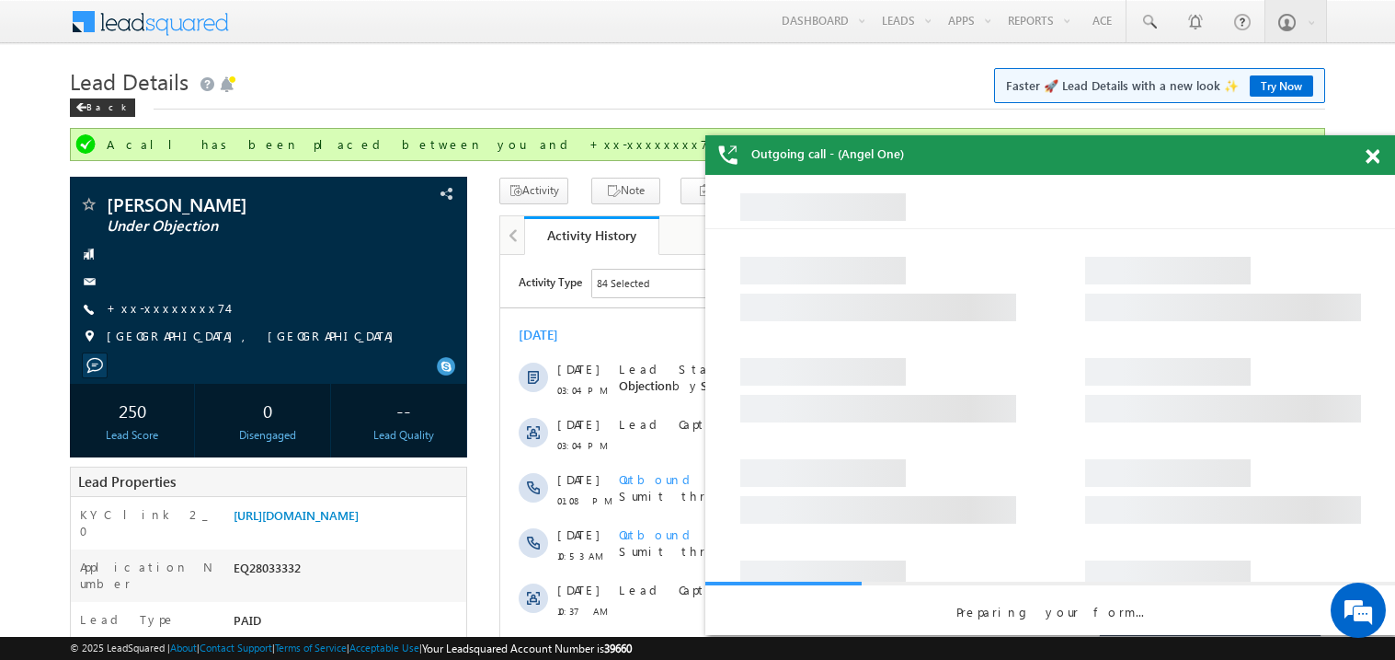
click at [1373, 159] on span at bounding box center [1373, 157] width 14 height 16
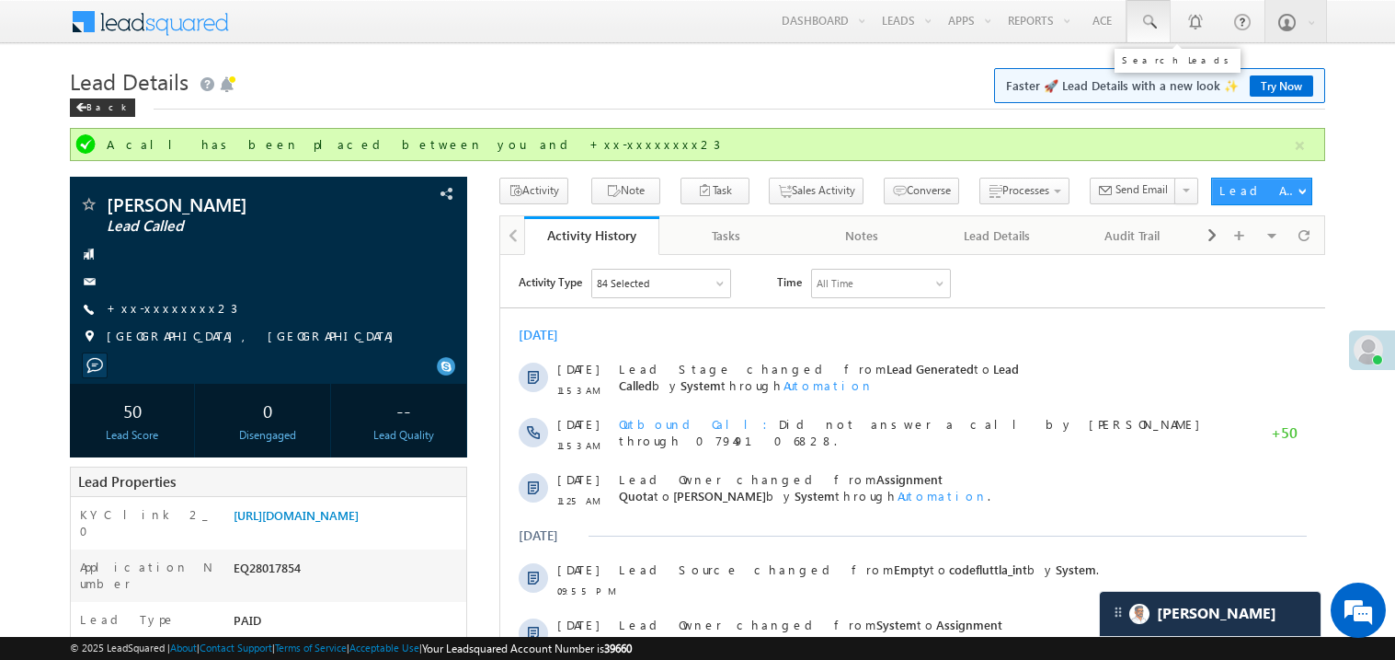
click at [1148, 17] on span at bounding box center [1149, 22] width 18 height 18
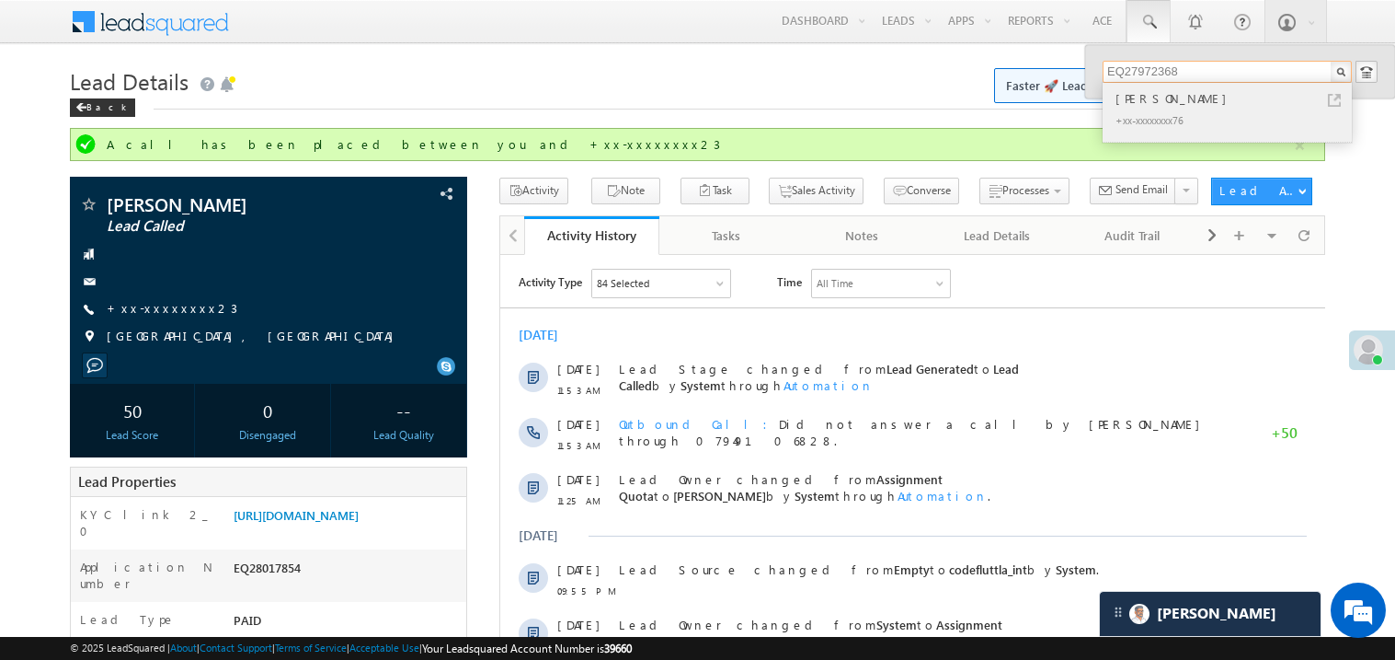
type input "EQ27972368"
click at [1146, 99] on div "[PERSON_NAME]" at bounding box center [1235, 98] width 247 height 20
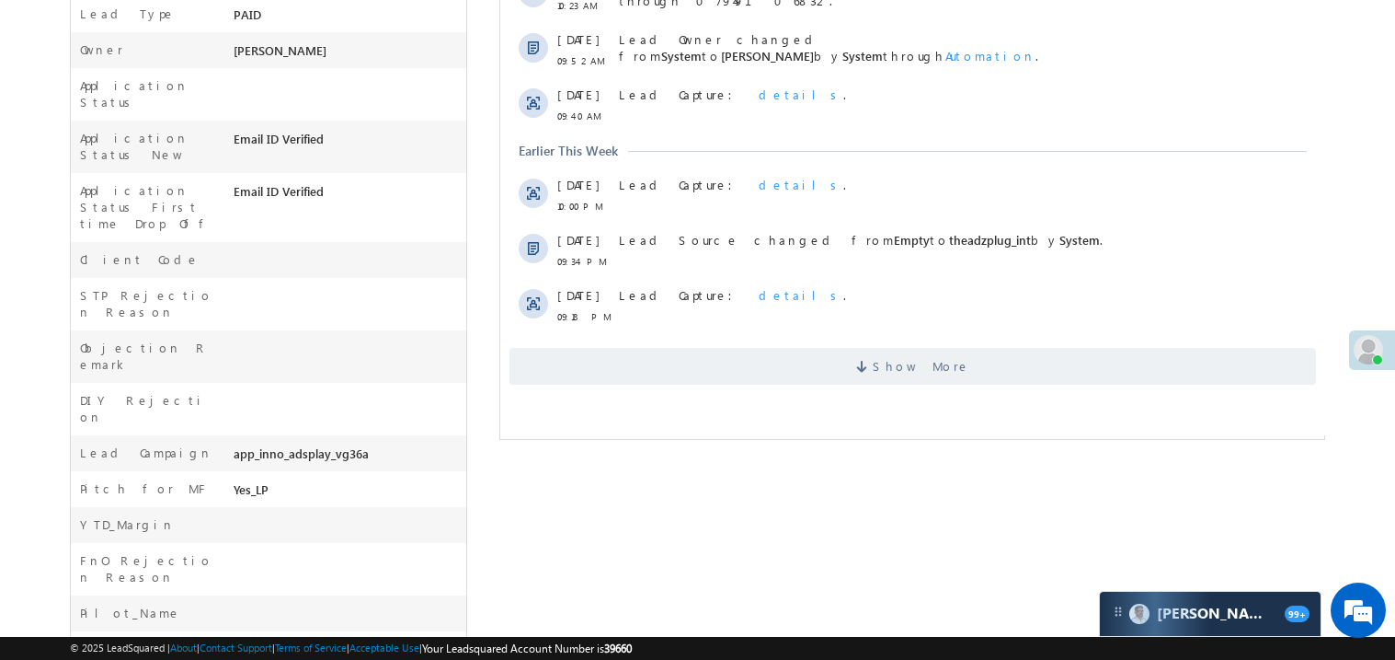
scroll to position [588, 0]
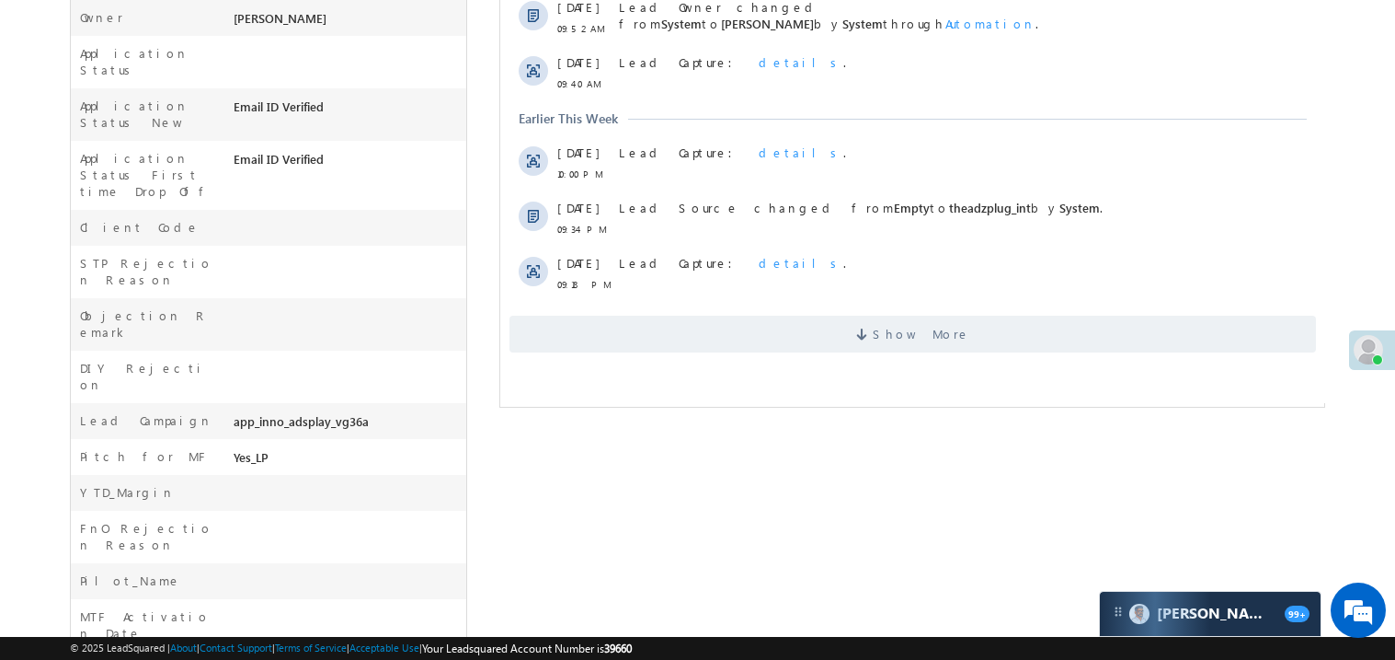
click at [801, 351] on div "Show More" at bounding box center [912, 327] width 825 height 51
click at [821, 337] on span "Show More" at bounding box center [912, 334] width 807 height 37
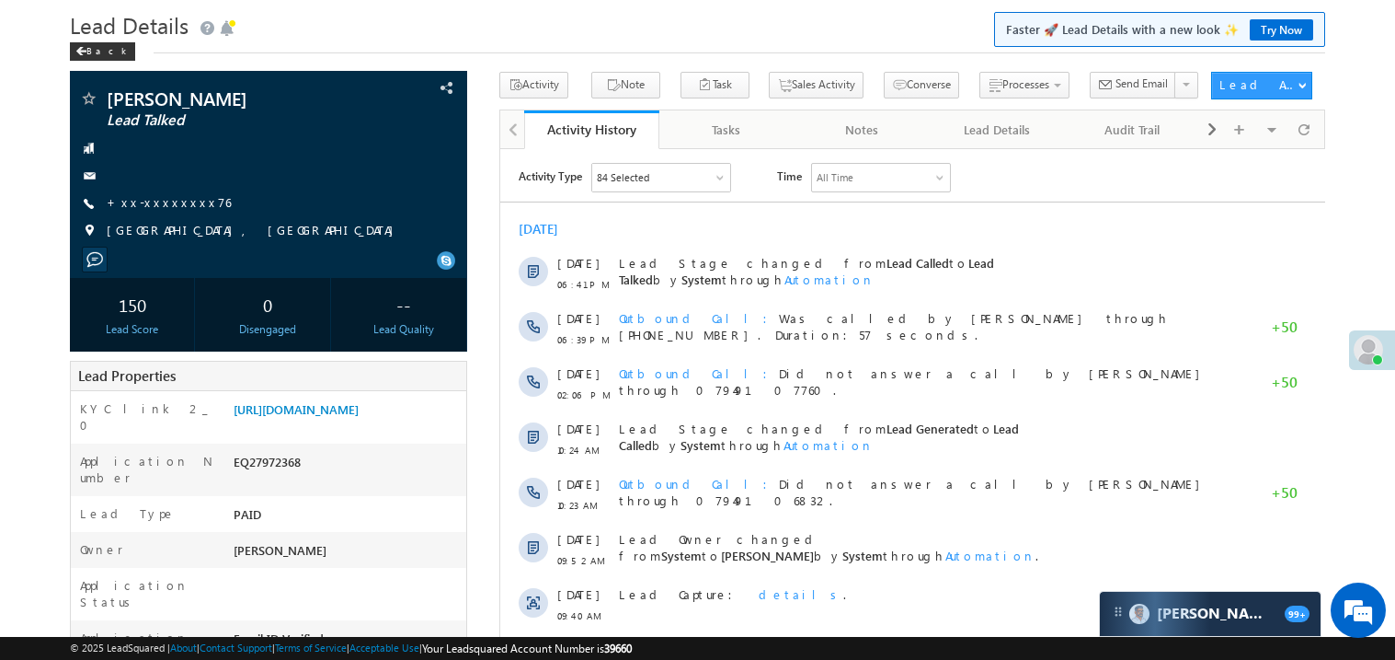
scroll to position [19, 0]
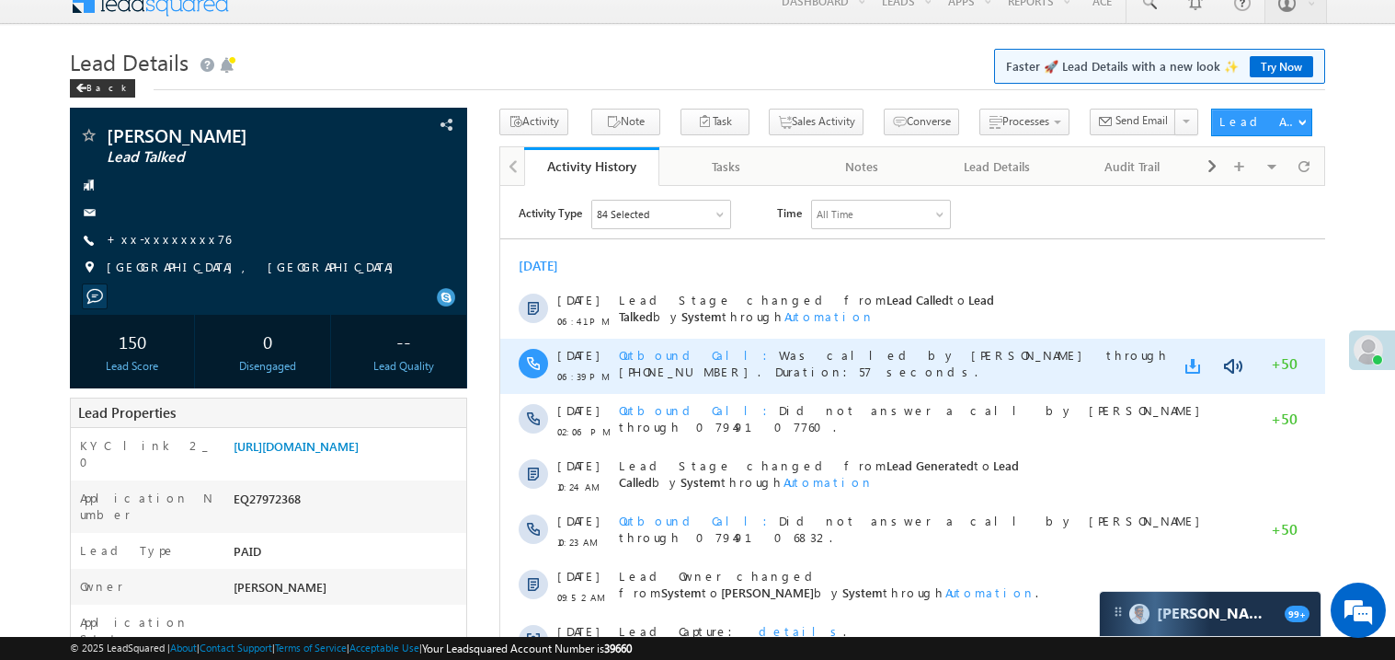
click at [1190, 360] on link at bounding box center [1196, 365] width 22 height 18
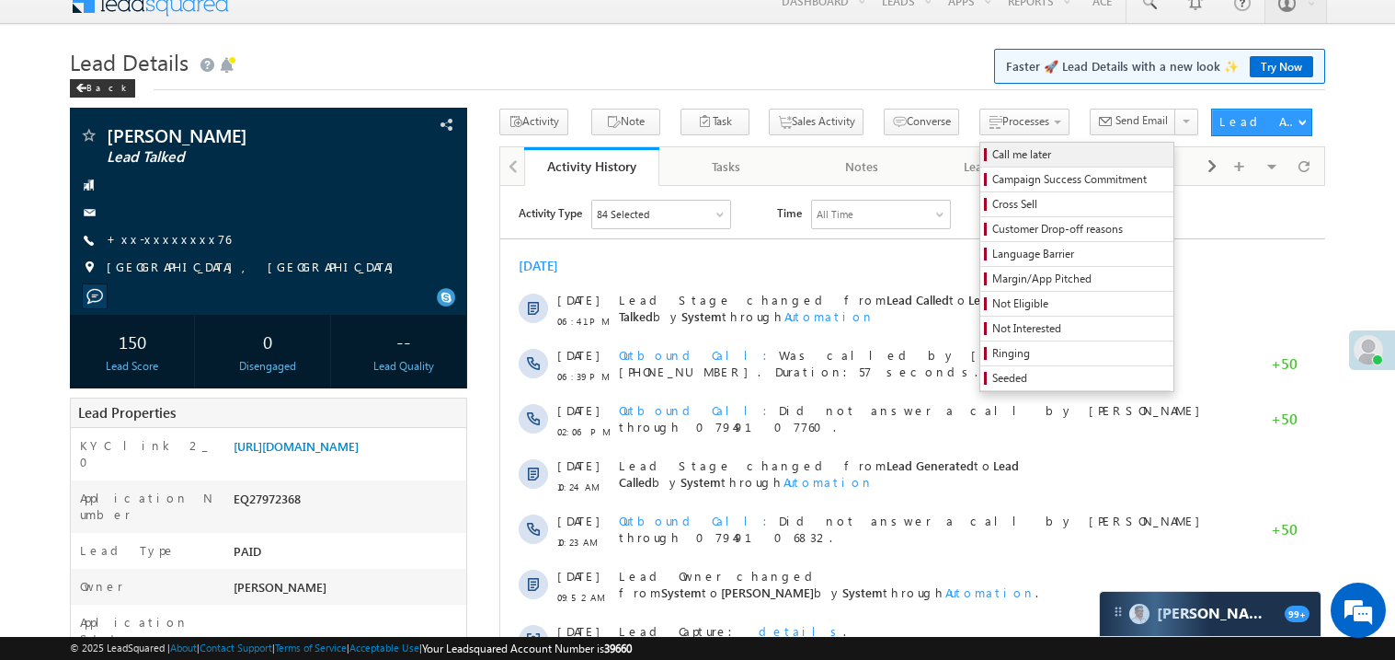
click at [993, 156] on span "Call me later" at bounding box center [1080, 154] width 175 height 17
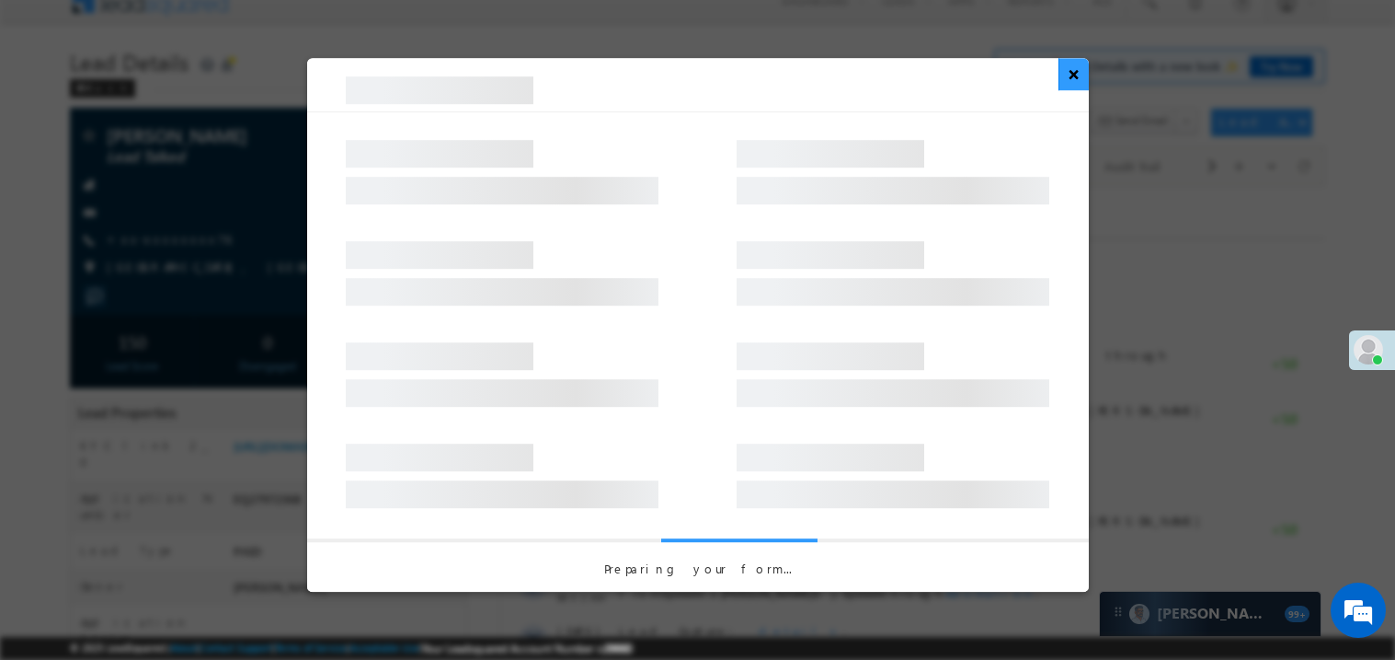
click at [1070, 87] on button "×" at bounding box center [1074, 74] width 30 height 32
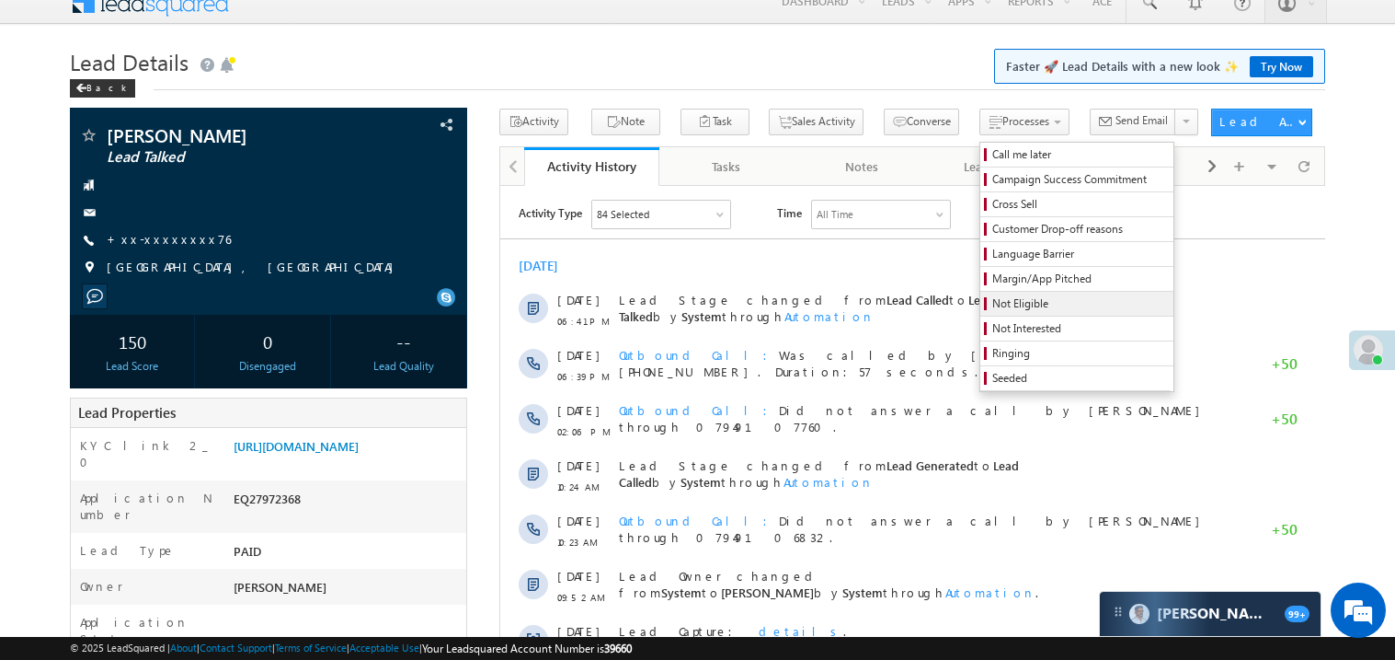
click at [993, 309] on span "Not Eligible" at bounding box center [1080, 303] width 175 height 17
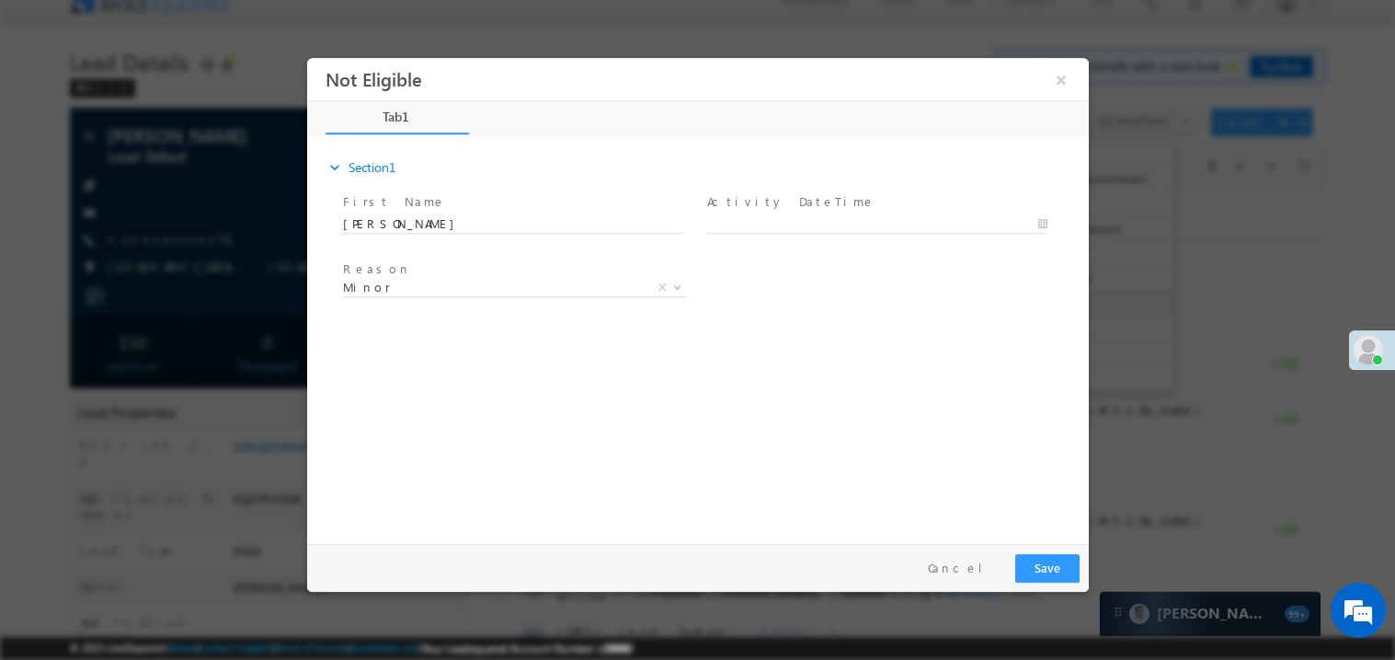
scroll to position [0, 0]
click at [752, 241] on span at bounding box center [875, 242] width 339 height 20
click at [786, 216] on body "Not Eligible ×" at bounding box center [697, 295] width 782 height 477
type input "08/30/25 4:51 PM"
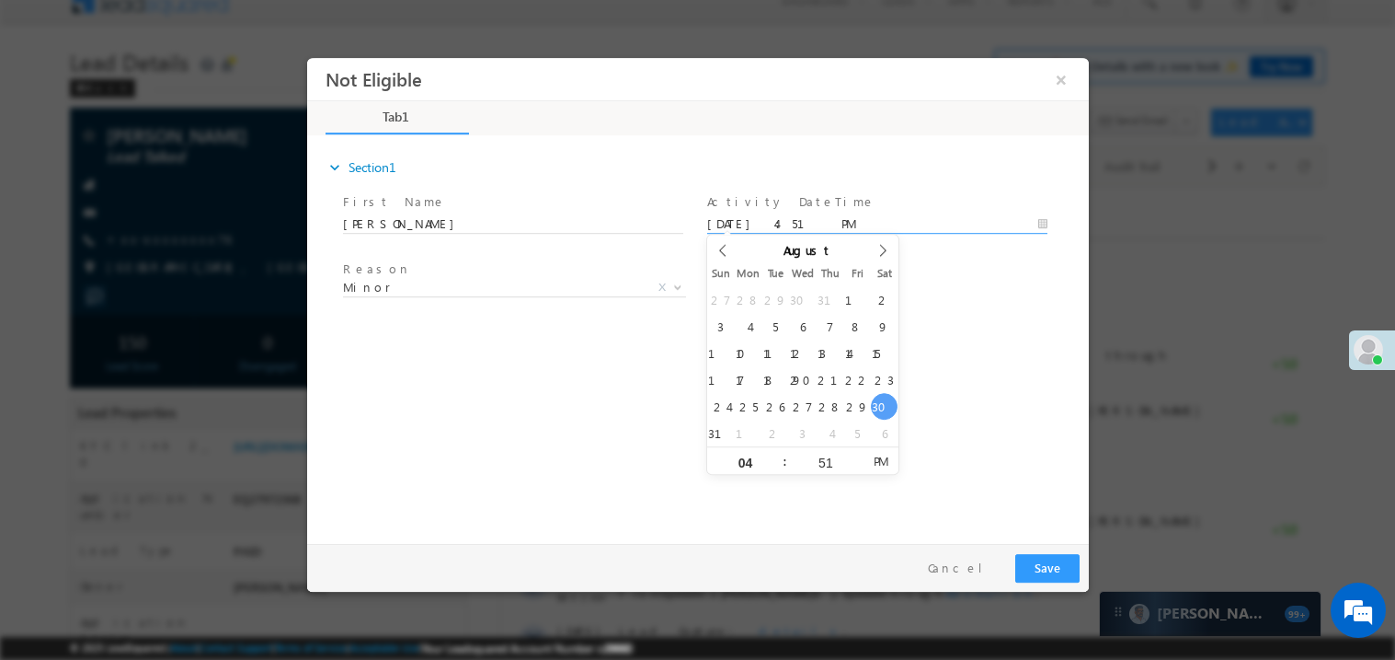
click at [575, 447] on div "expand_more Section1 First Name *" at bounding box center [702, 335] width 773 height 397
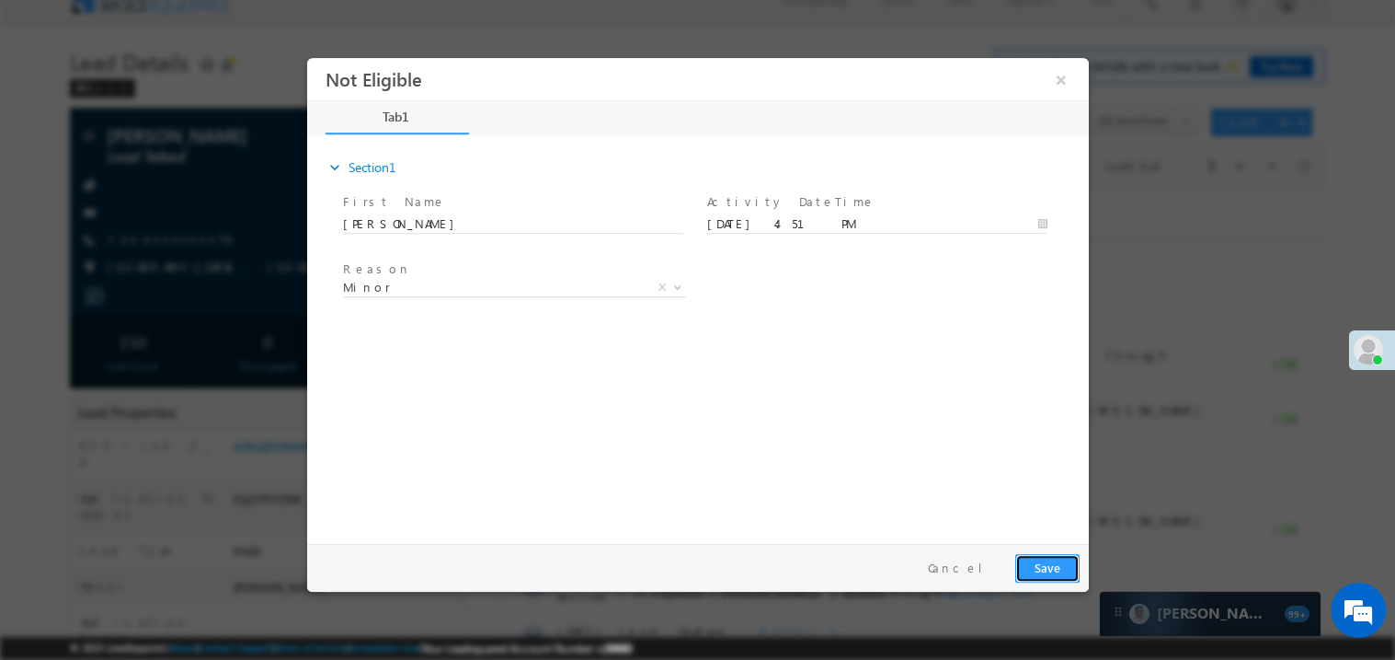
click at [1057, 571] on button "Save" at bounding box center [1047, 567] width 64 height 29
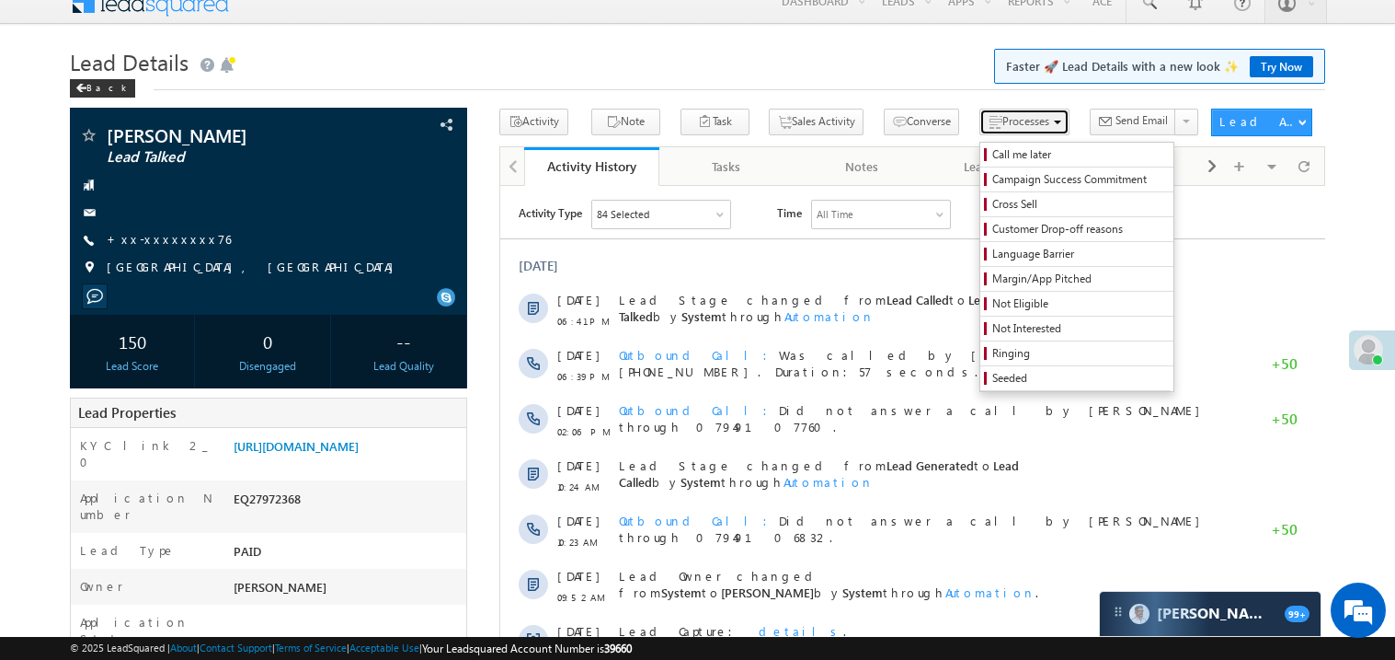
click at [980, 129] on button "Processes" at bounding box center [1025, 122] width 90 height 27
click at [1000, 310] on span "Not Eligible" at bounding box center [1080, 303] width 175 height 17
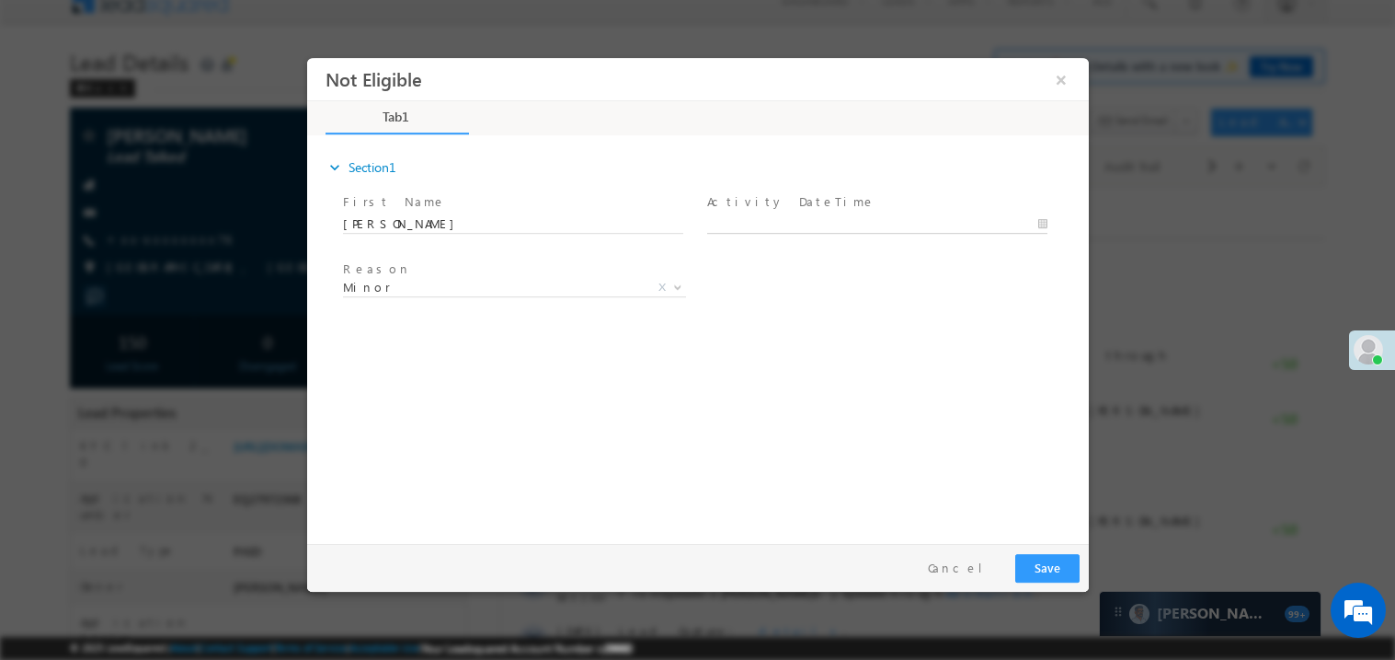
click at [793, 226] on body "Not Eligible ×" at bounding box center [697, 295] width 782 height 477
type input "08/30/25 4:51 PM"
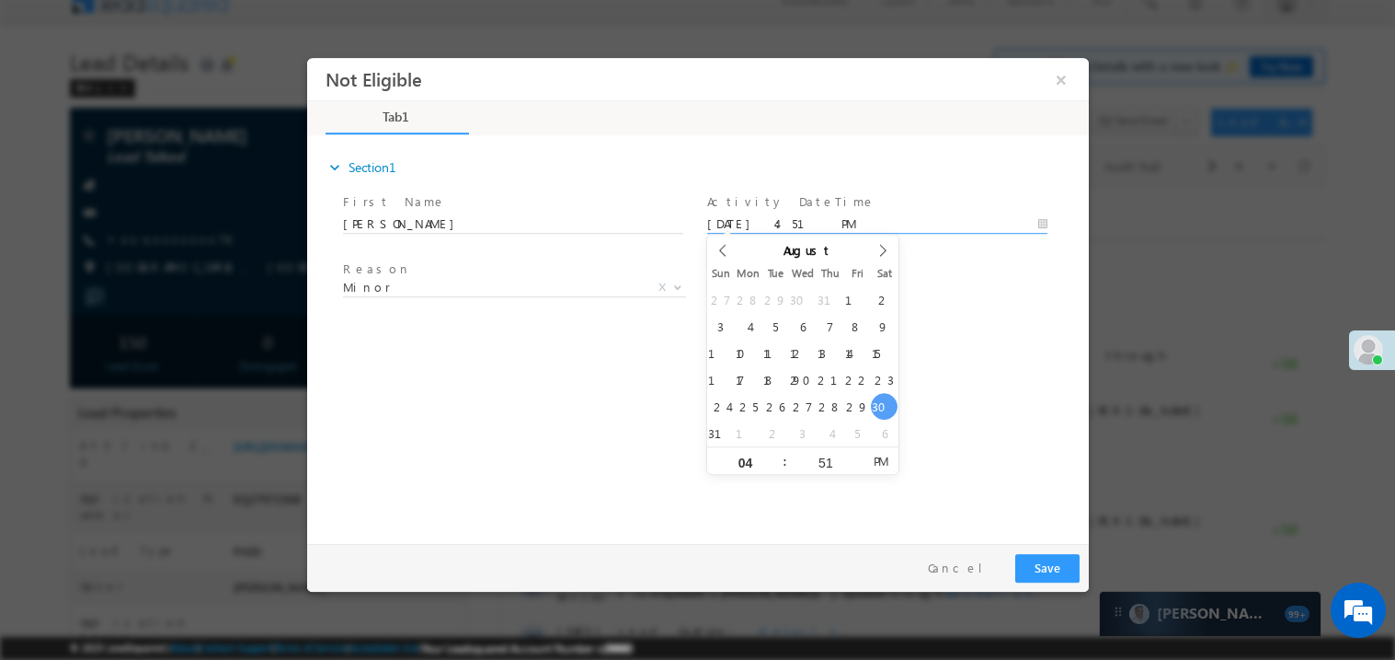
click at [511, 412] on div "expand_more Section1 First Name *" at bounding box center [702, 335] width 773 height 397
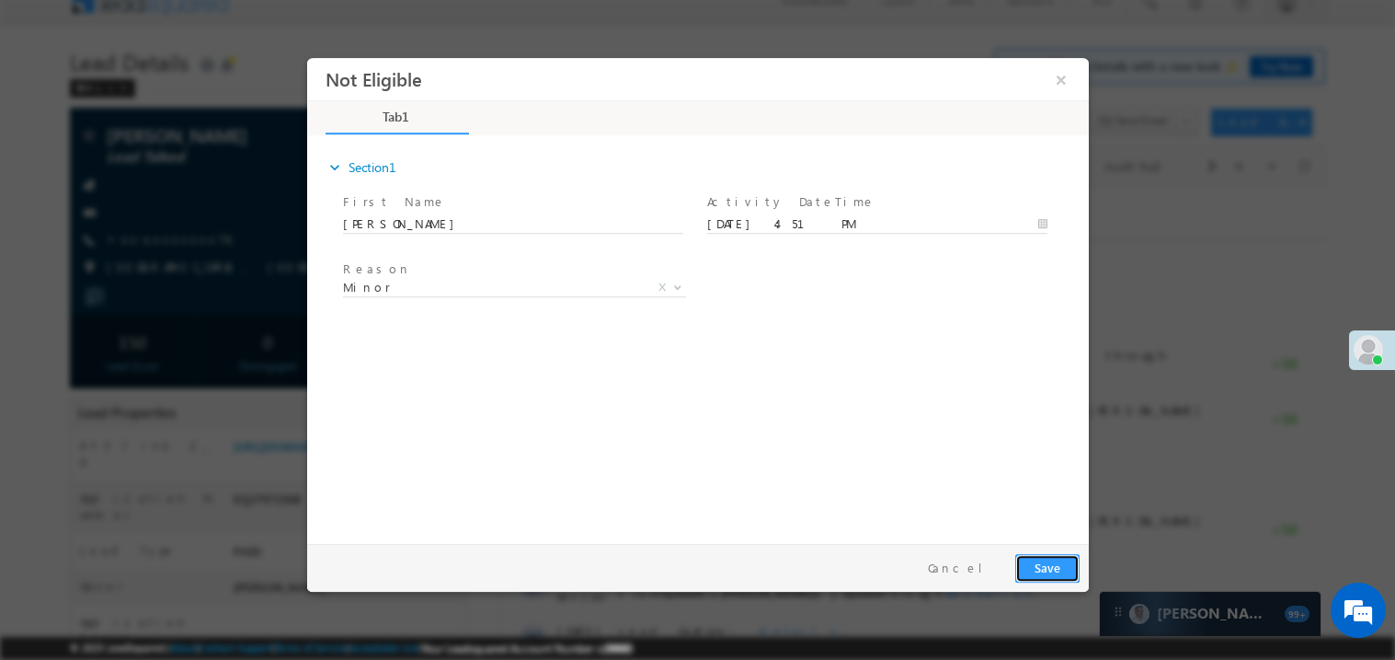
click at [1065, 570] on button "Save" at bounding box center [1047, 567] width 64 height 29
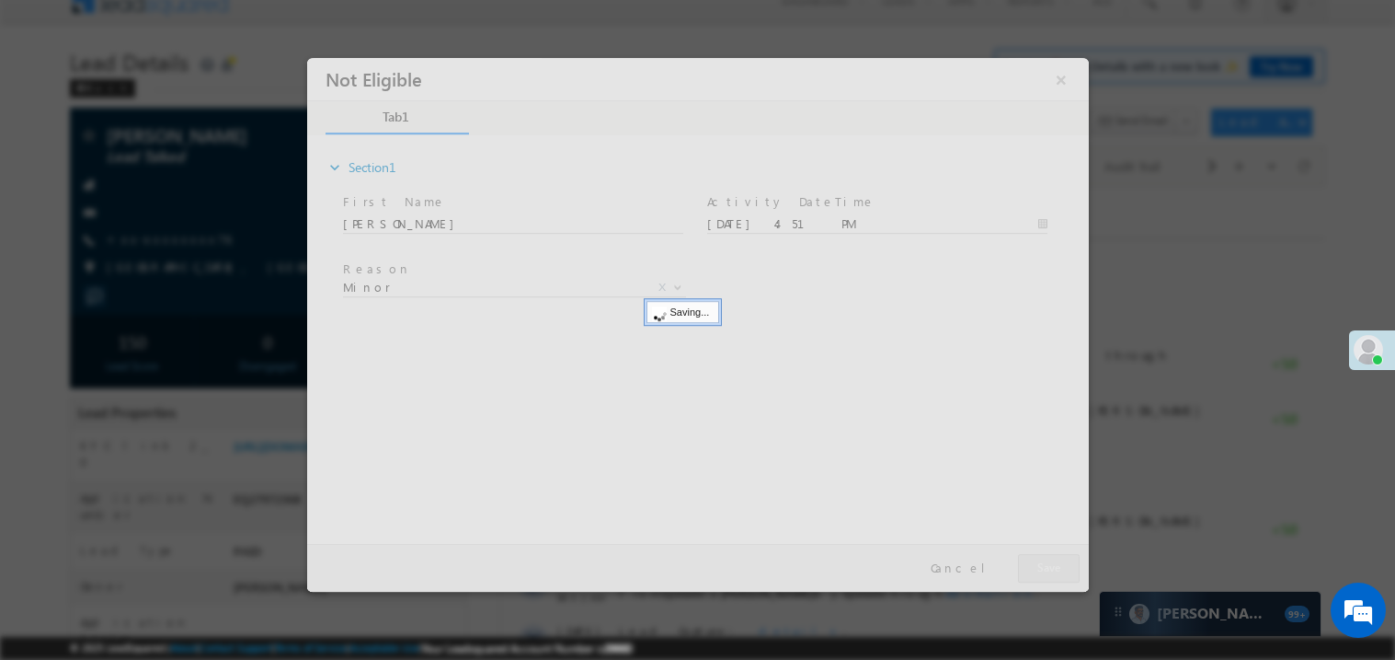
click at [1065, 570] on div at bounding box center [697, 324] width 782 height 534
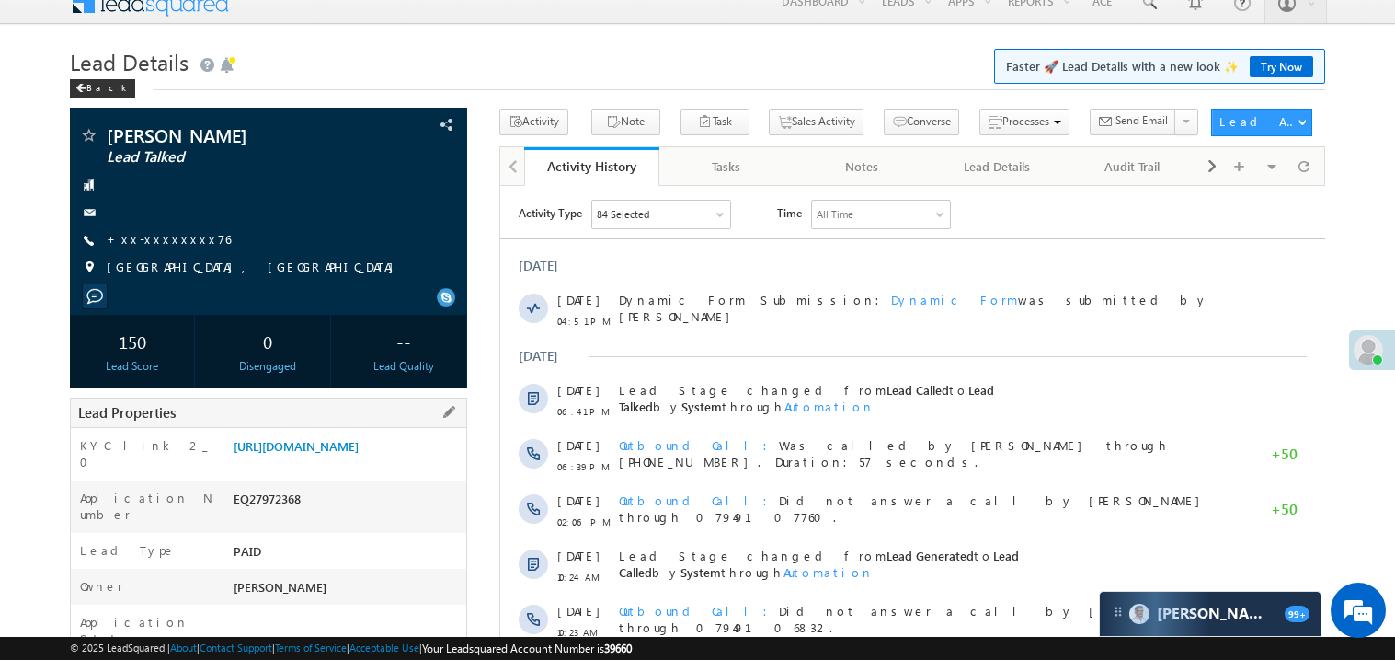
click at [270, 513] on div "EQ27972368" at bounding box center [347, 502] width 237 height 26
copy div "EQ27972368"
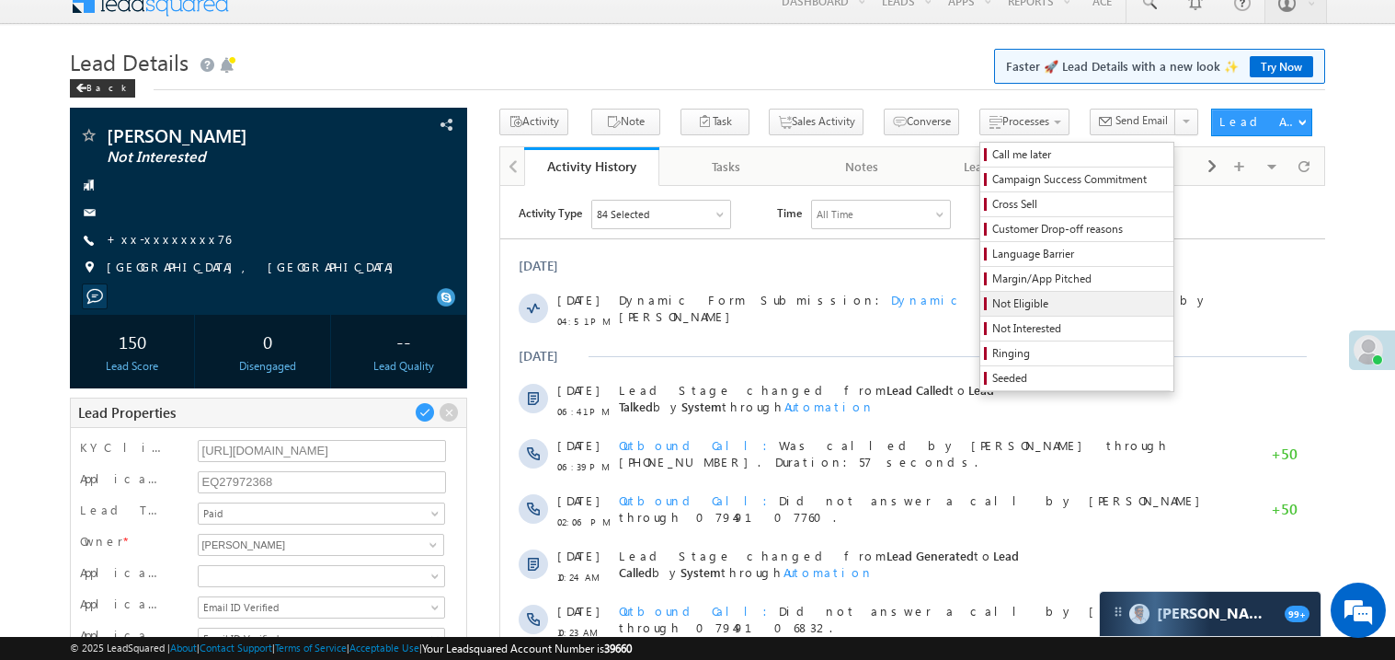
click at [993, 308] on span "Not Eligible" at bounding box center [1080, 303] width 175 height 17
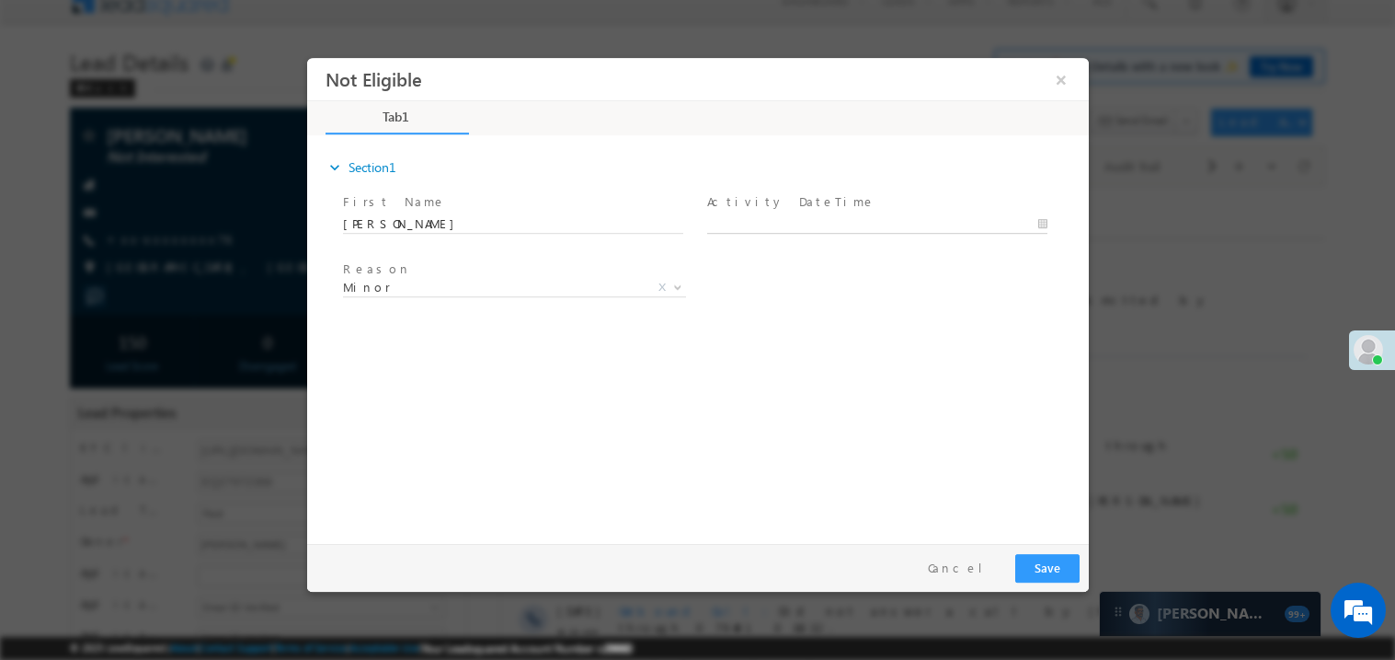
click at [794, 226] on body "Not Eligible ×" at bounding box center [697, 295] width 782 height 477
type input "08/30/25 4:52 PM"
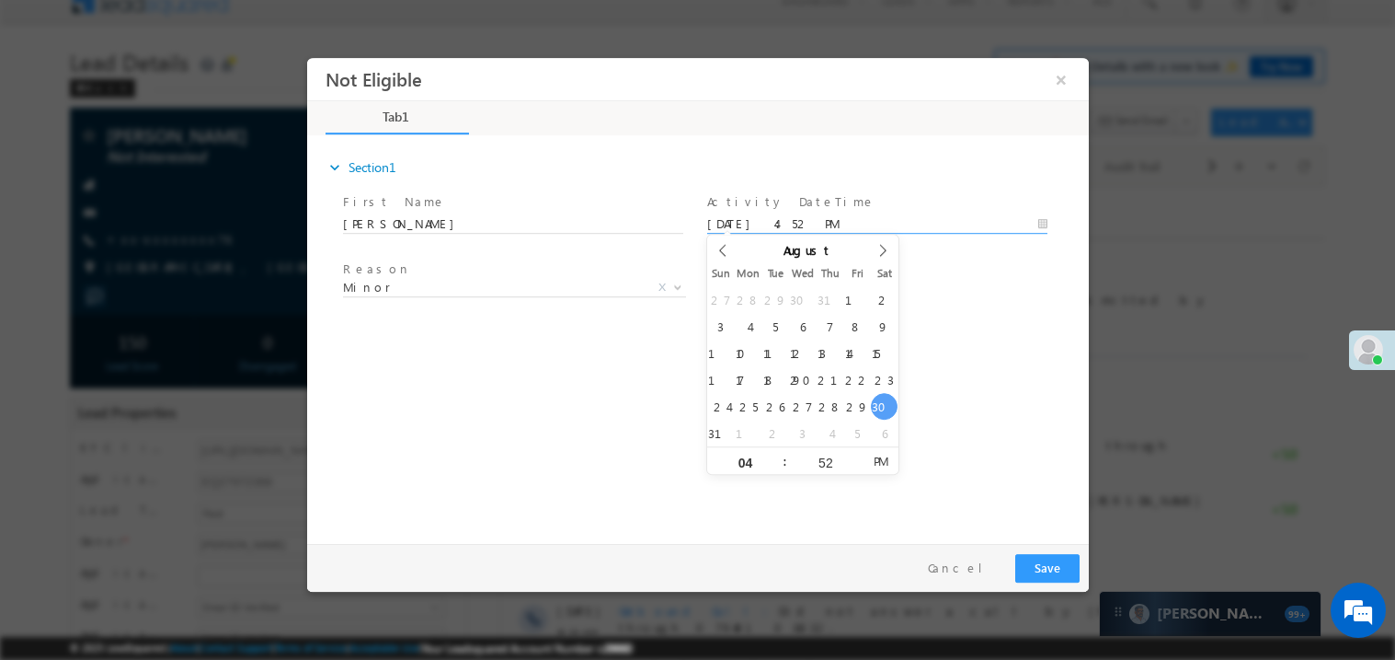
click at [534, 430] on div "expand_more Section1 First Name *" at bounding box center [702, 335] width 773 height 397
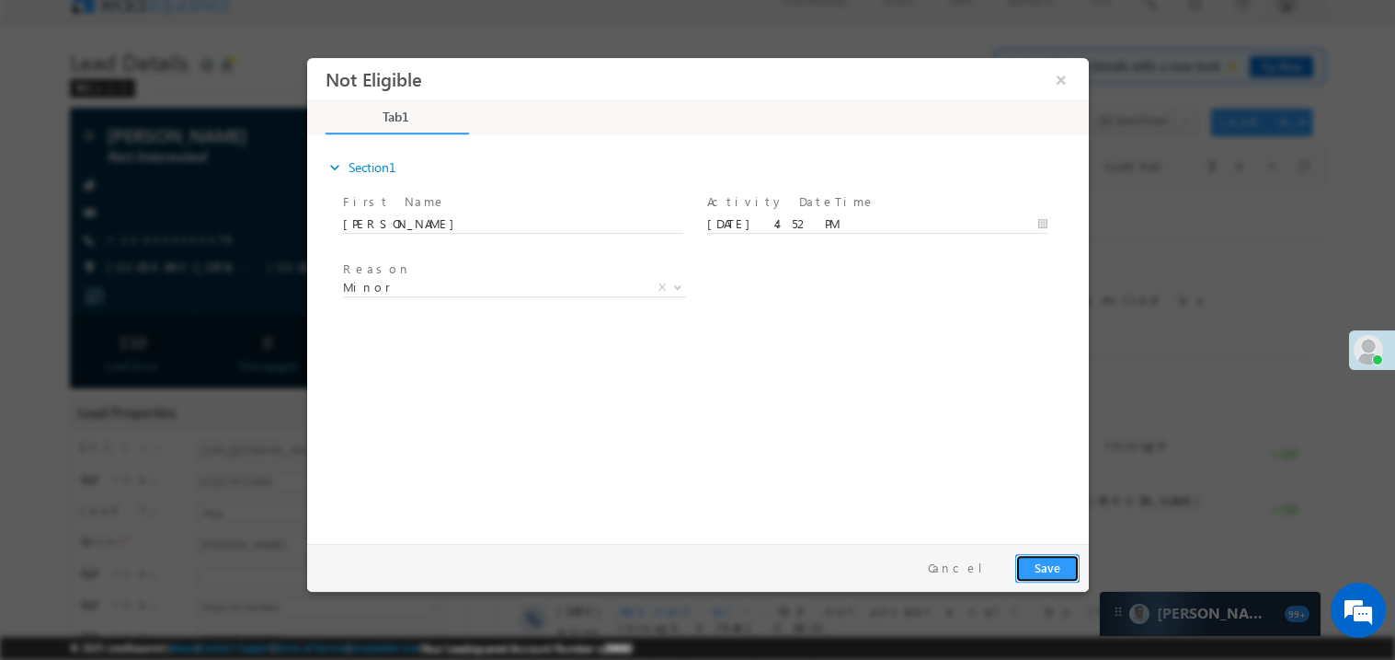
click at [1053, 562] on button "Save" at bounding box center [1047, 567] width 64 height 29
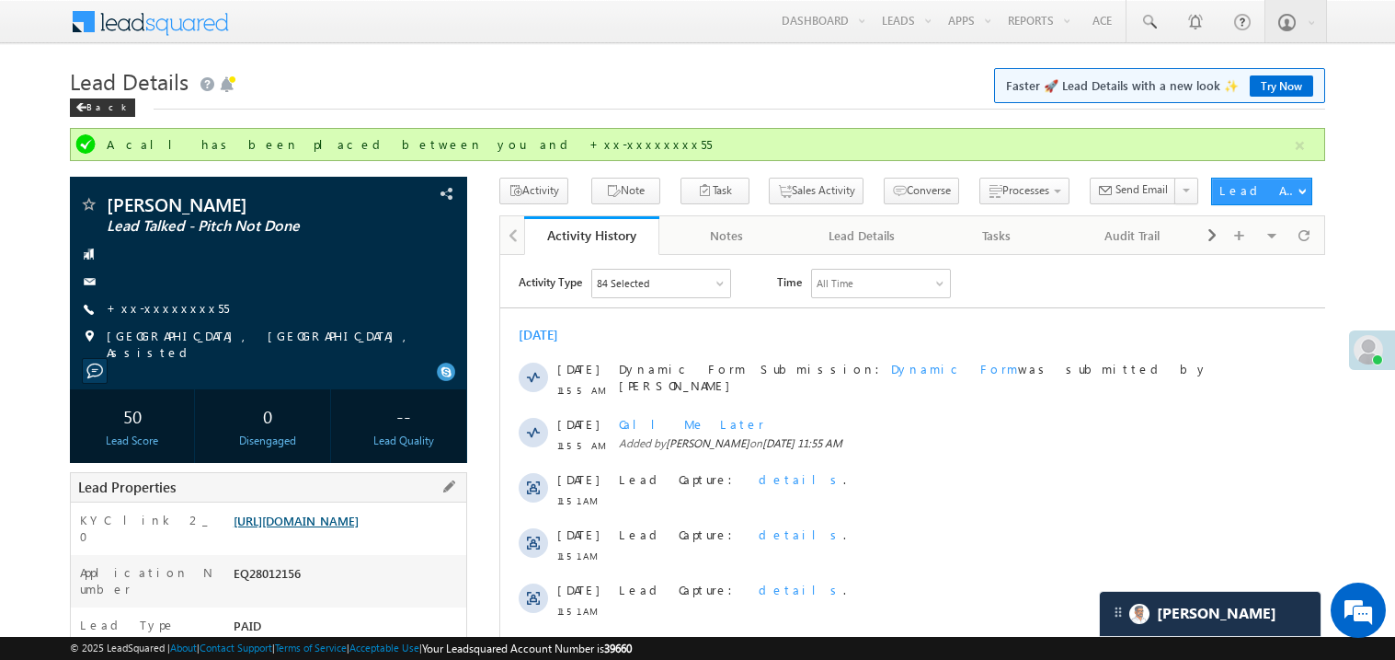
click at [333, 528] on link "https://angelbroking1-pk3em7sa.customui-test.leadsquared.com?leadId=2b916c78-94…" at bounding box center [296, 520] width 125 height 16
click at [358, 528] on link "https://angelbroking1-pk3em7sa.customui-test.leadsquared.com?leadId=2b916c78-94…" at bounding box center [296, 520] width 125 height 16
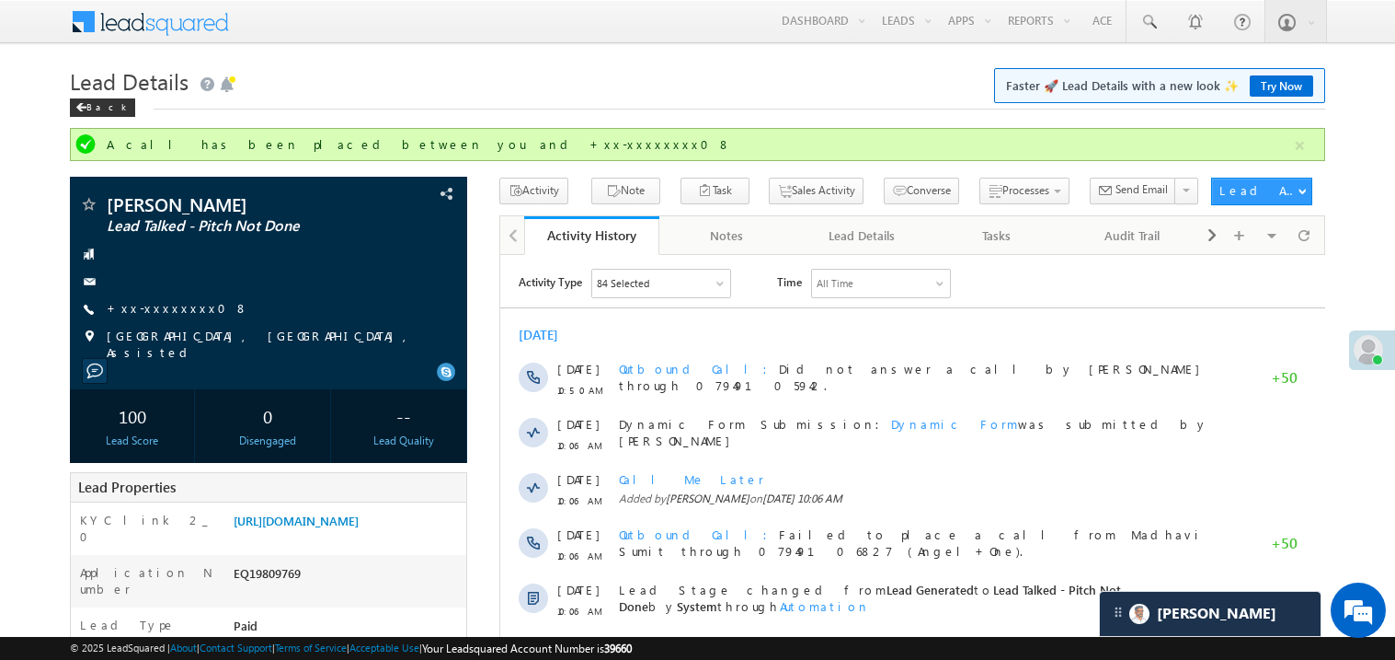
click at [304, 83] on h1 "Lead Details Faster 🚀 Lead Details with a new look ✨ Try Now" at bounding box center [698, 80] width 1256 height 36
click at [359, 528] on link "[URL][DOMAIN_NAME]" at bounding box center [296, 520] width 125 height 16
click at [150, 304] on link "+xx-xxxxxxxx08" at bounding box center [178, 308] width 142 height 16
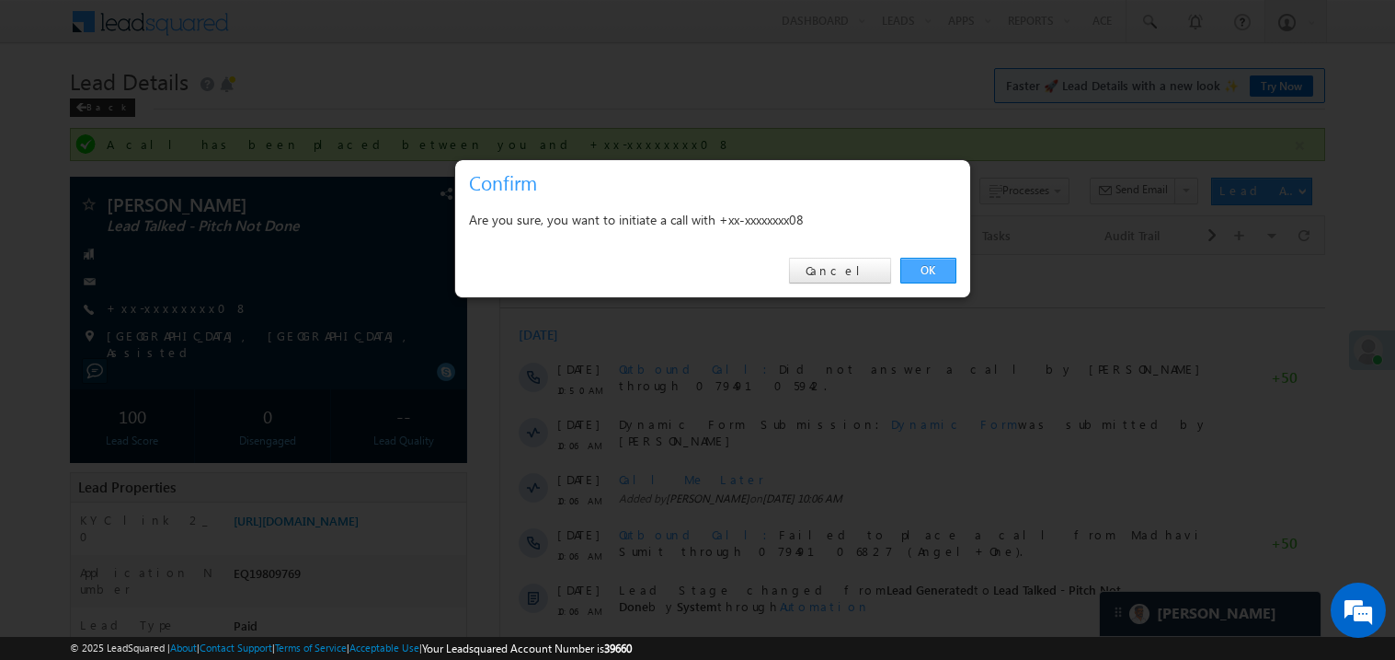
click at [925, 265] on link "OK" at bounding box center [929, 271] width 56 height 26
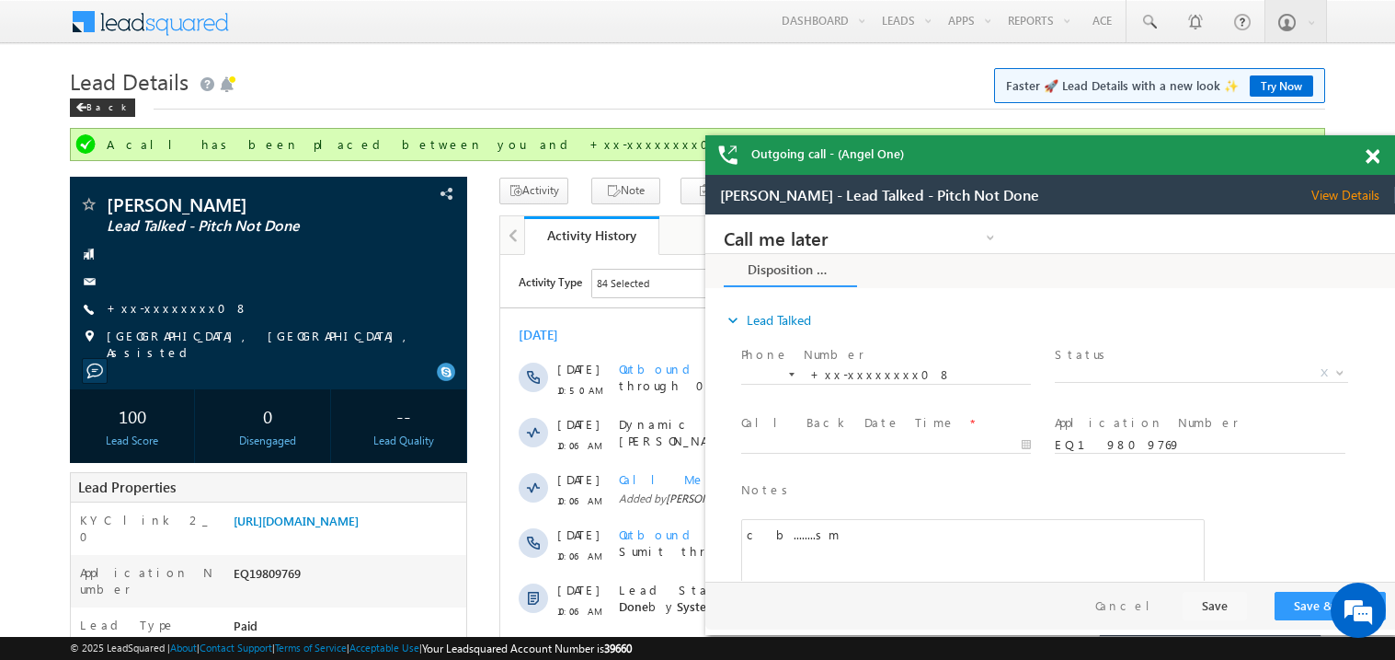
click at [1374, 160] on span at bounding box center [1373, 157] width 14 height 16
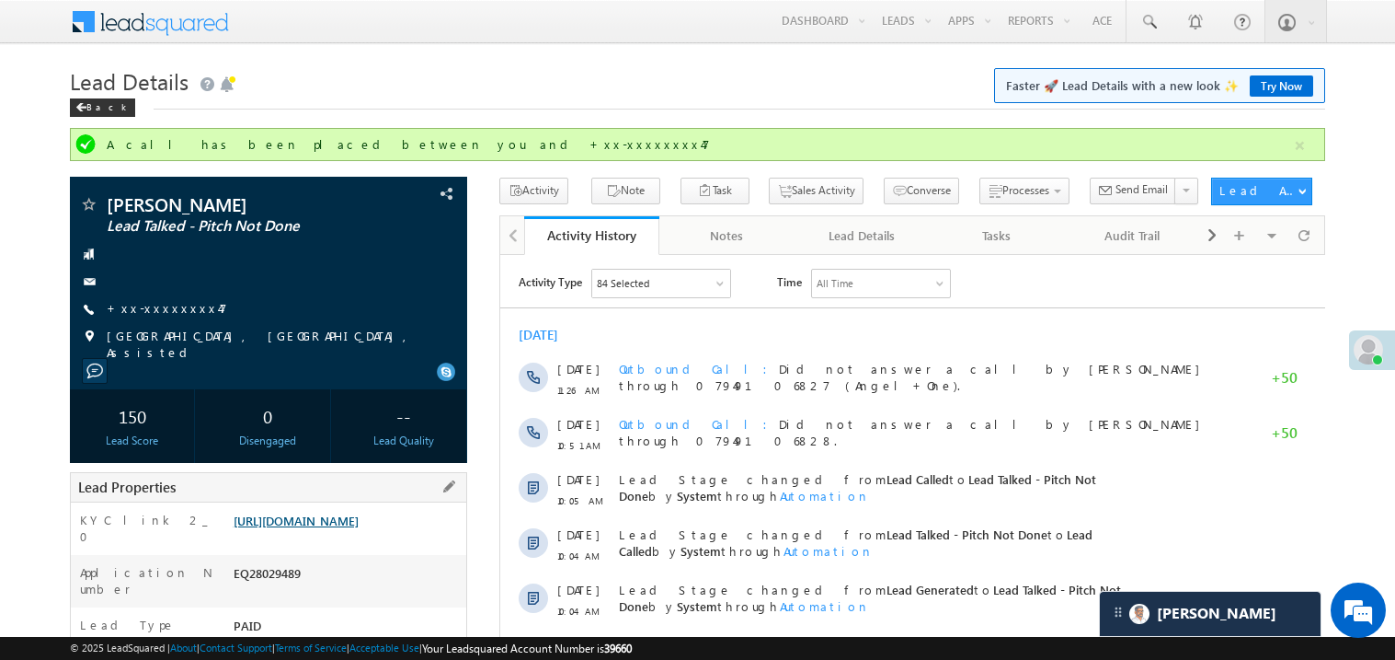
click at [357, 522] on link "https://angelbroking1-pk3em7sa.customui-test.leadsquared.com?leadId=0b8d4db8-d5…" at bounding box center [296, 520] width 125 height 16
click at [351, 528] on link "https://angelbroking1-pk3em7sa.customui-test.leadsquared.com?leadId=0b8d4db8-d5…" at bounding box center [296, 520] width 125 height 16
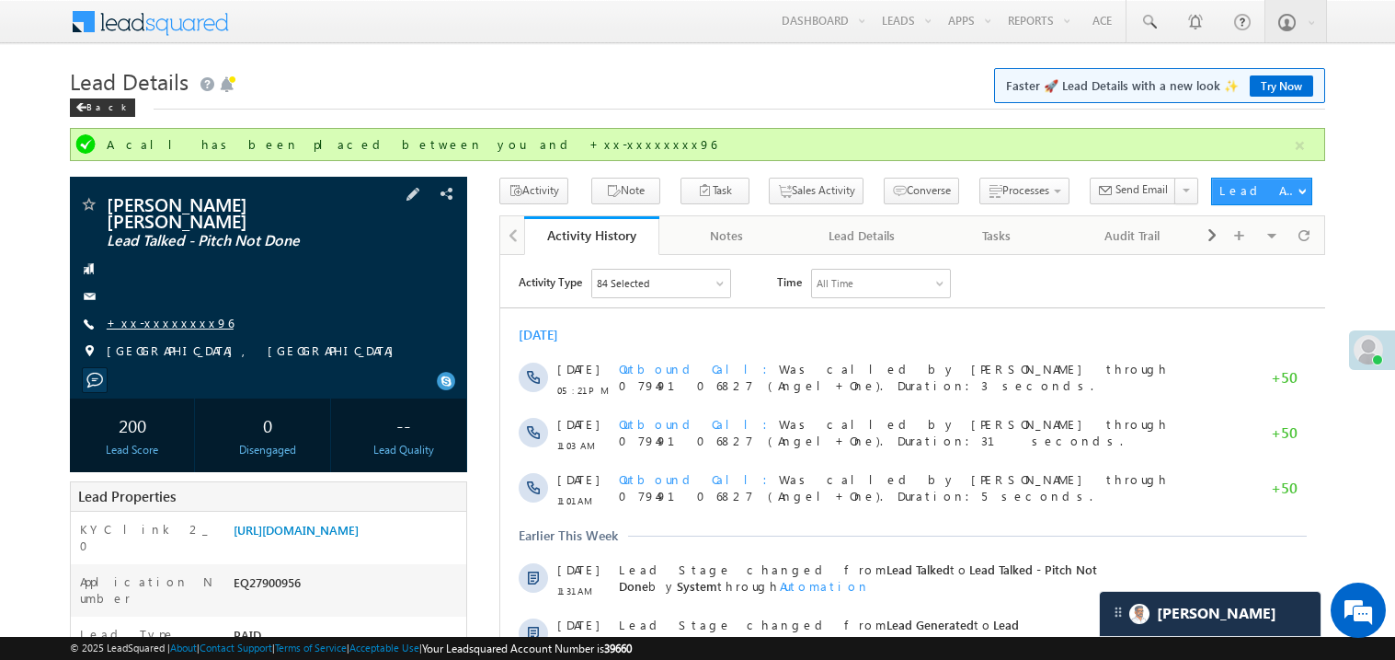
click at [167, 315] on link "+xx-xxxxxxxx96" at bounding box center [170, 323] width 127 height 16
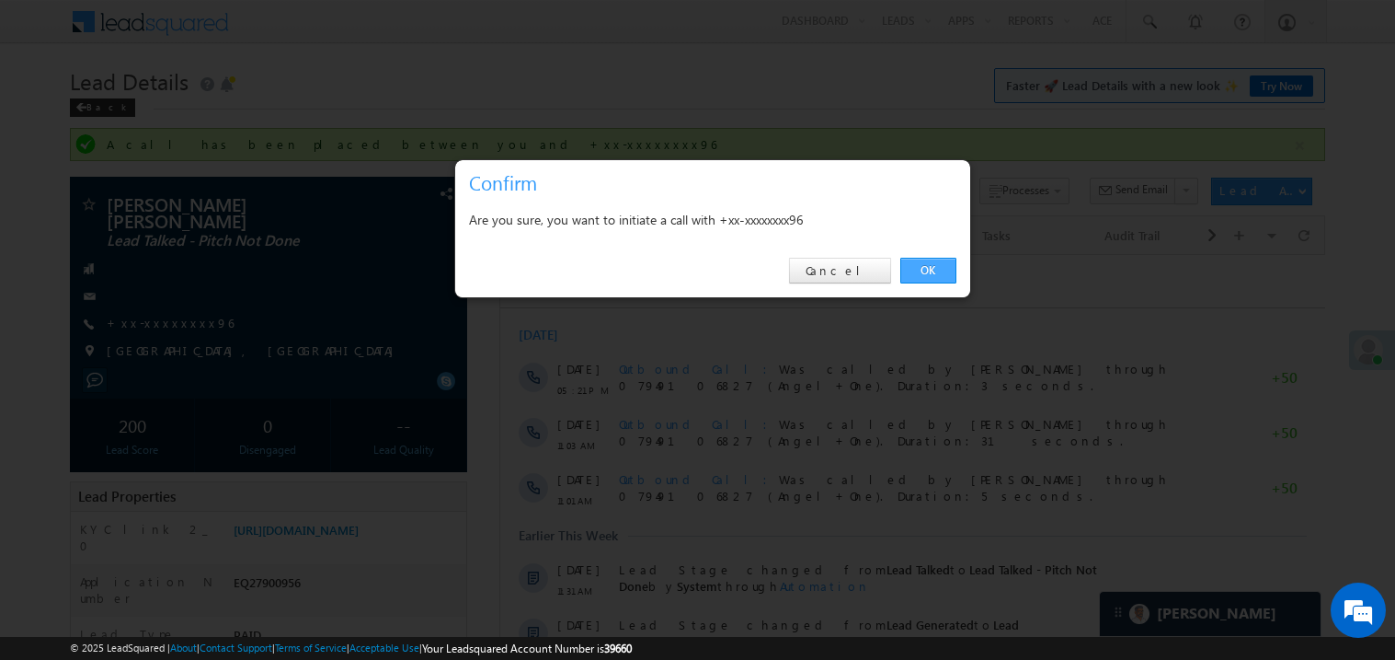
click at [927, 268] on link "OK" at bounding box center [929, 271] width 56 height 26
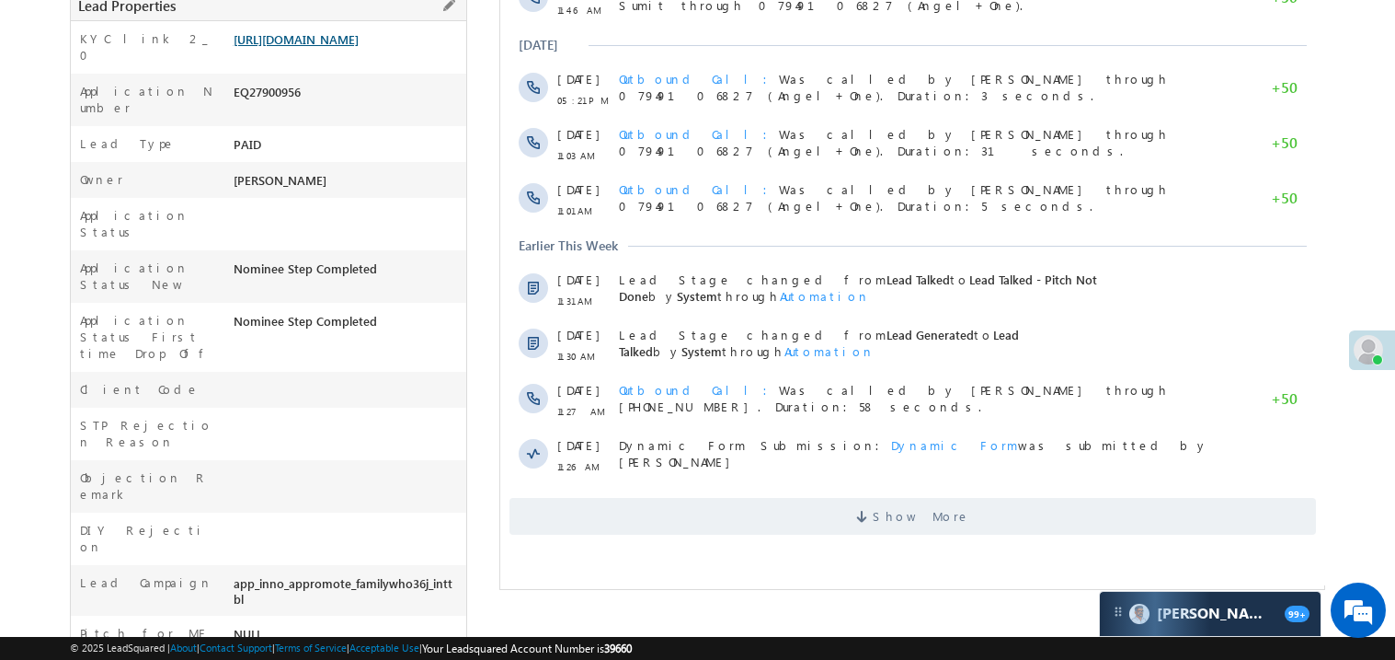
click at [320, 47] on link "[URL][DOMAIN_NAME]" at bounding box center [296, 39] width 125 height 16
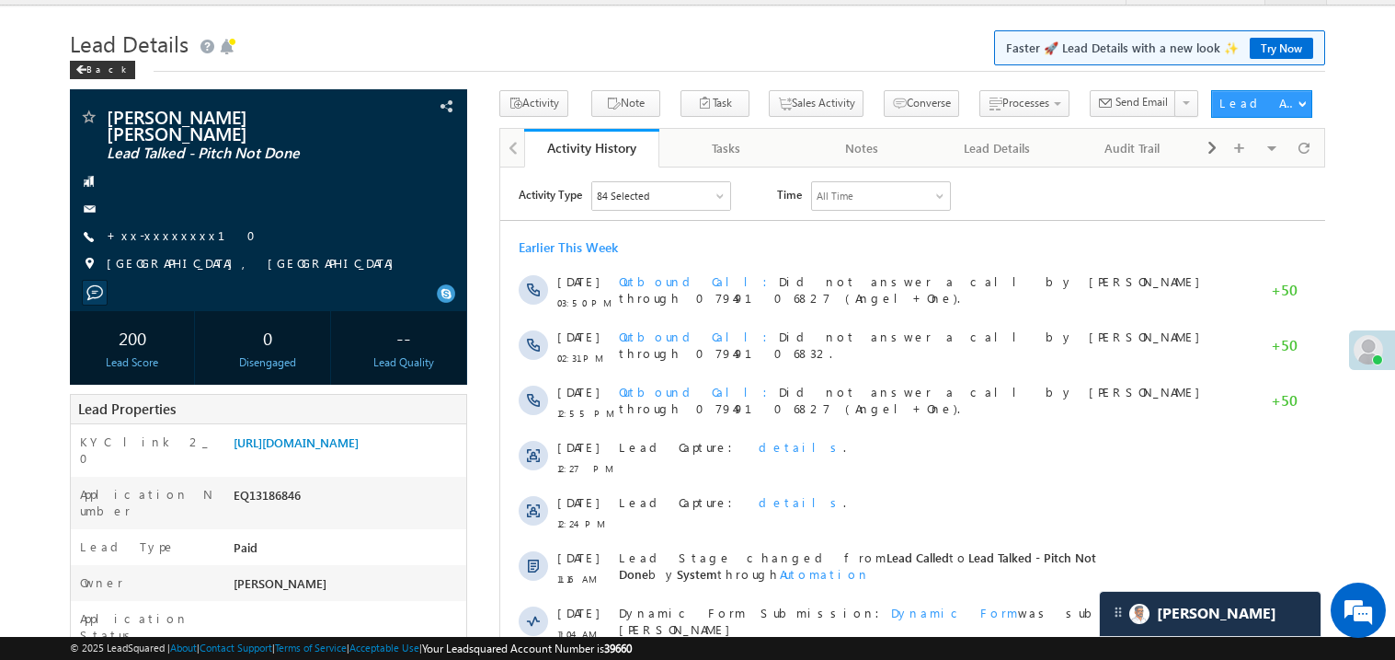
scroll to position [36, 0]
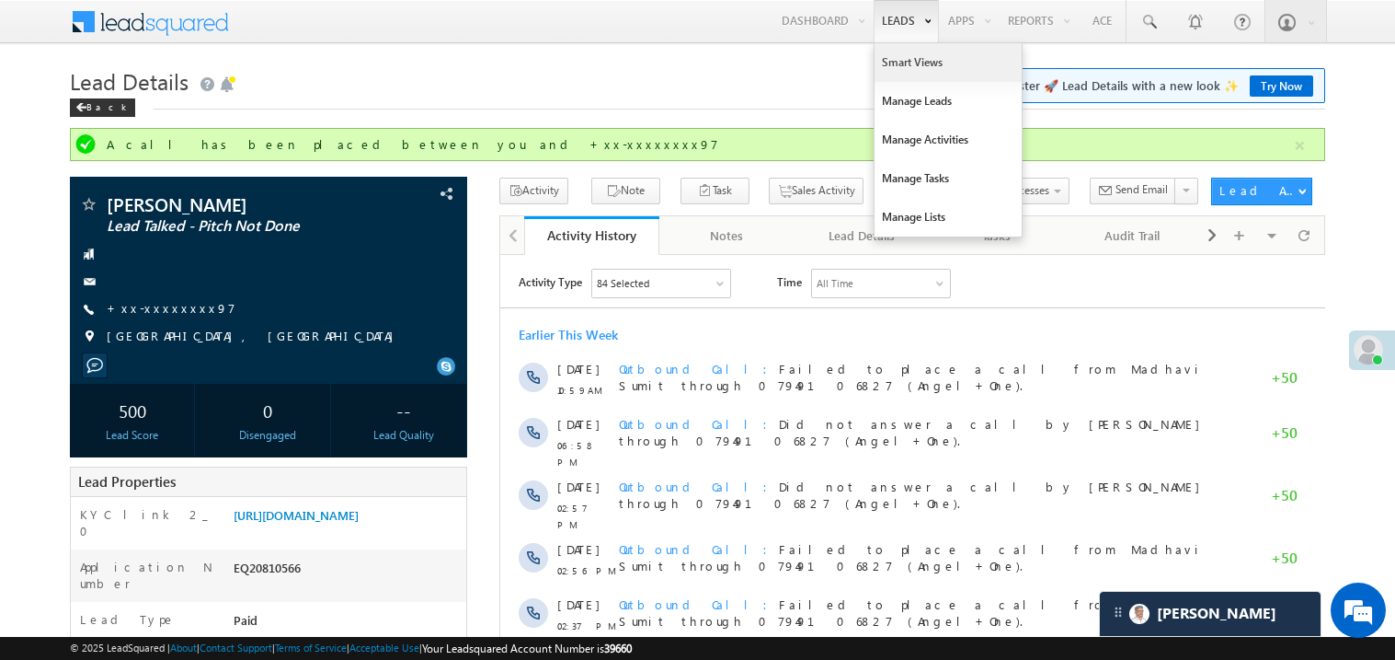
click at [890, 67] on link "Smart Views" at bounding box center [948, 62] width 147 height 39
